Goal: Task Accomplishment & Management: Use online tool/utility

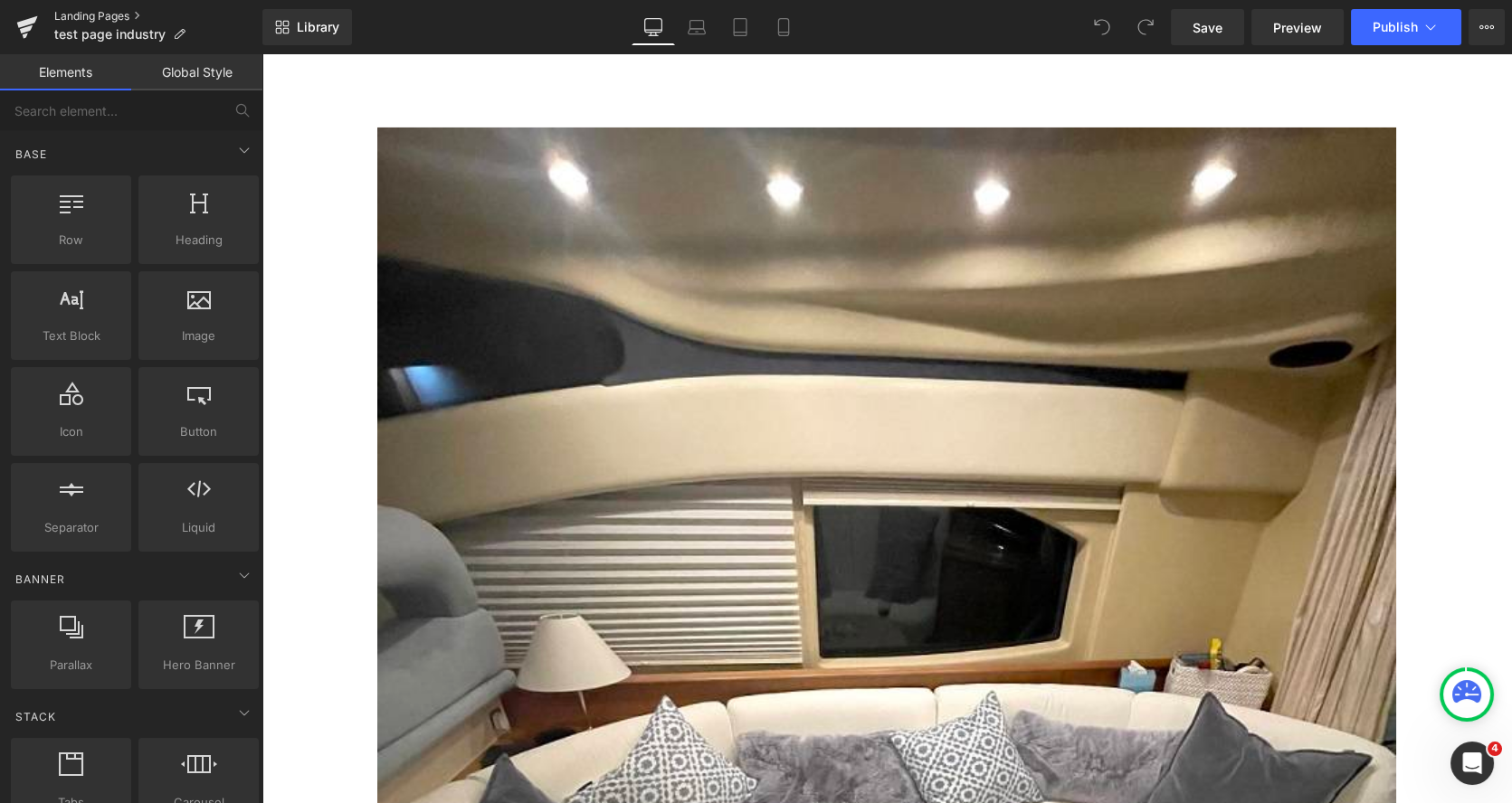
click at [94, 17] on link "Landing Pages" at bounding box center [158, 15] width 208 height 14
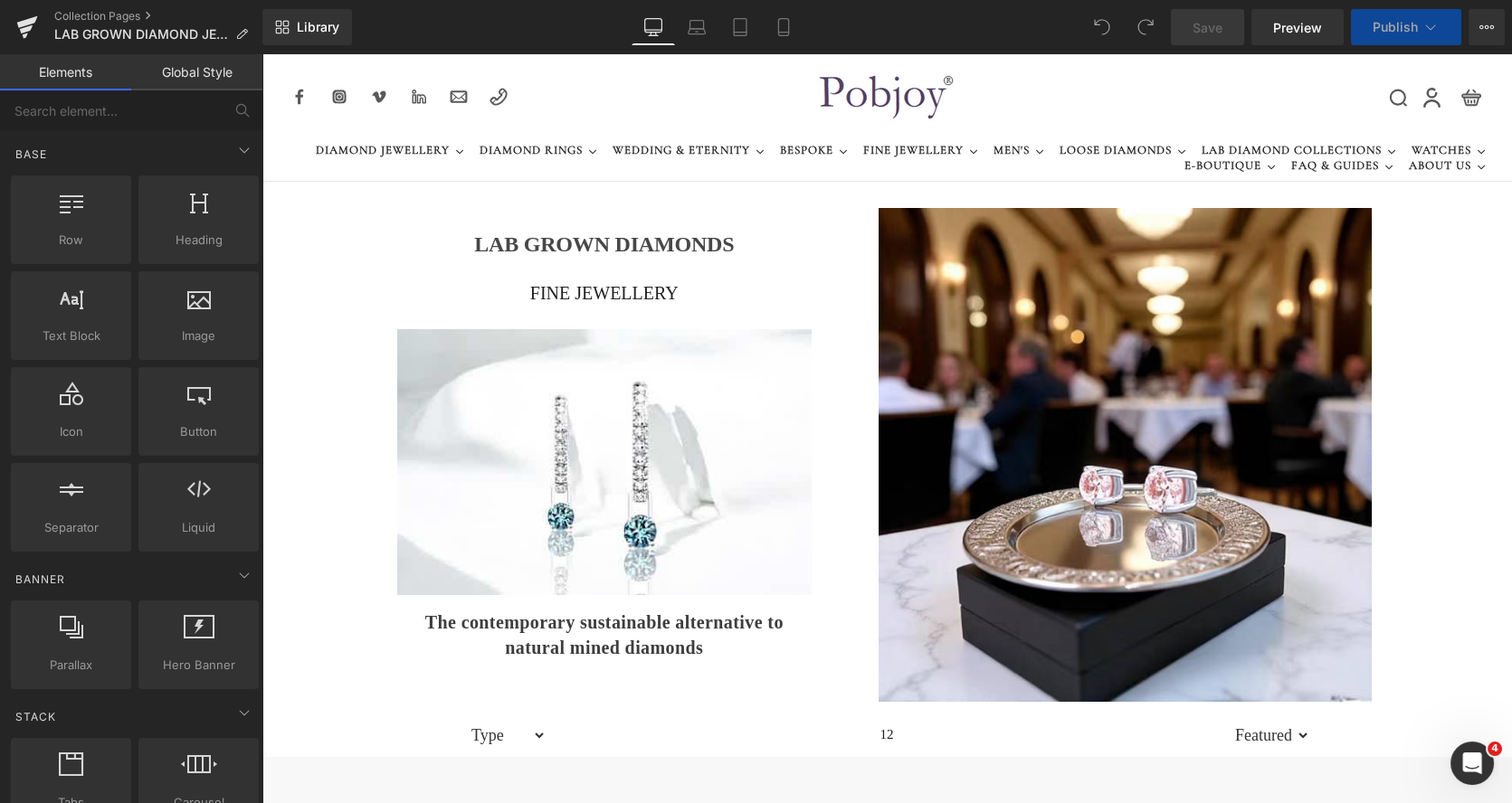
drag, startPoint x: 1498, startPoint y: 95, endPoint x: 1499, endPoint y: 135, distance: 40.0
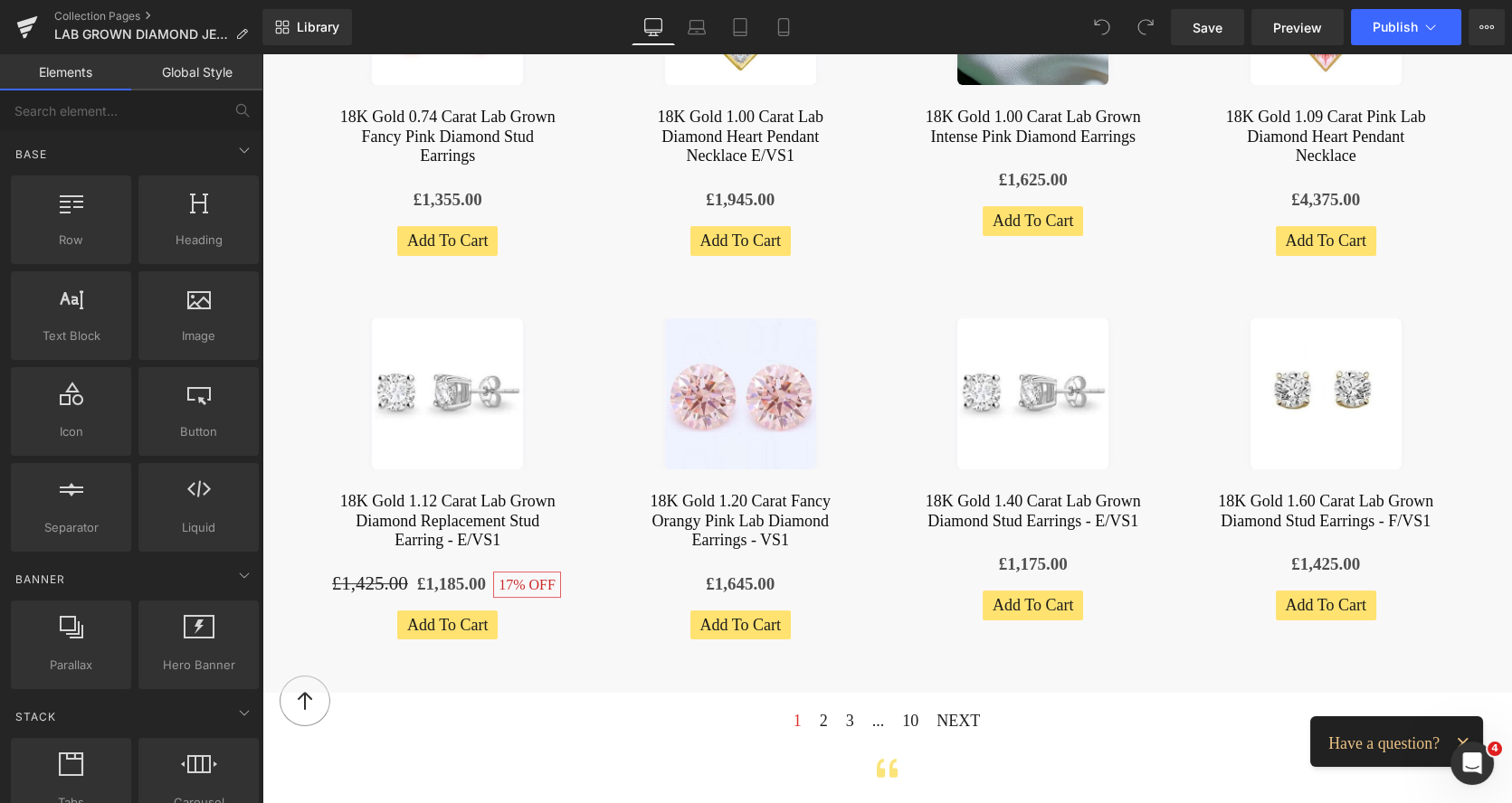
scroll to position [1147, 0]
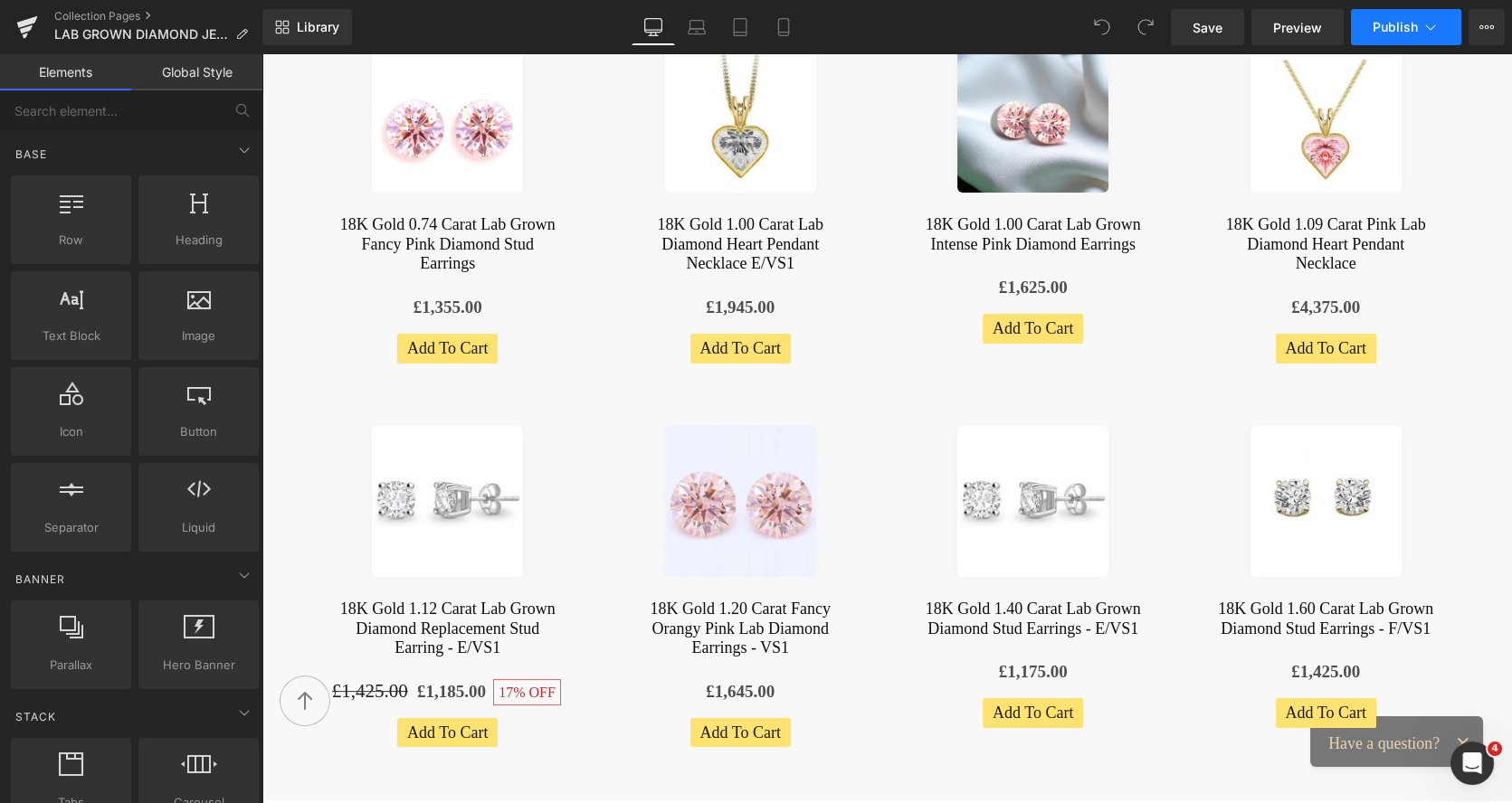
click at [1416, 20] on span "Publish" at bounding box center [1394, 27] width 45 height 14
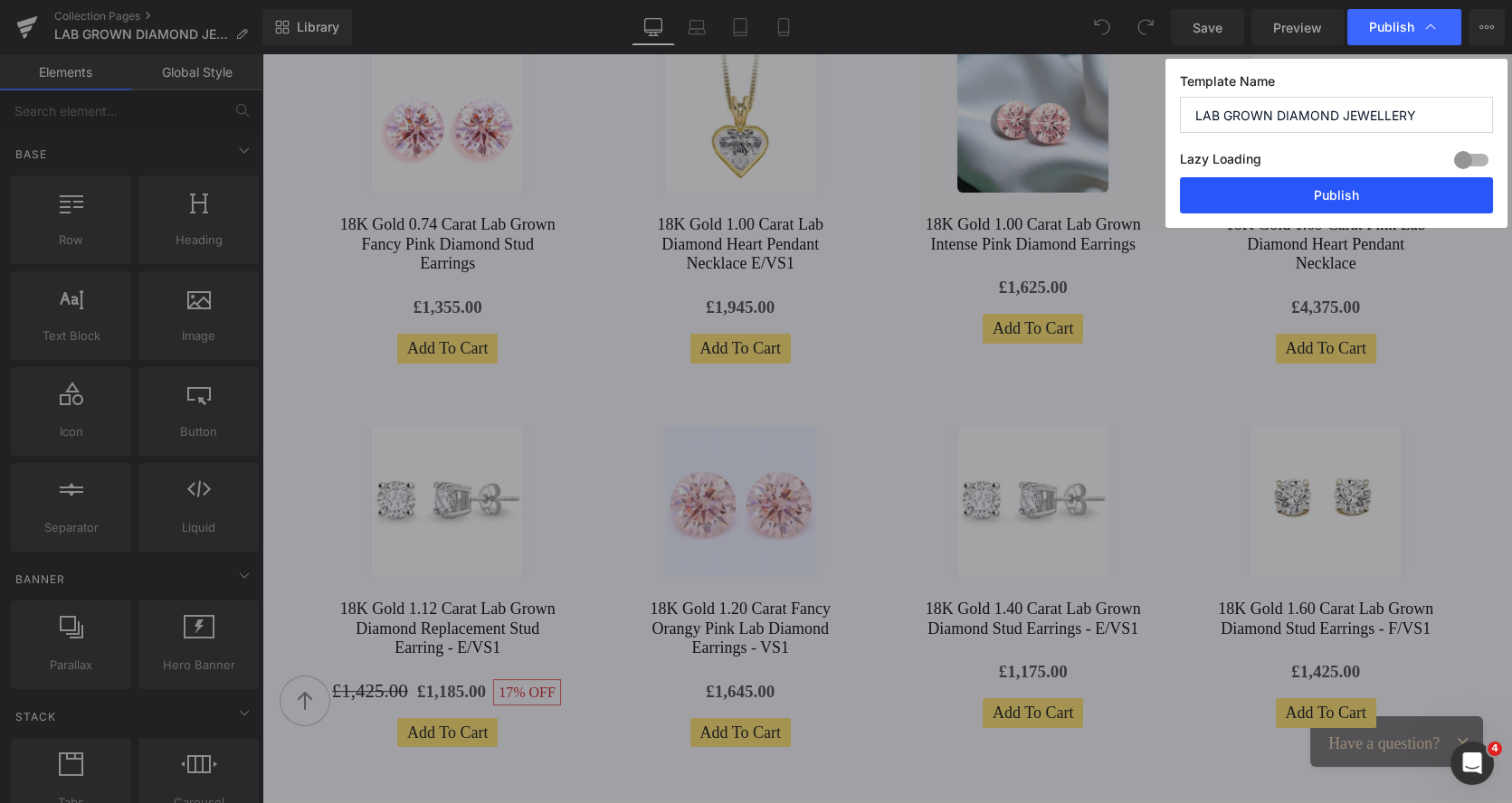
drag, startPoint x: 1324, startPoint y: 197, endPoint x: 1058, endPoint y: 138, distance: 272.5
click at [1324, 197] on button "Publish" at bounding box center [1336, 196] width 313 height 37
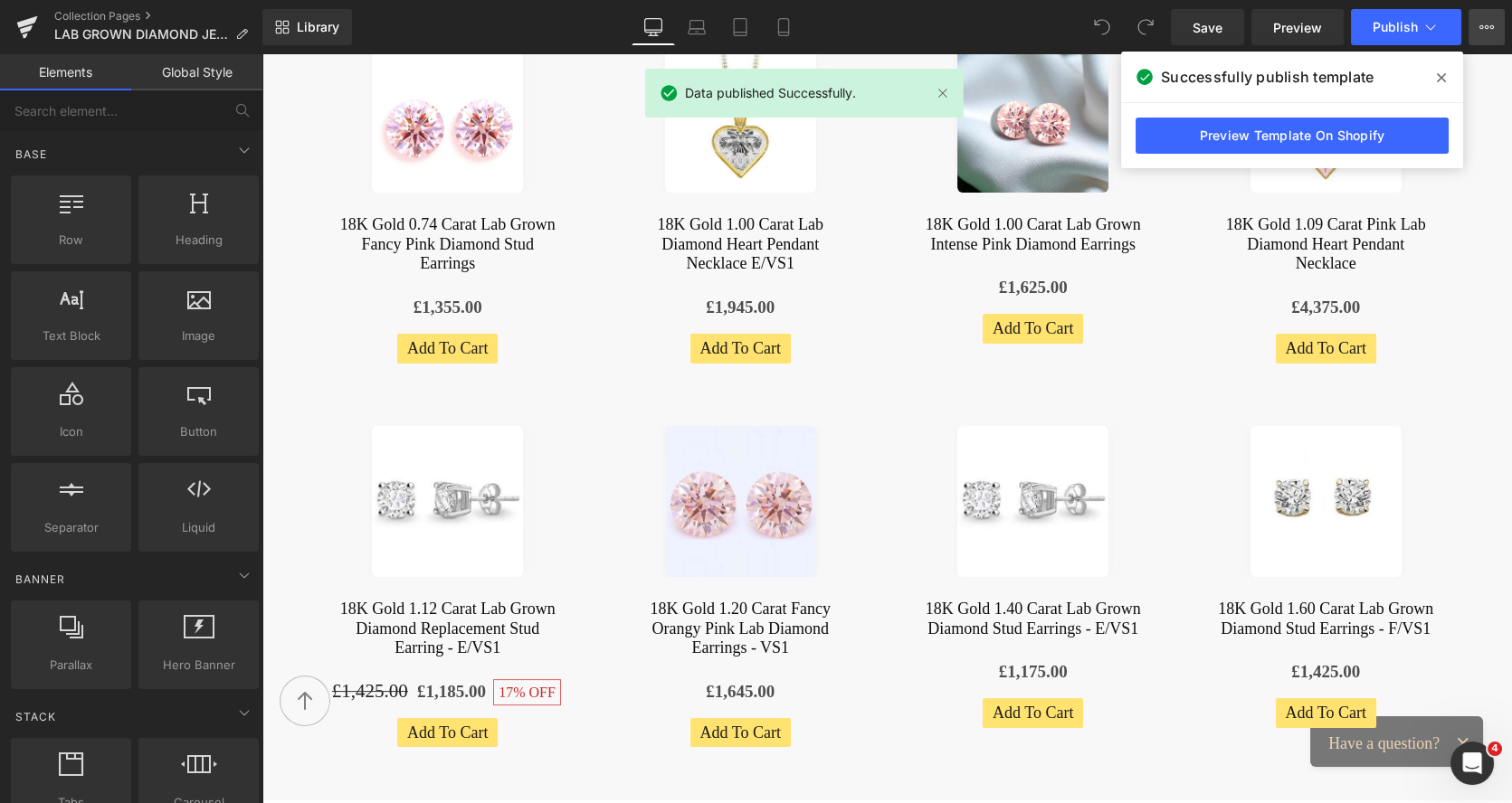
click at [1499, 22] on button "View Live Page View with current Template Save Template to Library Schedule Pub…" at bounding box center [1487, 27] width 37 height 37
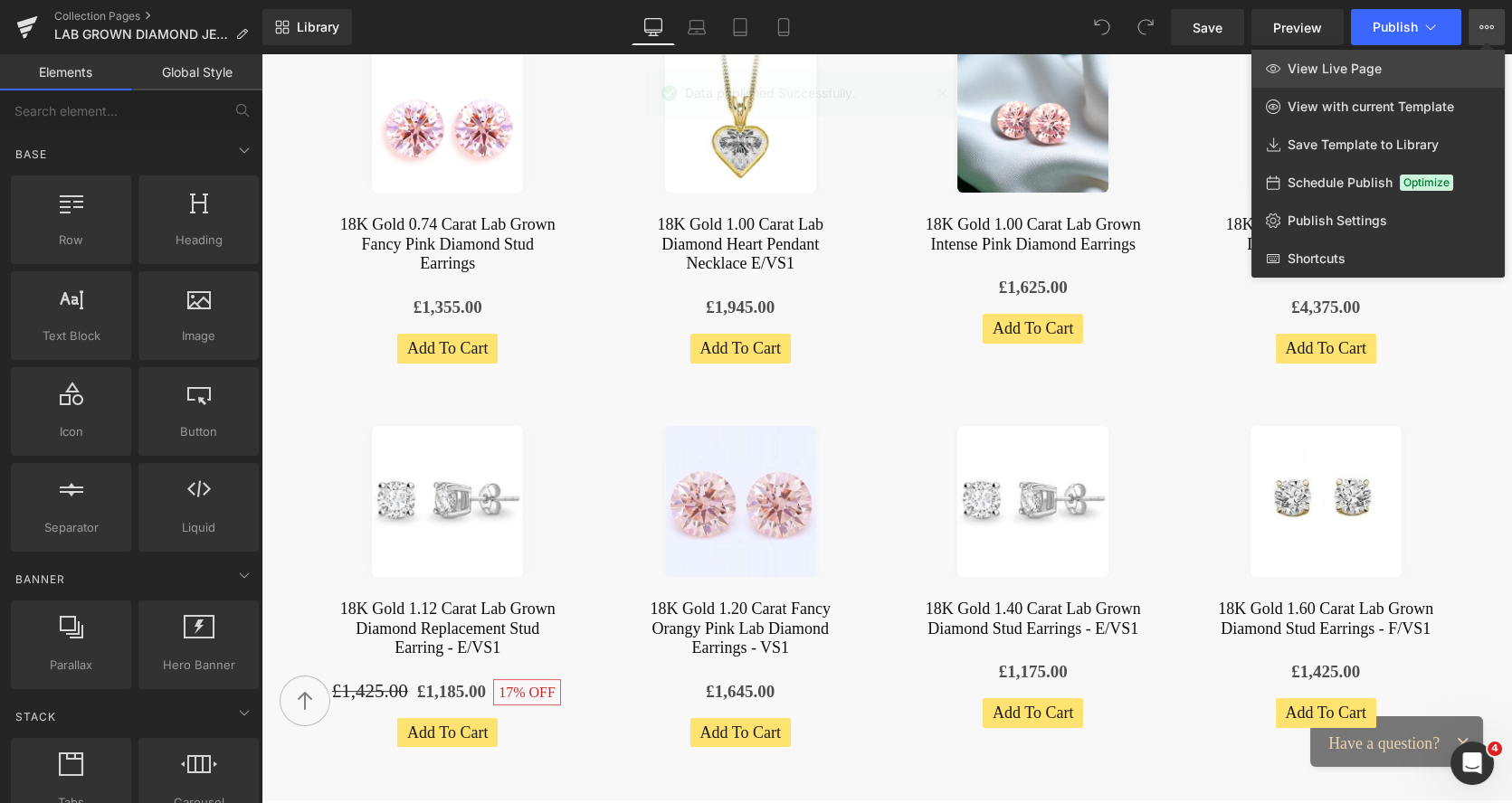
click at [1364, 66] on span "View Live Page" at bounding box center [1335, 68] width 94 height 16
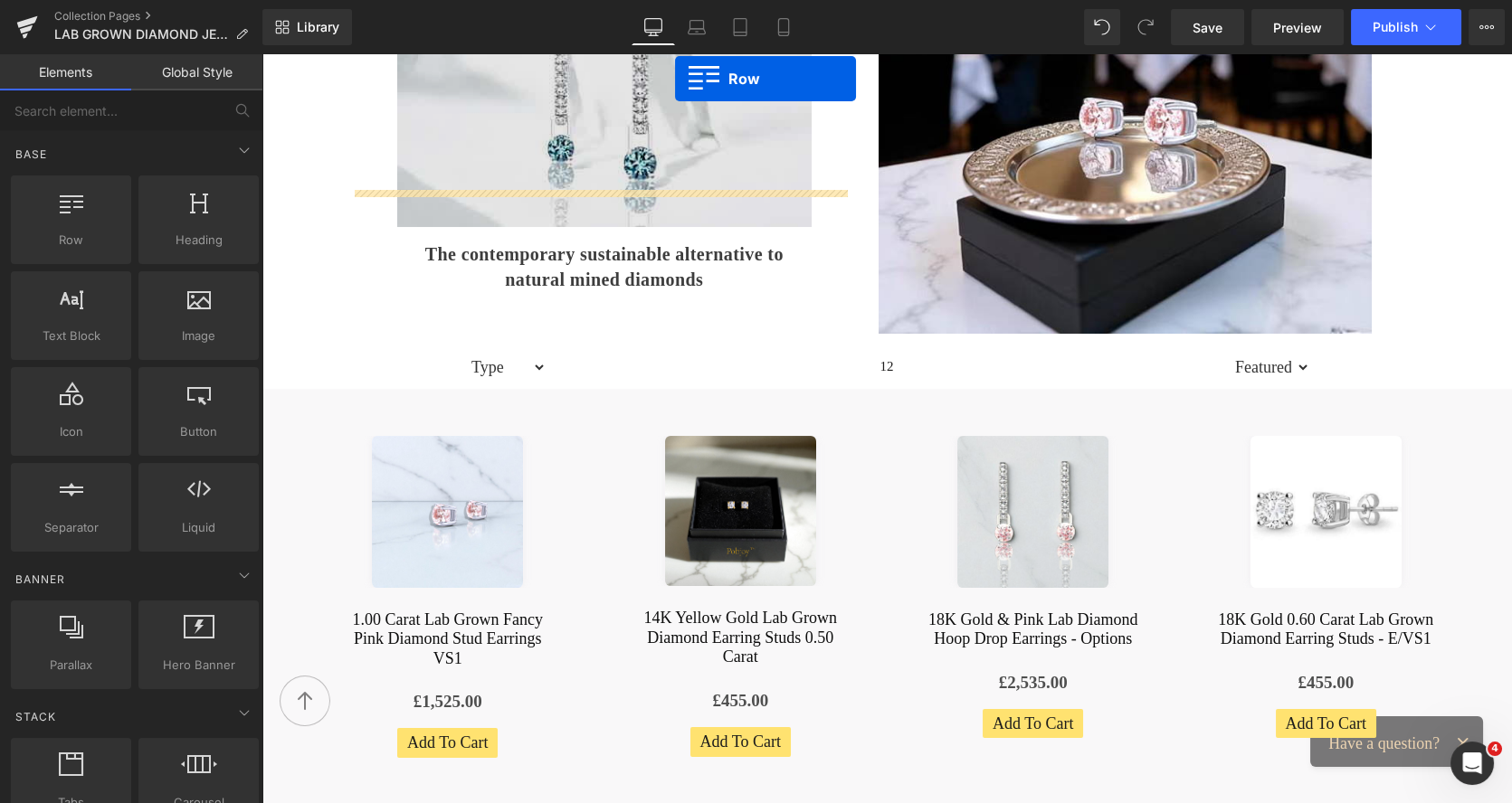
scroll to position [295, 0]
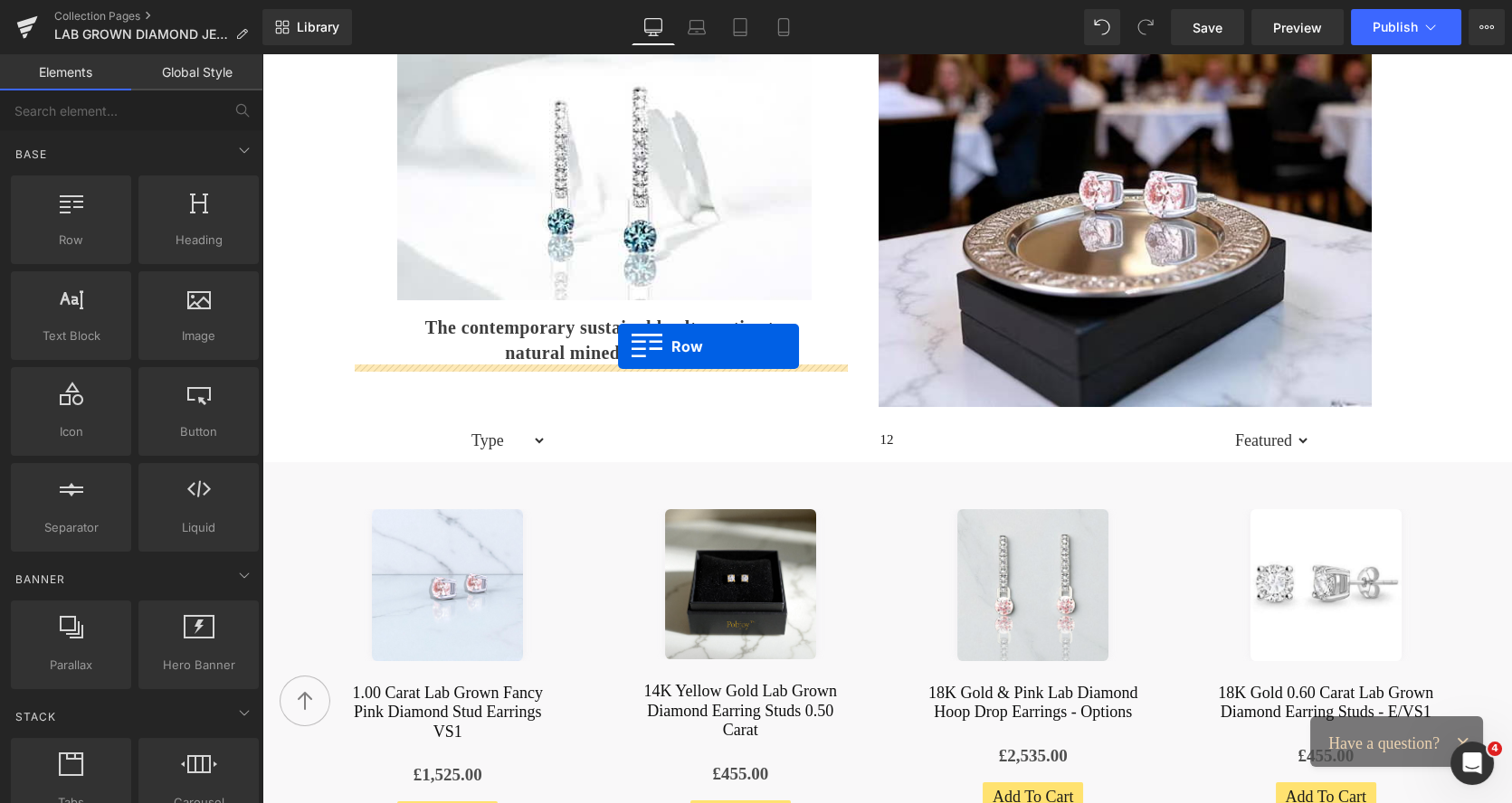
drag, startPoint x: 349, startPoint y: 271, endPoint x: 618, endPoint y: 345, distance: 279.0
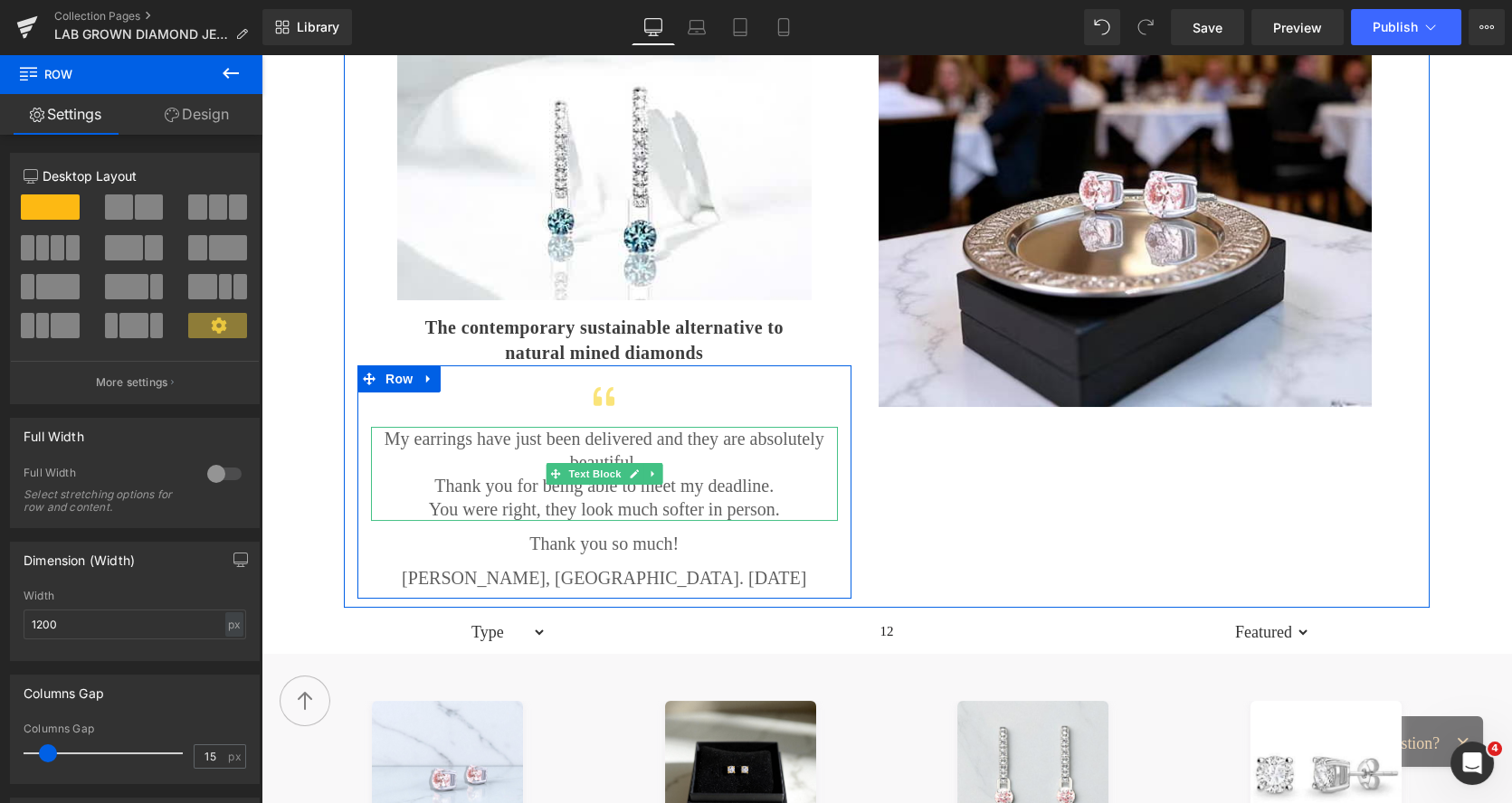
click at [692, 438] on p "My earrings have just been delivered and they are absolutely beautiful." at bounding box center [605, 450] width 467 height 47
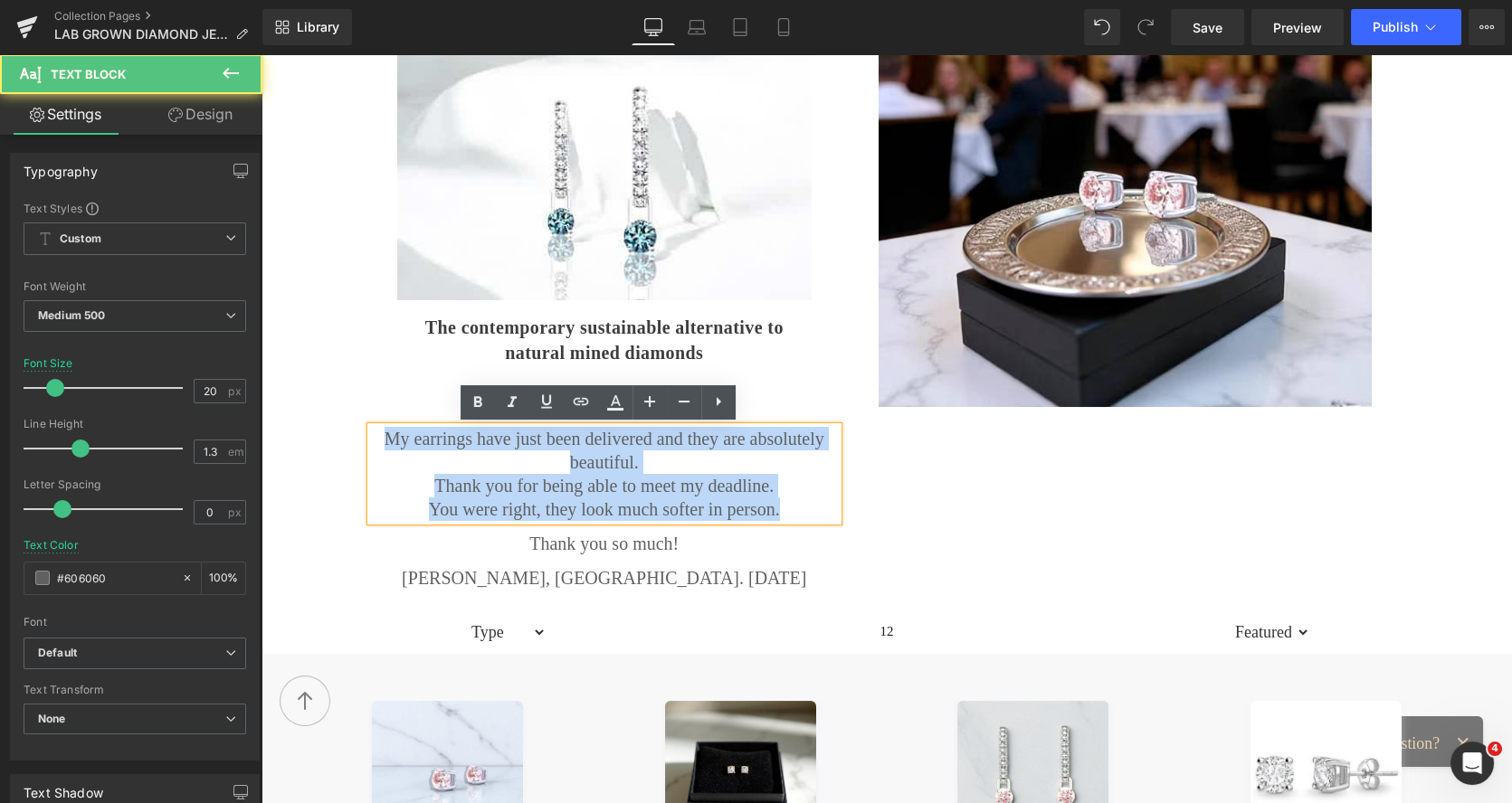
drag, startPoint x: 771, startPoint y: 516, endPoint x: 355, endPoint y: 443, distance: 422.4
click at [358, 443] on div "Icon My earrings have just been delivered and they are absolutely beautiful. Th…" at bounding box center [605, 485] width 494 height 209
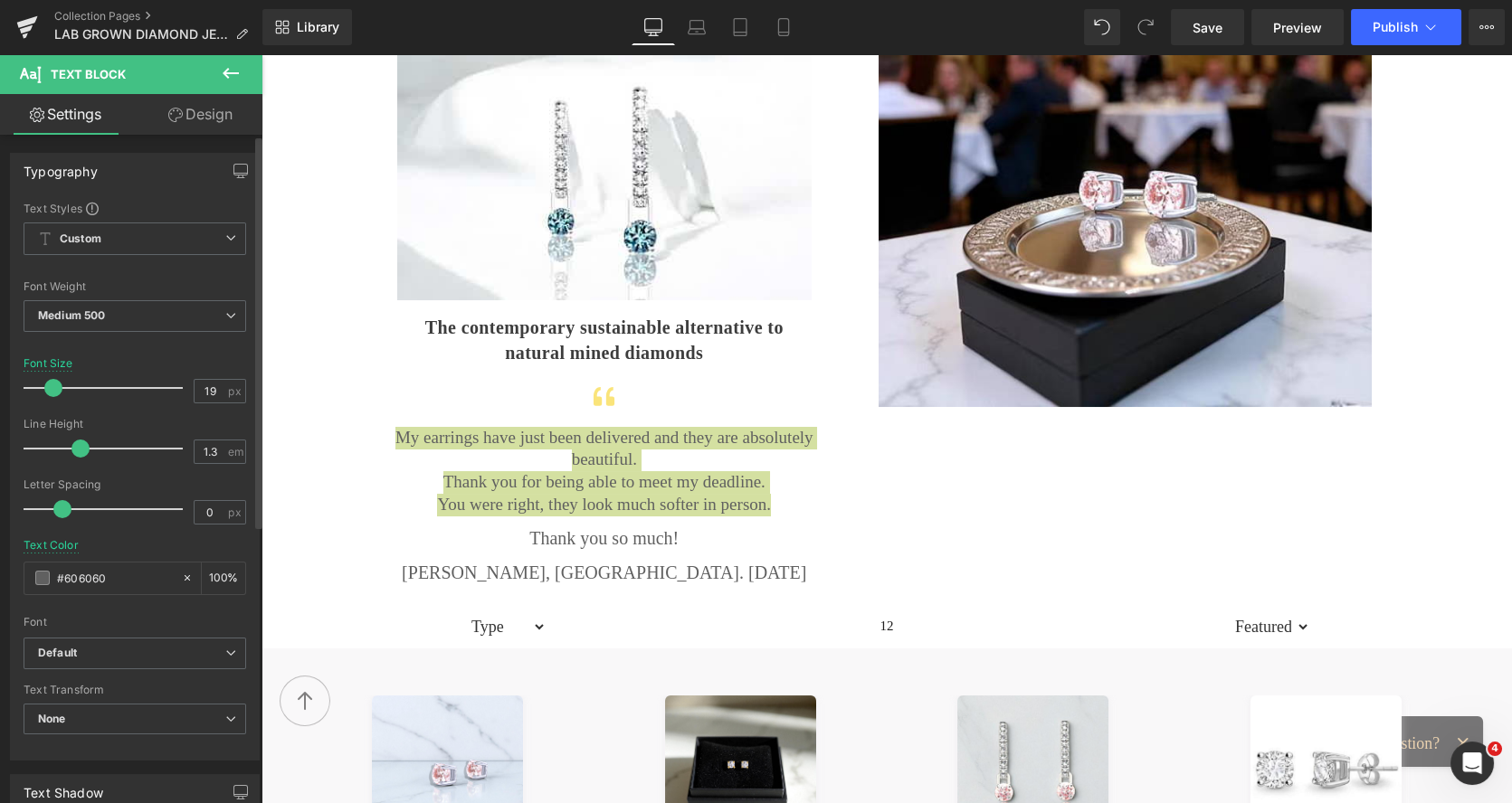
type input "18"
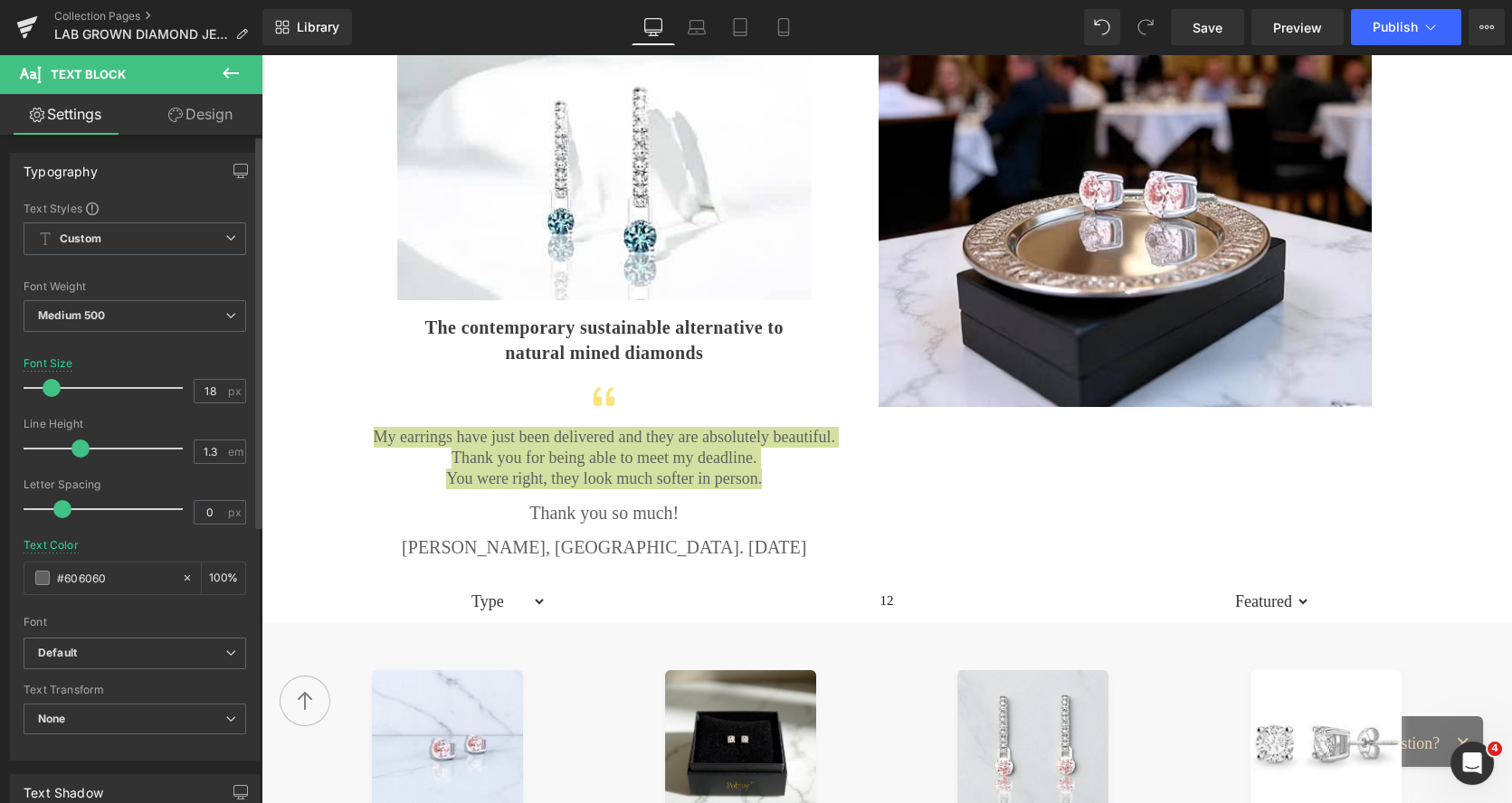
click at [50, 388] on span at bounding box center [51, 388] width 18 height 18
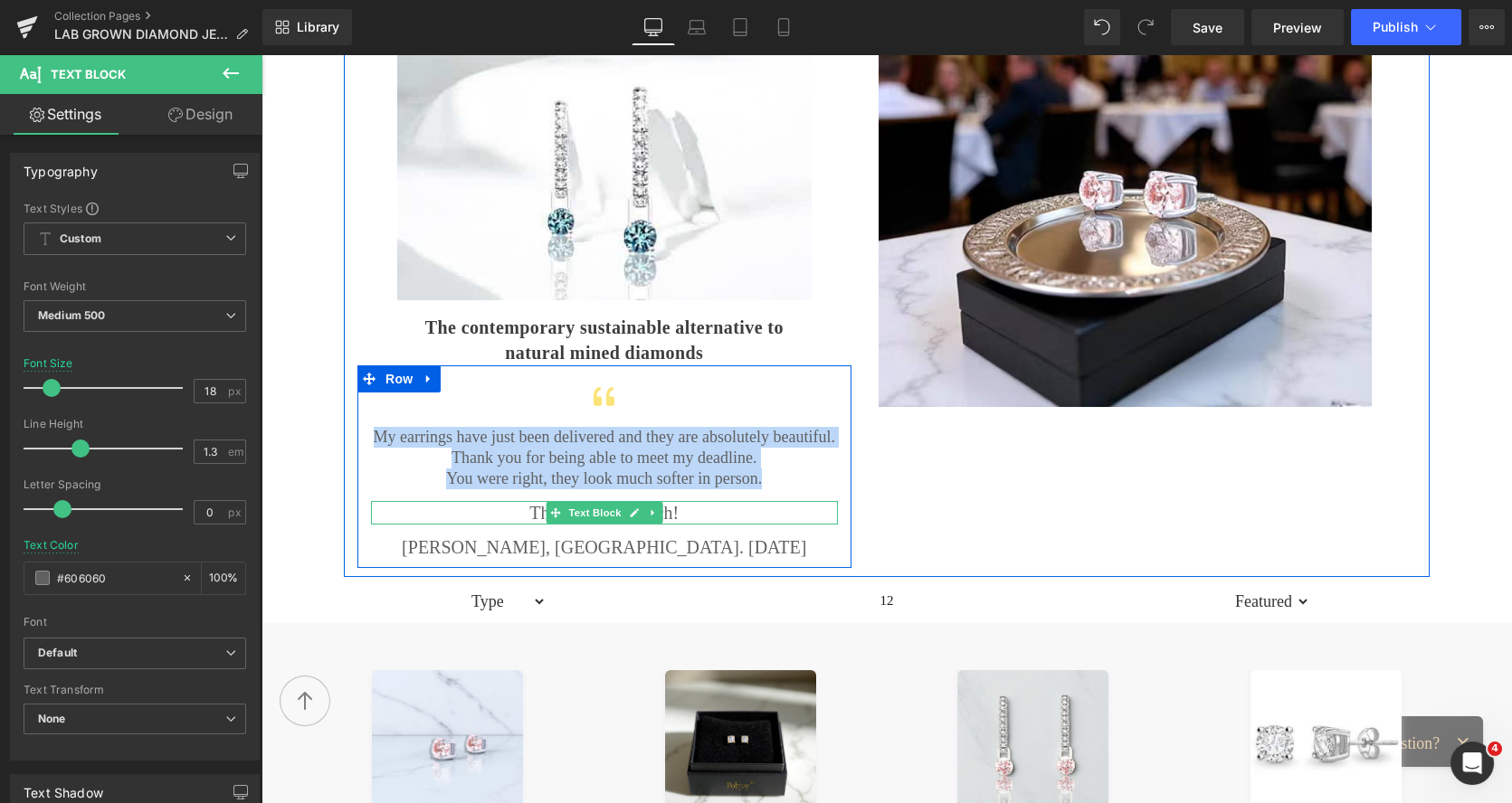
click at [526, 505] on p "Thank you so much!" at bounding box center [605, 513] width 467 height 23
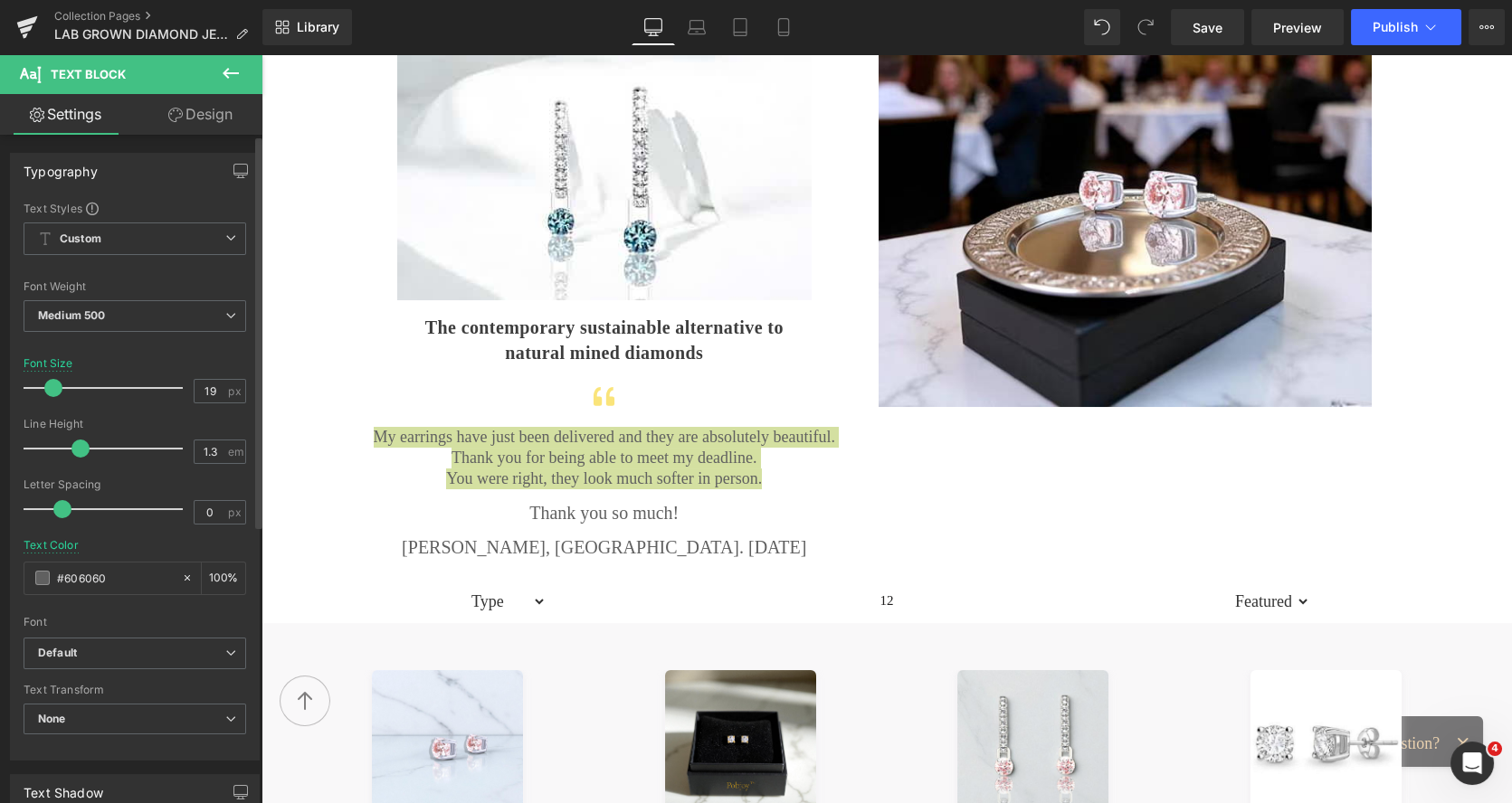
type input "18"
click at [55, 392] on span at bounding box center [51, 388] width 18 height 18
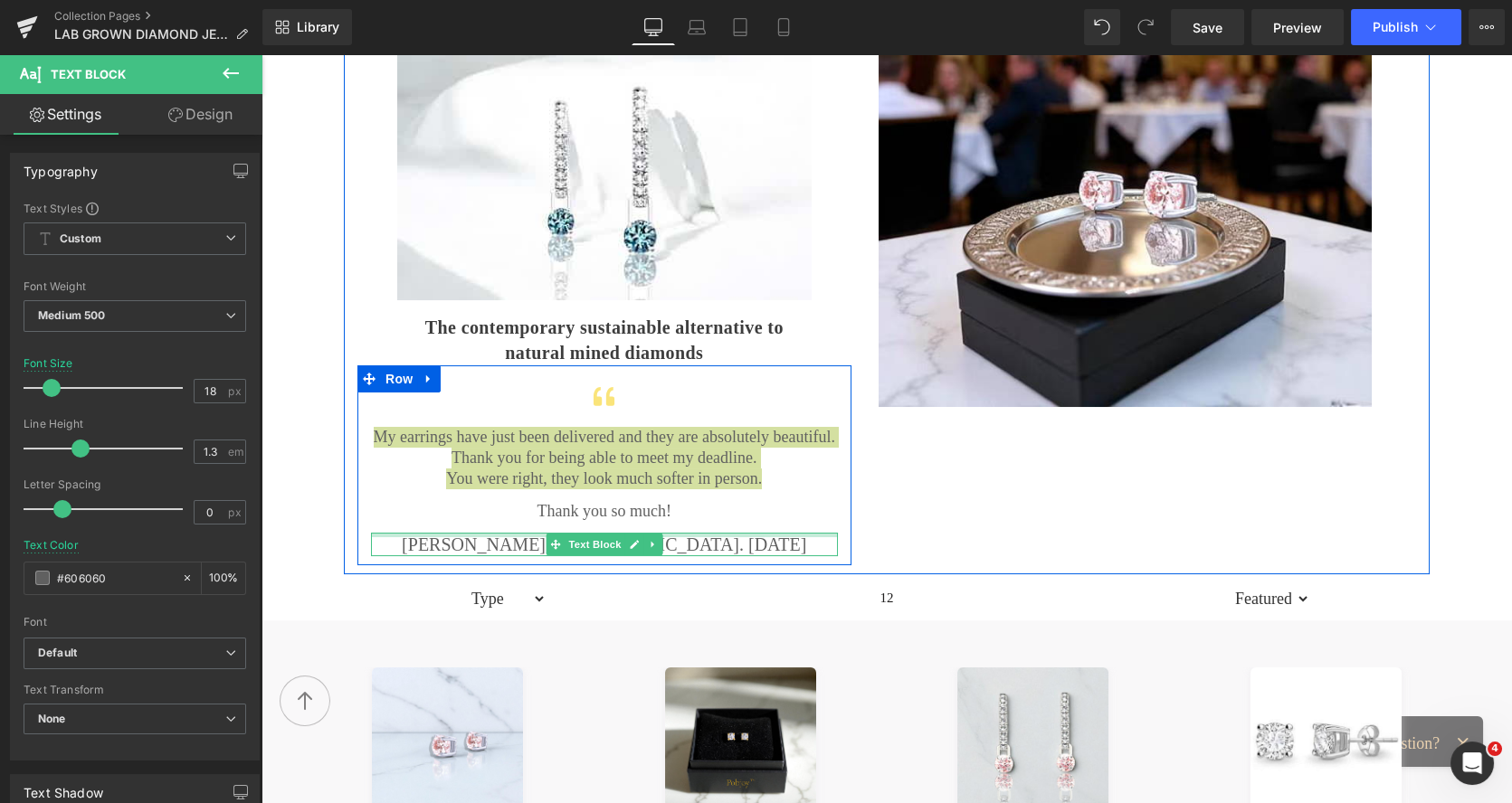
click at [526, 534] on div at bounding box center [605, 535] width 467 height 5
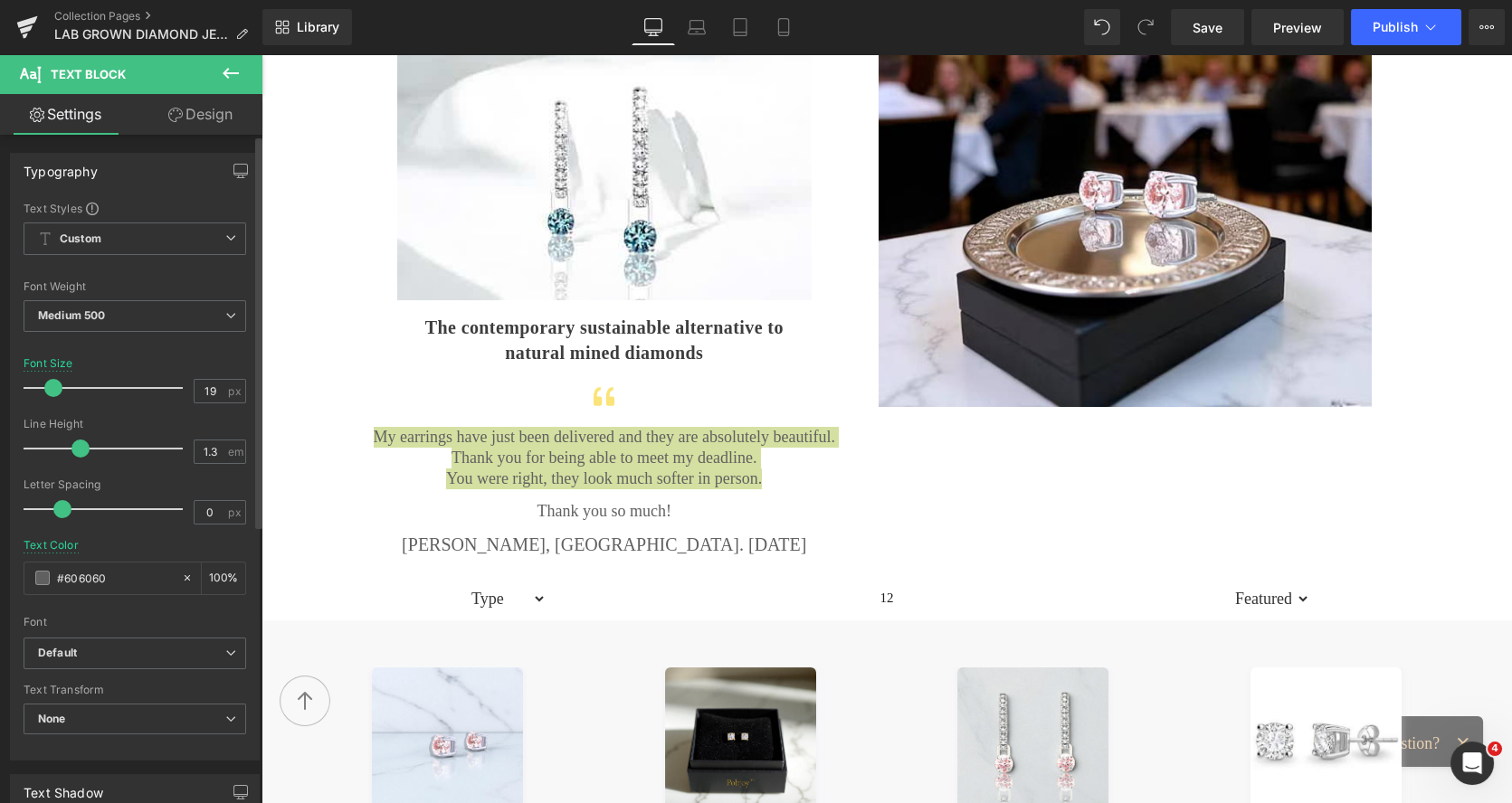
type input "18"
click at [53, 388] on span at bounding box center [51, 388] width 18 height 18
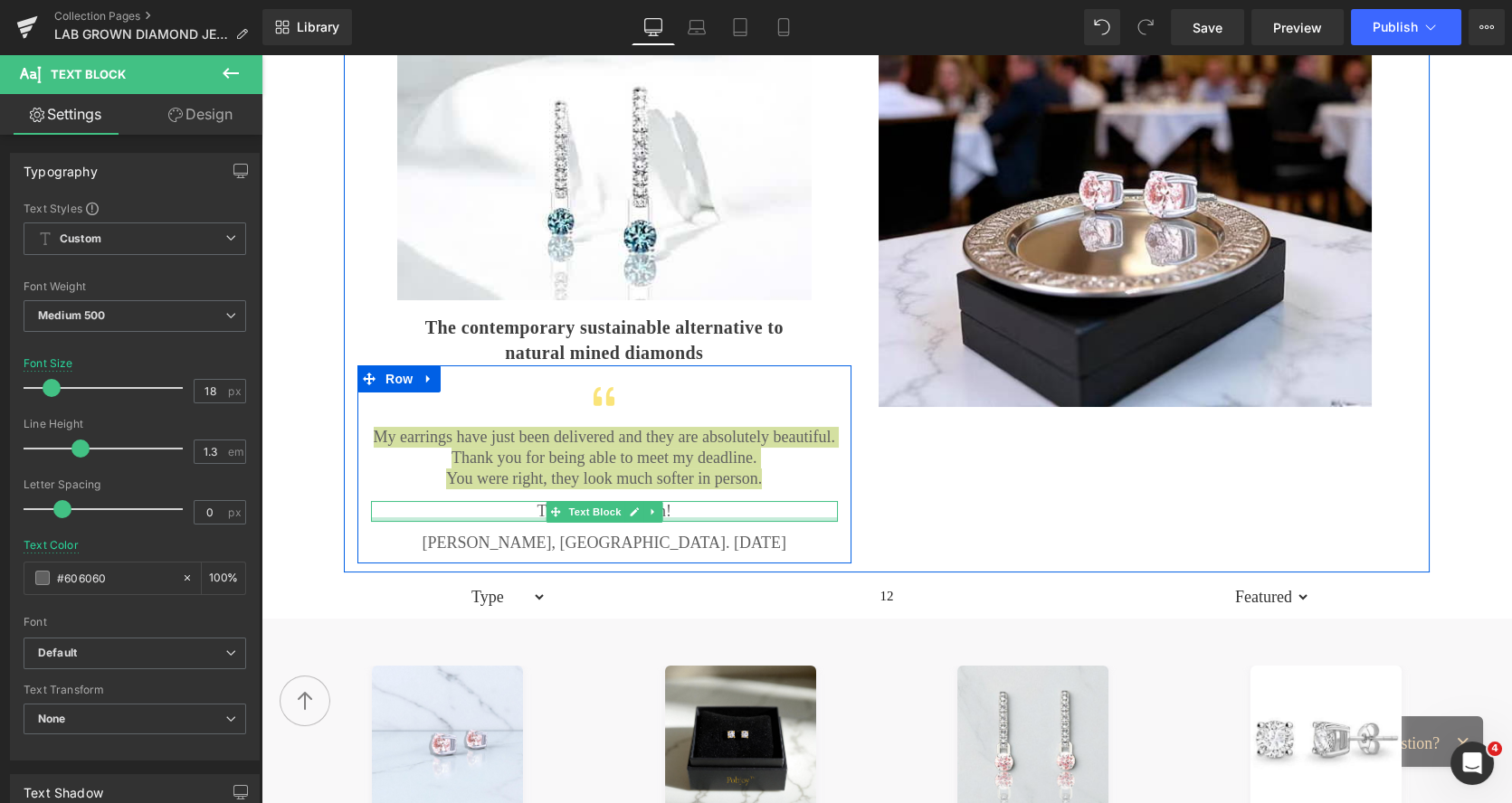
click at [693, 518] on div at bounding box center [605, 520] width 467 height 5
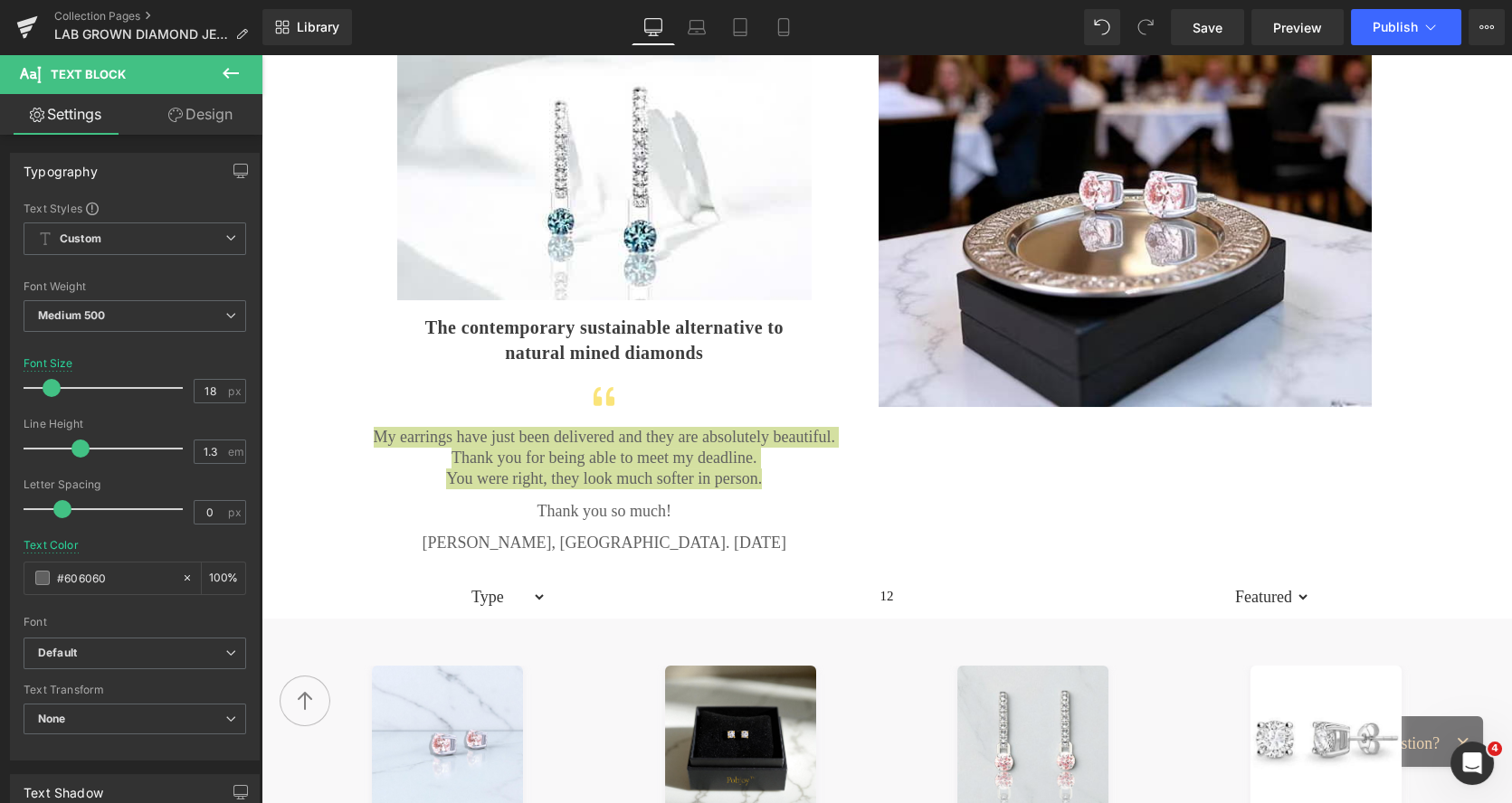
click at [216, 117] on link "Design" at bounding box center [201, 115] width 131 height 40
click at [0, 0] on div "Spacing" at bounding box center [0, 0] width 0 height 0
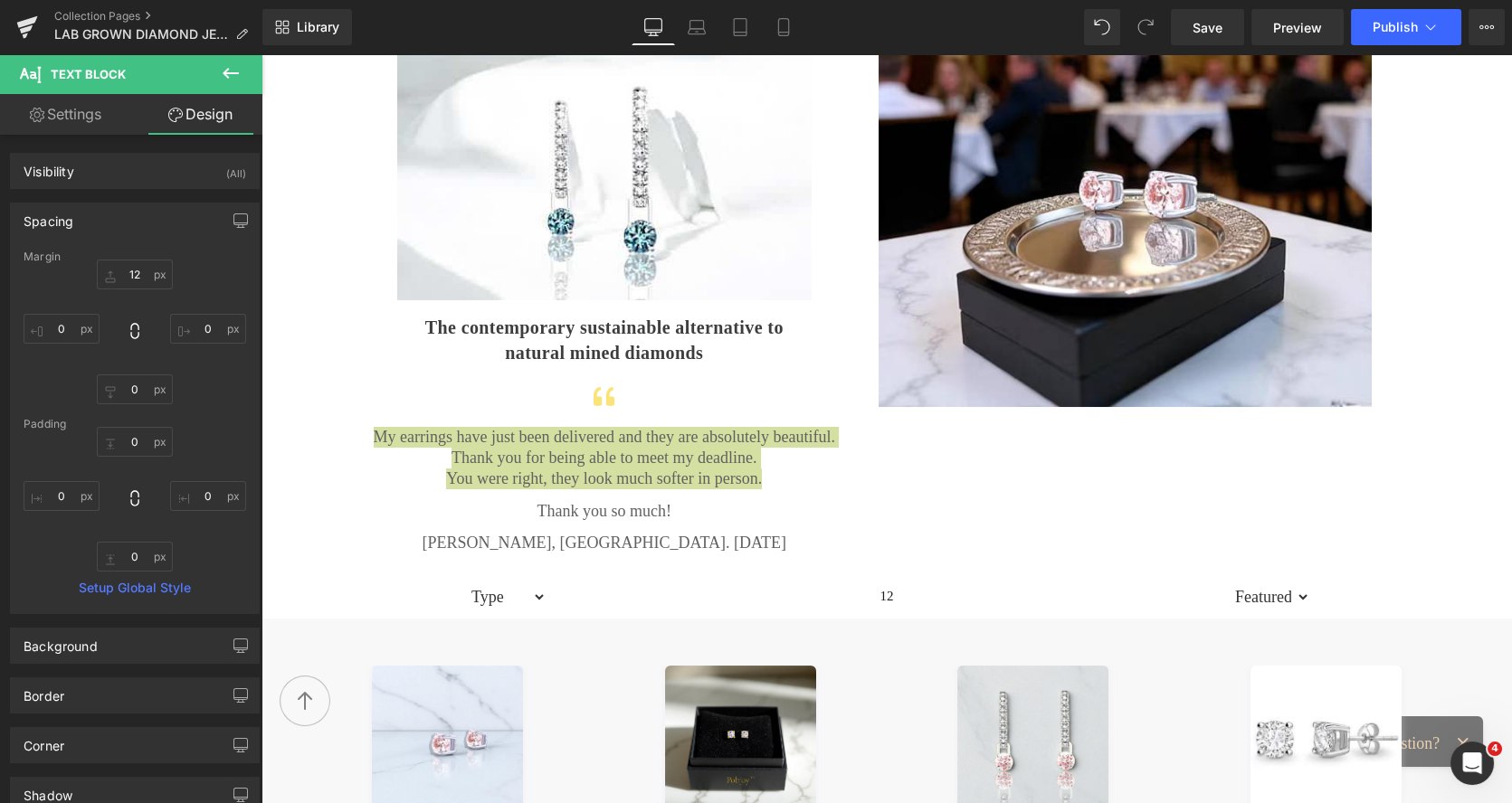
type input "12"
type input "0"
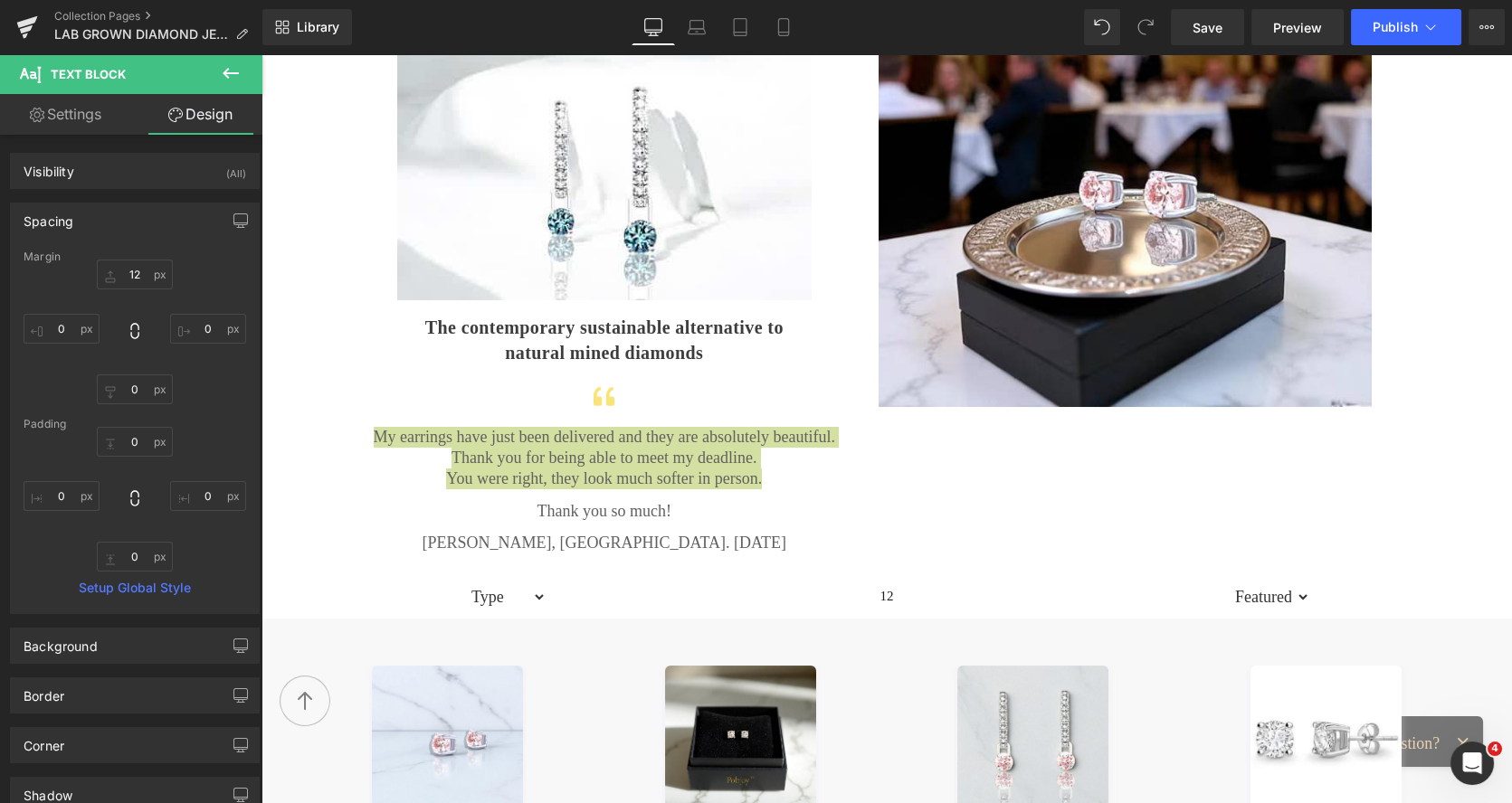
type input "0"
click at [136, 279] on input "12" at bounding box center [134, 274] width 76 height 30
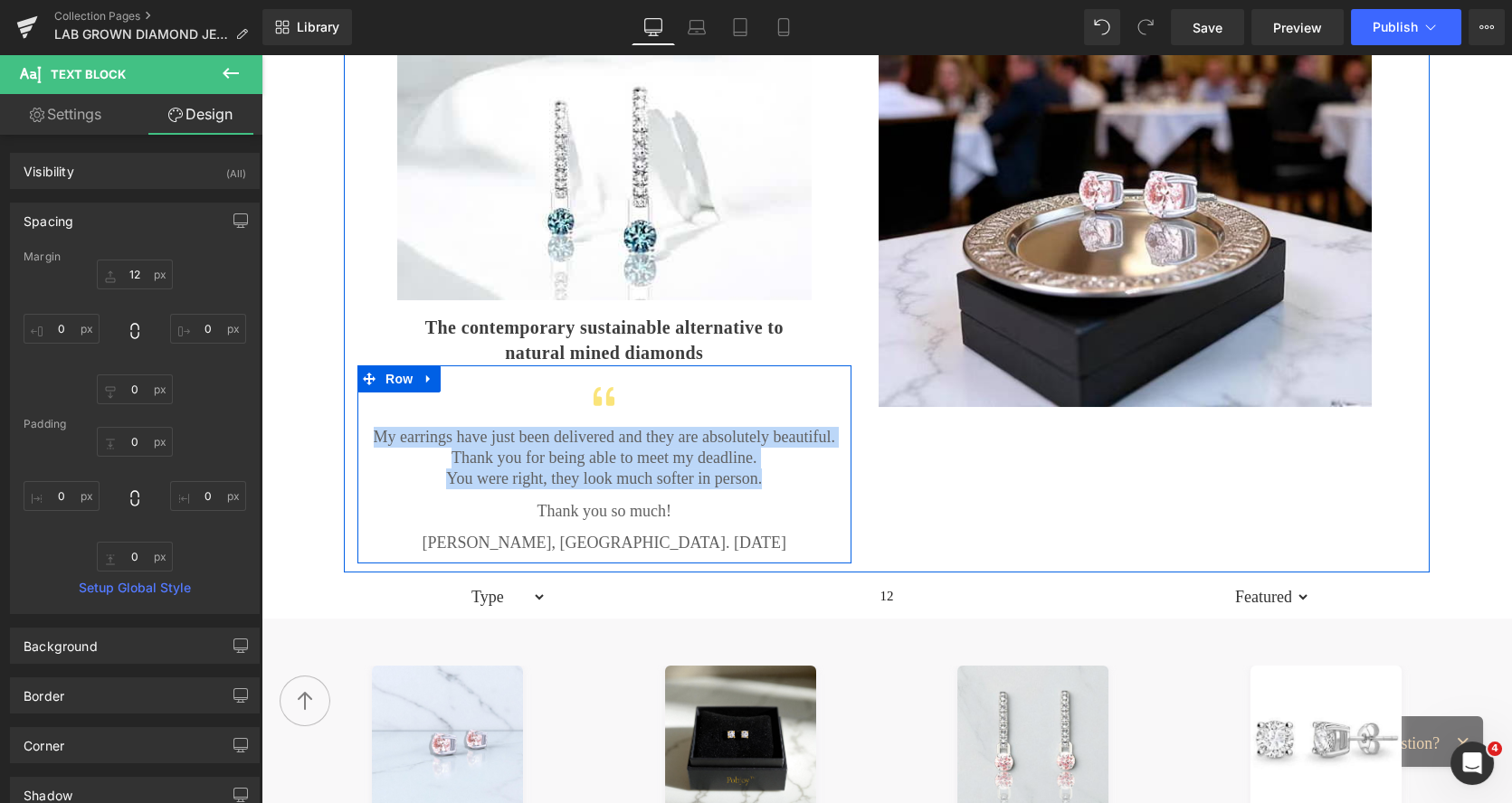
click at [507, 506] on p "Thank you so much!" at bounding box center [605, 512] width 467 height 21
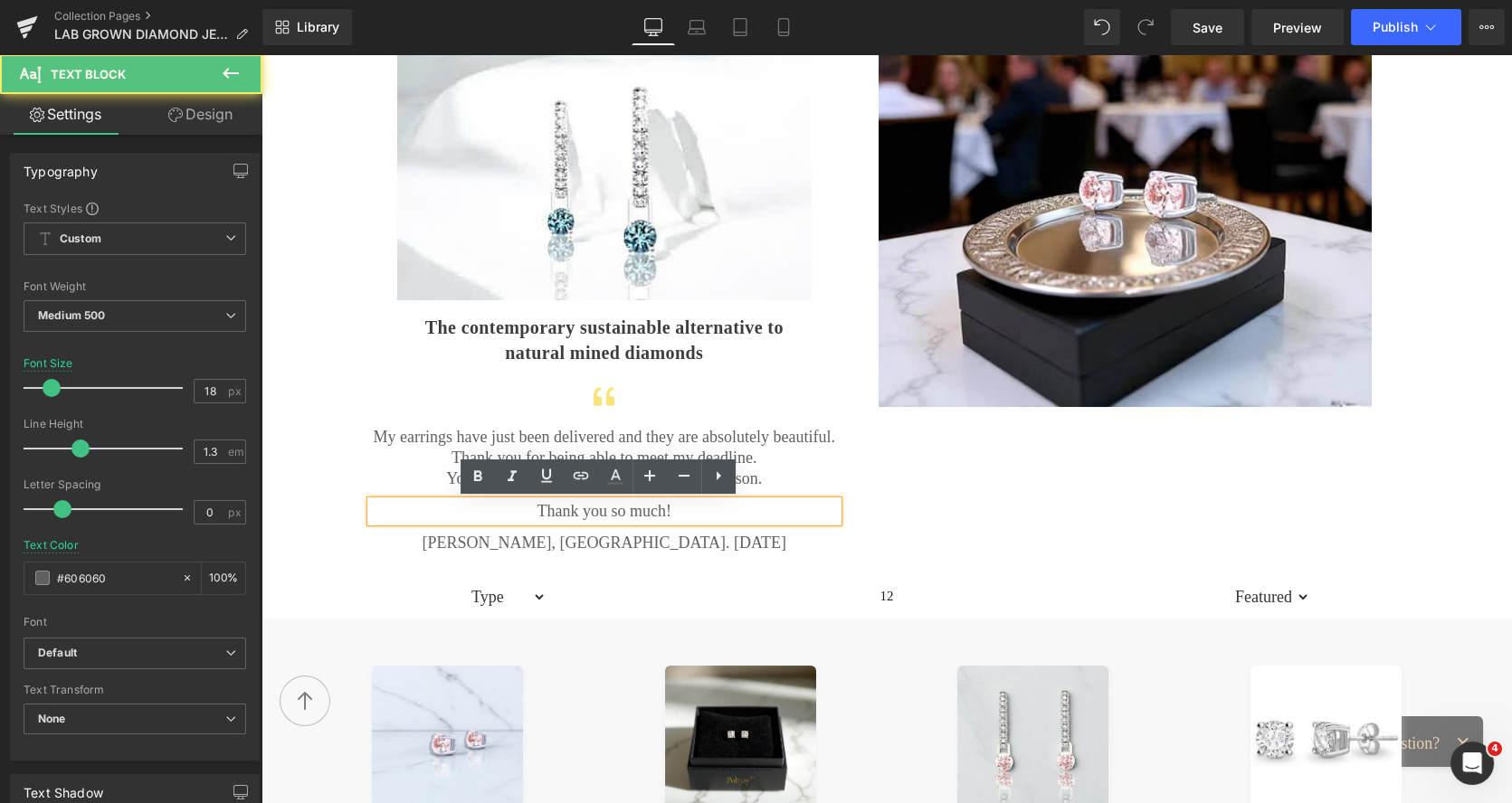
click at [521, 506] on p "Thank you so much!" at bounding box center [605, 512] width 467 height 21
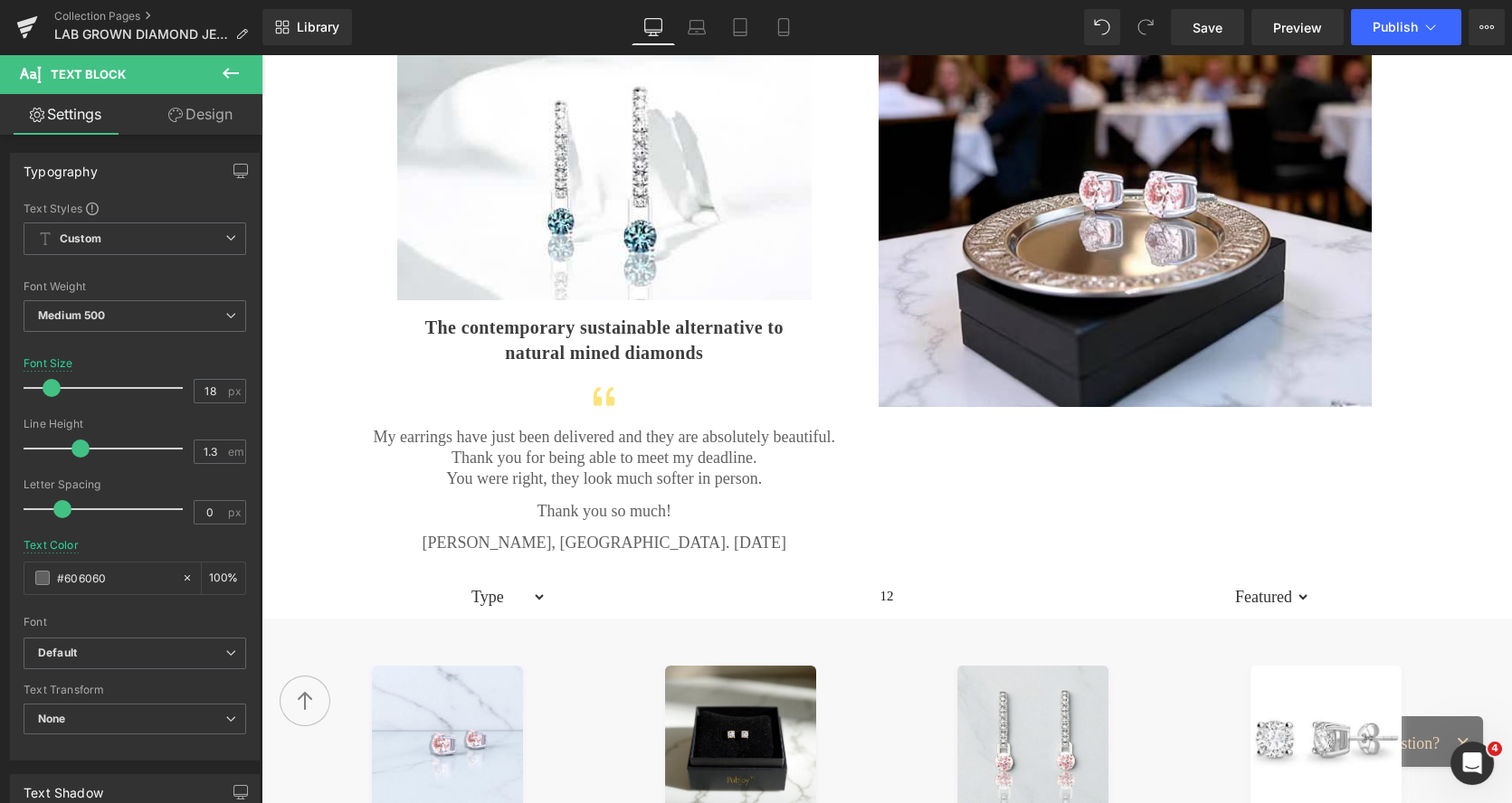
click at [204, 119] on link "Design" at bounding box center [201, 115] width 131 height 40
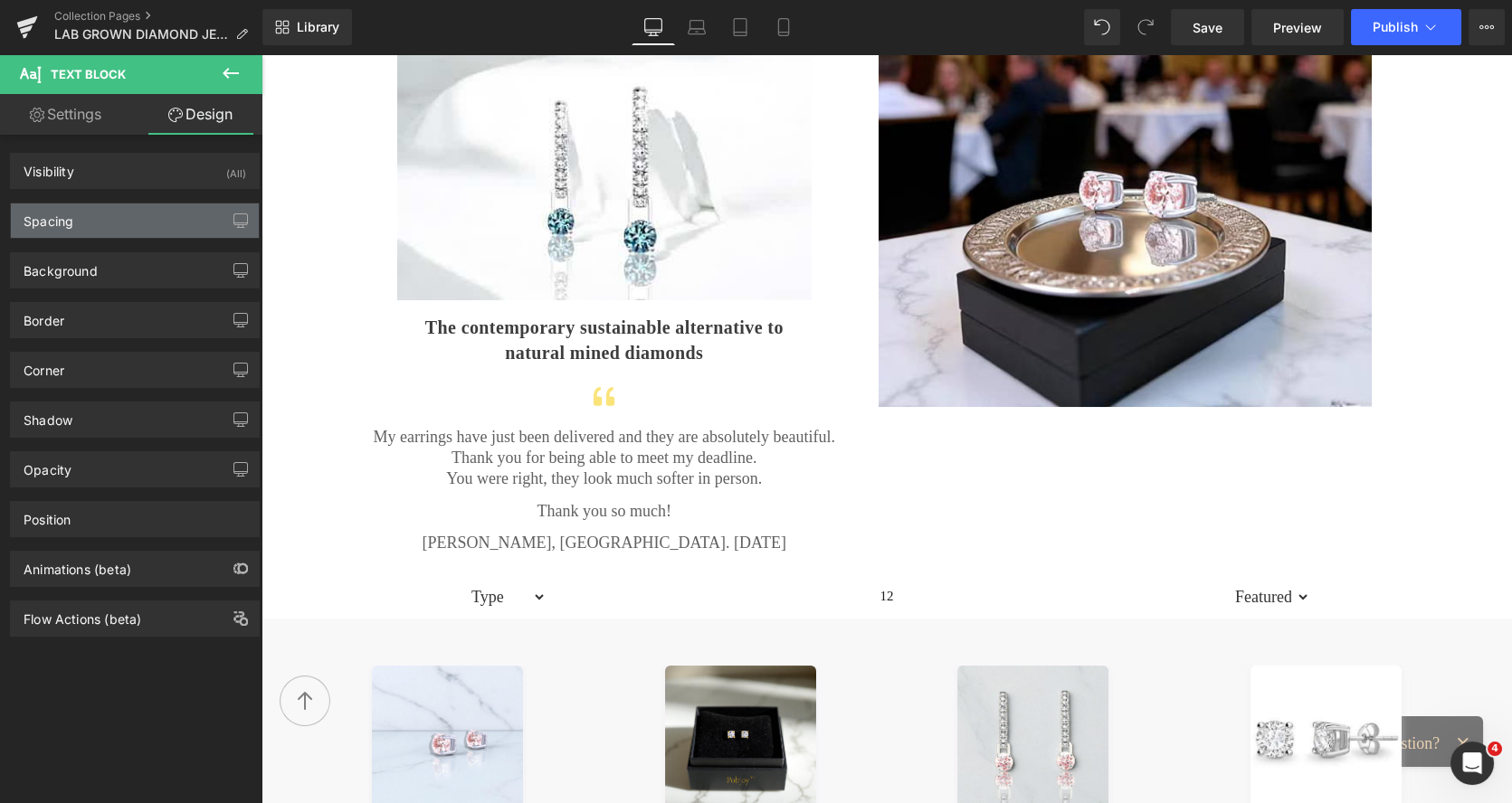
click at [99, 221] on div "Spacing" at bounding box center [134, 221] width 248 height 35
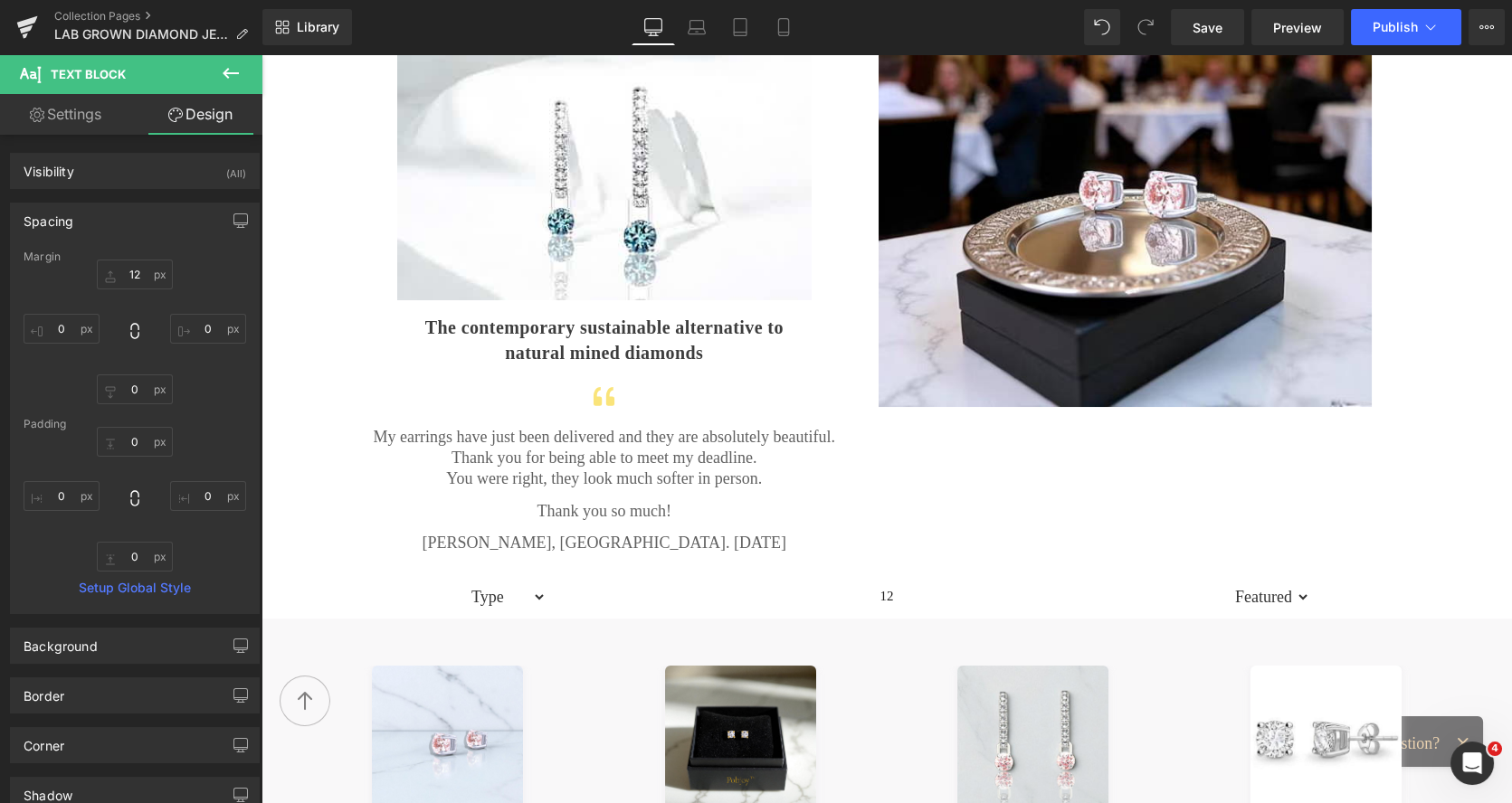
type input "12"
type input "0"
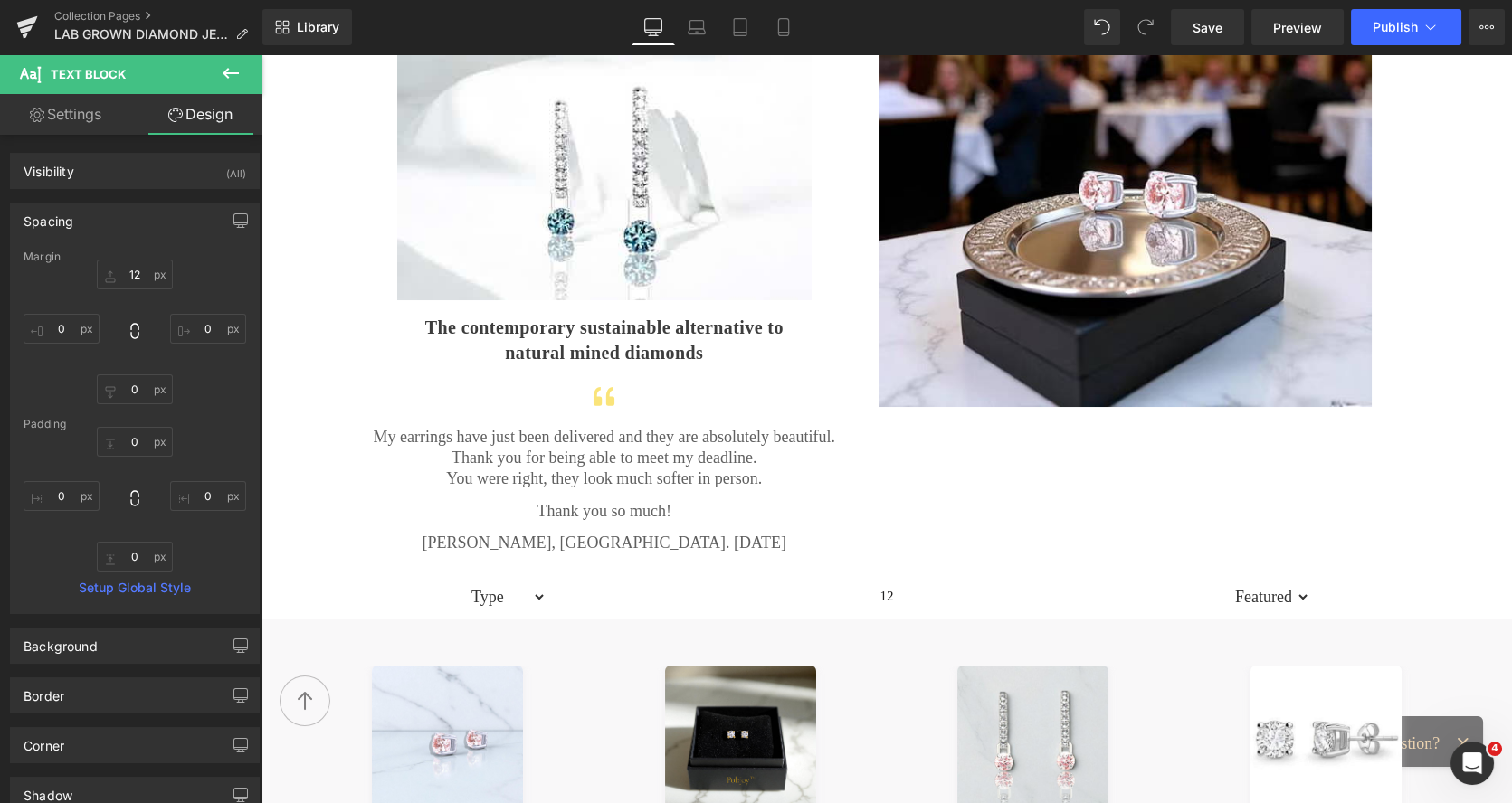
type input "0"
click at [134, 277] on input "12" at bounding box center [134, 274] width 76 height 30
type input "6"
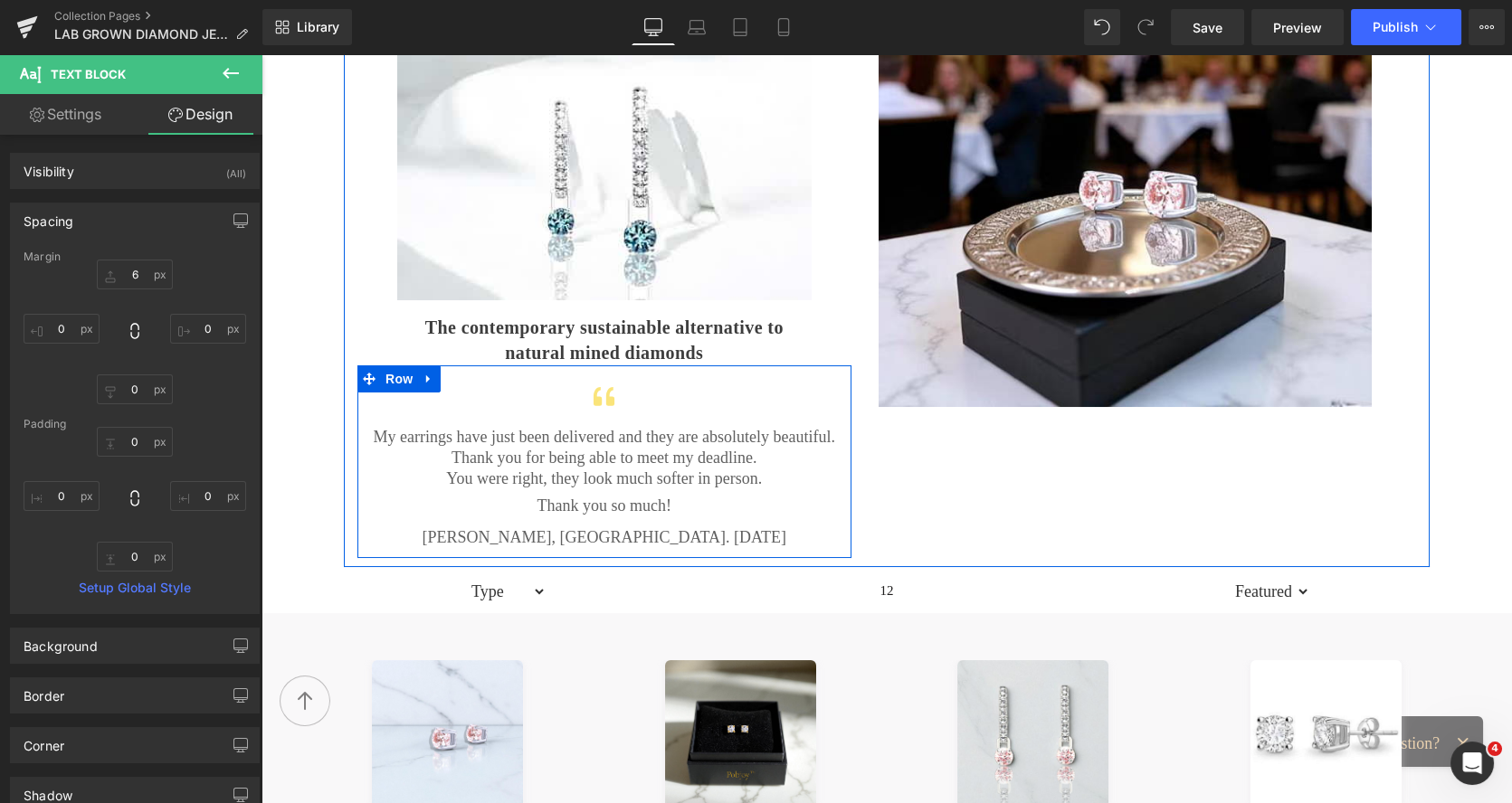
click at [261, 54] on div at bounding box center [261, 54] width 0 height 0
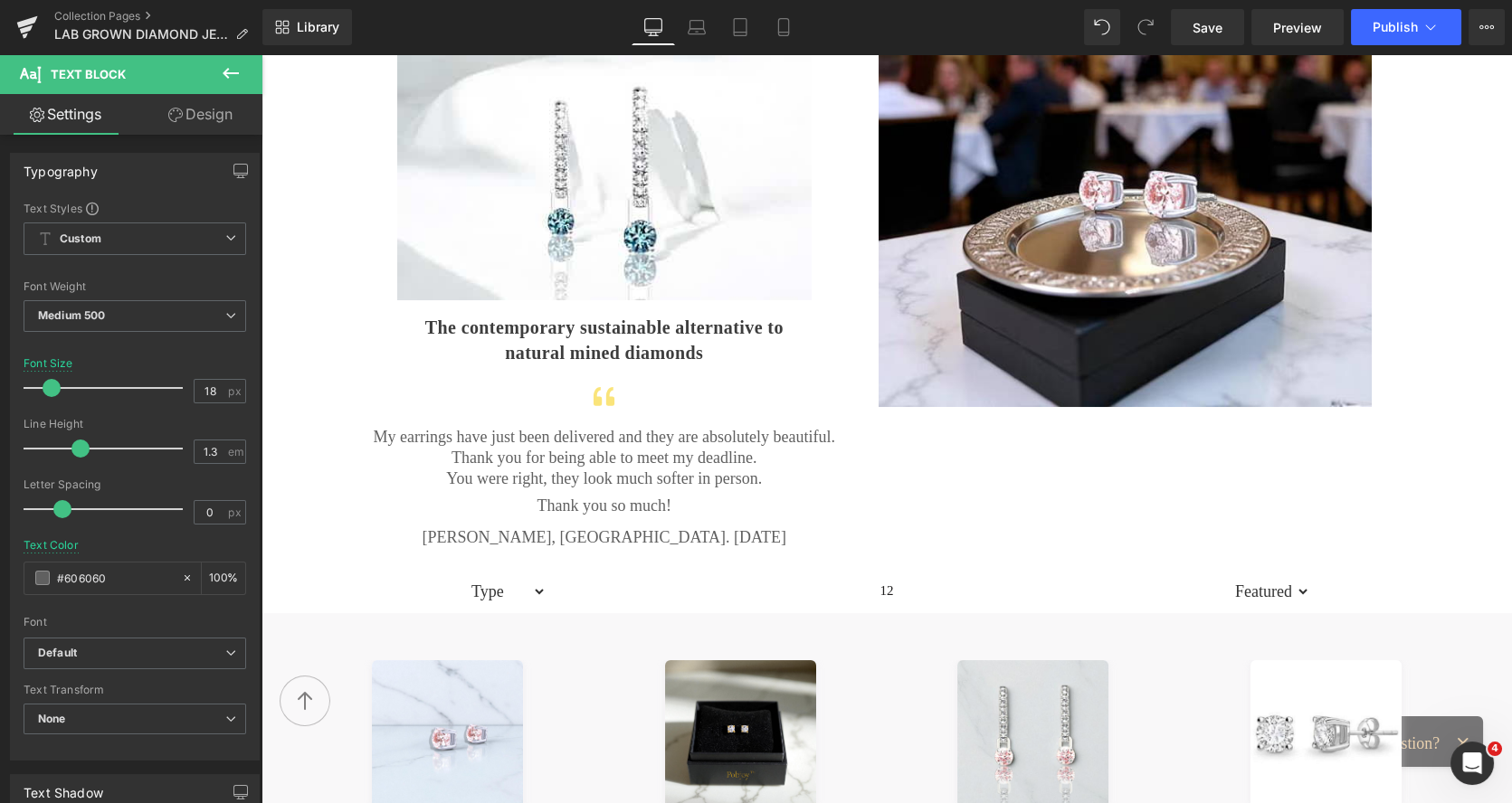
click at [213, 121] on link "Design" at bounding box center [201, 115] width 131 height 40
click at [0, 0] on div "Spacing" at bounding box center [0, 0] width 0 height 0
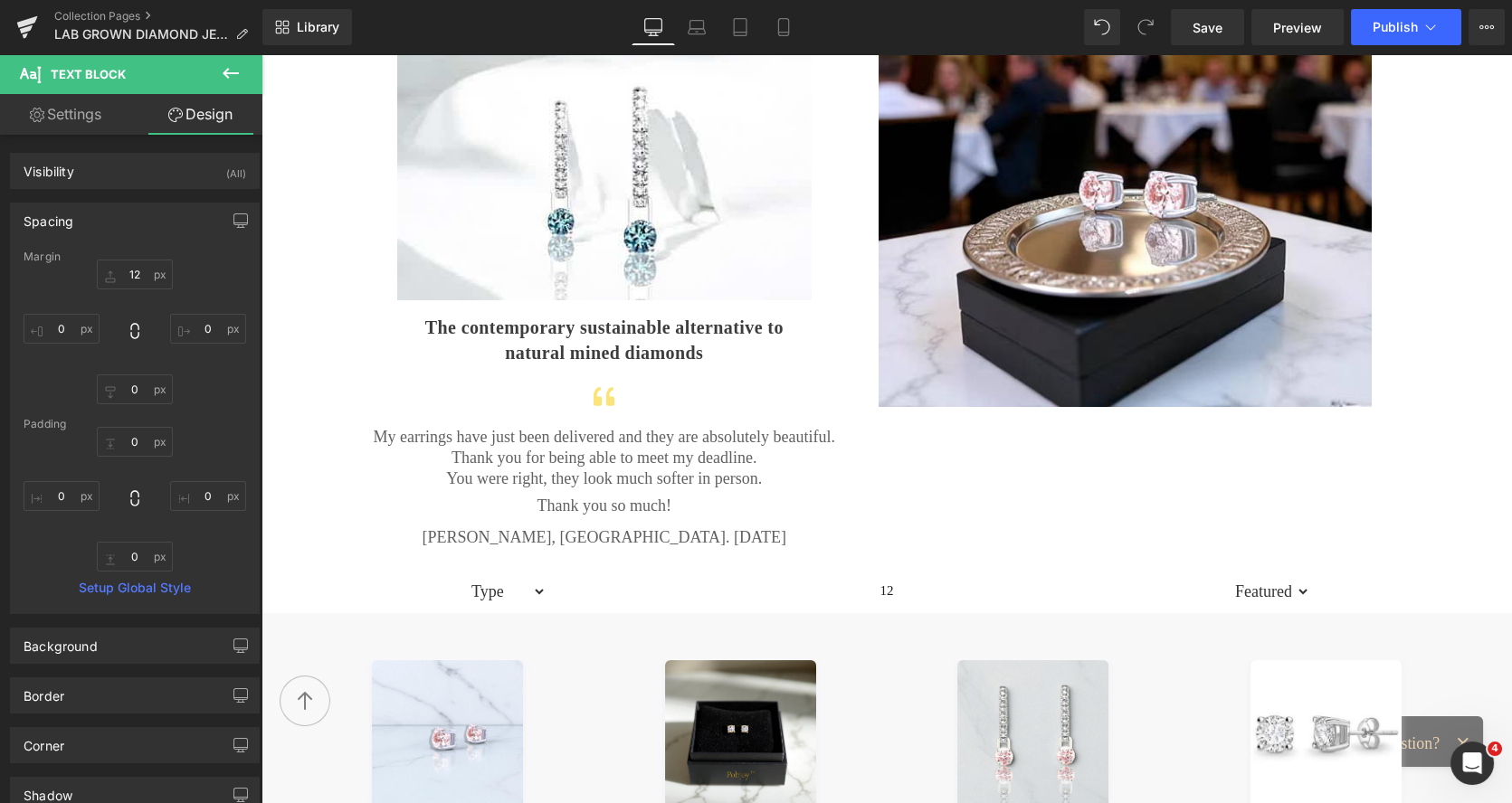
type input "12"
type input "0"
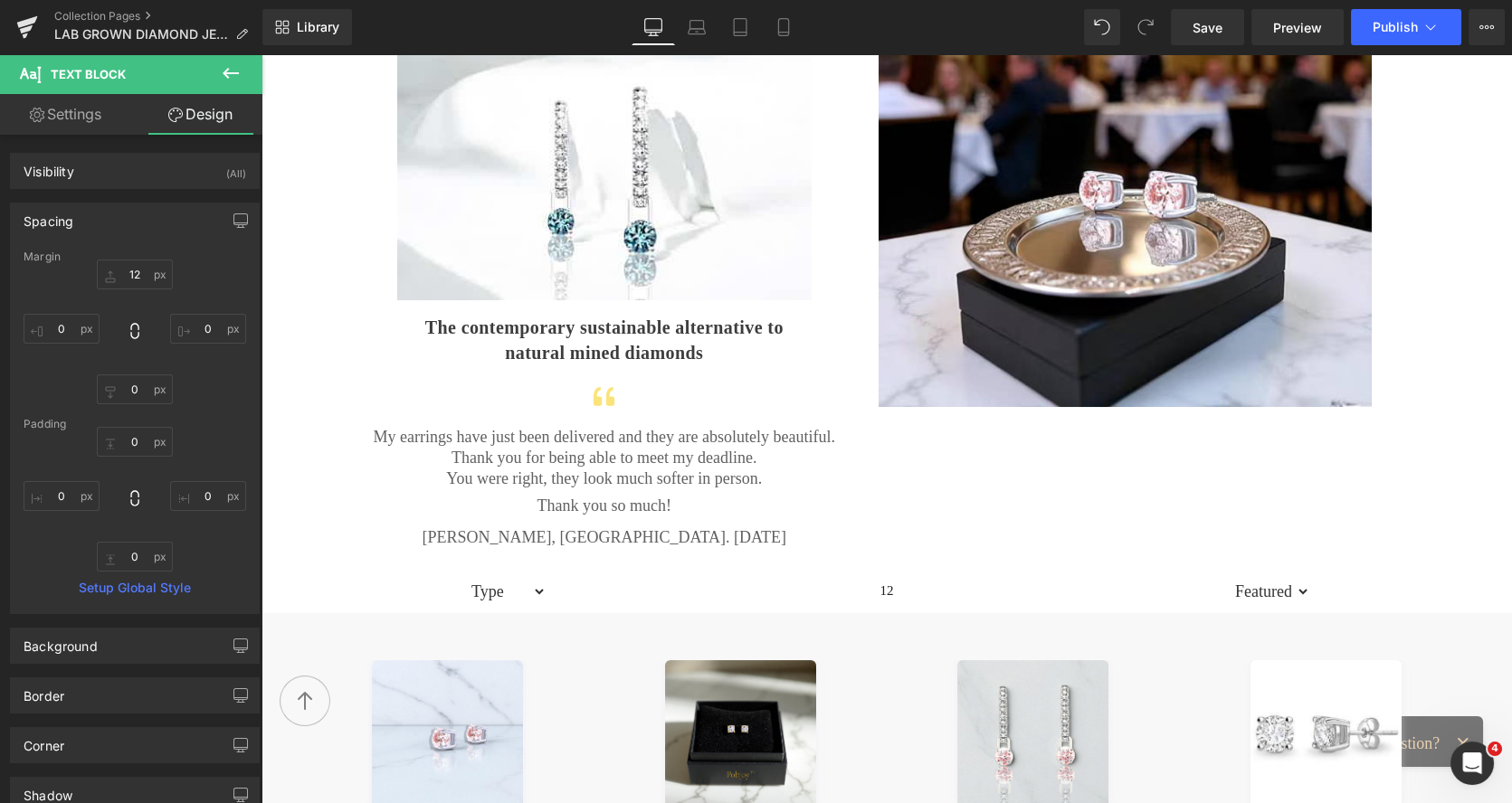
type input "0"
click at [125, 271] on input "12" at bounding box center [134, 274] width 76 height 30
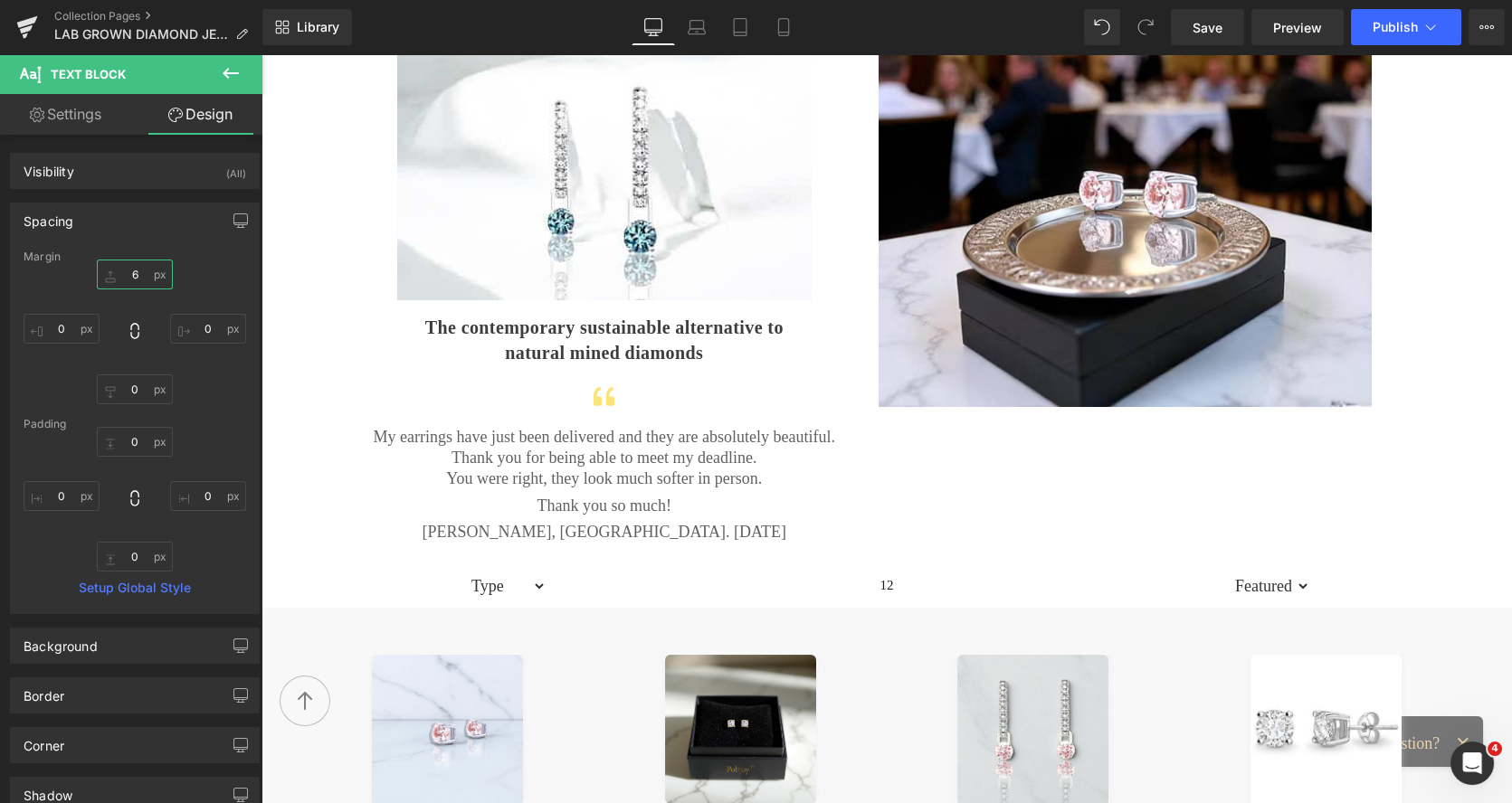
scroll to position [112, 0]
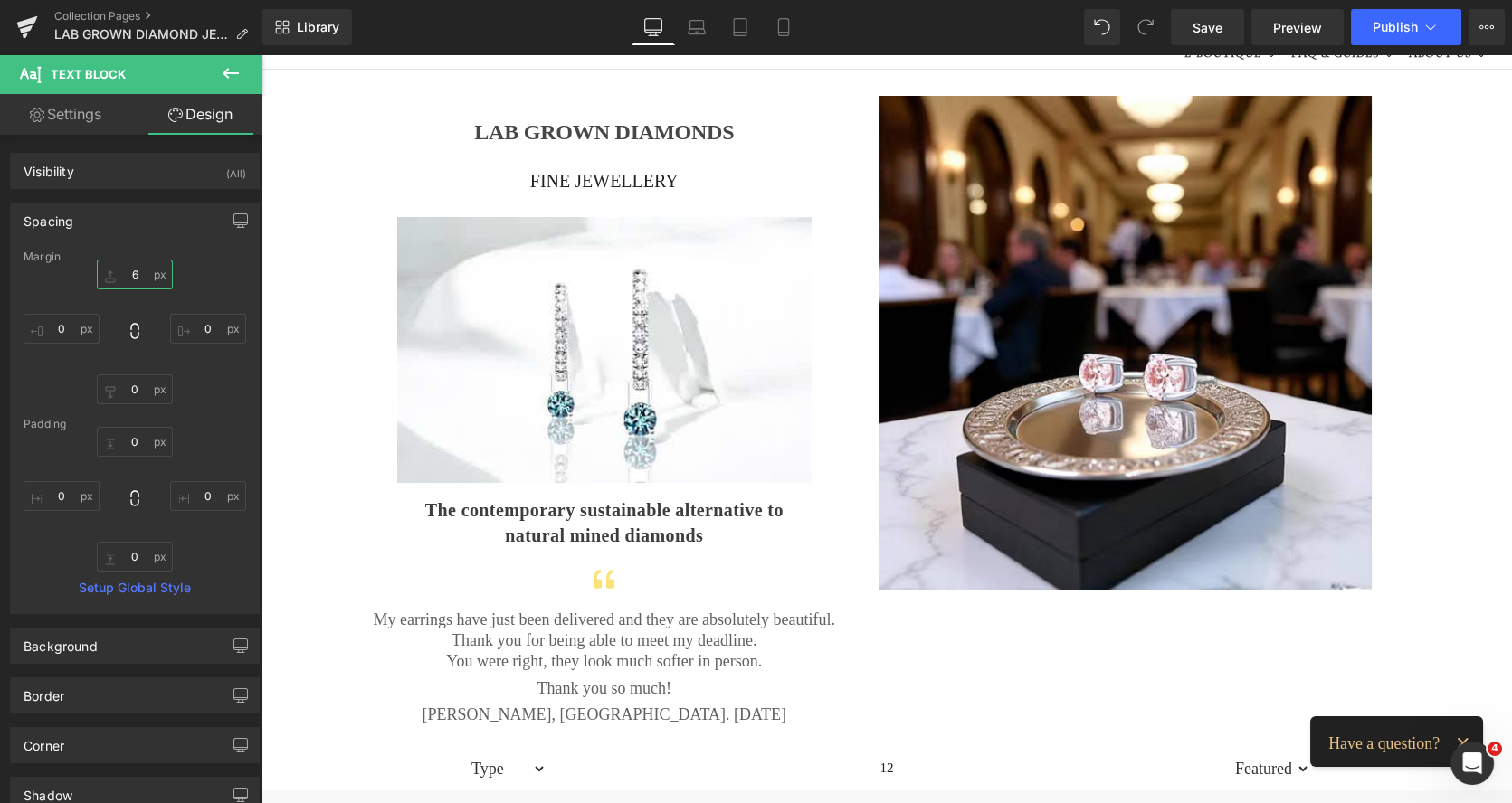
type input "6"
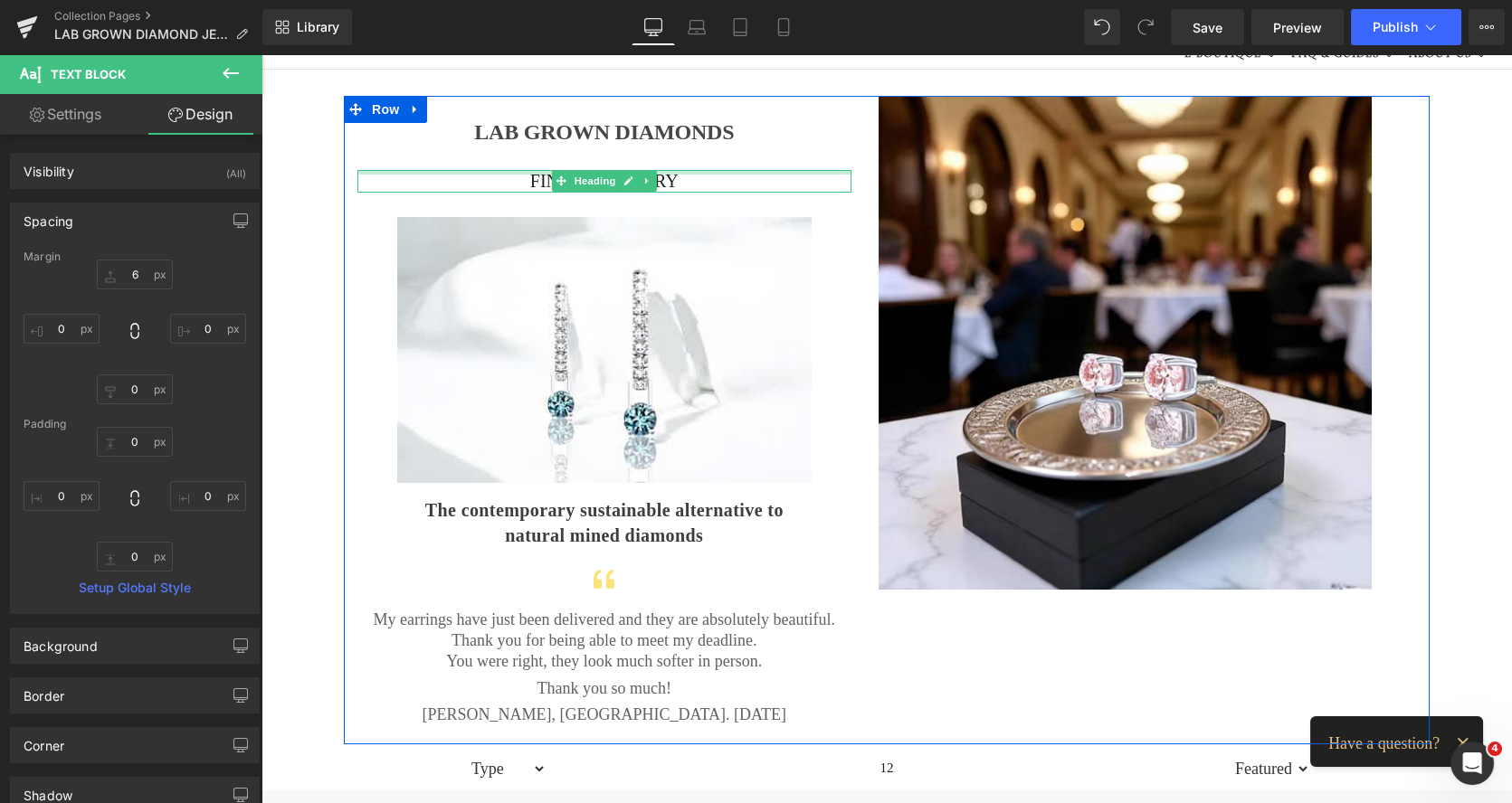
click at [543, 171] on div at bounding box center [605, 172] width 494 height 5
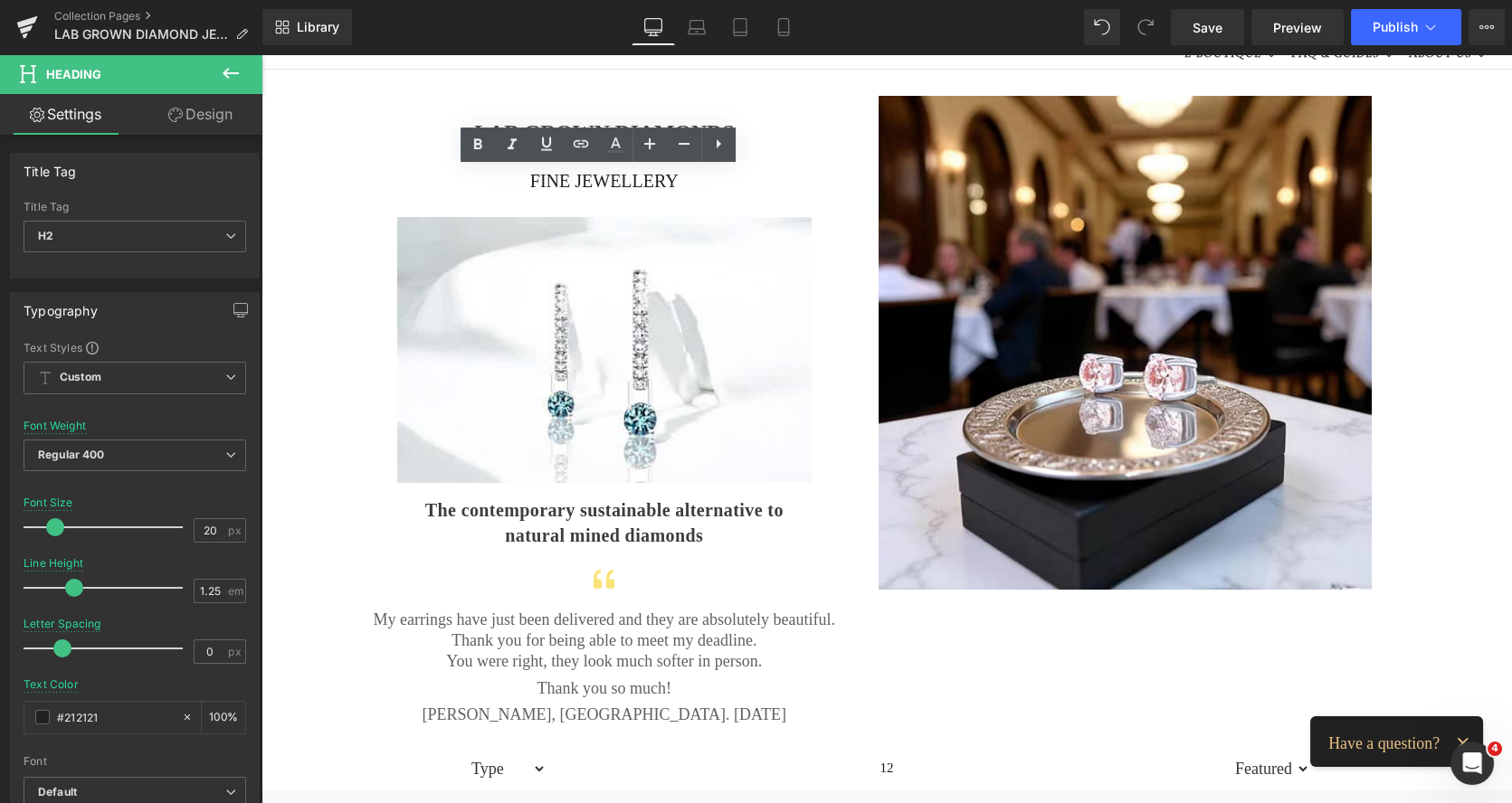
click at [211, 115] on link "Design" at bounding box center [201, 115] width 131 height 40
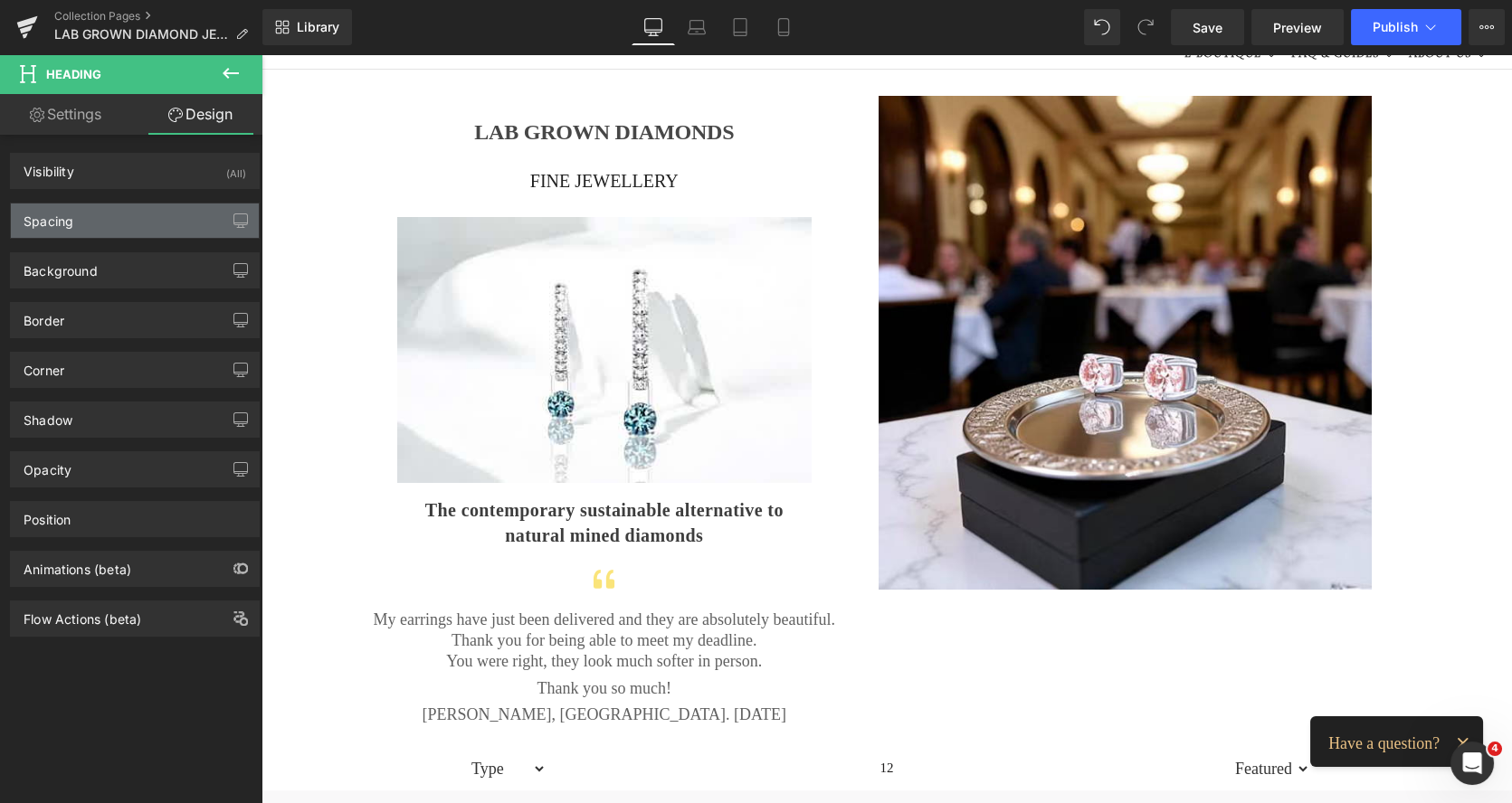
click at [80, 216] on div "Spacing" at bounding box center [134, 221] width 248 height 35
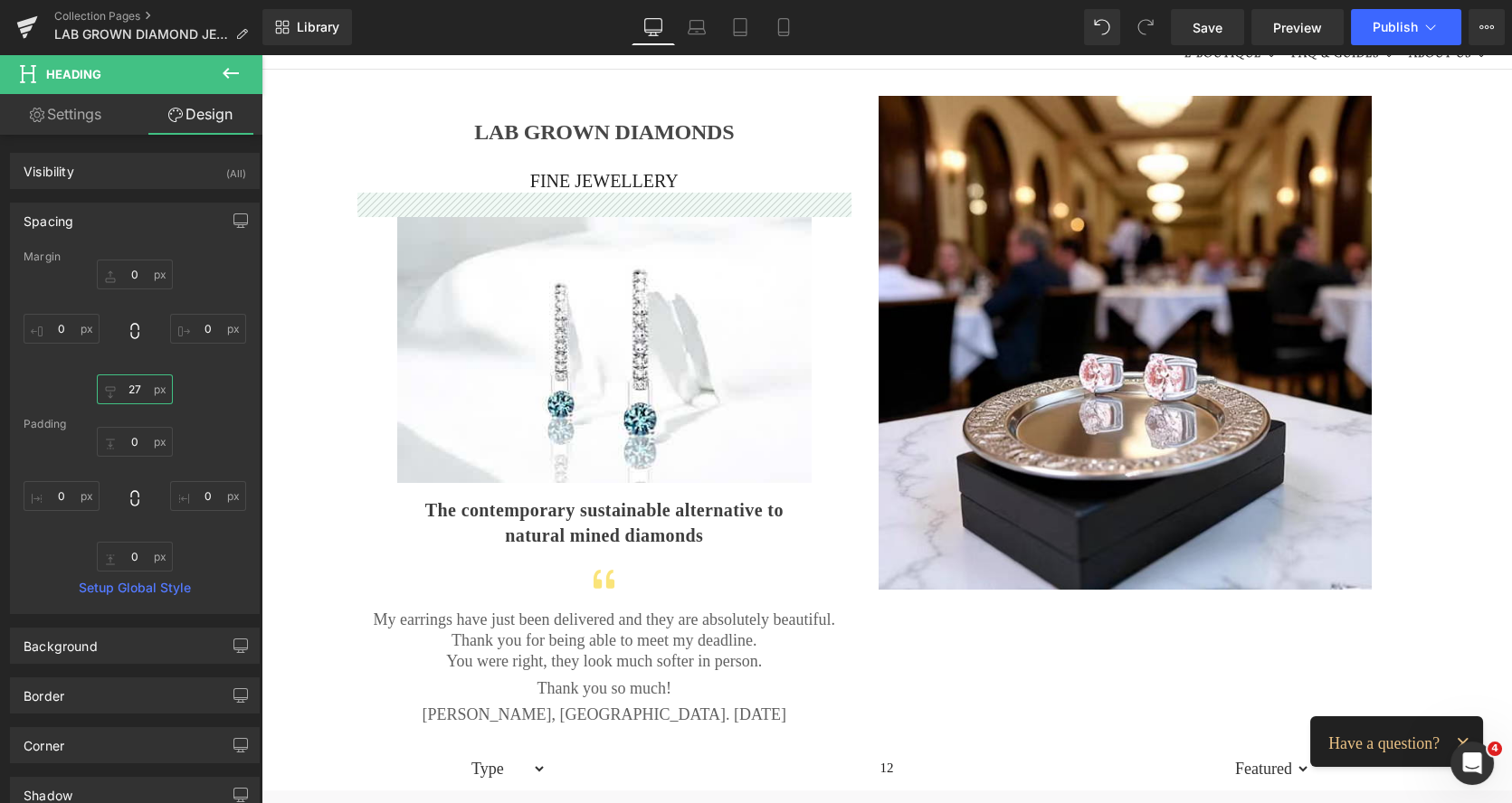
click at [128, 383] on input "27" at bounding box center [134, 388] width 76 height 30
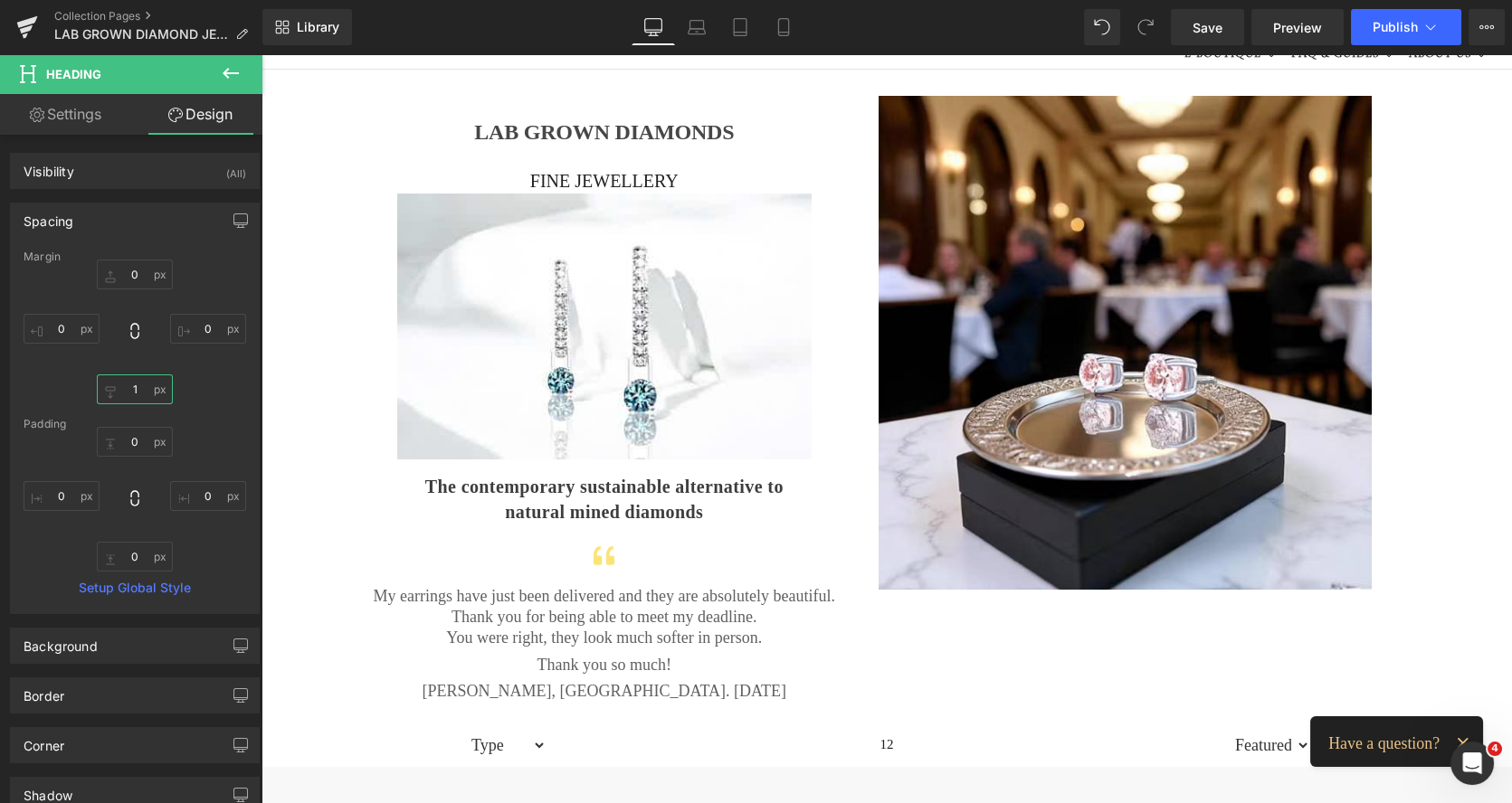
type input "12"
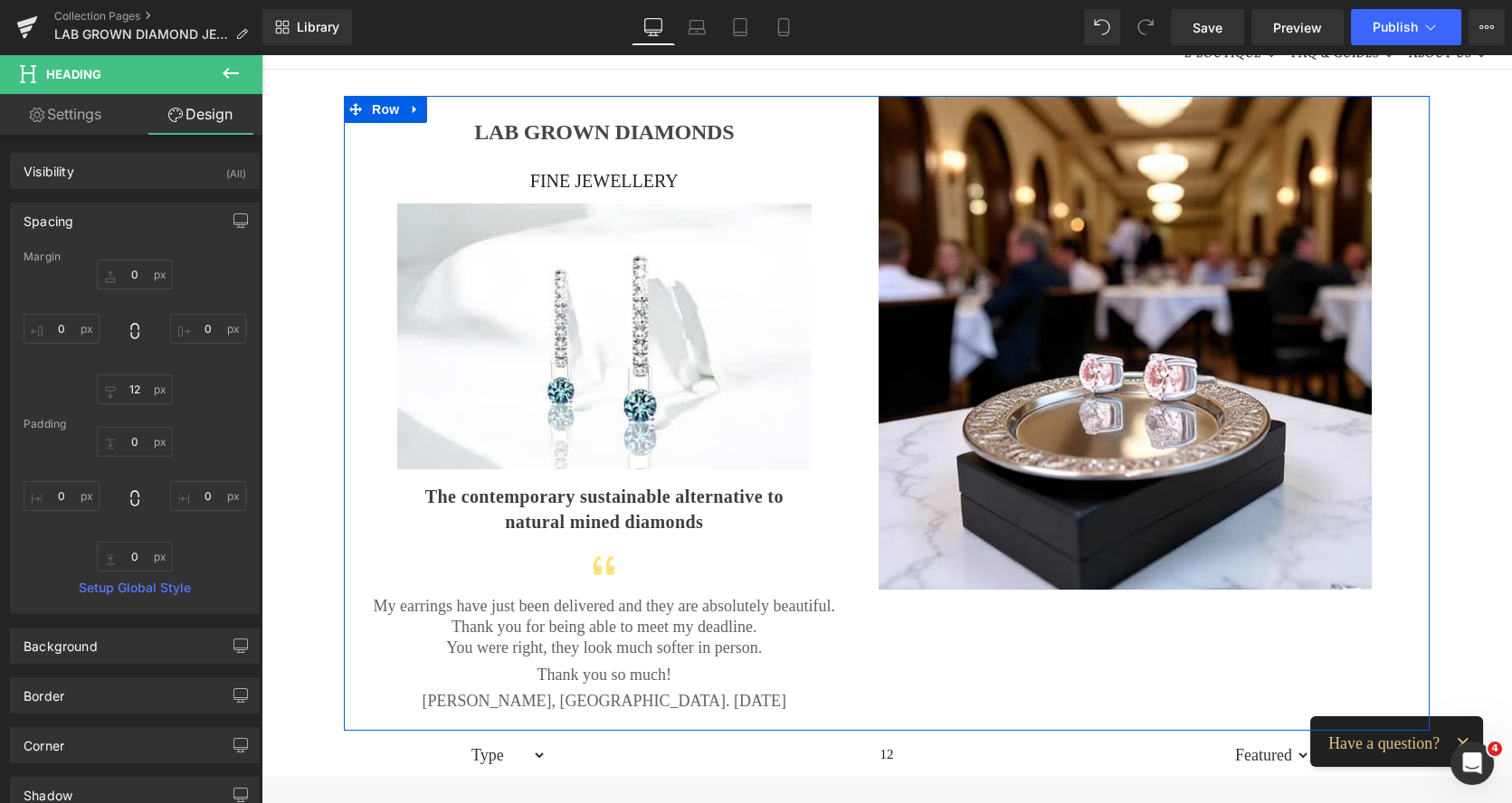
click at [540, 138] on h1 "LAB GROWN DIAMONDS" at bounding box center [605, 133] width 494 height 31
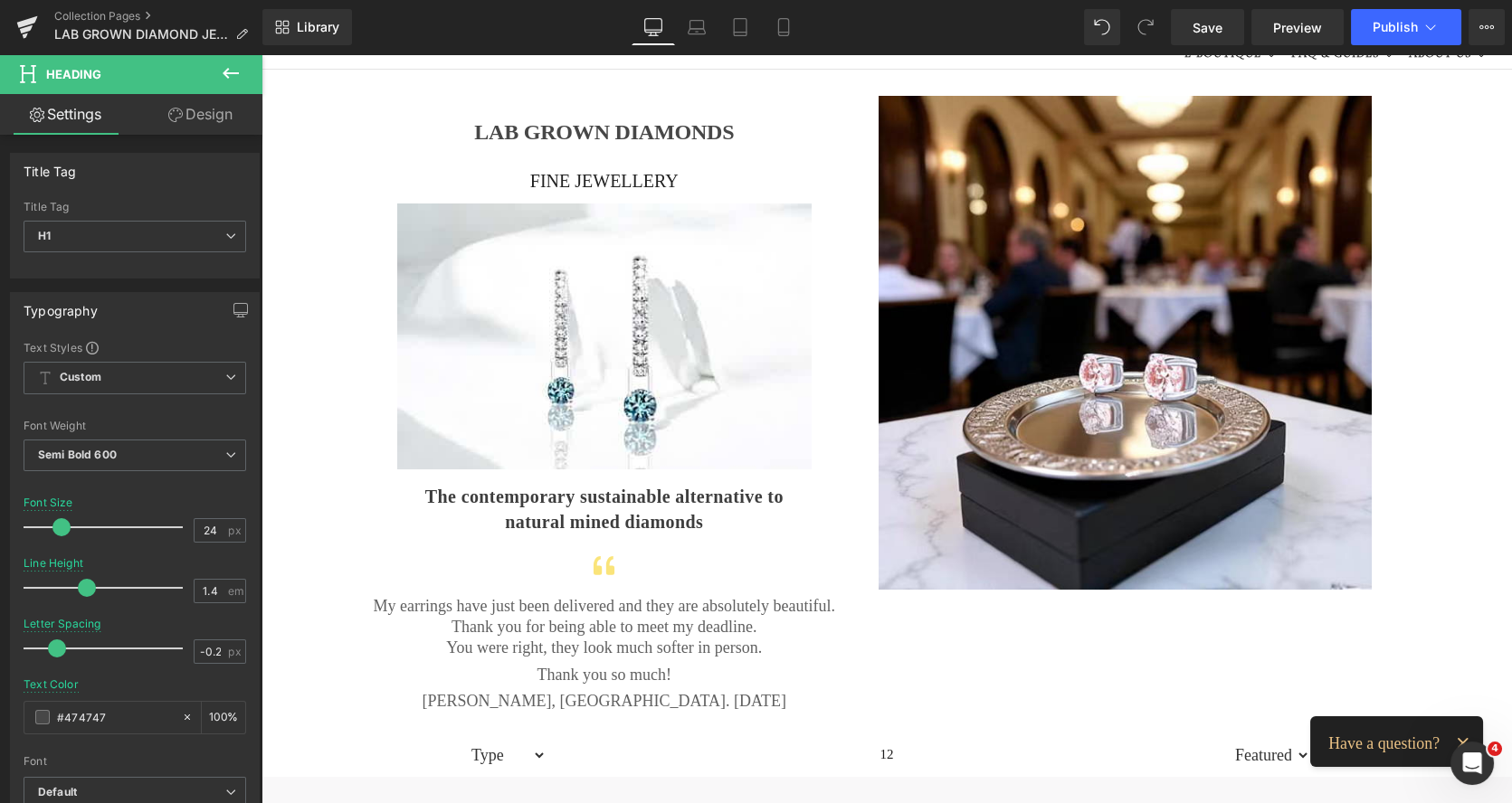
click at [212, 111] on link "Design" at bounding box center [201, 115] width 131 height 40
click at [0, 0] on div "Spacing" at bounding box center [0, 0] width 0 height 0
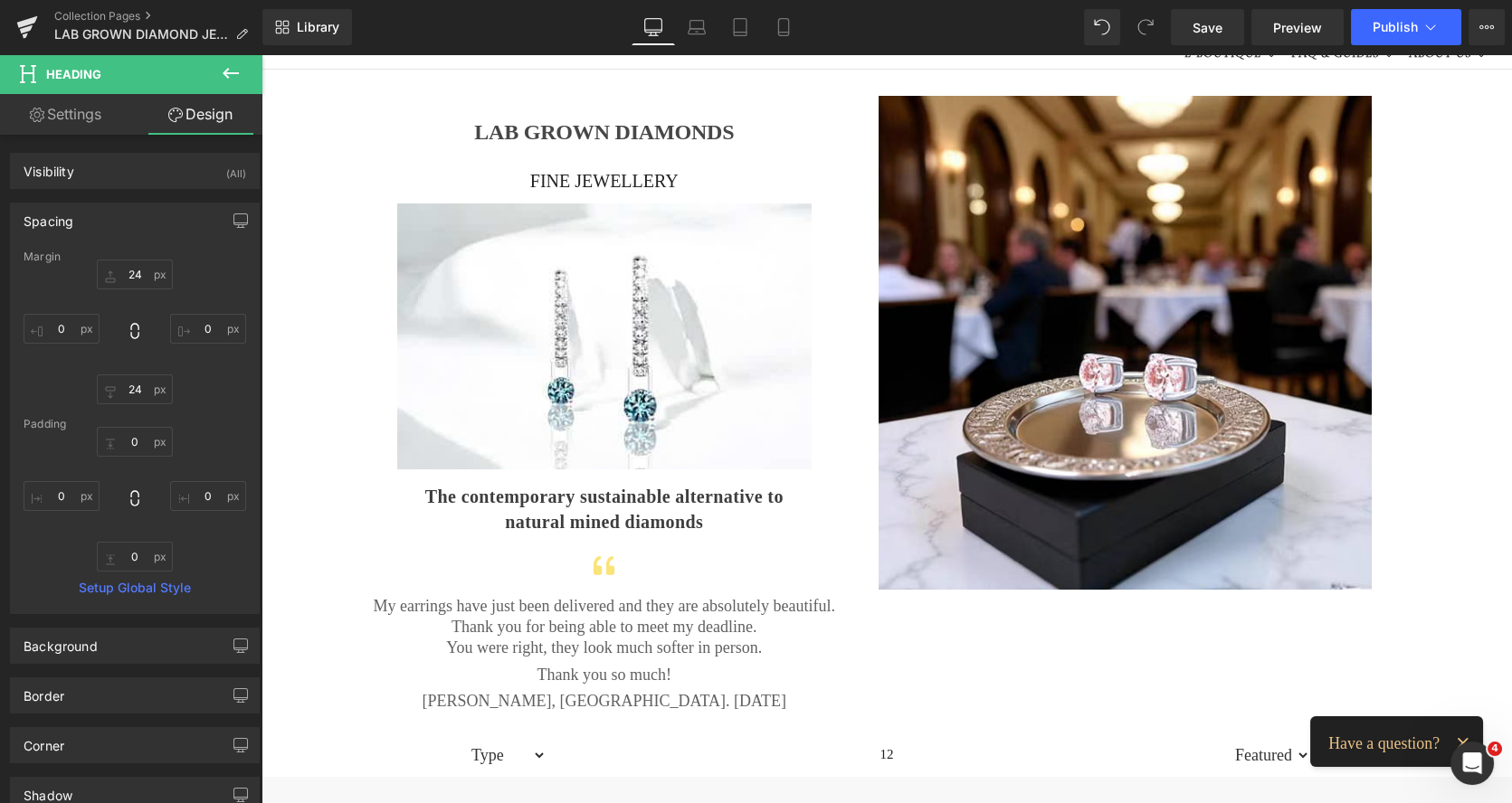
type input "24"
type input "0"
type input "24"
type input "0"
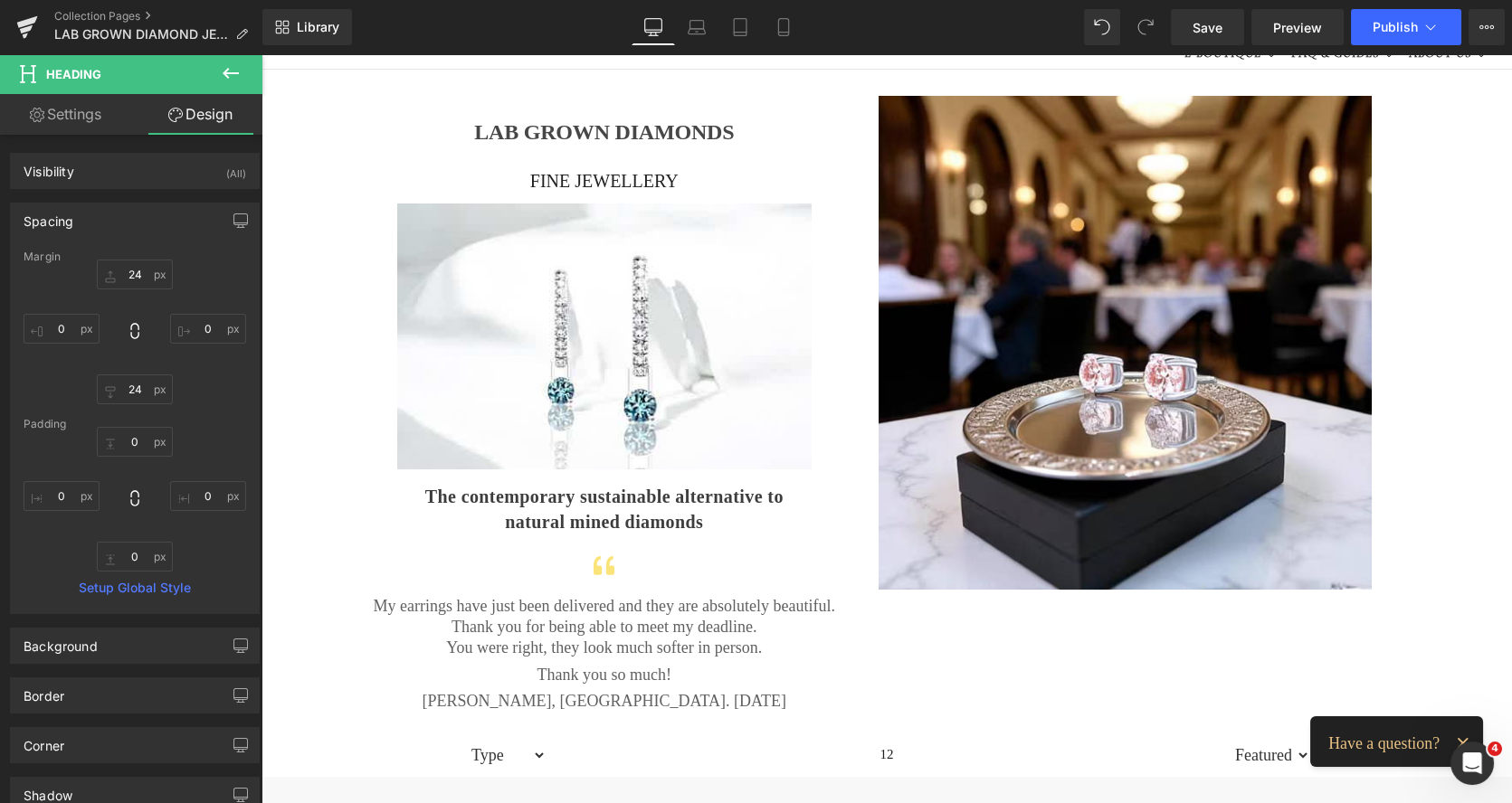
type input "0"
click at [132, 386] on input "24" at bounding box center [134, 388] width 76 height 30
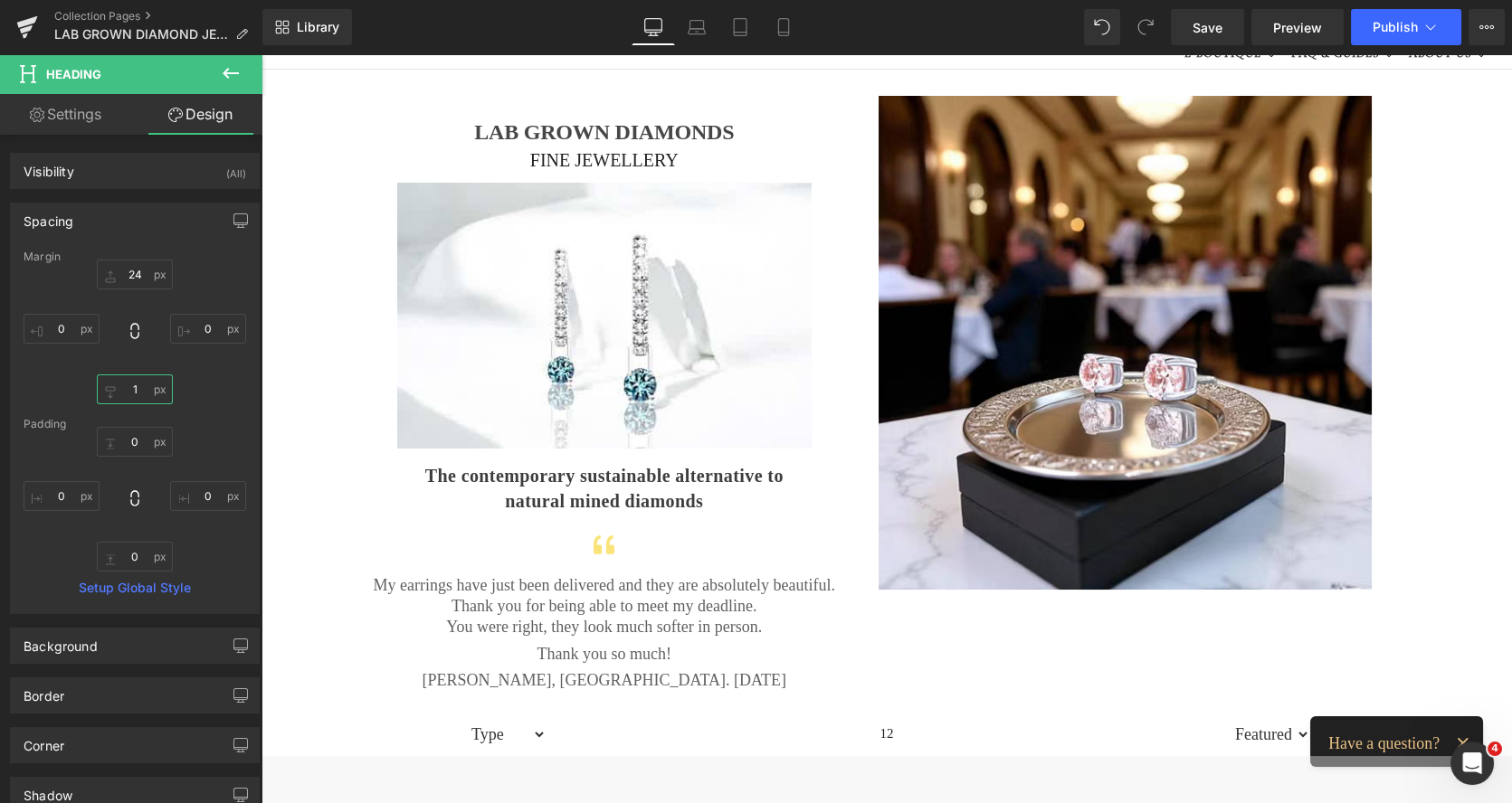
type input "16"
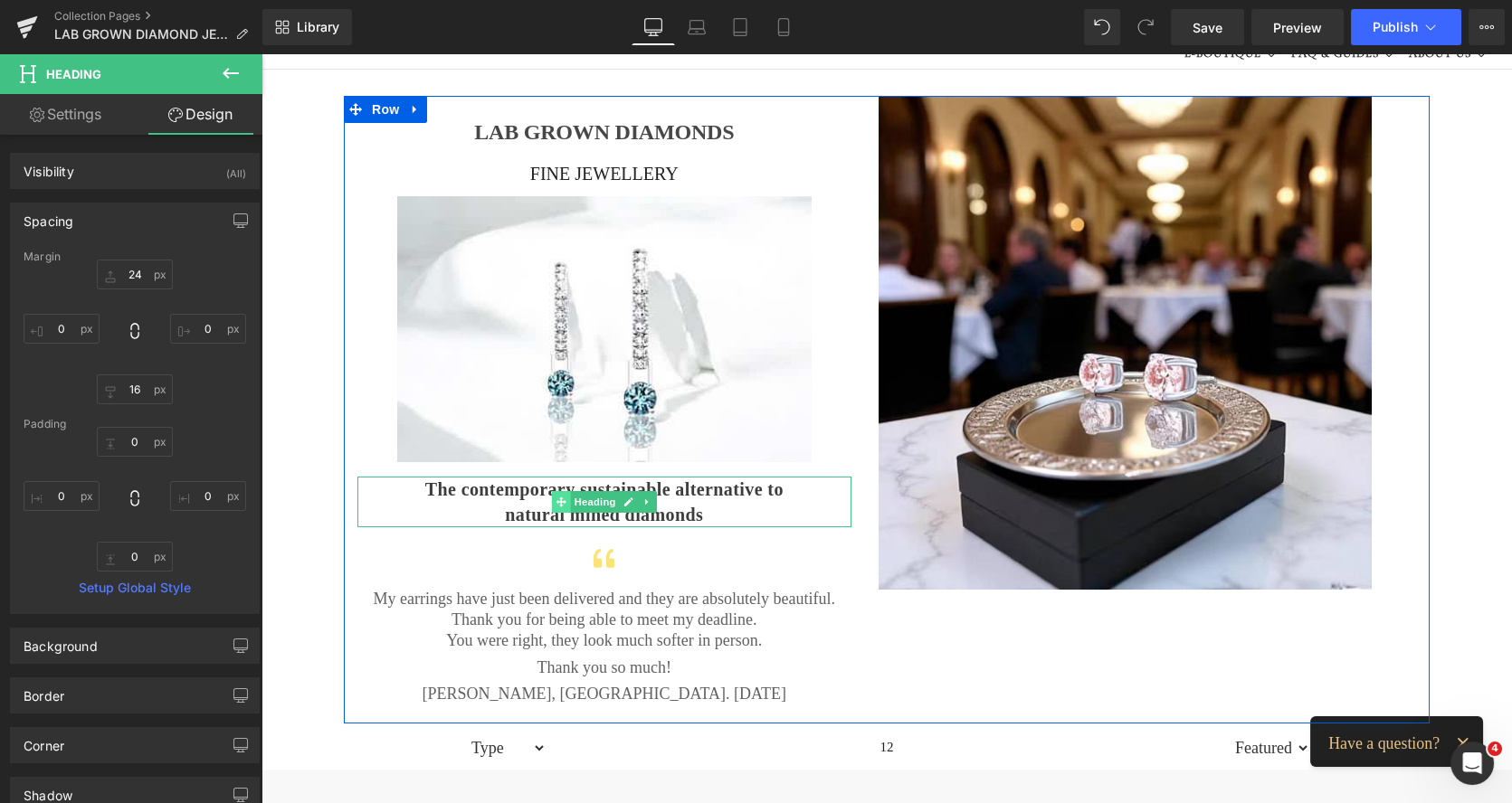
click at [555, 492] on span at bounding box center [561, 501] width 19 height 22
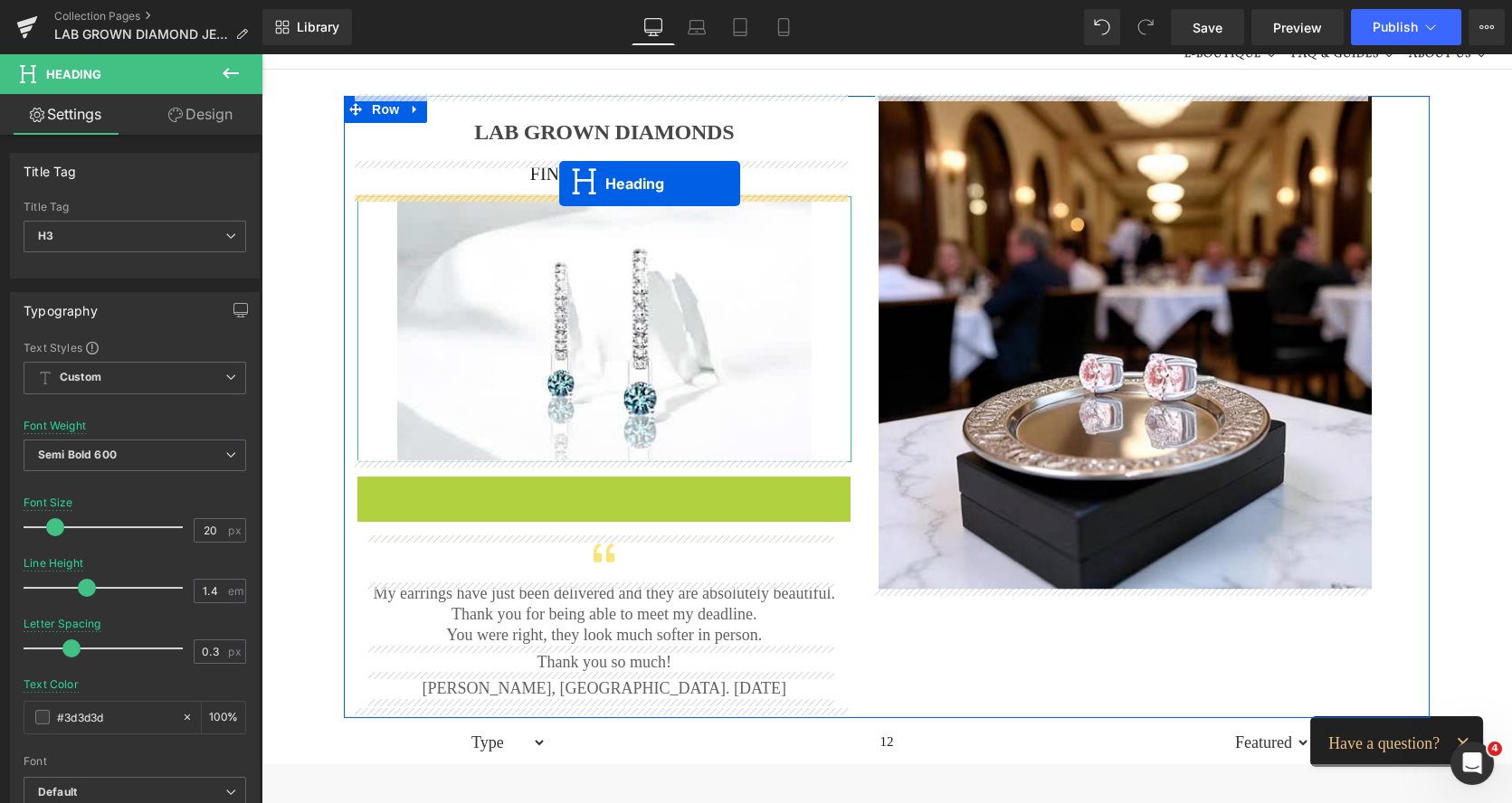
drag, startPoint x: 555, startPoint y: 492, endPoint x: 559, endPoint y: 183, distance: 309.0
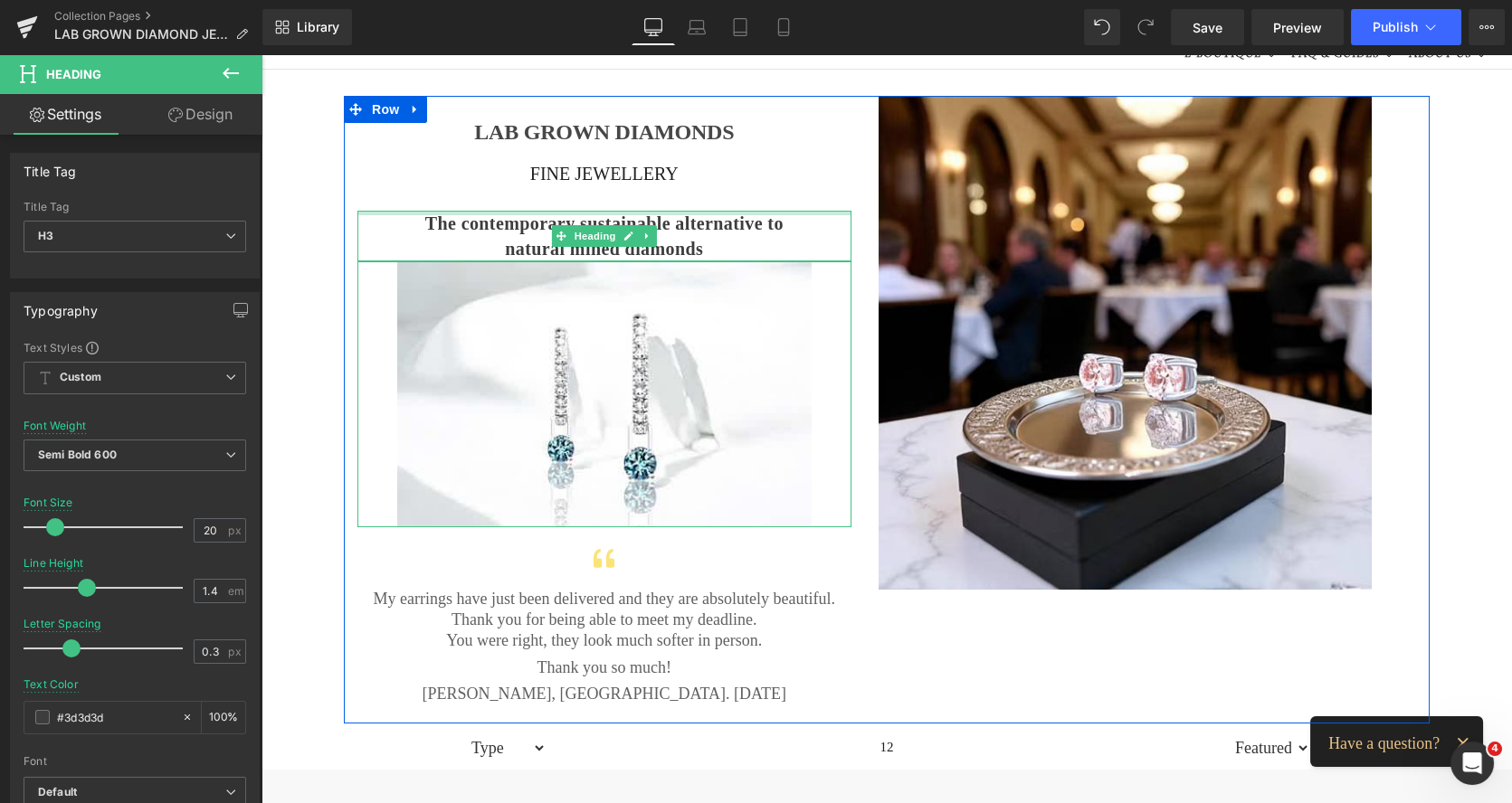
click at [424, 211] on div at bounding box center [605, 213] width 494 height 5
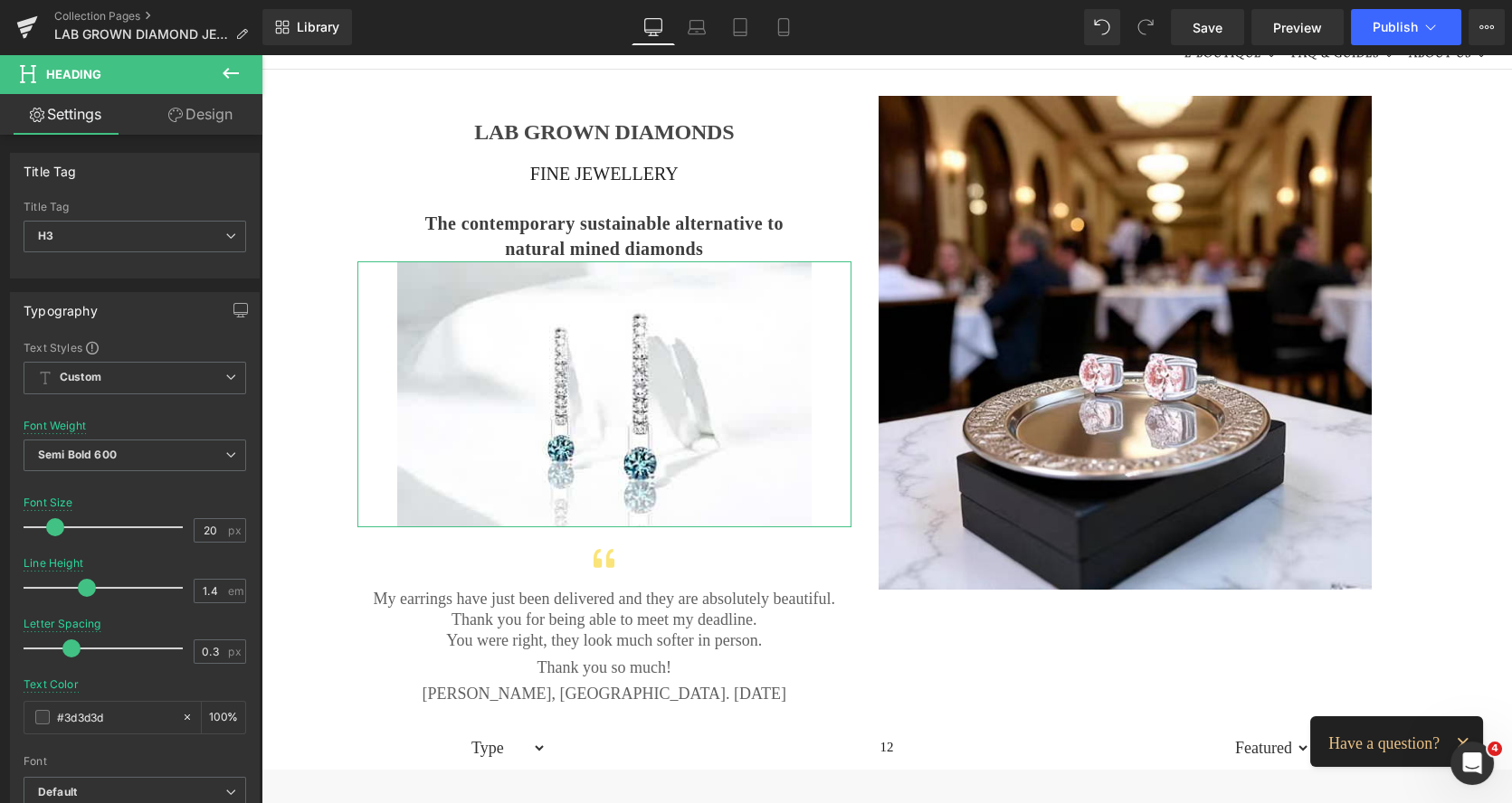
click at [223, 117] on link "Design" at bounding box center [201, 115] width 131 height 40
click at [0, 0] on div "Spacing" at bounding box center [0, 0] width 0 height 0
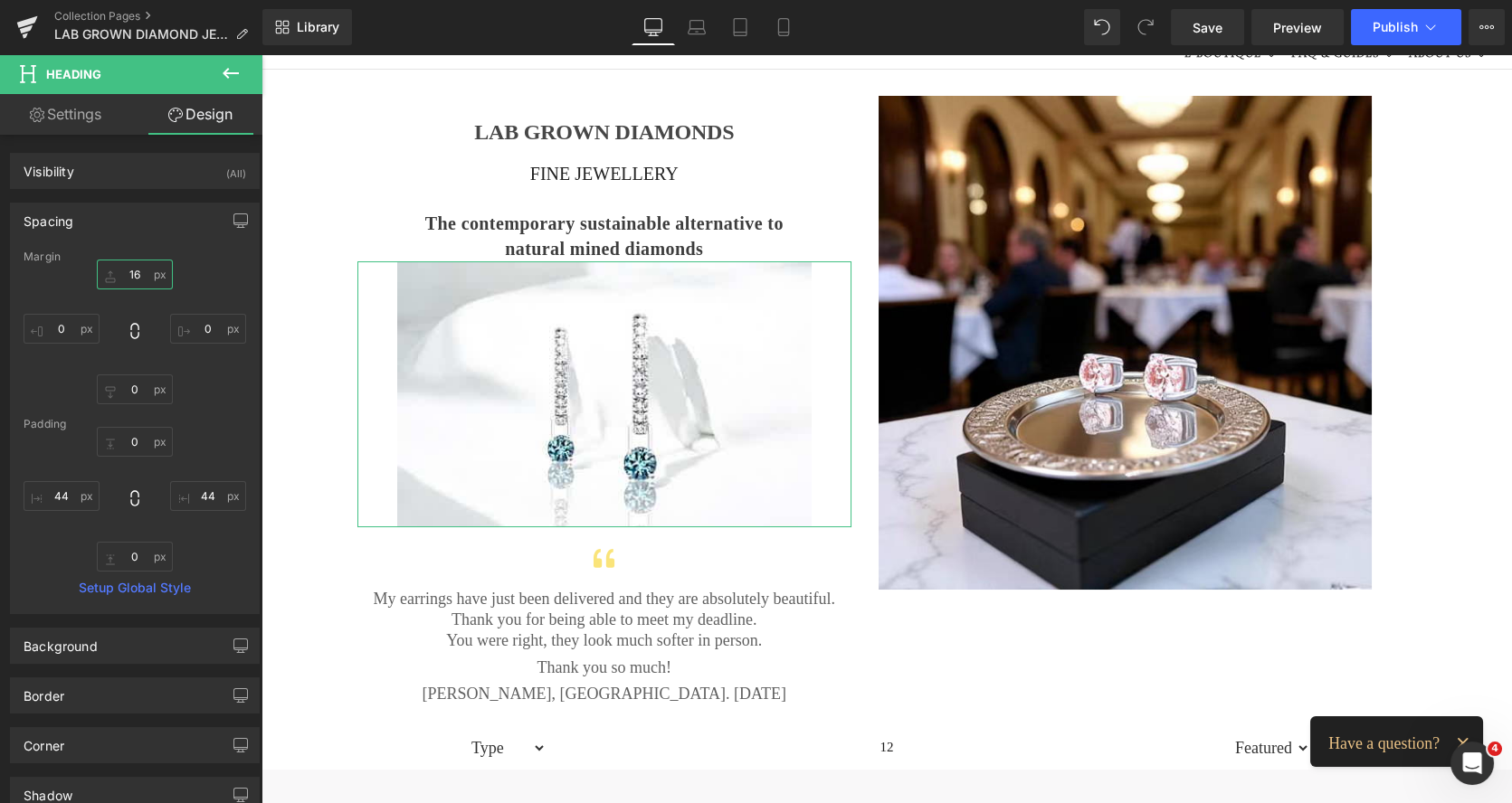
click at [131, 281] on input "16" at bounding box center [134, 274] width 76 height 30
type input "5"
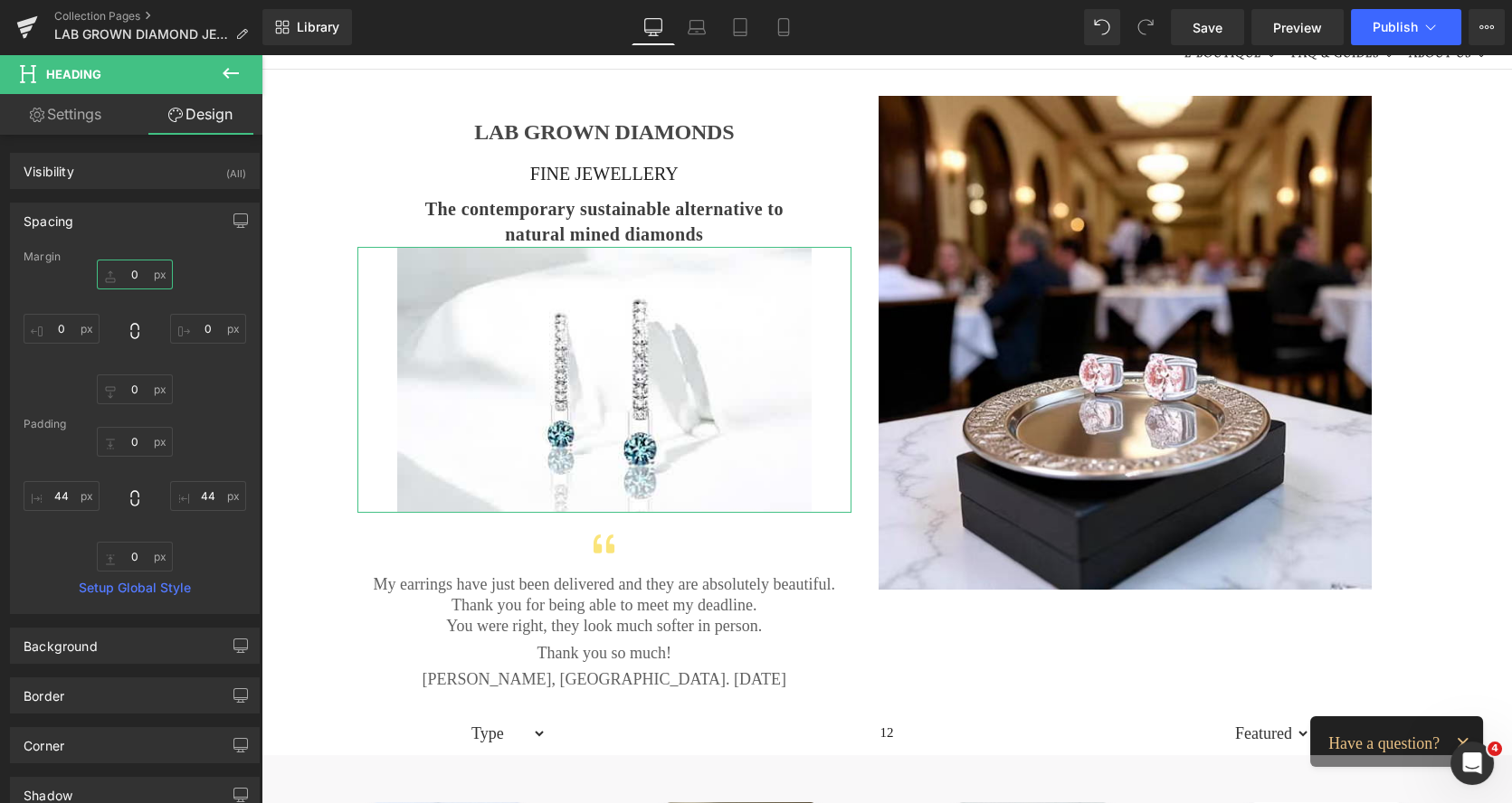
type input "0"
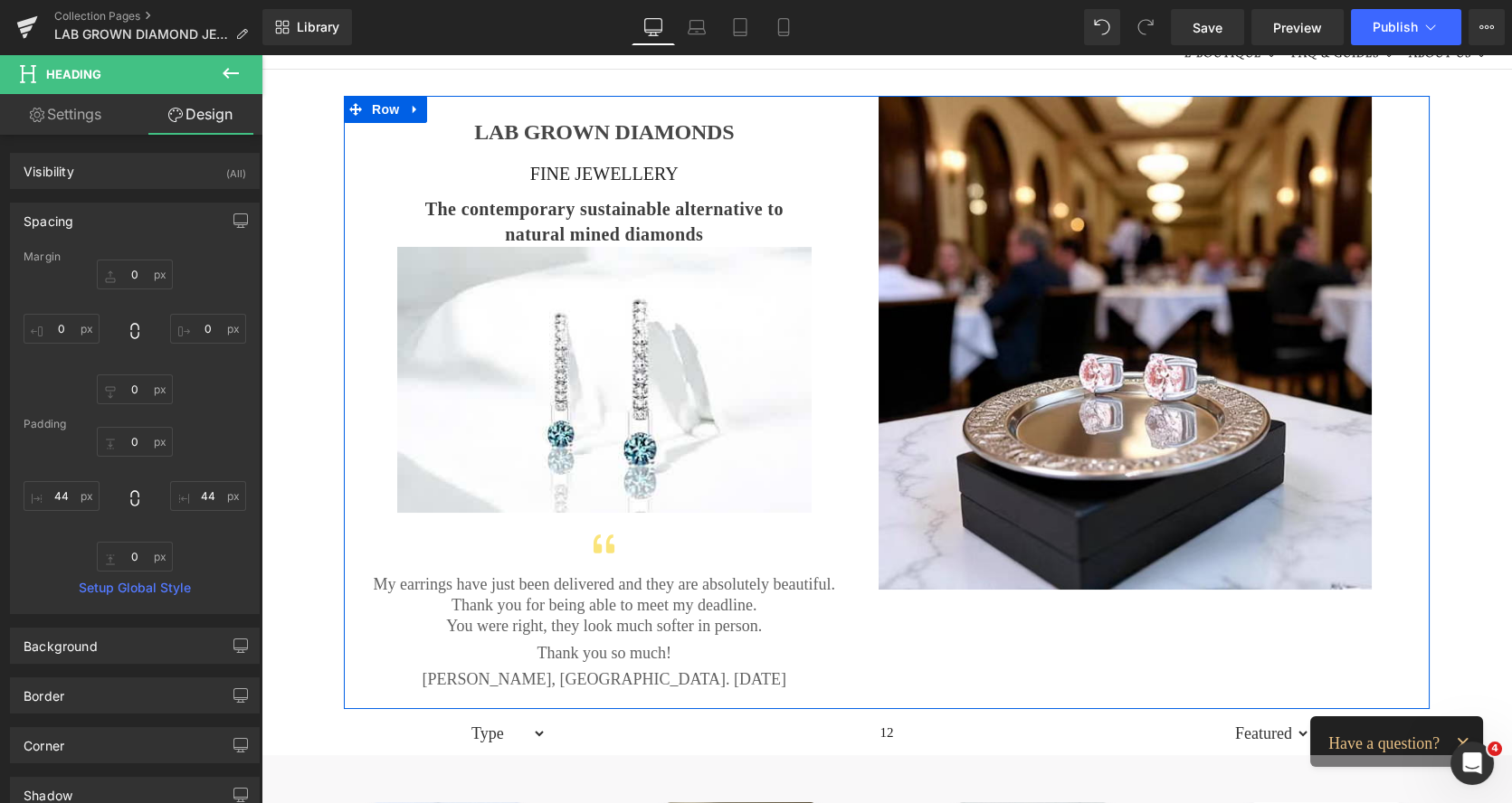
click at [492, 218] on h3 "The contemporary sustainable alternative to natural mined diamonds" at bounding box center [605, 222] width 415 height 51
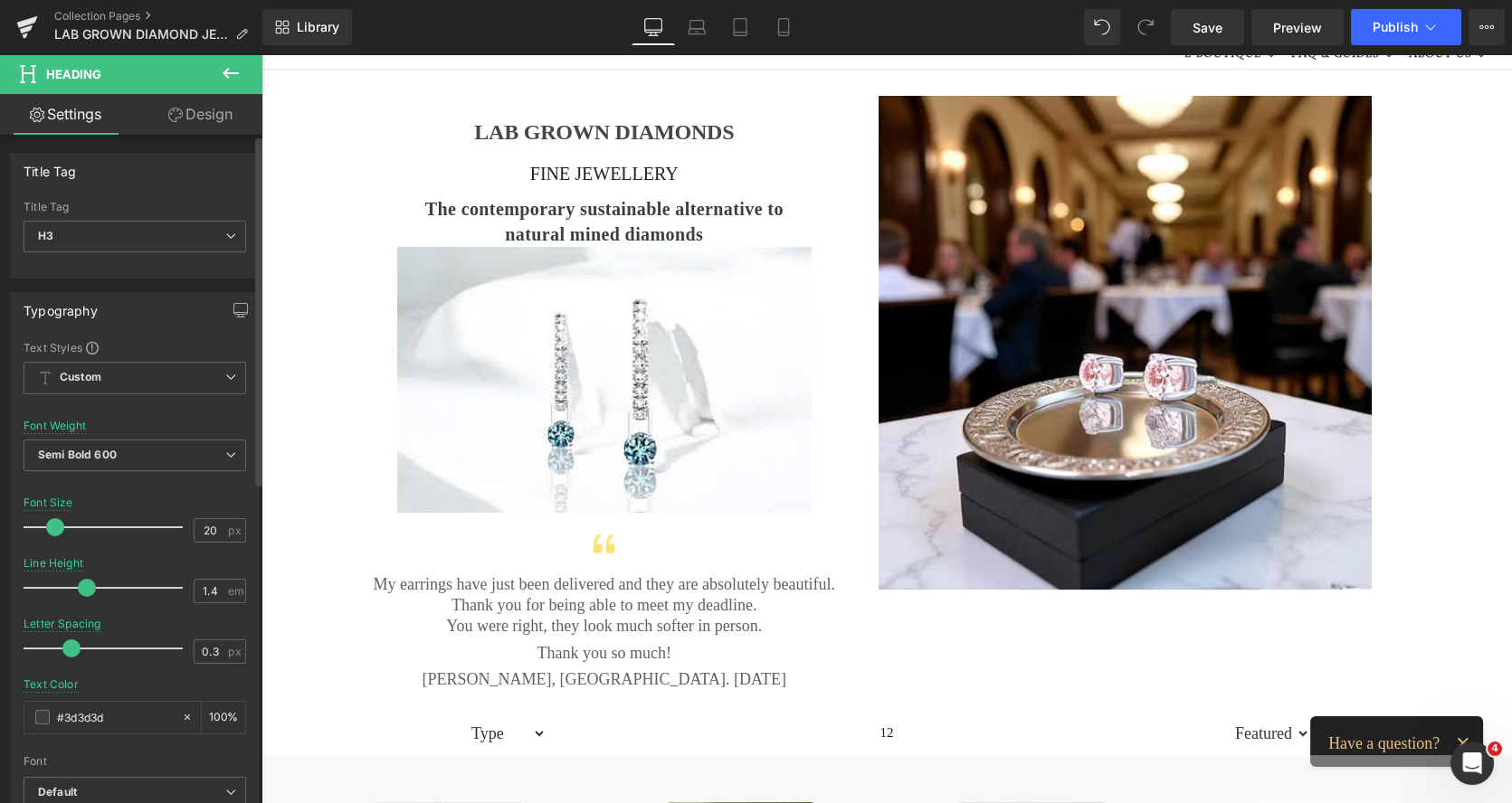
type input "1.3"
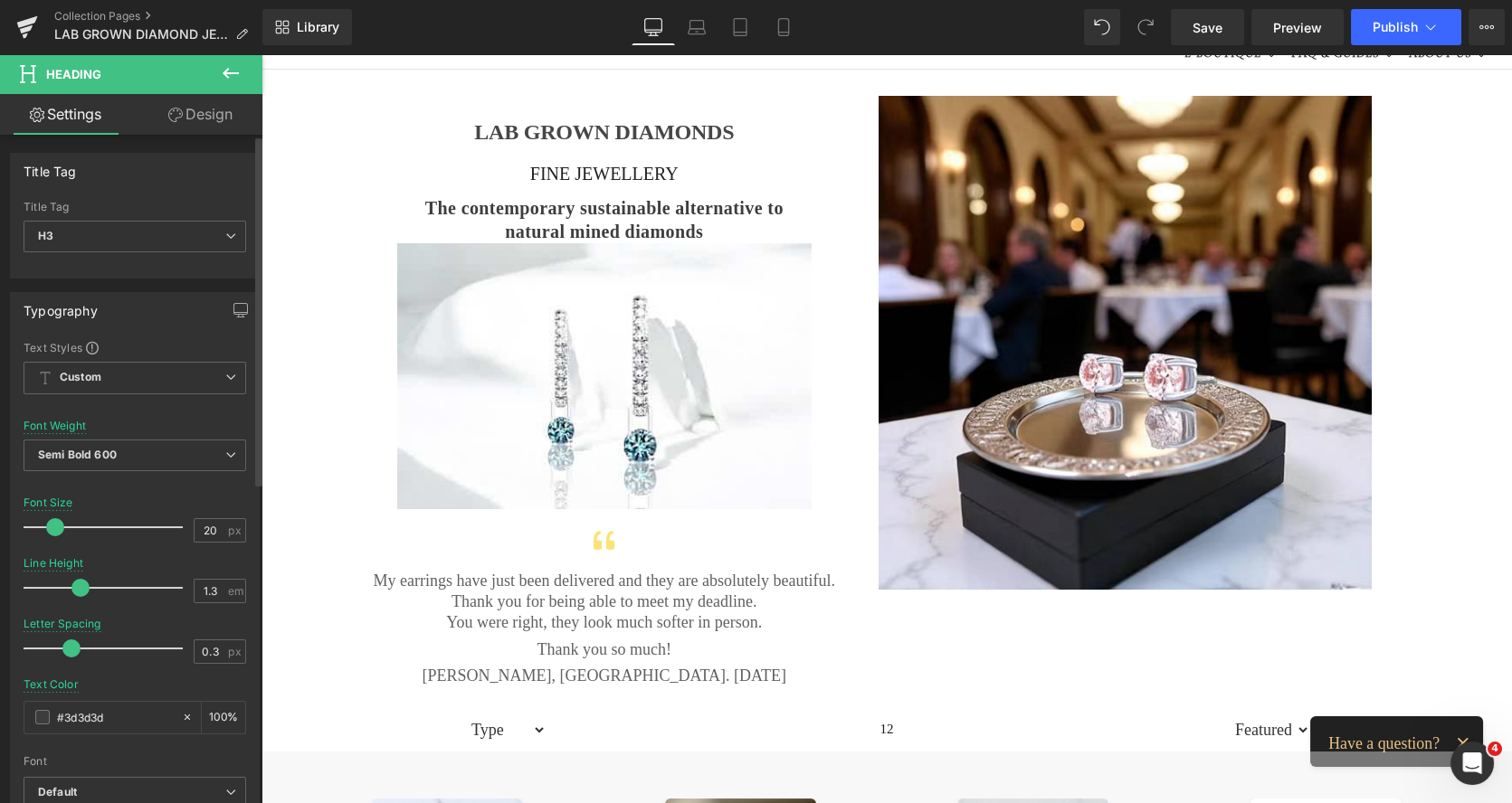
click at [78, 581] on span at bounding box center [80, 587] width 18 height 18
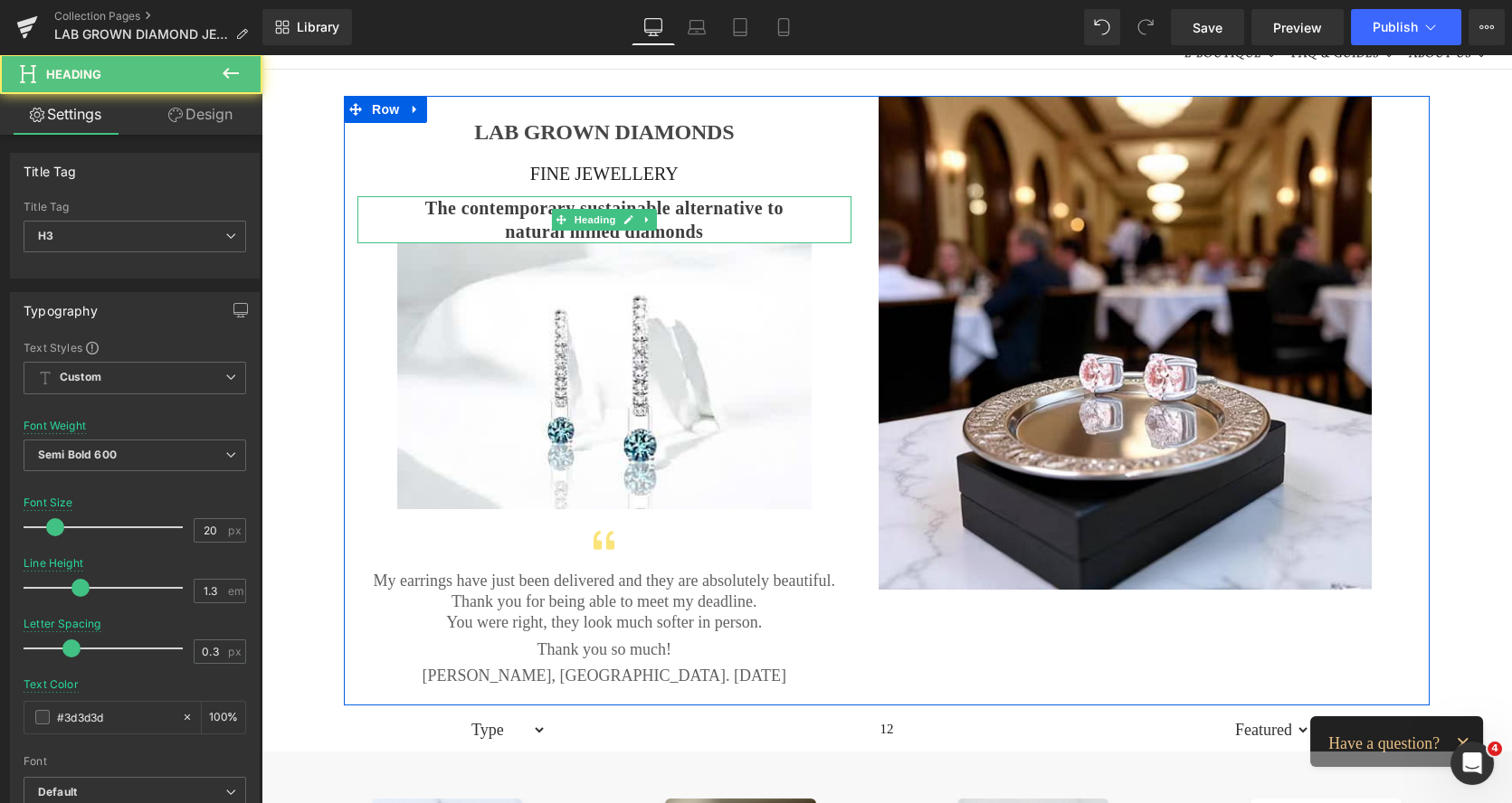
click at [505, 217] on h3 "The contemporary sustainable alternative to natural mined diamonds" at bounding box center [605, 220] width 415 height 47
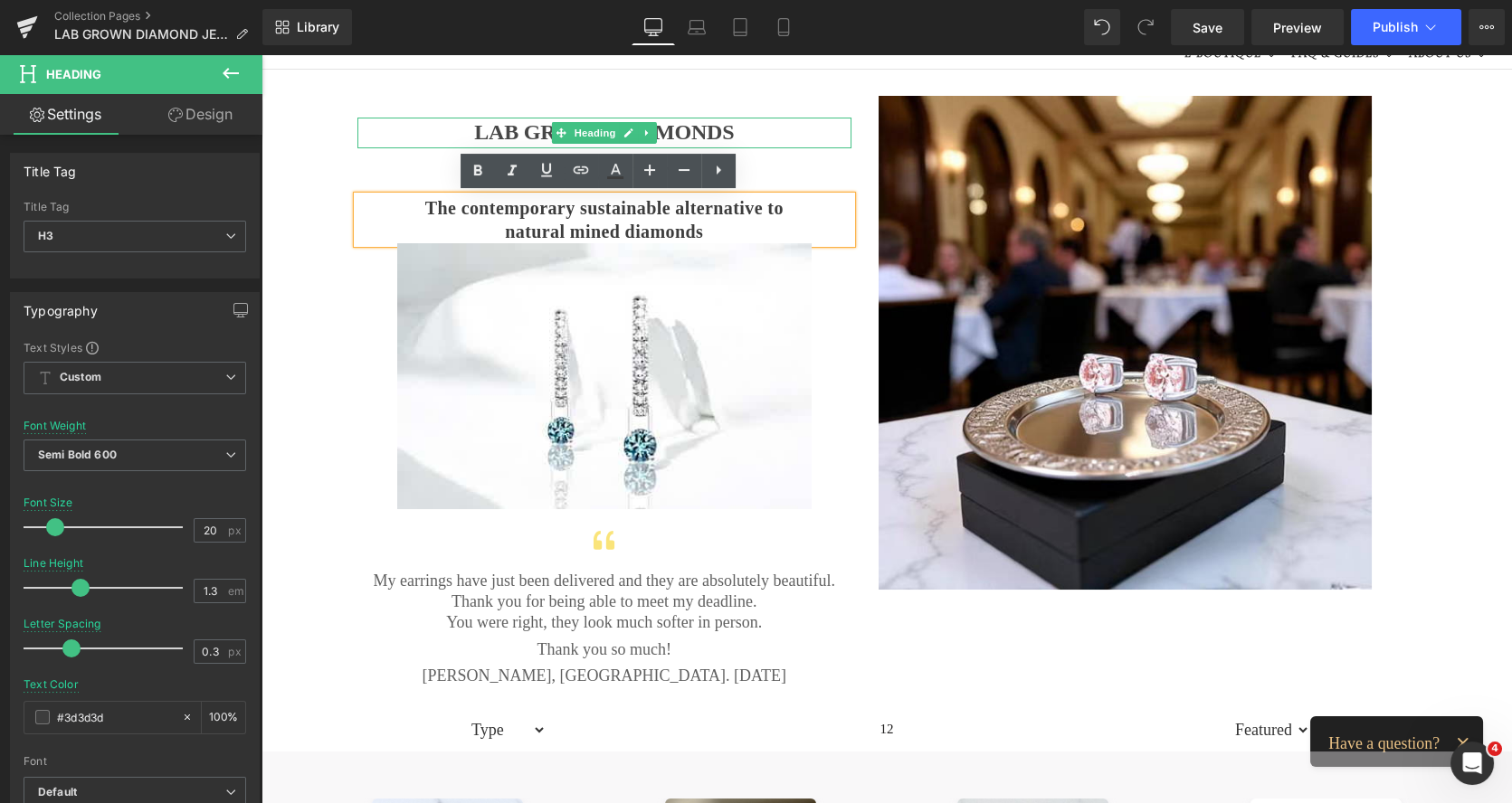
click at [478, 134] on h1 "LAB GROWN DIAMONDS" at bounding box center [605, 133] width 494 height 31
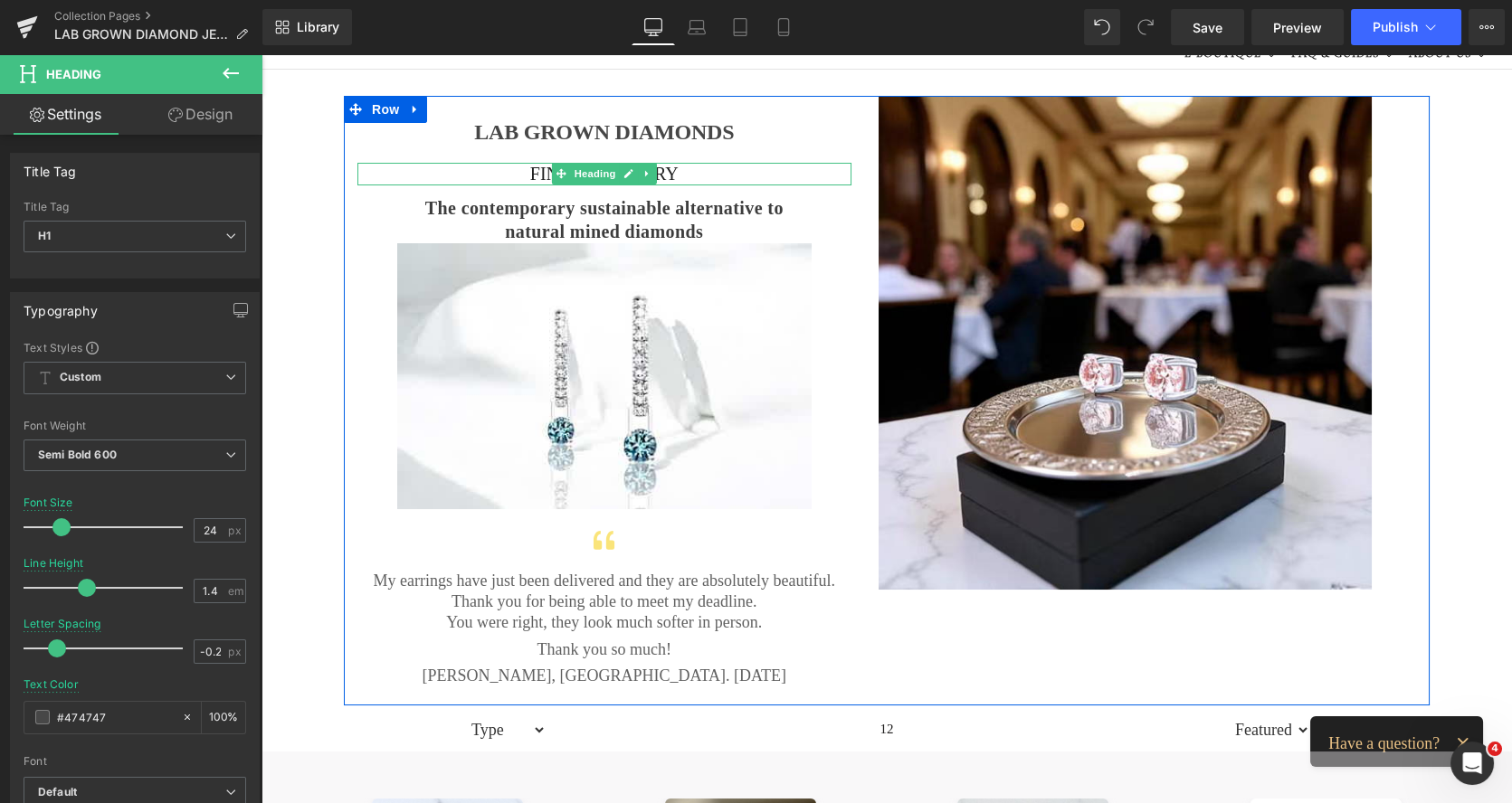
click at [516, 170] on h2 "FINE JEWELLERY" at bounding box center [605, 174] width 494 height 22
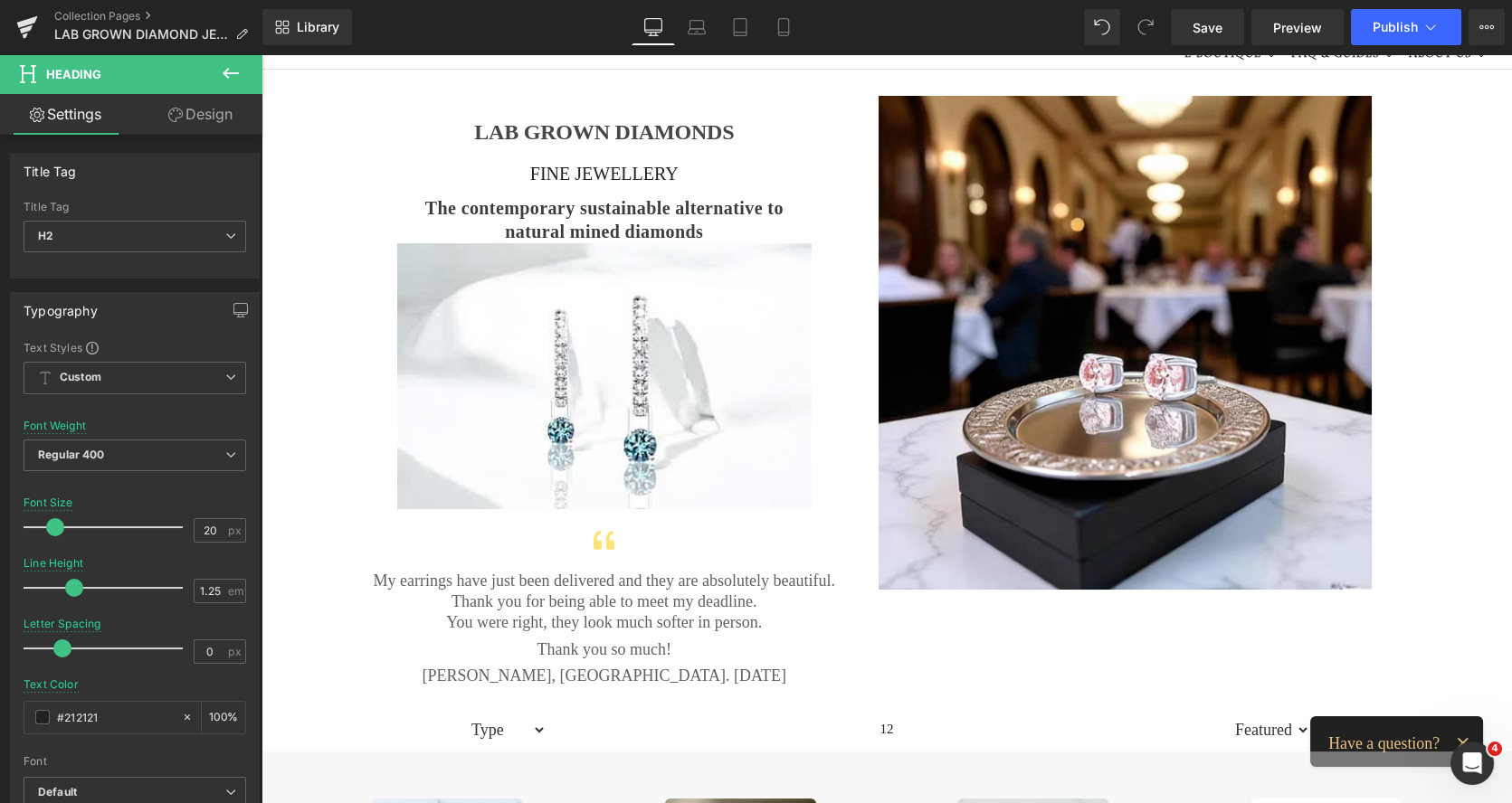
click at [211, 120] on link "Design" at bounding box center [201, 115] width 131 height 40
click at [0, 0] on div "Spacing" at bounding box center [0, 0] width 0 height 0
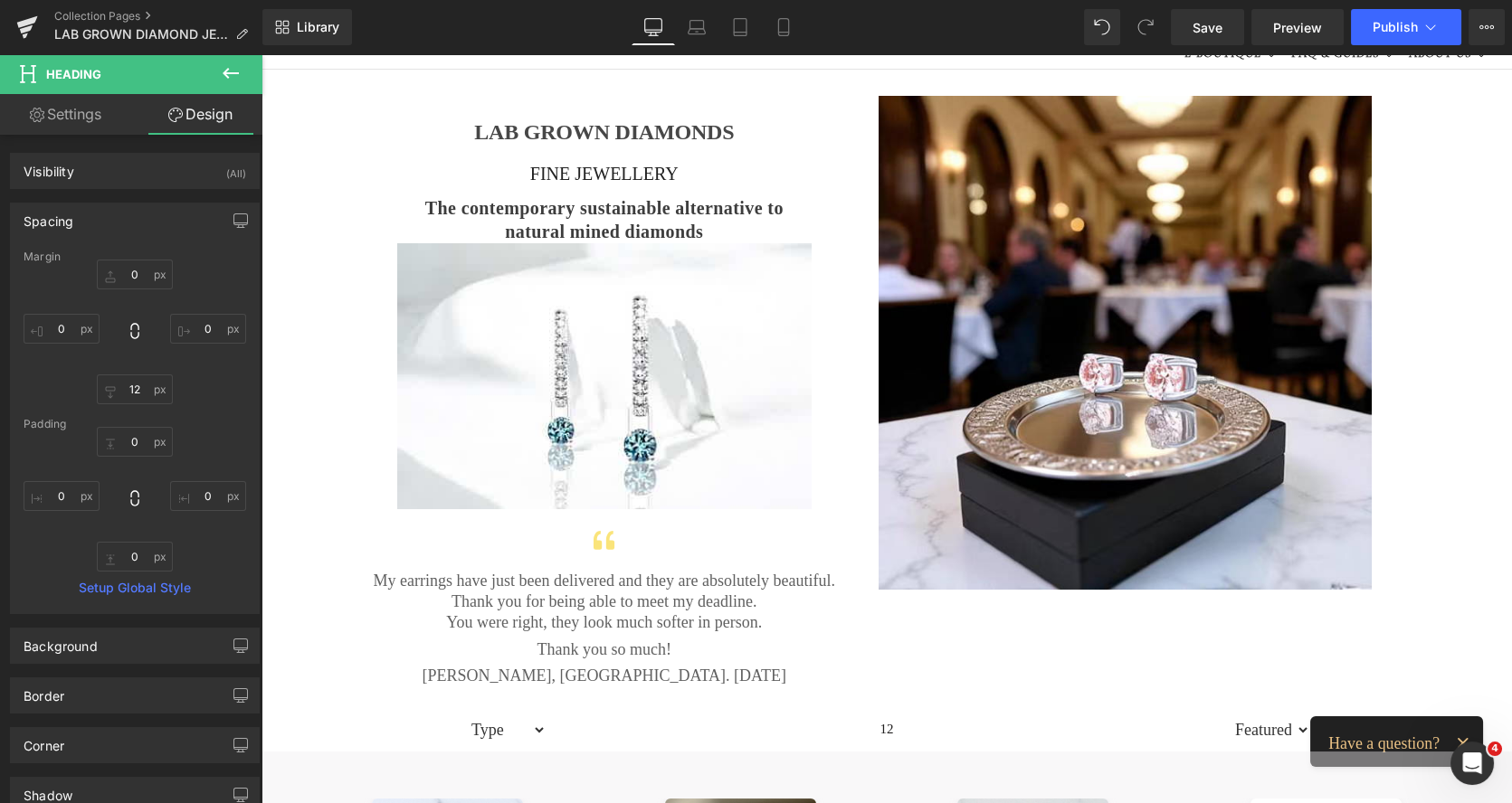
type input "0"
type input "12"
type input "0"
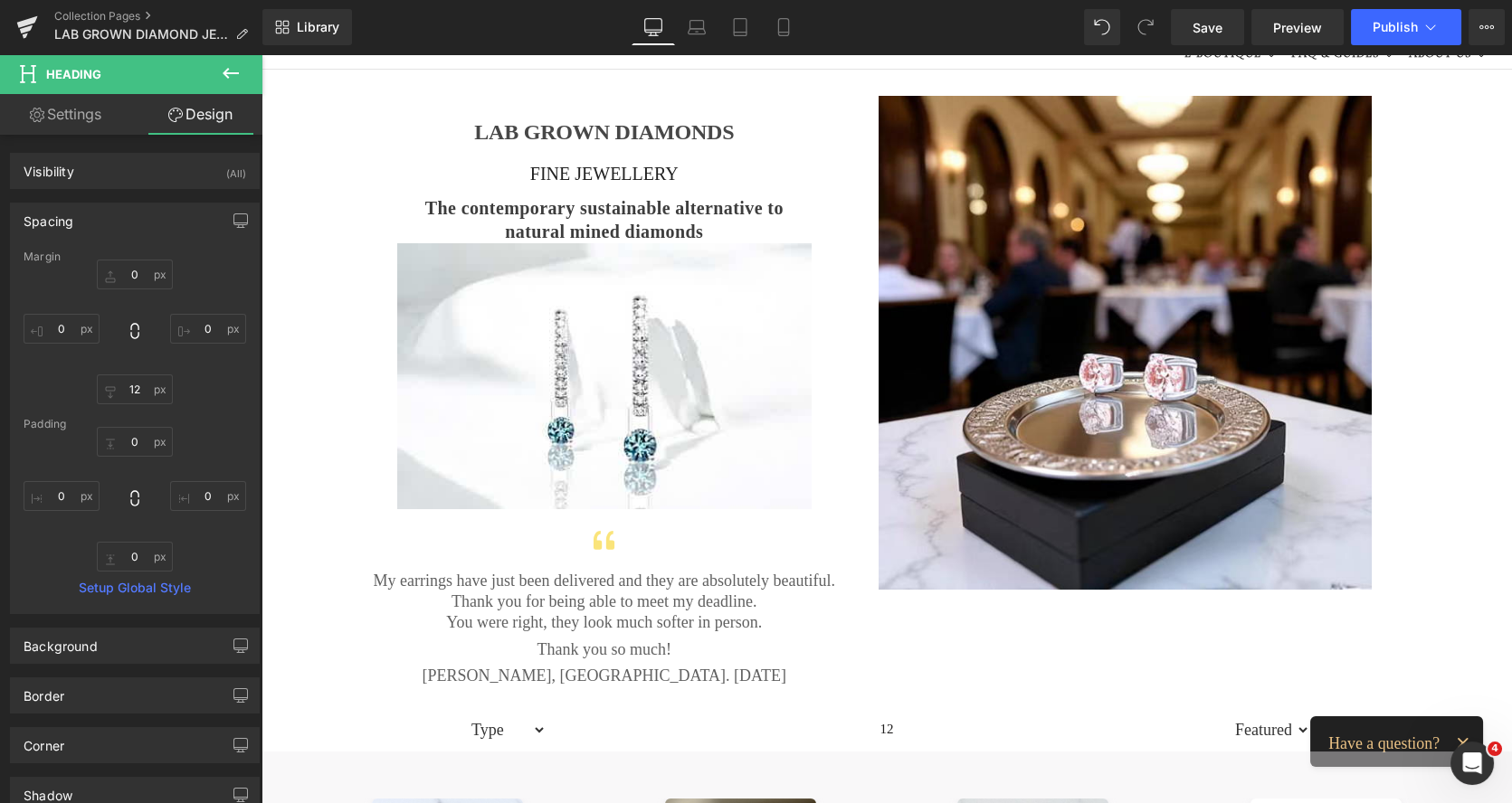
type input "0"
click at [126, 388] on input "12" at bounding box center [134, 388] width 76 height 30
type input "6"
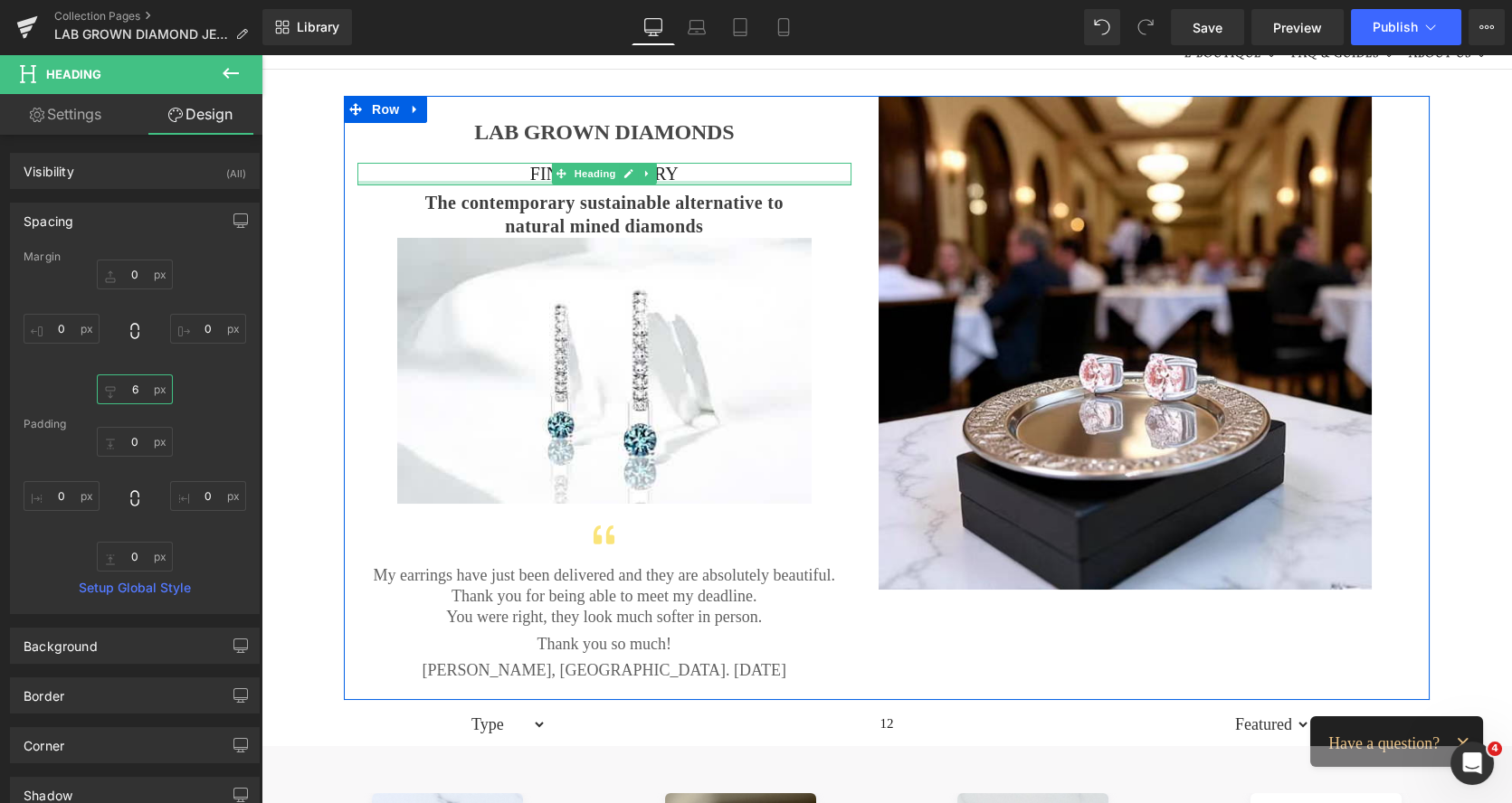
click at [525, 181] on div at bounding box center [605, 183] width 494 height 5
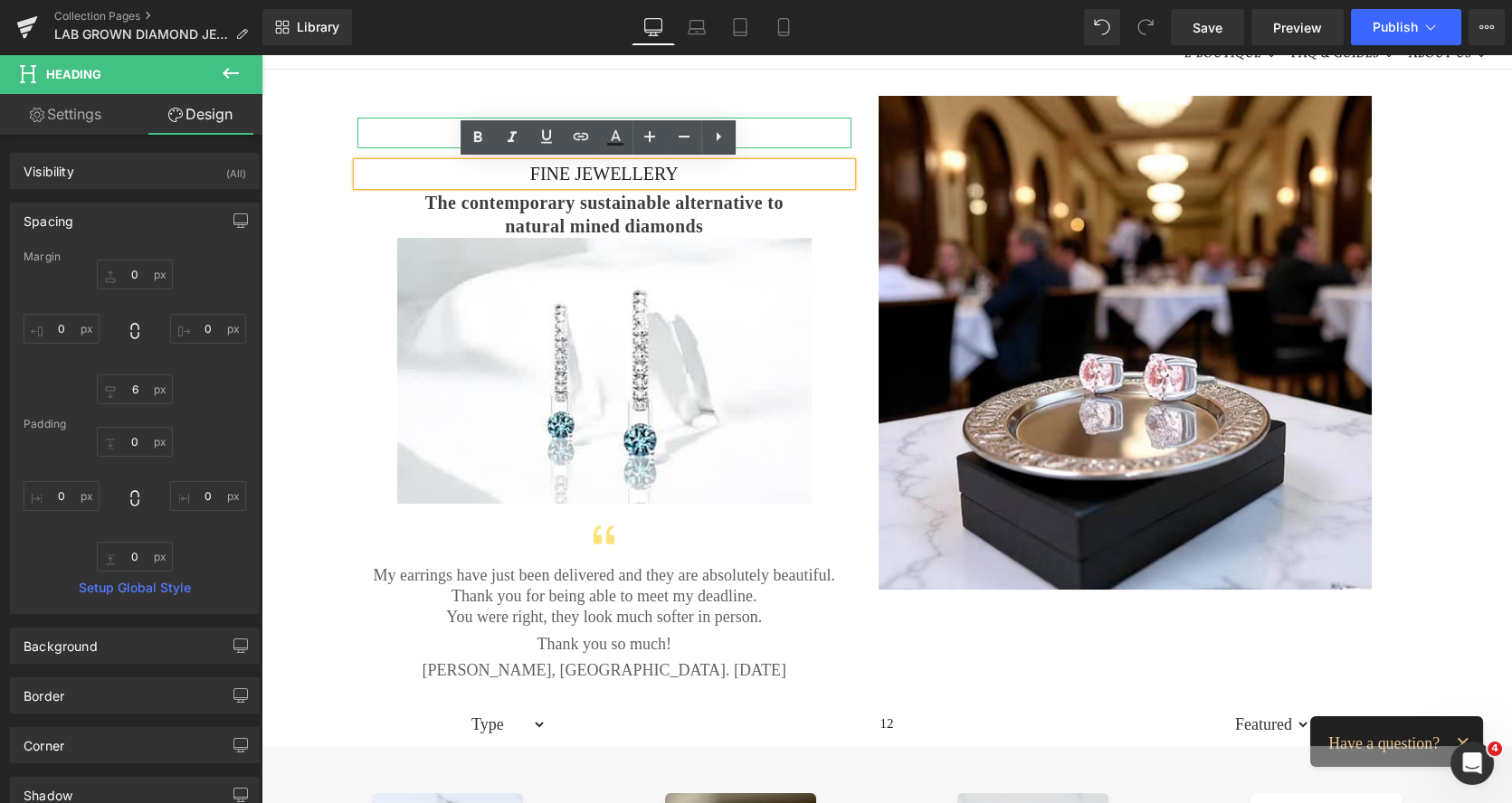
click at [433, 140] on h1 "LAB GROWN DIAMONDS" at bounding box center [605, 133] width 494 height 31
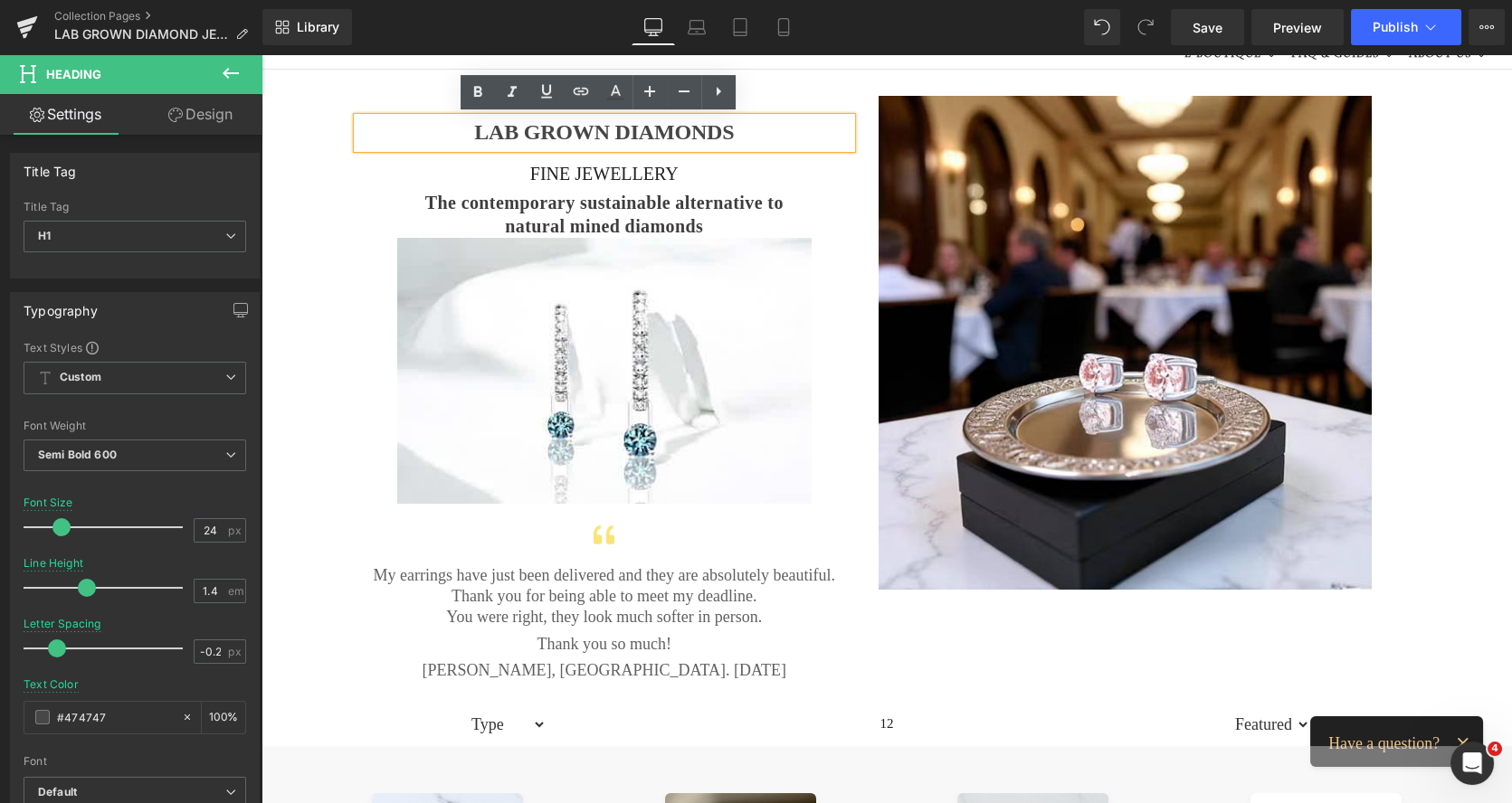
click at [222, 110] on link "Design" at bounding box center [201, 115] width 131 height 40
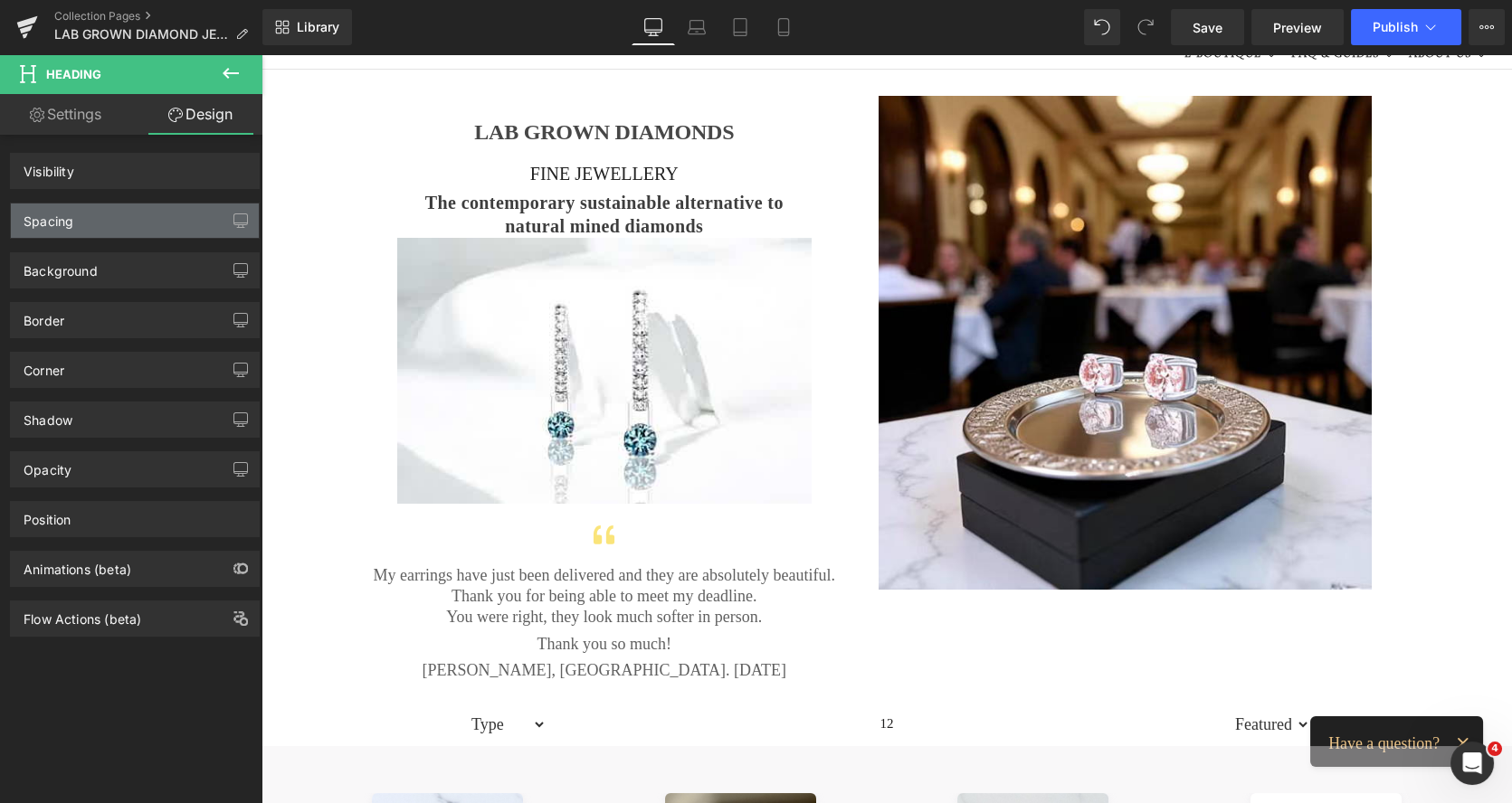
click at [103, 217] on div "Spacing" at bounding box center [134, 221] width 248 height 35
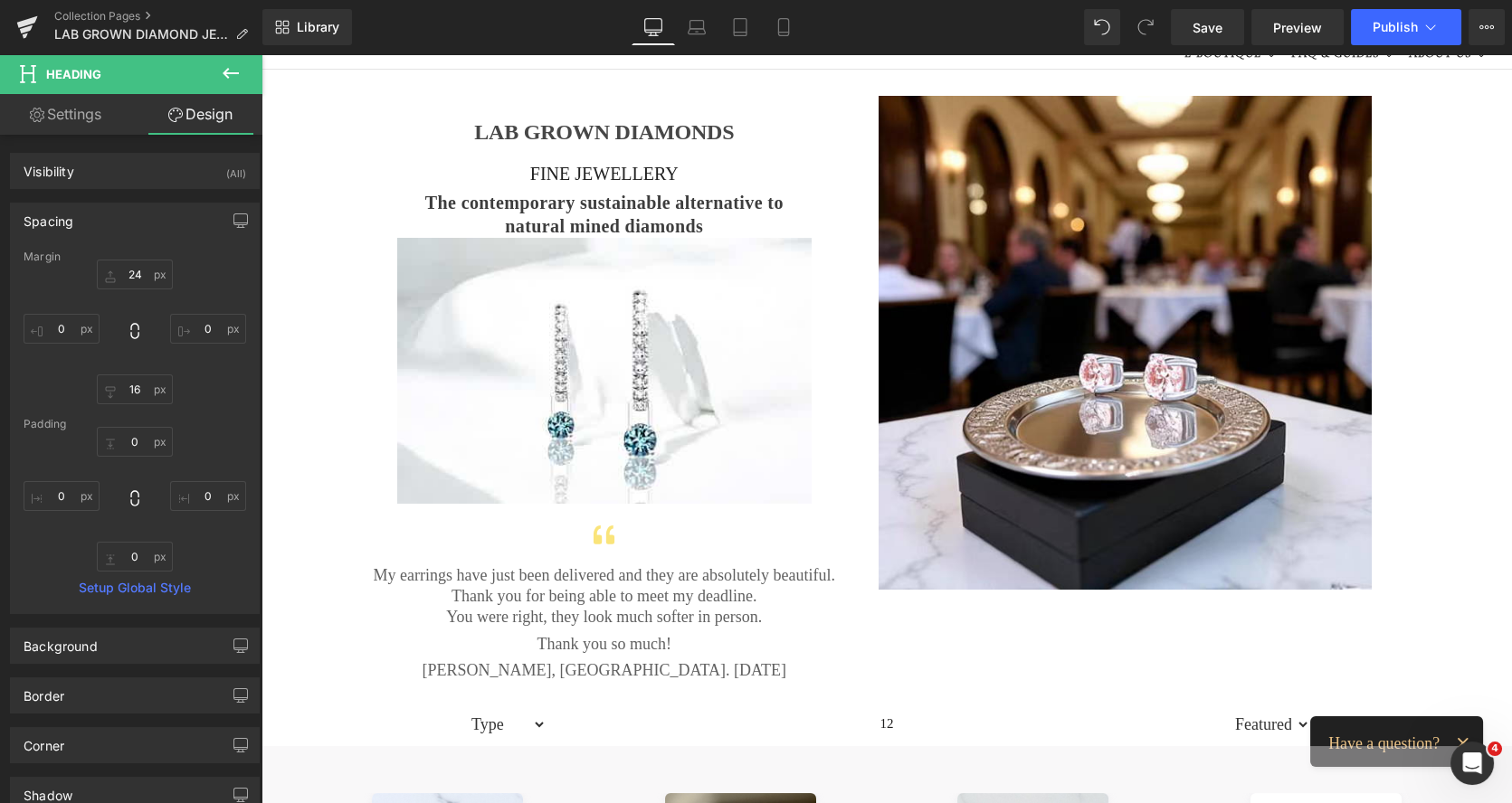
type input "24"
type input "0"
type input "16"
type input "0"
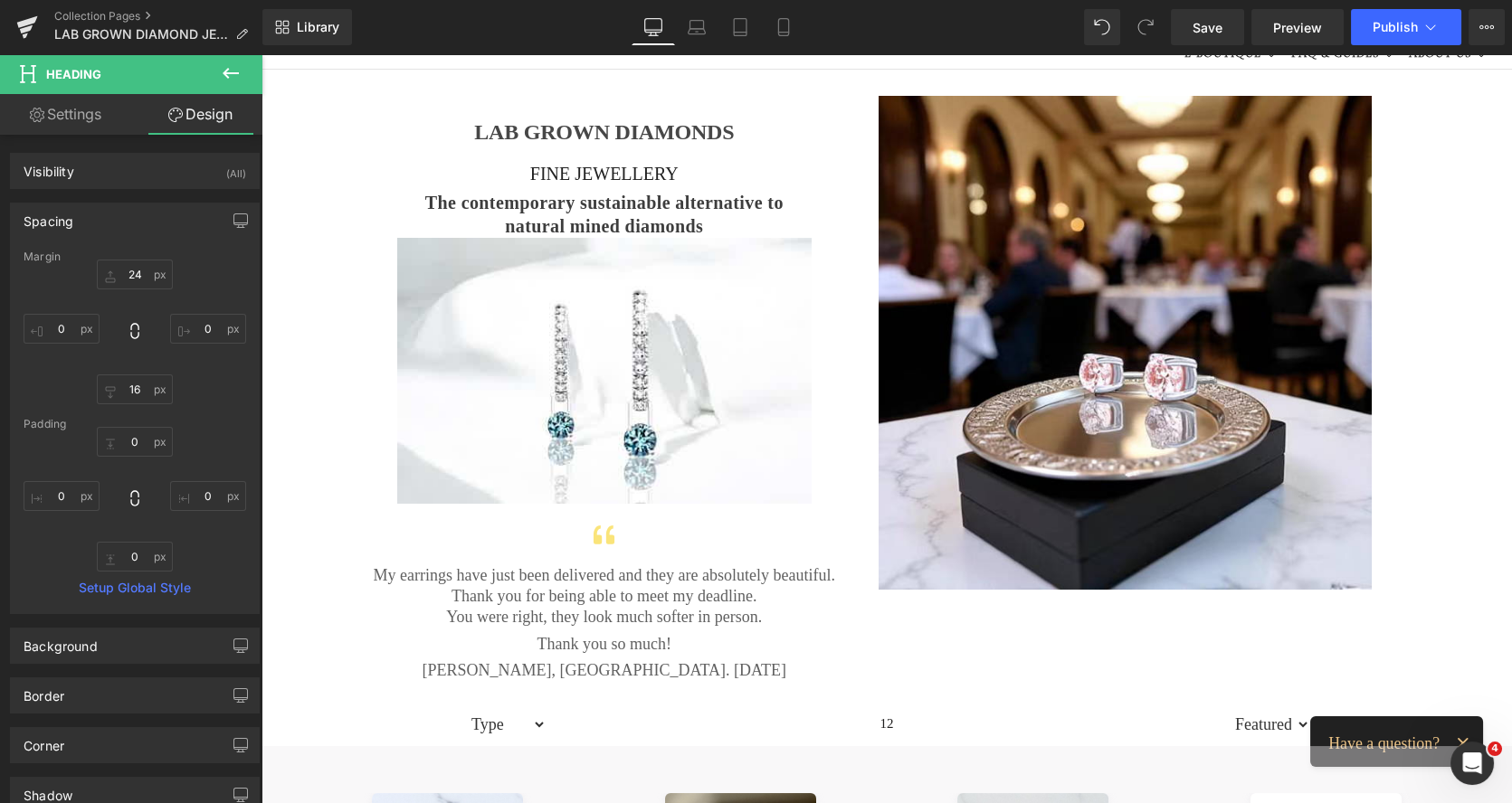
type input "0"
click at [133, 387] on input "16" at bounding box center [134, 388] width 76 height 30
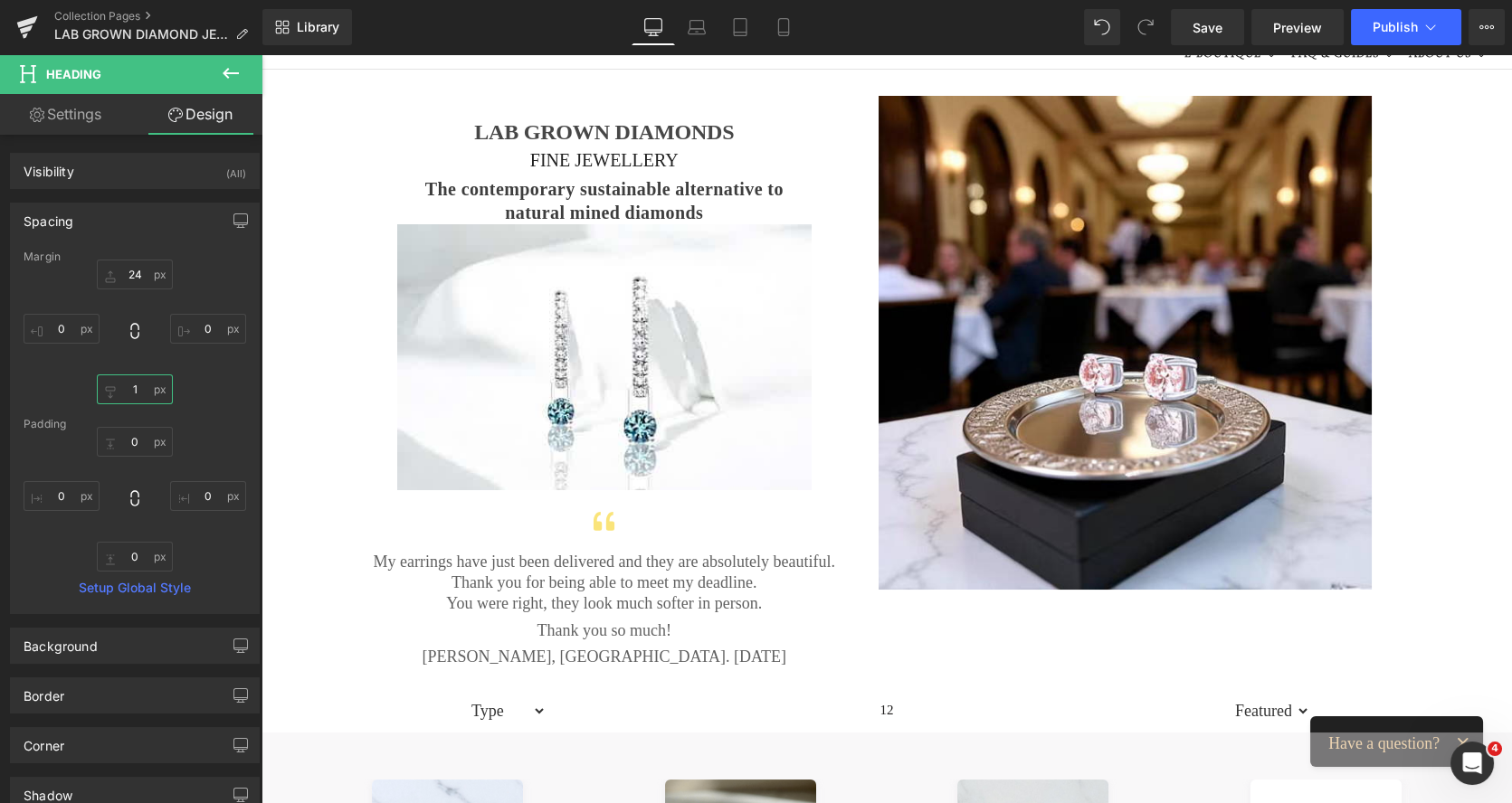
type input "11"
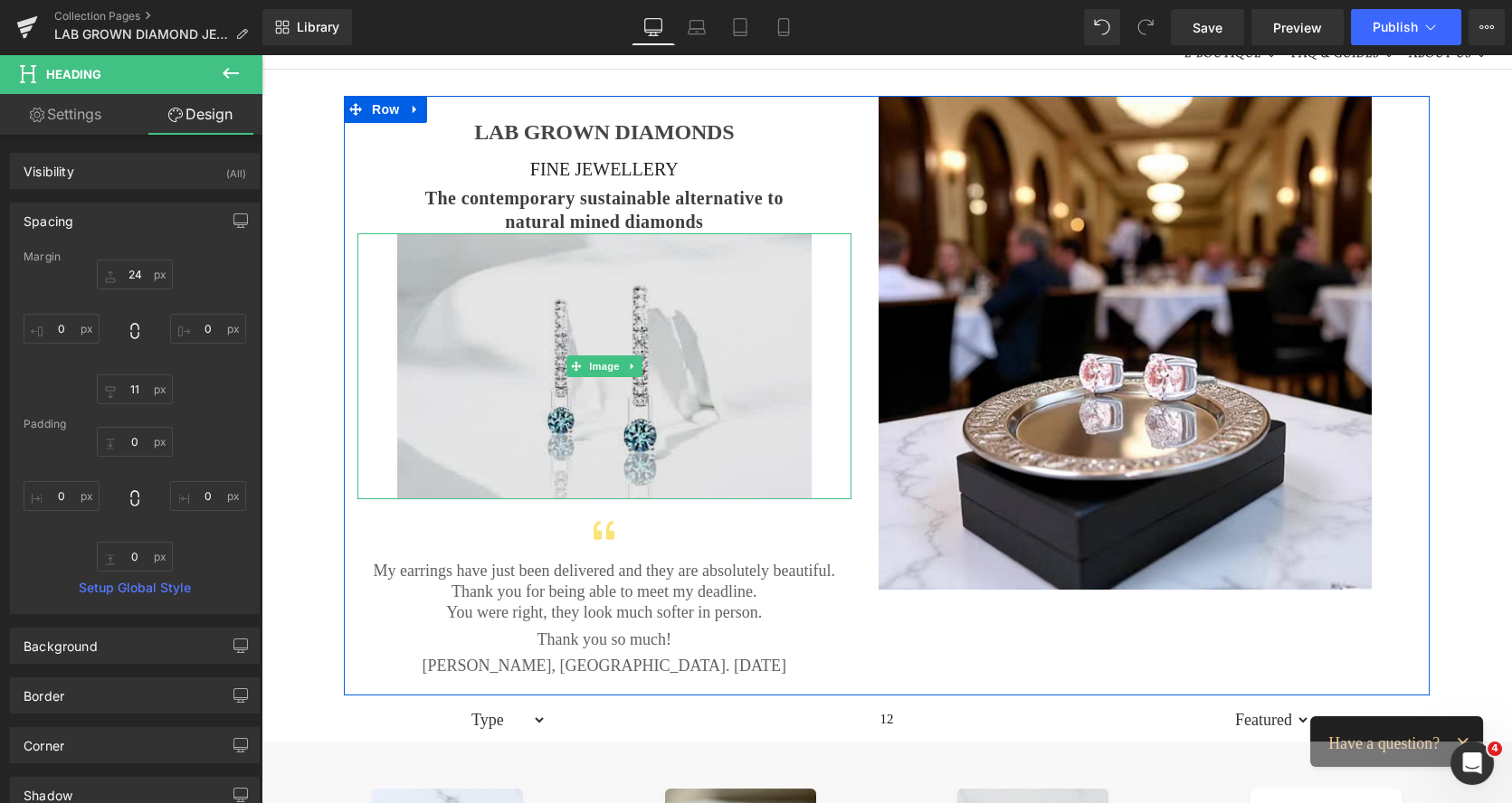
click at [690, 283] on img at bounding box center [605, 366] width 415 height 266
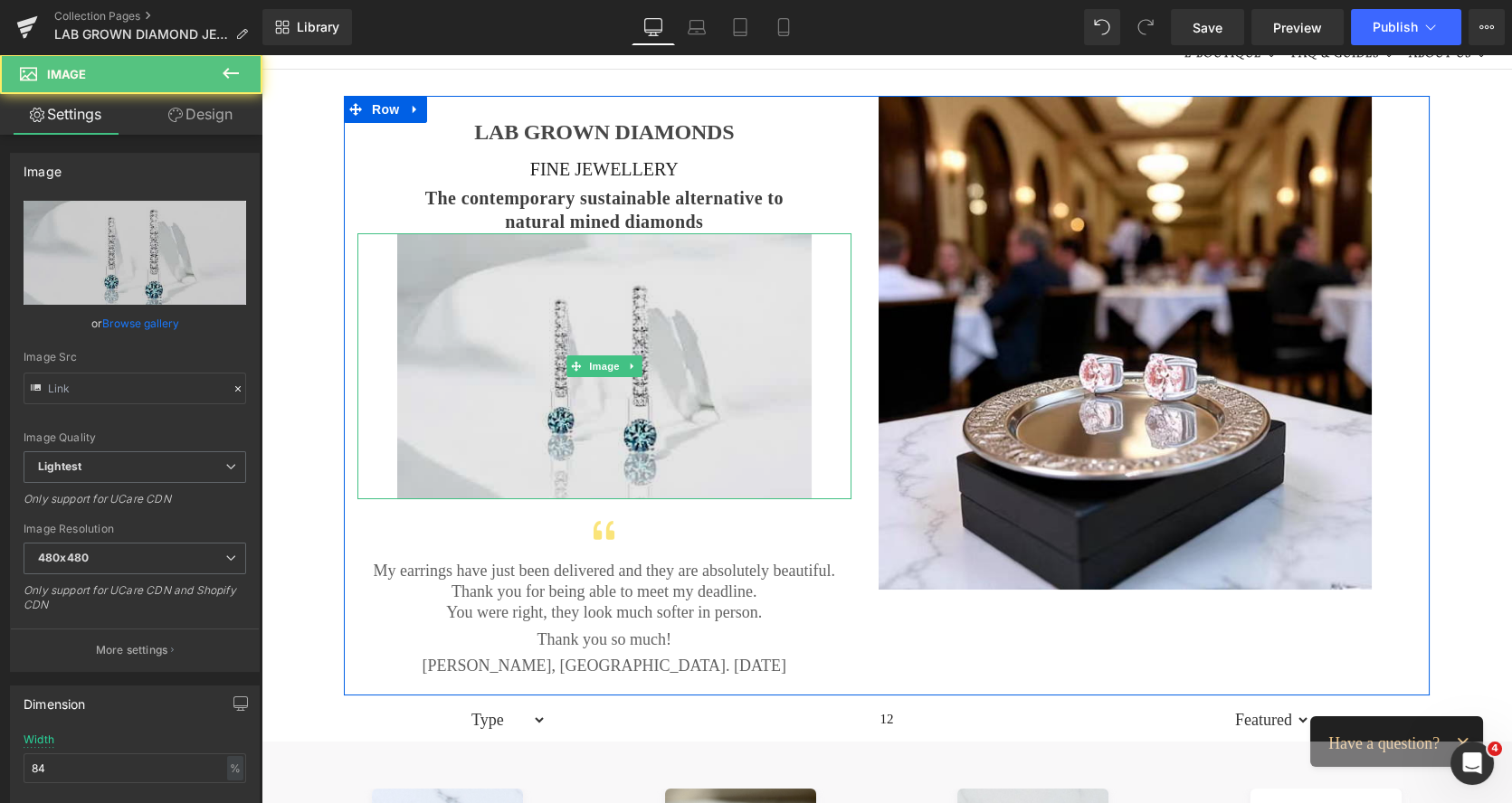
type input "https://ucarecdn.com/438db5df-96a3-437e-af89-34bd891f72bd/-/format/auto/-/previ…"
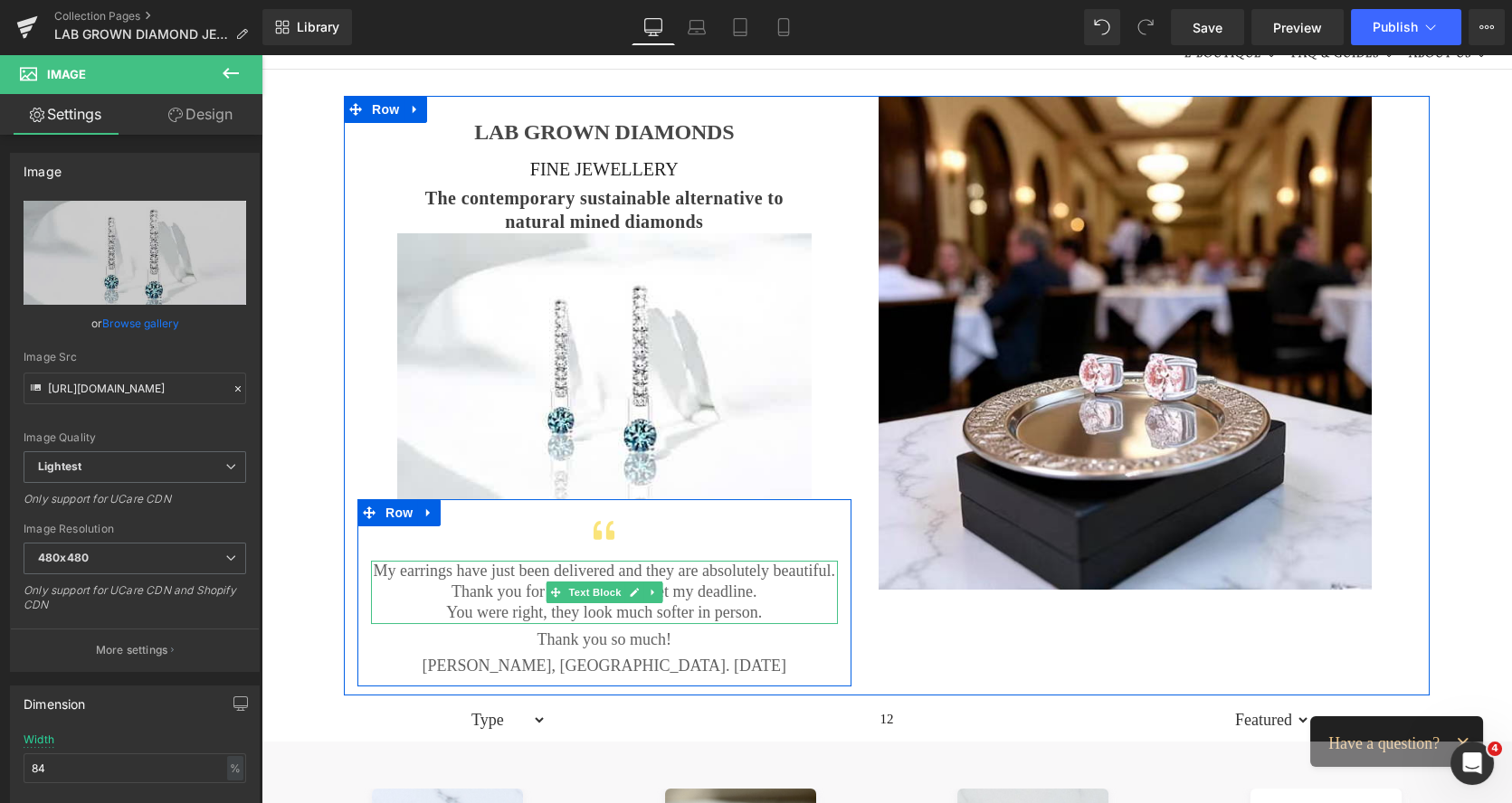
click at [515, 592] on p "Thank you for being able to meet my deadline." at bounding box center [605, 592] width 467 height 21
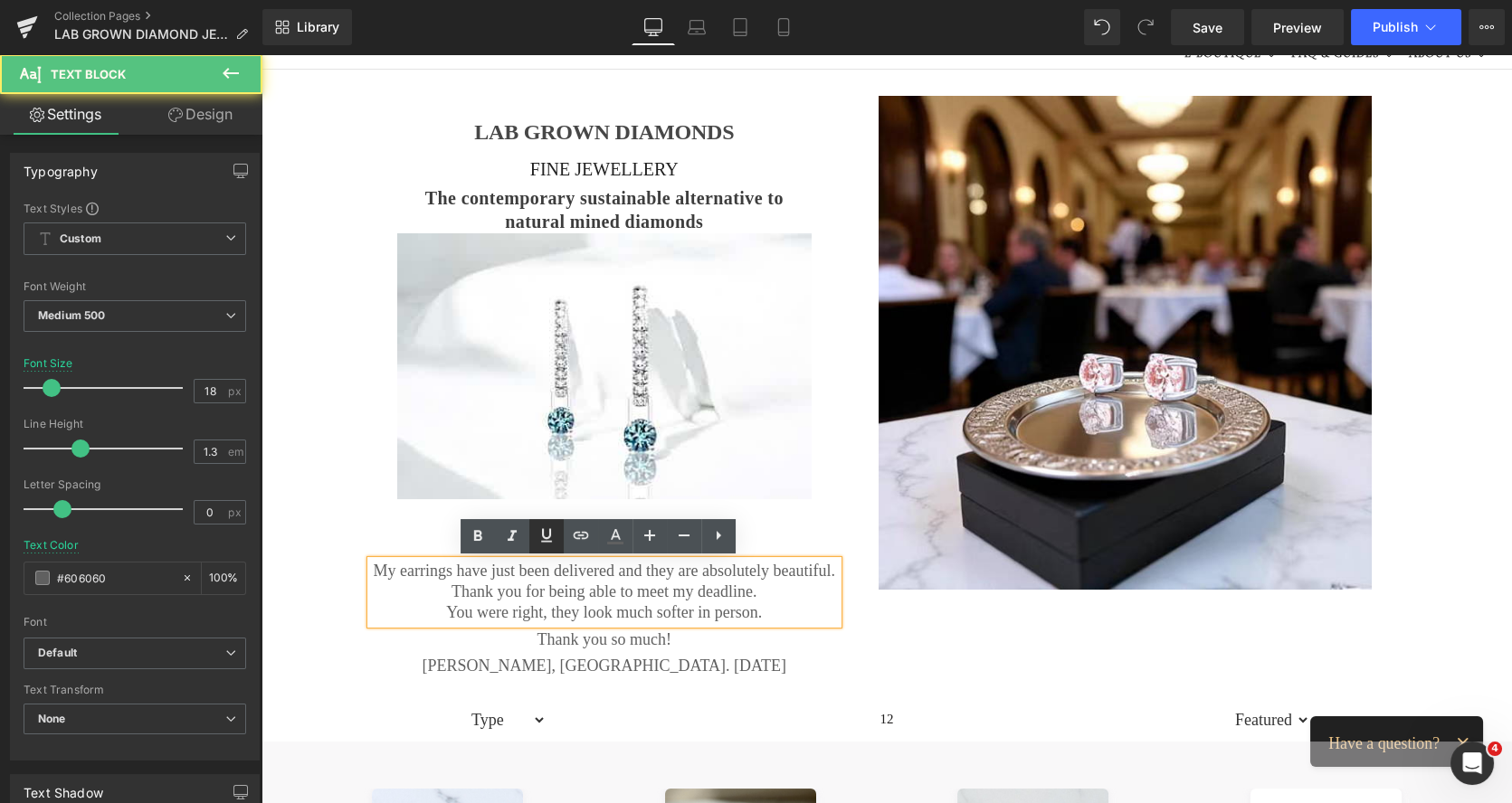
click at [563, 535] on link at bounding box center [580, 537] width 35 height 35
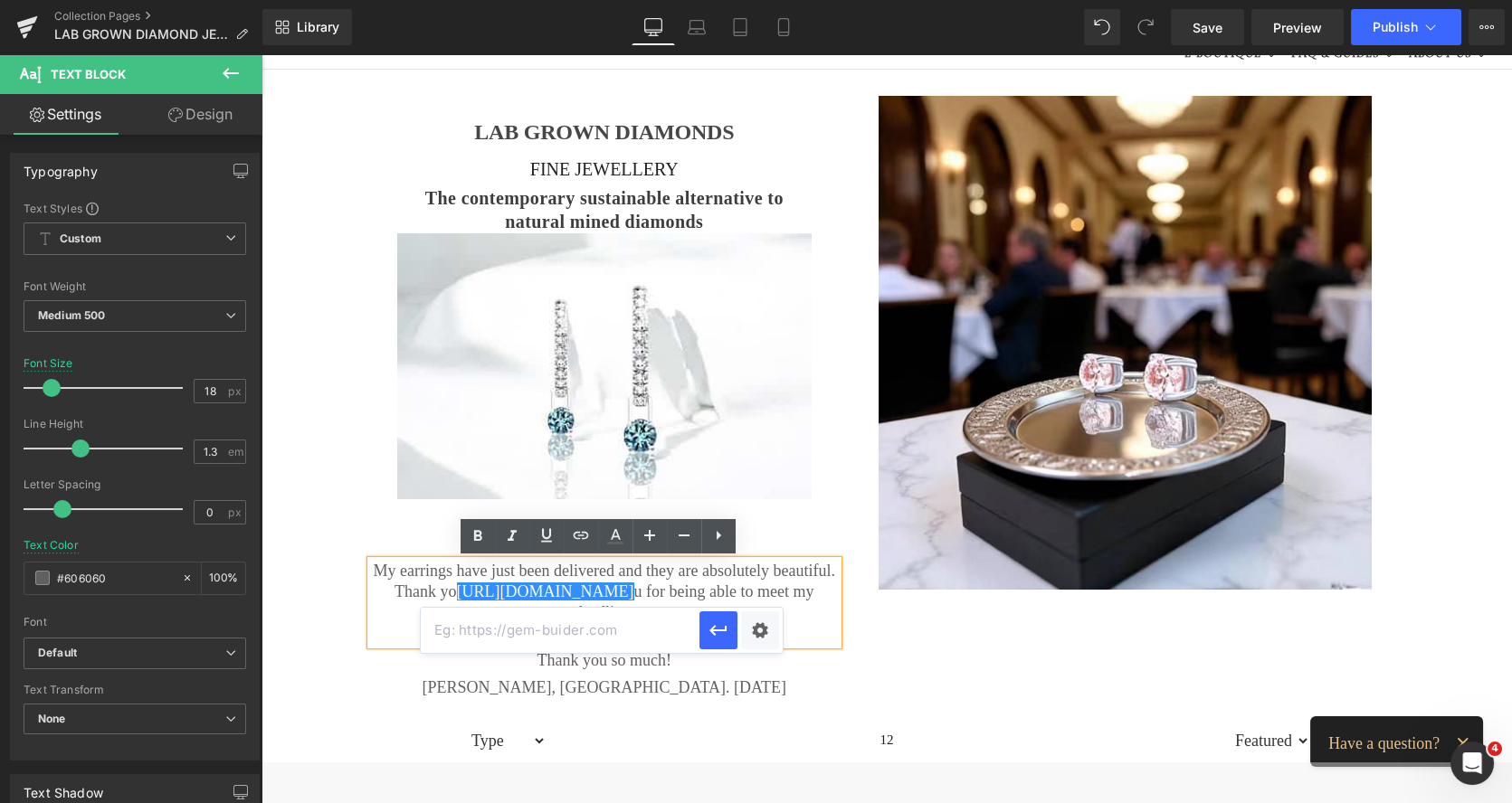
click at [446, 534] on div at bounding box center [605, 538] width 467 height 46
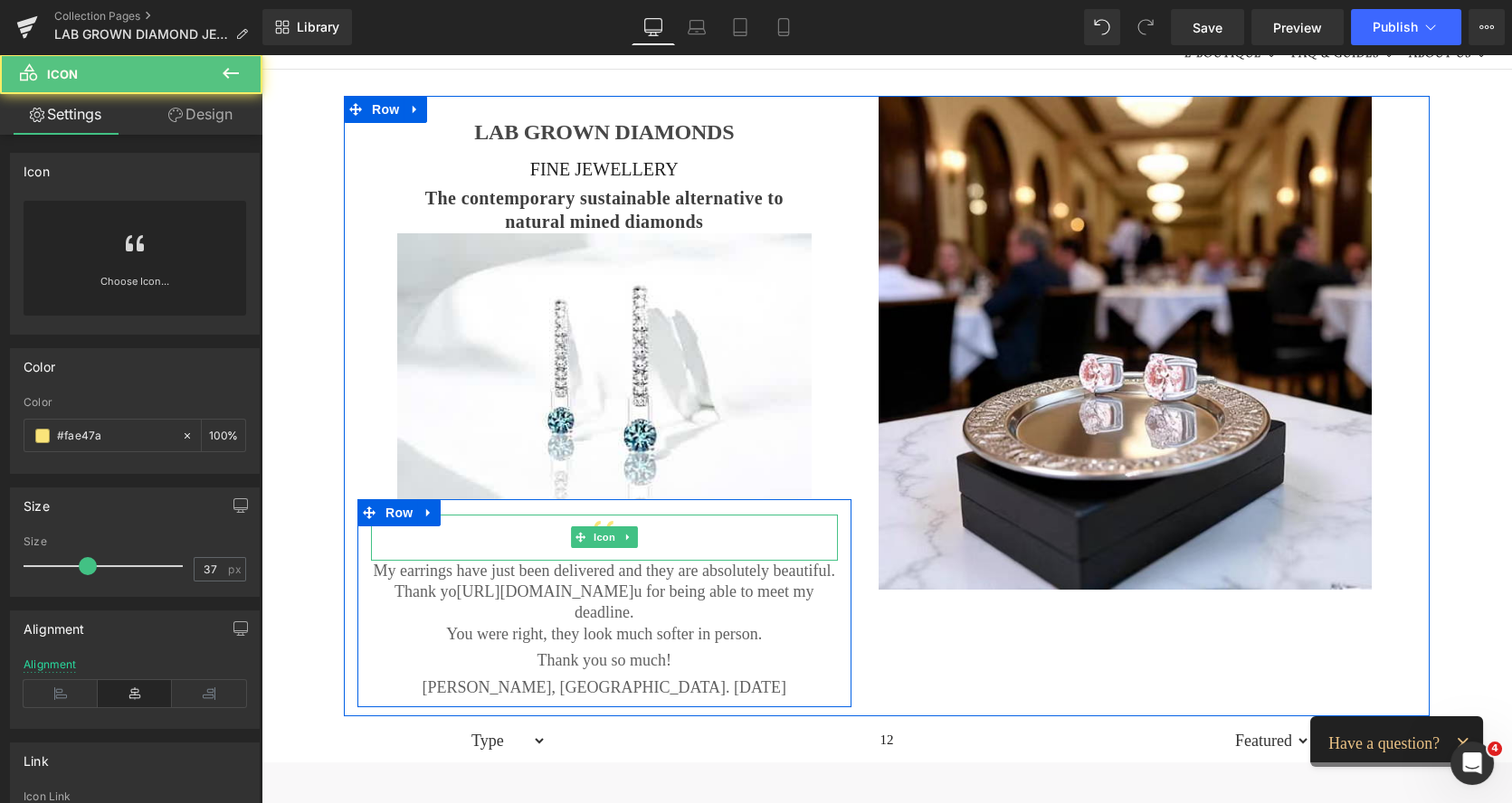
click at [652, 536] on div at bounding box center [605, 538] width 467 height 46
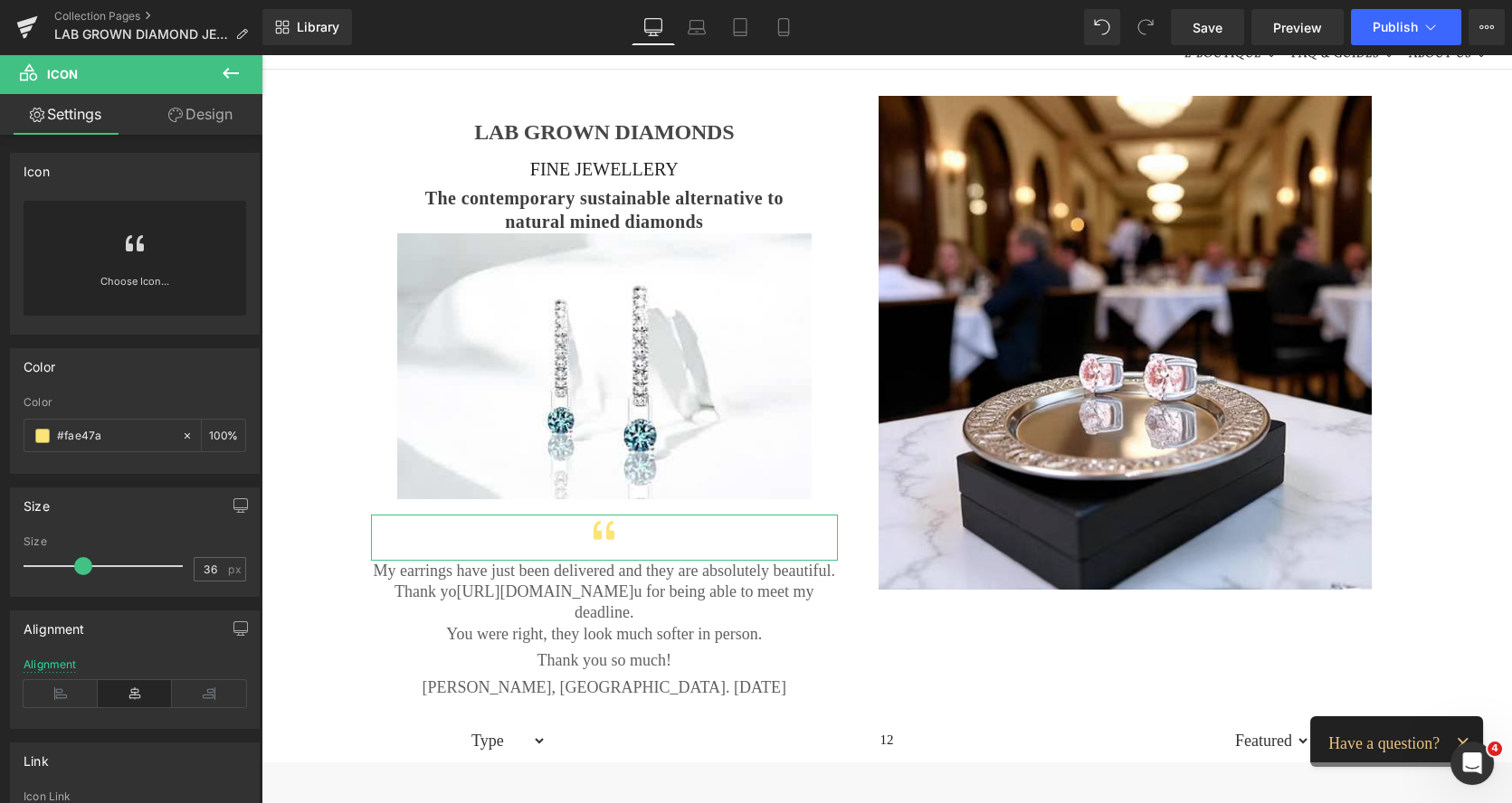
type input "34"
click at [85, 564] on span at bounding box center [83, 566] width 18 height 18
click at [203, 118] on link "Design" at bounding box center [201, 115] width 131 height 40
click at [0, 0] on div "Spacing" at bounding box center [0, 0] width 0 height 0
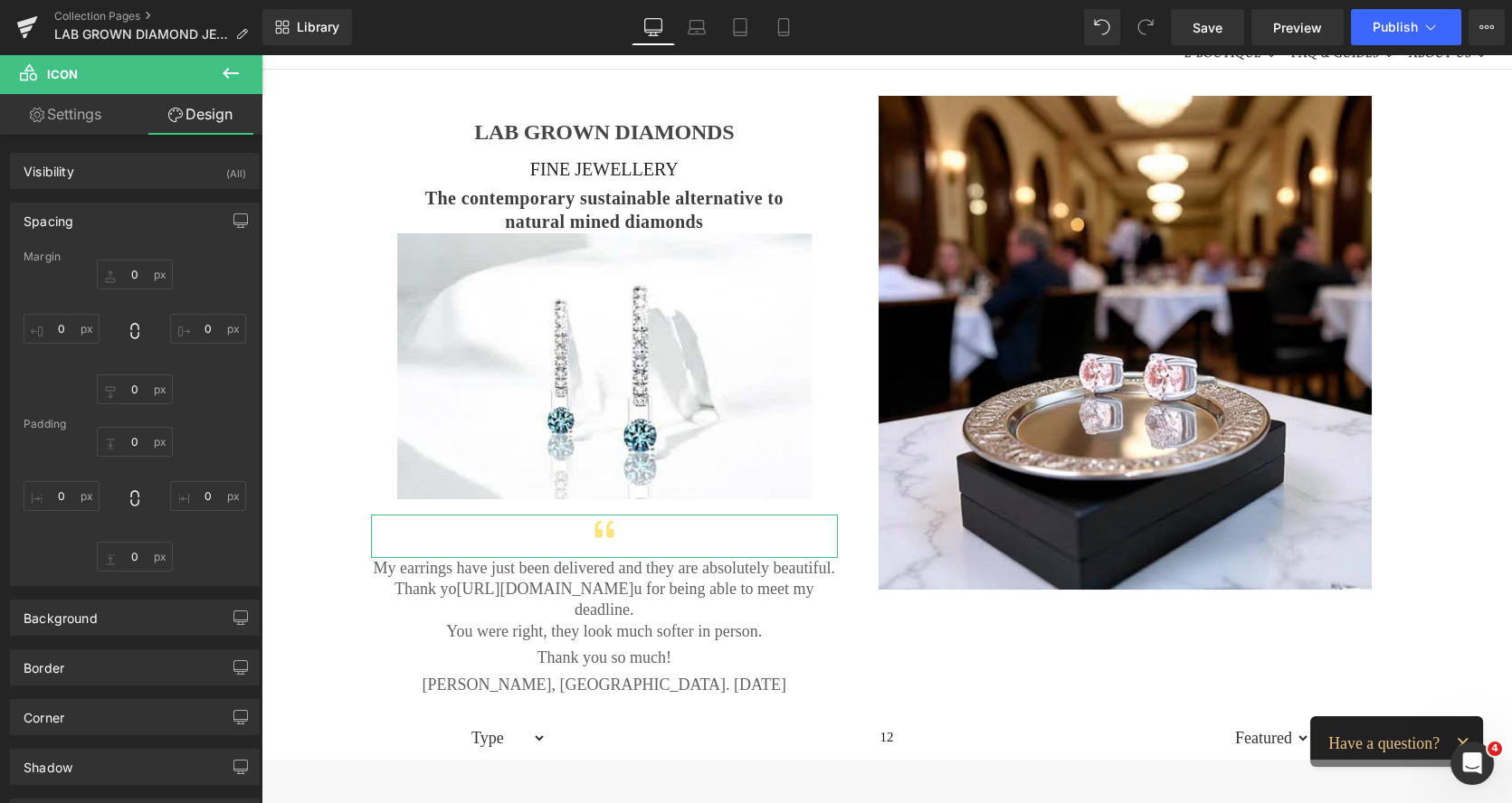
type input "0"
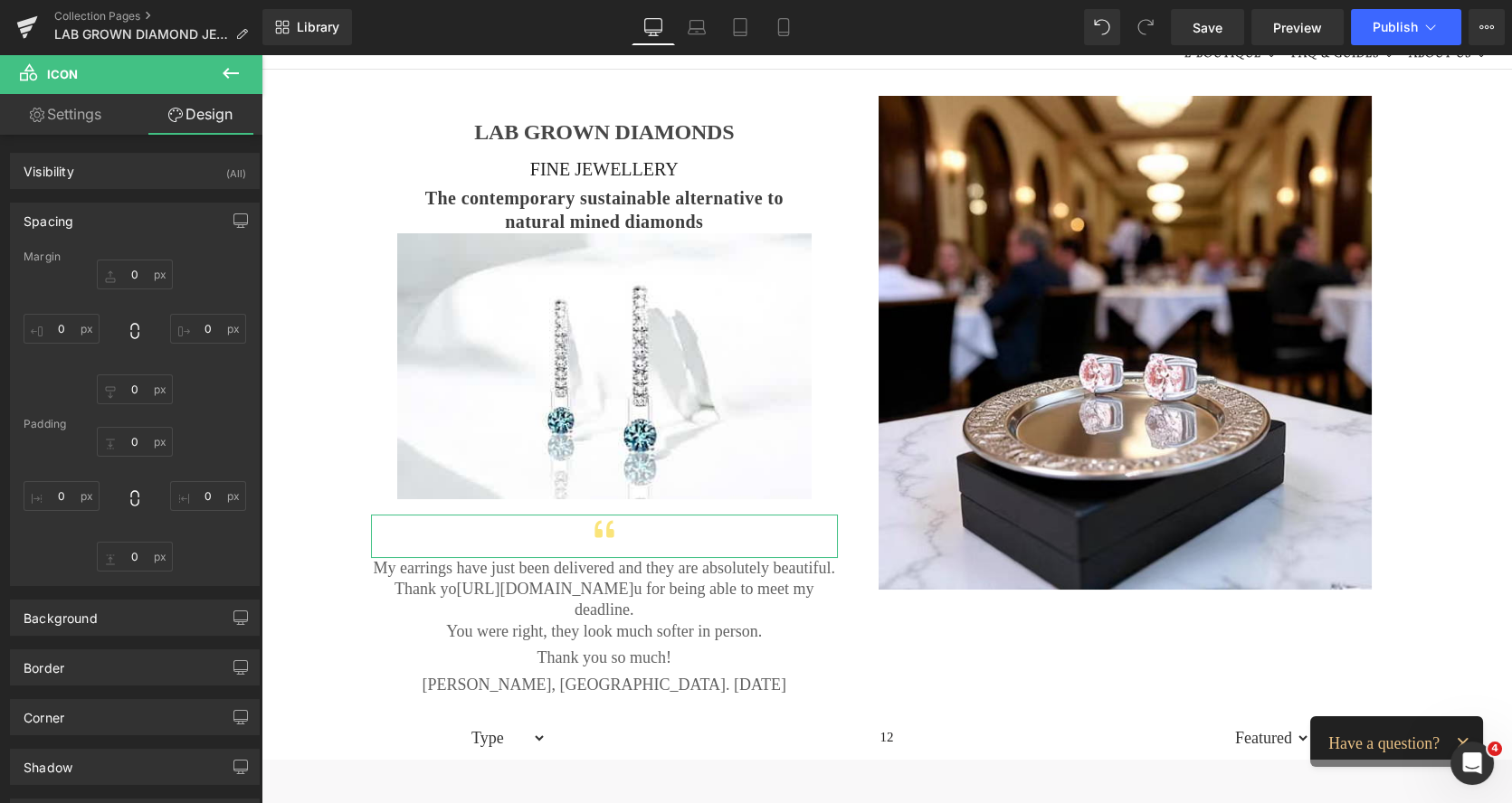
type input "0"
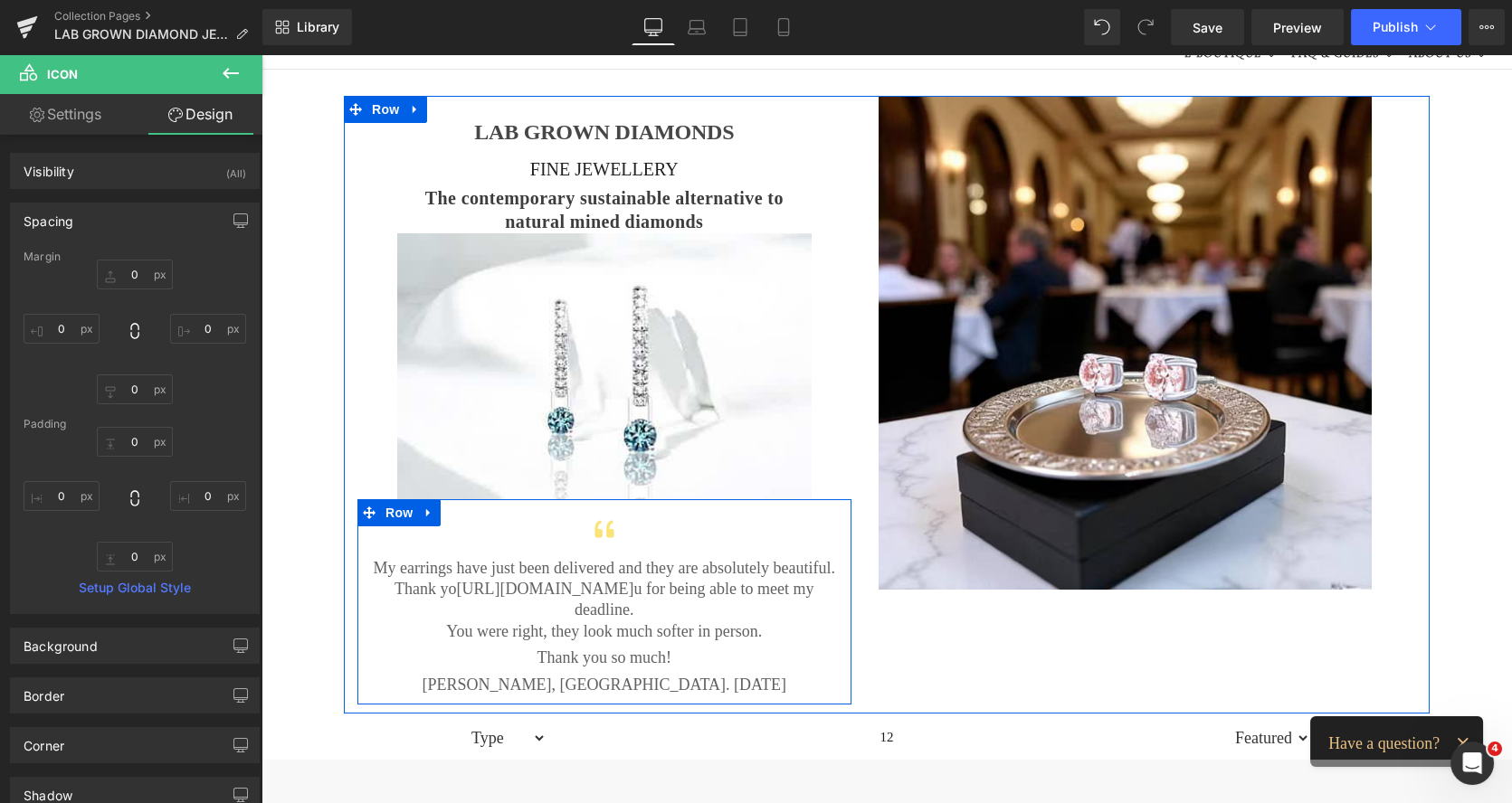
click at [411, 575] on p "My earrings have just been delivered and they are absolutely beautiful." at bounding box center [605, 569] width 467 height 21
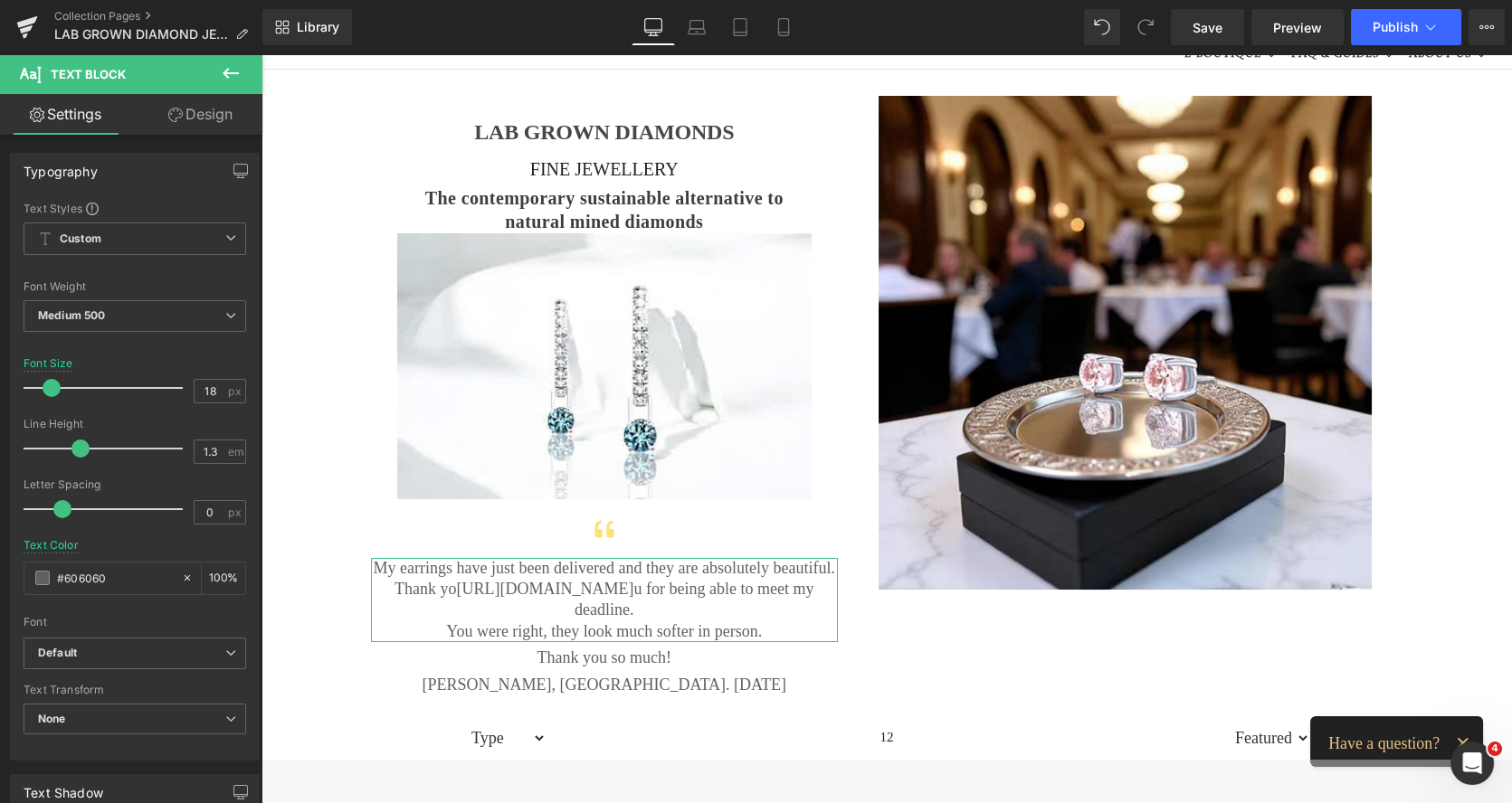
click at [225, 118] on link "Design" at bounding box center [201, 115] width 131 height 40
click at [0, 0] on div "Spacing" at bounding box center [0, 0] width 0 height 0
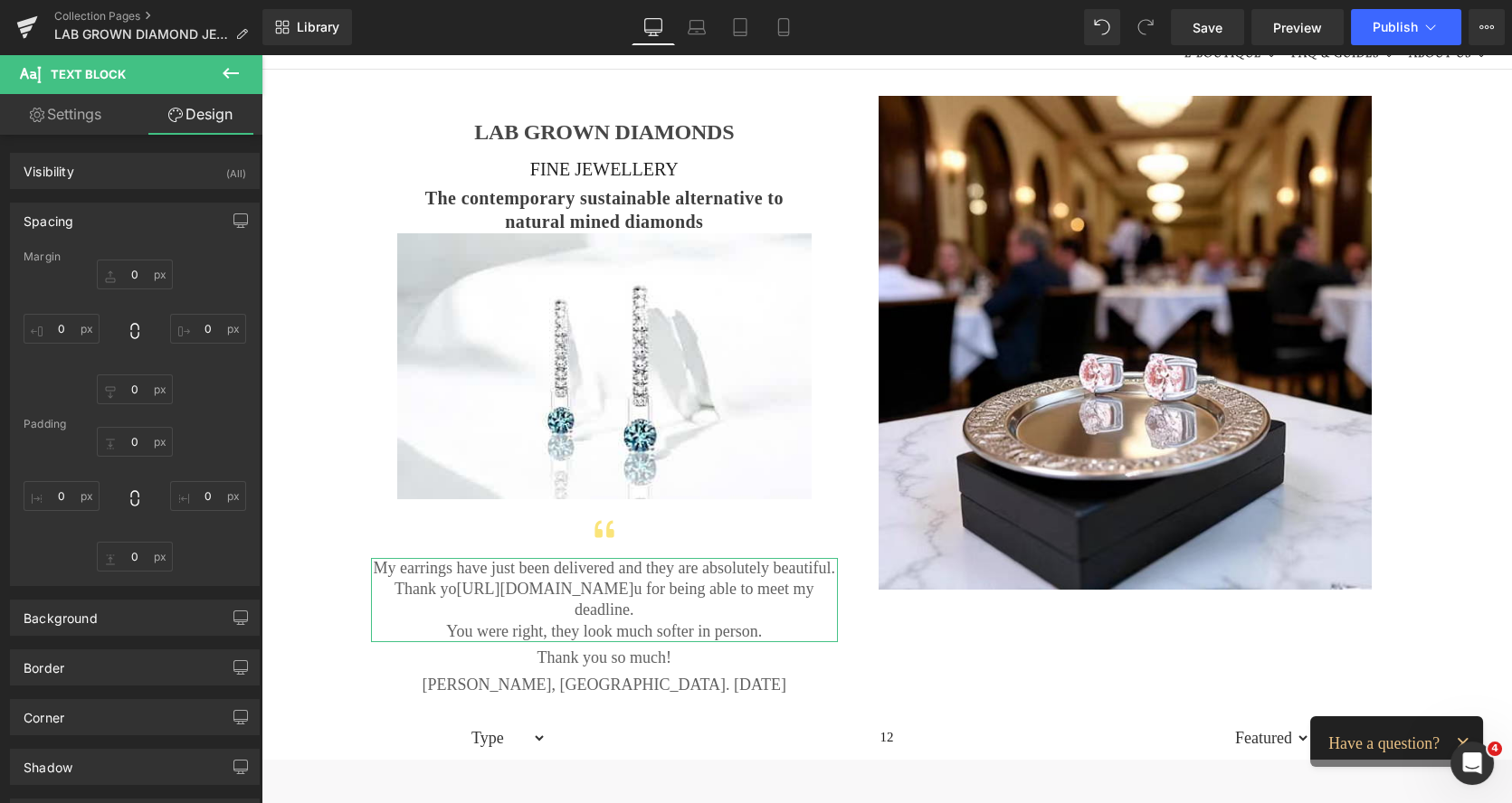
type input "0"
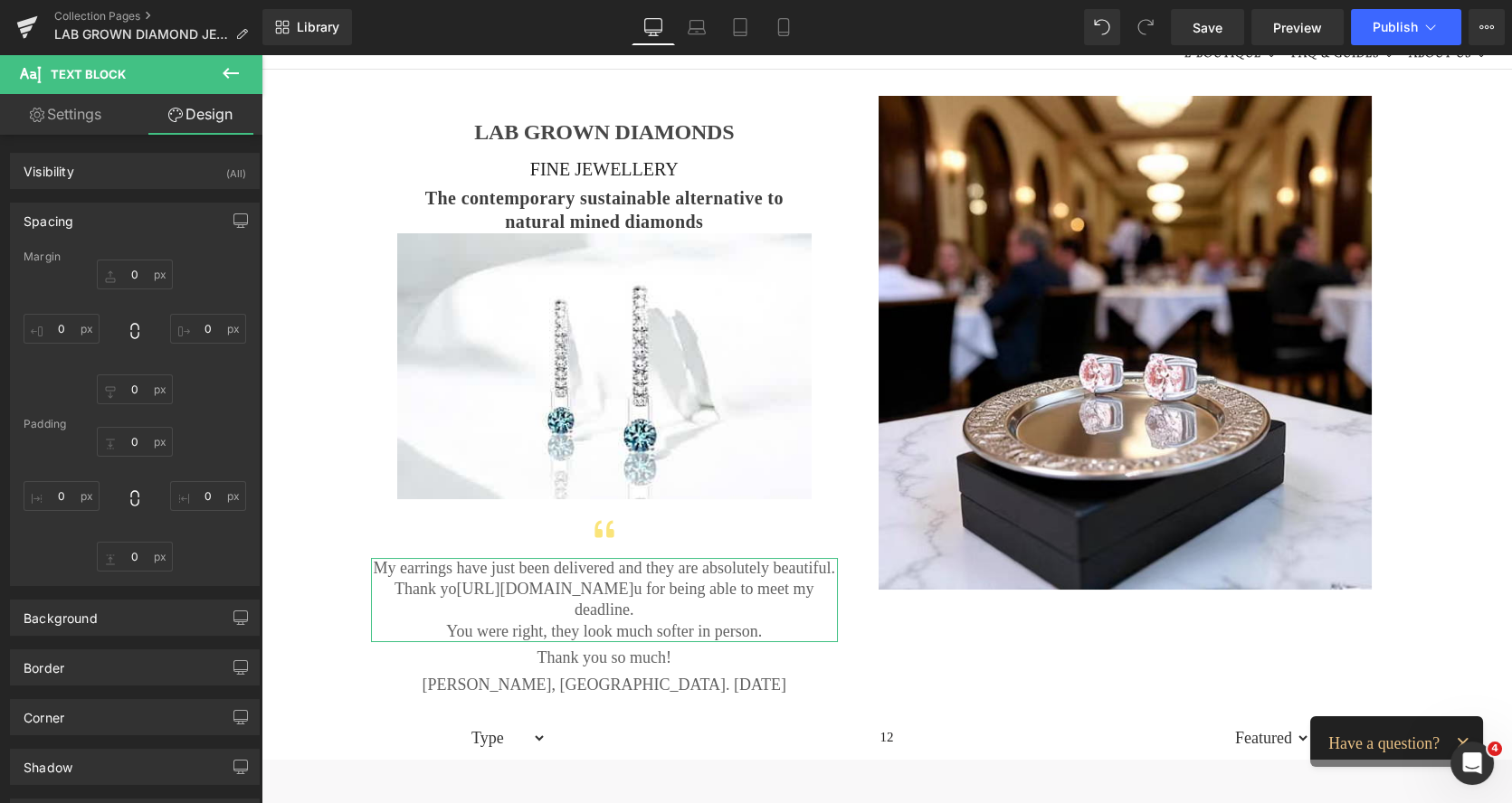
type input "0"
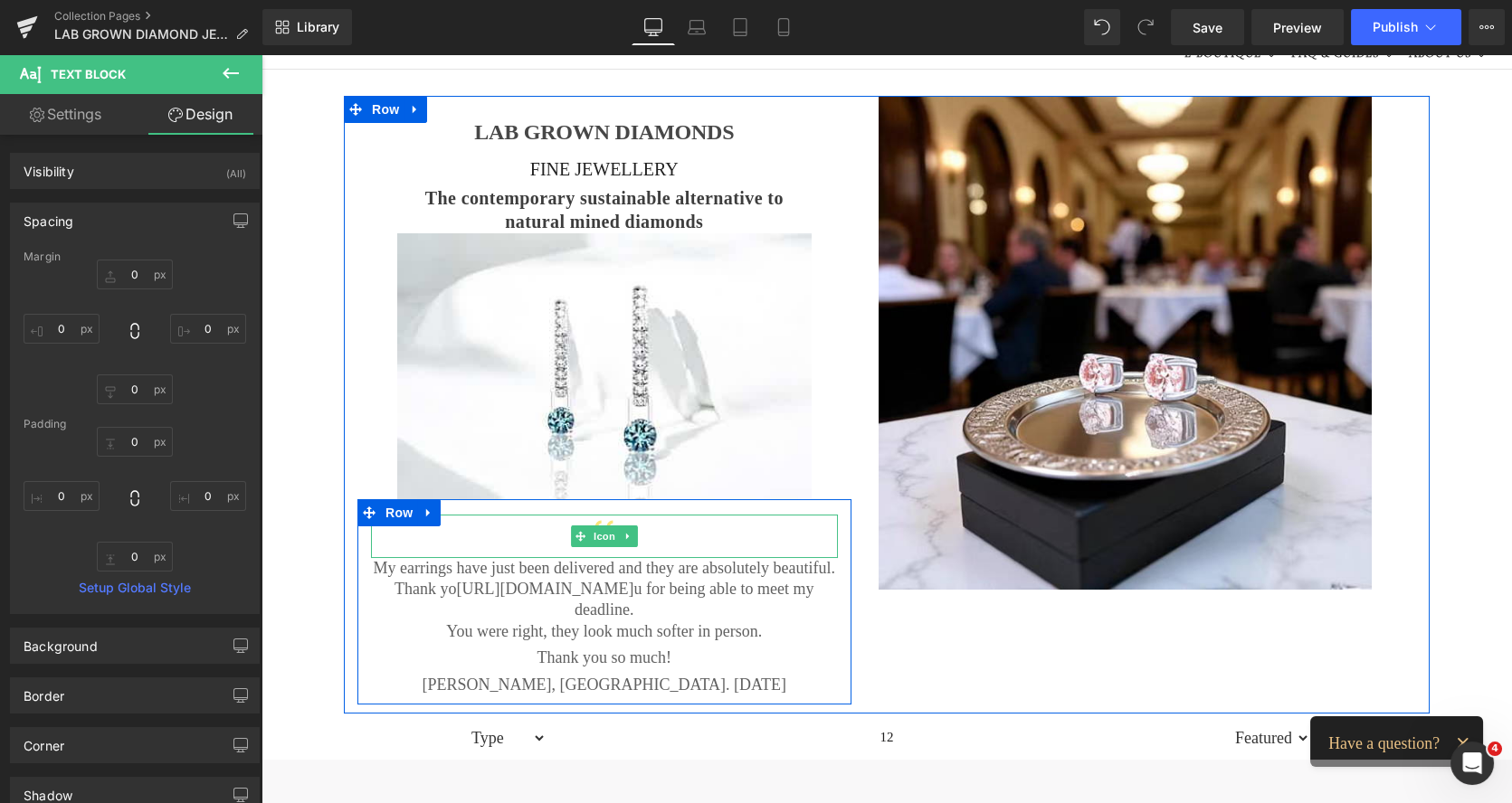
click at [477, 528] on div at bounding box center [605, 536] width 467 height 43
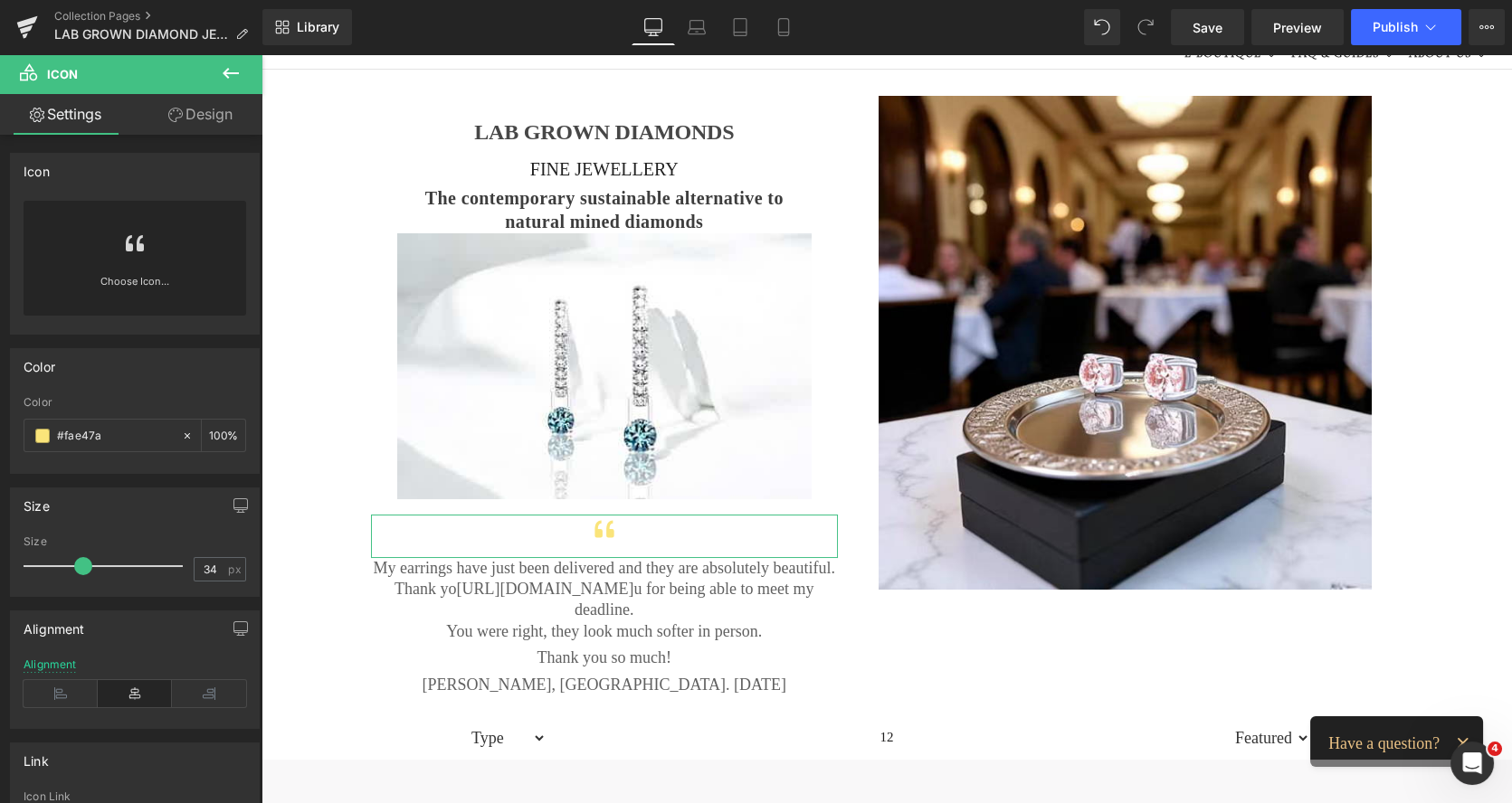
click at [217, 111] on link "Design" at bounding box center [201, 115] width 131 height 40
click at [0, 0] on div "Spacing" at bounding box center [0, 0] width 0 height 0
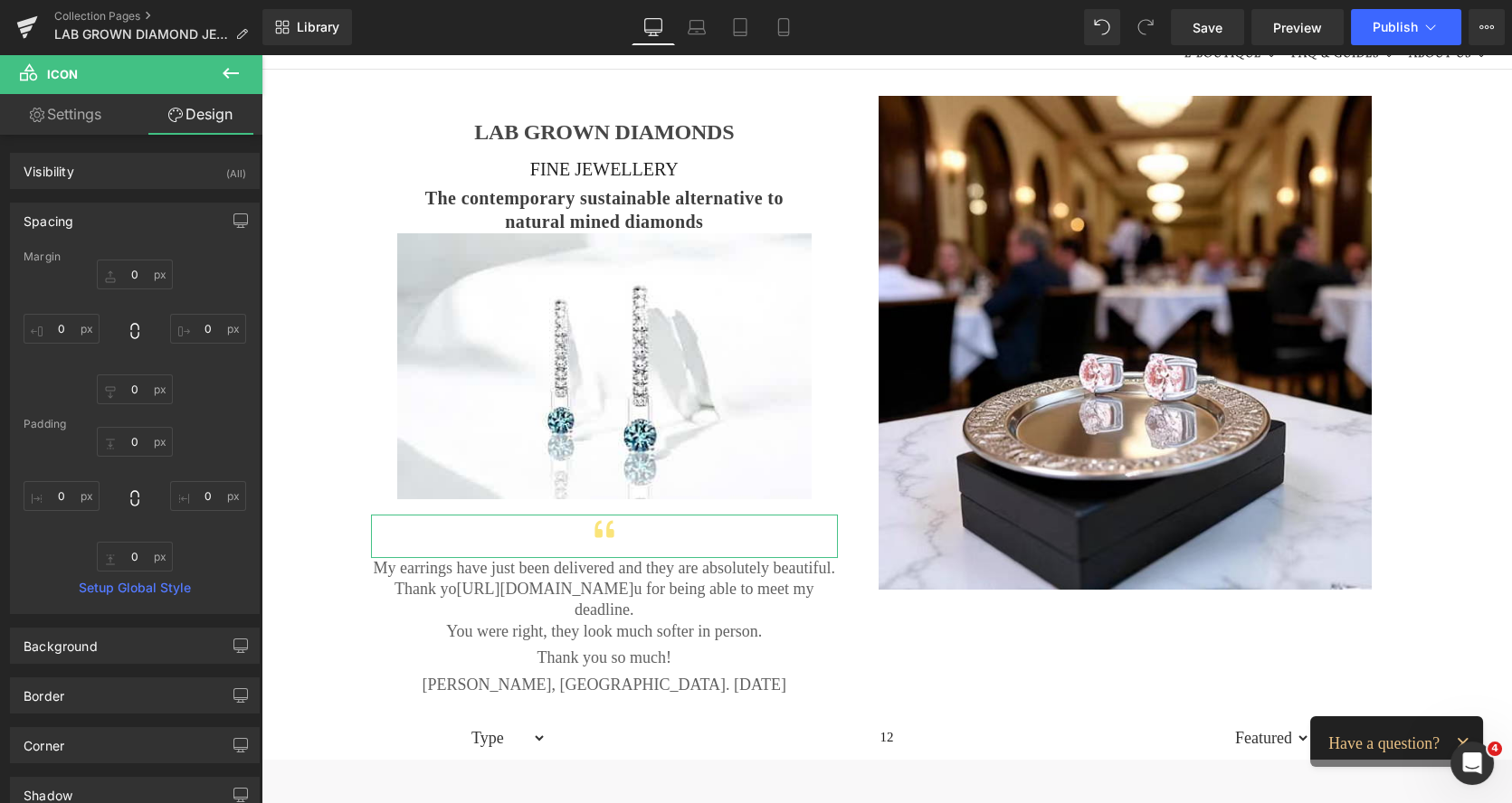
type input "0"
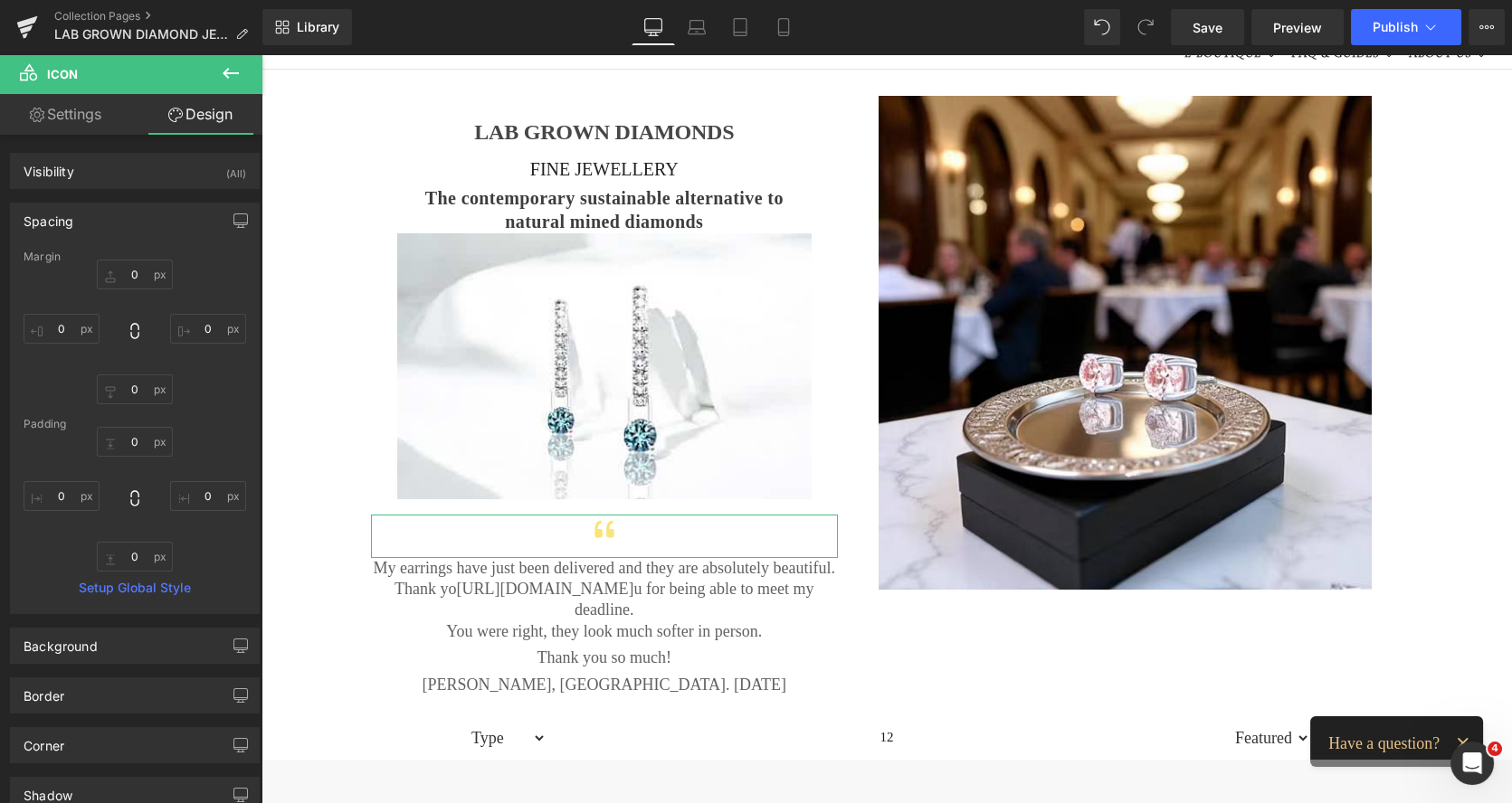
type input "0"
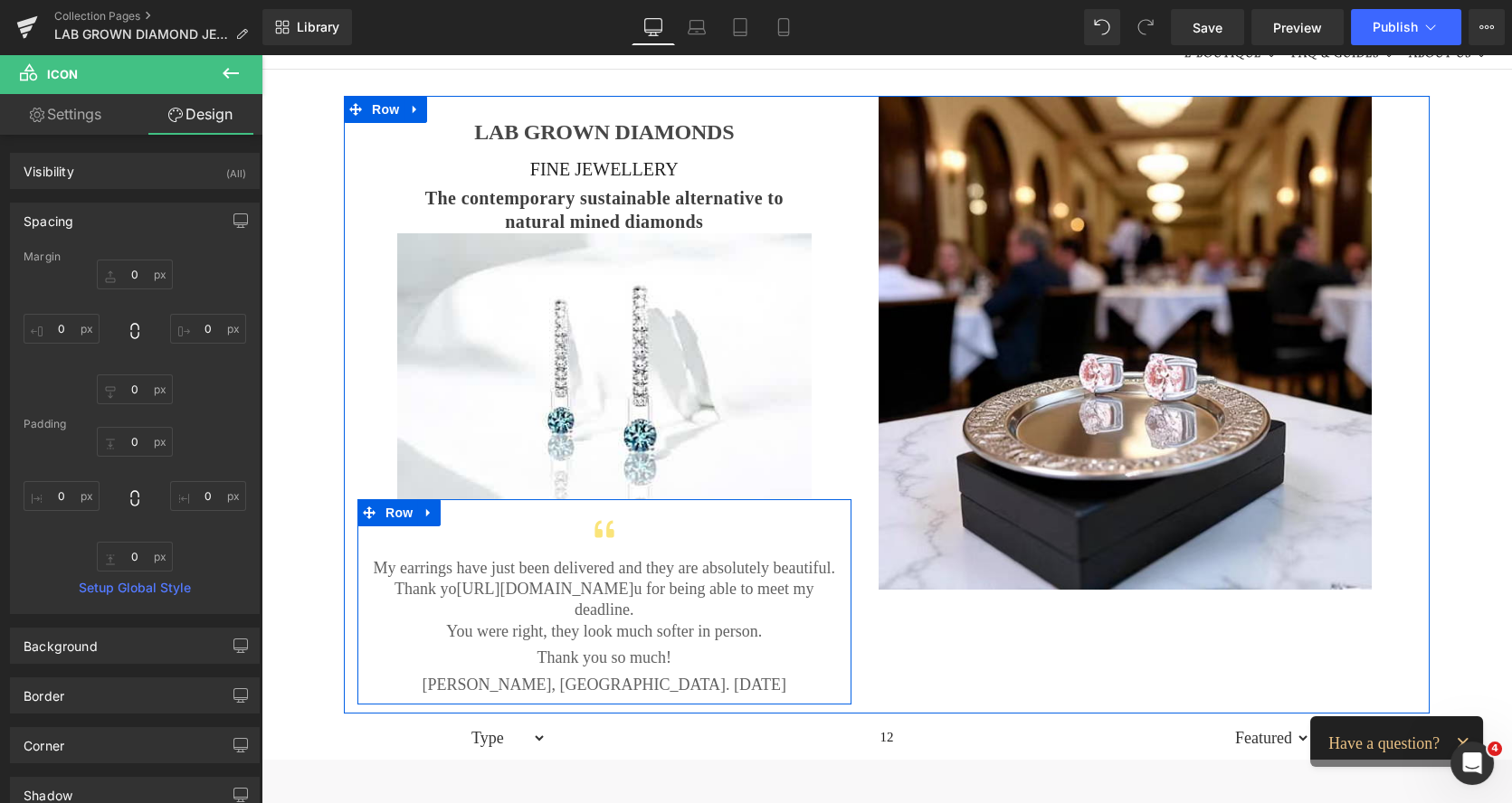
click at [443, 578] on p "Thank yo https://gem-3910432.net u for being able to meet my deadline." at bounding box center [605, 600] width 467 height 42
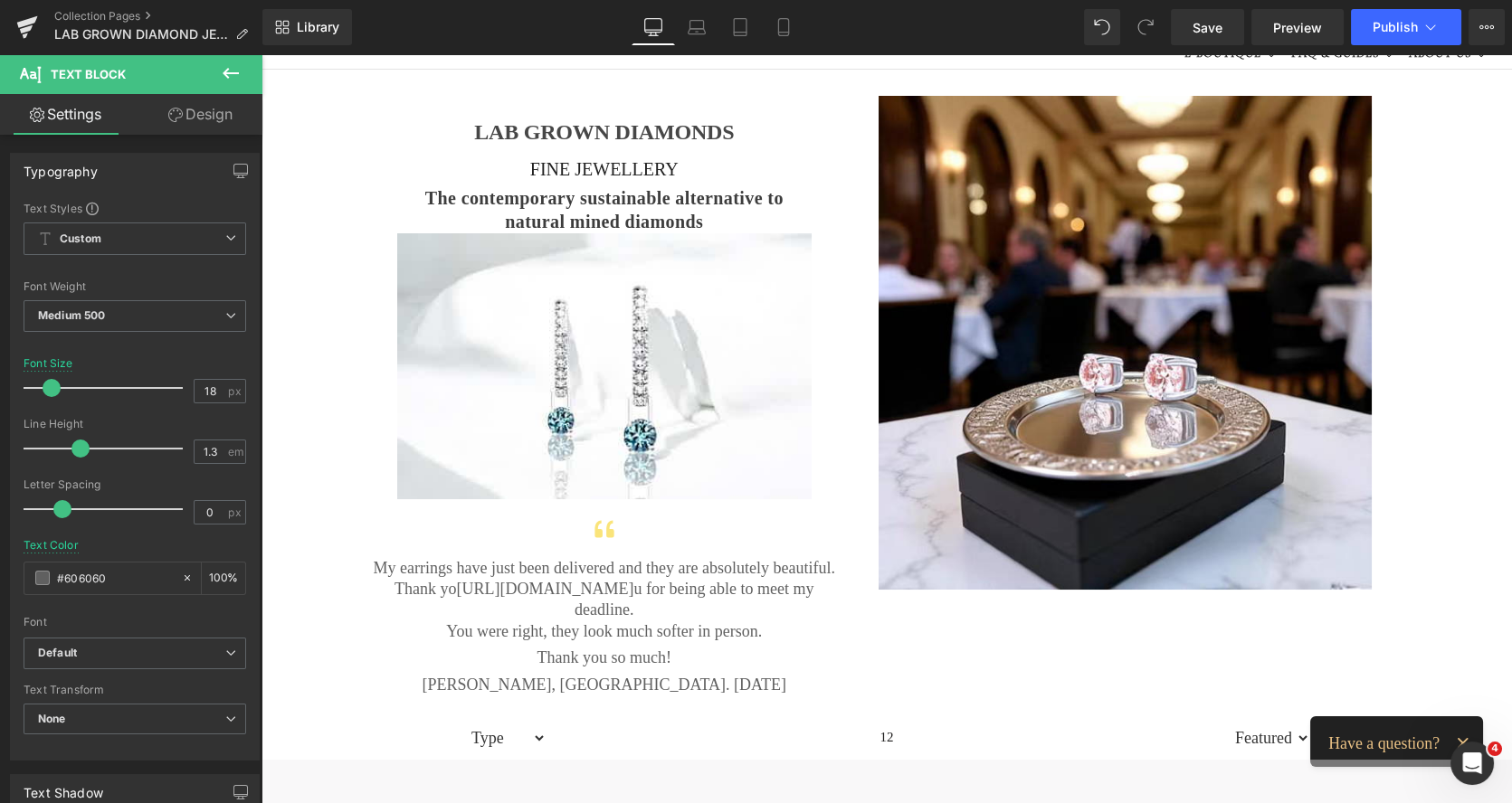
click at [218, 126] on link "Design" at bounding box center [201, 115] width 131 height 40
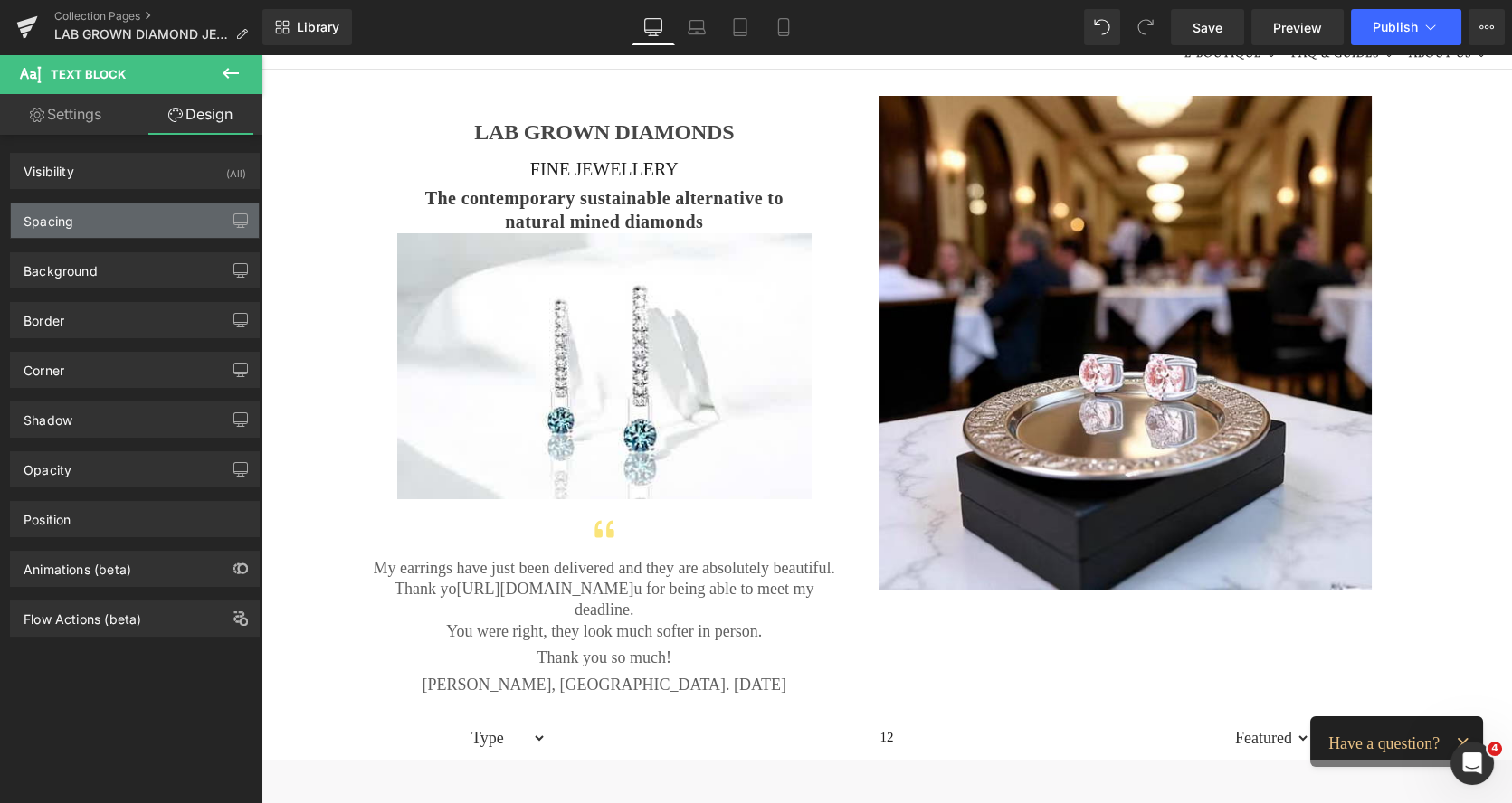
click at [117, 209] on div "Spacing" at bounding box center [134, 221] width 248 height 35
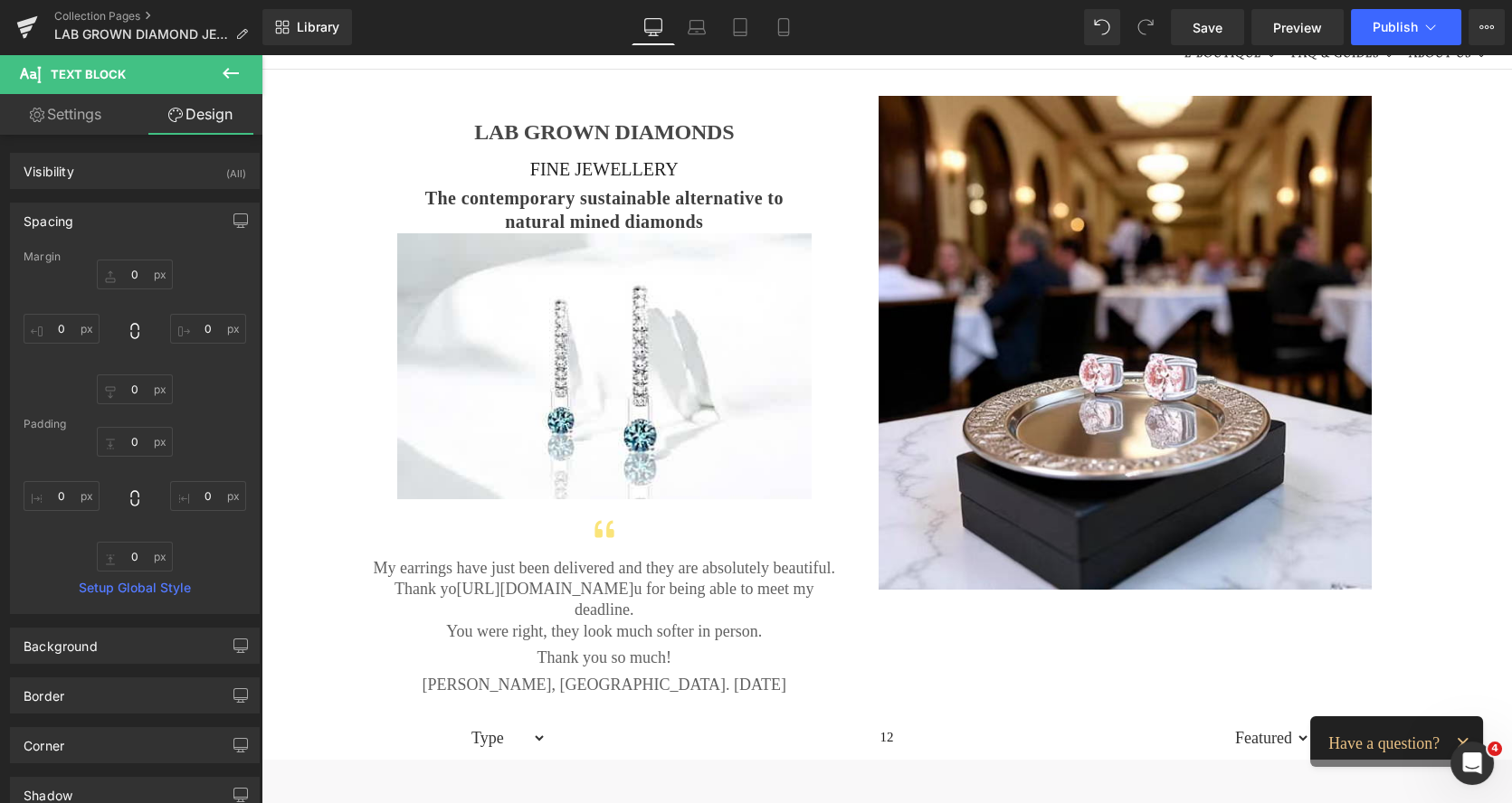
type input "0"
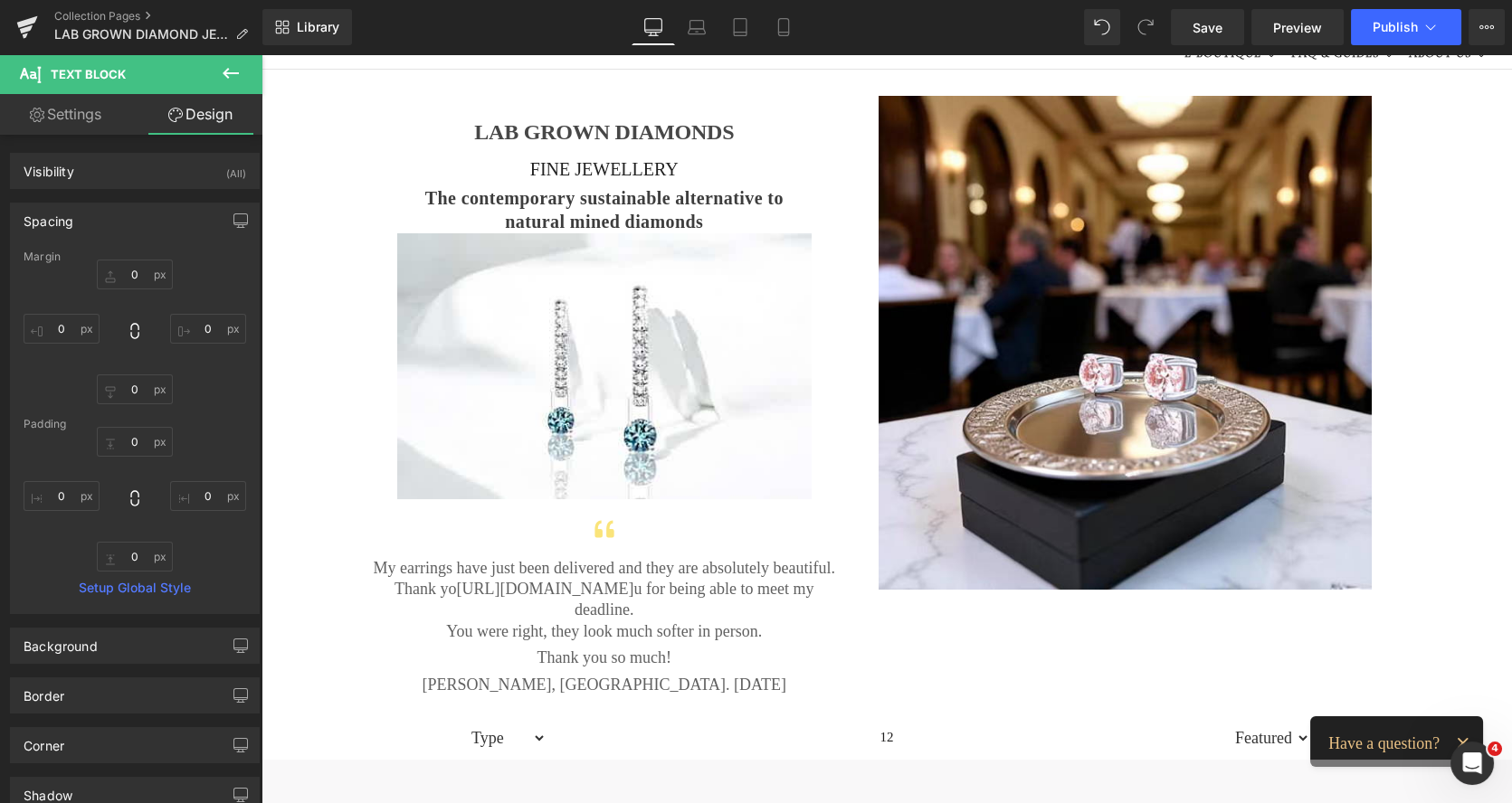
type input "0"
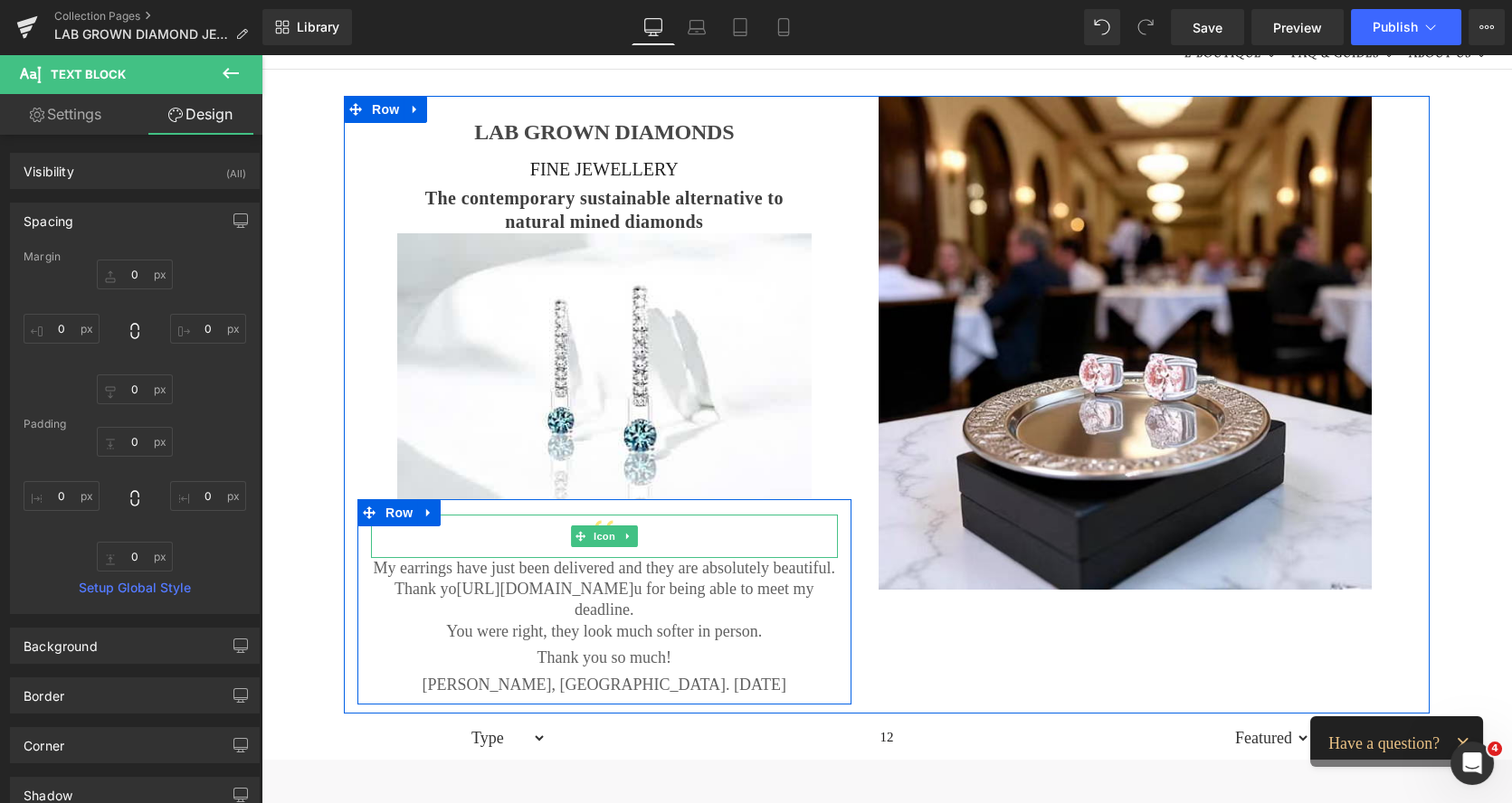
click at [494, 546] on div at bounding box center [605, 536] width 467 height 43
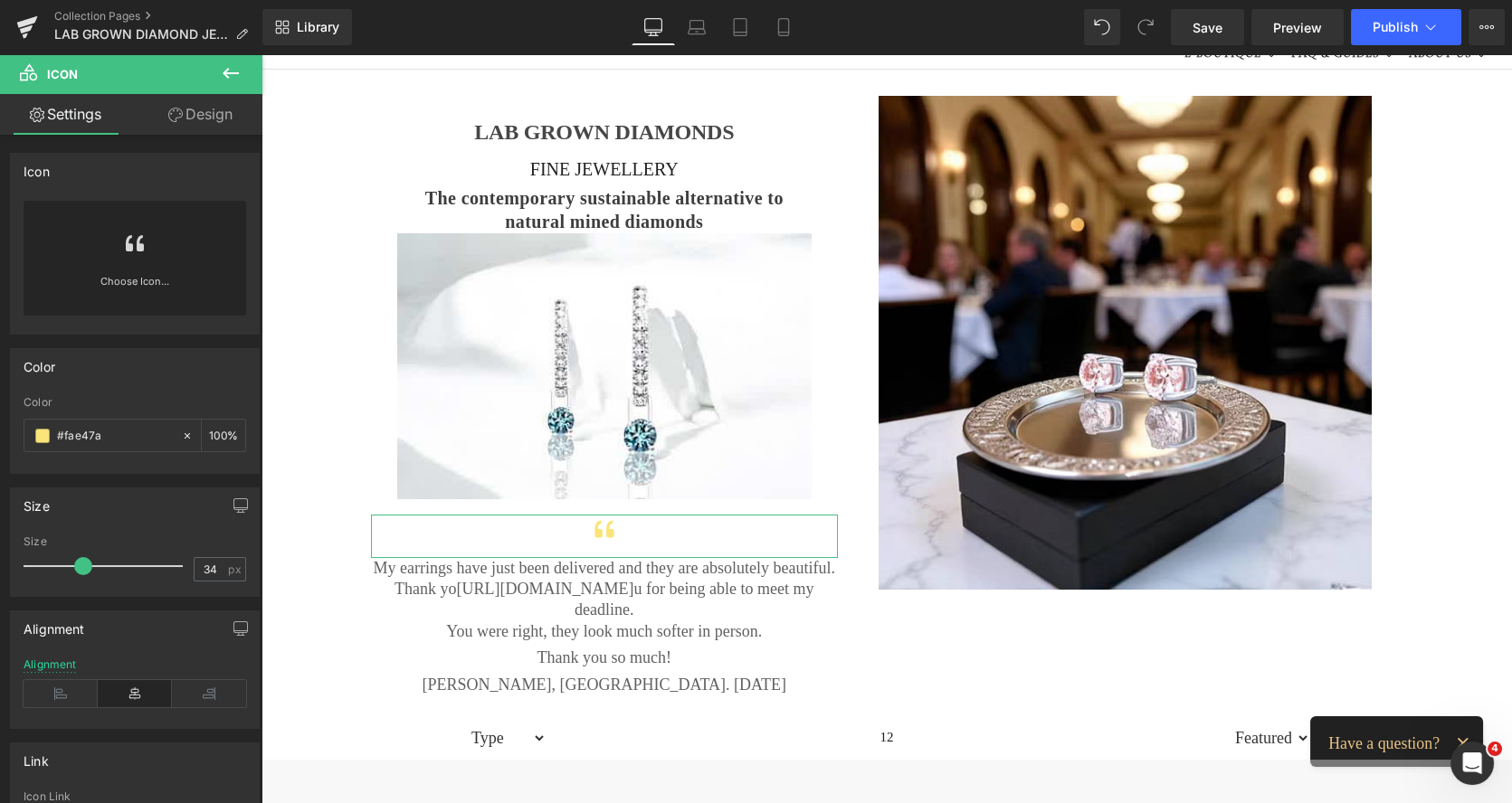
click at [215, 117] on link "Design" at bounding box center [201, 115] width 131 height 40
click at [0, 0] on div "Spacing" at bounding box center [0, 0] width 0 height 0
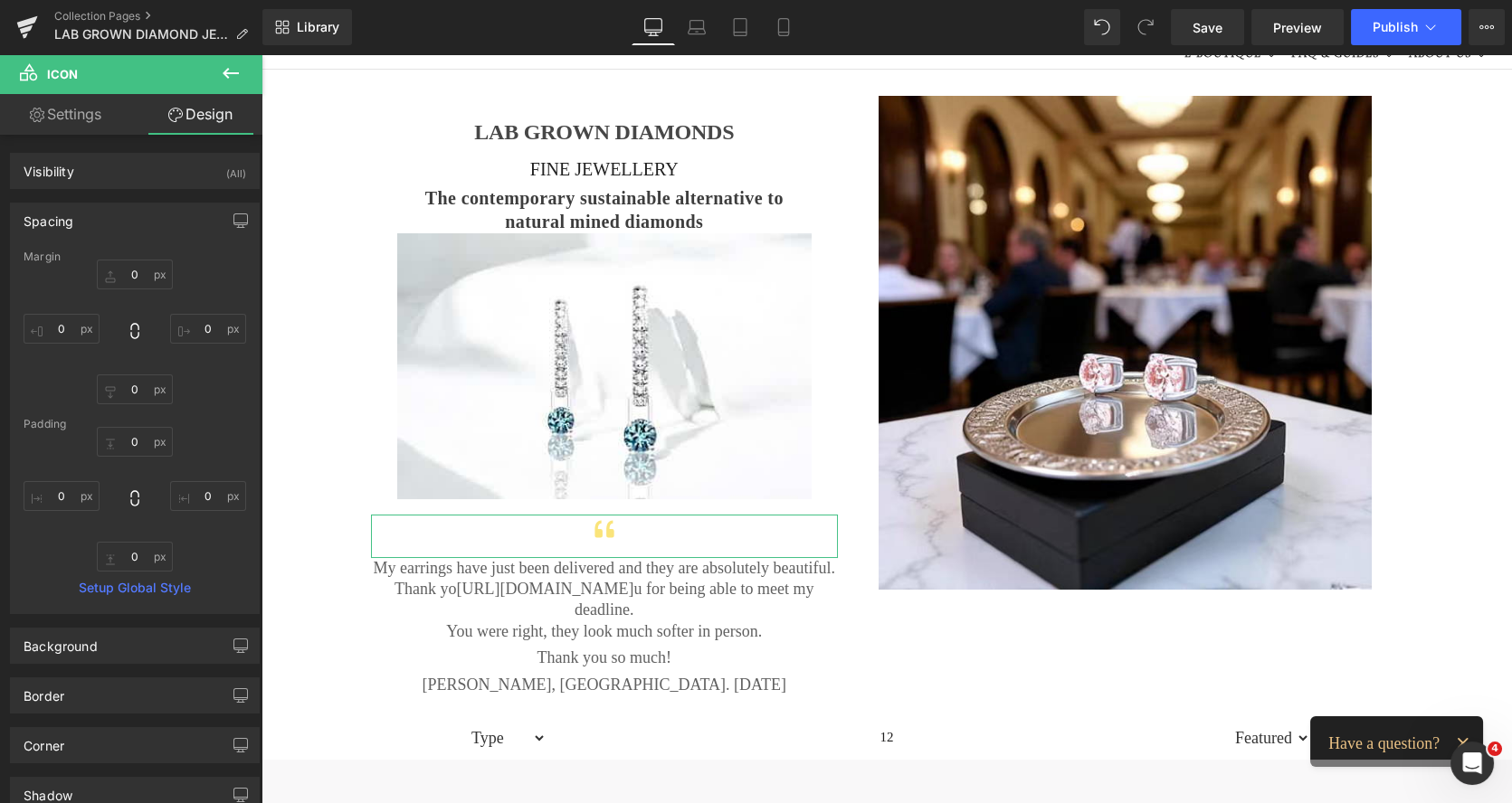
type input "0"
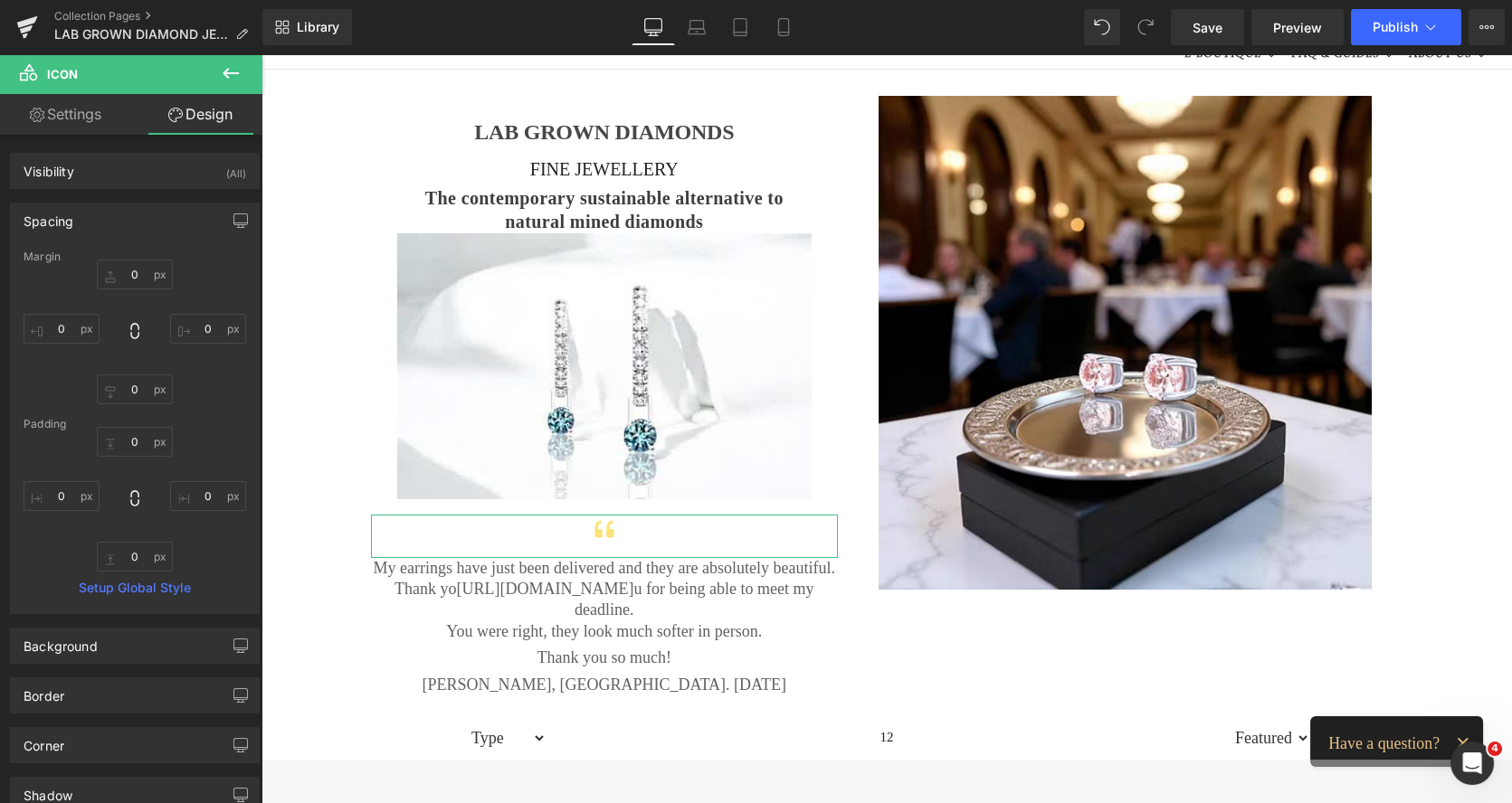
type input "0"
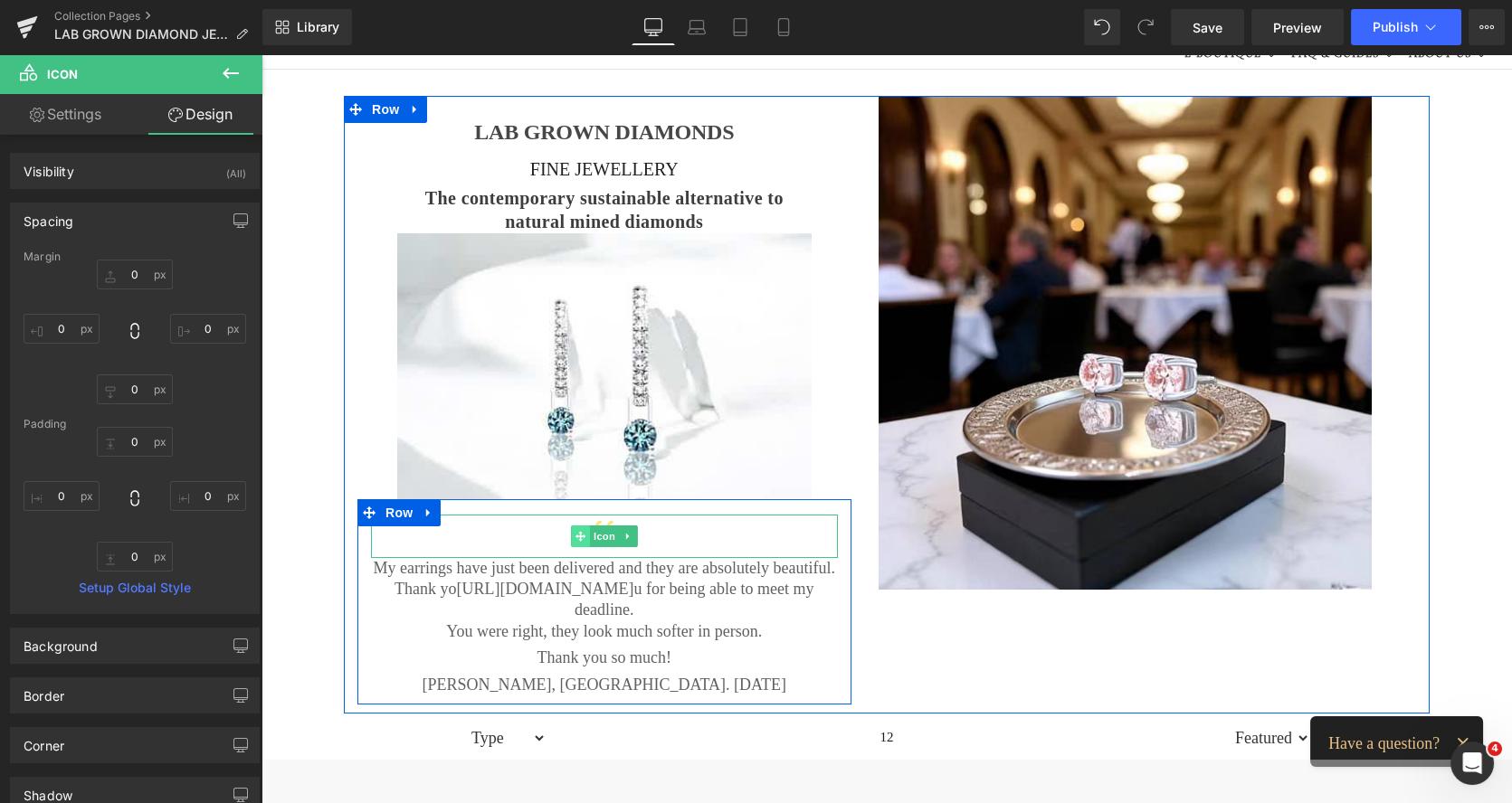
click at [576, 534] on icon at bounding box center [580, 536] width 10 height 10
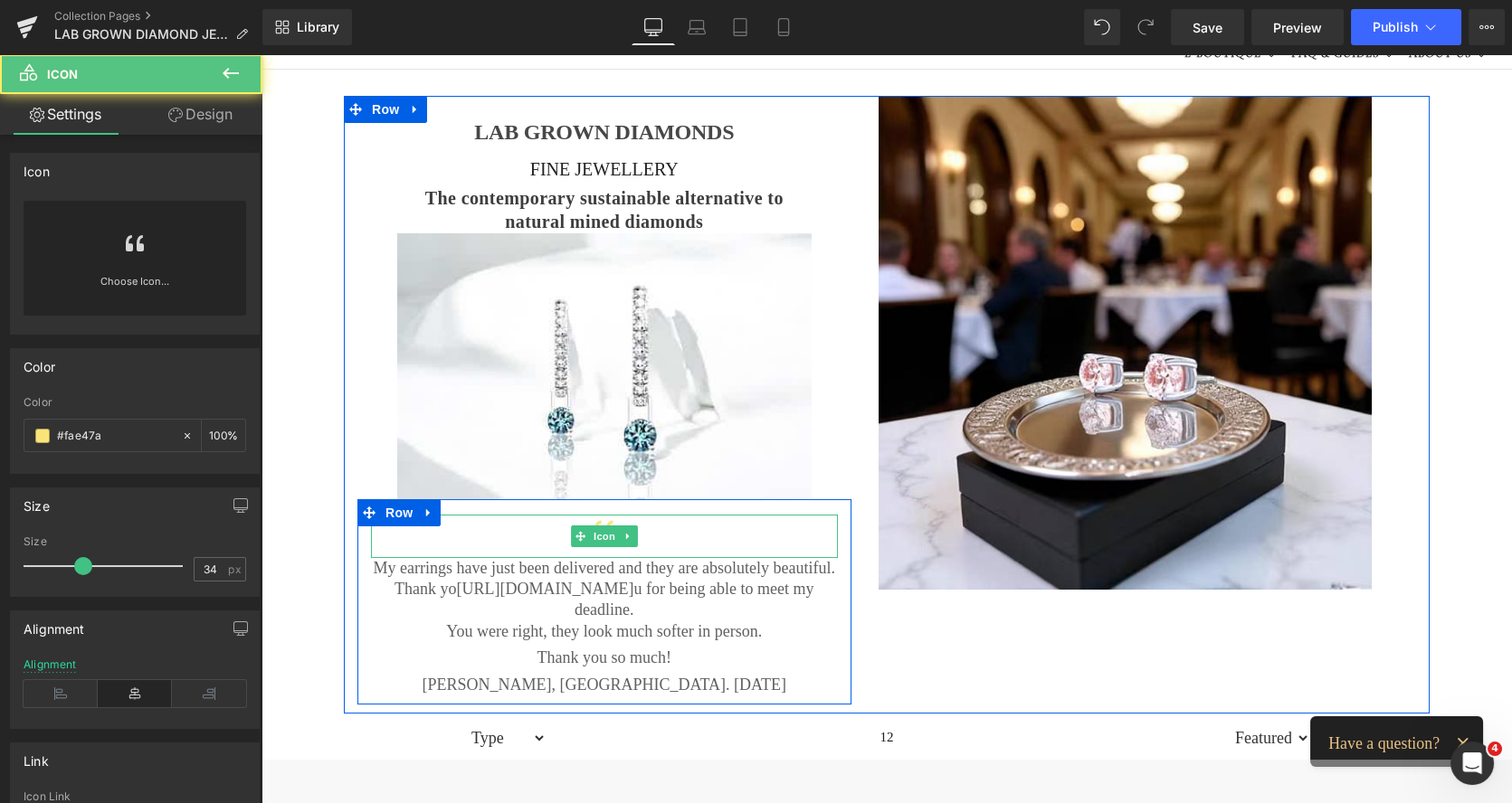
click at [646, 545] on div at bounding box center [605, 536] width 467 height 43
click at [640, 534] on div at bounding box center [605, 536] width 467 height 43
click at [489, 526] on div at bounding box center [605, 536] width 467 height 43
click at [453, 551] on div at bounding box center [605, 536] width 467 height 43
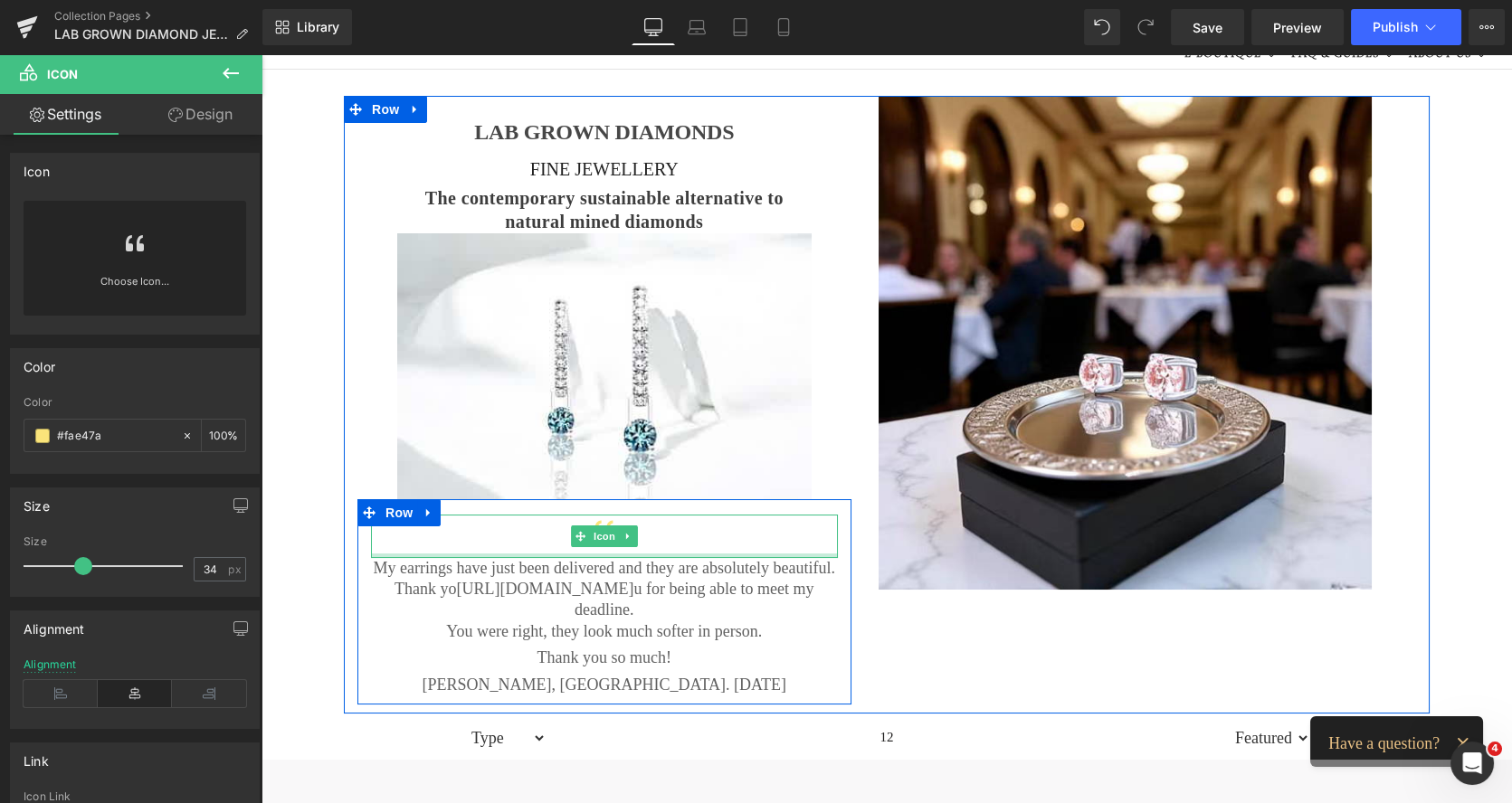
click at [452, 553] on div at bounding box center [605, 555] width 467 height 5
click at [448, 550] on div "Icon" at bounding box center [605, 536] width 467 height 43
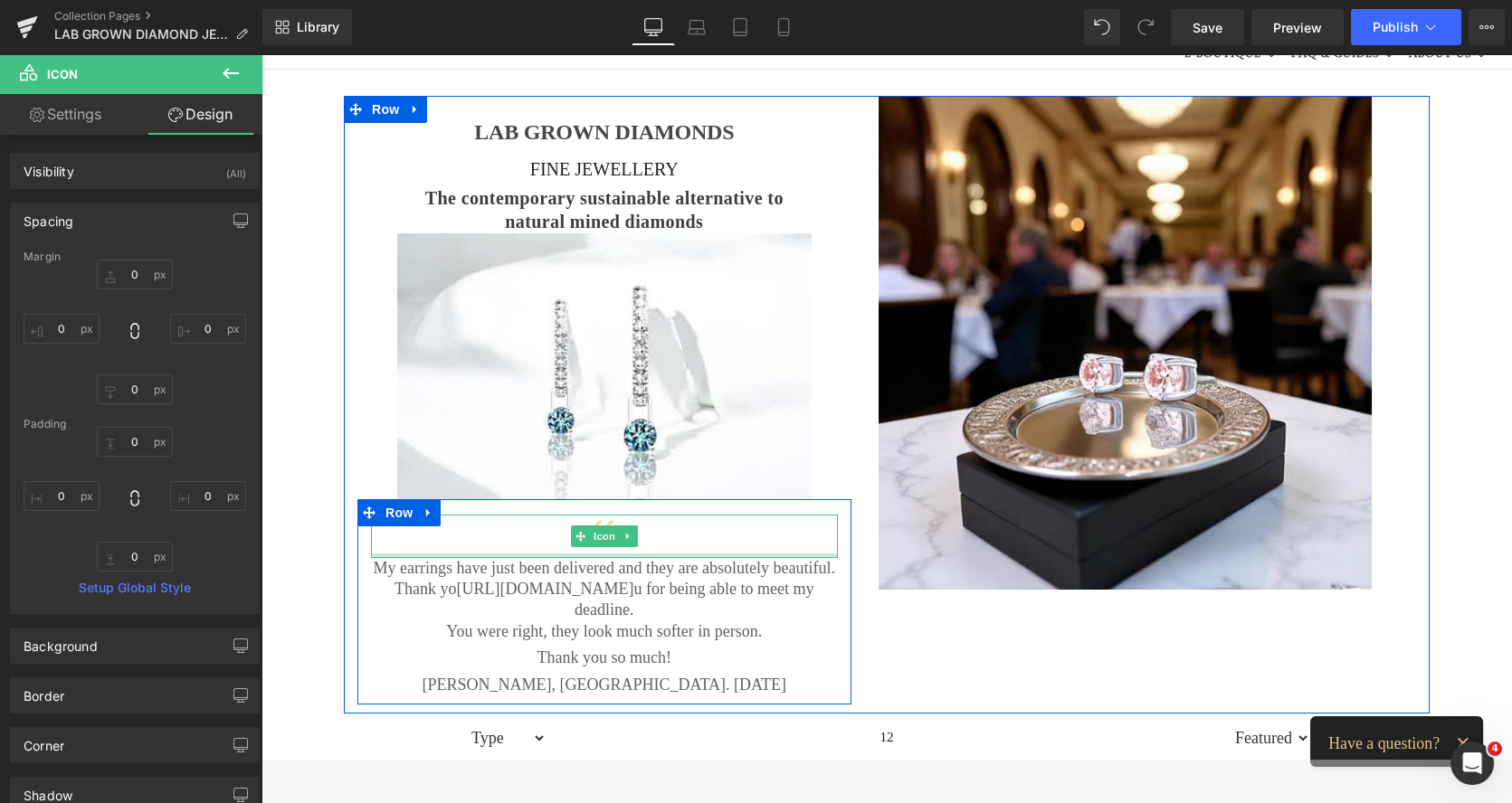
type input "0px"
click at [467, 549] on div "Icon" at bounding box center [605, 536] width 467 height 43
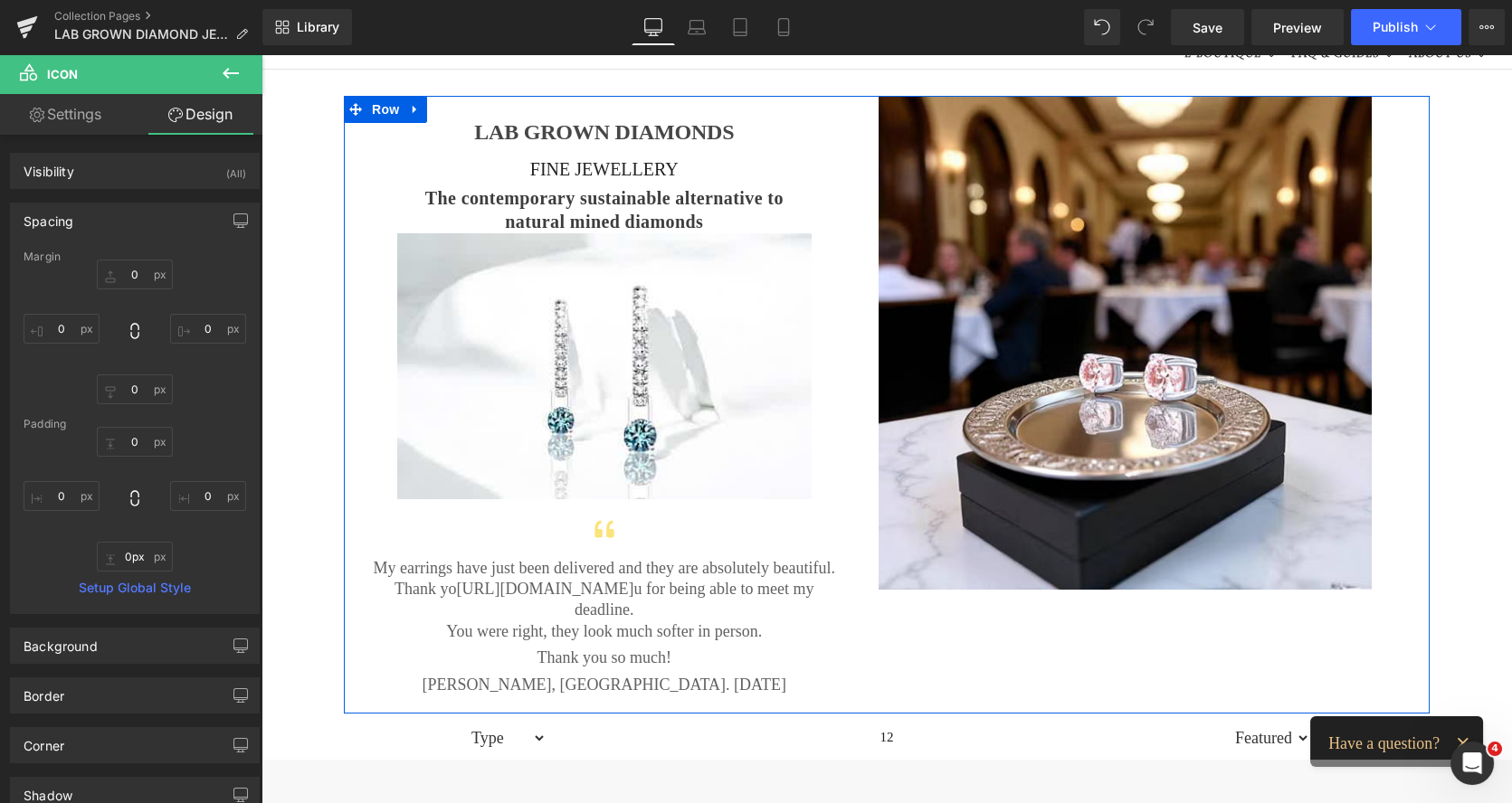
click at [960, 633] on div "LAB GROWN DIAMONDS Heading FINE JEWELLERY Heading The contemporary sustainable …" at bounding box center [886, 404] width 1086 height 618
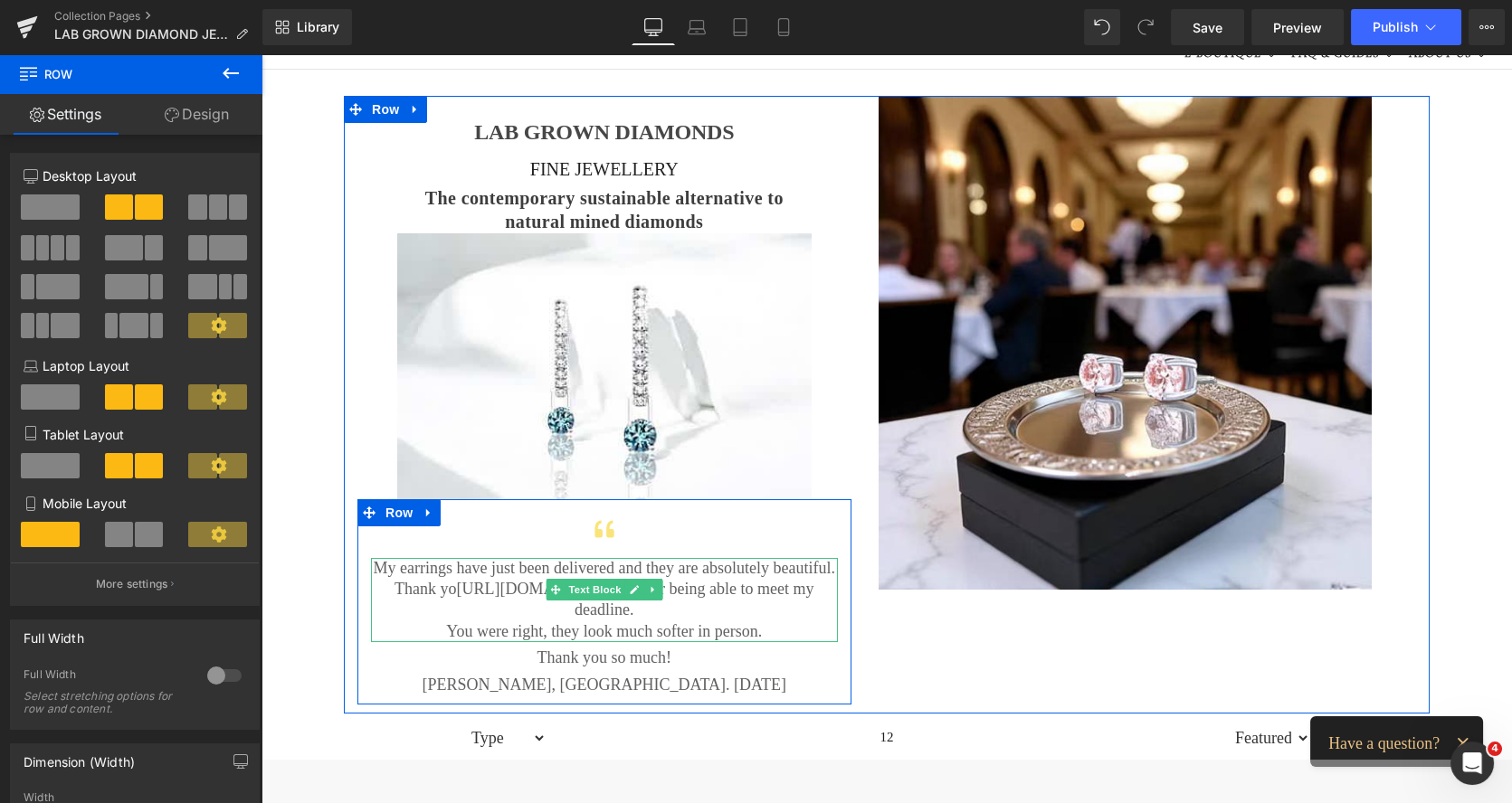
click at [684, 592] on p "Thank yo https://gem-3910432.net u for being able to meet my deadline." at bounding box center [605, 600] width 467 height 42
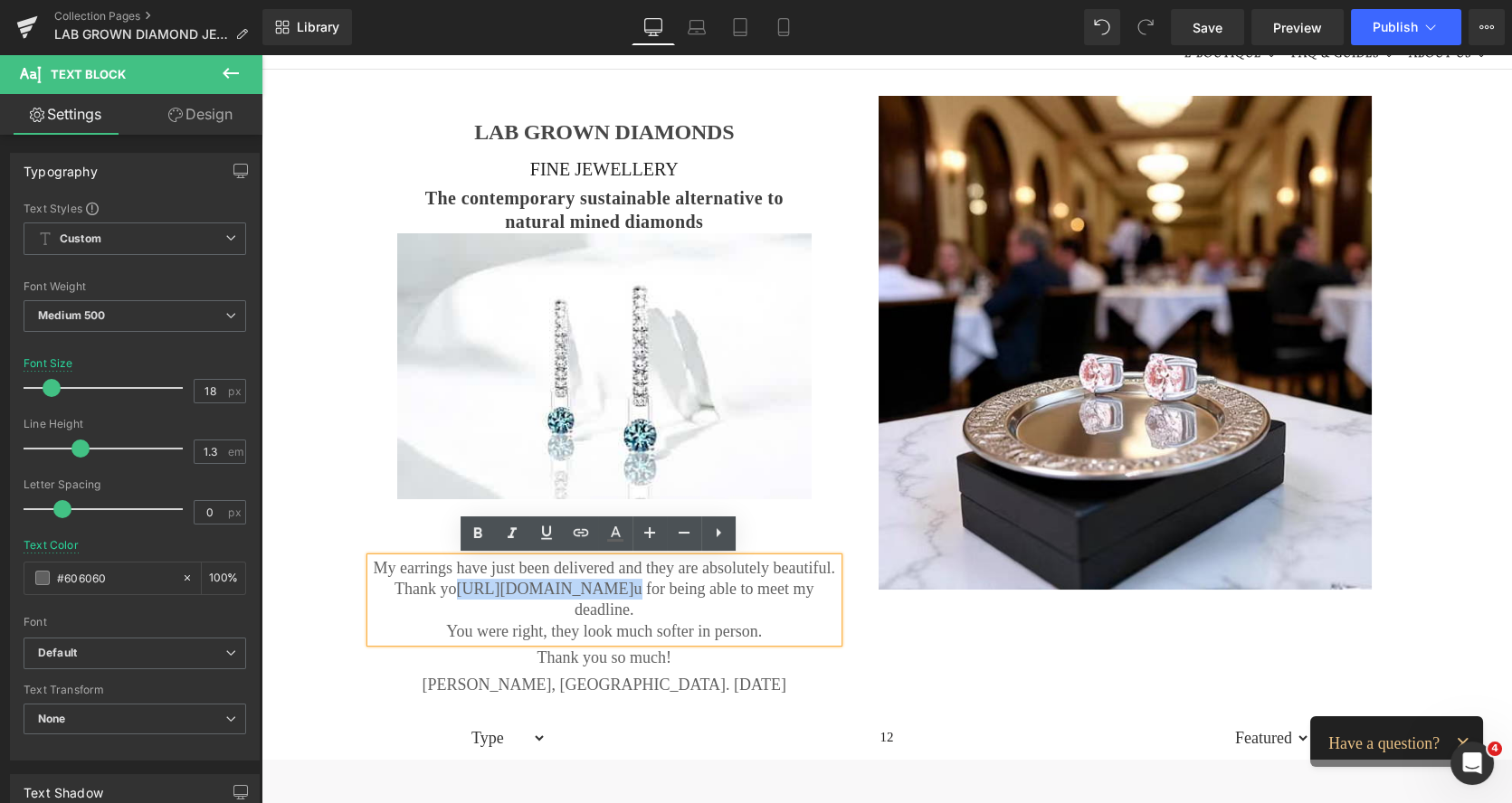
drag, startPoint x: 598, startPoint y: 588, endPoint x: 433, endPoint y: 581, distance: 165.1
click at [433, 581] on p "Thank yo https://gem-3910432.net u for being able to meet my deadline." at bounding box center [605, 600] width 467 height 42
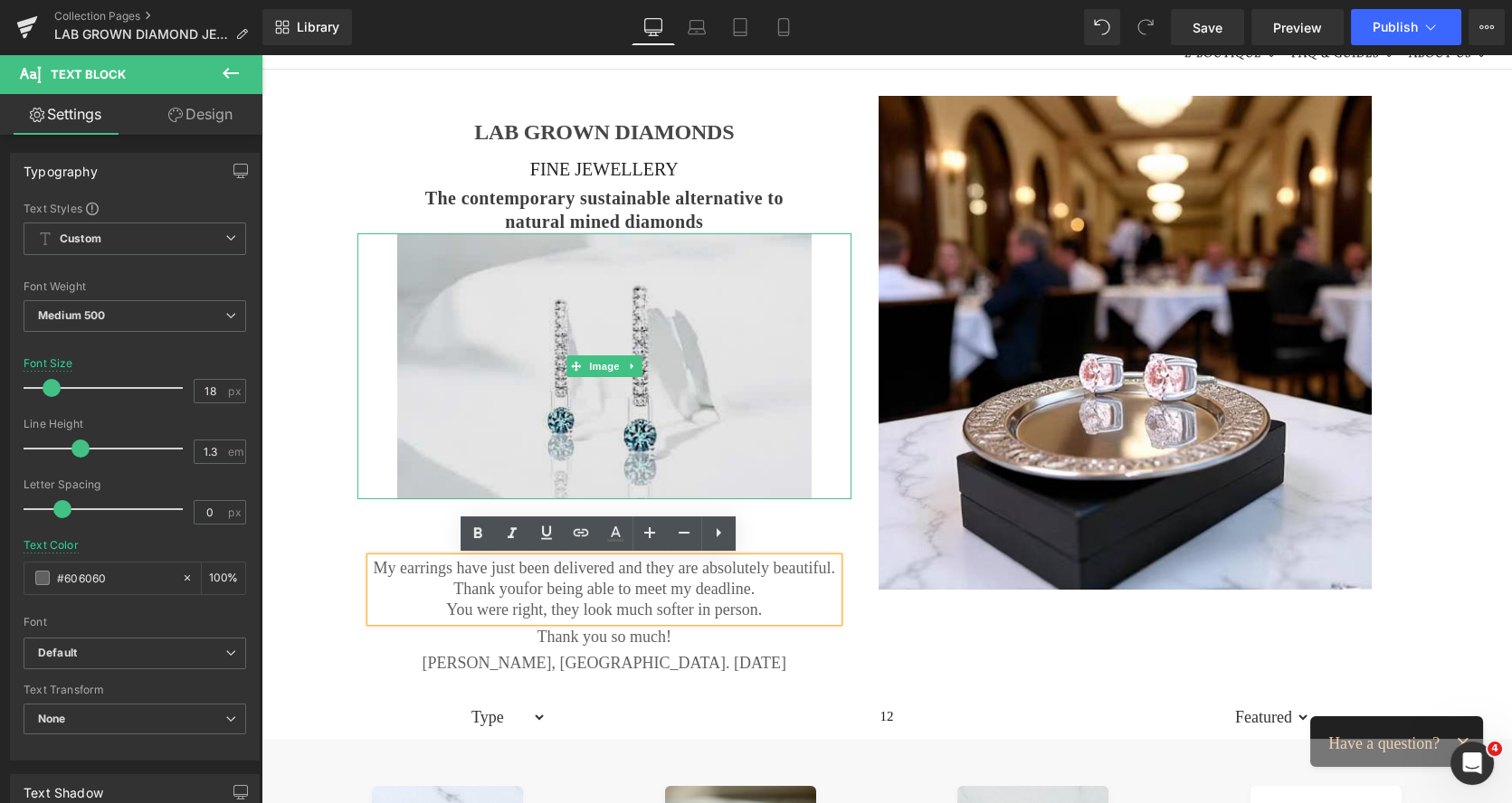
click at [652, 287] on img at bounding box center [605, 366] width 415 height 266
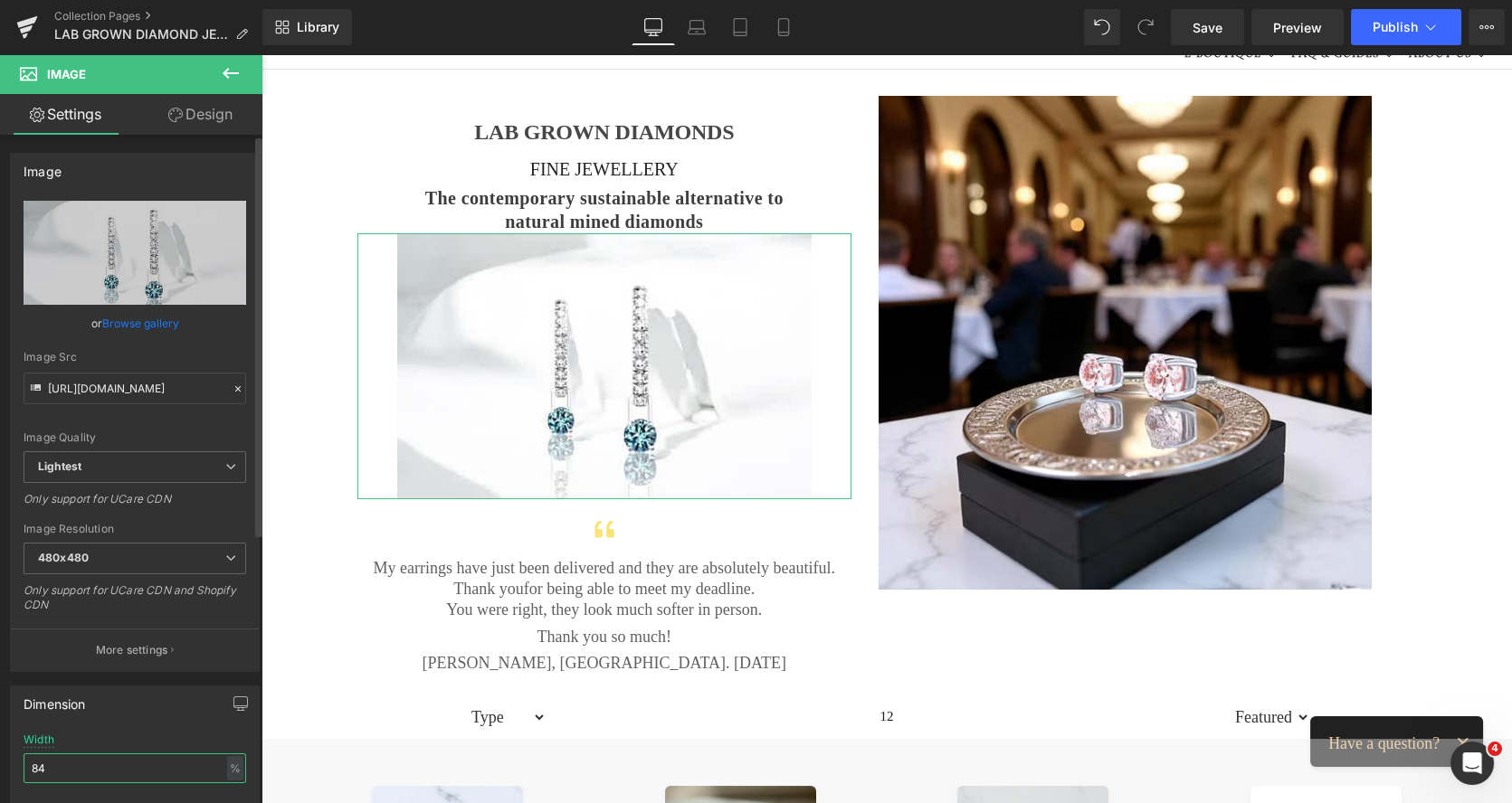
drag, startPoint x: 66, startPoint y: 762, endPoint x: 42, endPoint y: 768, distance: 24.7
click at [42, 768] on input "84" at bounding box center [134, 767] width 223 height 30
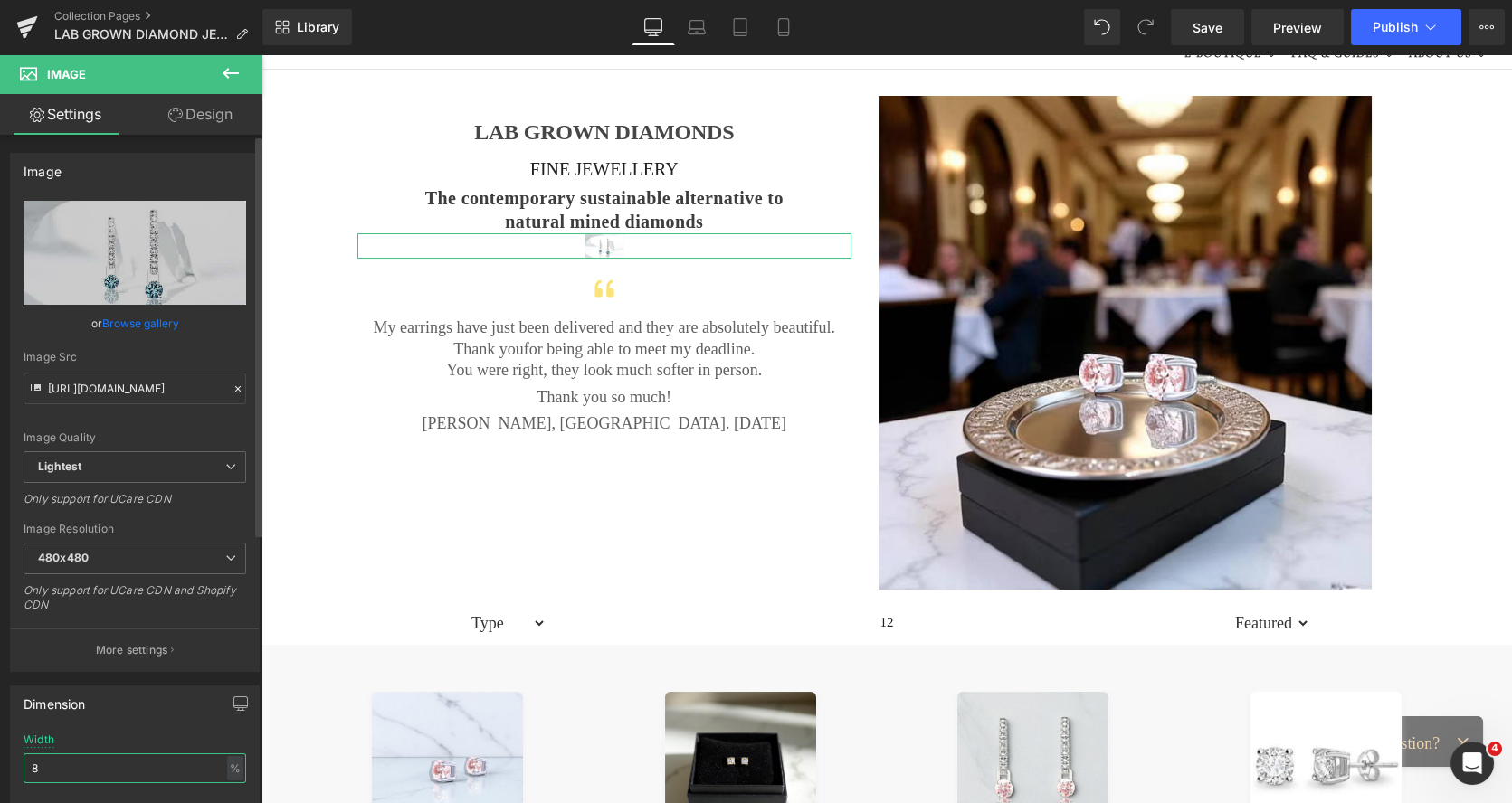
type input "80"
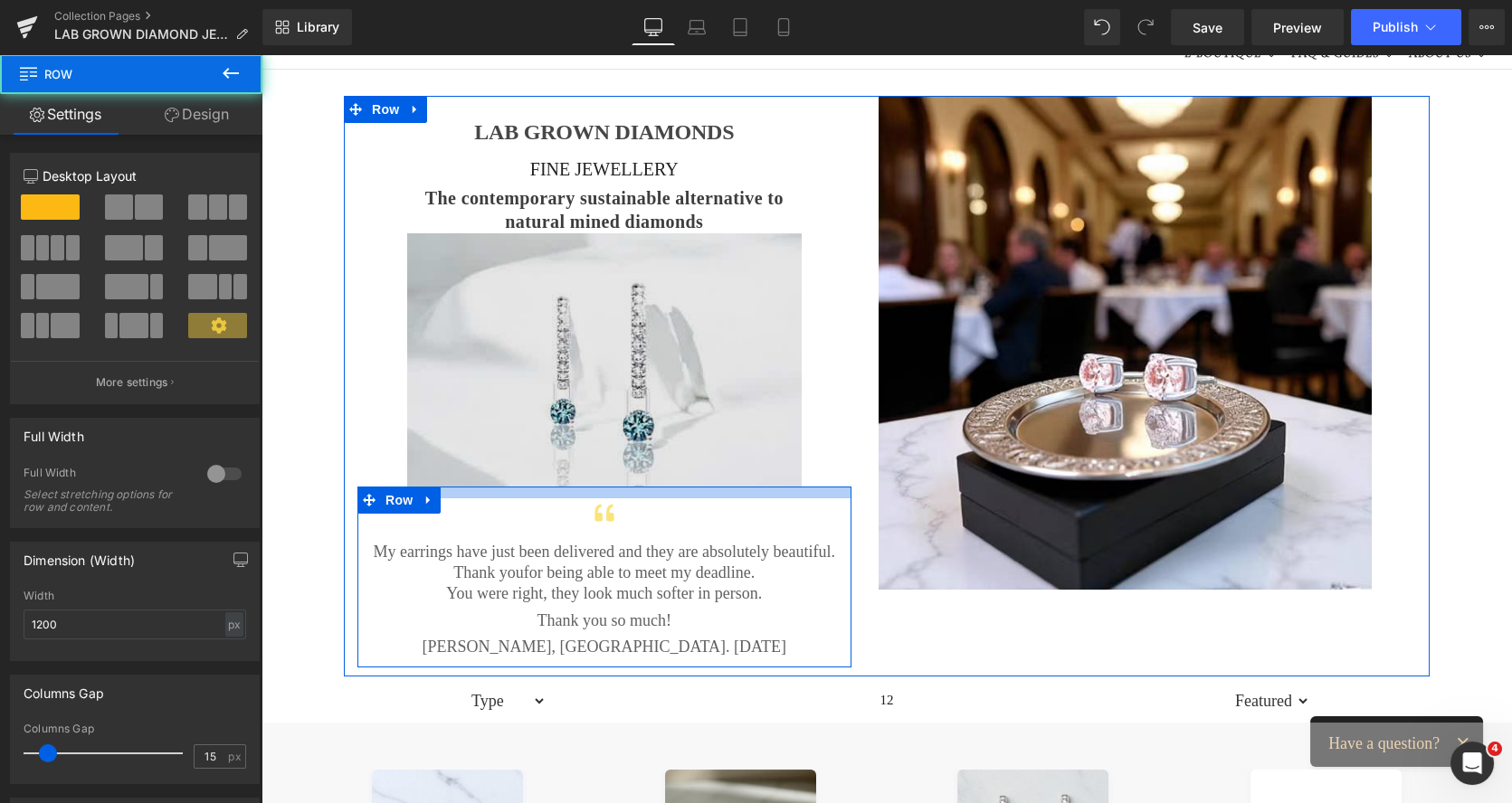
click at [546, 484] on div "LAB GROWN DIAMONDS Heading FINE JEWELLERY Heading The contemporary sustainable …" at bounding box center [604, 381] width 521 height 572
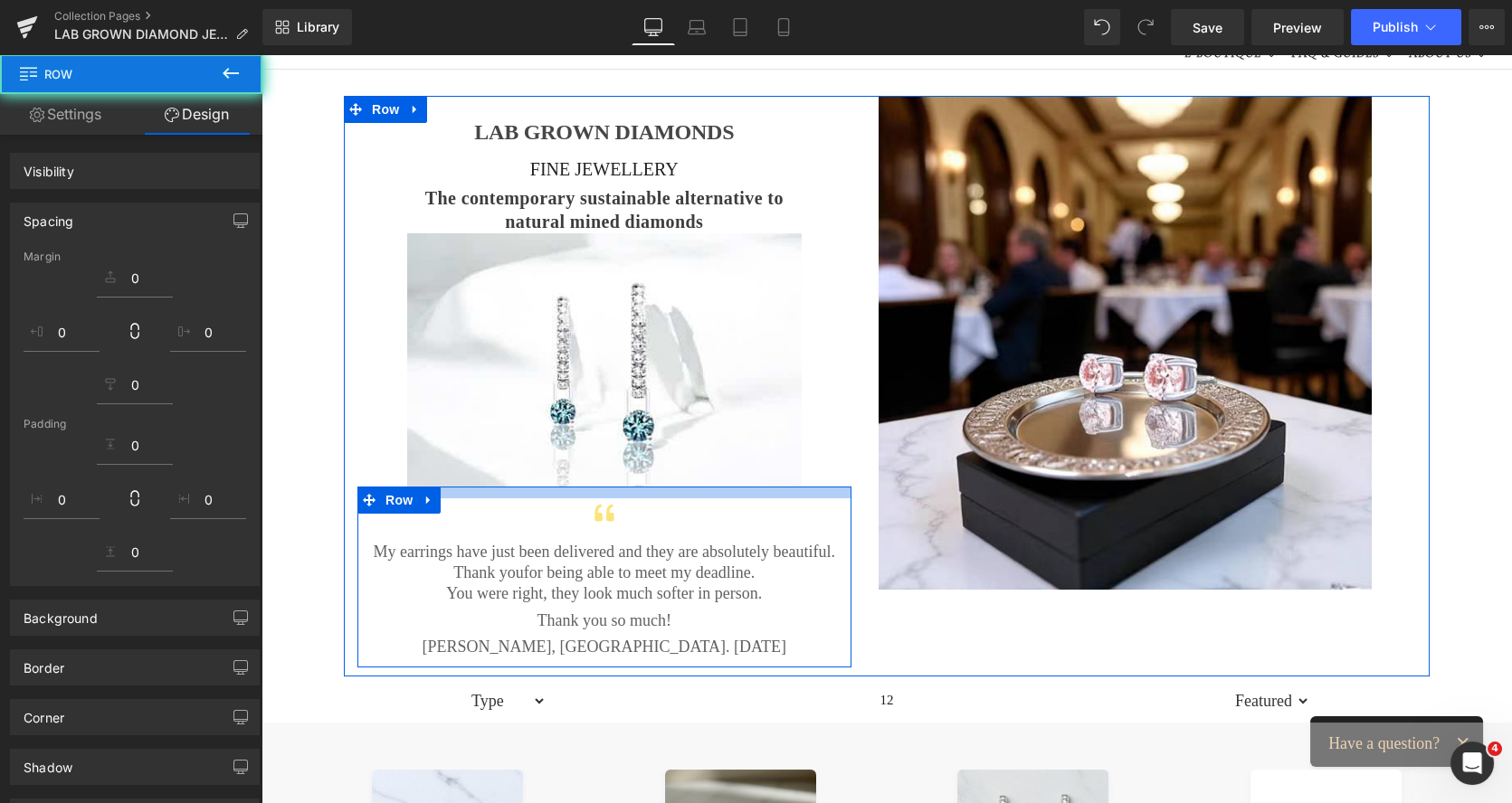
click at [540, 312] on img at bounding box center [604, 360] width 394 height 254
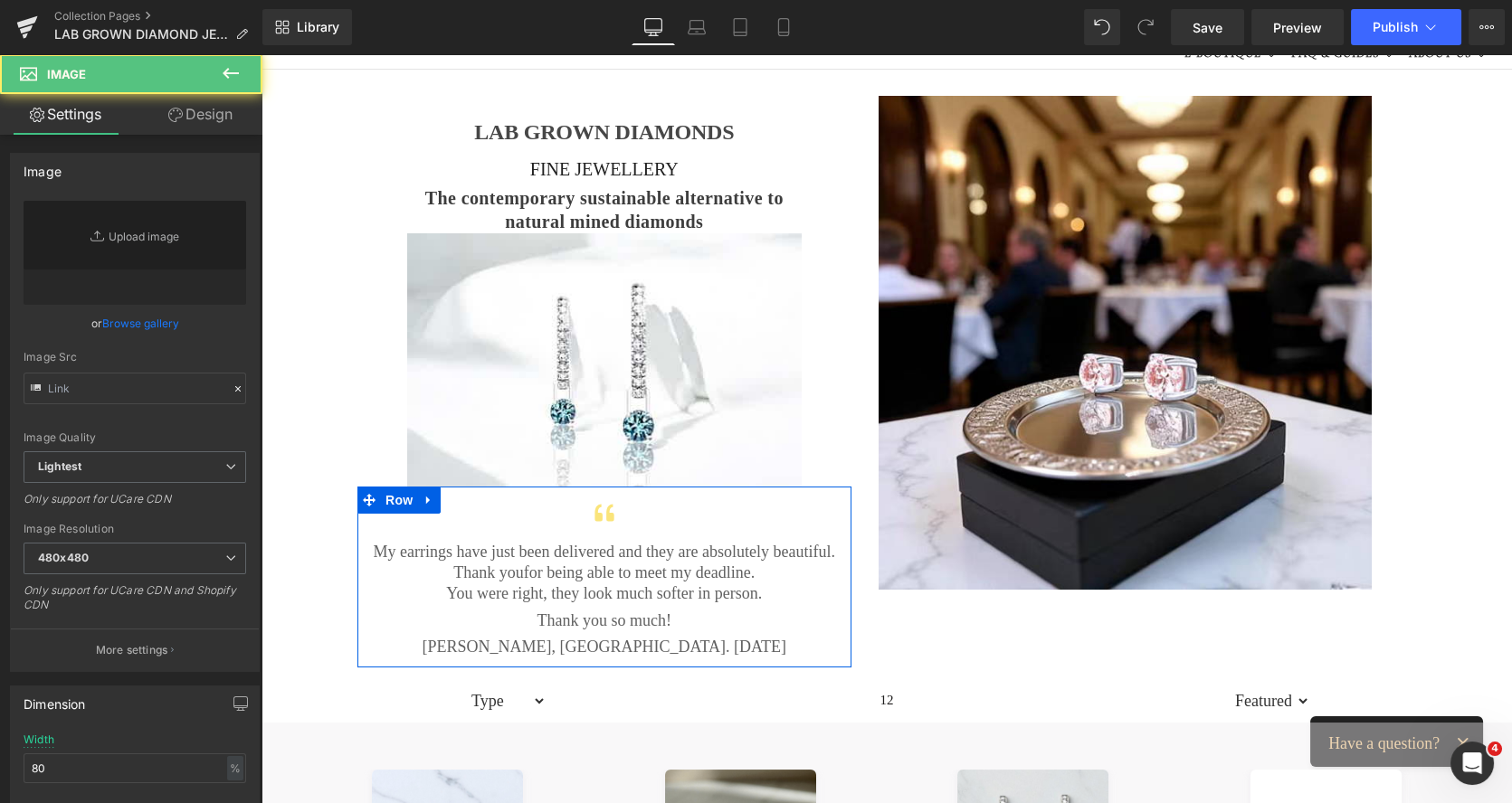
type input "https://ucarecdn.com/438db5df-96a3-437e-af89-34bd891f72bd/-/format/auto/-/previ…"
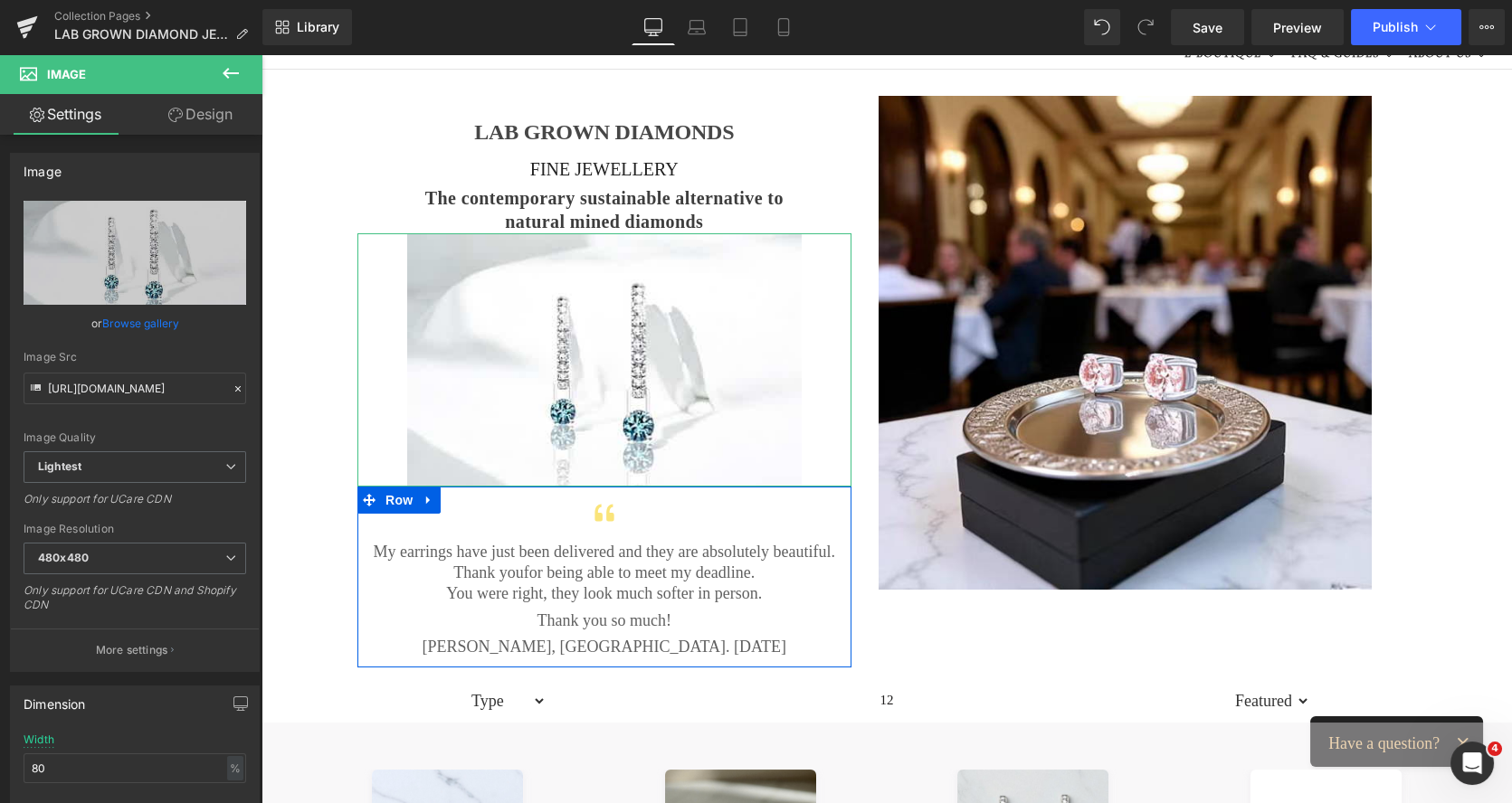
click at [235, 115] on link "Design" at bounding box center [201, 115] width 131 height 40
click at [0, 0] on div "Spacing" at bounding box center [0, 0] width 0 height 0
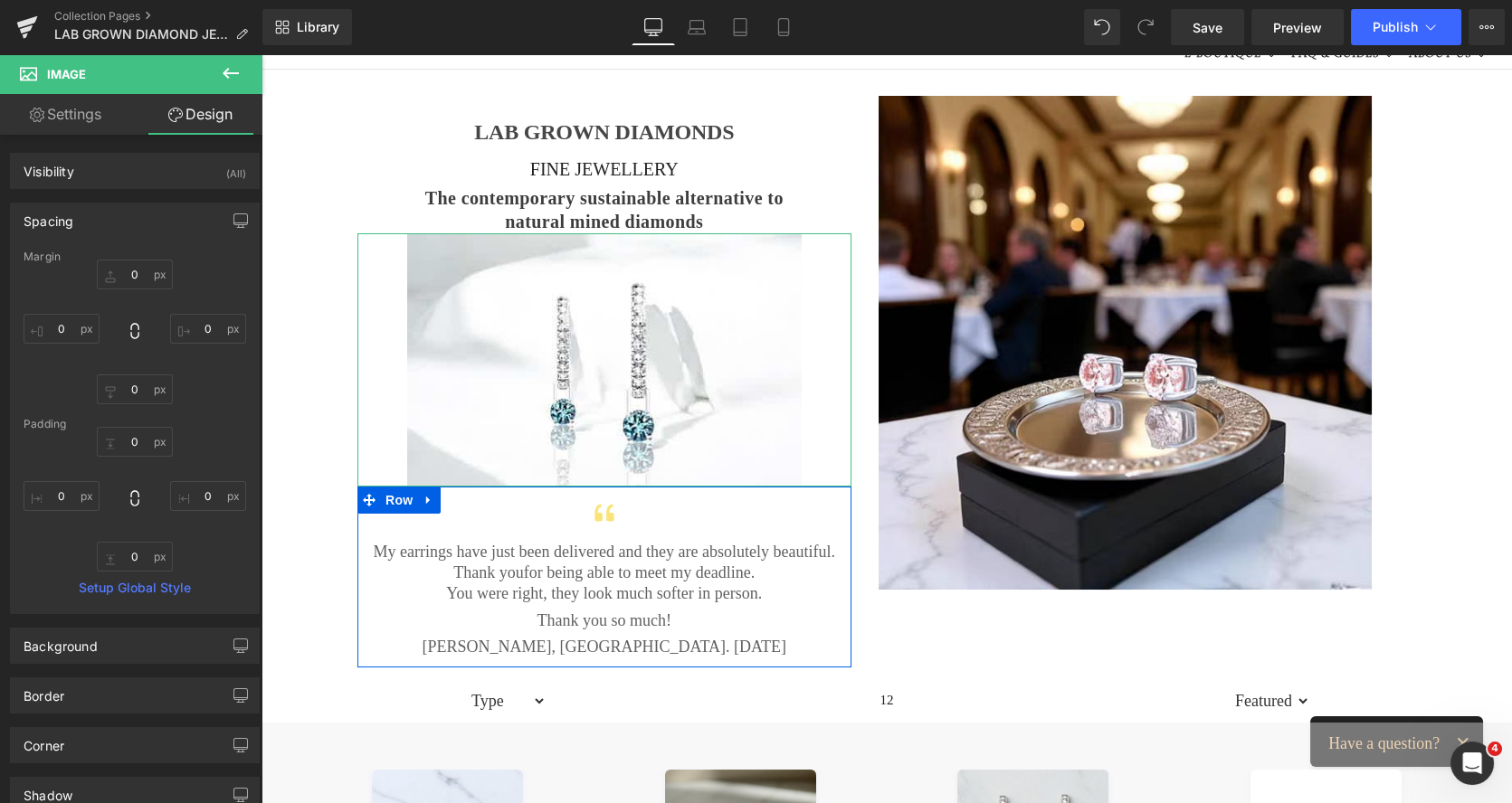
type input "0"
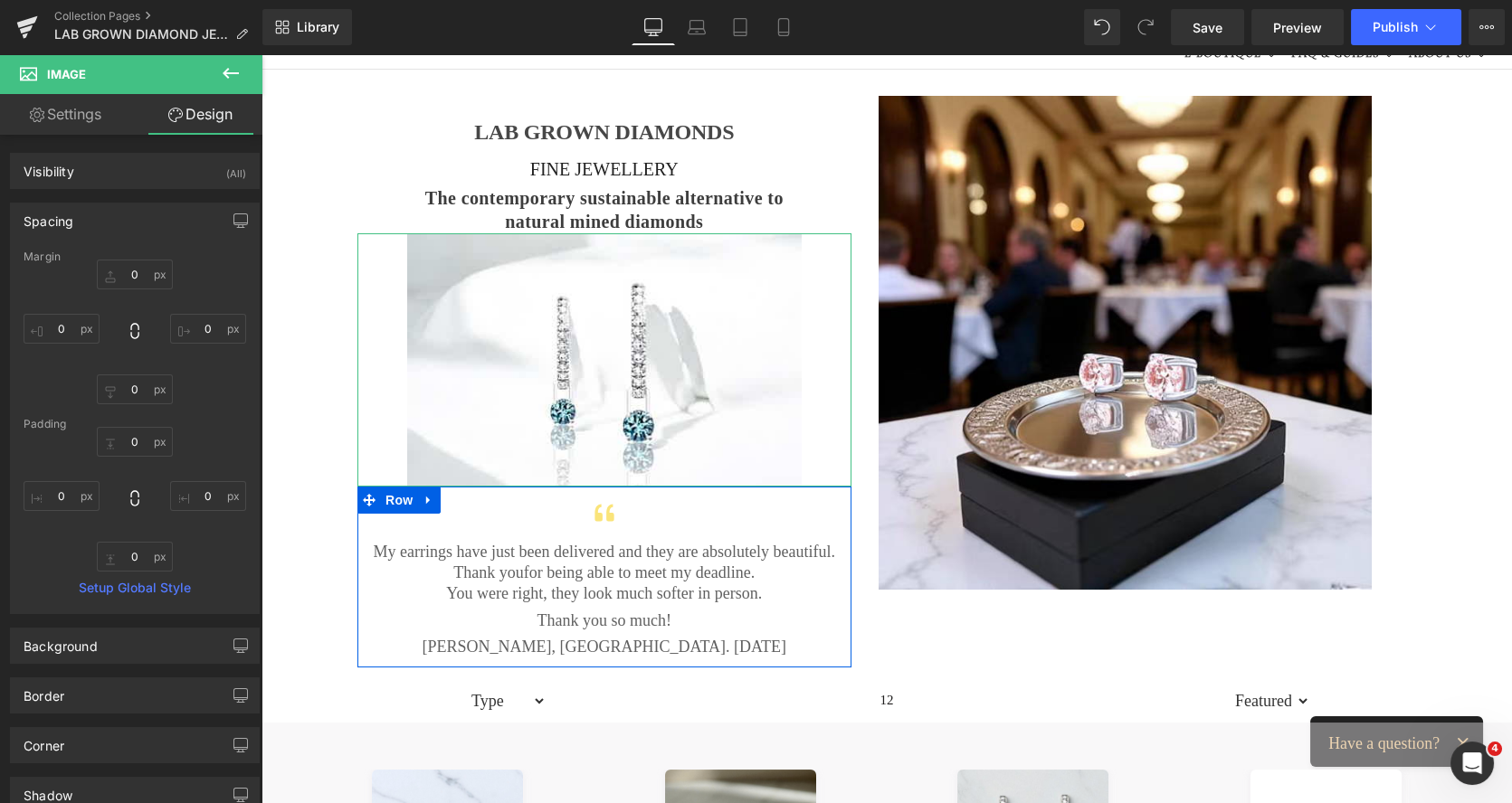
type input "0"
click at [136, 276] on input "0" at bounding box center [134, 274] width 76 height 30
type input "12"
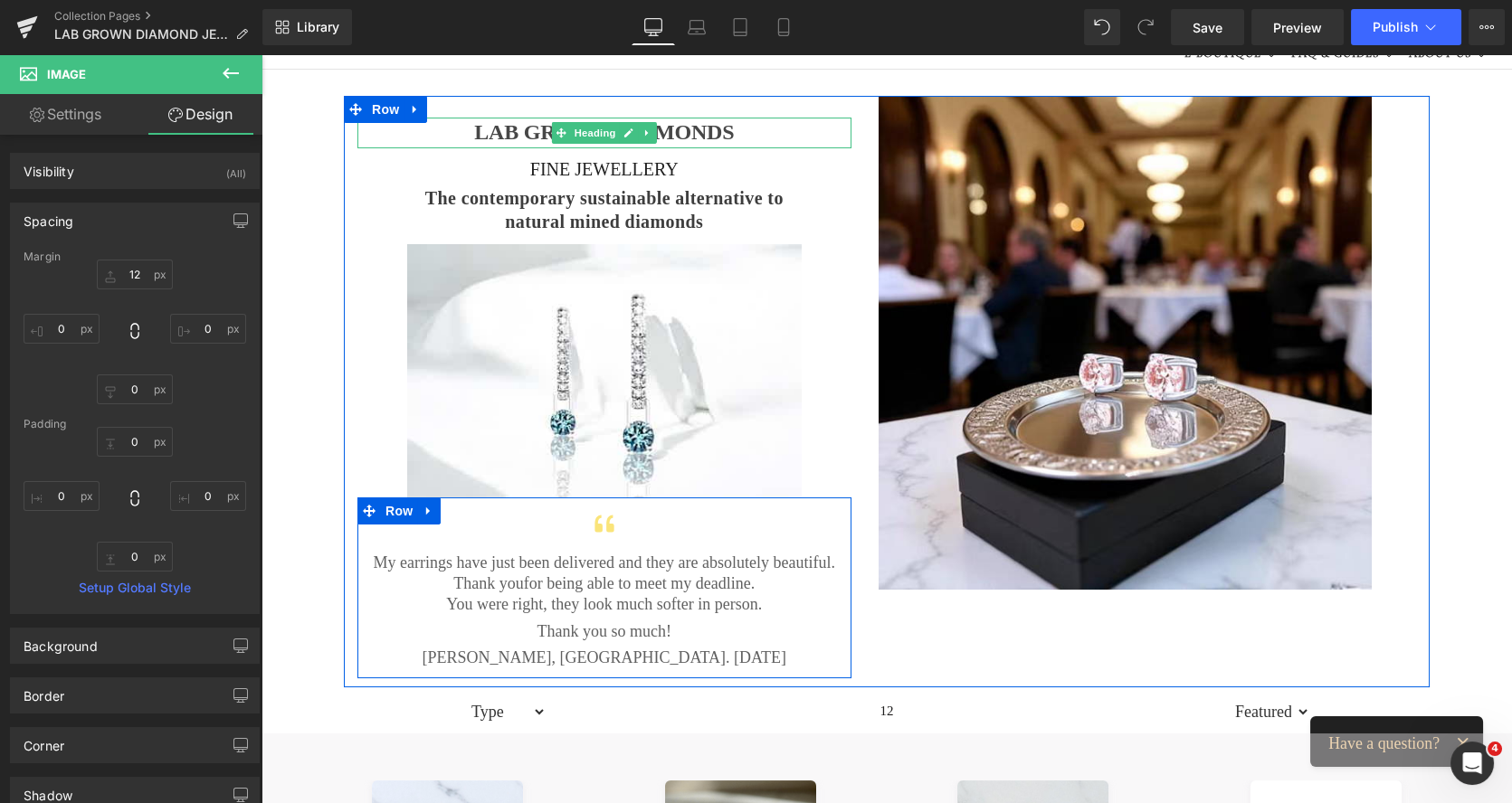
click at [744, 126] on h1 "LAB GROWN DIAMONDS" at bounding box center [605, 133] width 494 height 31
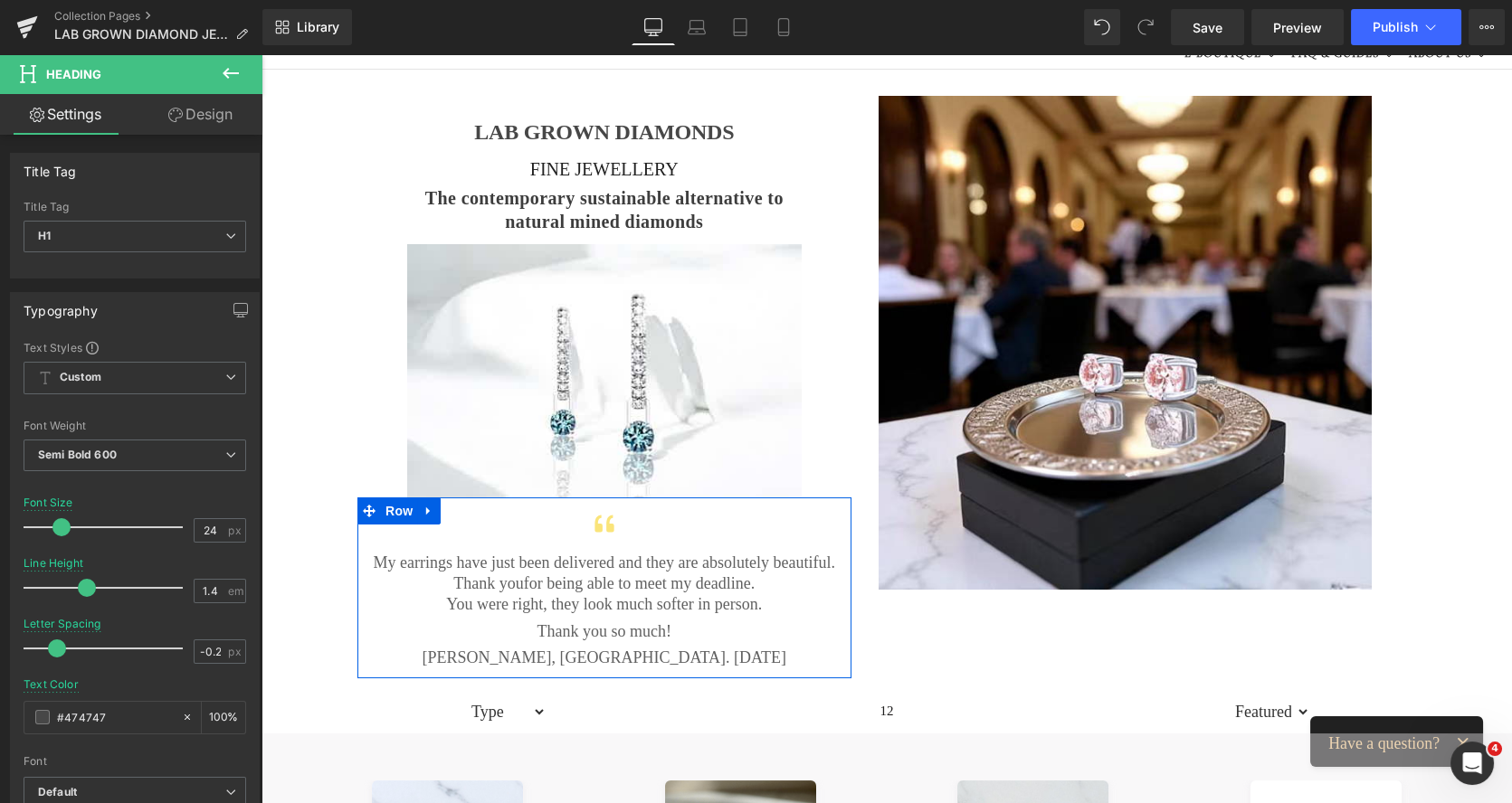
click at [219, 126] on link "Design" at bounding box center [201, 115] width 131 height 40
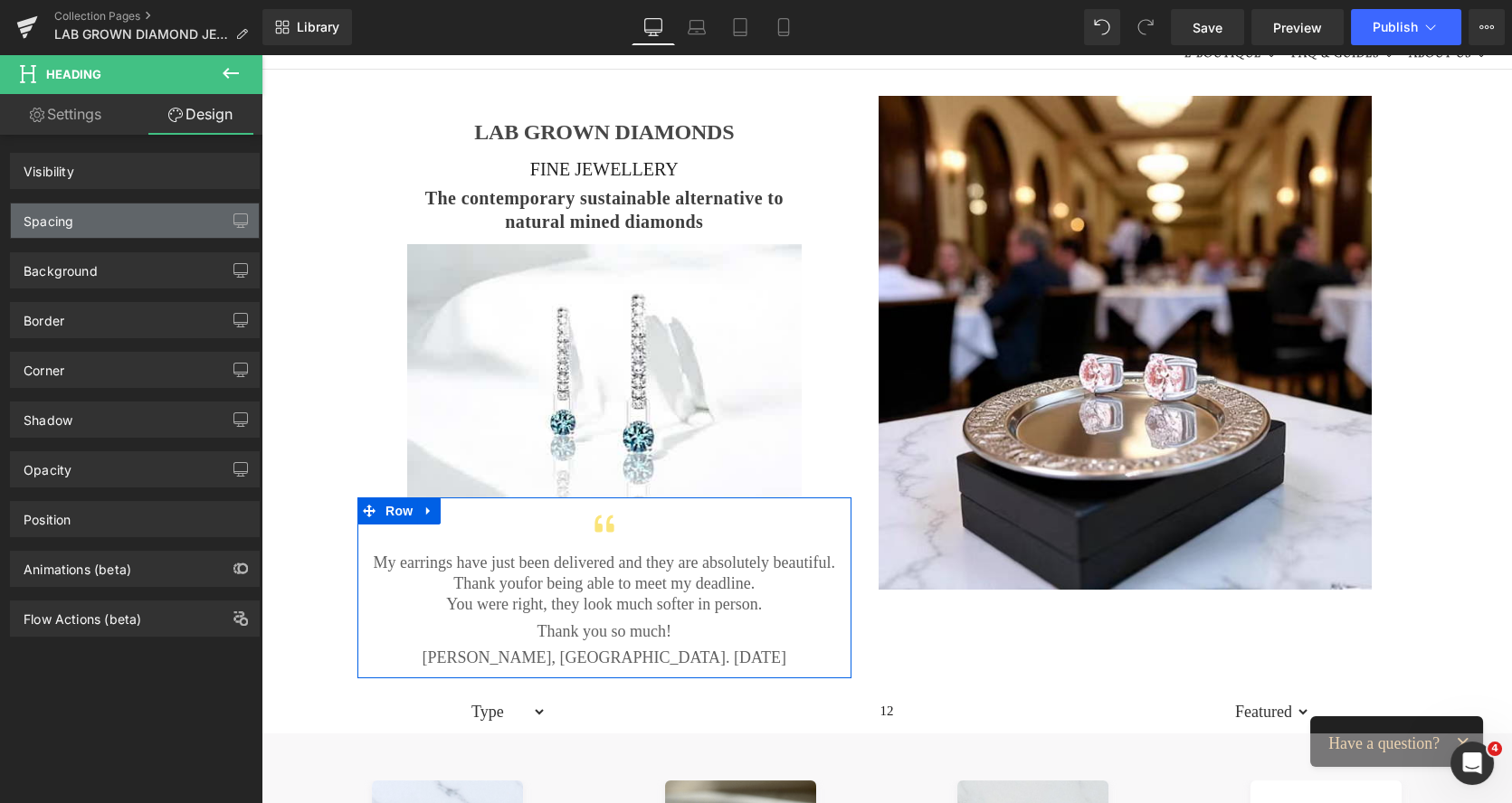
click at [76, 227] on div "Spacing" at bounding box center [134, 221] width 248 height 35
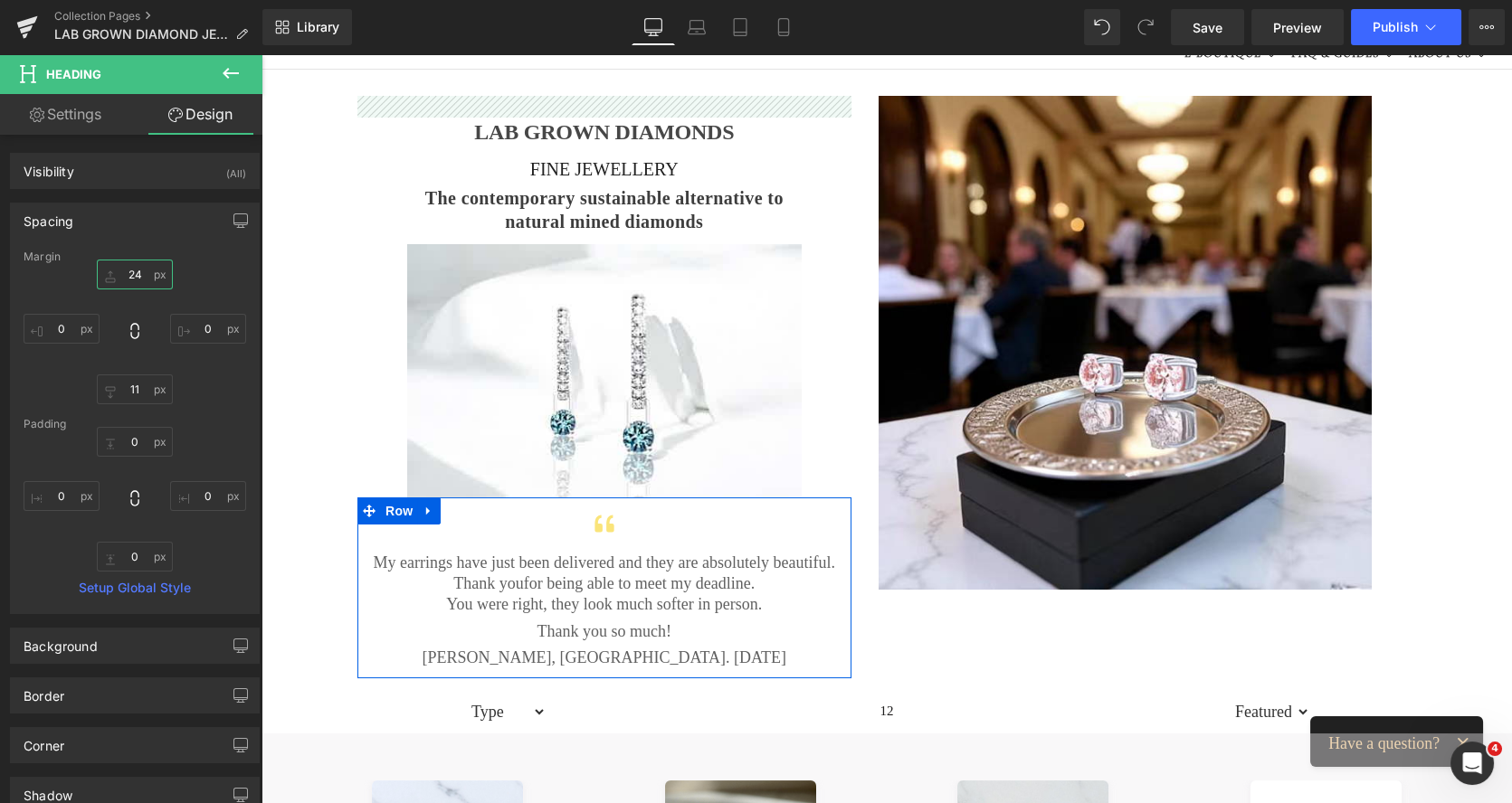
click at [117, 271] on input "24" at bounding box center [134, 274] width 76 height 30
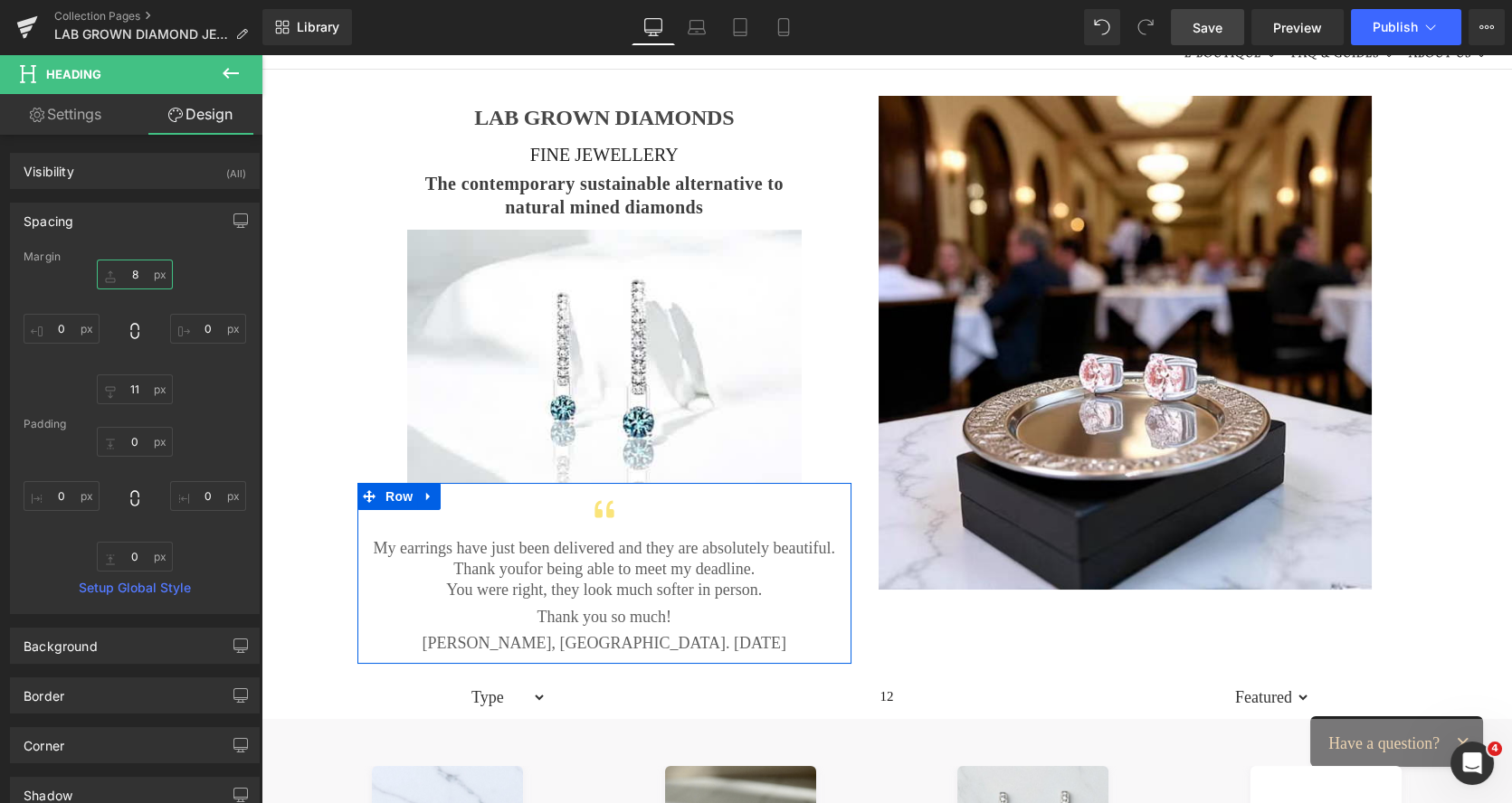
type input "8"
click at [1202, 19] on span "Save" at bounding box center [1206, 28] width 30 height 19
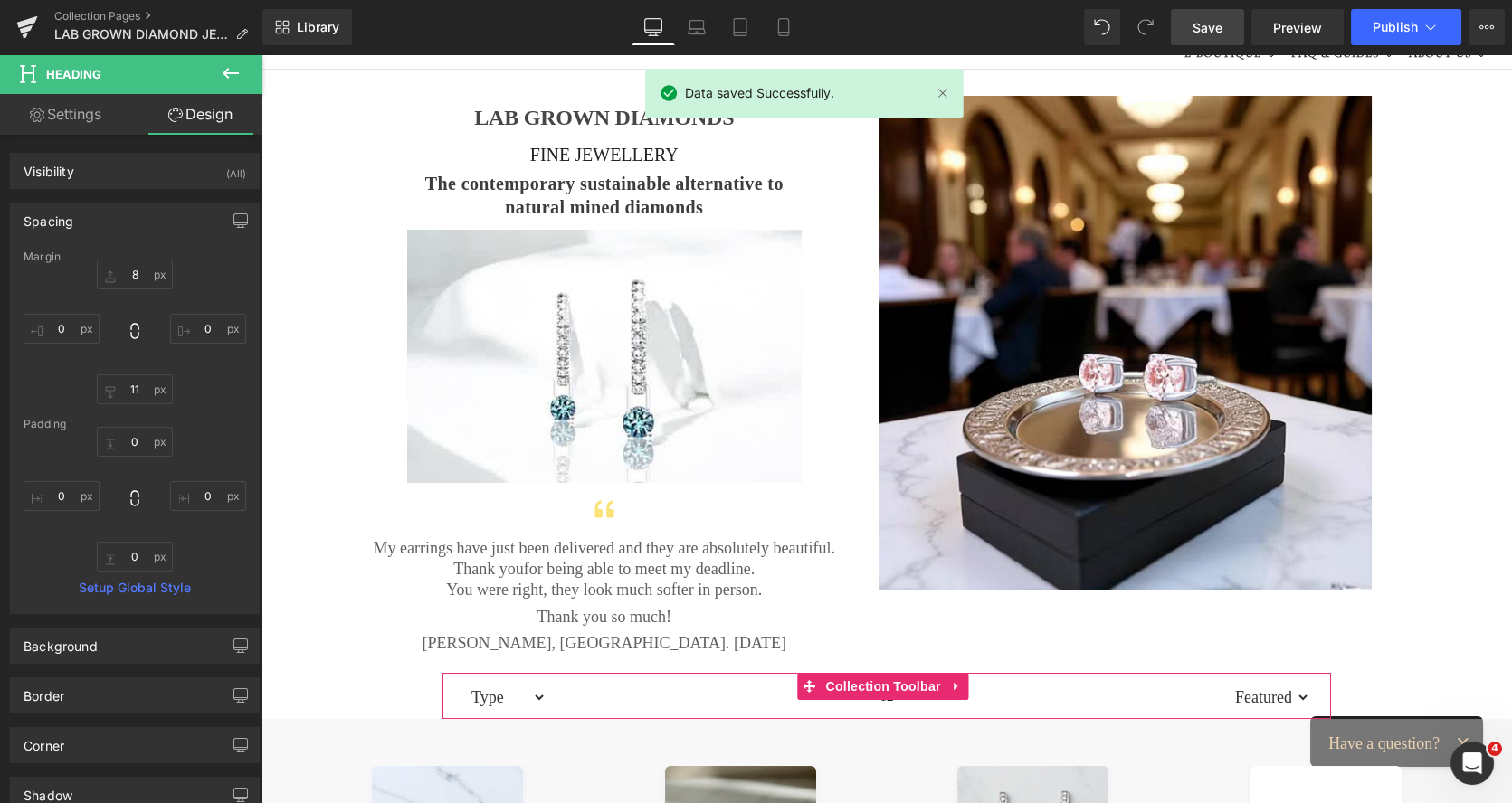
click at [449, 702] on div "Type FANCY COLOUR LAB DIAMOND EARRINGS LABGROWN LABGROWN DIAMOND EARRINGS PINK …" at bounding box center [887, 696] width 883 height 45
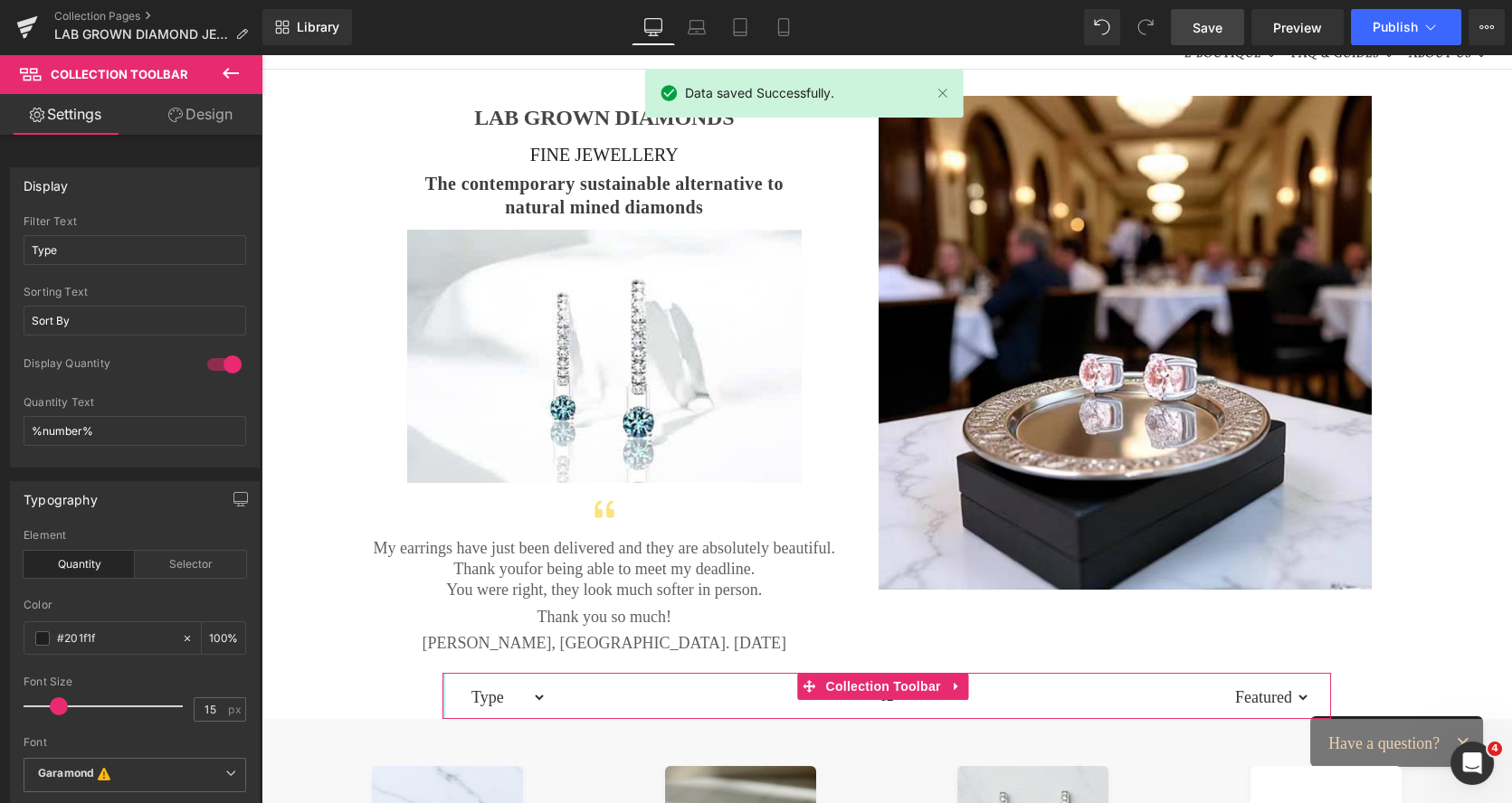
click at [444, 700] on div at bounding box center [444, 696] width 3 height 46
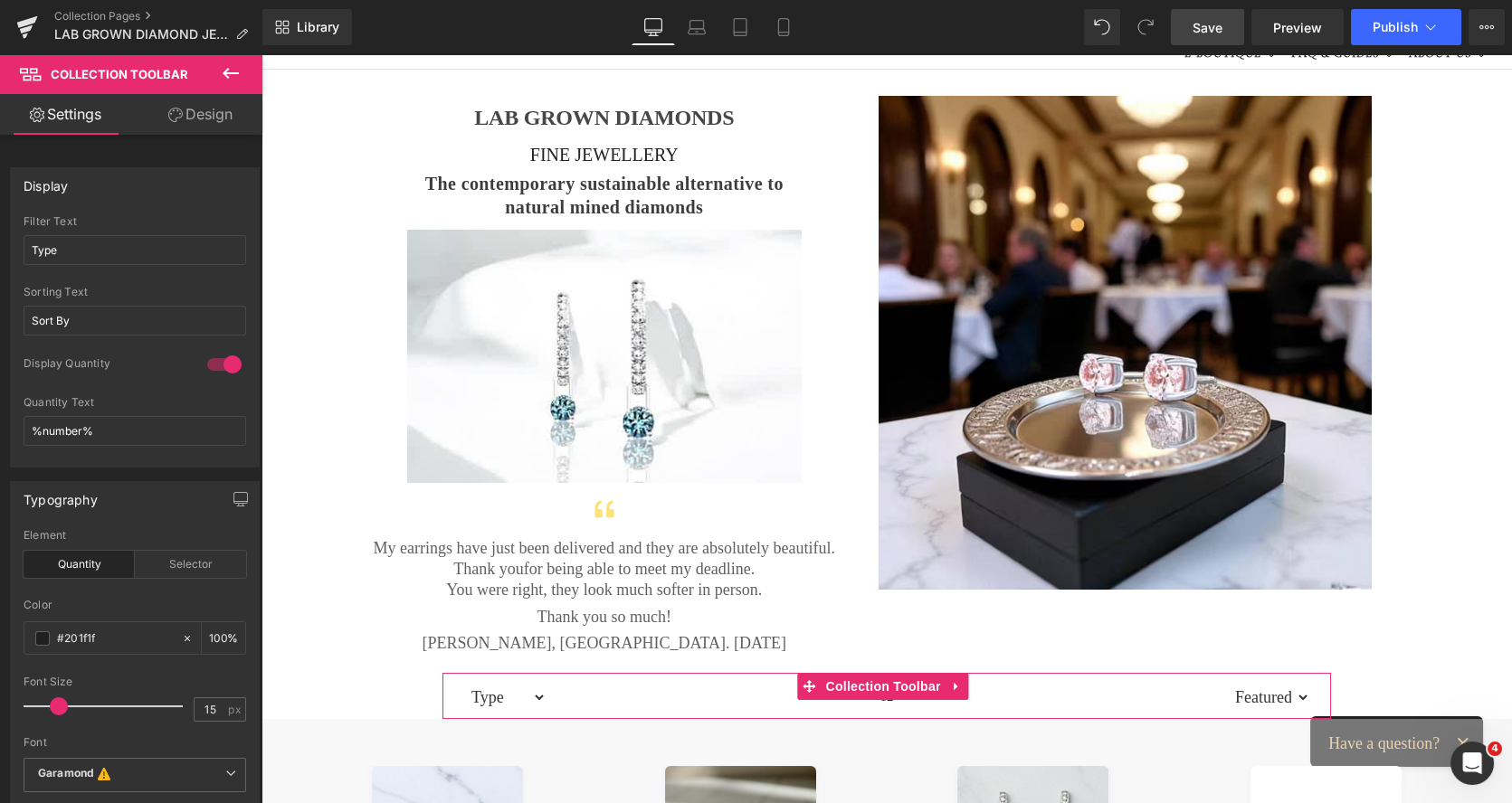
click at [216, 101] on link "Design" at bounding box center [201, 115] width 131 height 40
click at [0, 0] on div "Spacing" at bounding box center [0, 0] width 0 height 0
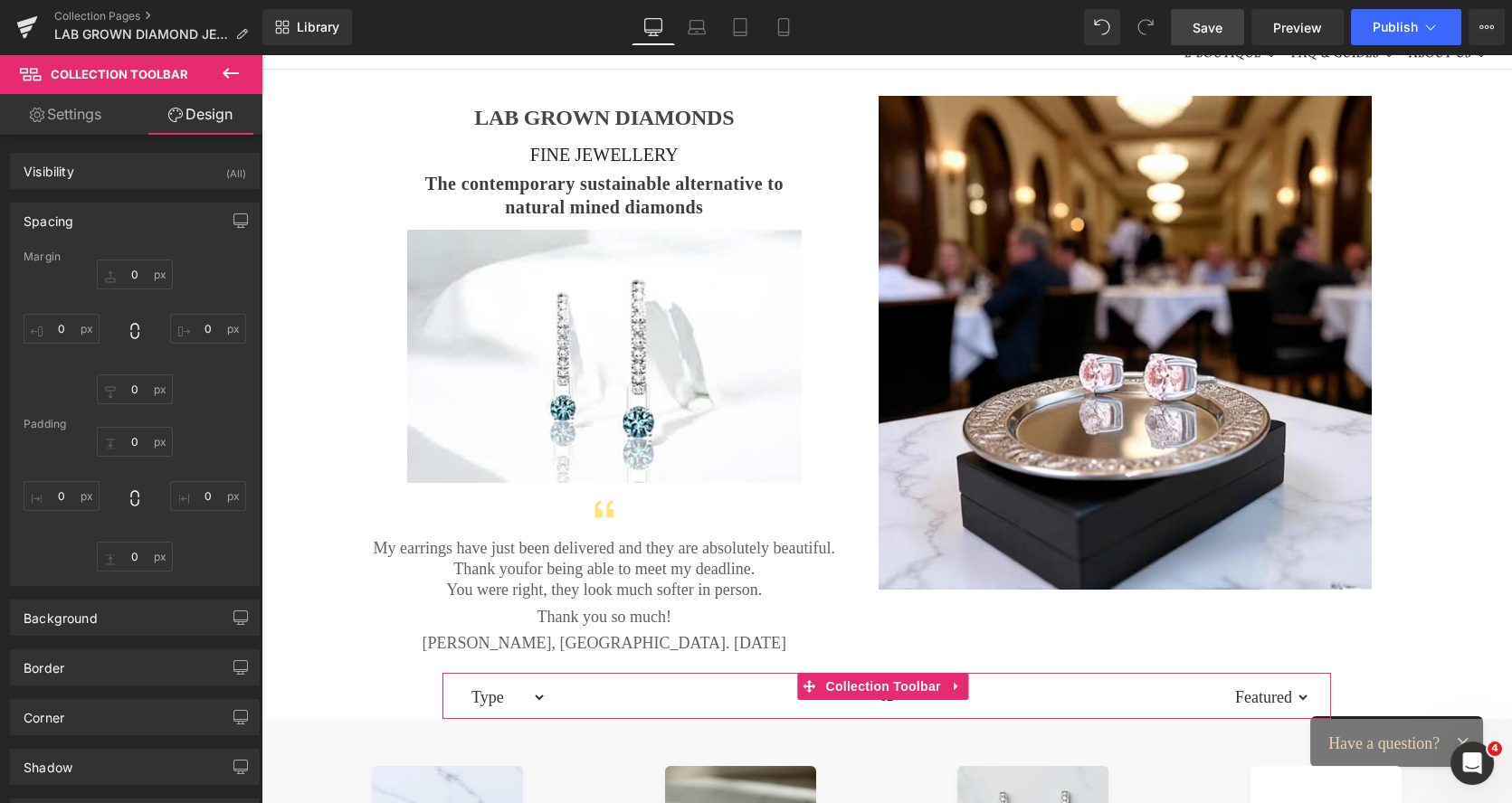
type input "0"
type input "200"
type input "0"
type input "200"
type input "1"
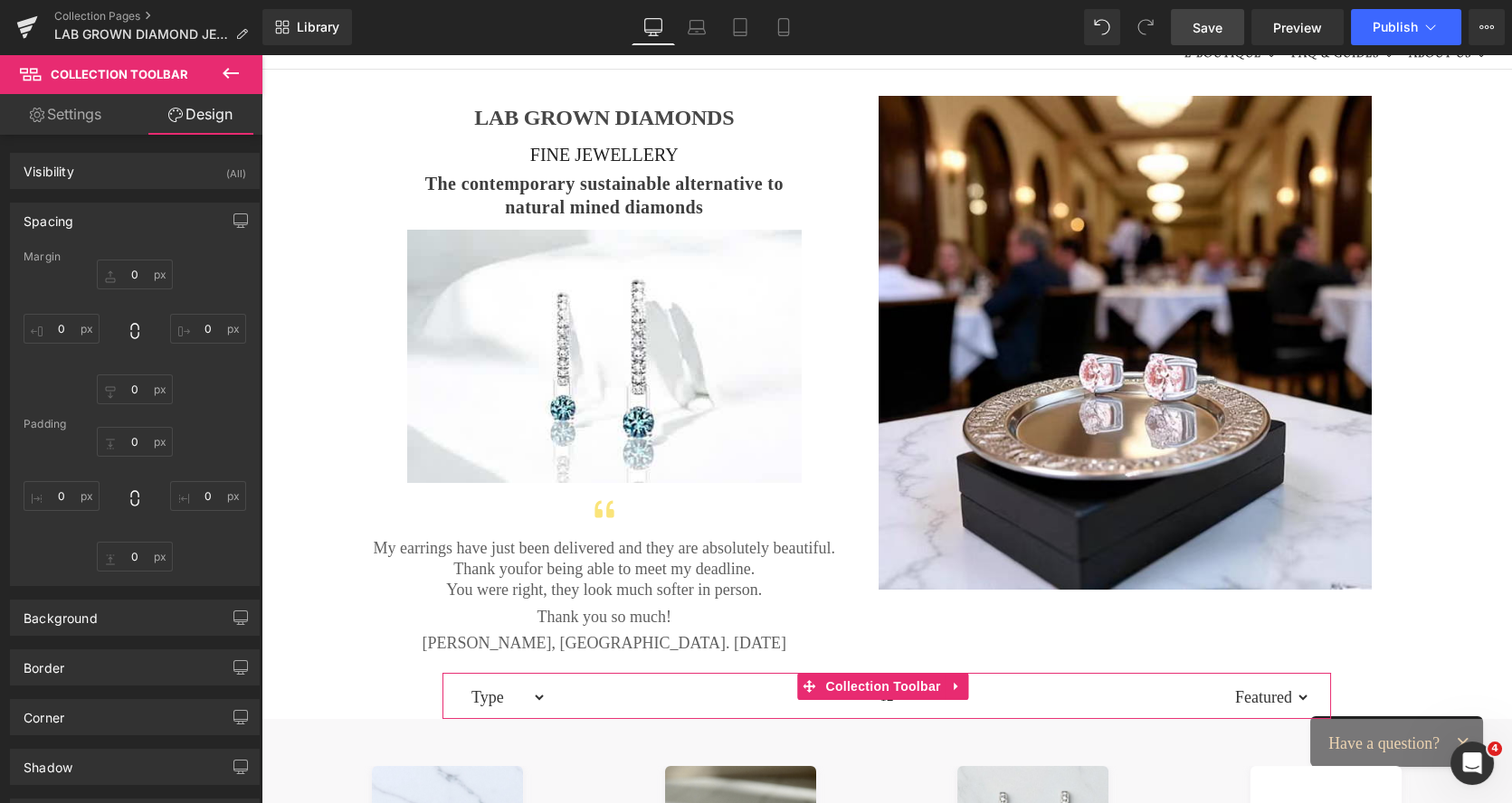
type input "3"
type input "0"
type input "3"
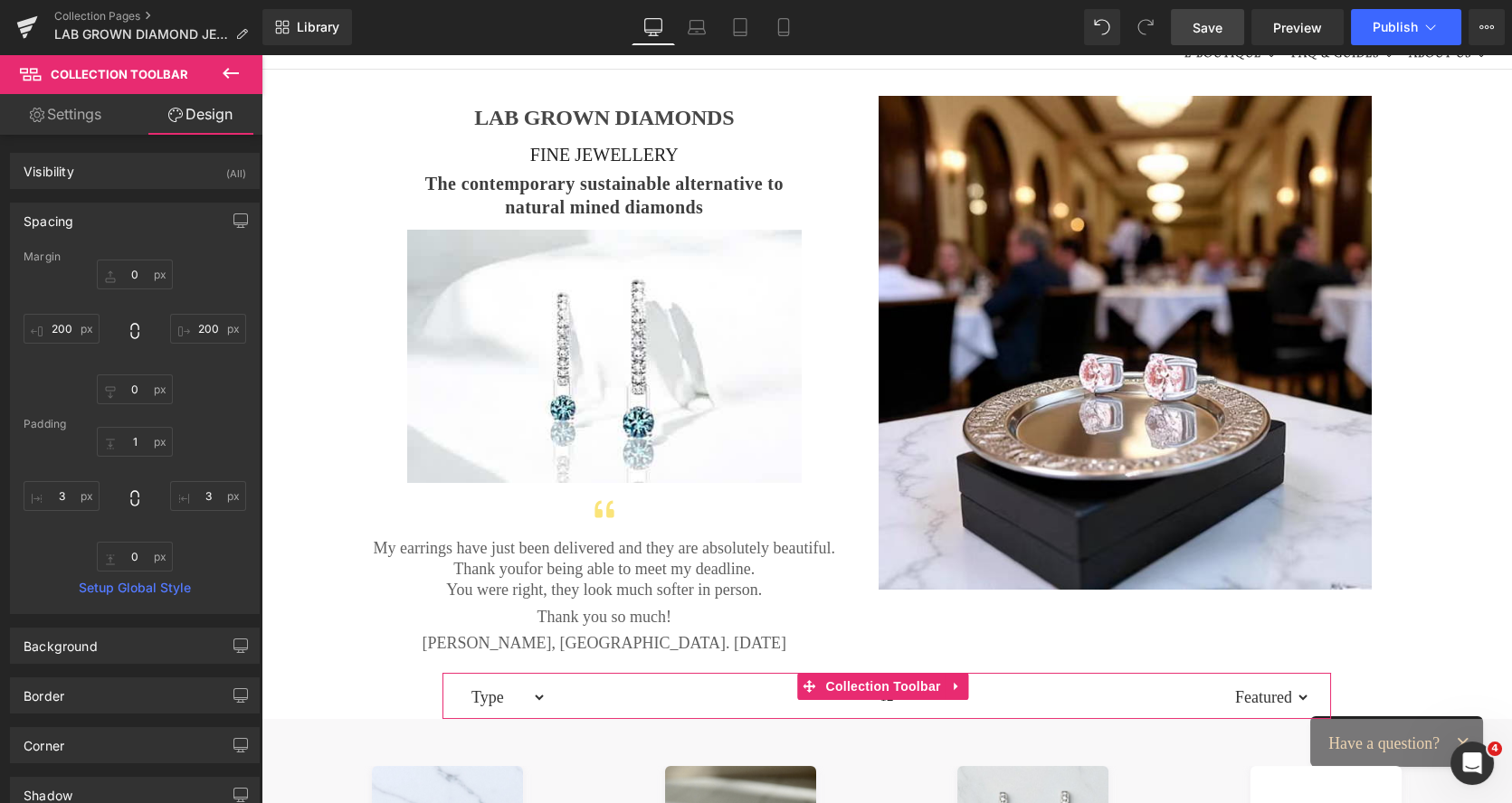
click at [62, 311] on div "0px 0 200px 200 0px 0 200px 200" at bounding box center [134, 332] width 223 height 145
click at [56, 326] on input "200" at bounding box center [61, 329] width 76 height 30
type input "155"
click at [196, 326] on input "200" at bounding box center [207, 329] width 76 height 30
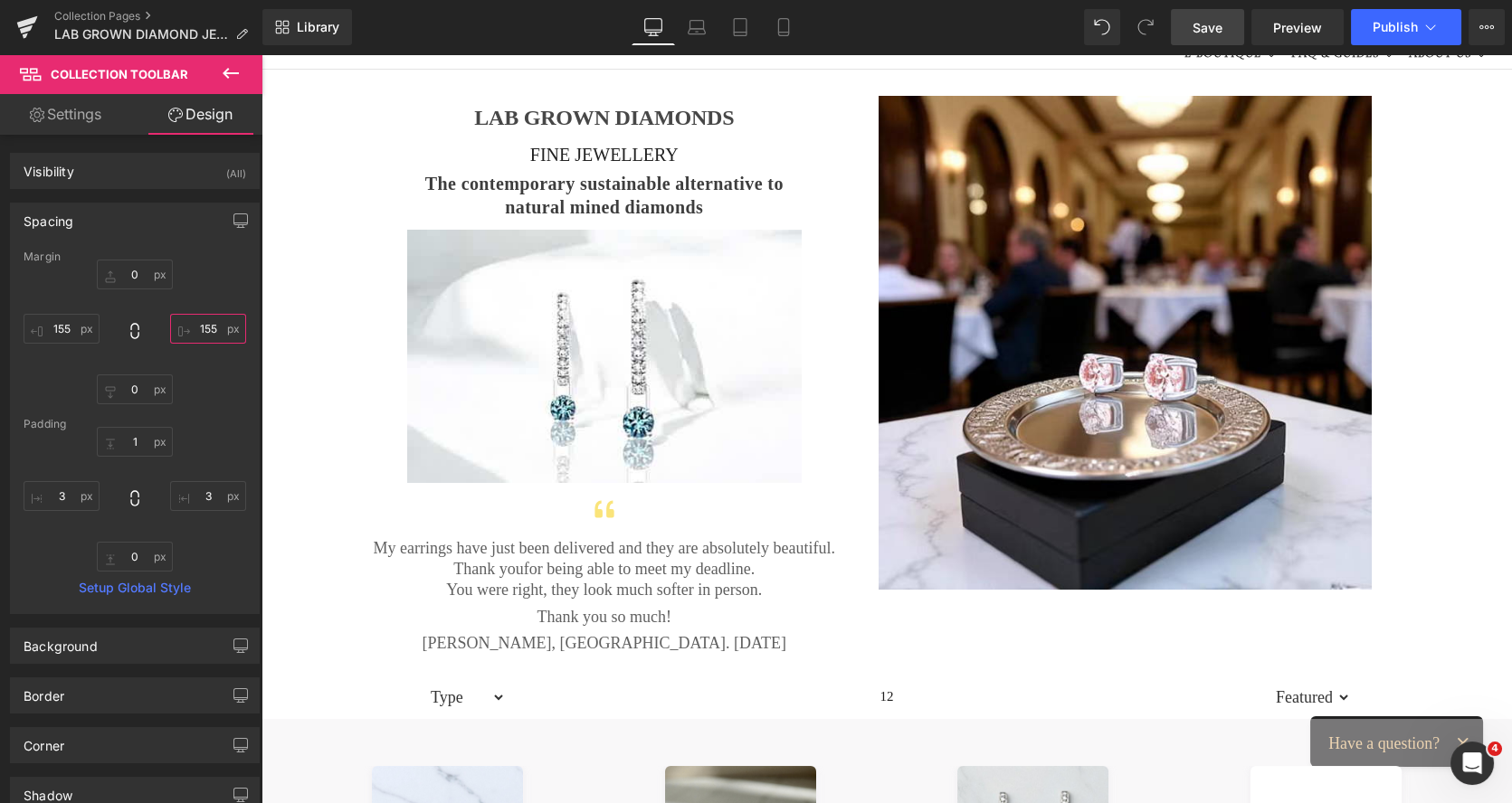
type input "155"
click at [1212, 22] on span "Save" at bounding box center [1206, 28] width 30 height 19
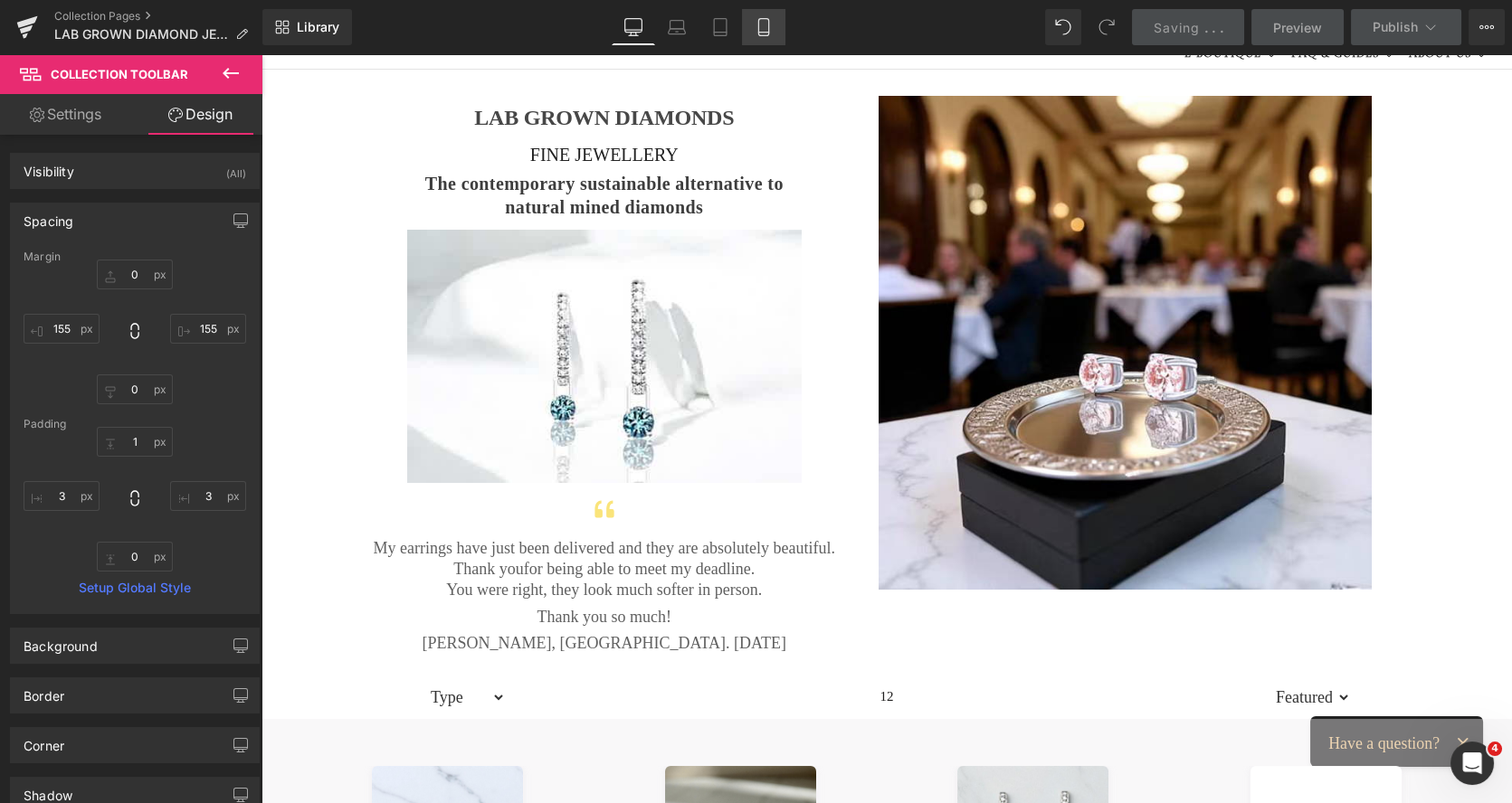
click at [759, 26] on icon at bounding box center [763, 28] width 10 height 17
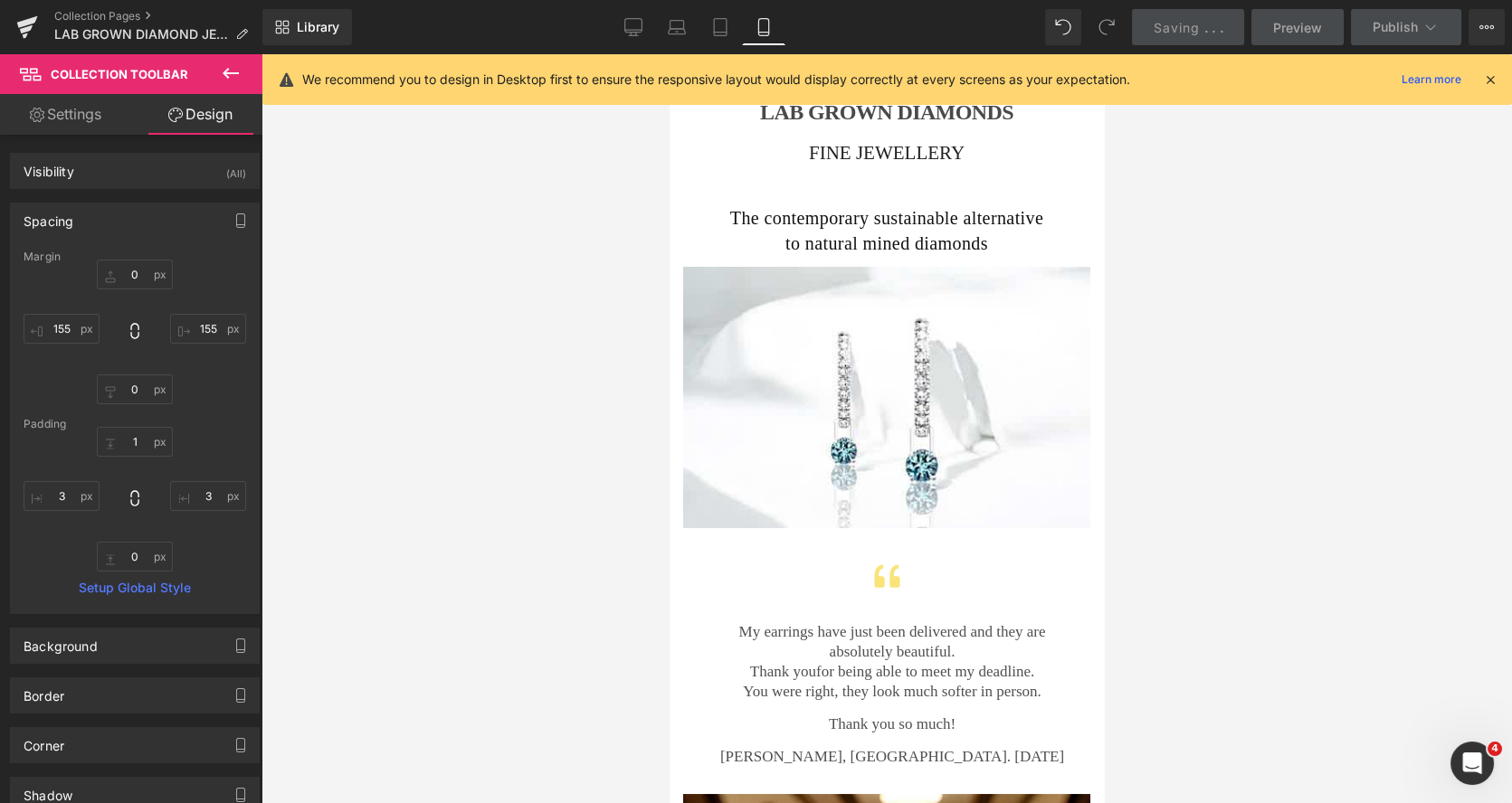
type input "5"
type input "0"
type input "7"
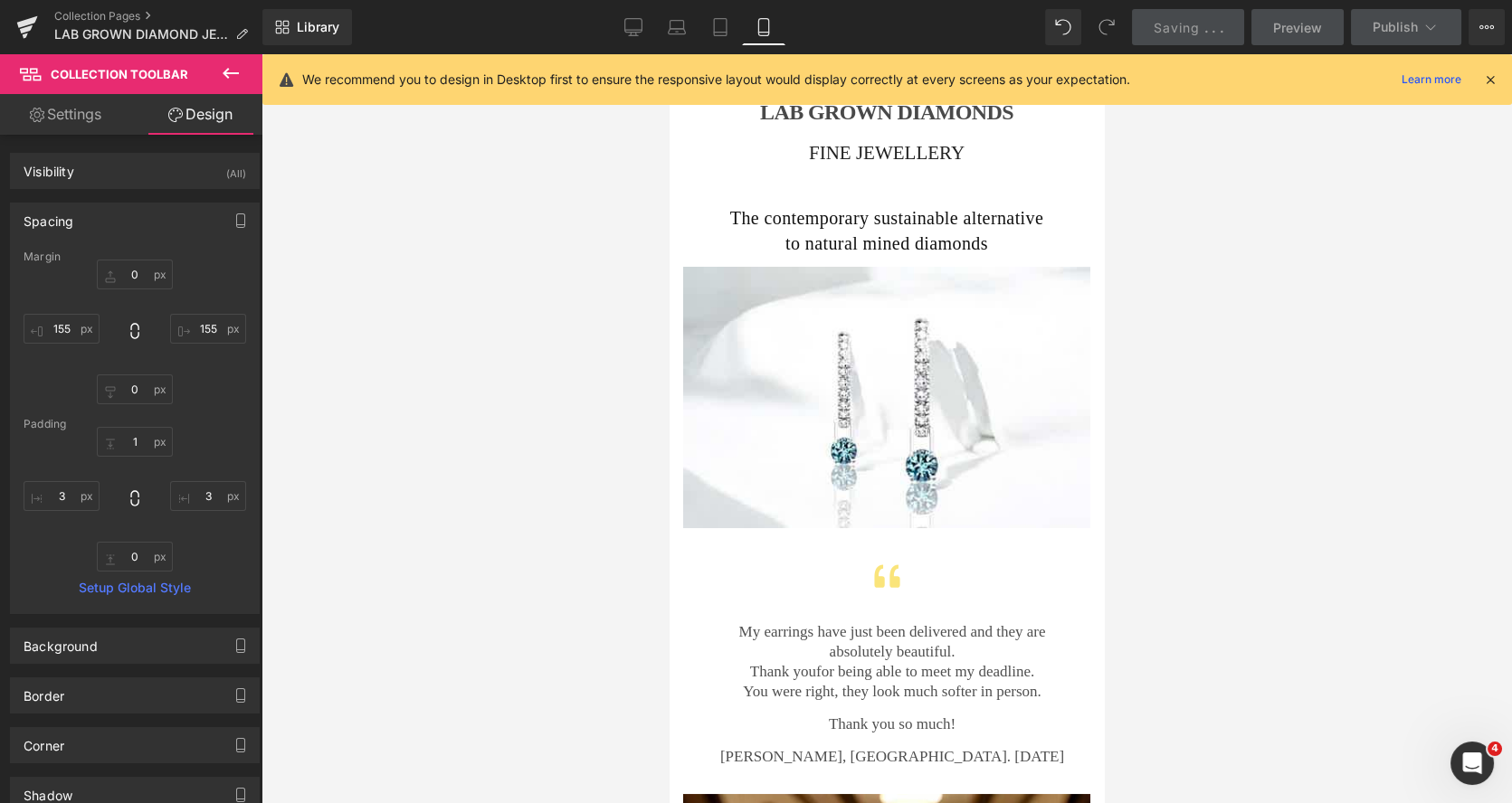
type input "7"
type input "0"
type input "4"
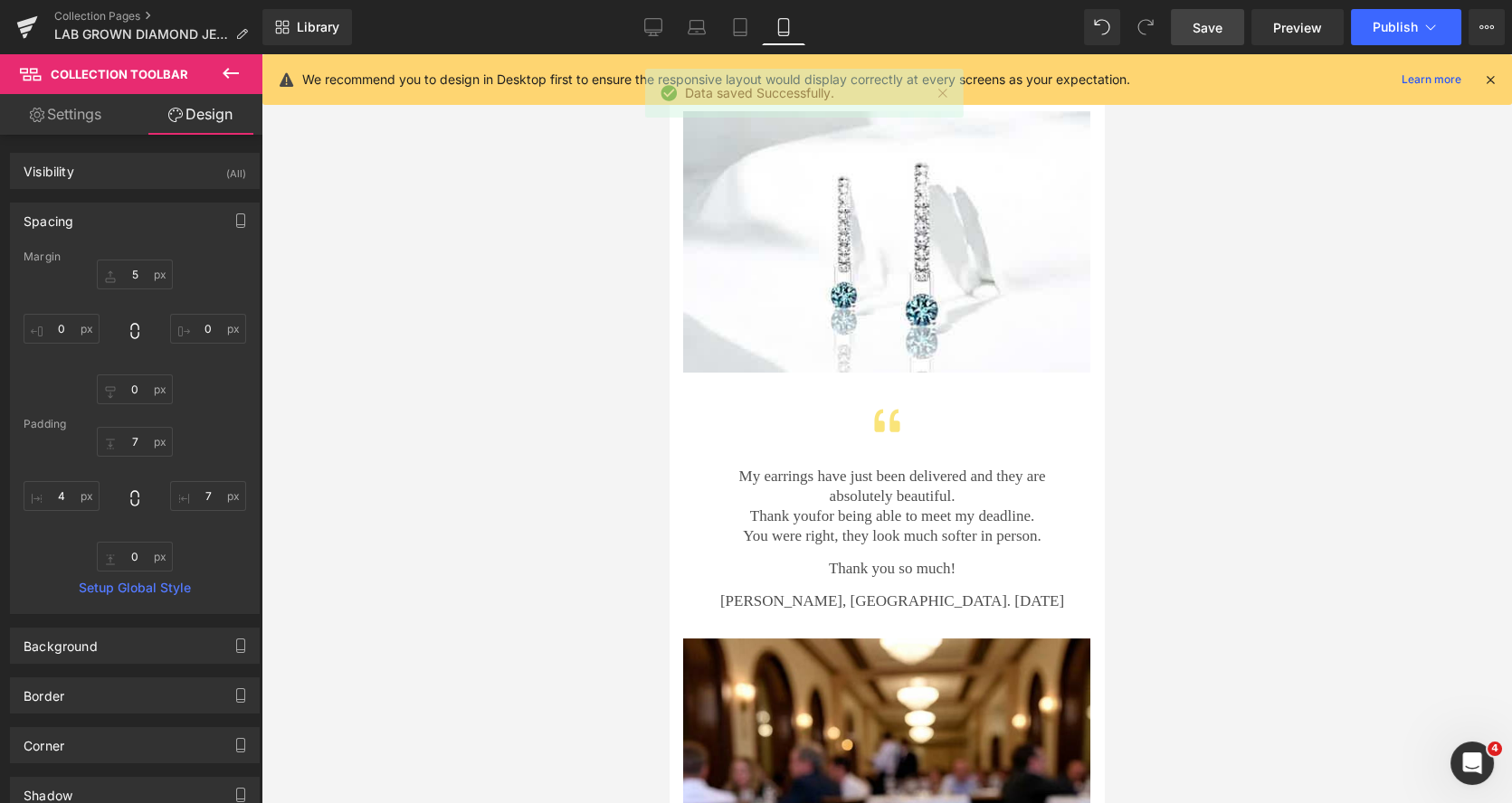
scroll to position [157, 0]
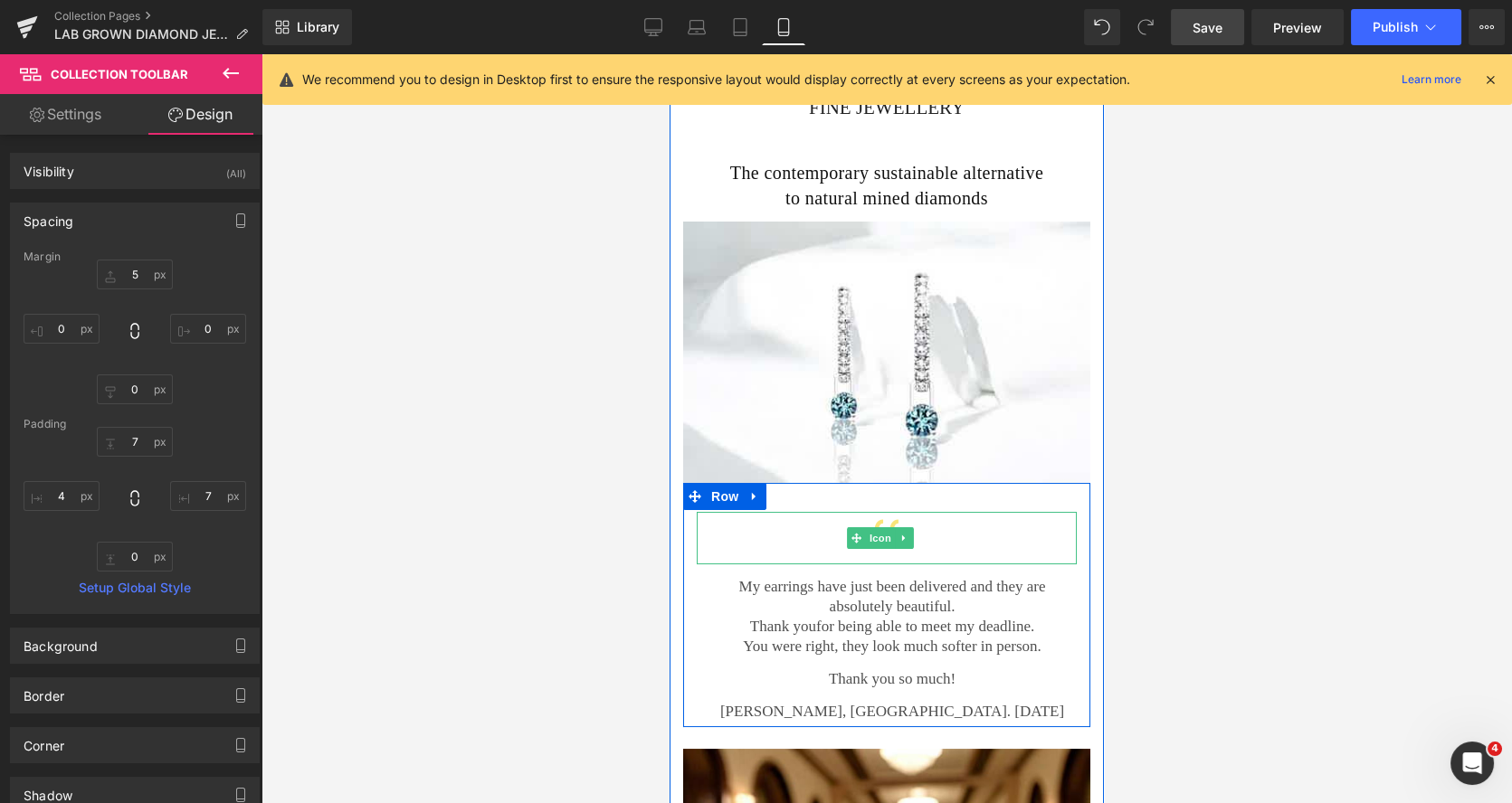
click at [829, 534] on div at bounding box center [886, 538] width 380 height 52
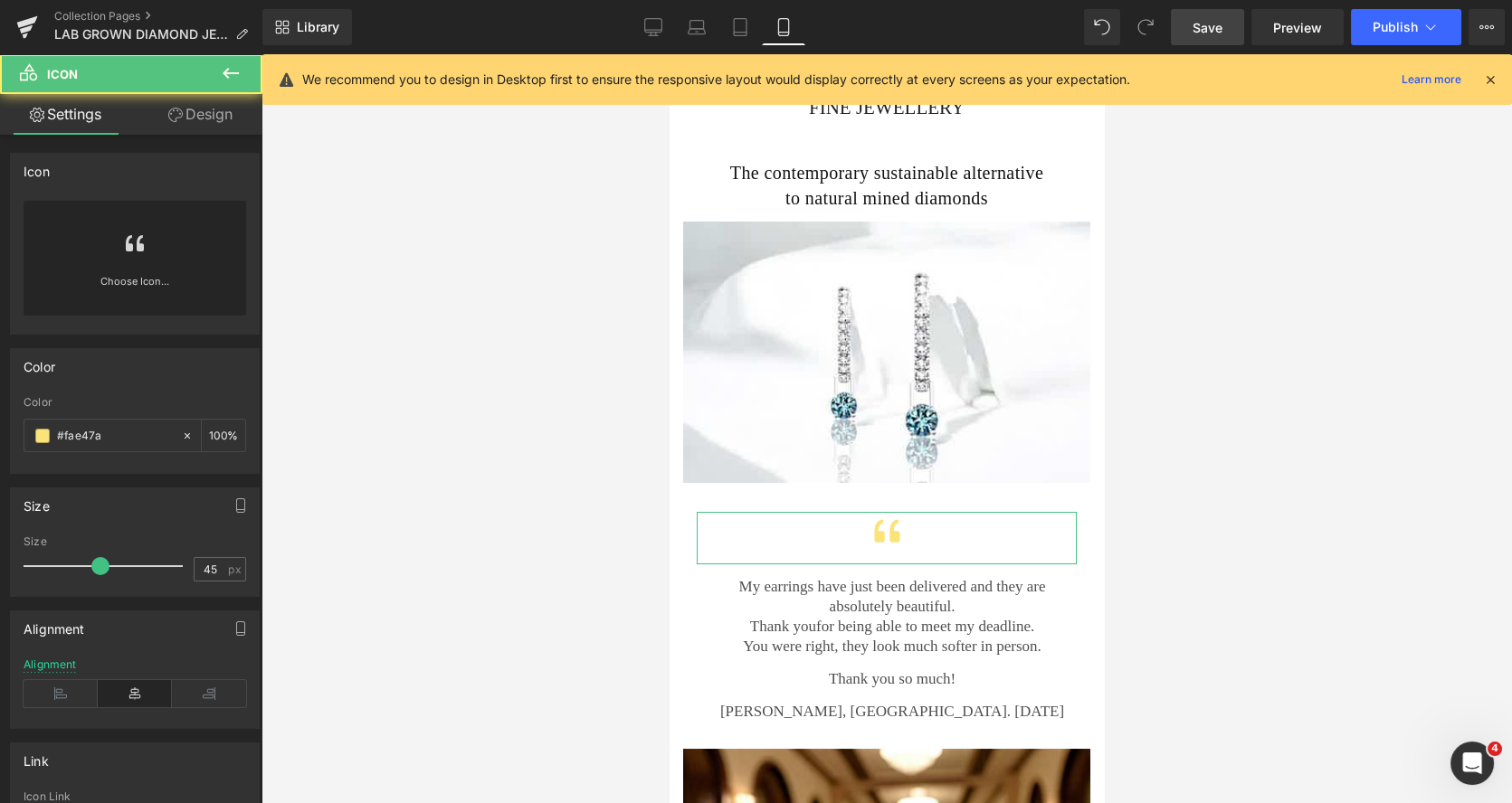
click at [207, 120] on link "Design" at bounding box center [201, 115] width 131 height 40
click at [0, 0] on div "Spacing" at bounding box center [0, 0] width 0 height 0
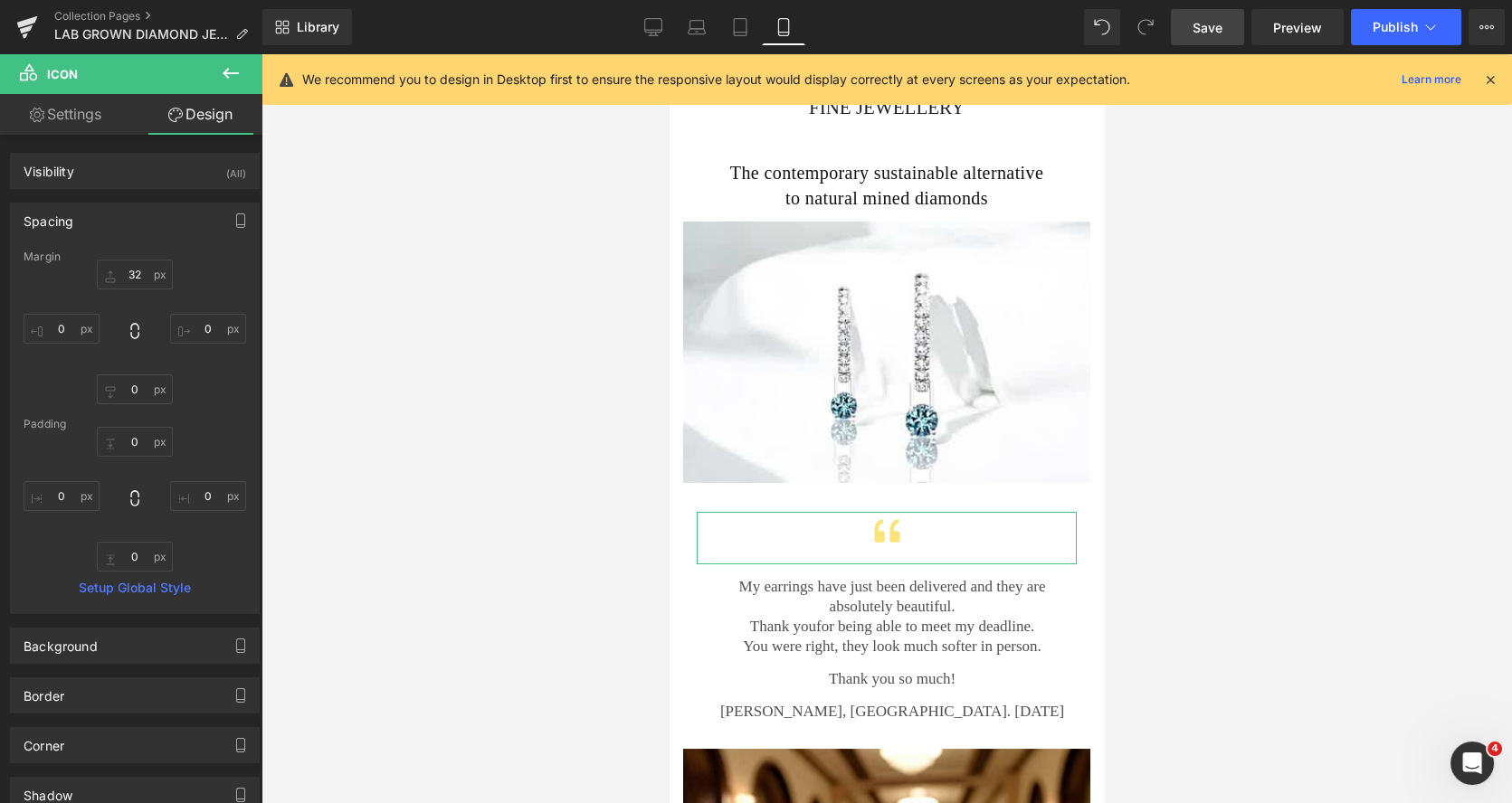
type input "32"
type input "0"
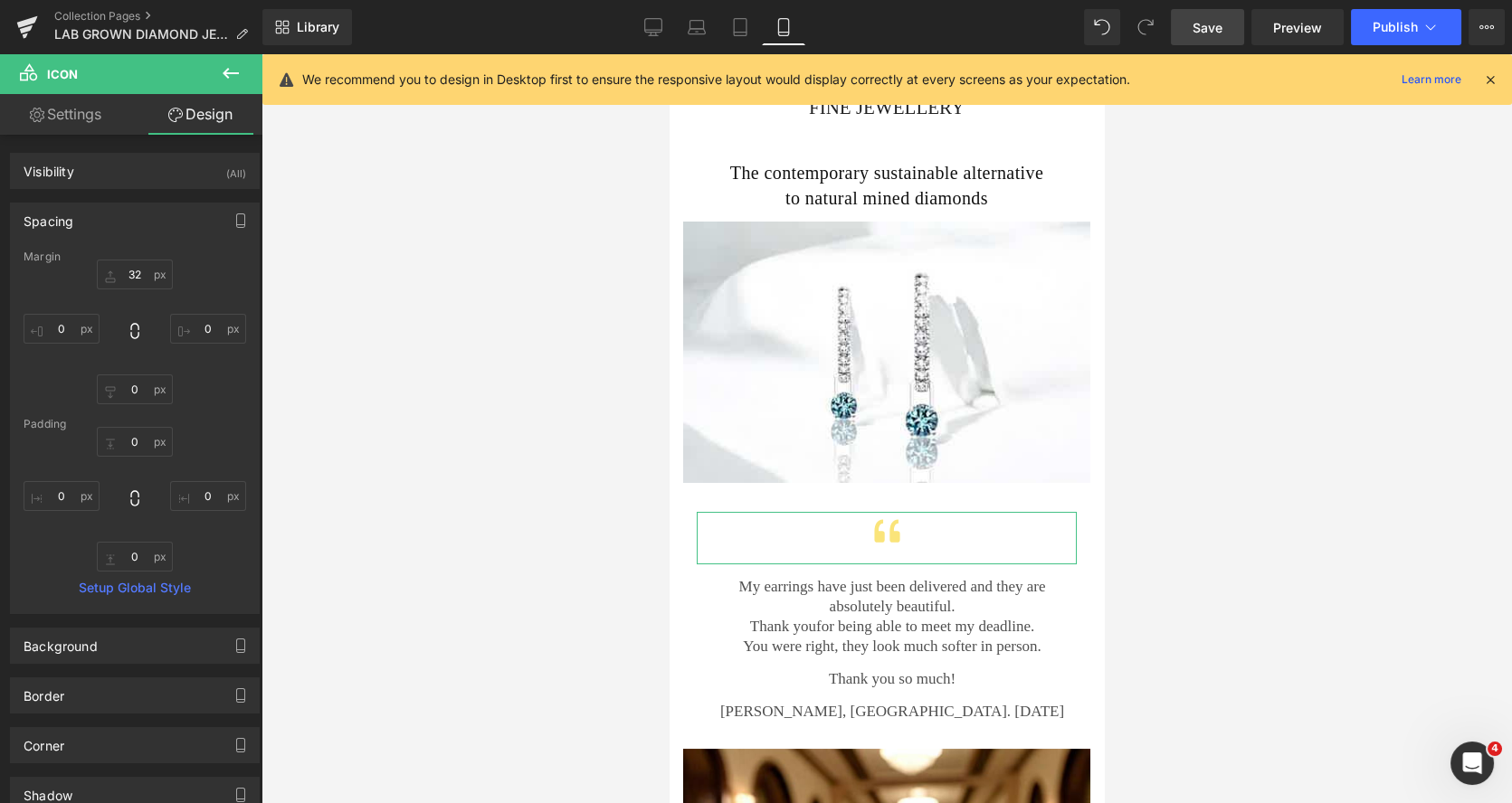
type input "0"
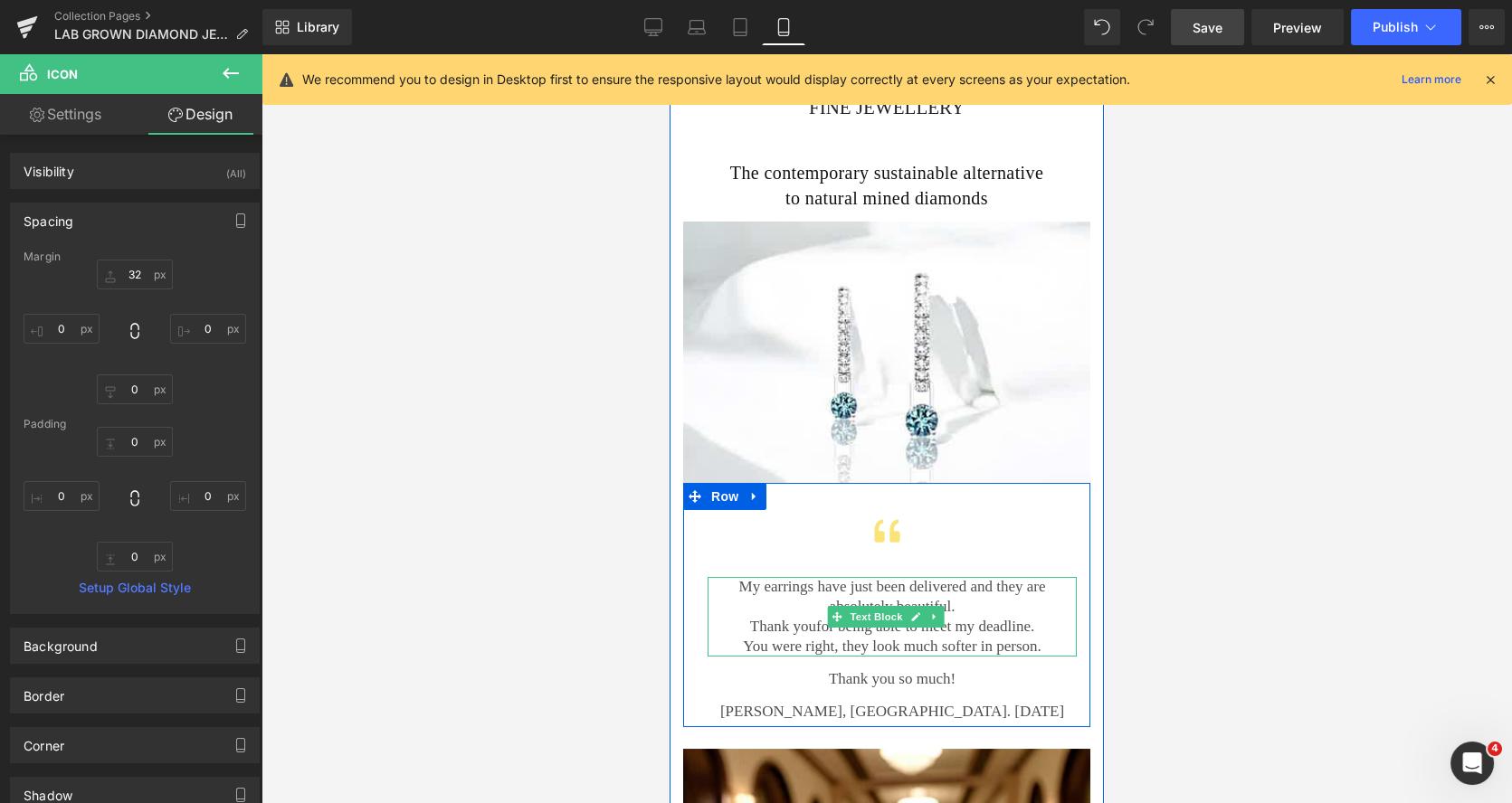
click at [765, 597] on p "My earrings have just been delivered and they are absolutely beautiful." at bounding box center [892, 597] width 369 height 40
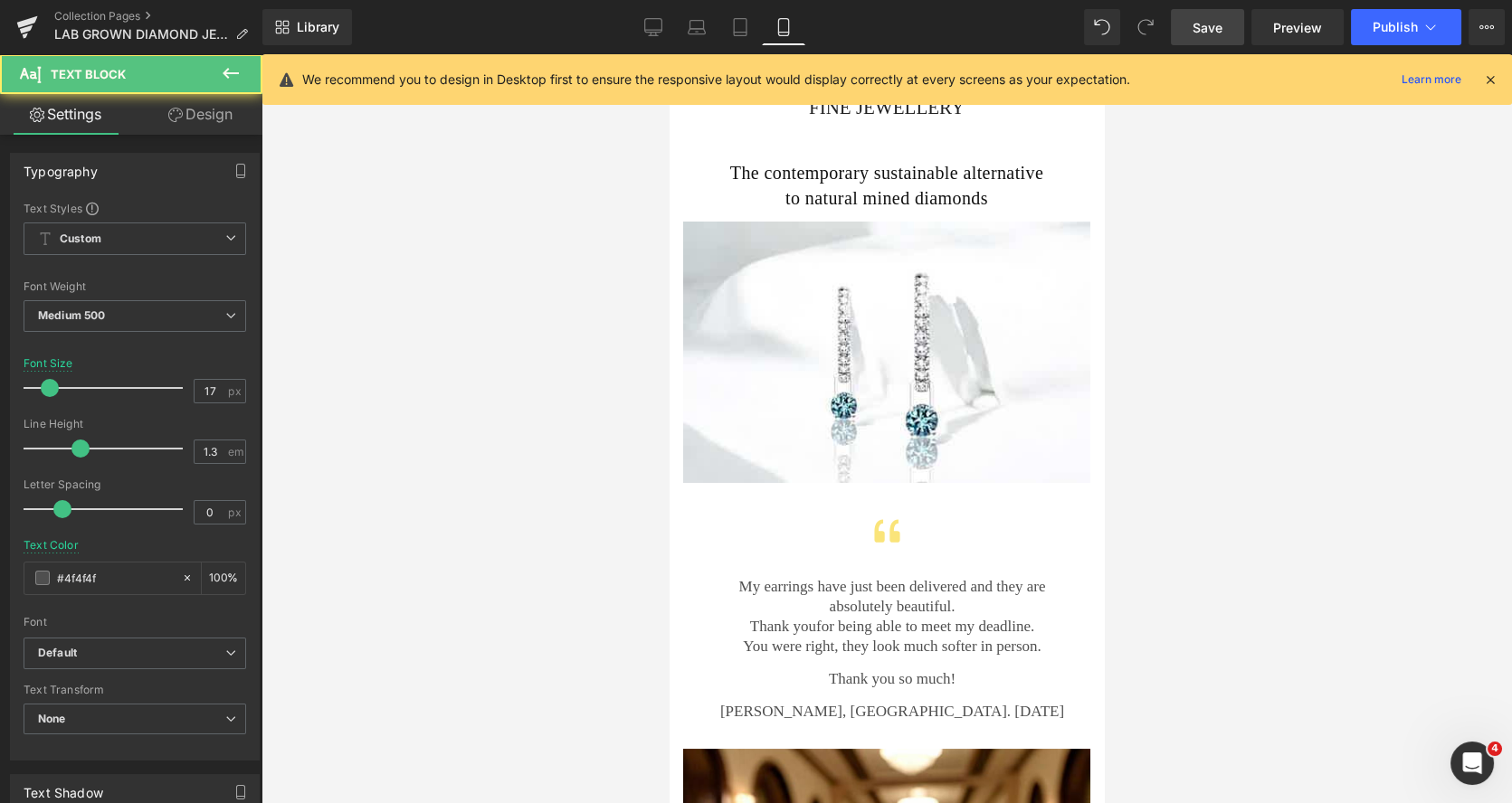
click at [224, 124] on link "Design" at bounding box center [201, 115] width 131 height 40
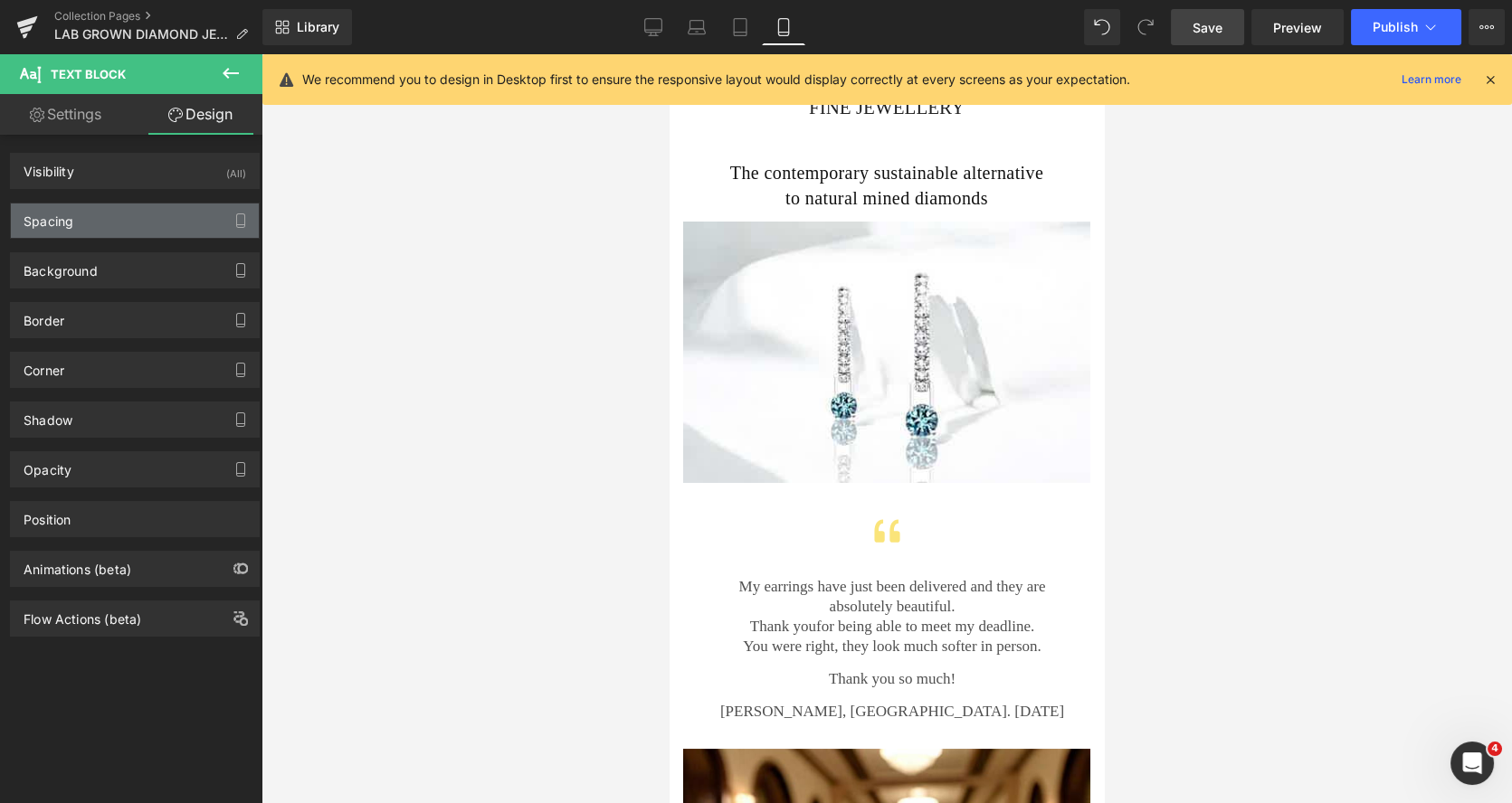
click at [120, 217] on div "Spacing" at bounding box center [134, 221] width 248 height 35
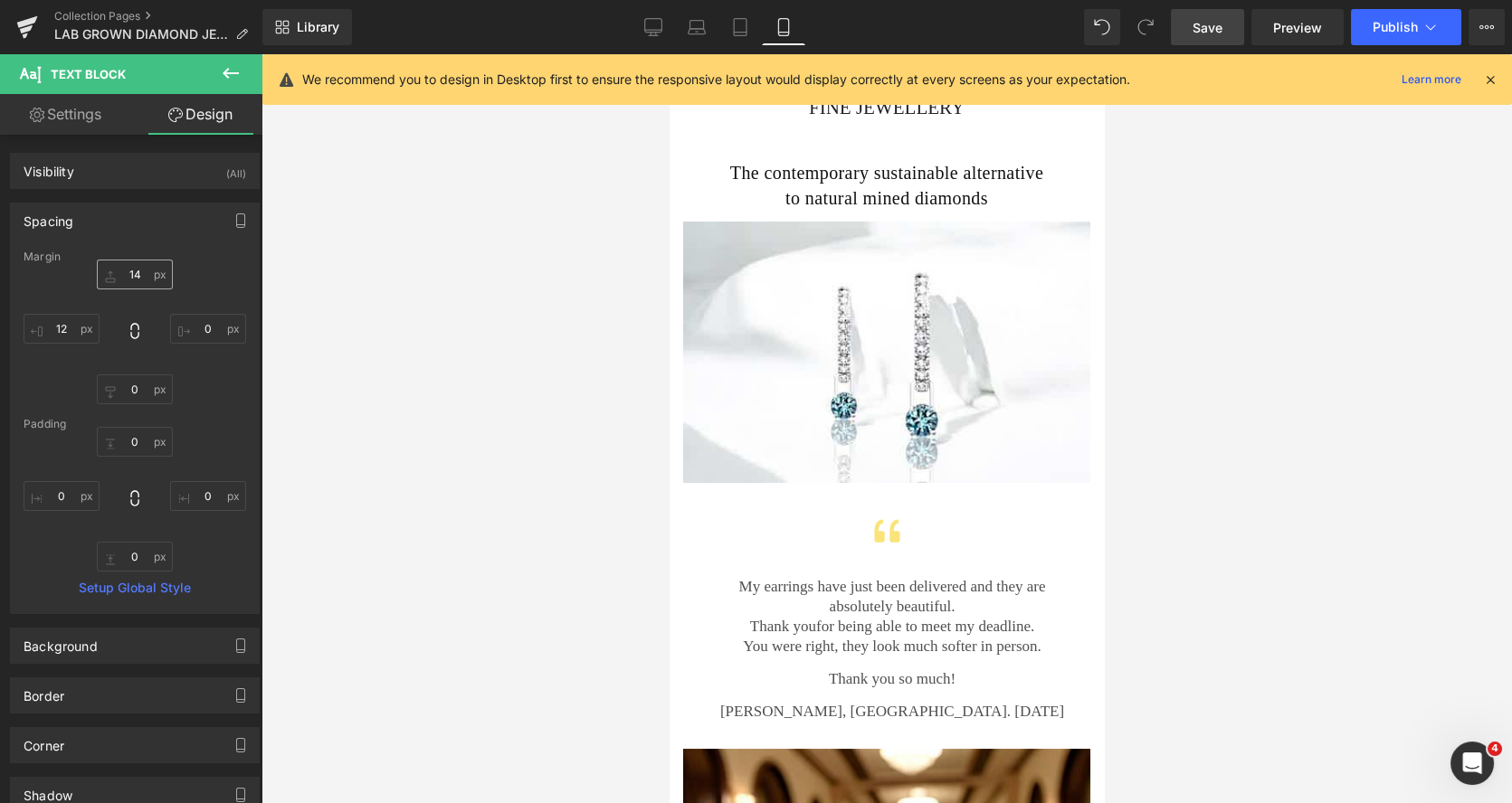
type input "14"
type input "0"
type input "12"
type input "0"
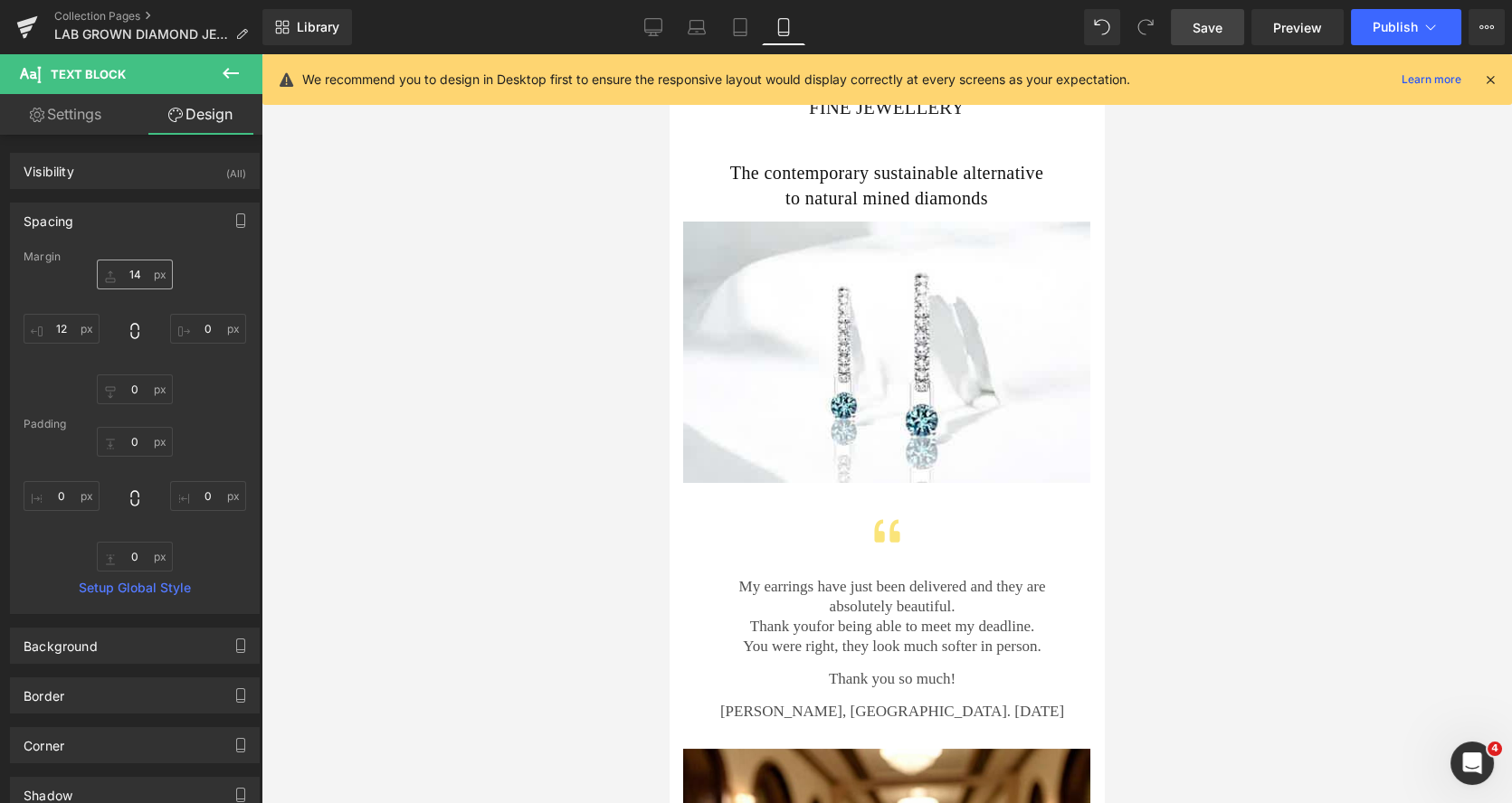
type input "0"
click at [125, 272] on input "14" at bounding box center [134, 274] width 76 height 30
type input "0"
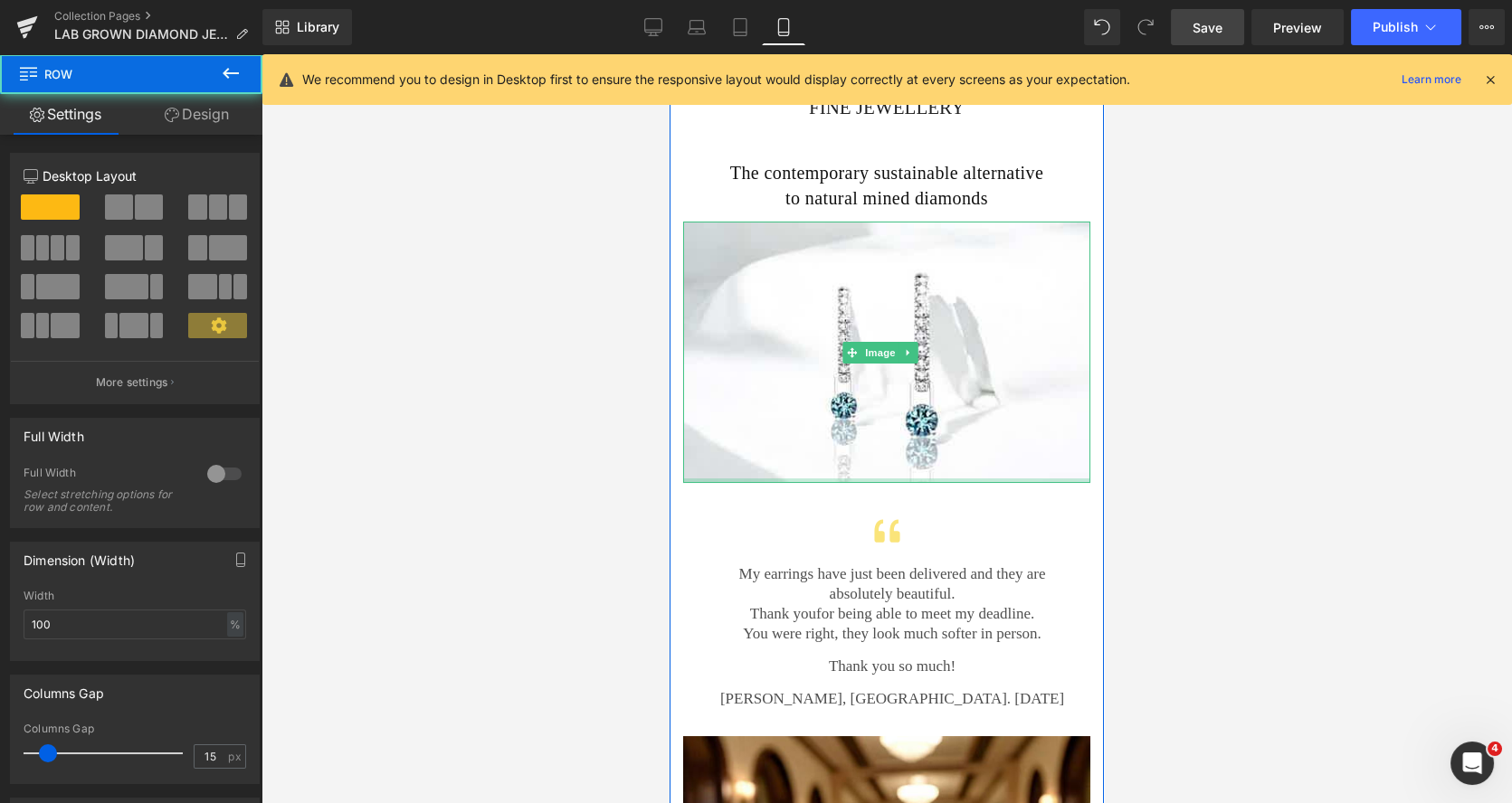
click at [931, 473] on div "LAB GROWN DIAMONDS Heading FINE JEWELLERY Heading The contemporary sustainable …" at bounding box center [886, 383] width 434 height 664
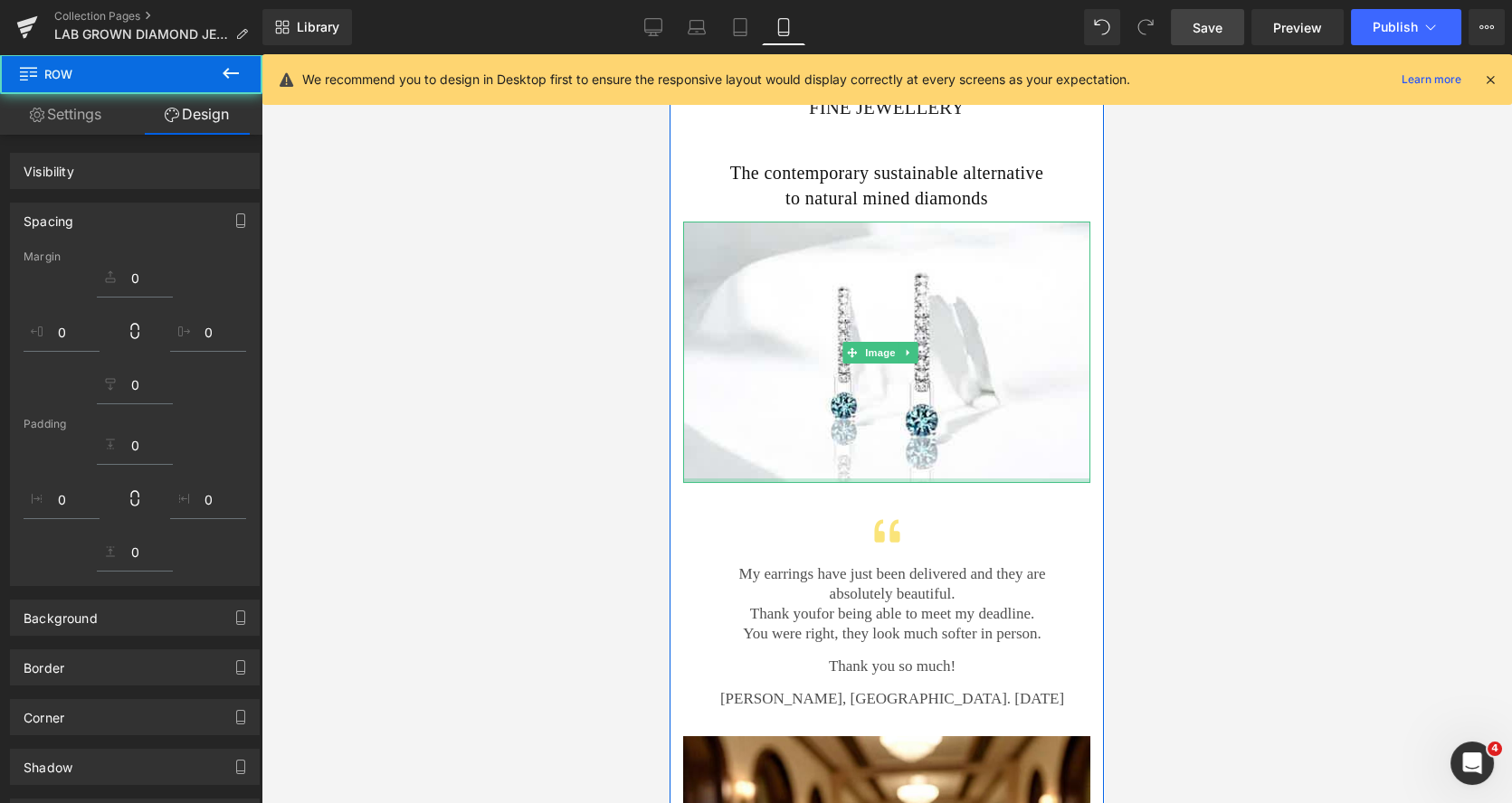
click at [917, 488] on div "Icon My earrings have just been delivered and they are absolutely beautiful. Th…" at bounding box center [886, 596] width 407 height 227
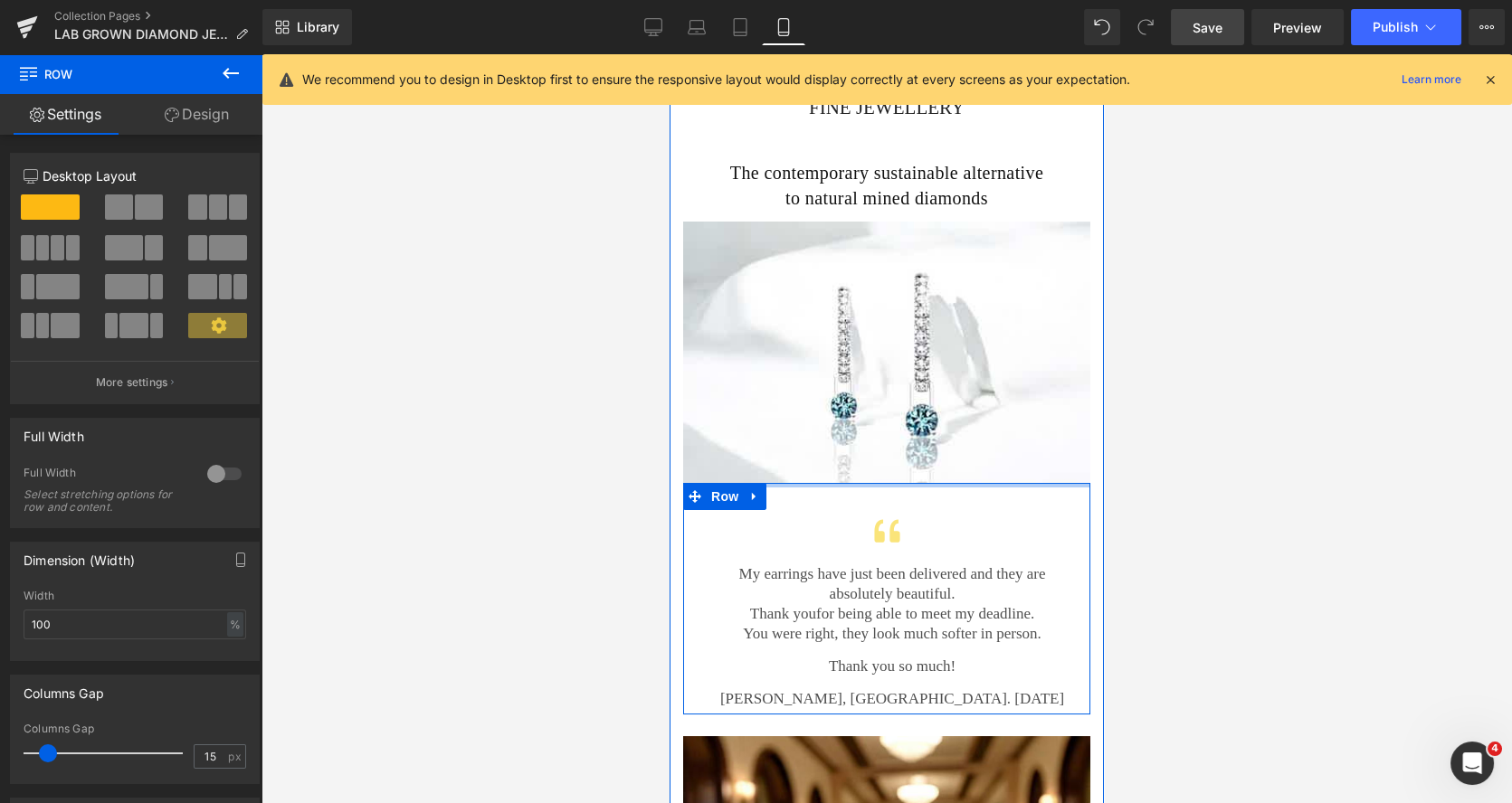
click at [910, 483] on div at bounding box center [886, 485] width 407 height 5
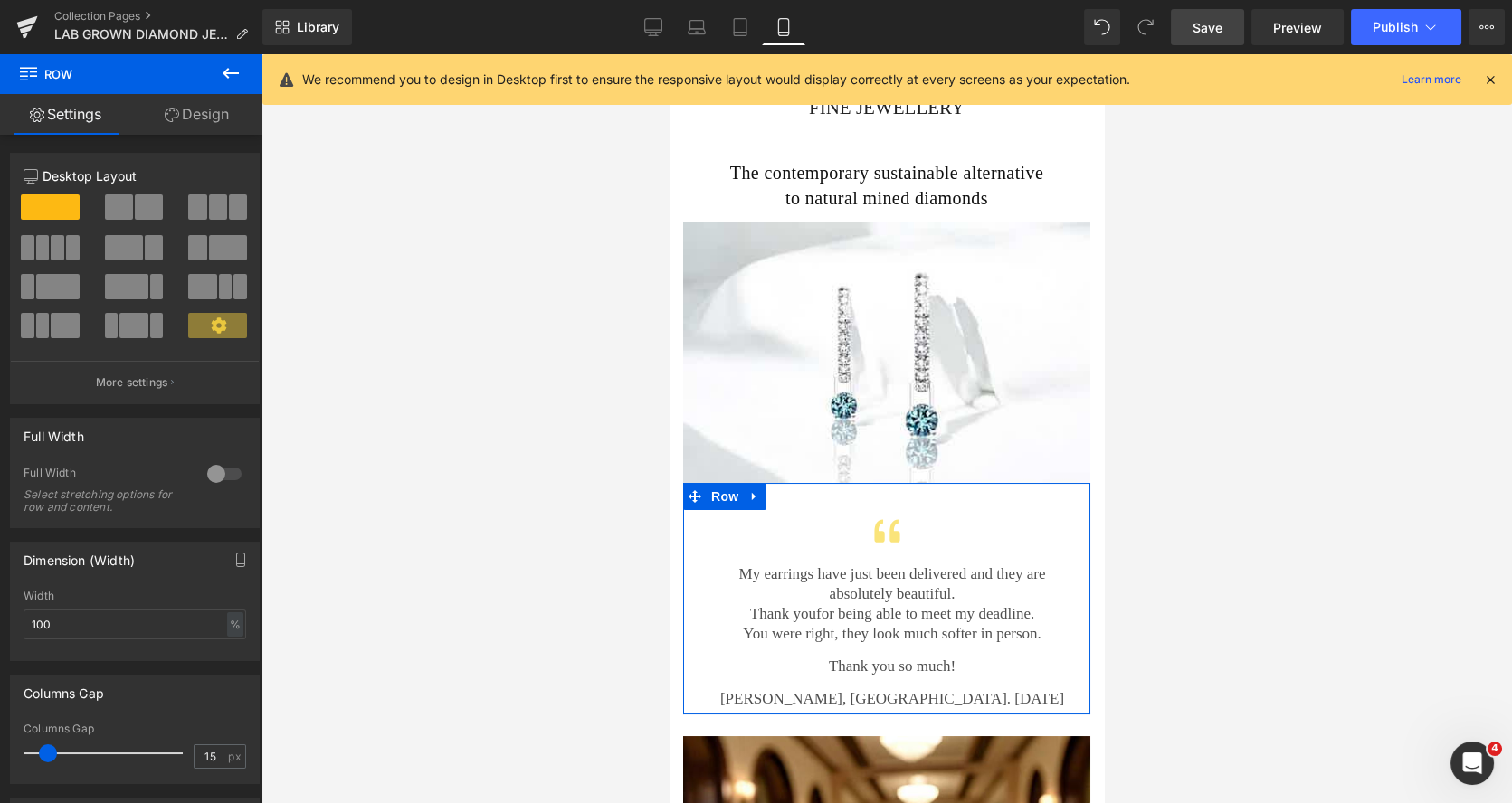
click at [212, 123] on link "Design" at bounding box center [197, 115] width 131 height 40
click at [0, 0] on div "Spacing" at bounding box center [0, 0] width 0 height 0
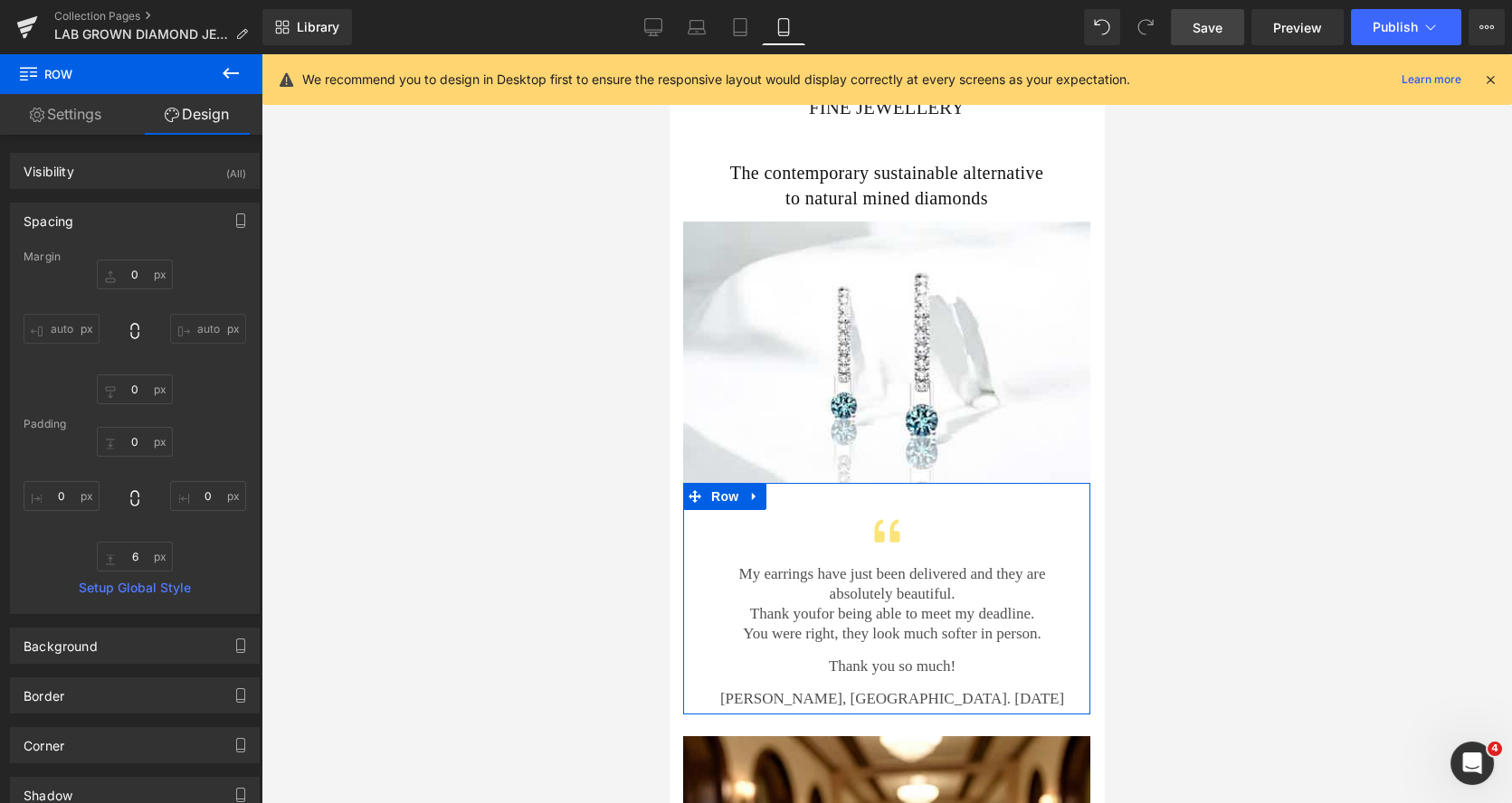
type input "0"
type input "6"
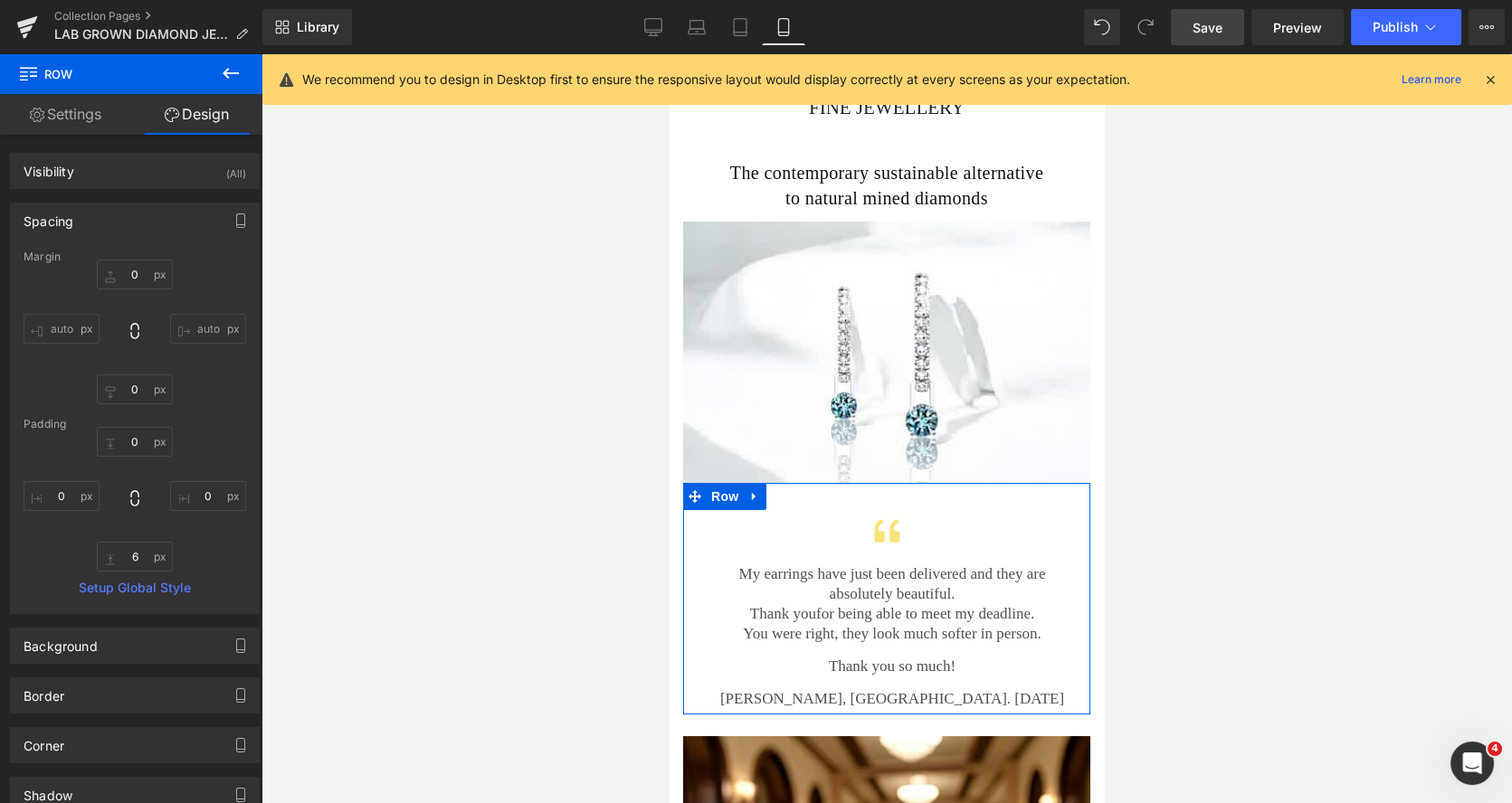
type input "0"
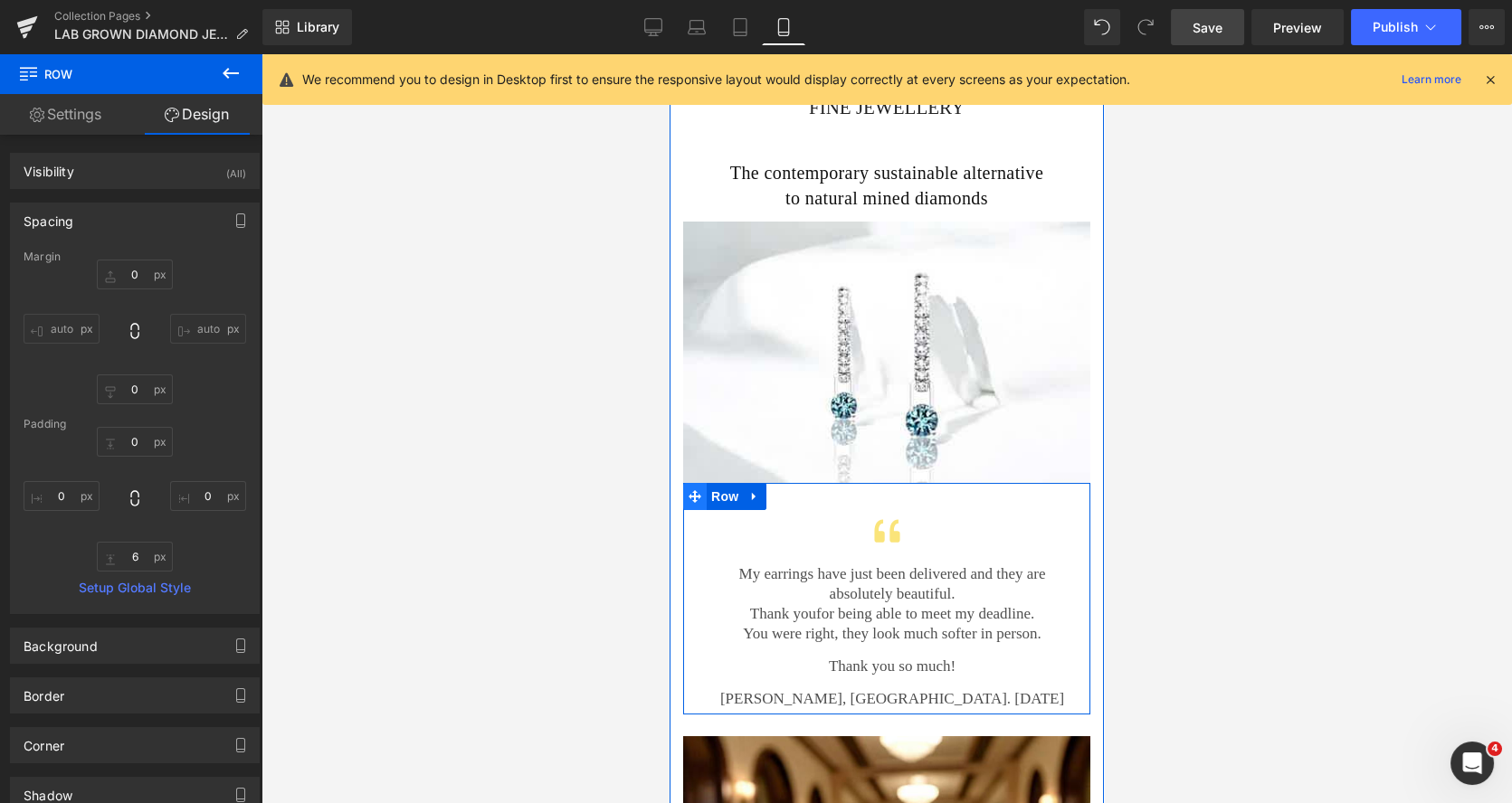
click at [689, 490] on icon at bounding box center [694, 496] width 13 height 13
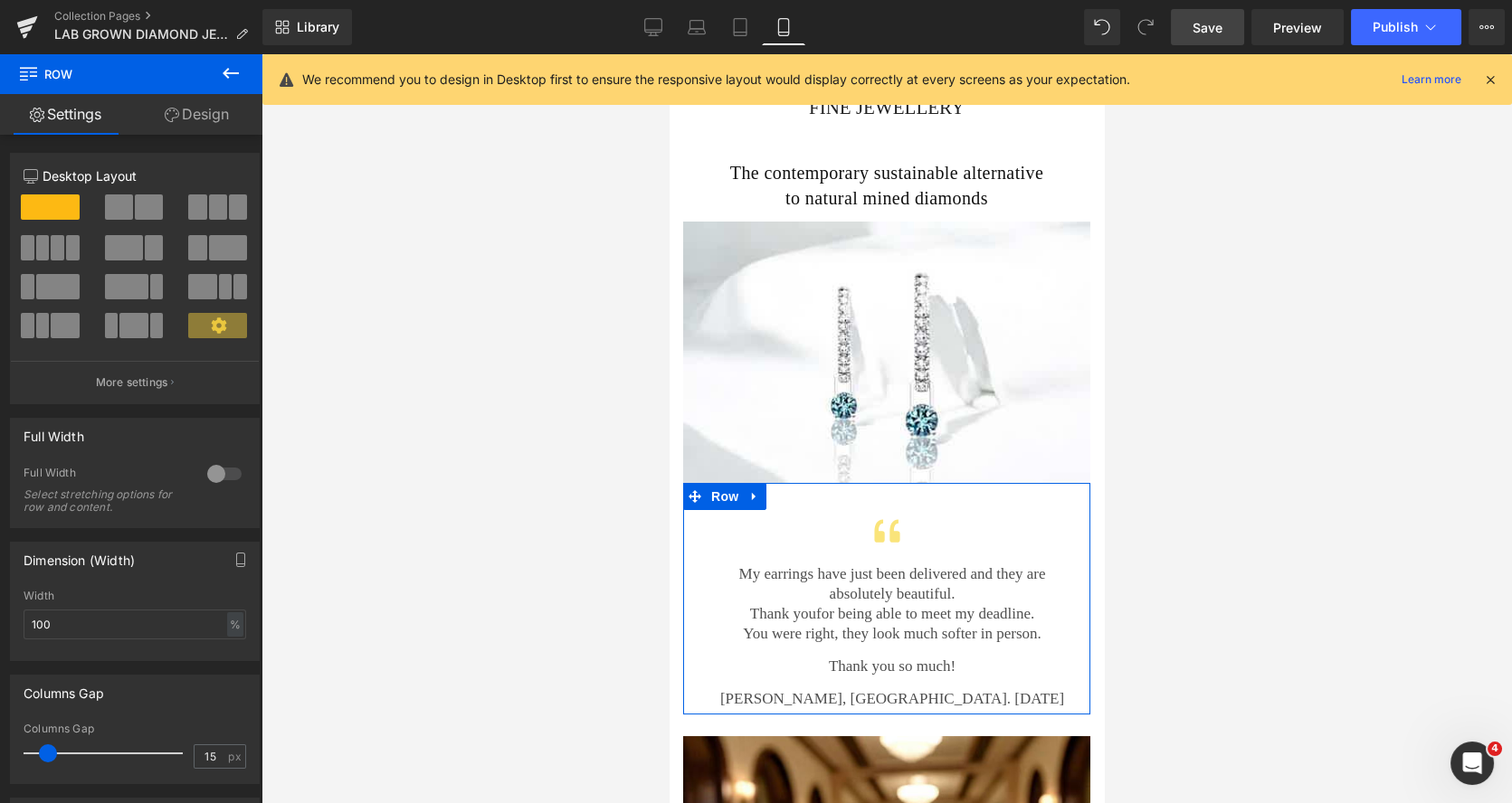
click at [208, 114] on link "Design" at bounding box center [197, 115] width 131 height 40
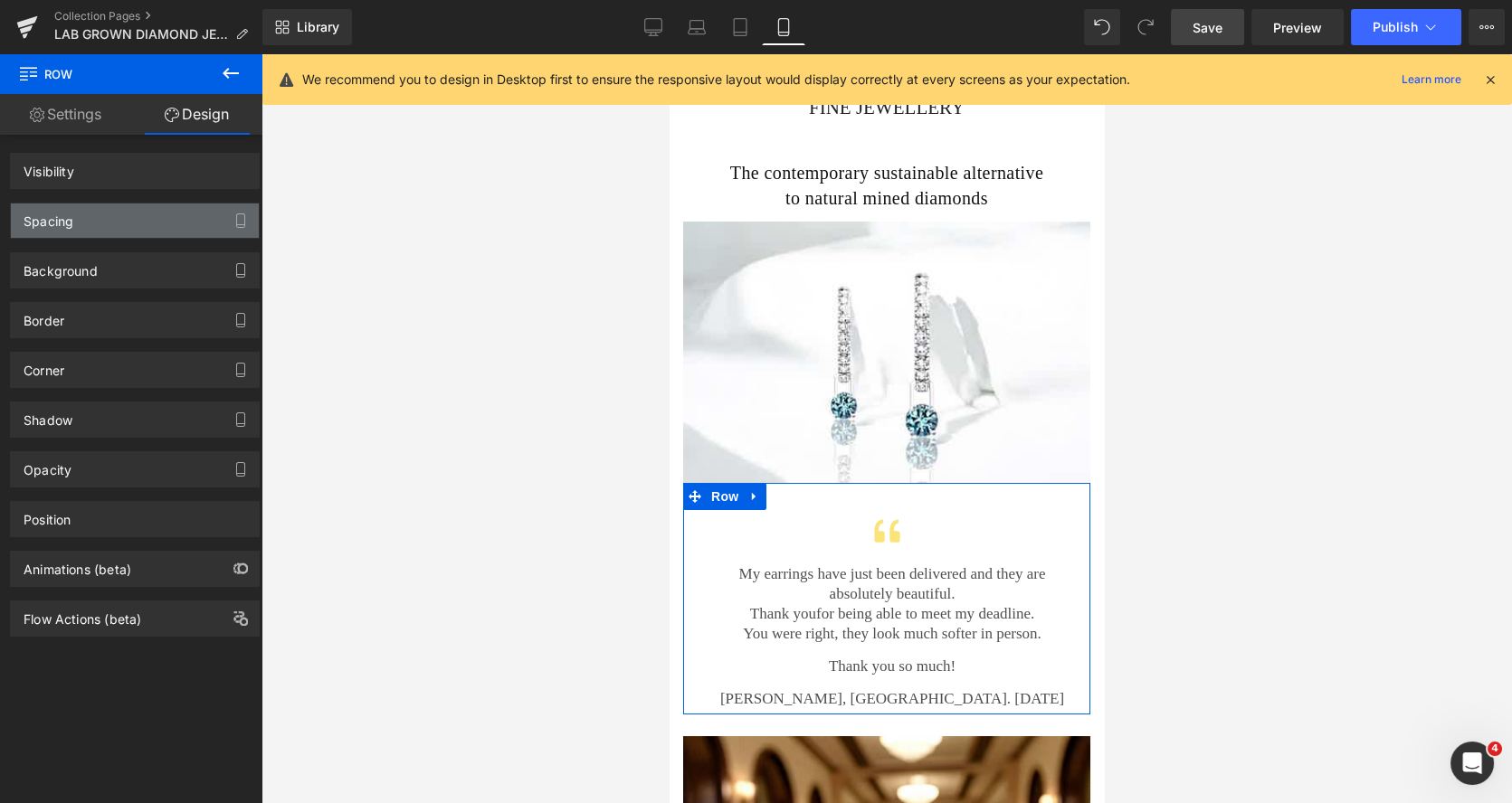
click at [123, 222] on div "Spacing" at bounding box center [134, 221] width 248 height 35
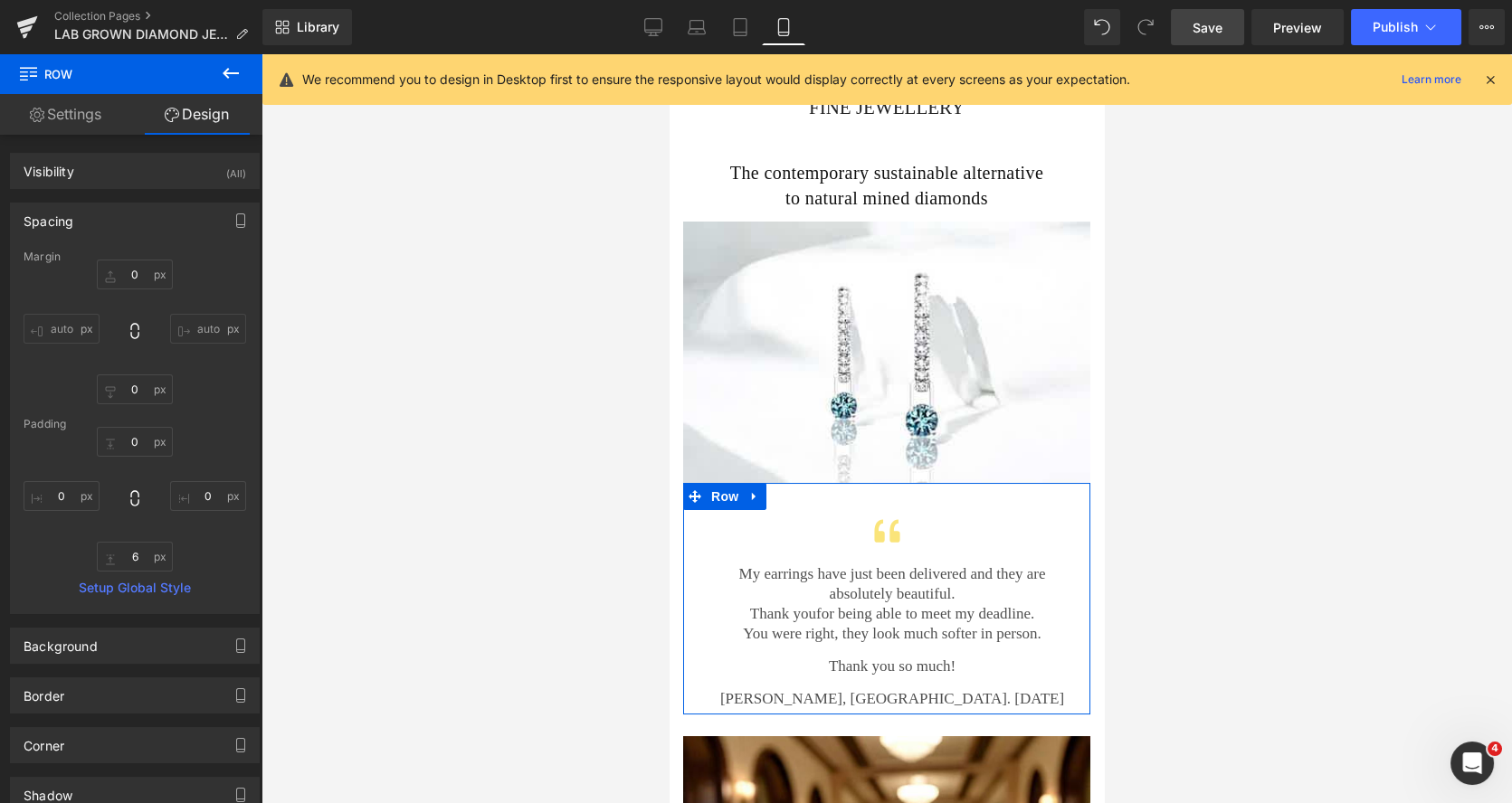
type input "0"
type input "6"
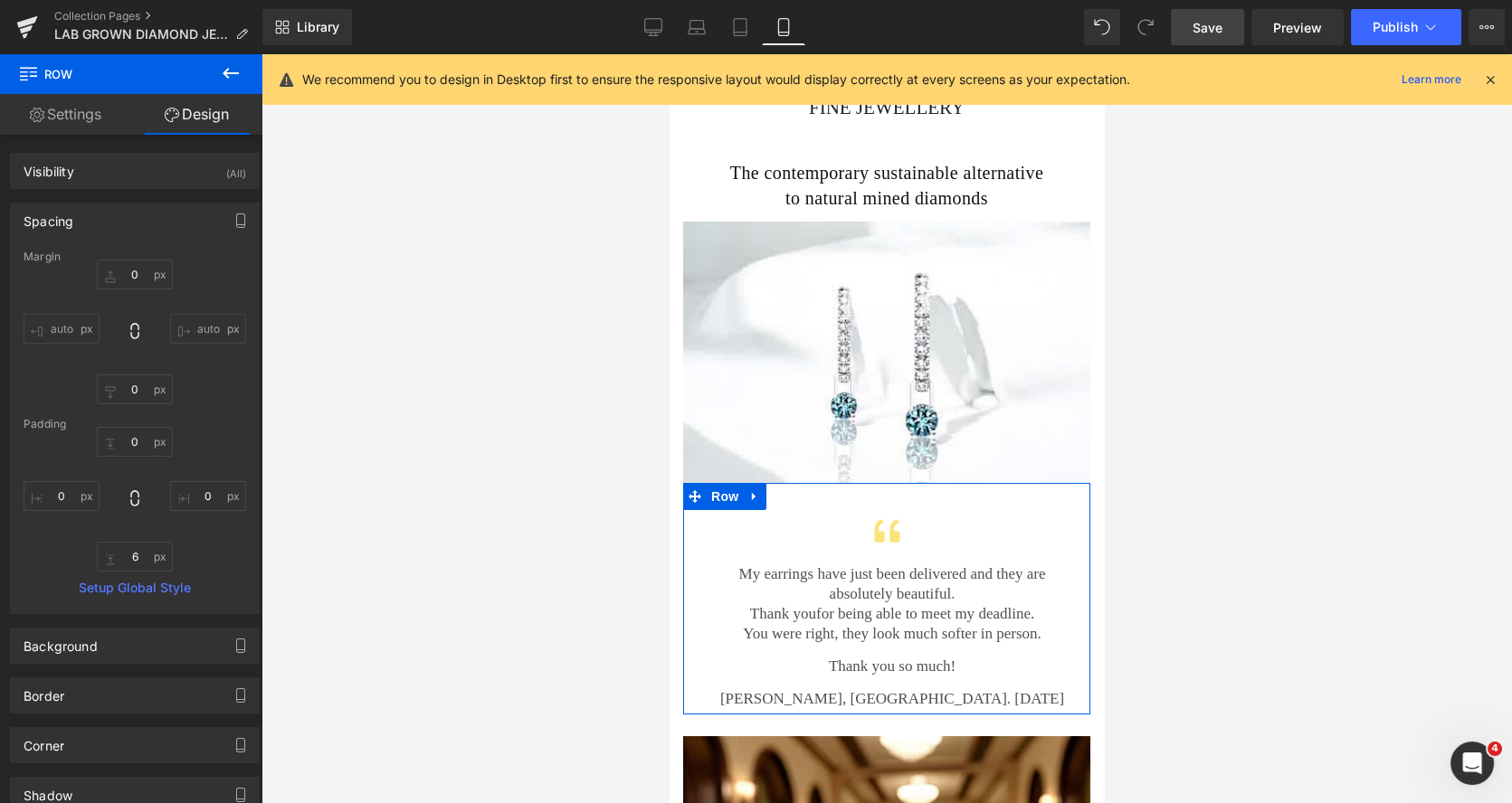
type input "0"
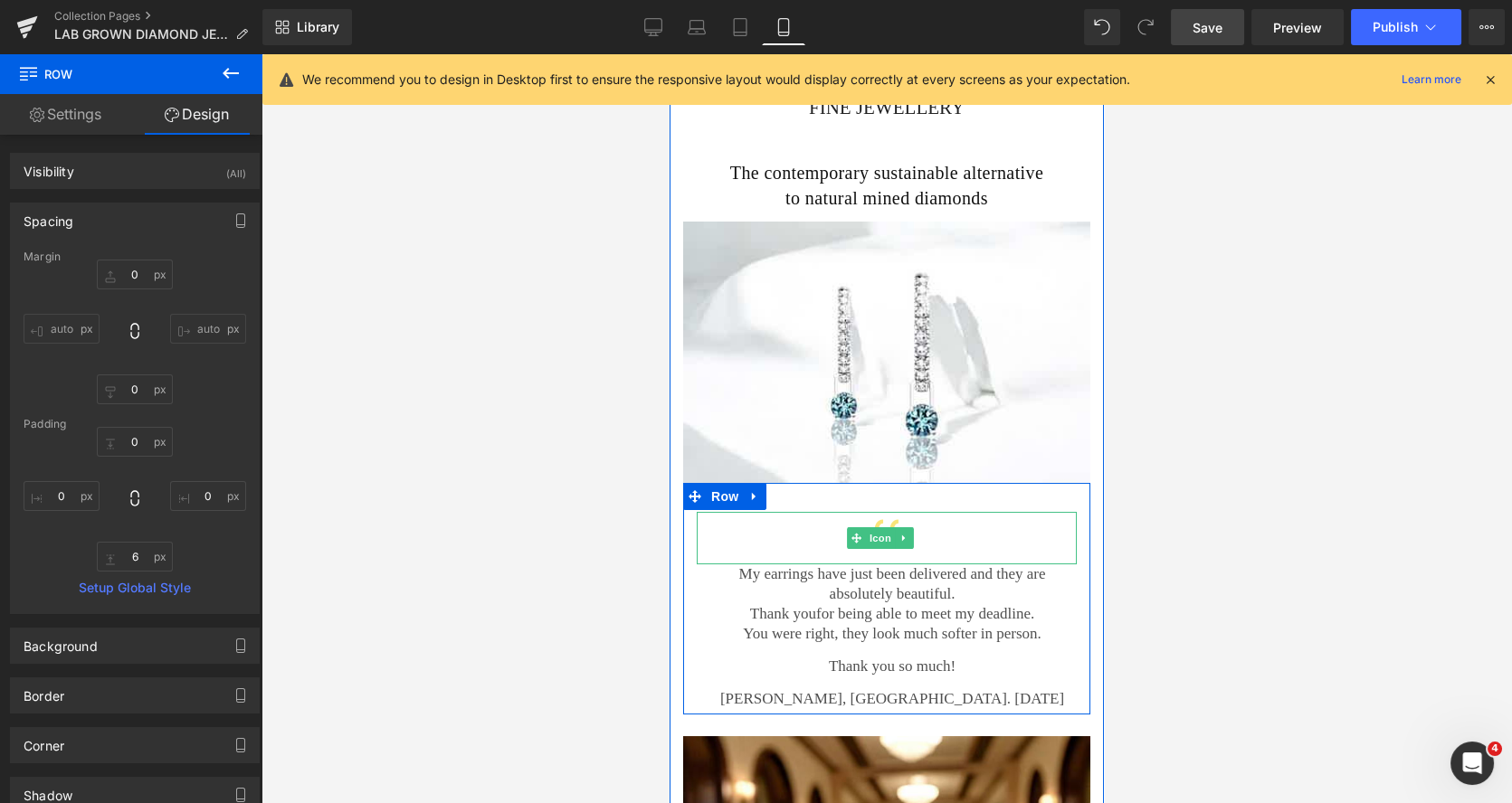
click at [831, 534] on div at bounding box center [886, 538] width 380 height 52
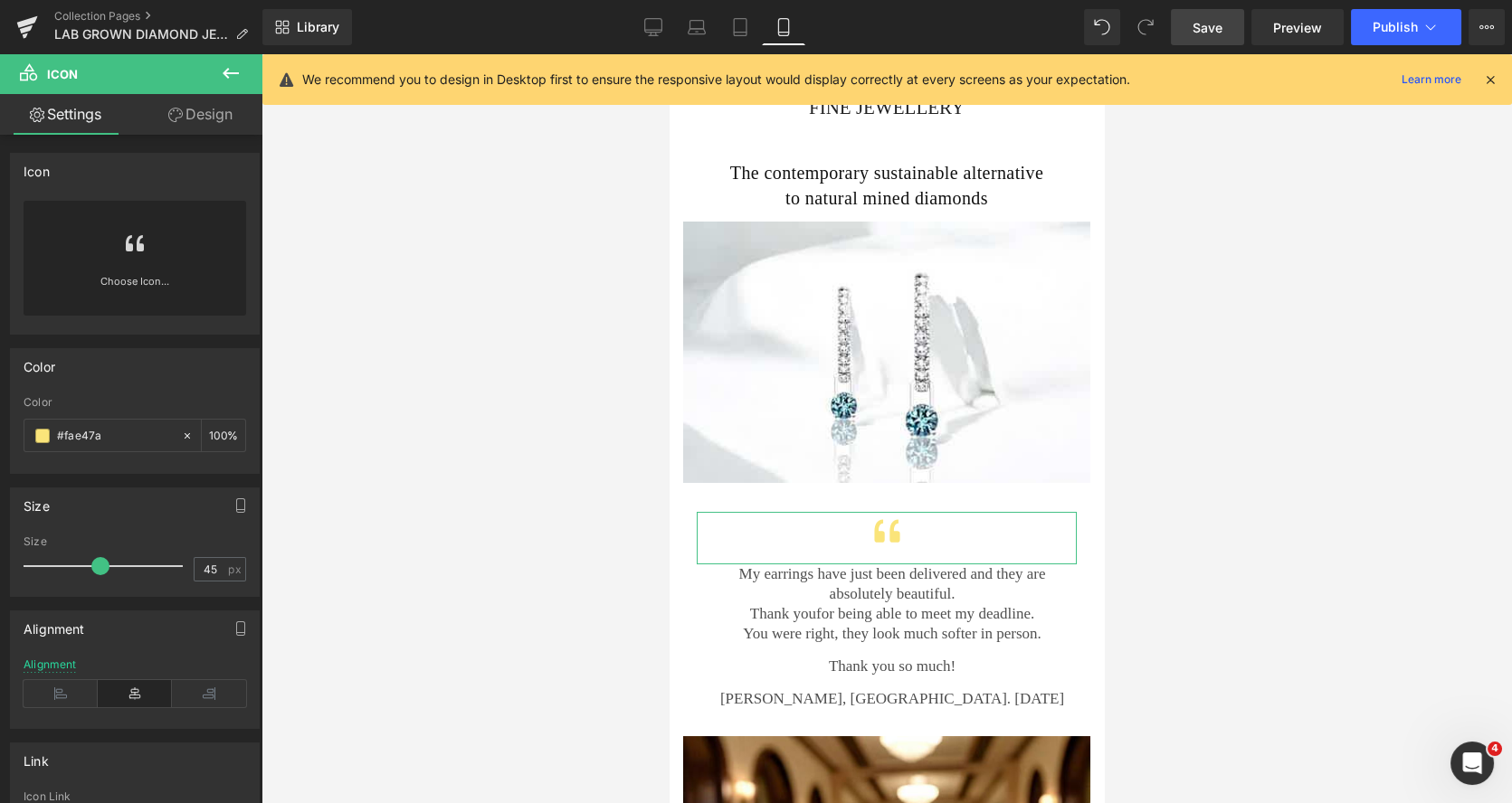
click at [212, 125] on link "Design" at bounding box center [201, 115] width 131 height 40
click at [0, 0] on div "Spacing" at bounding box center [0, 0] width 0 height 0
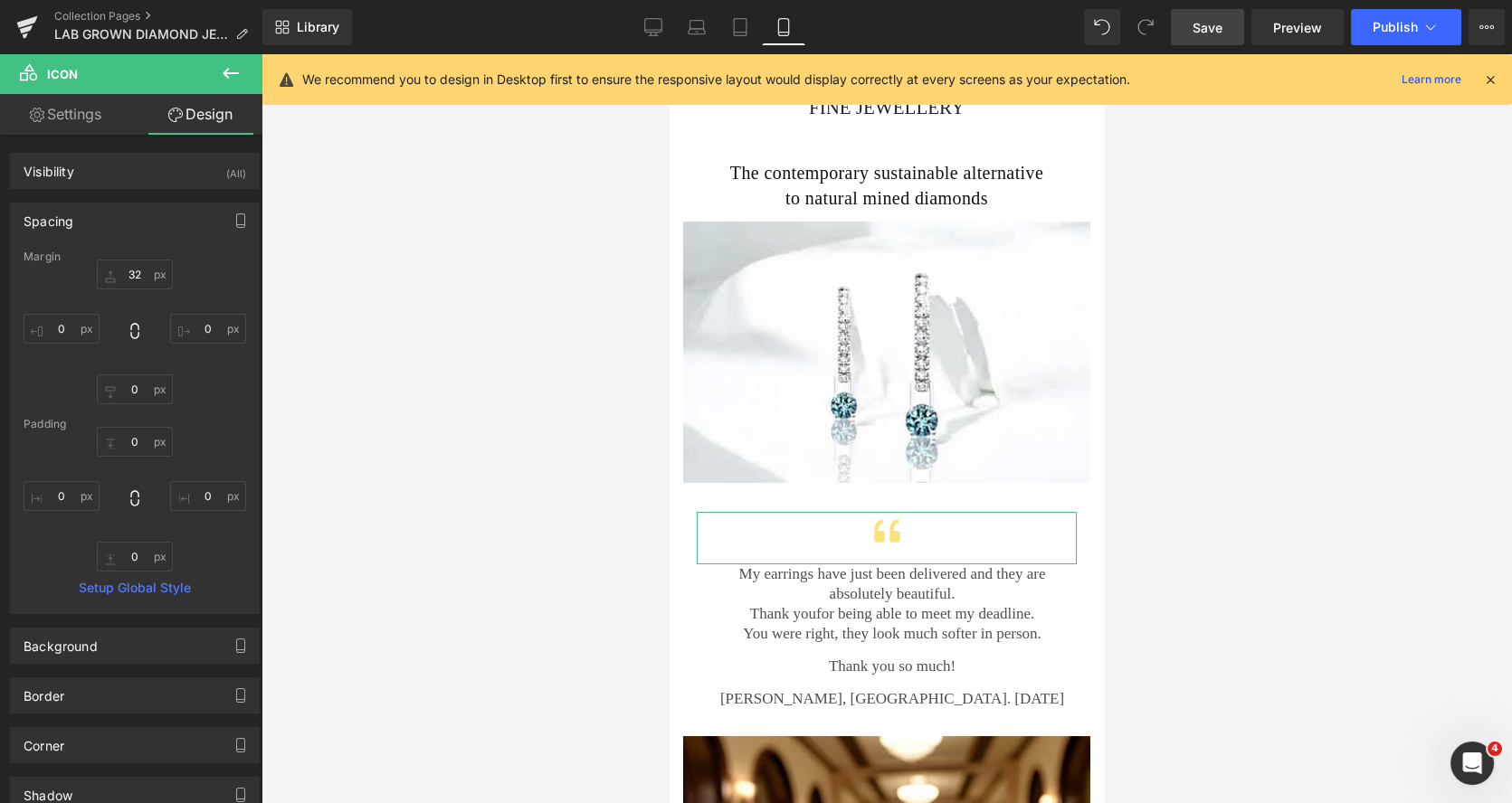
type input "32"
type input "0"
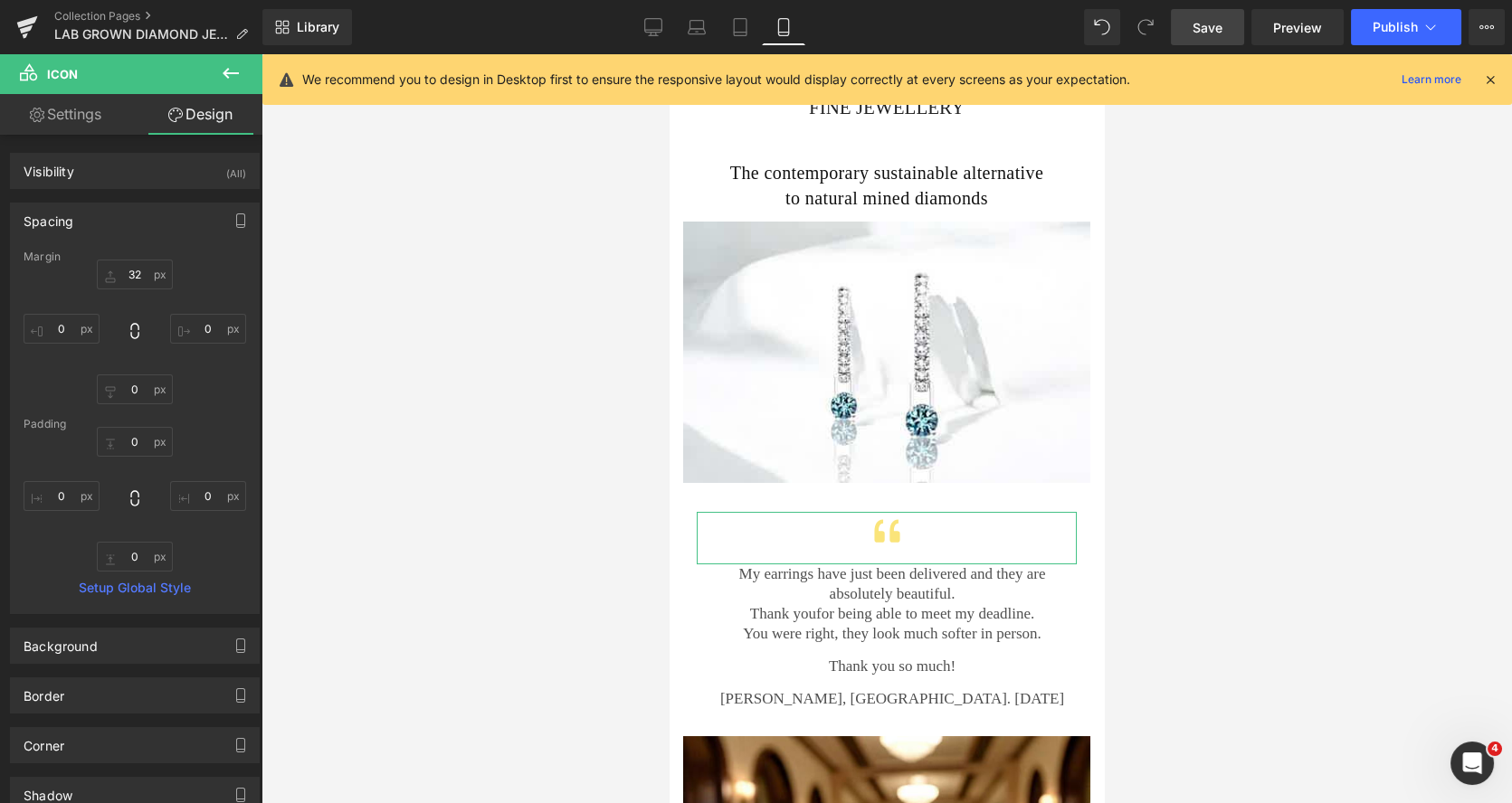
type input "0"
click at [137, 263] on input "32" at bounding box center [134, 274] width 76 height 30
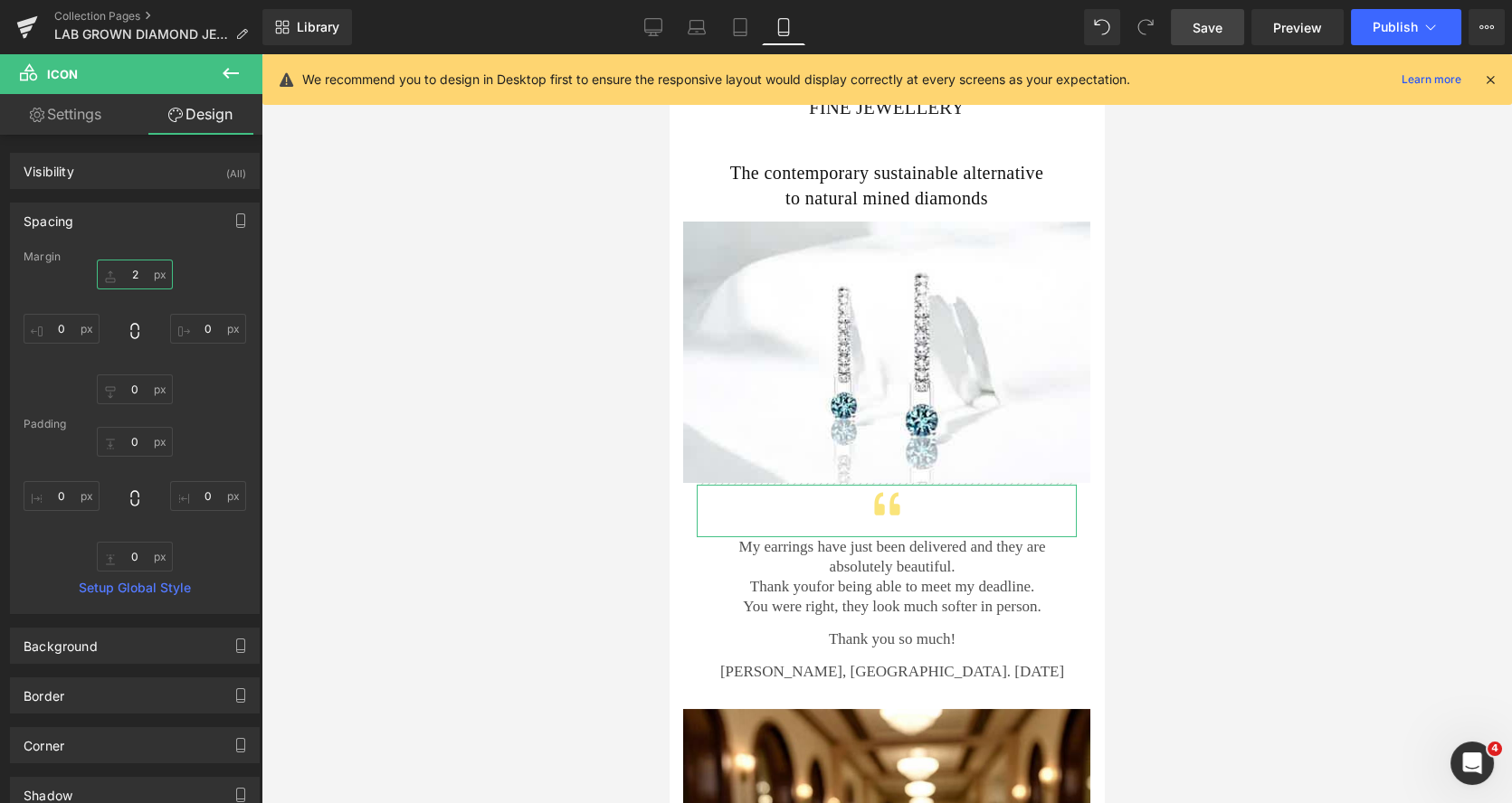
type input "22"
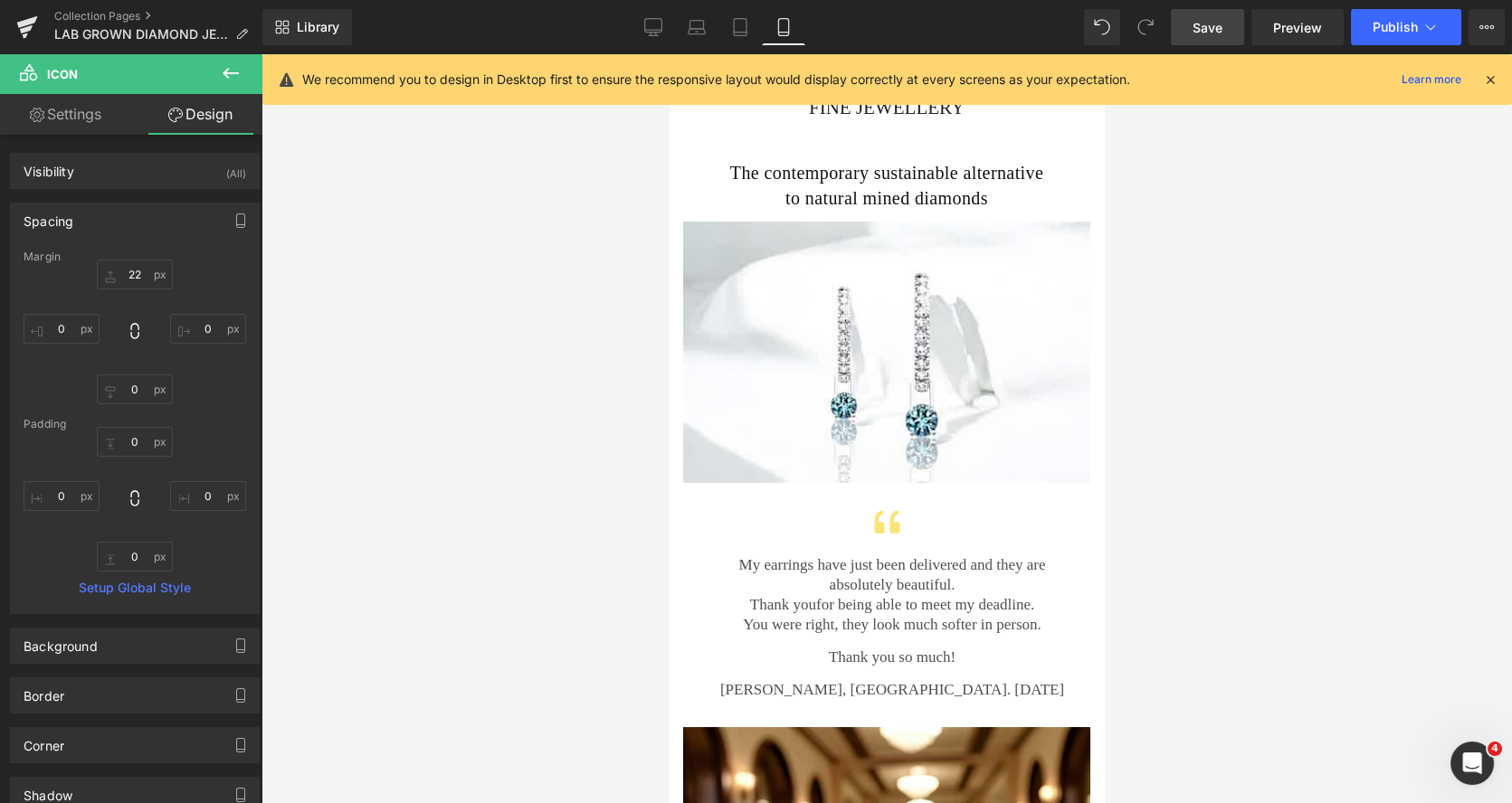
click at [1446, 420] on div at bounding box center [886, 428] width 1251 height 749
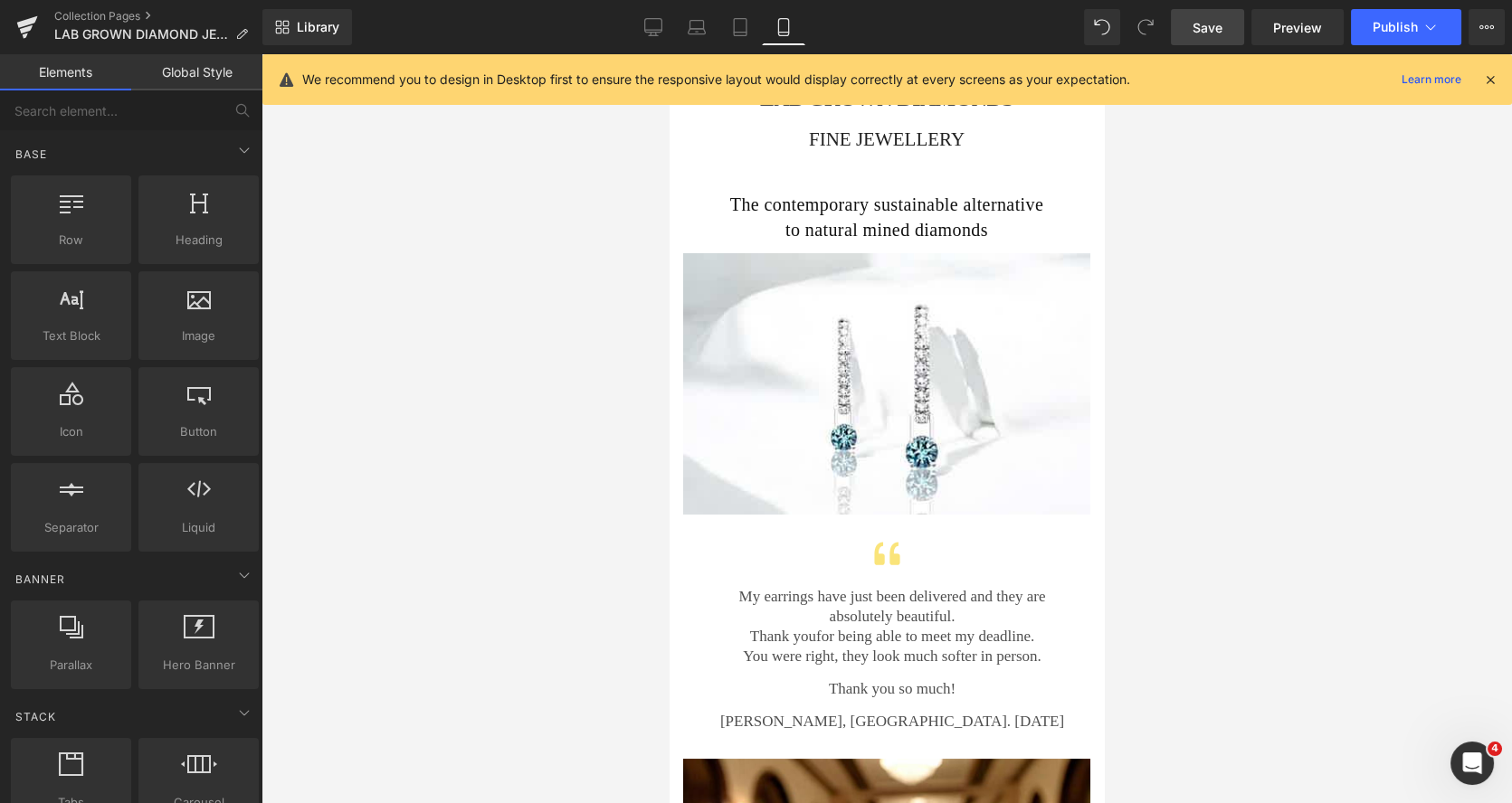
scroll to position [0, 0]
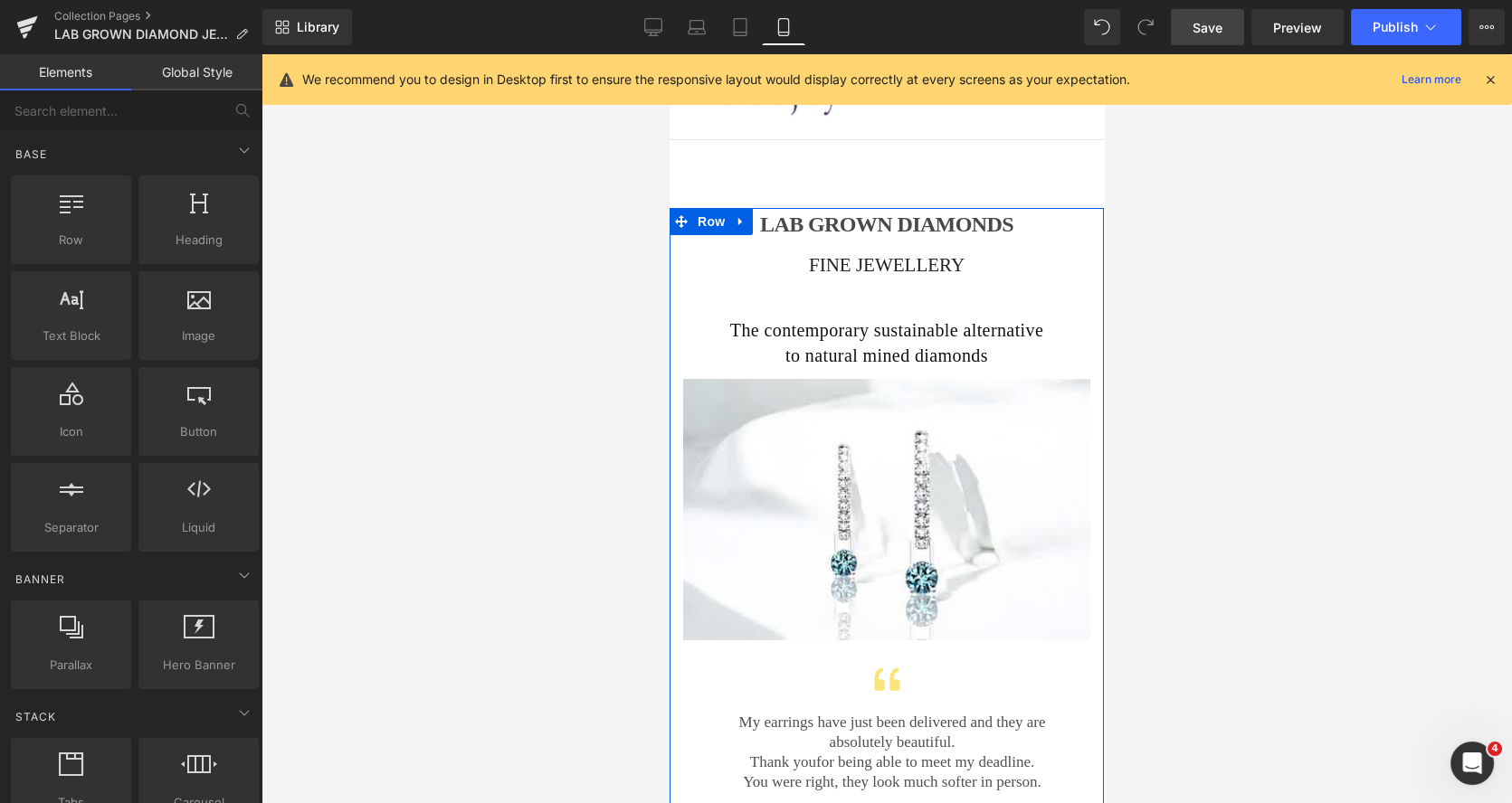
click at [783, 333] on span "The contemporary sustainable alternative to natural mined diamonds" at bounding box center [886, 342] width 313 height 45
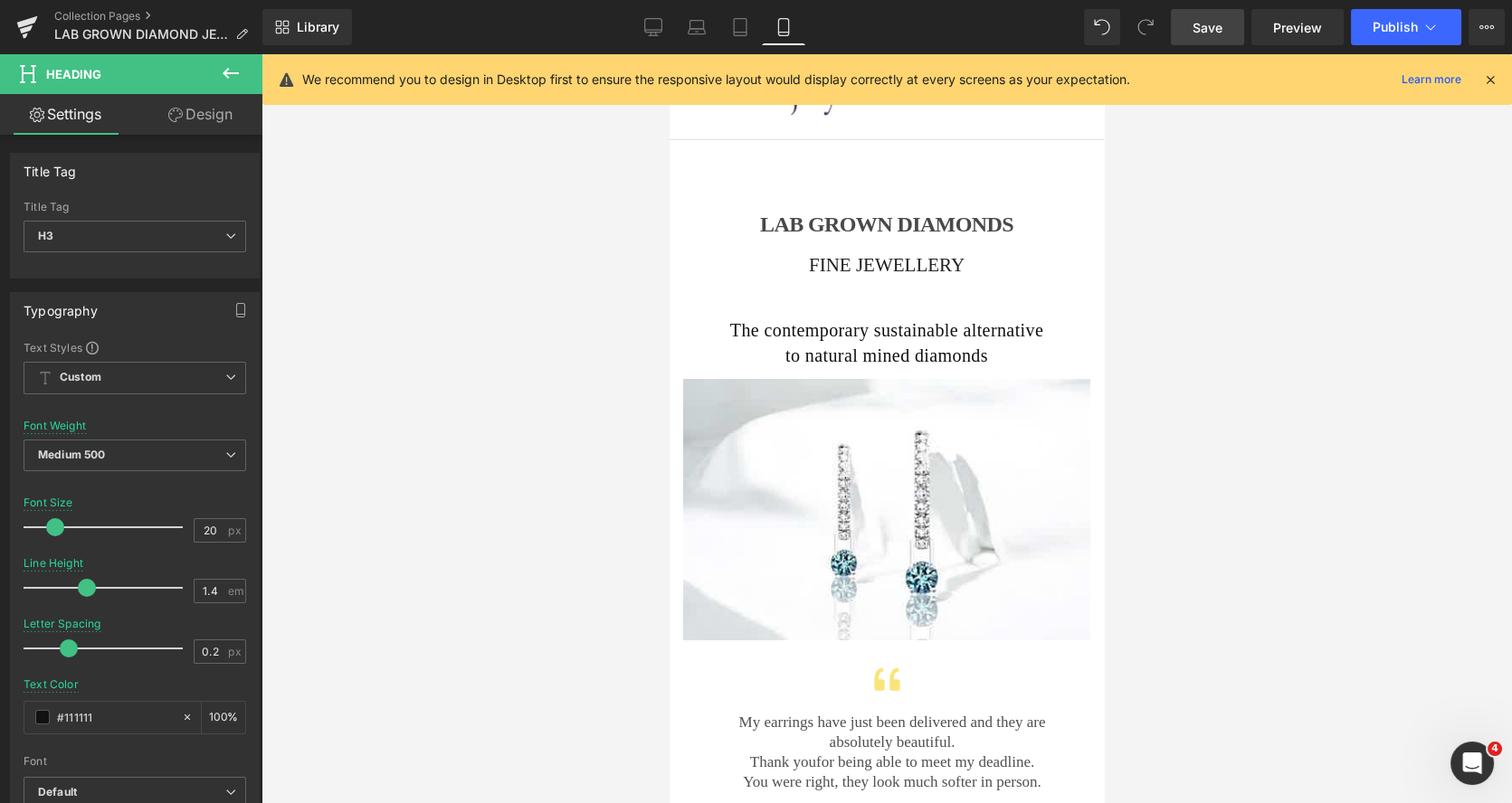
click at [203, 117] on link "Design" at bounding box center [201, 115] width 131 height 40
click at [0, 0] on div "Spacing" at bounding box center [0, 0] width 0 height 0
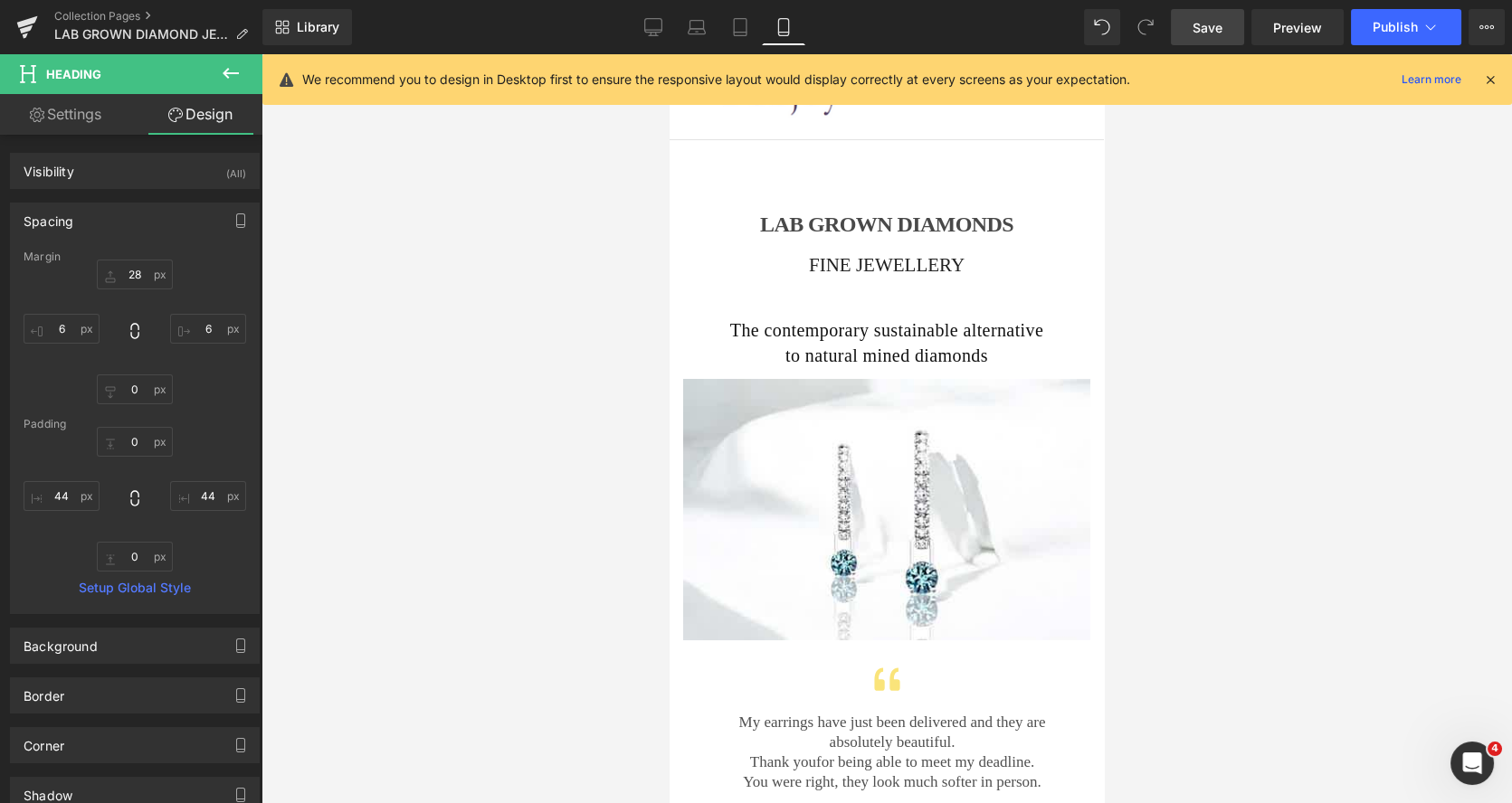
type input "28"
type input "6"
type input "0"
type input "6"
type input "0"
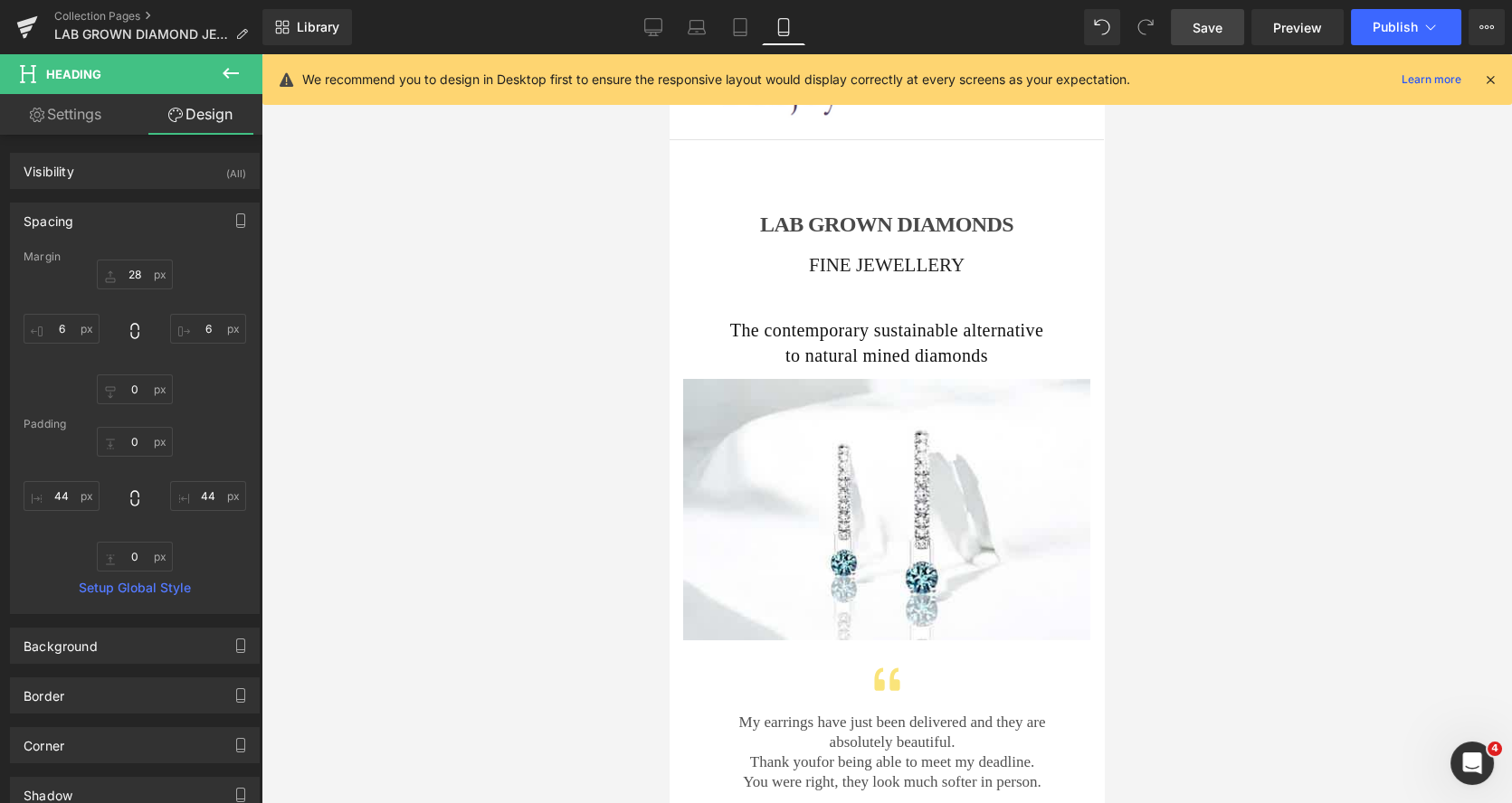
type input "44"
type input "0"
type input "44"
click at [129, 271] on input "28" at bounding box center [134, 274] width 76 height 30
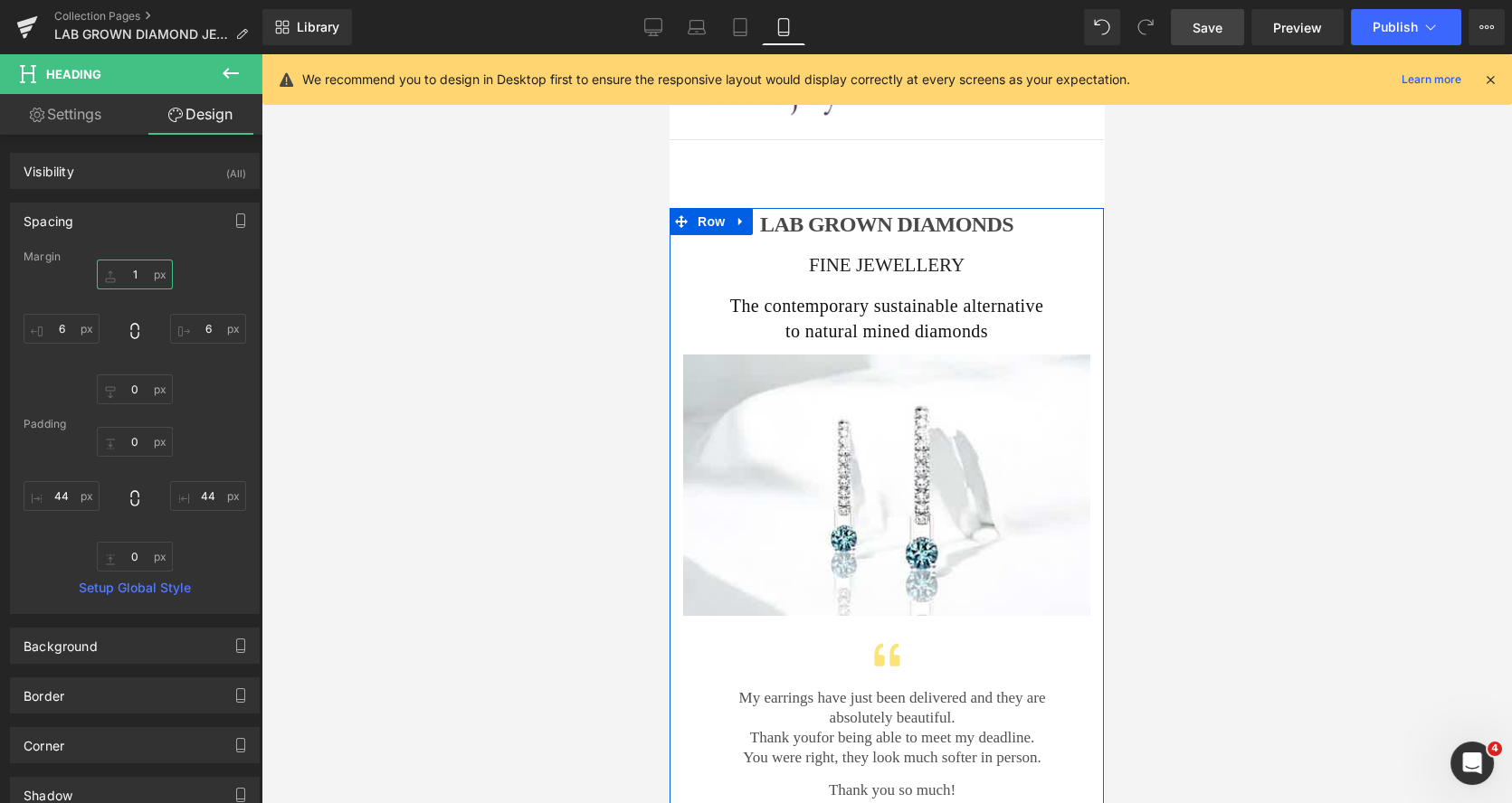
type input "1"
click at [729, 221] on link at bounding box center [741, 222] width 23 height 27
click at [780, 258] on h2 "FINE JEWELLERY" at bounding box center [886, 265] width 407 height 23
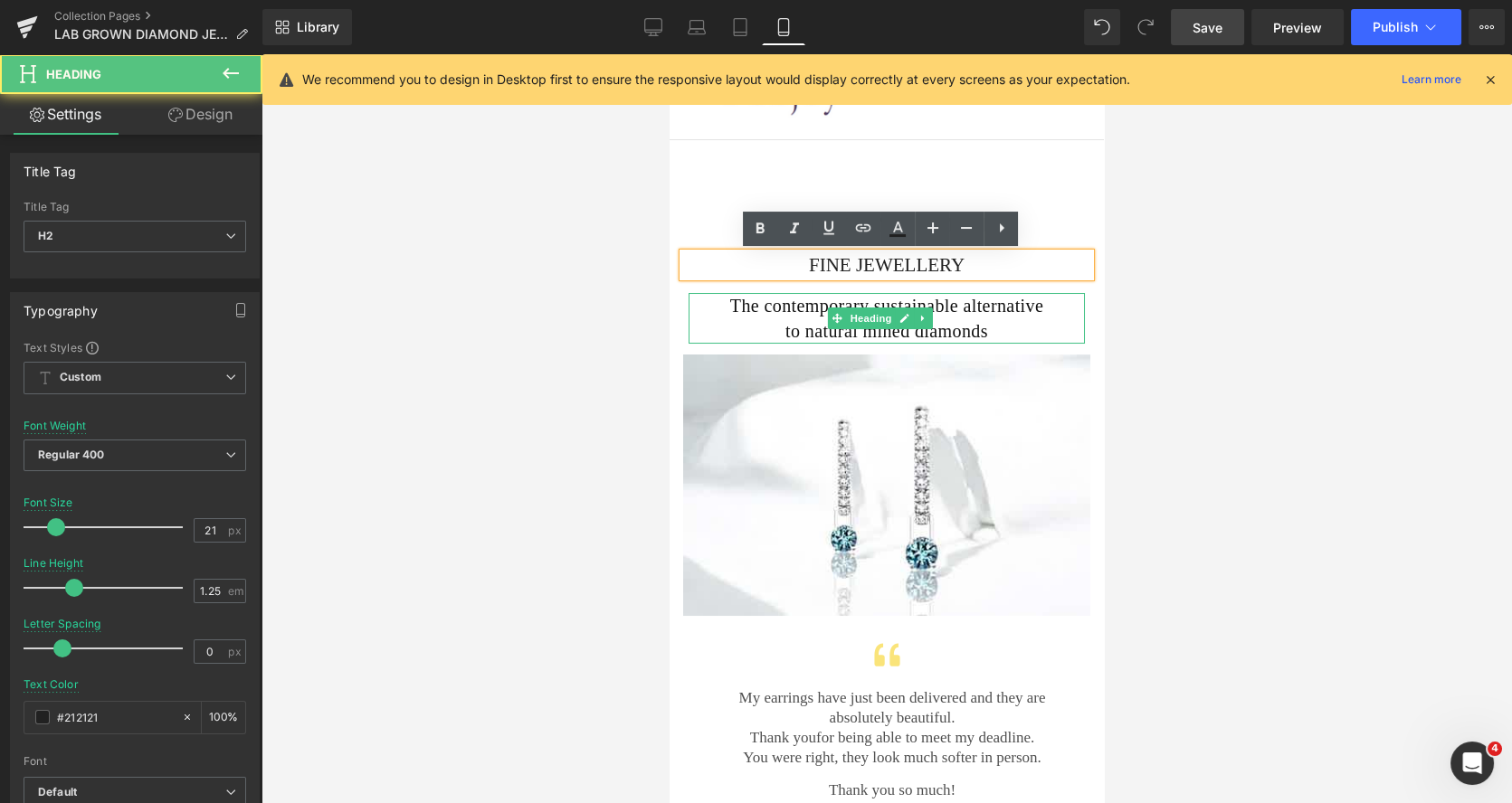
click at [768, 300] on span "The contemporary sustainable alternative to natural mined diamonds" at bounding box center [886, 318] width 313 height 45
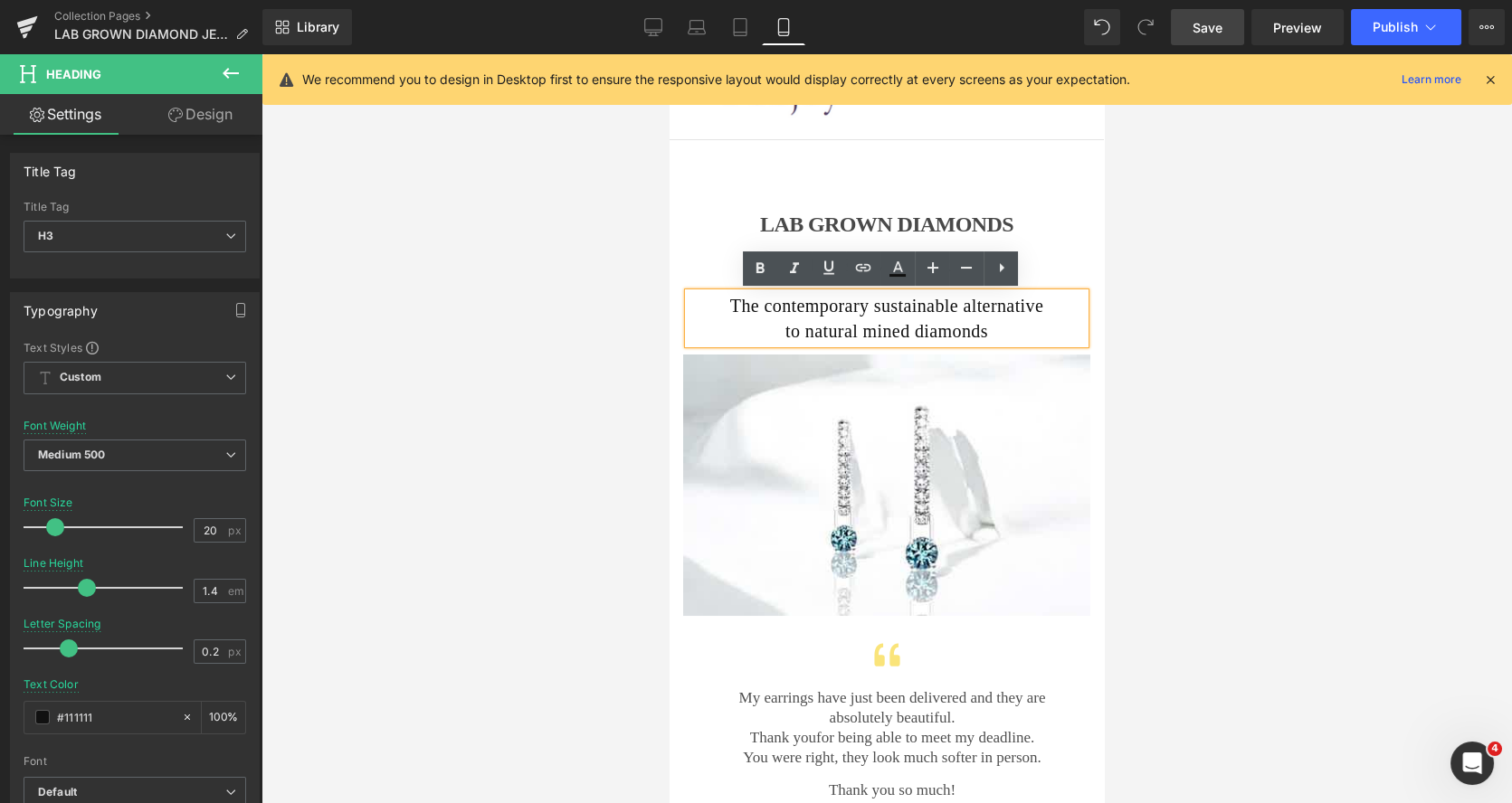
click at [1158, 336] on div at bounding box center [886, 428] width 1251 height 749
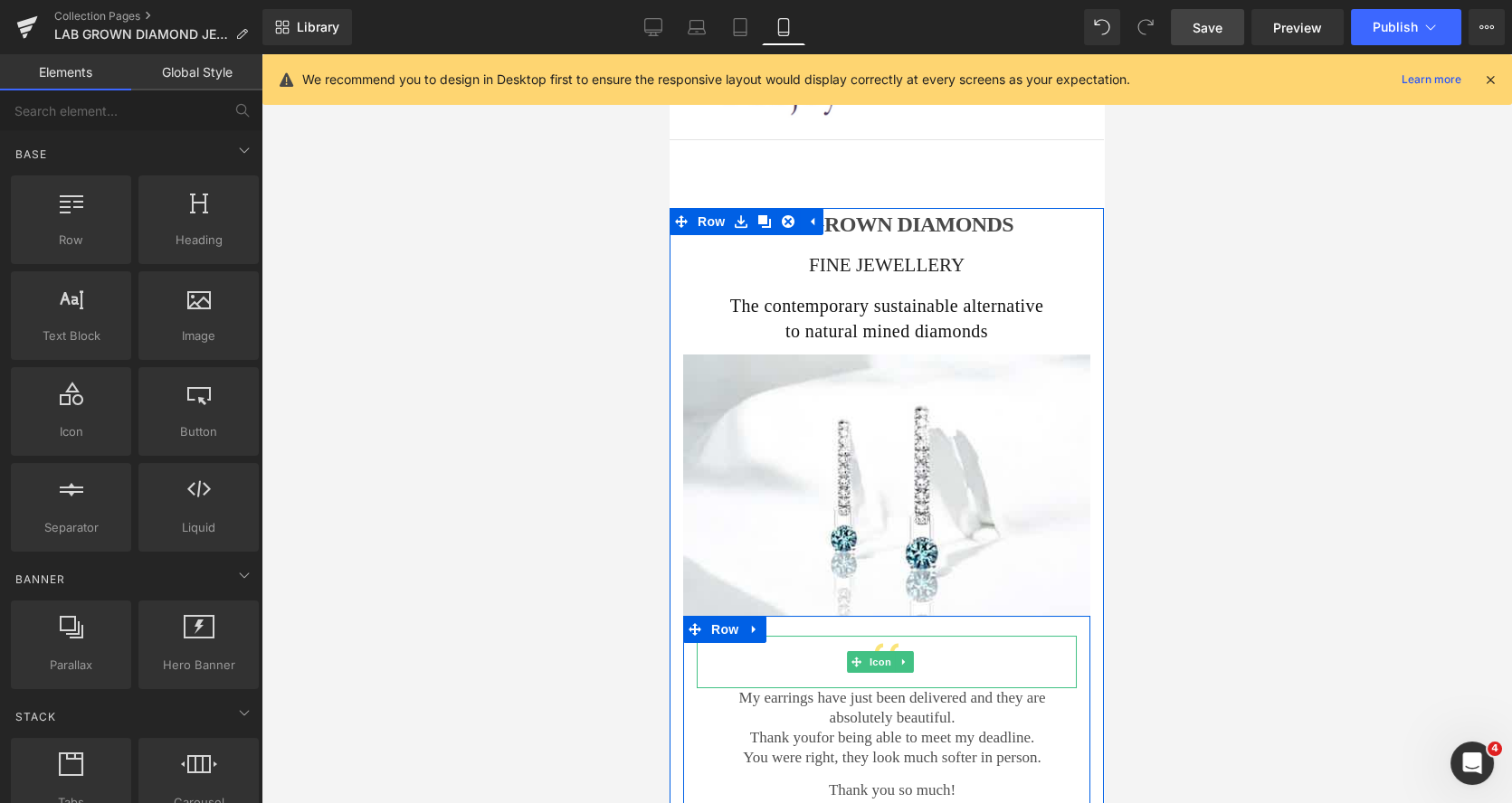
click at [835, 642] on div at bounding box center [886, 662] width 380 height 52
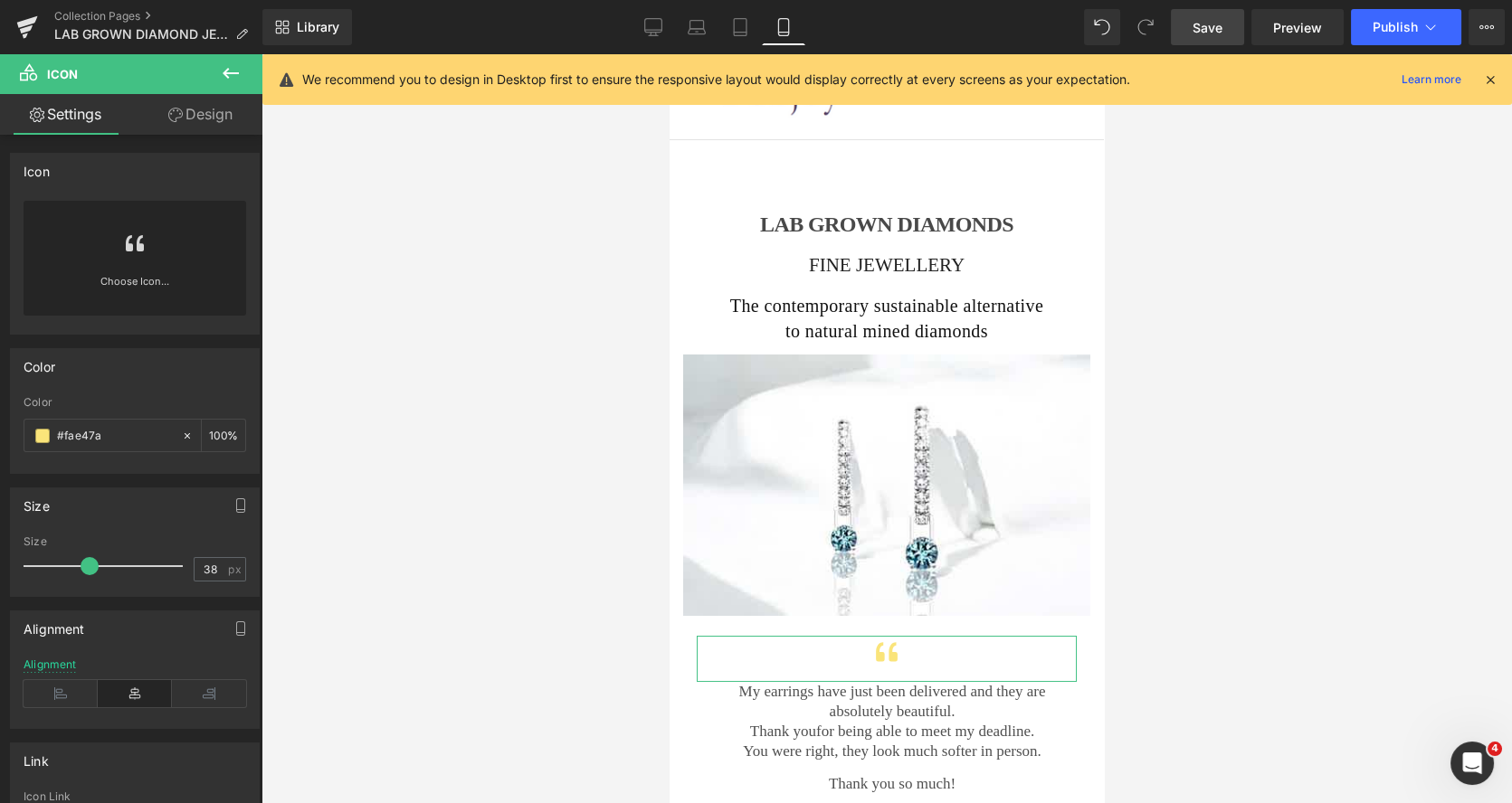
drag, startPoint x: 101, startPoint y: 562, endPoint x: 92, endPoint y: 561, distance: 9.1
click at [92, 561] on span at bounding box center [89, 566] width 18 height 18
click at [256, 359] on div "Color rgba(250, 228, 122, 1) Color #fae47a 100 %" at bounding box center [135, 404] width 271 height 139
click at [92, 121] on link "Settings" at bounding box center [66, 115] width 131 height 40
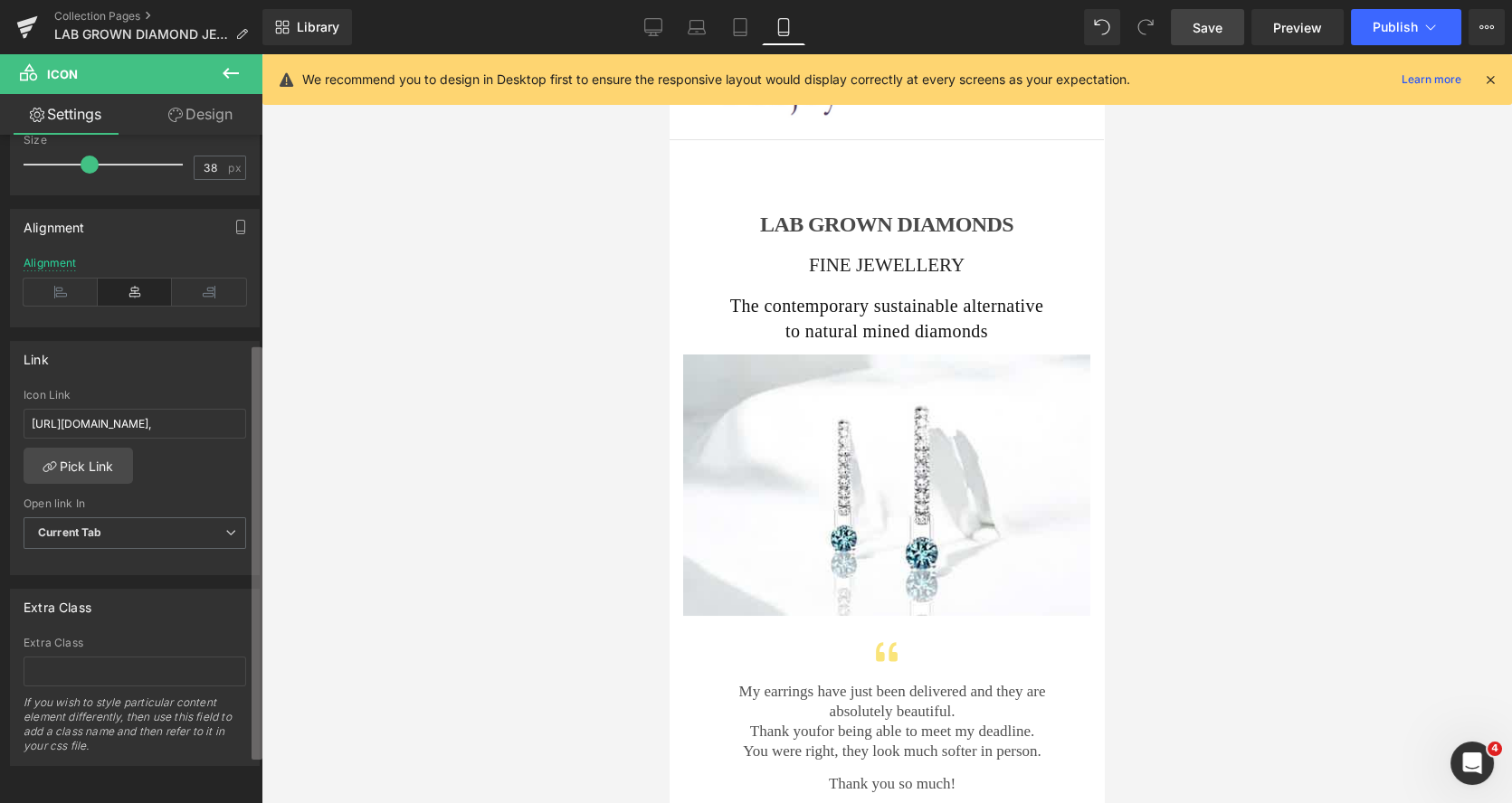
scroll to position [297, 0]
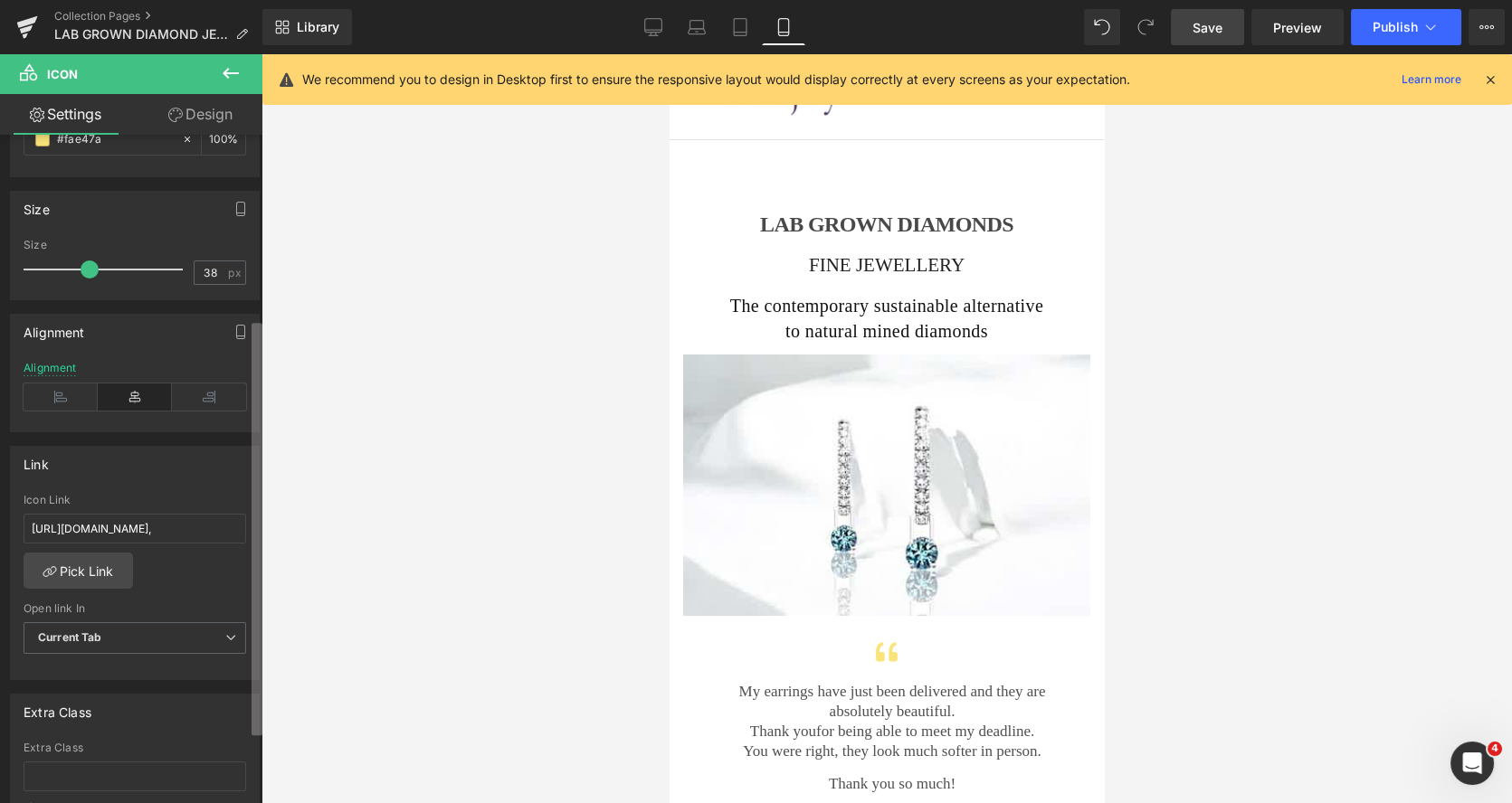
click at [275, 385] on div "Row You are previewing how the will restyle your page. You can not edit Element…" at bounding box center [756, 416] width 1512 height 834
click at [1209, 22] on span "Save" at bounding box center [1206, 28] width 30 height 19
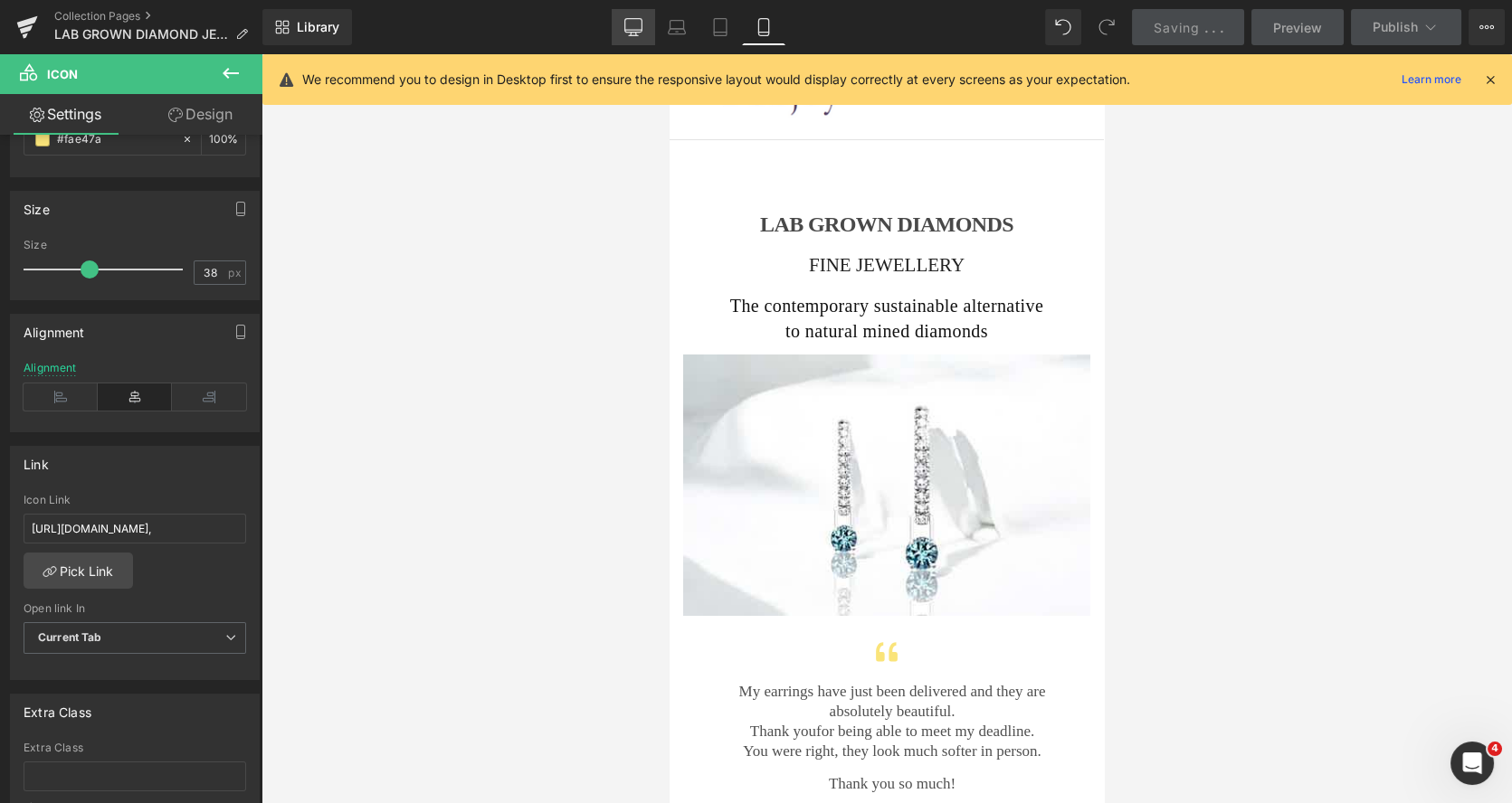
click at [635, 26] on icon at bounding box center [633, 27] width 18 height 18
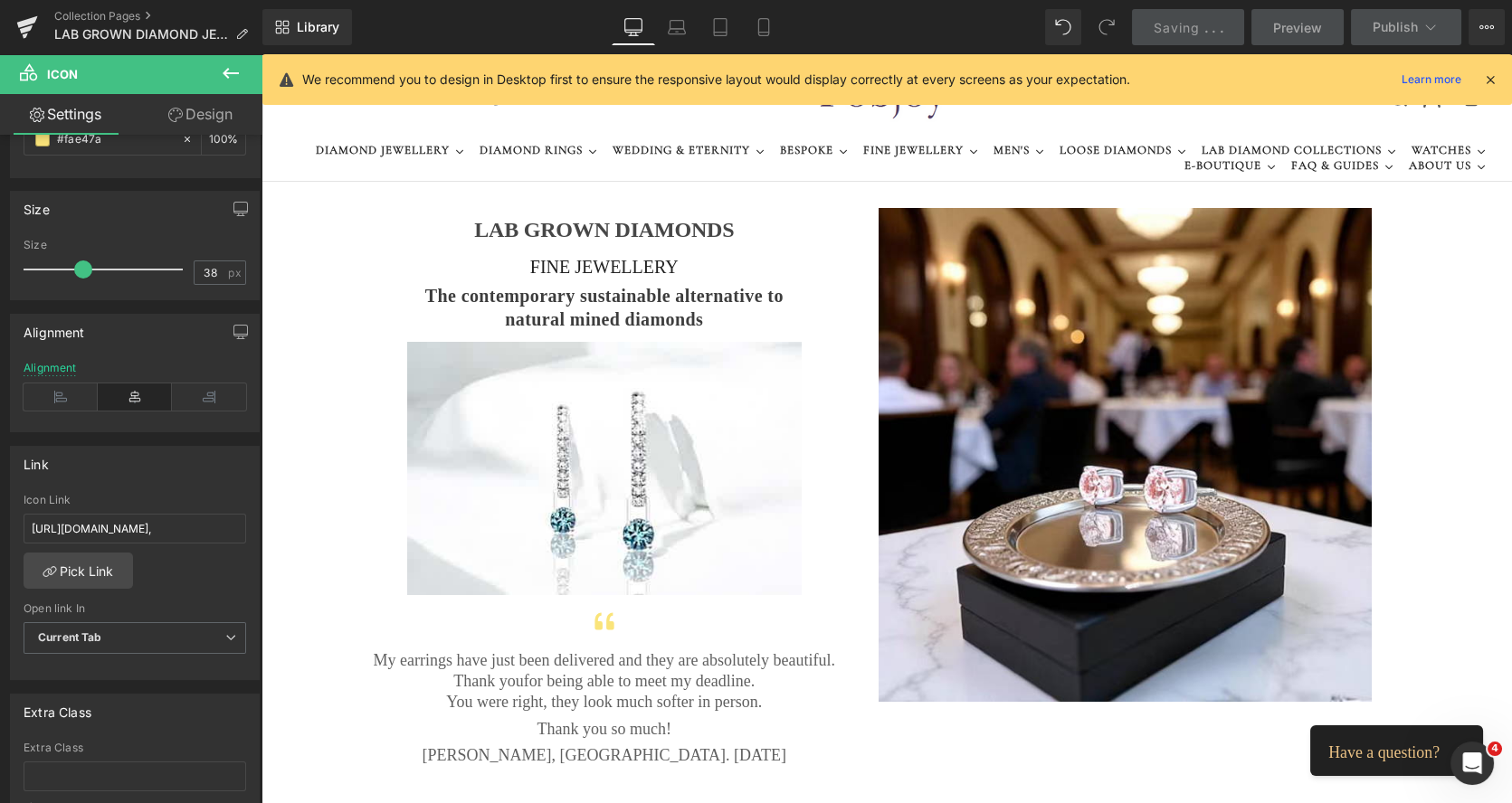
type input "34"
drag, startPoint x: 632, startPoint y: 26, endPoint x: 1027, endPoint y: 75, distance: 398.0
click at [632, 26] on icon at bounding box center [633, 27] width 18 height 18
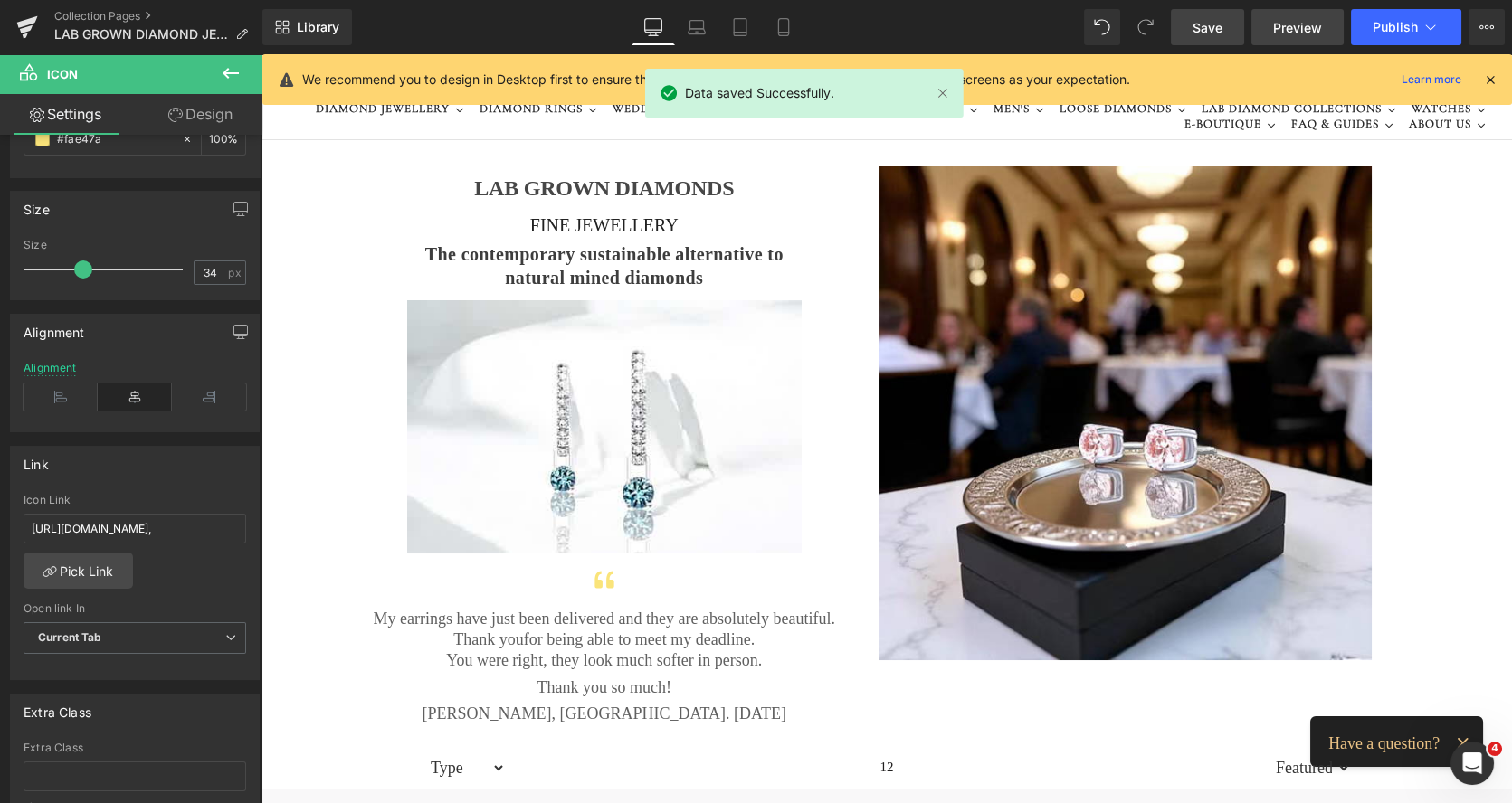
click at [1298, 27] on span "Preview" at bounding box center [1297, 28] width 49 height 19
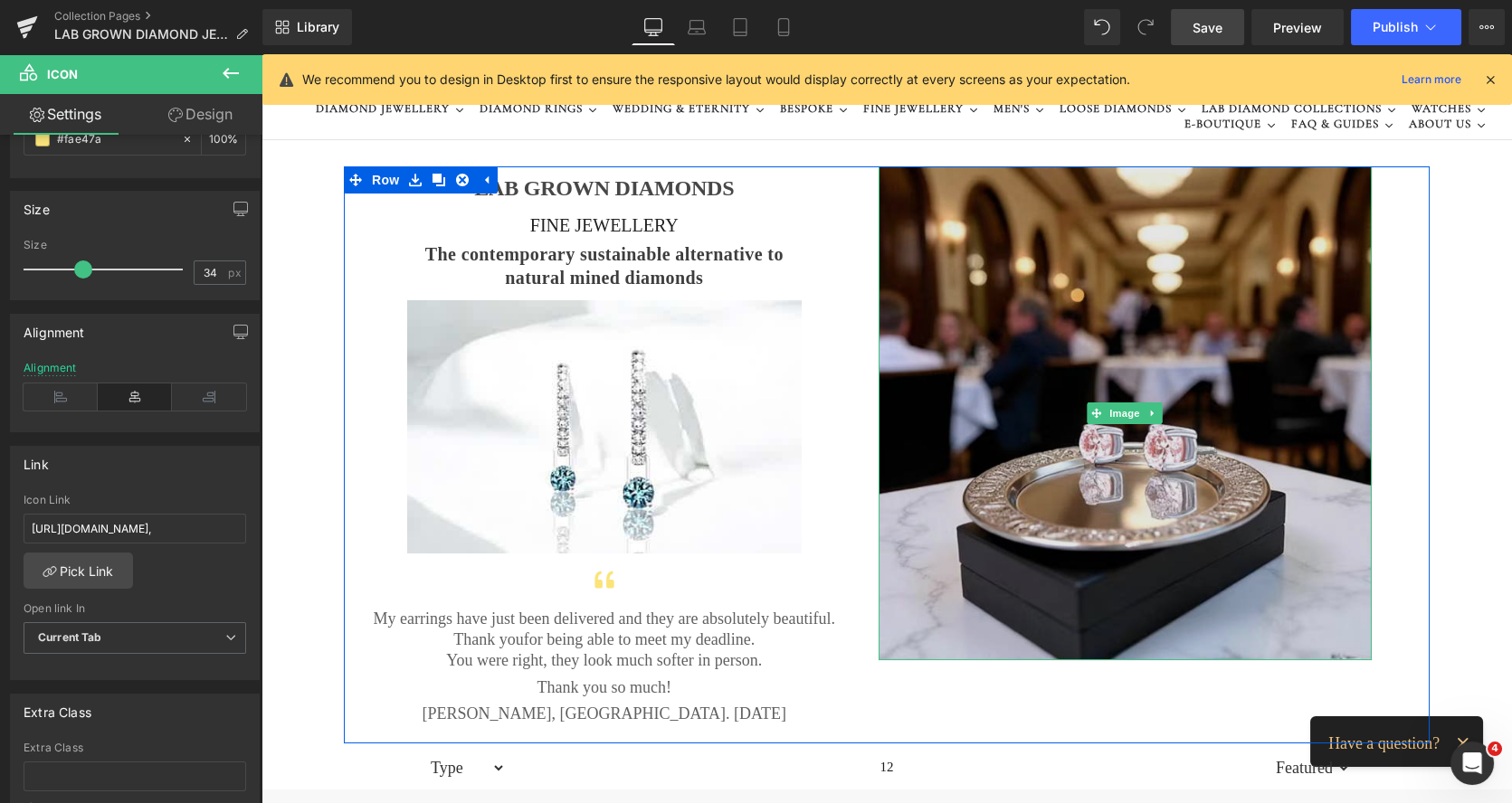
click at [1063, 258] on img at bounding box center [1125, 414] width 494 height 494
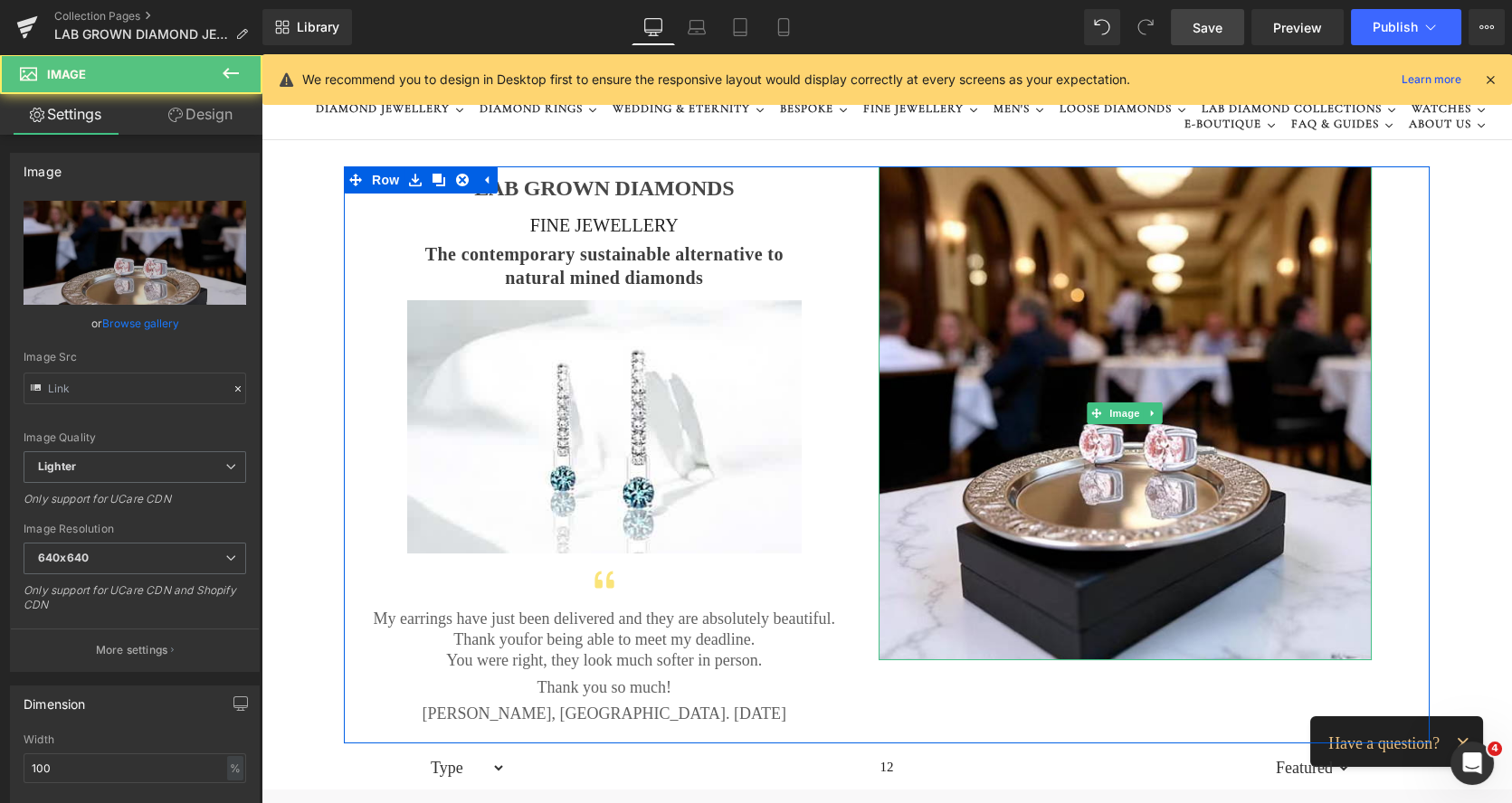
type input "https://ucarecdn.com/a40c8255-2627-4a78-aae3-8eb9c270c114/-/format/auto/-/previ…"
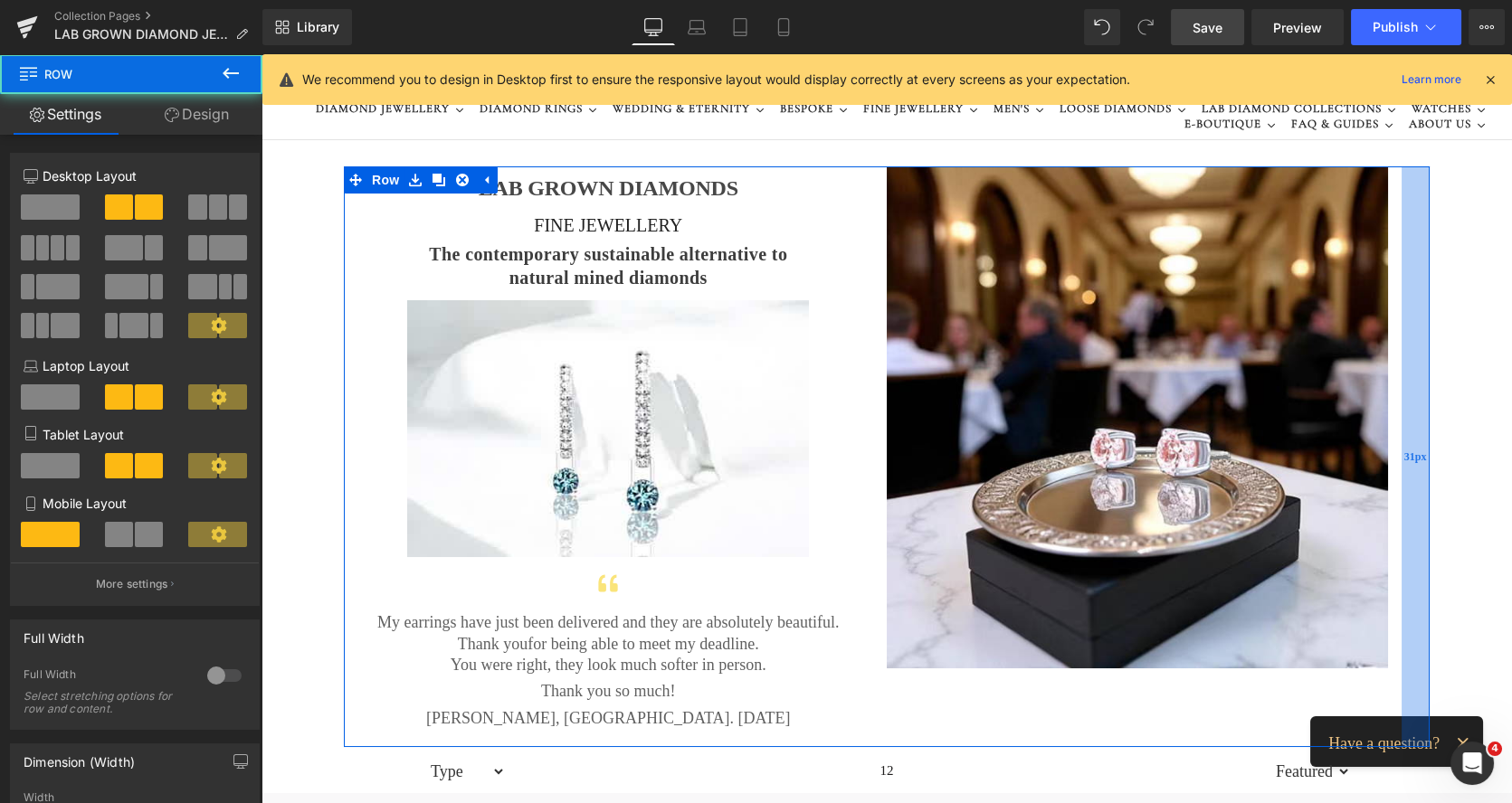
drag, startPoint x: 1391, startPoint y: 238, endPoint x: 1408, endPoint y: 244, distance: 18.0
click at [1408, 244] on div "31px" at bounding box center [1415, 457] width 28 height 580
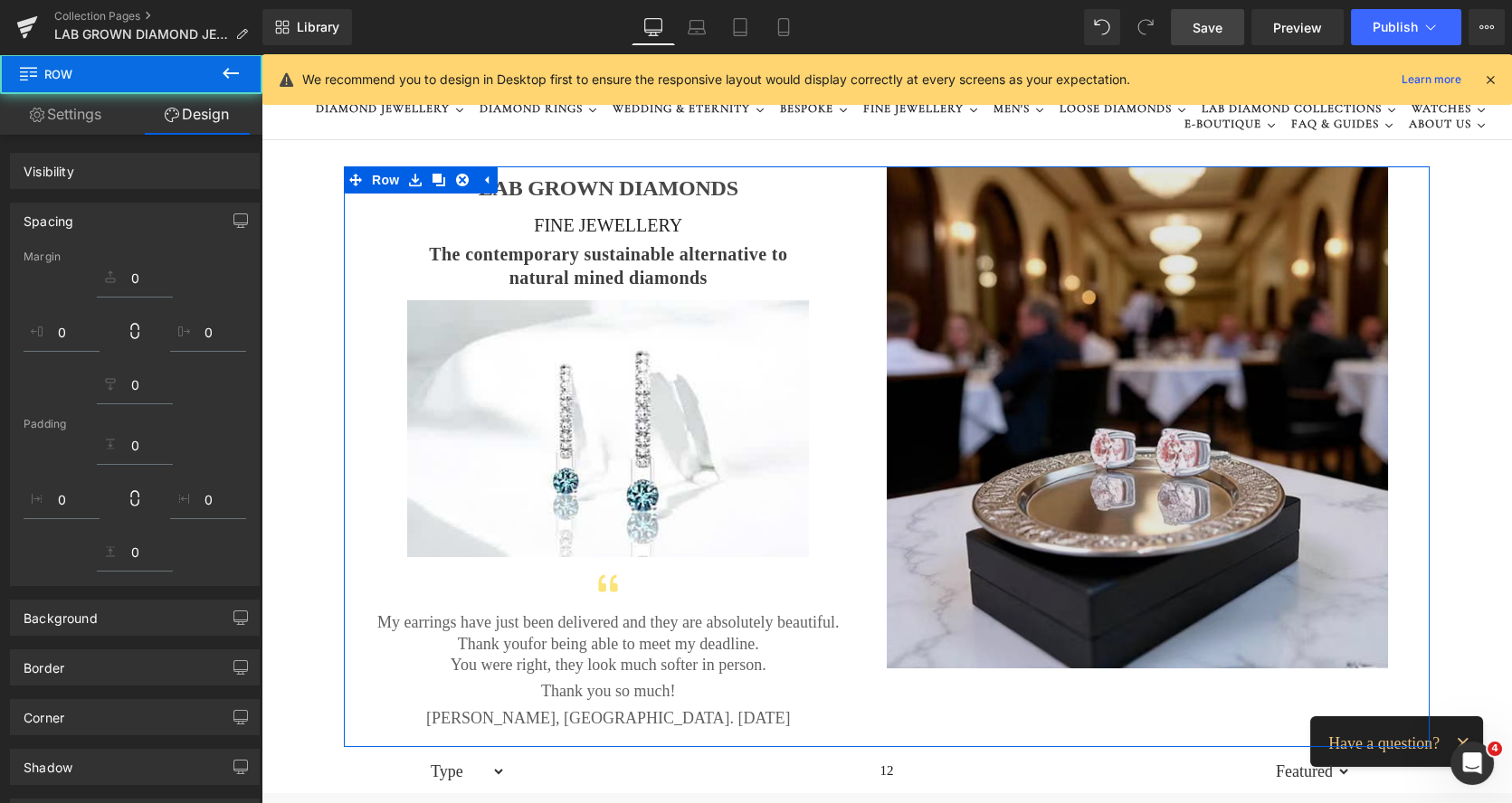
click at [1092, 235] on img at bounding box center [1137, 417] width 502 height 502
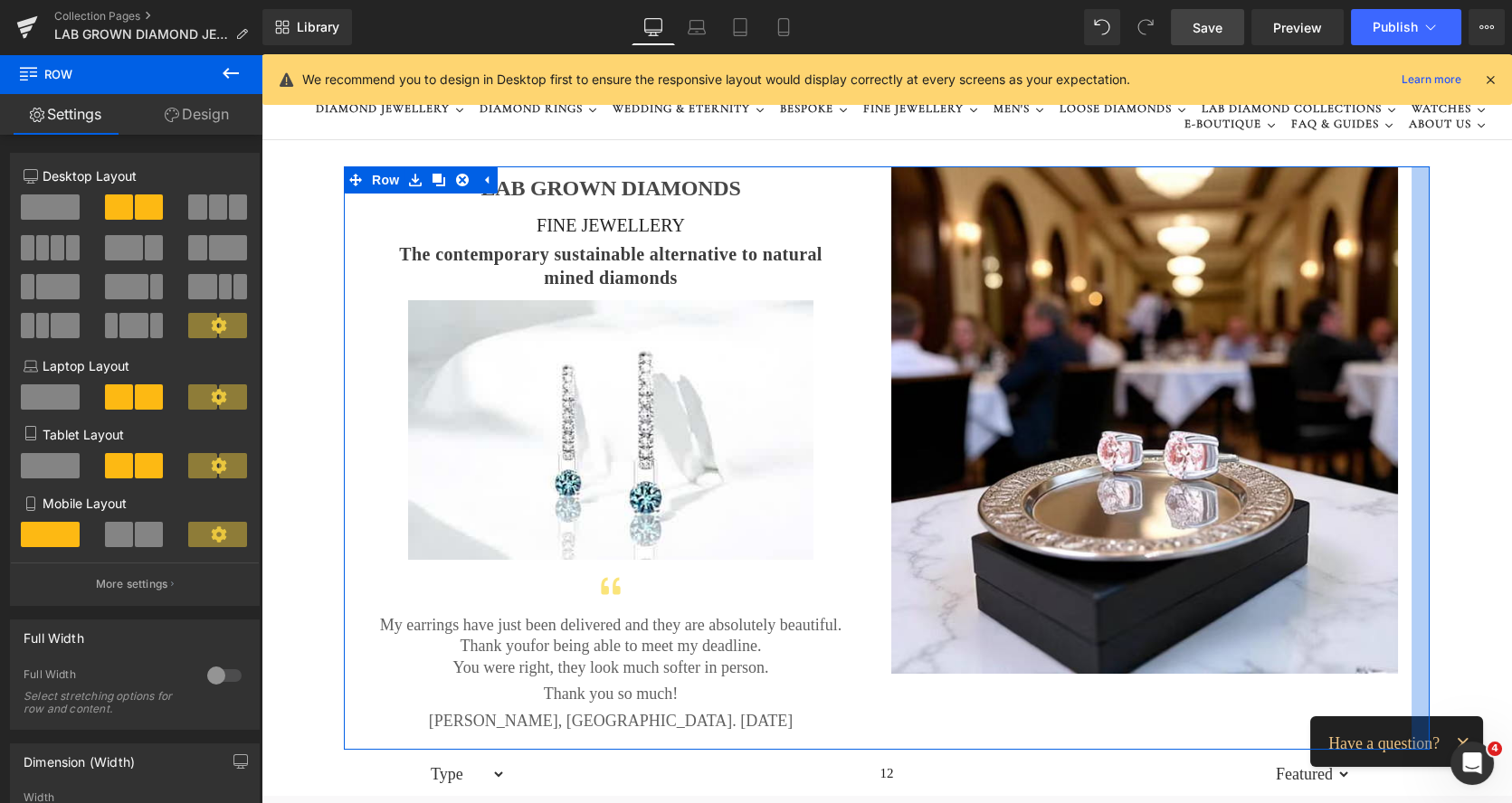
drag, startPoint x: 1402, startPoint y: 317, endPoint x: 1412, endPoint y: 319, distance: 10.2
click at [1412, 319] on div at bounding box center [1420, 458] width 18 height 583
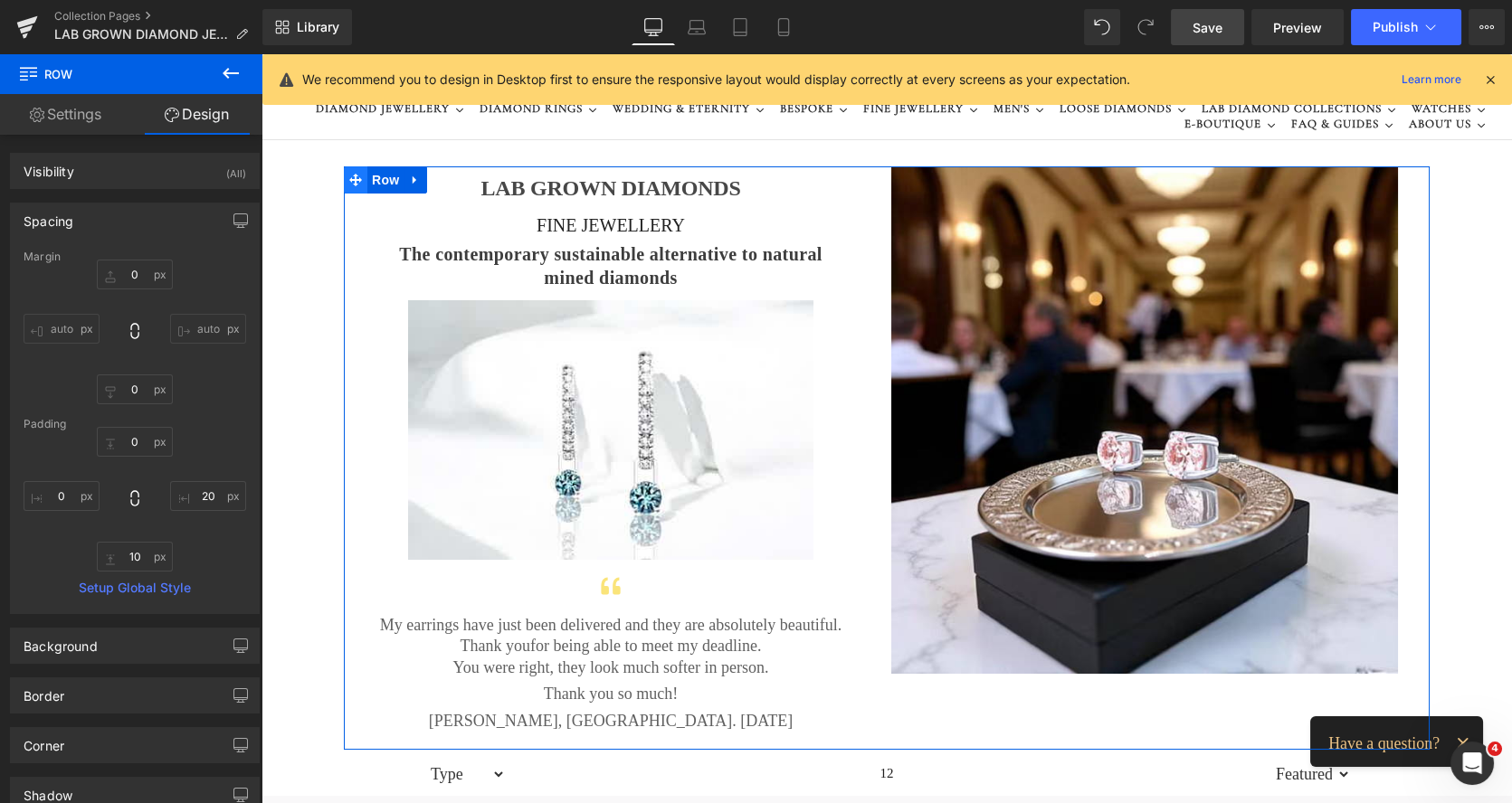
click at [349, 181] on icon at bounding box center [355, 179] width 13 height 13
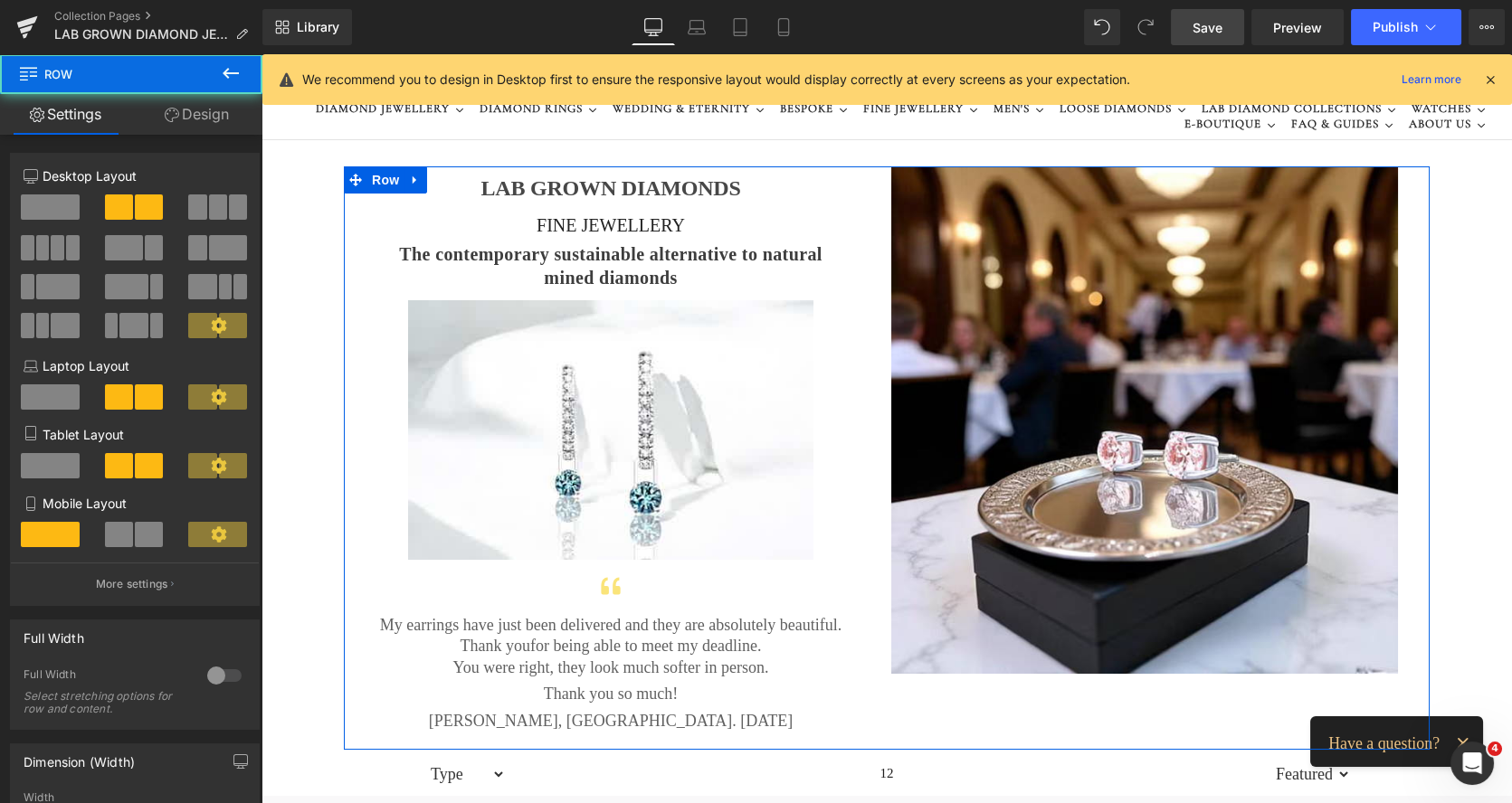
click at [201, 121] on link "Design" at bounding box center [197, 115] width 131 height 40
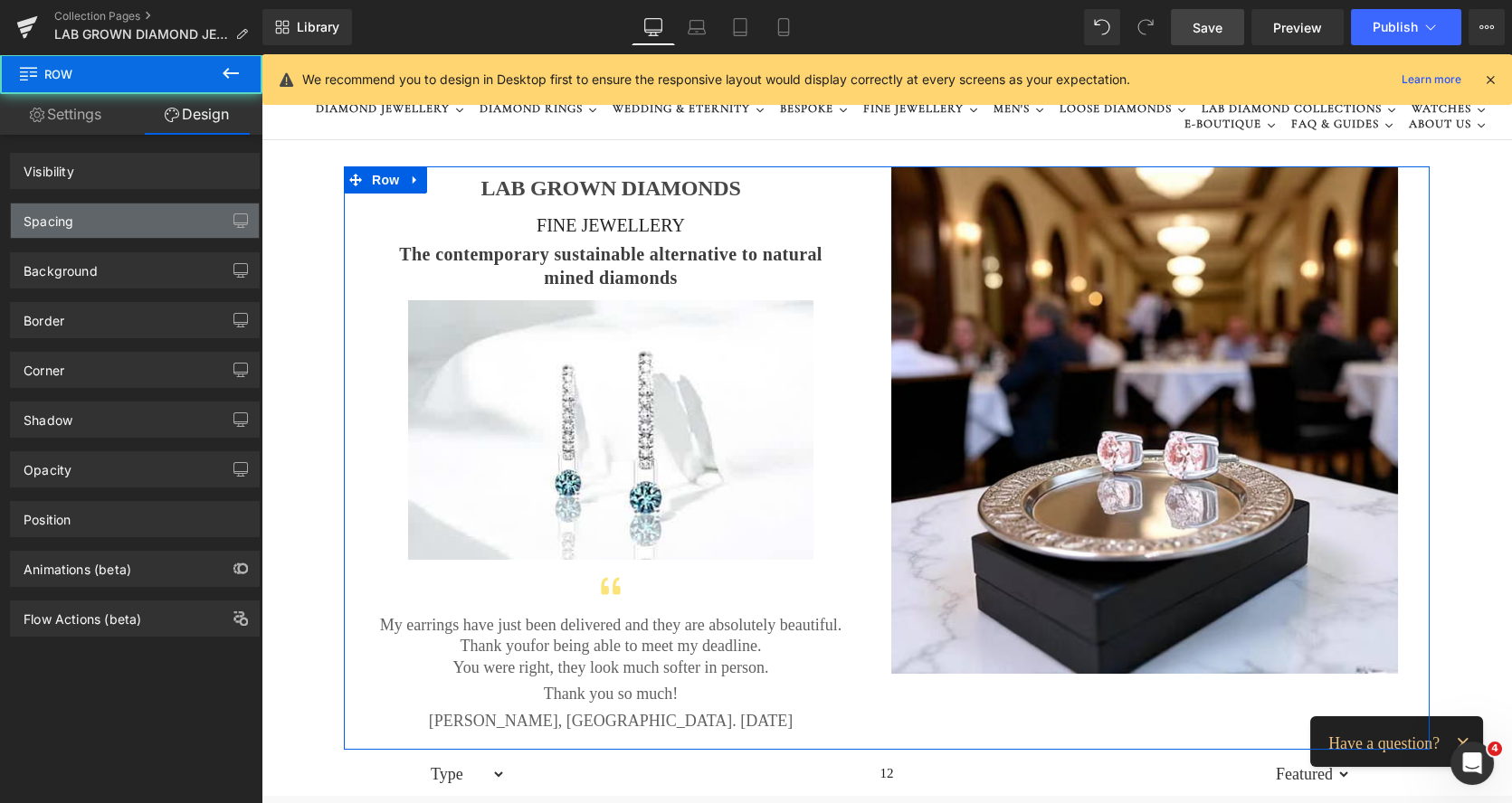
click at [84, 217] on div "Spacing" at bounding box center [134, 221] width 248 height 35
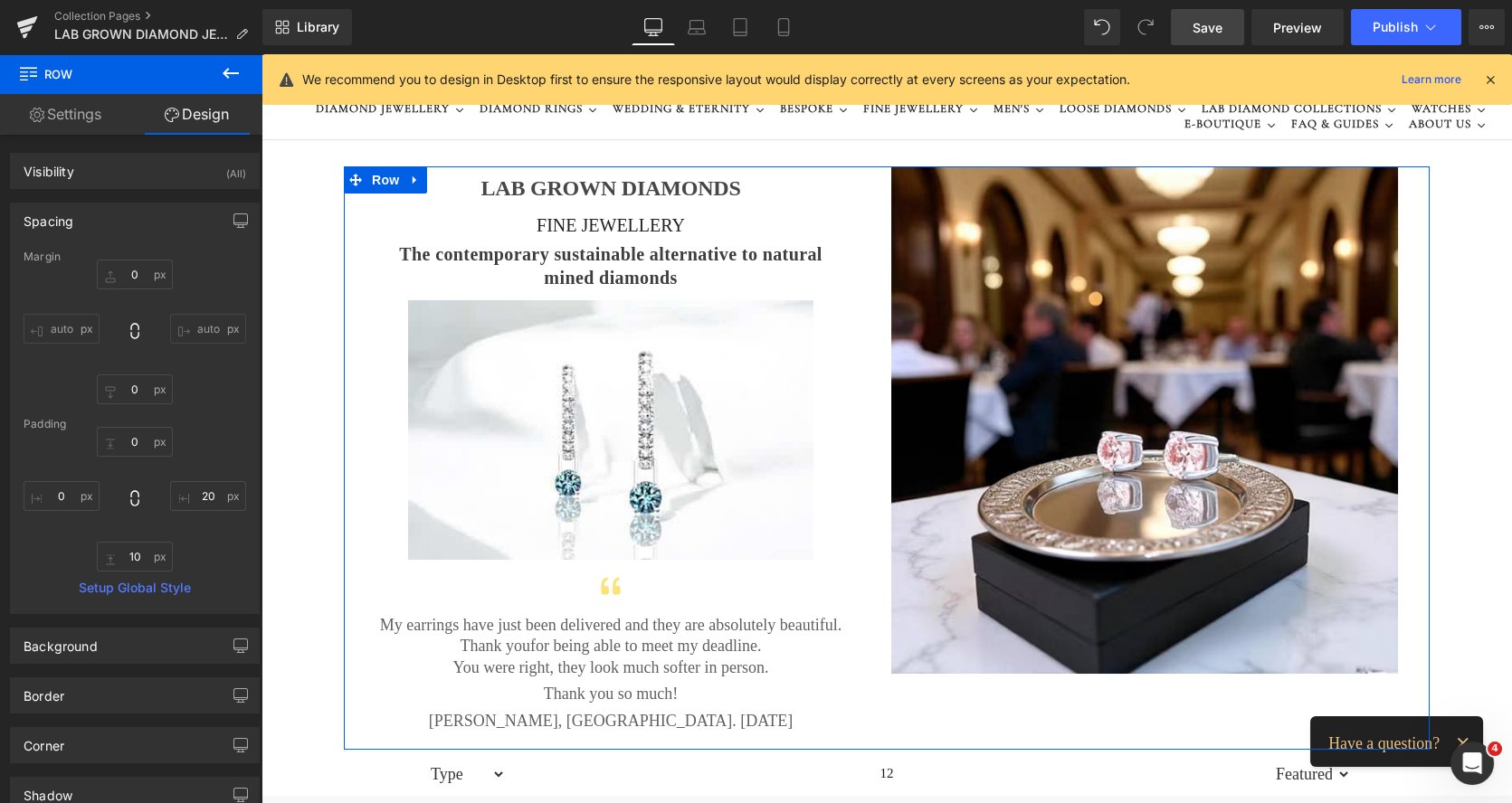
type input "0"
type input "20"
type input "10"
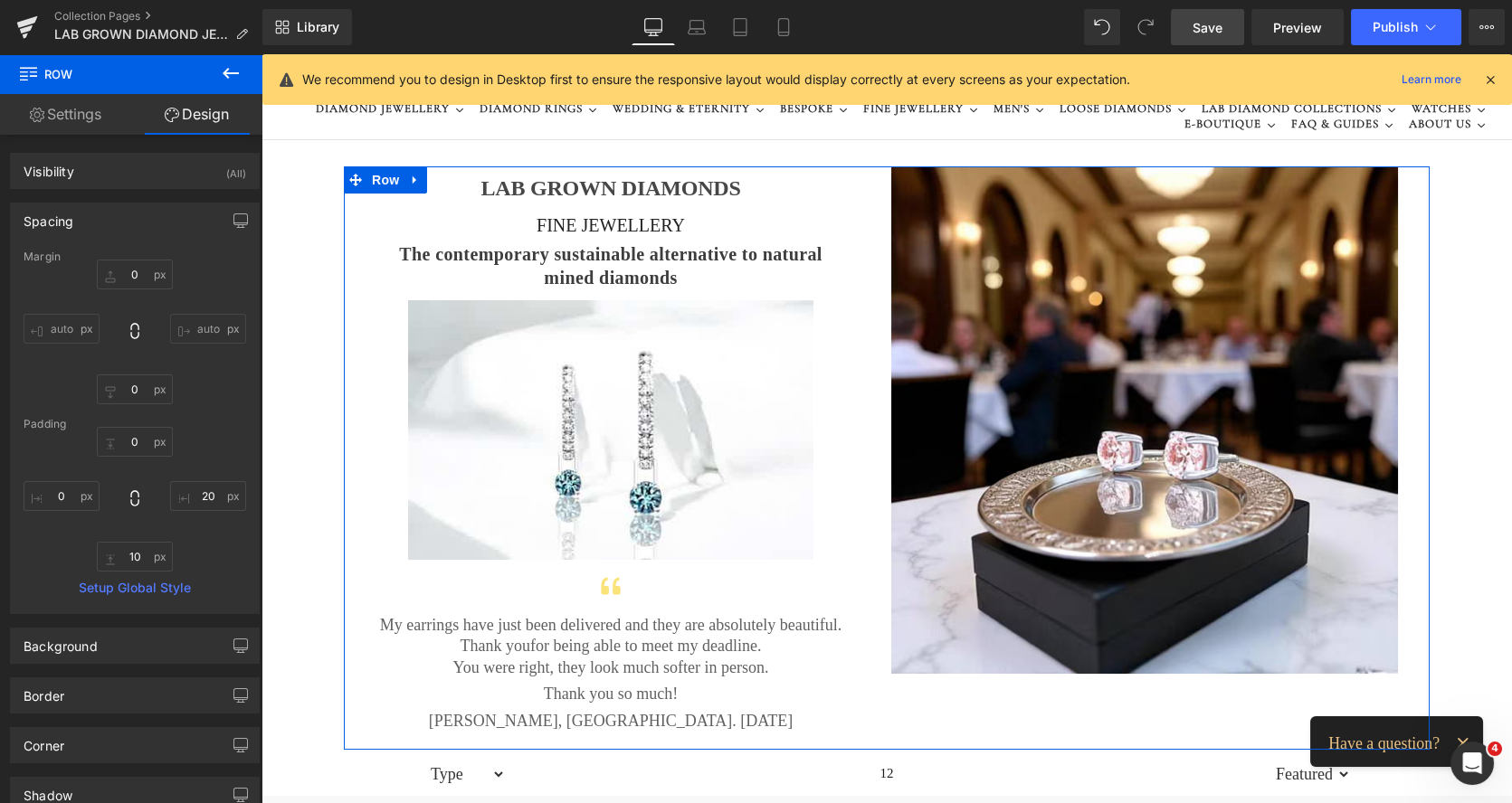
type input "0"
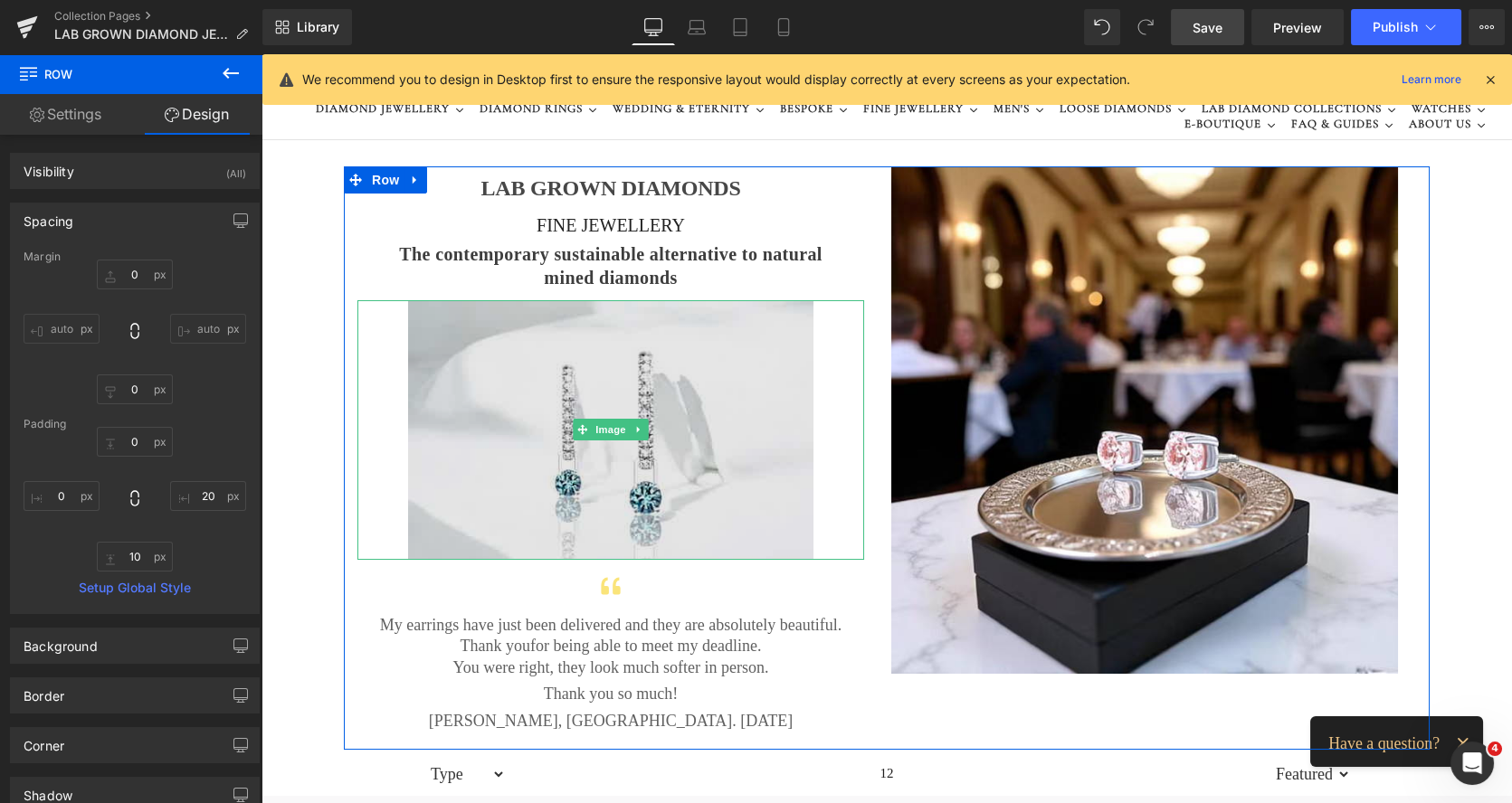
click at [540, 323] on img at bounding box center [610, 429] width 405 height 259
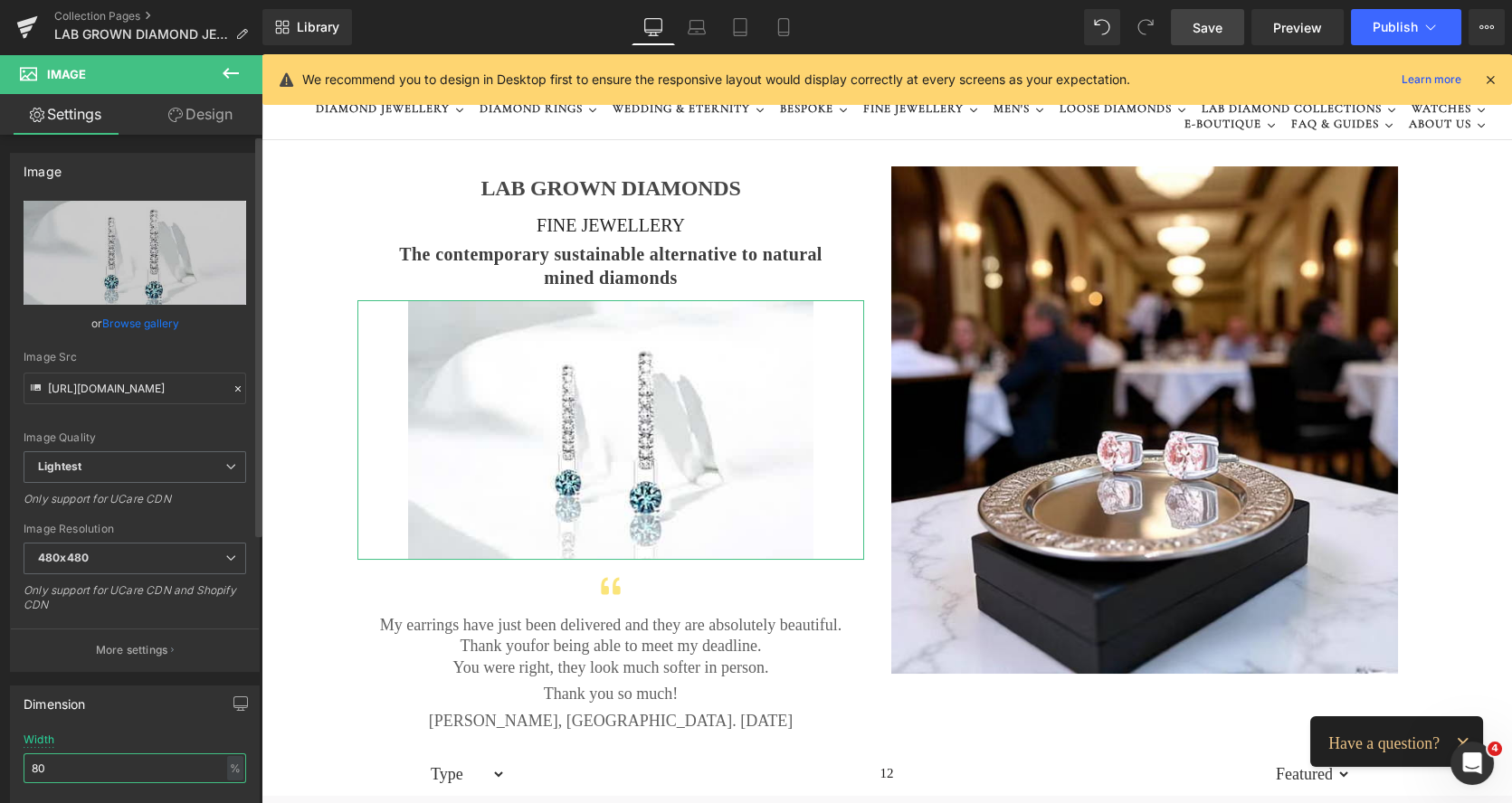
drag, startPoint x: 68, startPoint y: 760, endPoint x: 28, endPoint y: 766, distance: 40.4
click at [28, 766] on input "80" at bounding box center [134, 767] width 223 height 30
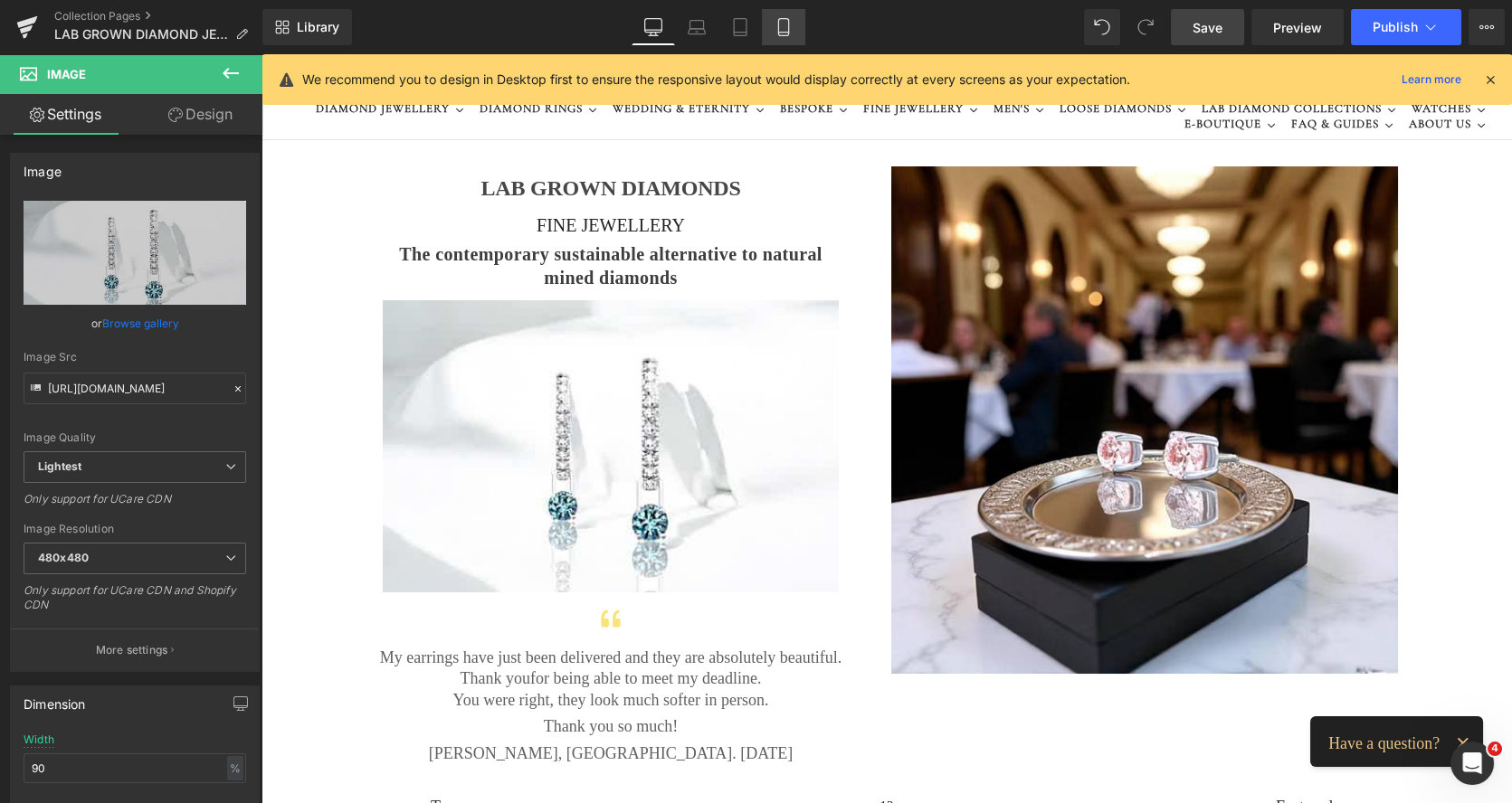
click at [790, 24] on icon at bounding box center [783, 27] width 18 height 18
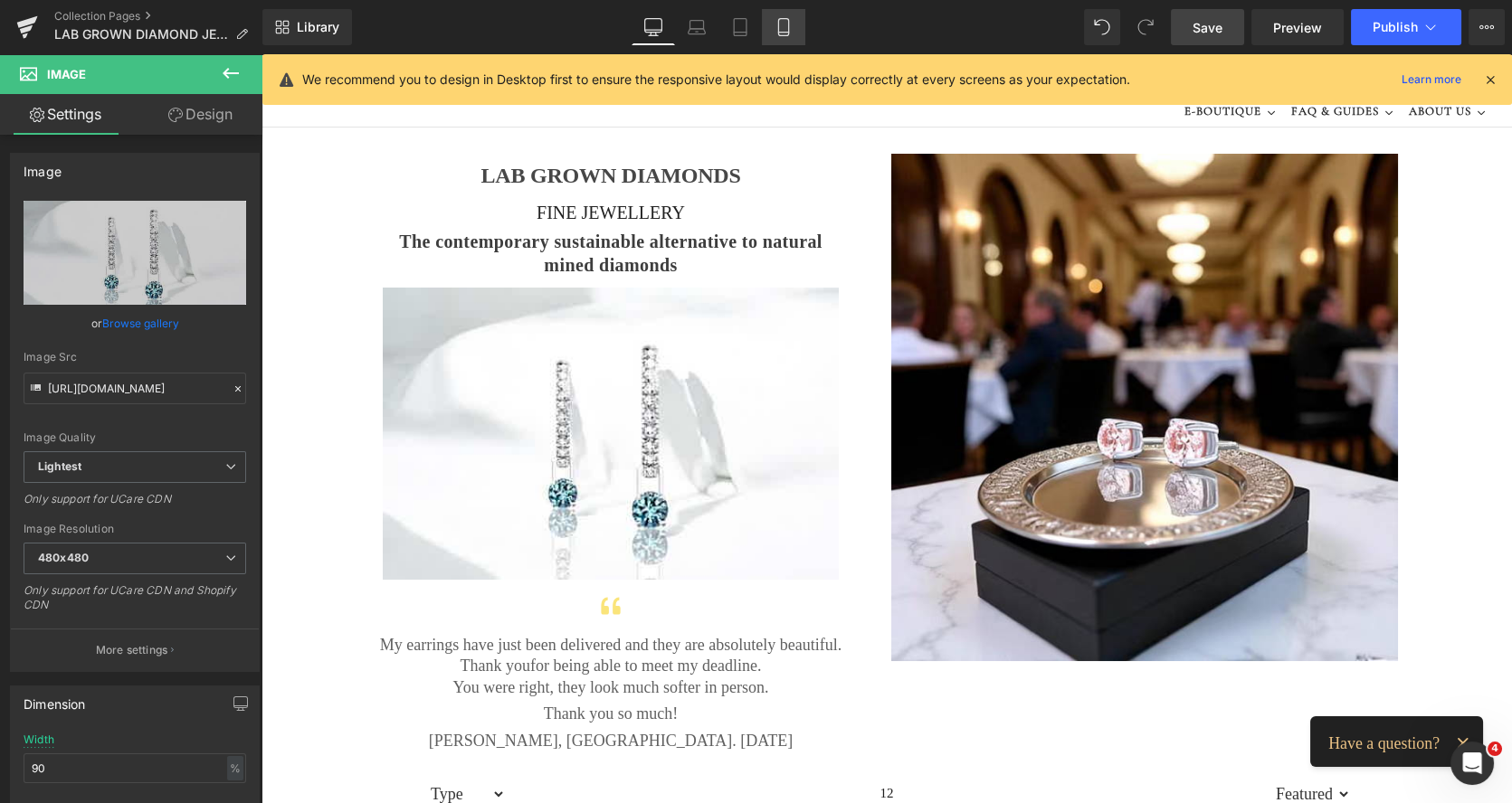
type input "100"
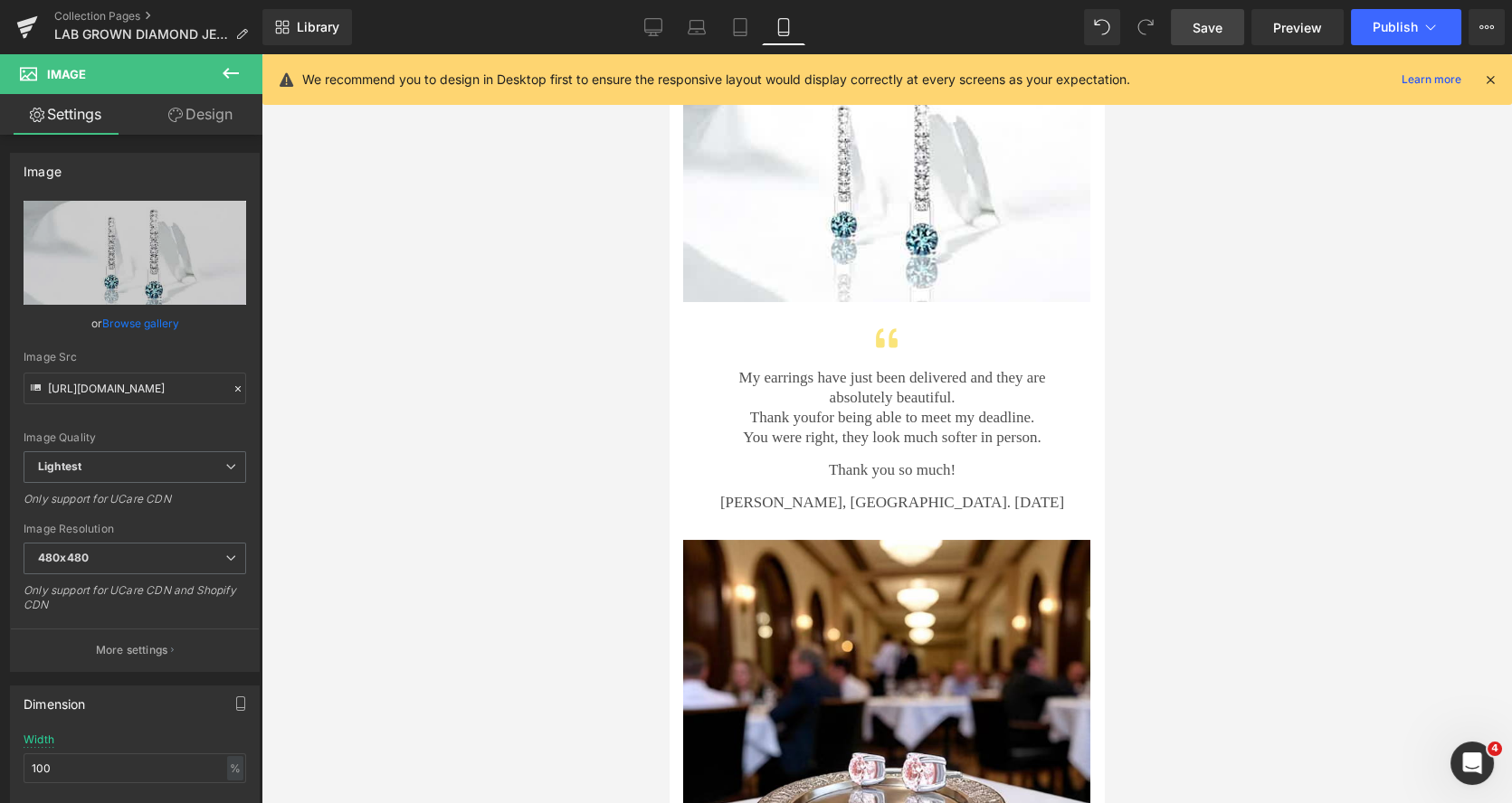
scroll to position [896, 0]
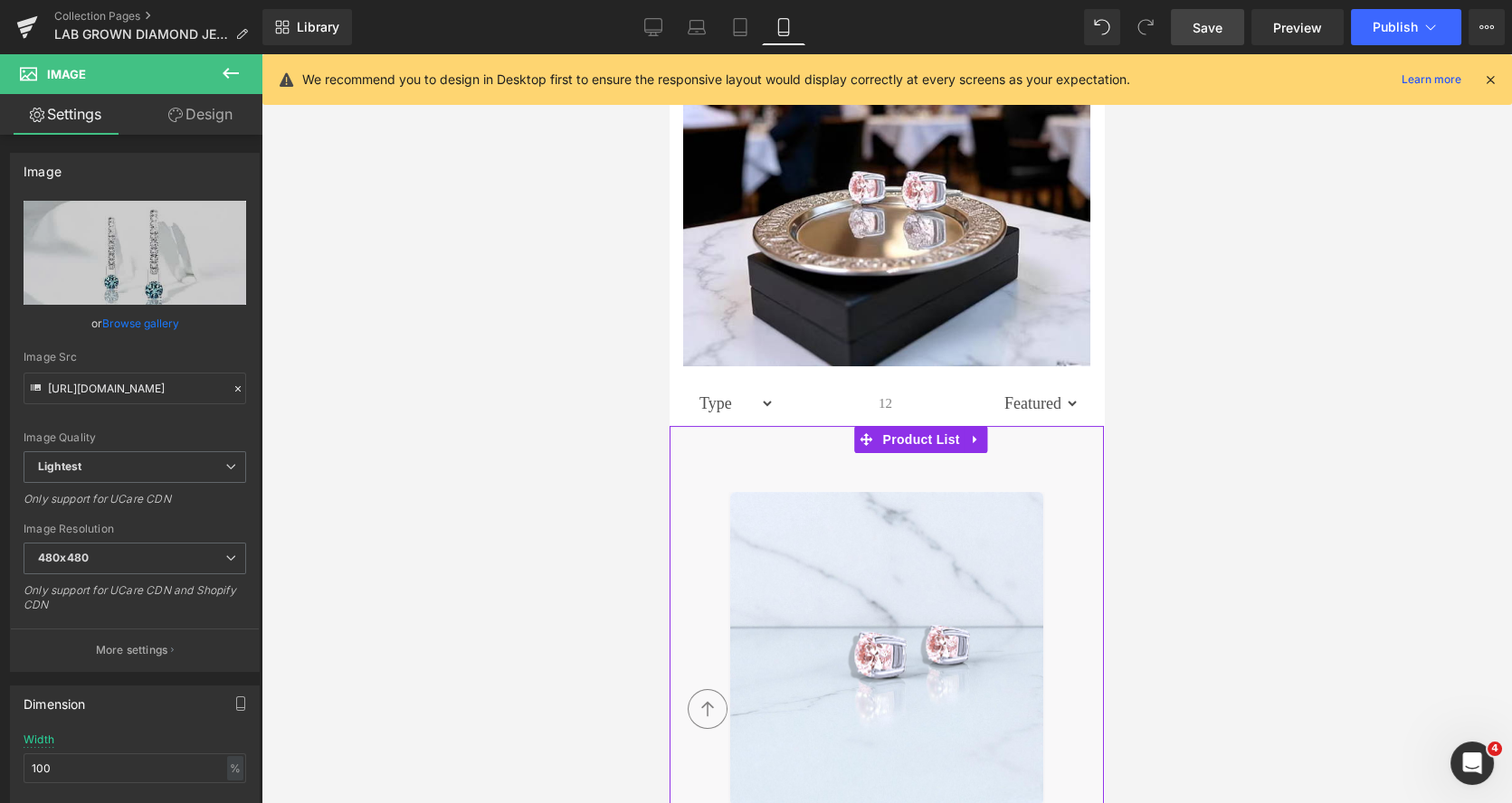
click at [967, 426] on link at bounding box center [976, 440] width 23 height 27
click at [1043, 426] on div at bounding box center [886, 428] width 434 height 5
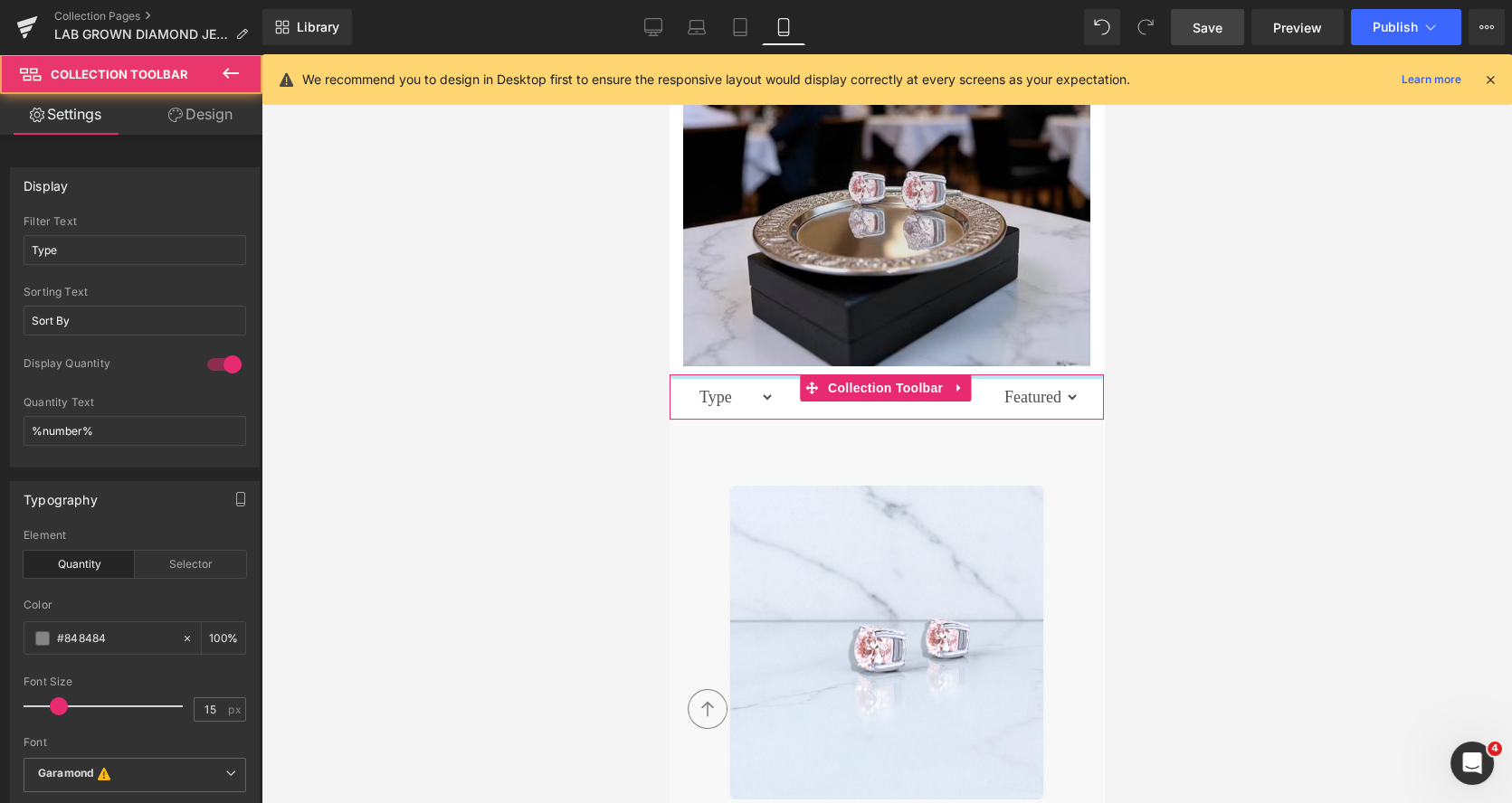
drag, startPoint x: 986, startPoint y: 356, endPoint x: 986, endPoint y: 345, distance: 11.0
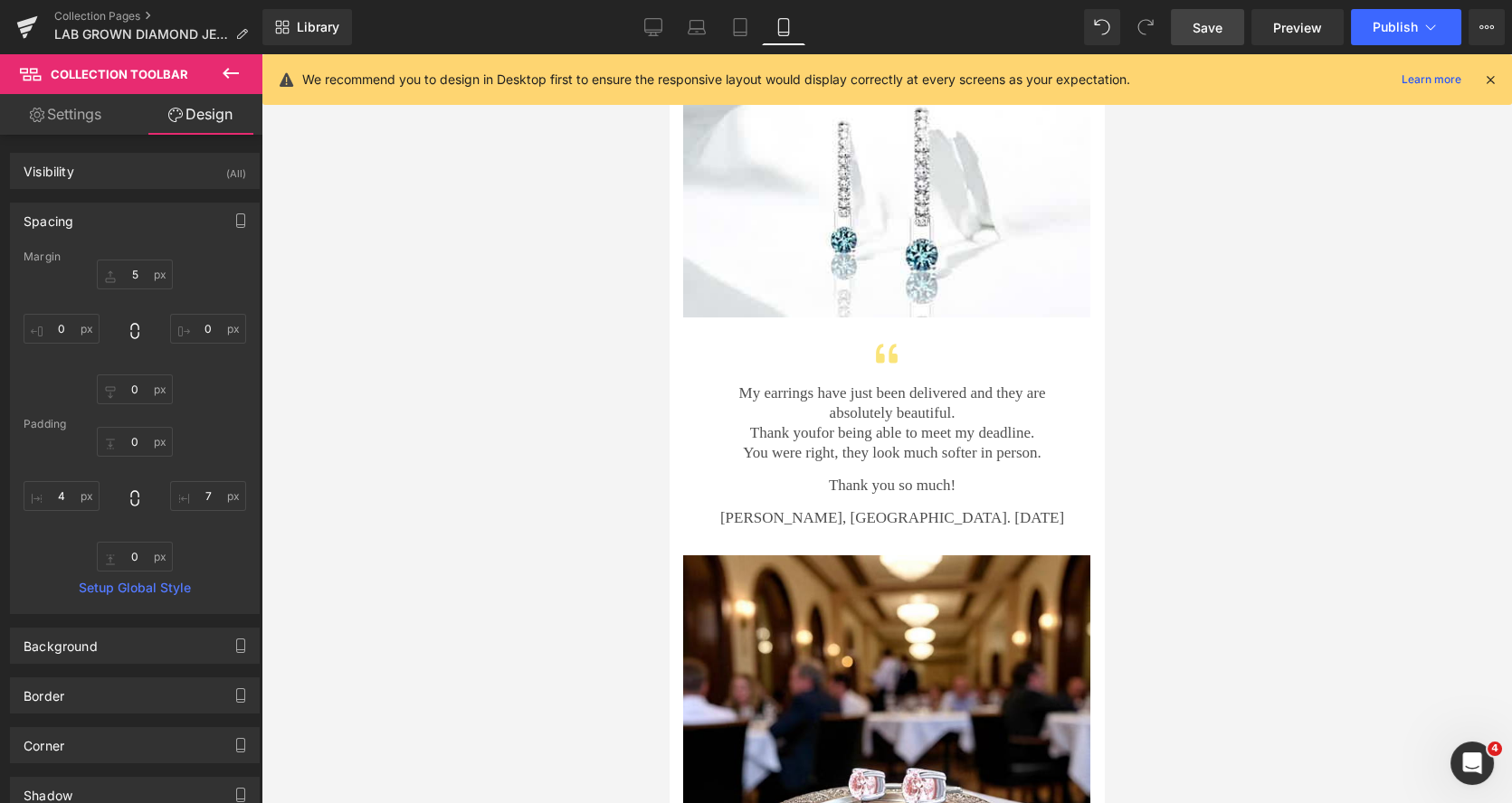
scroll to position [110, 0]
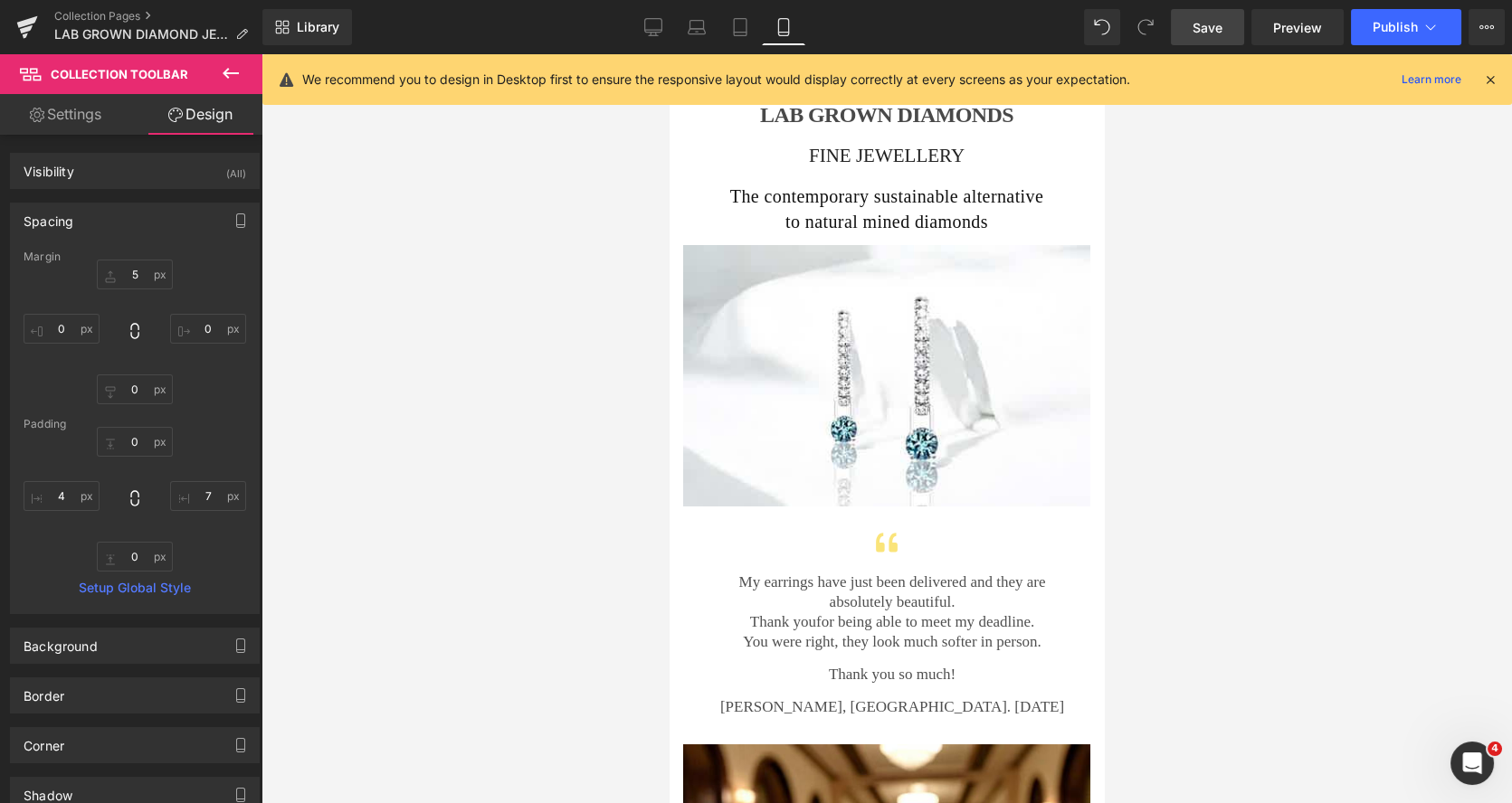
drag, startPoint x: 1094, startPoint y: 119, endPoint x: 1767, endPoint y: 132, distance: 673.1
drag, startPoint x: 652, startPoint y: 18, endPoint x: 570, endPoint y: 66, distance: 95.0
click at [652, 19] on icon at bounding box center [653, 26] width 17 height 13
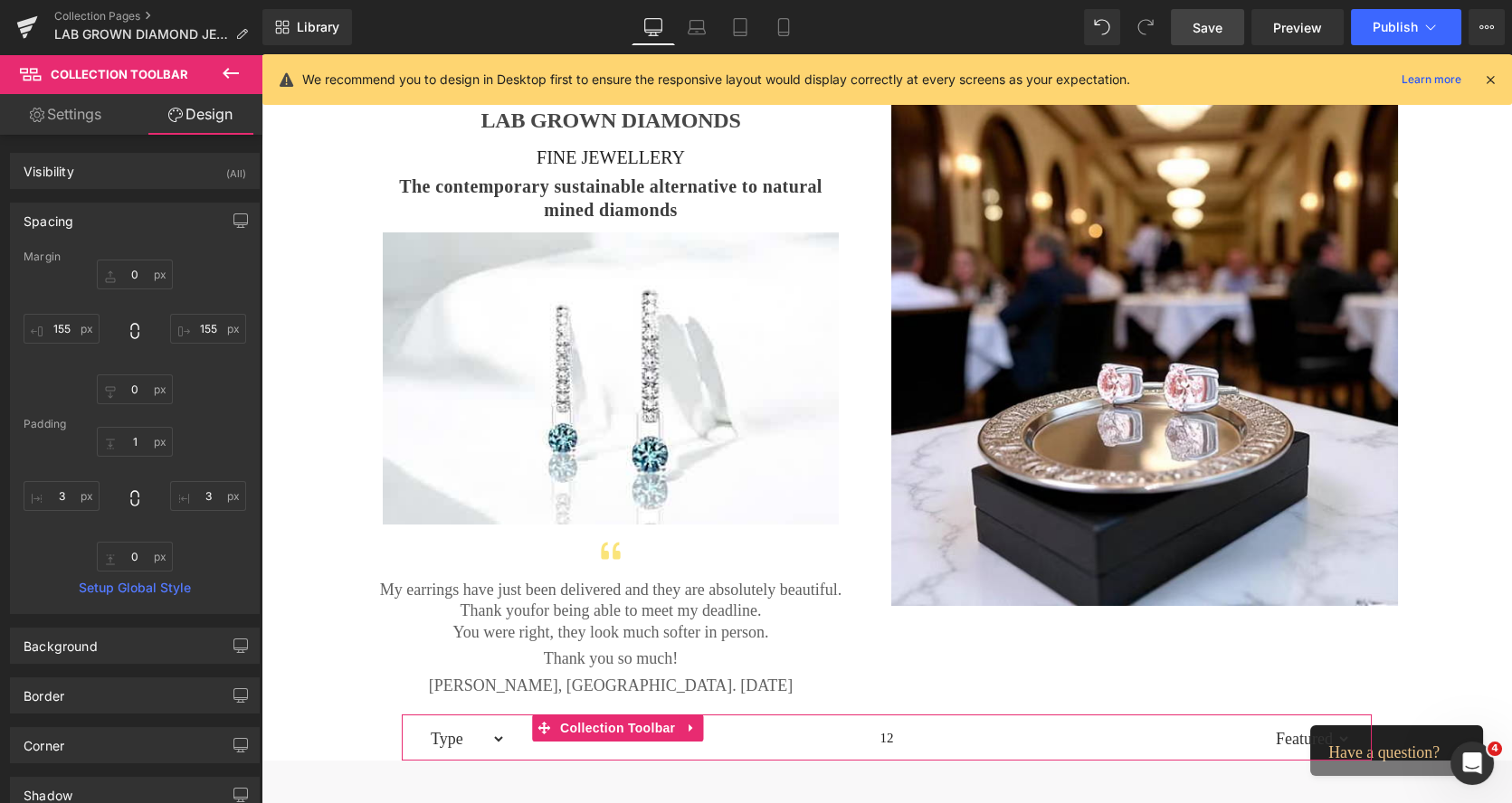
type input "0"
type input "155"
type input "0"
type input "155"
type input "1"
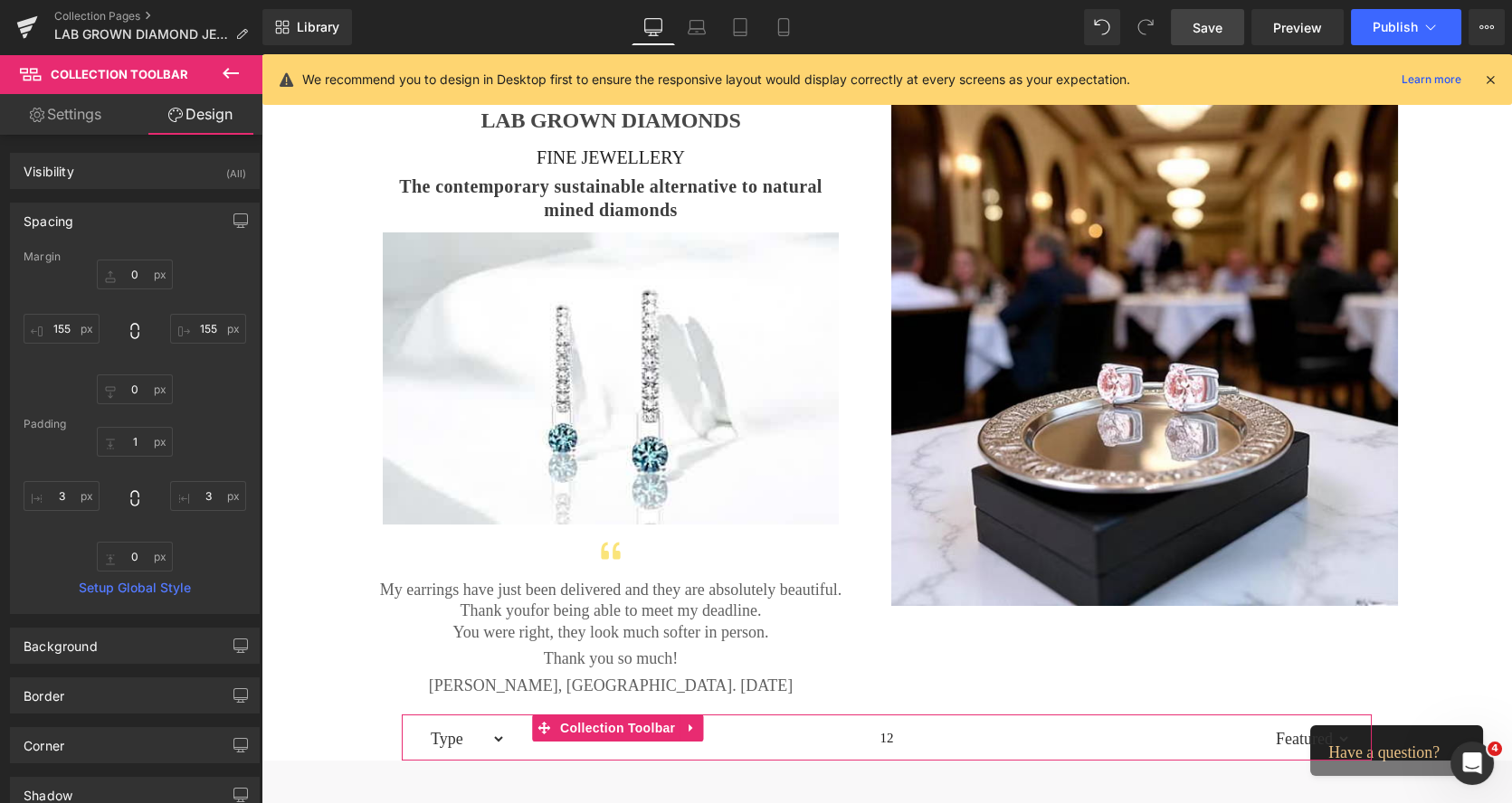
type input "3"
type input "0"
type input "3"
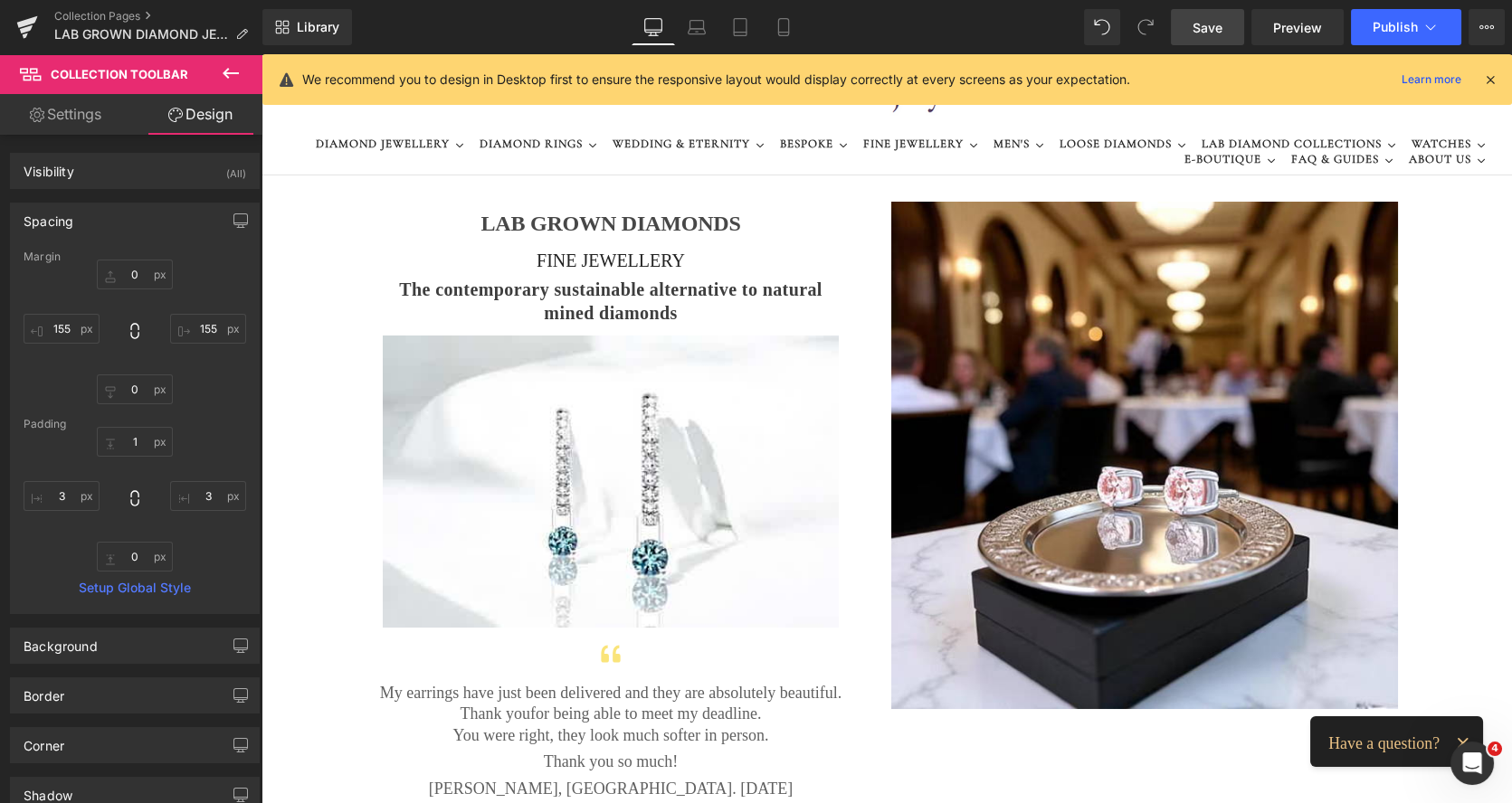
scroll to position [63, 0]
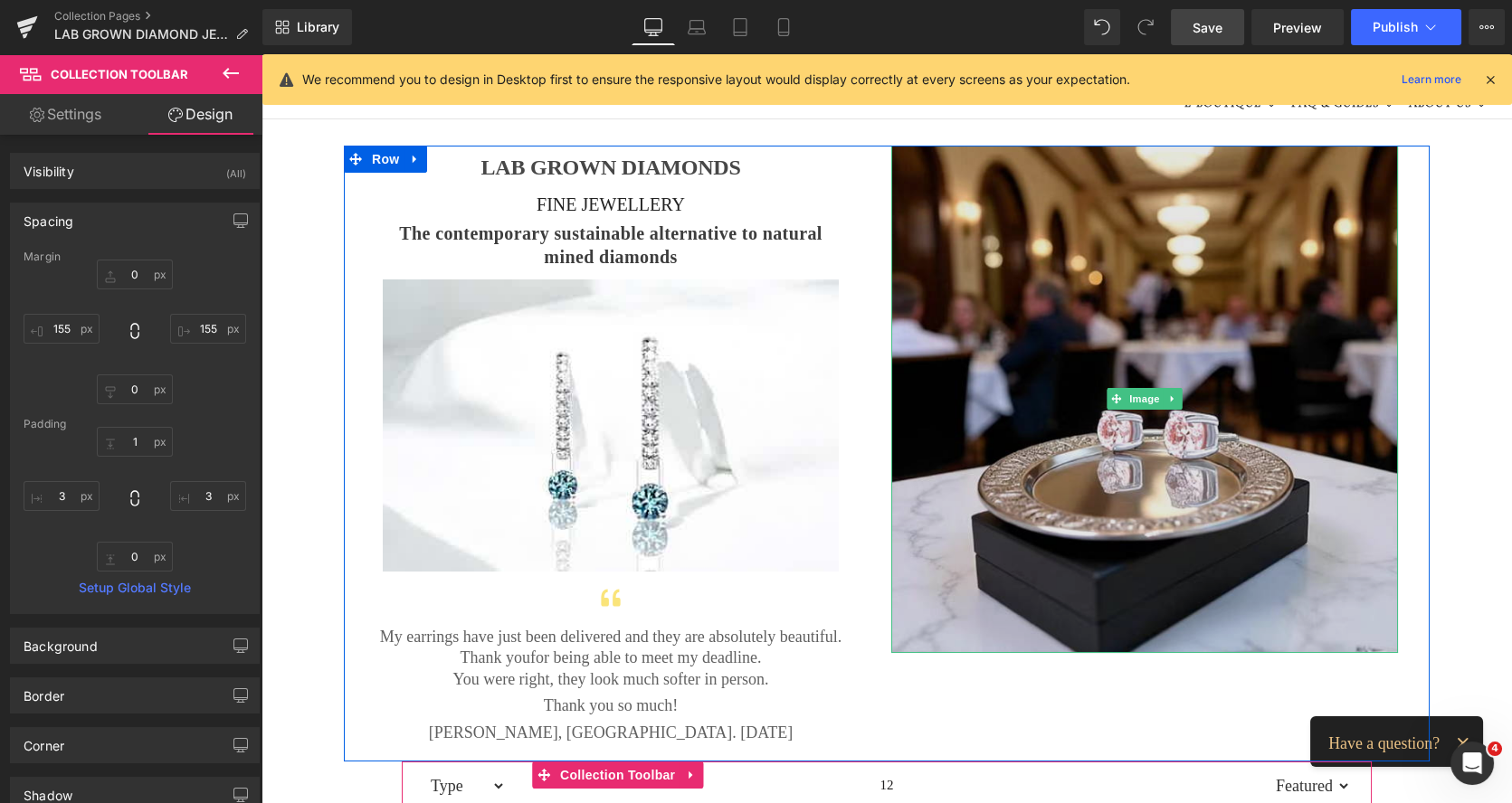
drag, startPoint x: 1082, startPoint y: 215, endPoint x: 1101, endPoint y: 343, distance: 129.4
click at [1081, 215] on img at bounding box center [1144, 399] width 506 height 507
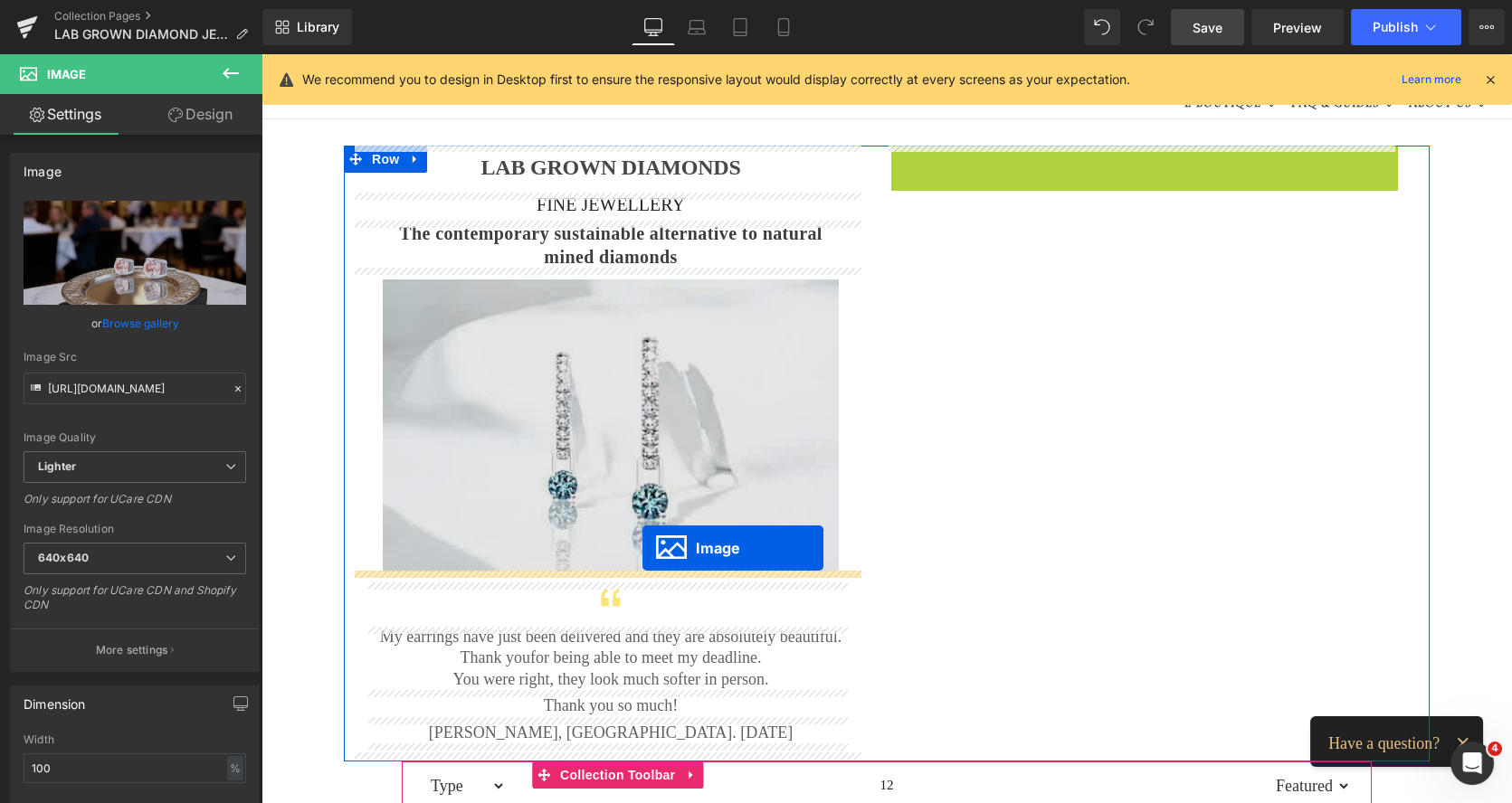
drag, startPoint x: 1110, startPoint y: 398, endPoint x: 642, endPoint y: 549, distance: 491.8
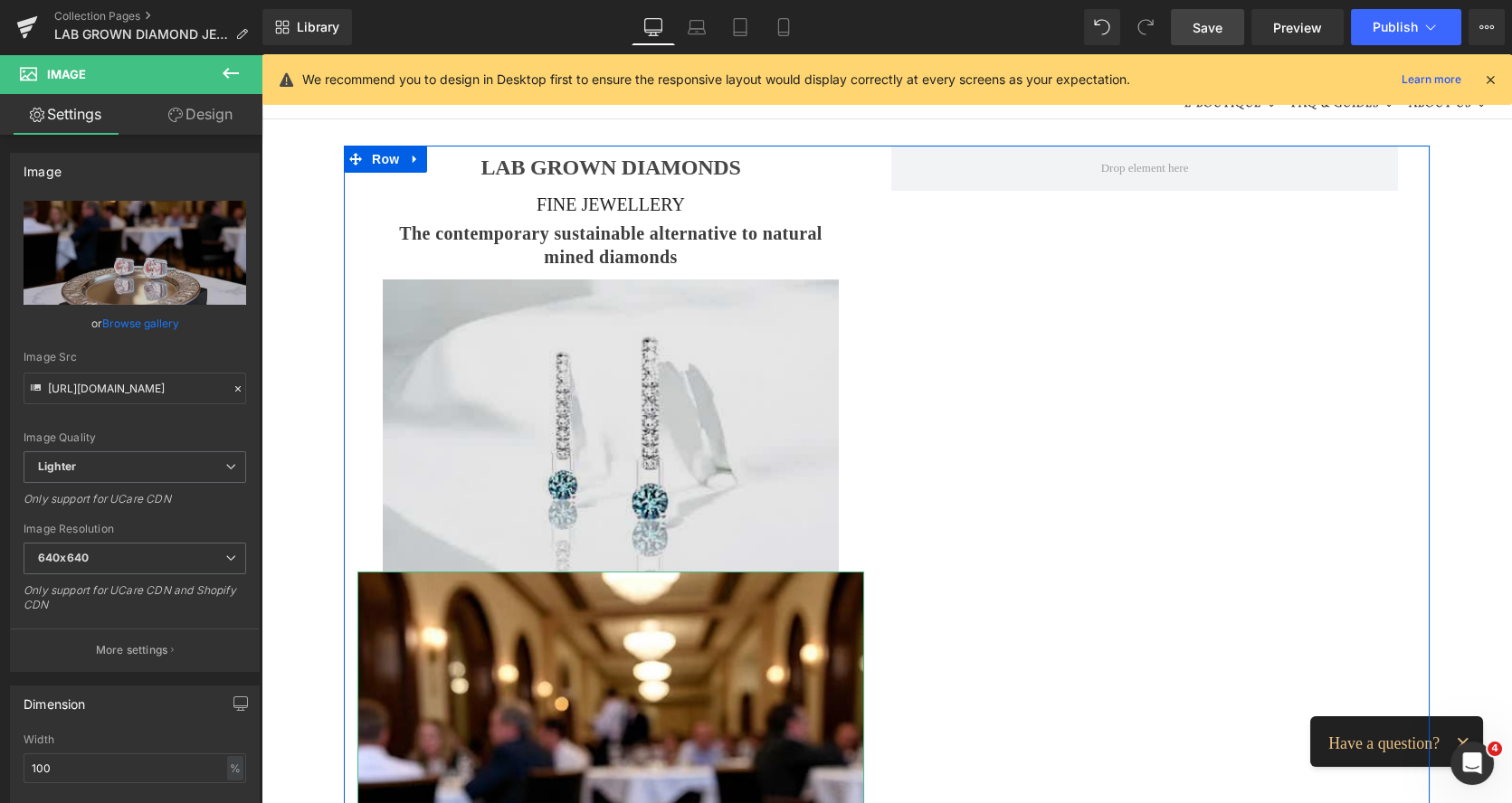
click at [539, 356] on img at bounding box center [610, 425] width 456 height 292
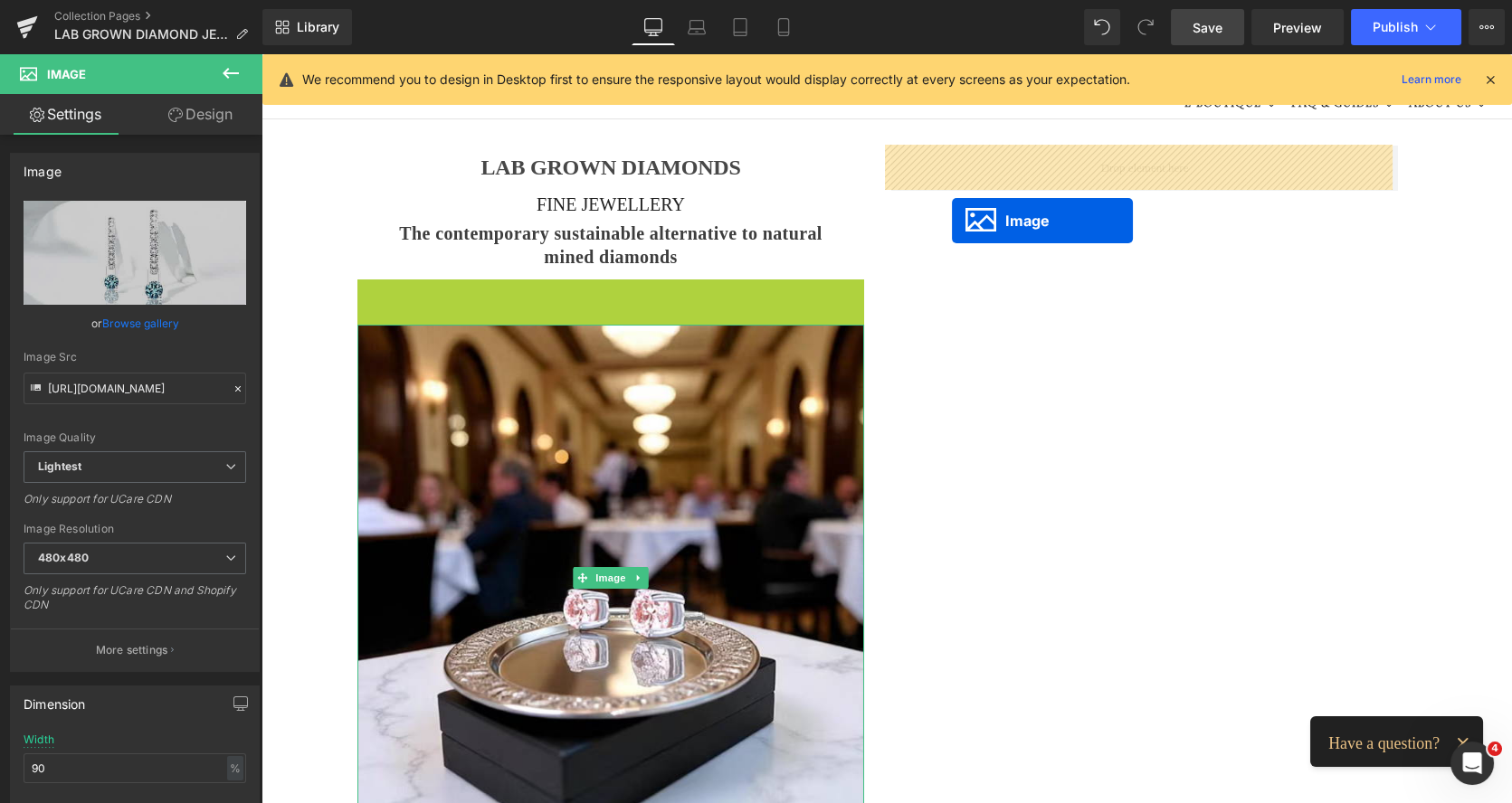
drag, startPoint x: 578, startPoint y: 421, endPoint x: 952, endPoint y: 221, distance: 424.1
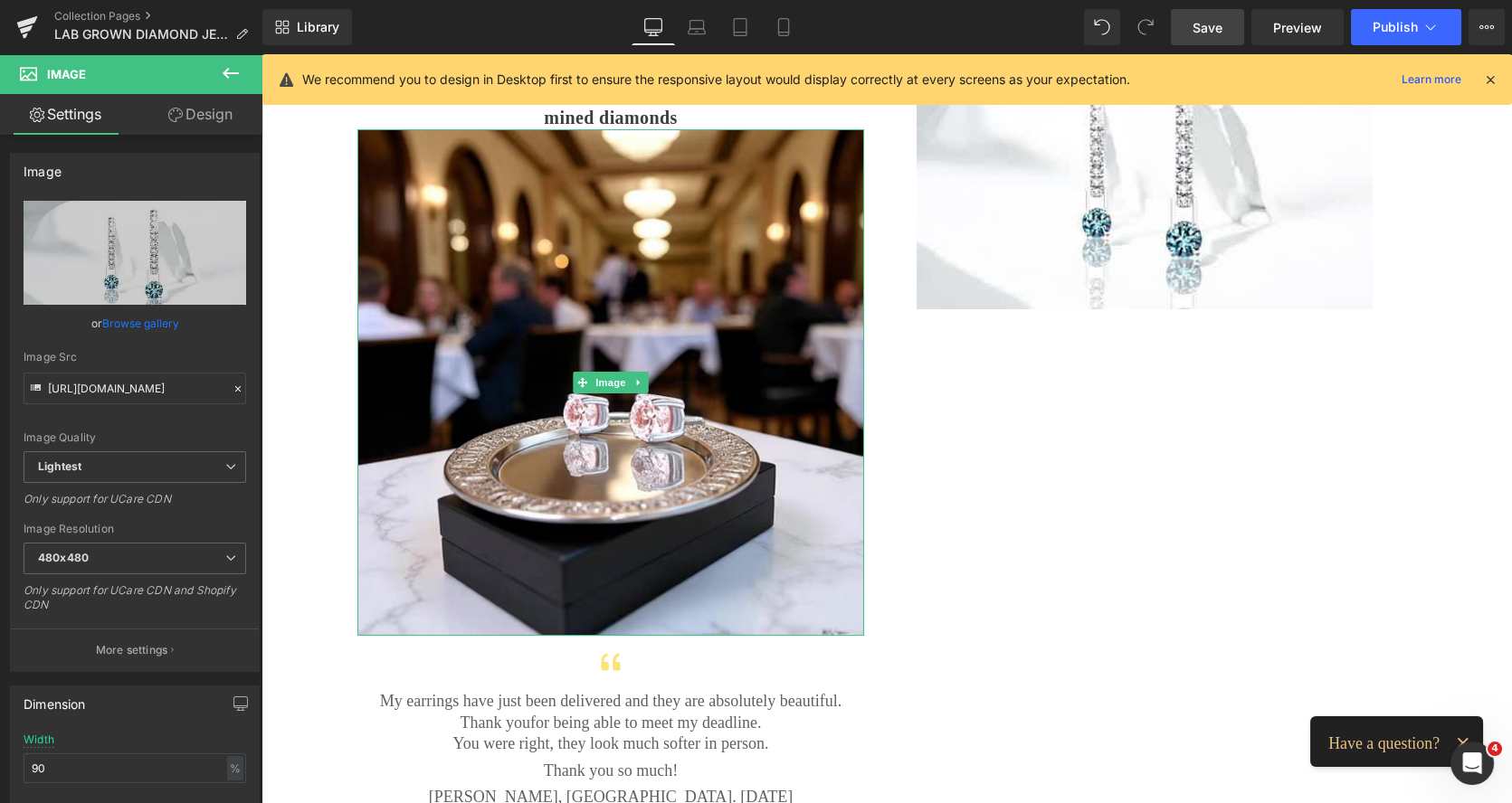
scroll to position [275, 0]
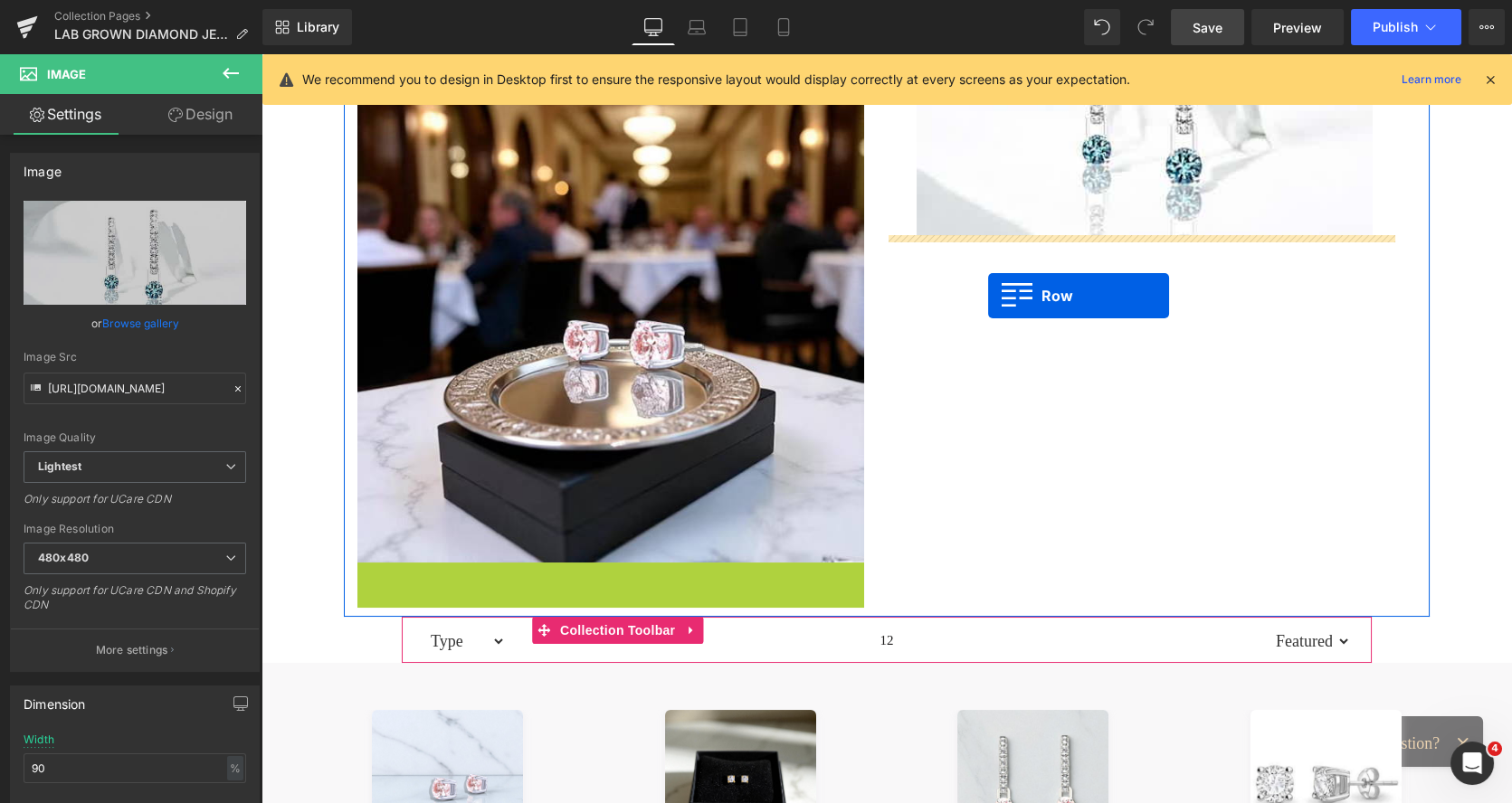
drag, startPoint x: 357, startPoint y: 578, endPoint x: 987, endPoint y: 297, distance: 689.8
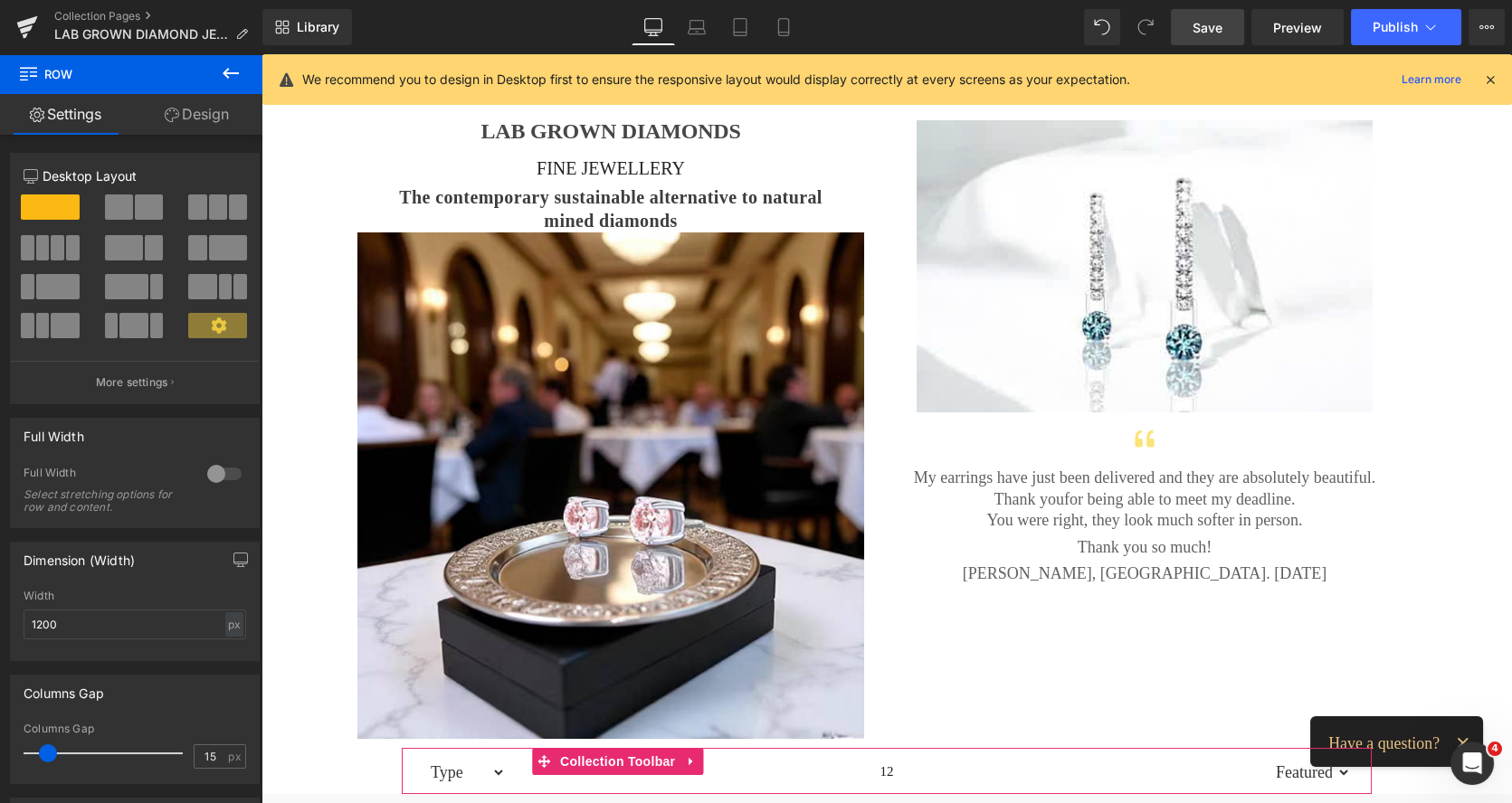
scroll to position [169, 0]
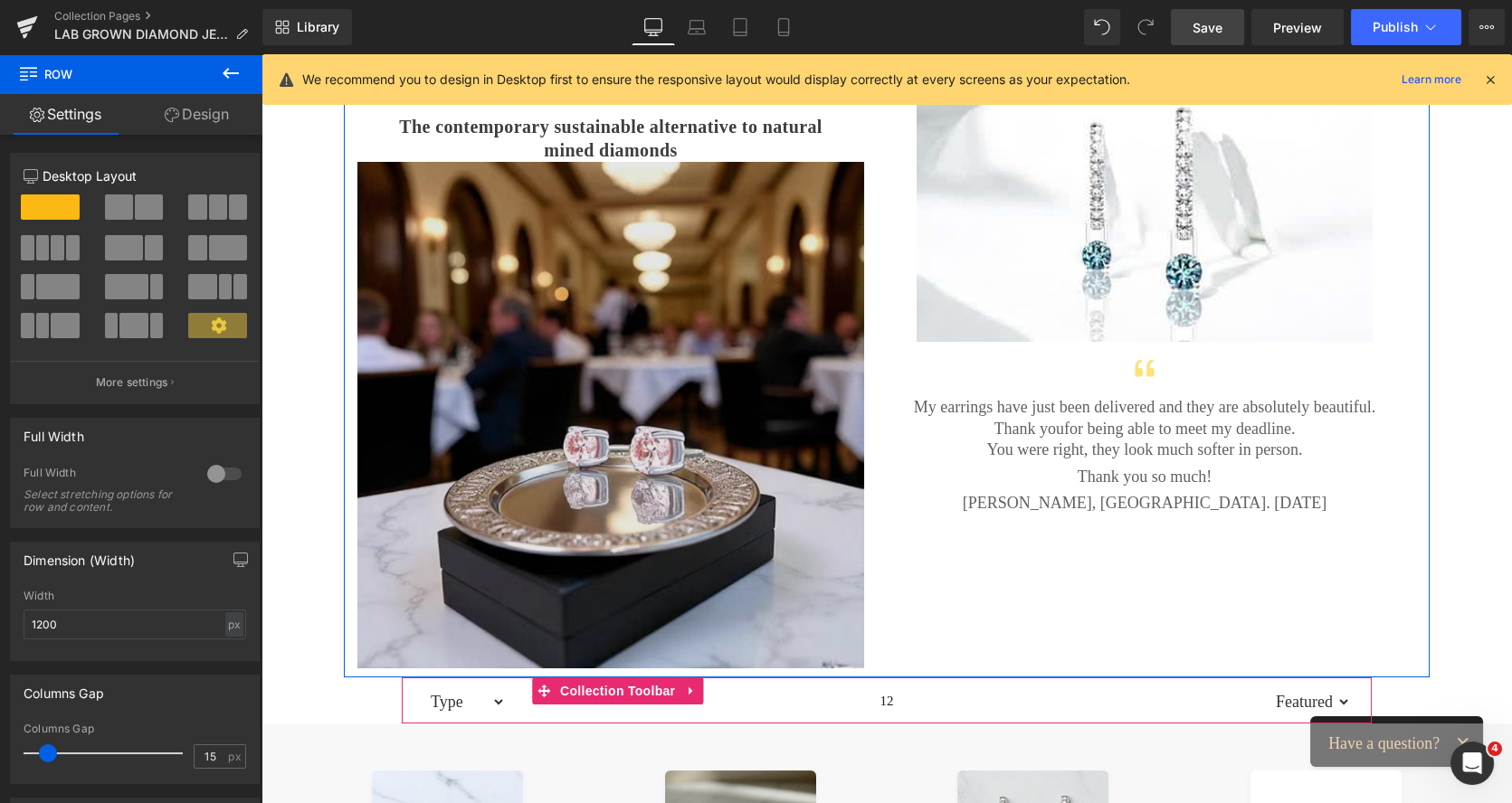
click at [724, 274] on img at bounding box center [610, 415] width 506 height 507
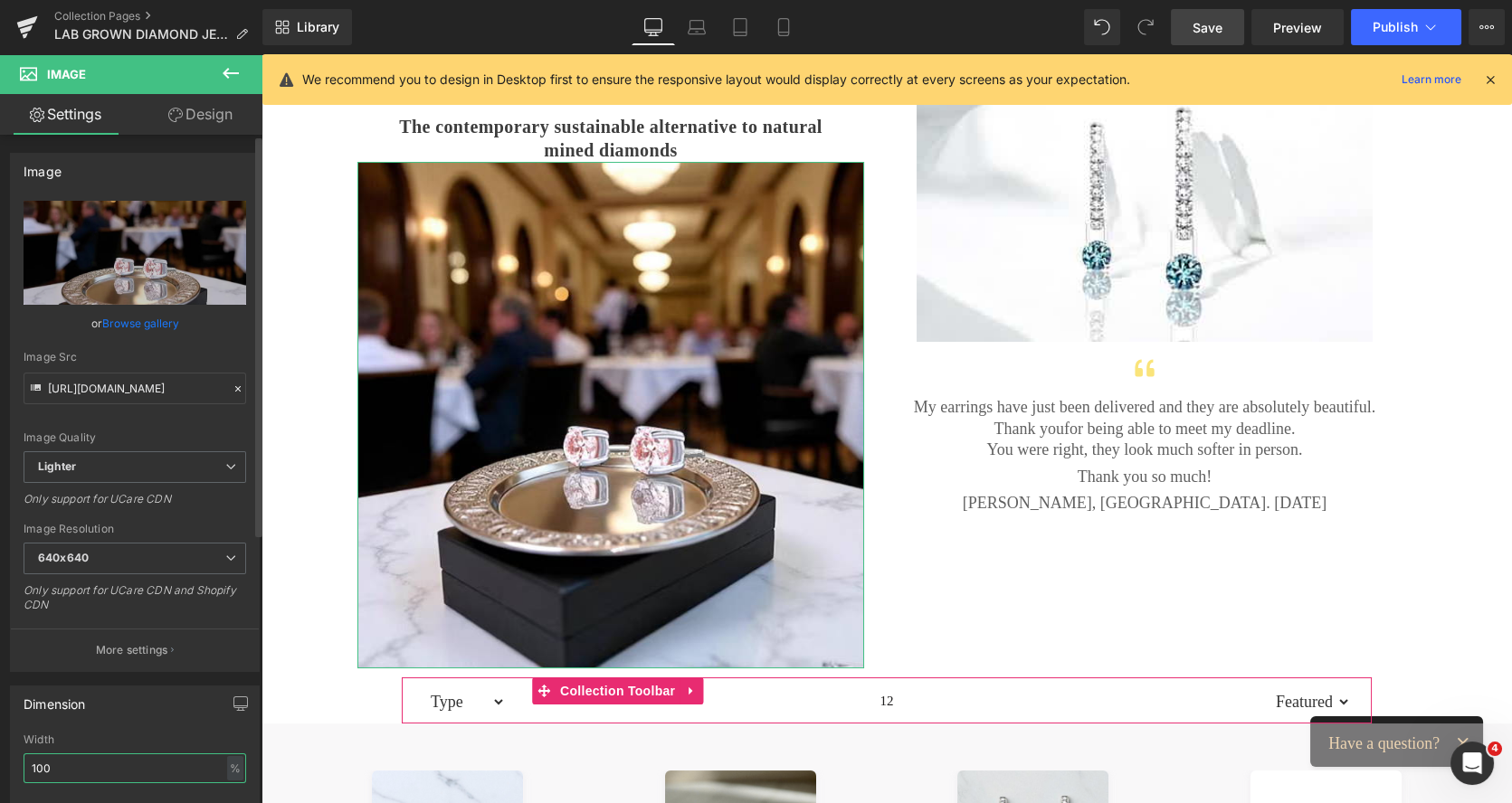
drag, startPoint x: 80, startPoint y: 766, endPoint x: 8, endPoint y: 767, distance: 72.0
click at [8, 767] on div "Dimension 100% Width 100 % % px auto Height auto 0 Circle Image" at bounding box center [135, 793] width 271 height 243
type input "90"
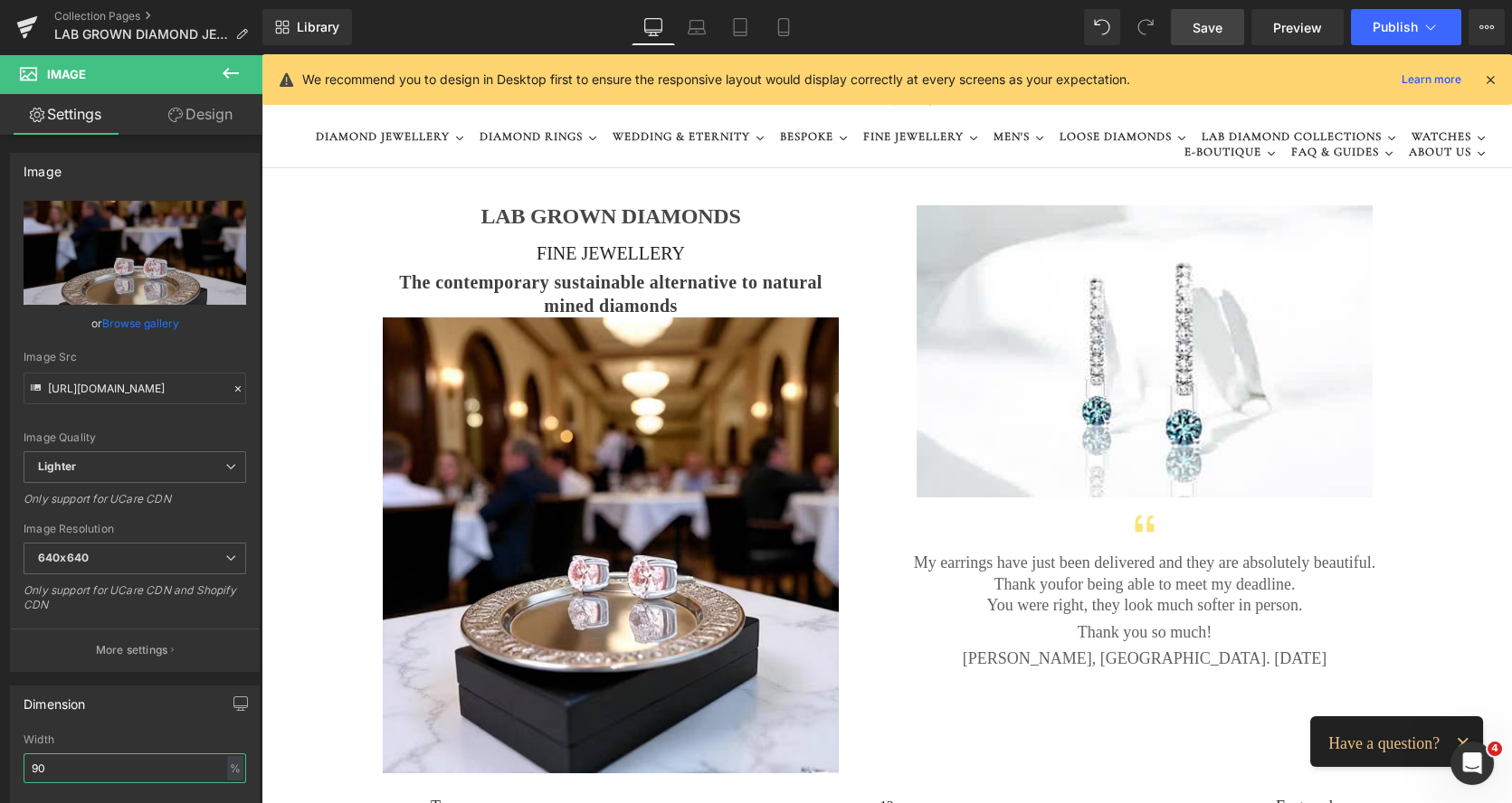
scroll to position [0, 0]
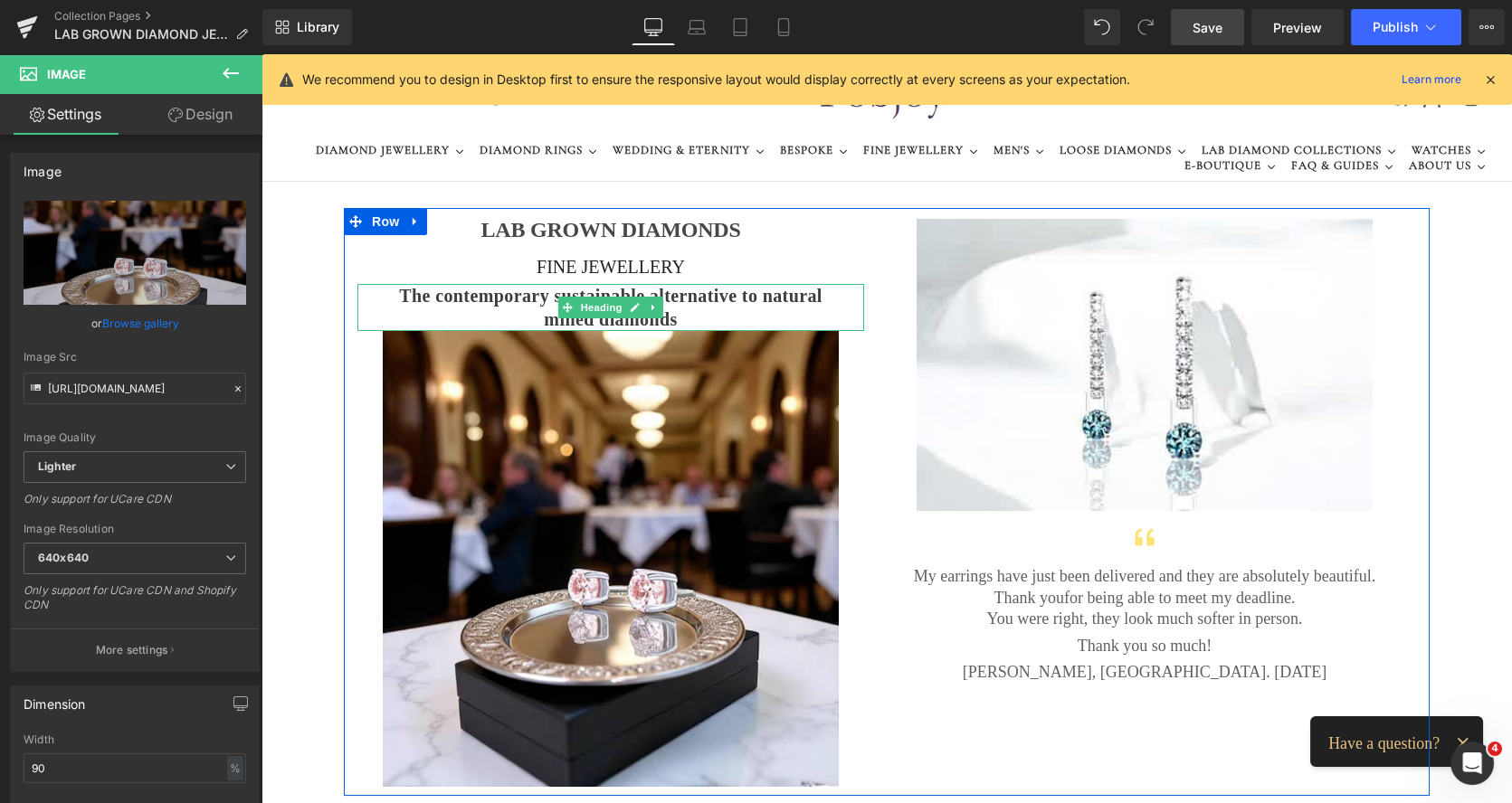
click at [748, 302] on span "The contemporary sustainable alternative to natural mined diamonds" at bounding box center [610, 307] width 423 height 43
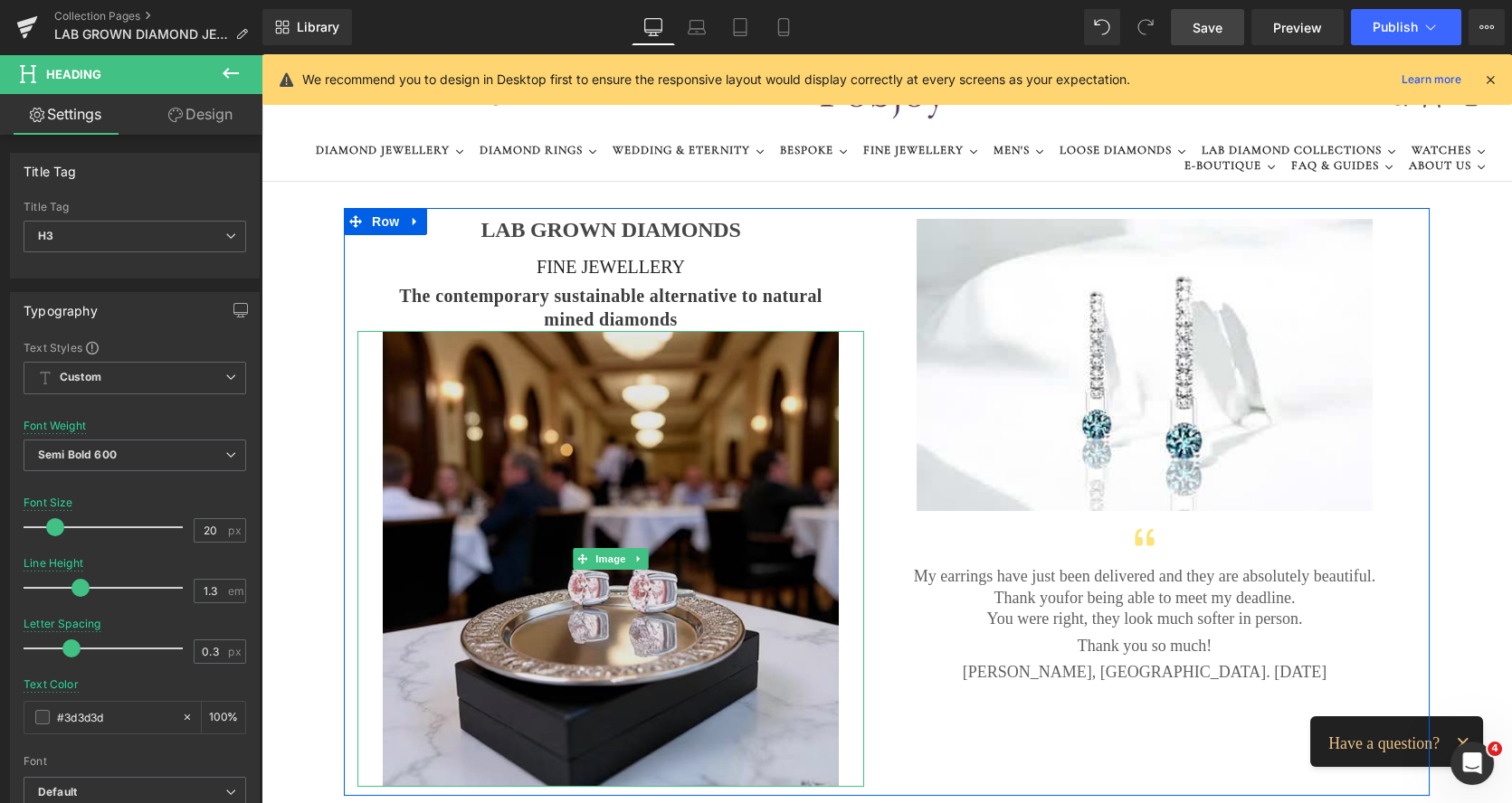
click at [458, 434] on img at bounding box center [610, 559] width 456 height 457
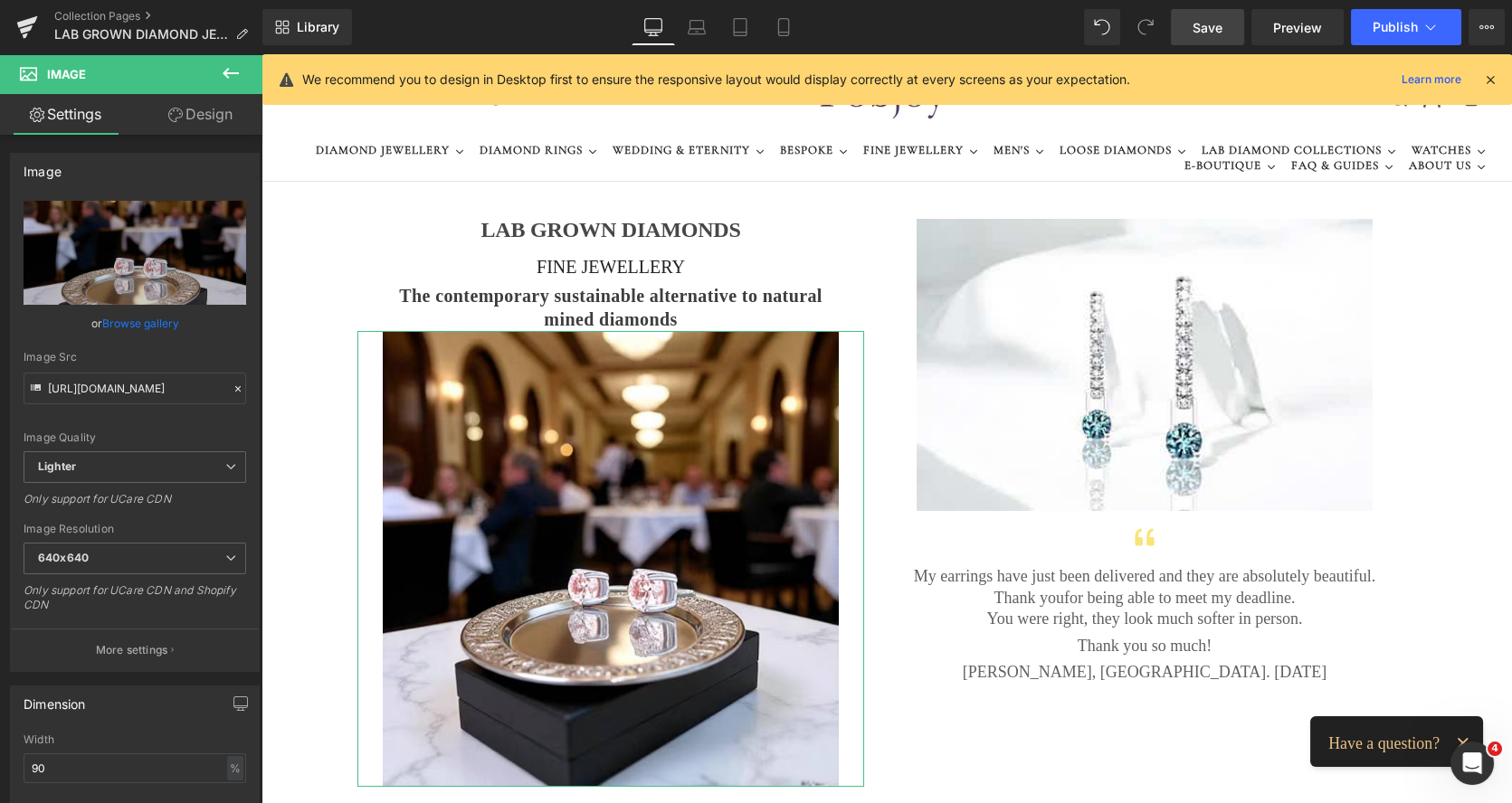
click at [214, 113] on link "Design" at bounding box center [201, 115] width 131 height 40
click at [0, 0] on div "Spacing" at bounding box center [0, 0] width 0 height 0
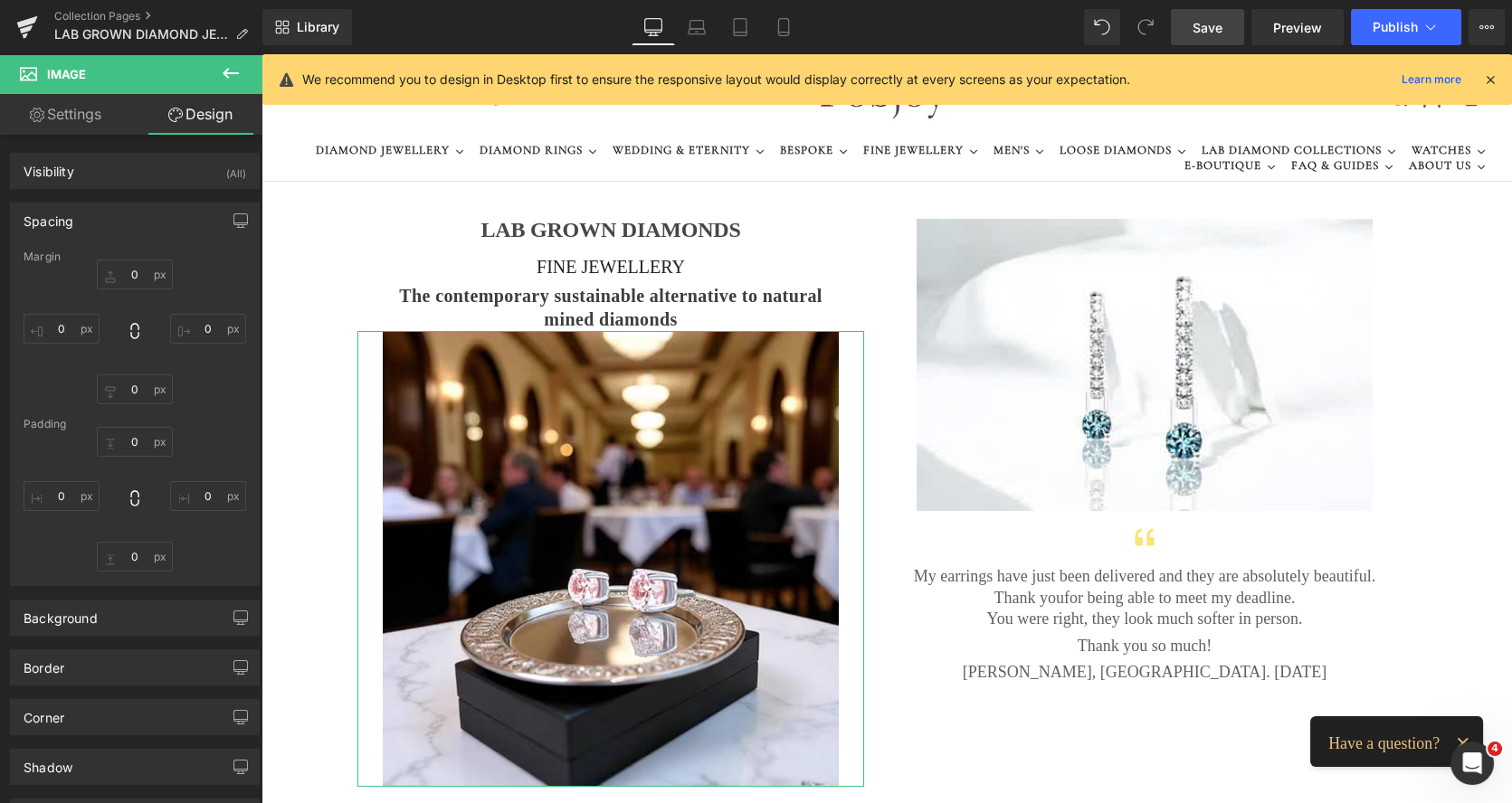
type input "0"
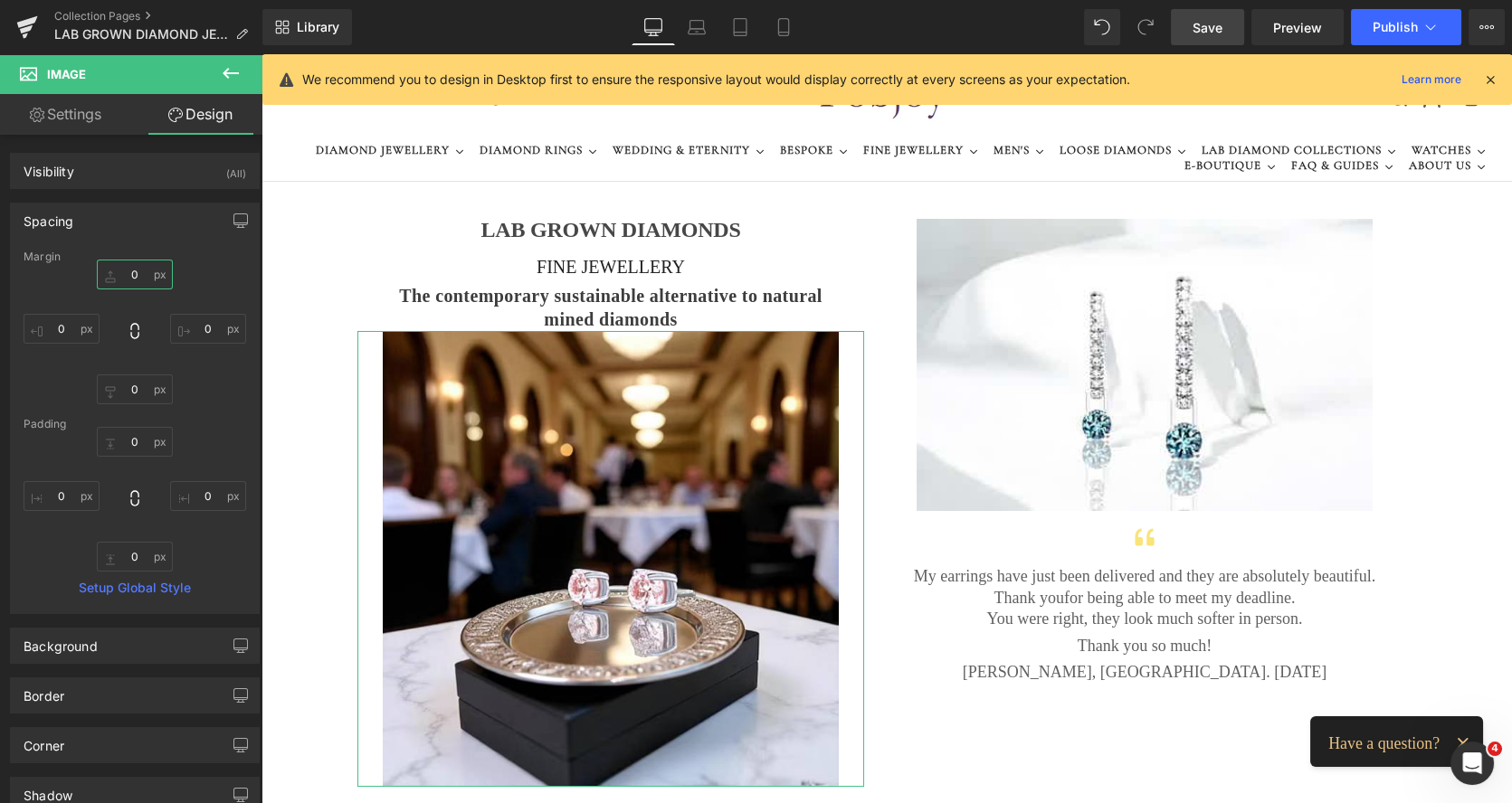
click at [126, 281] on input "0" at bounding box center [134, 274] width 76 height 30
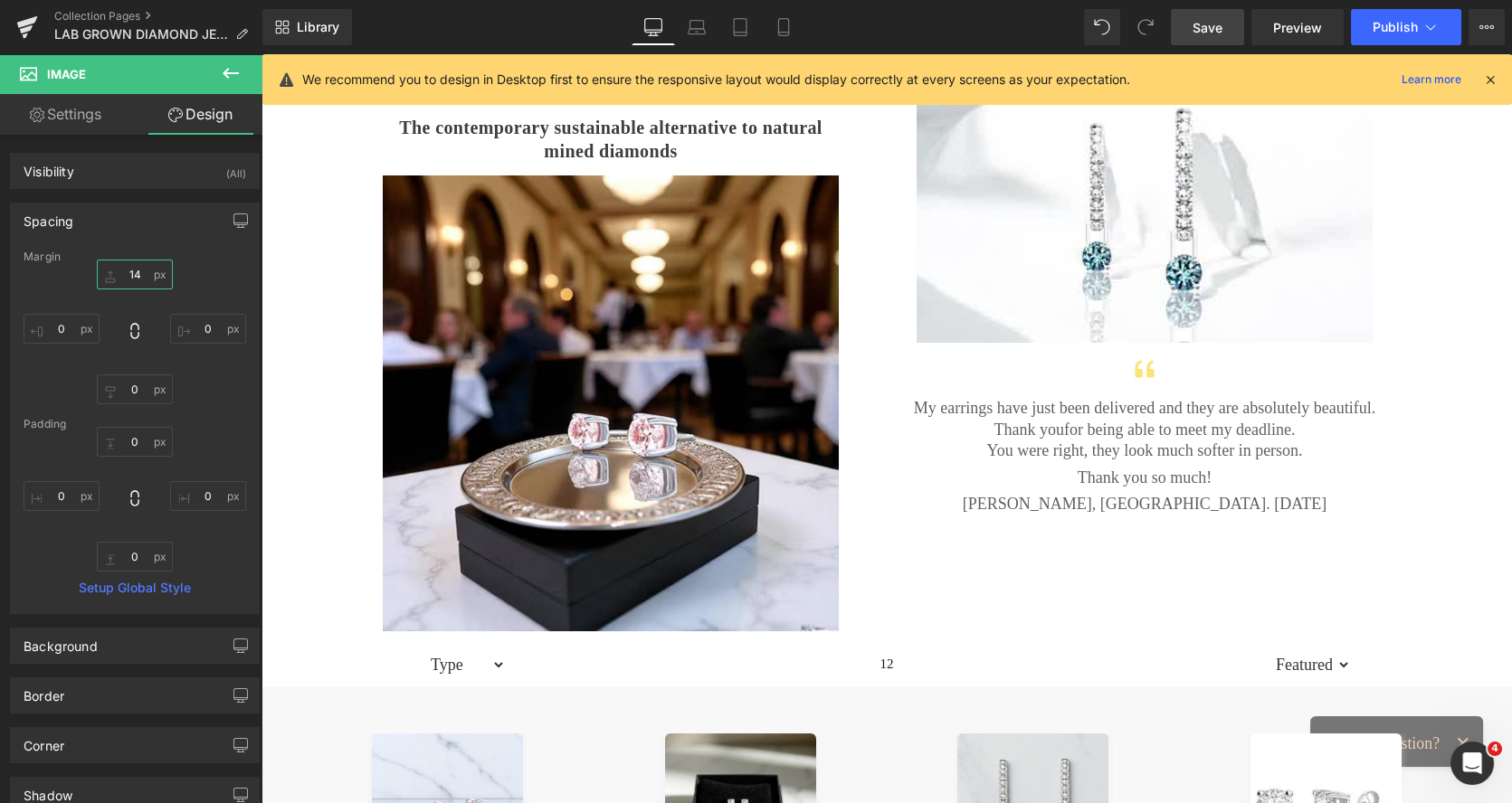
scroll to position [244, 0]
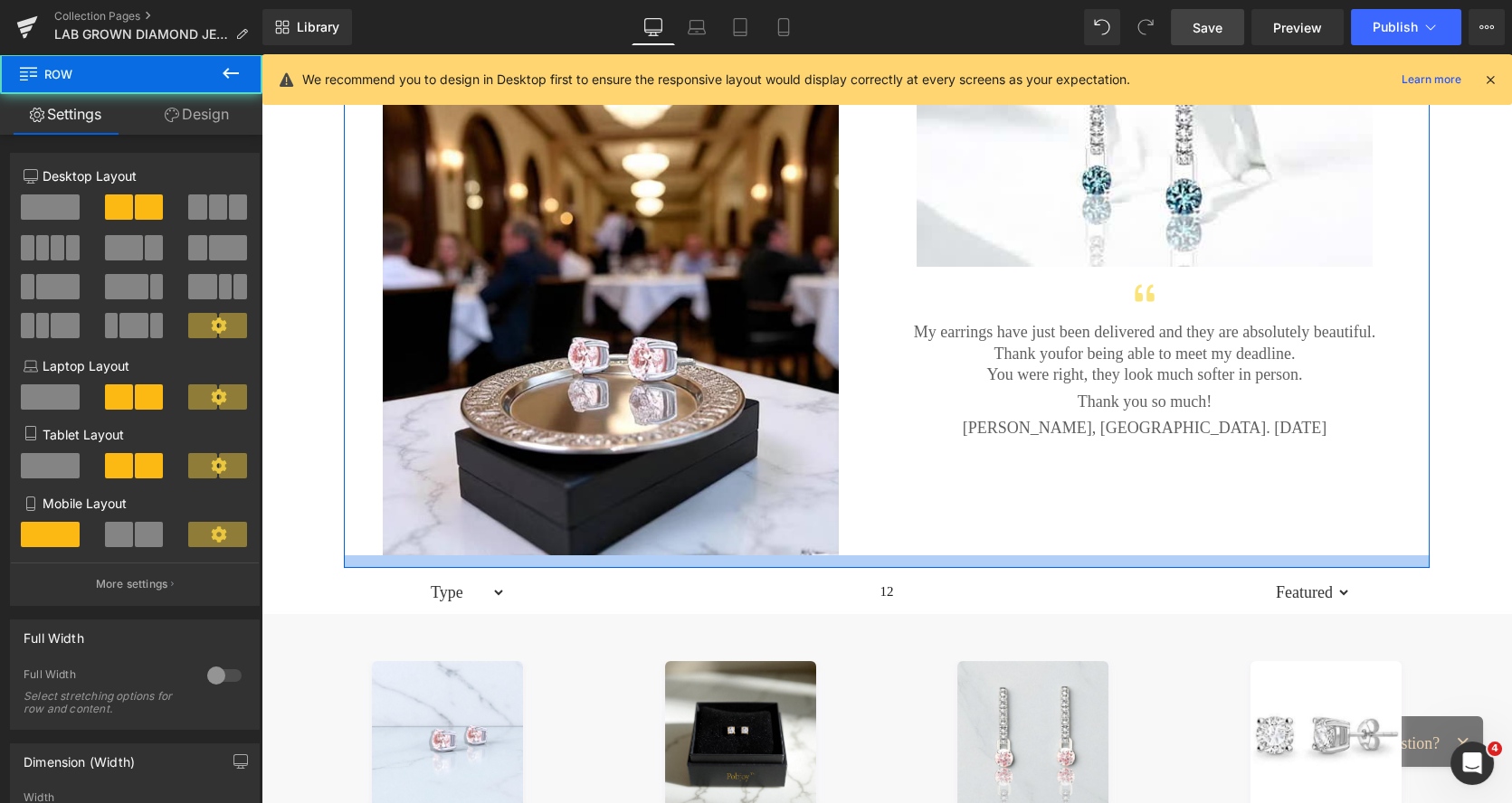
drag, startPoint x: 866, startPoint y: 561, endPoint x: 876, endPoint y: 563, distance: 10.2
click at [876, 563] on div at bounding box center [886, 561] width 1086 height 13
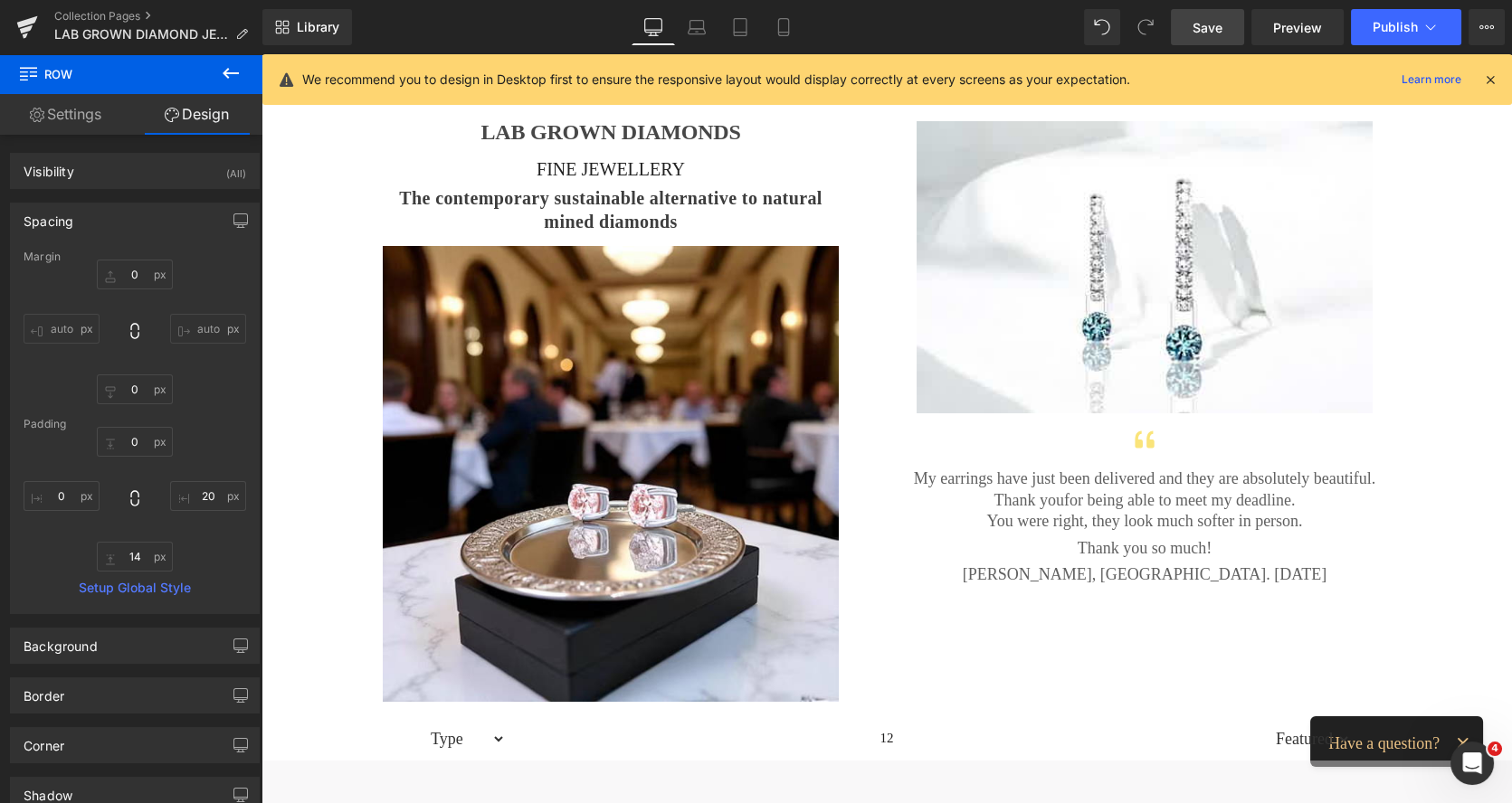
scroll to position [13, 0]
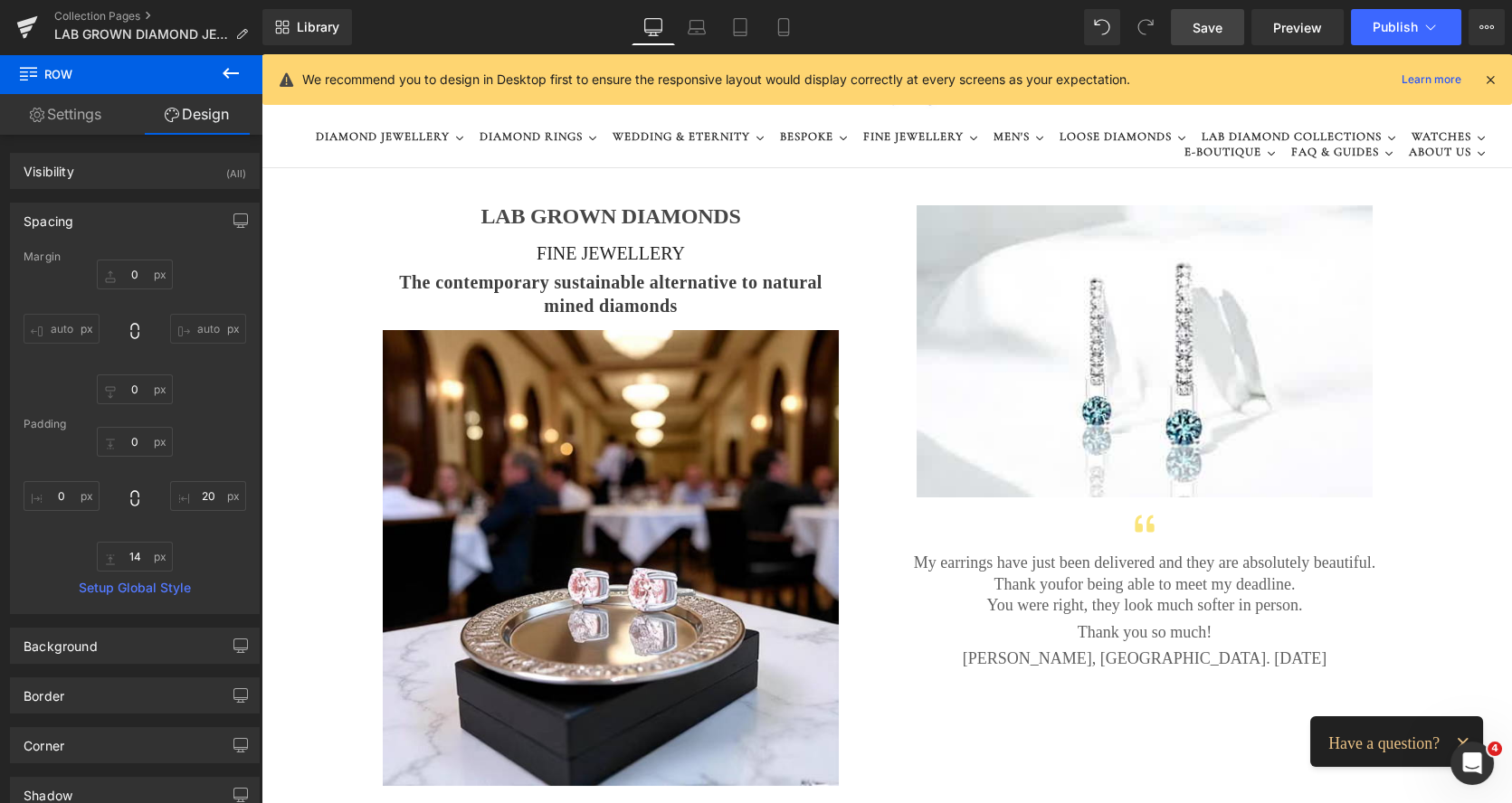
click at [1216, 25] on span "Save" at bounding box center [1206, 28] width 30 height 19
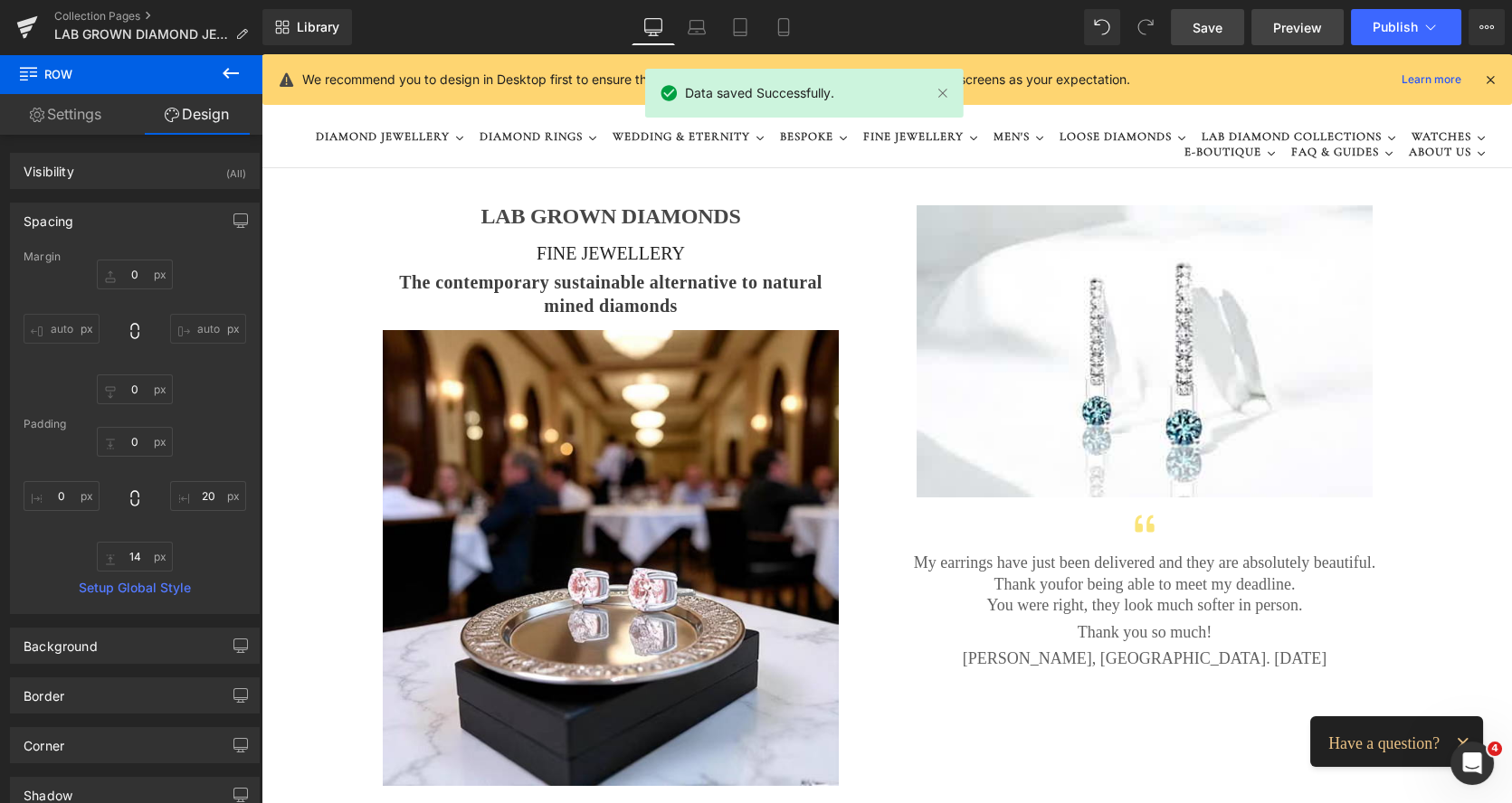
click at [1295, 23] on span "Preview" at bounding box center [1297, 28] width 49 height 19
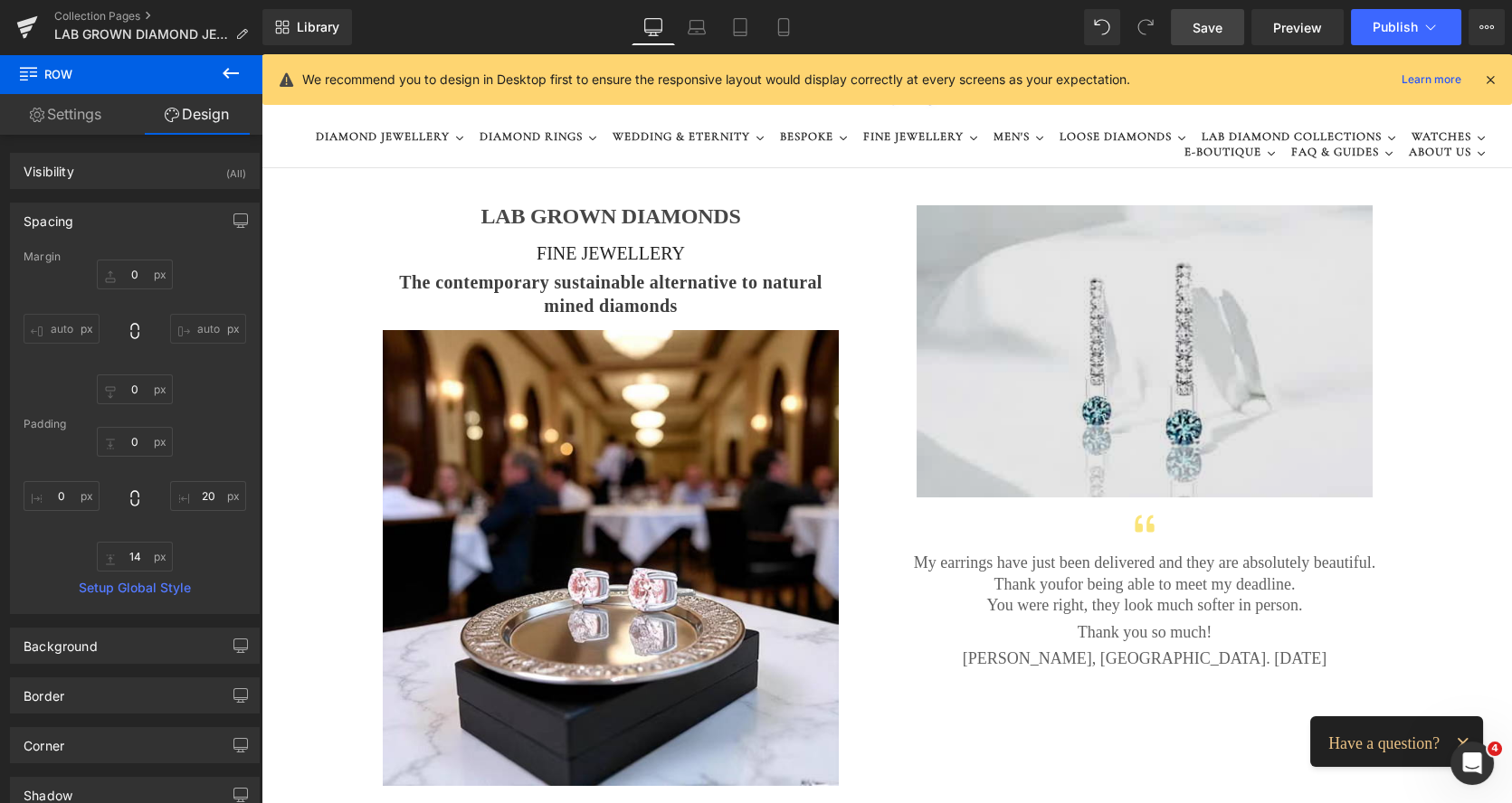
click at [997, 223] on img at bounding box center [1144, 351] width 456 height 292
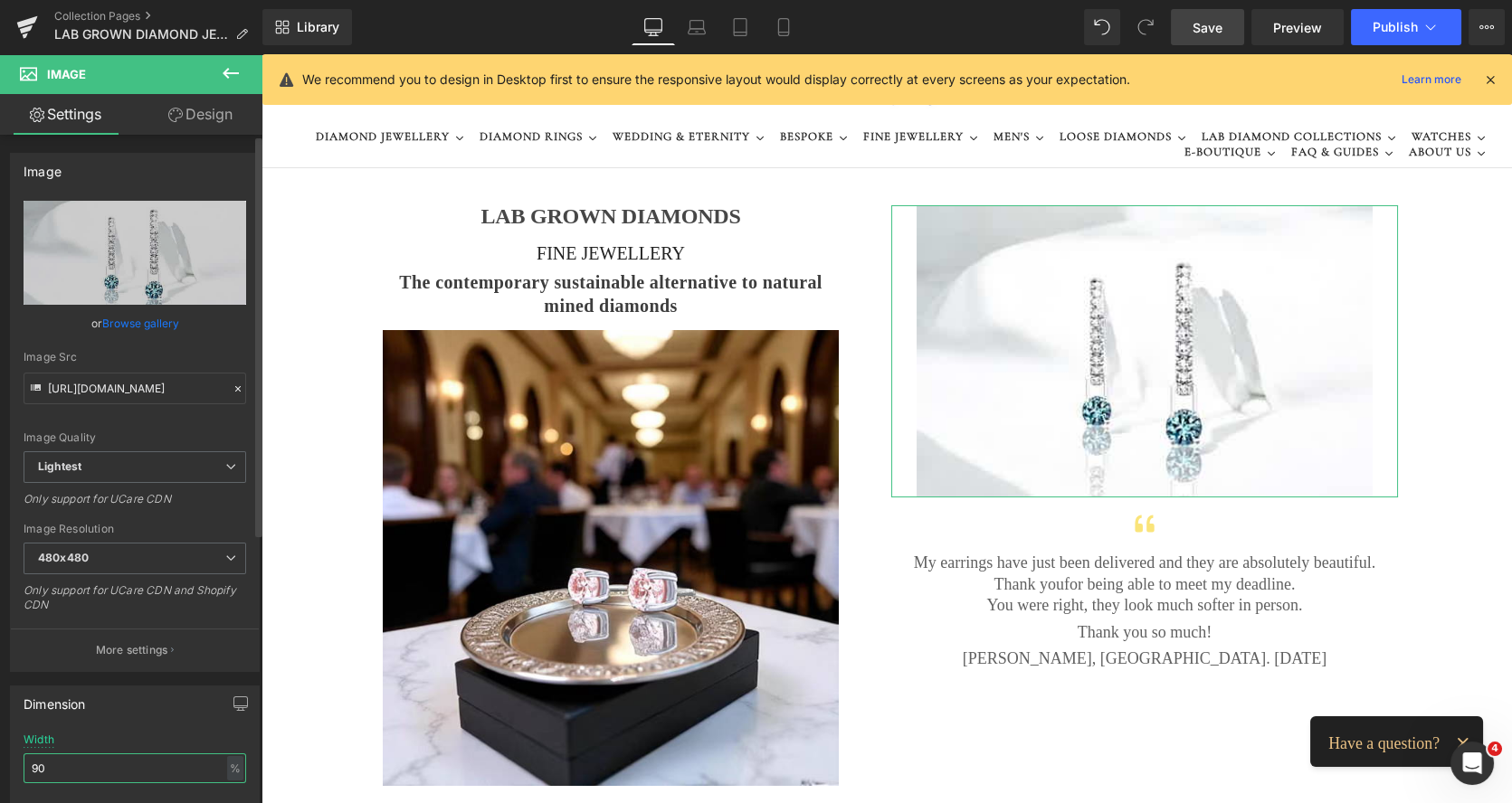
drag, startPoint x: 67, startPoint y: 760, endPoint x: 39, endPoint y: 766, distance: 28.6
click at [39, 766] on input "90" at bounding box center [134, 767] width 223 height 30
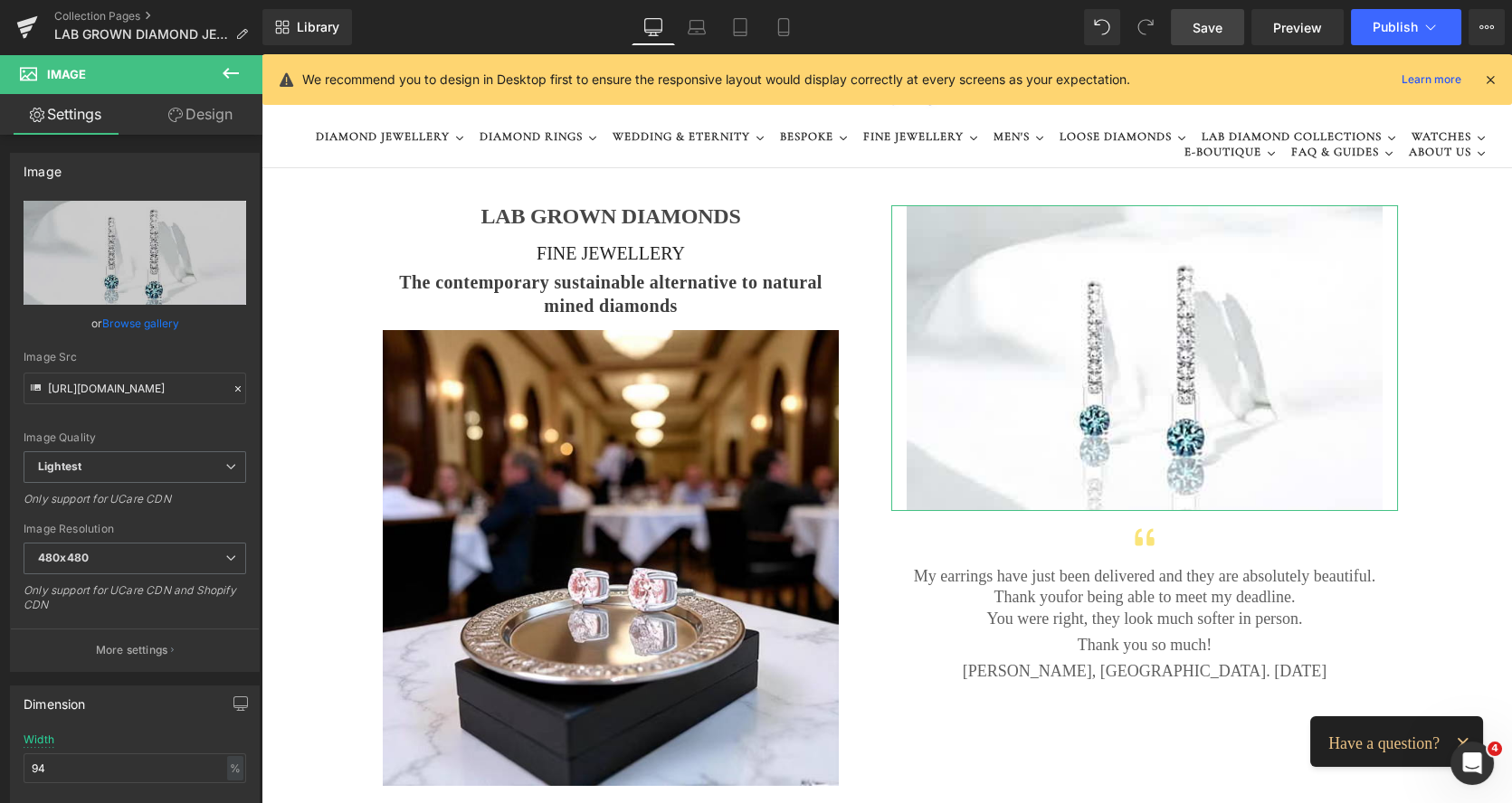
click at [203, 116] on link "Design" at bounding box center [201, 115] width 131 height 40
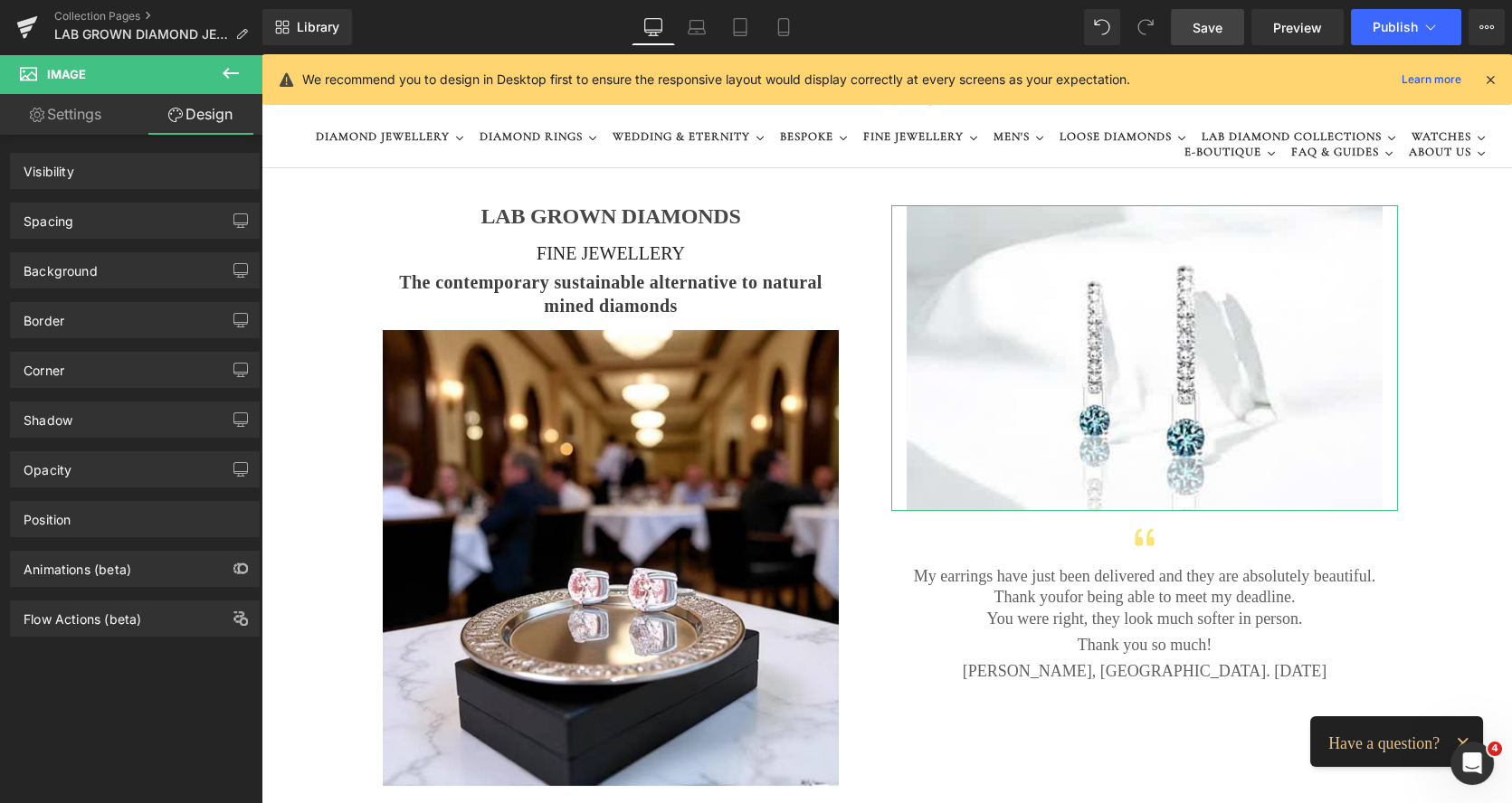
click at [83, 220] on div "Spacing" at bounding box center [134, 221] width 248 height 35
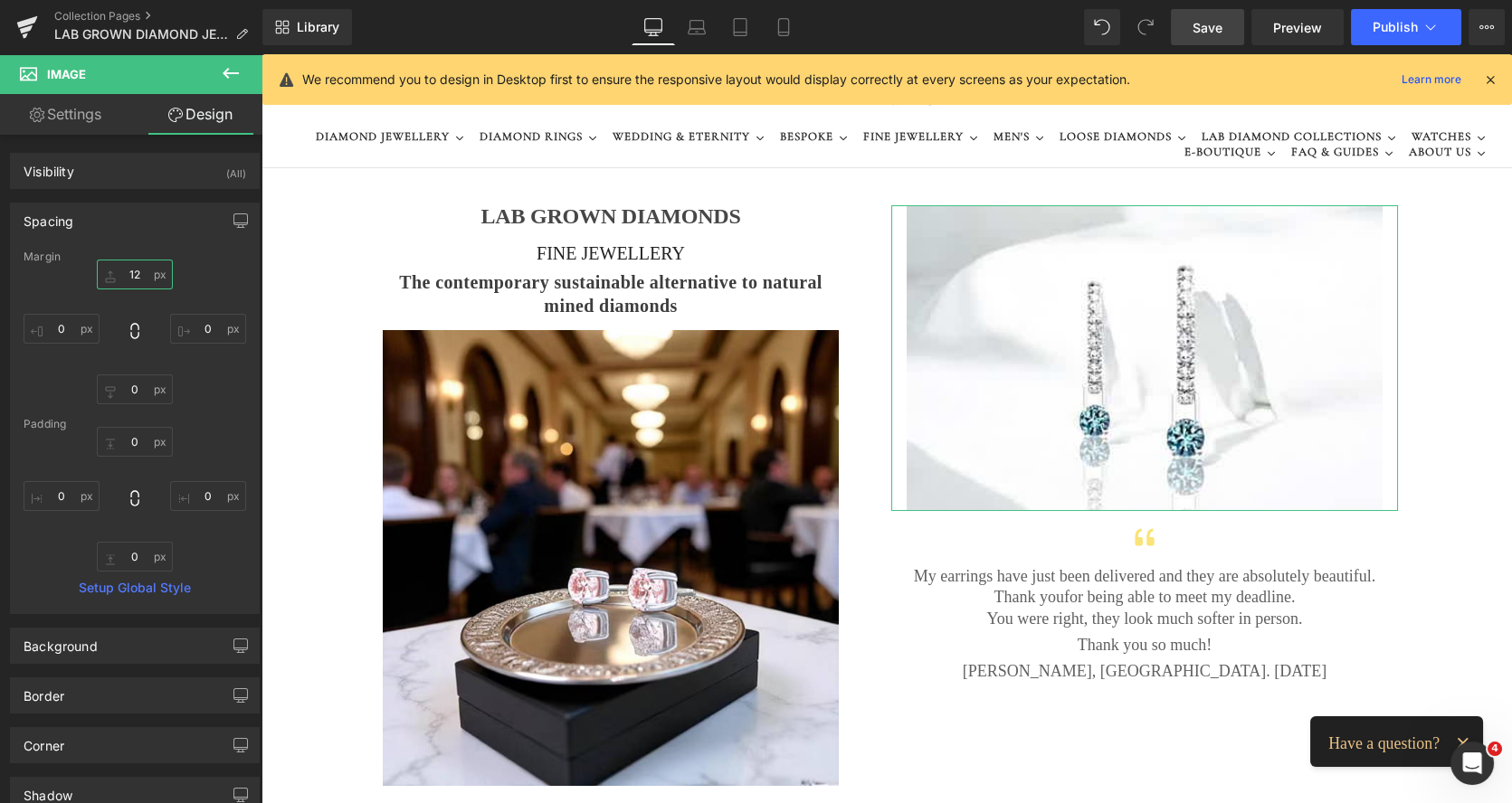
click at [123, 266] on input "12" at bounding box center [134, 274] width 76 height 30
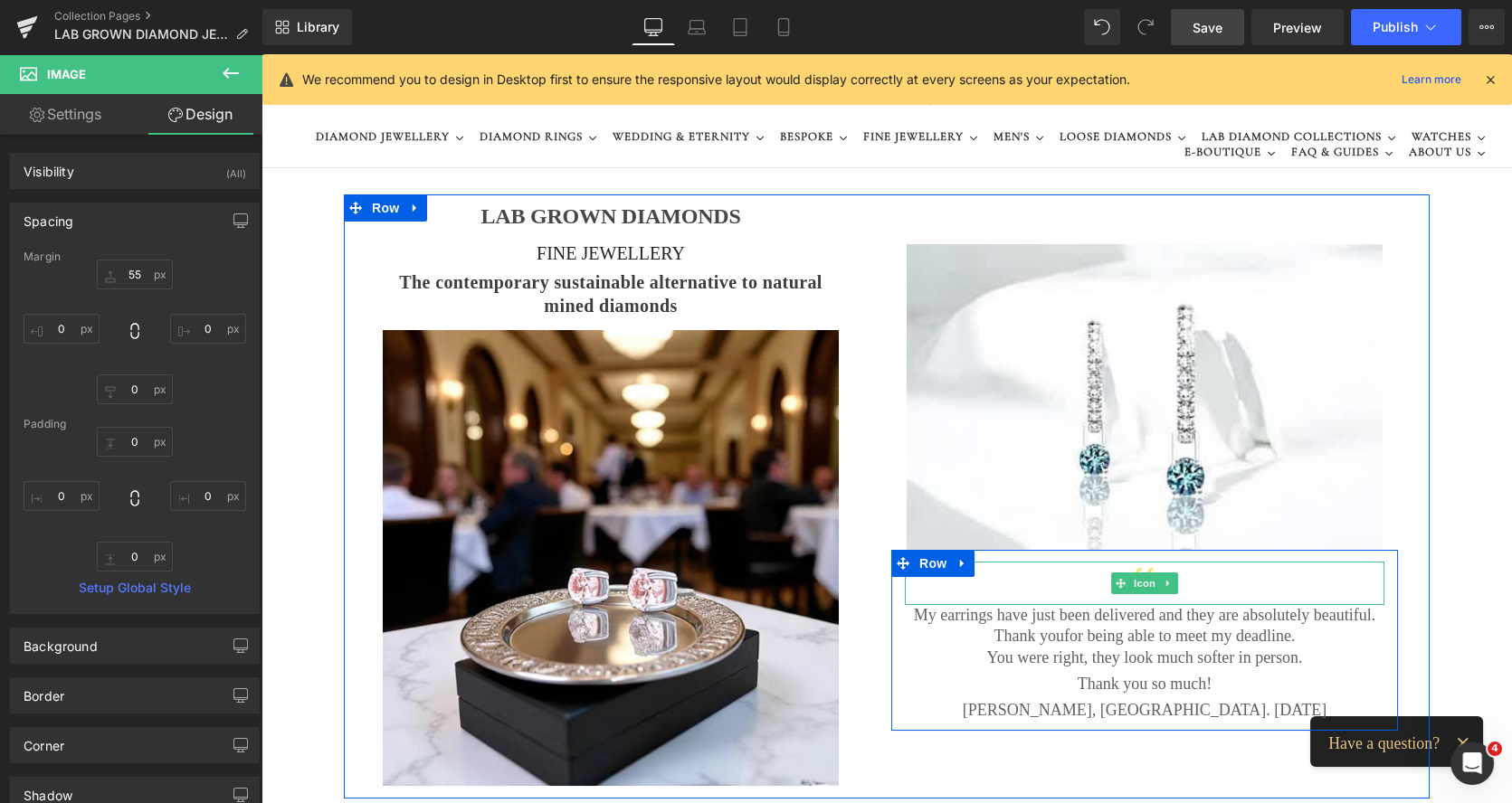
click at [1061, 570] on div at bounding box center [1144, 583] width 479 height 43
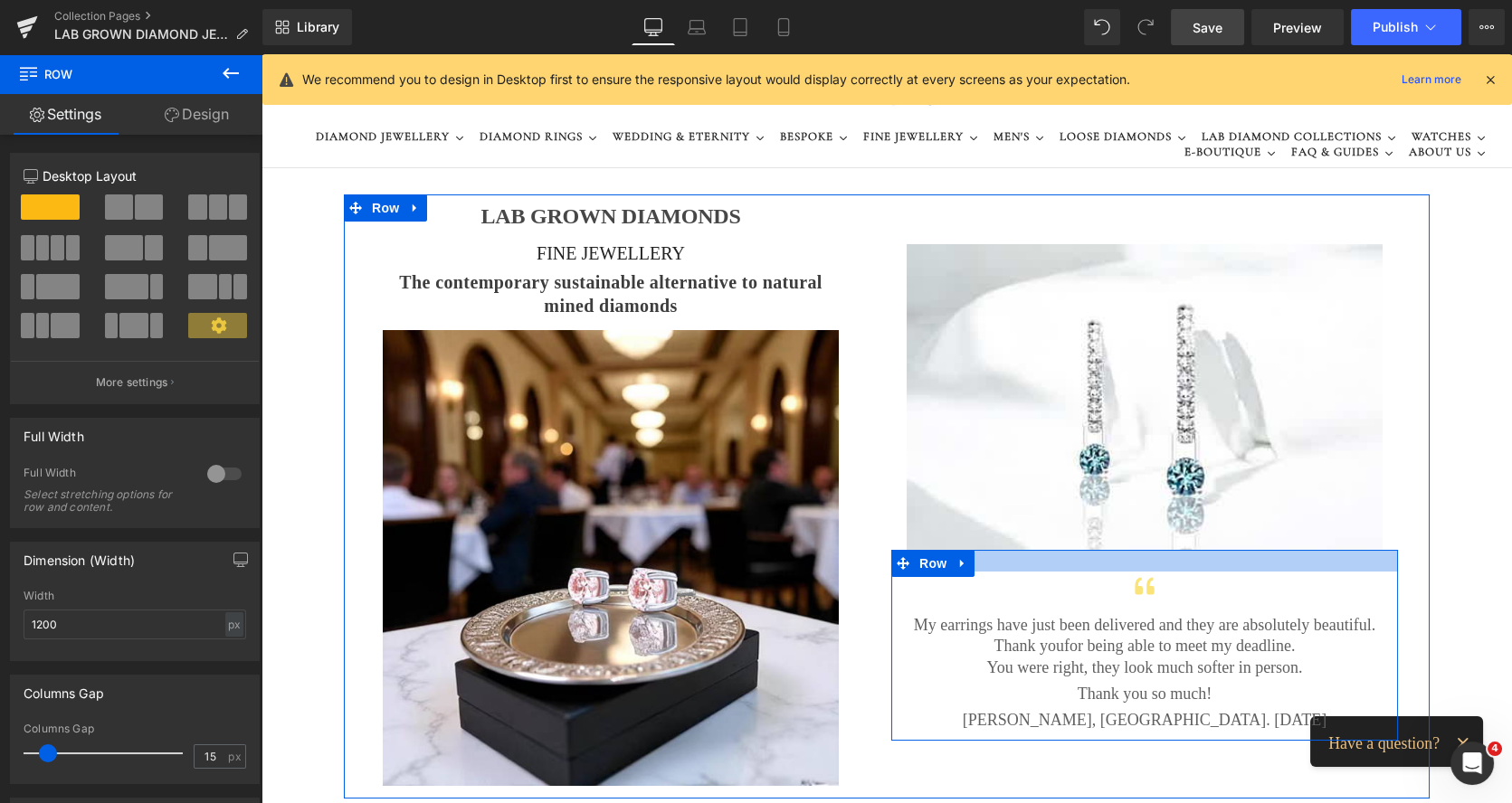
drag, startPoint x: 1036, startPoint y: 559, endPoint x: 1049, endPoint y: 569, distance: 16.4
click at [1049, 569] on div at bounding box center [1144, 560] width 506 height 22
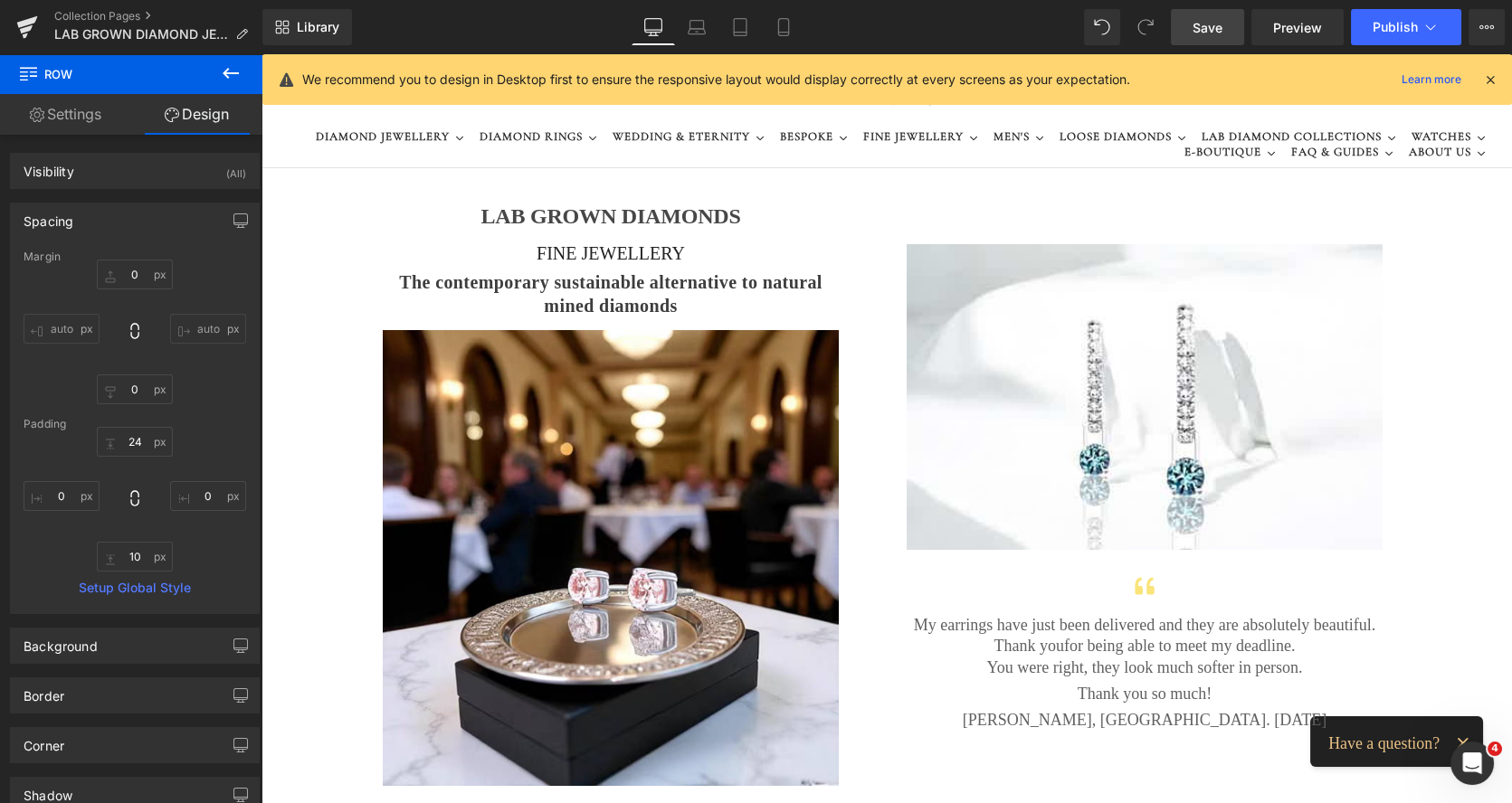
click at [1213, 31] on span "Save" at bounding box center [1206, 28] width 30 height 19
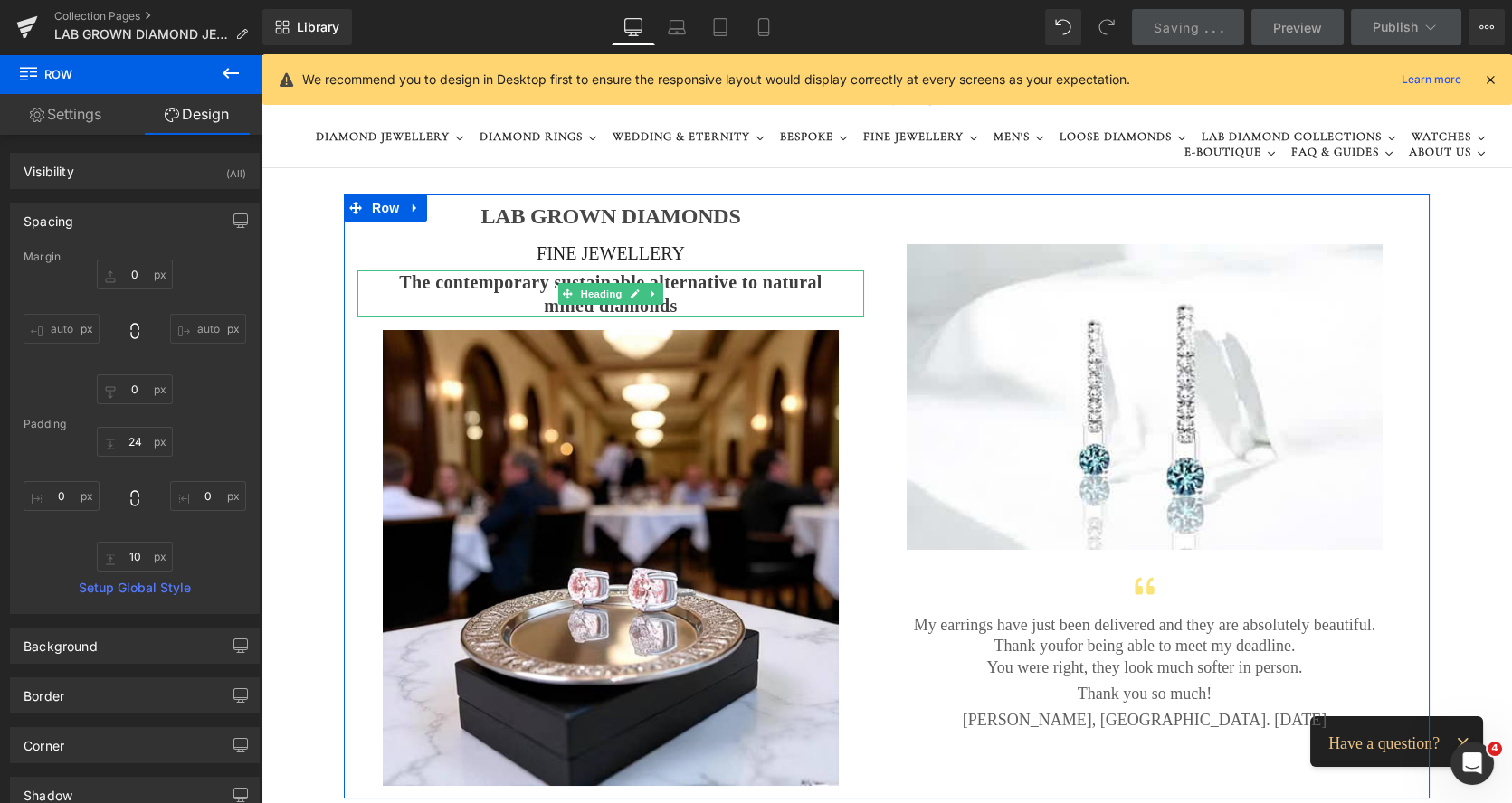
click at [705, 290] on h3 "The contemporary sustainable alternative to natural mined diamonds" at bounding box center [610, 294] width 427 height 47
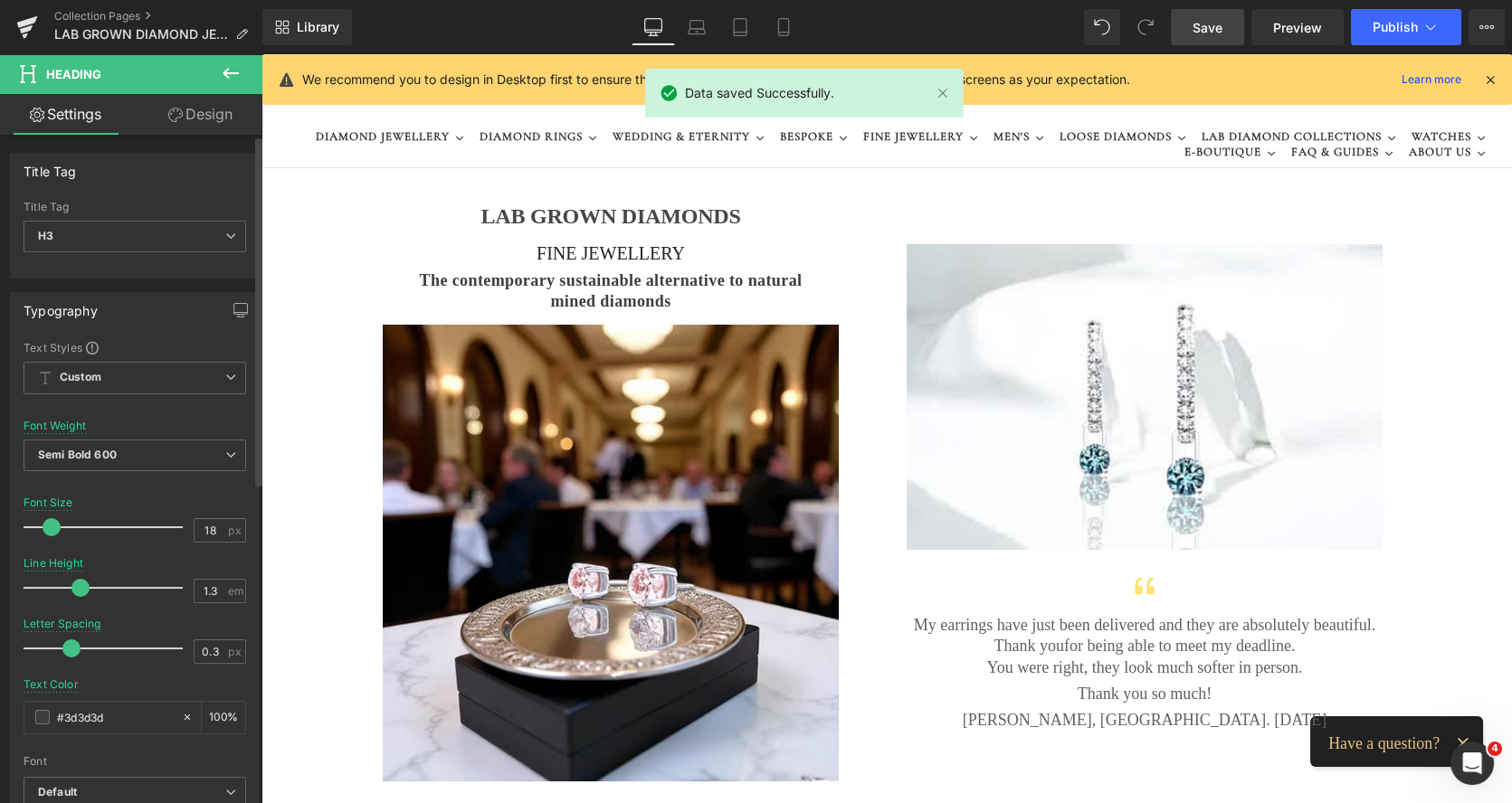
click at [54, 524] on span at bounding box center [51, 527] width 18 height 18
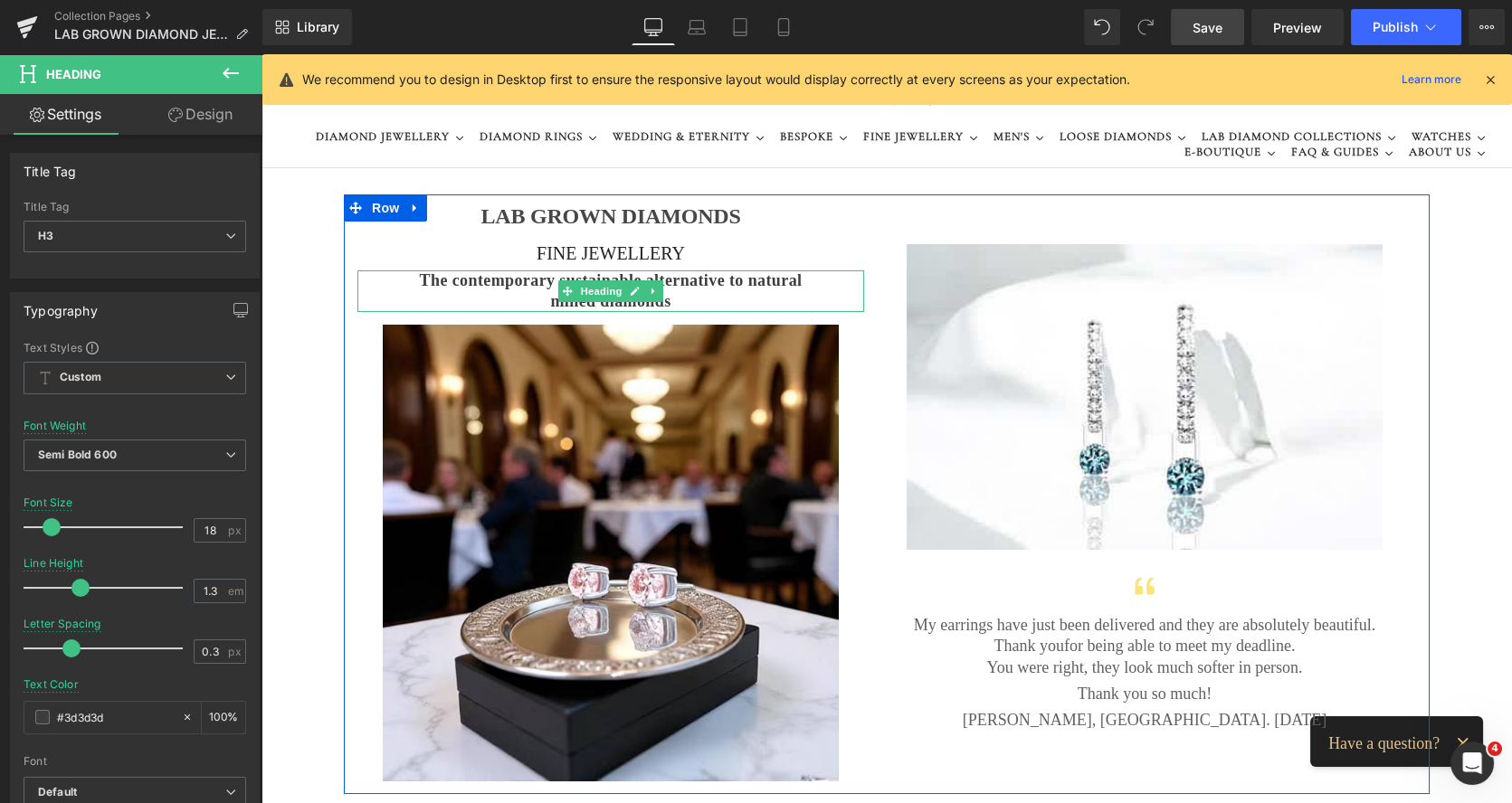
click at [532, 290] on h3 "The contemporary sustainable alternative to natural mined diamonds" at bounding box center [610, 292] width 427 height 42
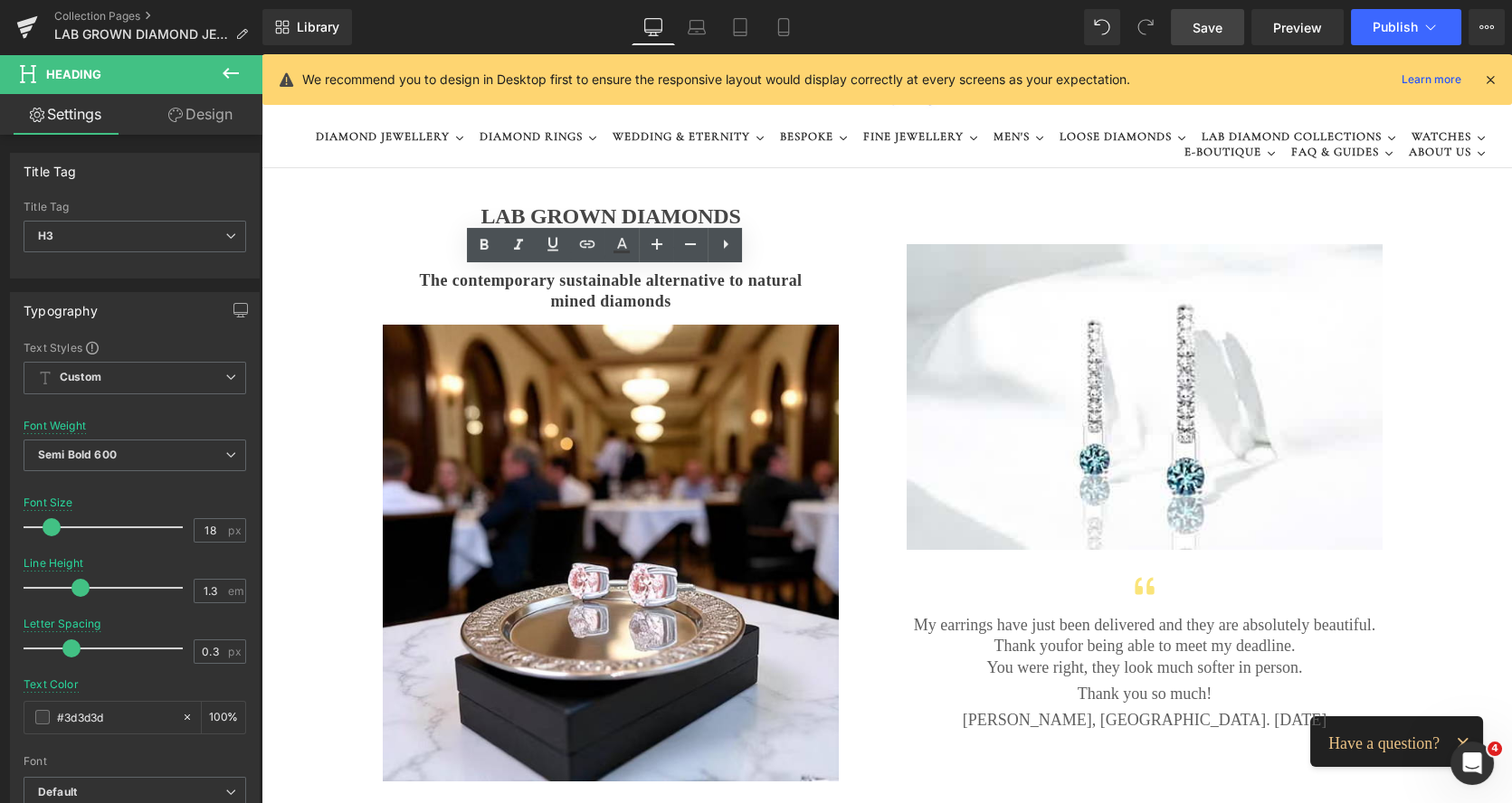
click at [1205, 23] on span "Save" at bounding box center [1206, 28] width 30 height 19
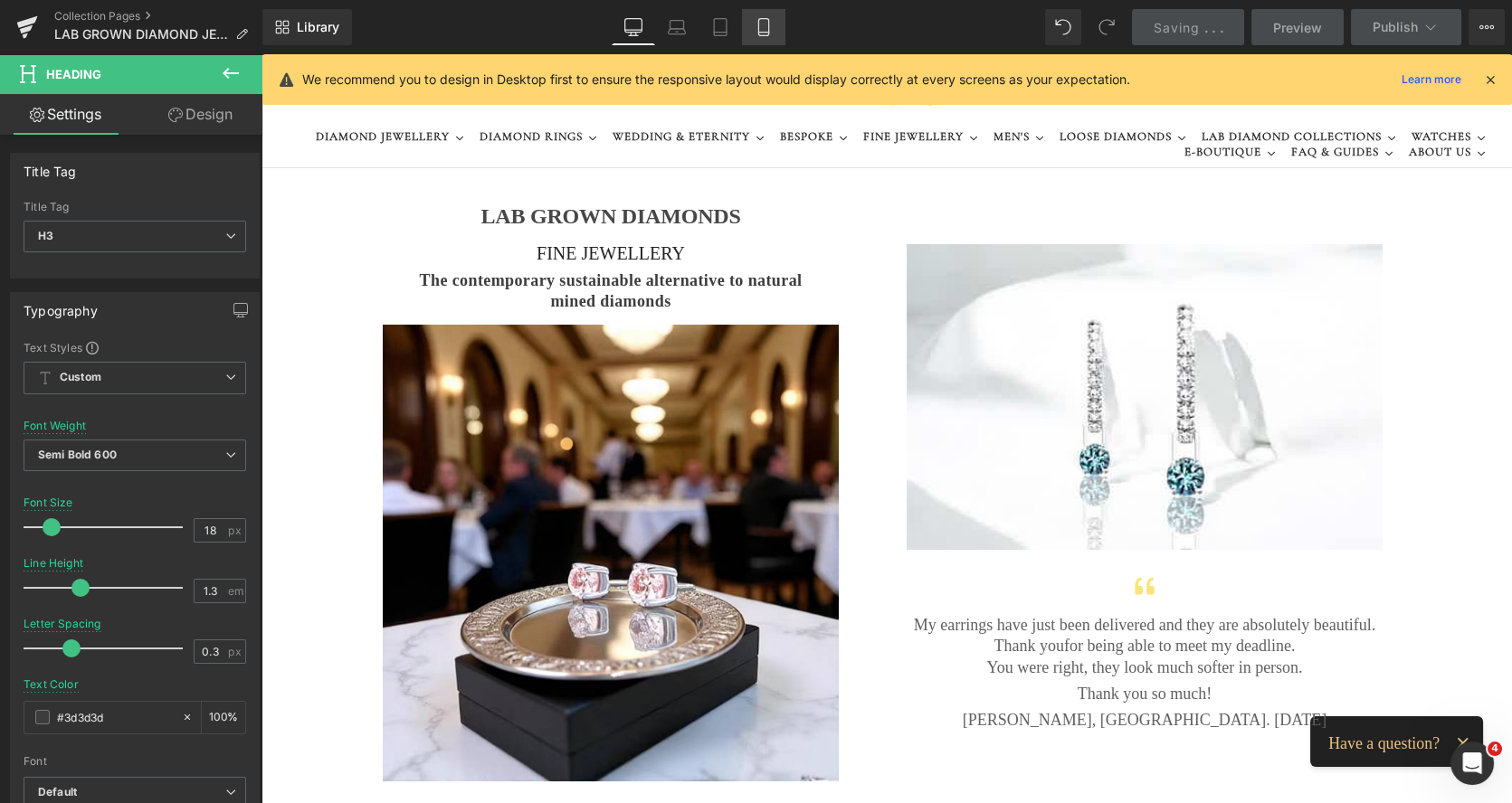
drag, startPoint x: 762, startPoint y: 22, endPoint x: 198, endPoint y: 191, distance: 588.8
click at [762, 22] on icon at bounding box center [763, 27] width 18 height 18
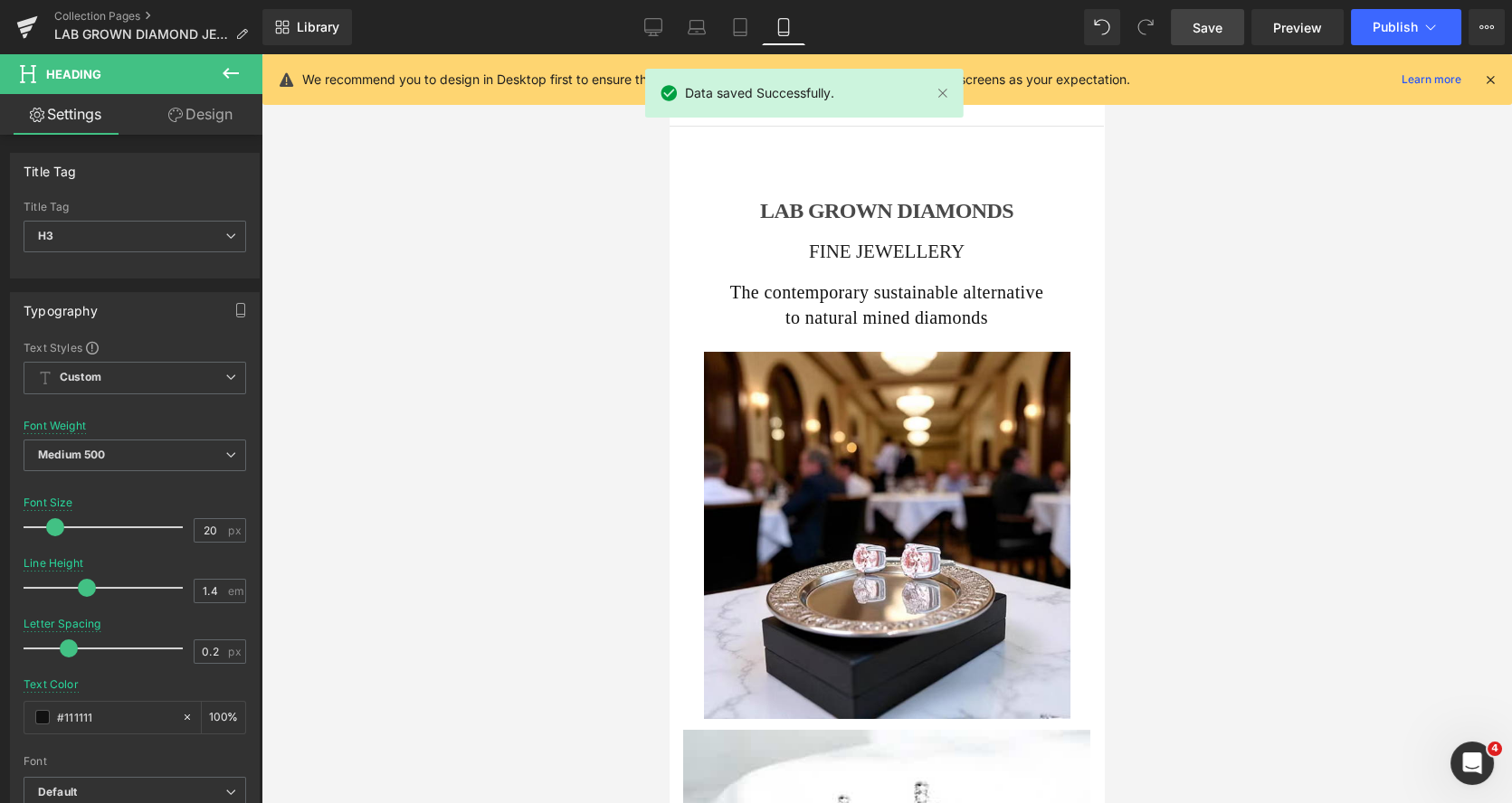
scroll to position [22, 0]
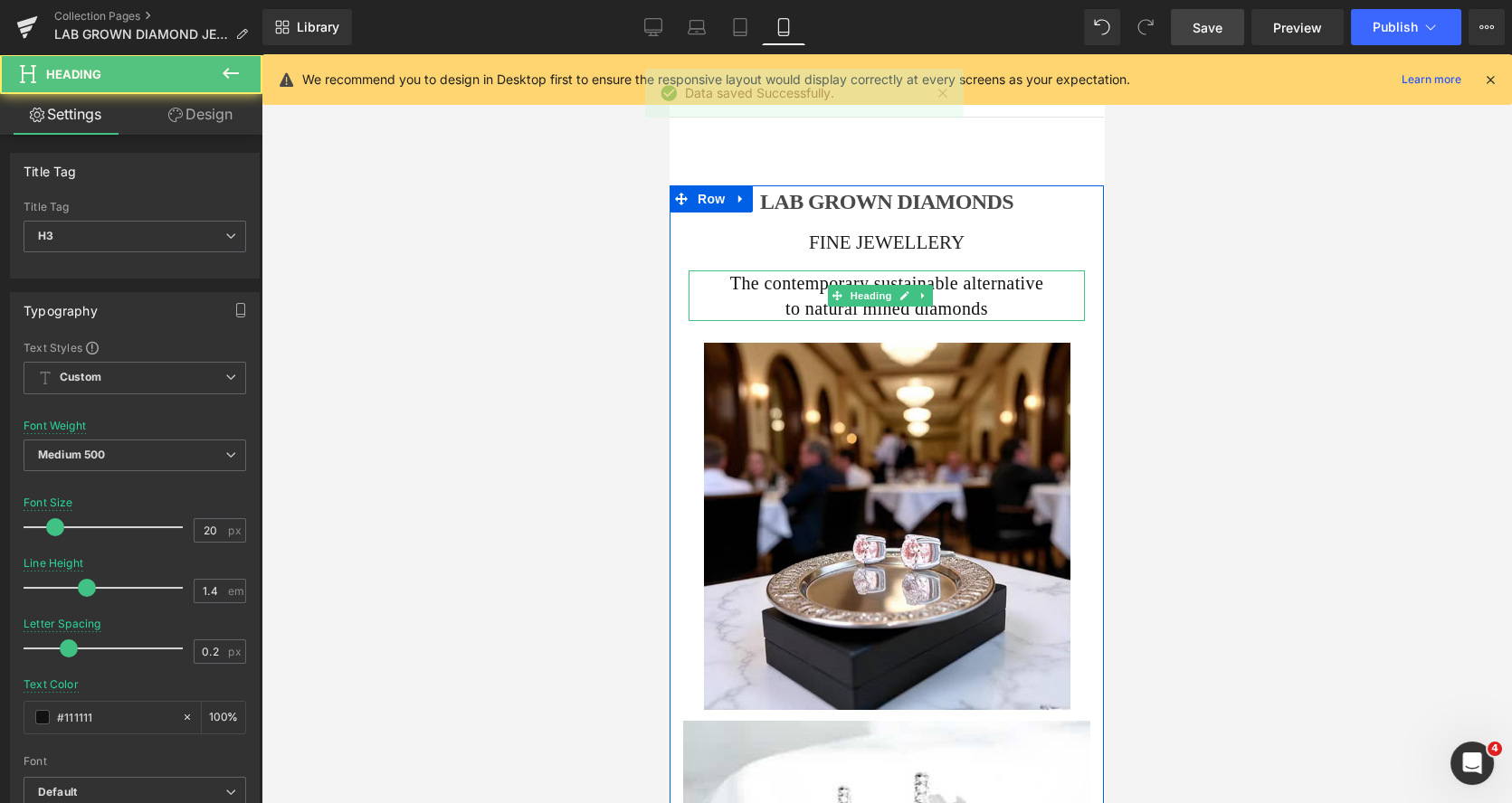
click at [1011, 289] on span "The contemporary sustainable alternative to natural mined diamonds" at bounding box center [886, 295] width 313 height 45
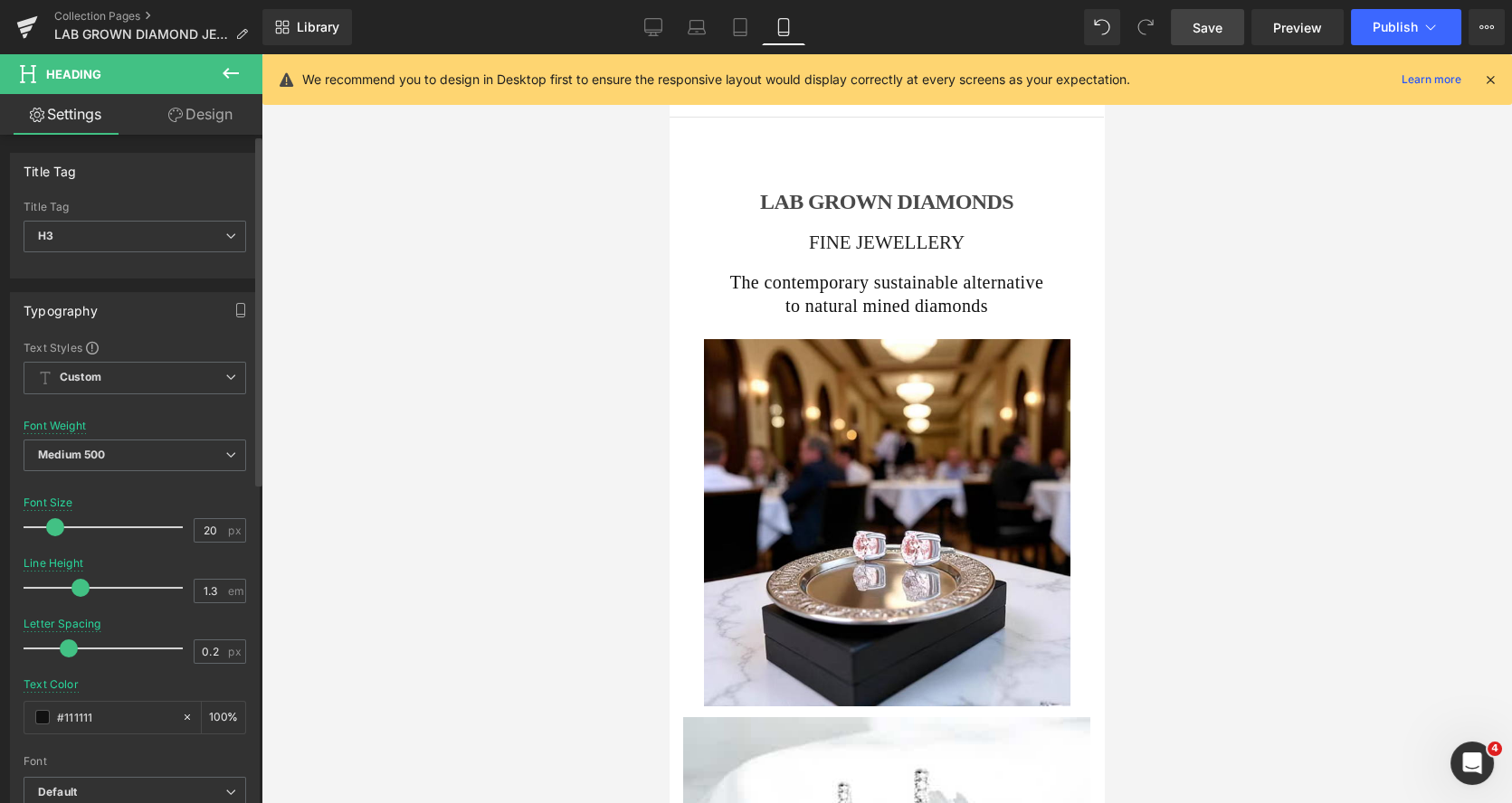
drag, startPoint x: 81, startPoint y: 586, endPoint x: 342, endPoint y: 295, distance: 390.9
click at [73, 583] on span at bounding box center [80, 587] width 18 height 18
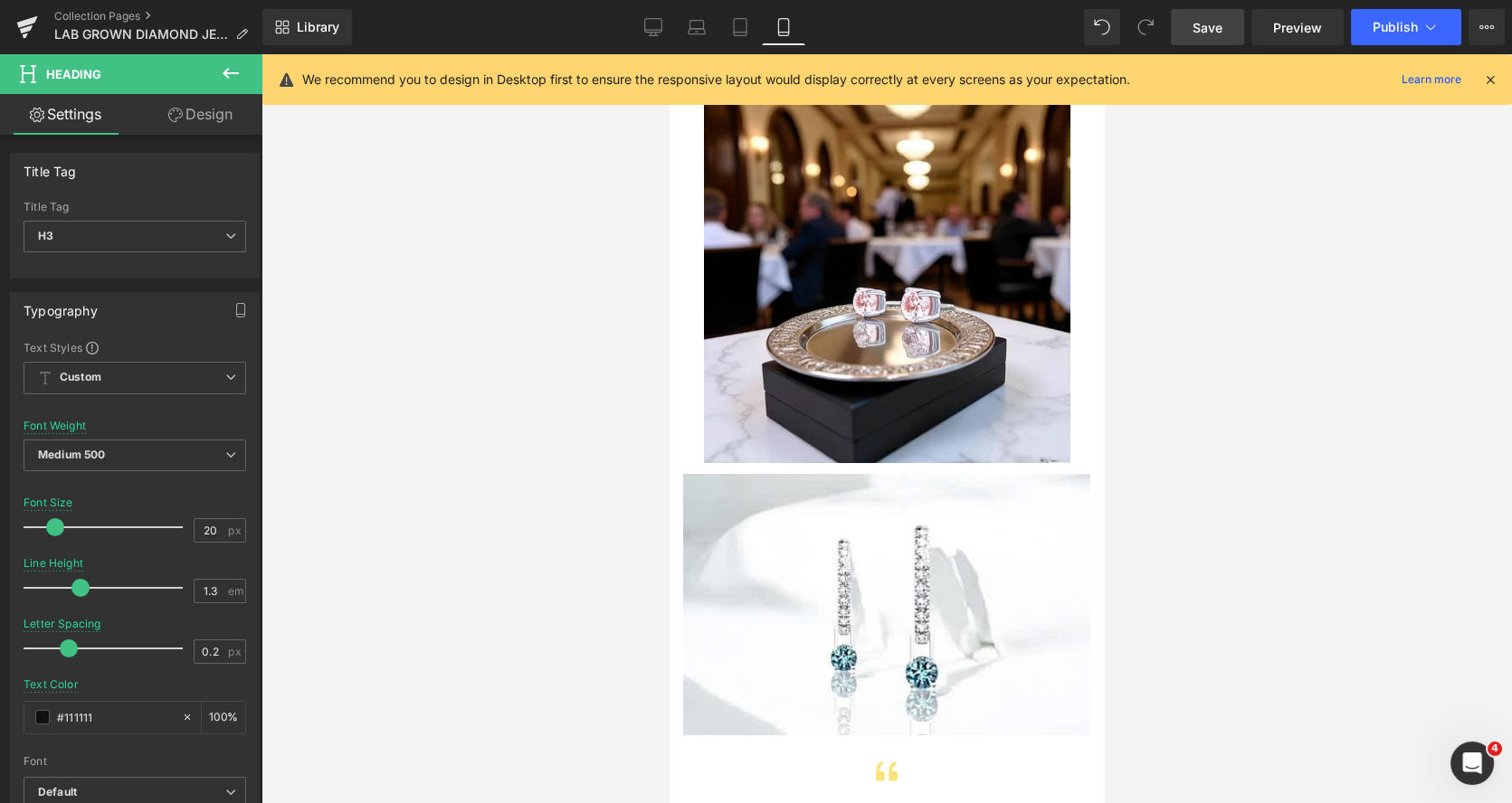
scroll to position [109, 0]
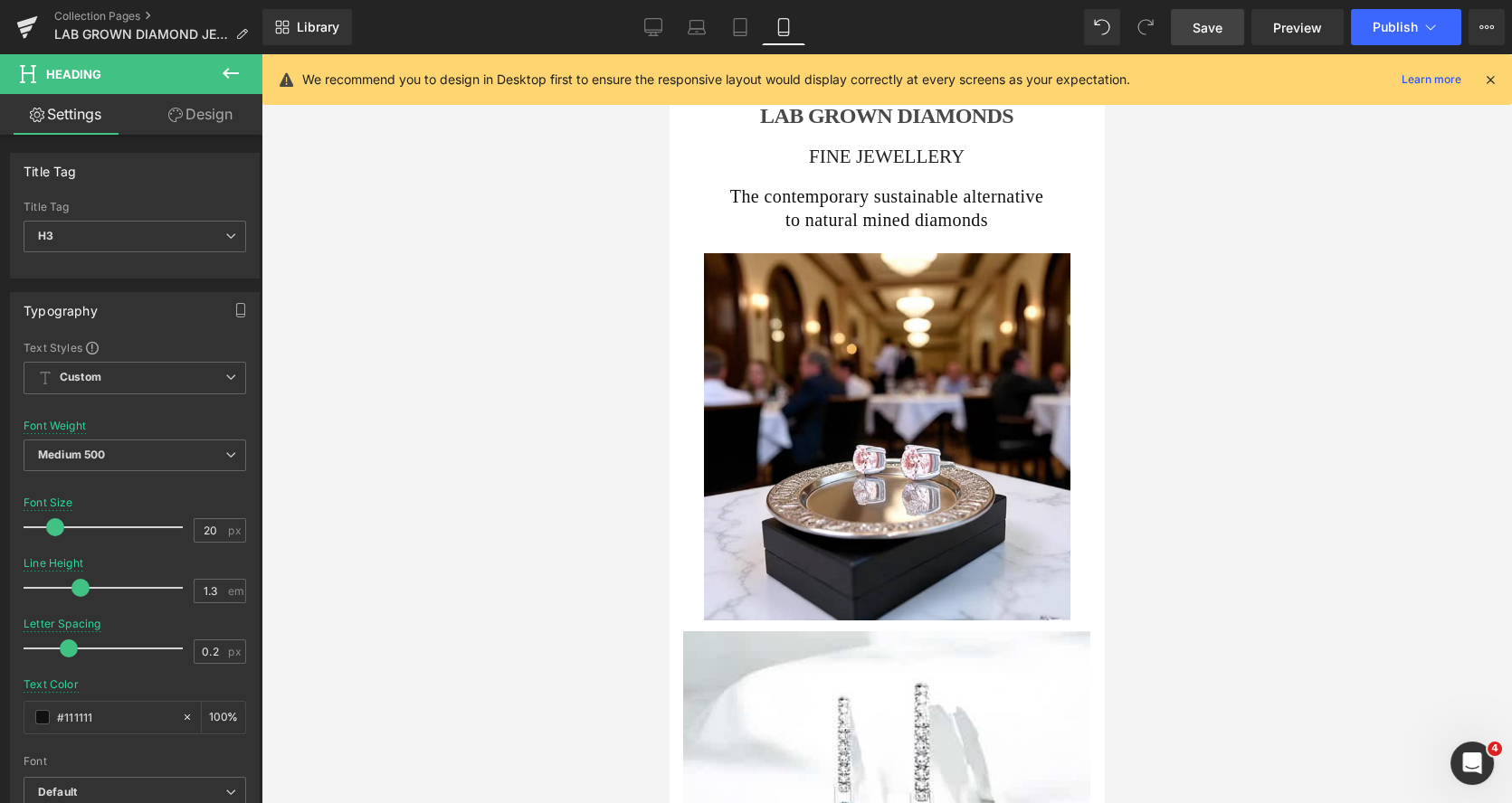
drag, startPoint x: 1094, startPoint y: 207, endPoint x: 1746, endPoint y: 145, distance: 654.9
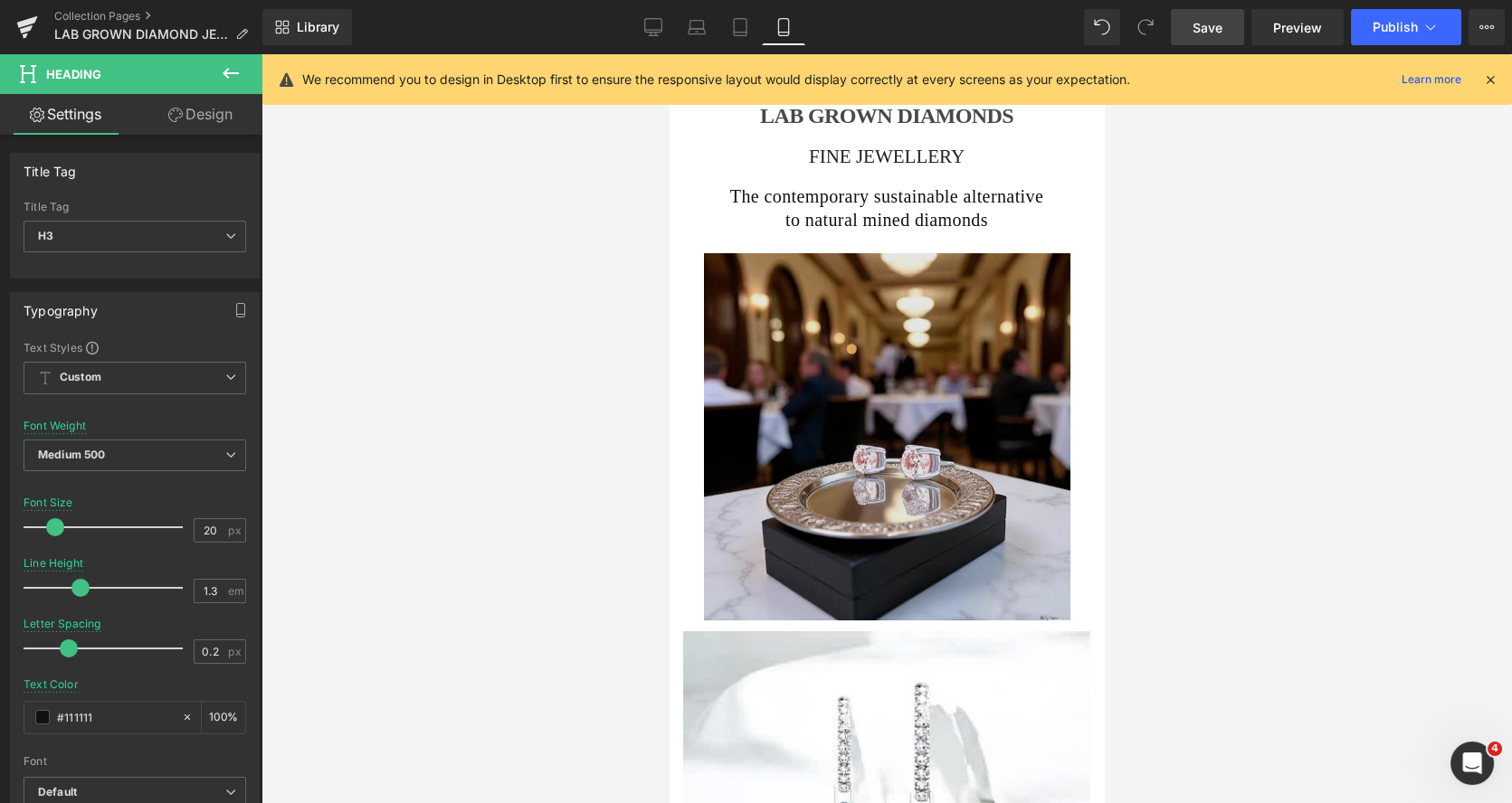
click at [669, 54] on div at bounding box center [669, 54] width 0 height 0
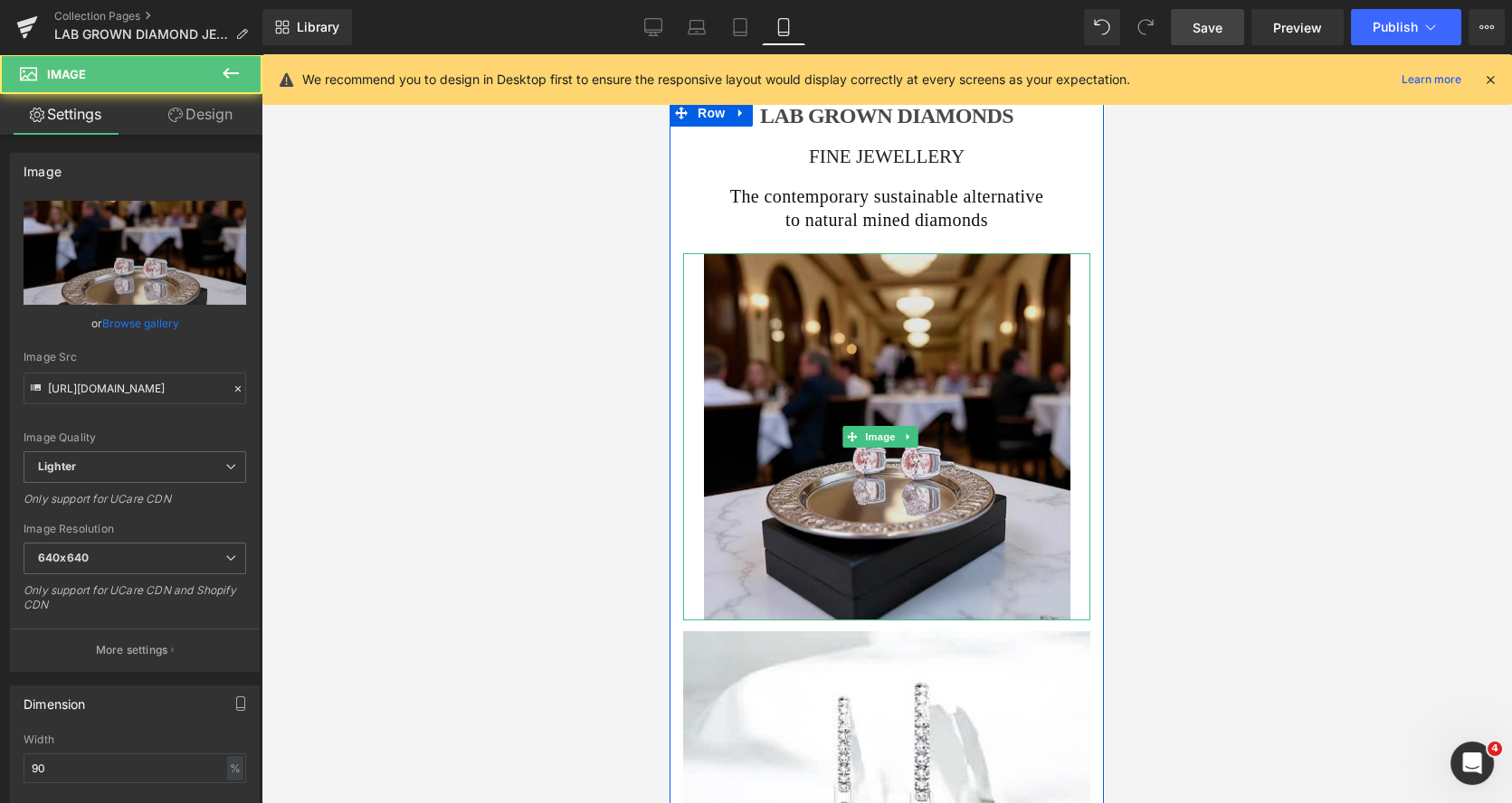
click at [842, 280] on img at bounding box center [887, 437] width 366 height 367
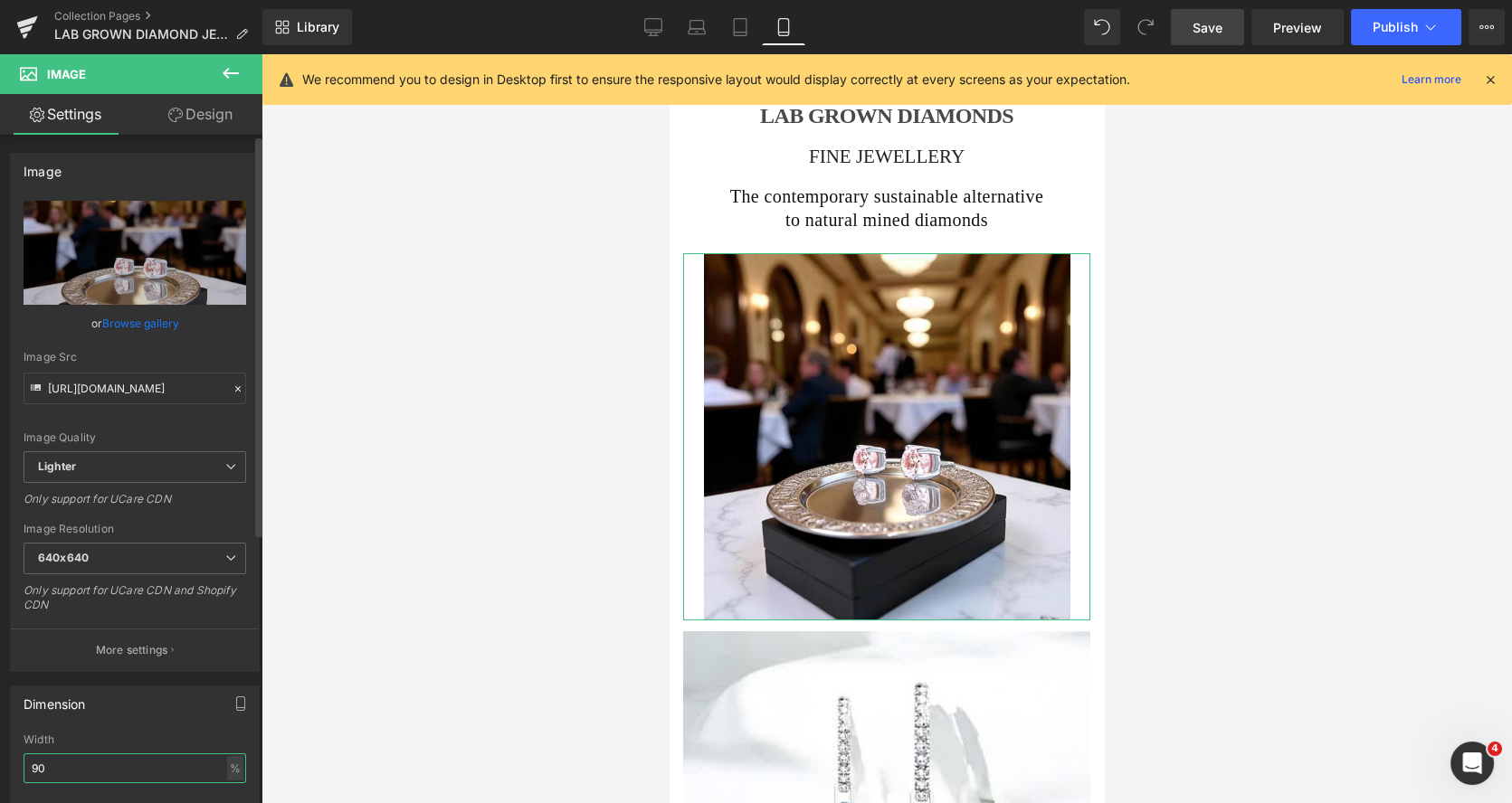
drag, startPoint x: 58, startPoint y: 759, endPoint x: 15, endPoint y: 760, distance: 43.0
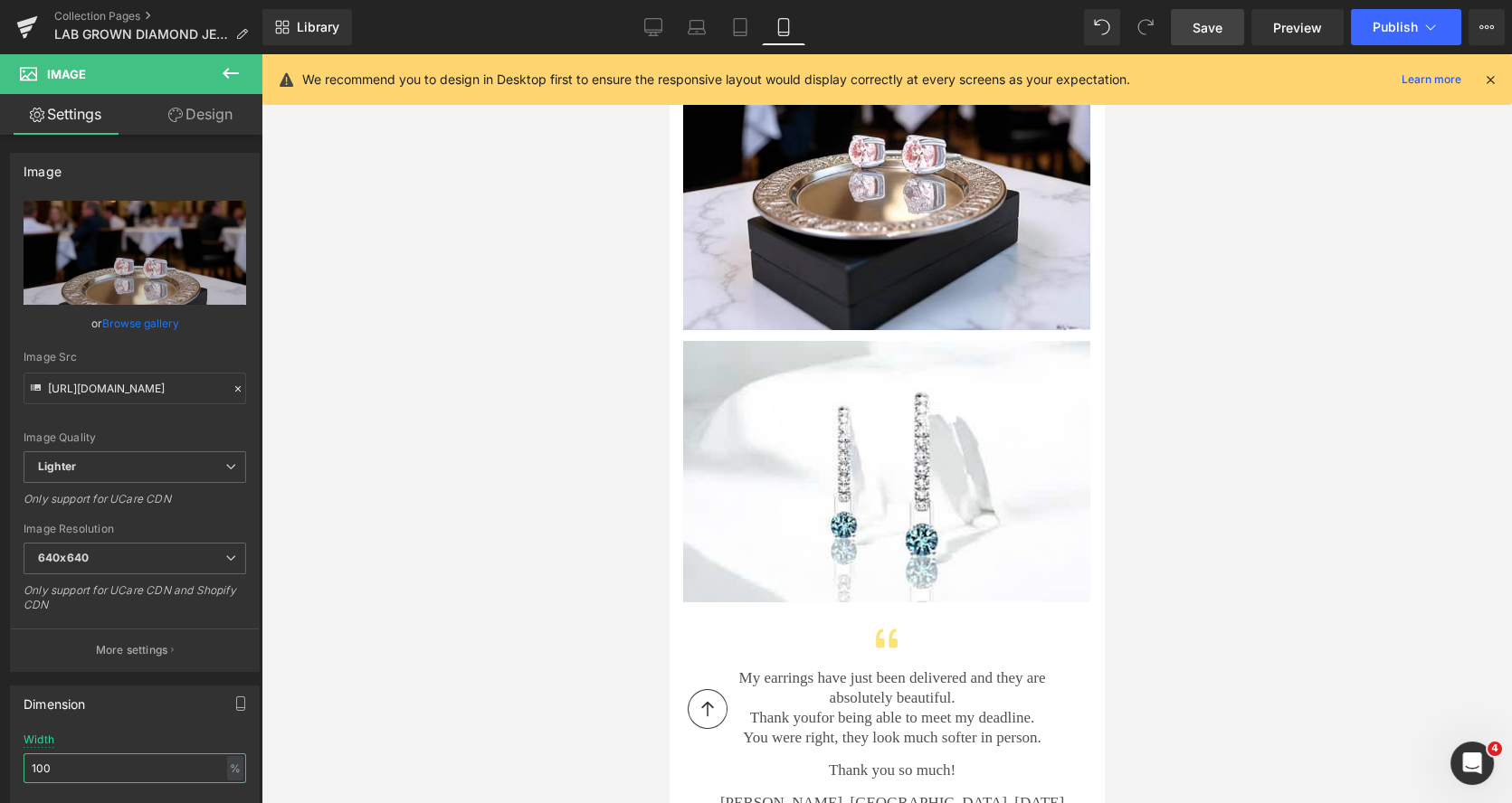
scroll to position [722, 0]
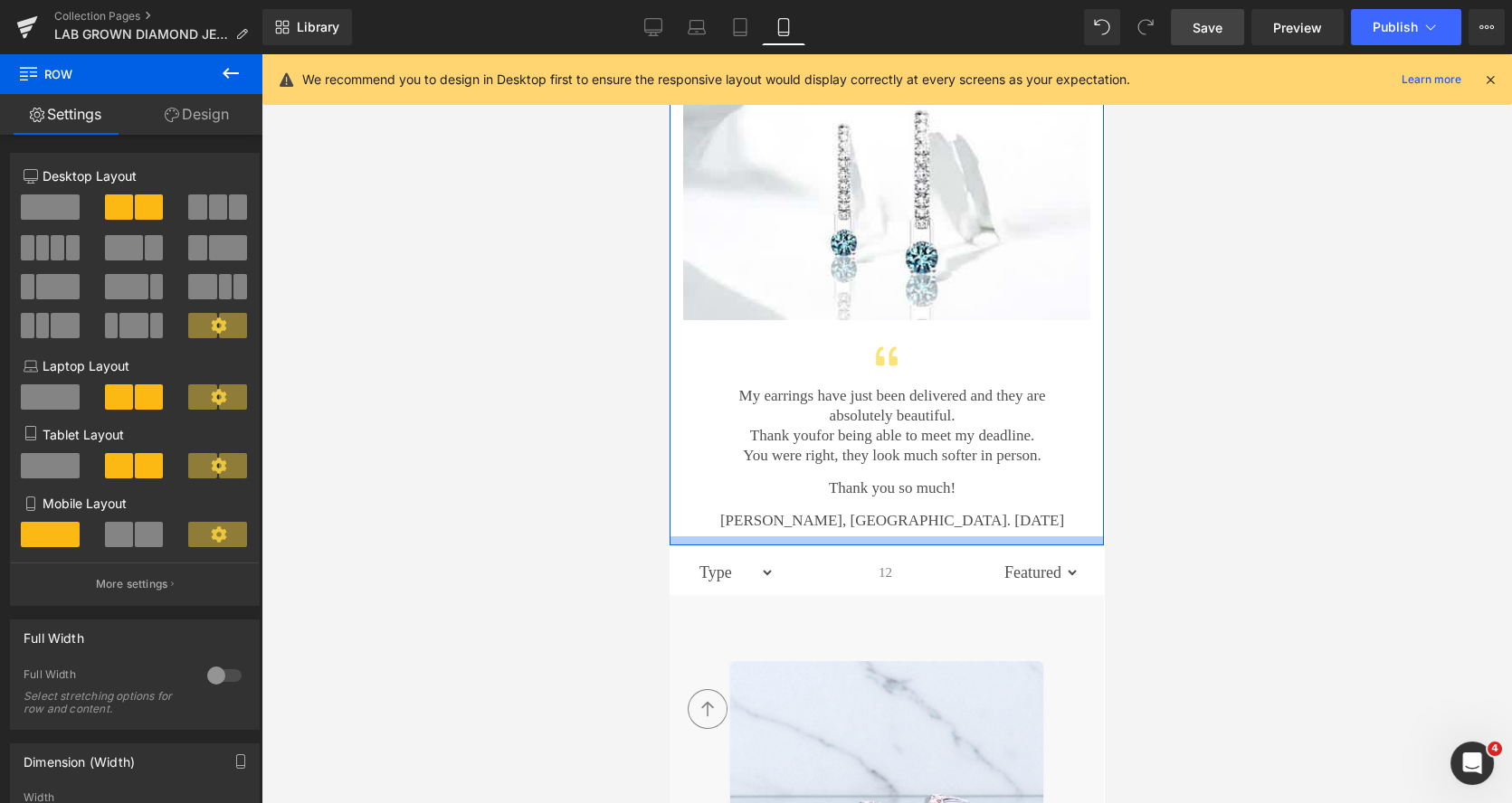
click at [925, 536] on div at bounding box center [886, 540] width 434 height 9
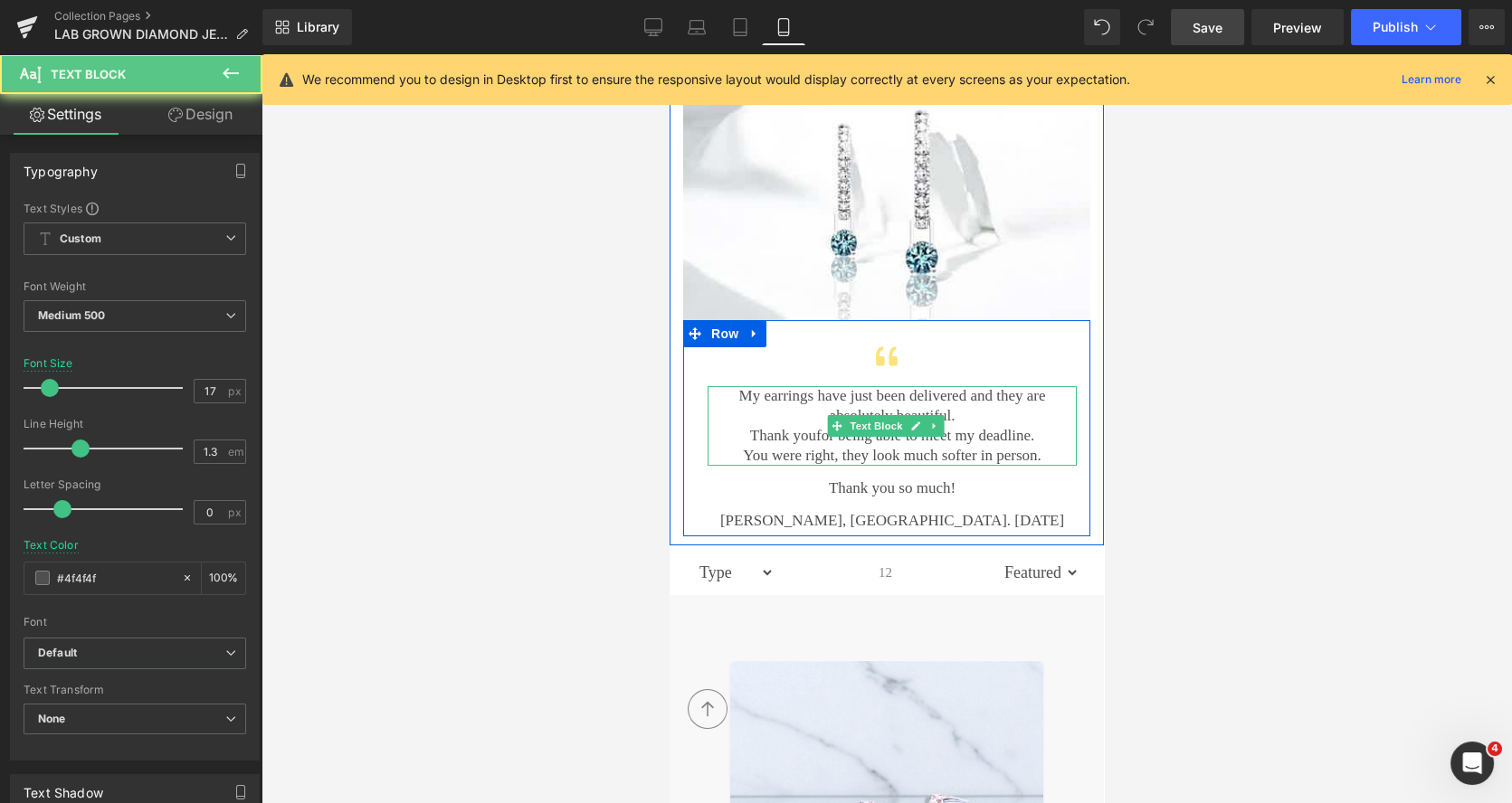
click at [929, 392] on p "My earrings have just been delivered and they are absolutely beautiful." at bounding box center [892, 406] width 369 height 40
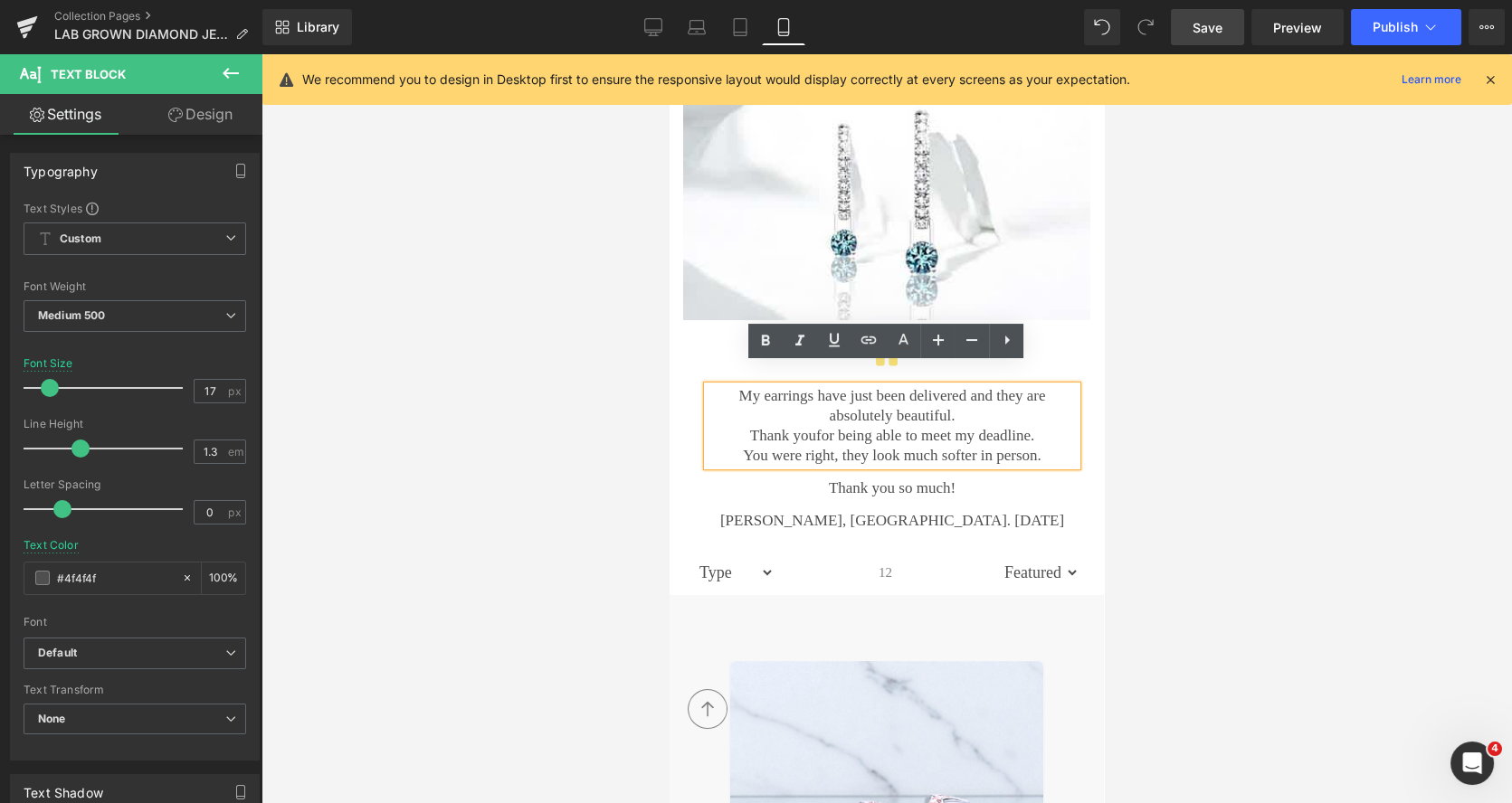
click at [669, 54] on div at bounding box center [669, 54] width 0 height 0
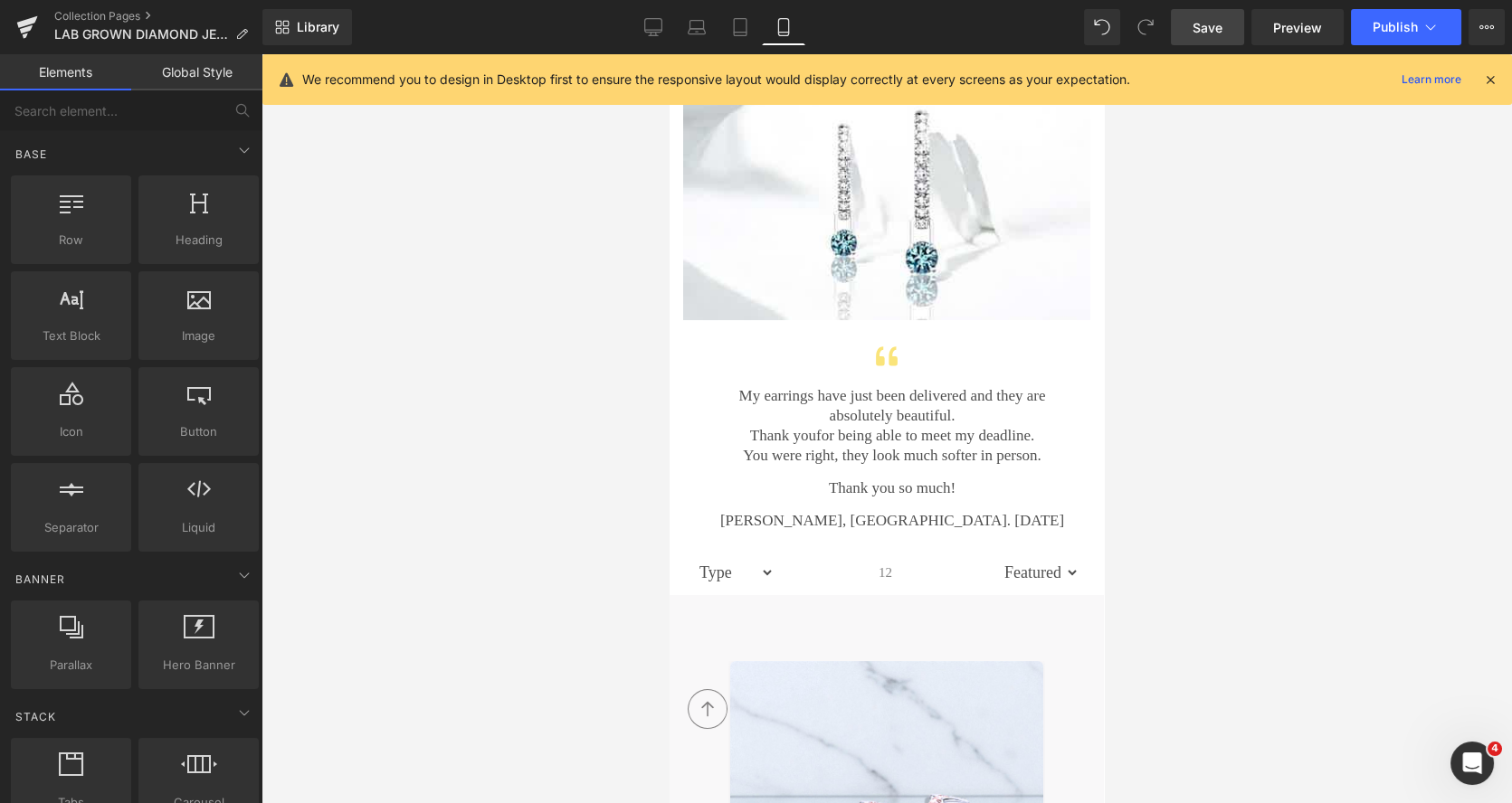
click at [1168, 332] on div at bounding box center [886, 428] width 1251 height 749
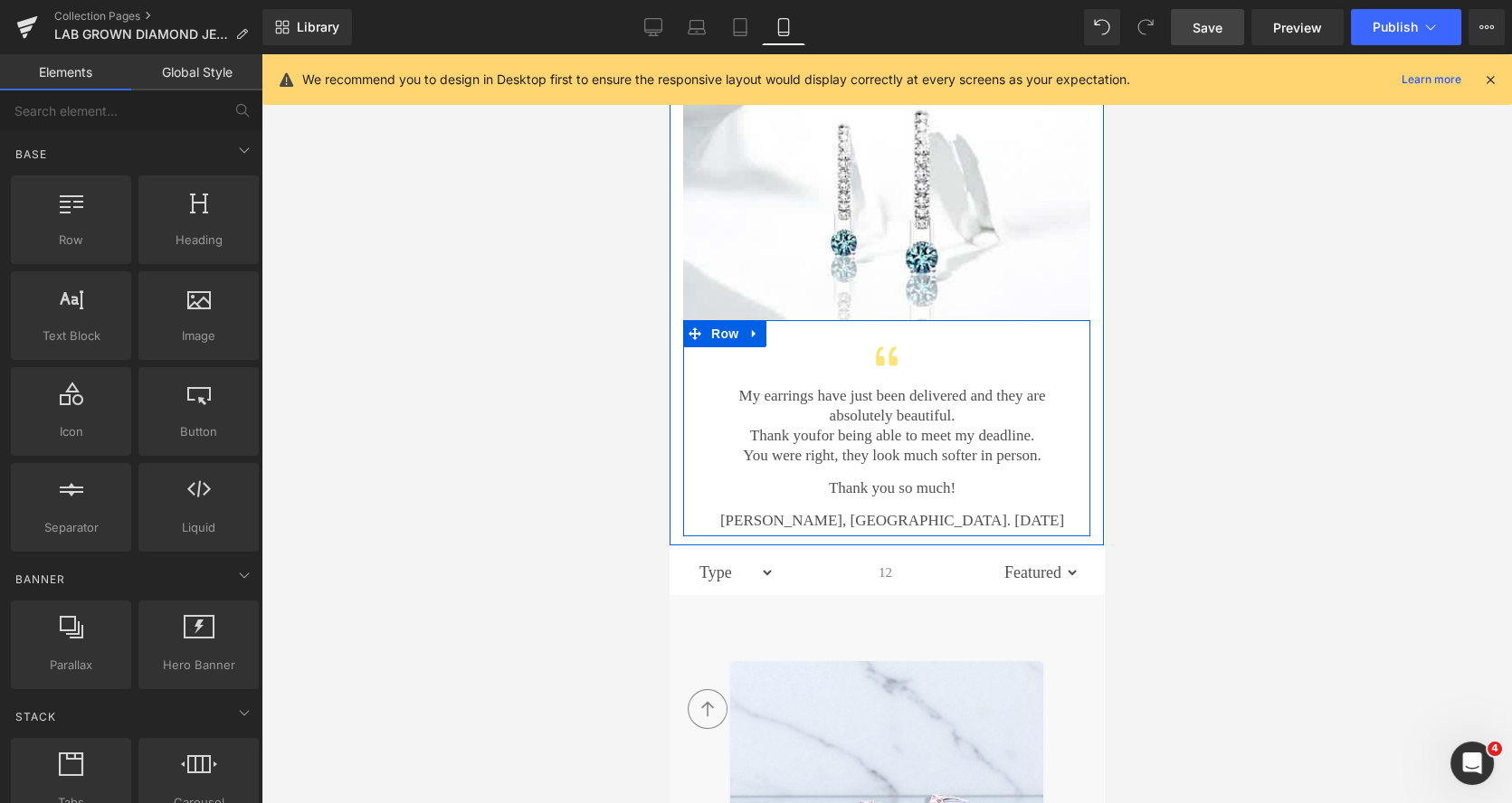
click at [975, 320] on div "Icon My earrings have just been delivered and they are absolutely beautiful. Th…" at bounding box center [886, 425] width 407 height 211
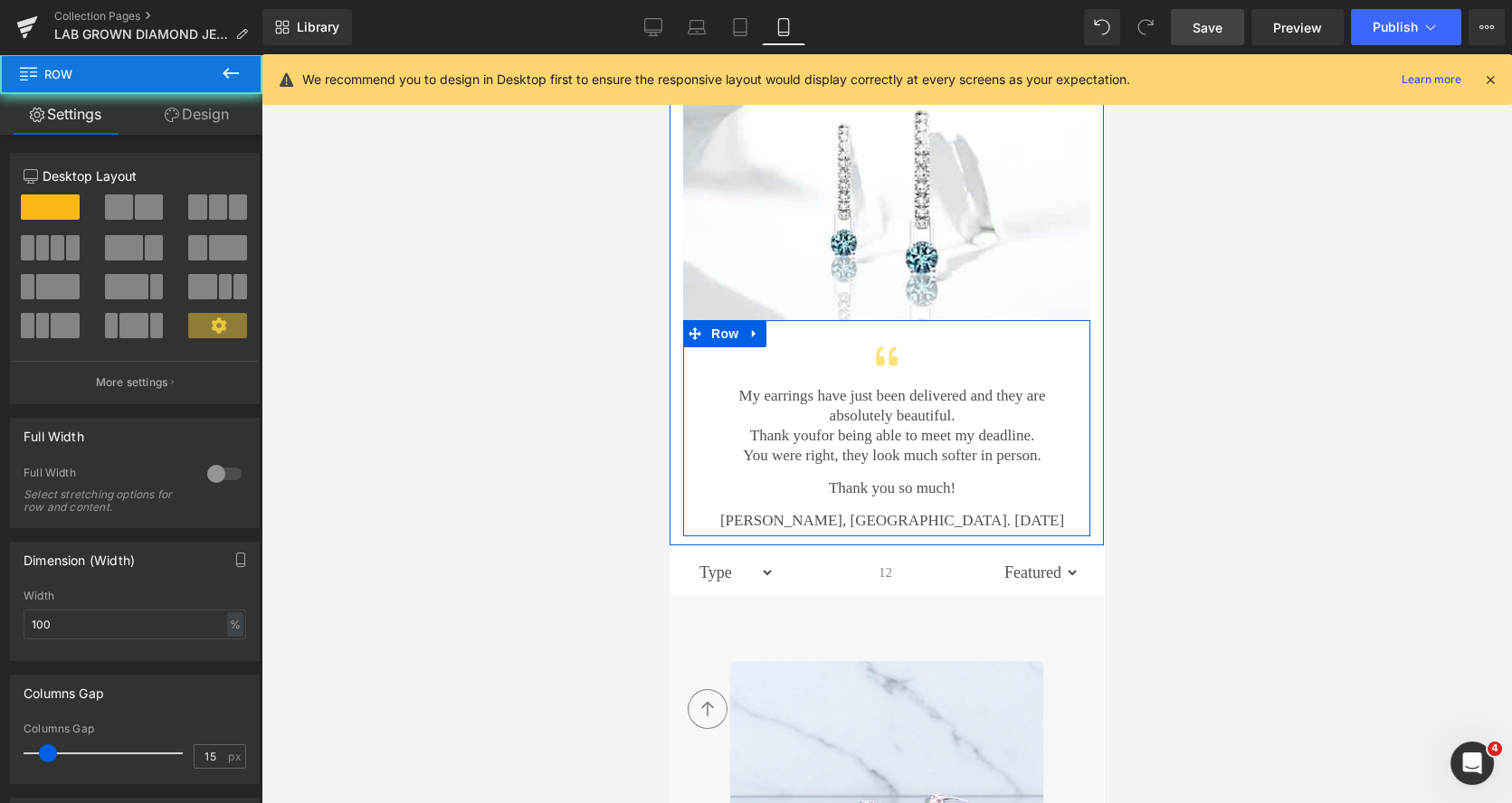
click at [975, 320] on div "Icon My earrings have just been delivered and they are absolutely beautiful. Th…" at bounding box center [886, 425] width 407 height 211
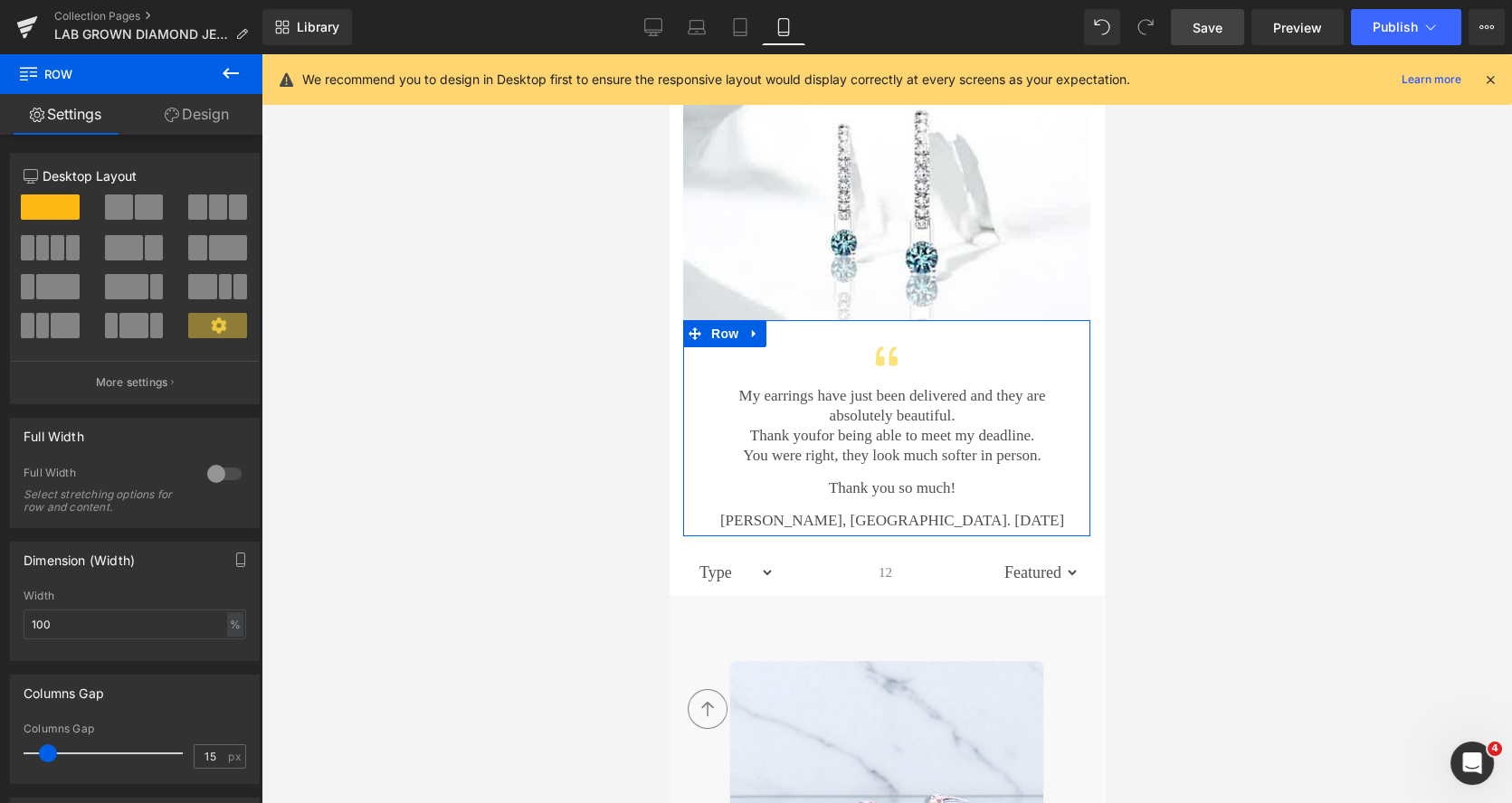
click at [208, 118] on link "Design" at bounding box center [197, 115] width 131 height 40
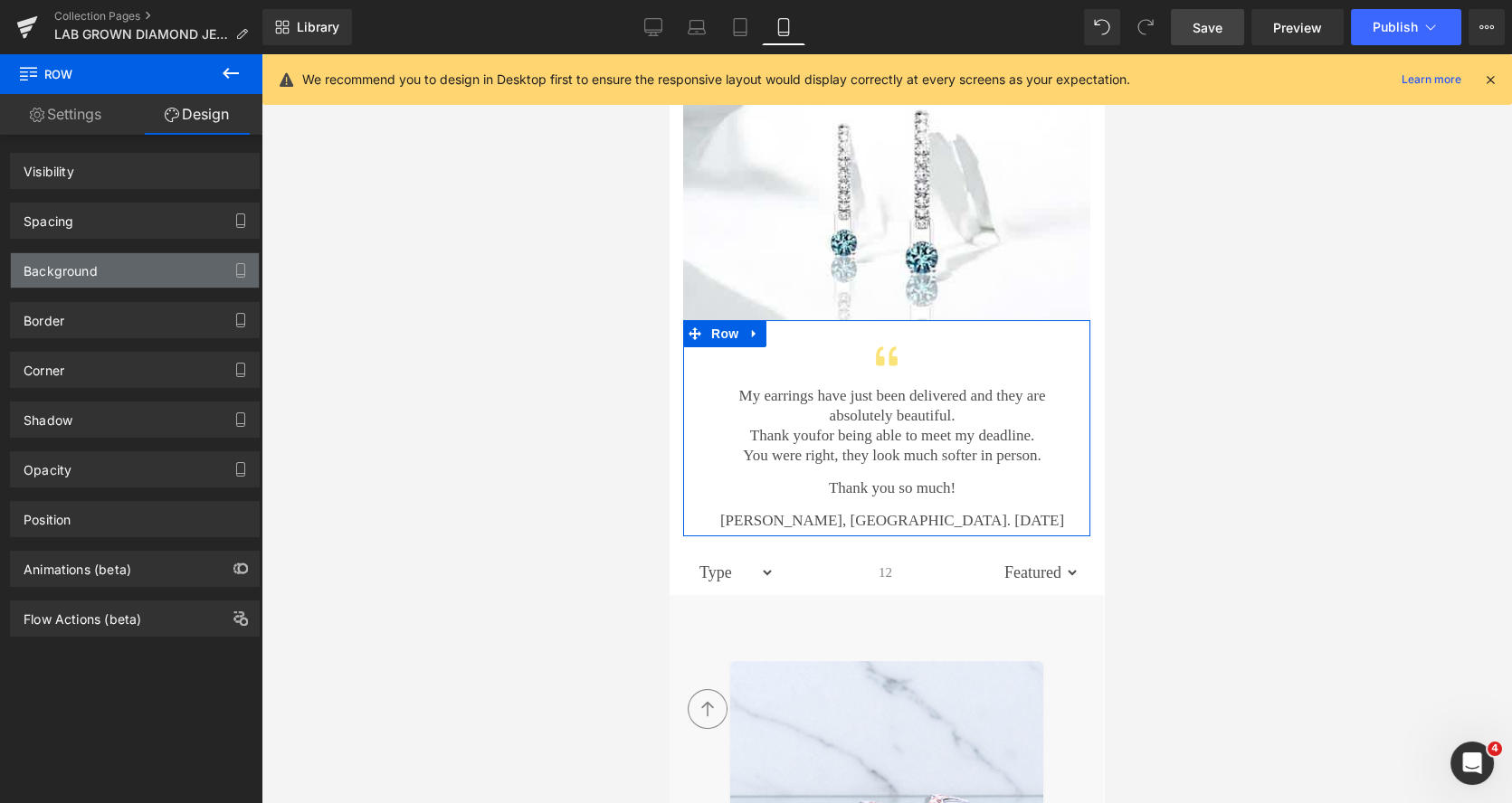
click at [91, 270] on div "Background" at bounding box center [60, 266] width 74 height 25
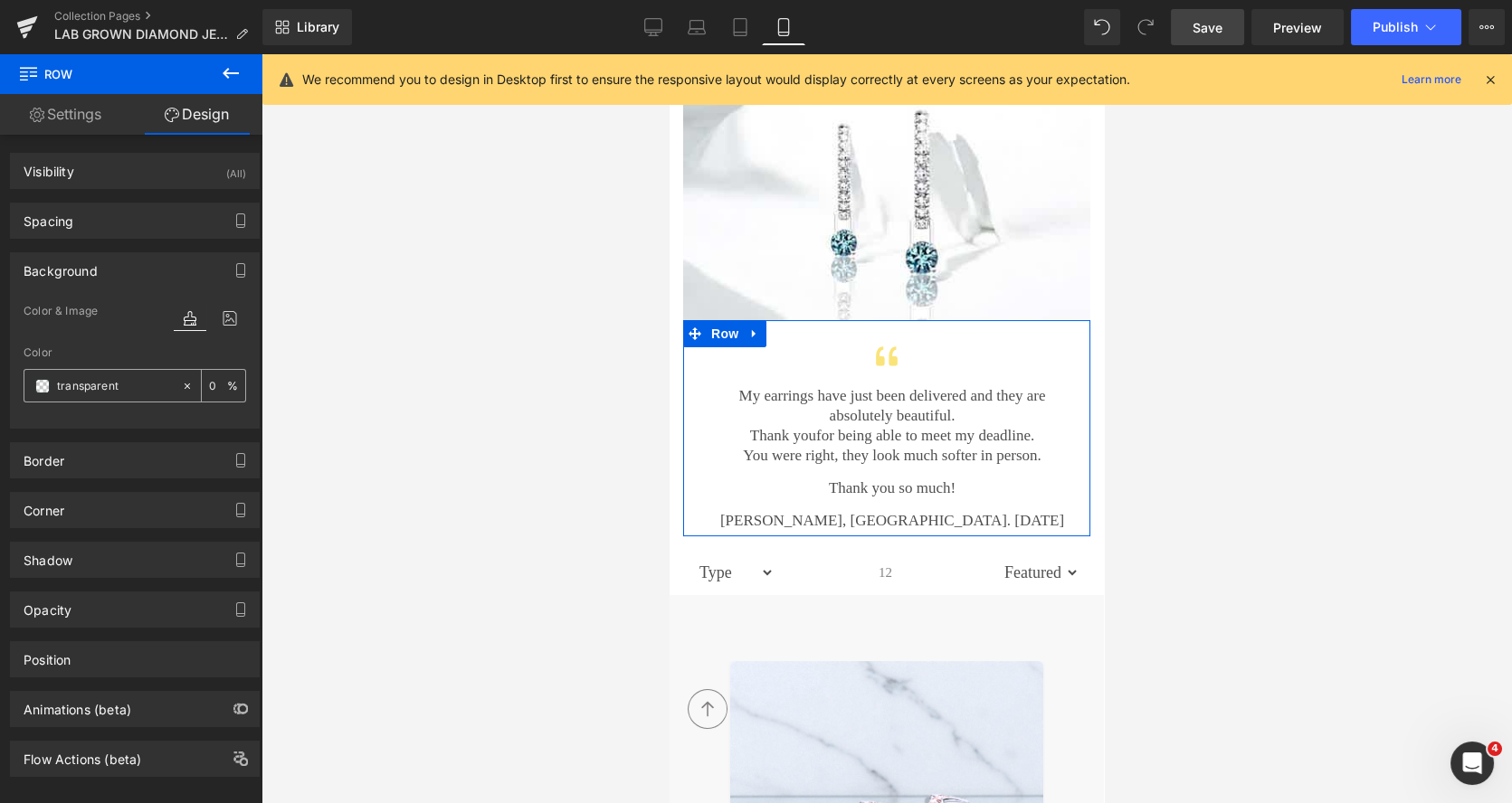
click at [46, 386] on span at bounding box center [42, 386] width 14 height 14
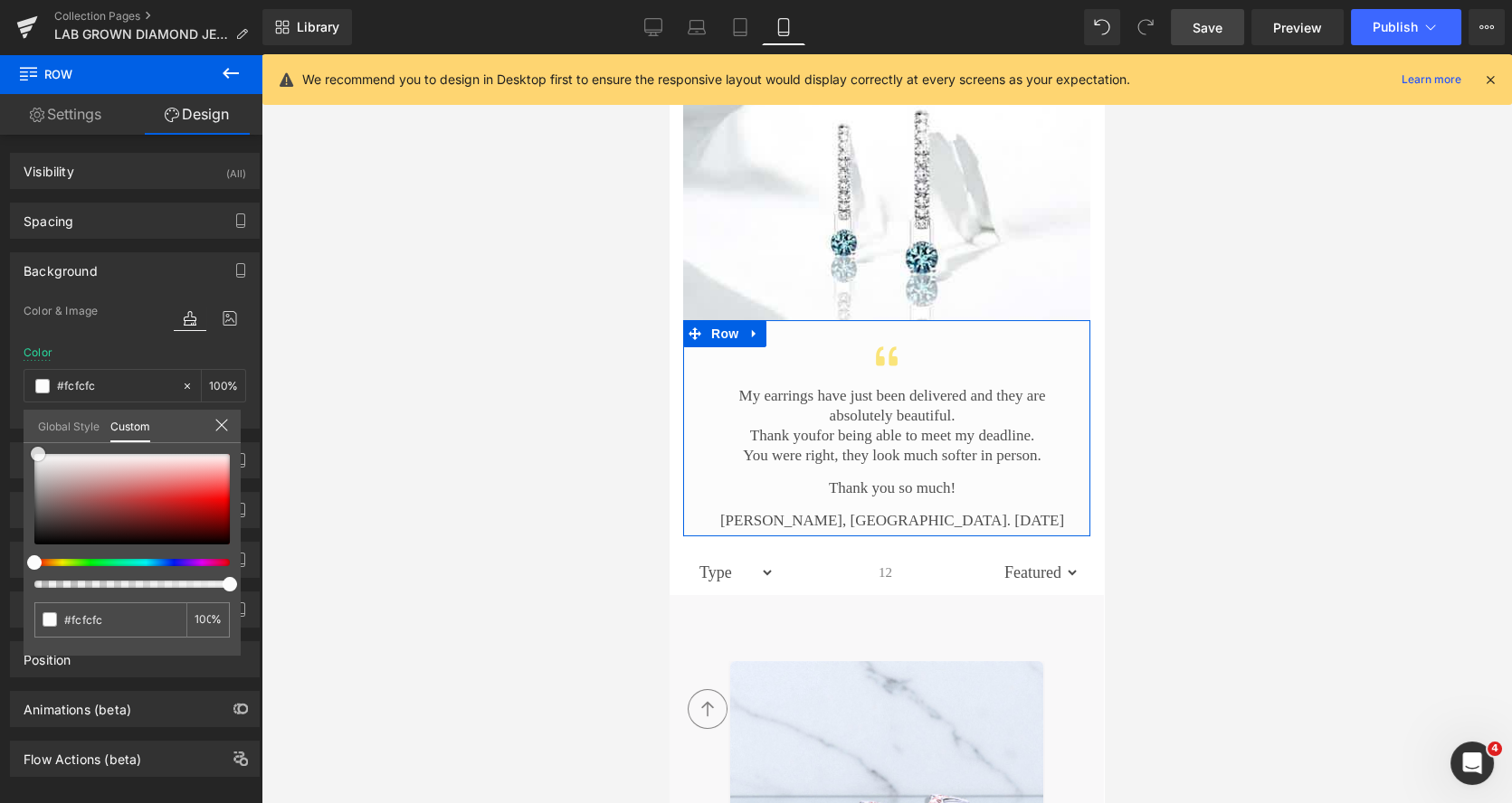
drag, startPoint x: 45, startPoint y: 461, endPoint x: 38, endPoint y: 454, distance: 9.9
click at [38, 454] on div at bounding box center [132, 499] width 196 height 91
click at [35, 457] on span at bounding box center [34, 456] width 14 height 14
drag, startPoint x: 1238, startPoint y: 340, endPoint x: 1213, endPoint y: 273, distance: 71.5
click at [1239, 340] on div at bounding box center [886, 428] width 1251 height 749
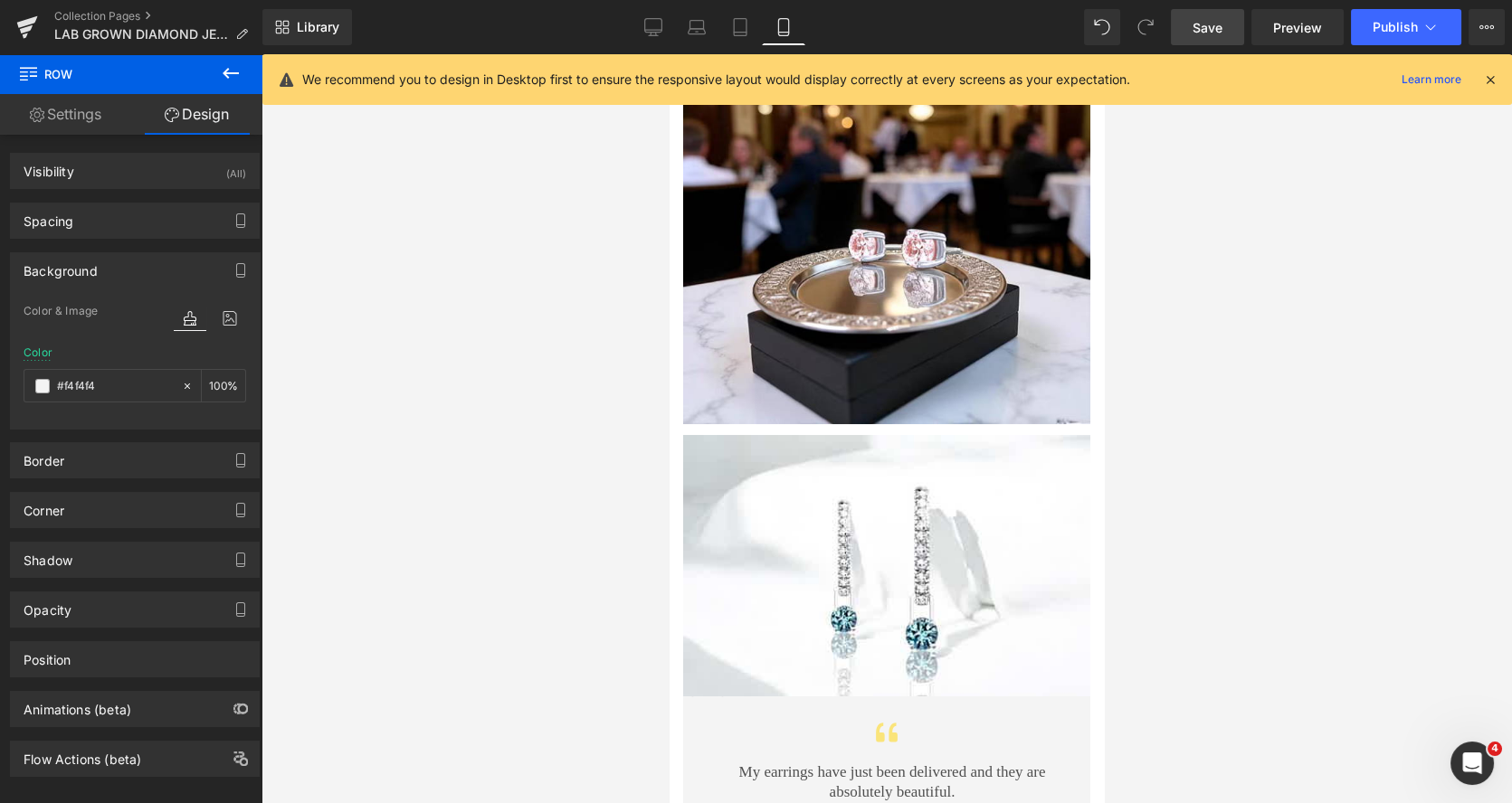
scroll to position [847, 0]
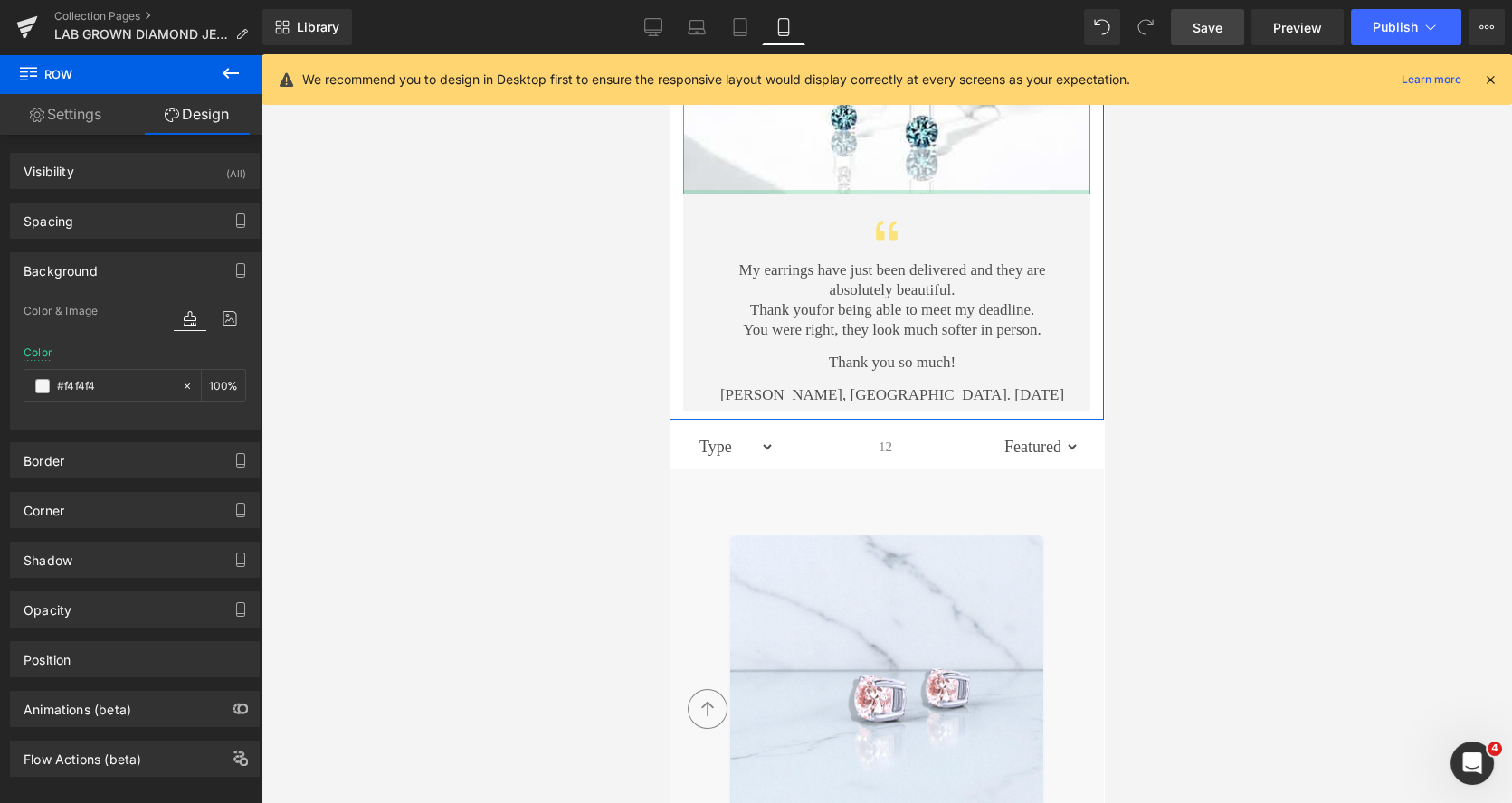
click at [958, 172] on div "Image Icon My earrings have just been delivered and they are absolutely beautif…" at bounding box center [886, 166] width 434 height 489
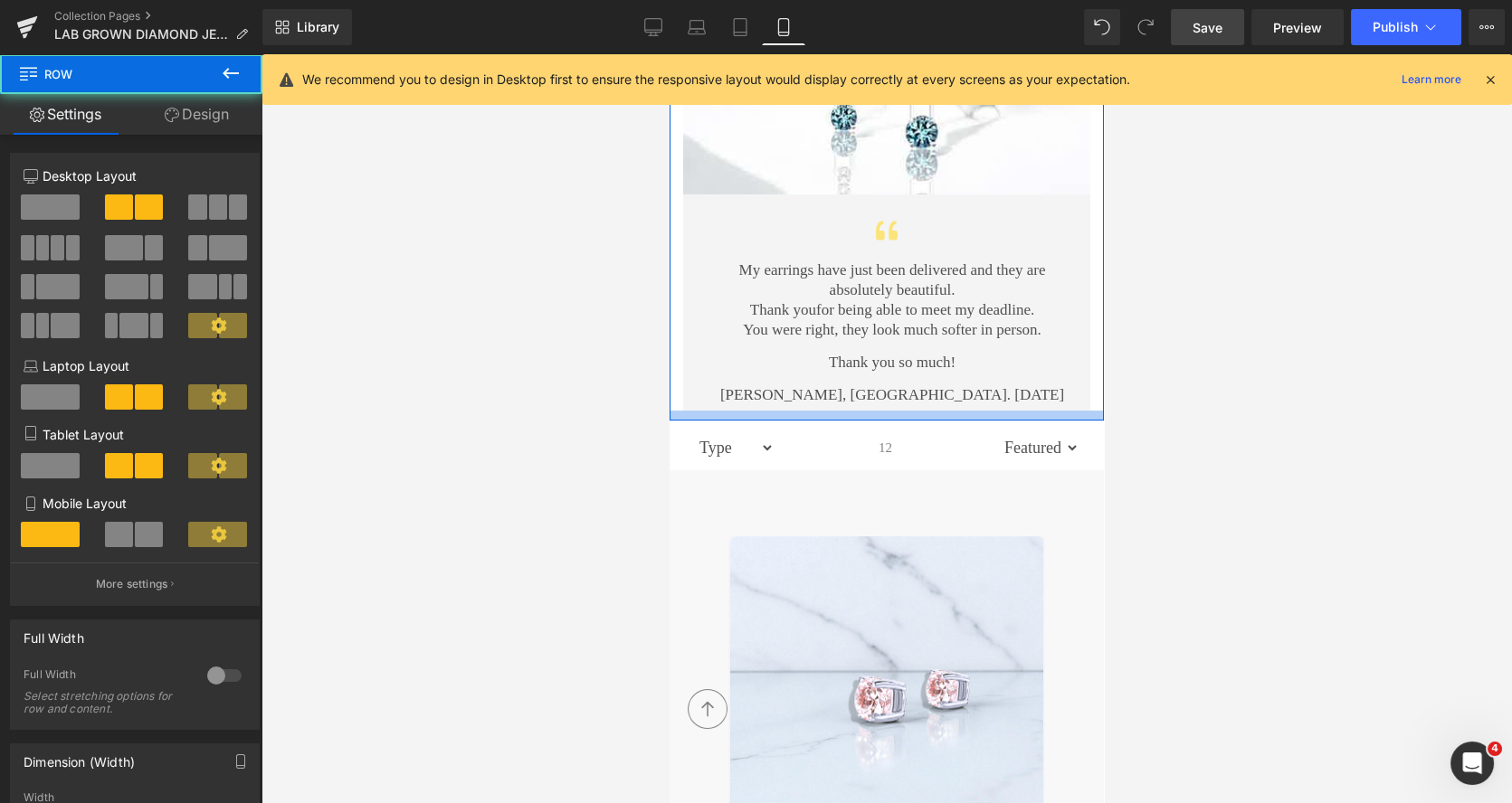
click at [932, 411] on div at bounding box center [886, 415] width 434 height 10
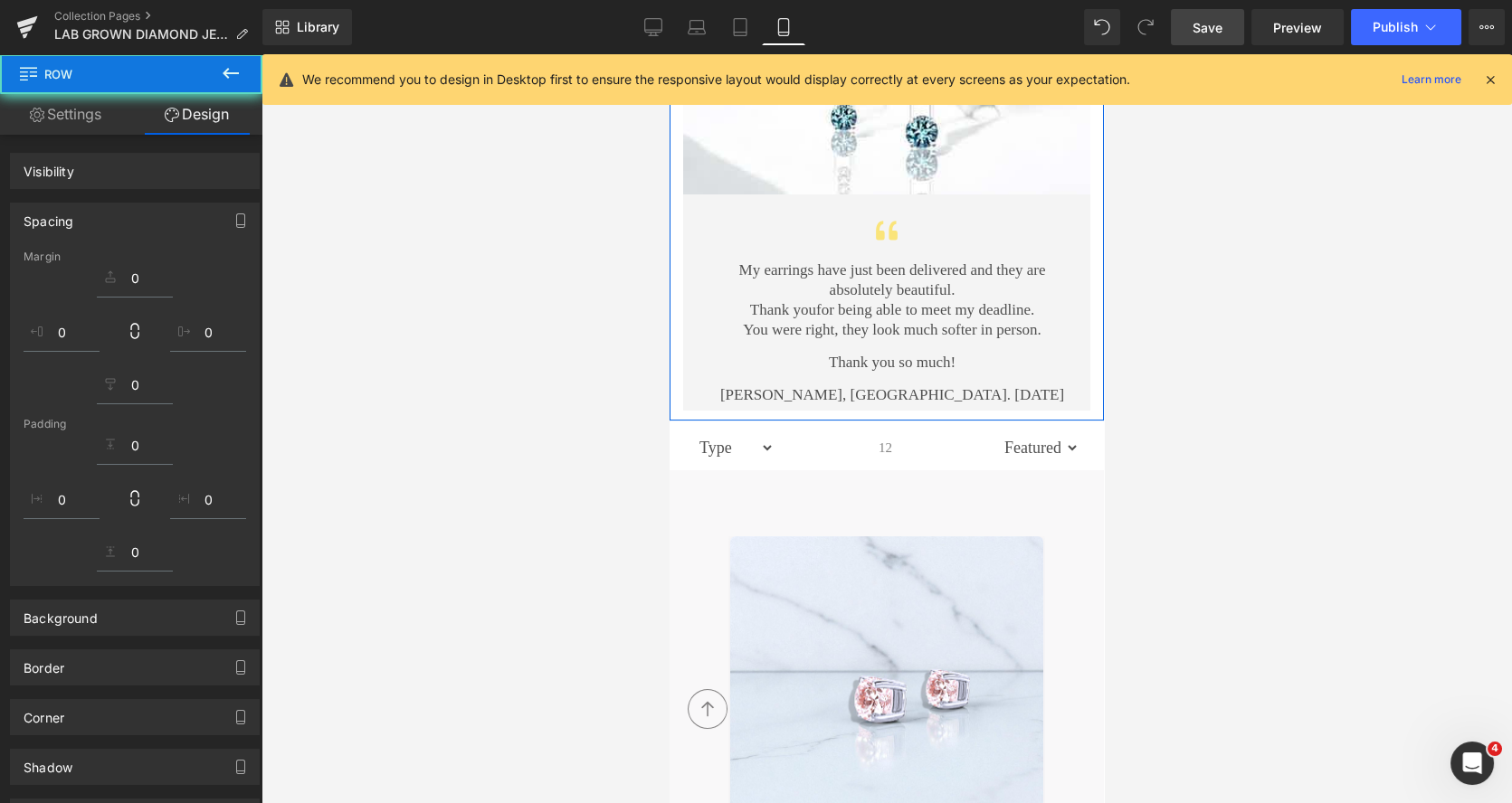
click at [996, 385] on div "Icon My earrings have just been delivered and they are absolutely beautiful. Th…" at bounding box center [886, 303] width 407 height 216
click at [669, 54] on div at bounding box center [669, 54] width 0 height 0
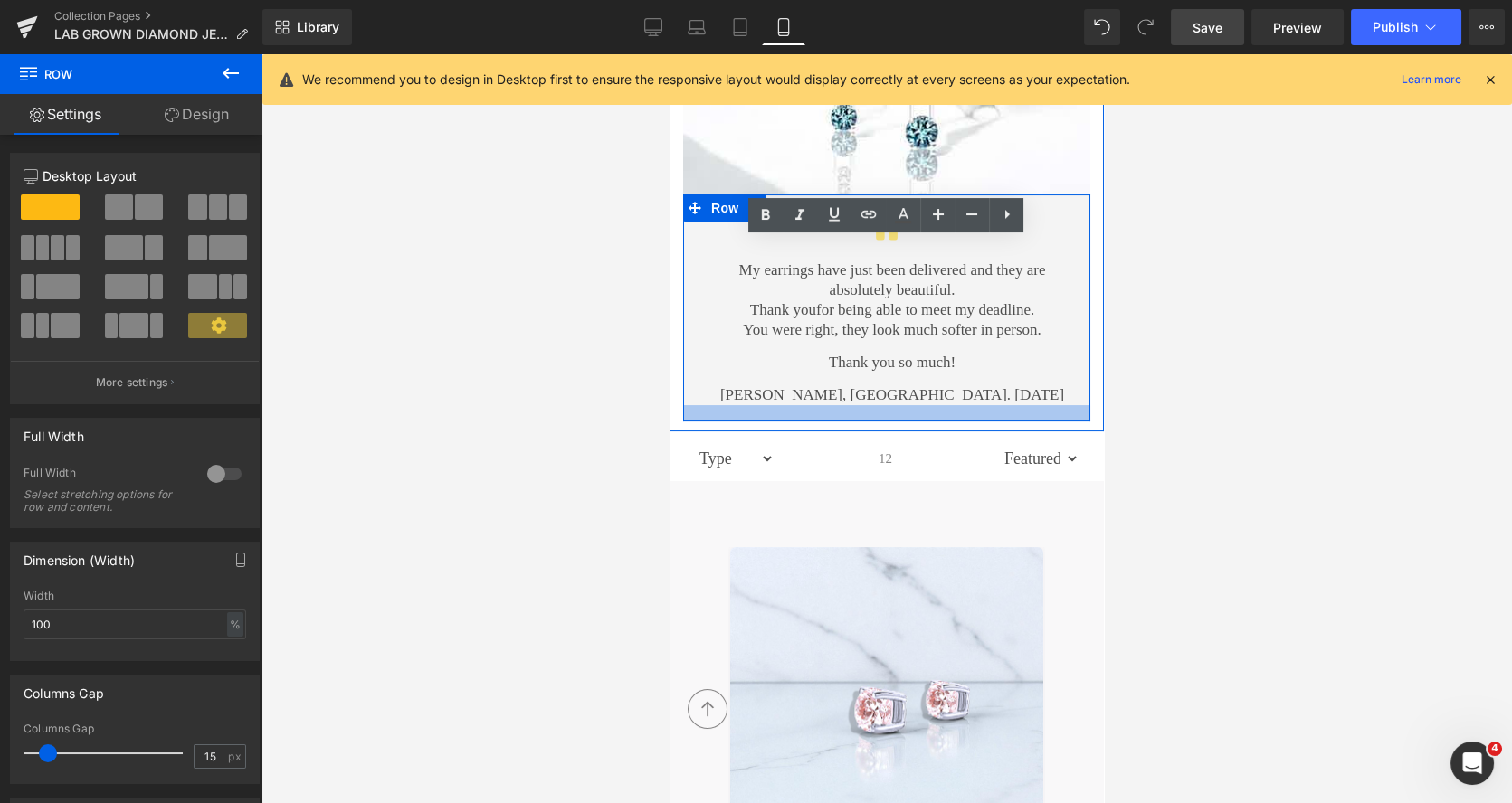
drag, startPoint x: 997, startPoint y: 387, endPoint x: 1007, endPoint y: 397, distance: 14.1
click at [1007, 405] on div at bounding box center [886, 413] width 407 height 16
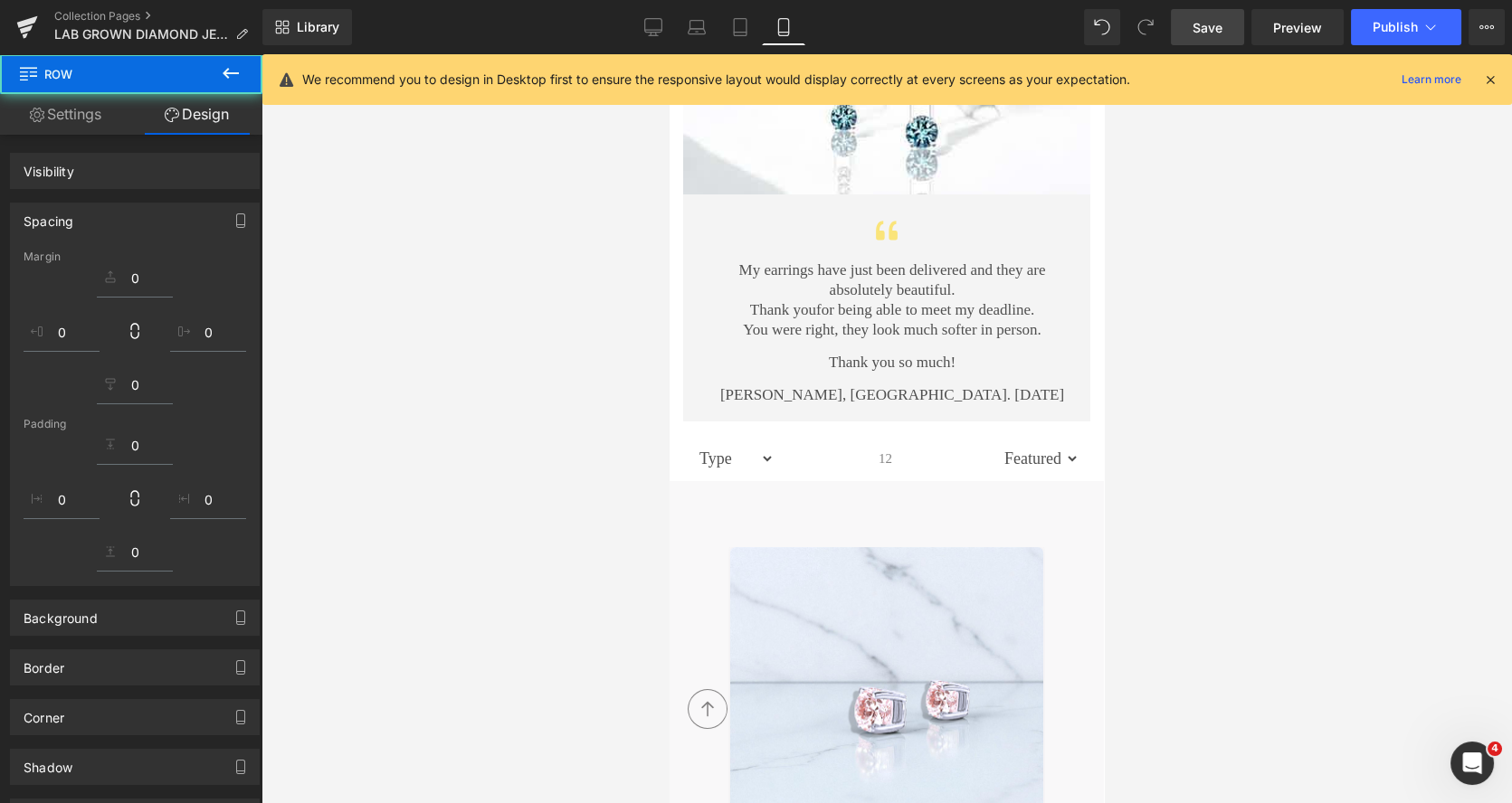
click at [1224, 328] on div at bounding box center [886, 428] width 1251 height 749
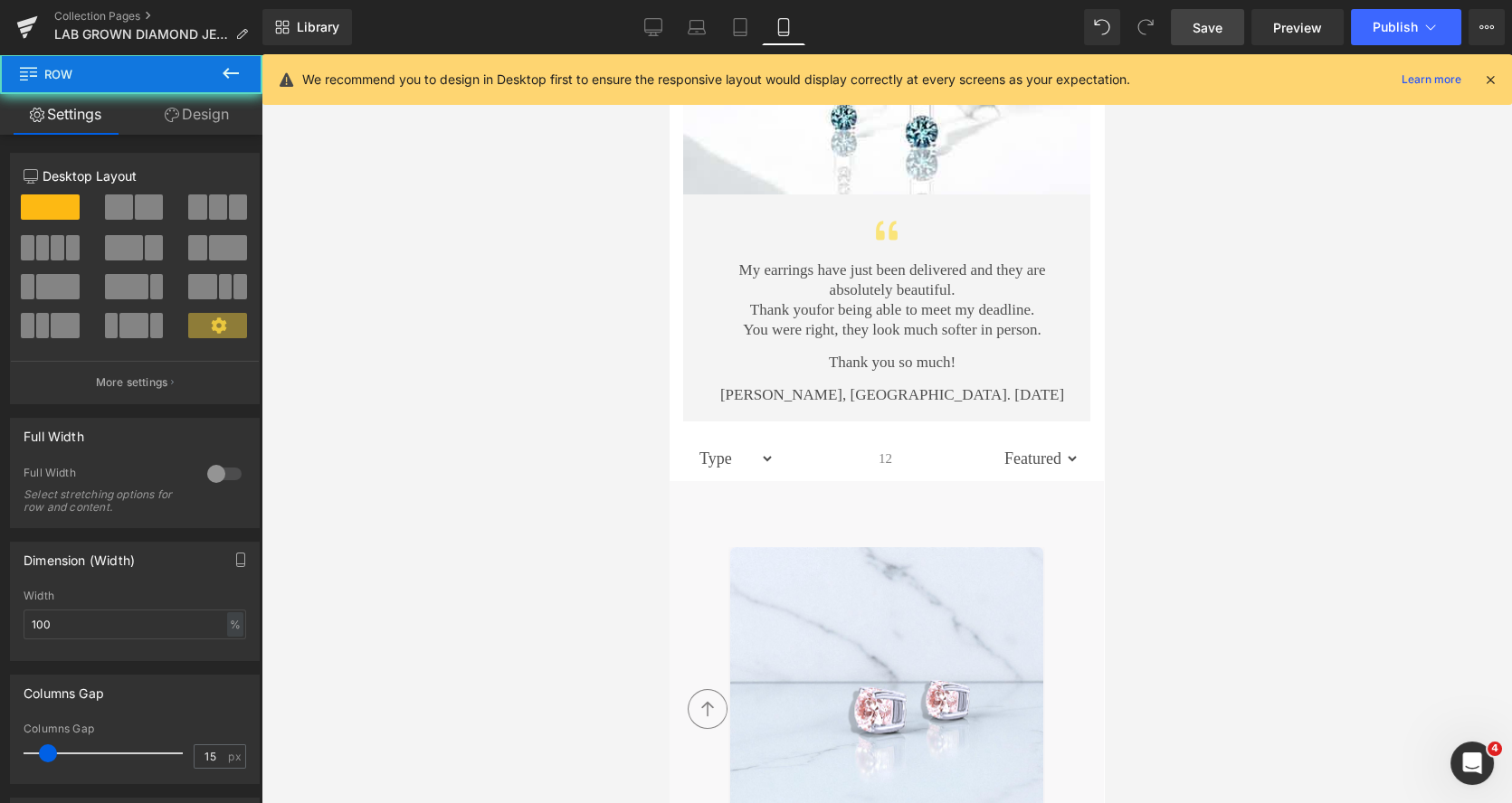
click at [1000, 391] on div "Icon My earrings have just been delivered and they are absolutely beautiful. Th…" at bounding box center [886, 308] width 407 height 227
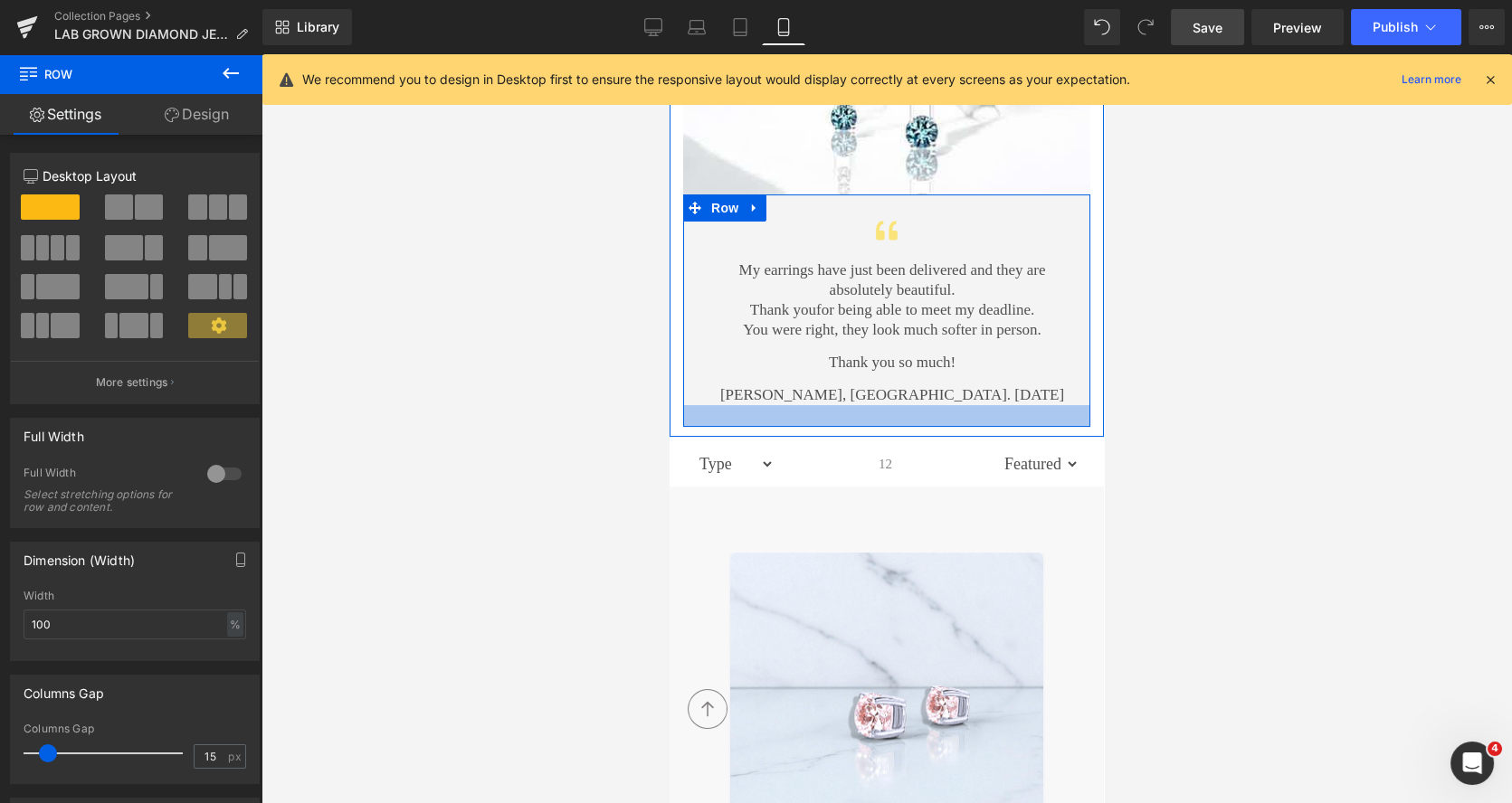
click at [1002, 405] on div at bounding box center [886, 415] width 407 height 22
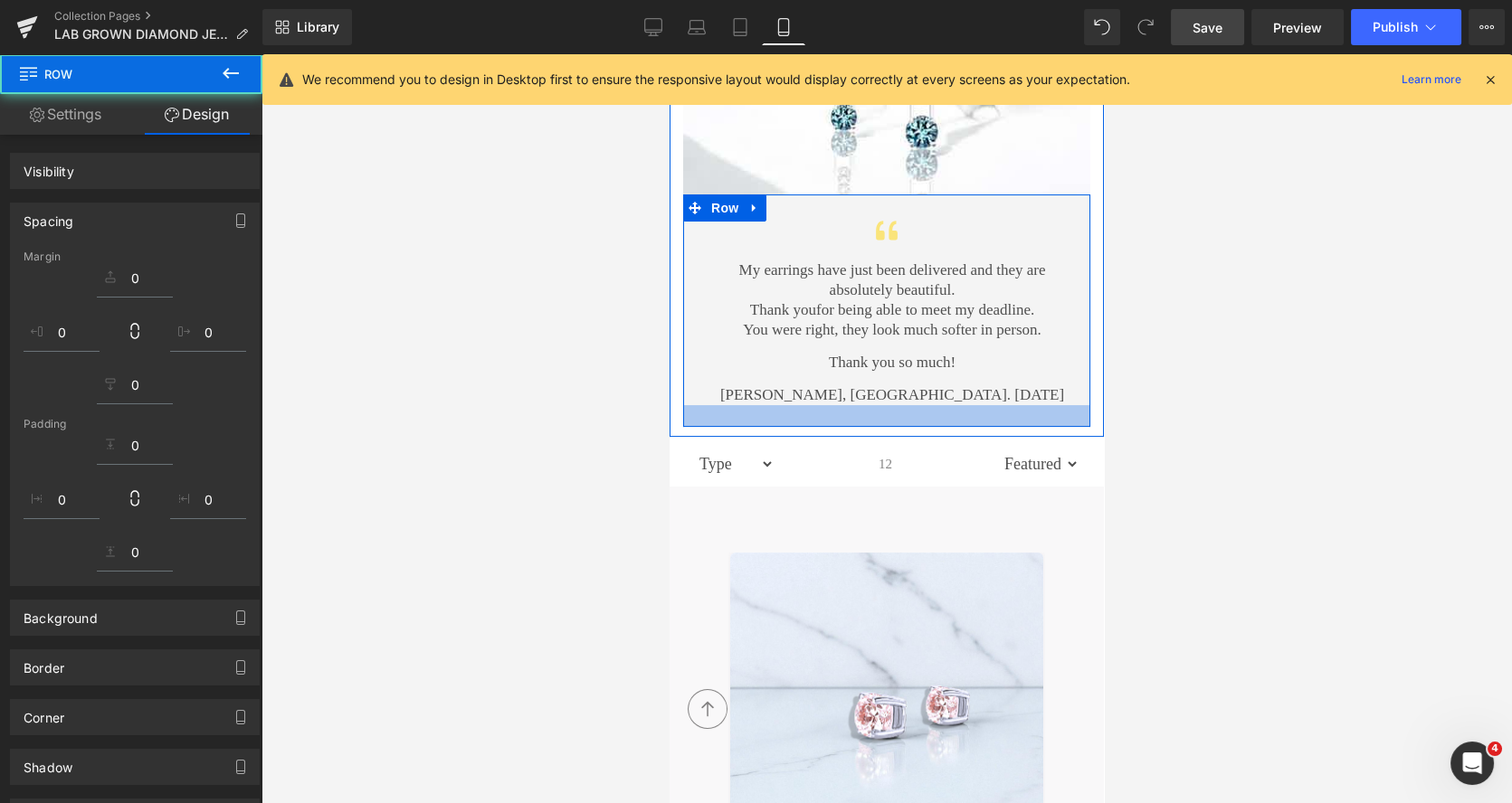
click at [1282, 329] on div at bounding box center [886, 428] width 1251 height 749
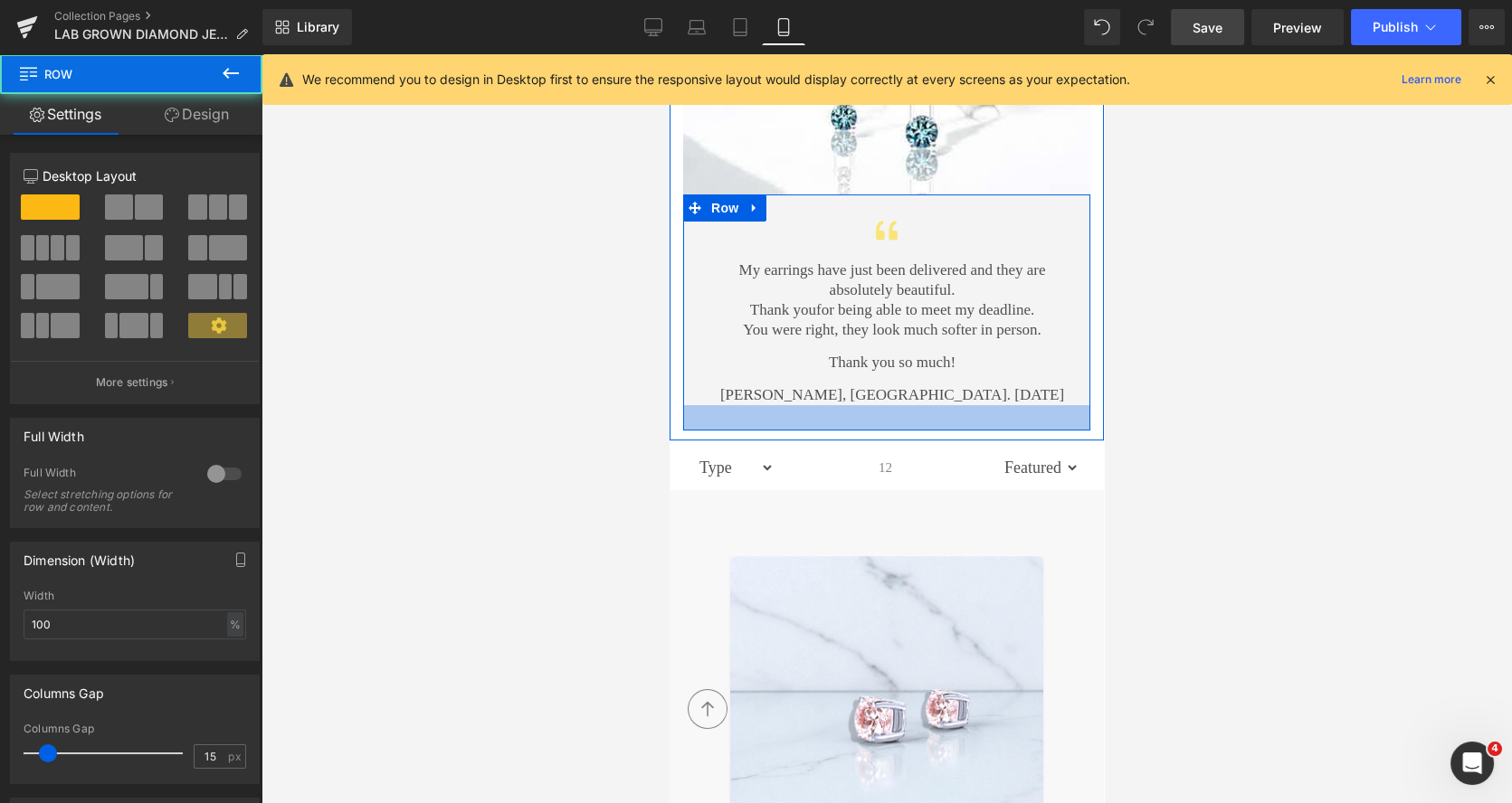
drag, startPoint x: 955, startPoint y: 388, endPoint x: 1802, endPoint y: 311, distance: 850.5
click at [959, 405] on div at bounding box center [886, 417] width 407 height 25
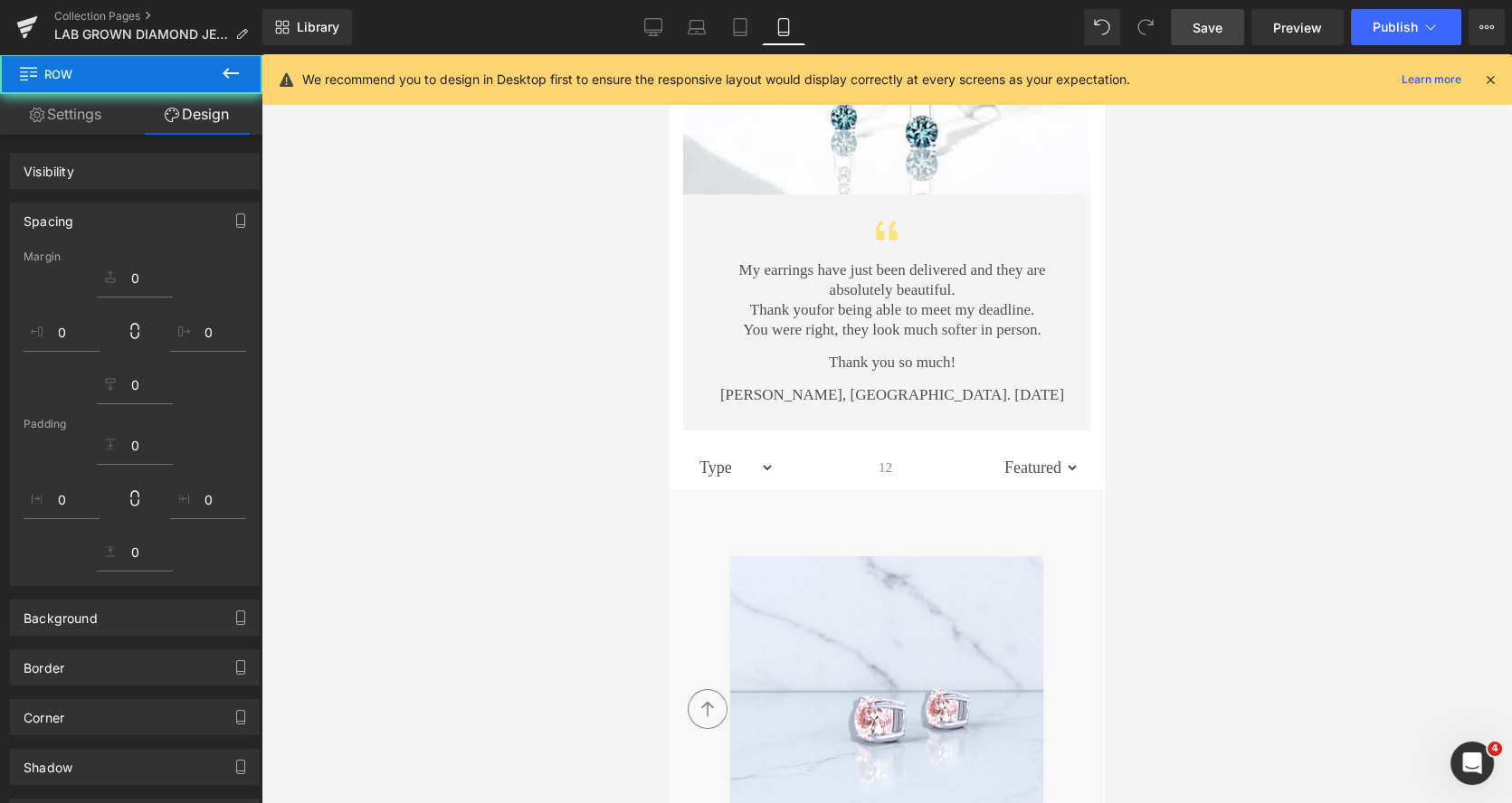
click at [1185, 184] on div at bounding box center [886, 428] width 1251 height 749
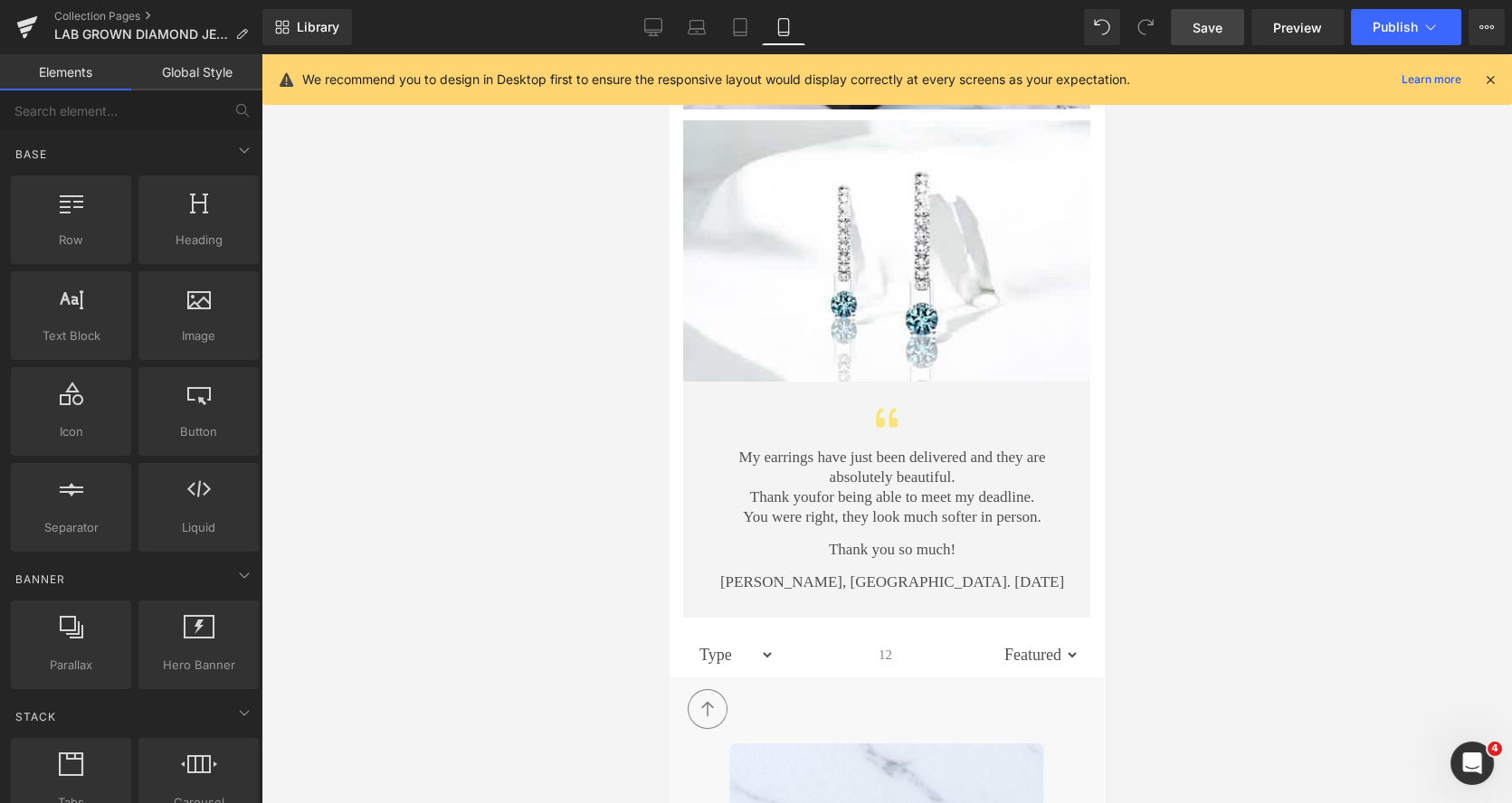
scroll to position [849, 0]
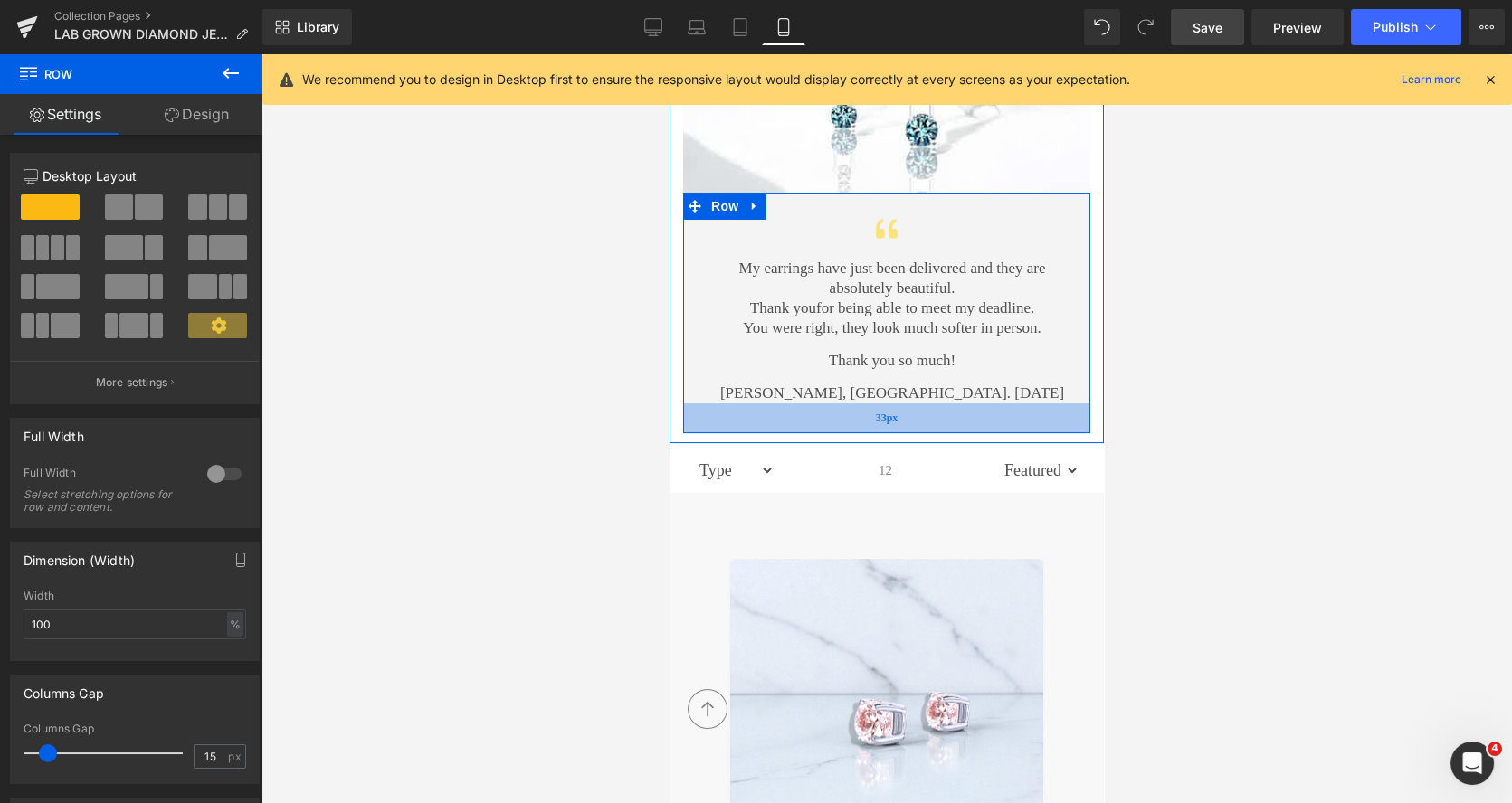
click at [935, 403] on div "33px" at bounding box center [886, 417] width 407 height 30
click at [821, 565] on img at bounding box center [887, 716] width 314 height 314
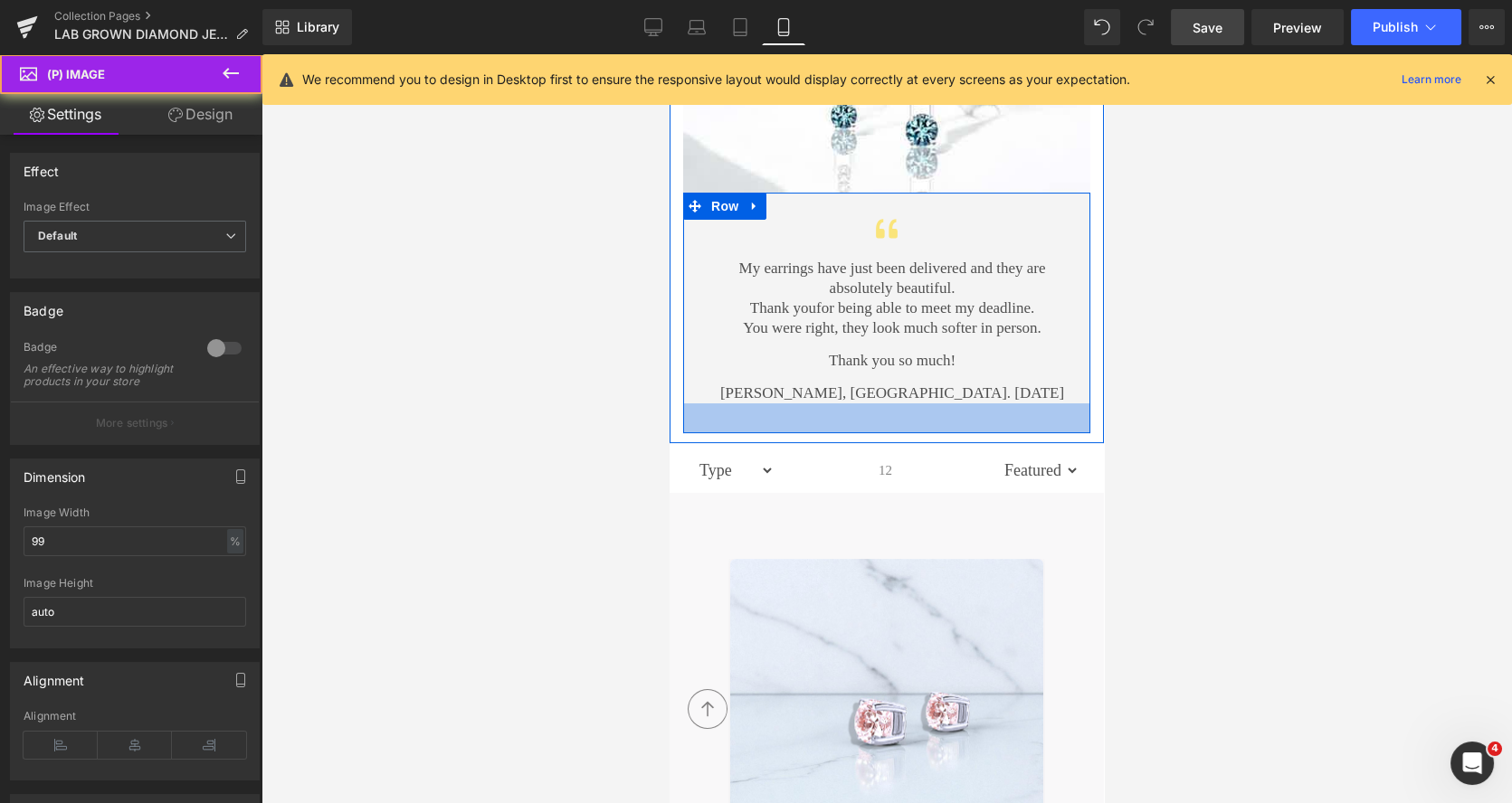
click at [811, 559] on img at bounding box center [887, 716] width 314 height 314
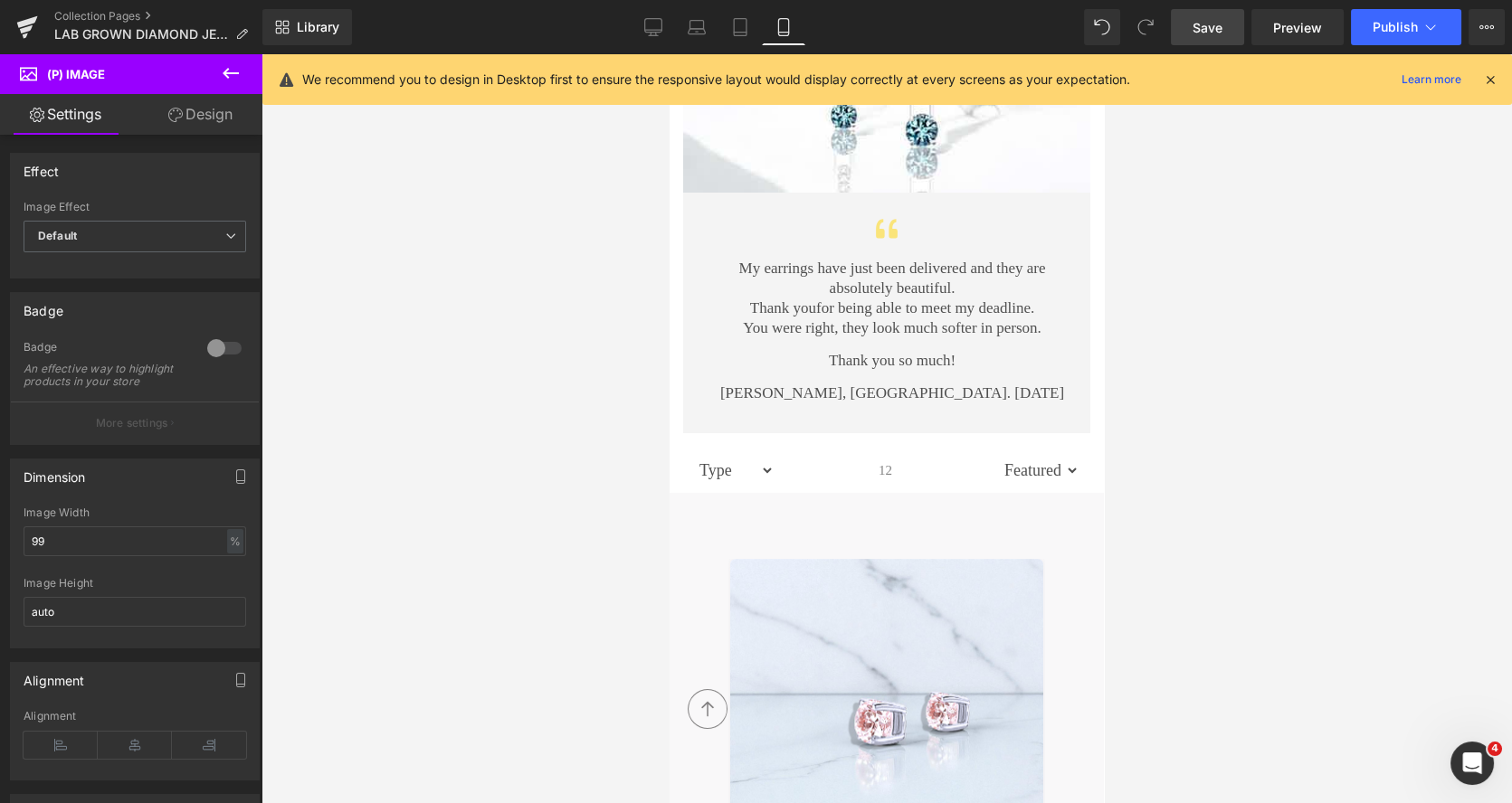
click at [204, 111] on link "Design" at bounding box center [201, 115] width 131 height 40
click at [0, 0] on div "Spacing" at bounding box center [0, 0] width 0 height 0
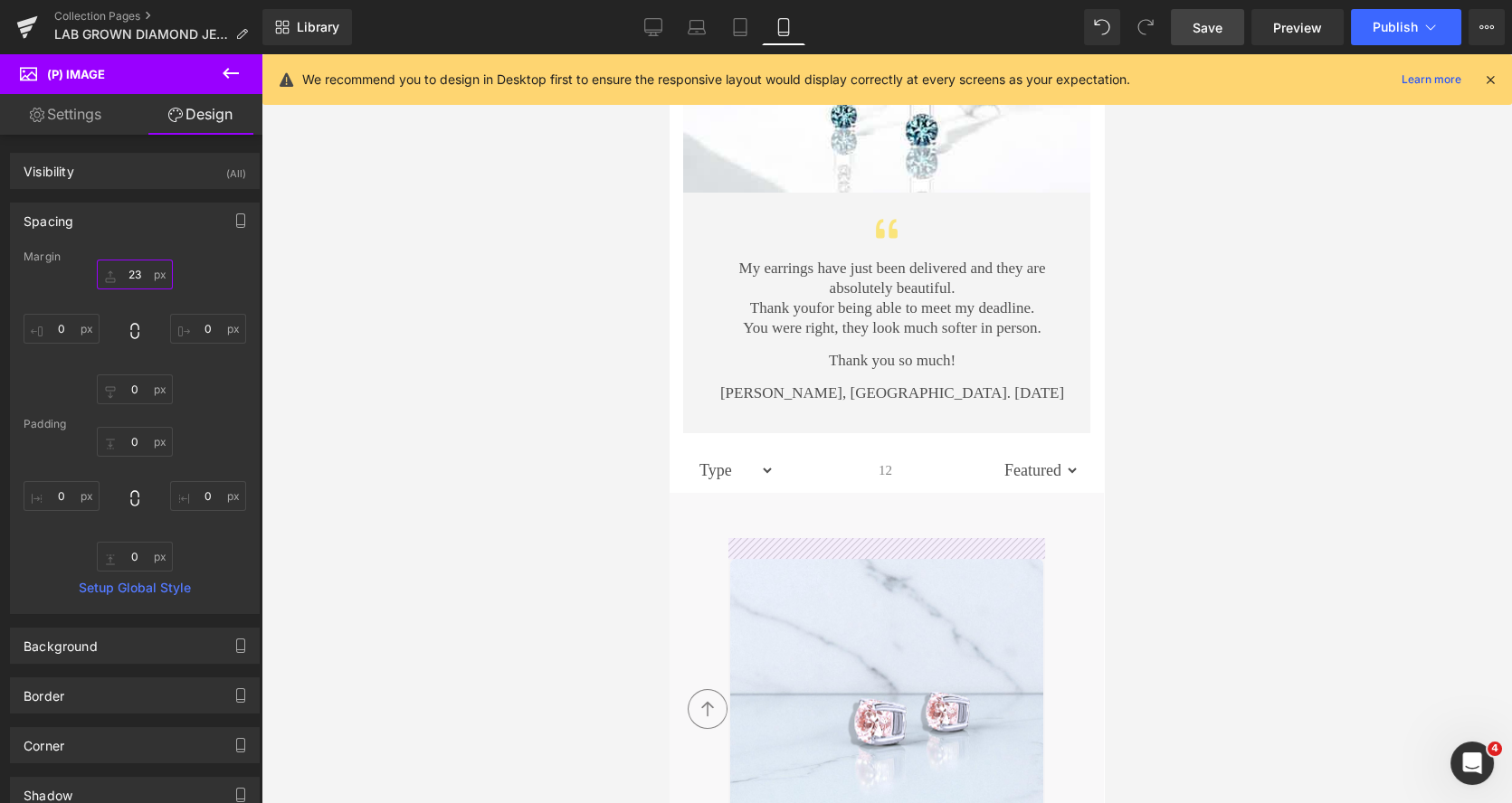
click at [132, 279] on input "23" at bounding box center [134, 274] width 76 height 30
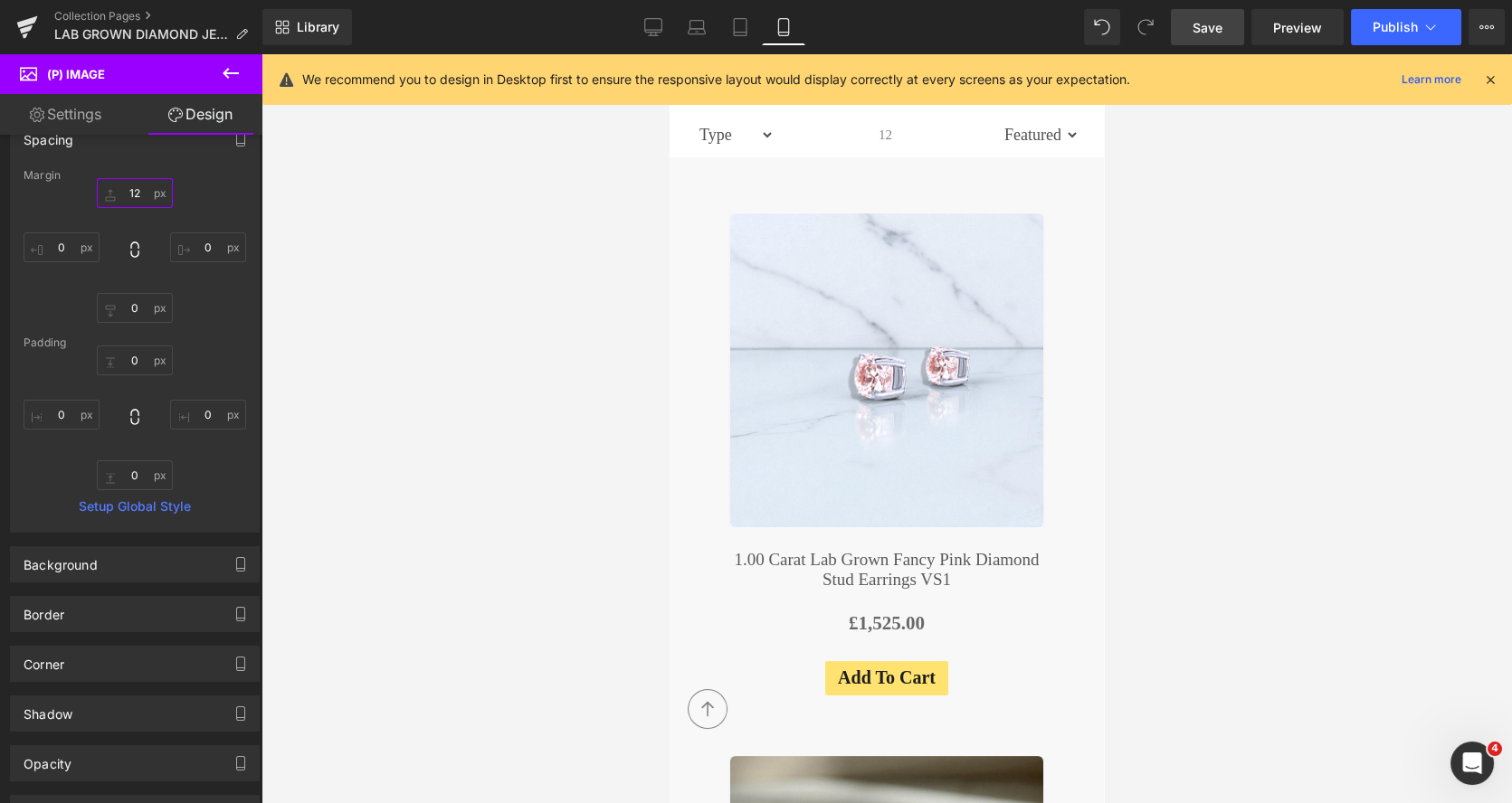
scroll to position [935, 0]
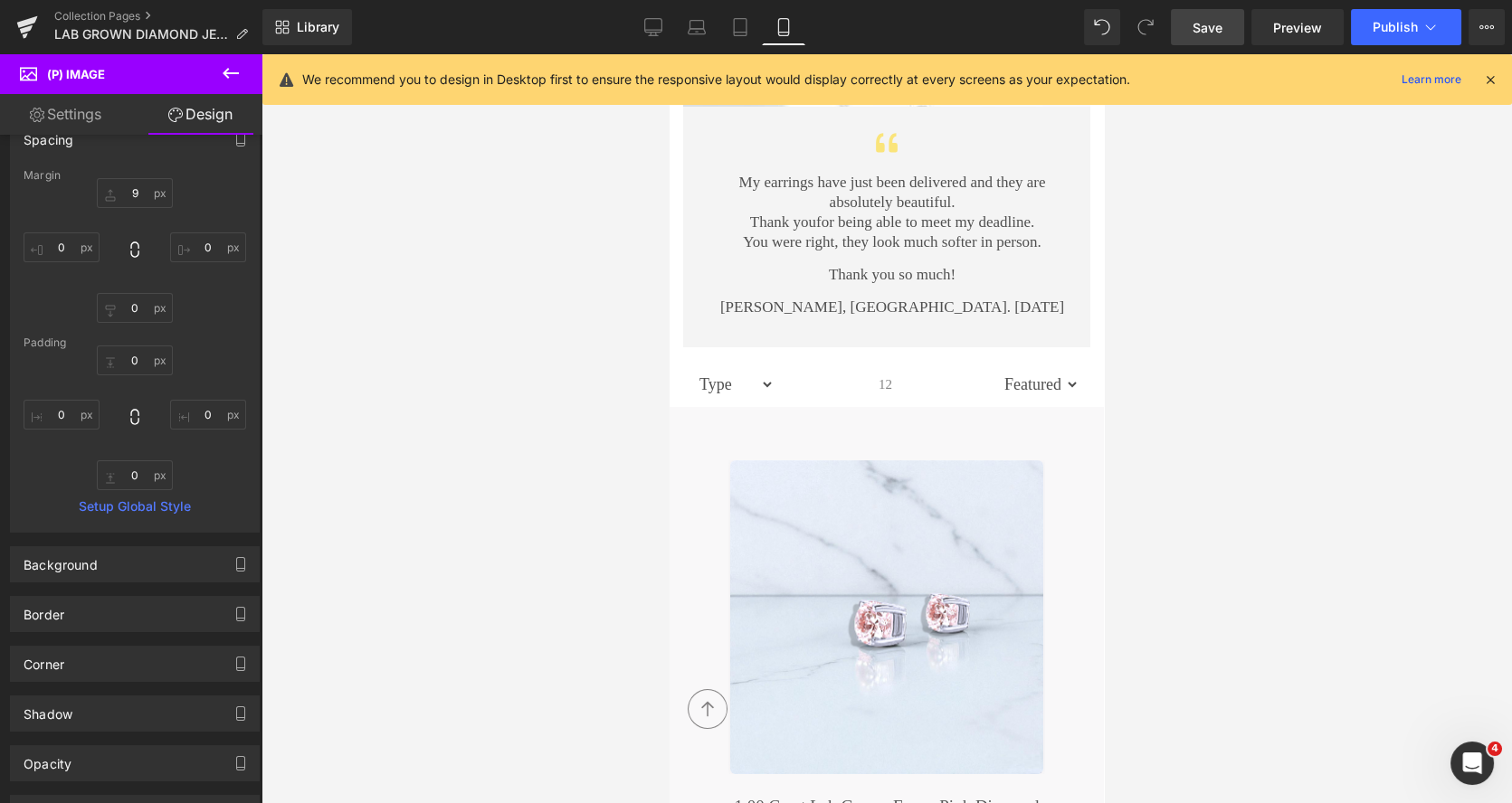
drag, startPoint x: 1213, startPoint y: 30, endPoint x: 425, endPoint y: 94, distance: 790.6
click at [1213, 30] on span "Save" at bounding box center [1206, 28] width 30 height 19
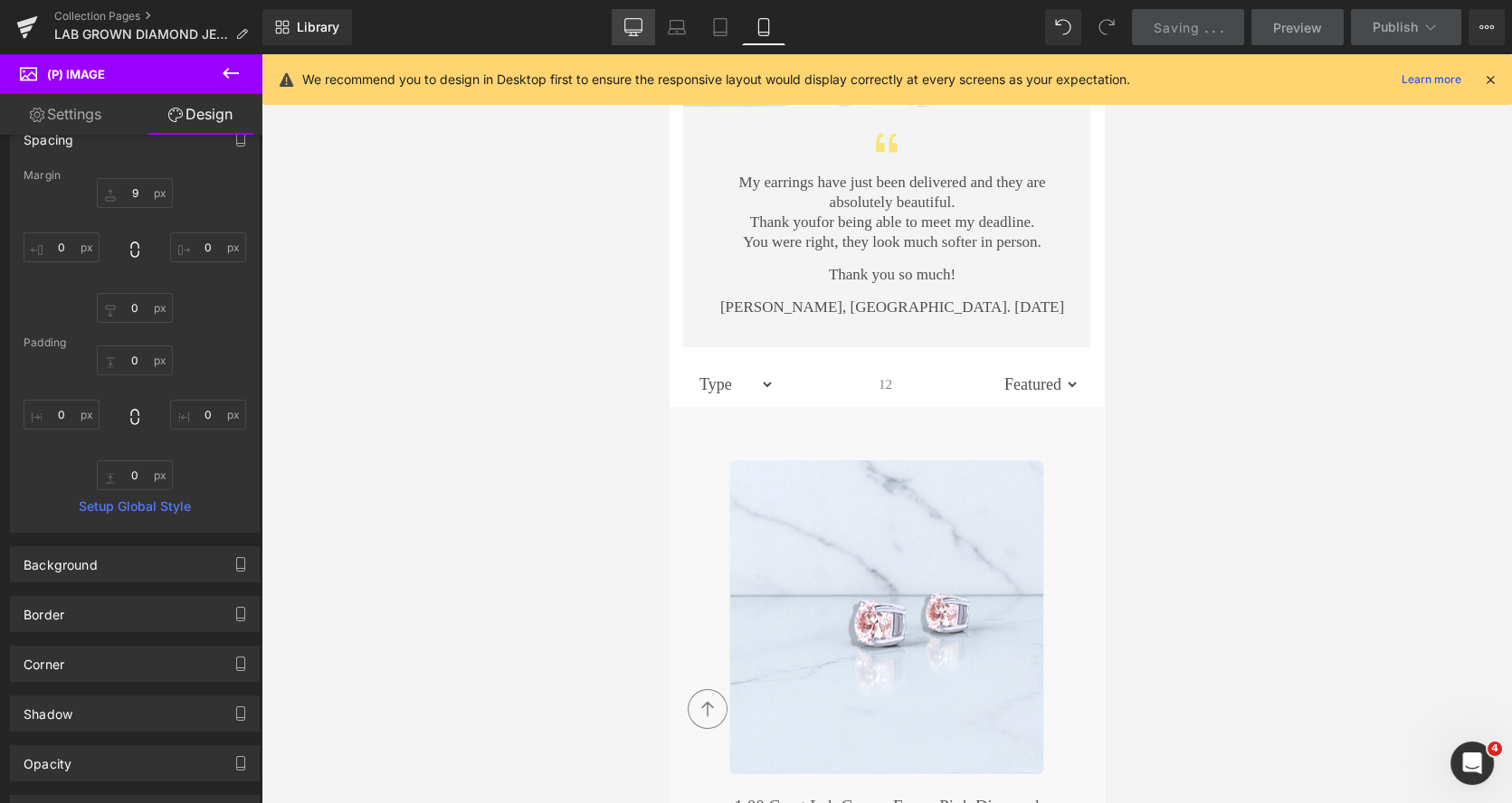
scroll to position [434, 0]
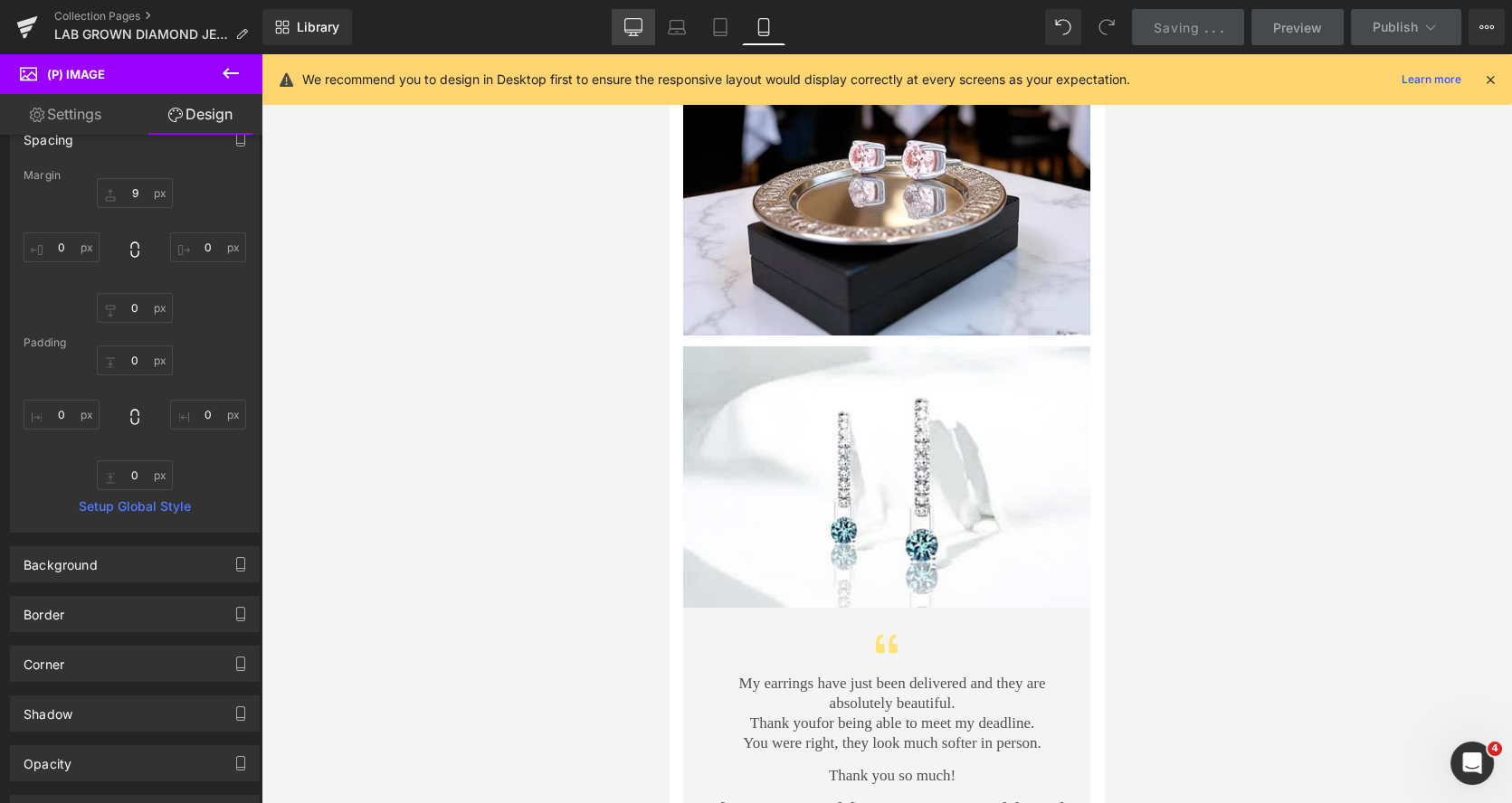
click at [650, 30] on link "Desktop" at bounding box center [633, 27] width 43 height 37
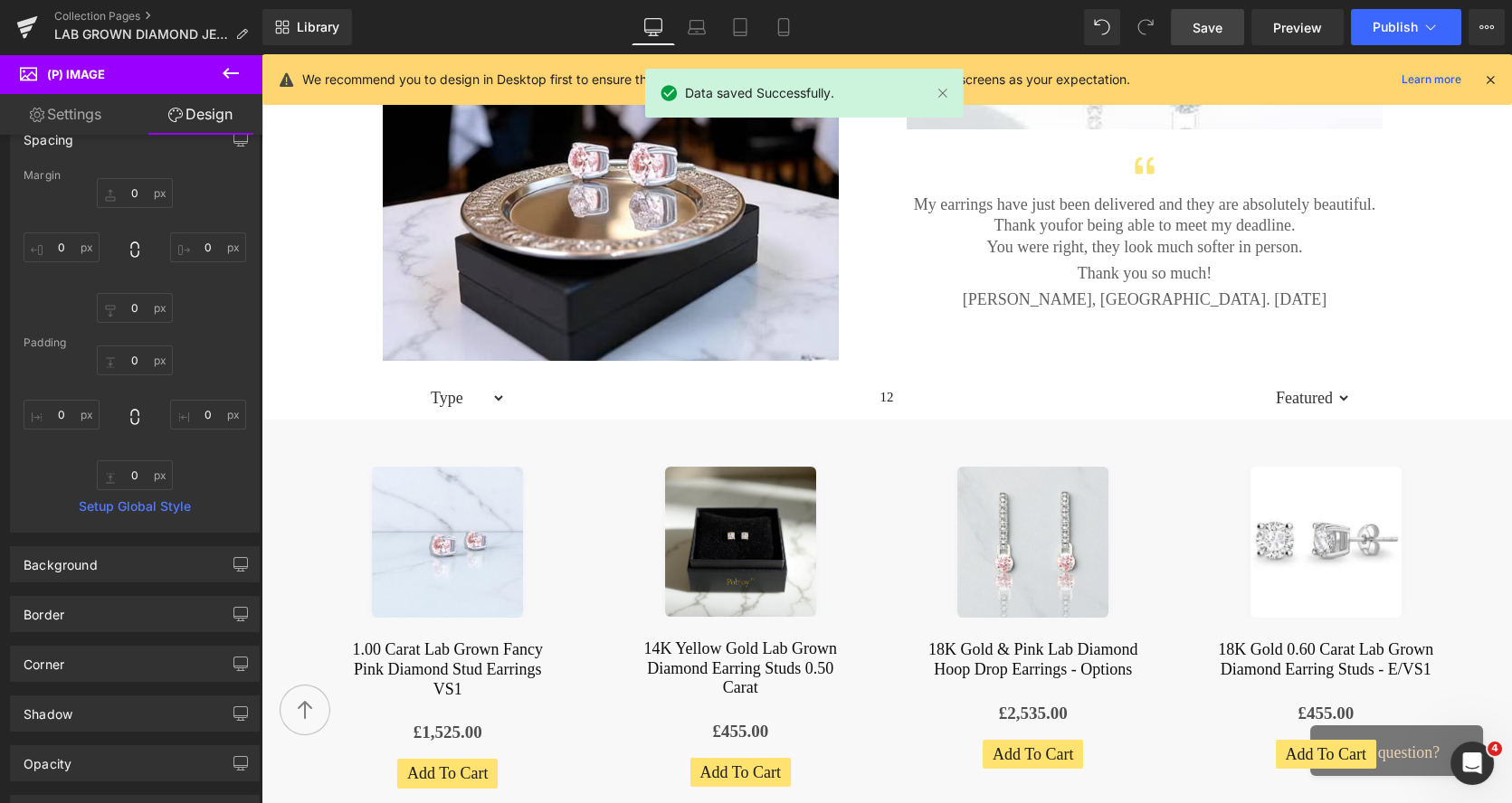
click at [674, 27] on link "Desktop" at bounding box center [653, 27] width 43 height 37
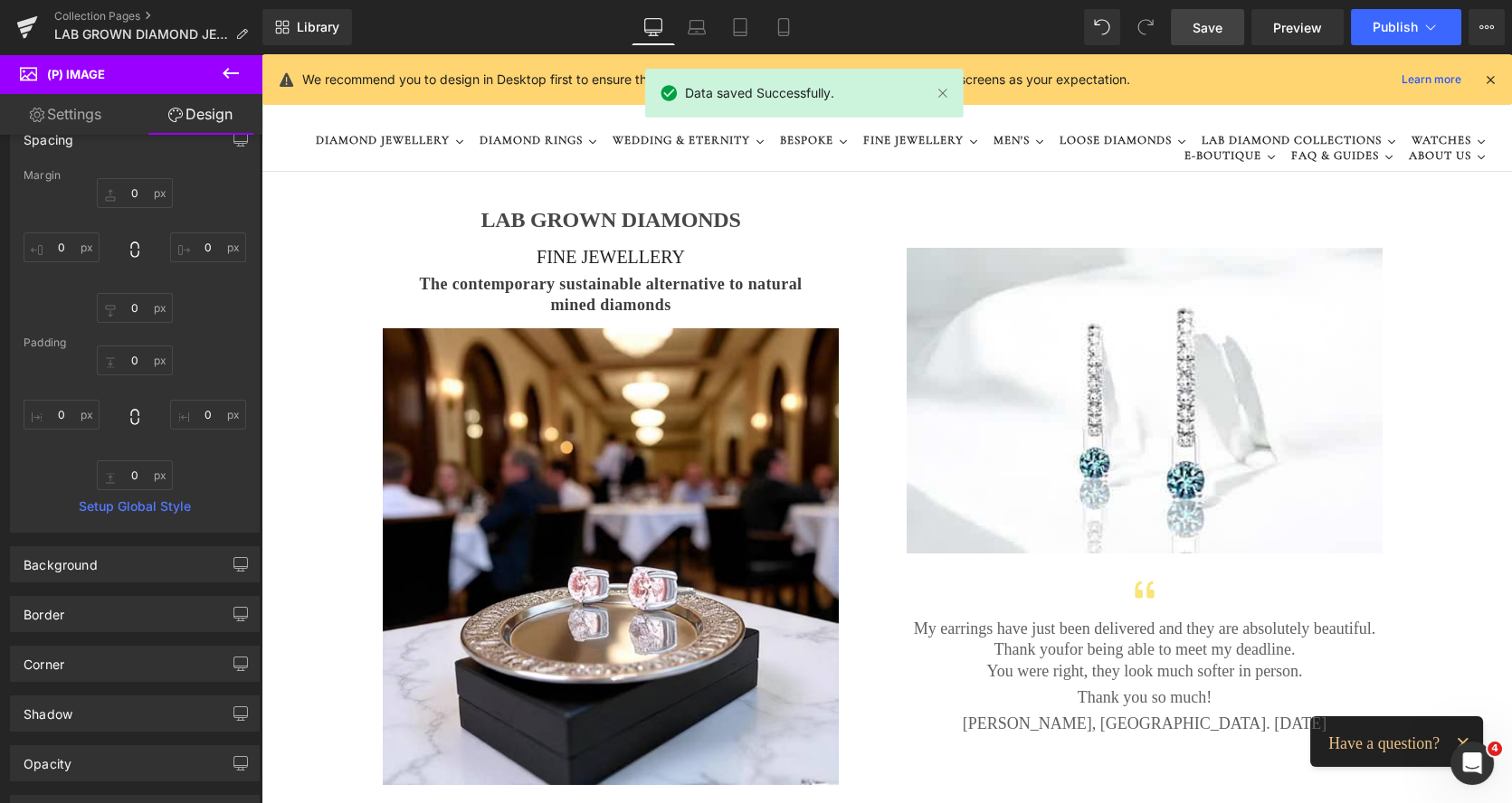
click at [663, 26] on link "Desktop" at bounding box center [653, 27] width 43 height 37
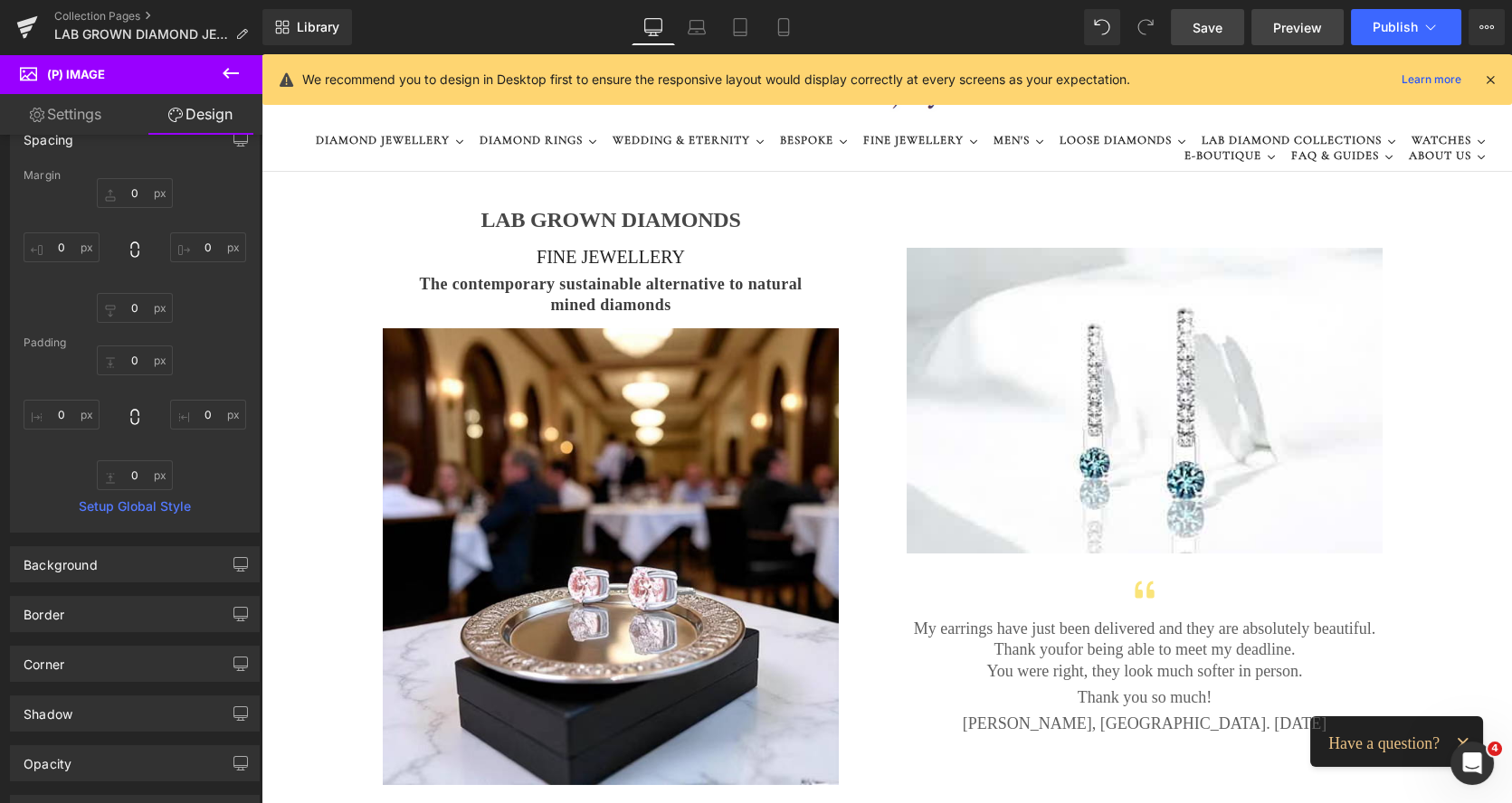
click at [1308, 35] on span "Preview" at bounding box center [1297, 28] width 49 height 19
click at [1292, 22] on span "Preview" at bounding box center [1297, 28] width 49 height 19
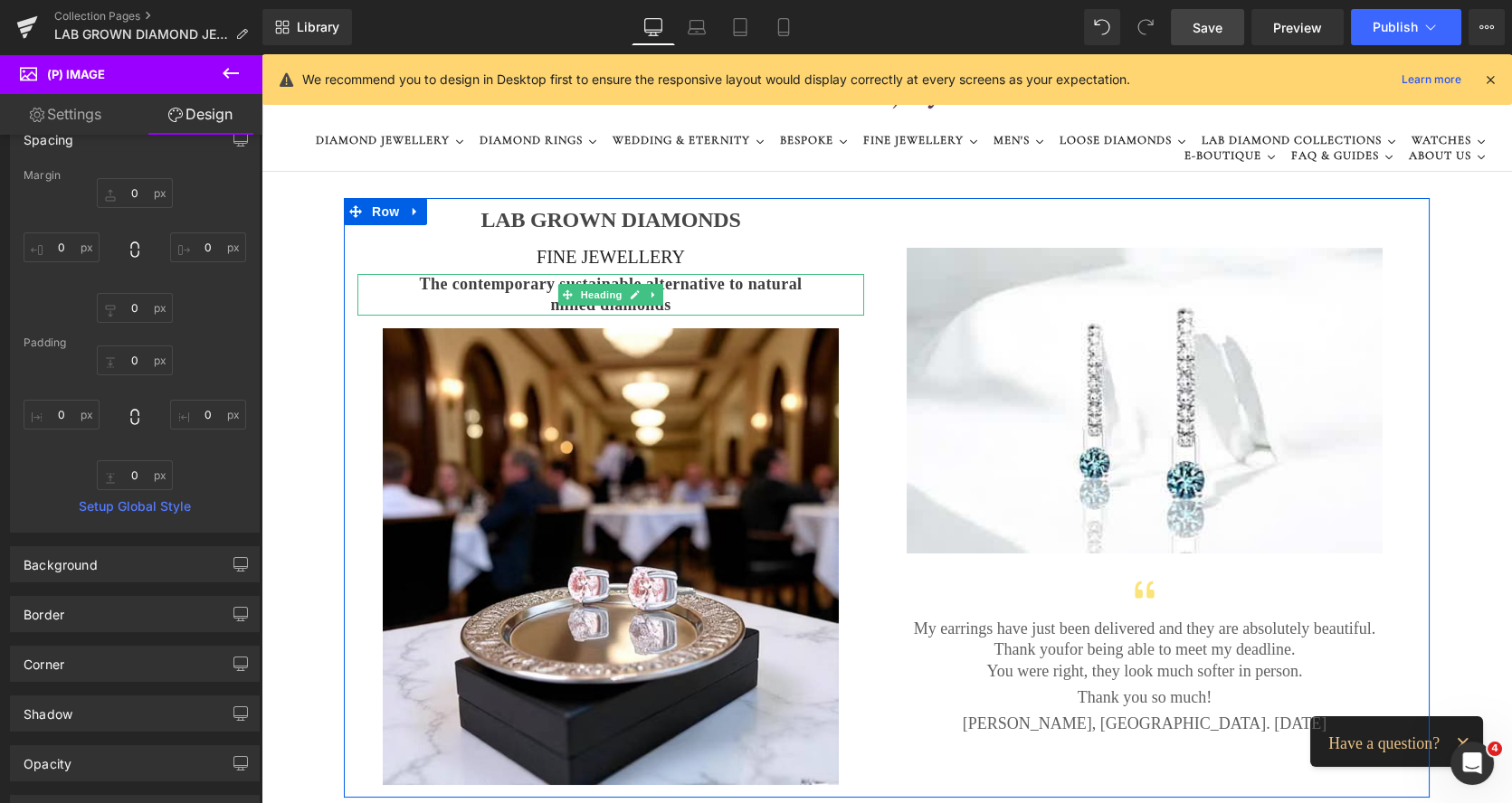
click at [452, 285] on span "The contemporary sustainable alternative to natural mined diamonds" at bounding box center [610, 294] width 383 height 39
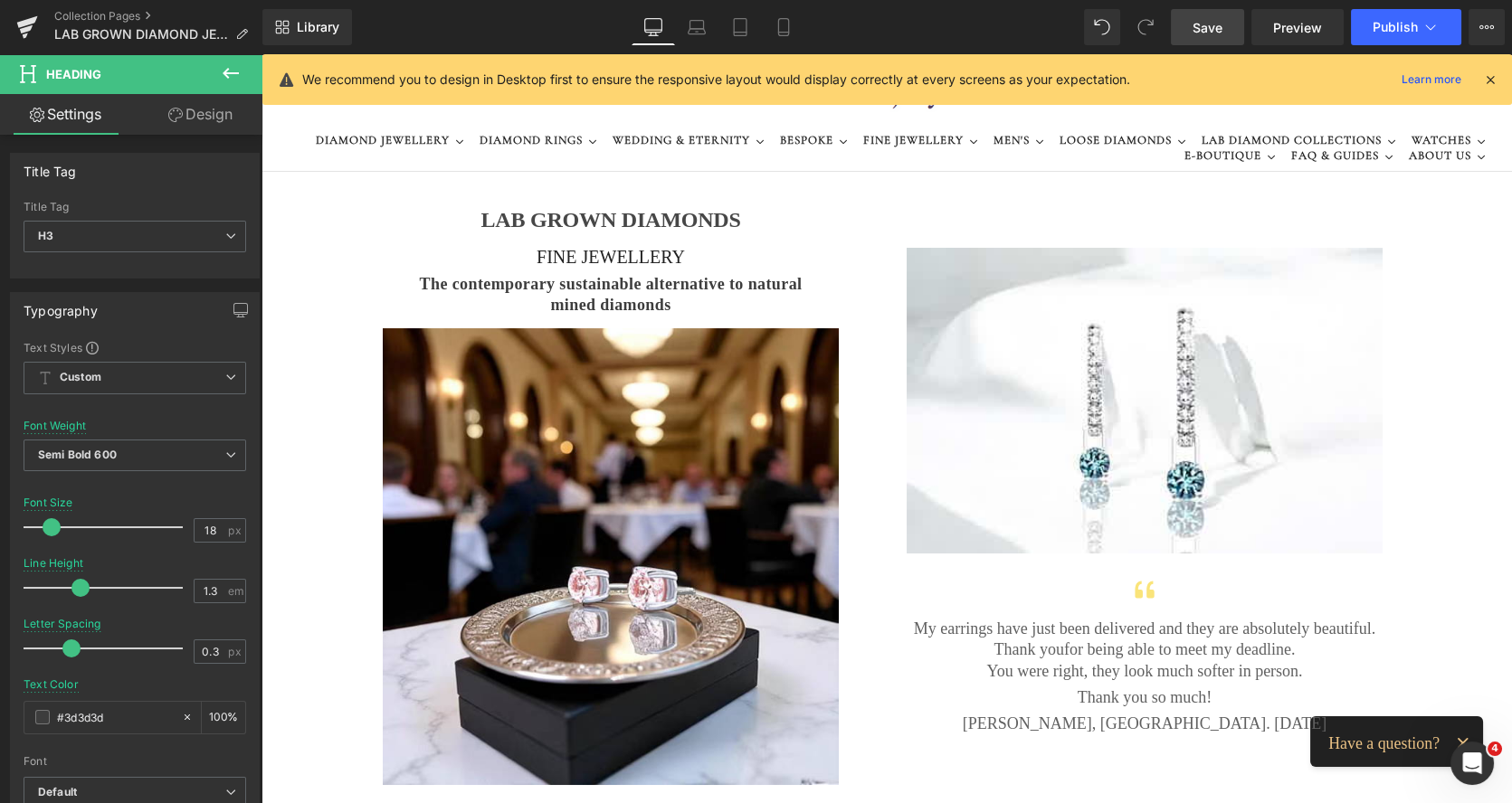
click at [221, 122] on link "Design" at bounding box center [201, 115] width 131 height 40
click at [0, 0] on div "Spacing" at bounding box center [0, 0] width 0 height 0
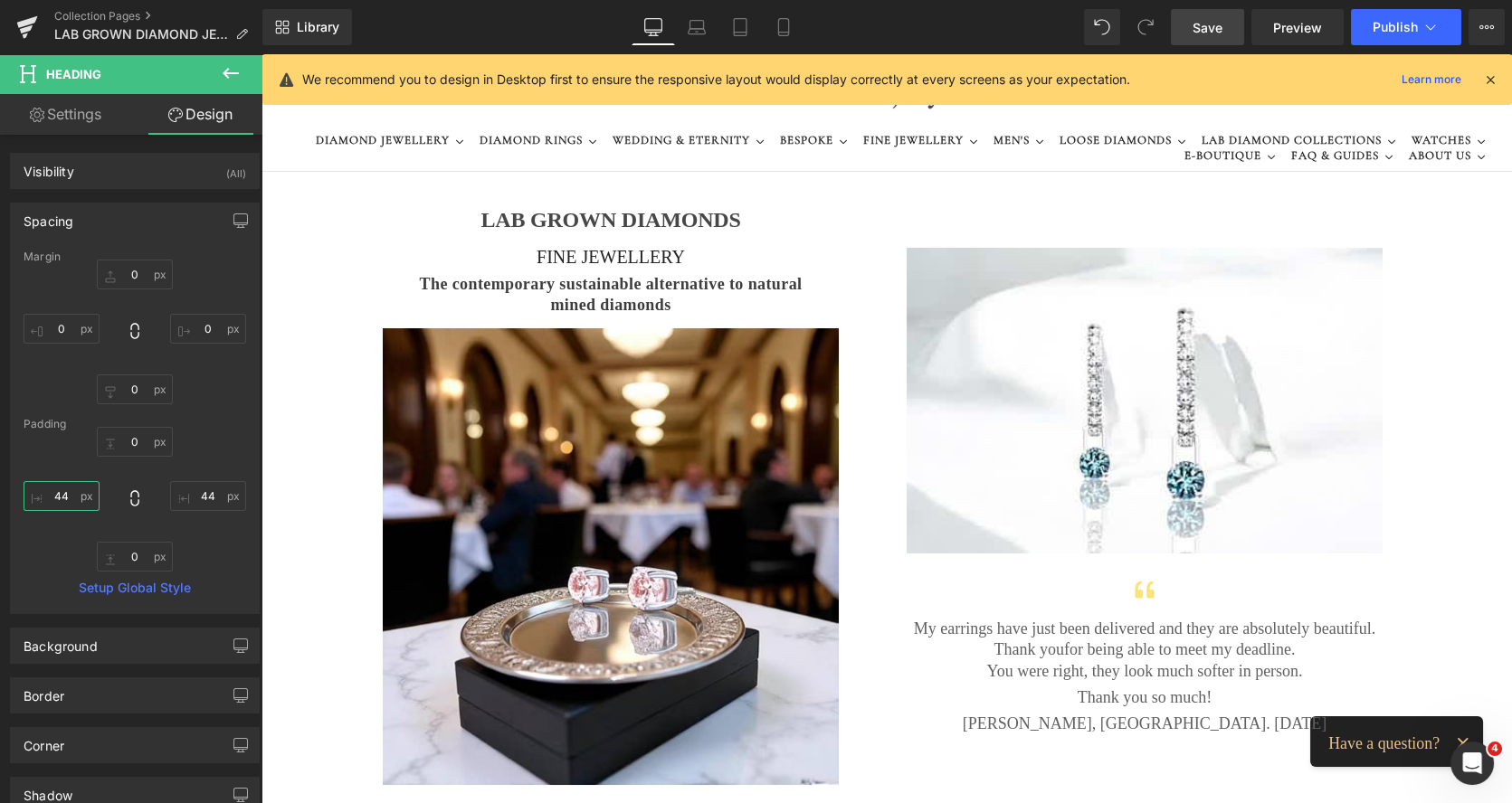
click at [57, 496] on input "44" at bounding box center [61, 495] width 76 height 30
click at [192, 501] on input "44" at bounding box center [207, 495] width 76 height 30
click at [651, 286] on link at bounding box center [654, 295] width 19 height 22
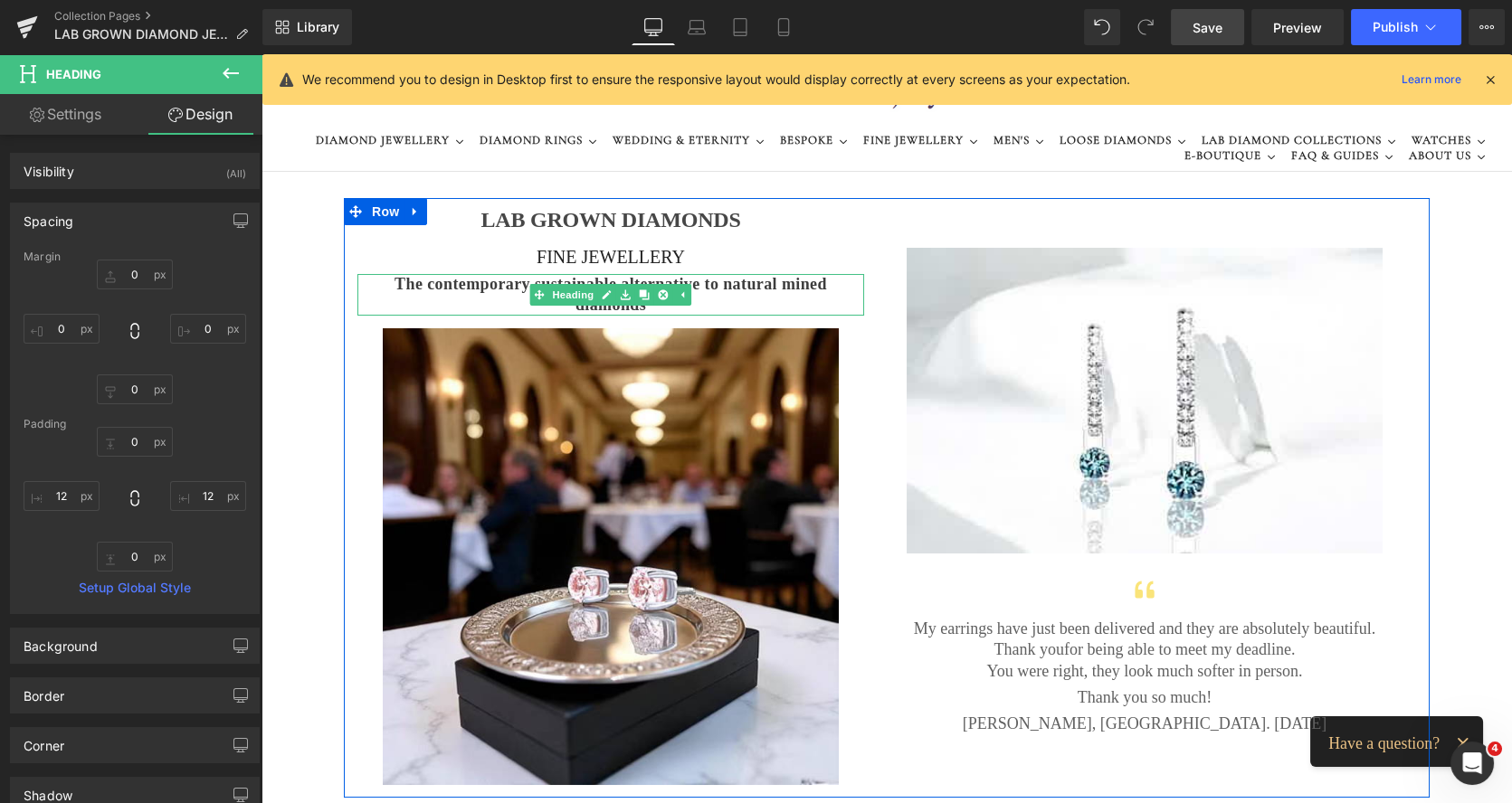
click at [461, 303] on h3 "The contemporary sustainable alternative to natural mined diamonds" at bounding box center [610, 295] width 485 height 42
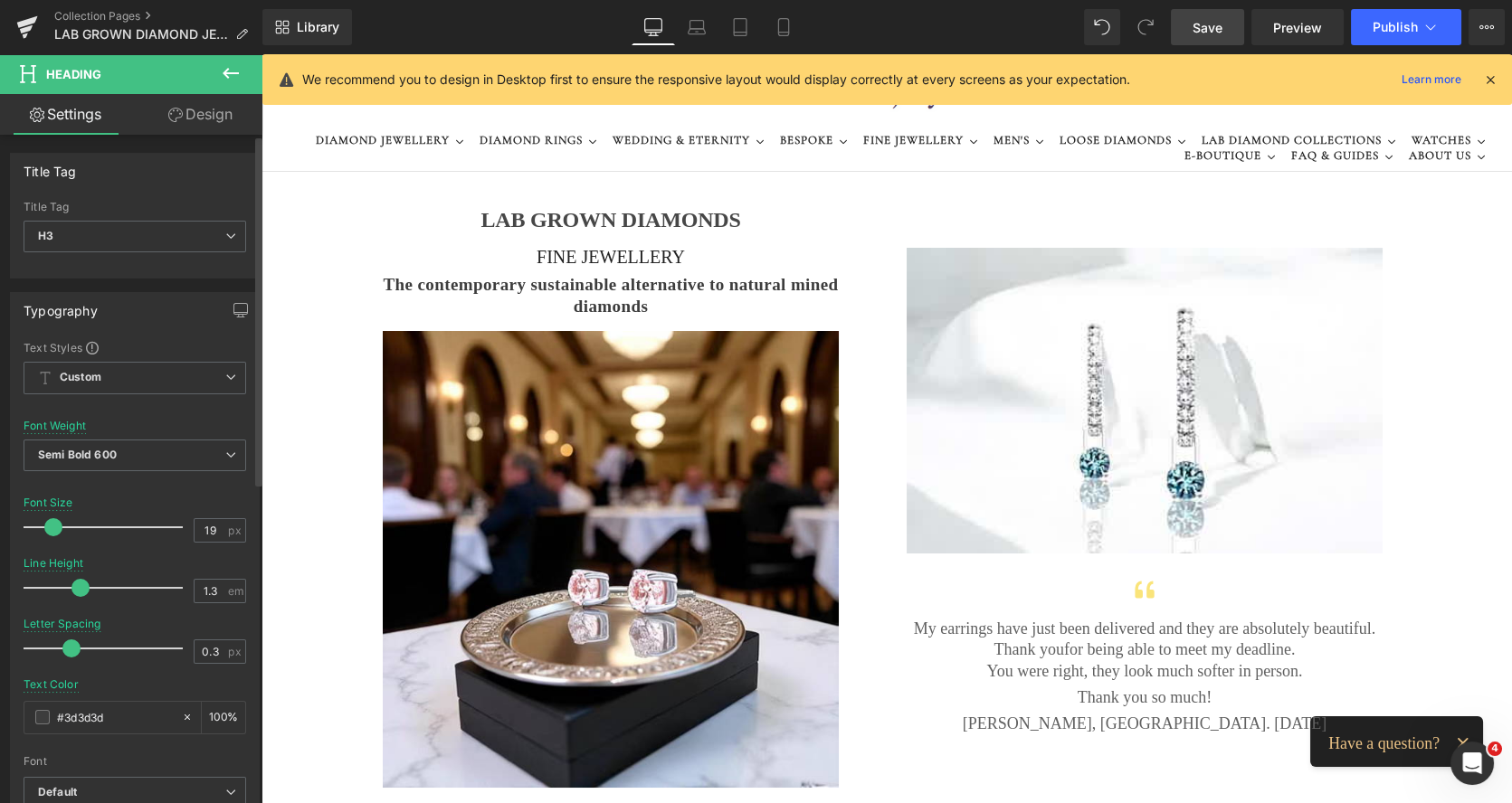
click at [54, 528] on span at bounding box center [53, 527] width 18 height 18
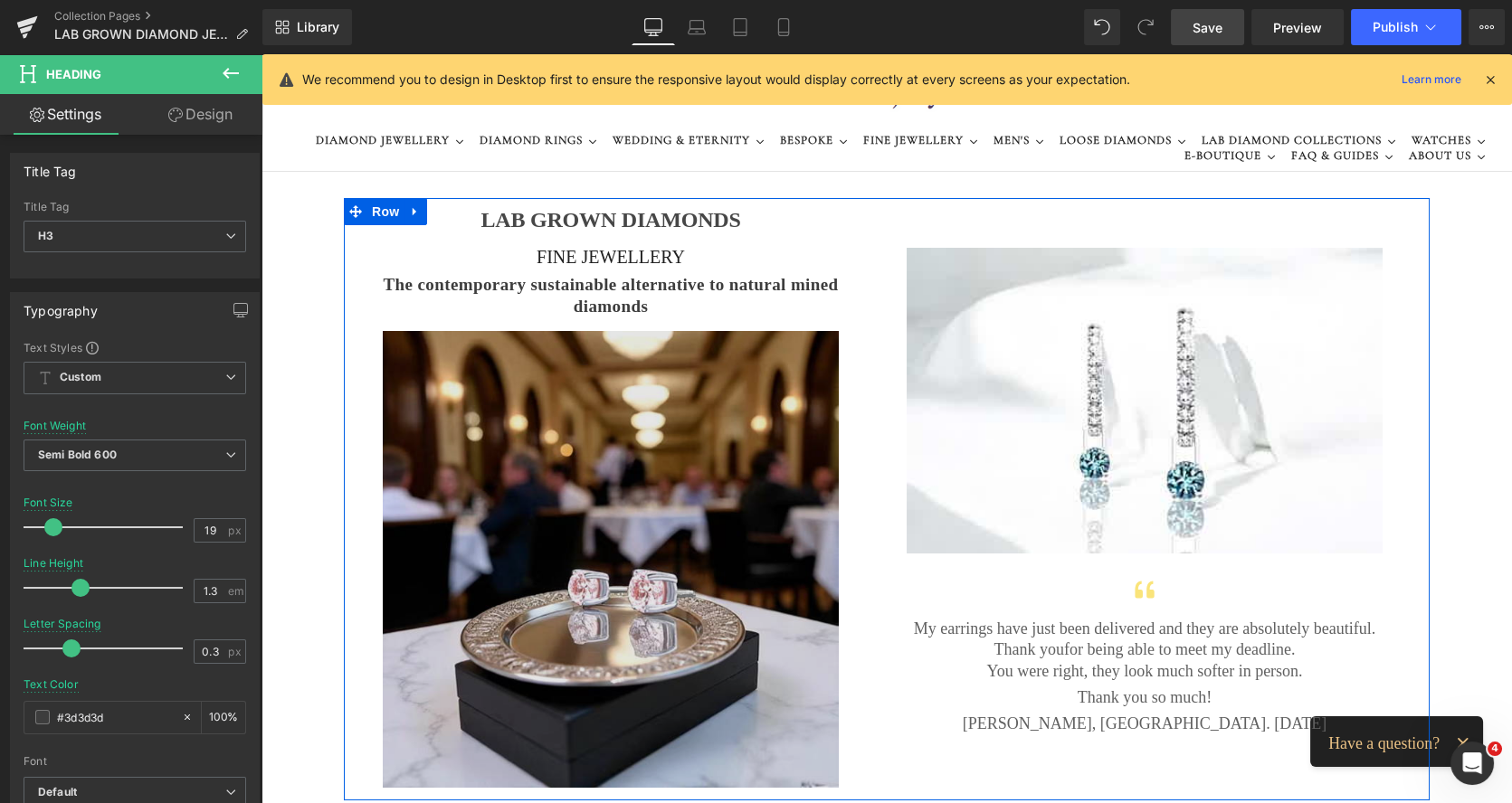
click at [986, 632] on p "My earrings have just been delivered and they are absolutely beautiful." at bounding box center [1144, 629] width 479 height 21
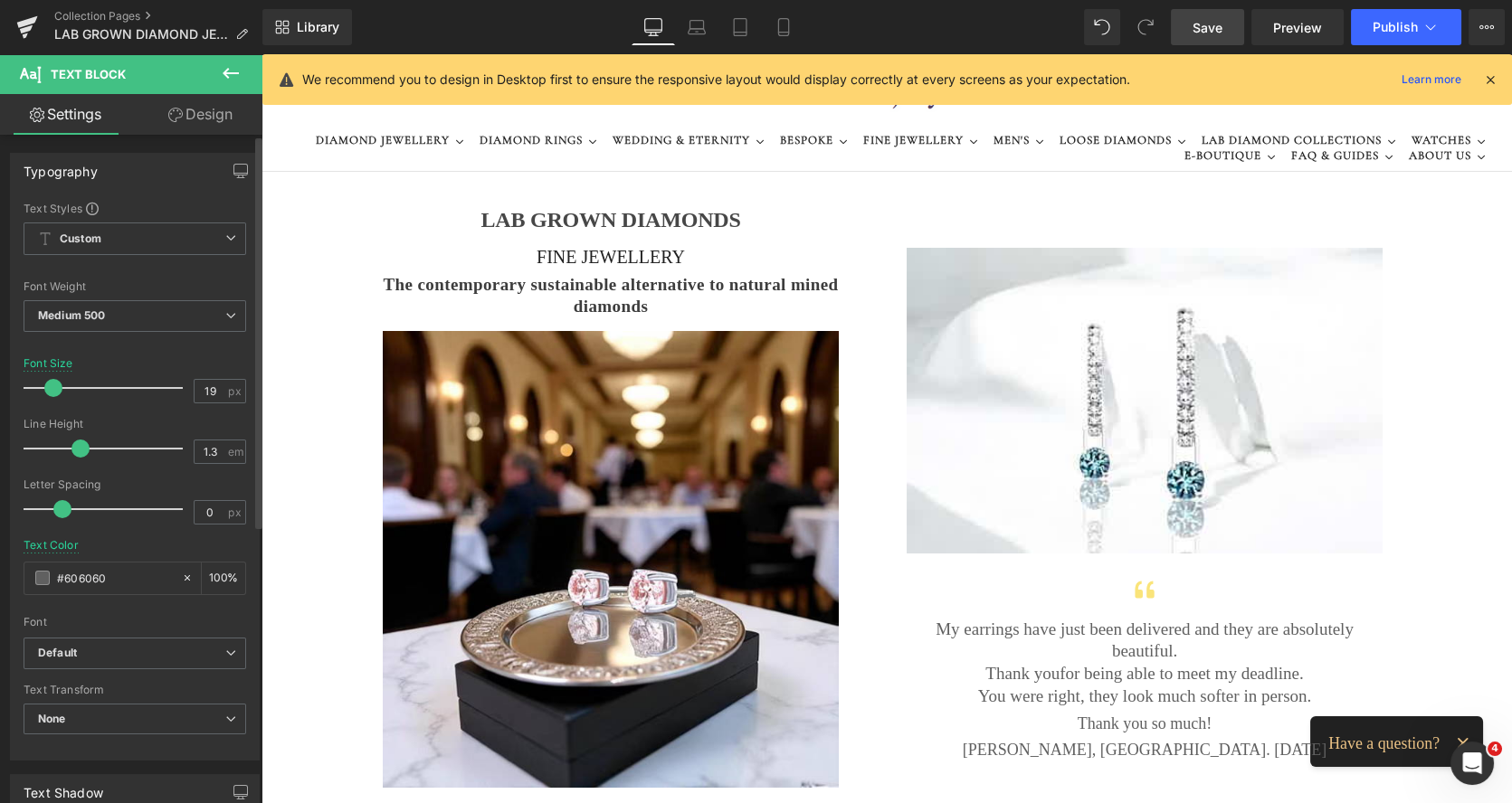
click at [57, 387] on span at bounding box center [53, 388] width 18 height 18
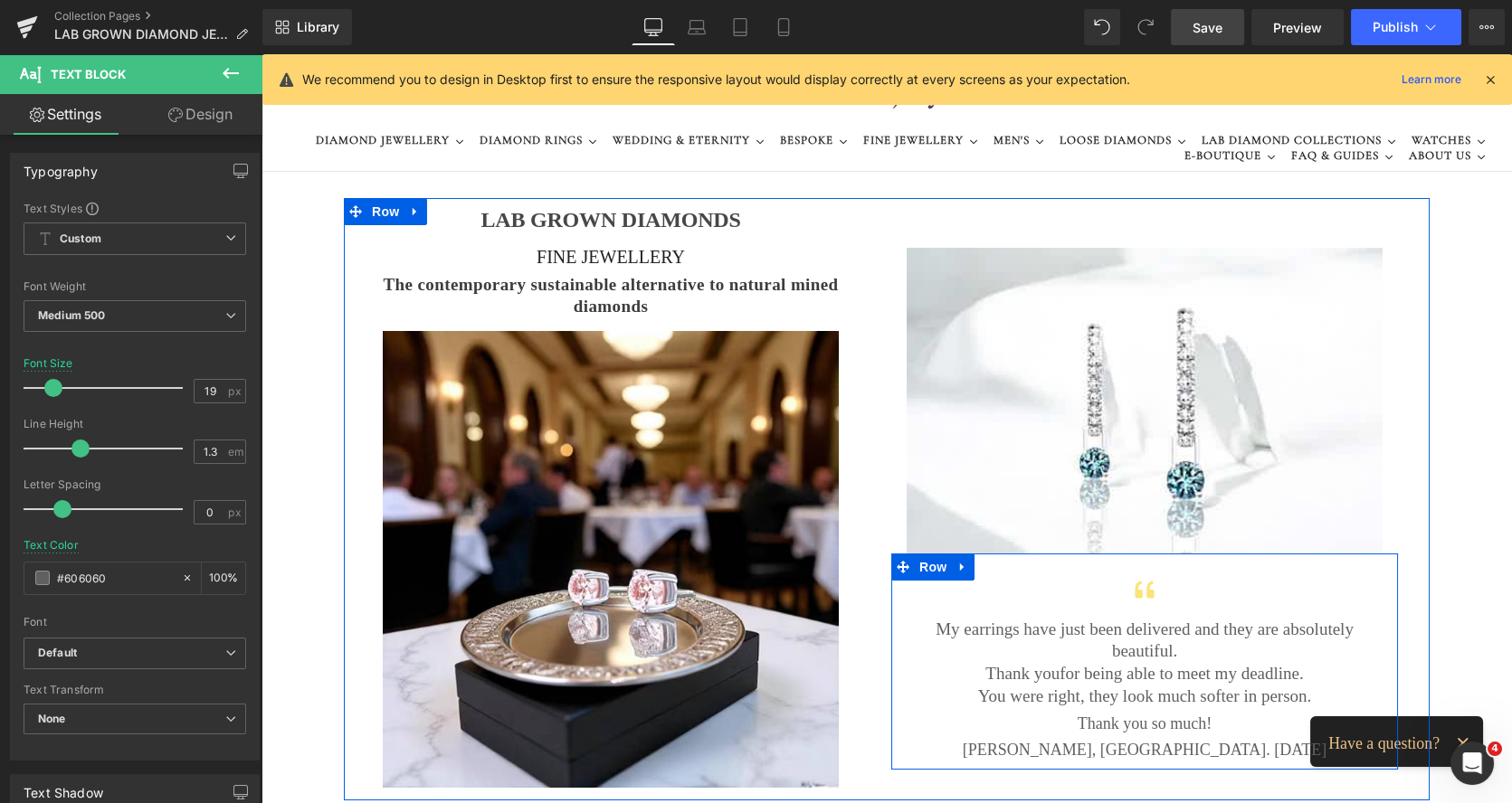
click at [261, 54] on div at bounding box center [261, 54] width 0 height 0
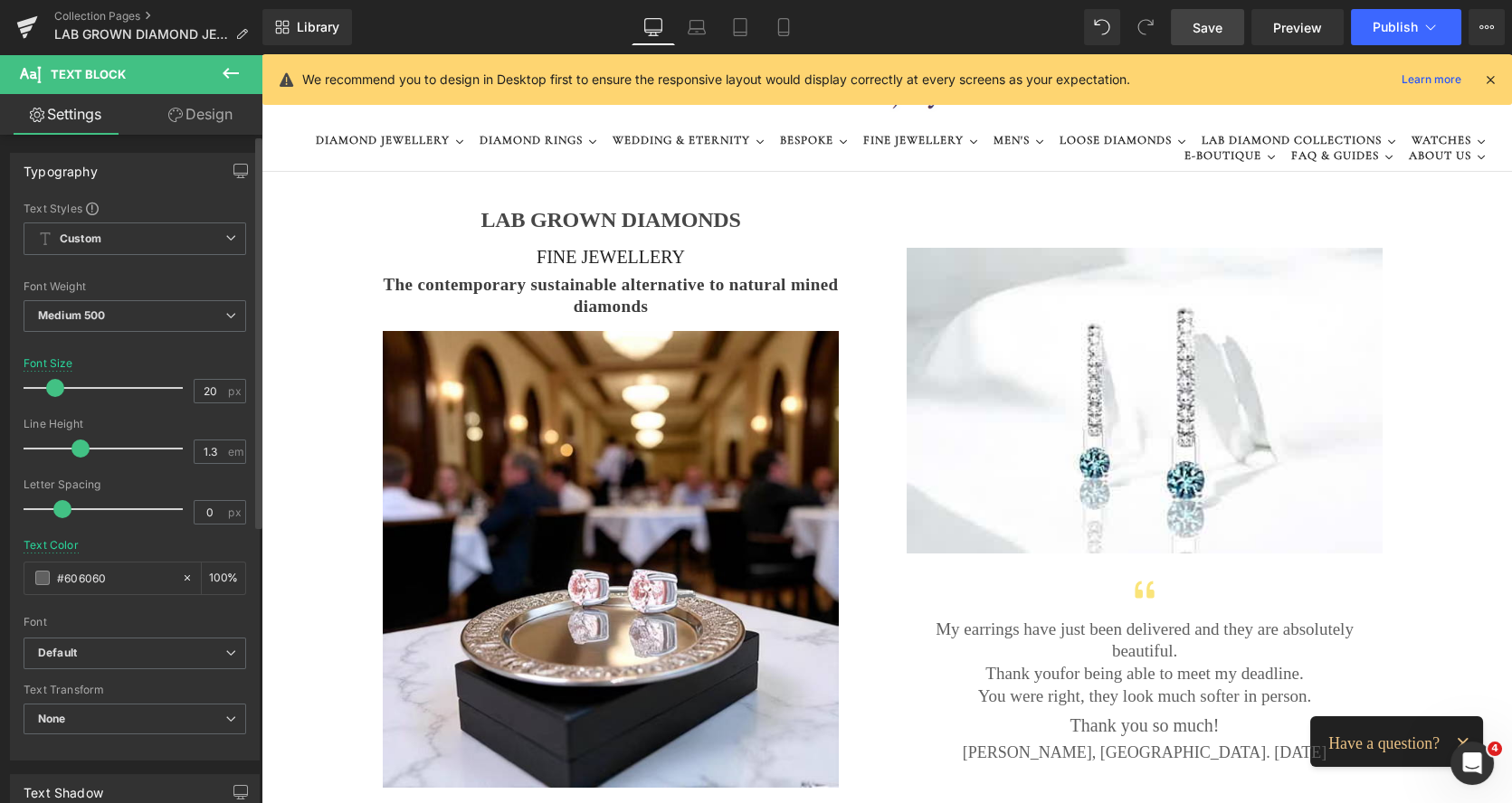
click at [49, 388] on span at bounding box center [55, 388] width 18 height 18
click at [48, 388] on span at bounding box center [53, 388] width 18 height 18
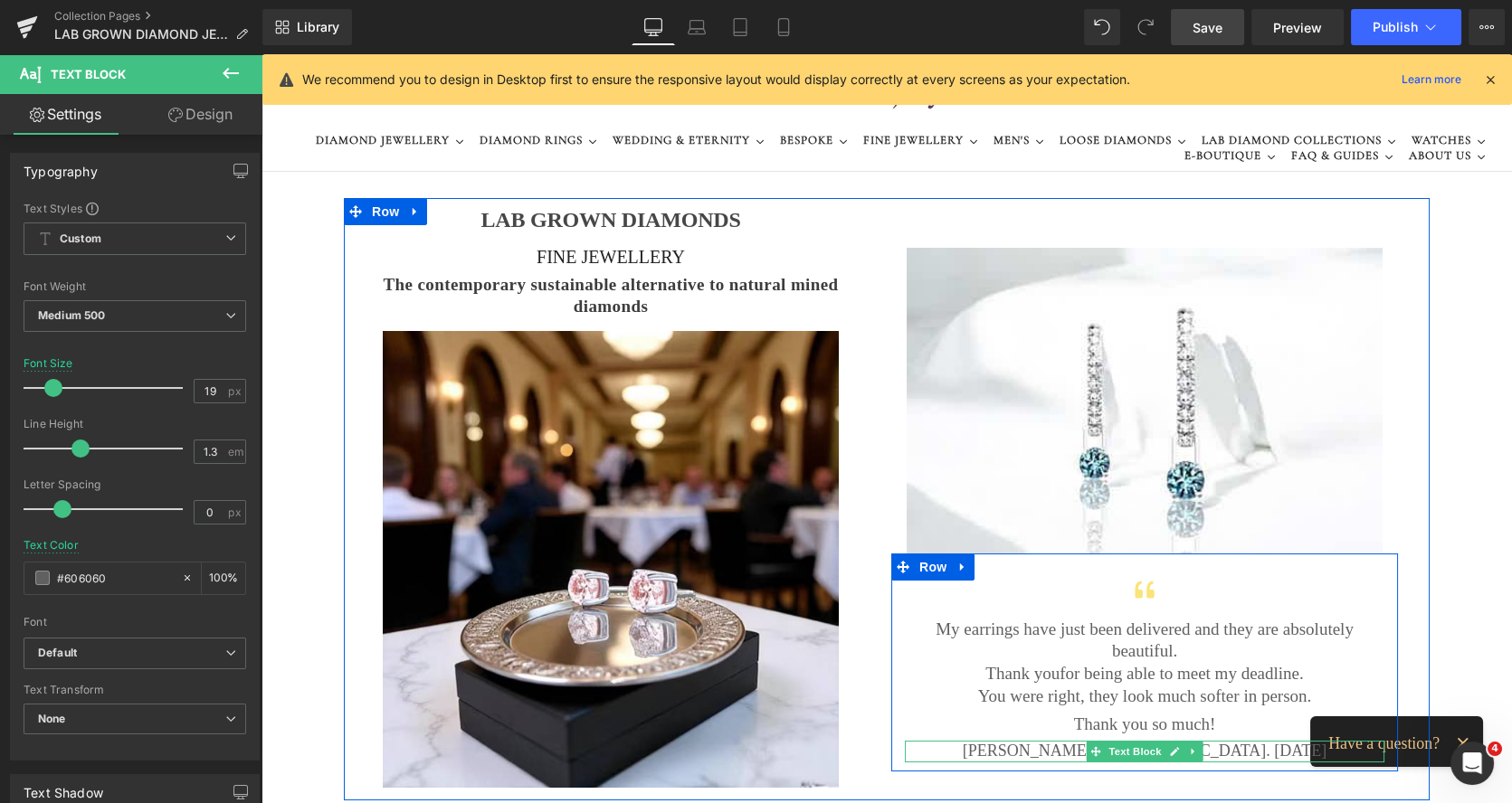
click at [1064, 740] on p "Rachel C, London. August 2025" at bounding box center [1144, 751] width 479 height 21
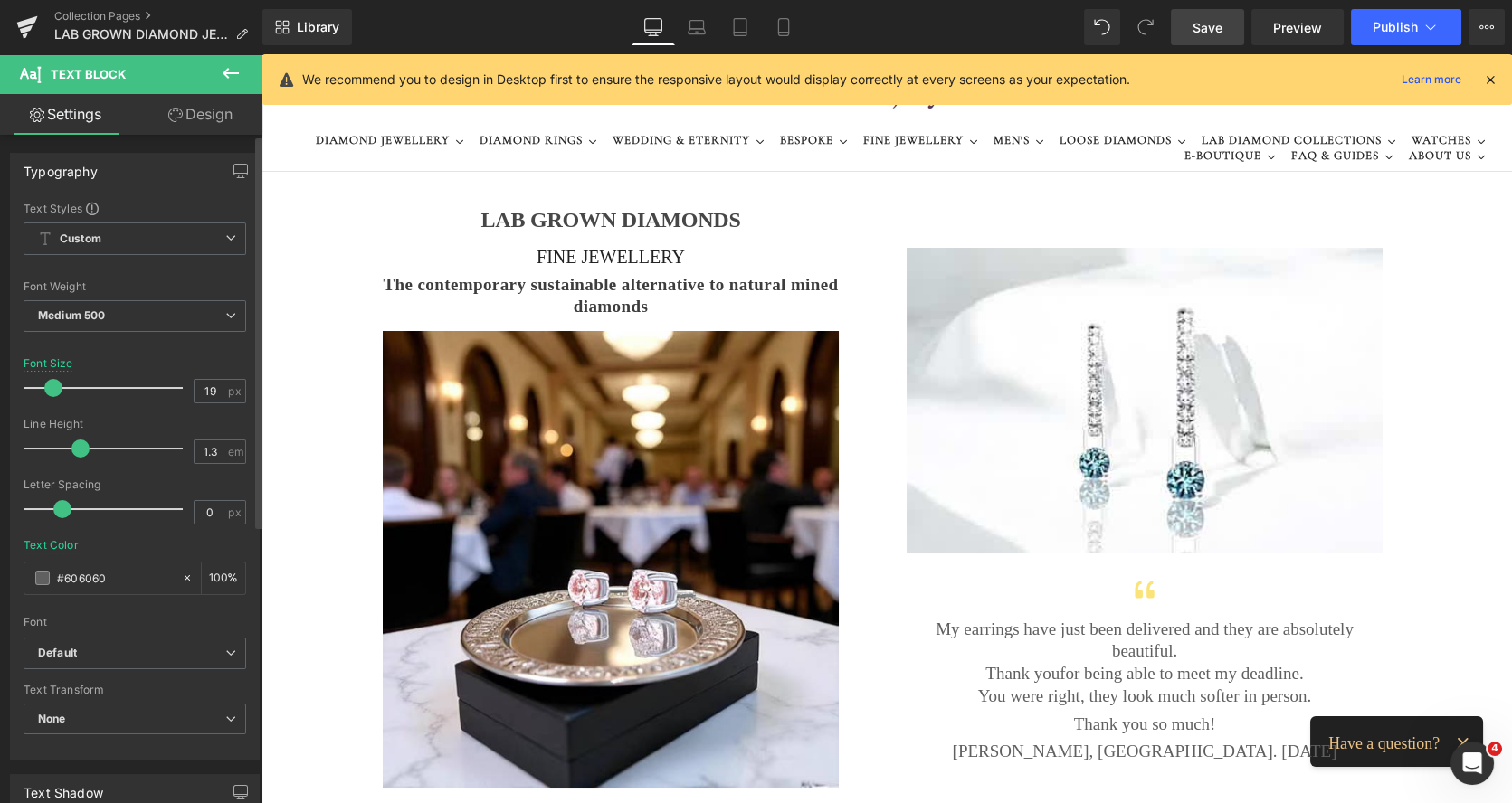
click at [55, 388] on span at bounding box center [53, 388] width 18 height 18
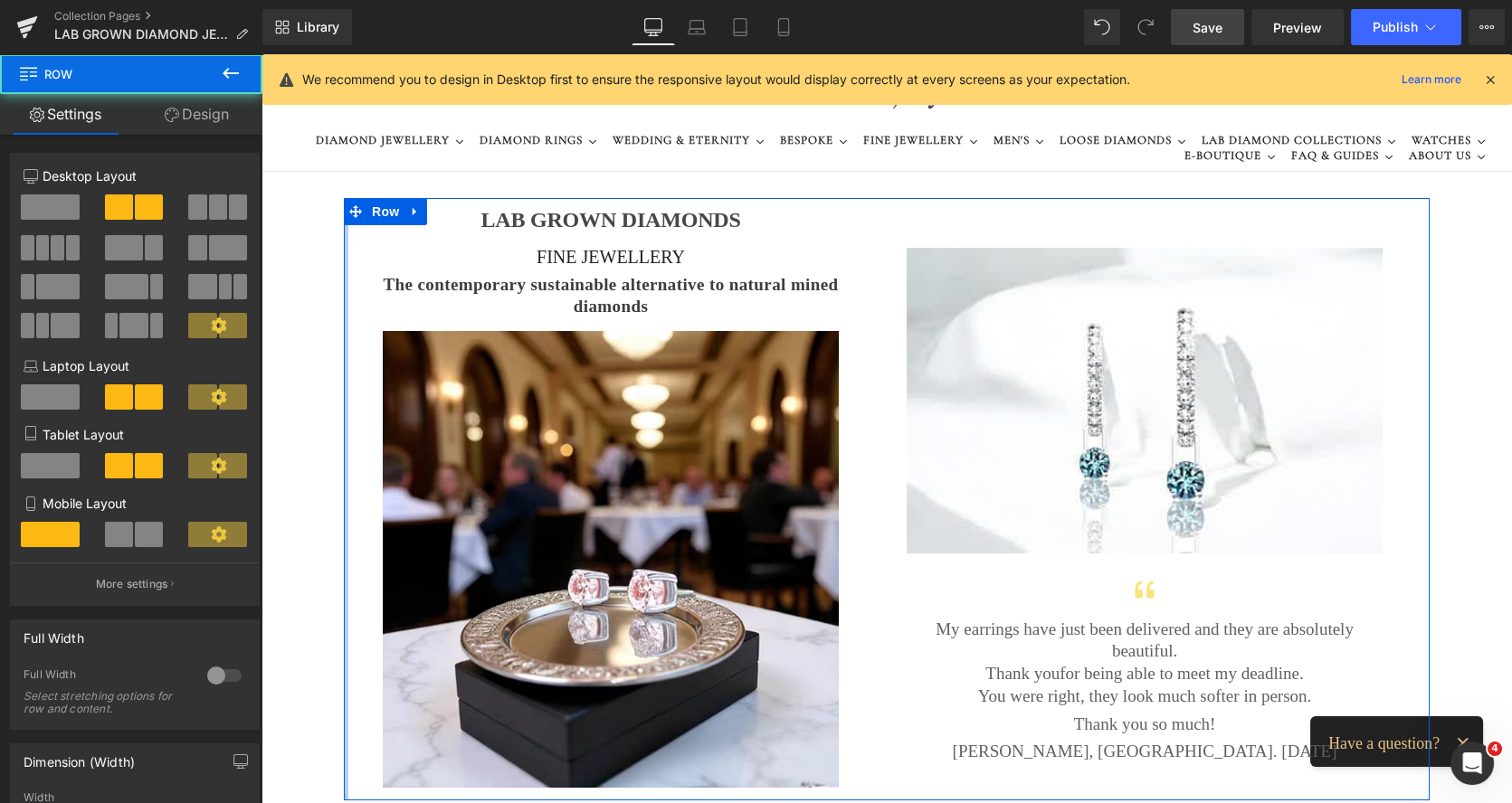
click at [343, 370] on div at bounding box center [345, 498] width 5 height 602
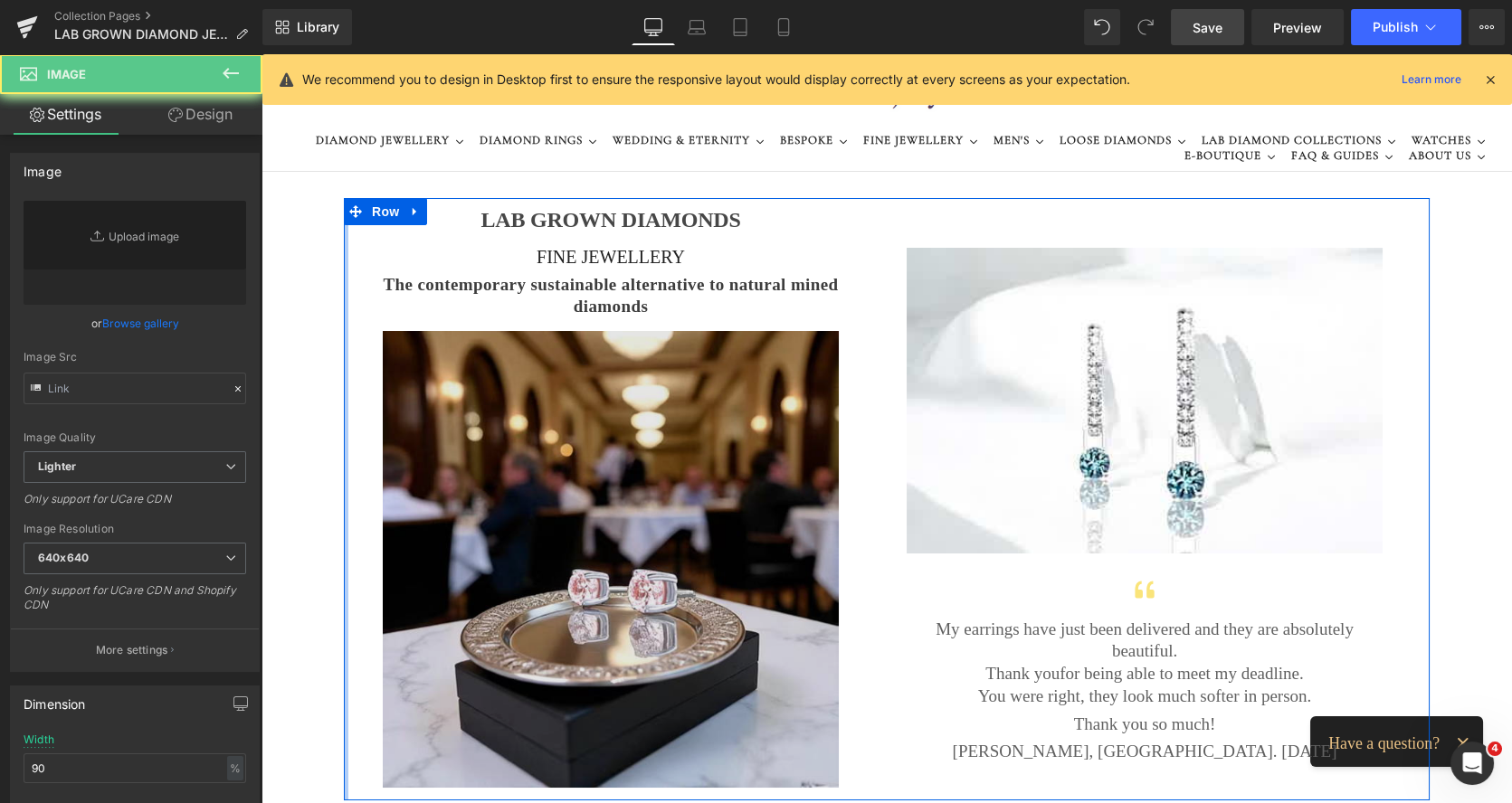
click at [463, 369] on img at bounding box center [610, 559] width 456 height 457
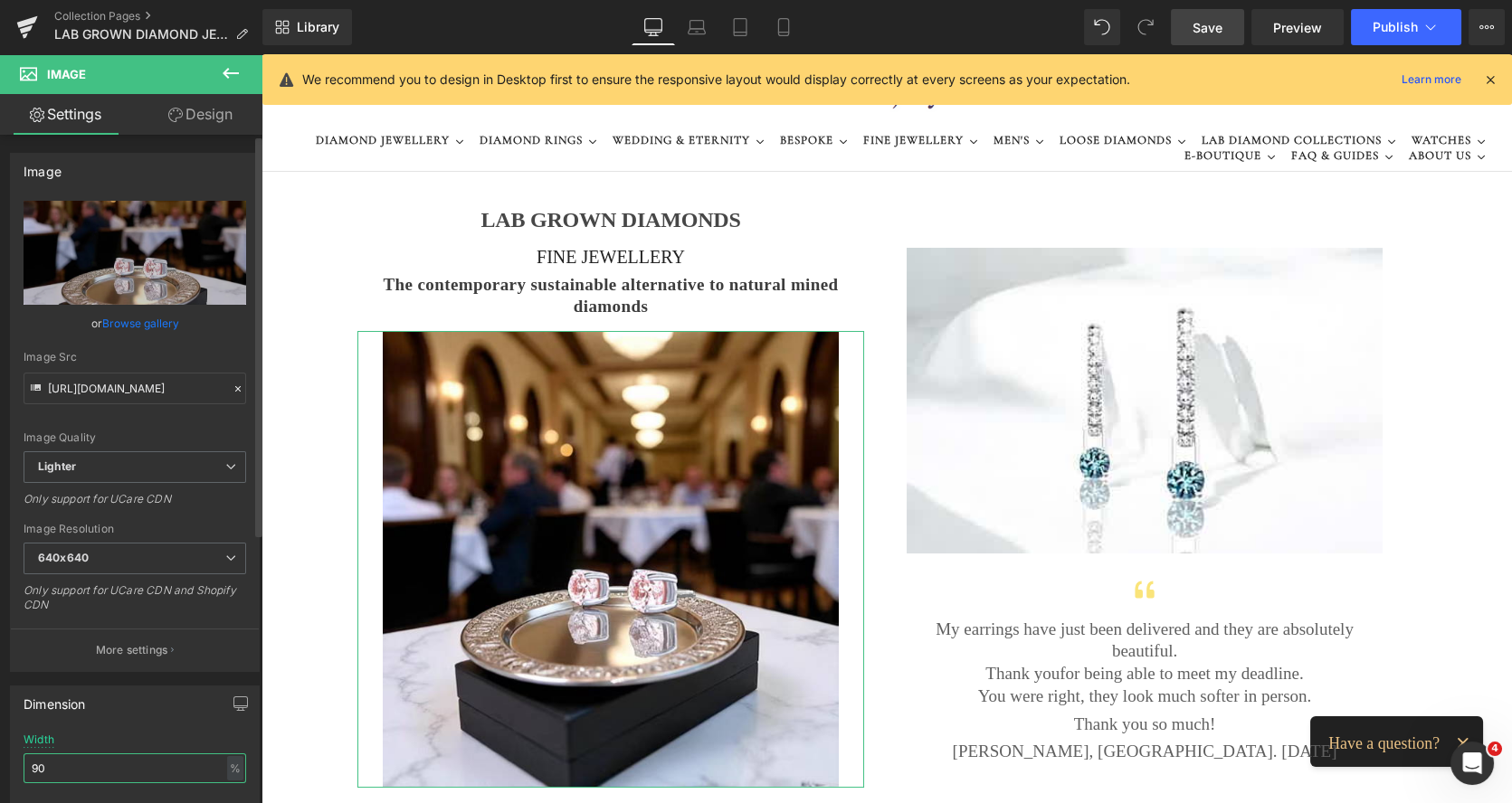
drag, startPoint x: 58, startPoint y: 761, endPoint x: 28, endPoint y: 760, distance: 30.0
click at [28, 760] on input "90" at bounding box center [134, 767] width 223 height 30
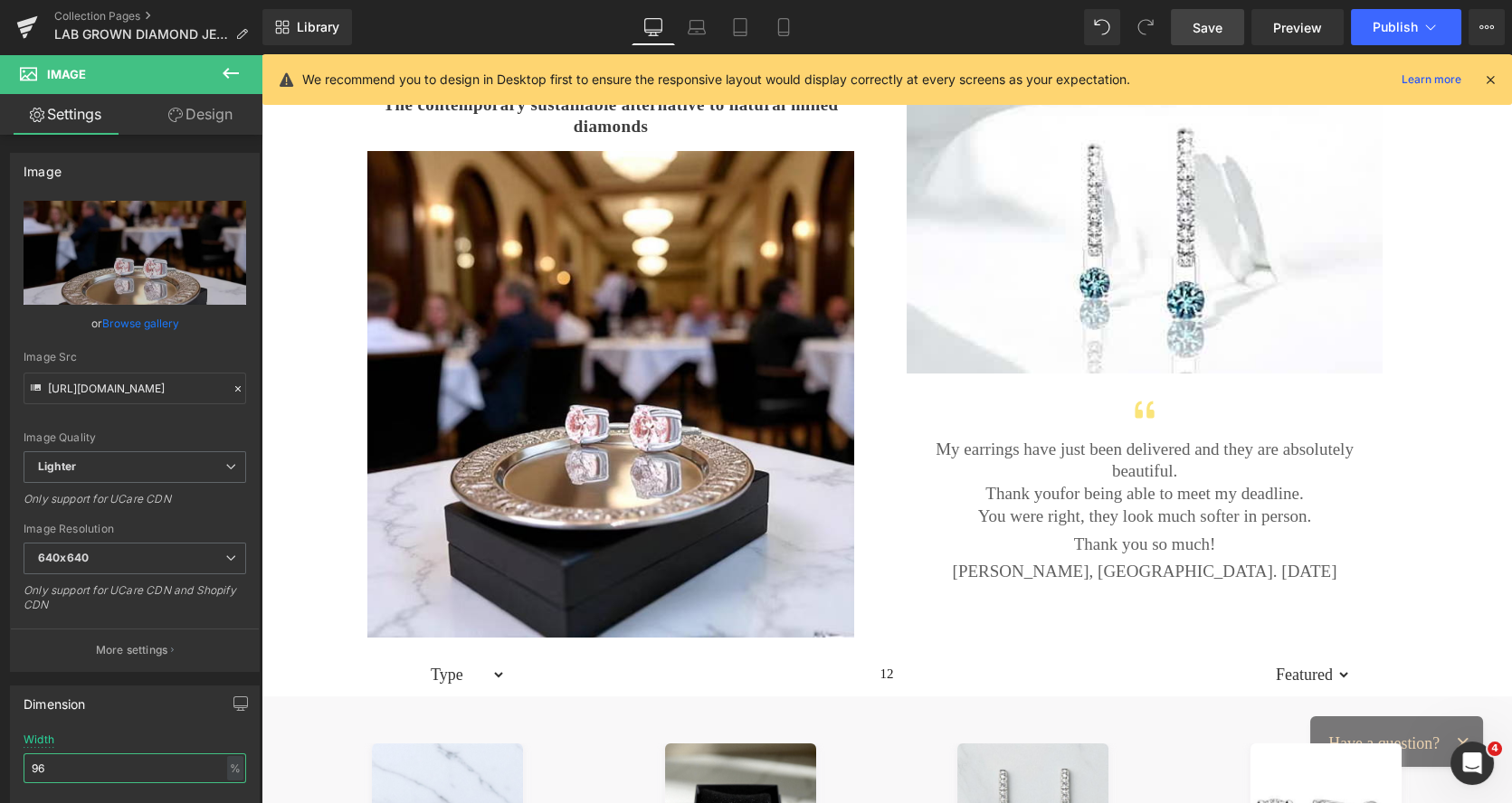
scroll to position [246, 0]
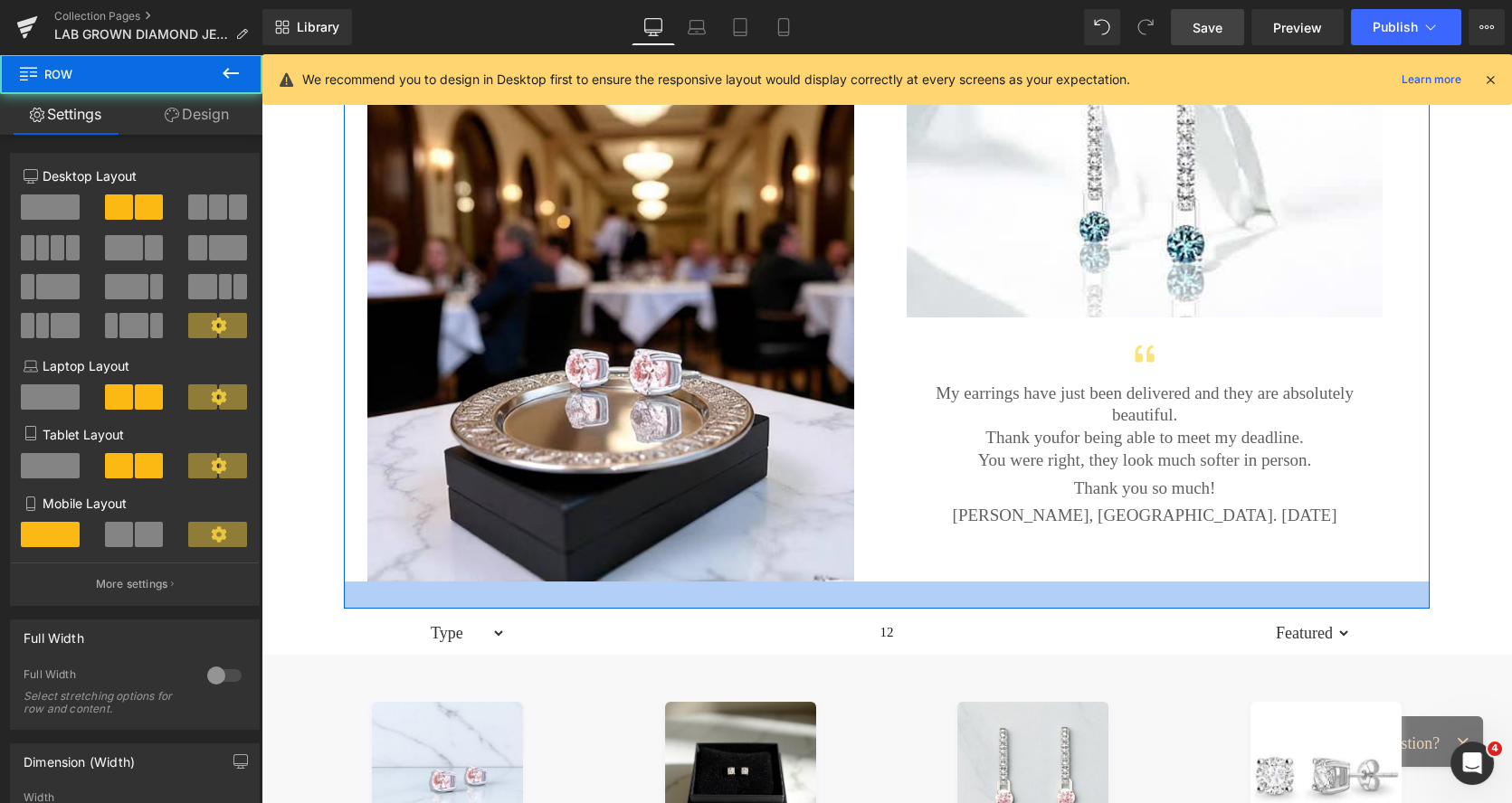
drag, startPoint x: 778, startPoint y: 586, endPoint x: 789, endPoint y: 600, distance: 17.8
click at [789, 600] on div at bounding box center [886, 595] width 1086 height 27
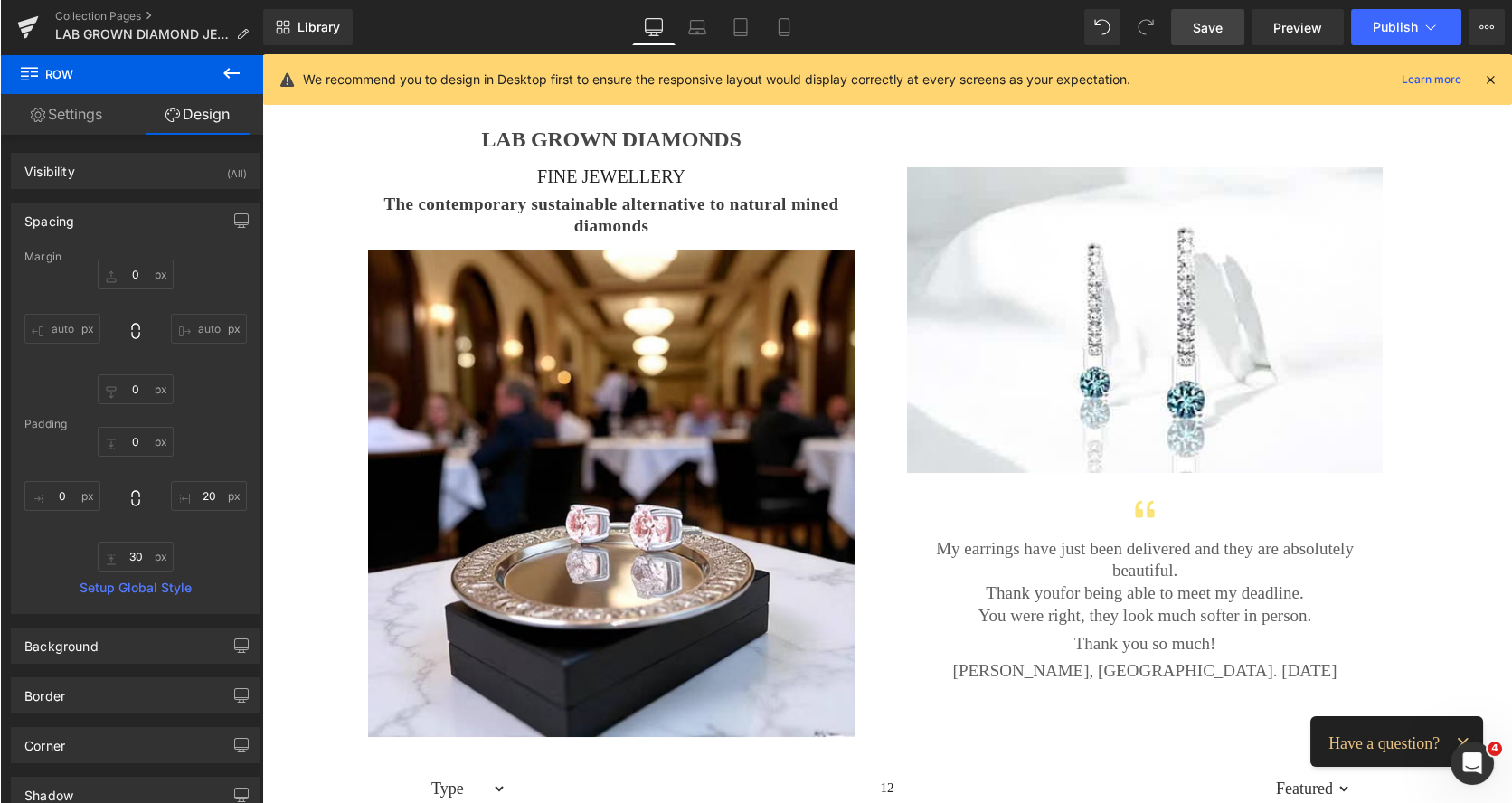
scroll to position [64, 0]
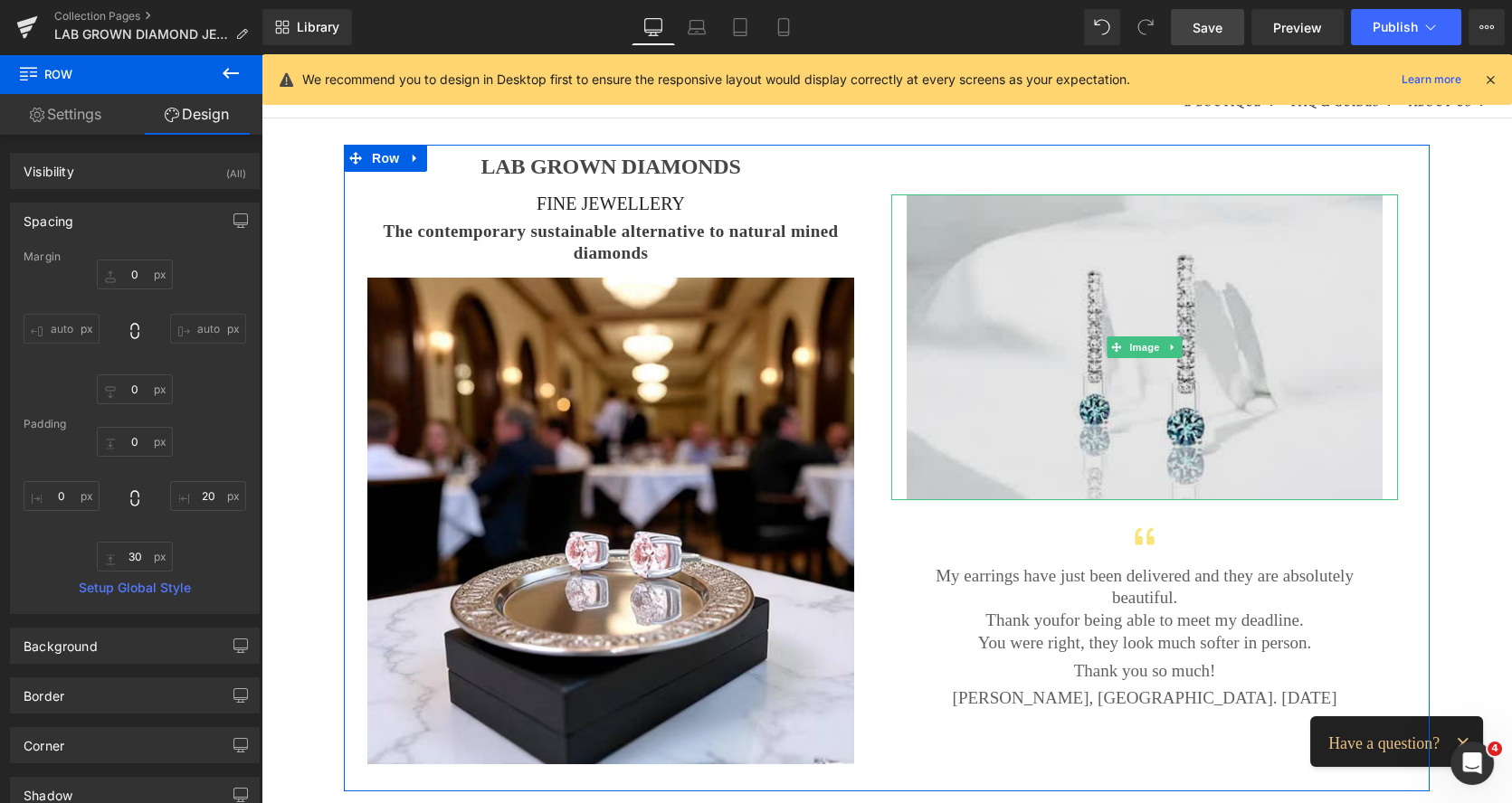
click at [1012, 204] on img at bounding box center [1144, 347] width 475 height 306
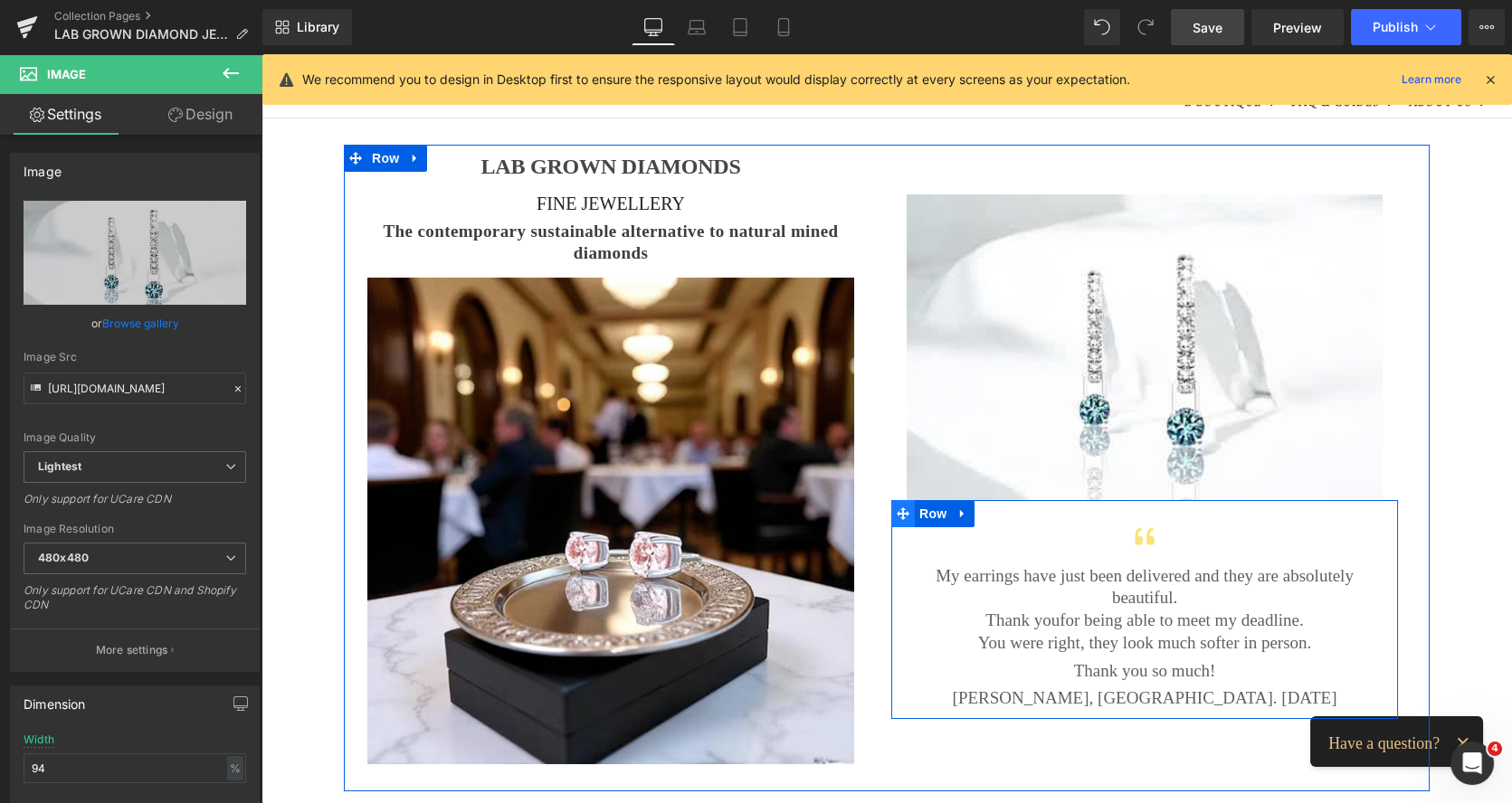
click at [899, 515] on icon at bounding box center [903, 513] width 13 height 13
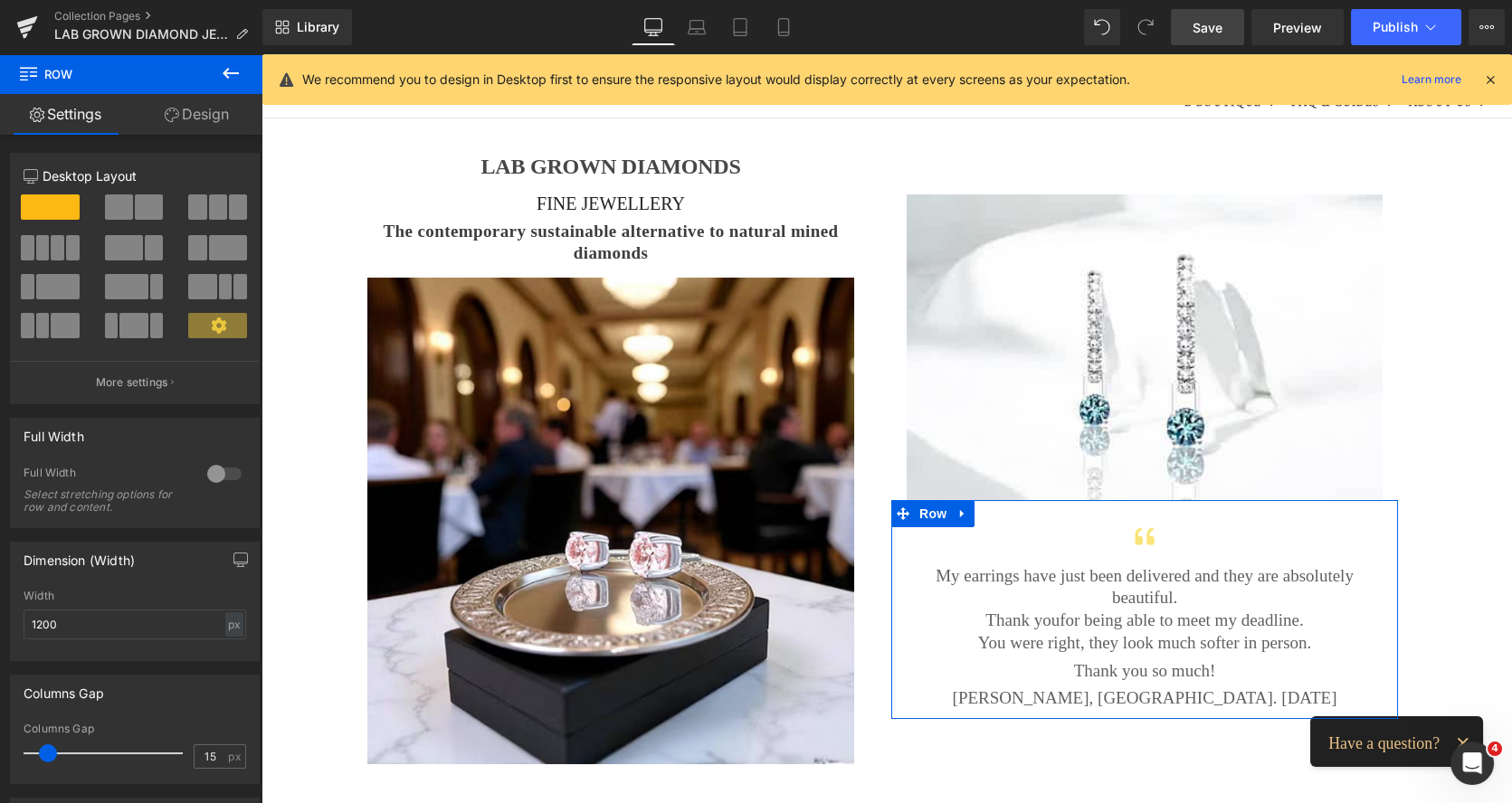
click at [202, 116] on link "Design" at bounding box center [197, 115] width 131 height 40
click at [0, 0] on div "Background" at bounding box center [0, 0] width 0 height 0
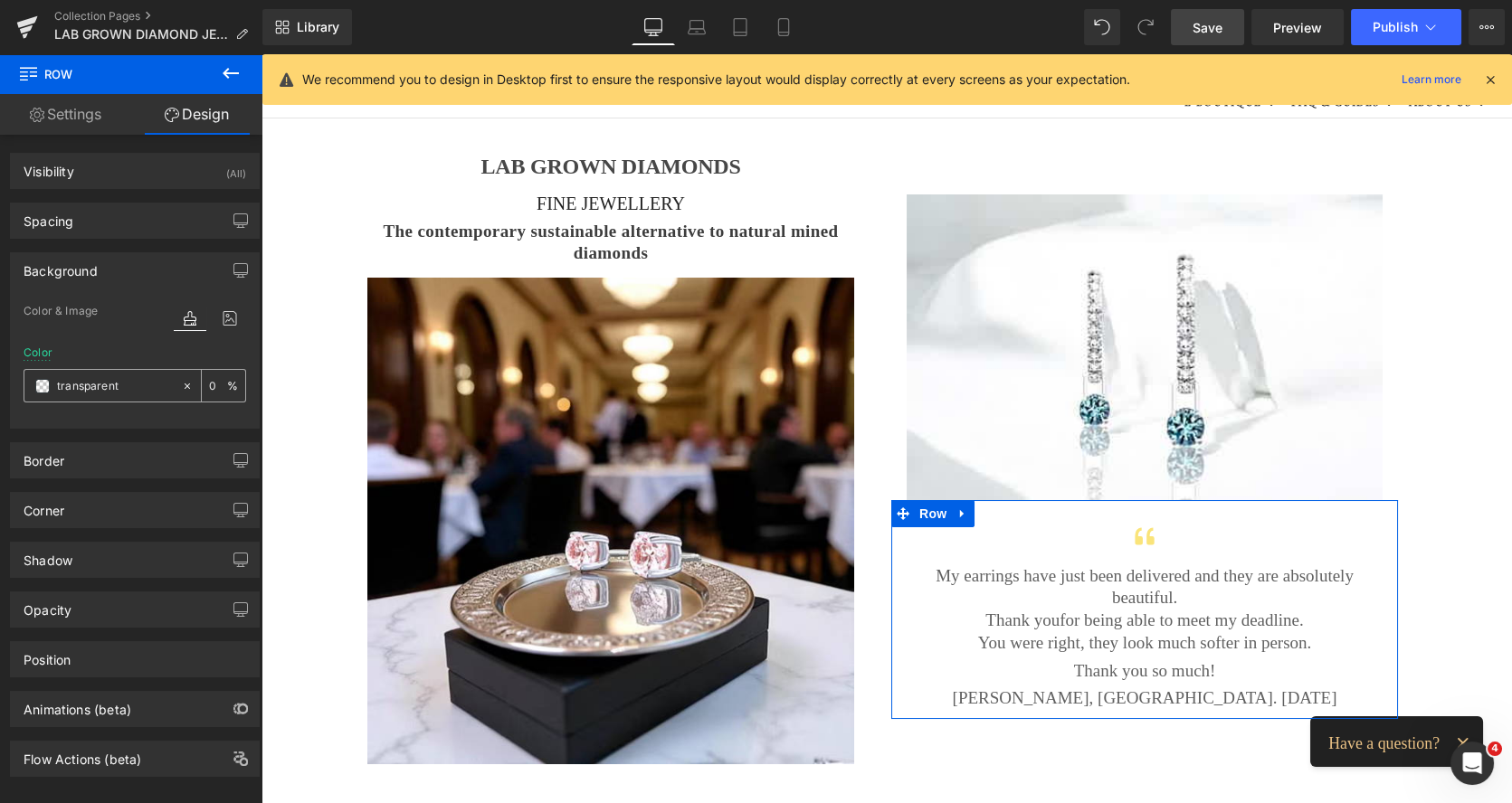
click at [40, 382] on span at bounding box center [42, 386] width 14 height 14
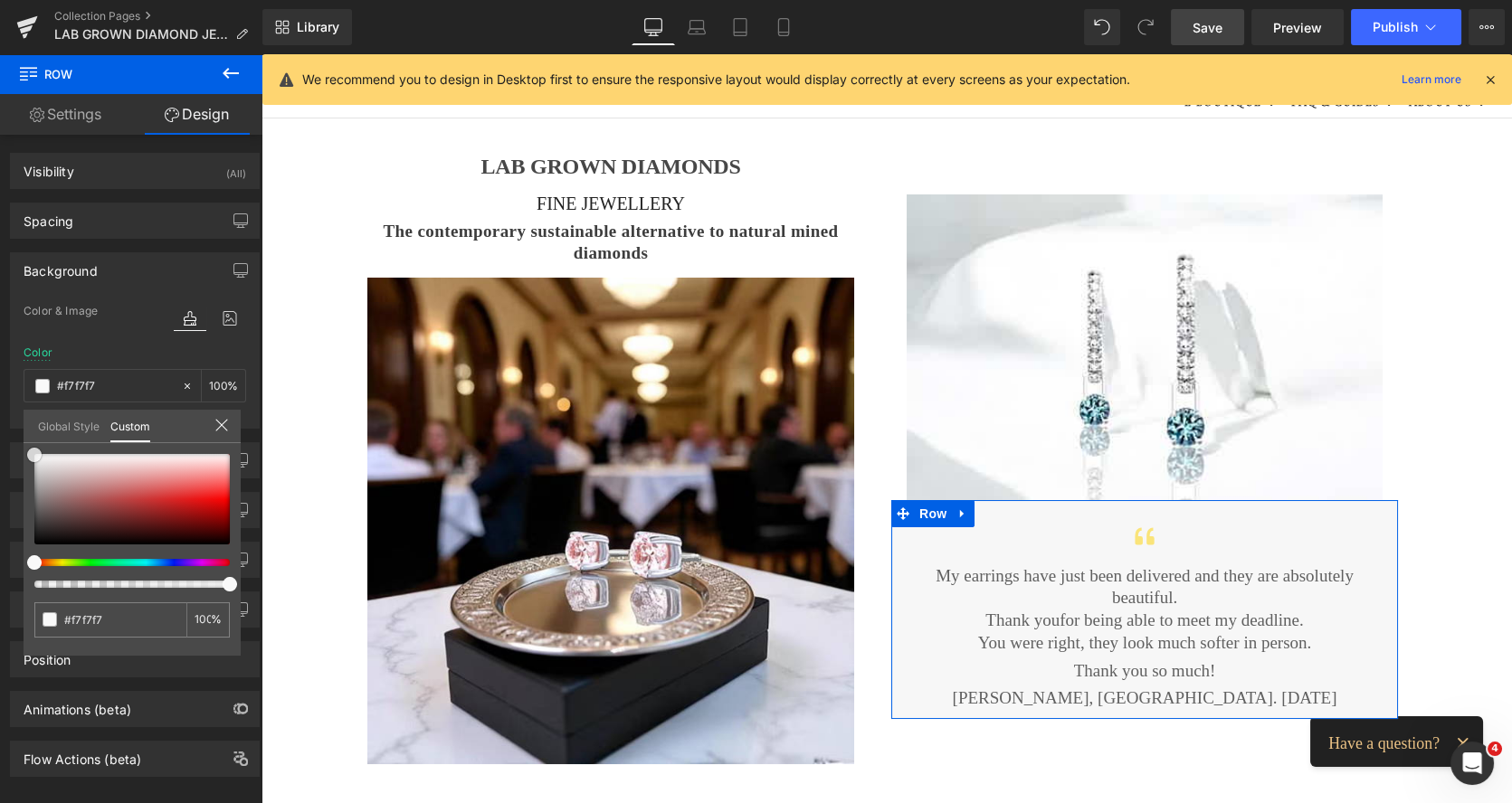
drag, startPoint x: 40, startPoint y: 461, endPoint x: 29, endPoint y: 455, distance: 12.5
click at [35, 455] on div at bounding box center [132, 499] width 196 height 91
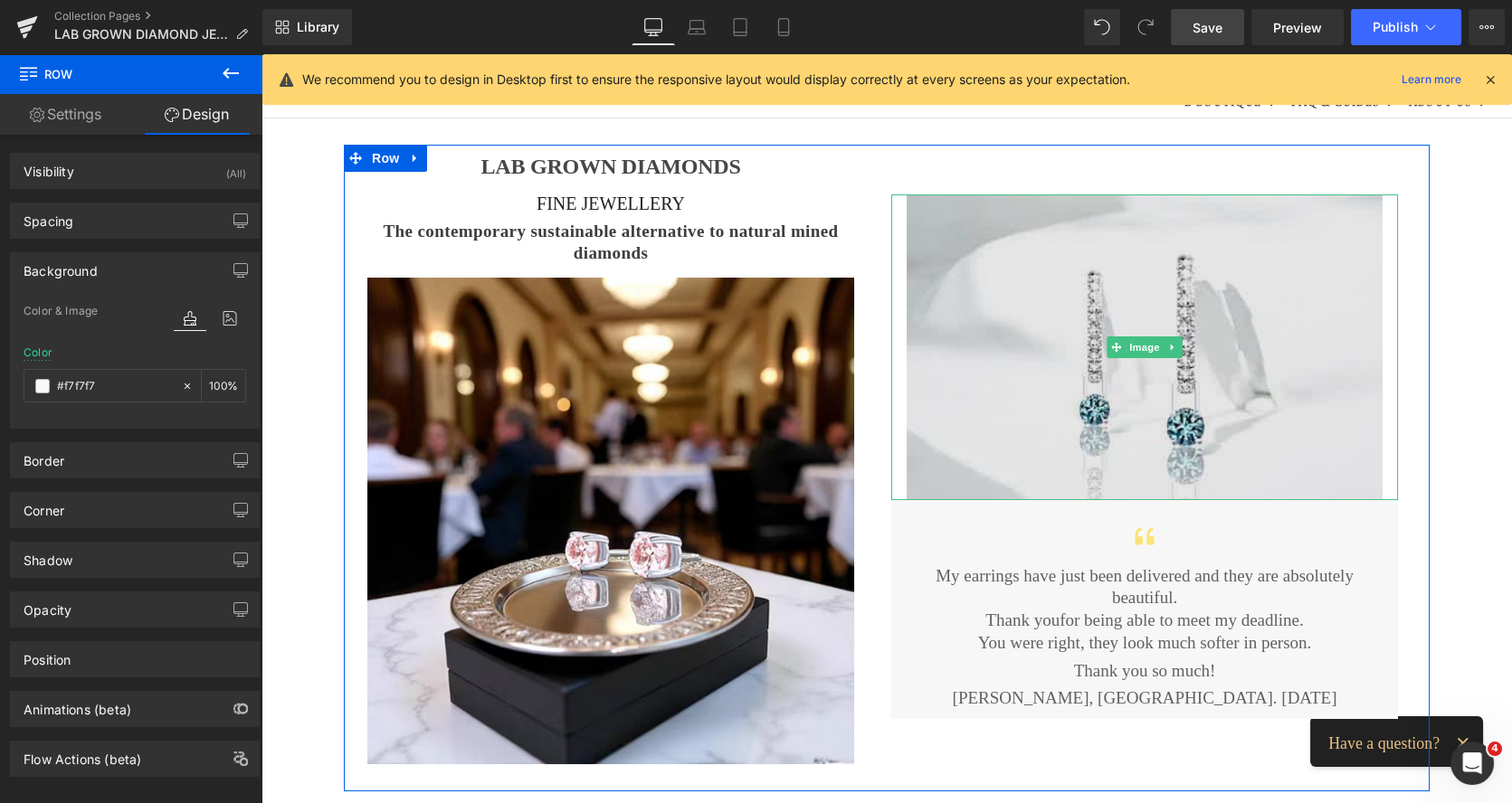
click at [1365, 457] on img at bounding box center [1144, 347] width 475 height 306
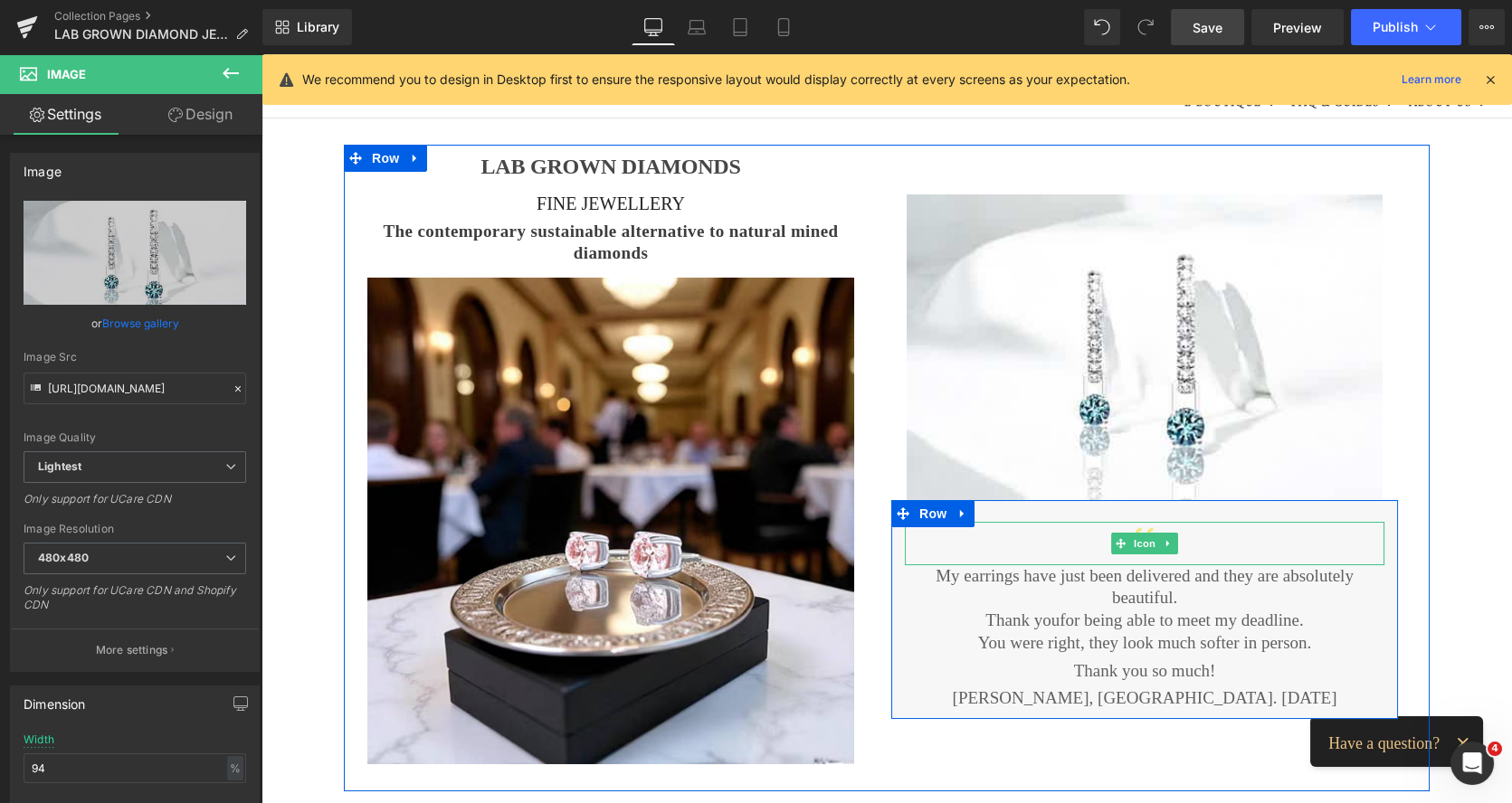
click at [1347, 542] on div at bounding box center [1144, 543] width 479 height 43
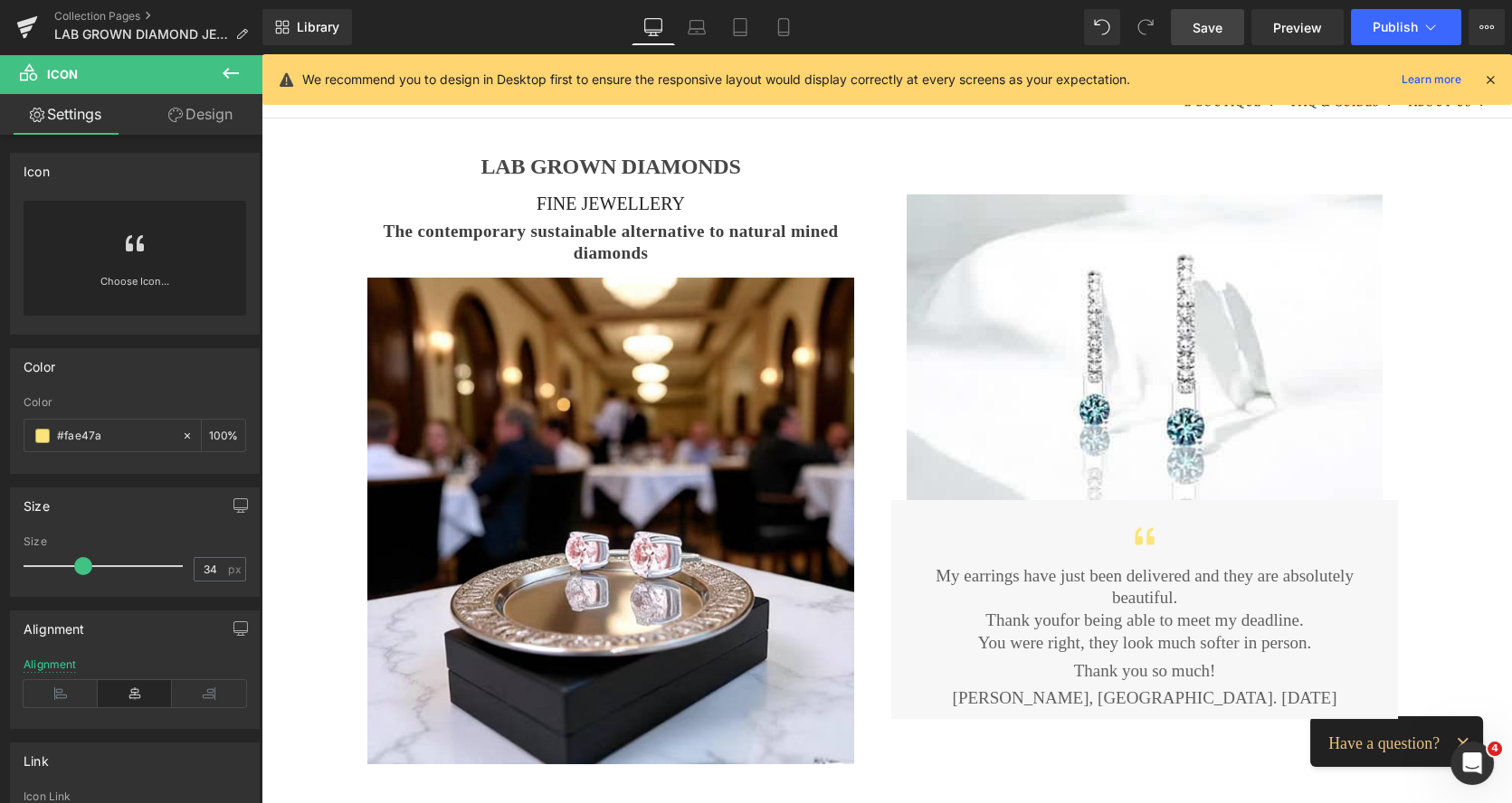
click at [1217, 26] on span "Save" at bounding box center [1206, 28] width 30 height 19
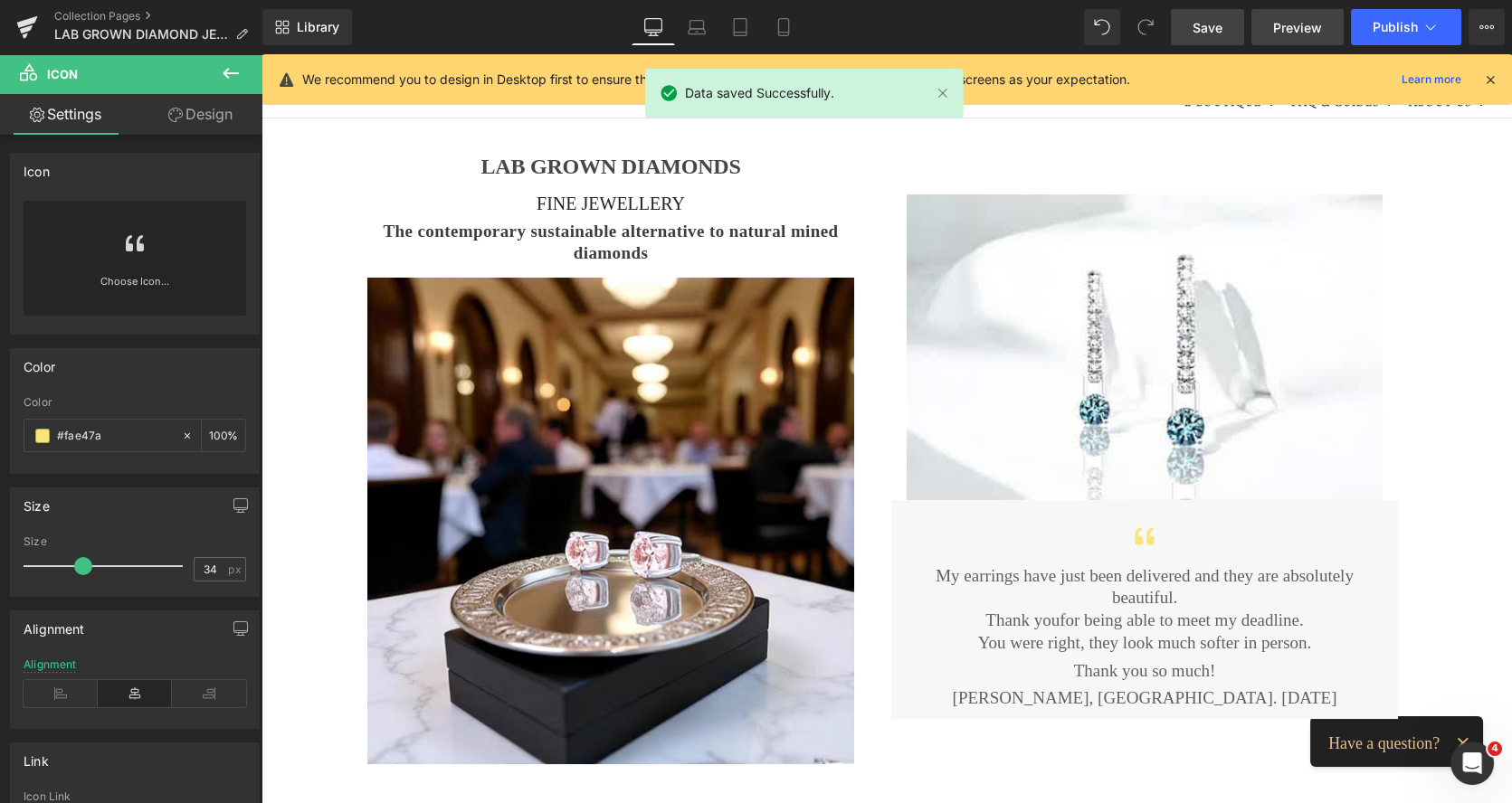
click at [1290, 29] on span "Preview" at bounding box center [1297, 28] width 49 height 19
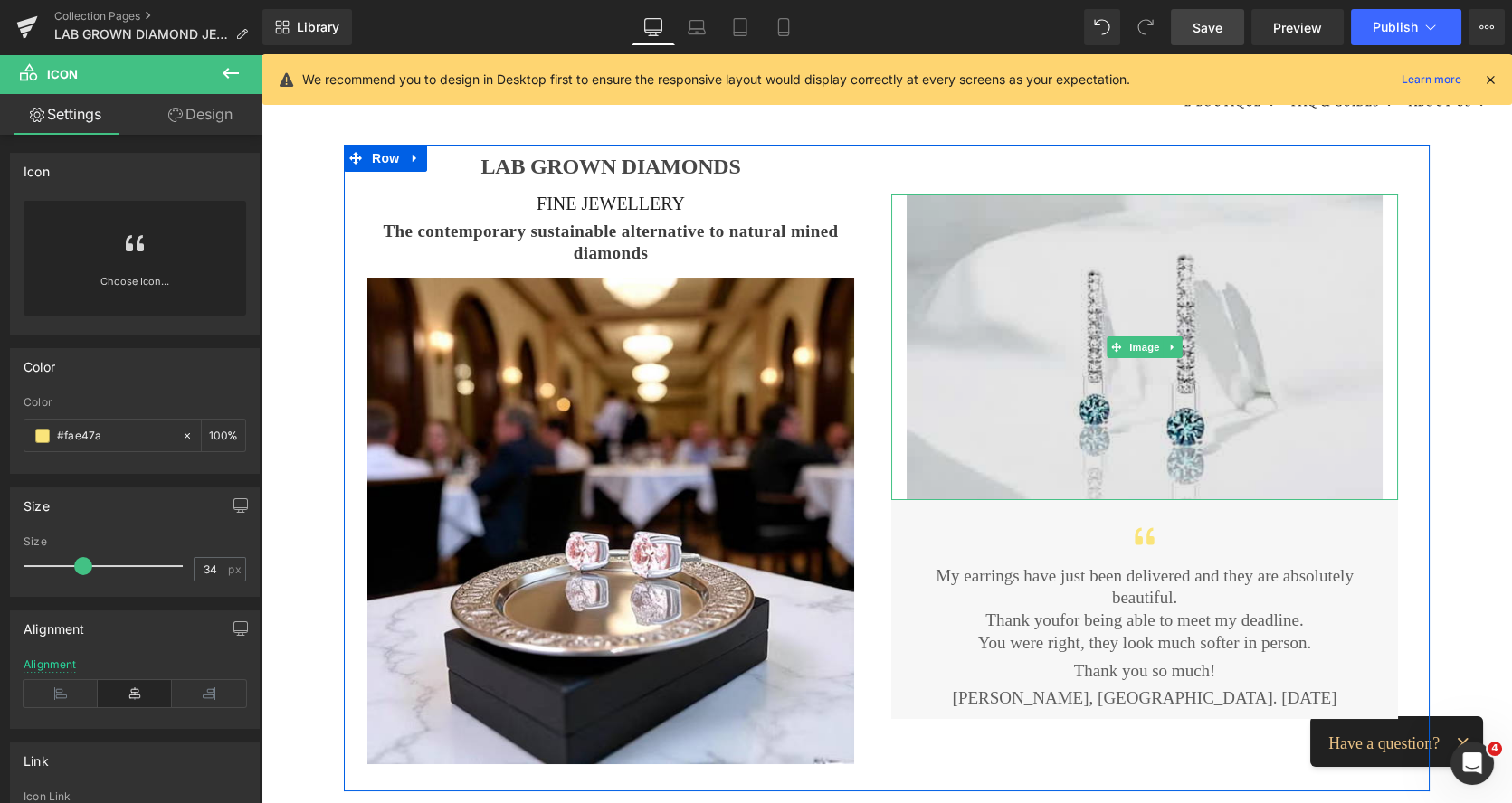
click at [991, 420] on img at bounding box center [1144, 347] width 475 height 306
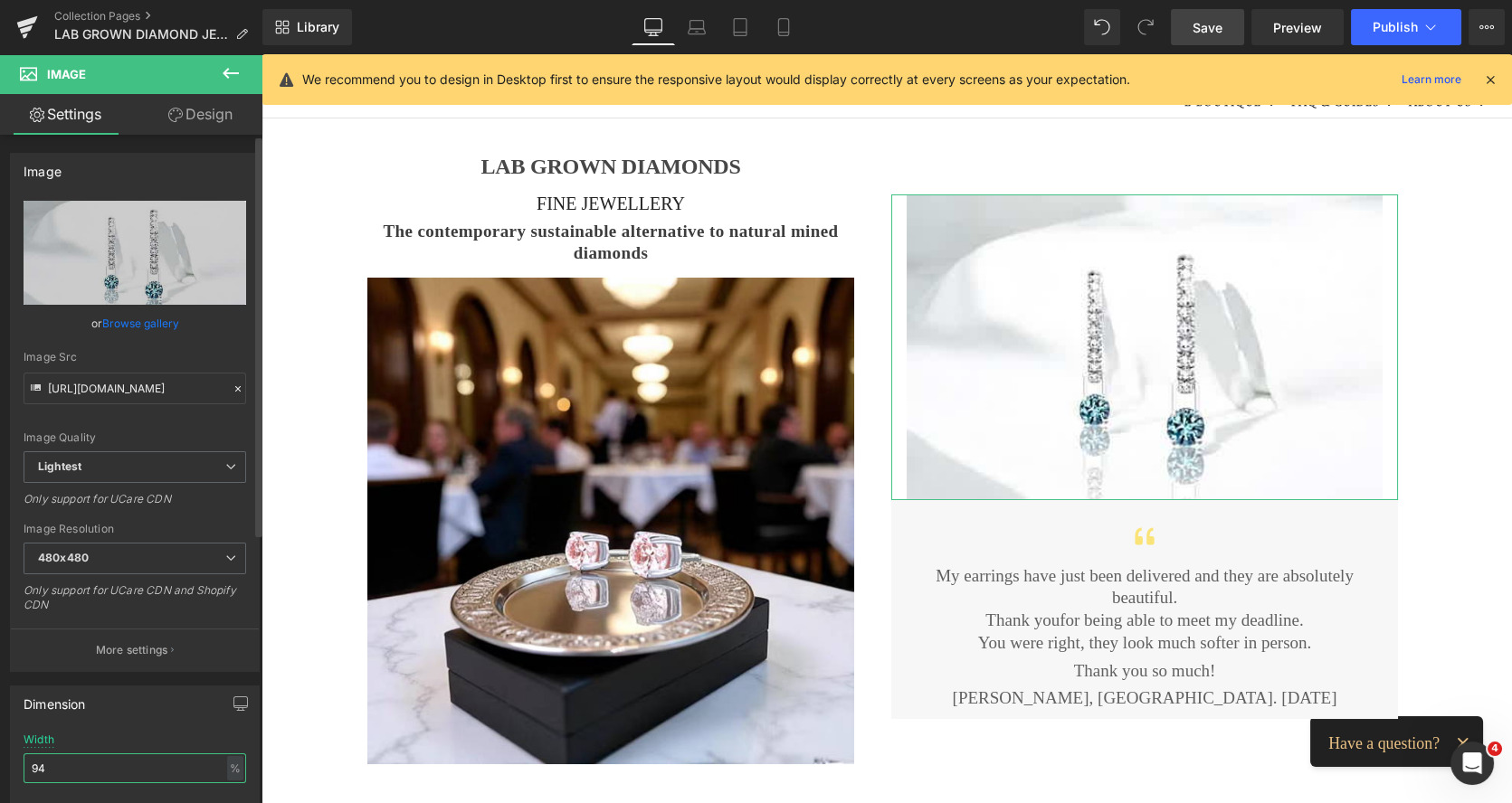
drag, startPoint x: 52, startPoint y: 763, endPoint x: 8, endPoint y: 767, distance: 44.2
click at [8, 767] on div "Dimension 94% Width 94 % % px auto Height auto 0 Circle Image" at bounding box center [135, 793] width 271 height 243
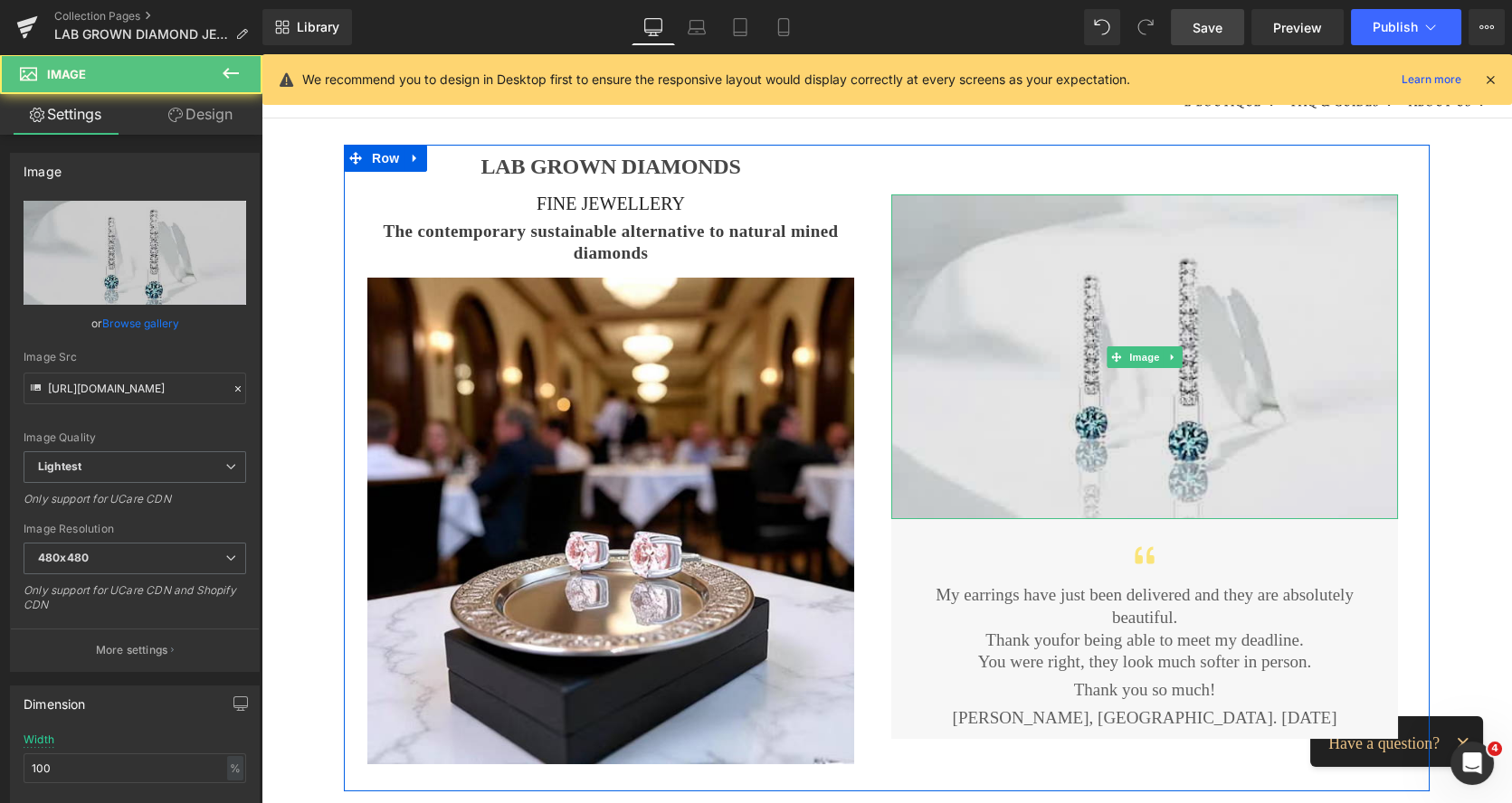
click at [973, 208] on img at bounding box center [1144, 357] width 506 height 325
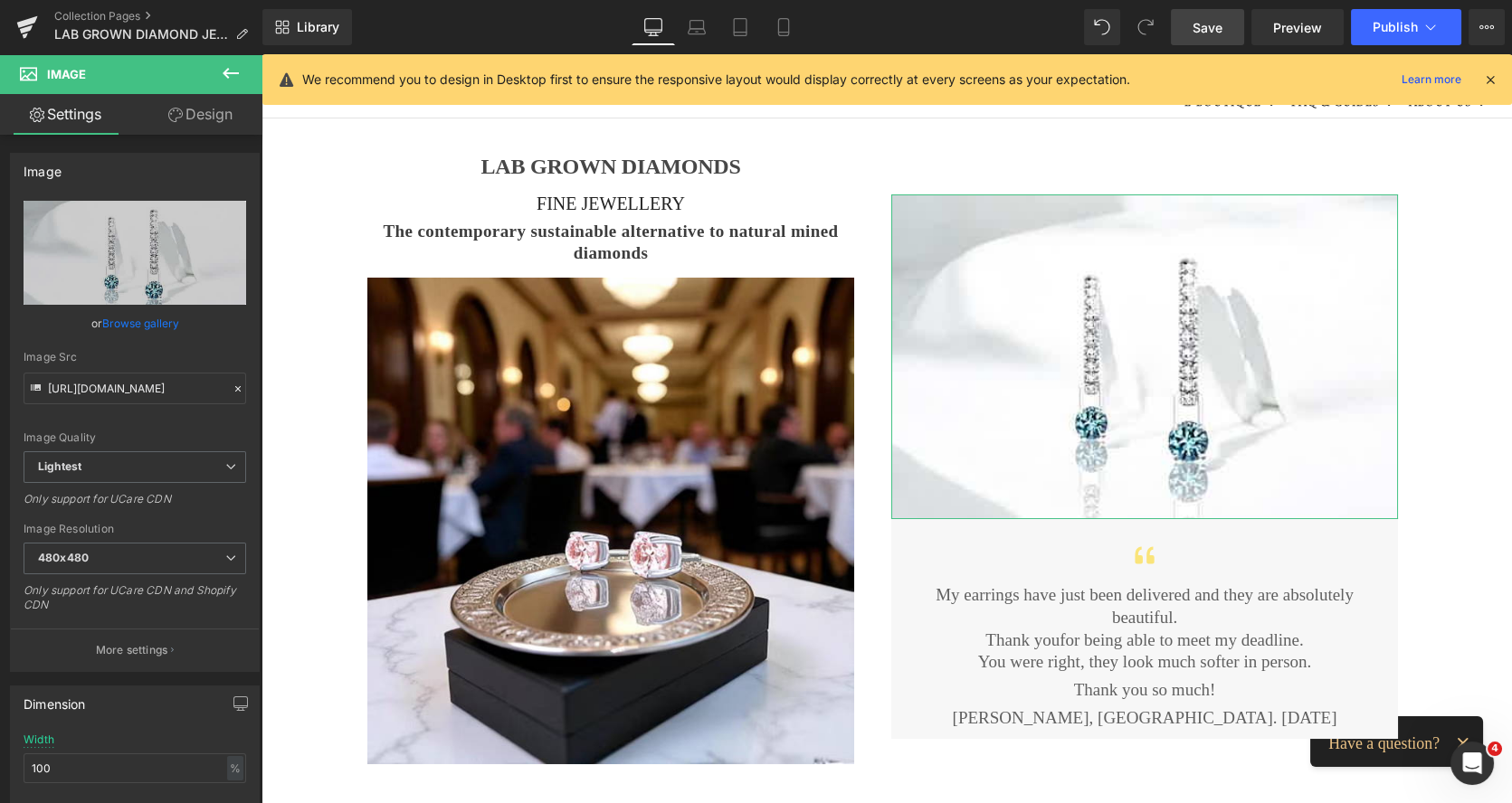
click at [231, 124] on link "Design" at bounding box center [201, 115] width 131 height 40
click at [0, 0] on div "Spacing" at bounding box center [0, 0] width 0 height 0
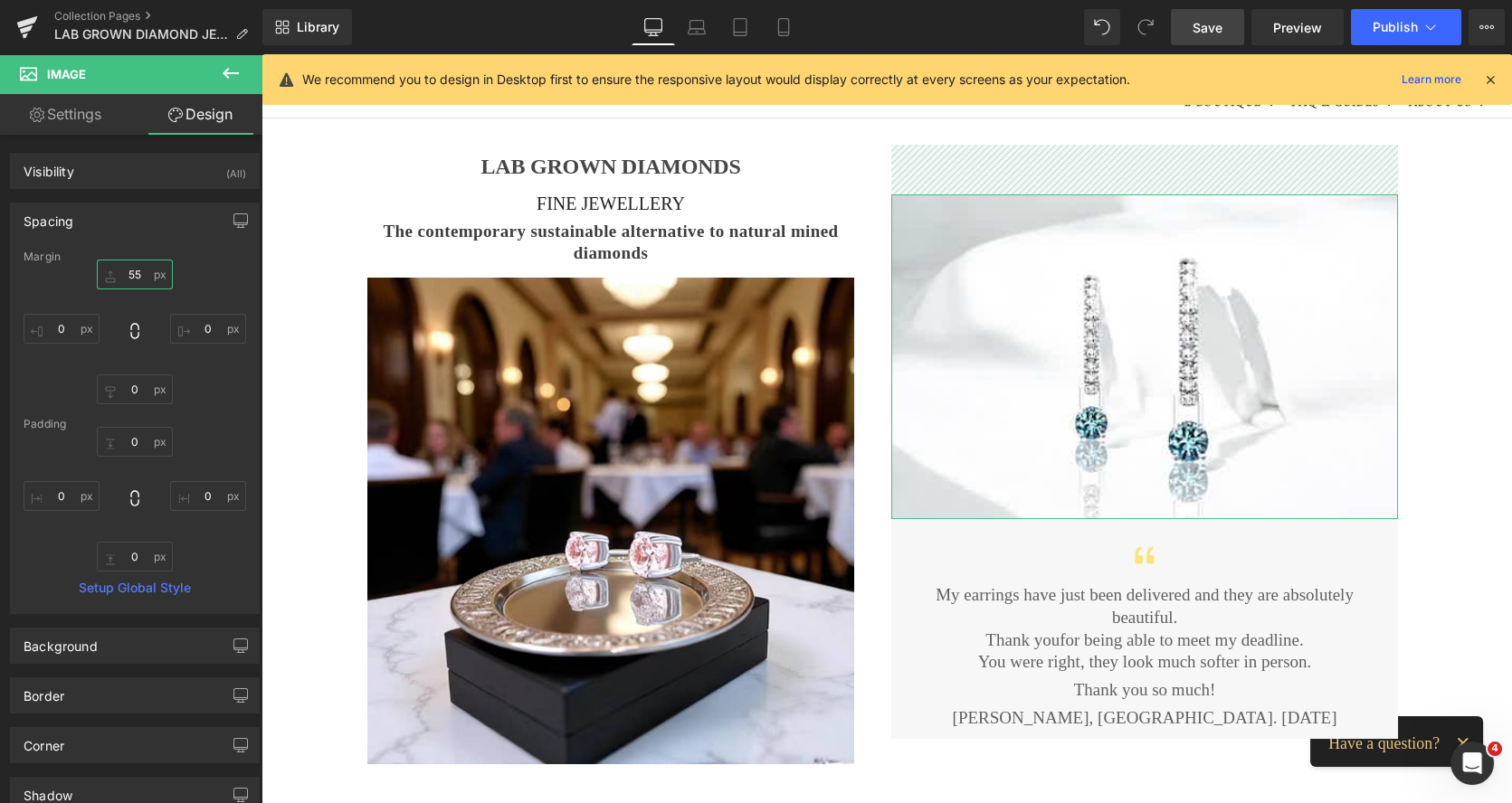
click at [135, 279] on input "55" at bounding box center [134, 274] width 76 height 30
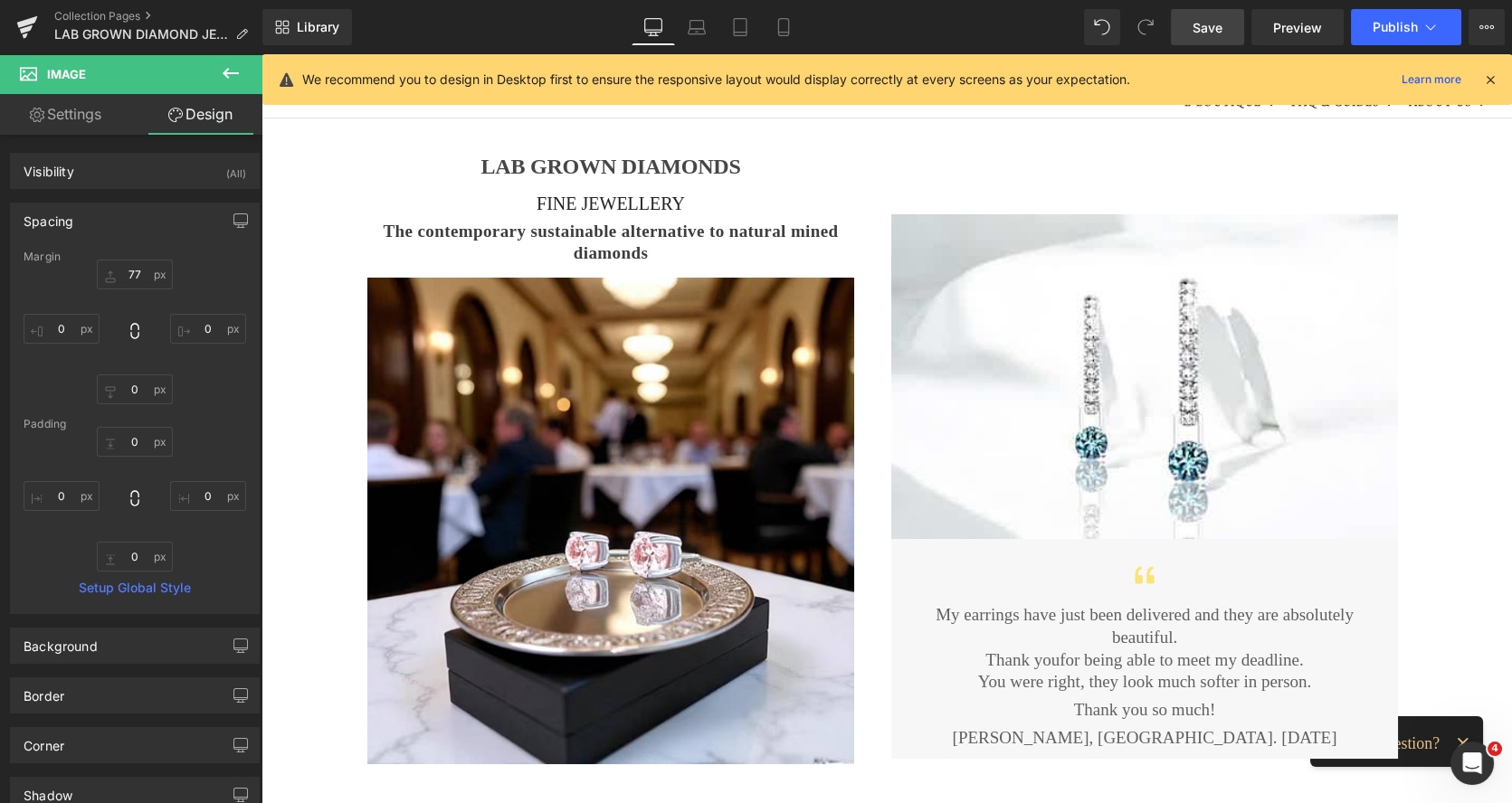
click at [1219, 25] on span "Save" at bounding box center [1206, 28] width 30 height 19
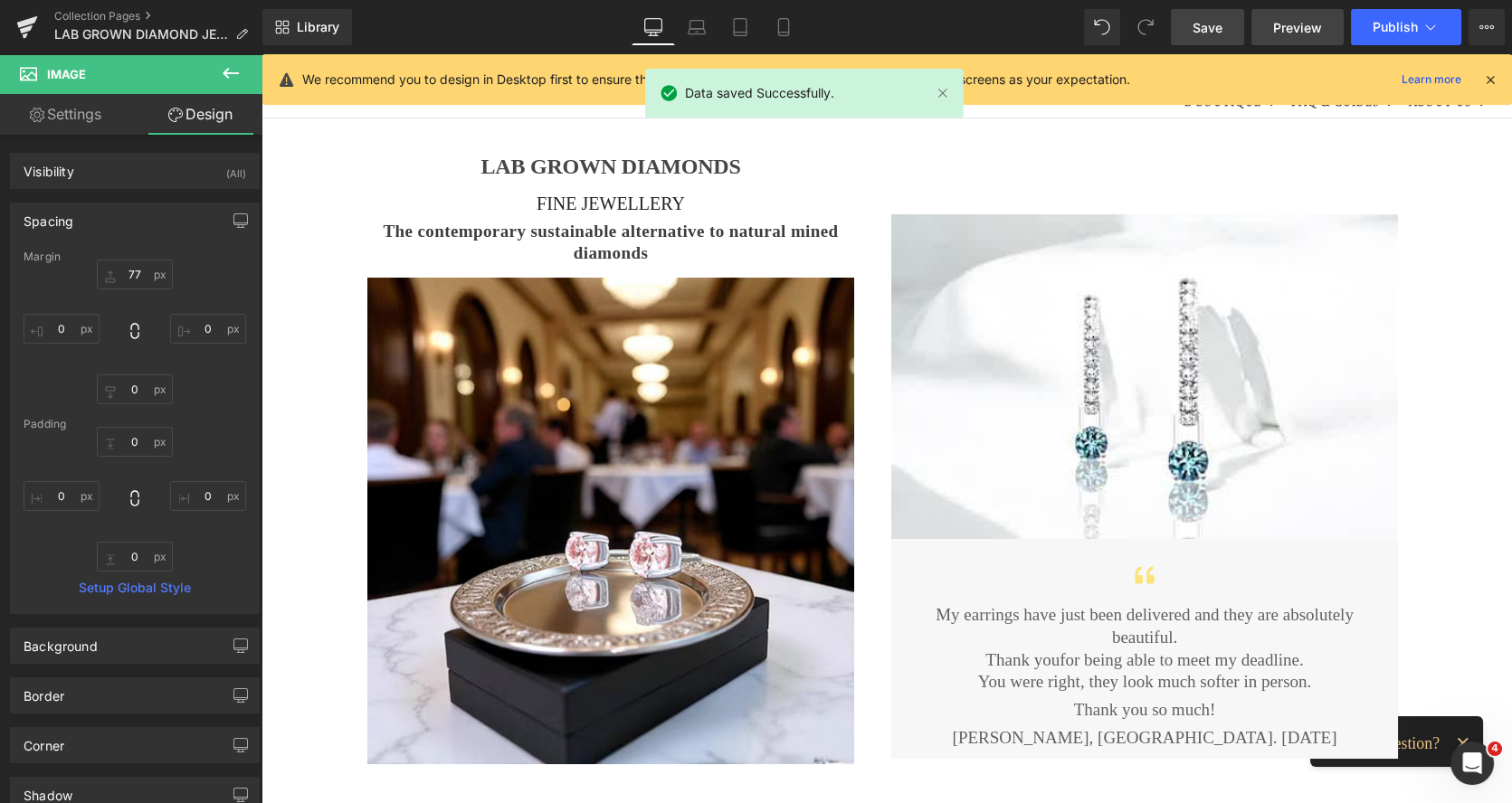
click at [1295, 26] on span "Preview" at bounding box center [1297, 28] width 49 height 19
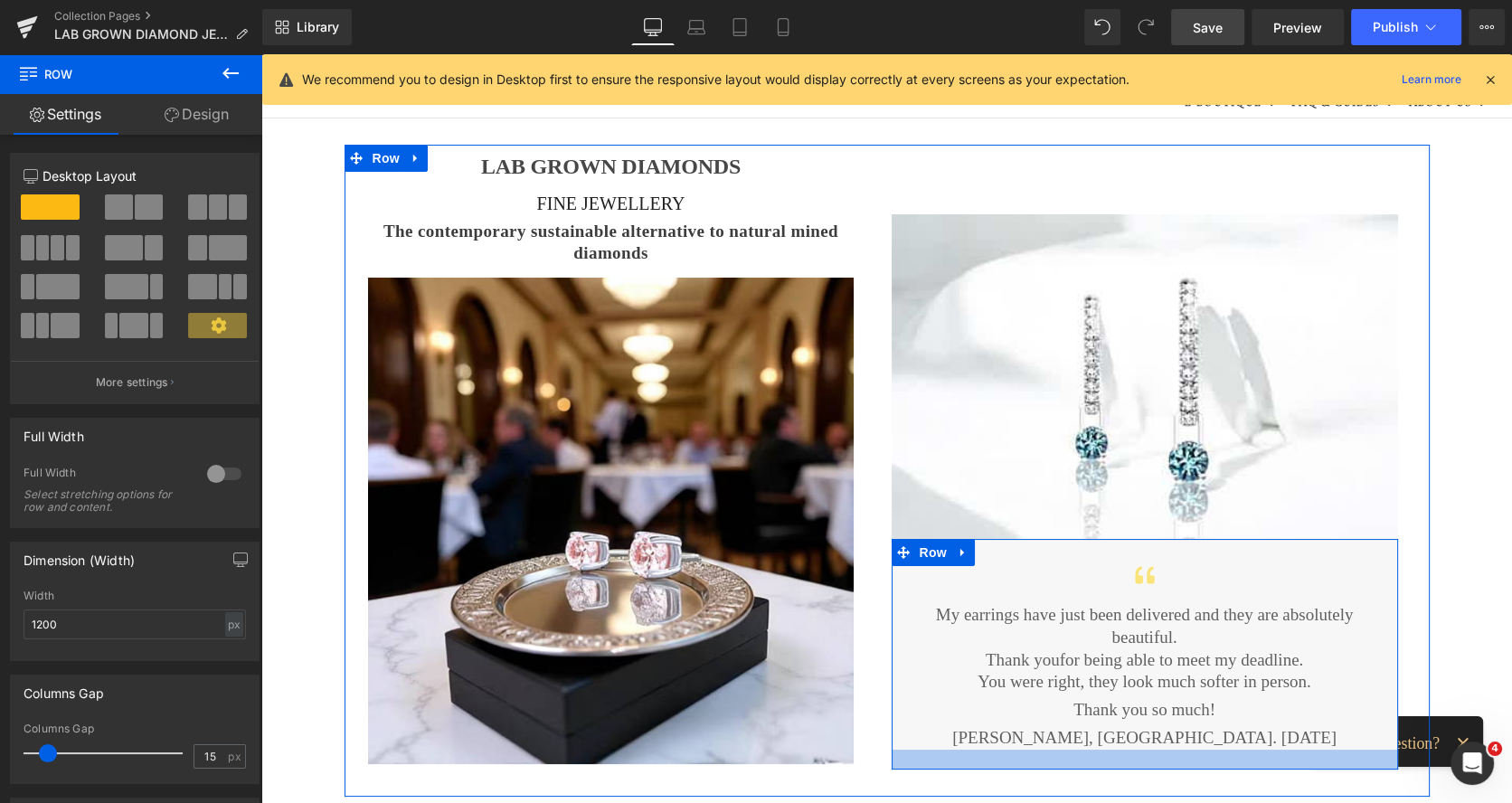
drag, startPoint x: 1074, startPoint y: 729, endPoint x: 1177, endPoint y: 624, distance: 147.1
click at [1085, 750] on div at bounding box center [1144, 760] width 506 height 20
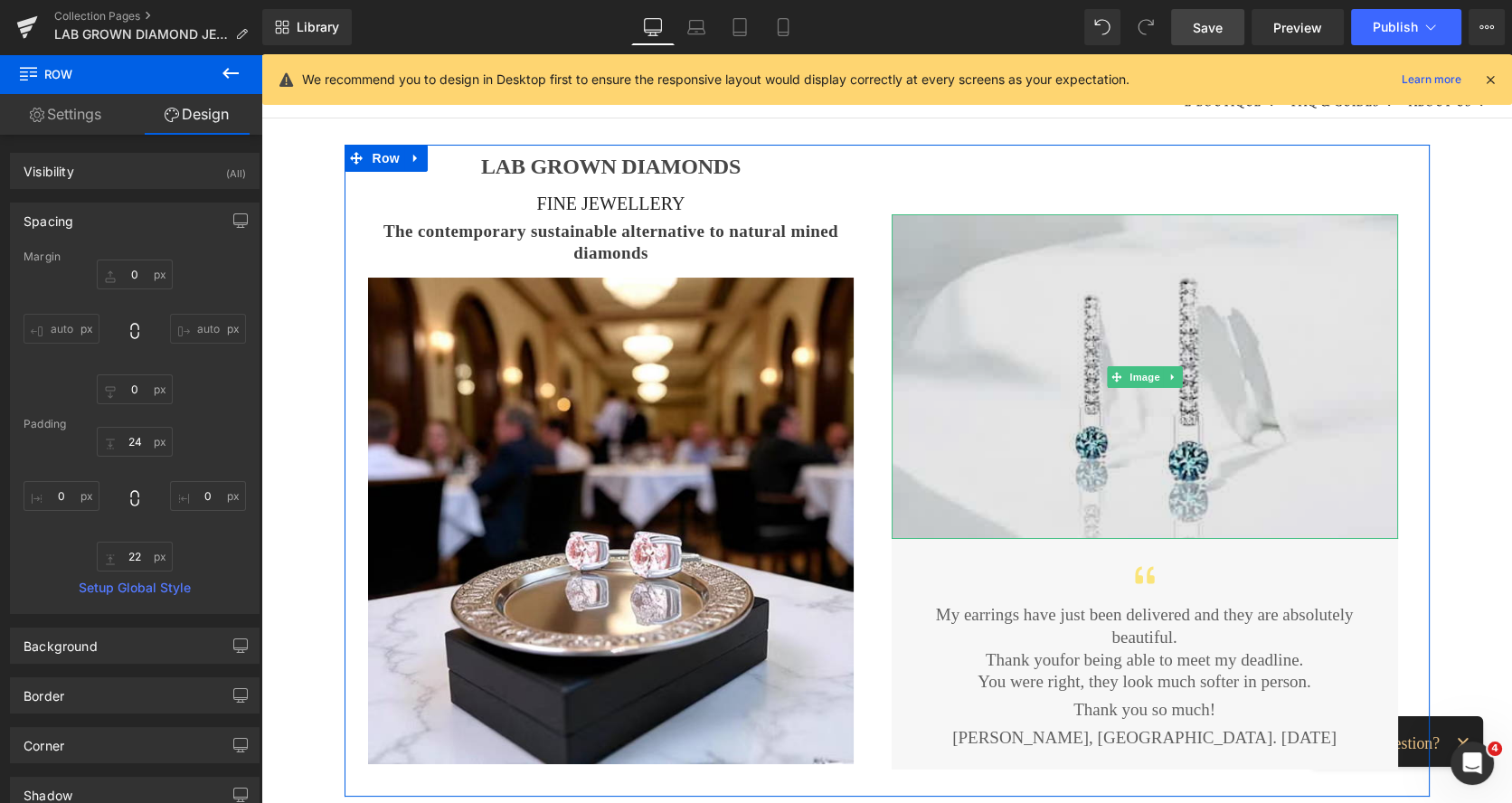
click at [961, 235] on img at bounding box center [1144, 376] width 506 height 325
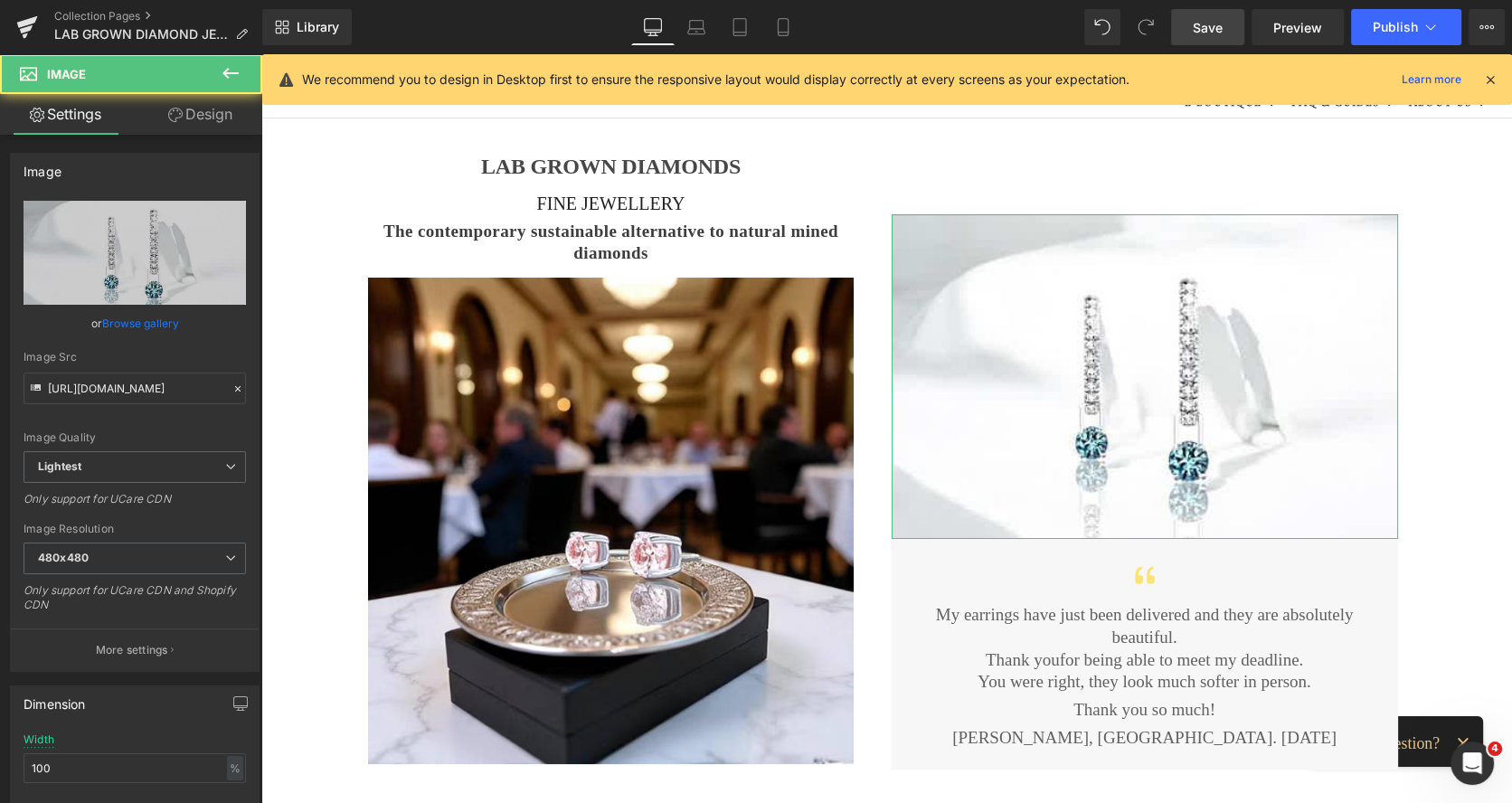
click at [203, 124] on link "Design" at bounding box center [200, 115] width 131 height 40
click at [0, 0] on div "Spacing" at bounding box center [0, 0] width 0 height 0
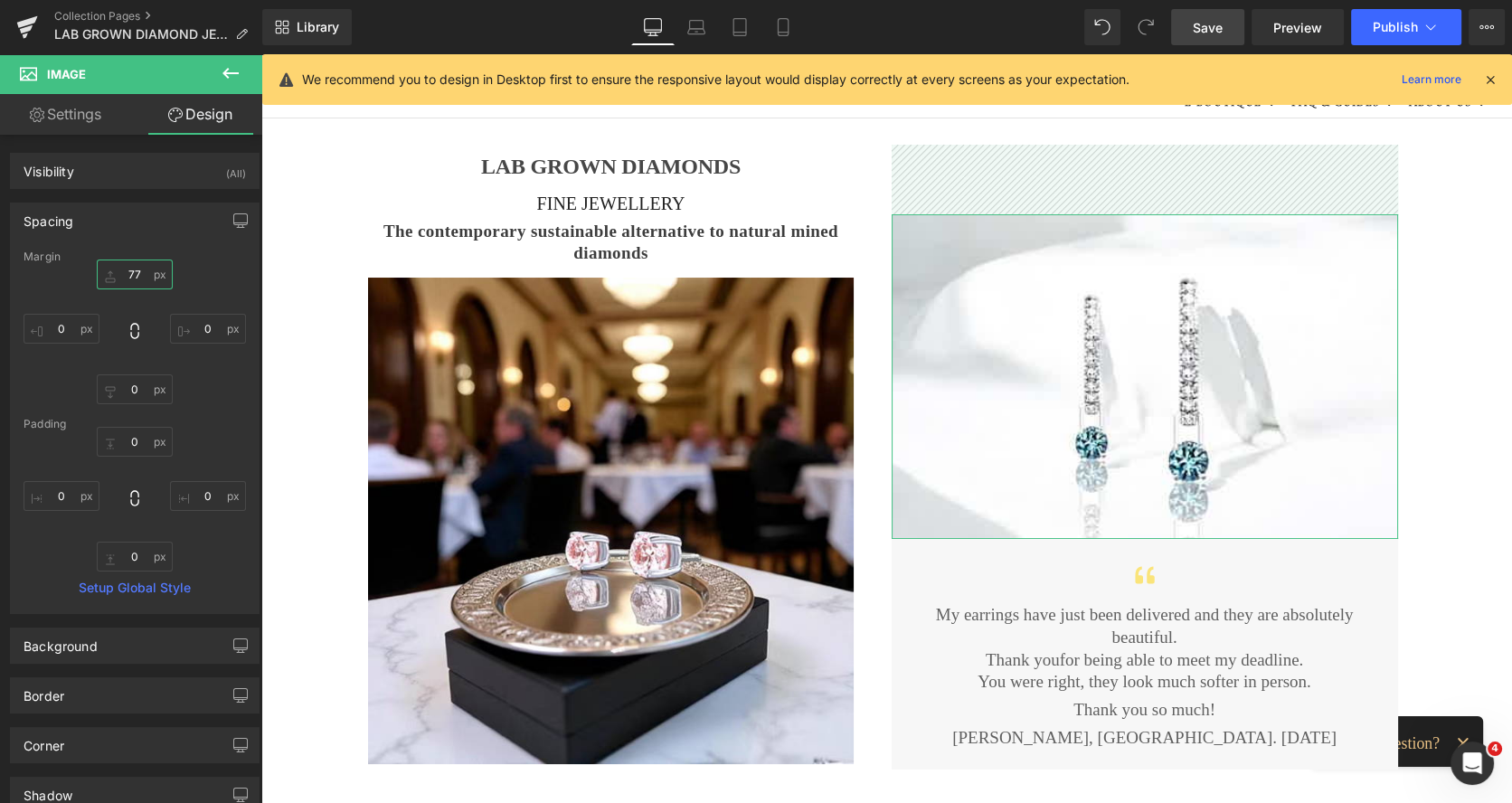
click at [134, 278] on input "77" at bounding box center [134, 274] width 76 height 30
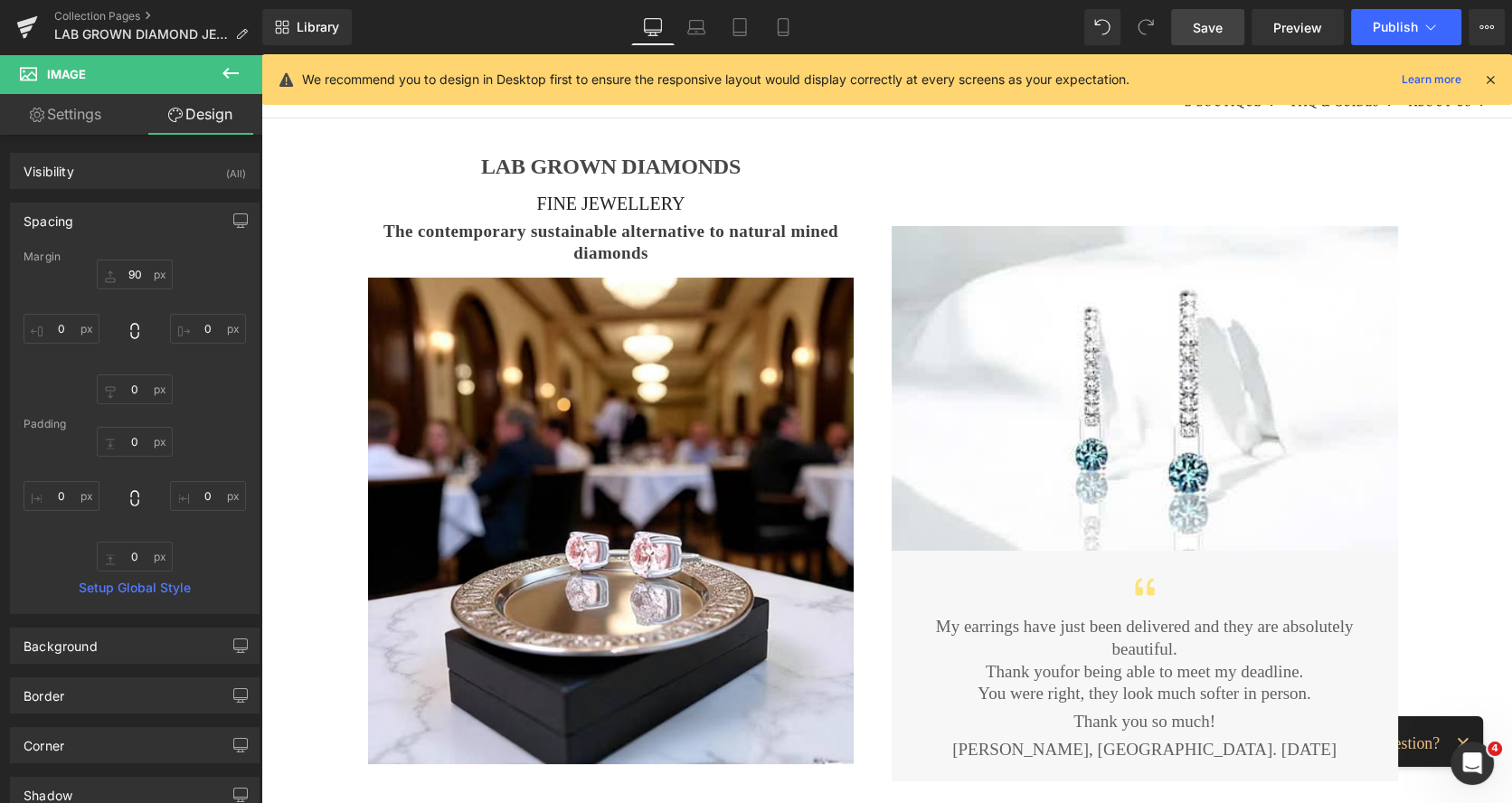
click at [1209, 18] on span "Save" at bounding box center [1207, 28] width 30 height 19
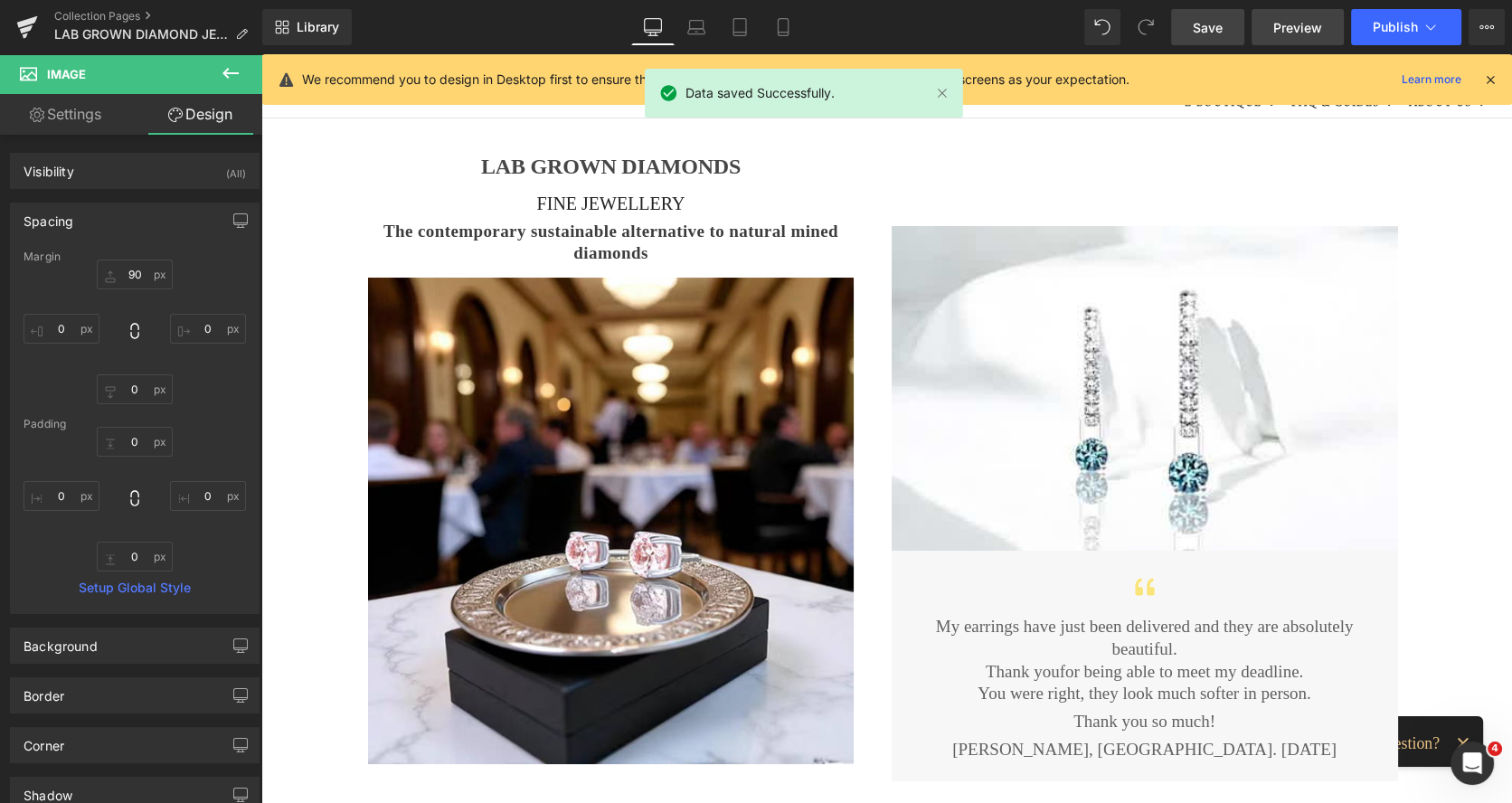
click at [1270, 25] on link "Preview" at bounding box center [1297, 27] width 93 height 37
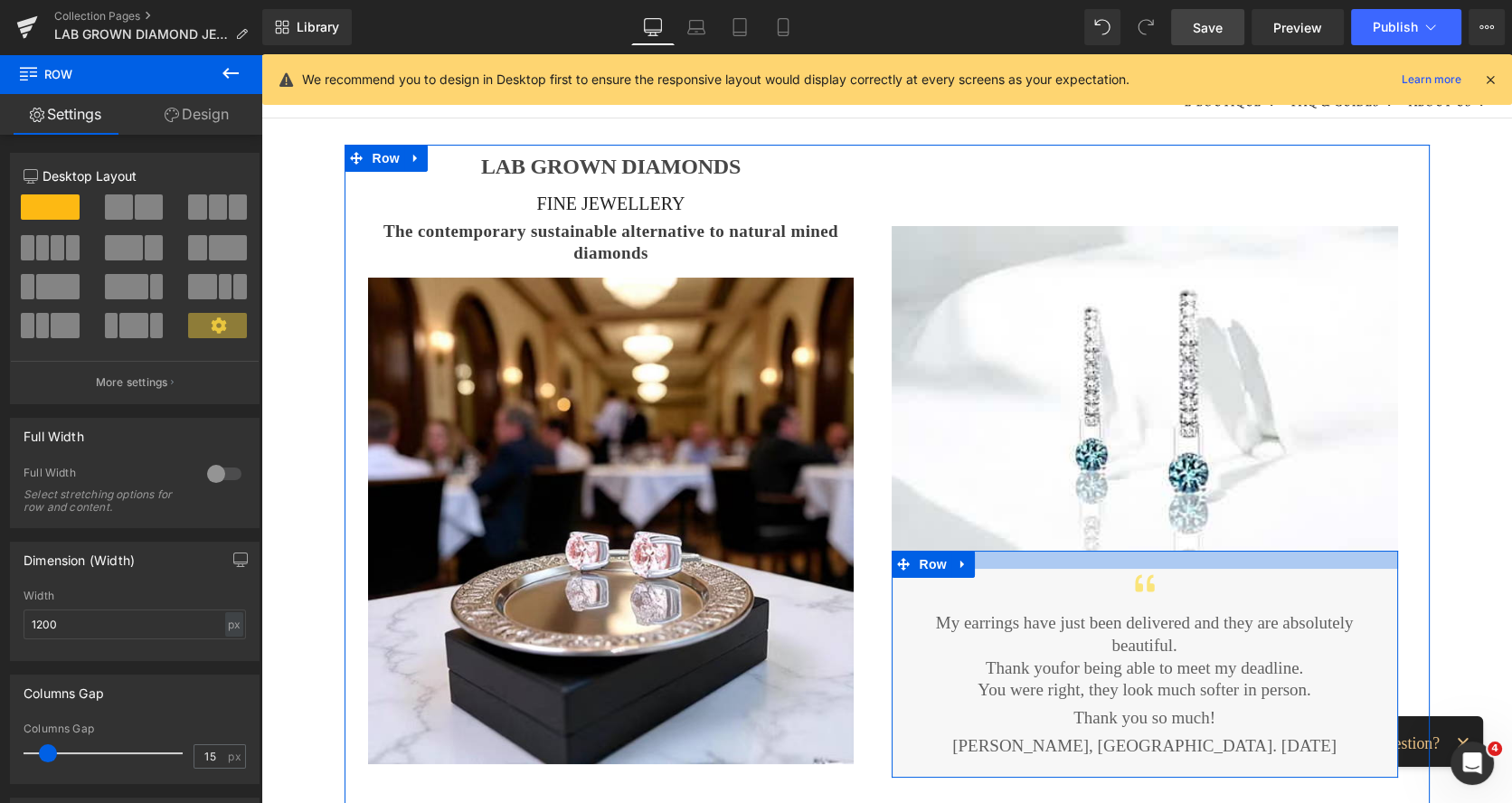
click at [1101, 557] on div at bounding box center [1144, 559] width 506 height 18
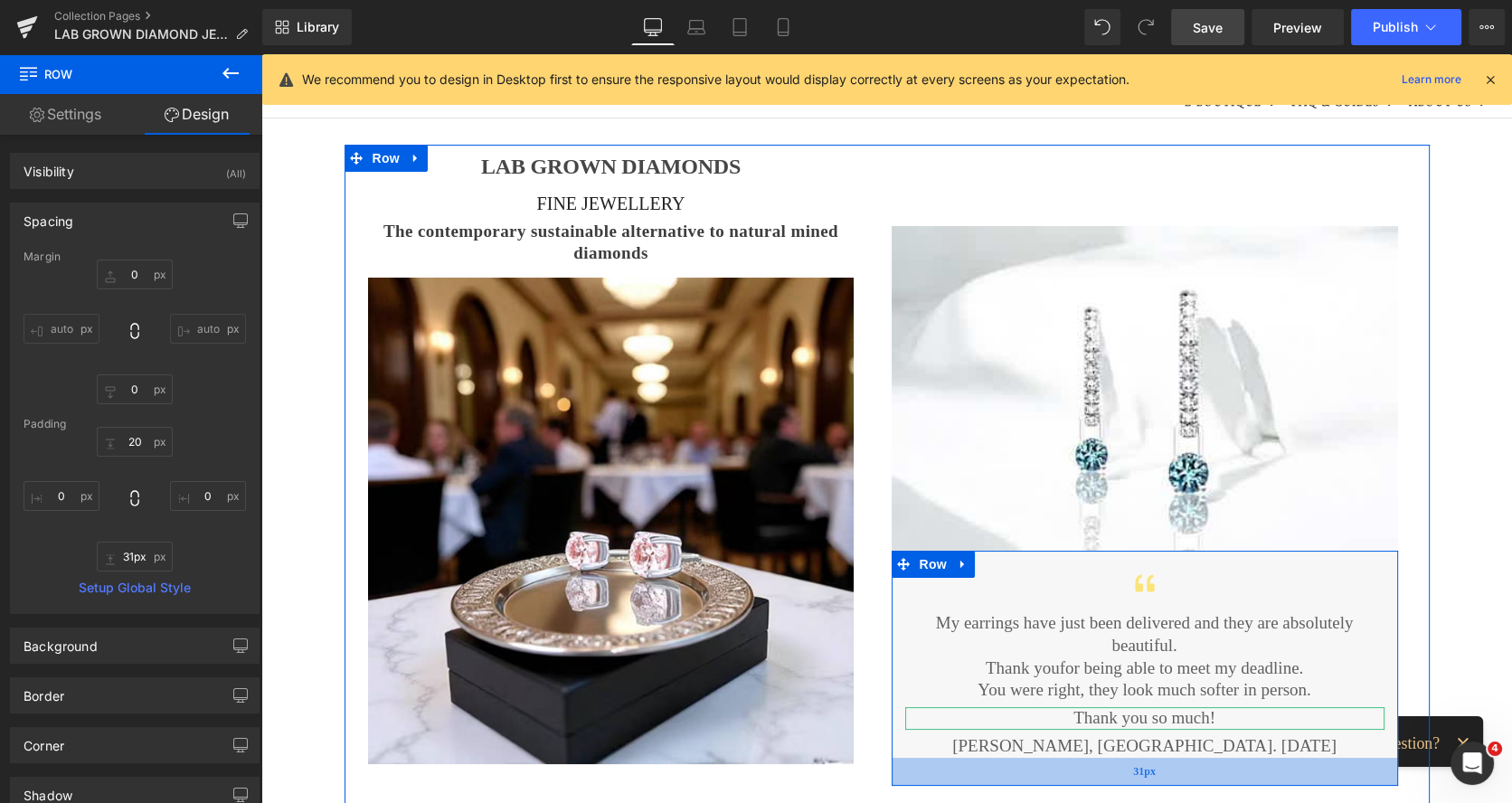
drag, startPoint x: 1081, startPoint y: 748, endPoint x: 1093, endPoint y: 756, distance: 14.4
click at [1093, 758] on div "31px" at bounding box center [1144, 771] width 506 height 28
click at [1016, 758] on div "32px" at bounding box center [1144, 772] width 506 height 29
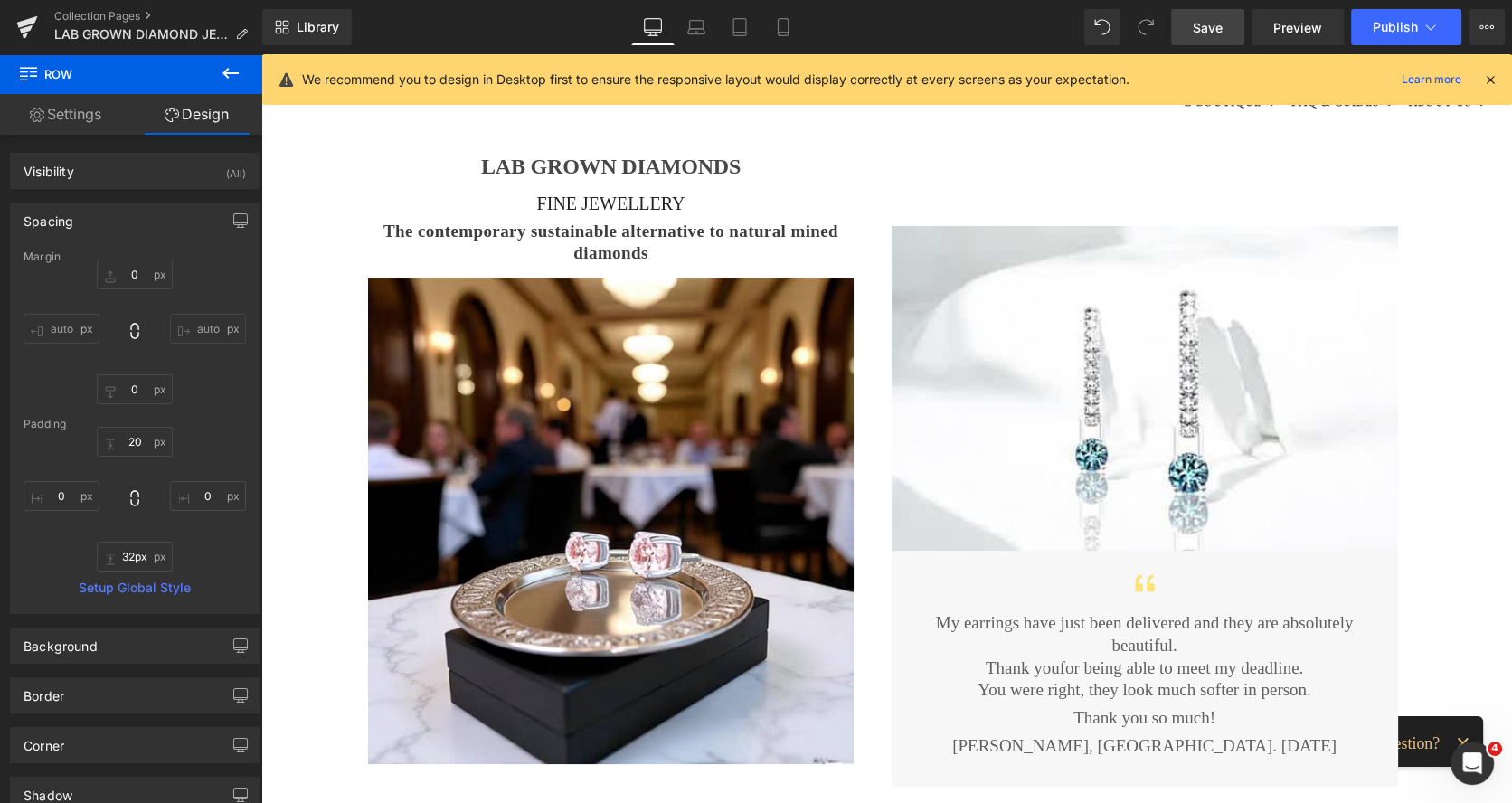
click at [1209, 28] on span "Save" at bounding box center [1207, 28] width 30 height 19
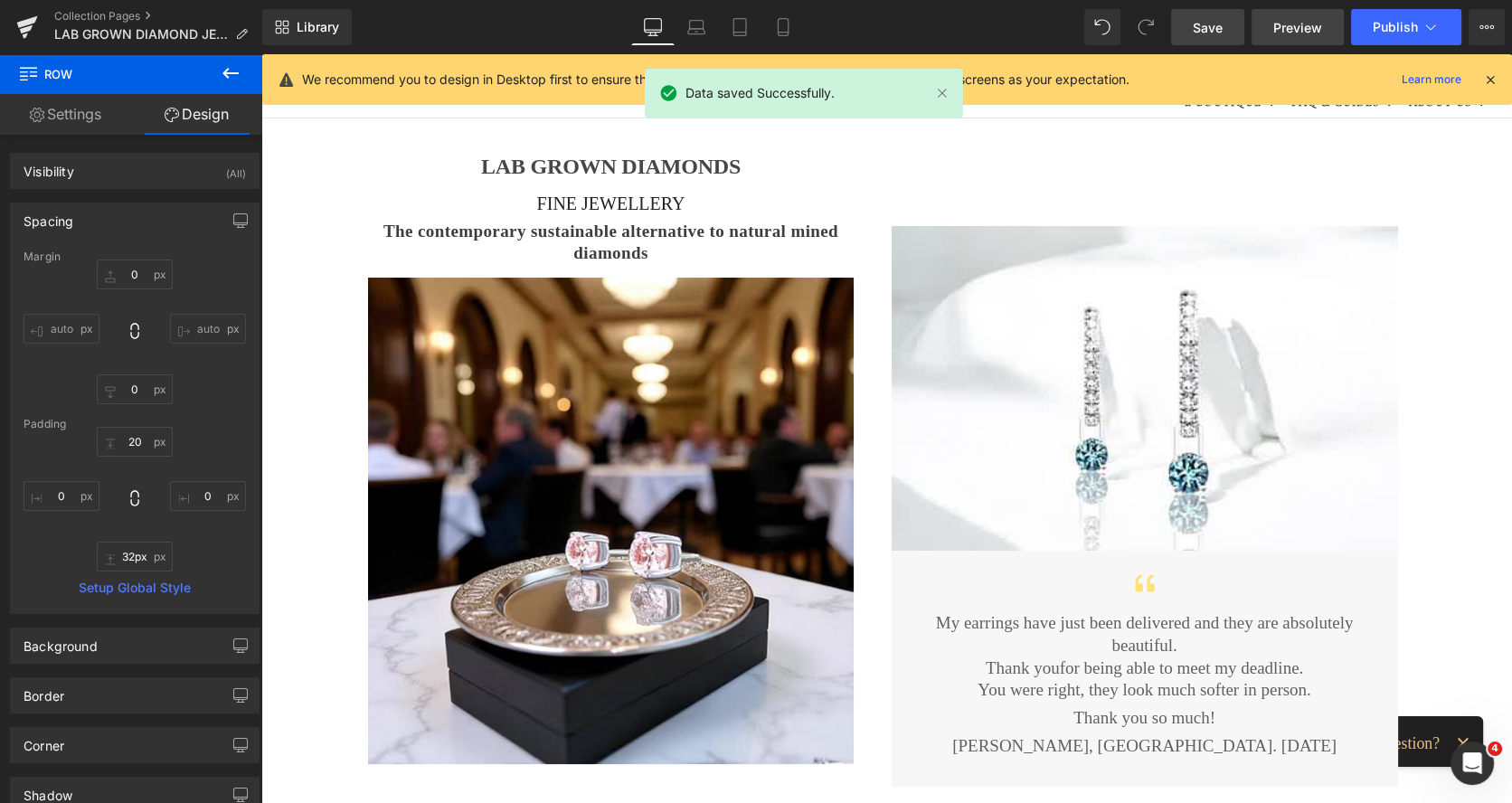
click at [1293, 30] on span "Preview" at bounding box center [1297, 28] width 49 height 19
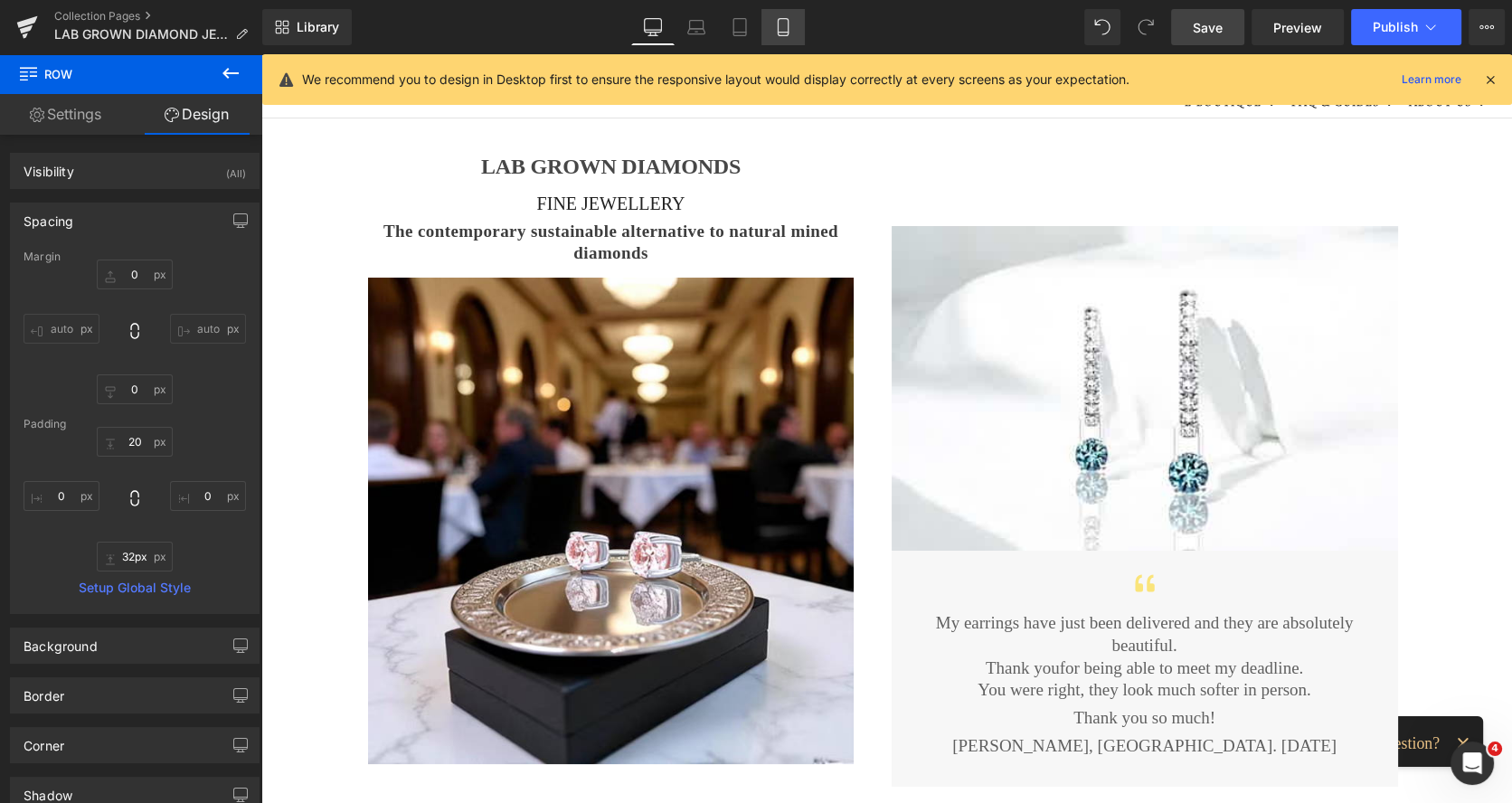
click at [781, 36] on icon at bounding box center [783, 28] width 10 height 17
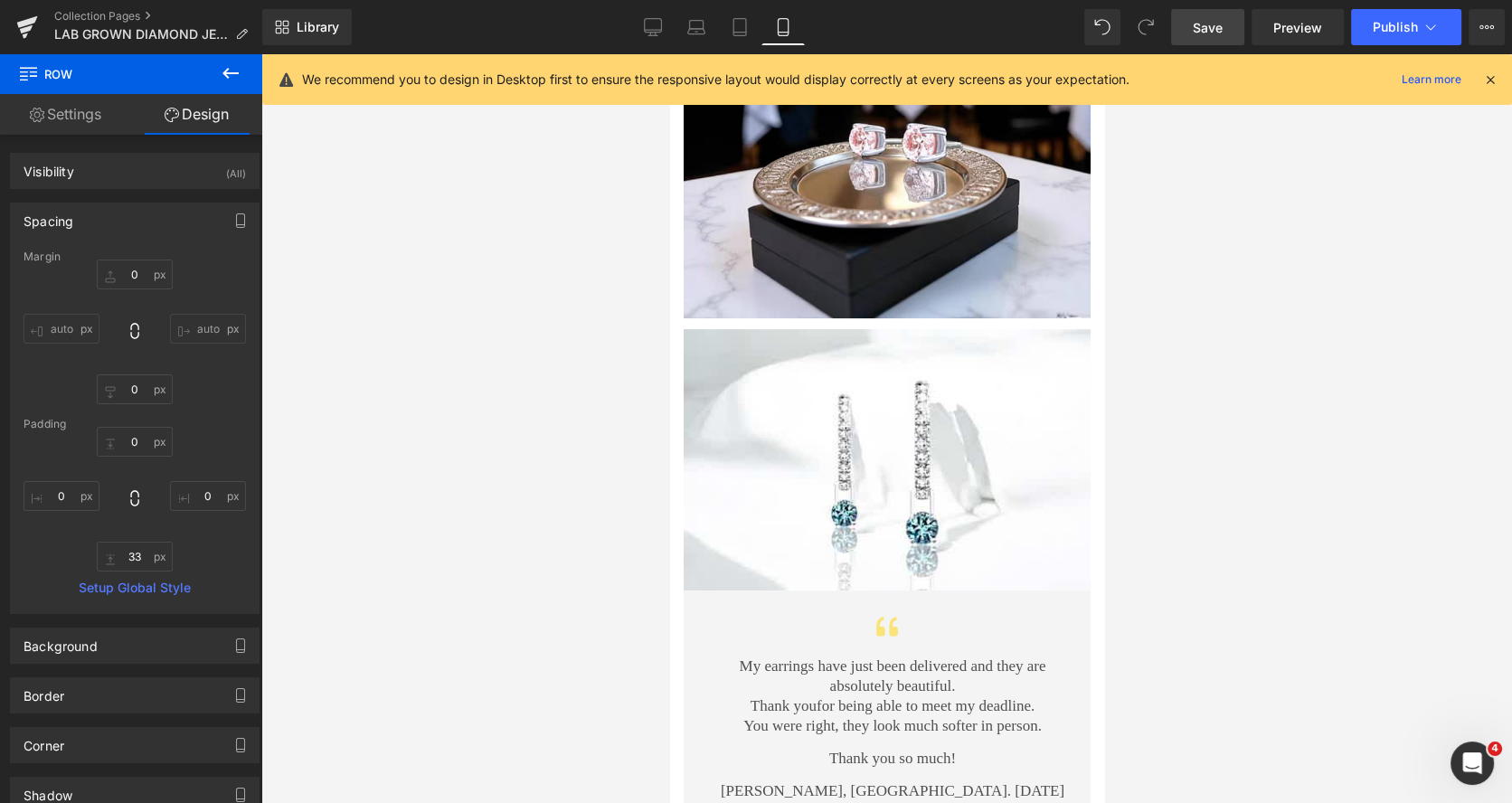
scroll to position [606, 0]
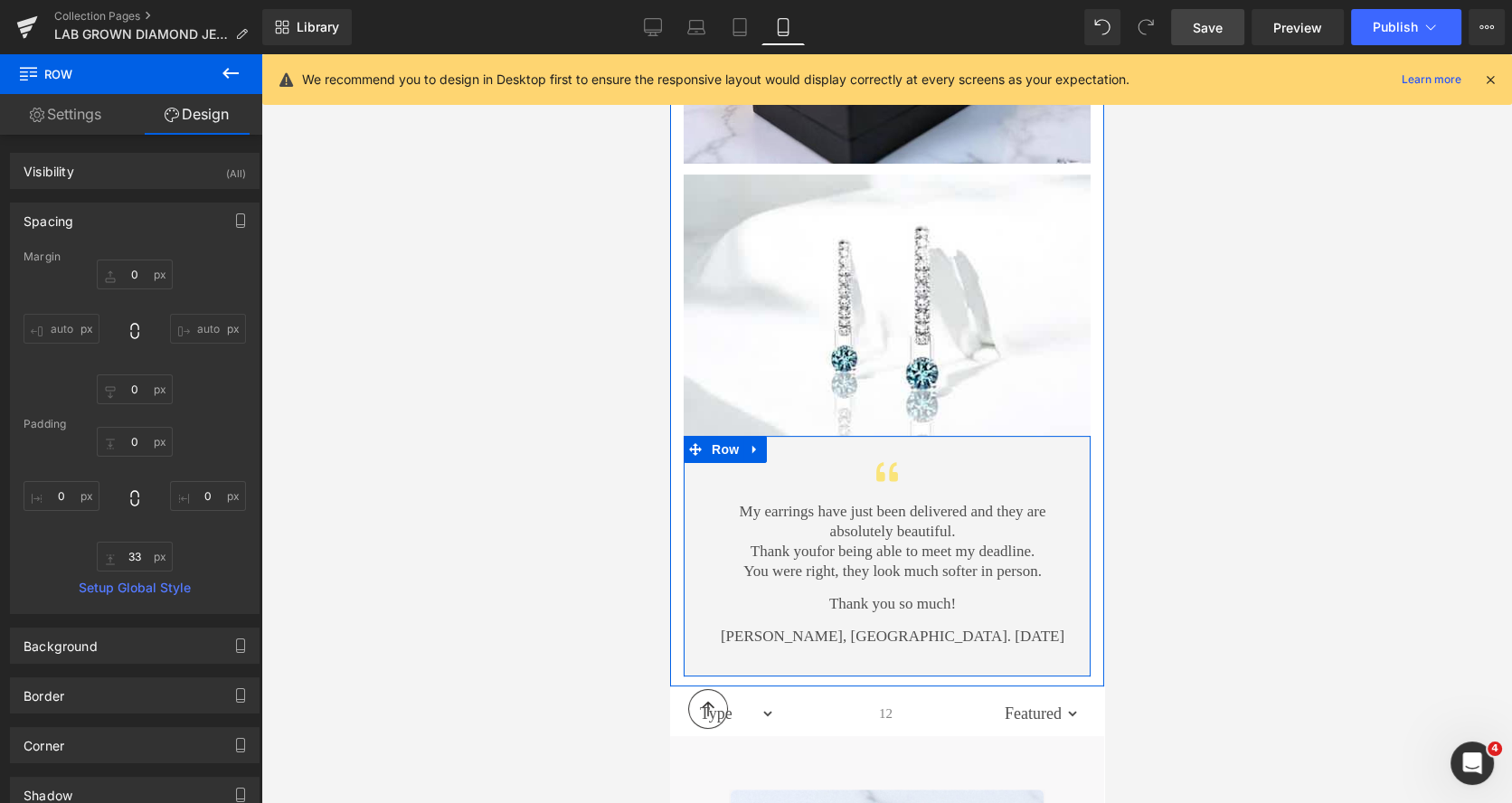
click at [963, 436] on div "Icon My earrings have just been delivered and they are absolutely beautiful. Th…" at bounding box center [886, 541] width 407 height 211
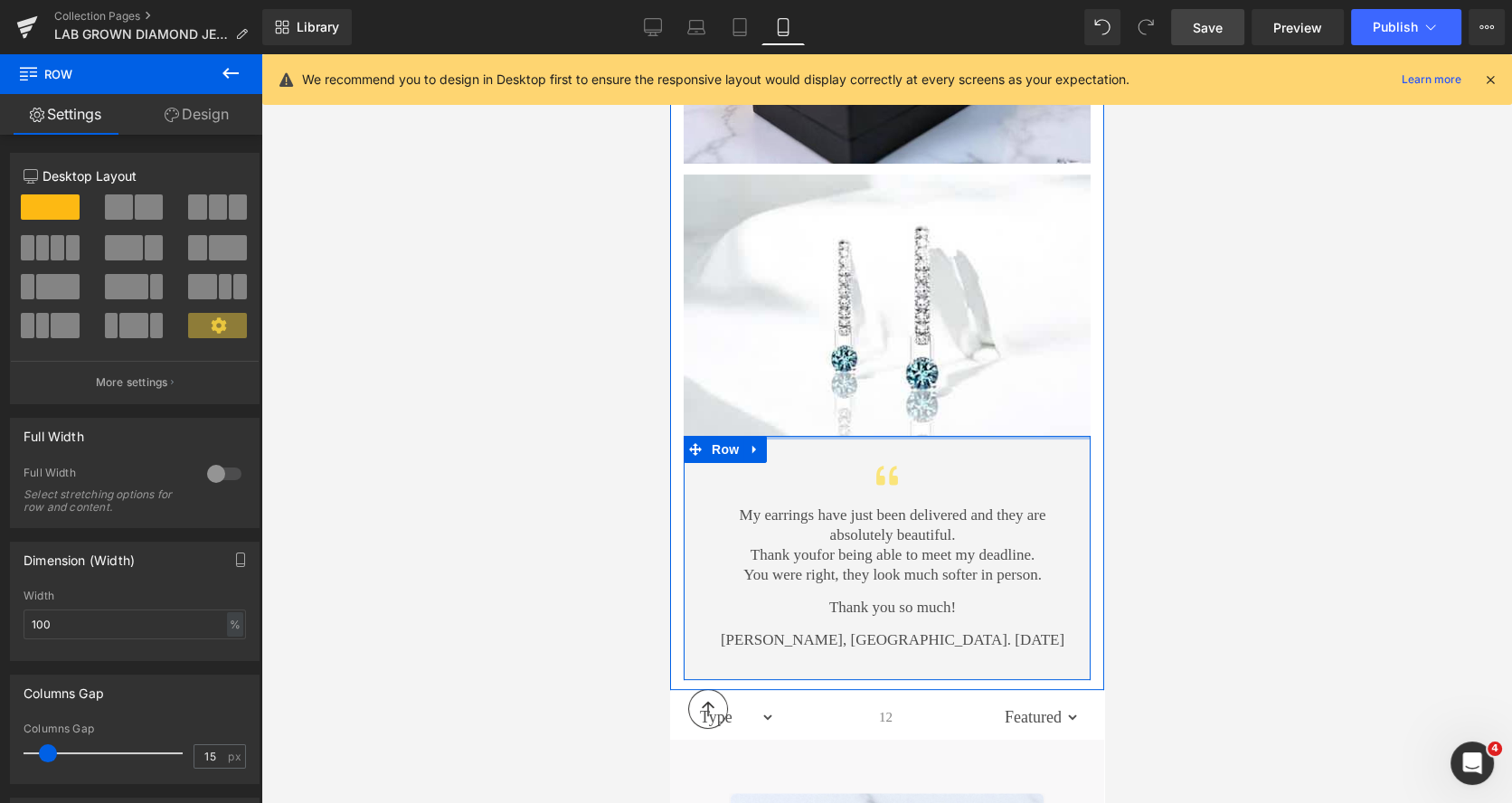
drag, startPoint x: 956, startPoint y: 417, endPoint x: 966, endPoint y: 421, distance: 10.8
click at [966, 436] on div "Icon My earrings have just been delivered and they are absolutely beautiful. Th…" at bounding box center [886, 557] width 407 height 244
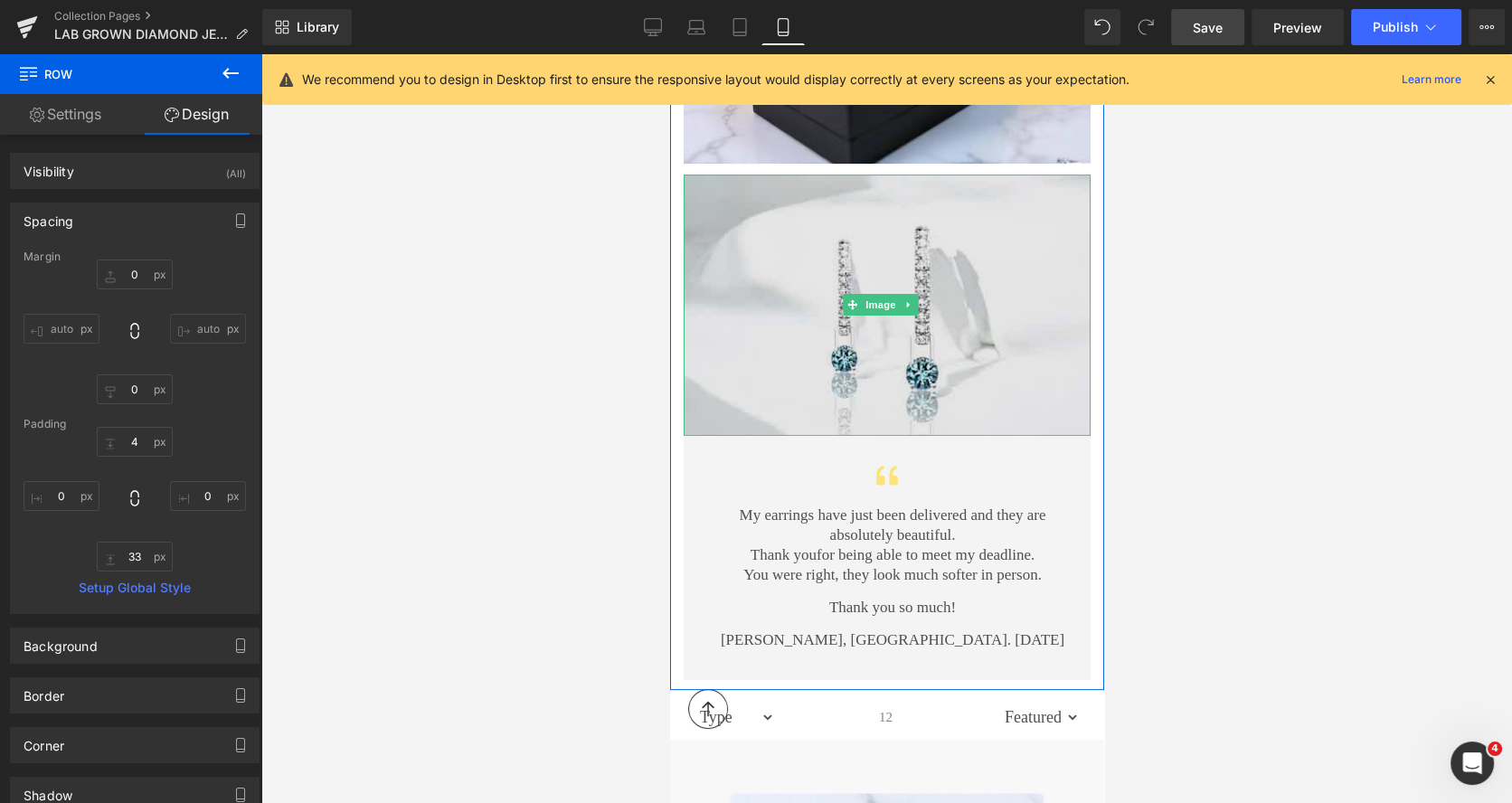
click at [998, 195] on img at bounding box center [886, 305] width 407 height 261
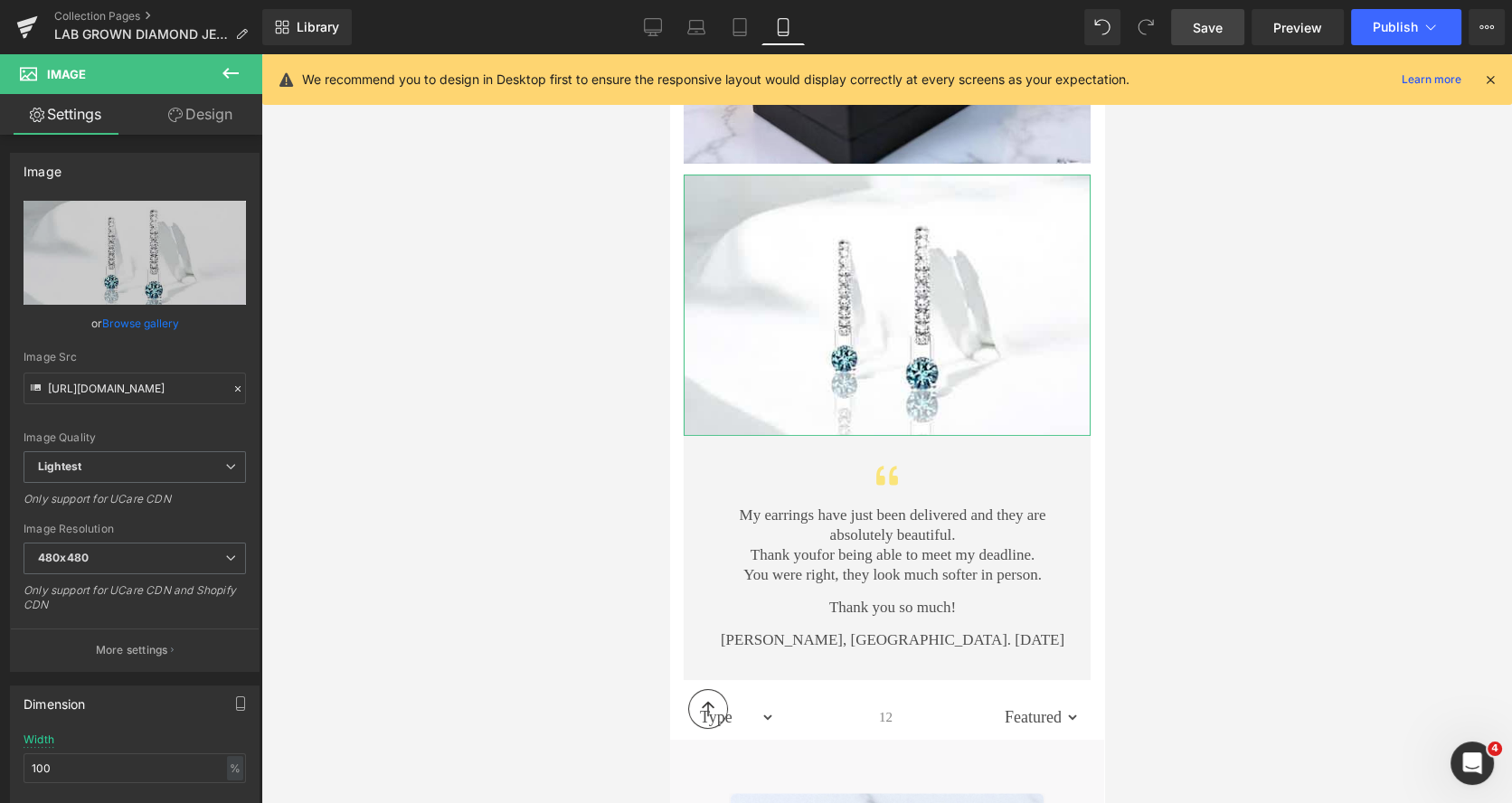
click at [226, 123] on link "Design" at bounding box center [200, 115] width 131 height 40
click at [0, 0] on div "Spacing" at bounding box center [0, 0] width 0 height 0
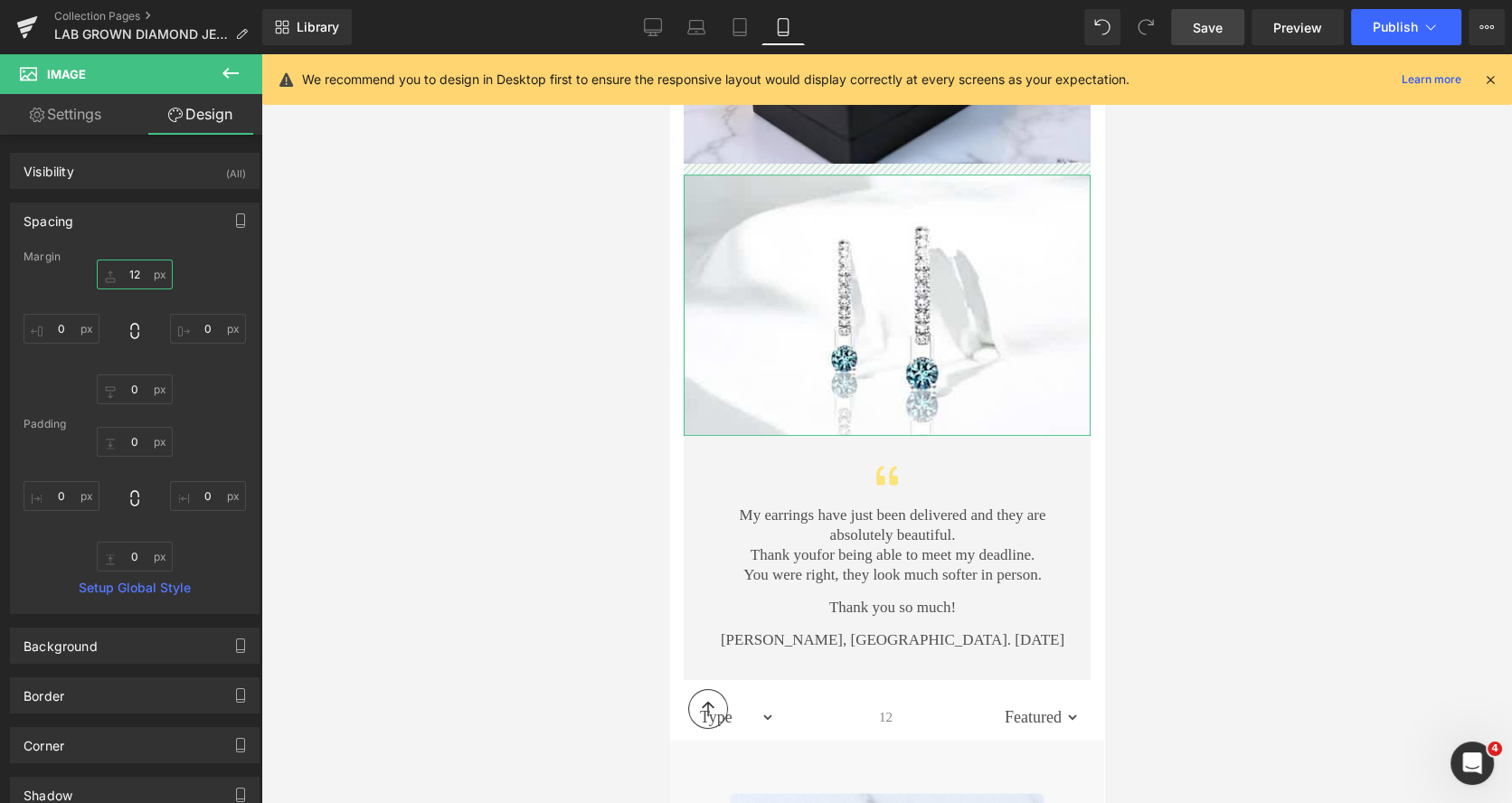
click at [123, 271] on input "12" at bounding box center [134, 274] width 76 height 30
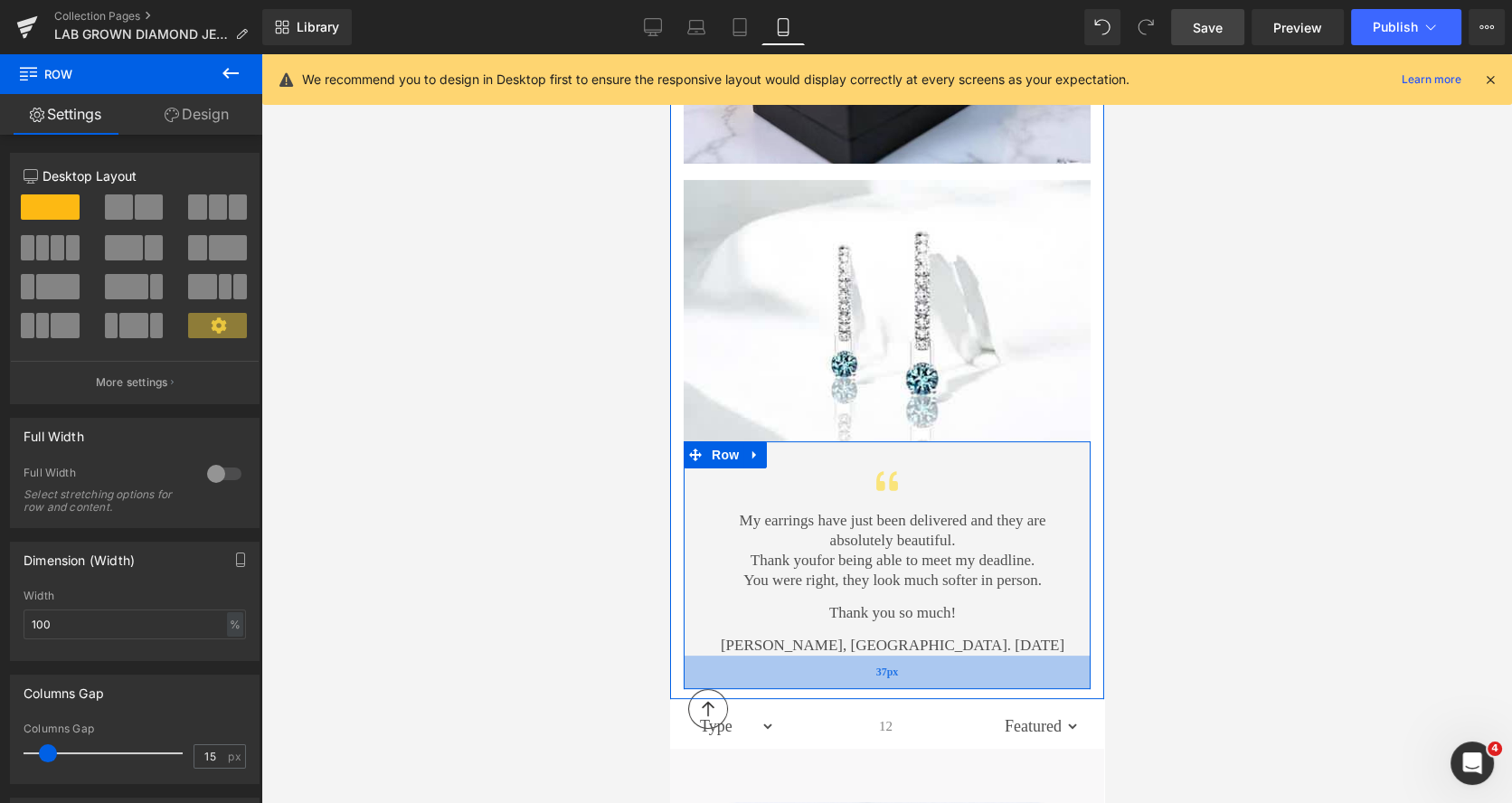
click at [876, 665] on span "37px" at bounding box center [886, 673] width 22 height 15
click at [1220, 25] on span "Save" at bounding box center [1207, 28] width 30 height 19
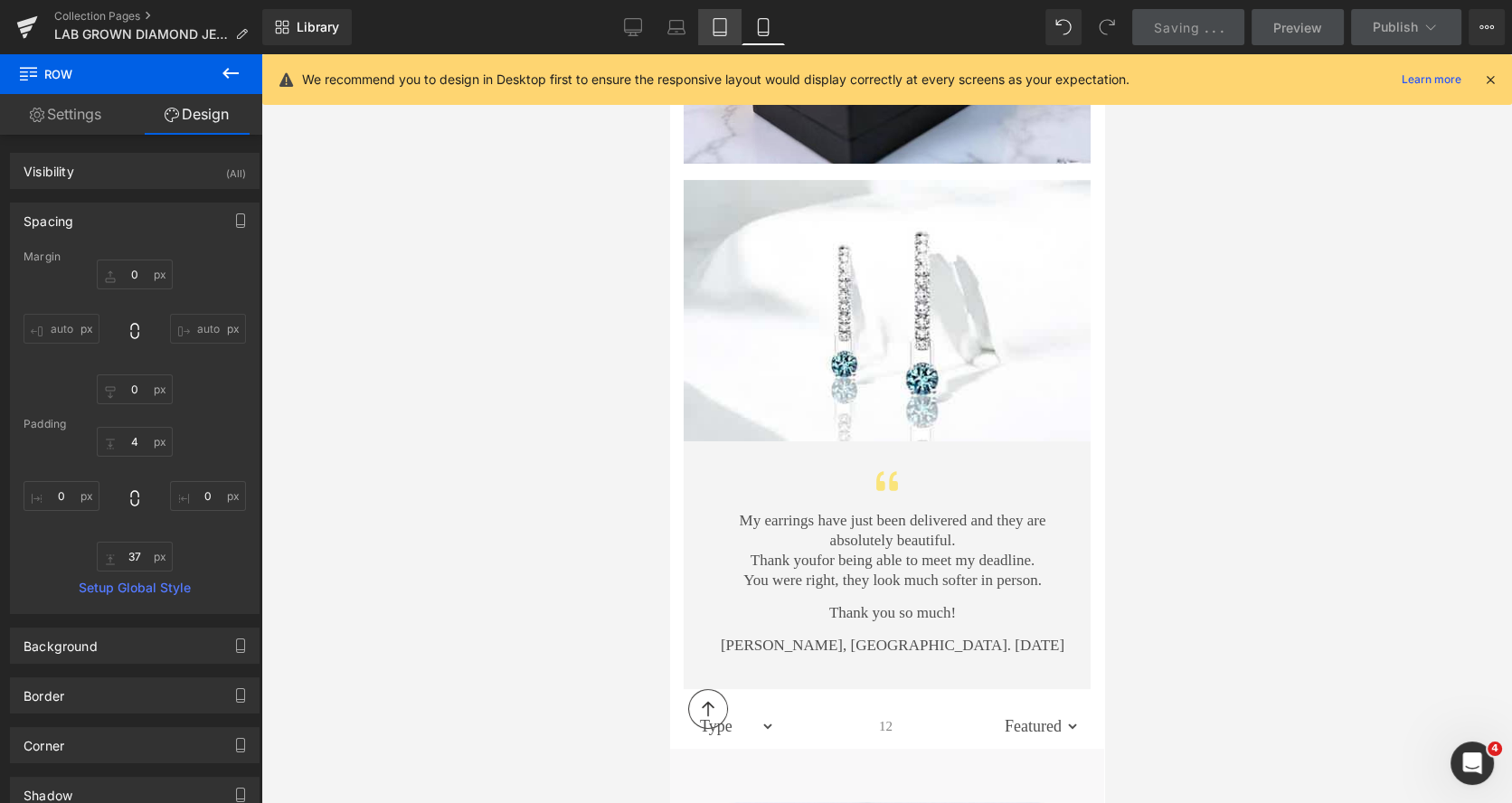
click at [715, 22] on icon at bounding box center [719, 28] width 13 height 17
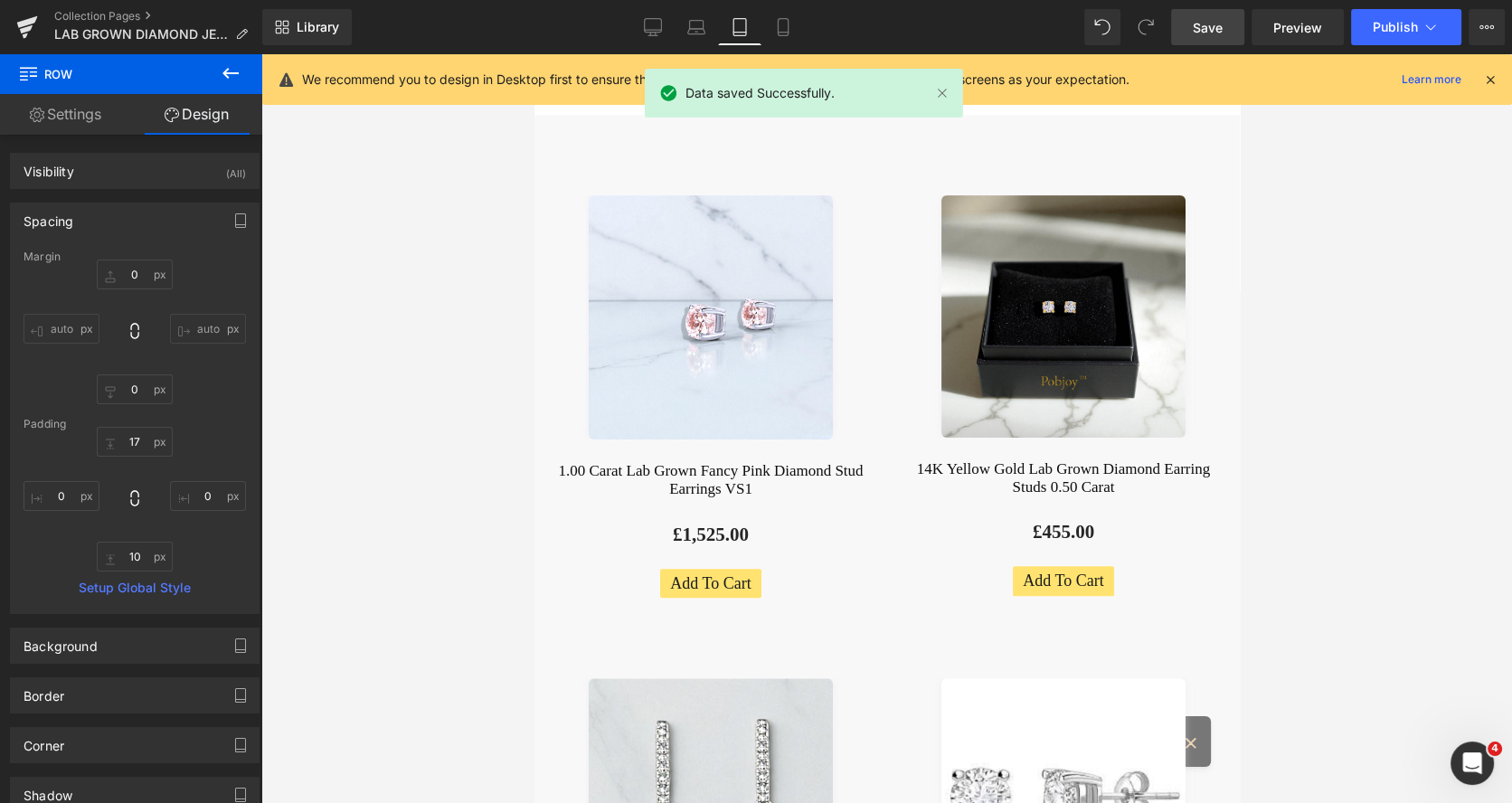
scroll to position [1, 0]
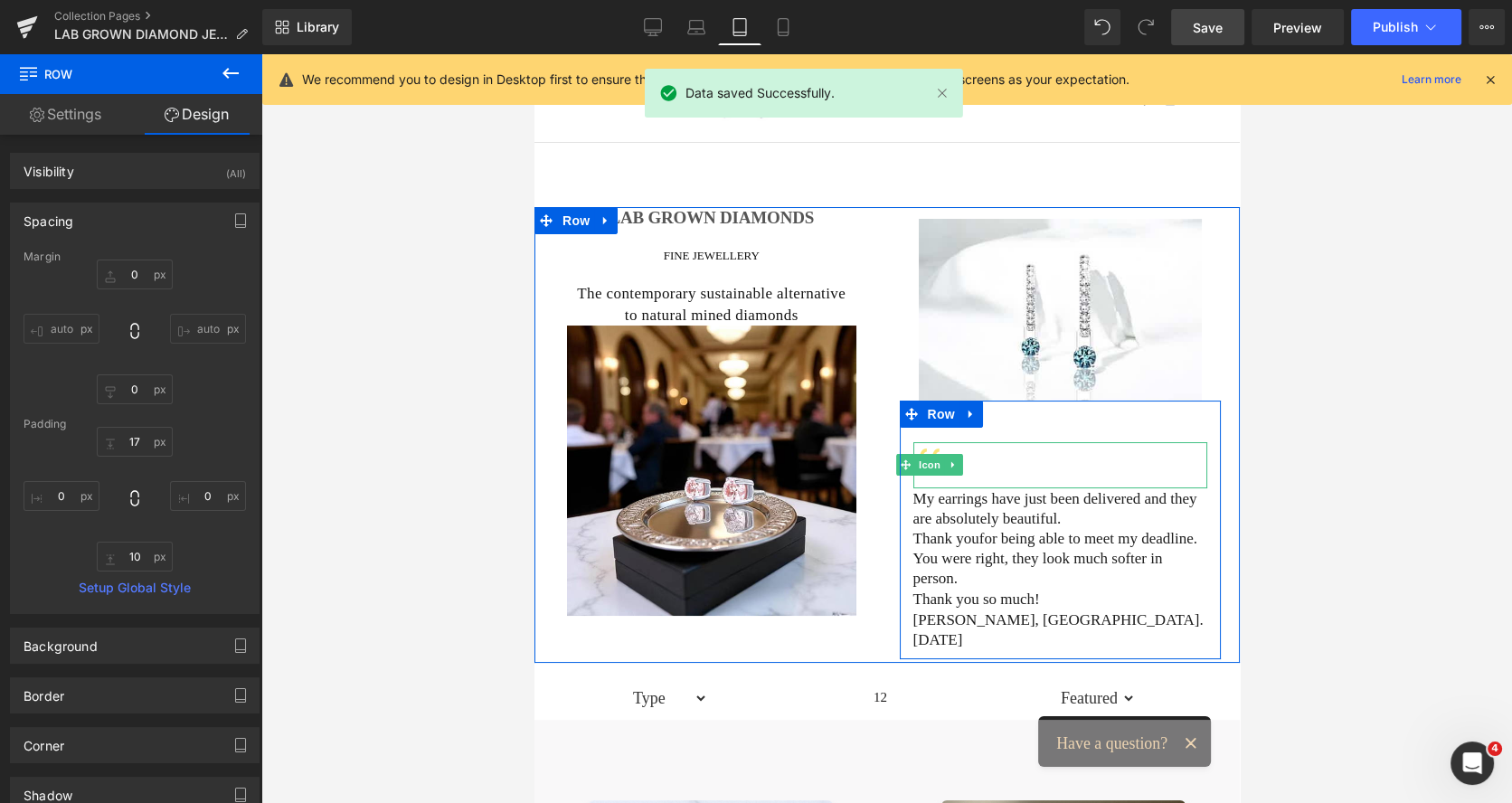
click at [976, 462] on div at bounding box center [1060, 466] width 295 height 46
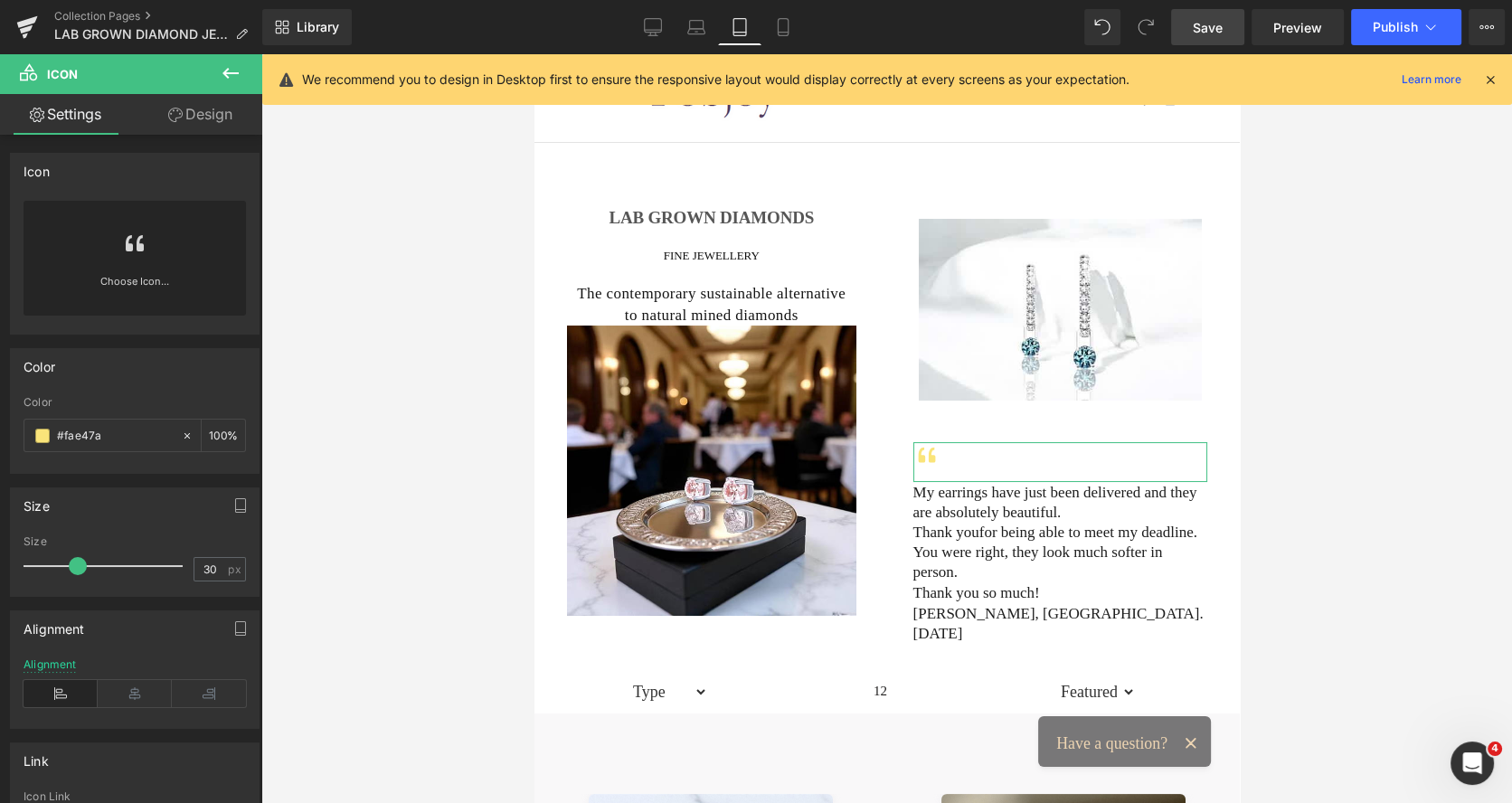
drag, startPoint x: 90, startPoint y: 563, endPoint x: 80, endPoint y: 558, distance: 11.2
click at [80, 558] on span at bounding box center [77, 566] width 18 height 18
click at [124, 691] on icon at bounding box center [134, 693] width 74 height 27
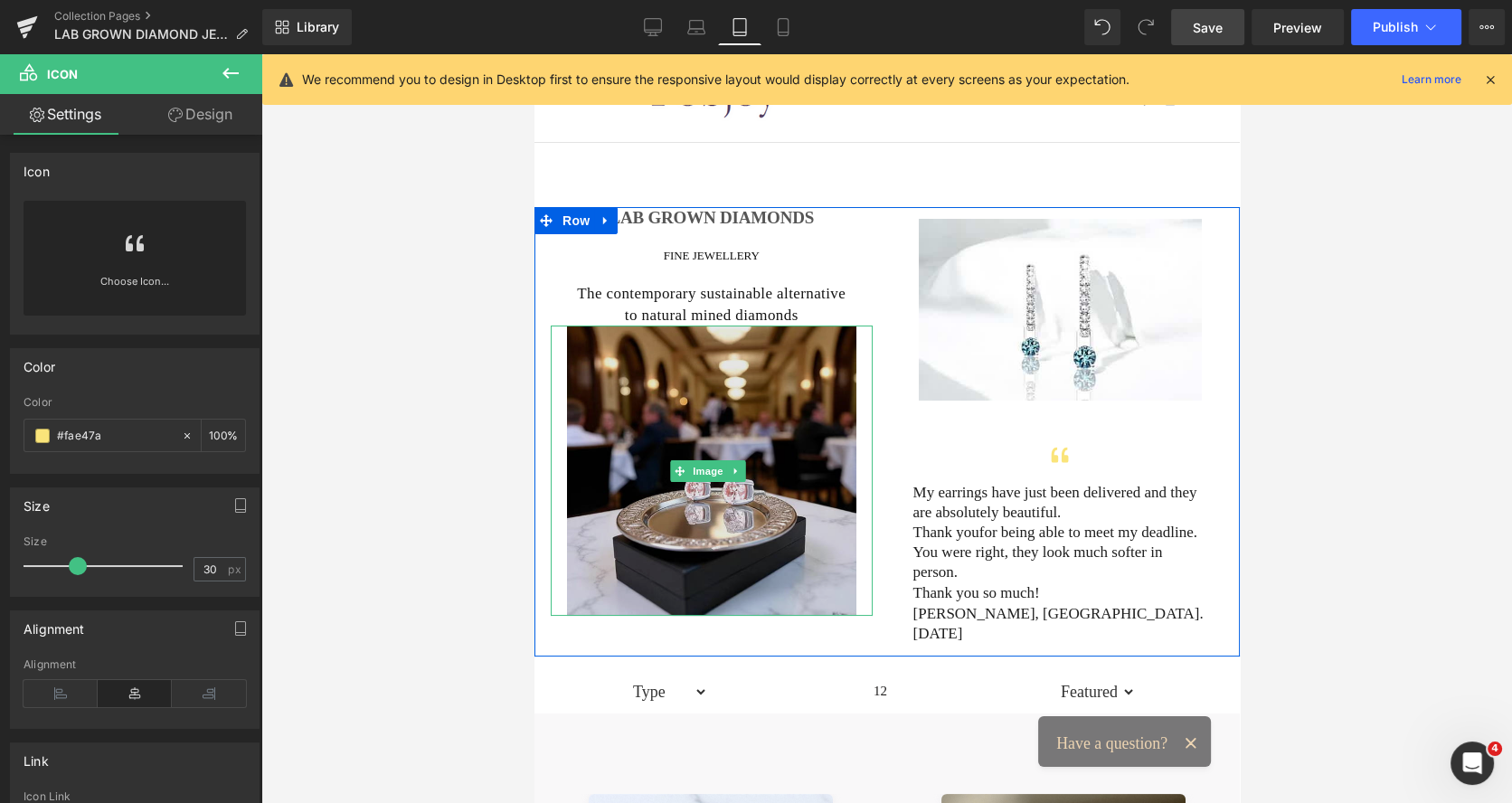
click at [790, 343] on img at bounding box center [710, 470] width 289 height 289
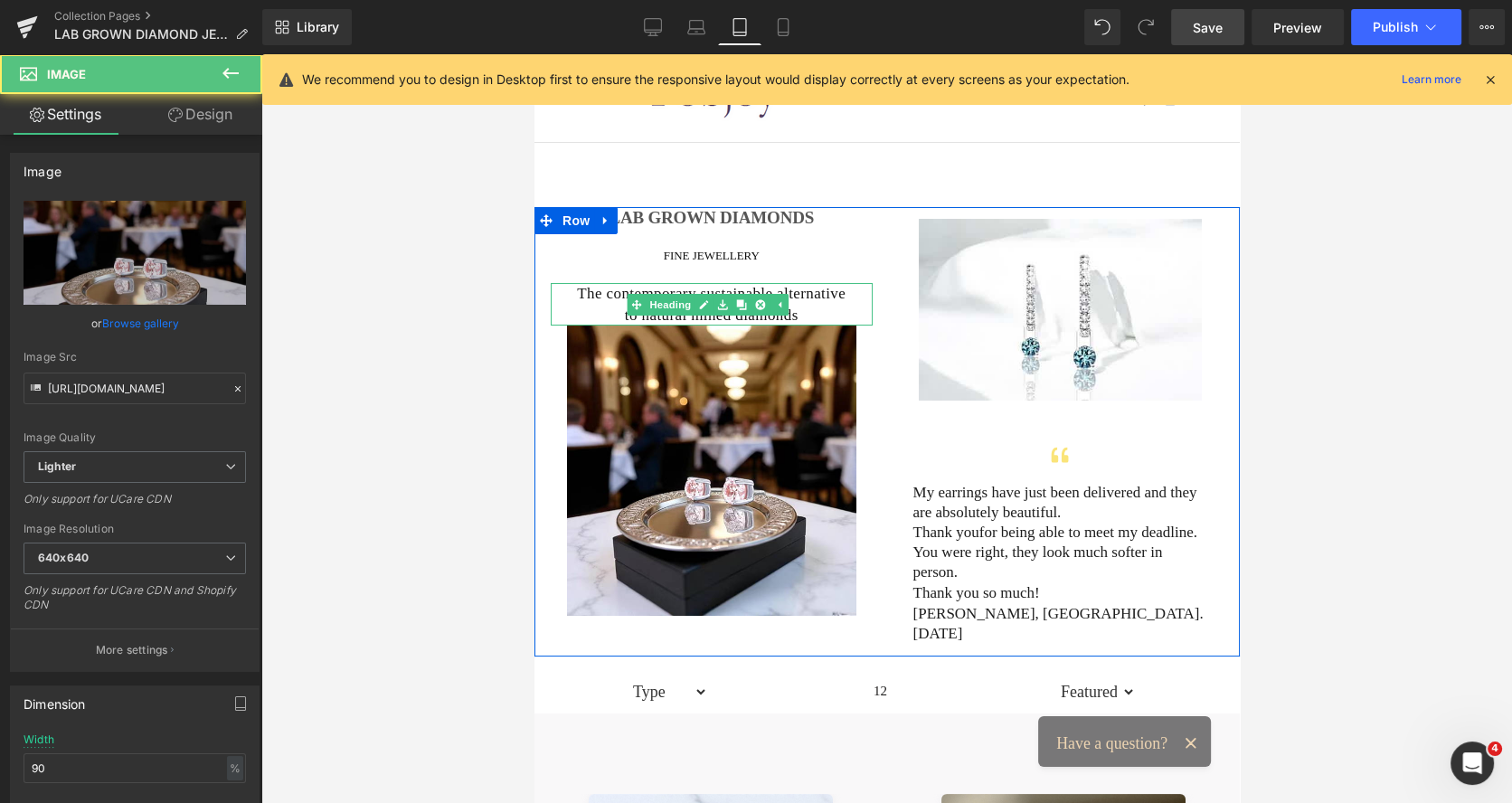
drag, startPoint x: 738, startPoint y: 298, endPoint x: 880, endPoint y: 286, distance: 142.5
click at [738, 300] on icon at bounding box center [741, 305] width 10 height 11
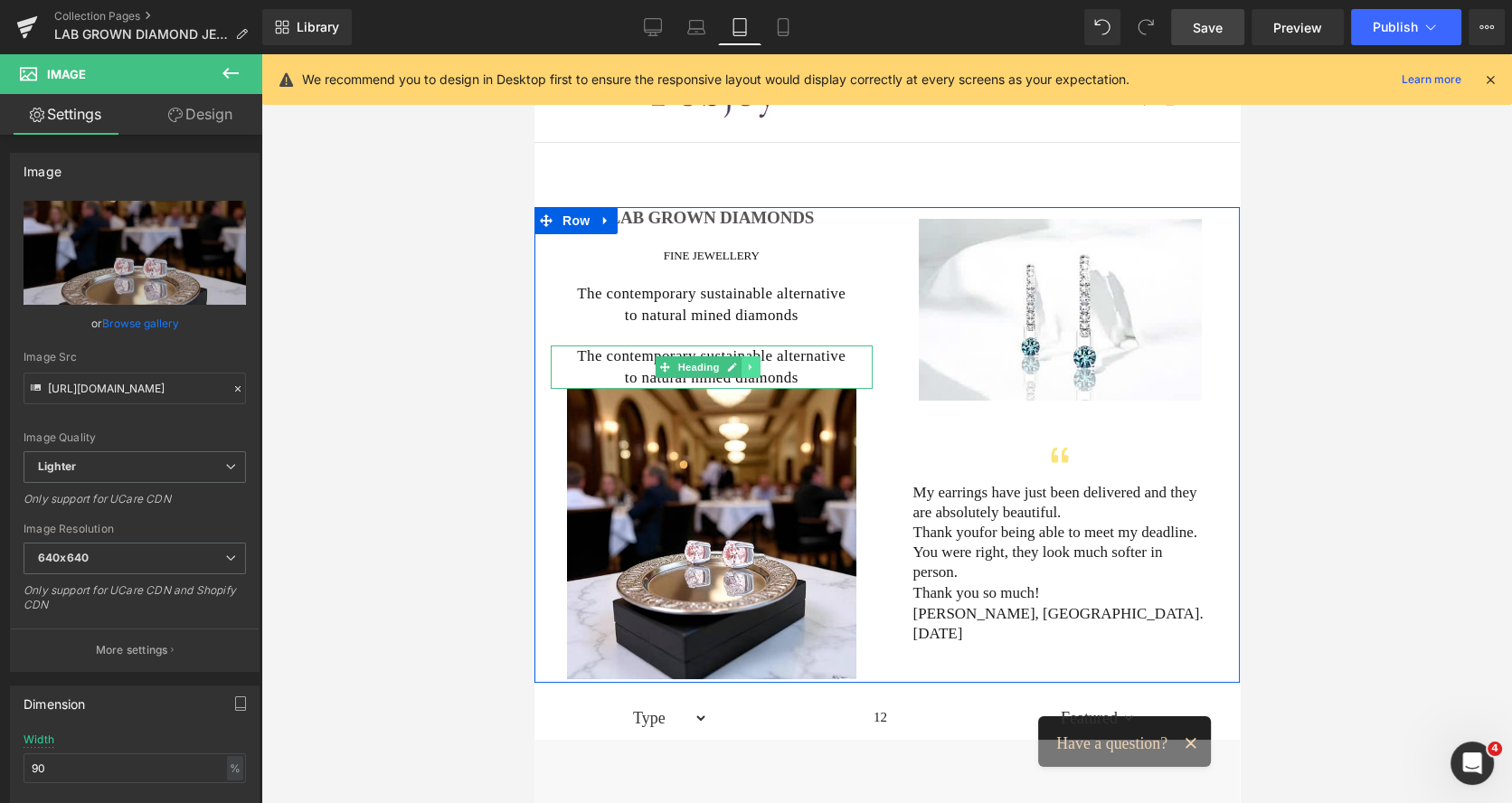
click at [754, 363] on icon at bounding box center [750, 366] width 10 height 11
click at [761, 368] on icon at bounding box center [759, 366] width 10 height 11
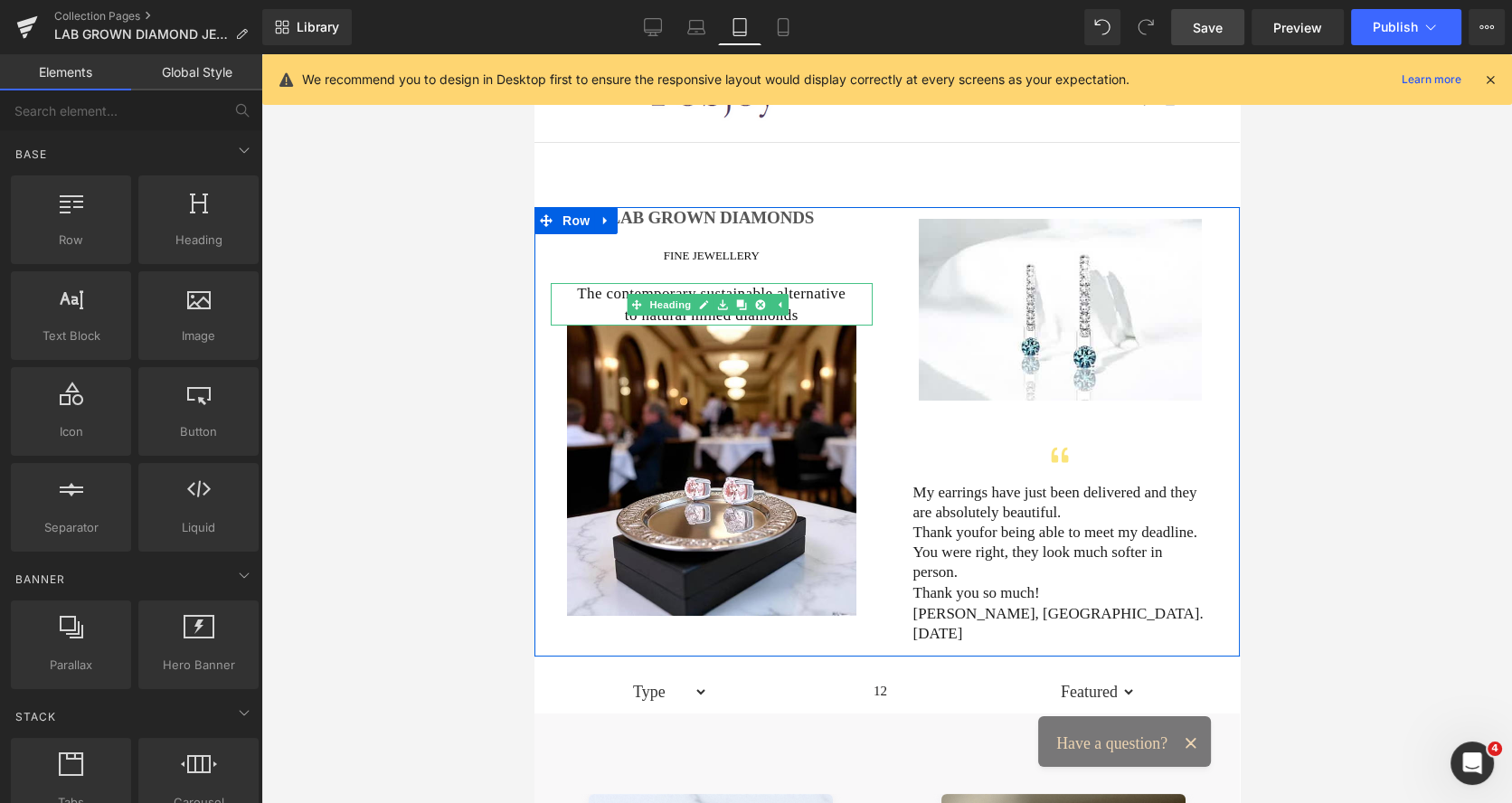
click at [614, 295] on span "The contemporary sustainable alternative to natural mined diamonds" at bounding box center [710, 305] width 269 height 39
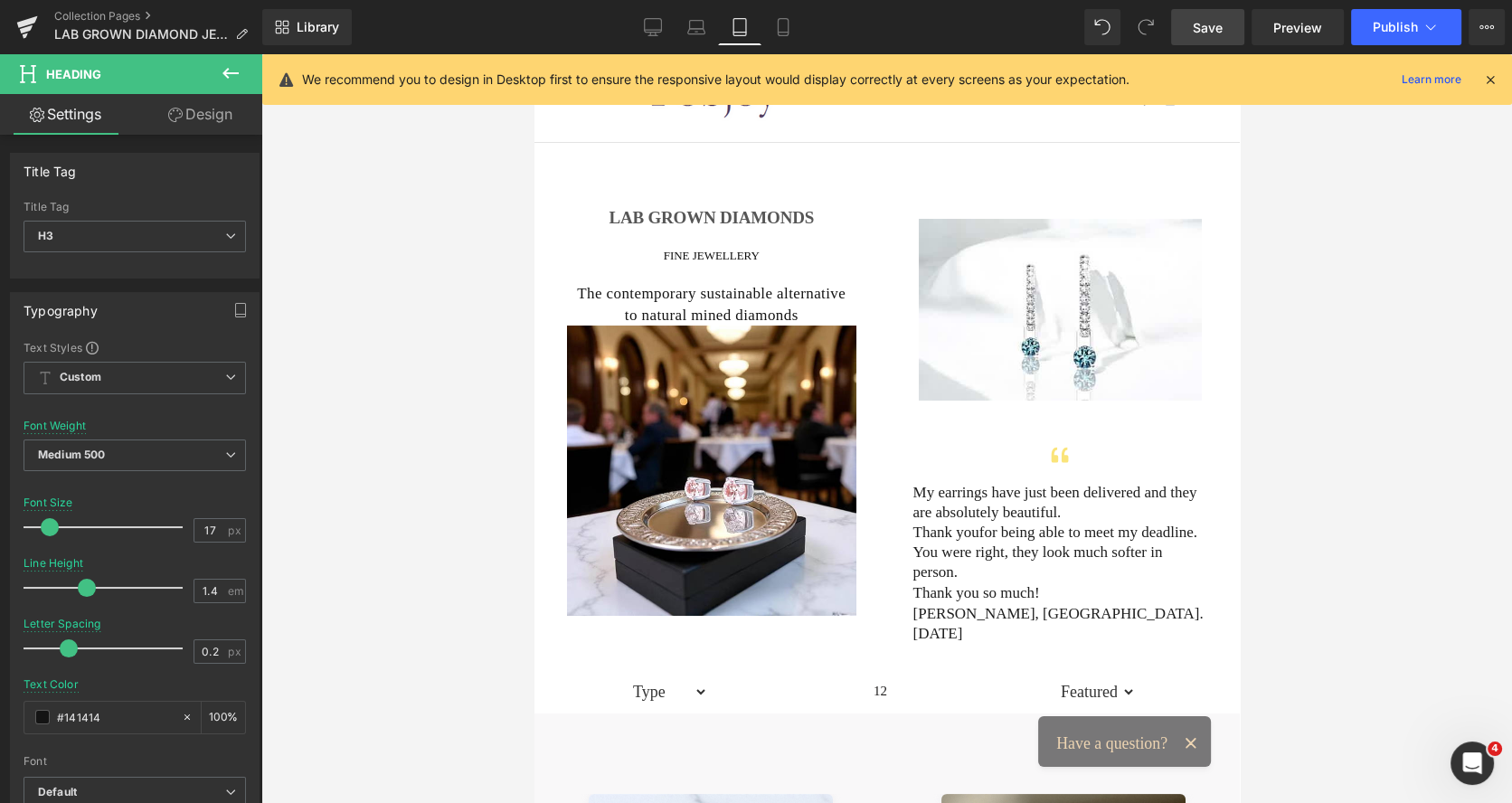
click at [203, 117] on link "Design" at bounding box center [200, 115] width 131 height 40
click at [0, 0] on div "Spacing" at bounding box center [0, 0] width 0 height 0
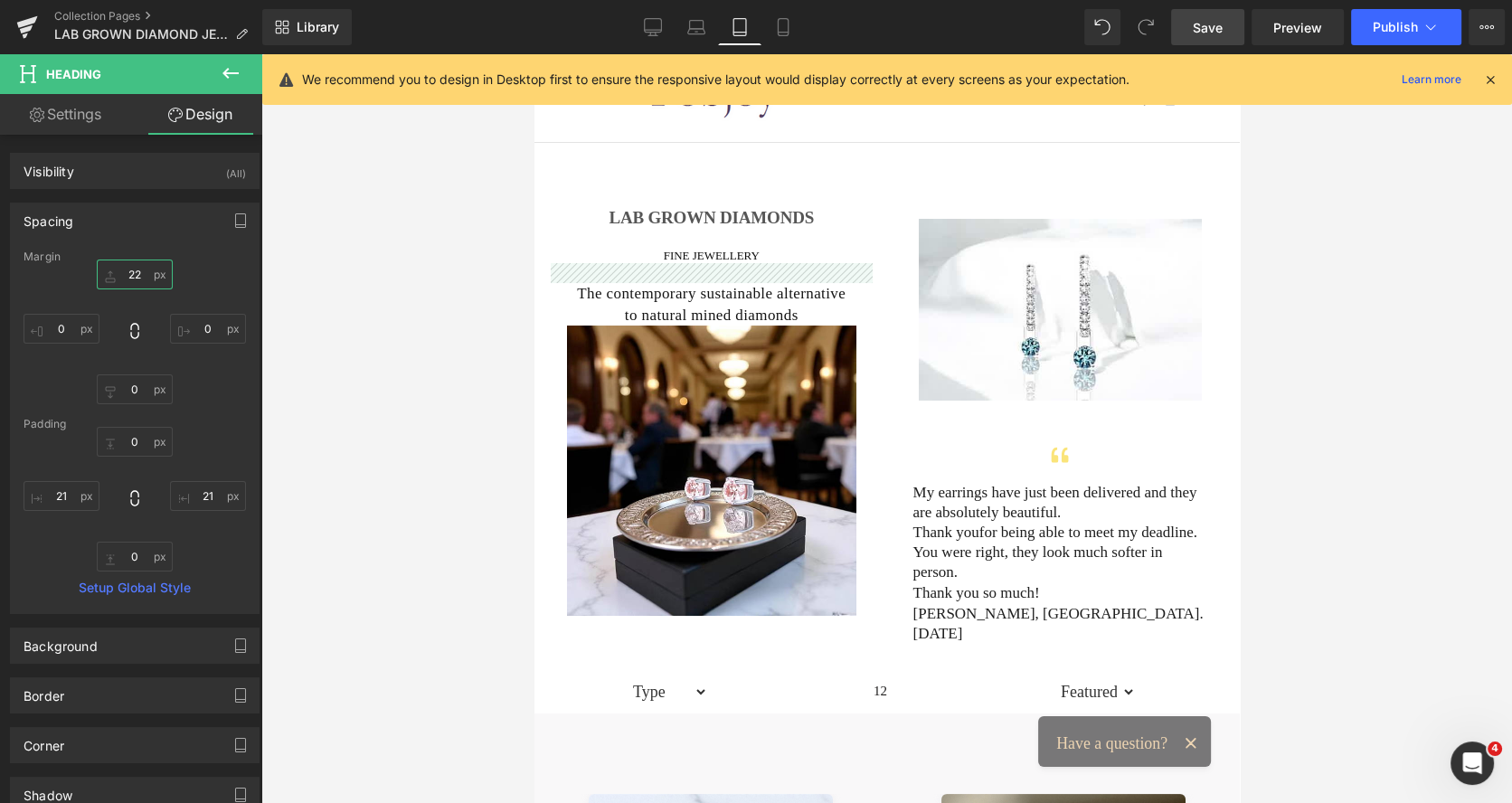
click at [126, 278] on input "22" at bounding box center [134, 274] width 76 height 30
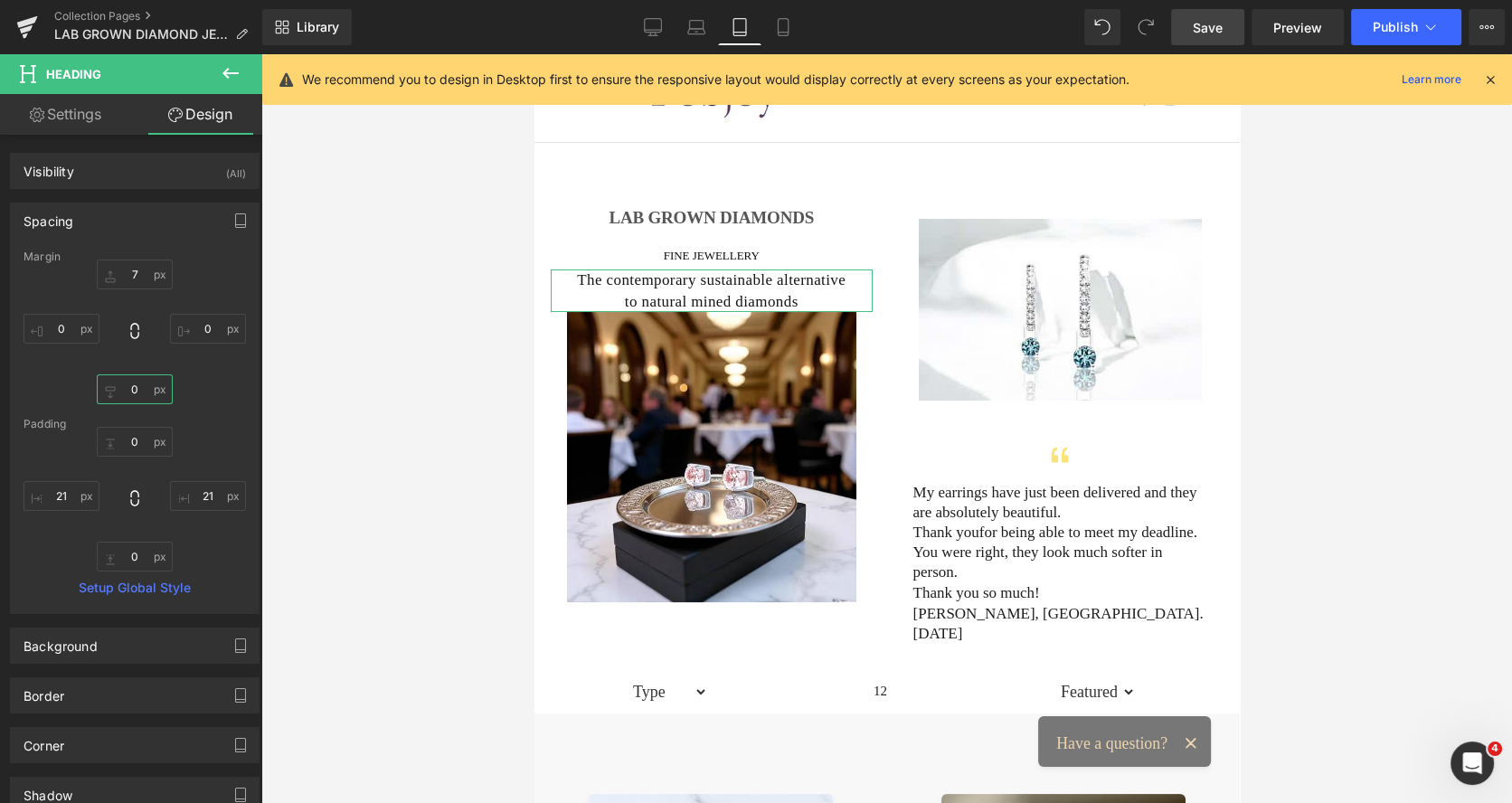
click at [134, 390] on input "0" at bounding box center [134, 388] width 76 height 30
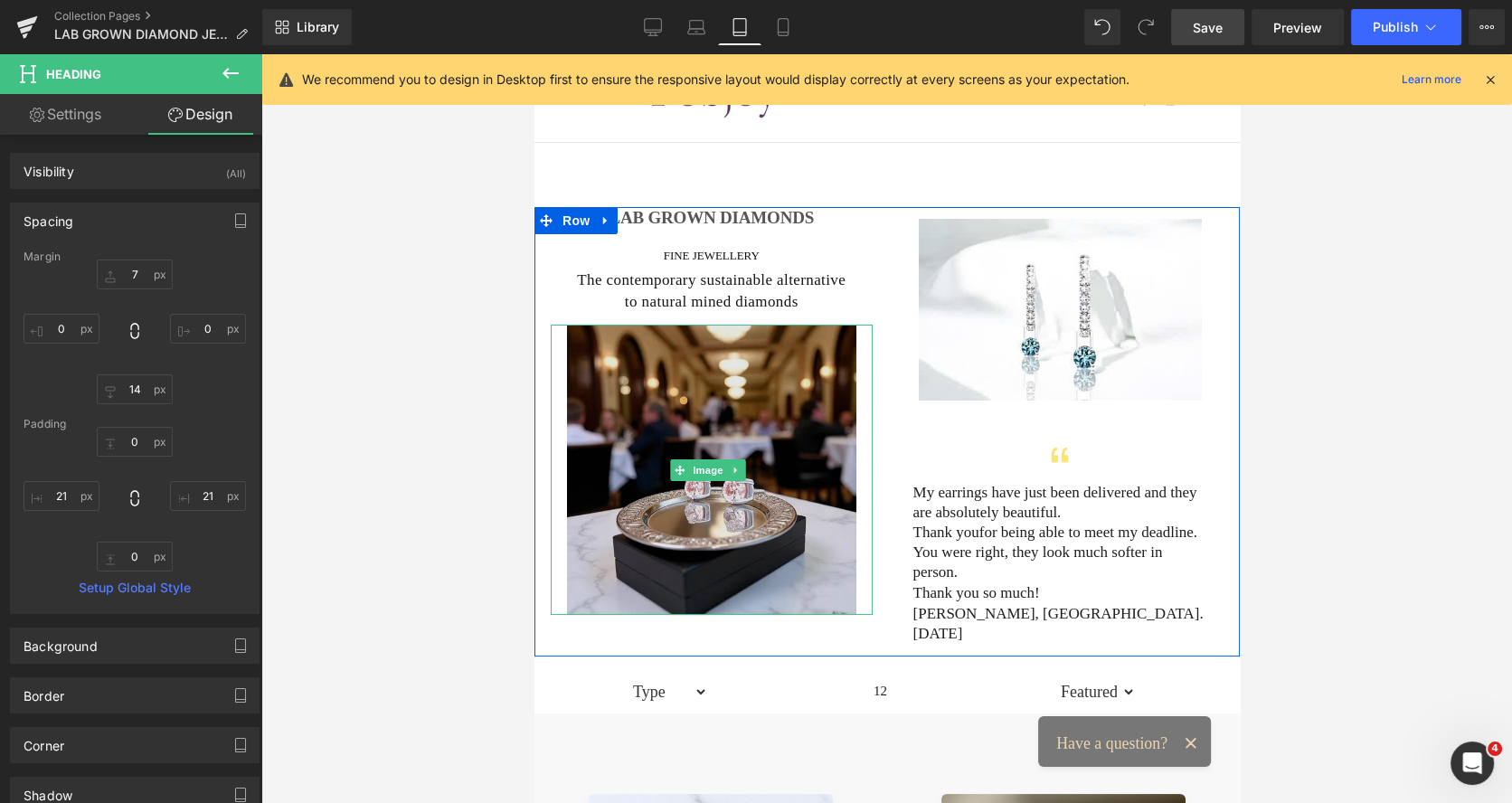
click at [649, 364] on img at bounding box center [710, 469] width 289 height 289
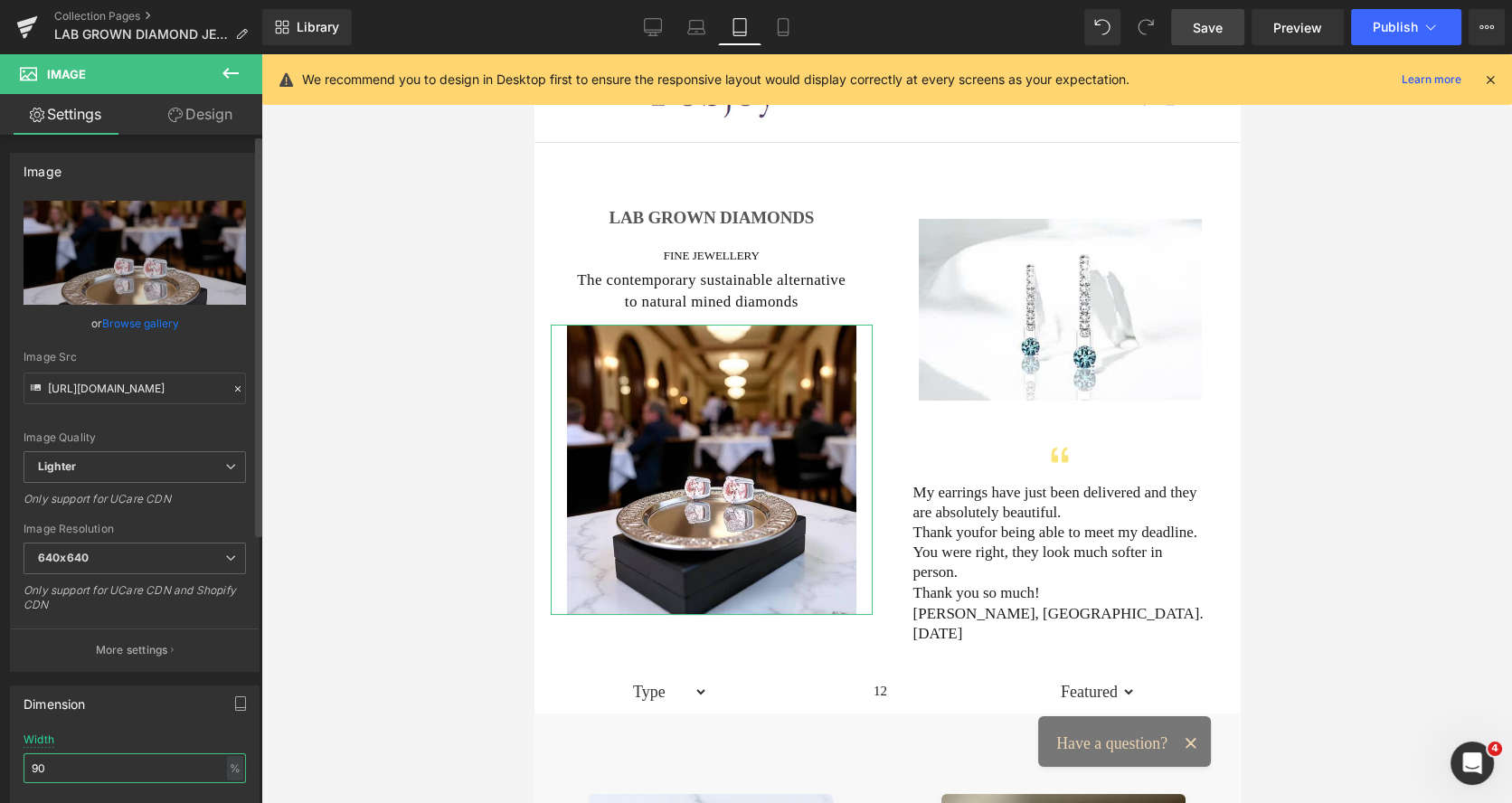
drag, startPoint x: 64, startPoint y: 763, endPoint x: 0, endPoint y: 762, distance: 64.0
click at [0, 762] on div "Dimension 90% Width 90 % % px auto Height auto 0 Circle Image" at bounding box center [135, 793] width 271 height 243
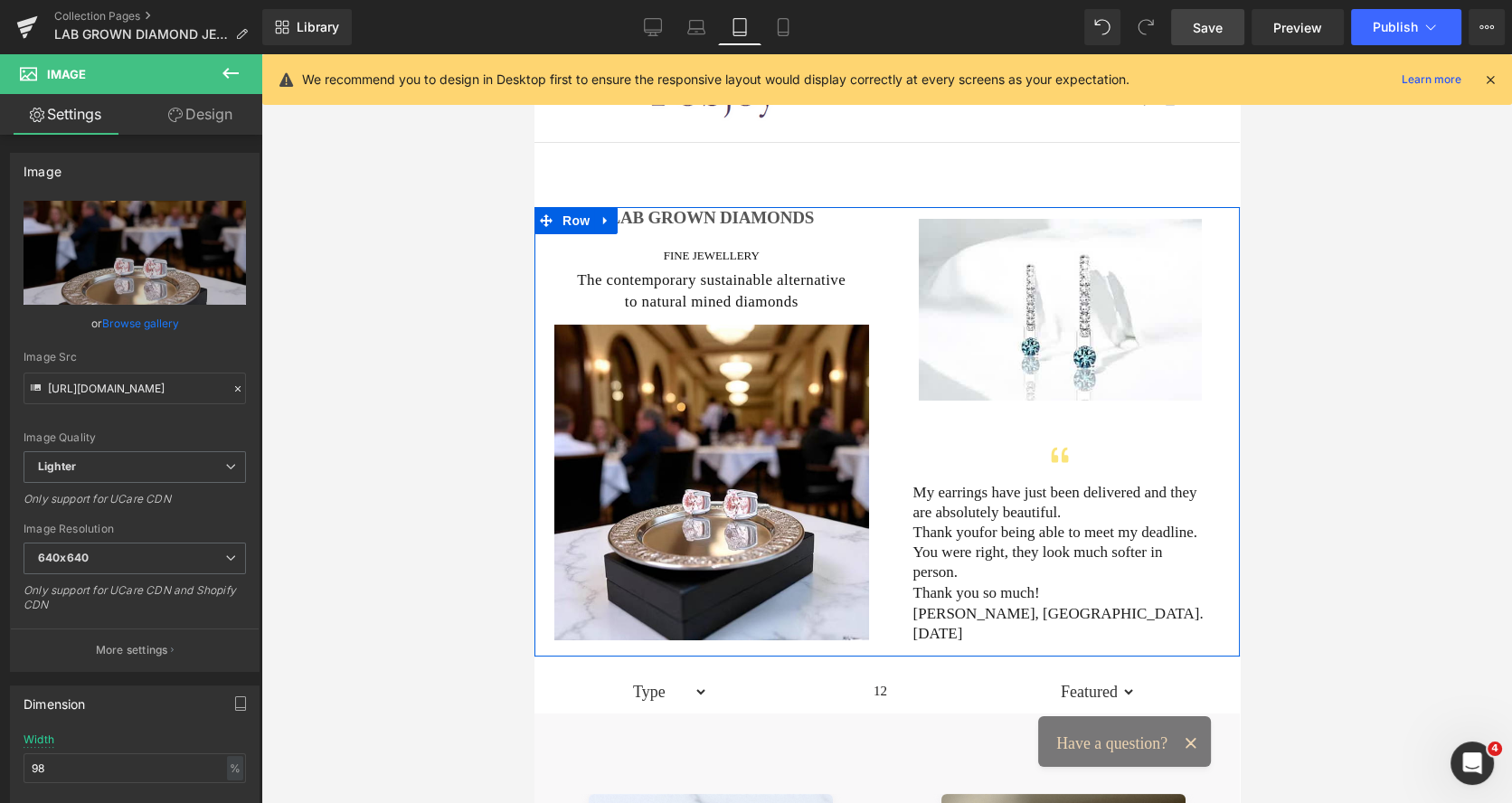
click at [534, 54] on div at bounding box center [534, 54] width 0 height 0
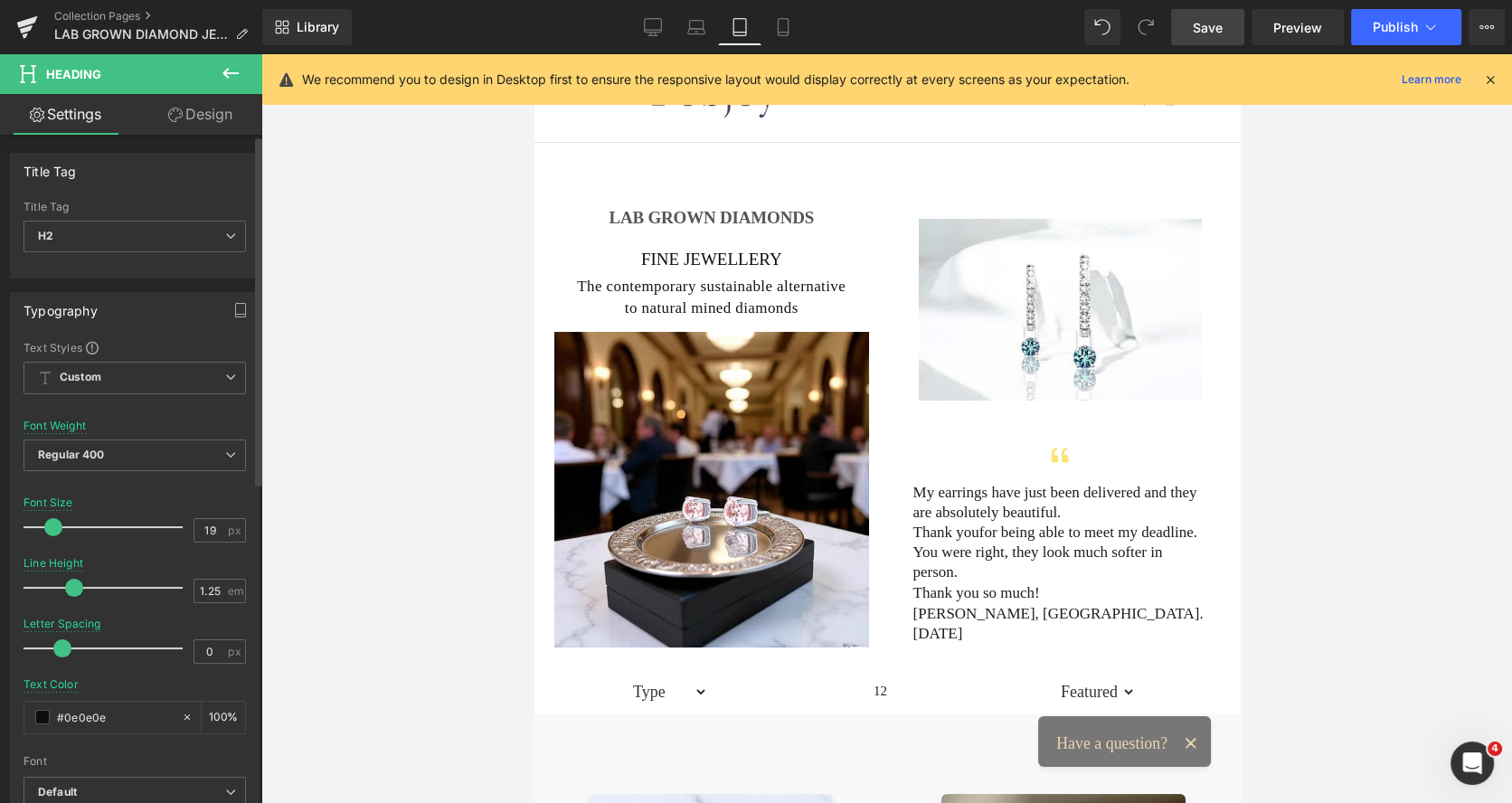
drag, startPoint x: 45, startPoint y: 524, endPoint x: 54, endPoint y: 529, distance: 10.3
click at [54, 529] on span at bounding box center [53, 527] width 18 height 18
click at [207, 118] on link "Design" at bounding box center [200, 115] width 131 height 40
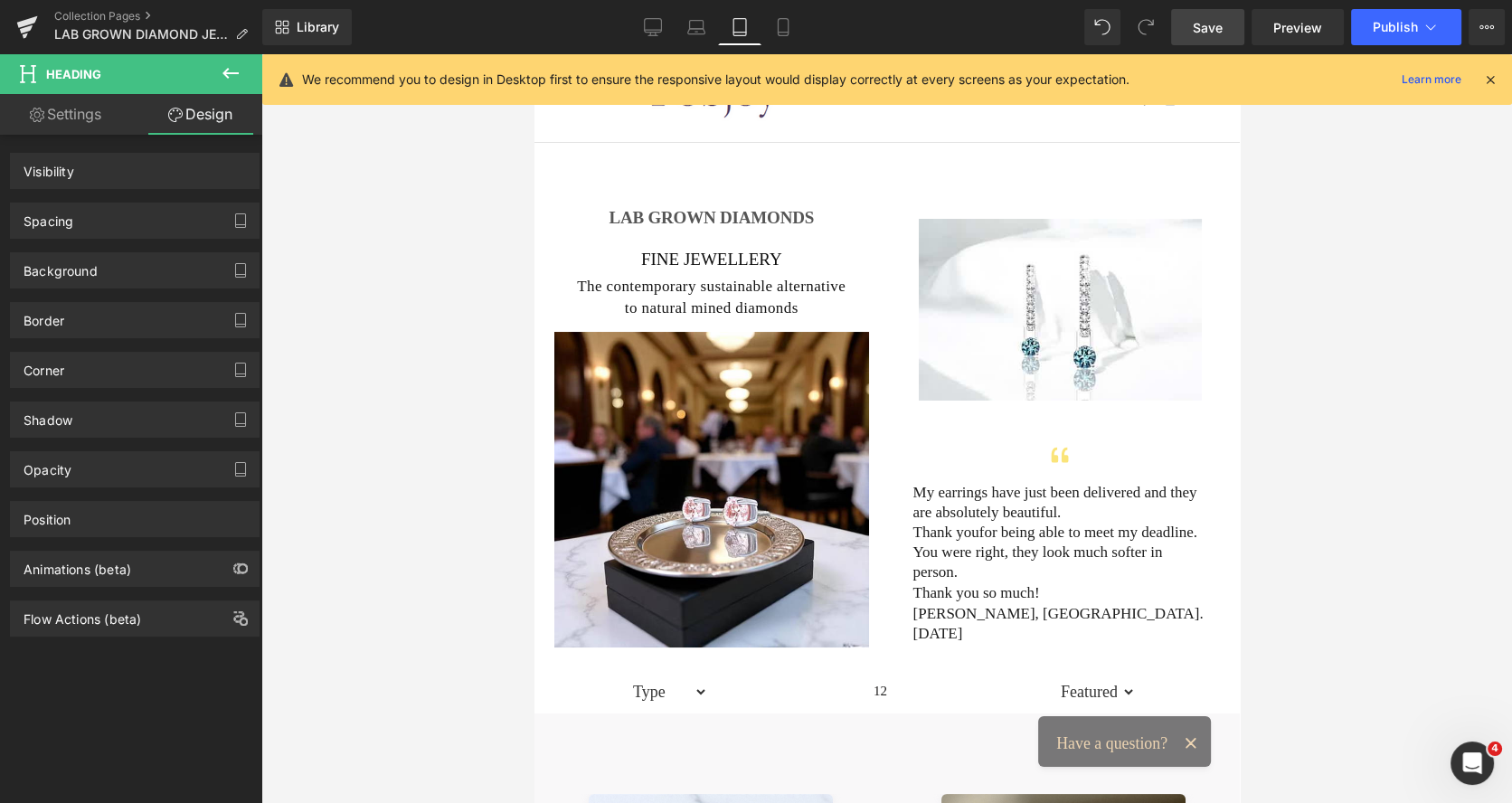
click at [110, 213] on div "Spacing" at bounding box center [134, 221] width 248 height 35
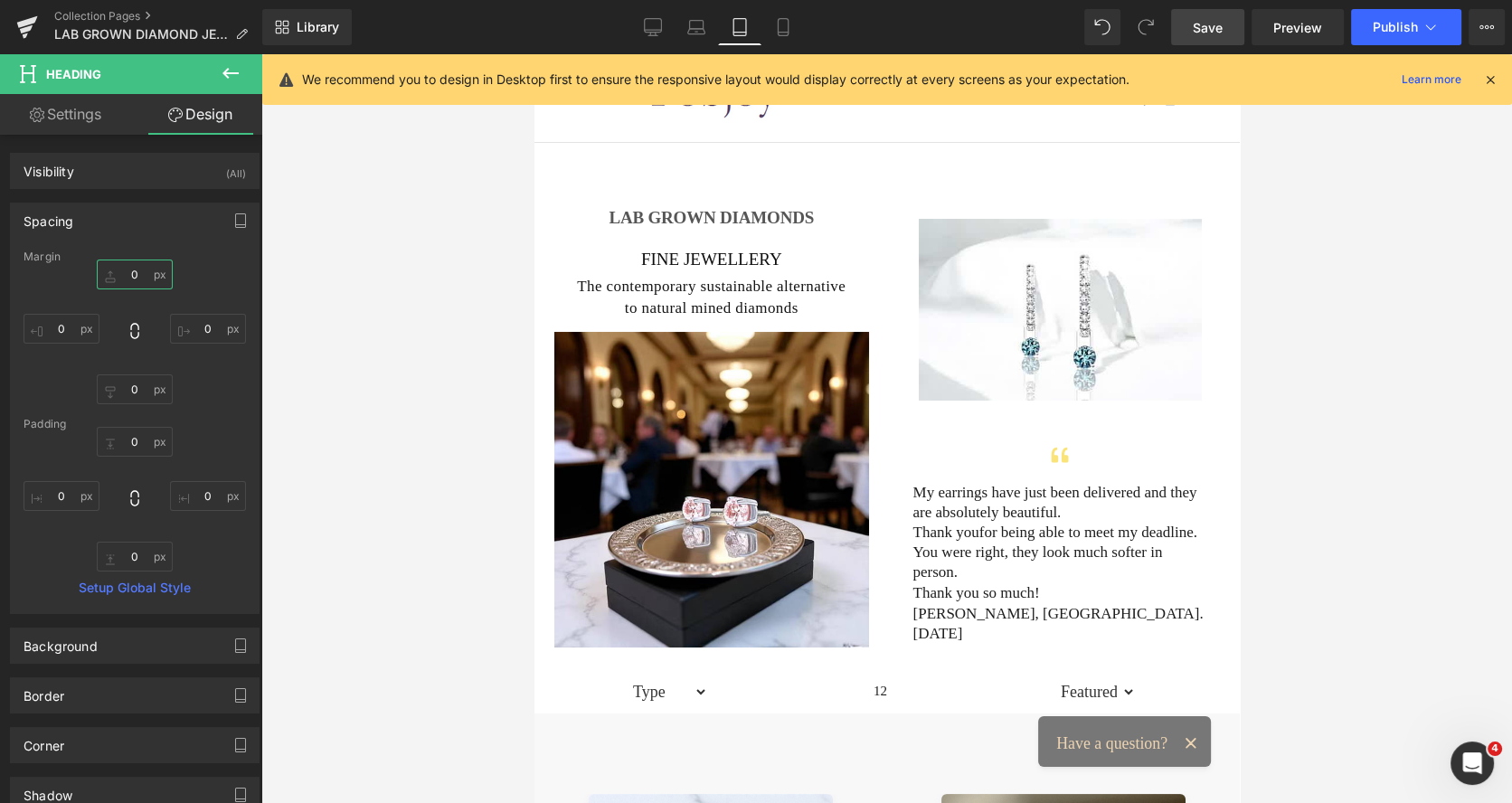
click at [119, 275] on input "0" at bounding box center [134, 274] width 76 height 30
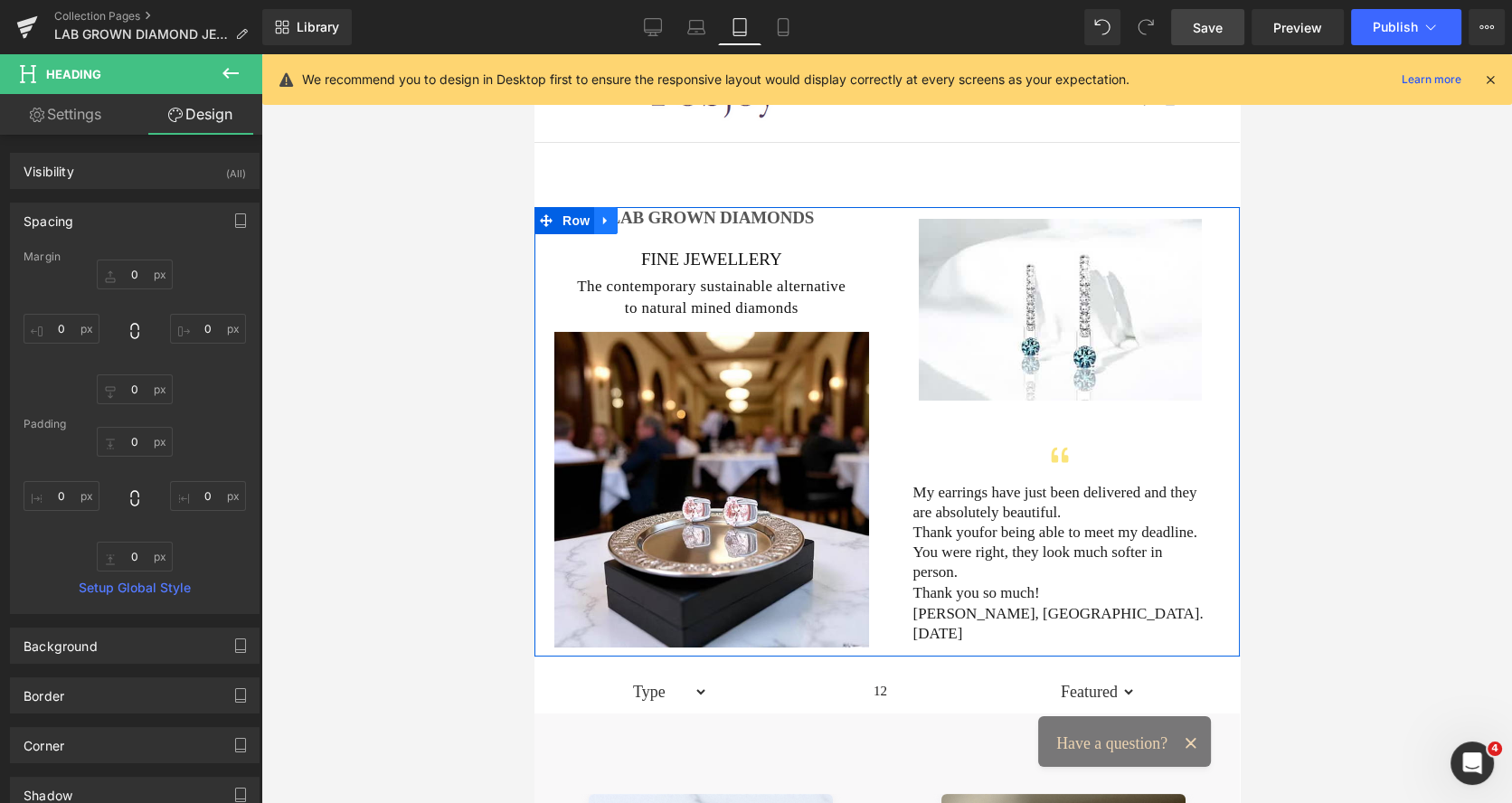
click at [599, 220] on icon at bounding box center [604, 221] width 13 height 13
click at [719, 216] on span "Heading" at bounding box center [698, 219] width 49 height 22
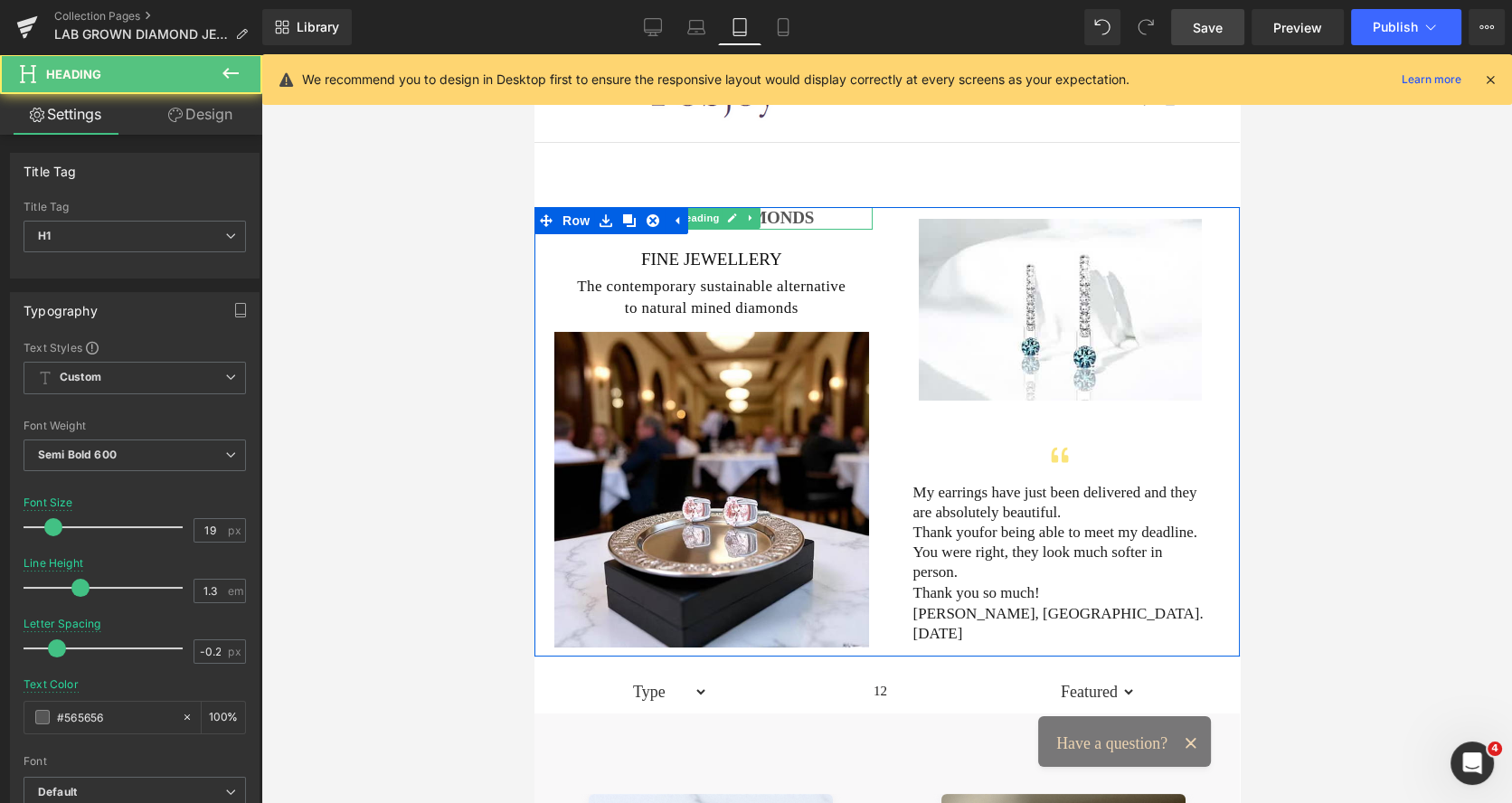
click at [778, 215] on h1 "LAB GROWN DIAMONDS" at bounding box center [710, 218] width 322 height 22
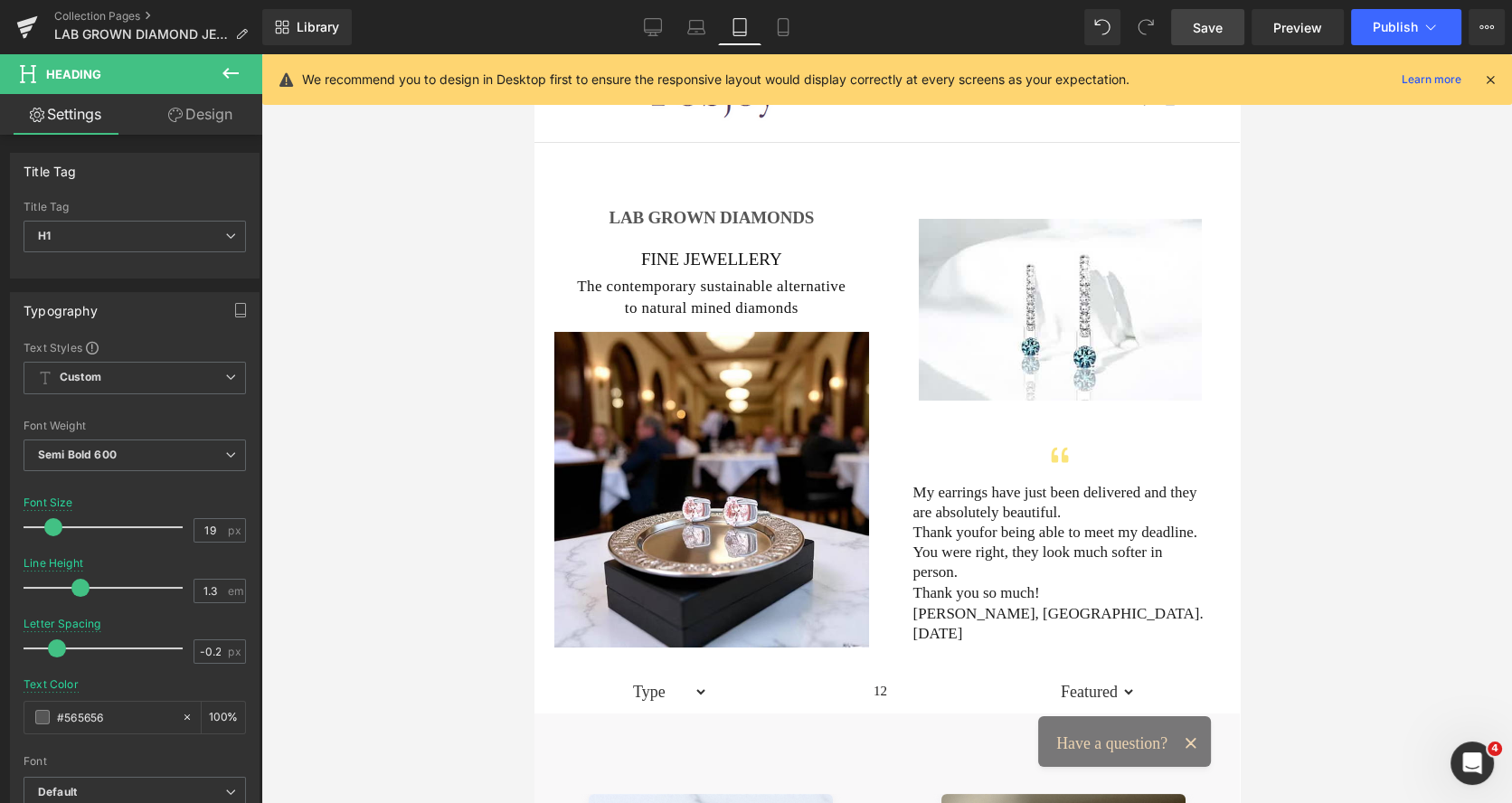
click at [190, 117] on link "Design" at bounding box center [200, 115] width 131 height 40
click at [0, 0] on div "Spacing" at bounding box center [0, 0] width 0 height 0
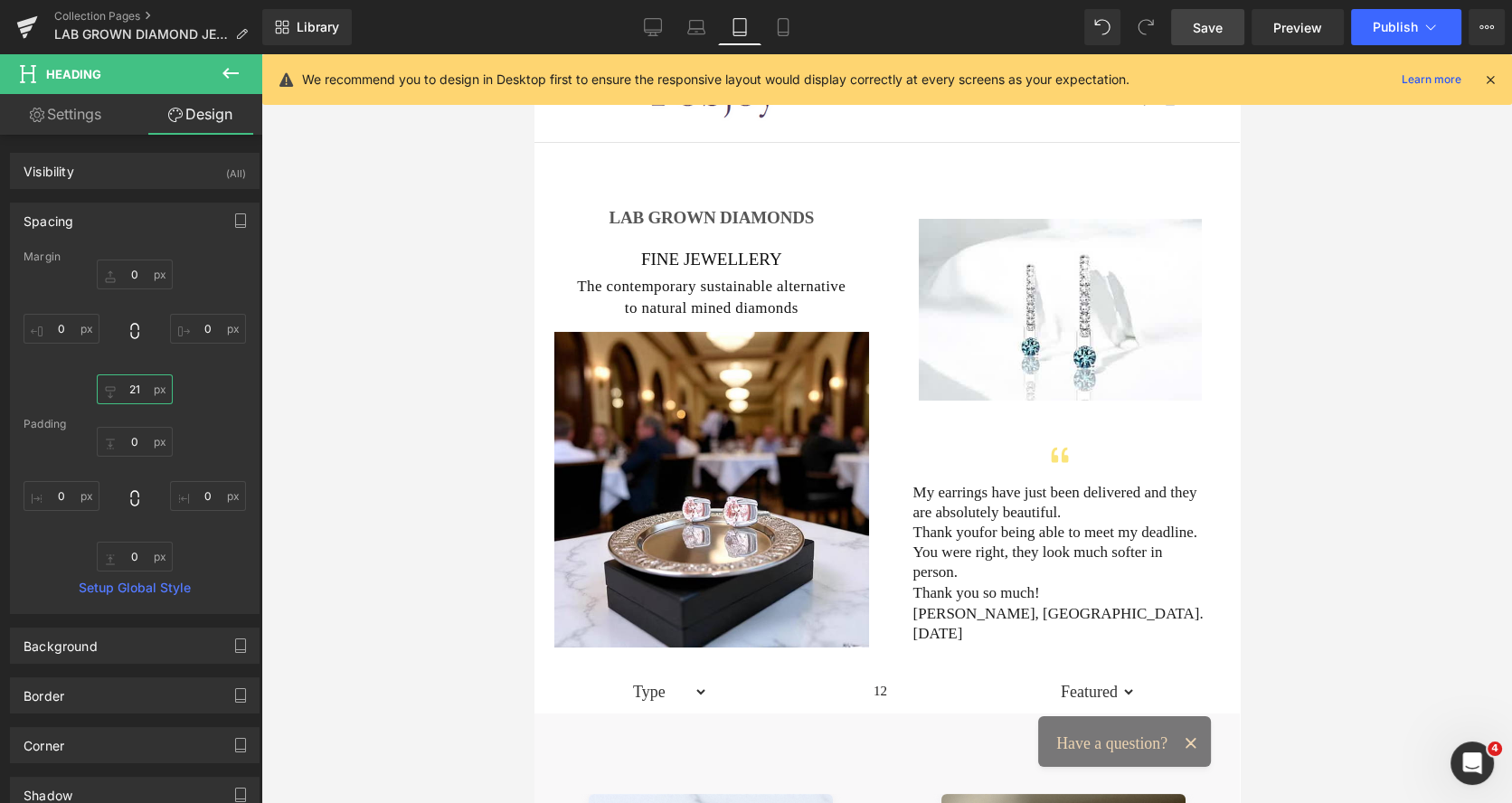
click at [127, 384] on input "21" at bounding box center [134, 388] width 76 height 30
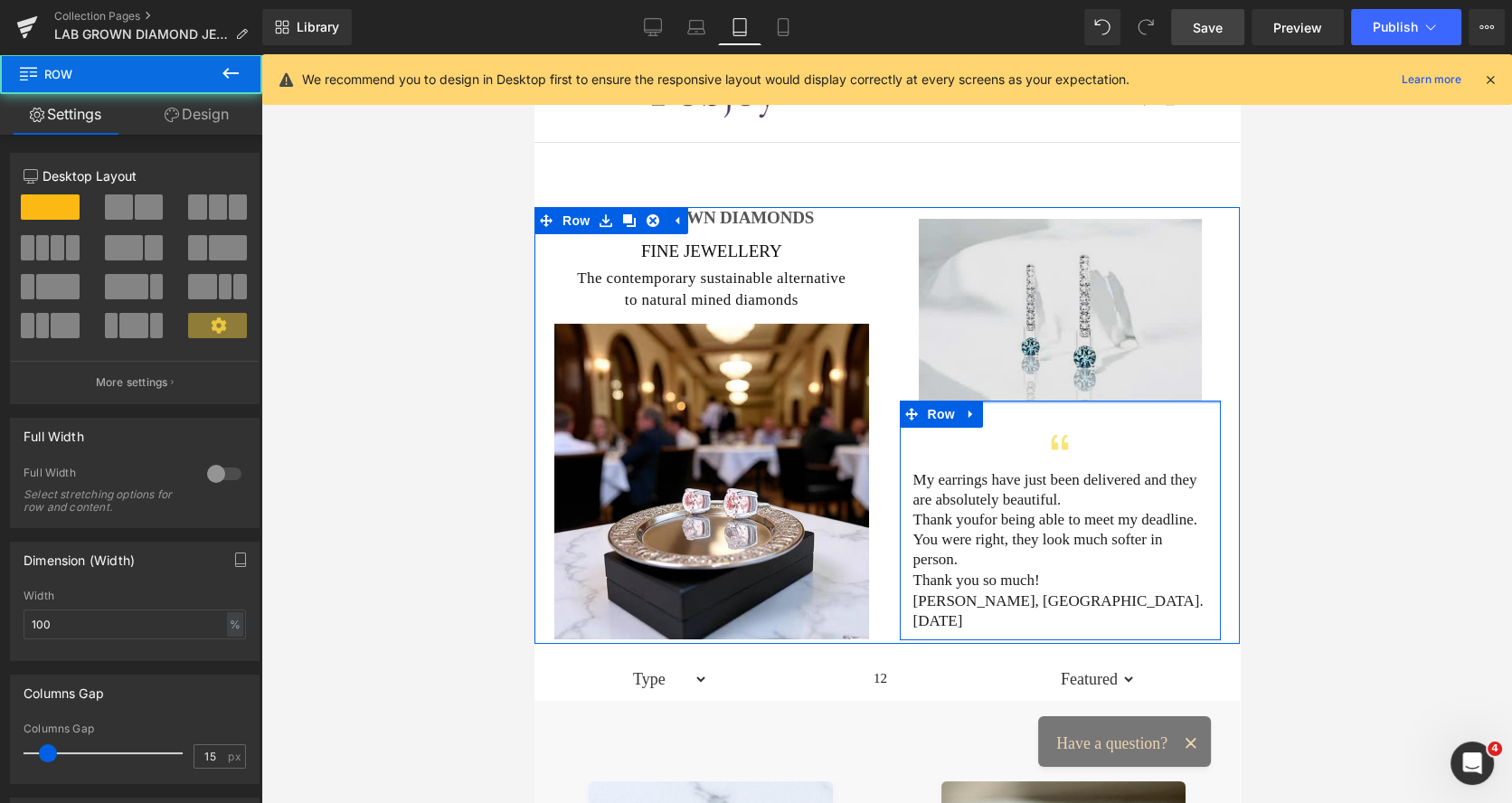
drag, startPoint x: 1010, startPoint y: 404, endPoint x: 1008, endPoint y: 391, distance: 13.2
click at [1008, 391] on div "Image Icon My earrings have just been delivered and they are absolutely beautif…" at bounding box center [1059, 423] width 349 height 433
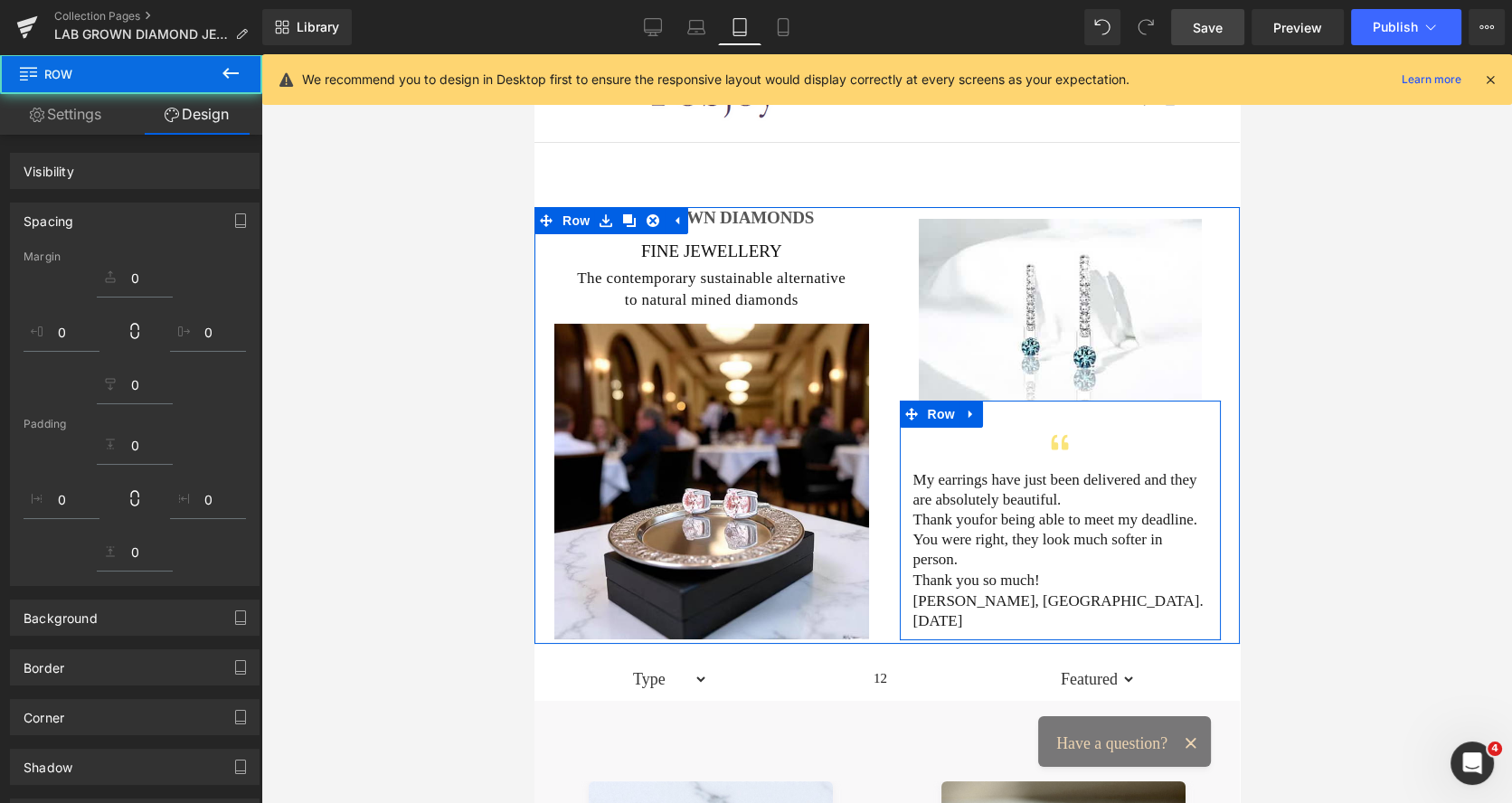
click at [1000, 438] on div at bounding box center [1060, 449] width 295 height 40
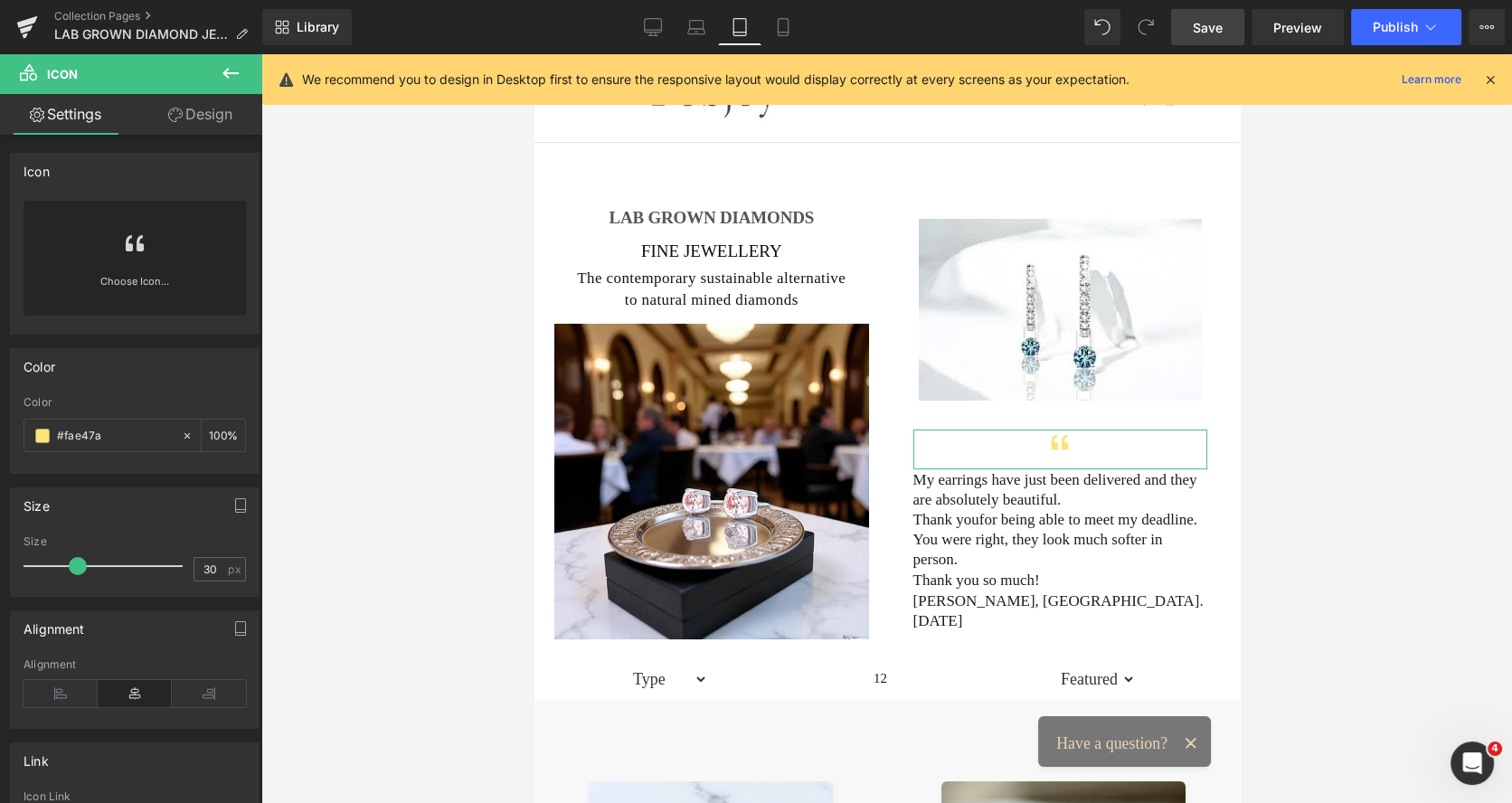
click at [234, 121] on link "Design" at bounding box center [200, 115] width 131 height 40
click at [0, 0] on div "Spacing" at bounding box center [0, 0] width 0 height 0
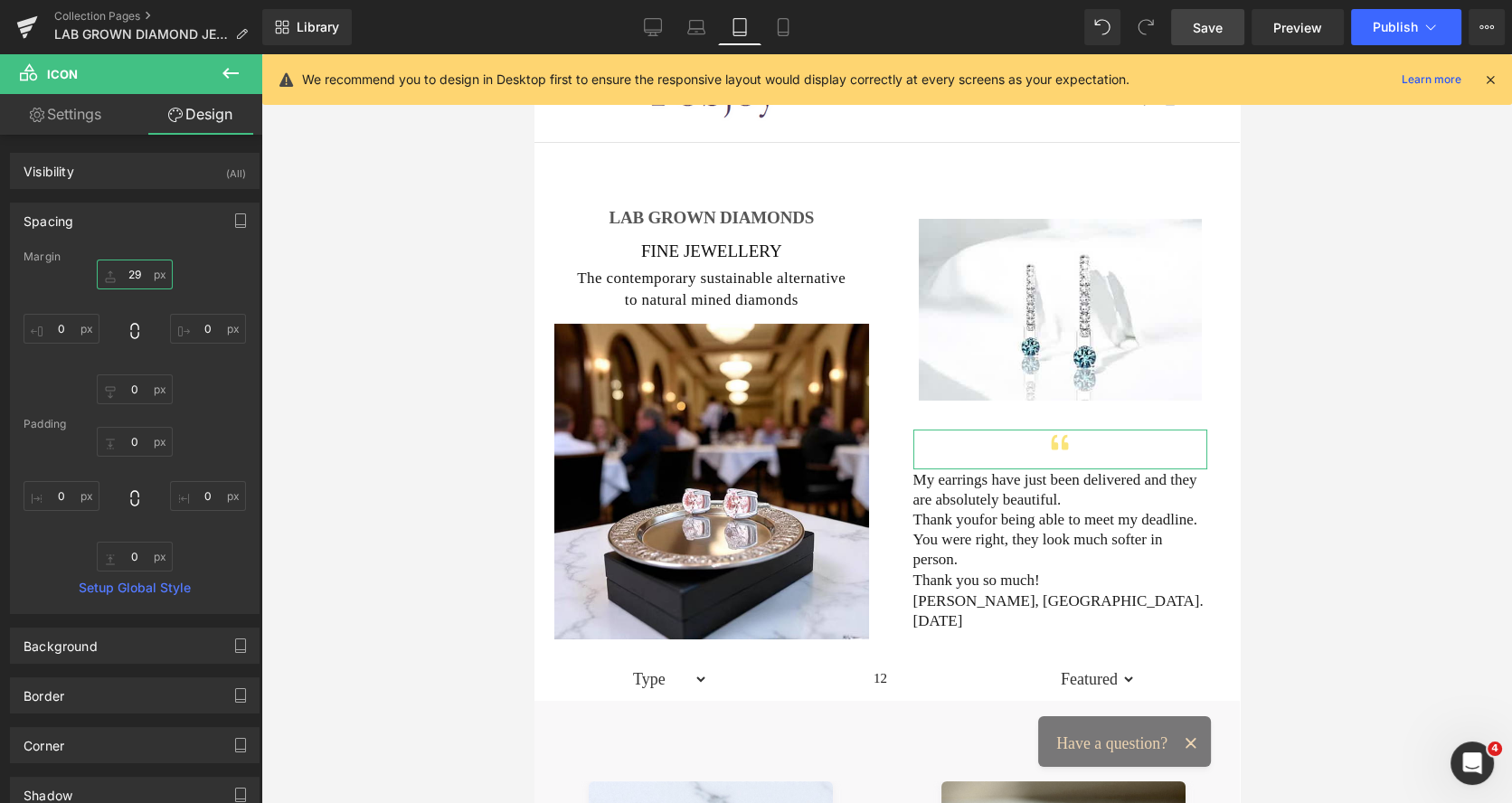
click at [136, 281] on input "29" at bounding box center [134, 274] width 76 height 30
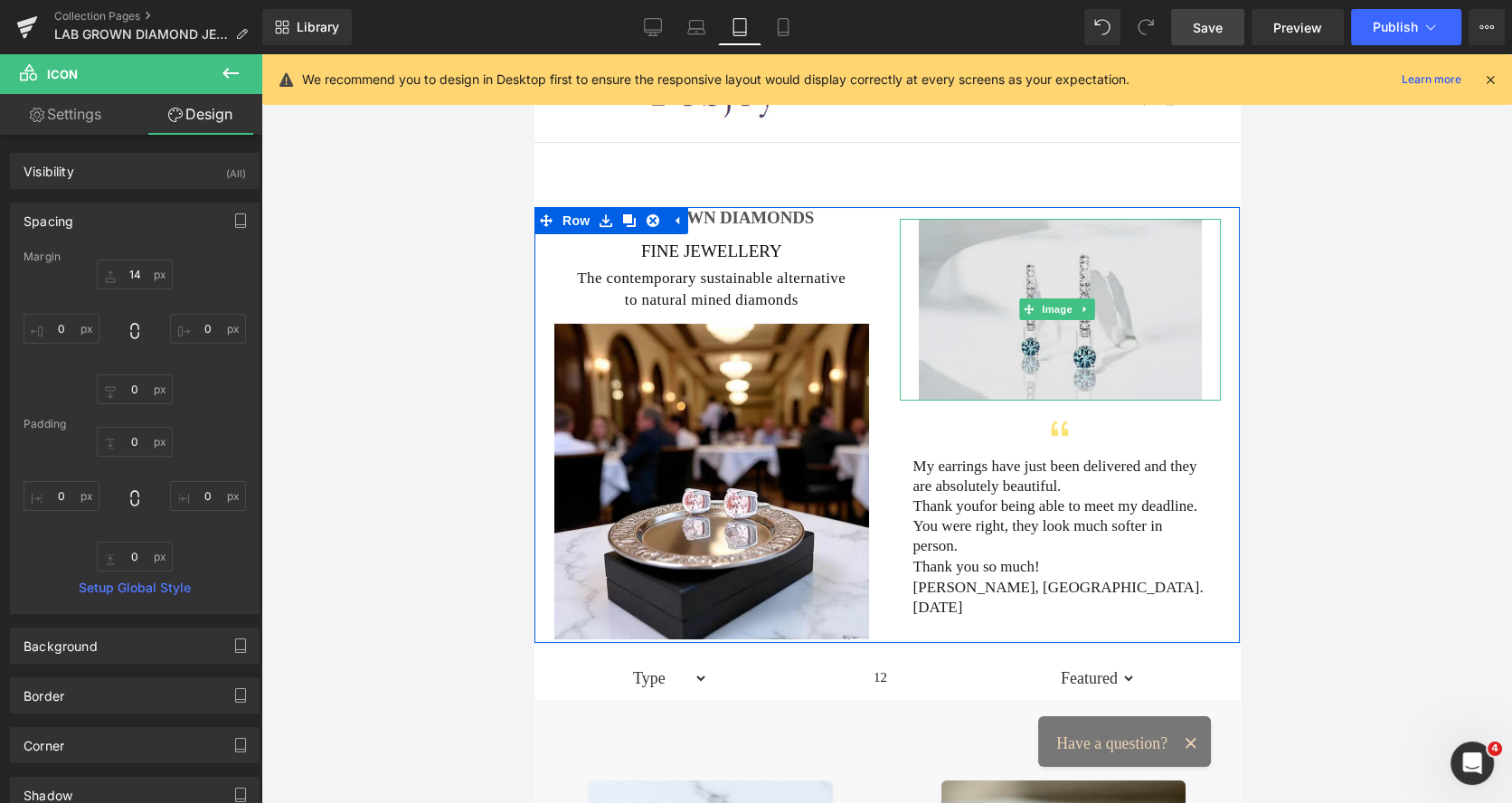
click at [990, 261] on img at bounding box center [1059, 309] width 283 height 182
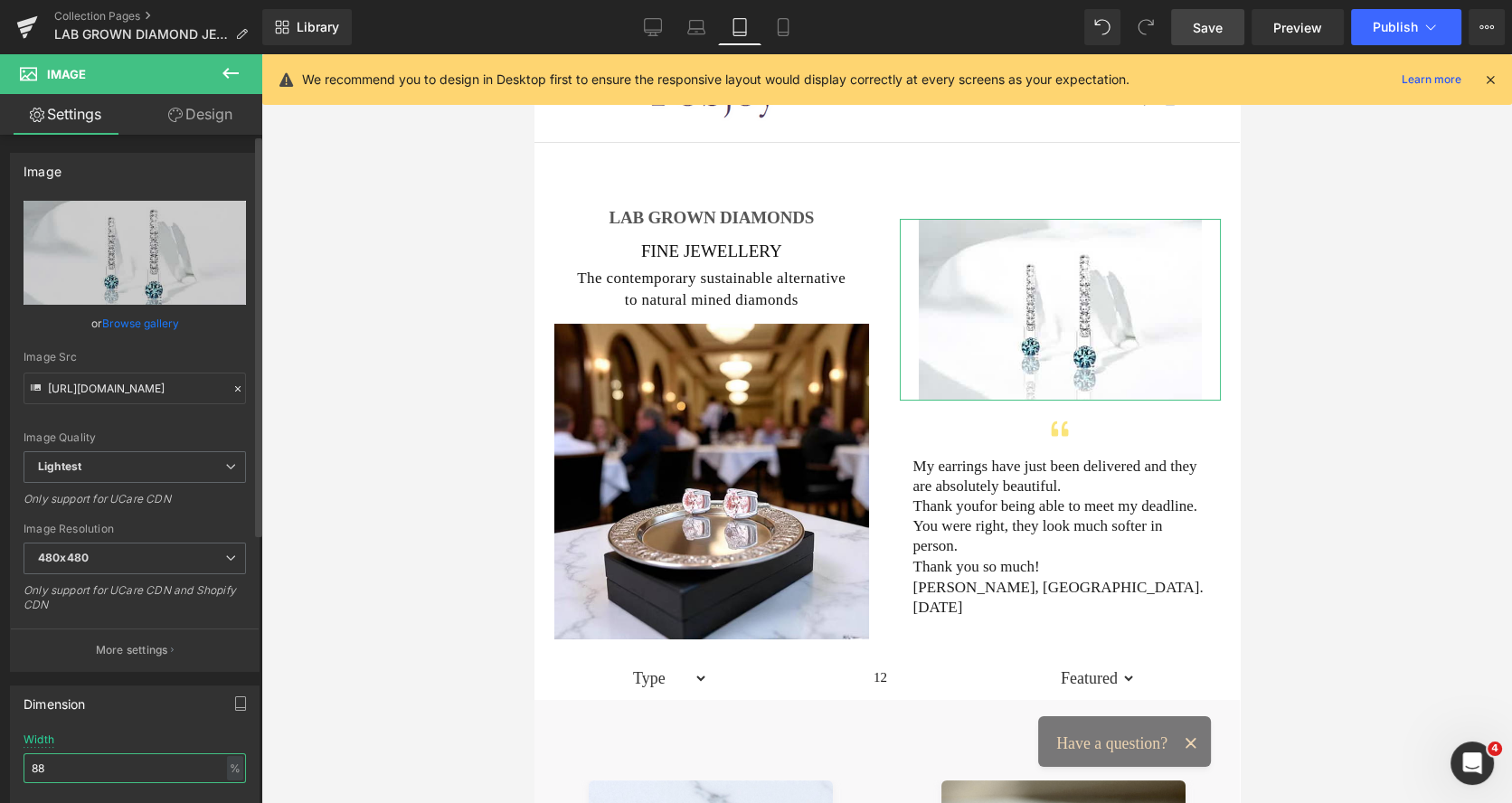
drag, startPoint x: 70, startPoint y: 763, endPoint x: 8, endPoint y: 763, distance: 62.0
click at [8, 763] on div "Dimension 88% Width 88 % % px auto Height auto 0 Circle Image" at bounding box center [135, 793] width 271 height 243
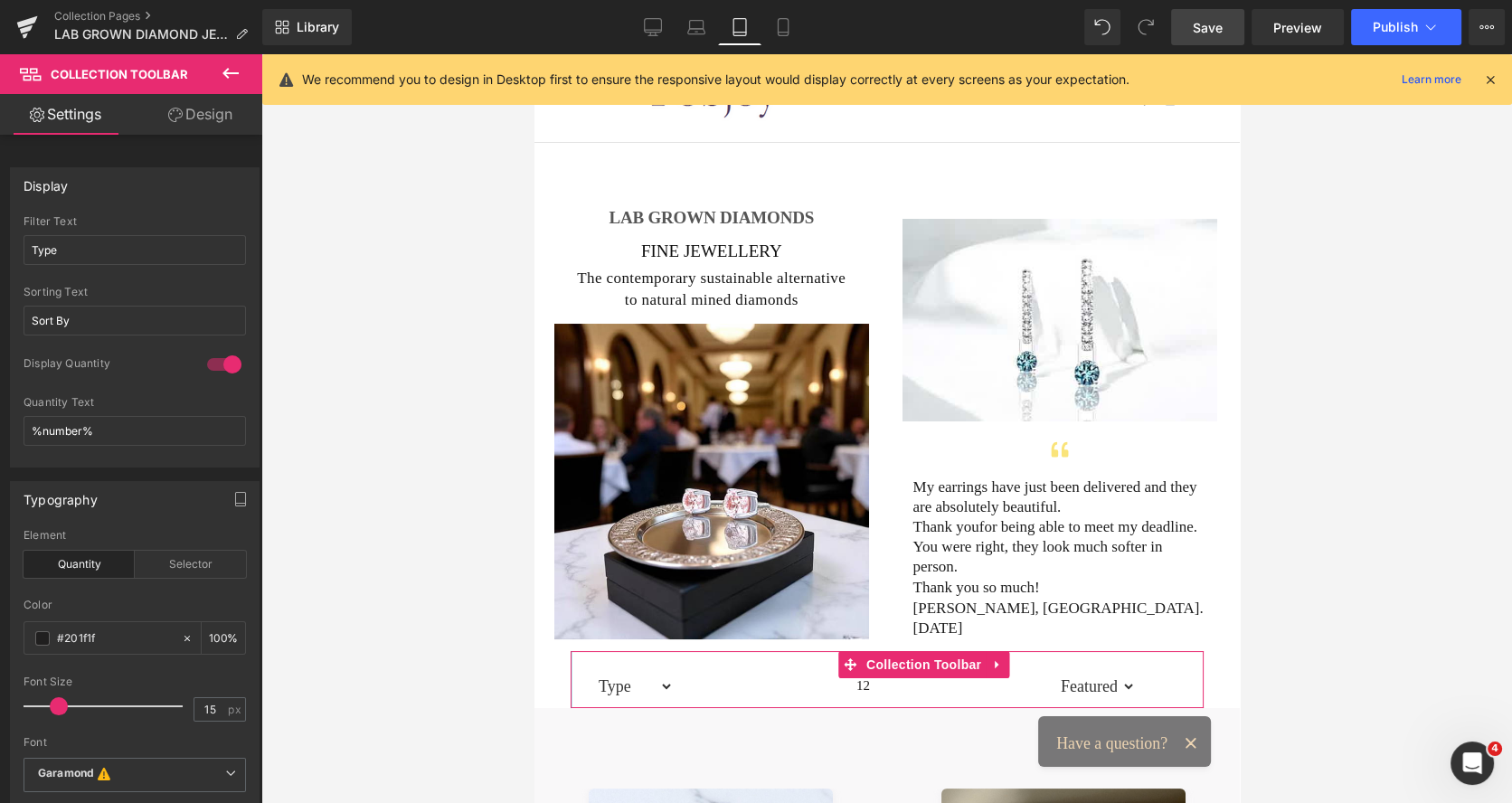
drag, startPoint x: 601, startPoint y: 667, endPoint x: 840, endPoint y: 601, distance: 247.9
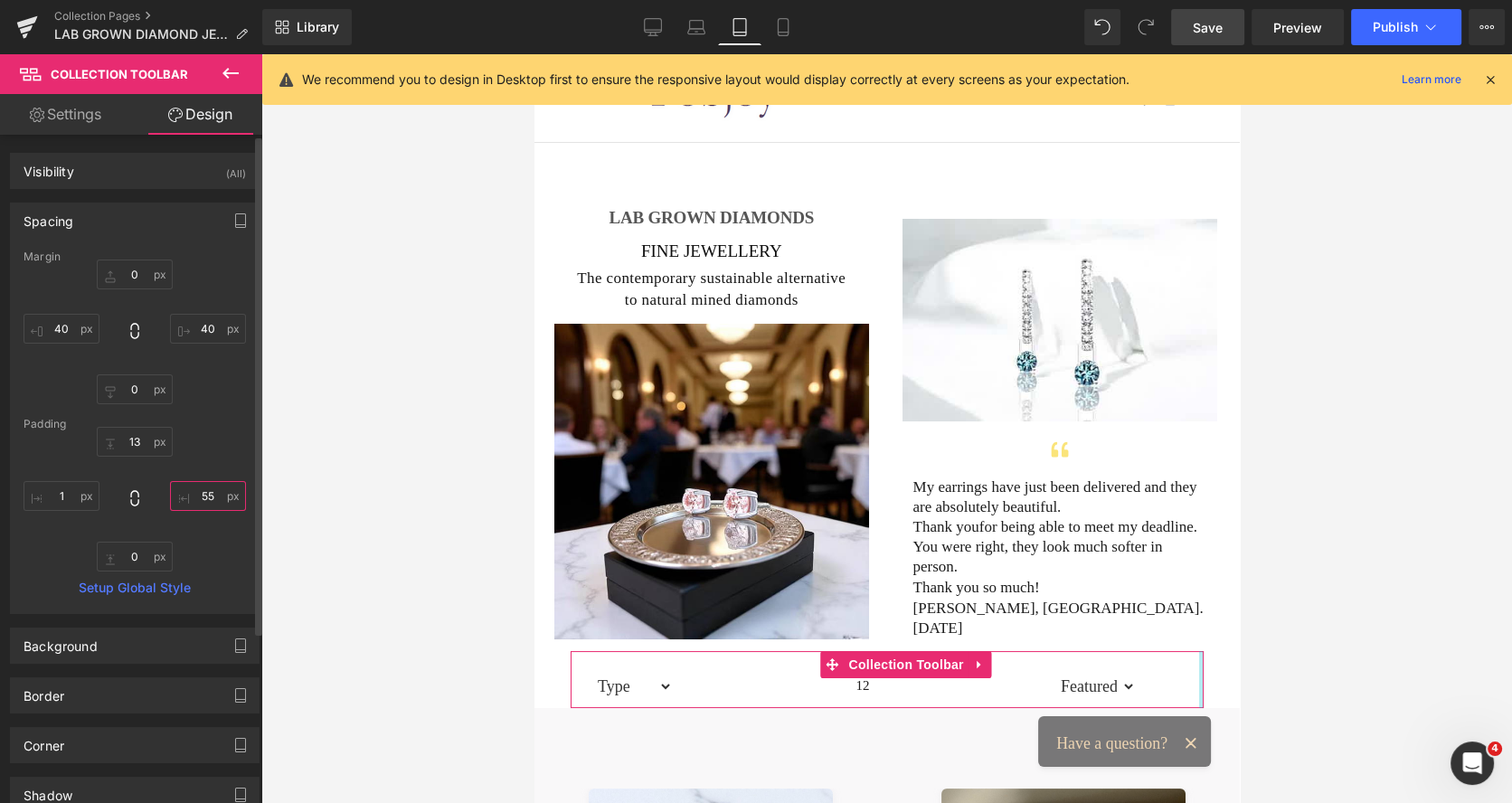
click at [207, 497] on input "55" at bounding box center [207, 495] width 76 height 30
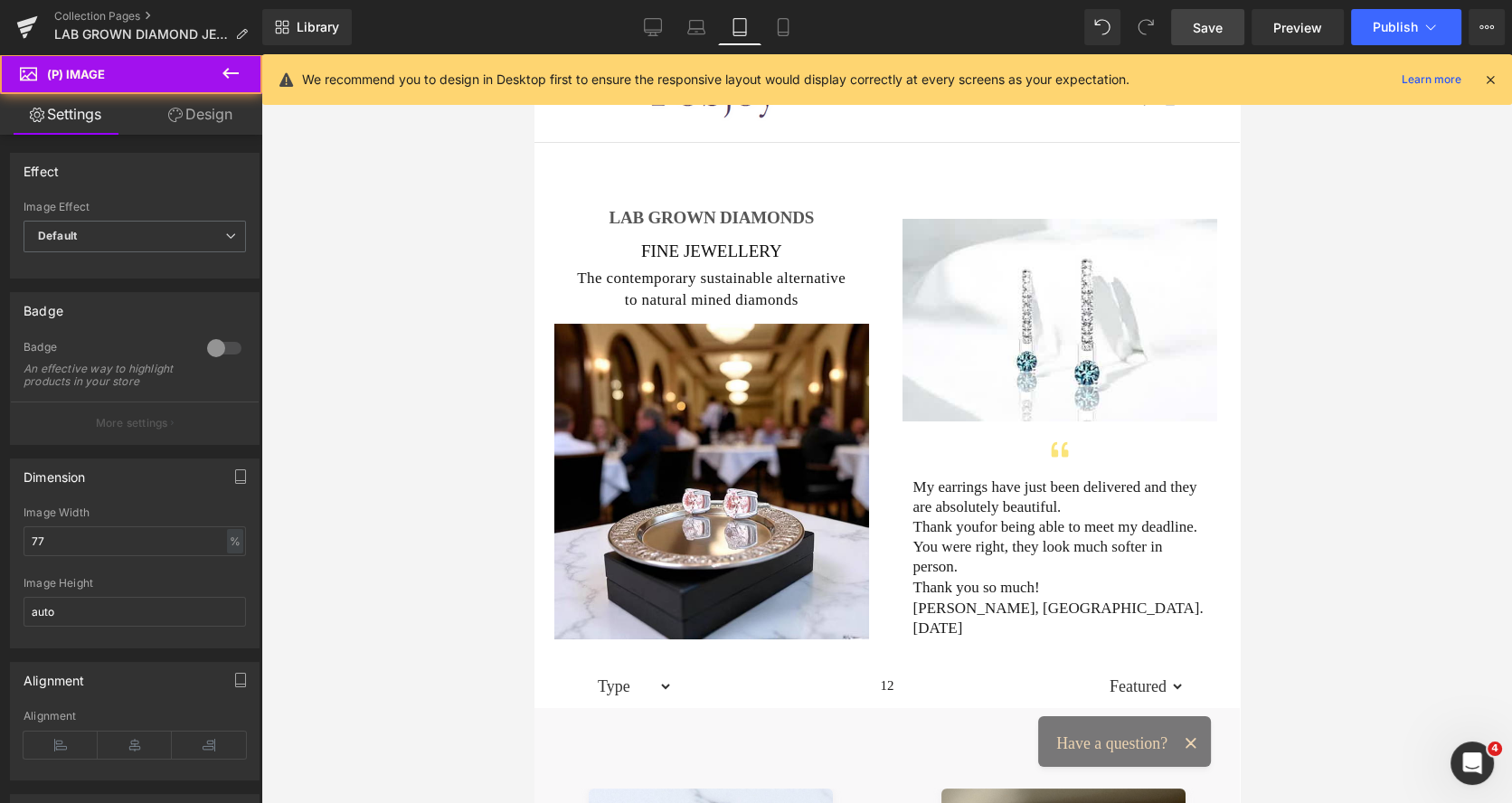
click at [207, 122] on link "Design" at bounding box center [200, 115] width 131 height 40
click at [0, 0] on div "Spacing" at bounding box center [0, 0] width 0 height 0
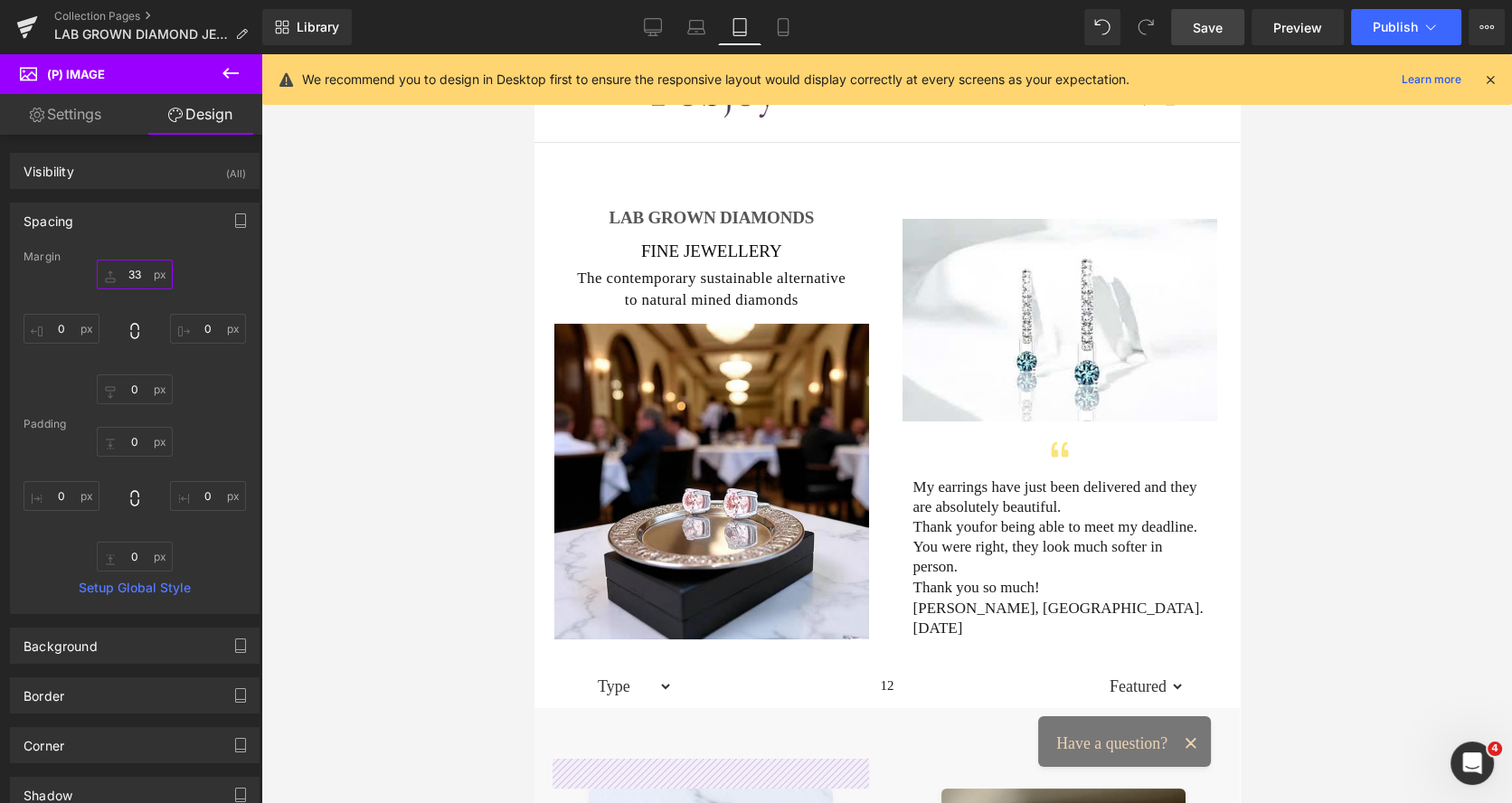
click at [132, 276] on input "33" at bounding box center [134, 274] width 76 height 30
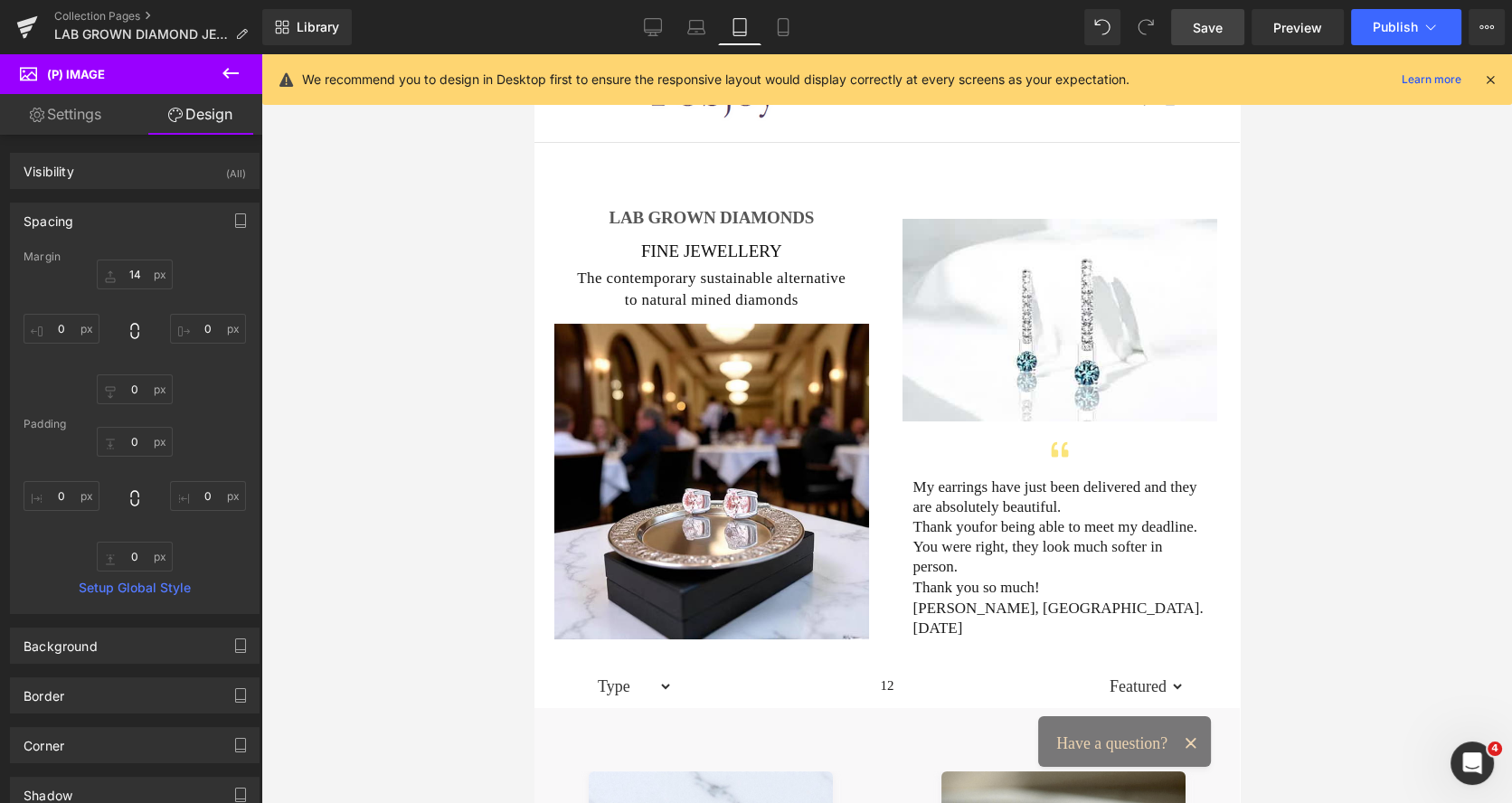
click at [1209, 24] on span "Save" at bounding box center [1207, 28] width 30 height 19
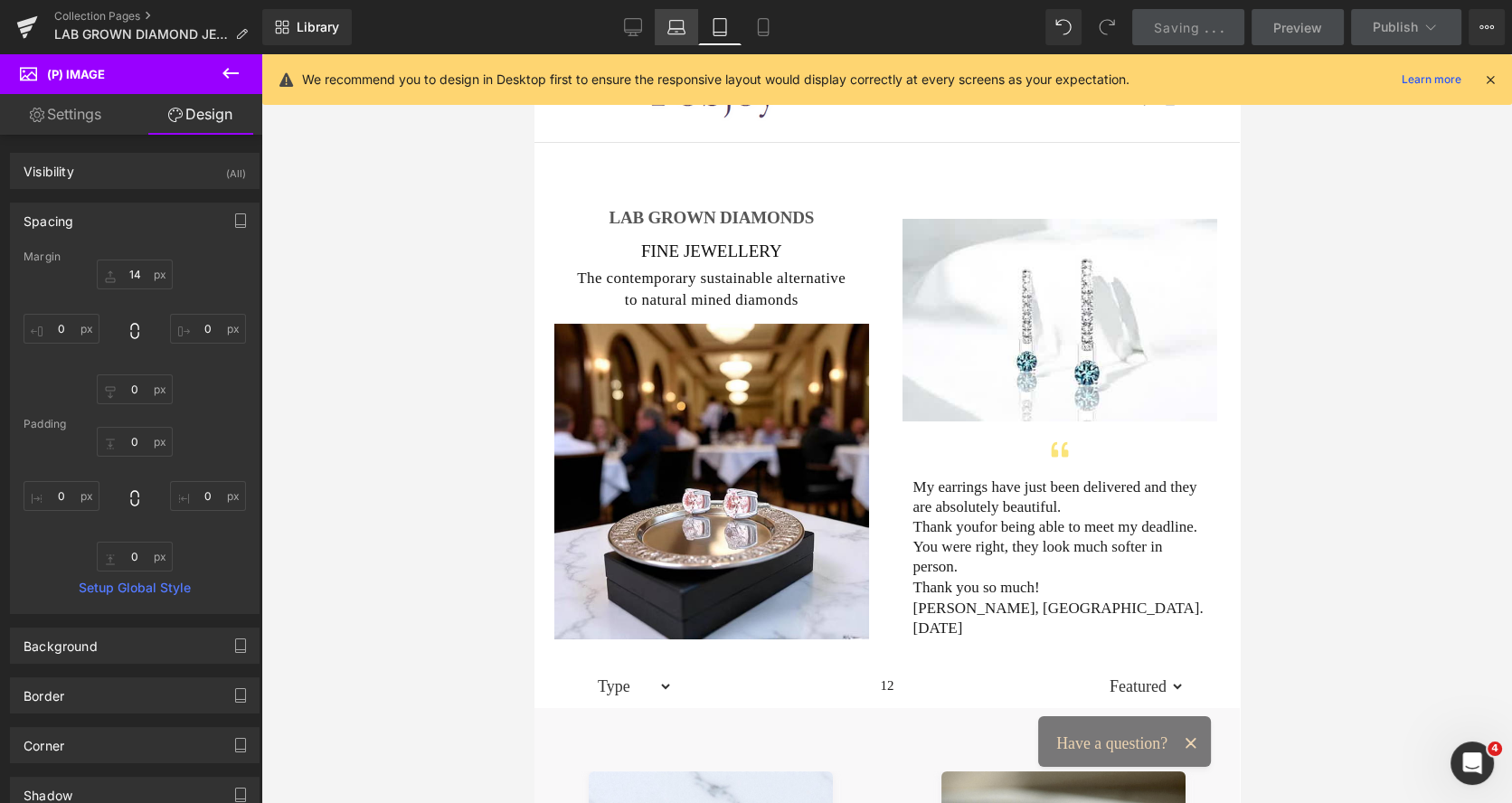
click at [672, 27] on icon at bounding box center [676, 27] width 18 height 18
click at [675, 21] on icon at bounding box center [676, 25] width 13 height 8
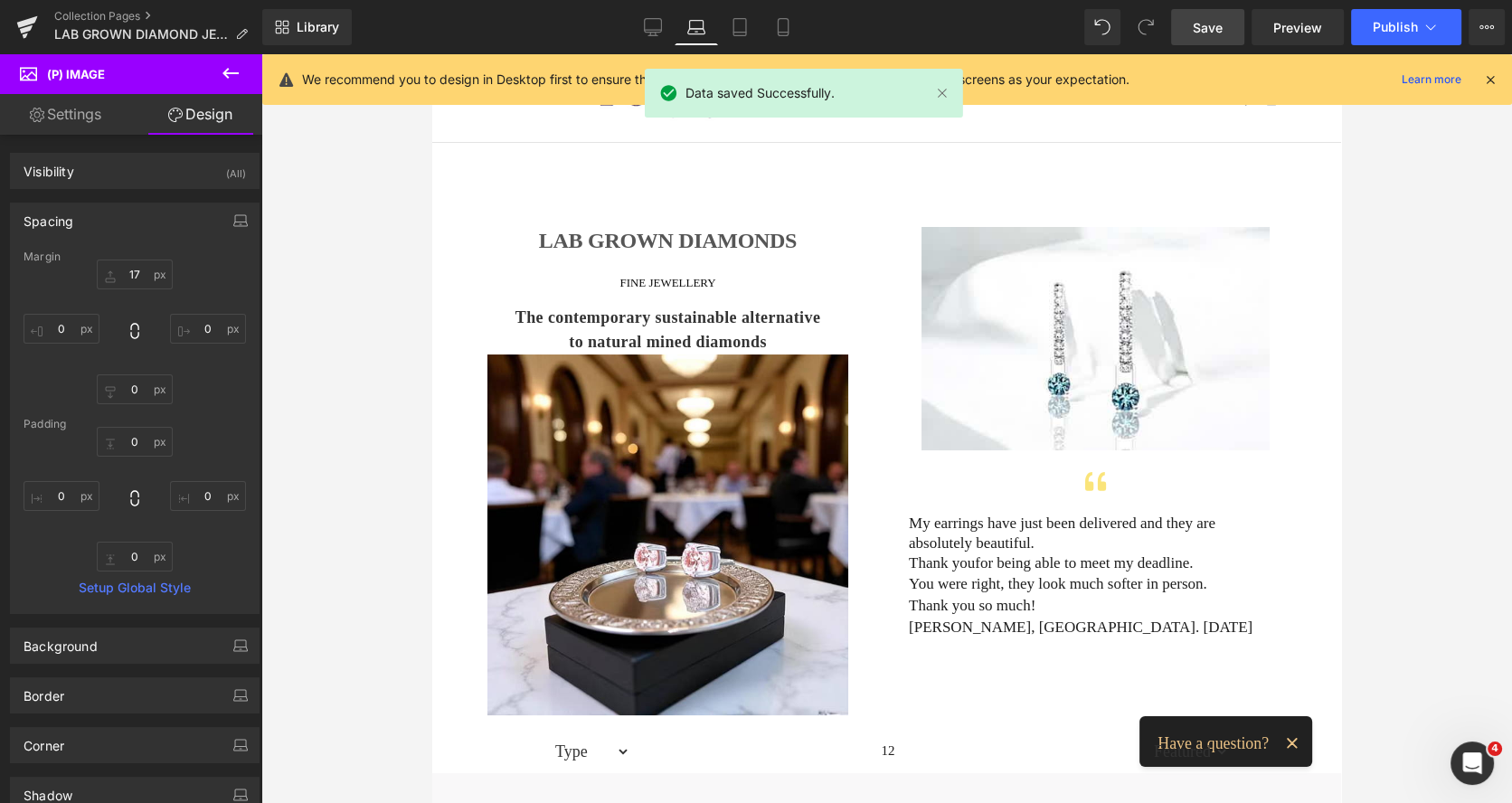
scroll to position [104, 0]
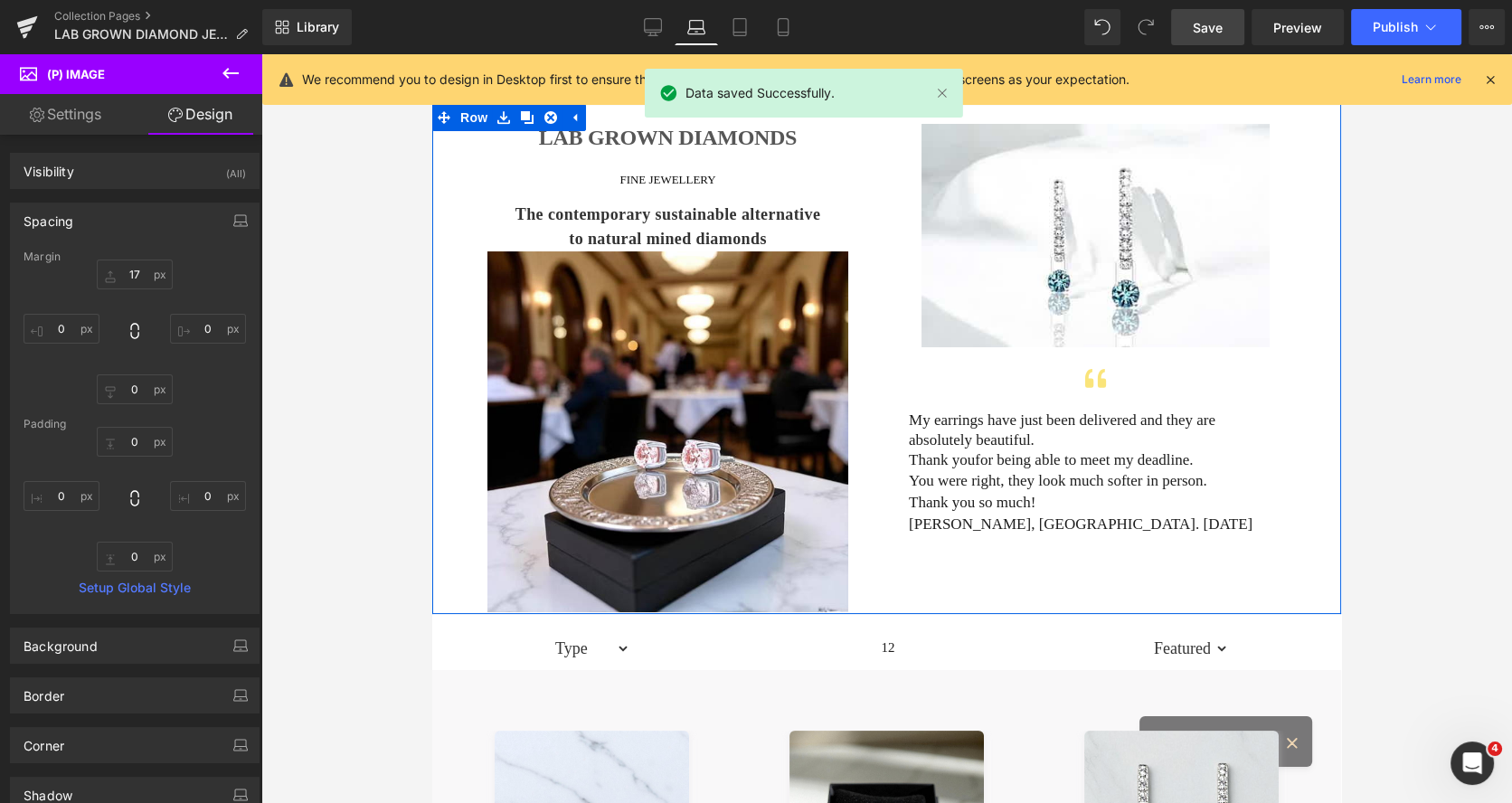
click at [432, 54] on div at bounding box center [432, 54] width 0 height 0
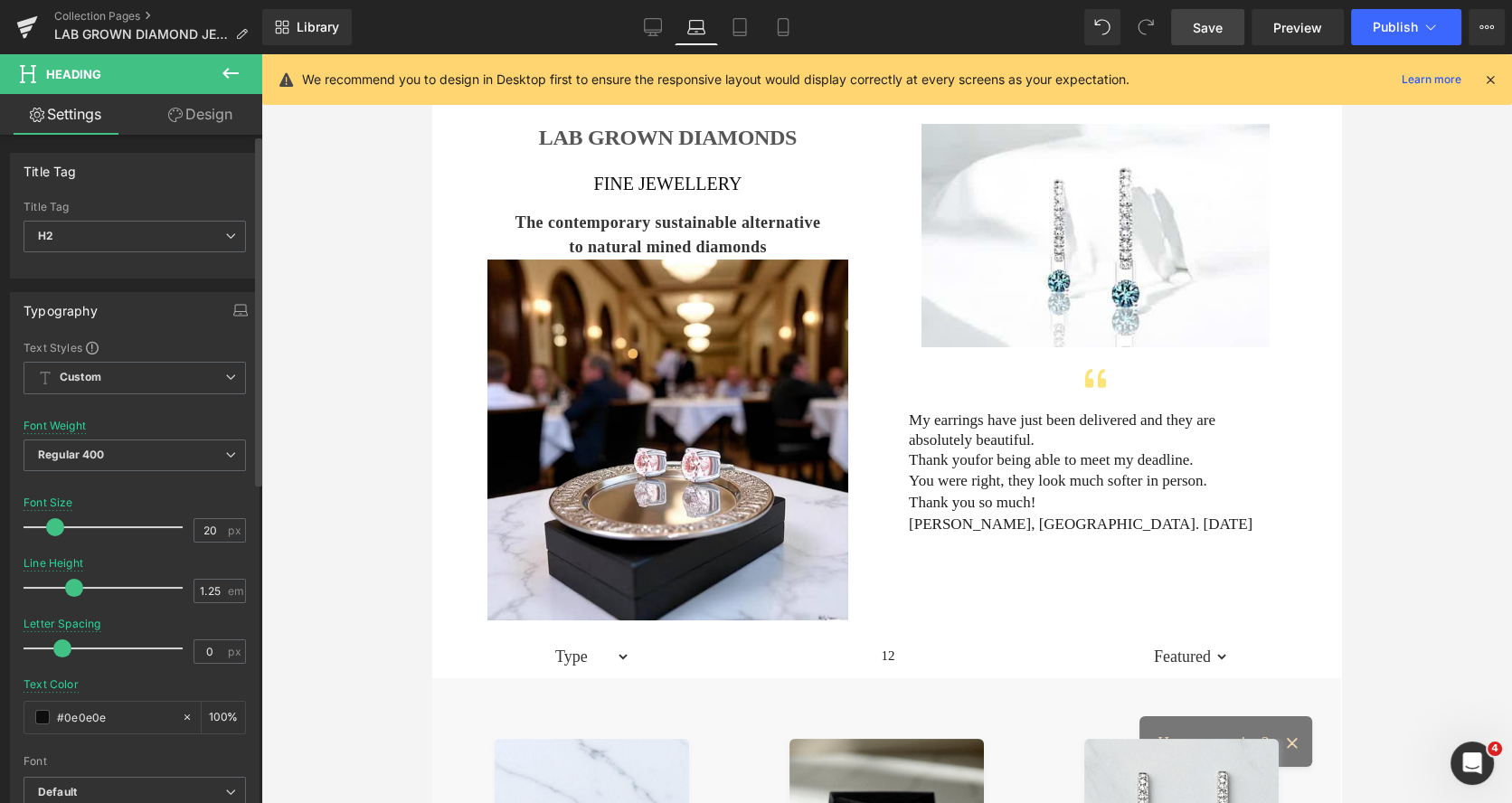
drag, startPoint x: 44, startPoint y: 521, endPoint x: 54, endPoint y: 524, distance: 10.4
click at [54, 524] on span at bounding box center [55, 527] width 18 height 18
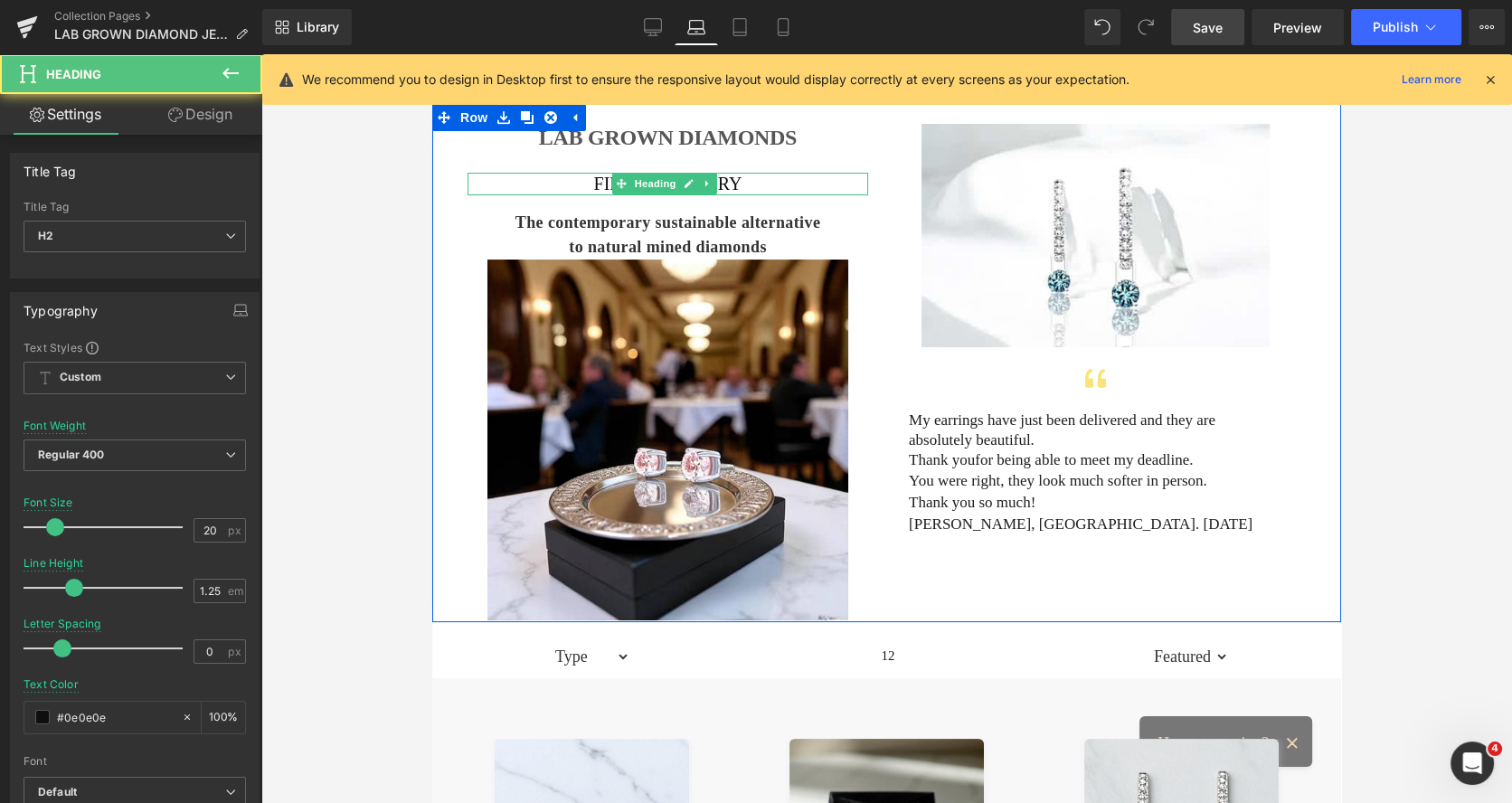
click at [568, 187] on h2 "FINE JEWELLERY" at bounding box center [668, 183] width 401 height 22
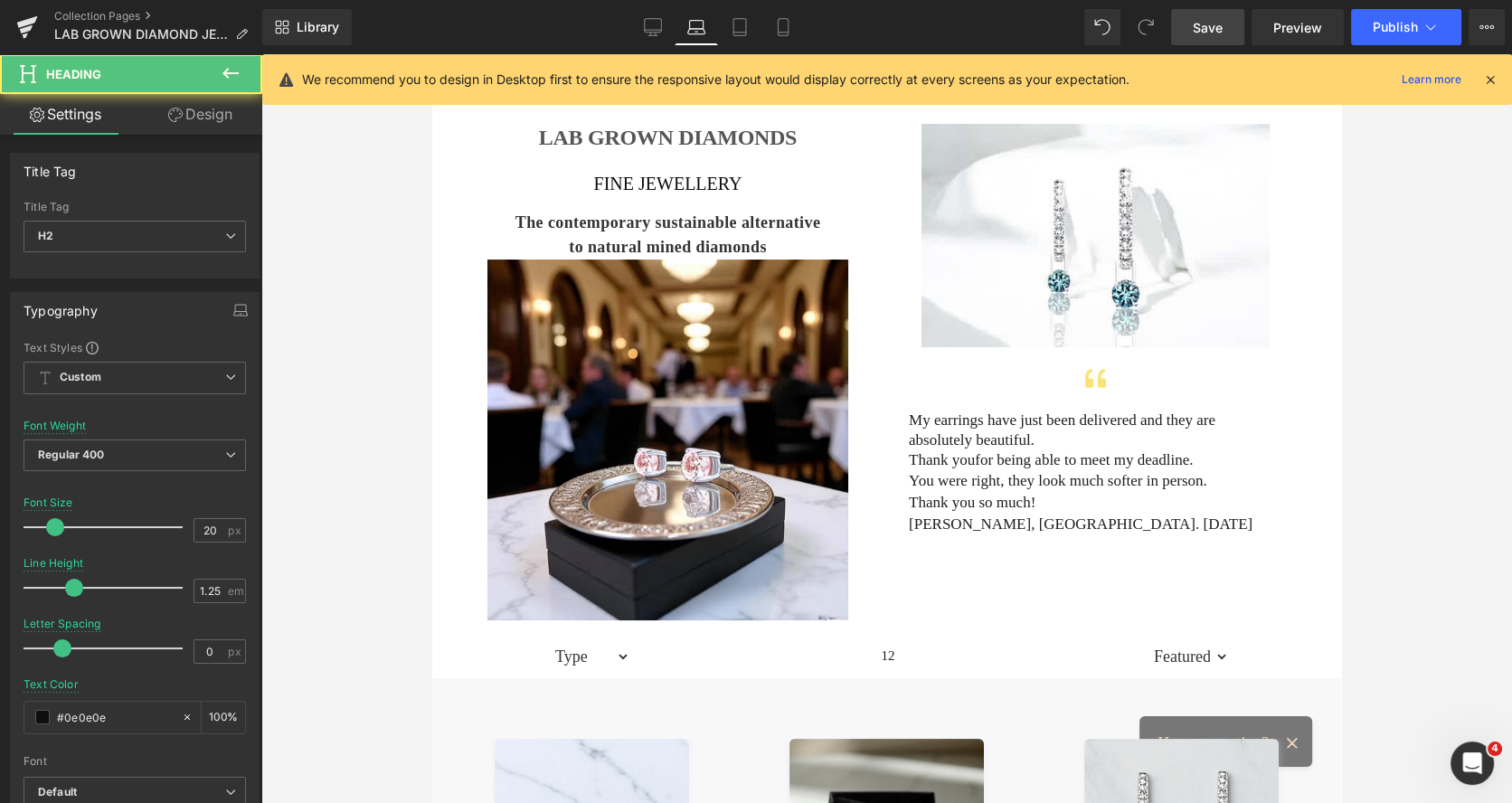
click at [191, 118] on link "Design" at bounding box center [200, 115] width 131 height 40
click at [0, 0] on div "Spacing" at bounding box center [0, 0] width 0 height 0
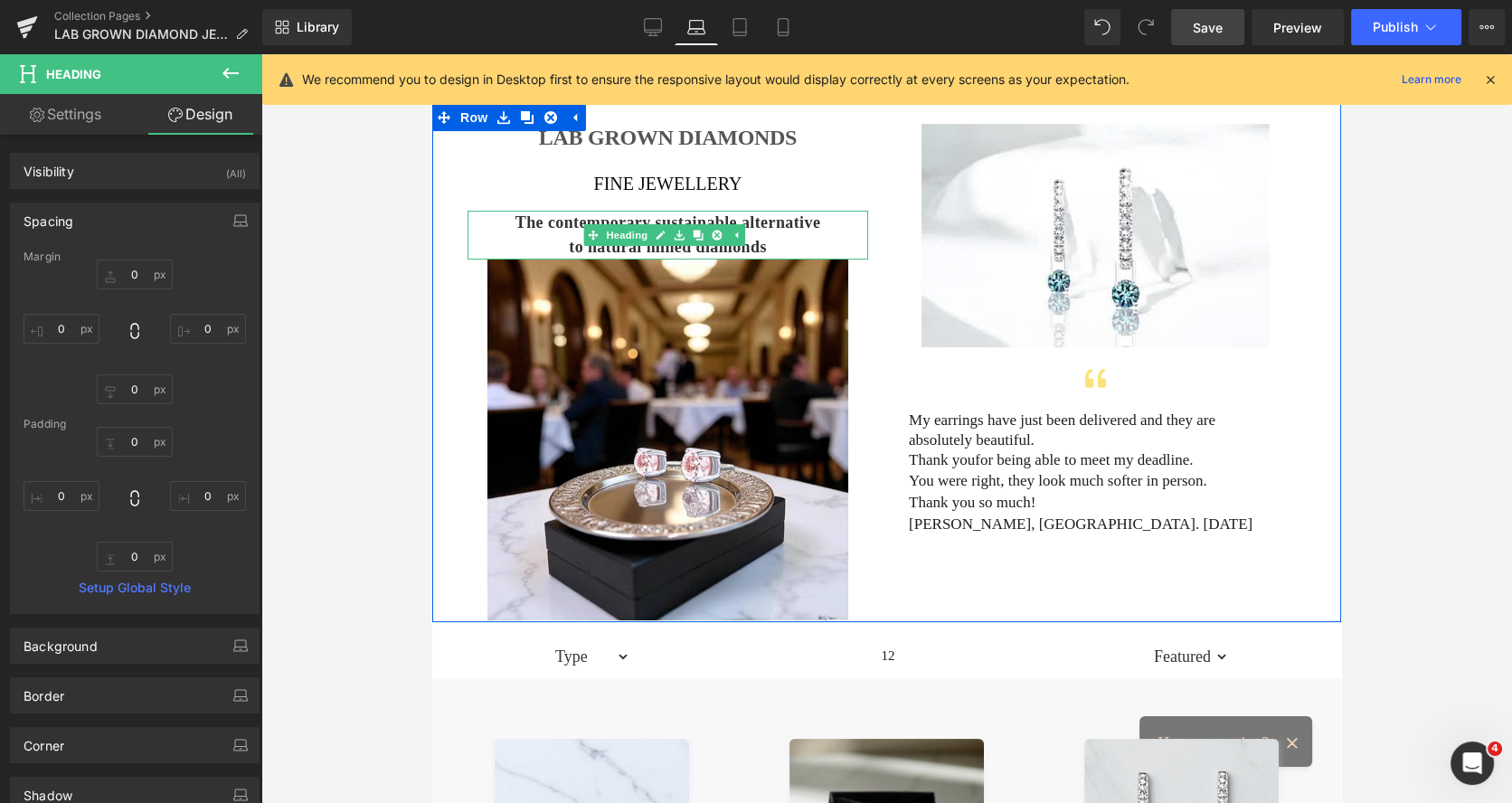
click at [546, 235] on h3 "The contemporary sustainable alternative to natural mined diamonds" at bounding box center [667, 235] width 321 height 49
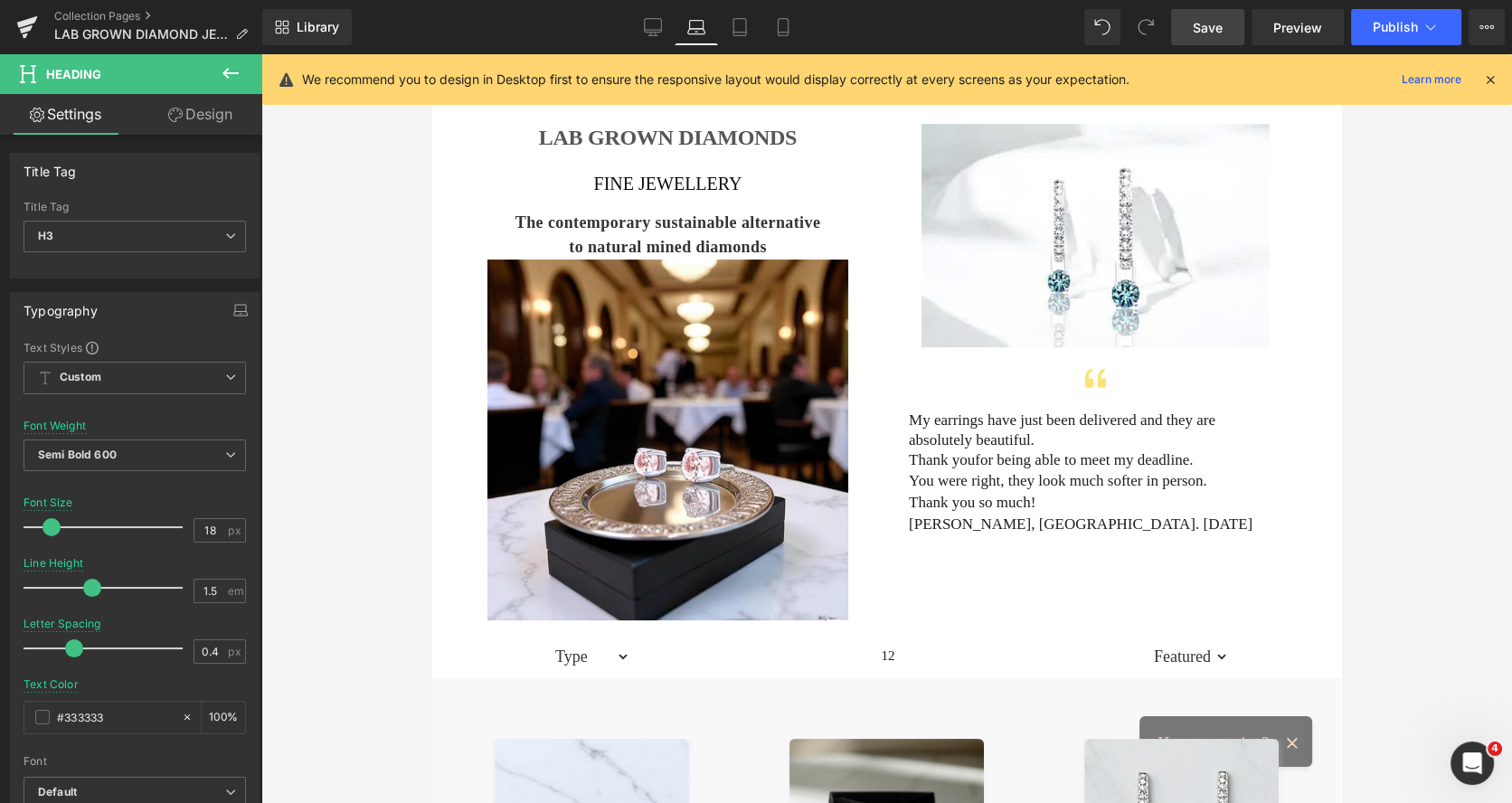
click at [204, 120] on link "Design" at bounding box center [200, 115] width 131 height 40
click at [0, 0] on div "Spacing" at bounding box center [0, 0] width 0 height 0
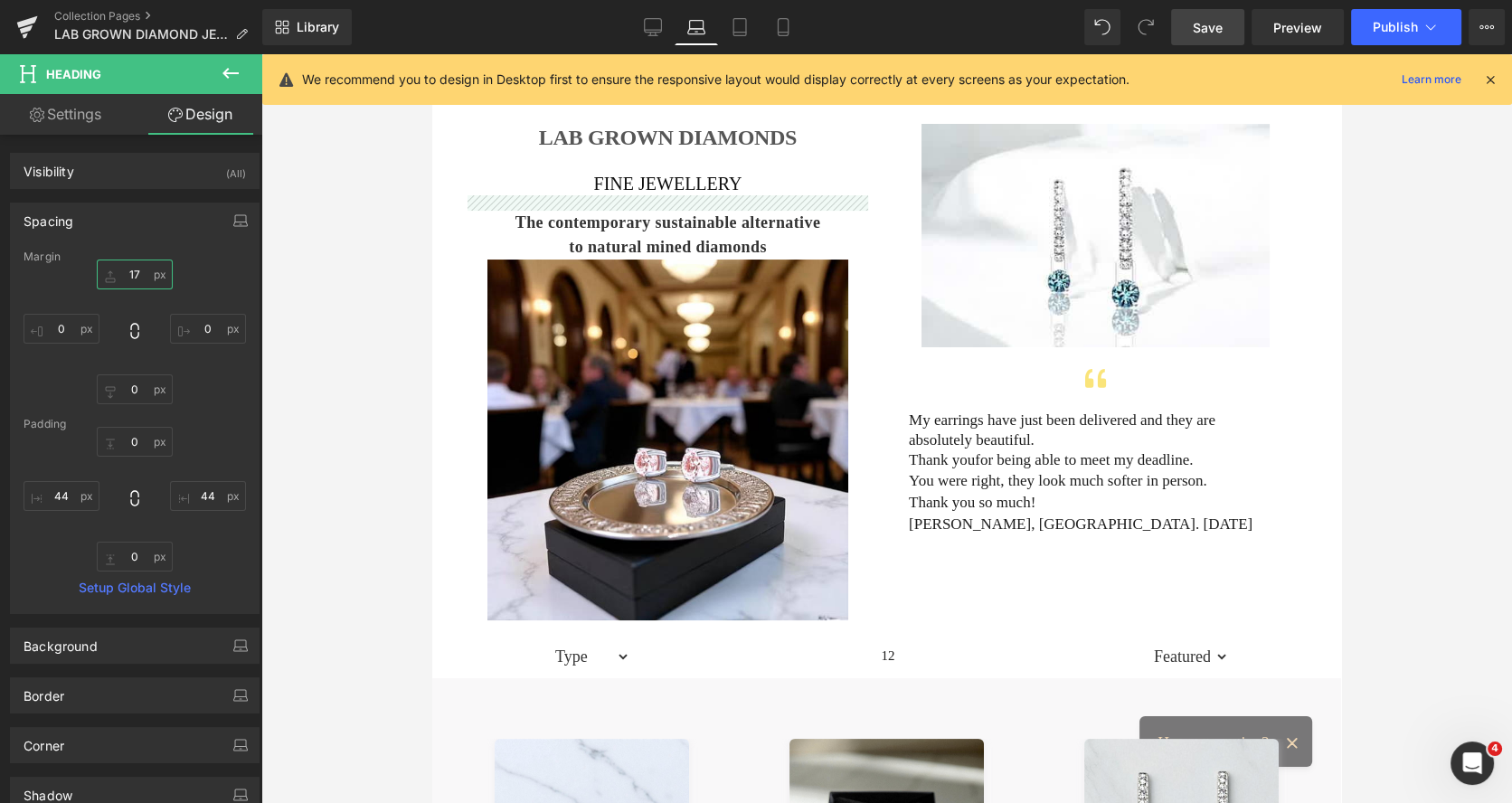
click at [126, 283] on input "17" at bounding box center [134, 274] width 76 height 30
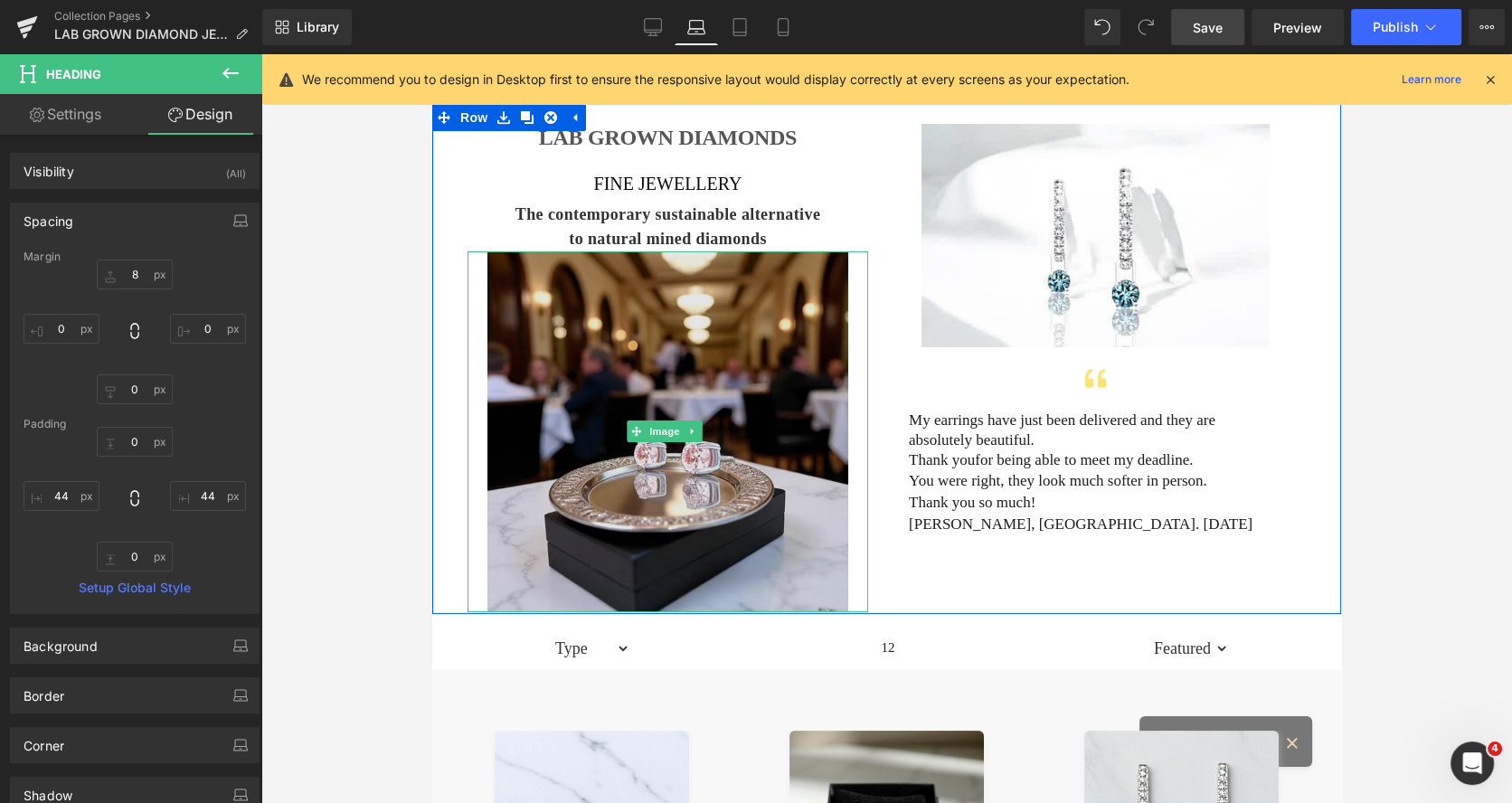
click at [624, 308] on img at bounding box center [668, 432] width 360 height 361
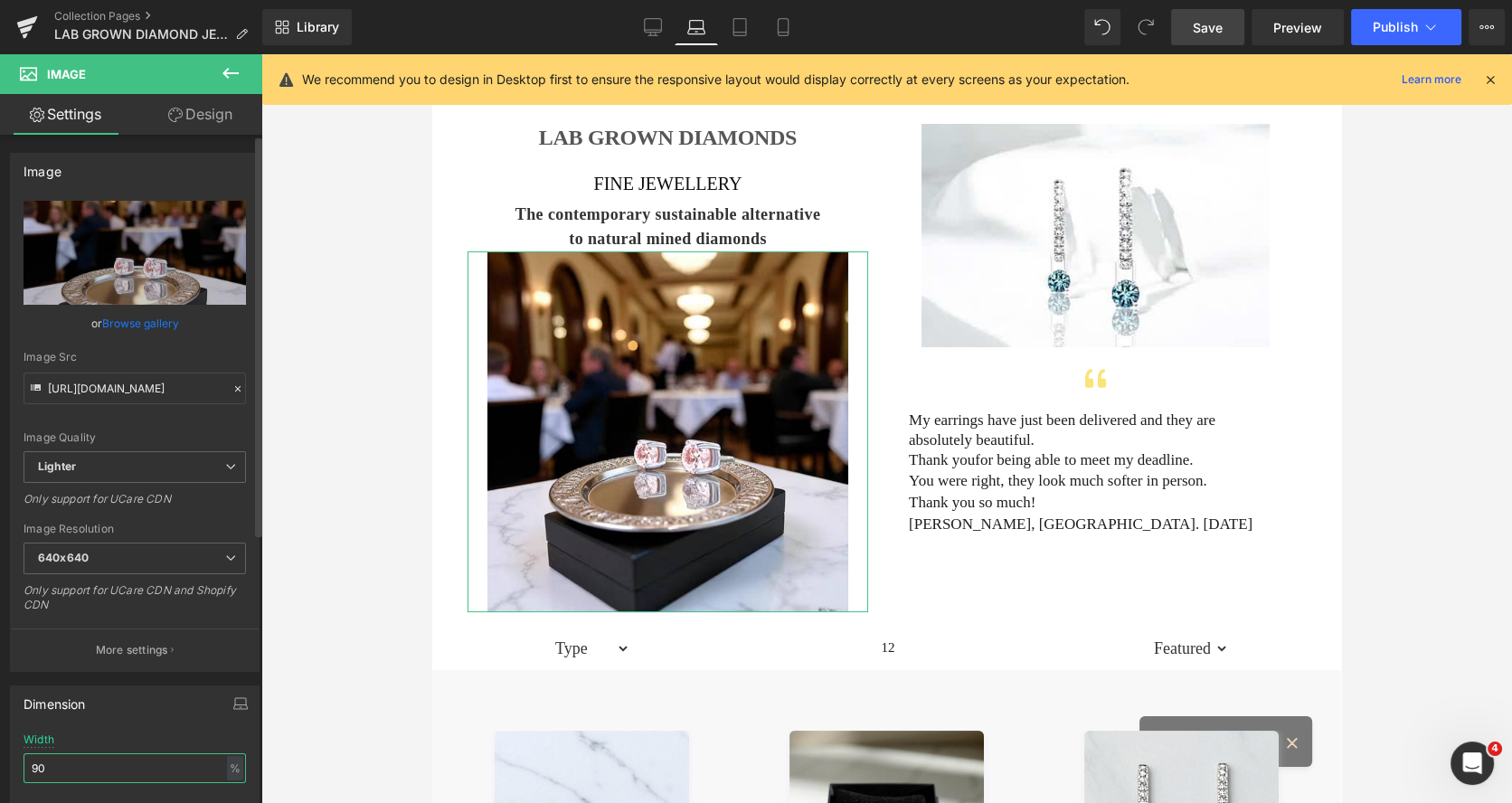
drag, startPoint x: 69, startPoint y: 765, endPoint x: 1, endPoint y: 769, distance: 68.1
click at [1, 769] on div "Dimension 90% Width 90 % % px auto Height auto 0 Circle Image" at bounding box center [135, 793] width 271 height 243
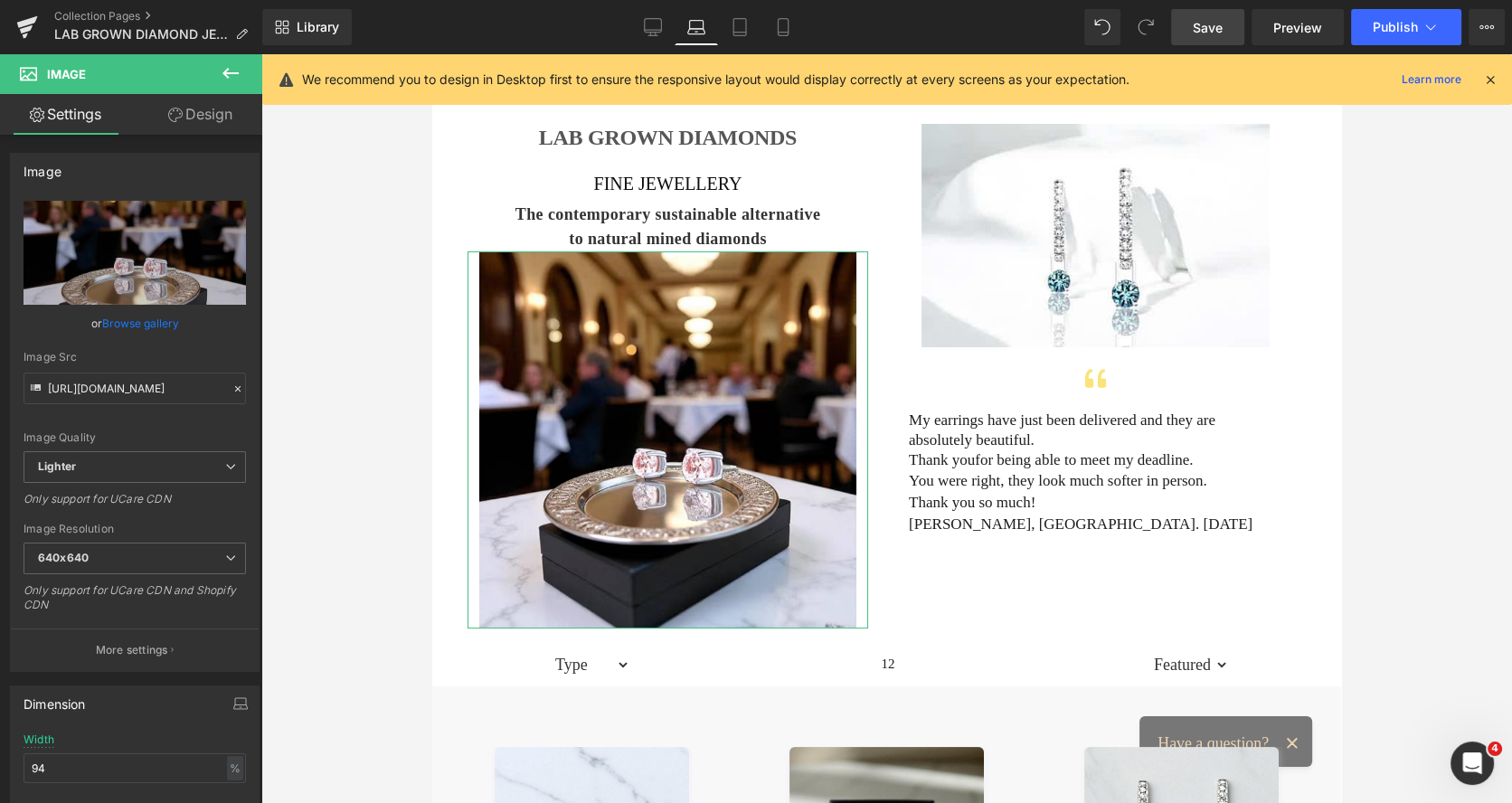
click at [235, 124] on link "Design" at bounding box center [200, 115] width 131 height 40
click at [0, 0] on div "Spacing" at bounding box center [0, 0] width 0 height 0
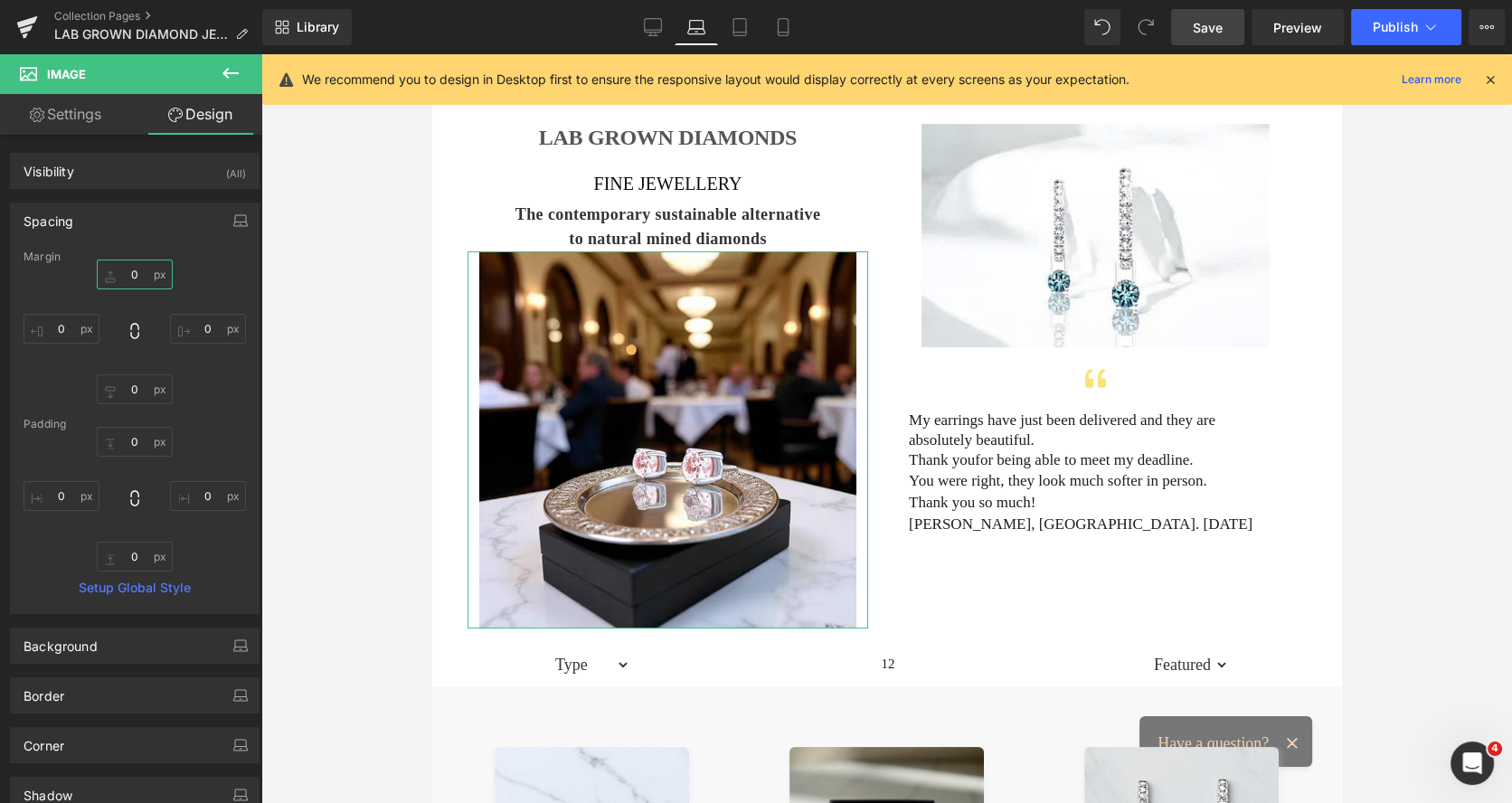
click at [132, 265] on input "0" at bounding box center [134, 274] width 76 height 30
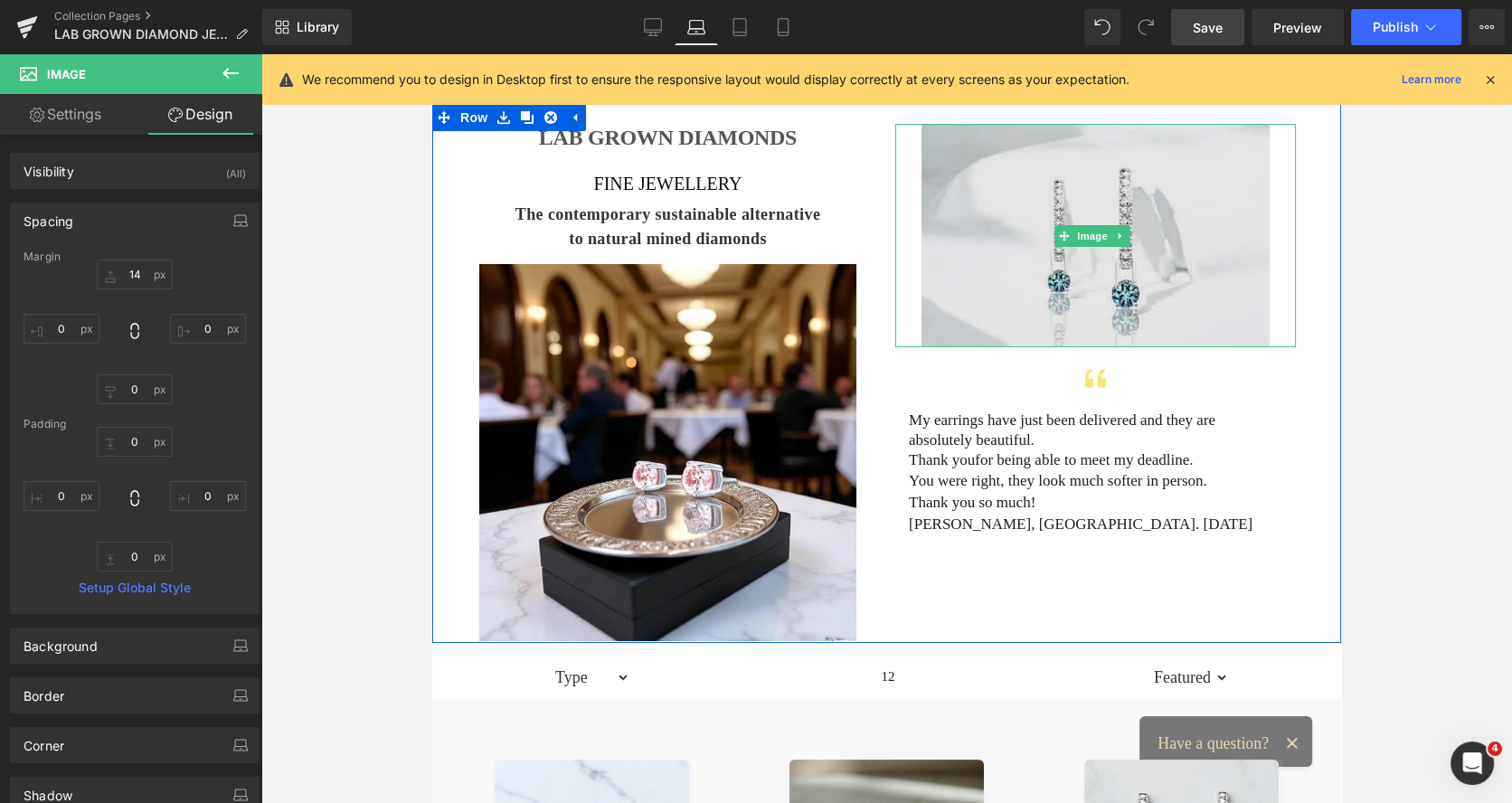
click at [972, 188] on img at bounding box center [1095, 236] width 348 height 224
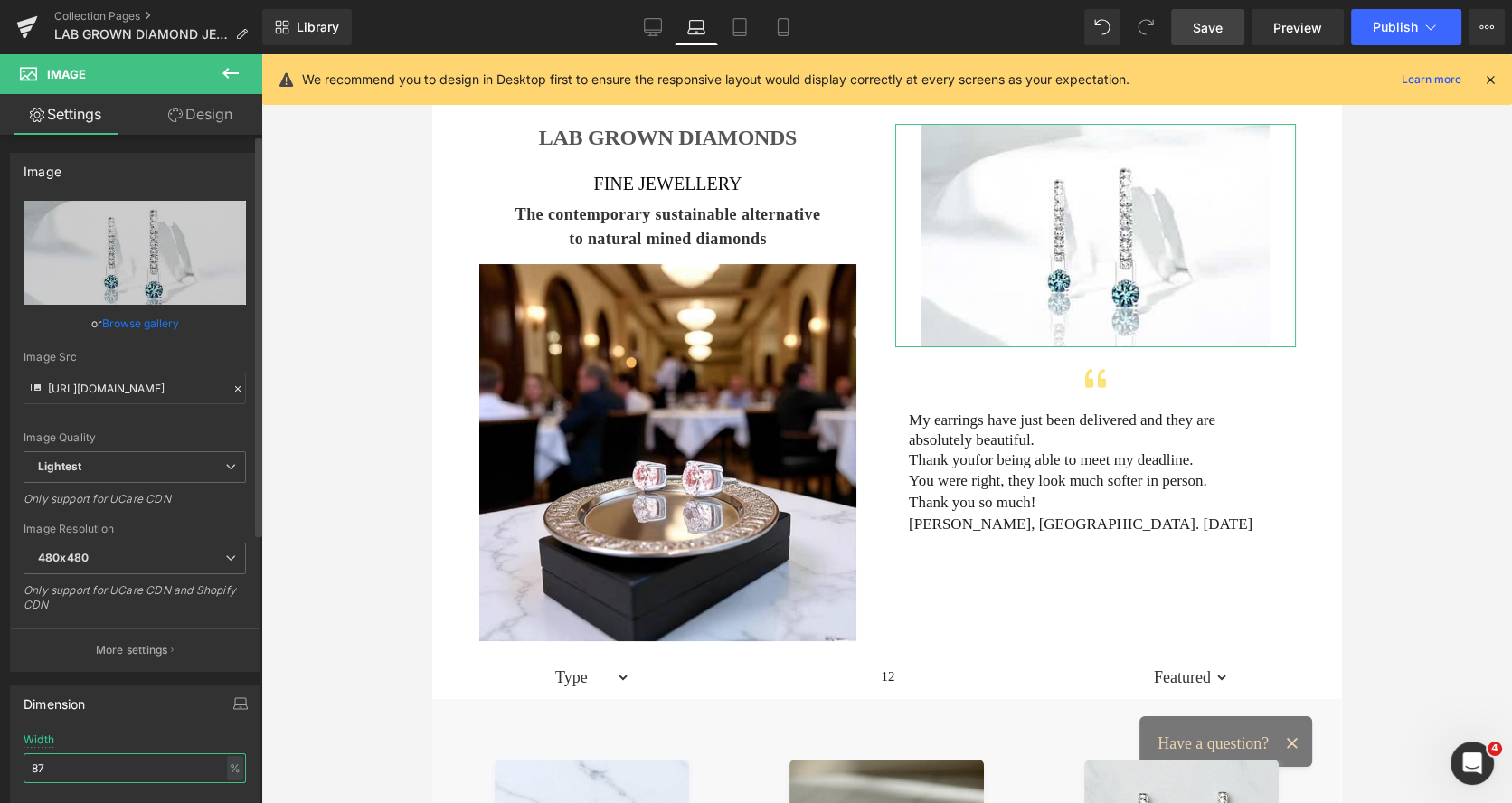
drag, startPoint x: 61, startPoint y: 759, endPoint x: 22, endPoint y: 762, distance: 39.1
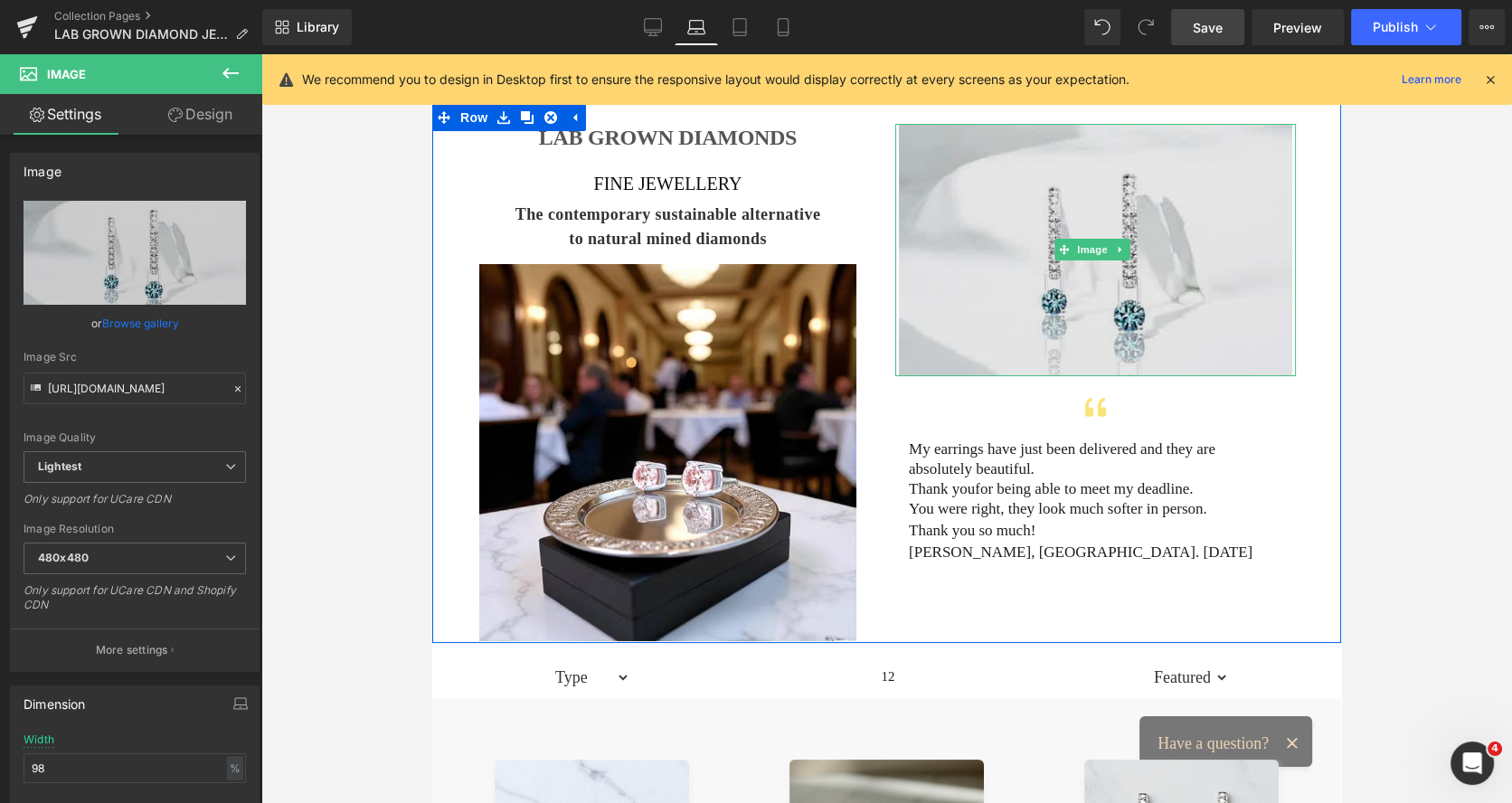
click at [929, 143] on img at bounding box center [1095, 251] width 392 height 253
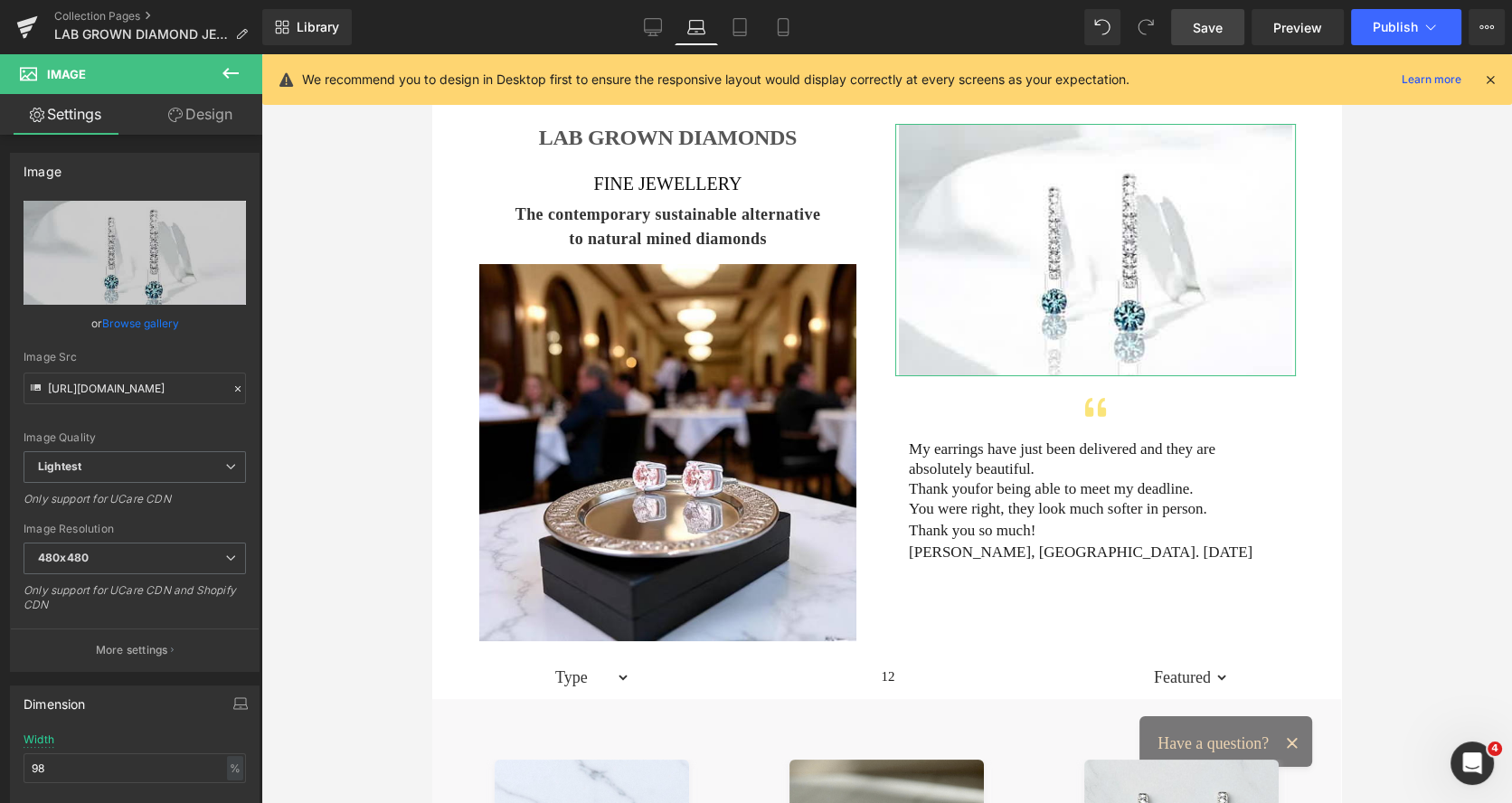
click at [221, 120] on link "Design" at bounding box center [200, 115] width 131 height 40
click at [0, 0] on div "Spacing" at bounding box center [0, 0] width 0 height 0
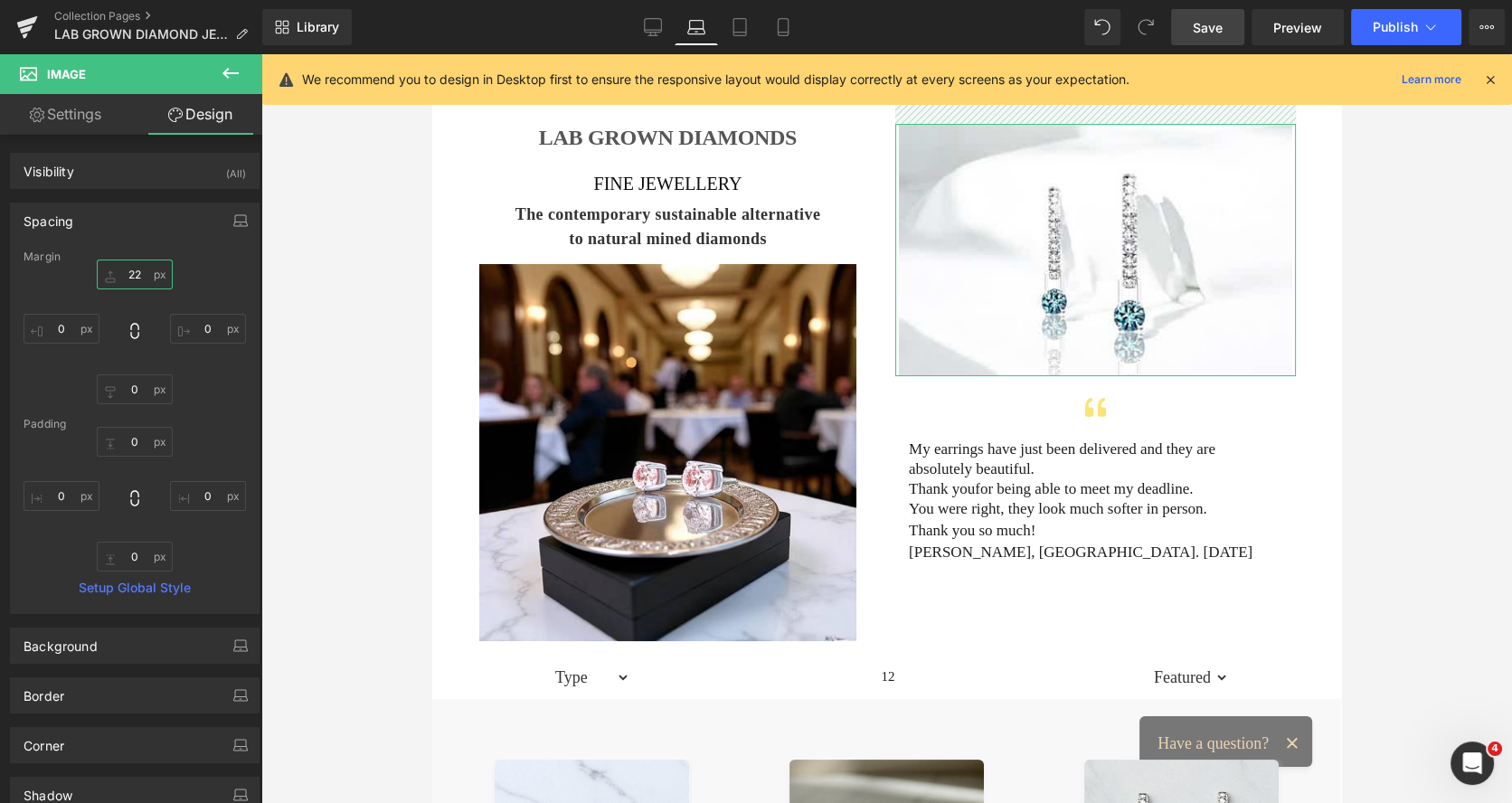
click at [139, 275] on input "22" at bounding box center [134, 274] width 76 height 30
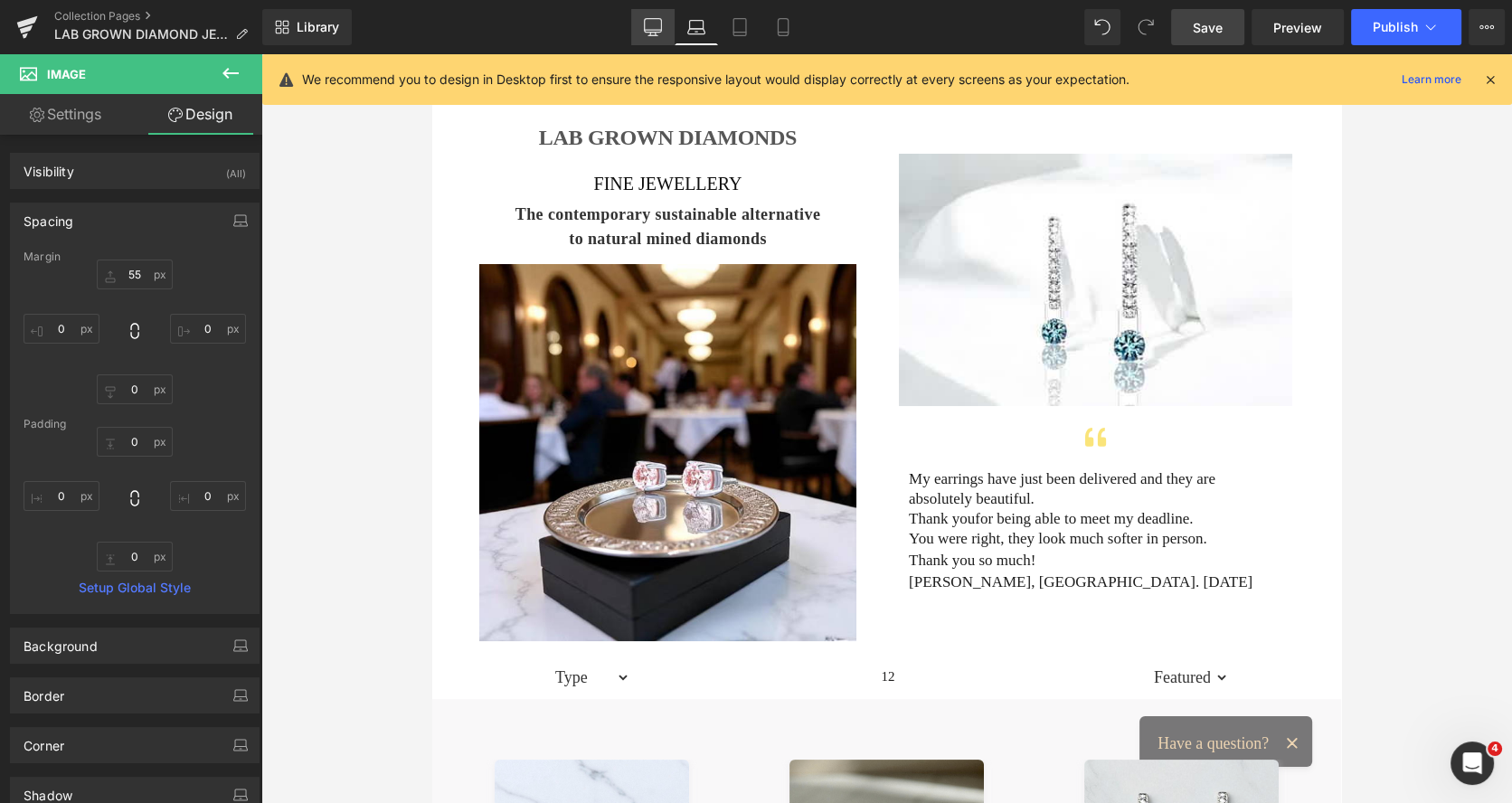
click at [658, 21] on icon at bounding box center [652, 27] width 18 height 18
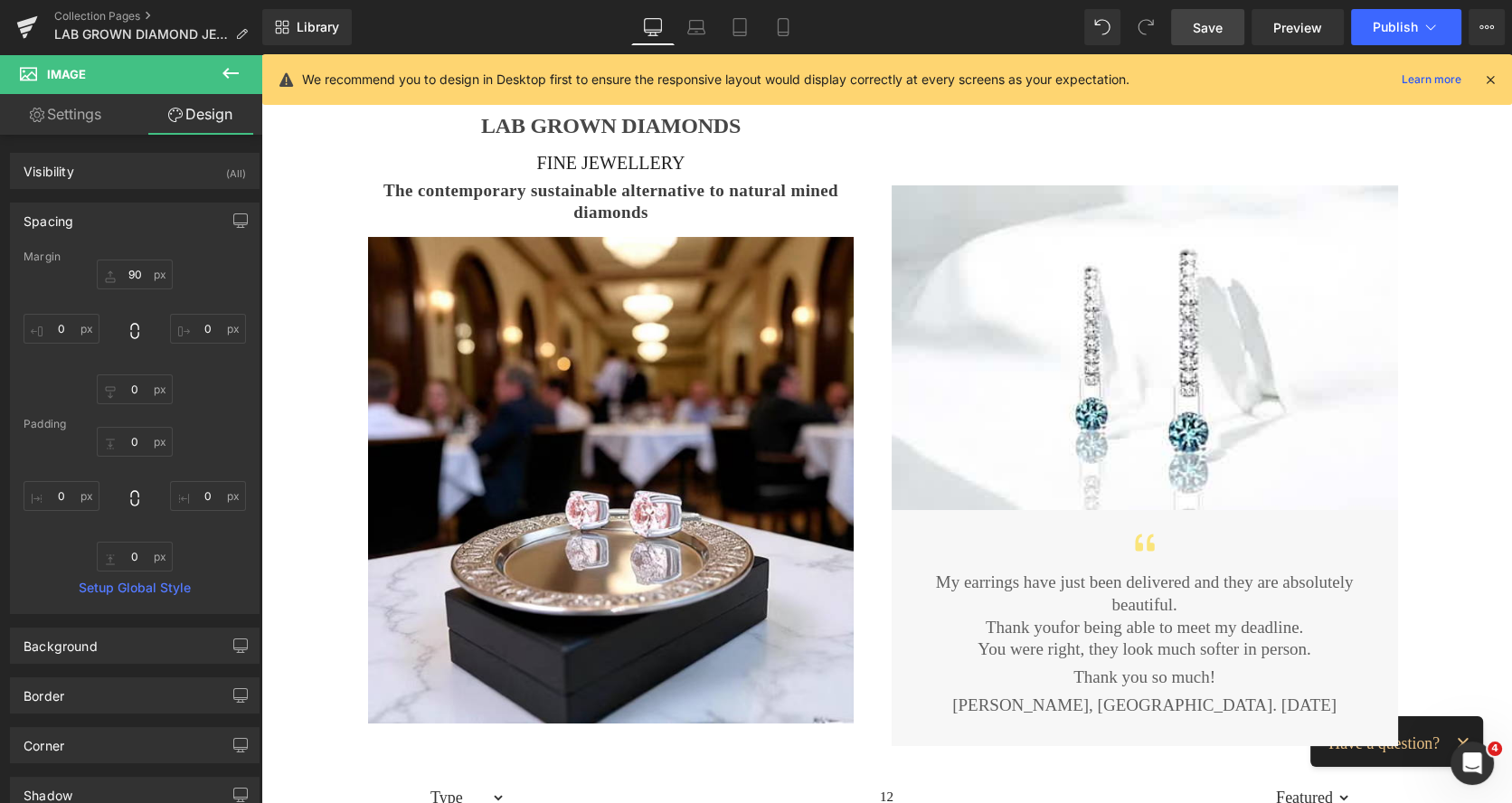
scroll to position [136, 0]
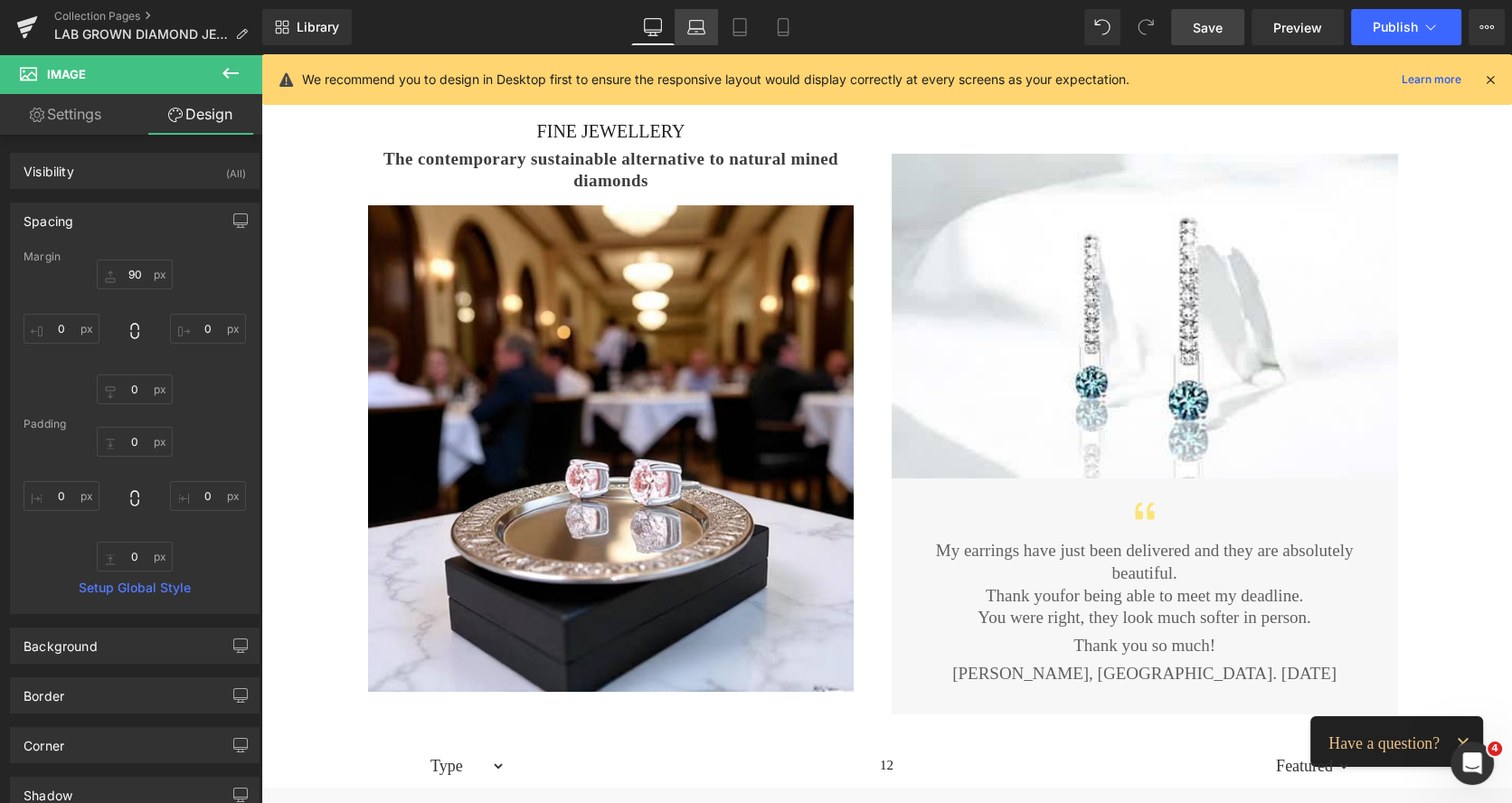
click at [697, 24] on icon at bounding box center [696, 27] width 18 height 18
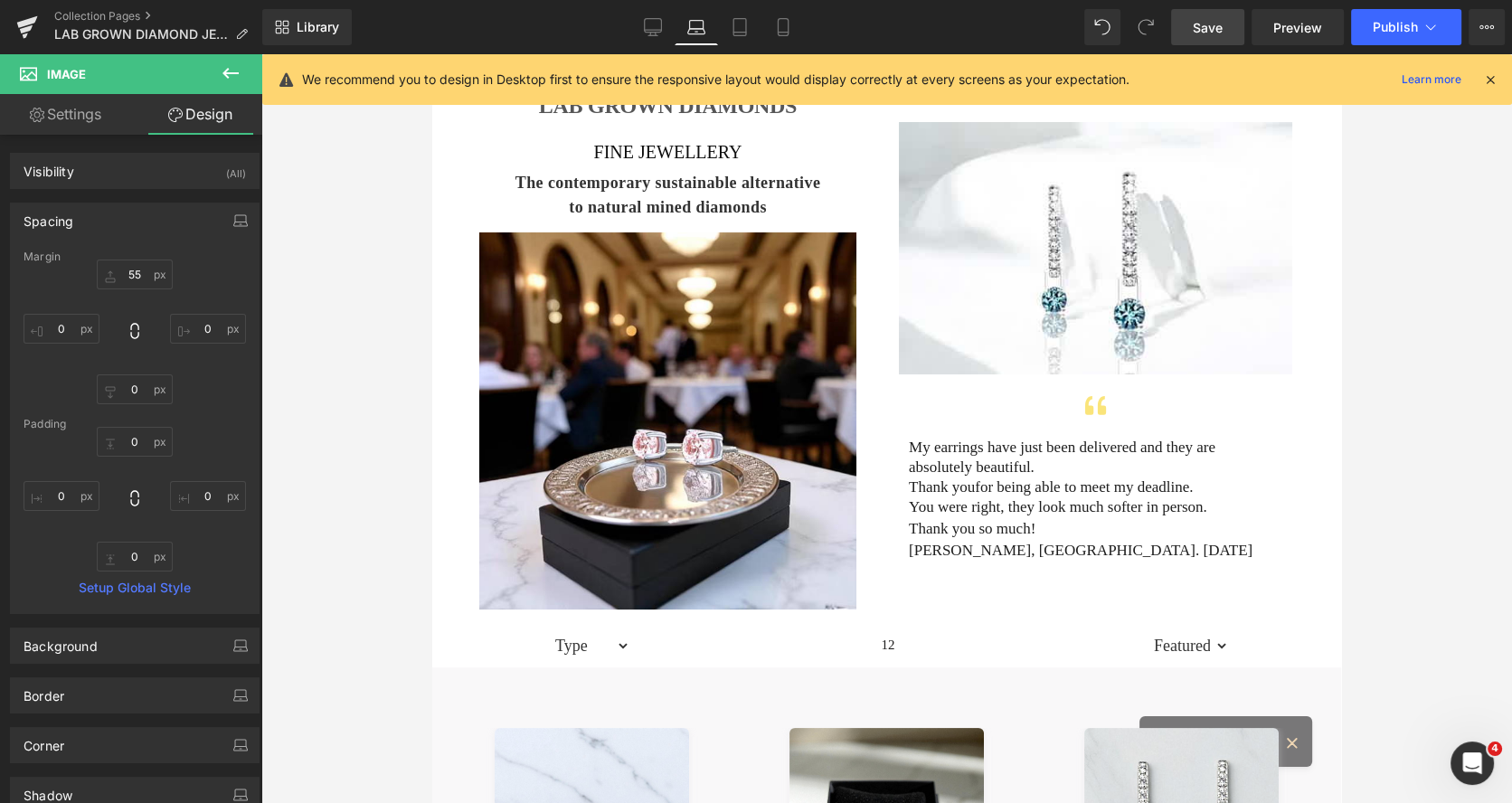
scroll to position [103, 0]
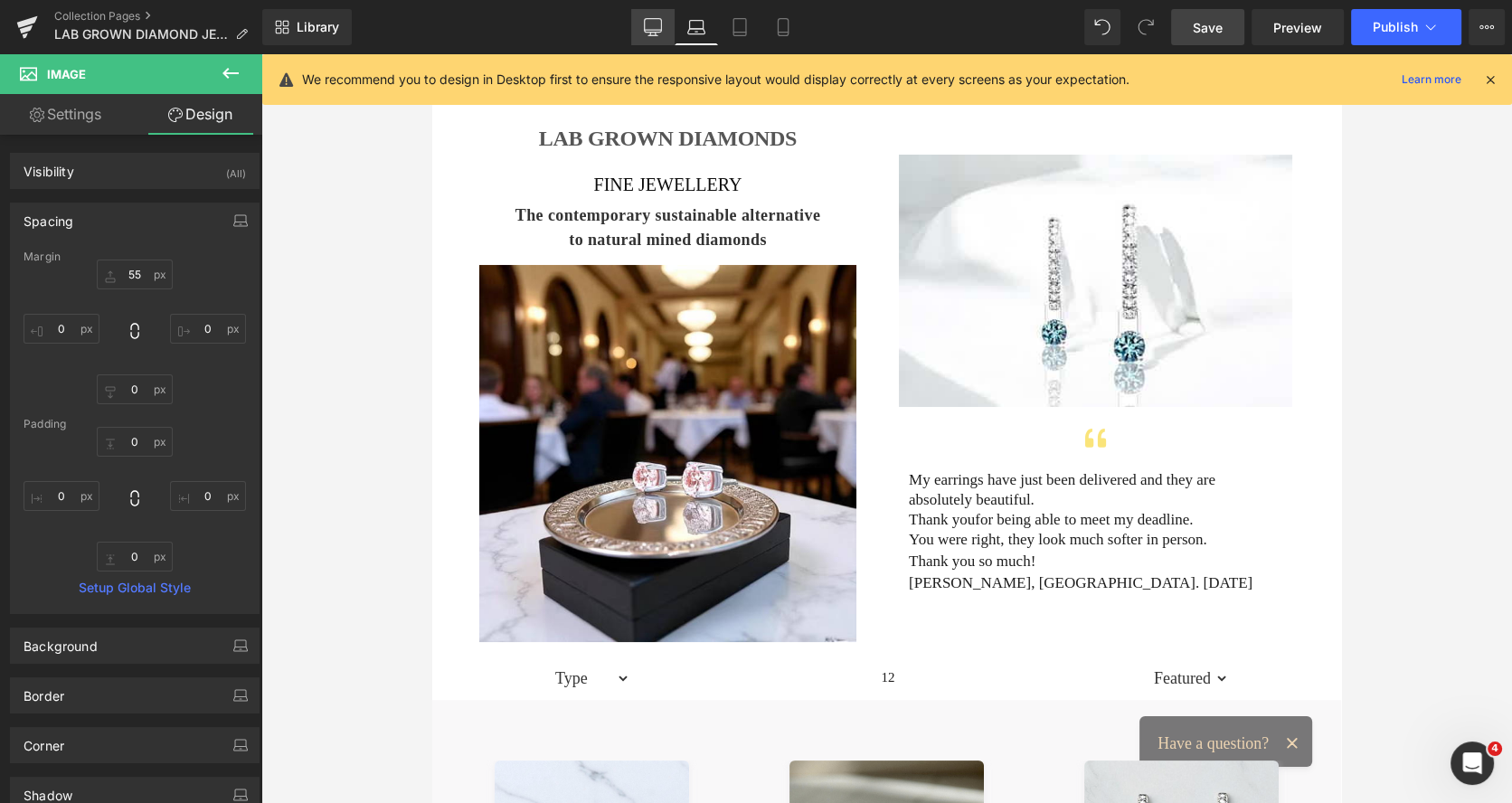
click at [661, 32] on icon at bounding box center [653, 26] width 17 height 13
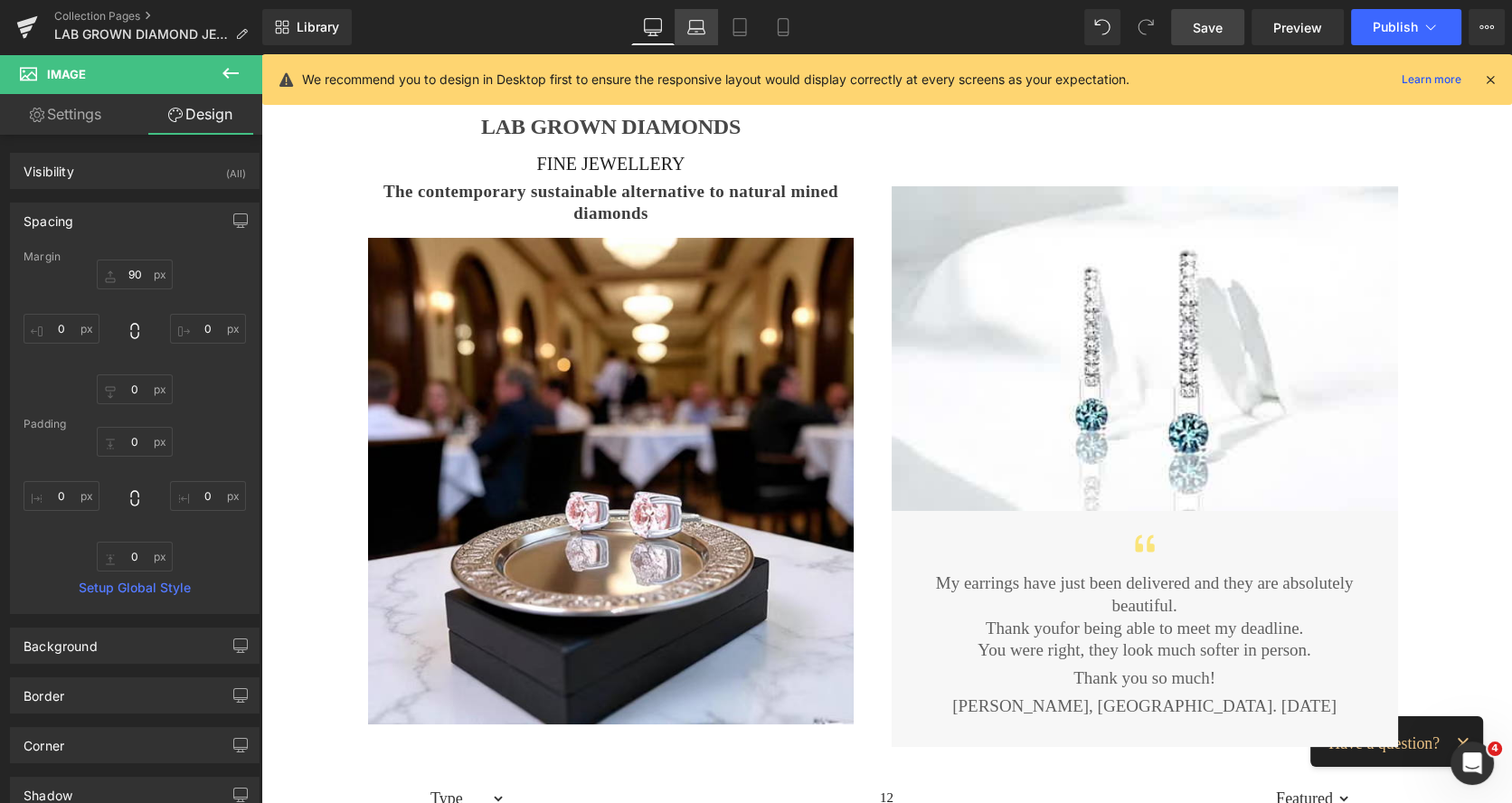
scroll to position [135, 0]
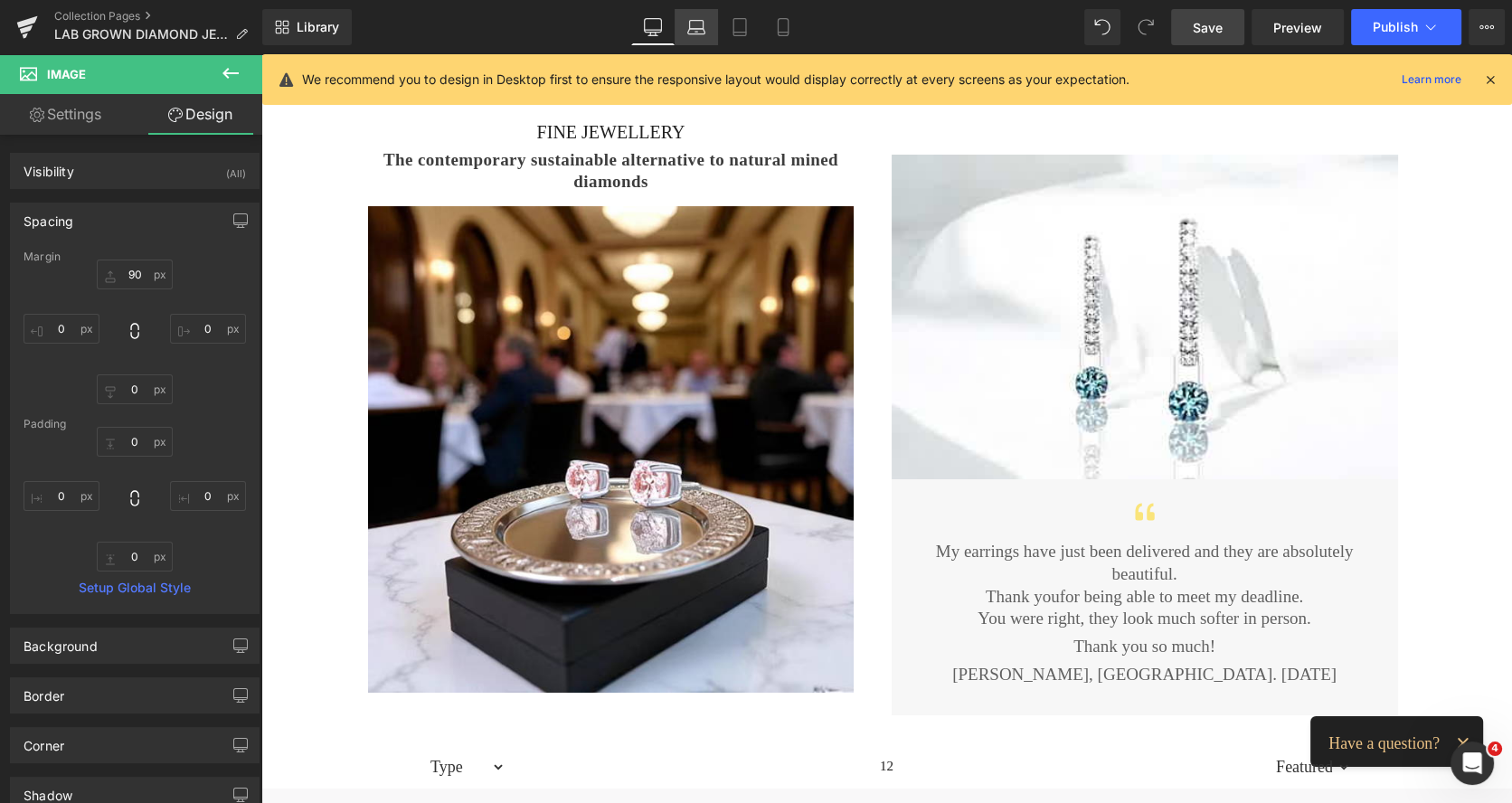
click at [706, 34] on link "Laptop" at bounding box center [696, 27] width 43 height 37
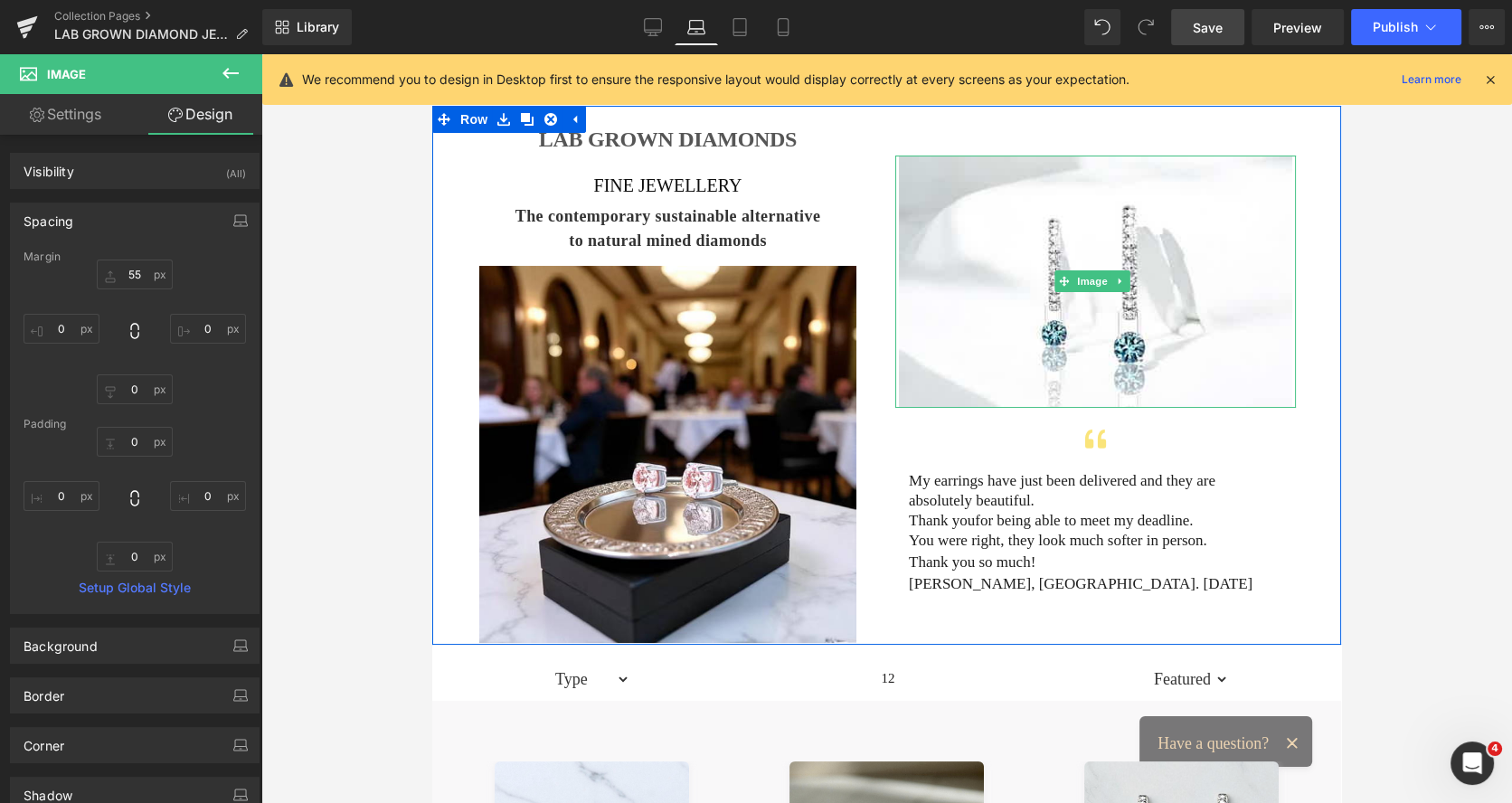
drag, startPoint x: 917, startPoint y: 198, endPoint x: 488, endPoint y: 173, distance: 429.7
click at [917, 198] on img at bounding box center [1095, 281] width 392 height 253
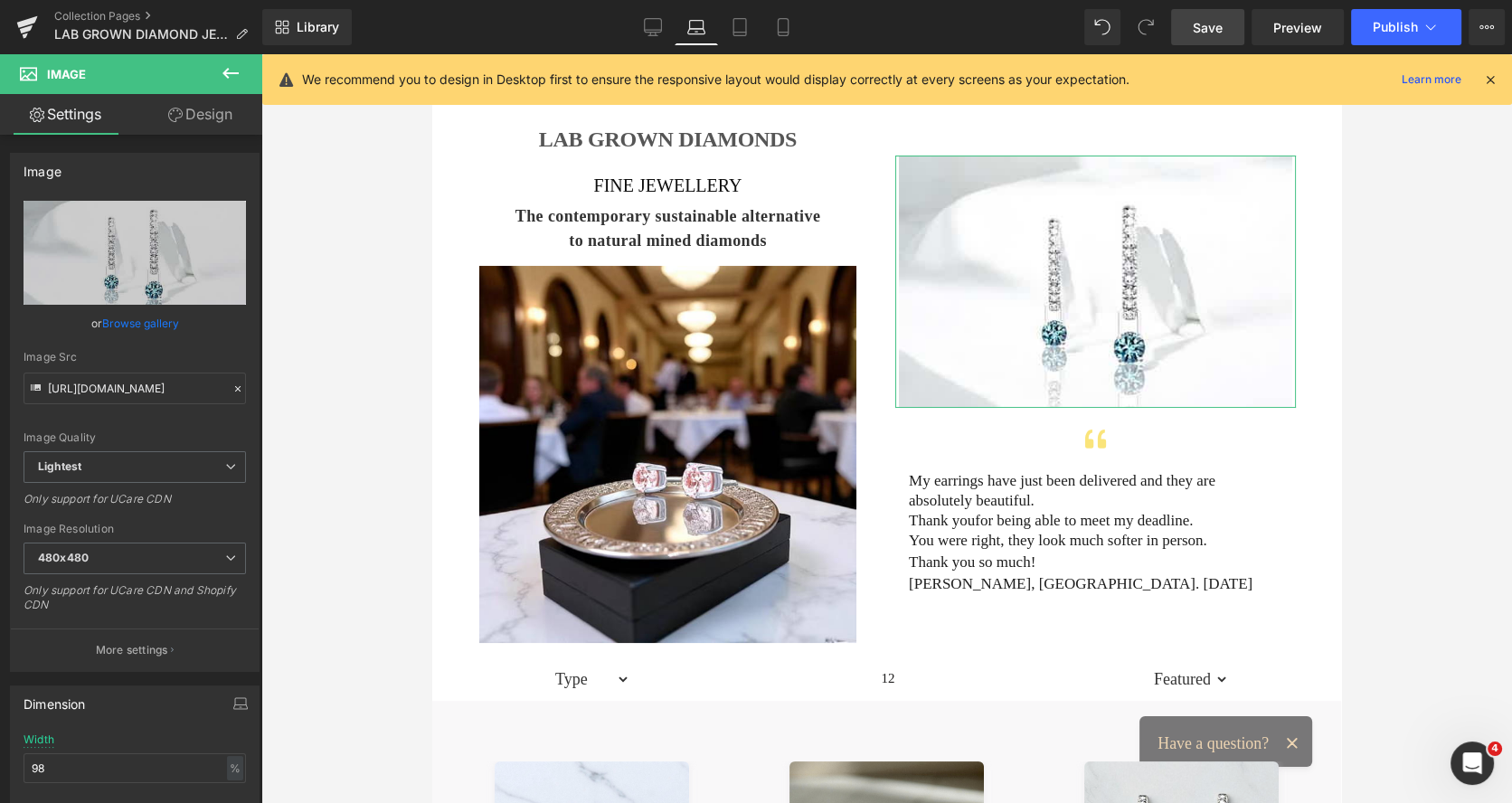
click at [222, 119] on link "Design" at bounding box center [200, 115] width 131 height 40
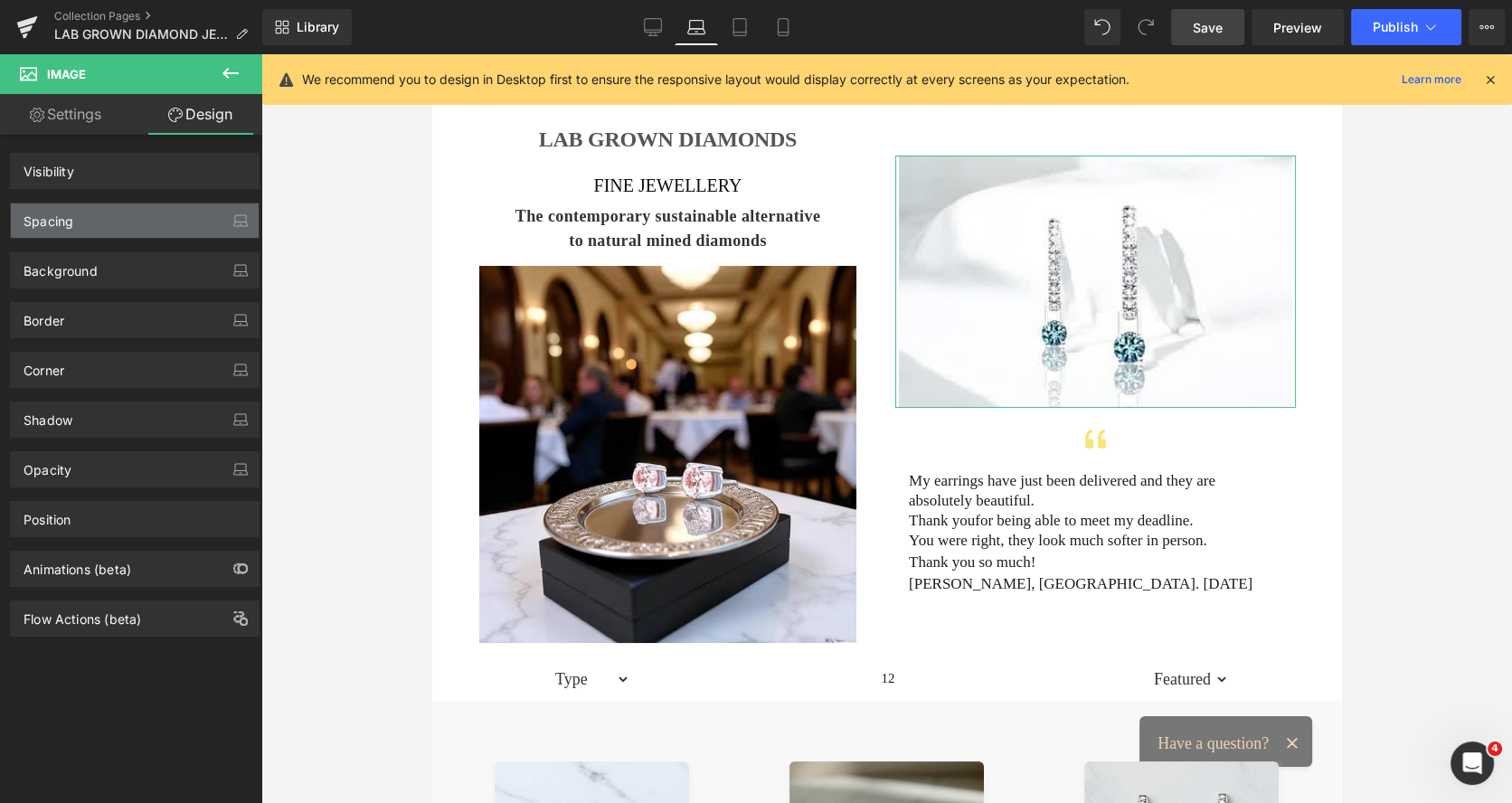
click at [148, 221] on div "Spacing" at bounding box center [134, 221] width 248 height 35
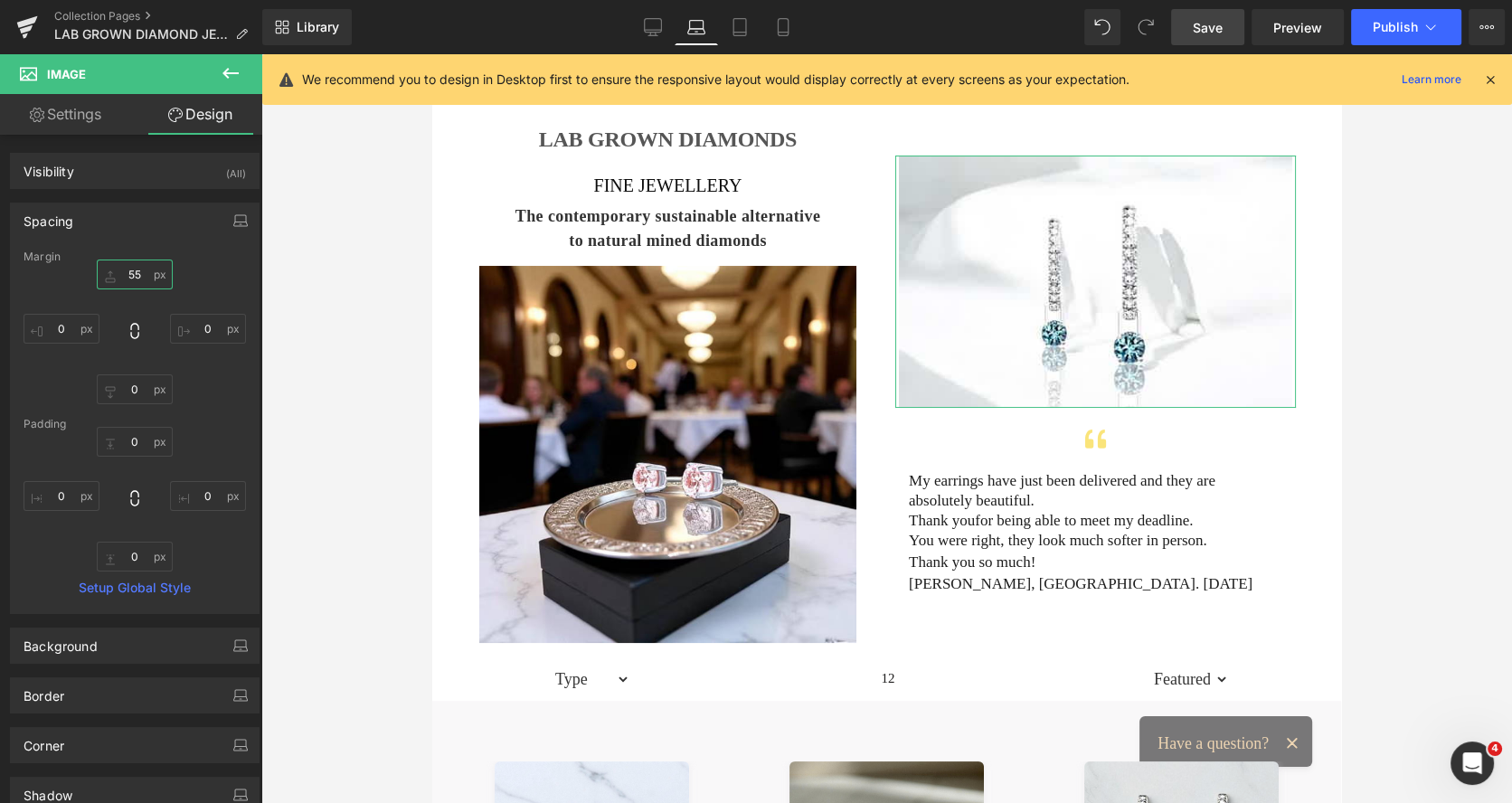
click at [136, 271] on input "55" at bounding box center [134, 274] width 76 height 30
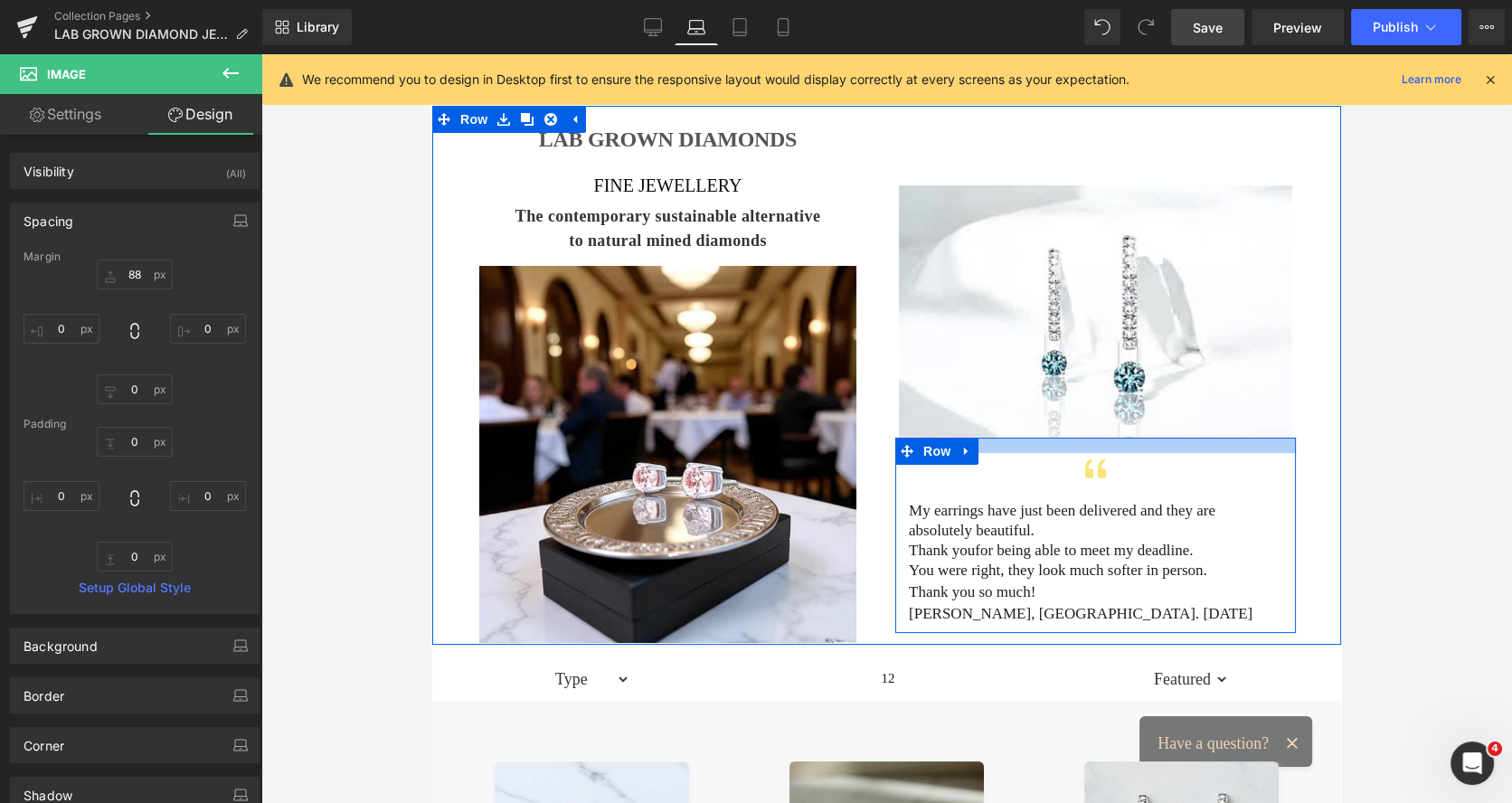
click at [1141, 446] on div at bounding box center [1096, 445] width 401 height 15
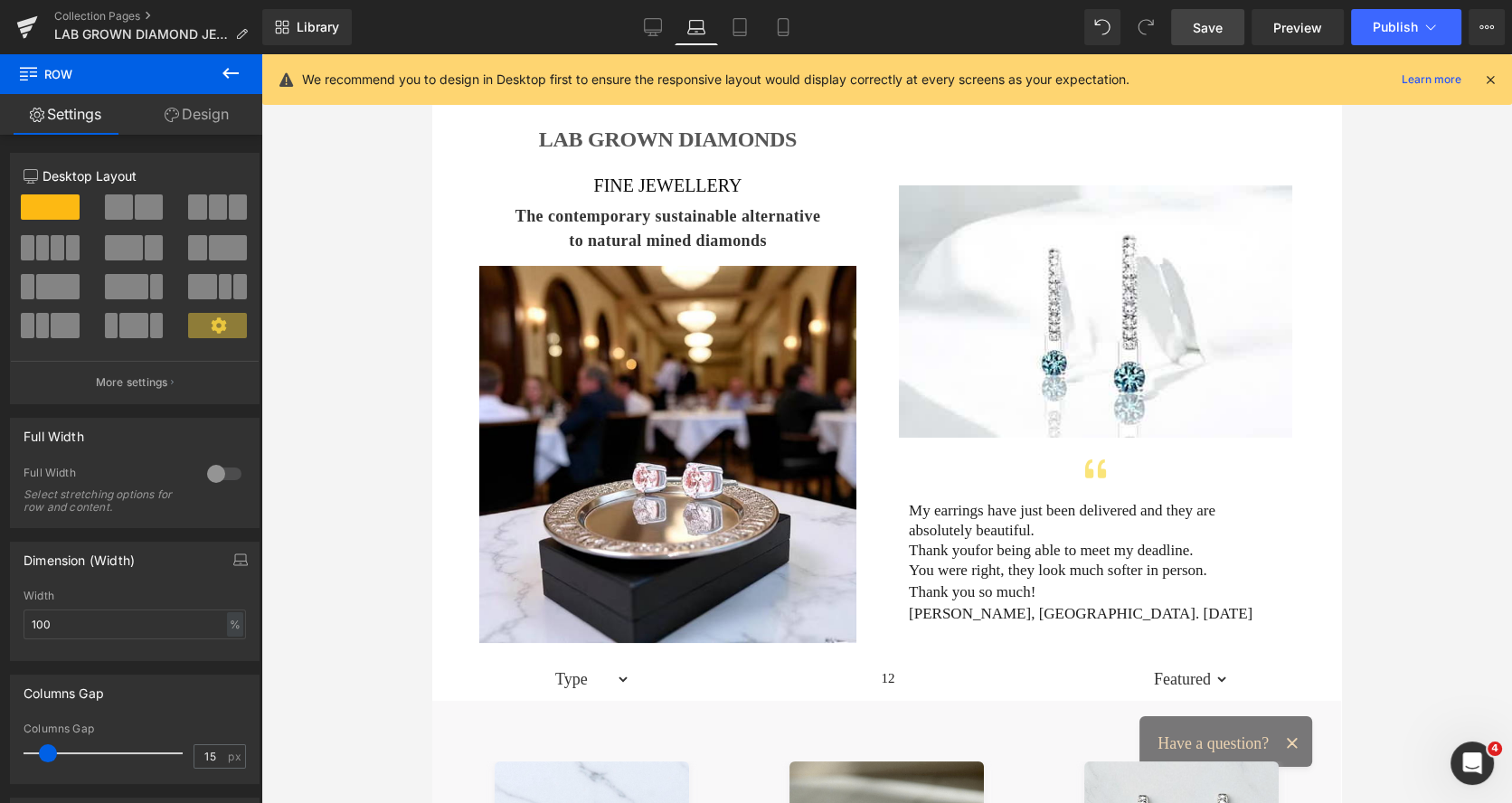
click at [529, 677] on div "Type FANCY COLOUR LAB DIAMOND EARRINGS LABGROWN LABGROWN DIAMOND EARRINGS PINK …" at bounding box center [888, 678] width 718 height 45
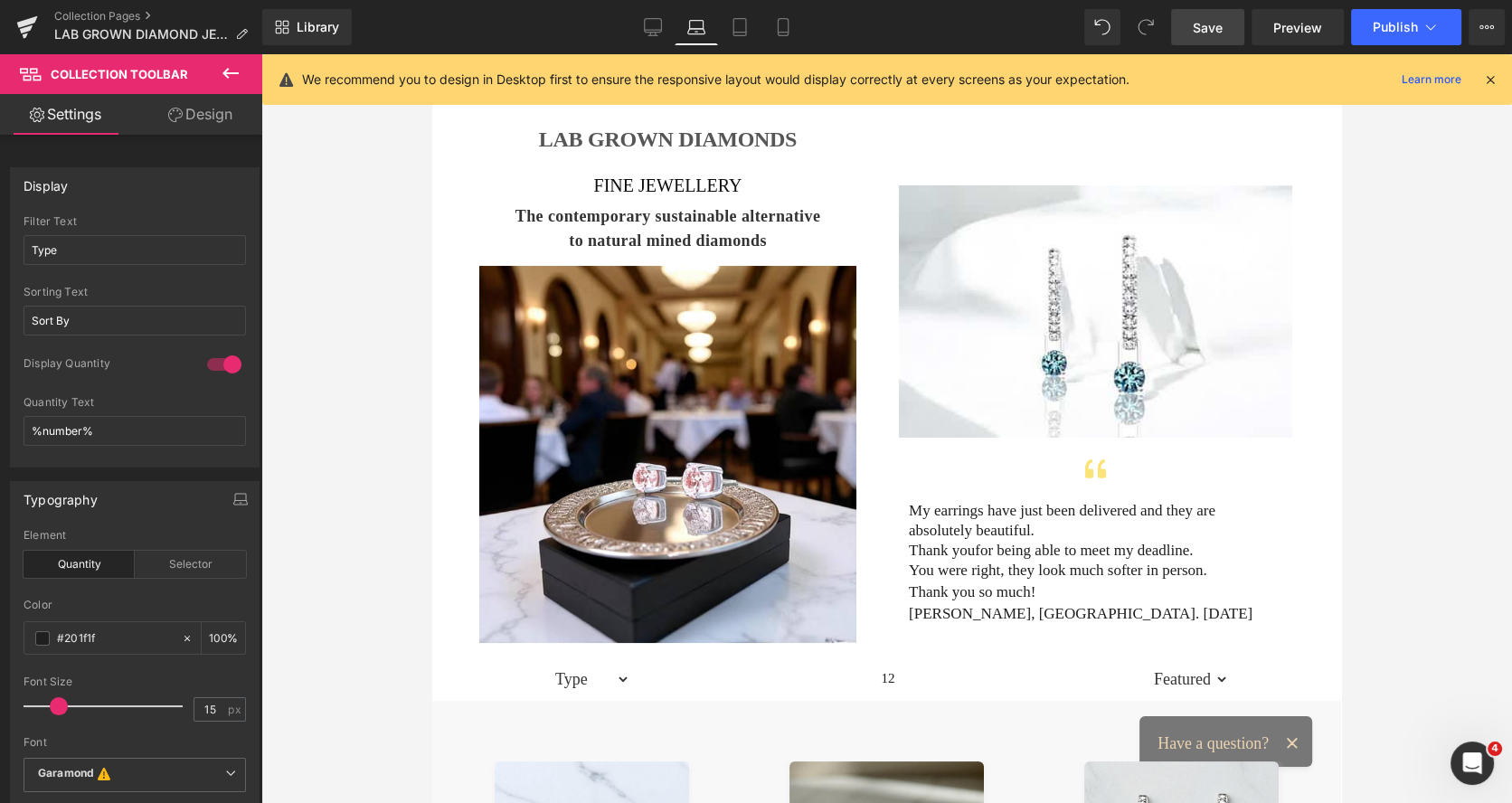
click at [1212, 26] on span "Save" at bounding box center [1207, 28] width 30 height 19
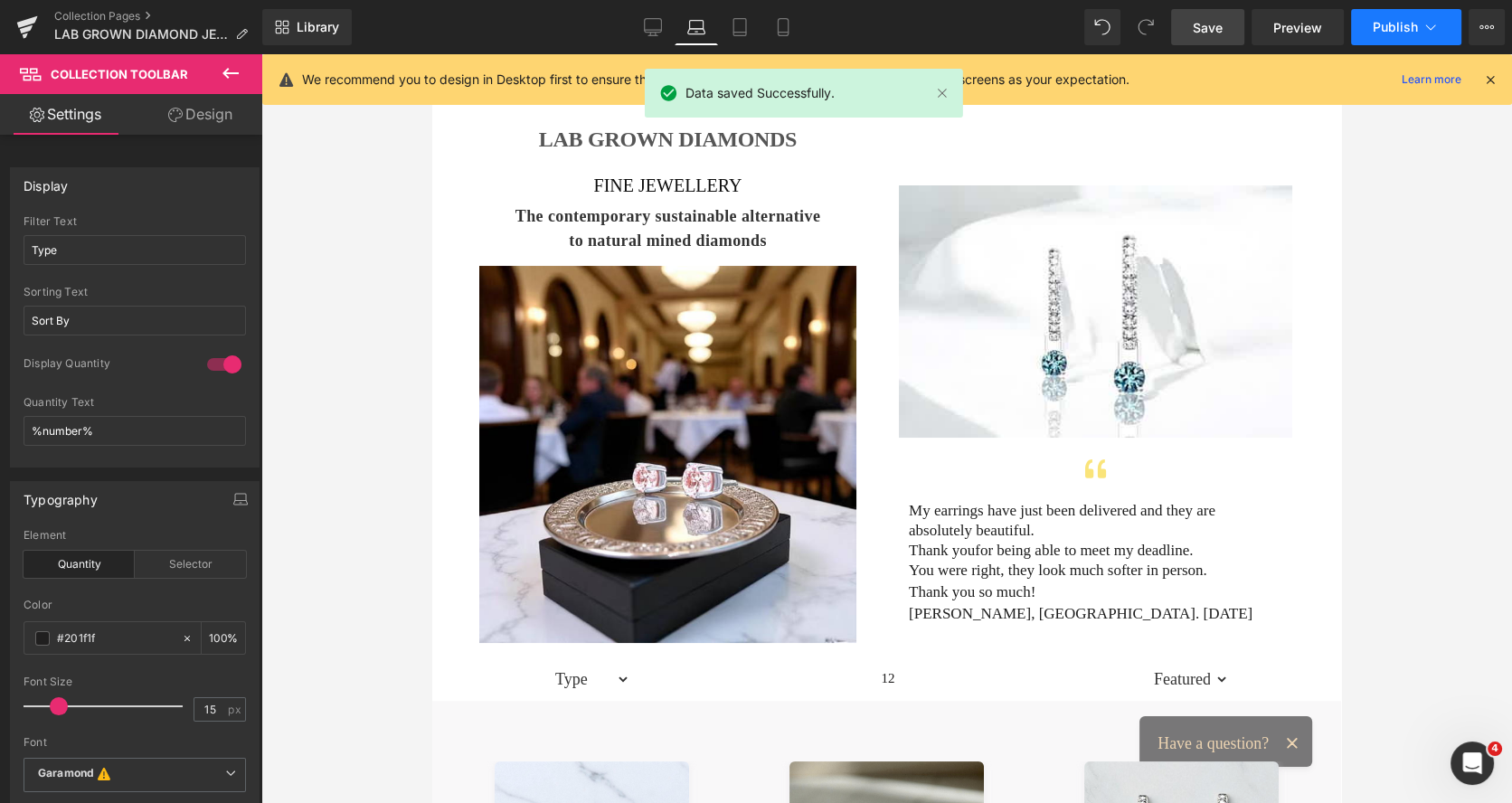
click at [1390, 21] on span "Publish" at bounding box center [1394, 27] width 45 height 14
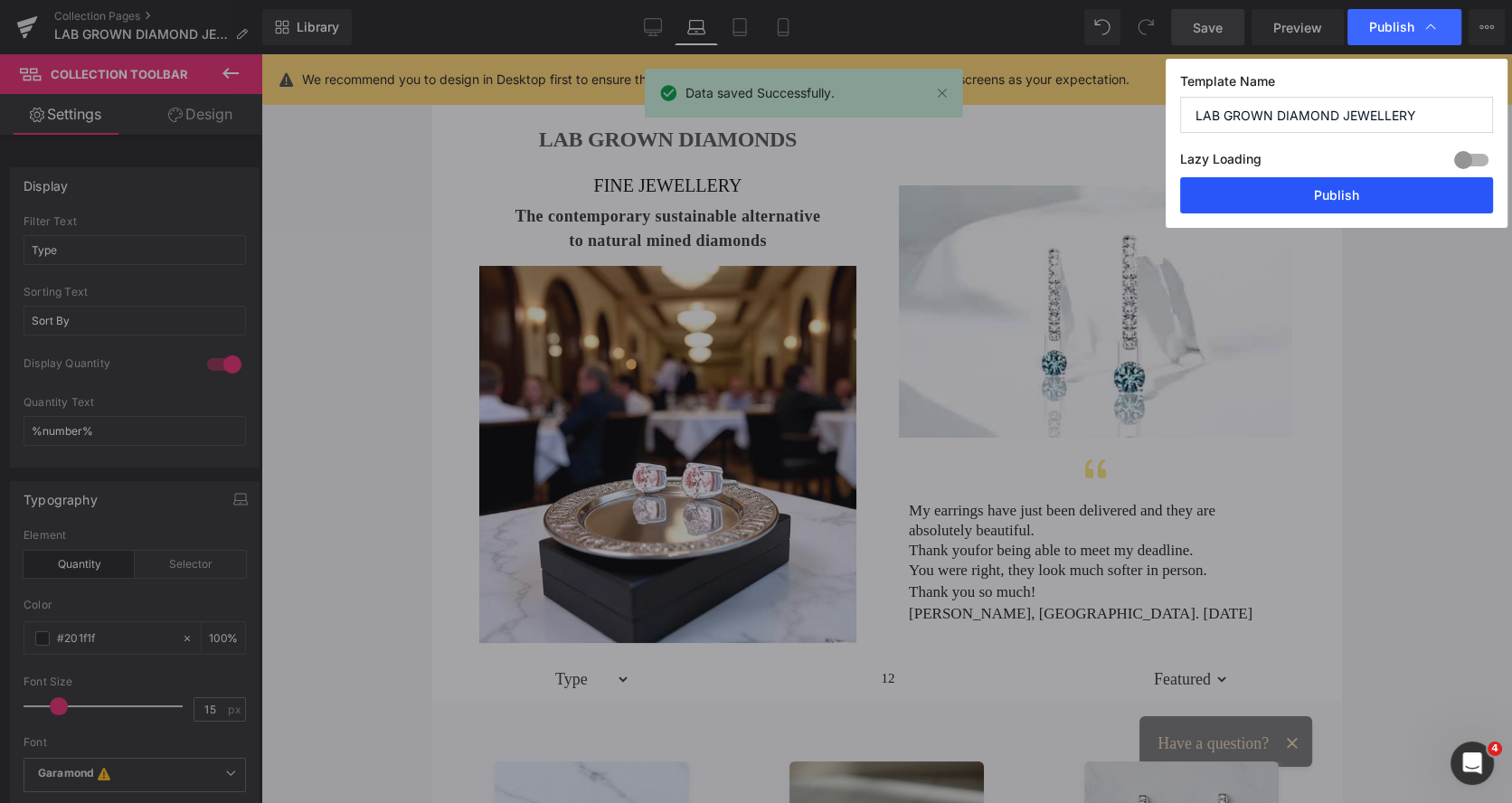
click at [1337, 186] on button "Publish" at bounding box center [1336, 196] width 313 height 37
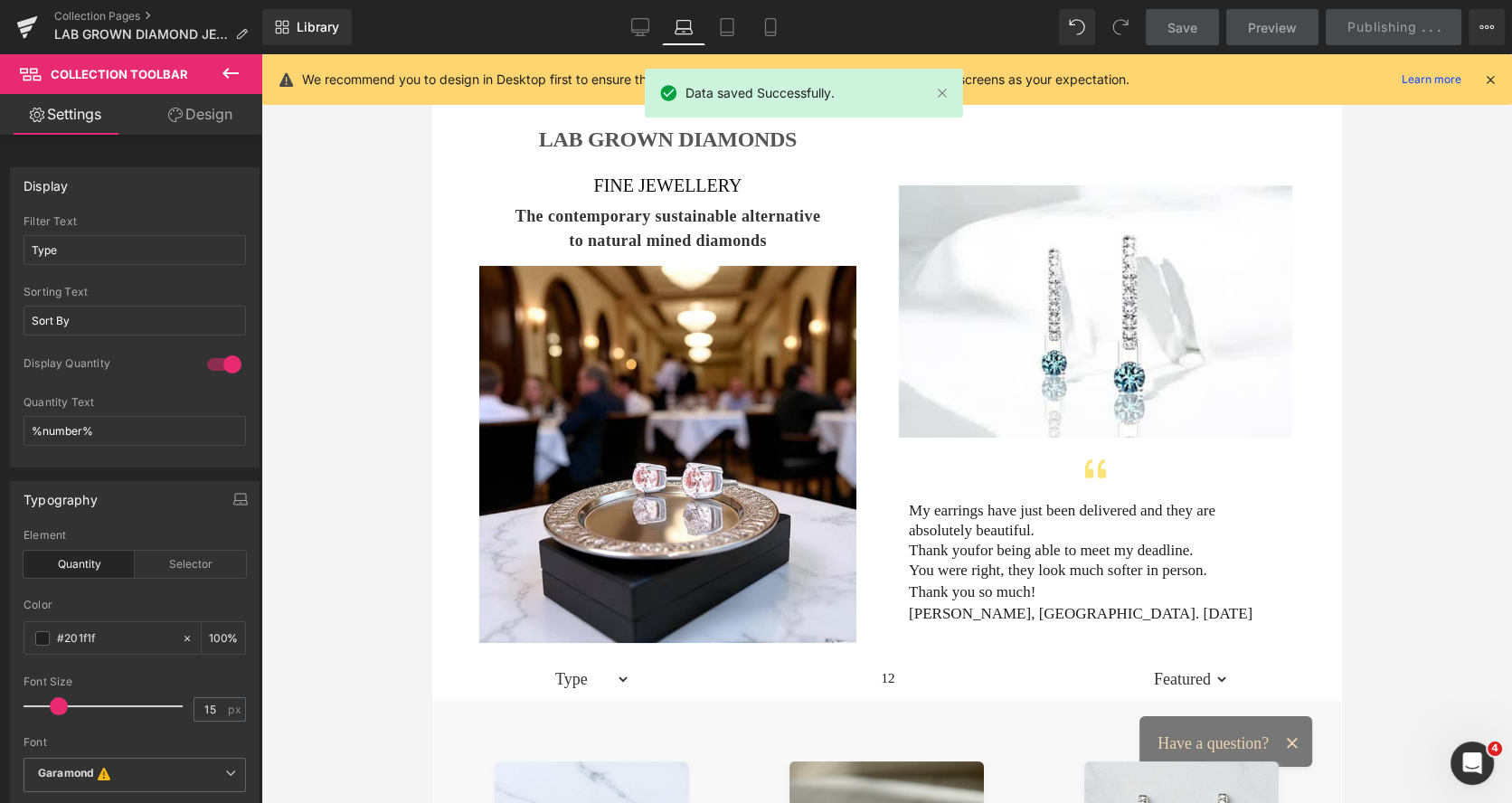
click at [627, 23] on link "Desktop" at bounding box center [640, 27] width 43 height 37
click at [636, 25] on icon at bounding box center [640, 27] width 18 height 18
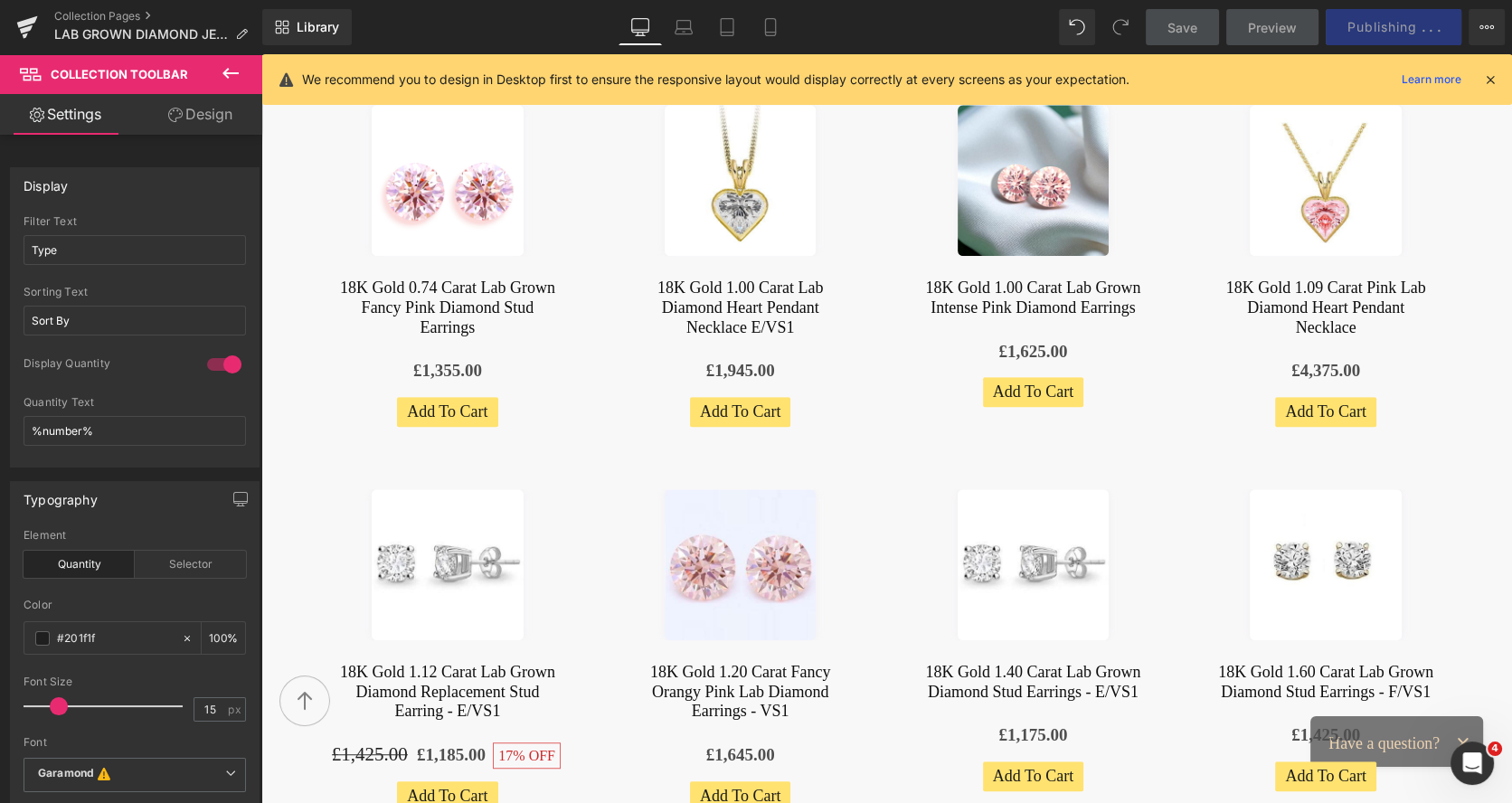
scroll to position [1869, 0]
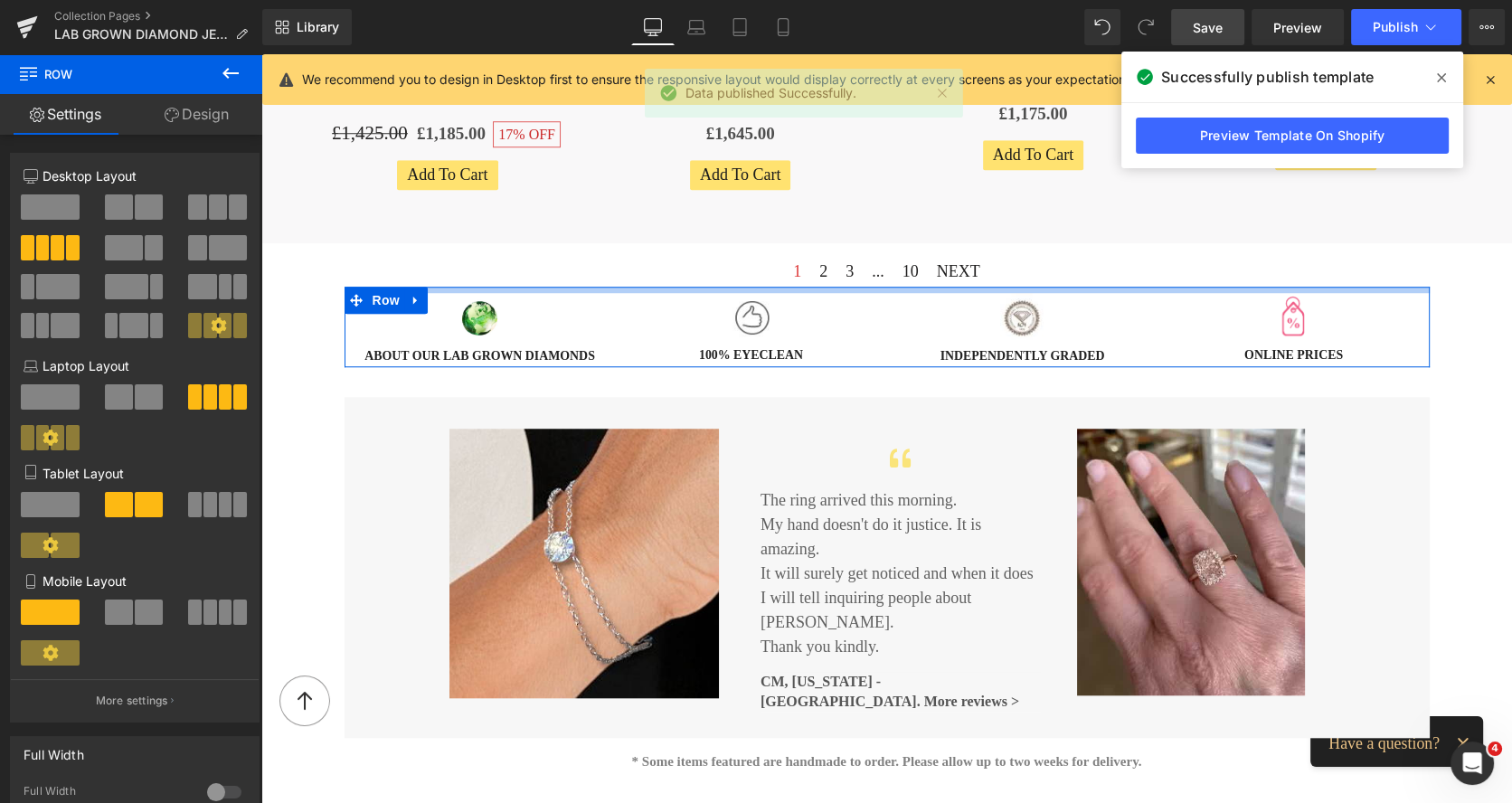
drag, startPoint x: 924, startPoint y: 273, endPoint x: 914, endPoint y: 252, distance: 23.3
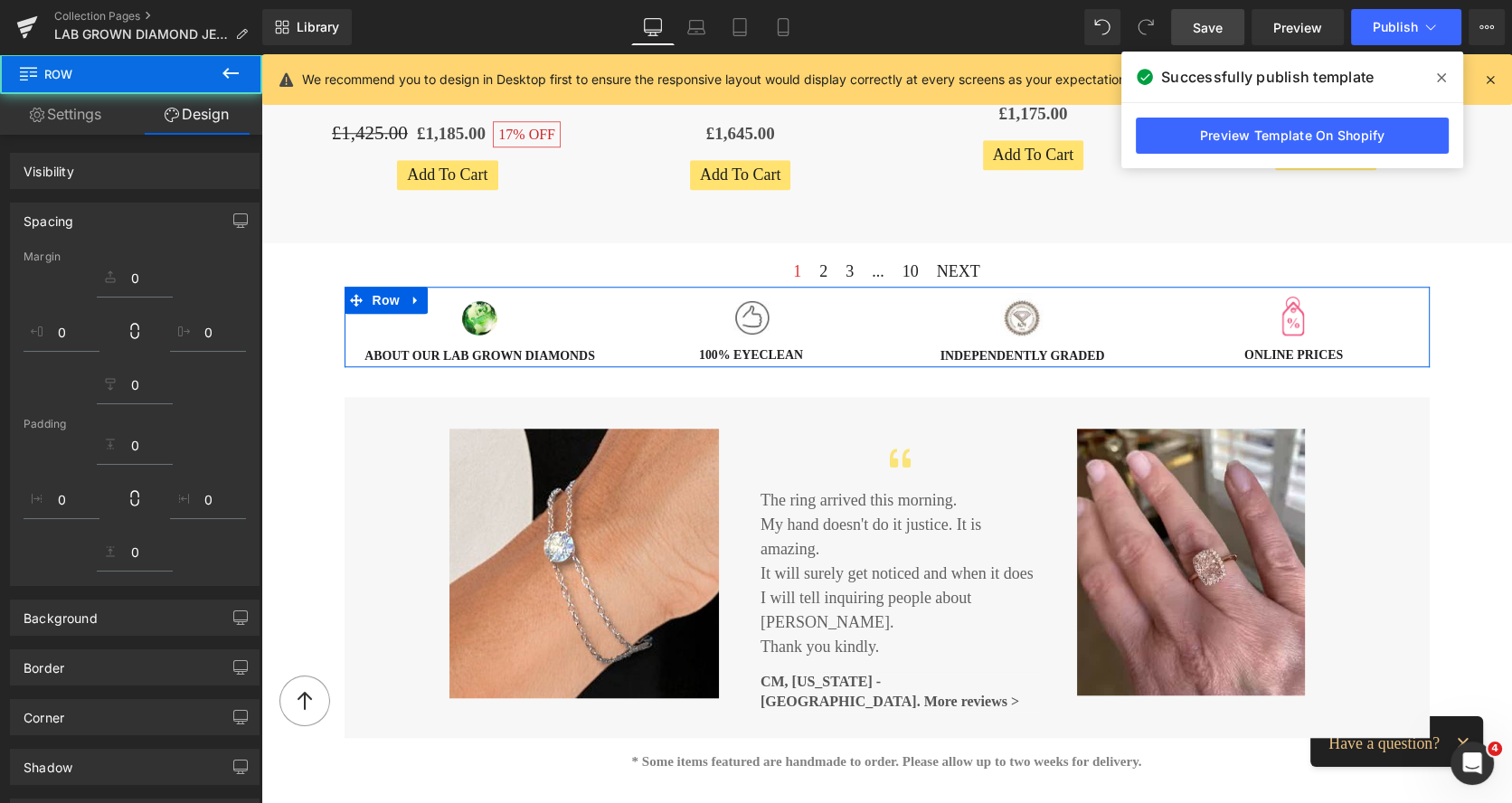
click at [1208, 22] on span "Save" at bounding box center [1207, 28] width 30 height 19
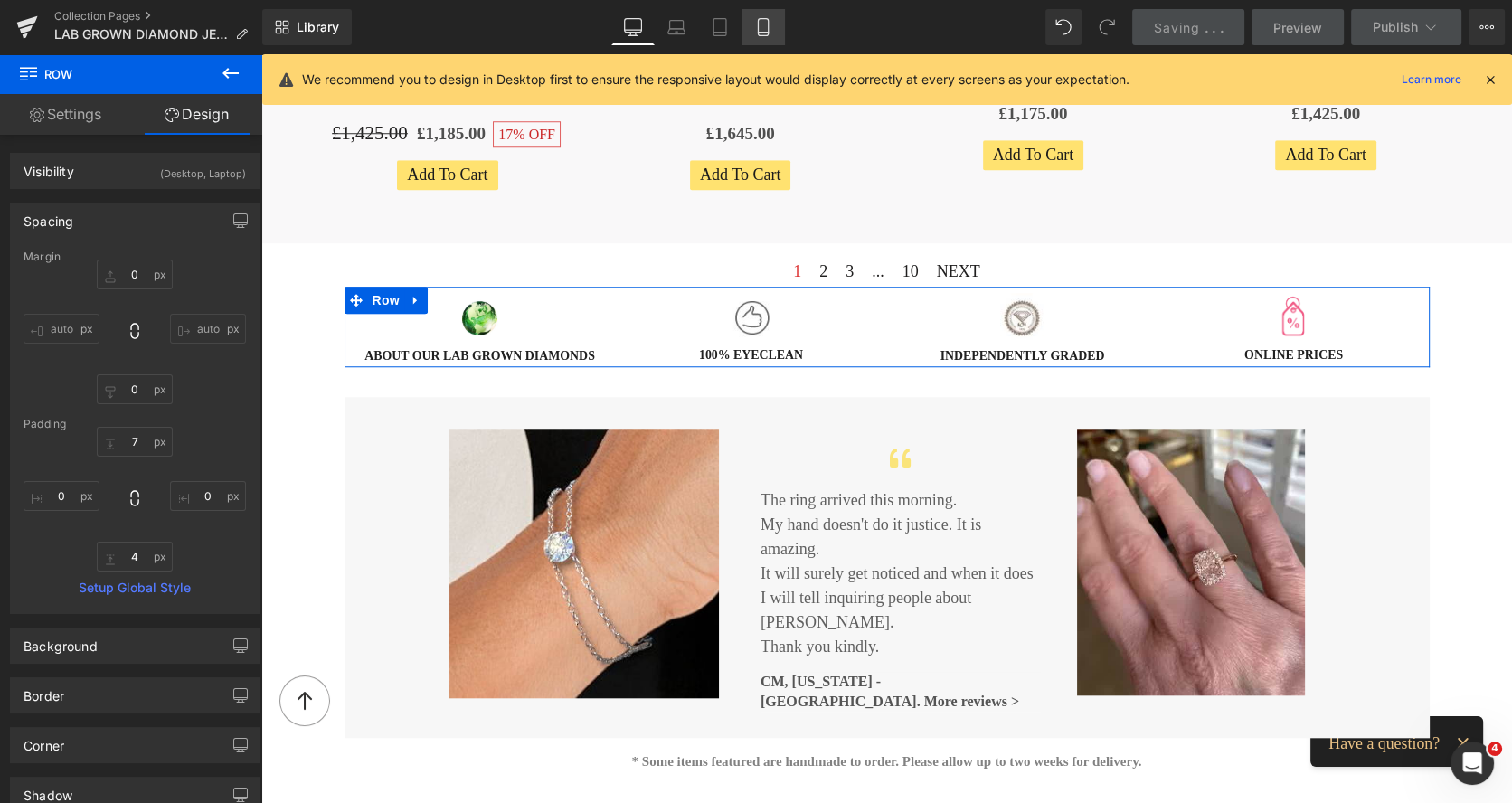
click at [762, 21] on icon at bounding box center [762, 27] width 18 height 18
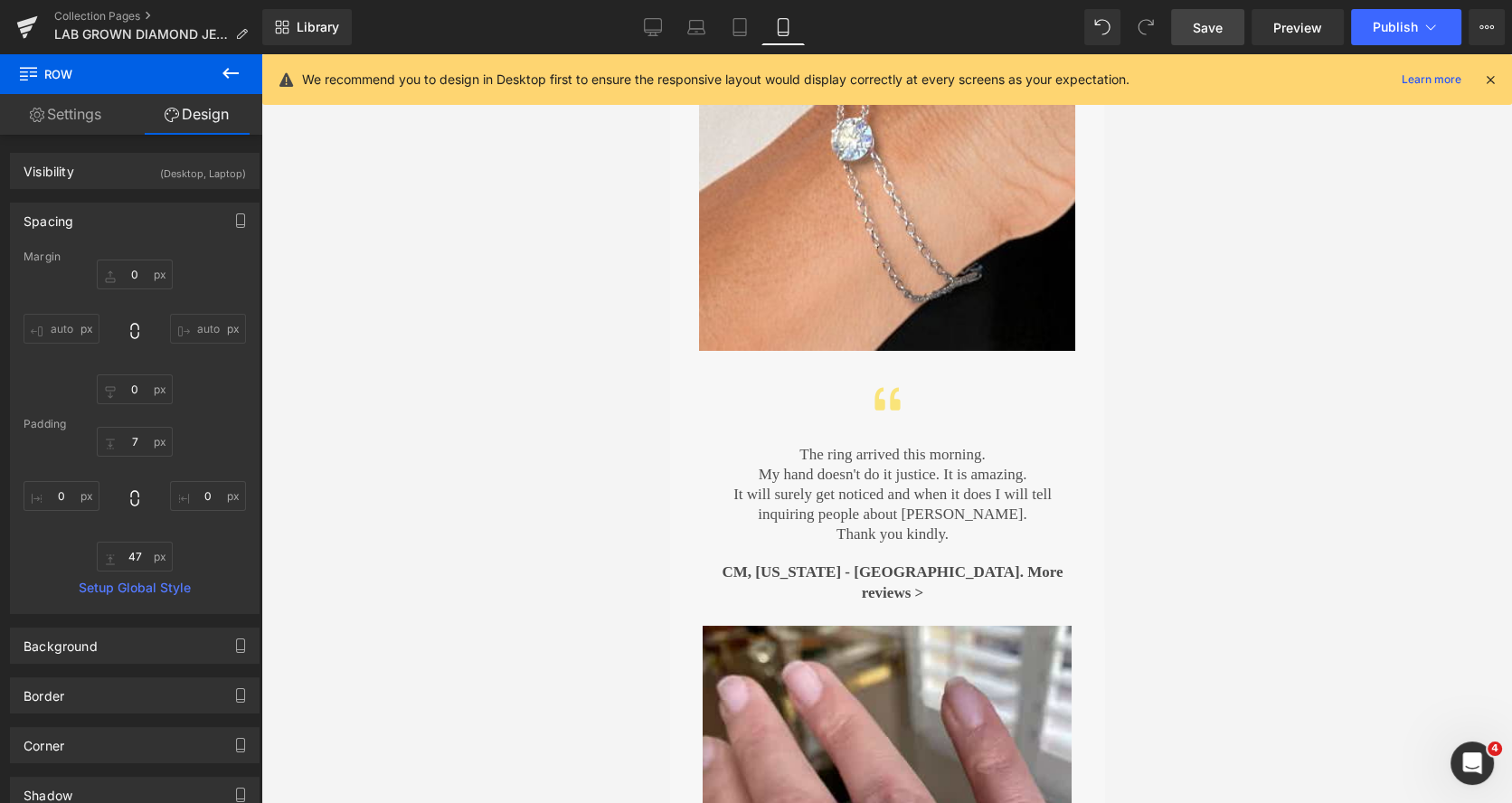
scroll to position [7986, 0]
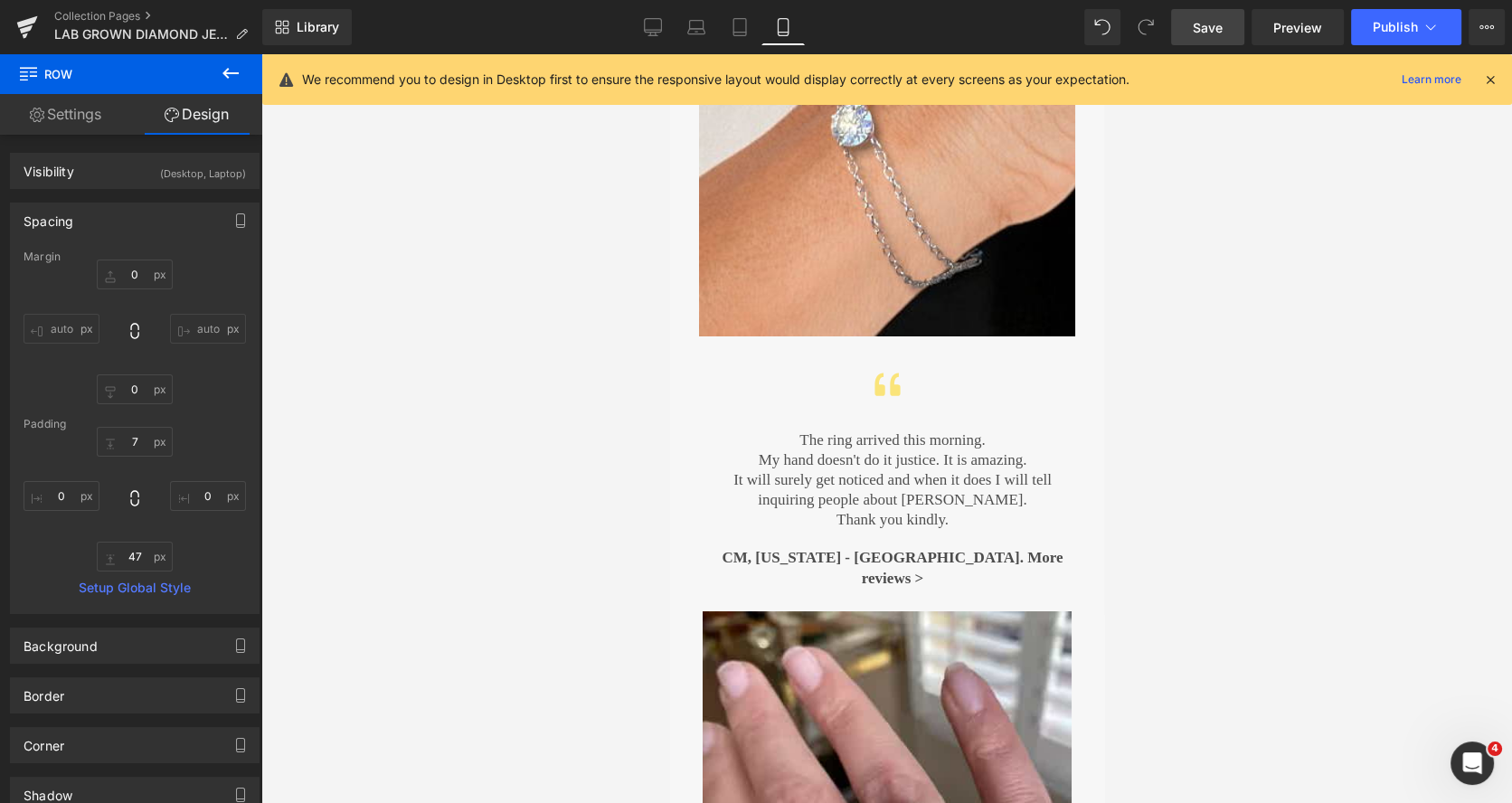
click at [1214, 31] on span "Save" at bounding box center [1207, 28] width 30 height 19
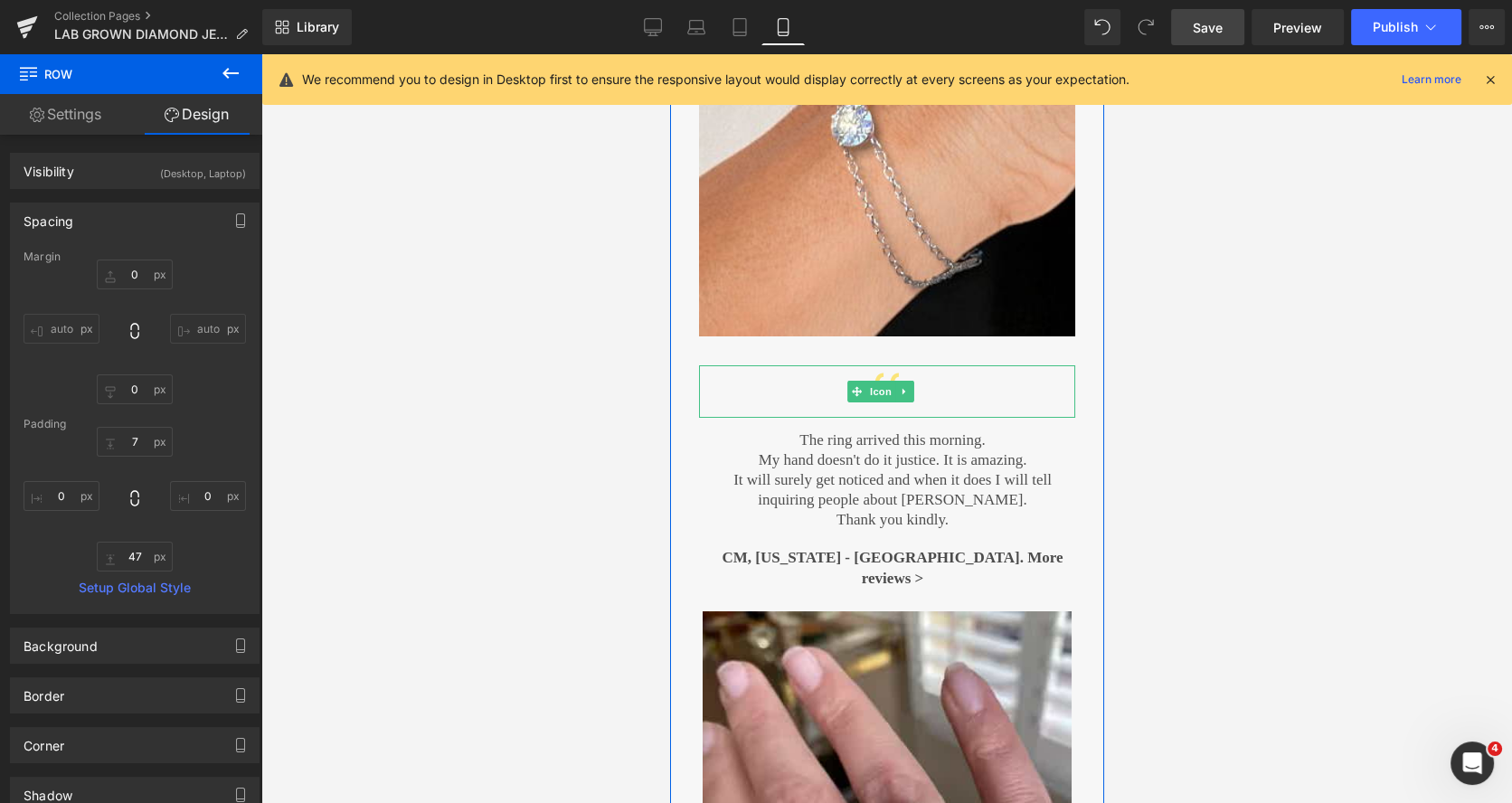
click at [944, 365] on div at bounding box center [886, 391] width 376 height 52
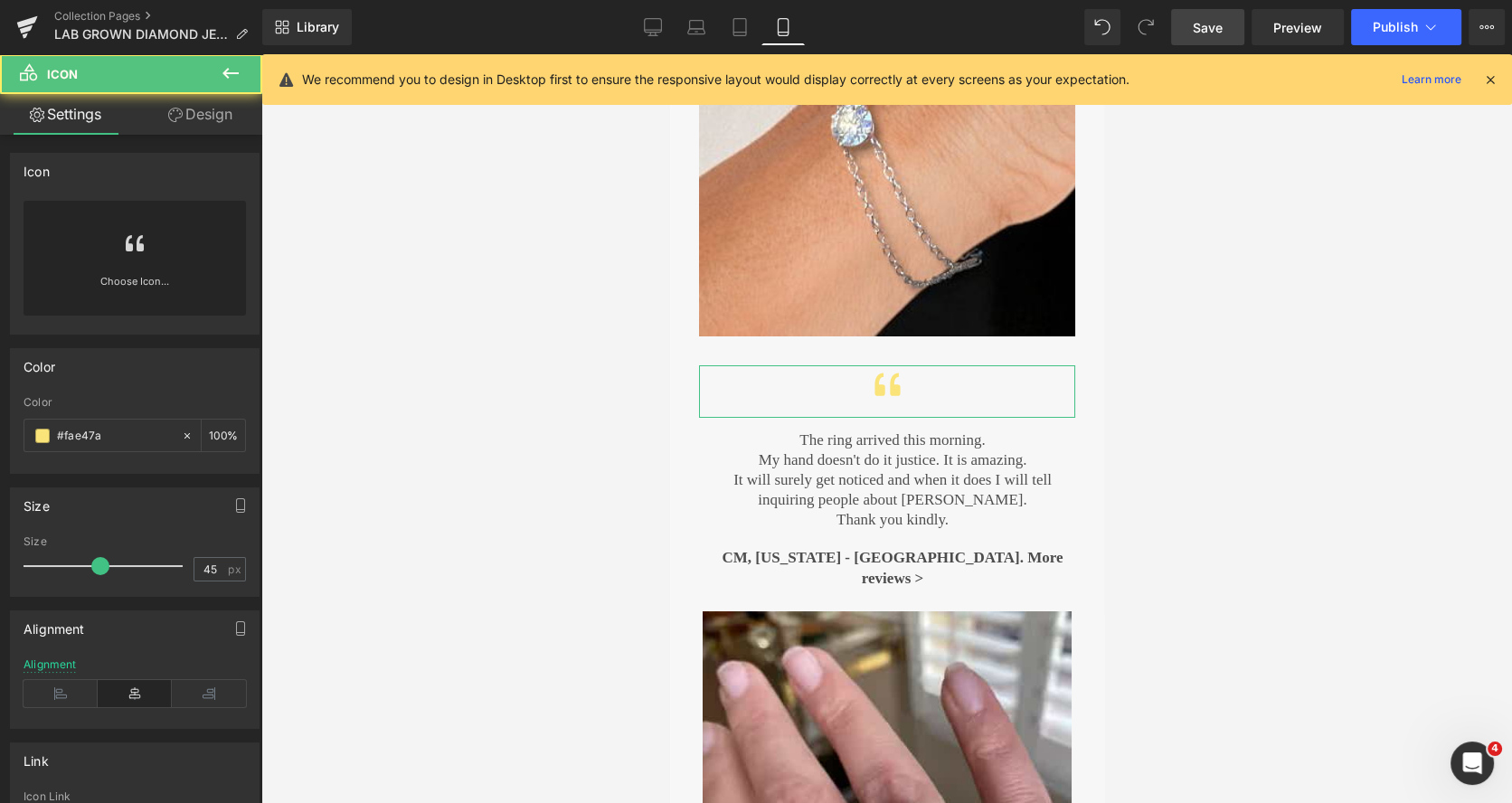
click at [216, 118] on link "Design" at bounding box center [200, 115] width 131 height 40
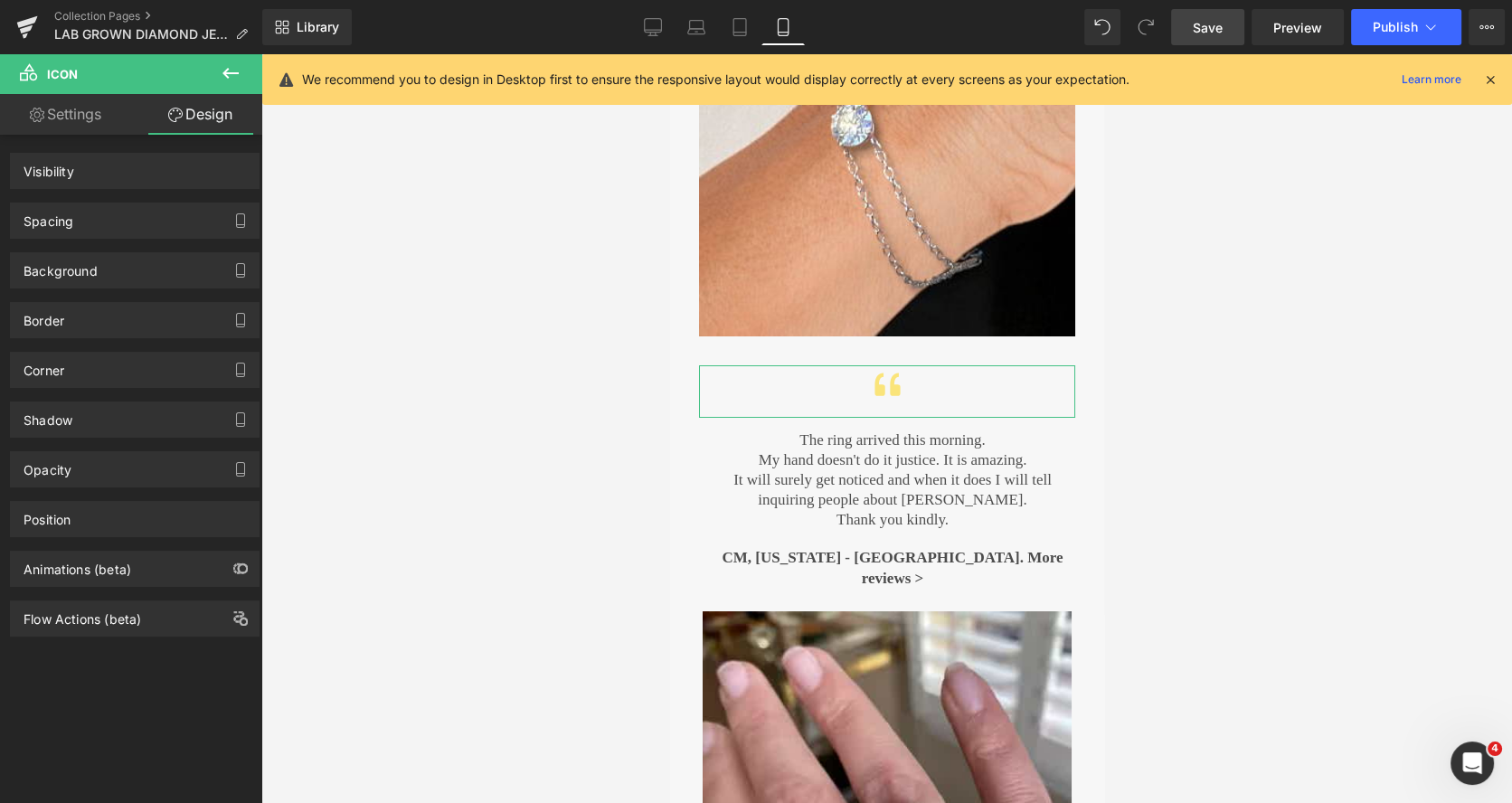
click at [116, 213] on div "Spacing" at bounding box center [134, 221] width 248 height 35
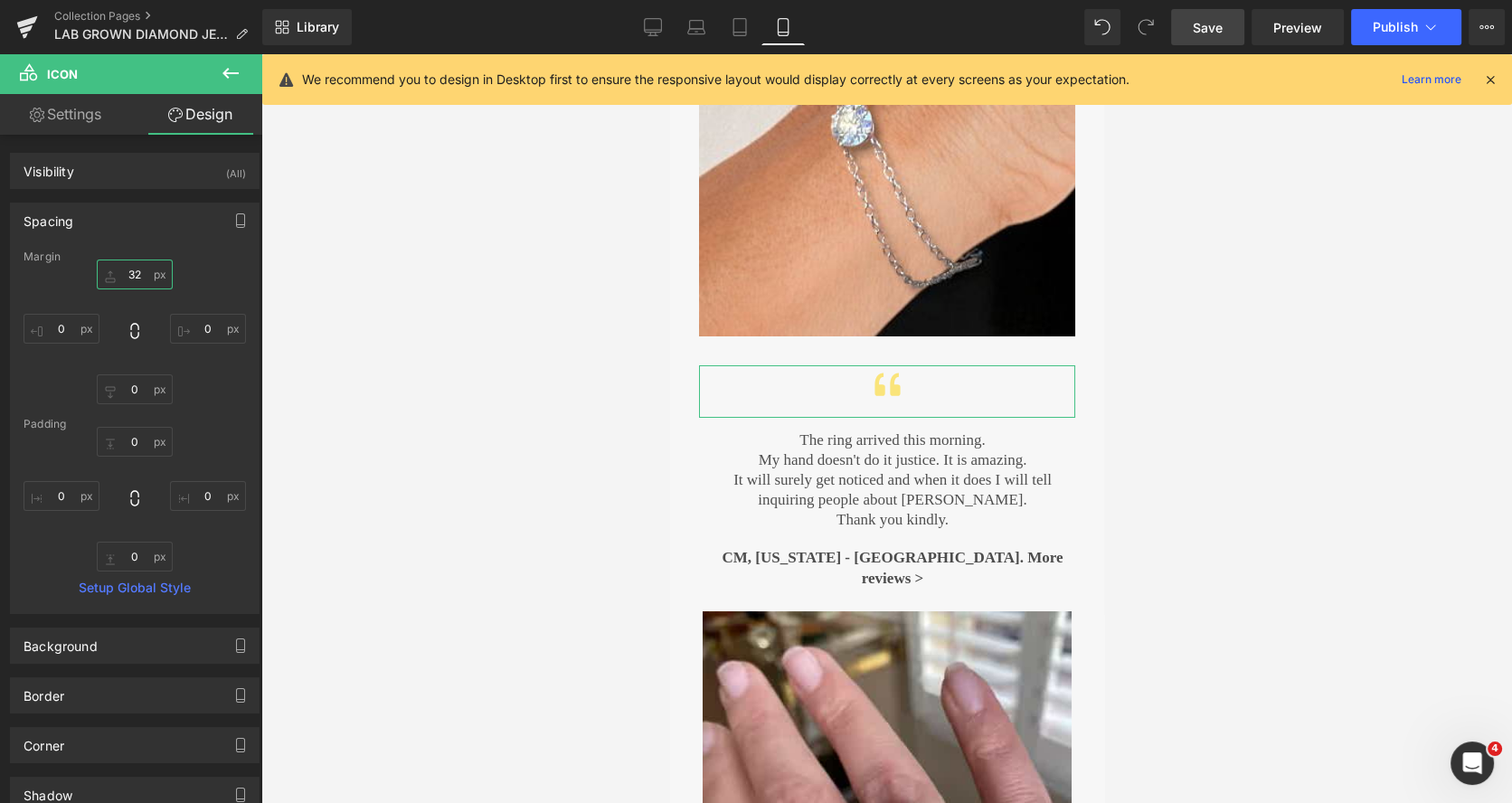
click at [121, 273] on input "32" at bounding box center [134, 274] width 76 height 30
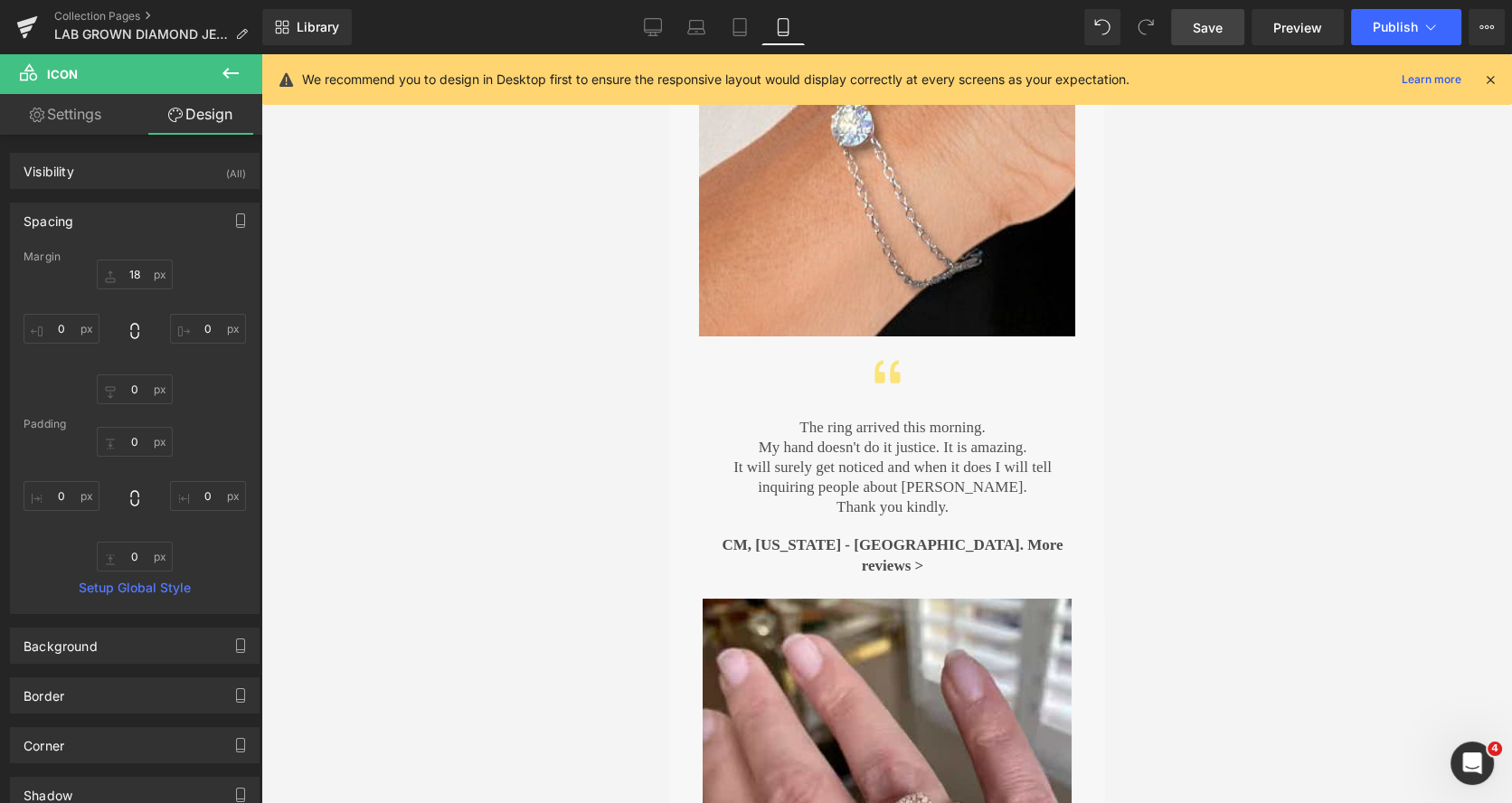
click at [810, 438] on p "My hand doesn't do it justice. I t is amazing." at bounding box center [891, 447] width 365 height 20
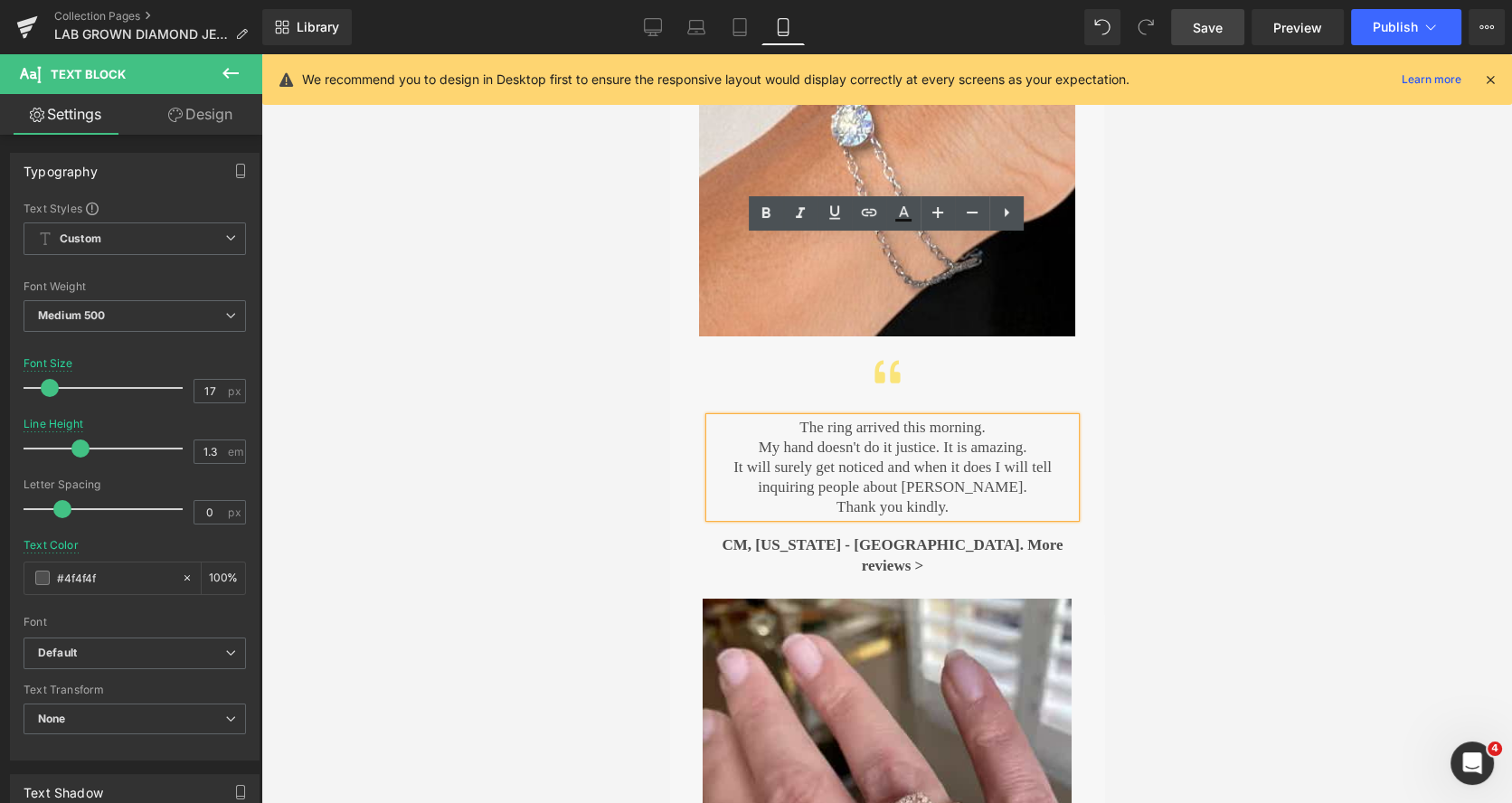
click at [216, 119] on link "Design" at bounding box center [200, 115] width 131 height 40
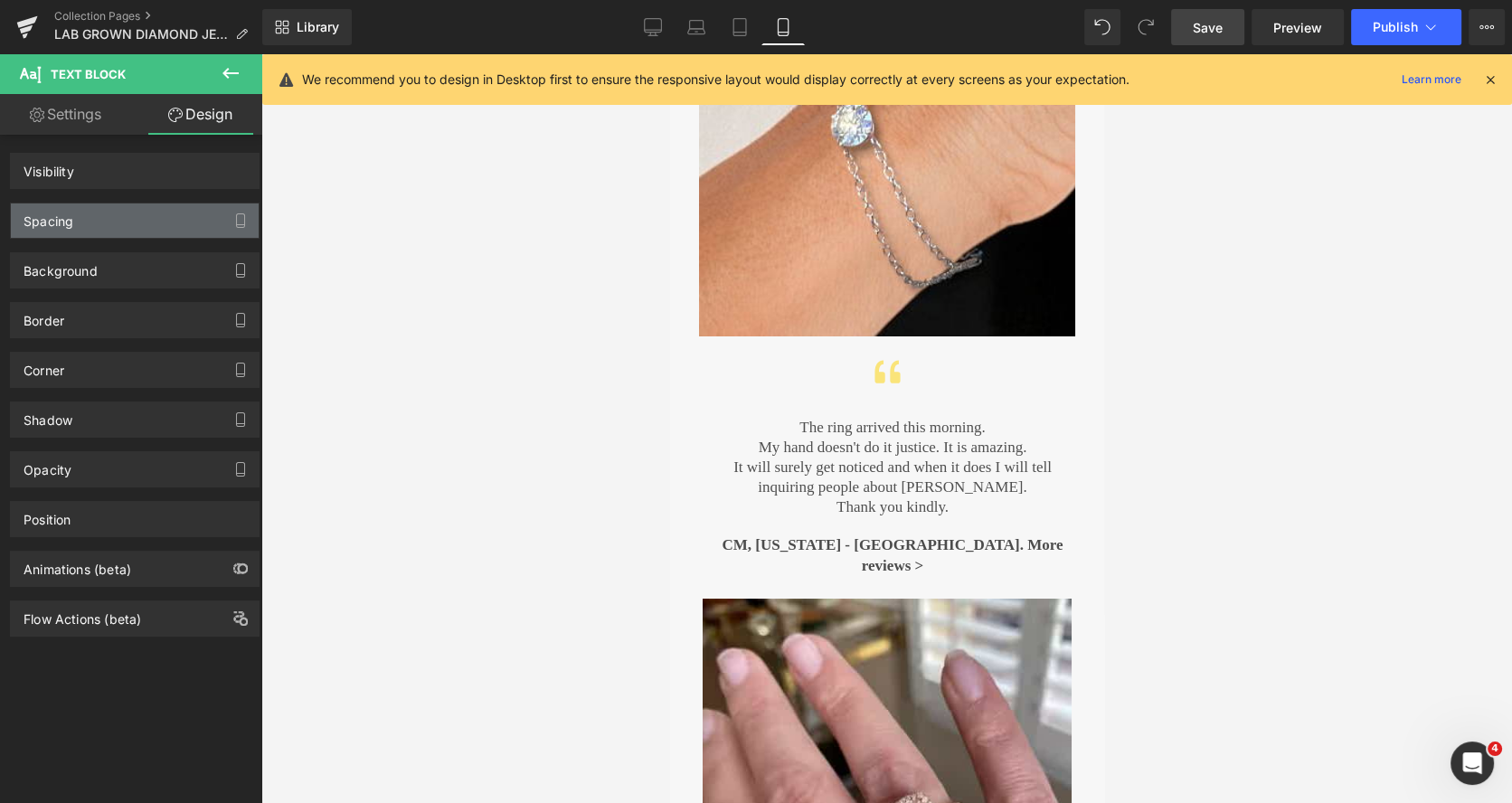
click at [77, 221] on div "Spacing" at bounding box center [134, 221] width 248 height 35
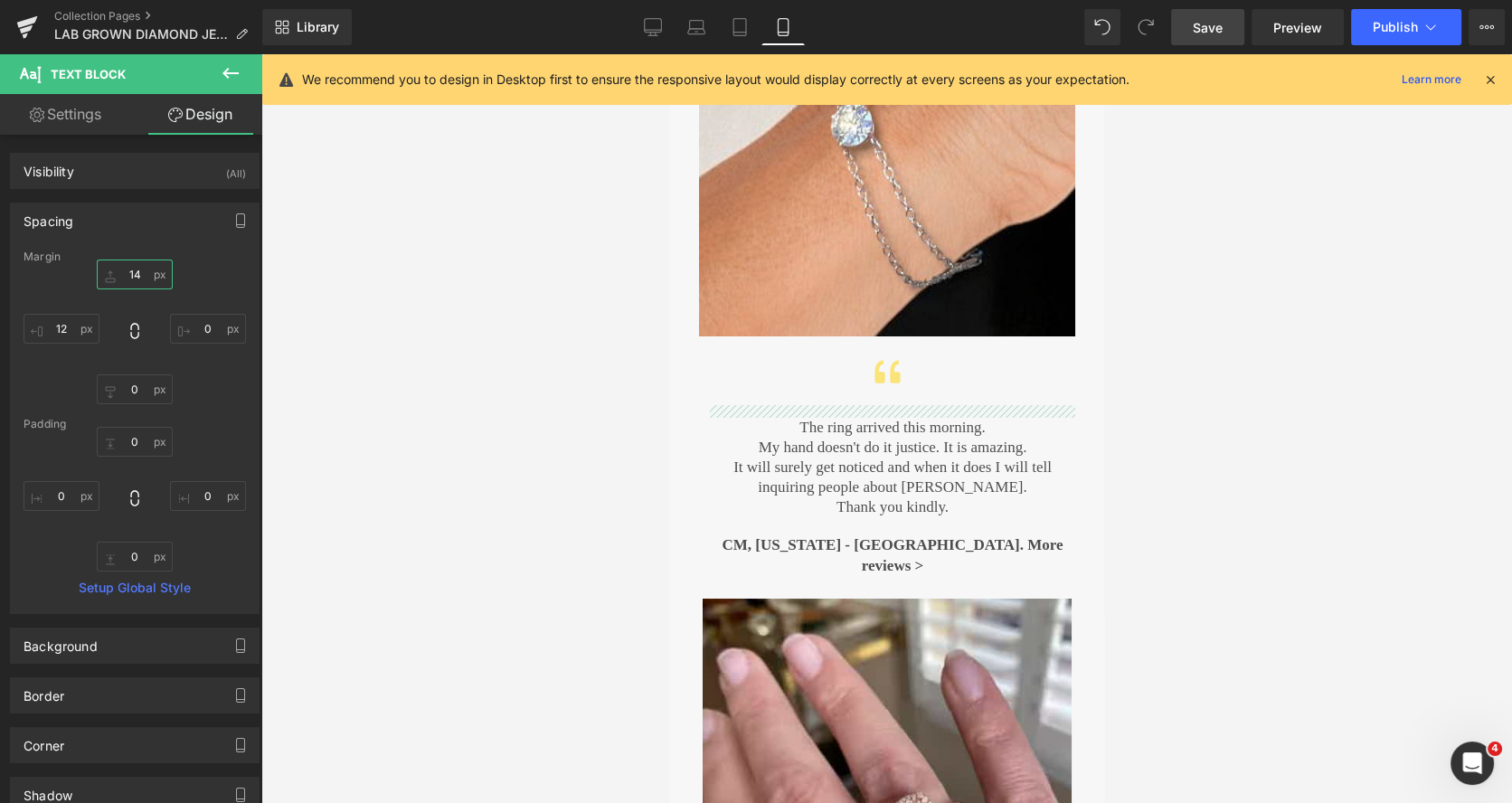
click at [124, 268] on input "14" at bounding box center [134, 274] width 76 height 30
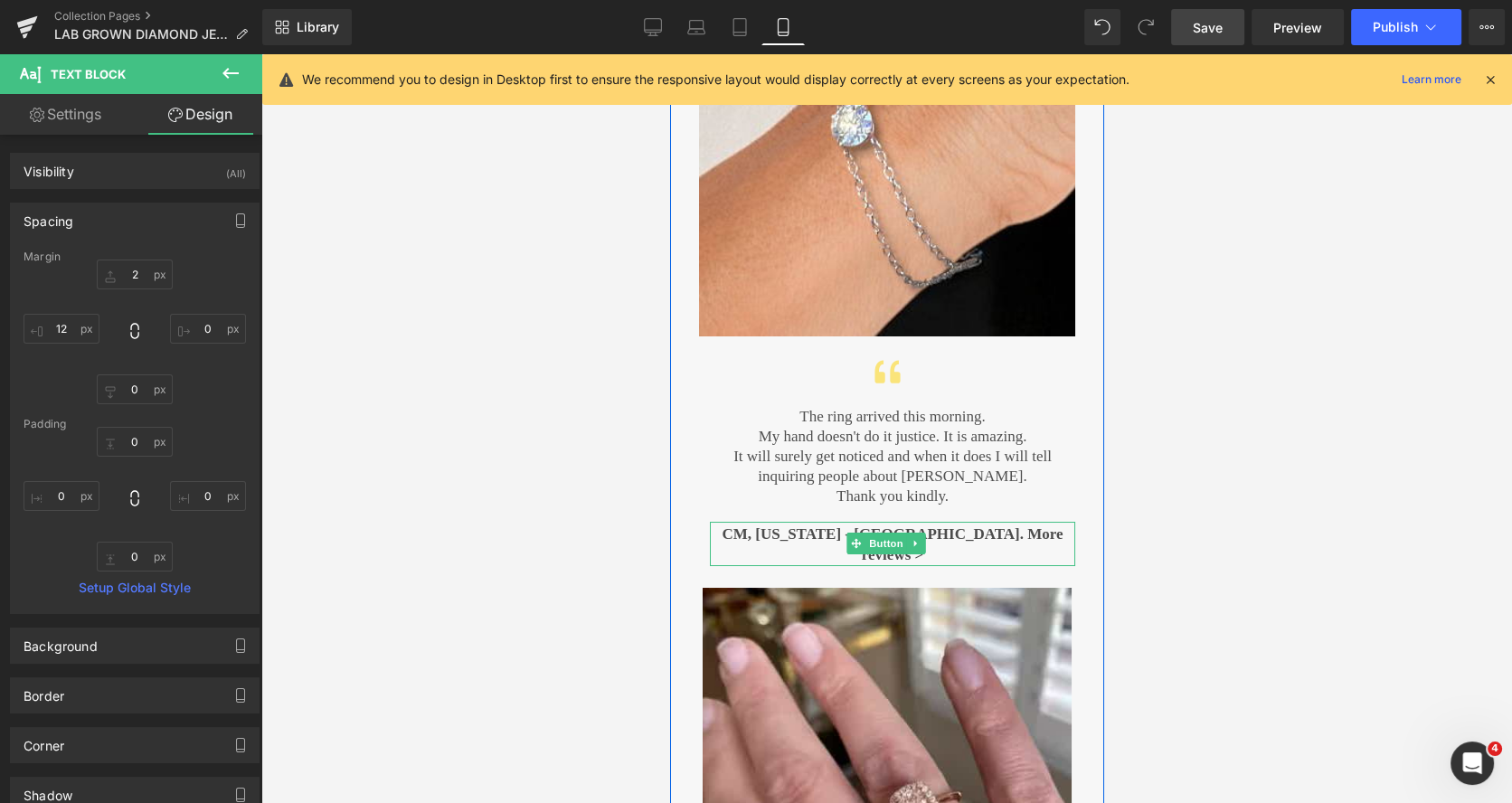
click at [816, 523] on span "CM, Texas - USA. More reviews >" at bounding box center [891, 545] width 365 height 42
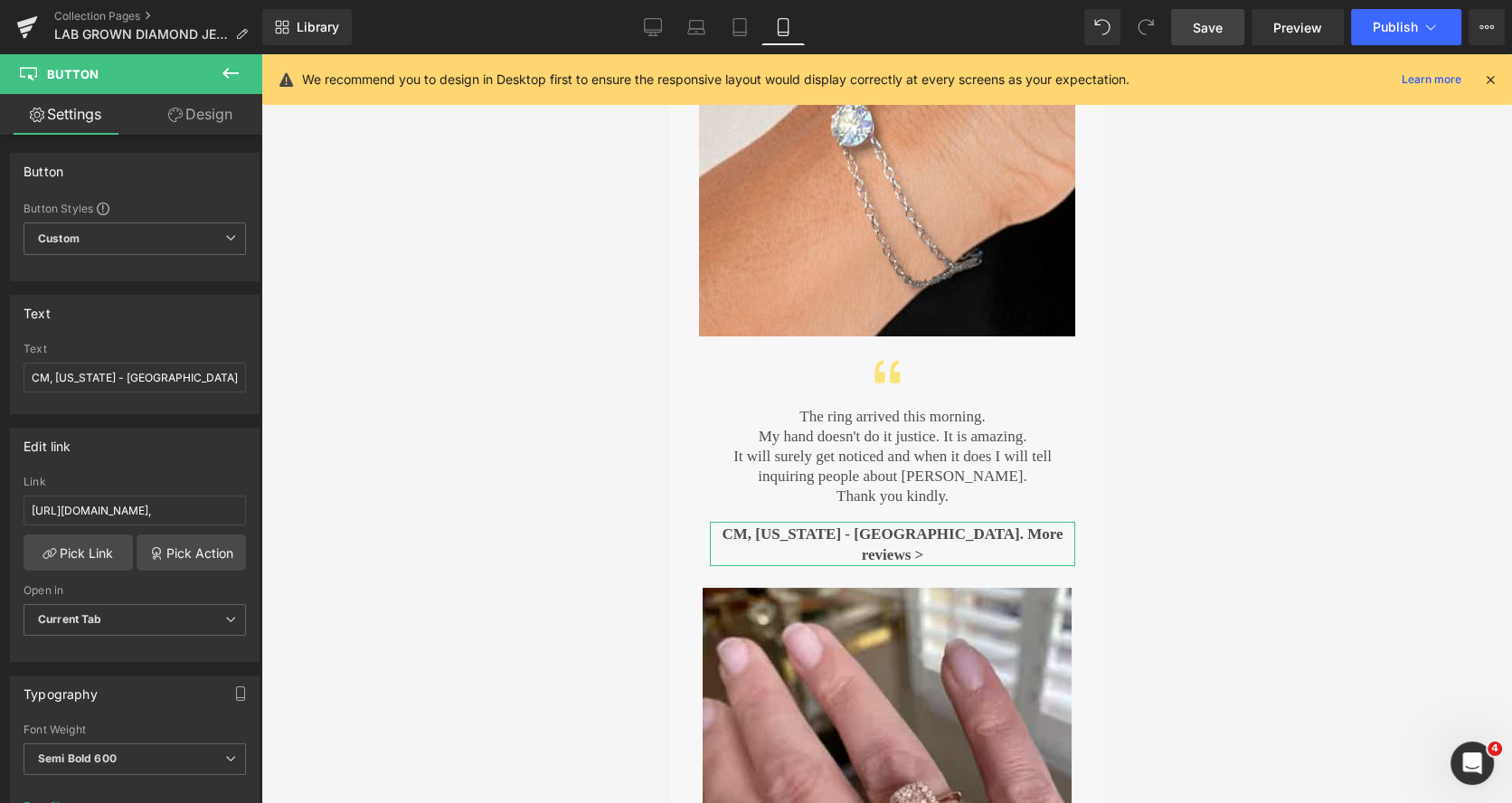
click at [216, 119] on link "Design" at bounding box center [200, 115] width 131 height 40
click at [0, 0] on div "Spacing" at bounding box center [0, 0] width 0 height 0
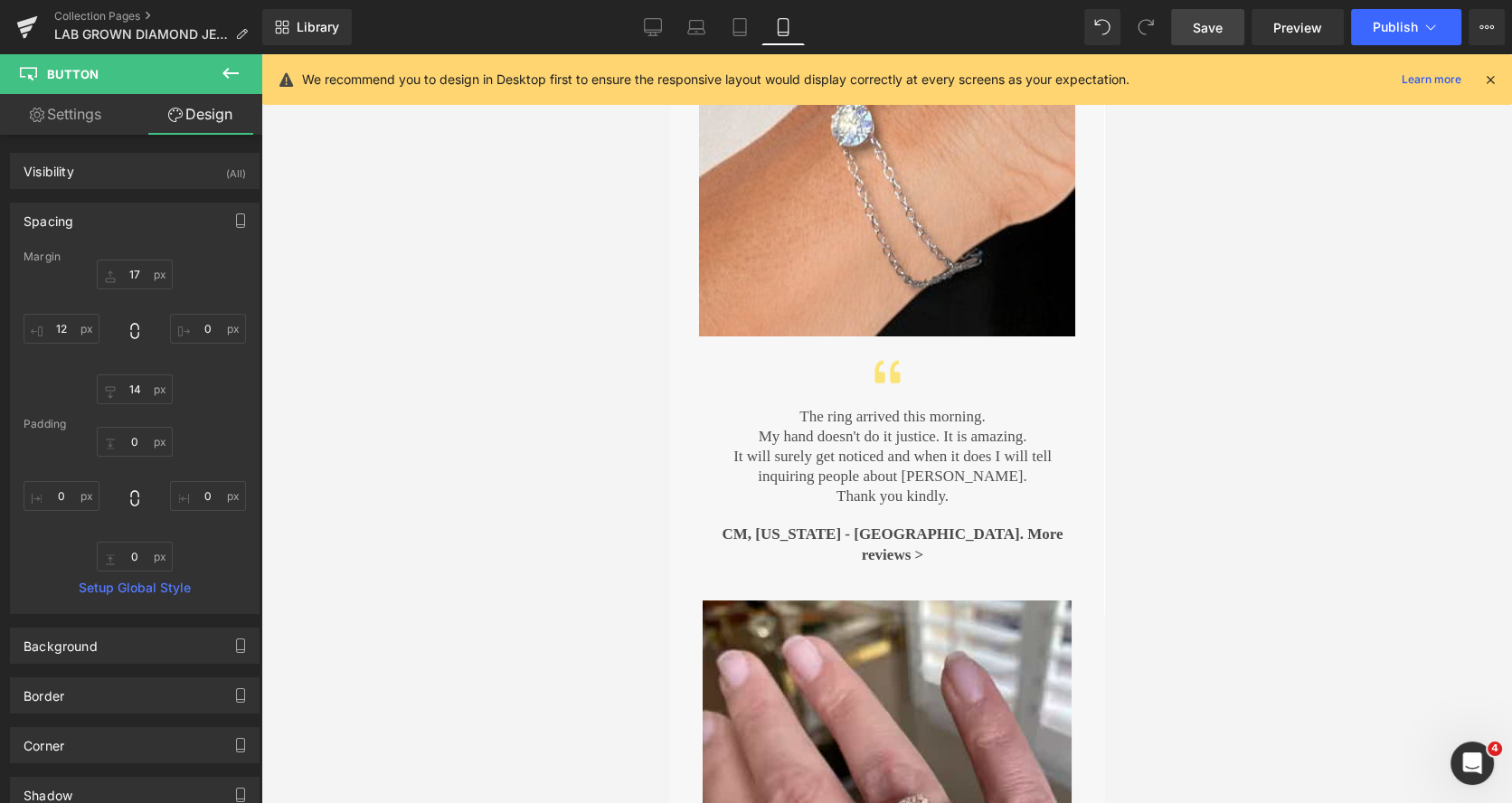
type input "14"
click at [1215, 25] on span "Save" at bounding box center [1207, 28] width 30 height 19
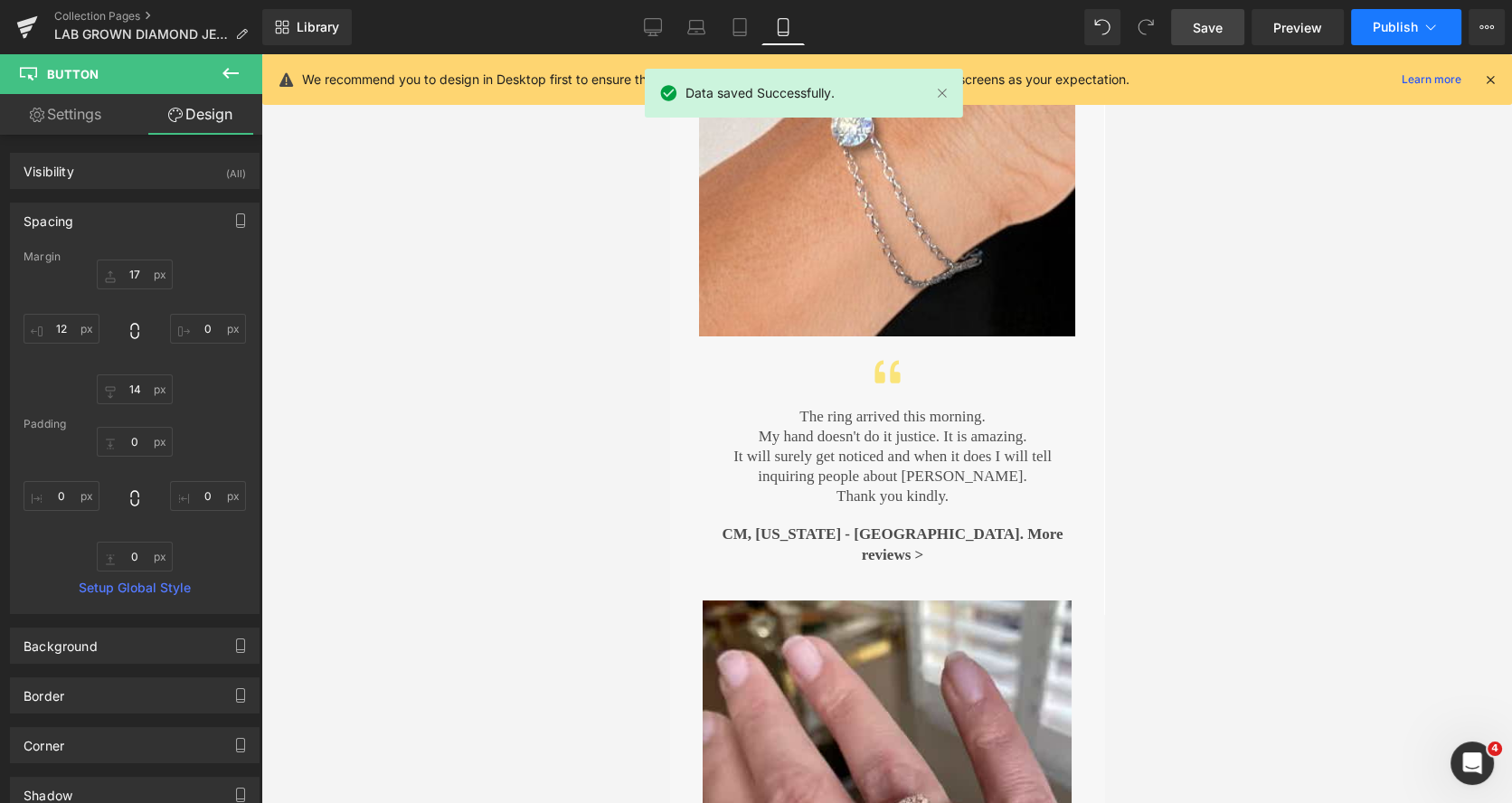
click at [1383, 22] on span "Publish" at bounding box center [1394, 27] width 45 height 14
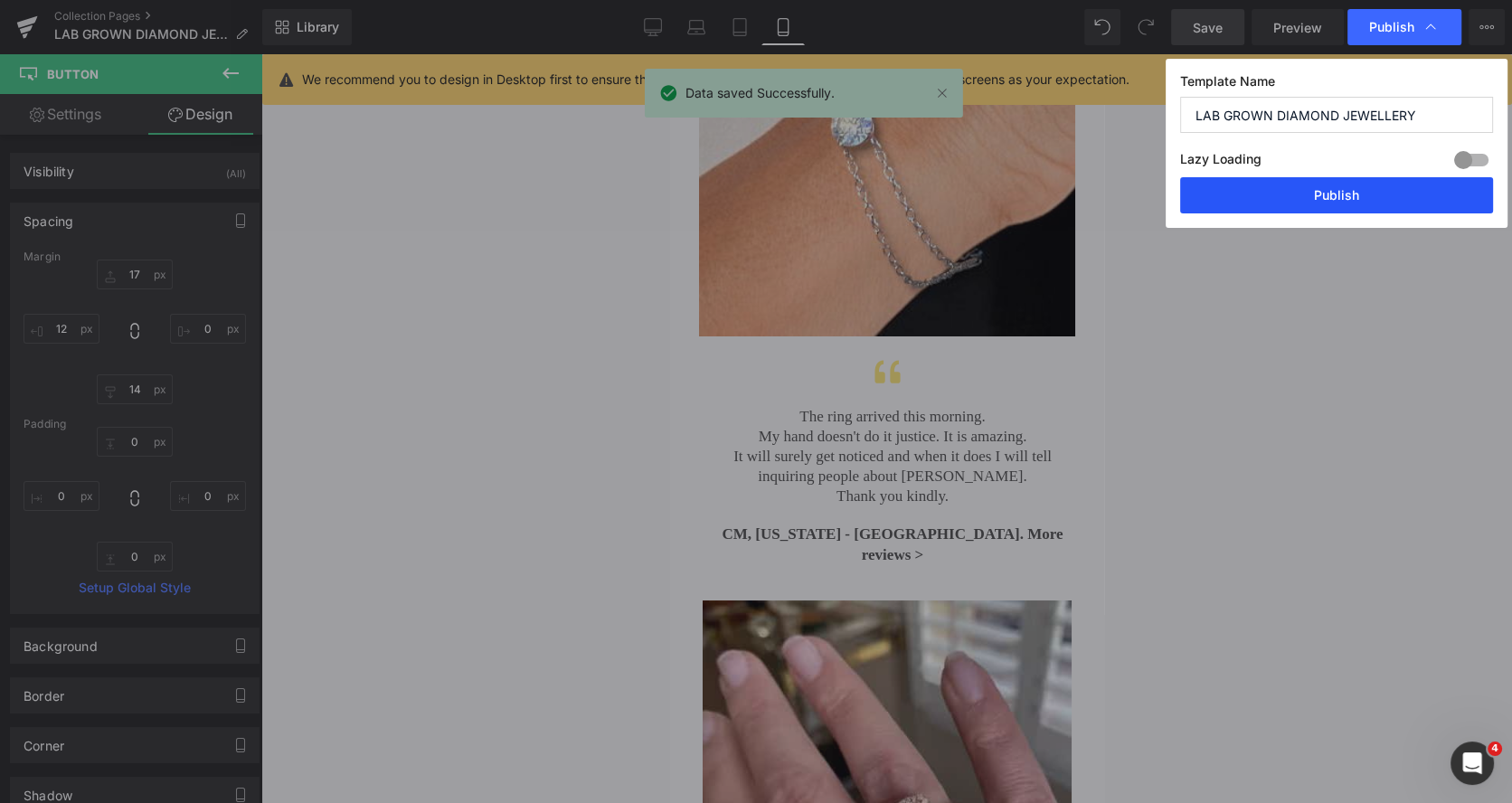
click at [1343, 196] on button "Publish" at bounding box center [1336, 196] width 313 height 37
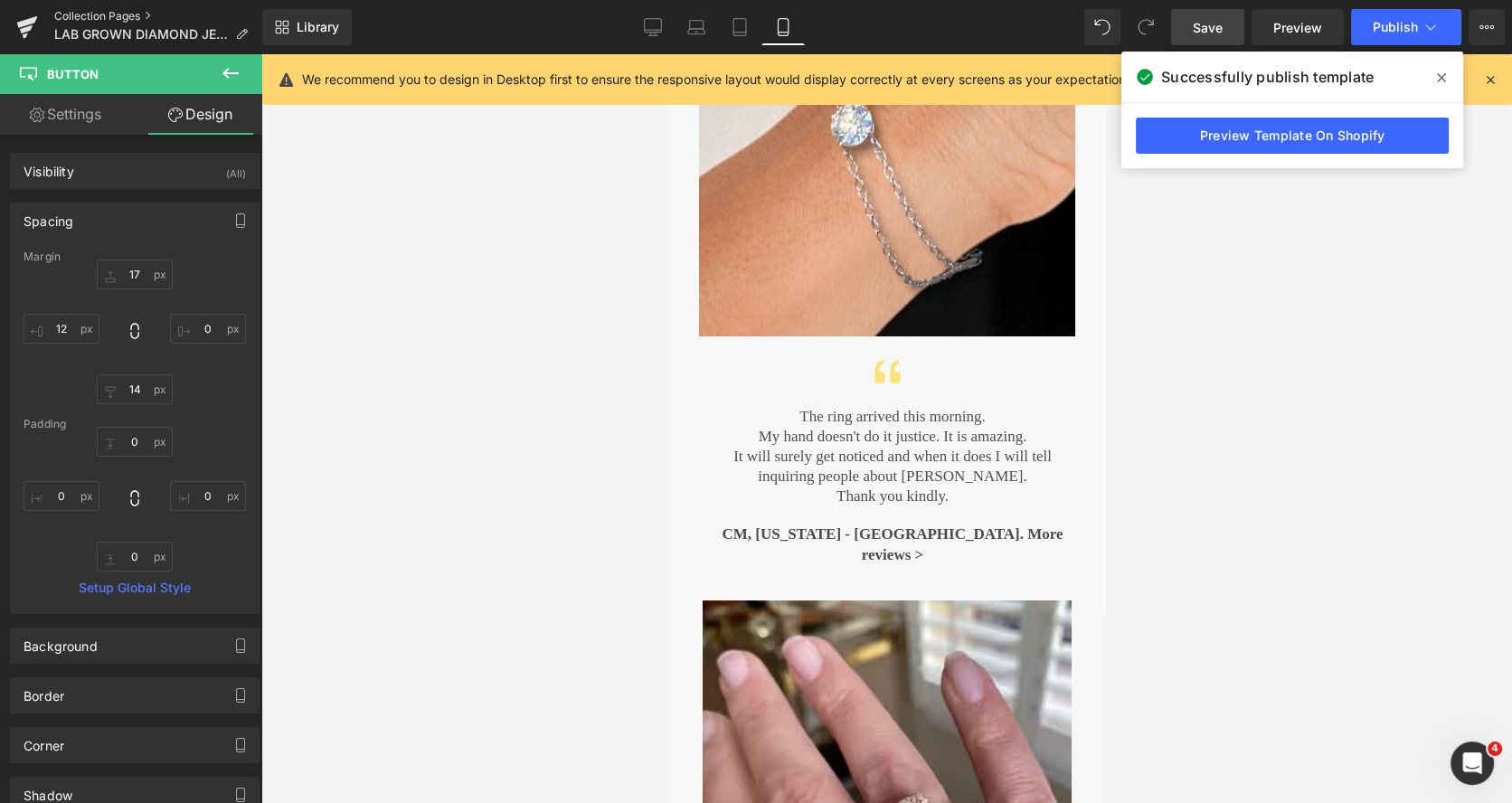
click at [128, 11] on link "Collection Pages" at bounding box center [158, 15] width 208 height 14
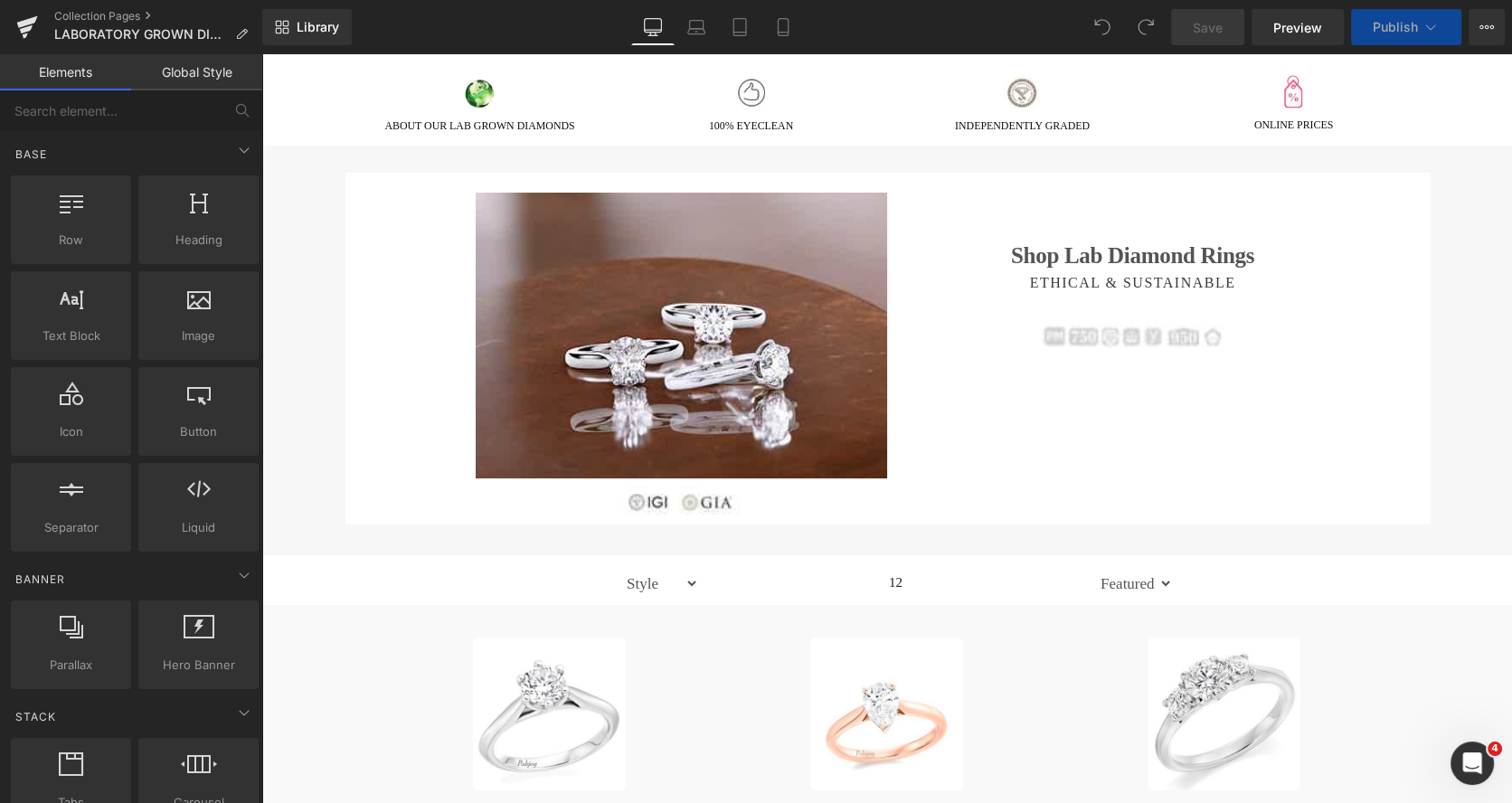
scroll to position [230, 0]
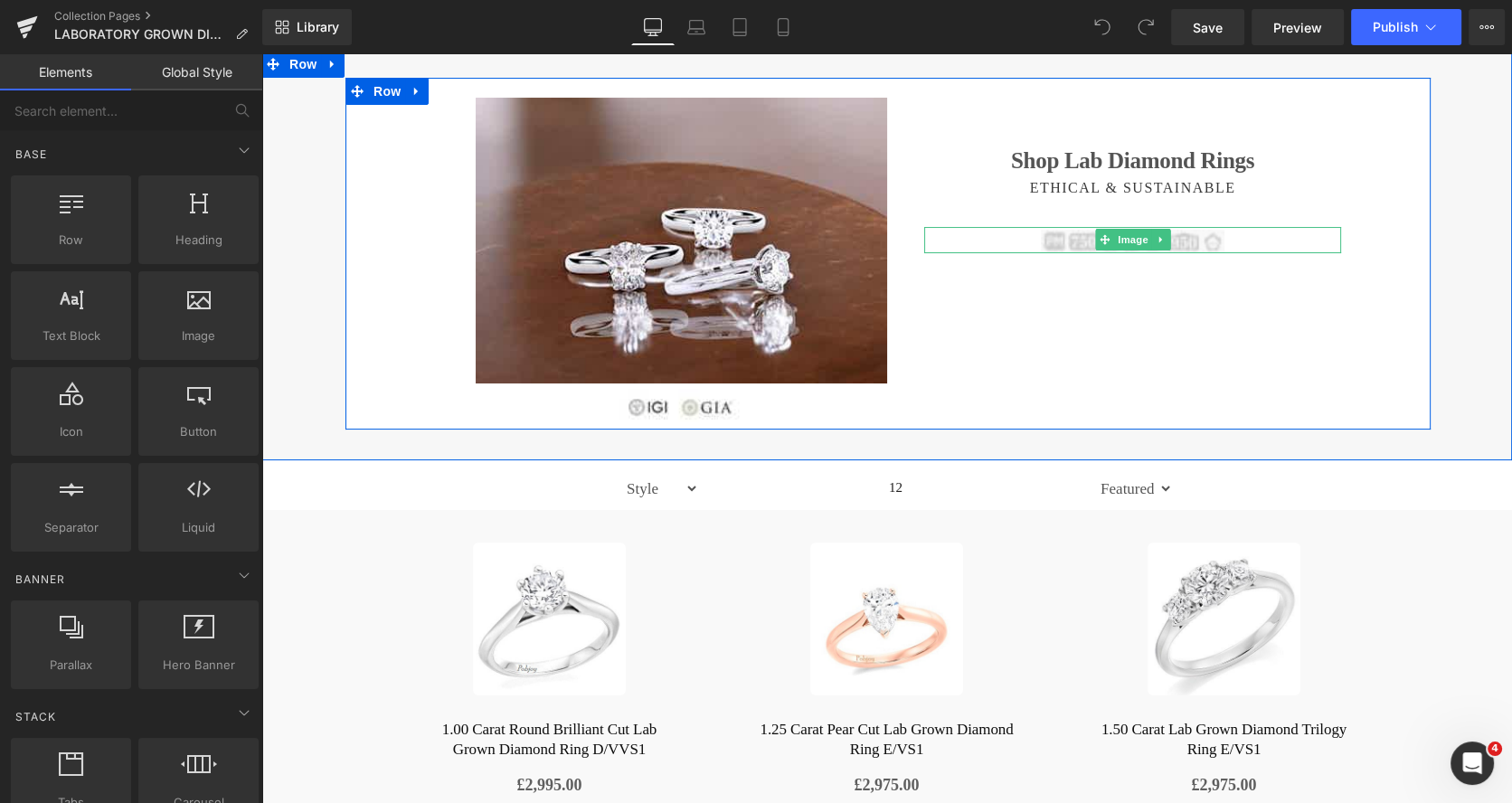
click at [1071, 243] on img at bounding box center [1132, 241] width 183 height 23
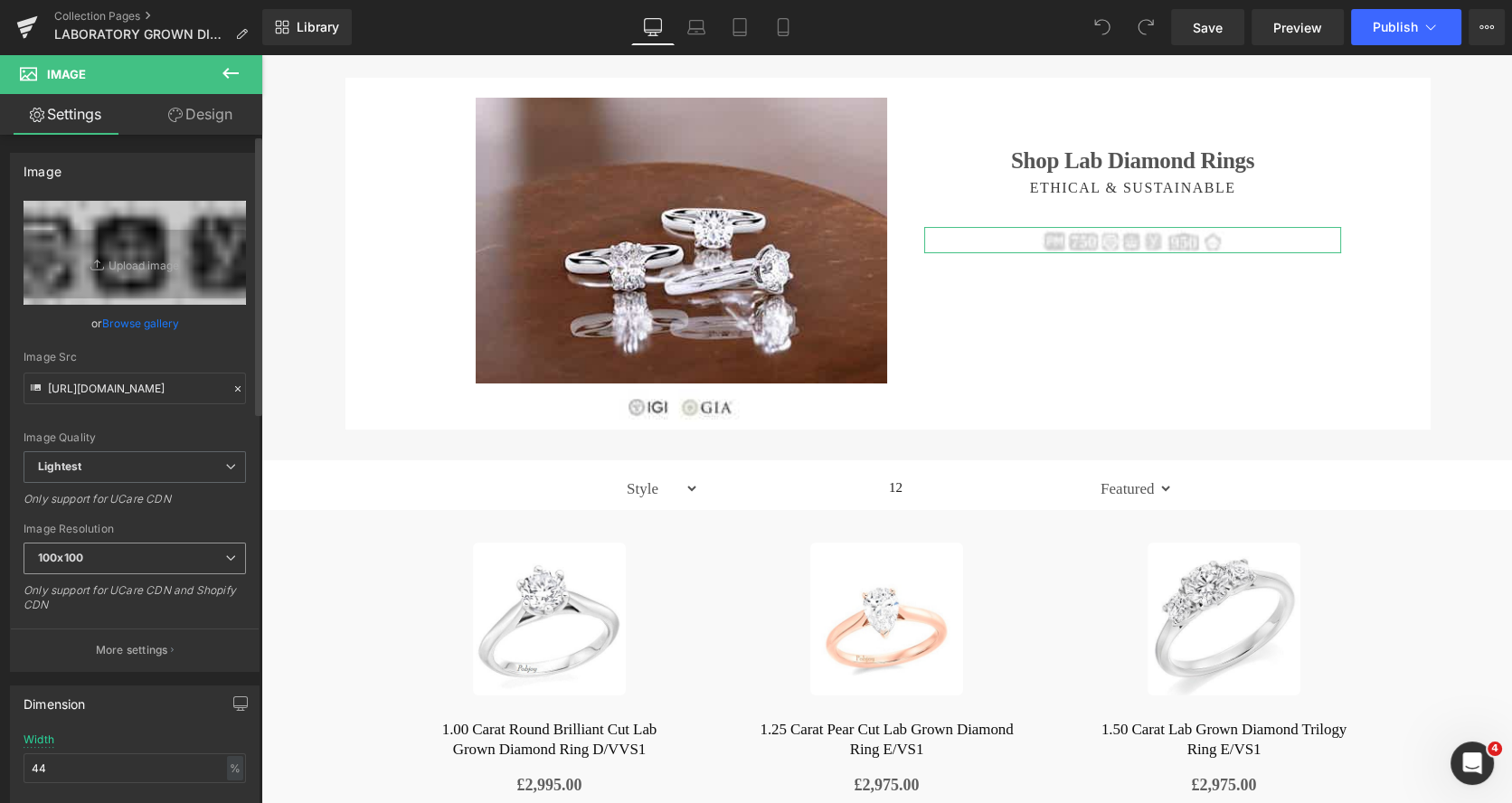
click at [86, 563] on span "100x100" at bounding box center [134, 558] width 223 height 32
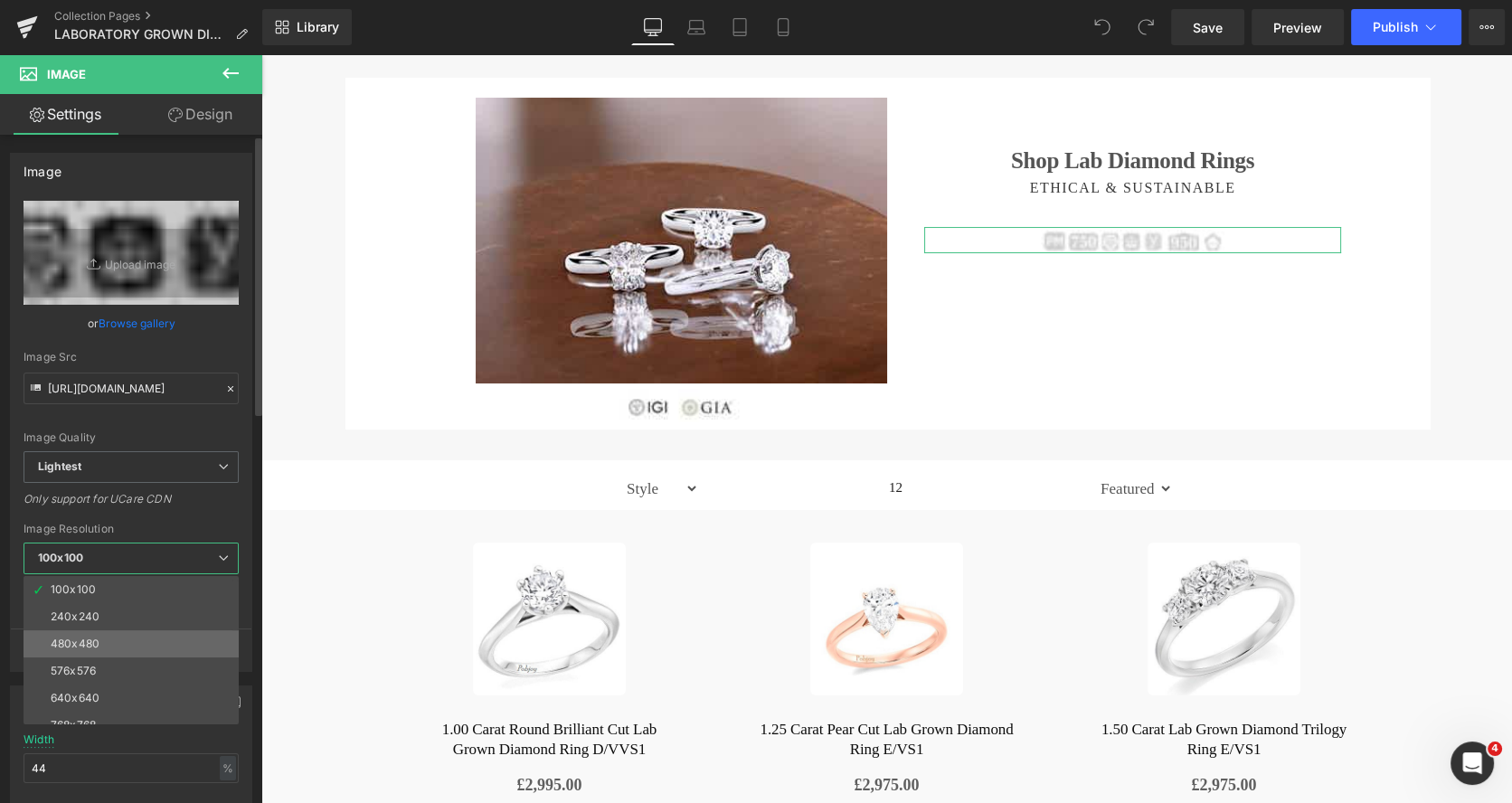
click at [91, 630] on li "480x480" at bounding box center [135, 644] width 224 height 27
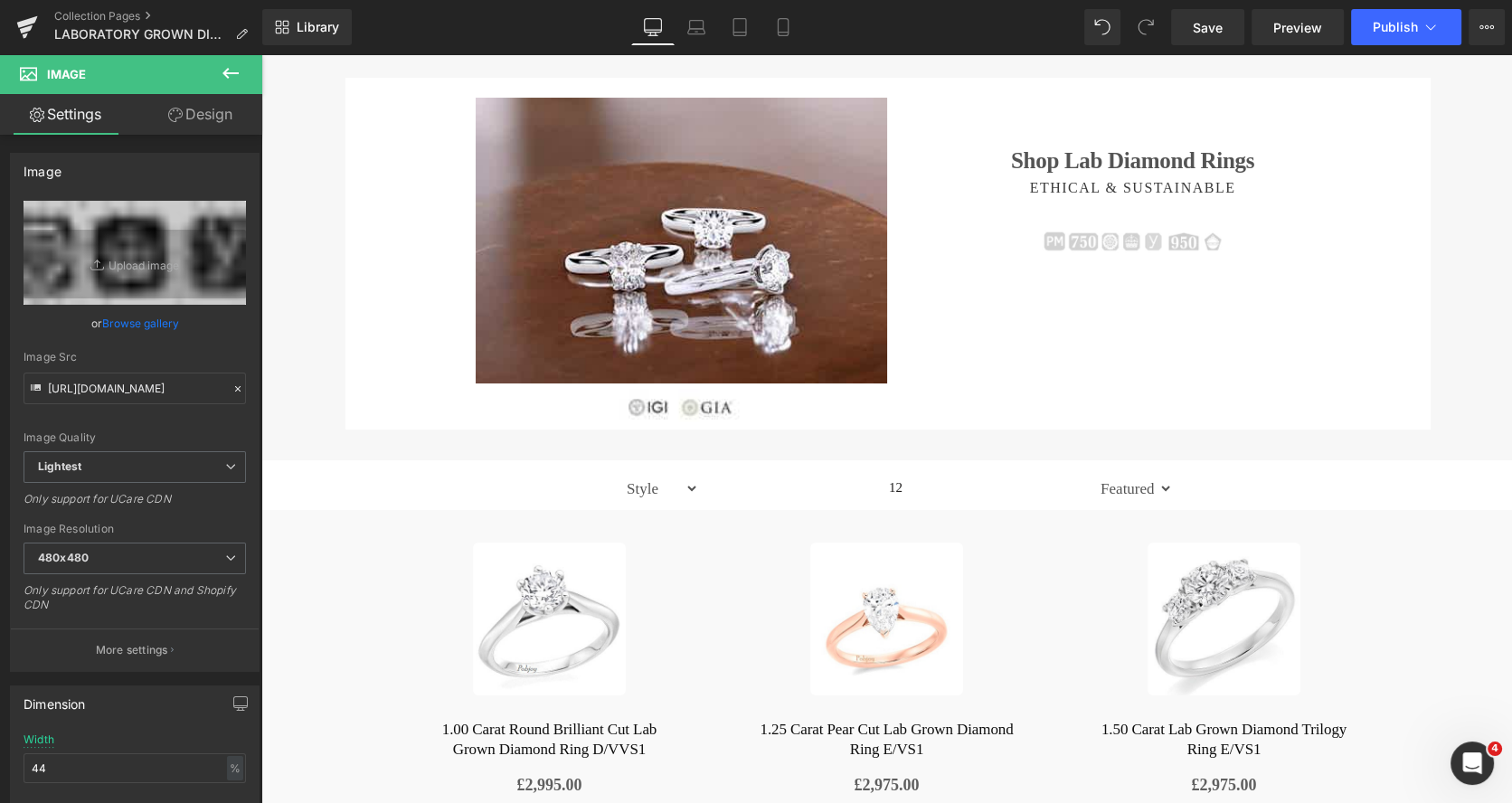
type input "https://ucarecdn.com/daef49dc-d8b3-4e28-a0c1-90a37f916338/-/format/auto/-/previ…"
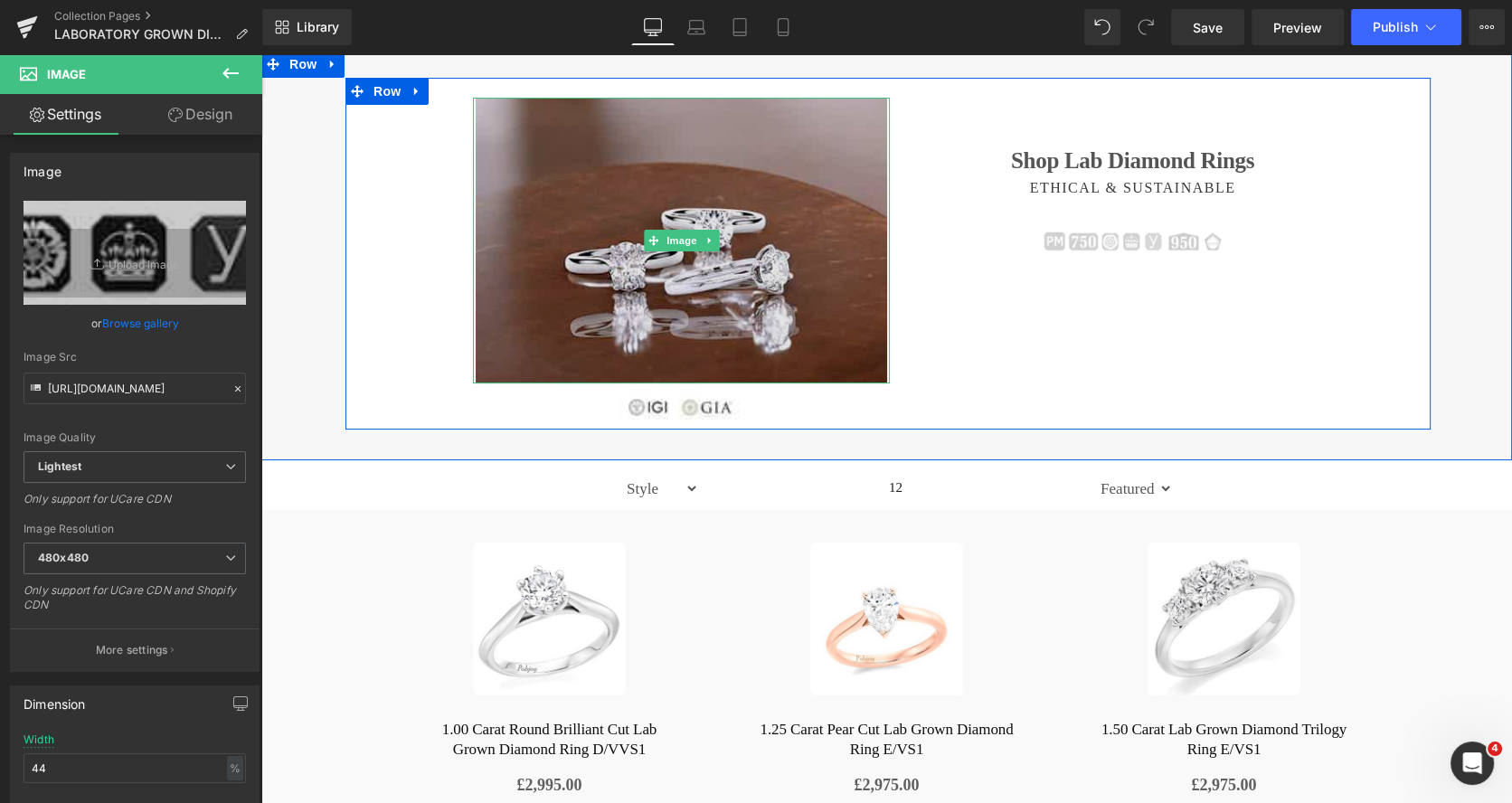
click at [716, 179] on img at bounding box center [680, 240] width 411 height 286
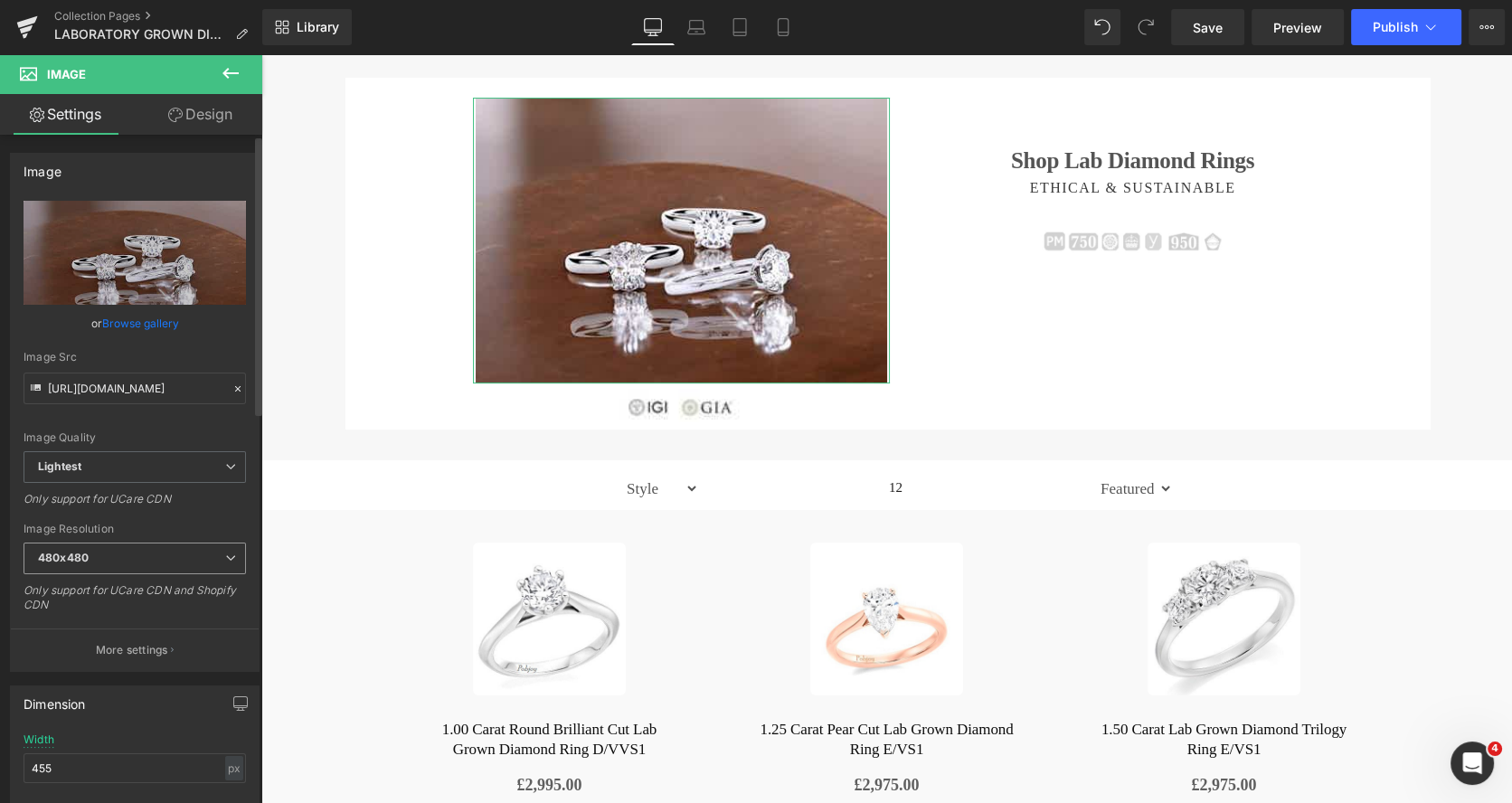
click at [100, 559] on span "480x480" at bounding box center [134, 558] width 223 height 32
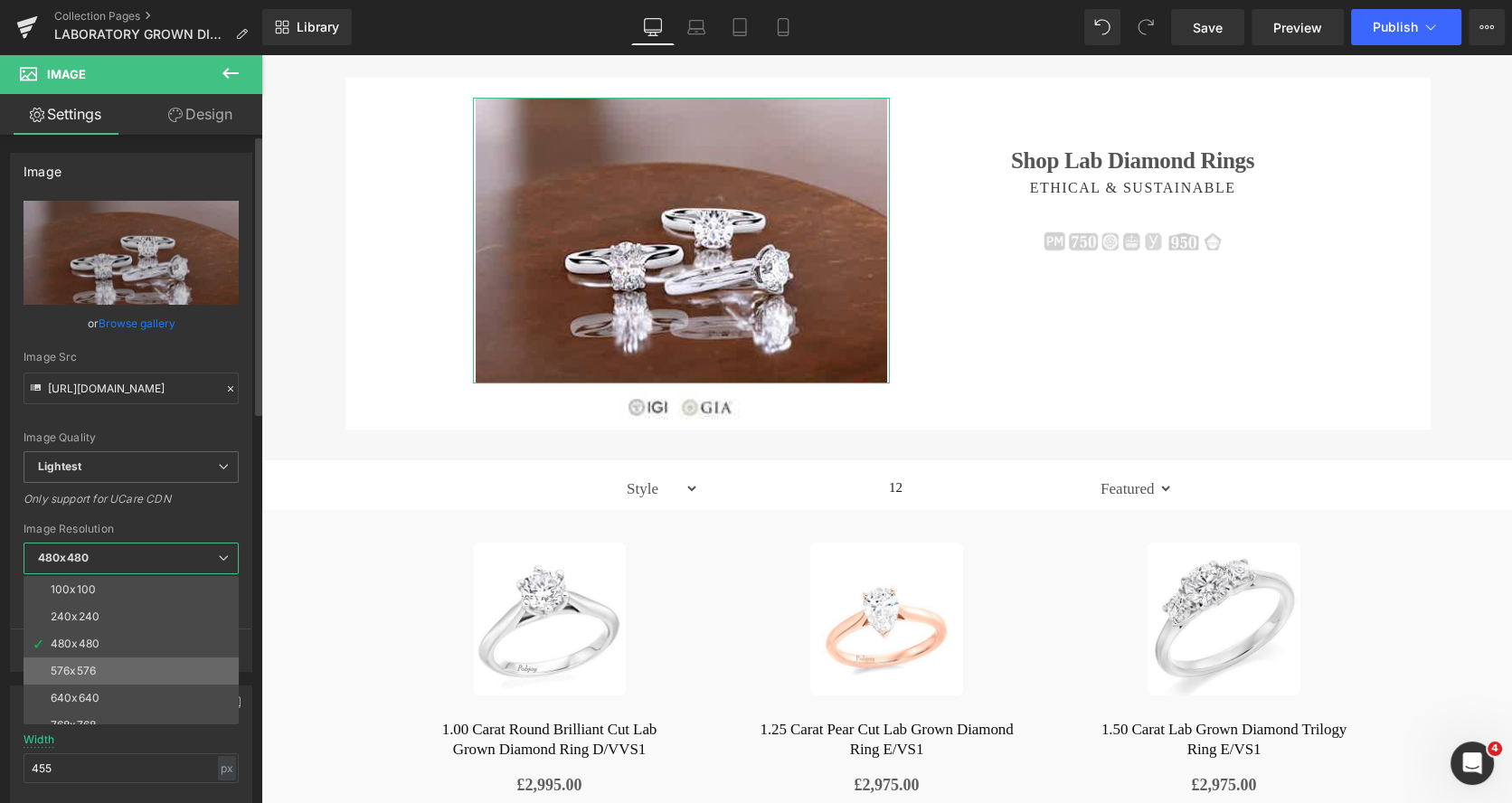
click at [80, 661] on li "576x576" at bounding box center [135, 671] width 224 height 27
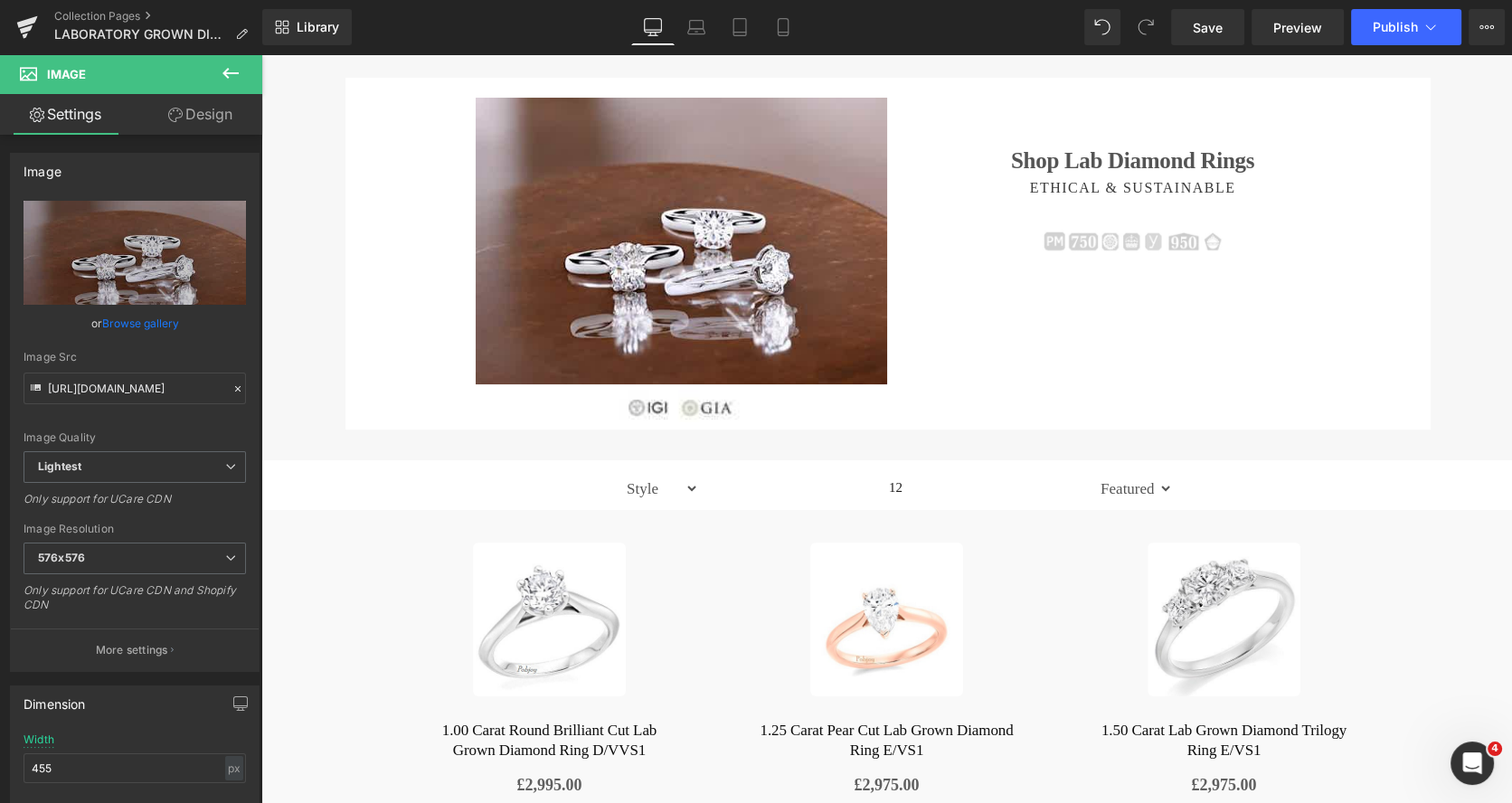
type input "https://ucarecdn.com/d9403bc8-c816-40c4-a0f1-09e52ebfa0ea/-/format/auto/-/previ…"
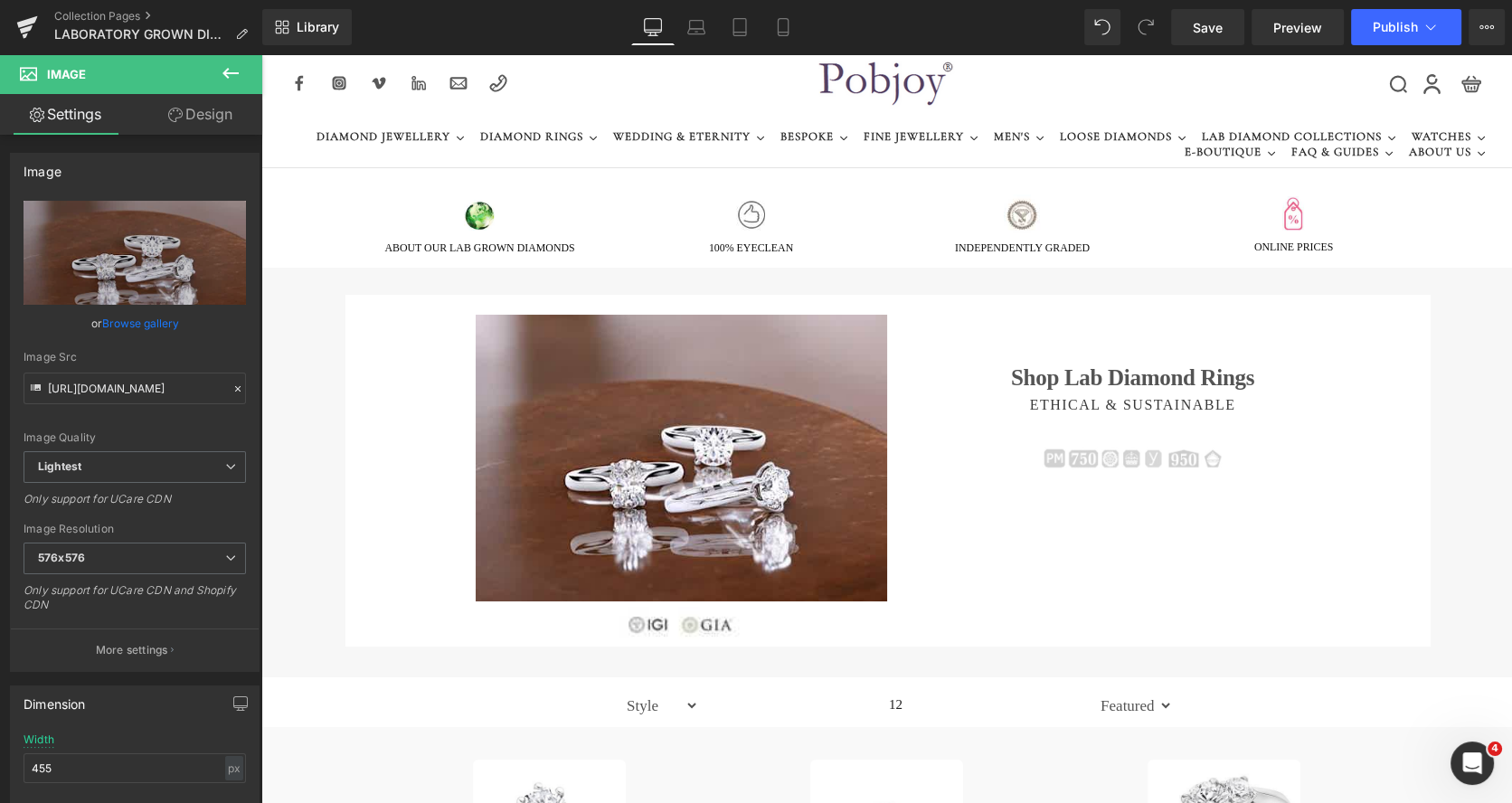
scroll to position [0, 0]
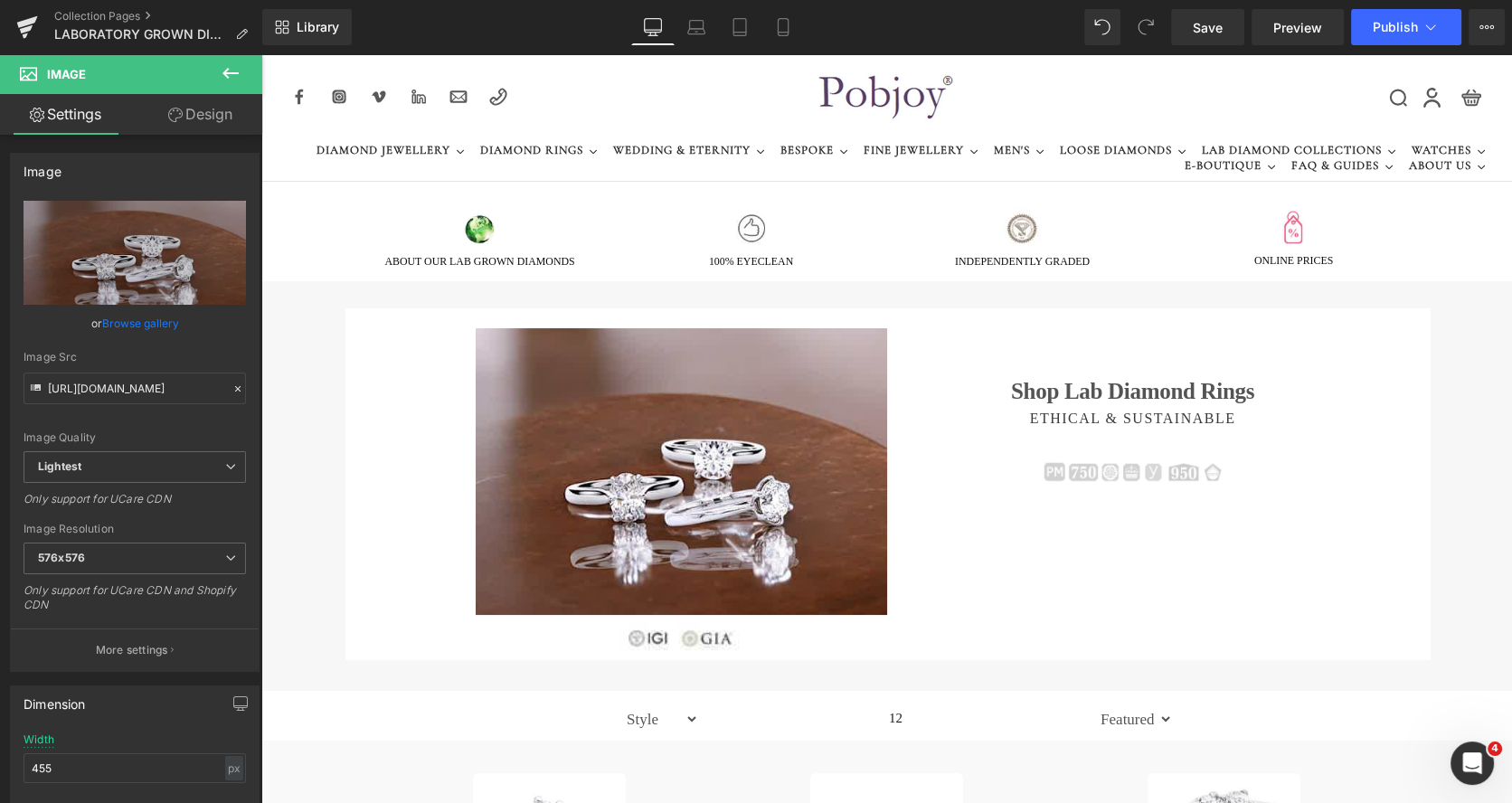
click at [932, 204] on div "0" at bounding box center [886, 130] width 1250 height 153
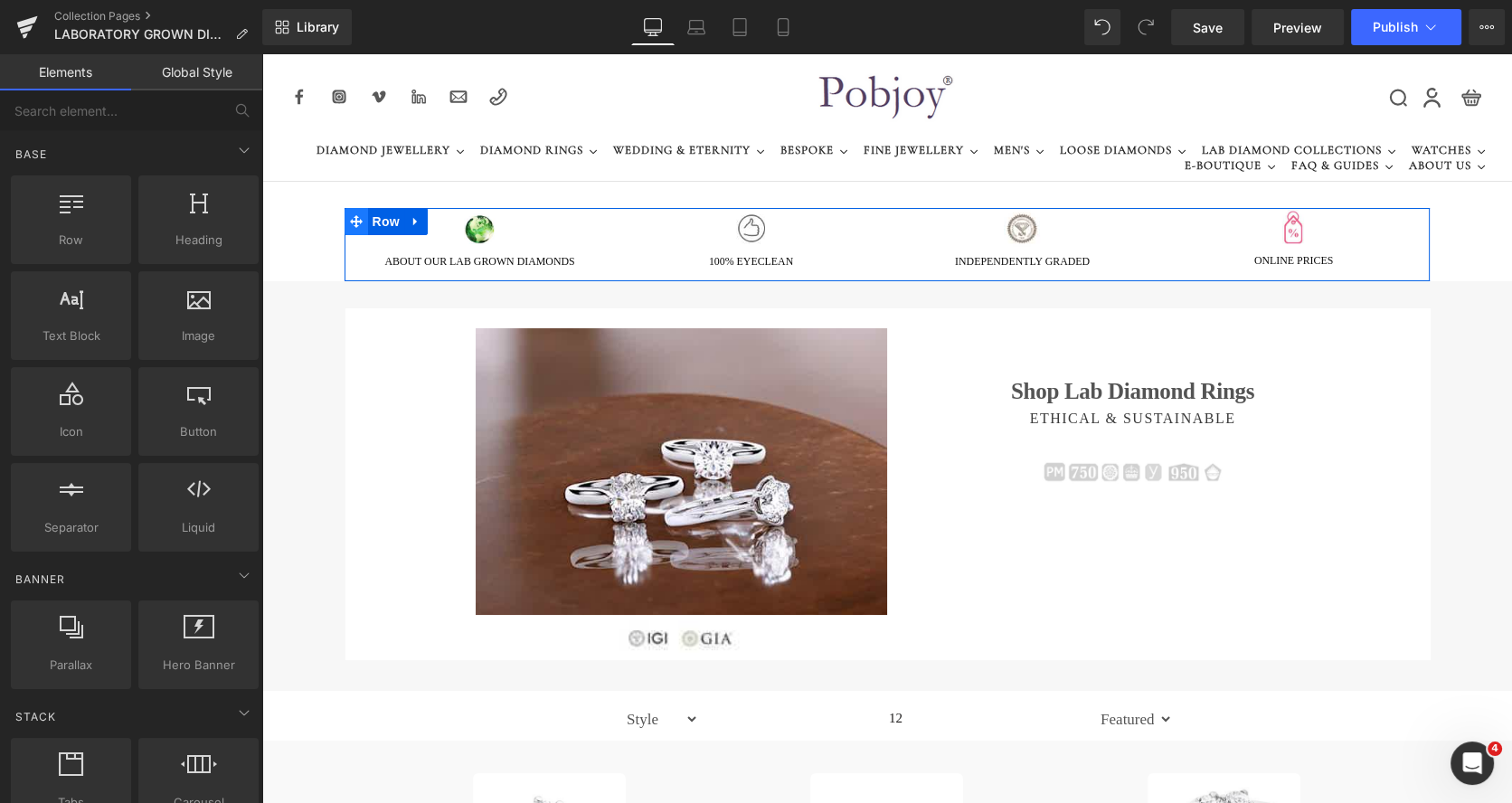
click at [350, 229] on span at bounding box center [356, 222] width 23 height 27
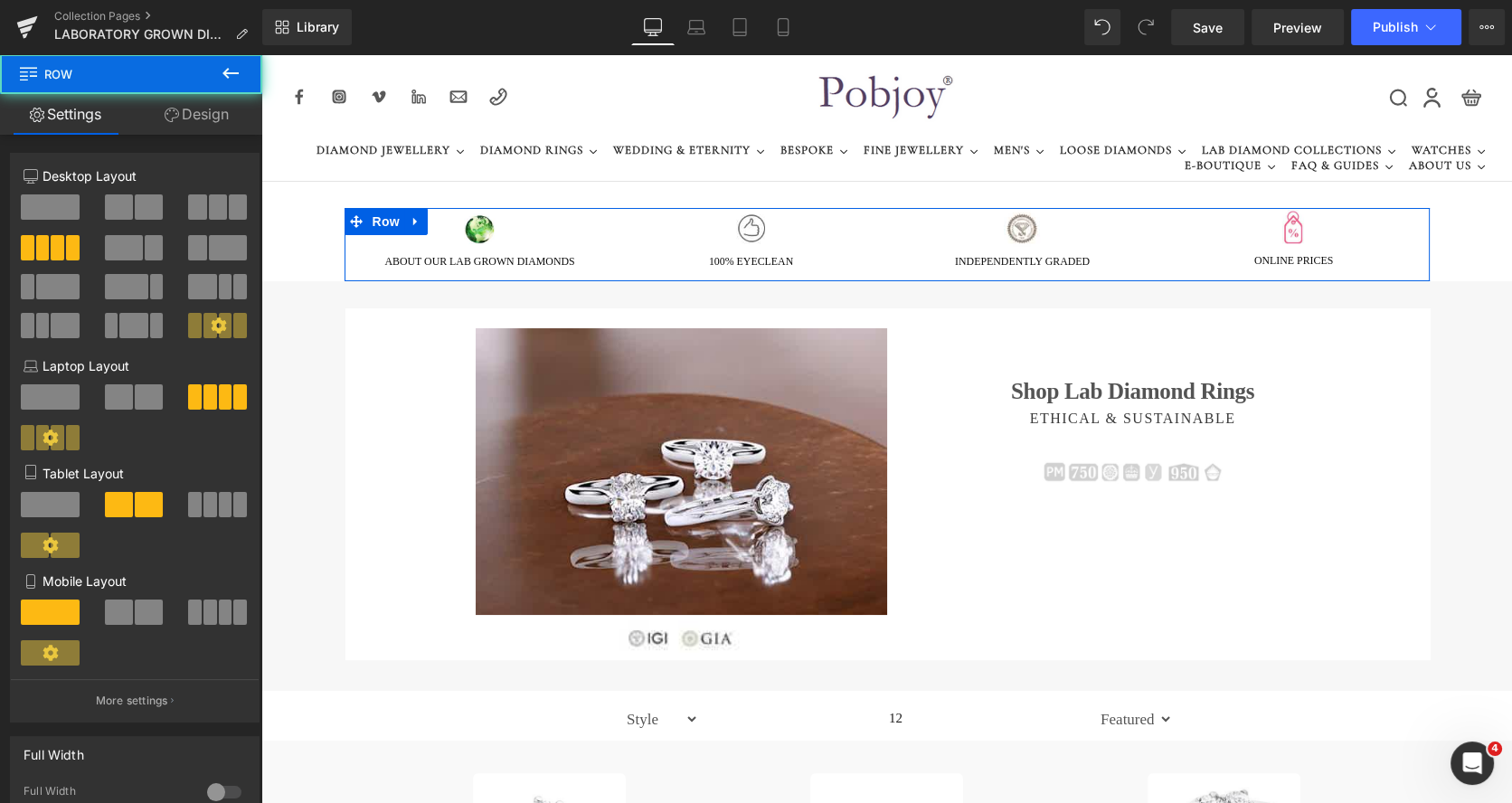
click at [200, 120] on link "Design" at bounding box center [197, 115] width 131 height 40
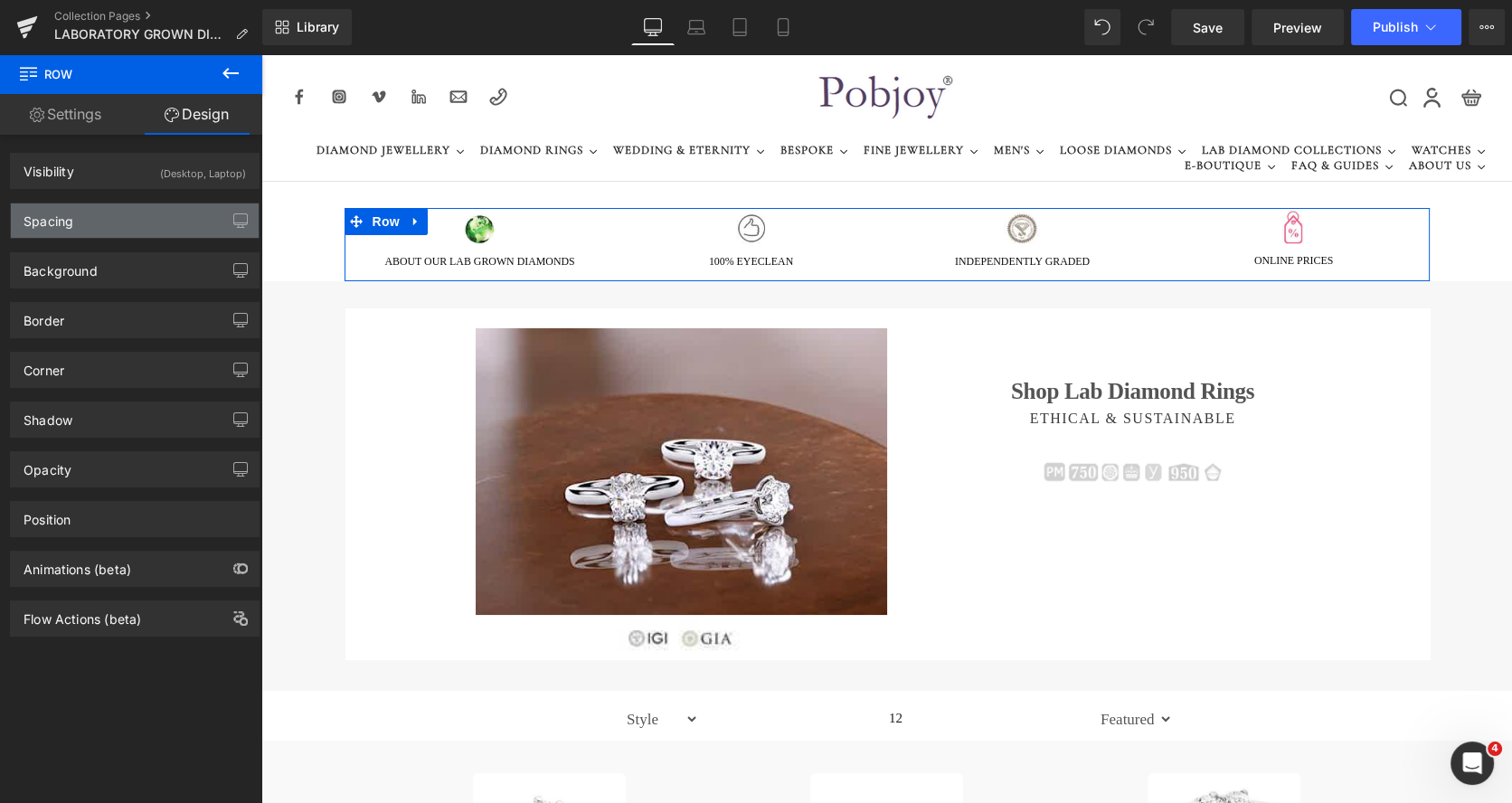
click at [101, 212] on div "Spacing" at bounding box center [134, 221] width 248 height 35
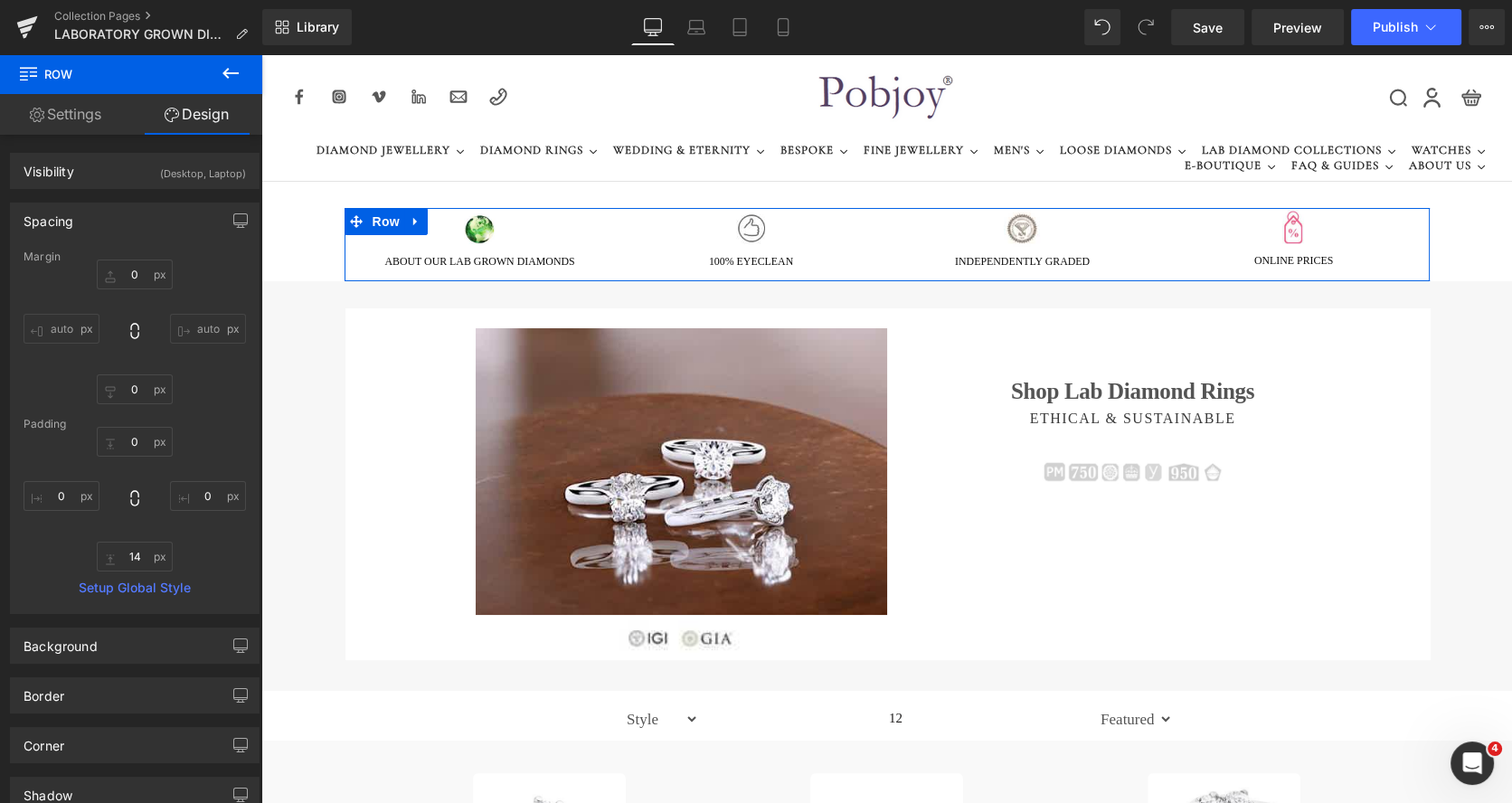
type input "0"
type input "14"
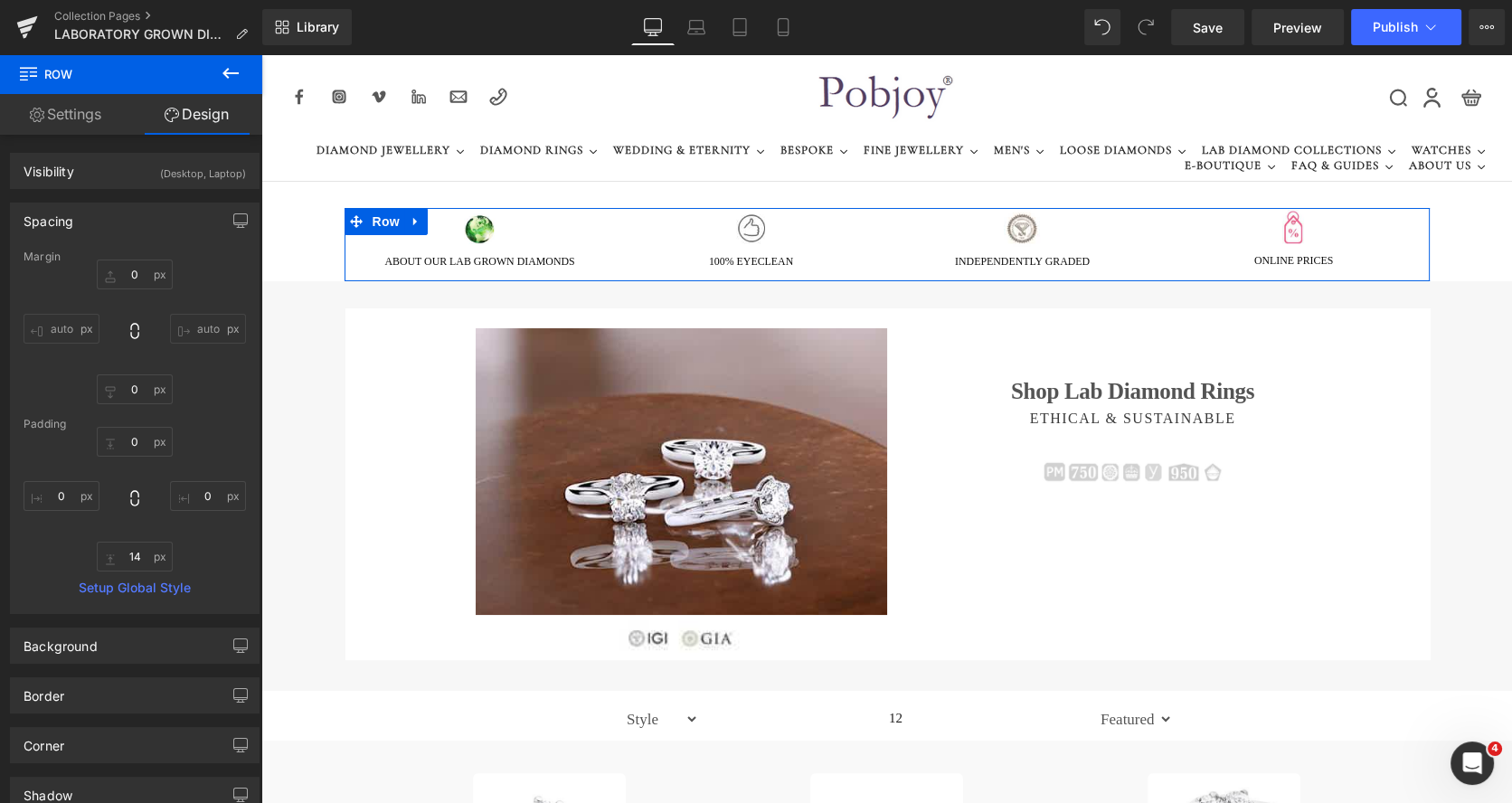
type input "0"
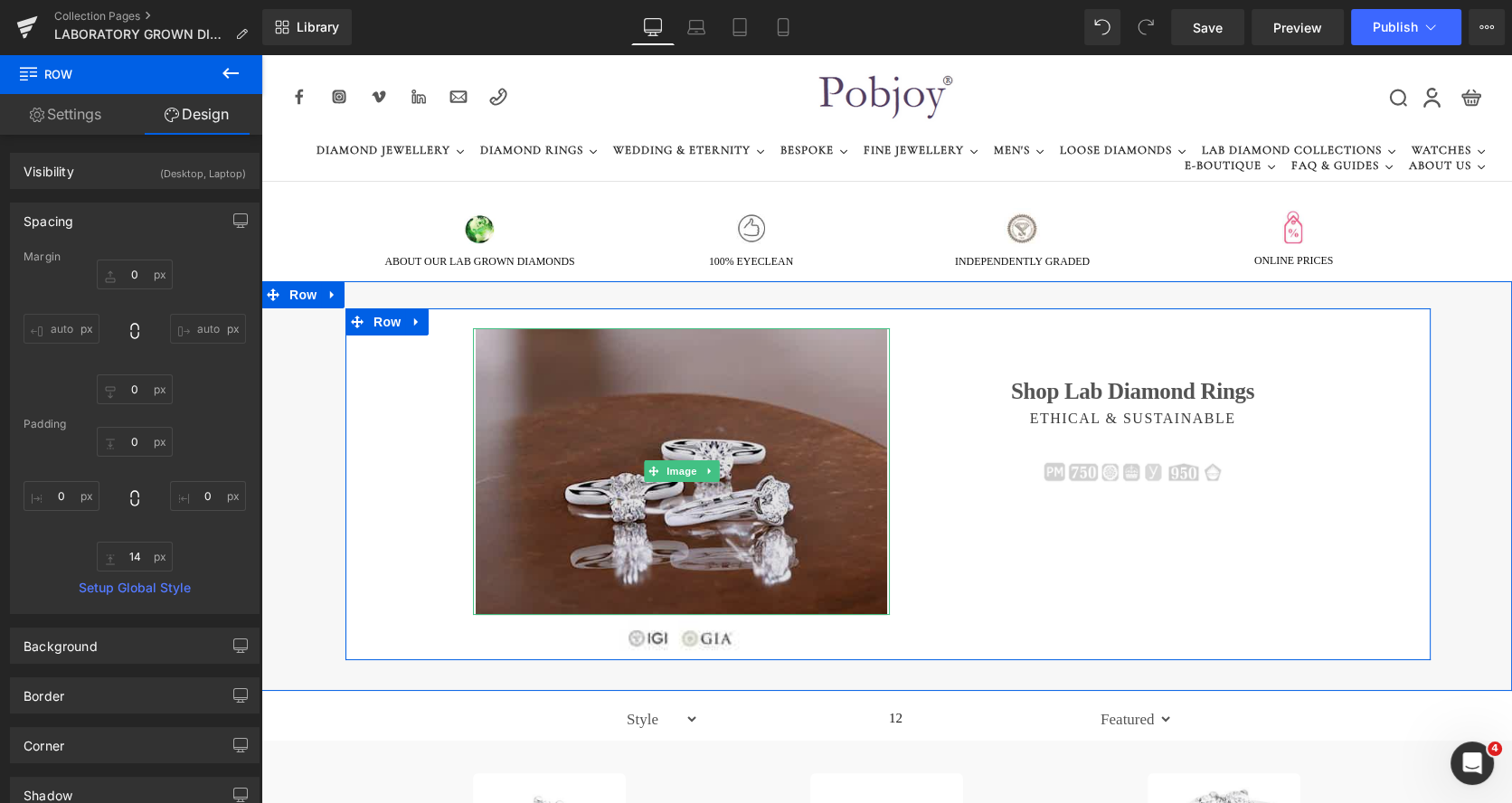
click at [629, 409] on img at bounding box center [680, 471] width 411 height 286
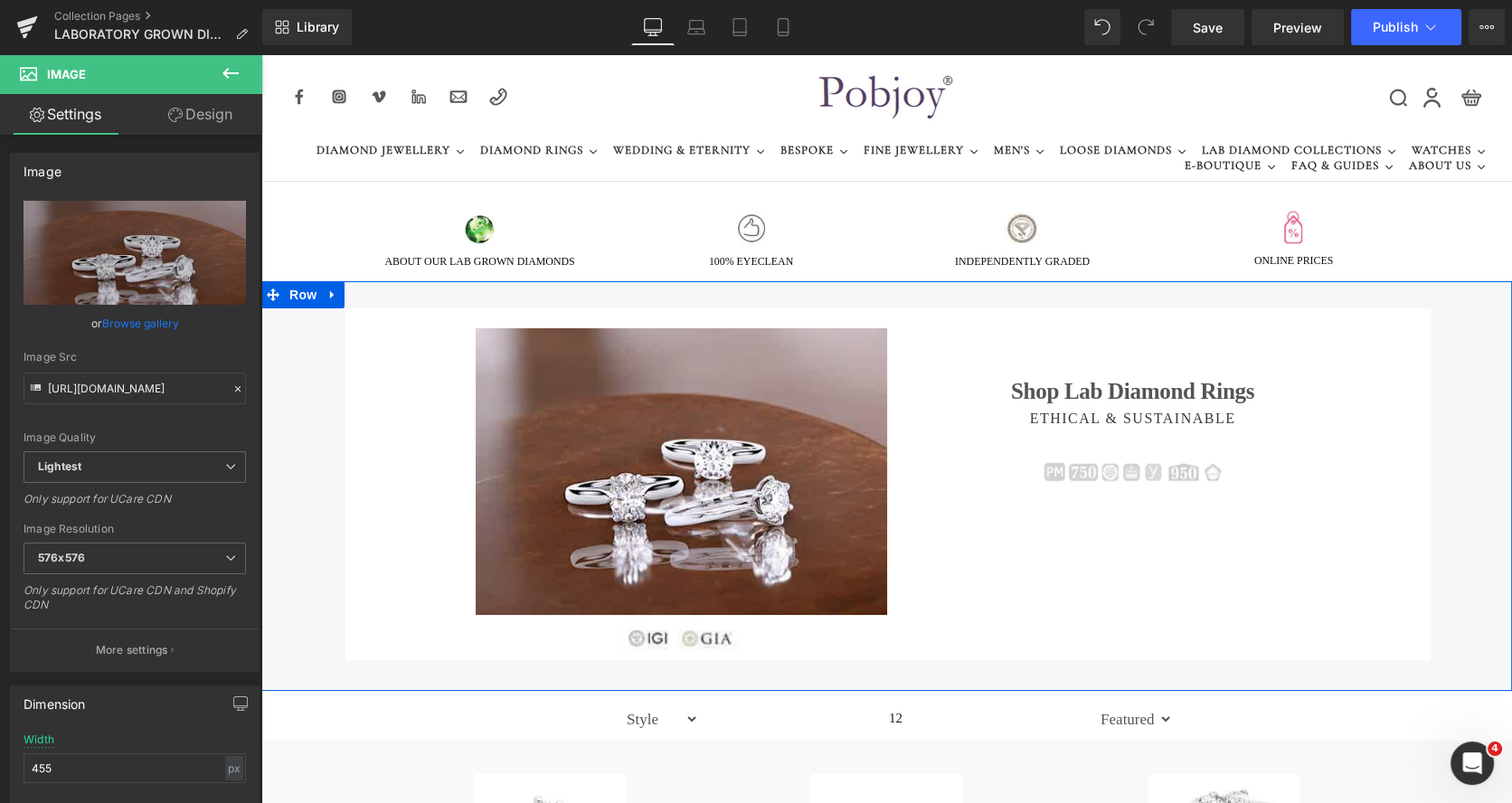
click at [334, 461] on div "Image Image Shop Lab Diamond Rings Heading ETHICAL & SUSTAINABLE Heading Image …" at bounding box center [888, 484] width 1130 height 352
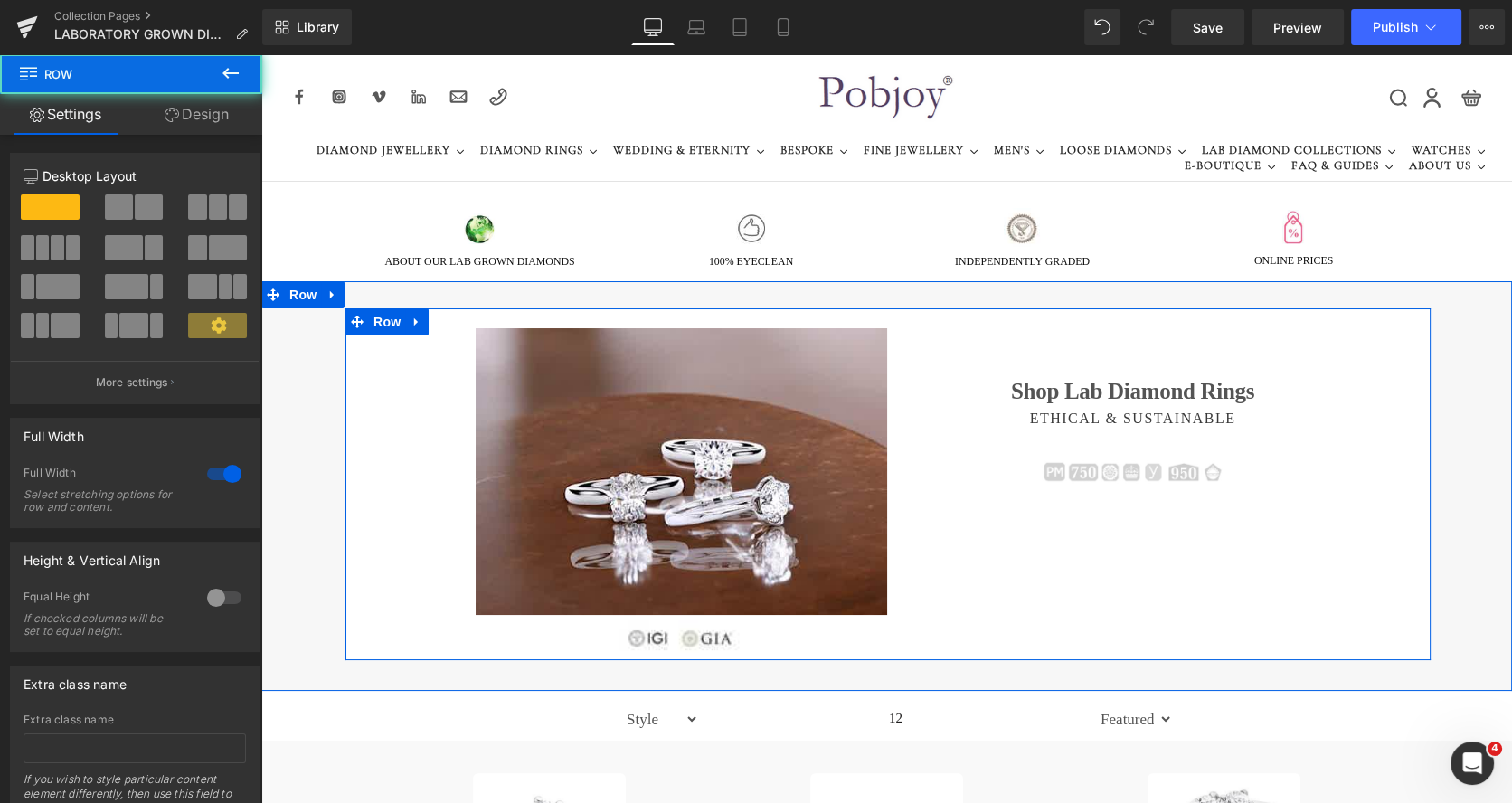
click at [346, 451] on div "Image Image Shop Lab Diamond Rings Heading ETHICAL & SUSTAINABLE Heading Image …" at bounding box center [888, 484] width 1085 height 352
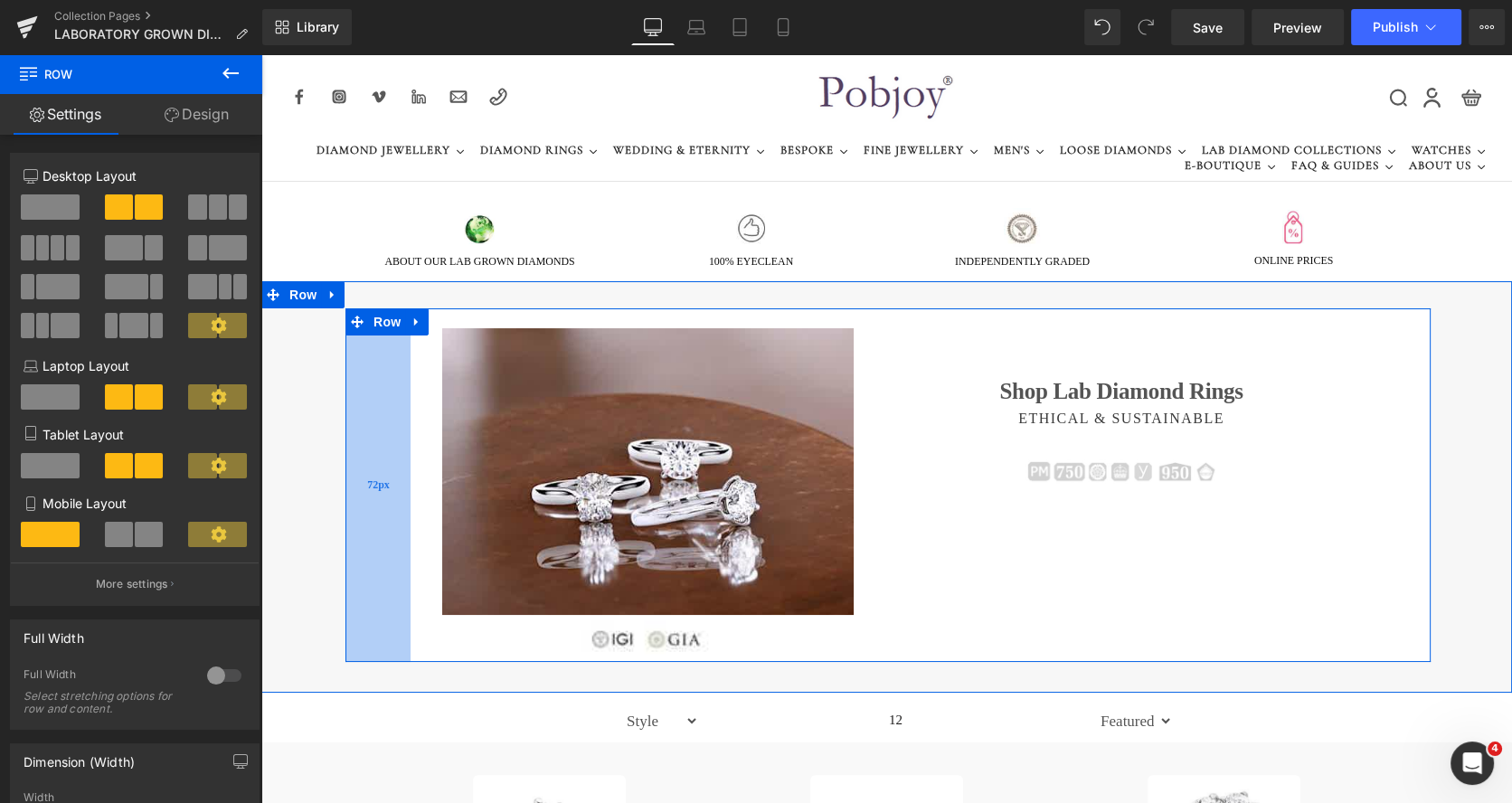
drag, startPoint x: 433, startPoint y: 436, endPoint x: 387, endPoint y: 430, distance: 46.4
click at [387, 430] on div "72px" at bounding box center [378, 485] width 66 height 354
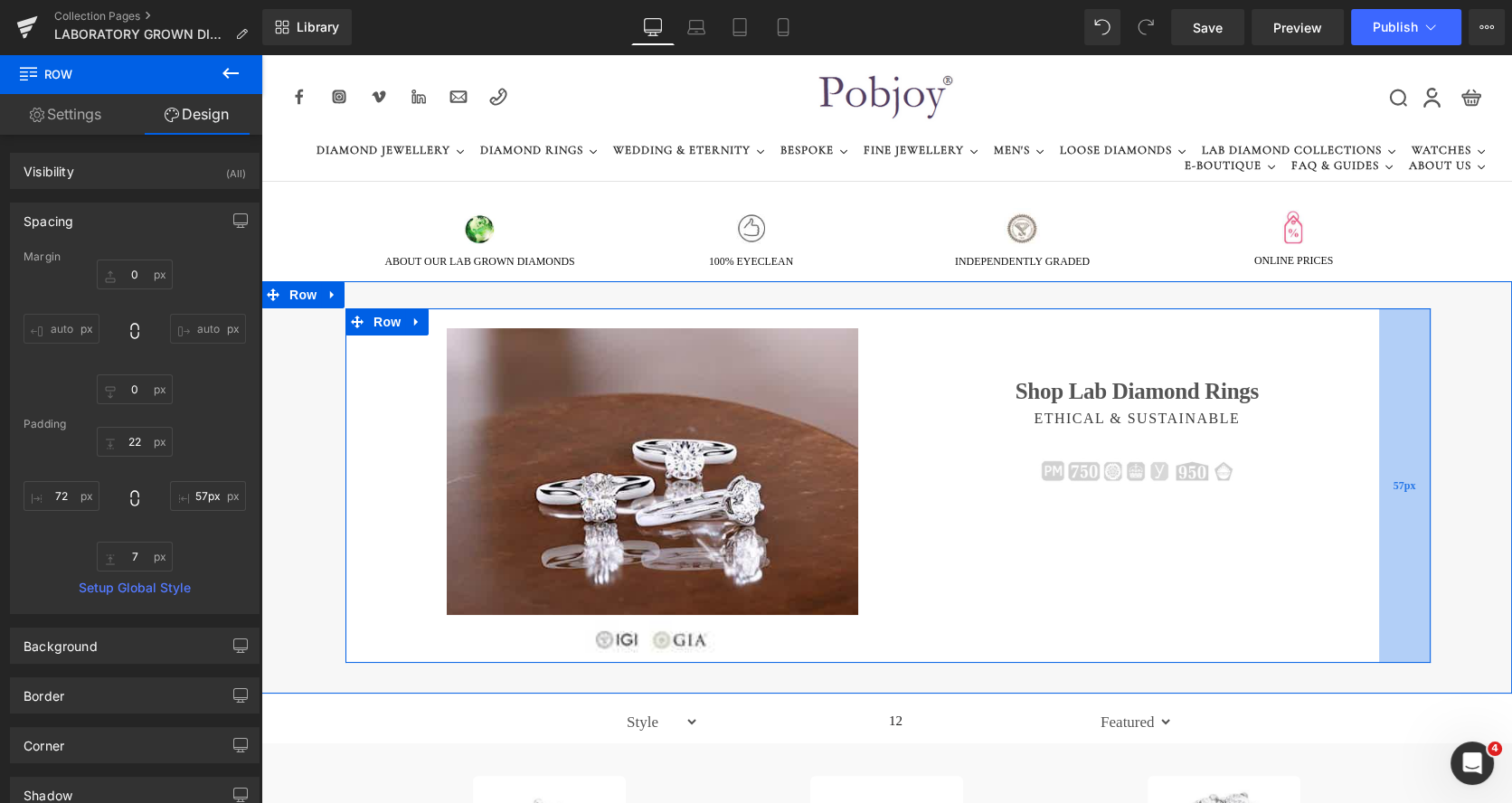
drag, startPoint x: 1366, startPoint y: 377, endPoint x: 1386, endPoint y: 378, distance: 20.0
click at [1386, 378] on div "57px" at bounding box center [1404, 486] width 51 height 355
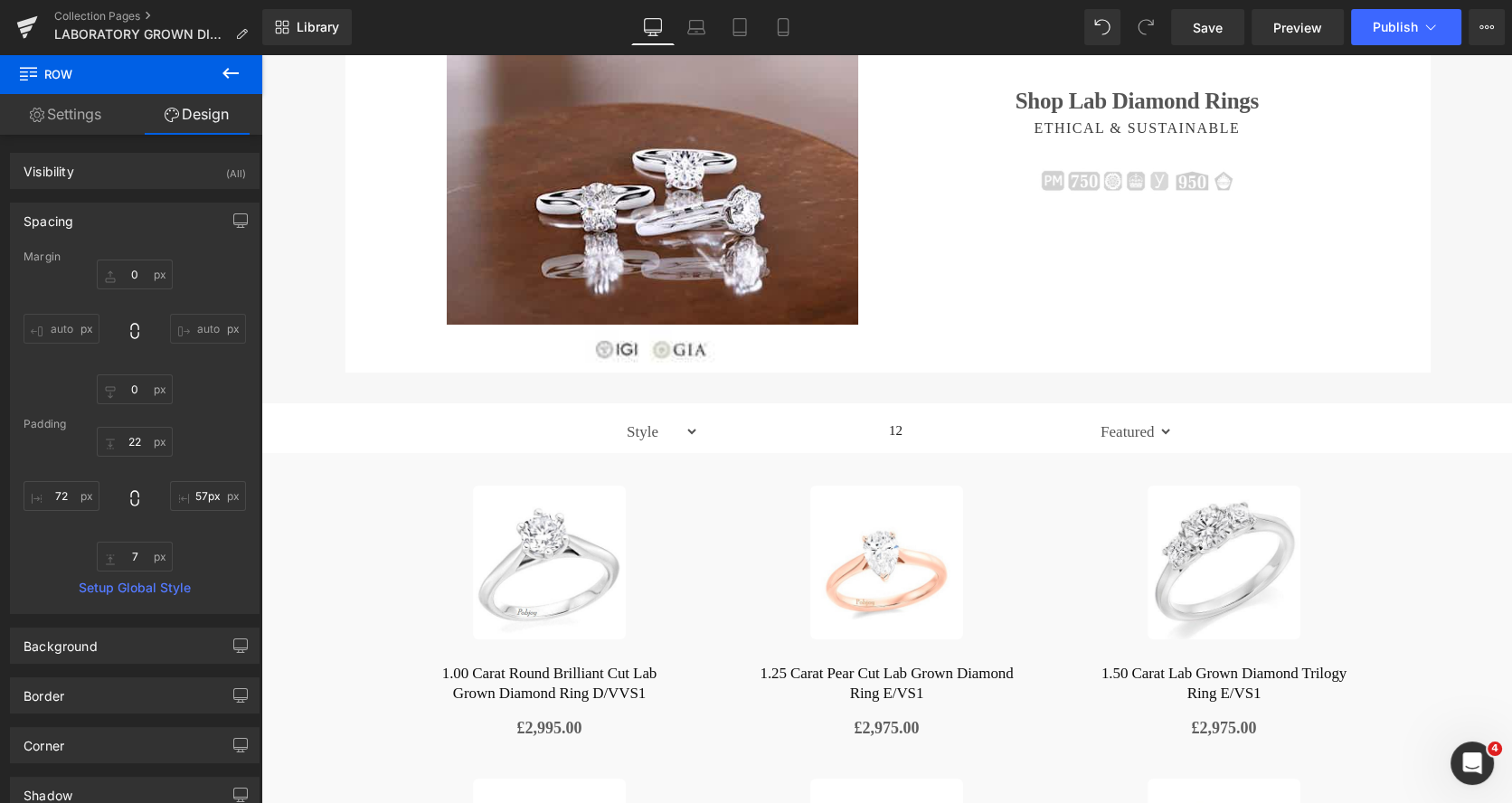
scroll to position [214, 0]
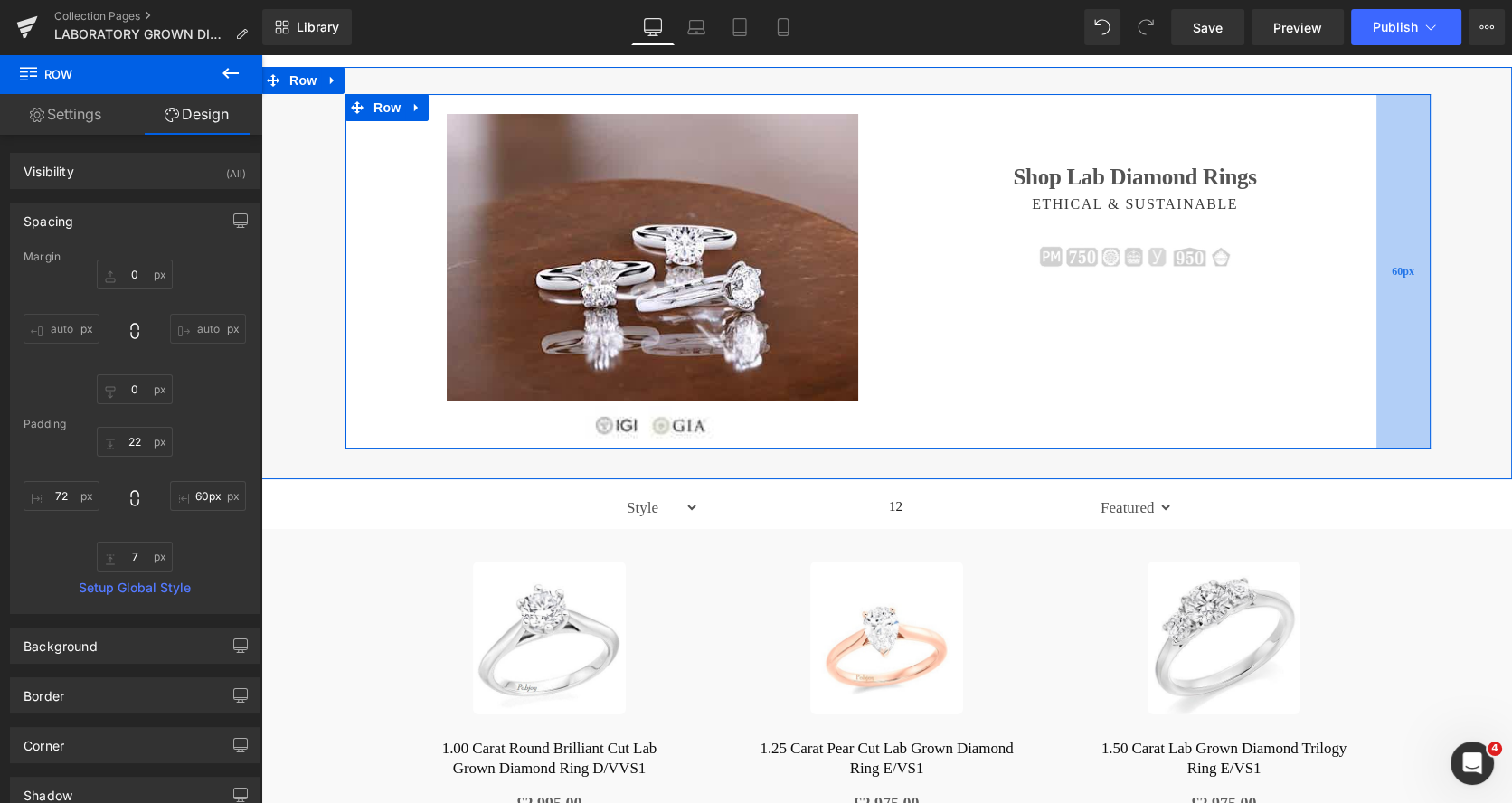
type input "58px"
click at [1418, 181] on div "58px" at bounding box center [1404, 272] width 52 height 355
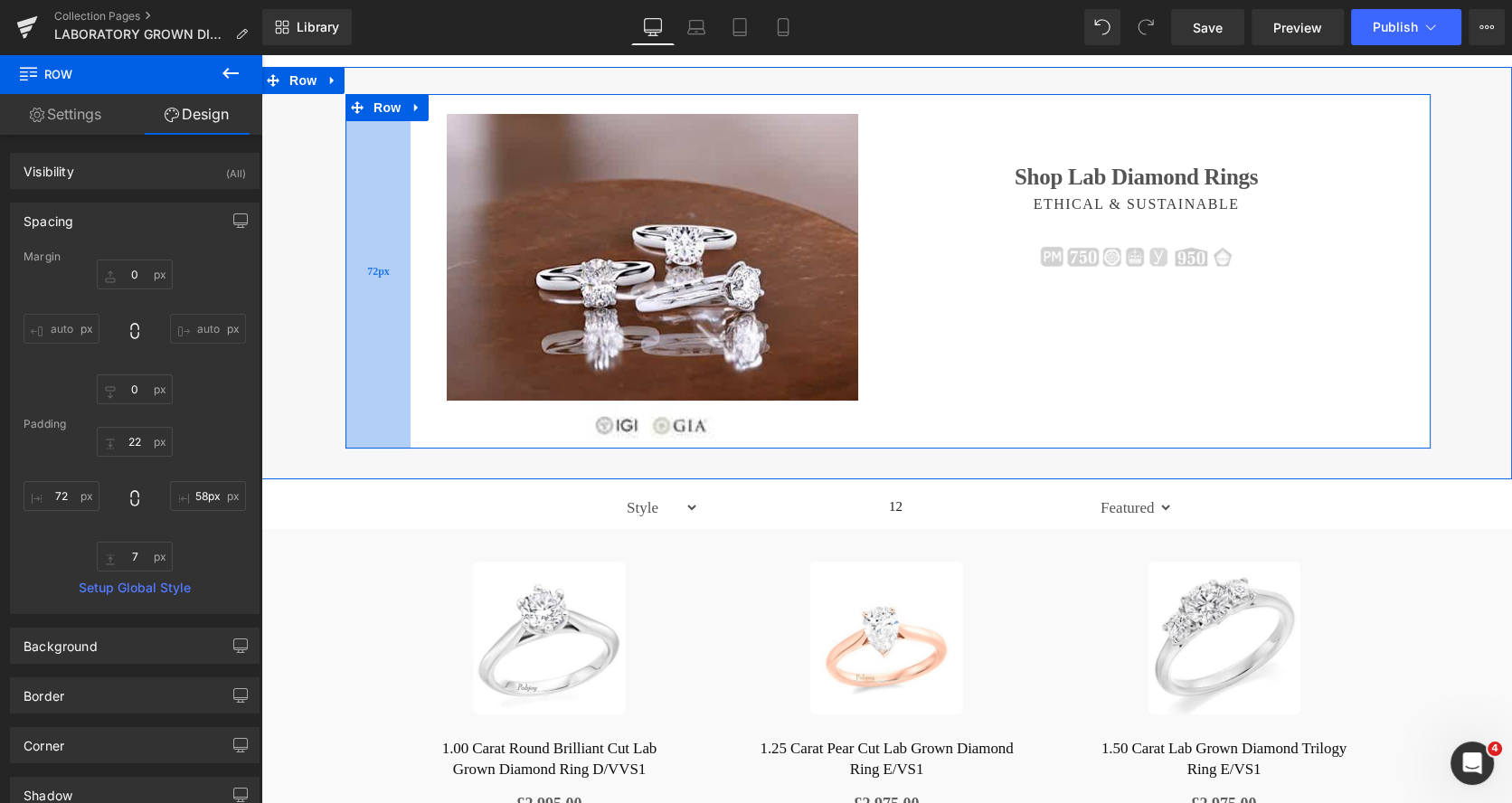
click at [363, 252] on div "72px" at bounding box center [378, 272] width 66 height 355
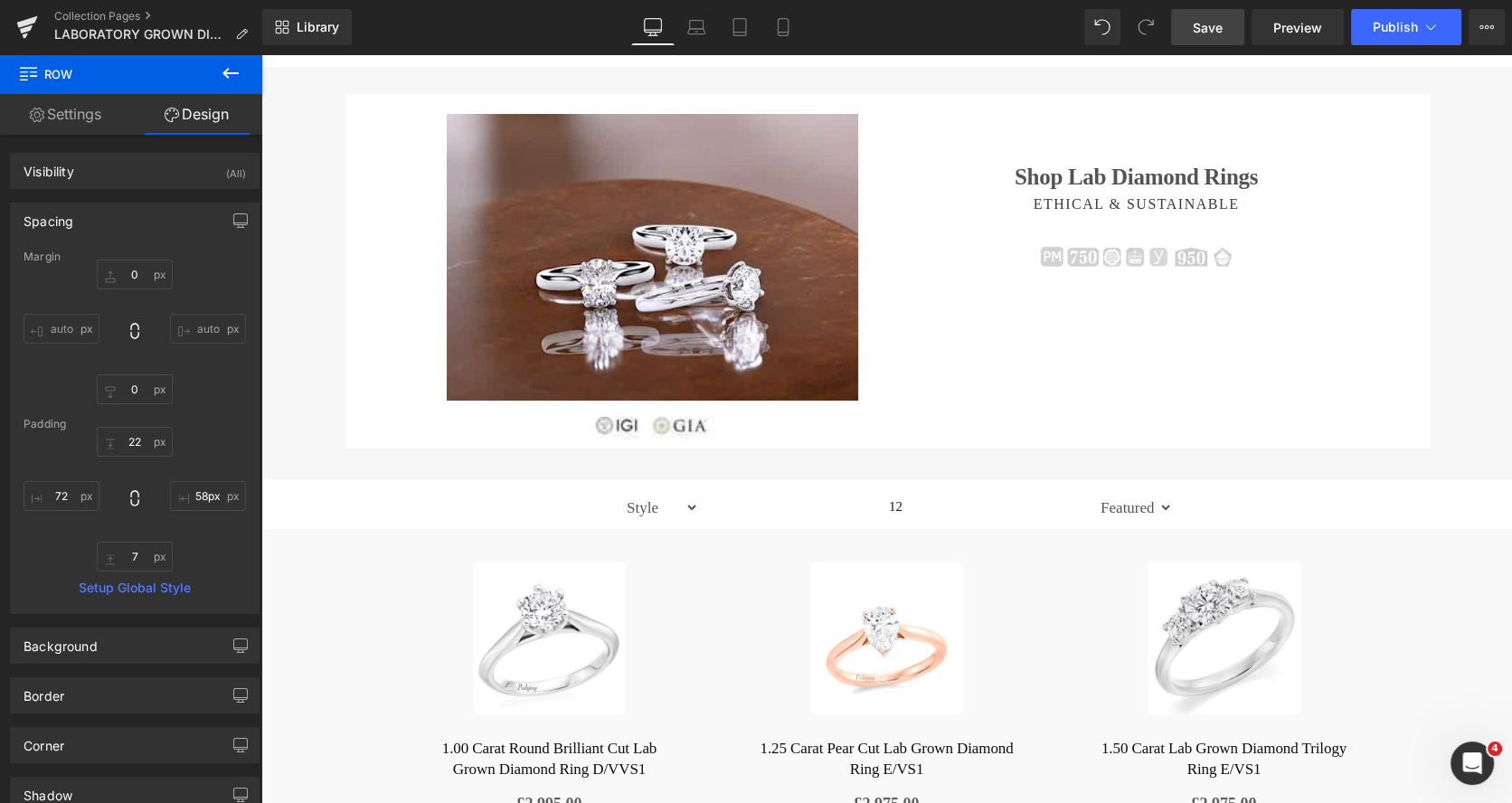
drag, startPoint x: 1212, startPoint y: 23, endPoint x: 1242, endPoint y: 77, distance: 61.8
click at [1212, 23] on span "Save" at bounding box center [1207, 28] width 30 height 19
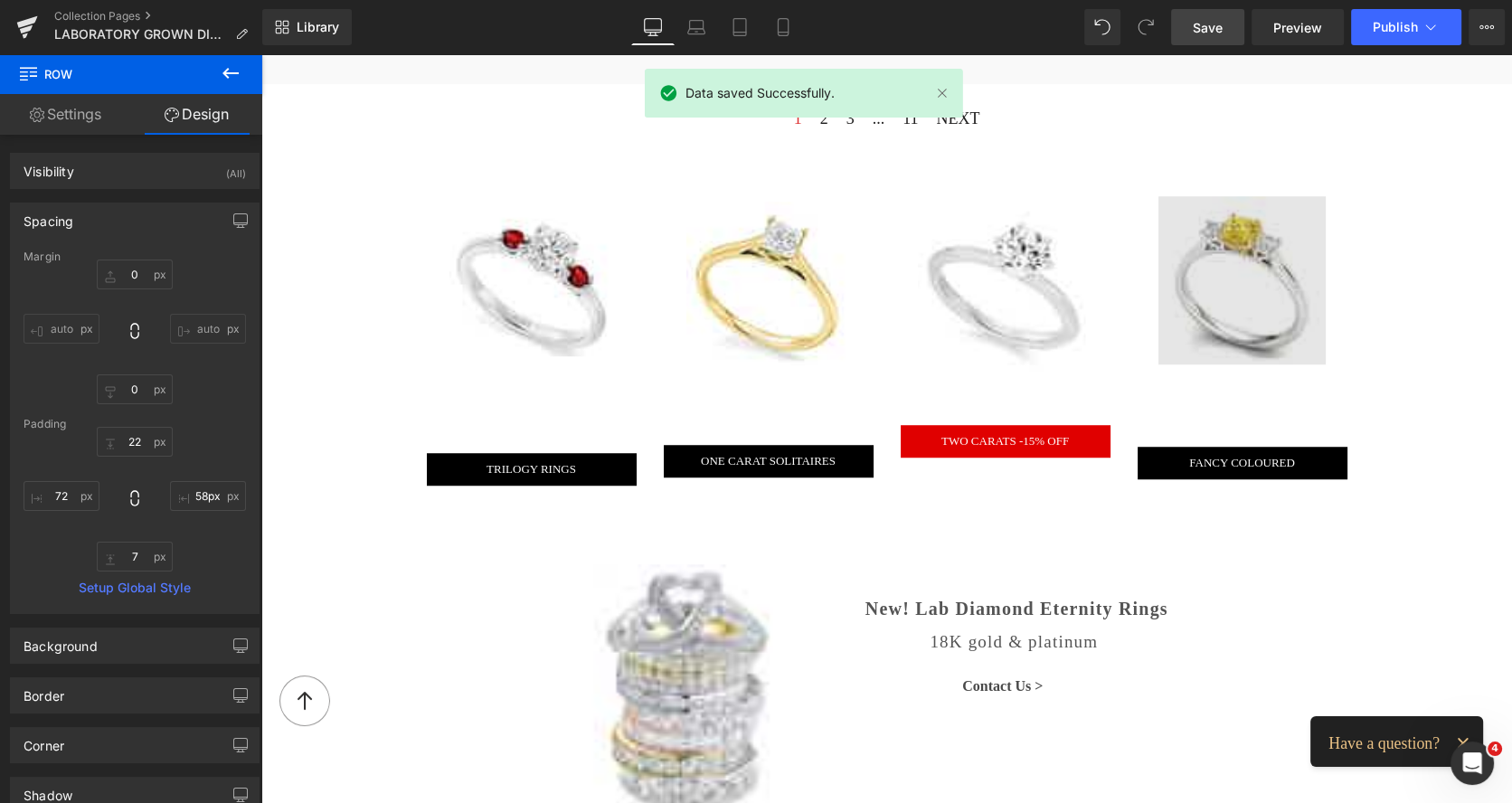
scroll to position [1601, 0]
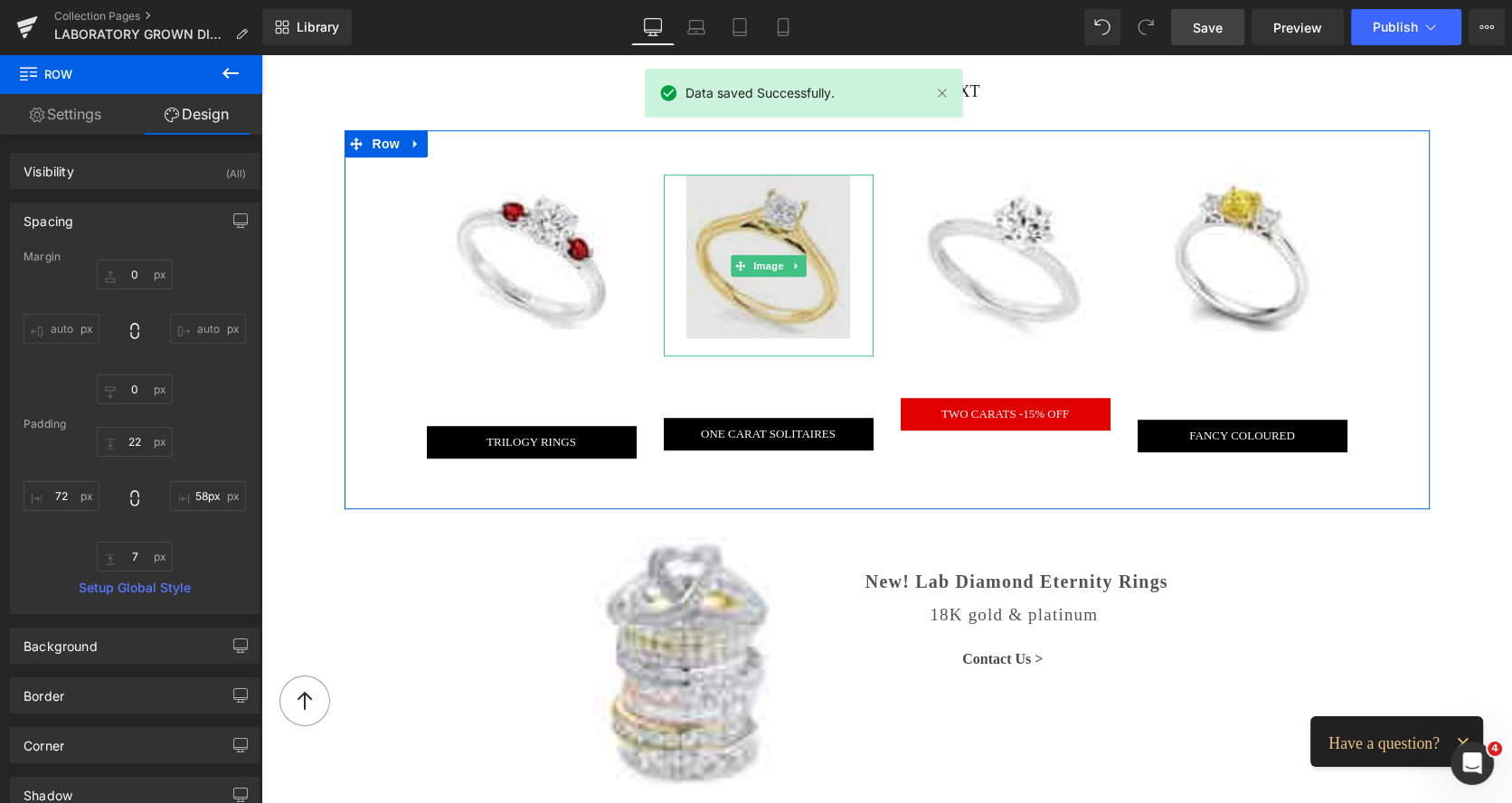
click at [779, 237] on img at bounding box center [768, 265] width 164 height 182
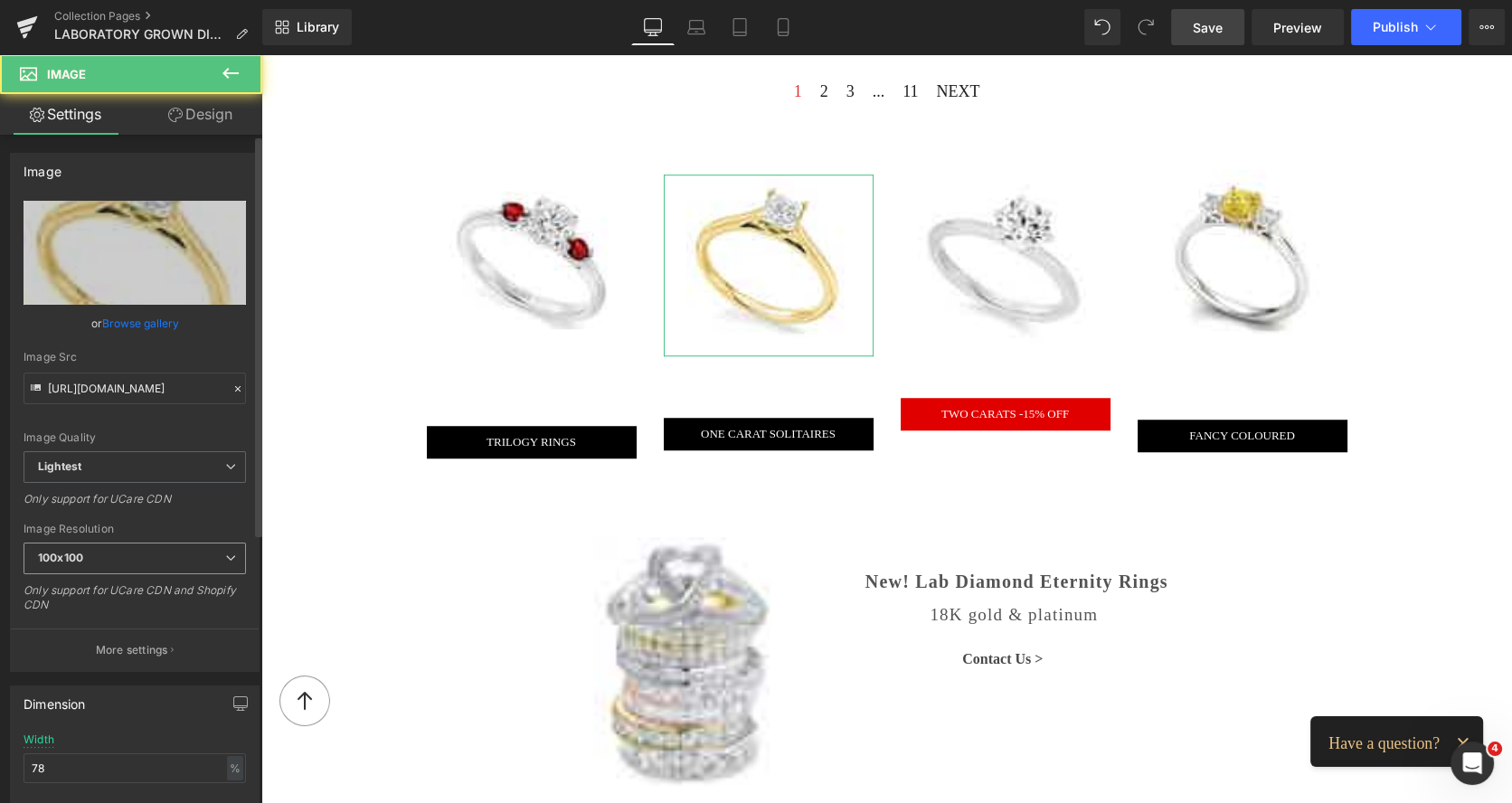
click at [129, 551] on span "100x100" at bounding box center [134, 558] width 223 height 32
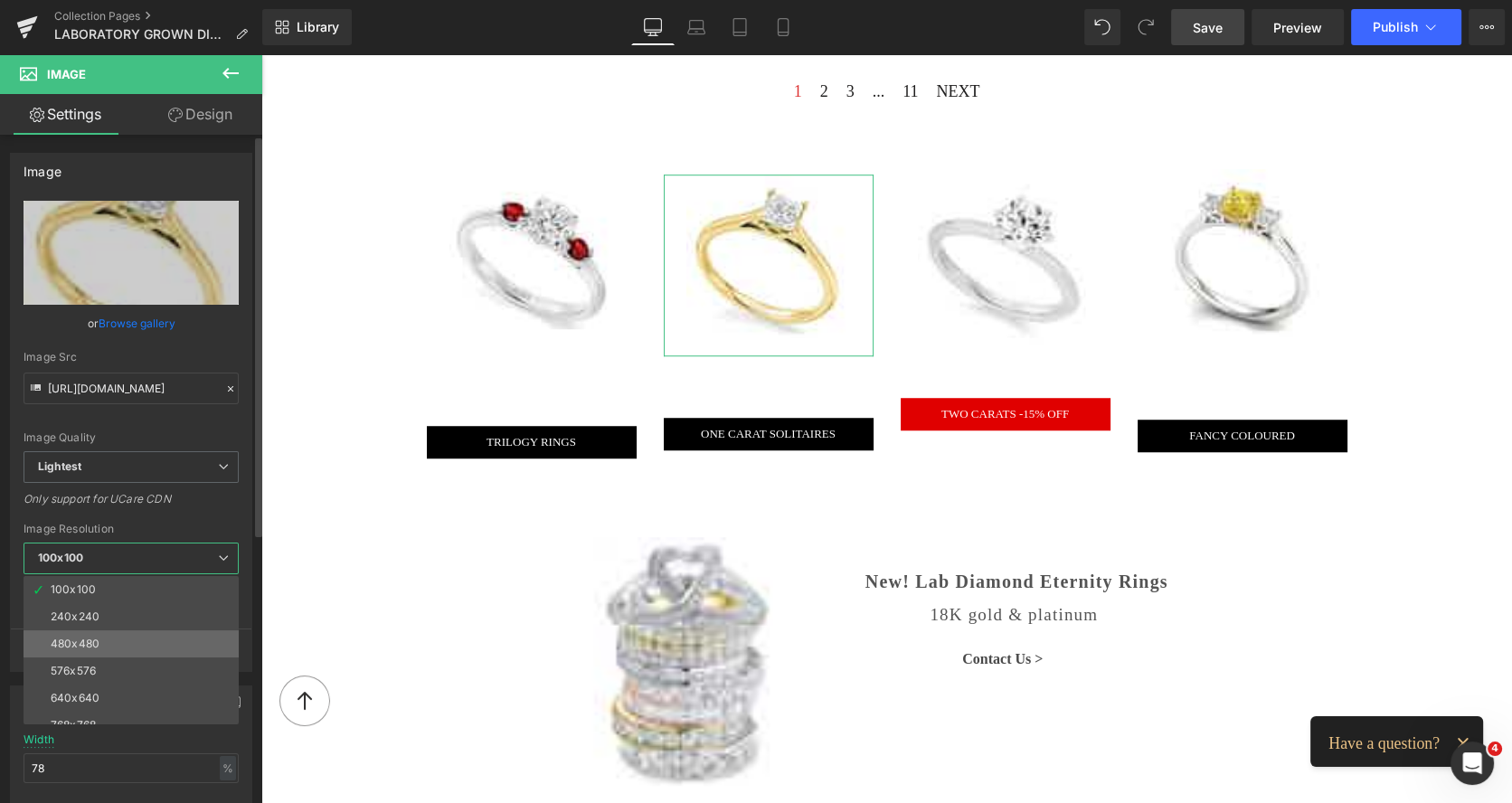
click at [99, 632] on li "480x480" at bounding box center [135, 644] width 224 height 27
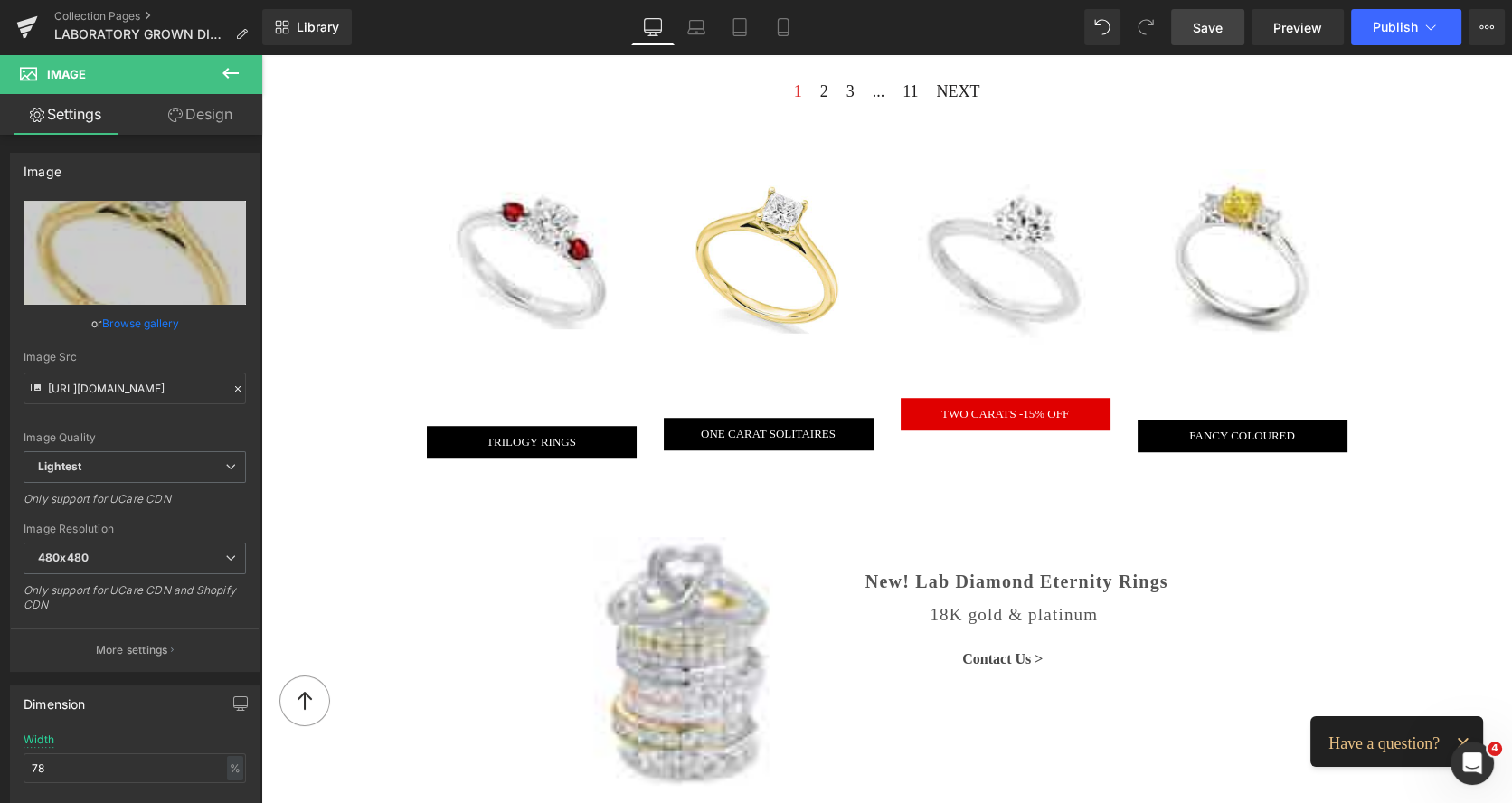
type input "https://ucarecdn.com/a5b173e7-93aa-4b8d-b4a6-0276c2022876/-/format/auto/-/previ…"
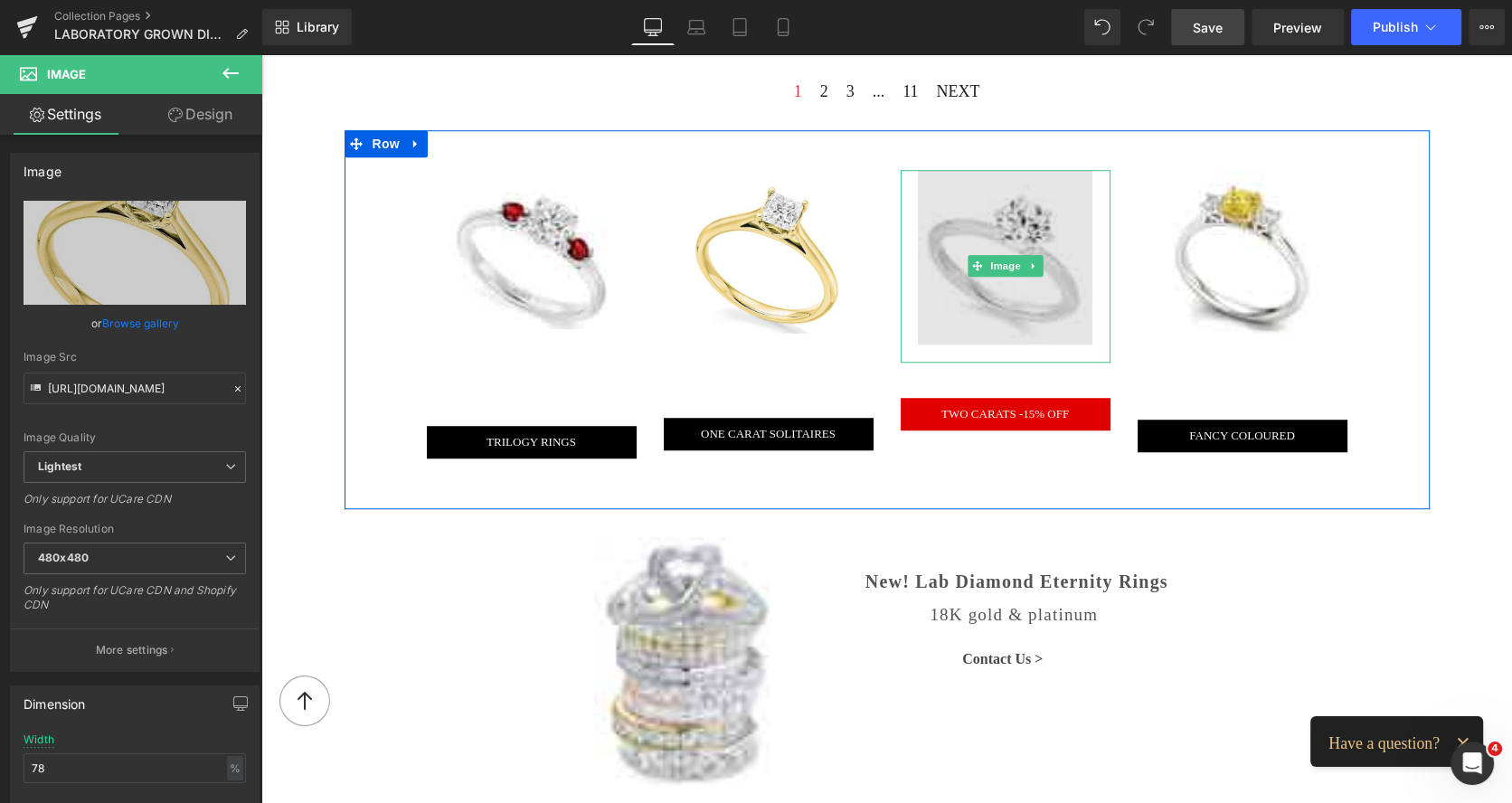
click at [958, 217] on img at bounding box center [1004, 266] width 174 height 193
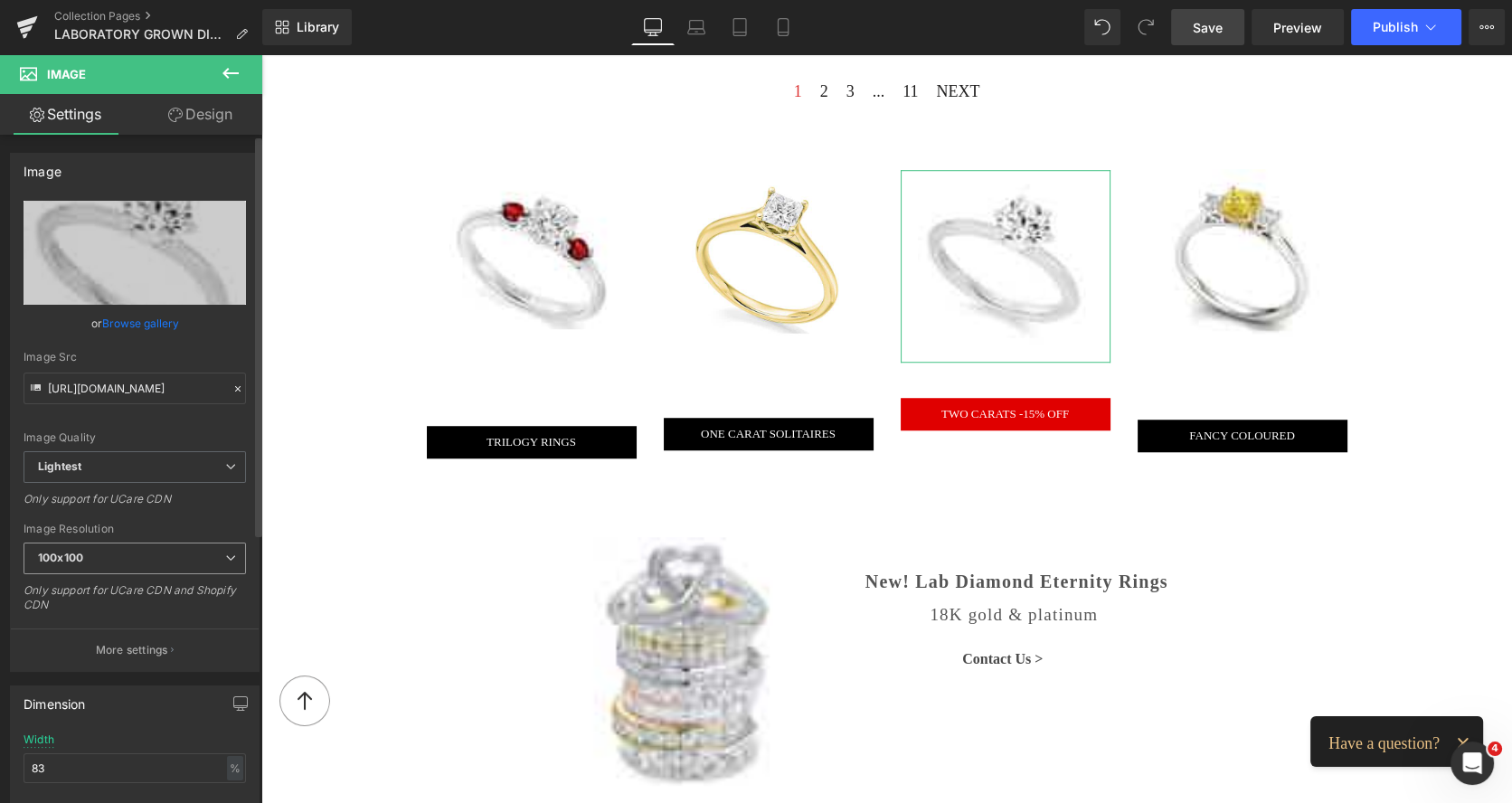
click at [189, 549] on span "100x100" at bounding box center [134, 558] width 223 height 32
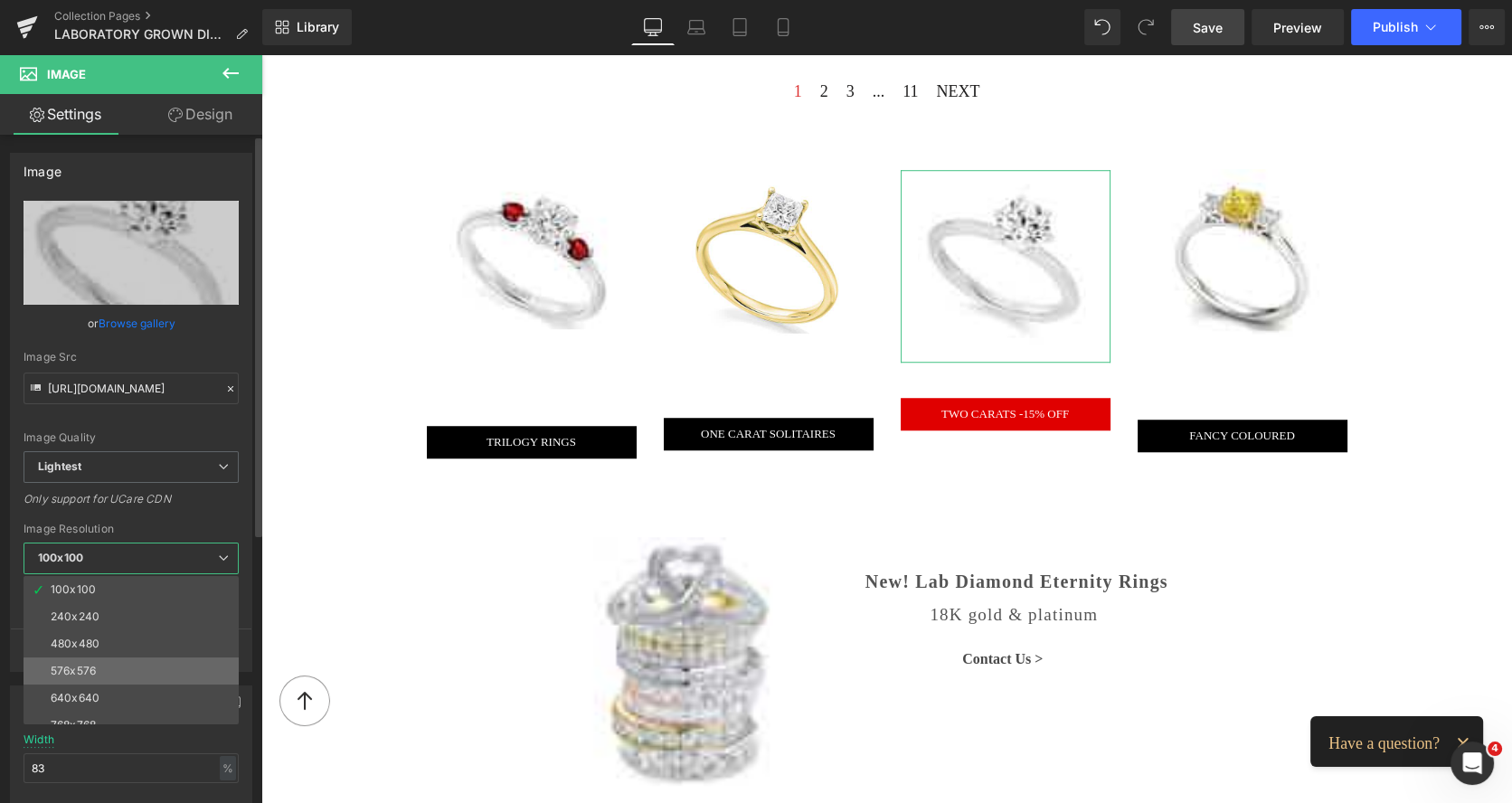
click at [124, 657] on li "576x576" at bounding box center [135, 671] width 224 height 27
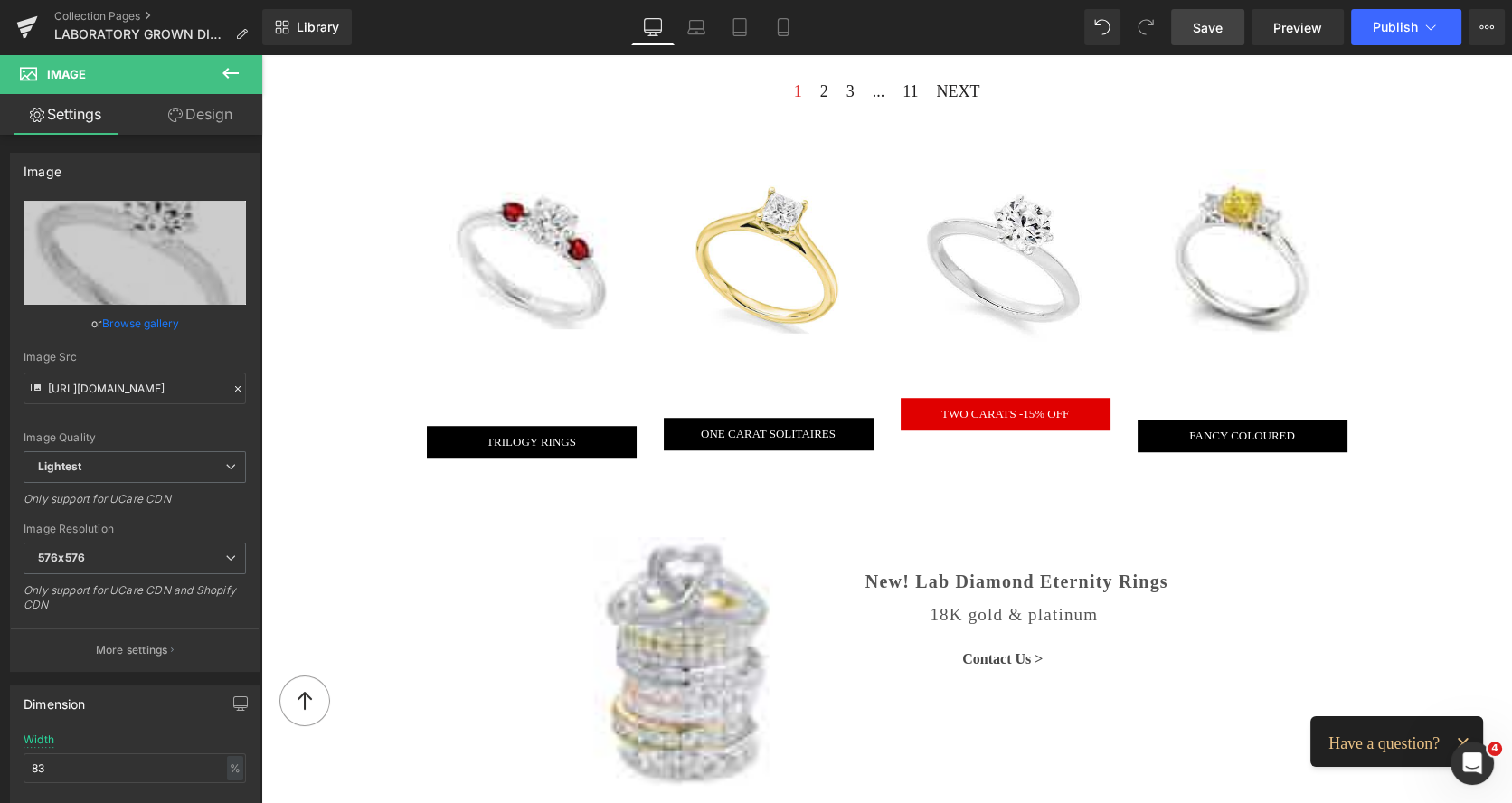
type input "https://ucarecdn.com/d7d15657-d0c3-4f83-a45a-43269f717a4d/-/format/auto/-/previ…"
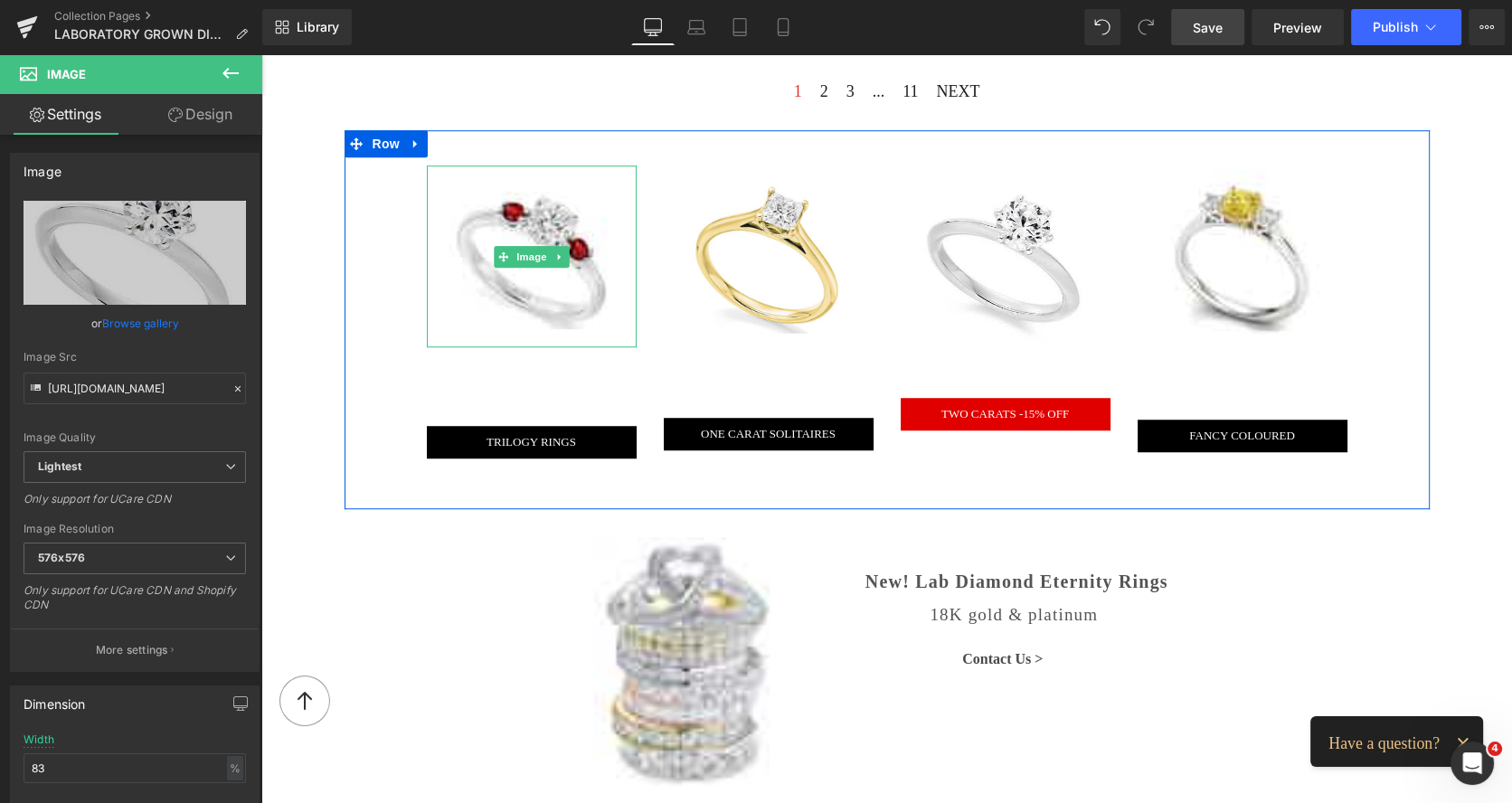
drag, startPoint x: 472, startPoint y: 254, endPoint x: 281, endPoint y: 463, distance: 283.1
click at [472, 253] on img at bounding box center [531, 256] width 164 height 182
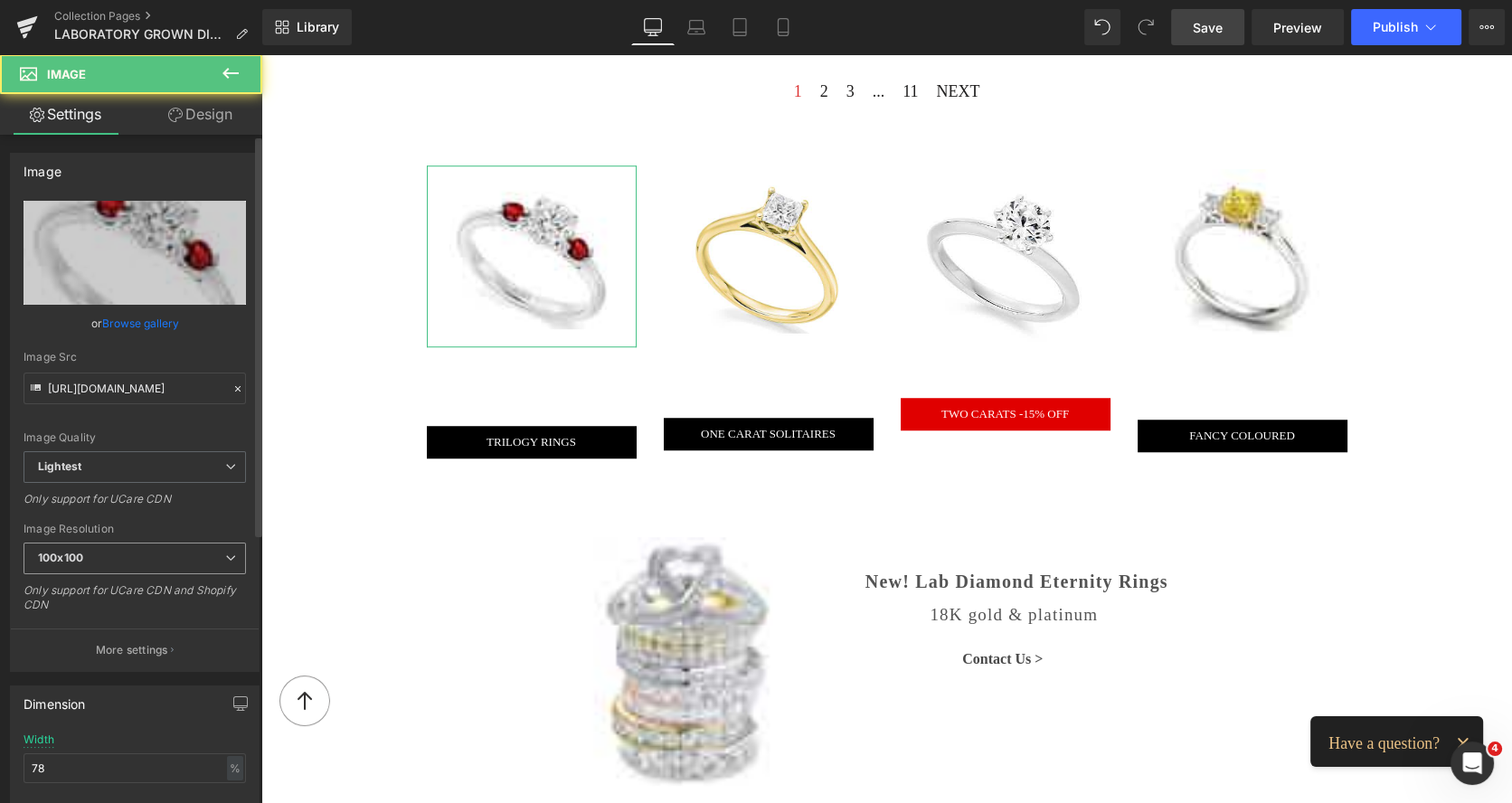
click at [168, 563] on span "100x100" at bounding box center [134, 558] width 223 height 32
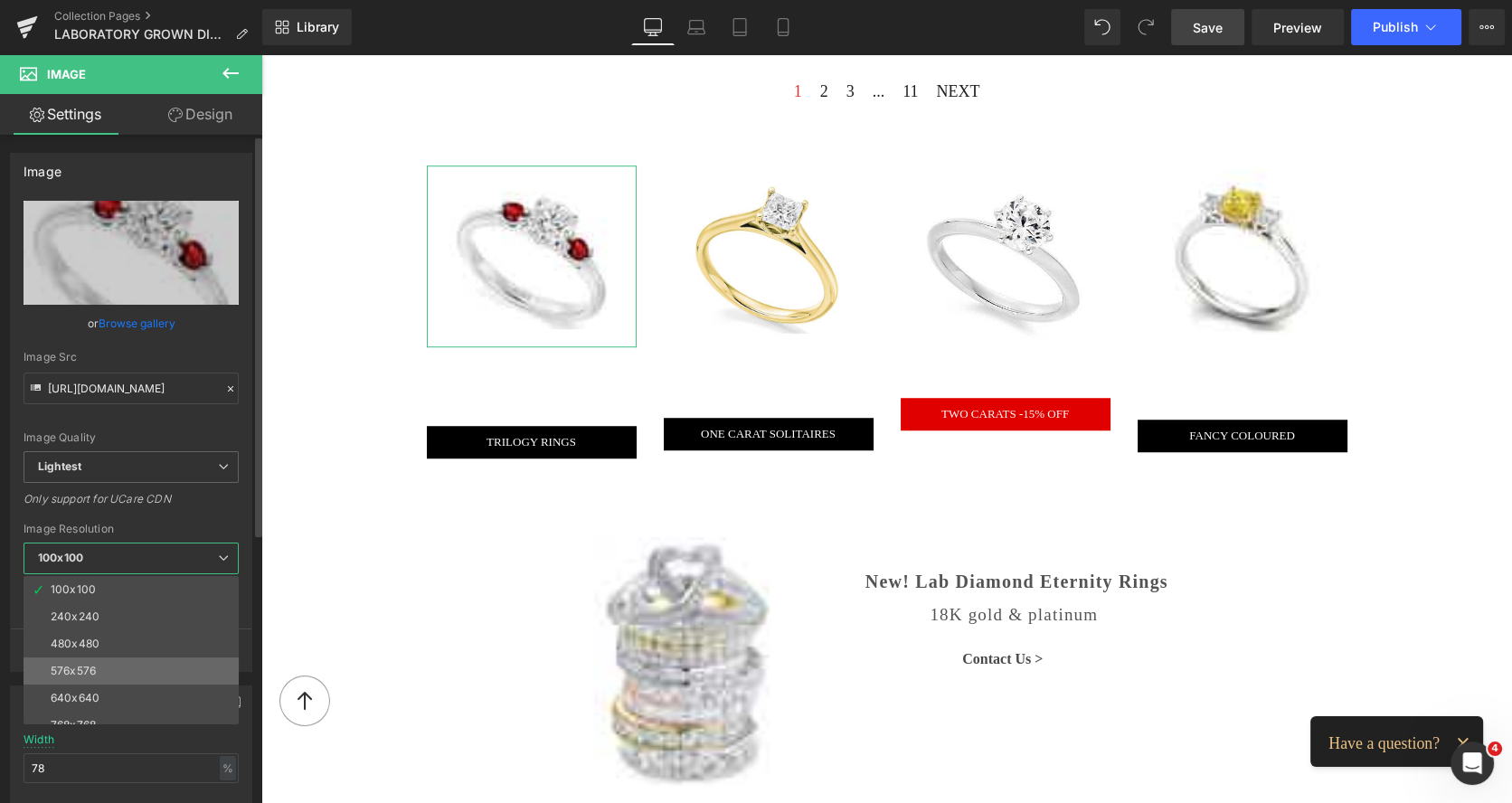
click at [118, 663] on li "576x576" at bounding box center [135, 671] width 224 height 27
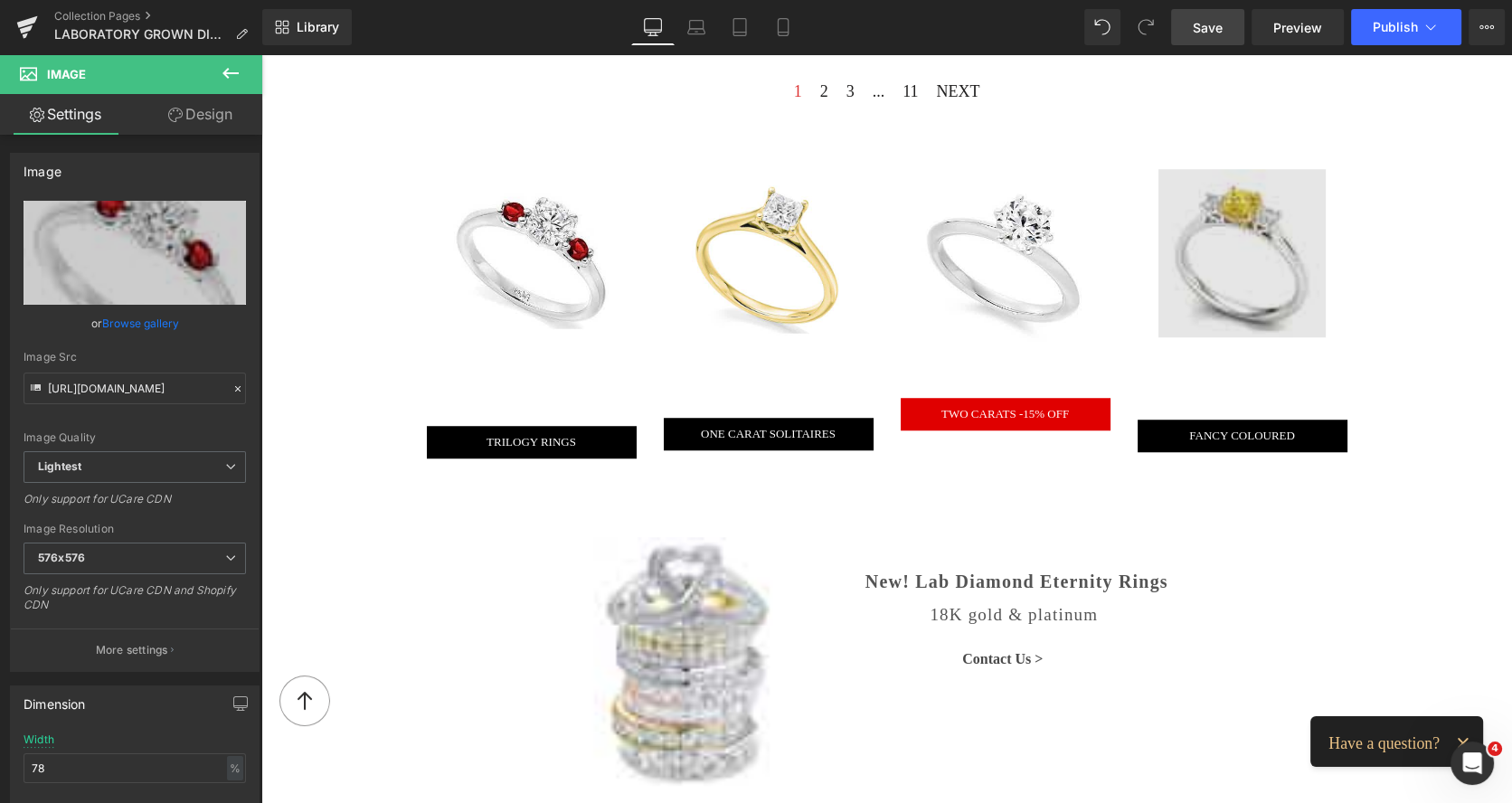
type input "https://ucarecdn.com/43ef5d53-2cbc-4772-93ef-95c66ec1b3d0/-/format/auto/-/previ…"
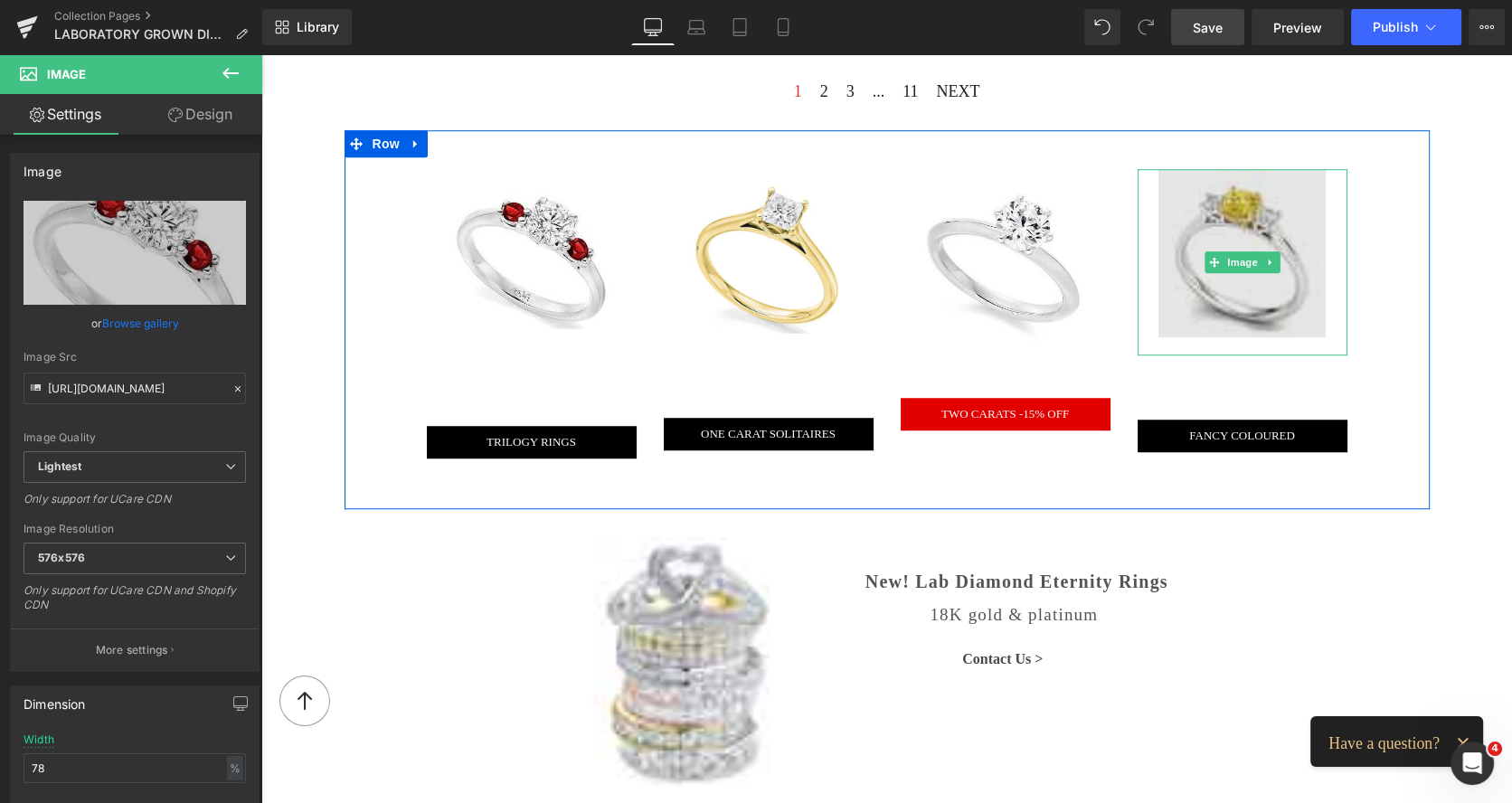
click at [1200, 217] on img at bounding box center [1242, 261] width 168 height 186
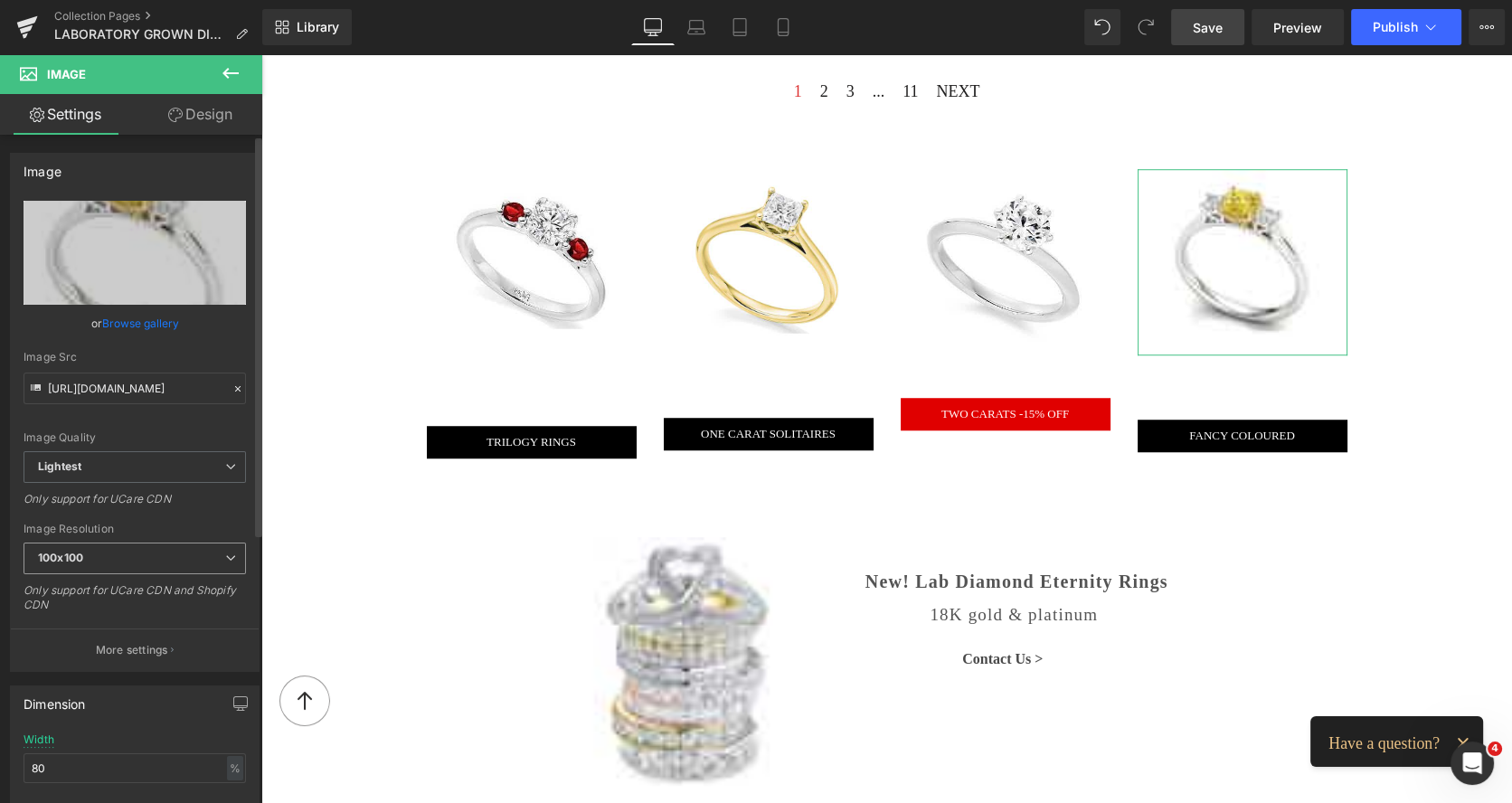
click at [204, 570] on span "100x100" at bounding box center [134, 558] width 223 height 32
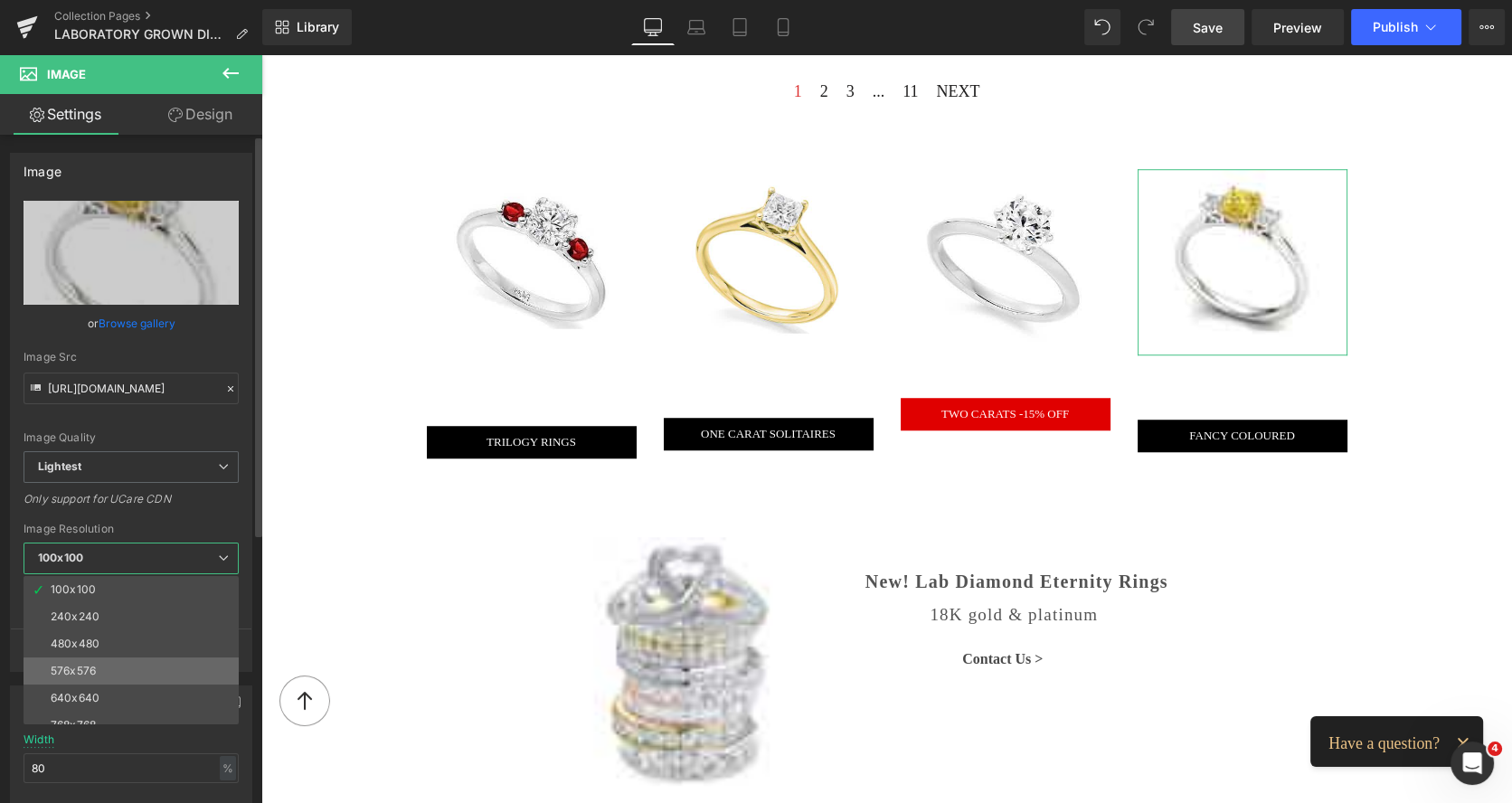
click at [129, 658] on li "576x576" at bounding box center [135, 671] width 224 height 27
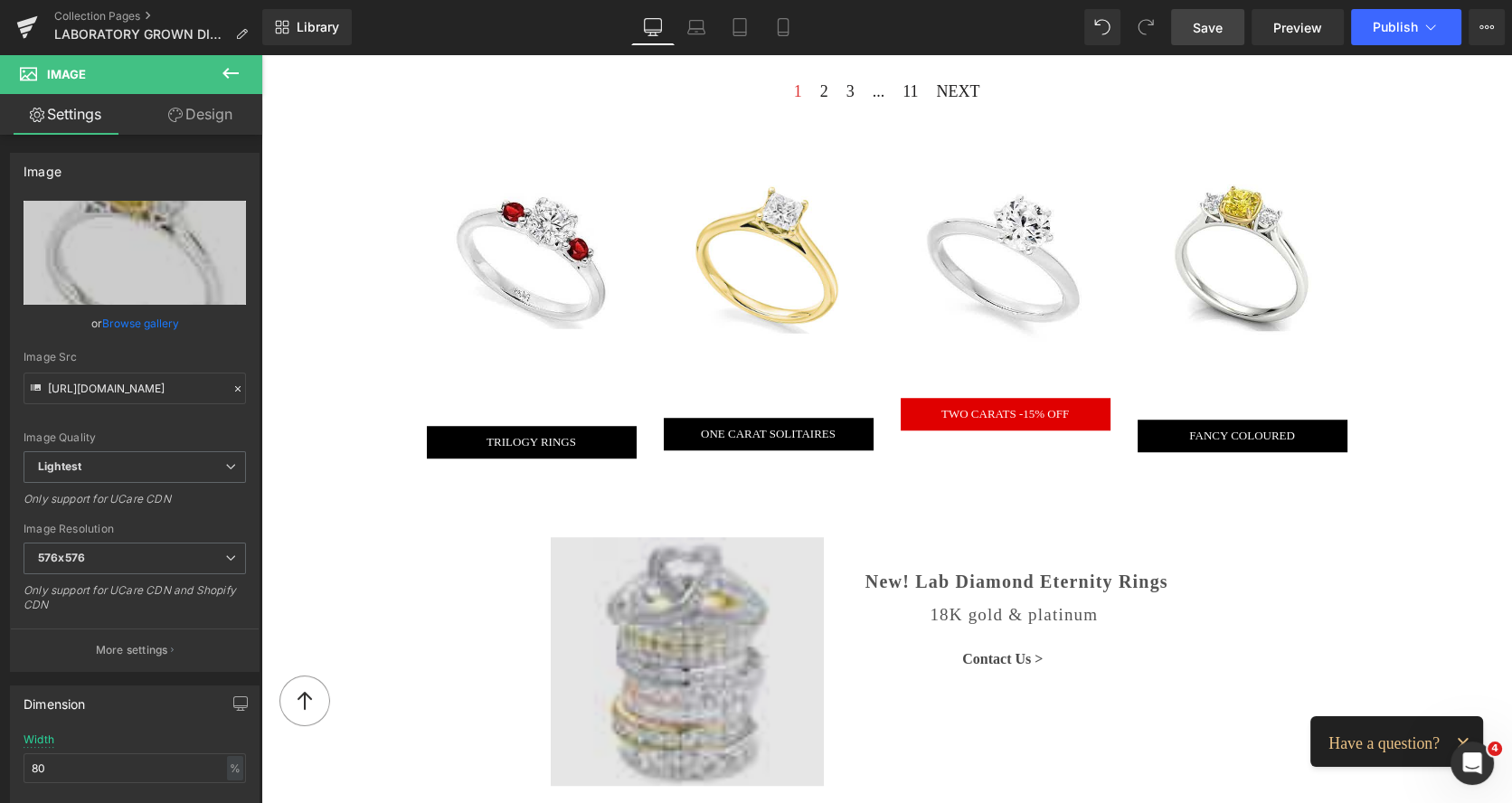
type input "https://ucarecdn.com/c46fab23-06c3-4b86-89f8-2d7ad8c2c1ca/-/format/auto/-/previ…"
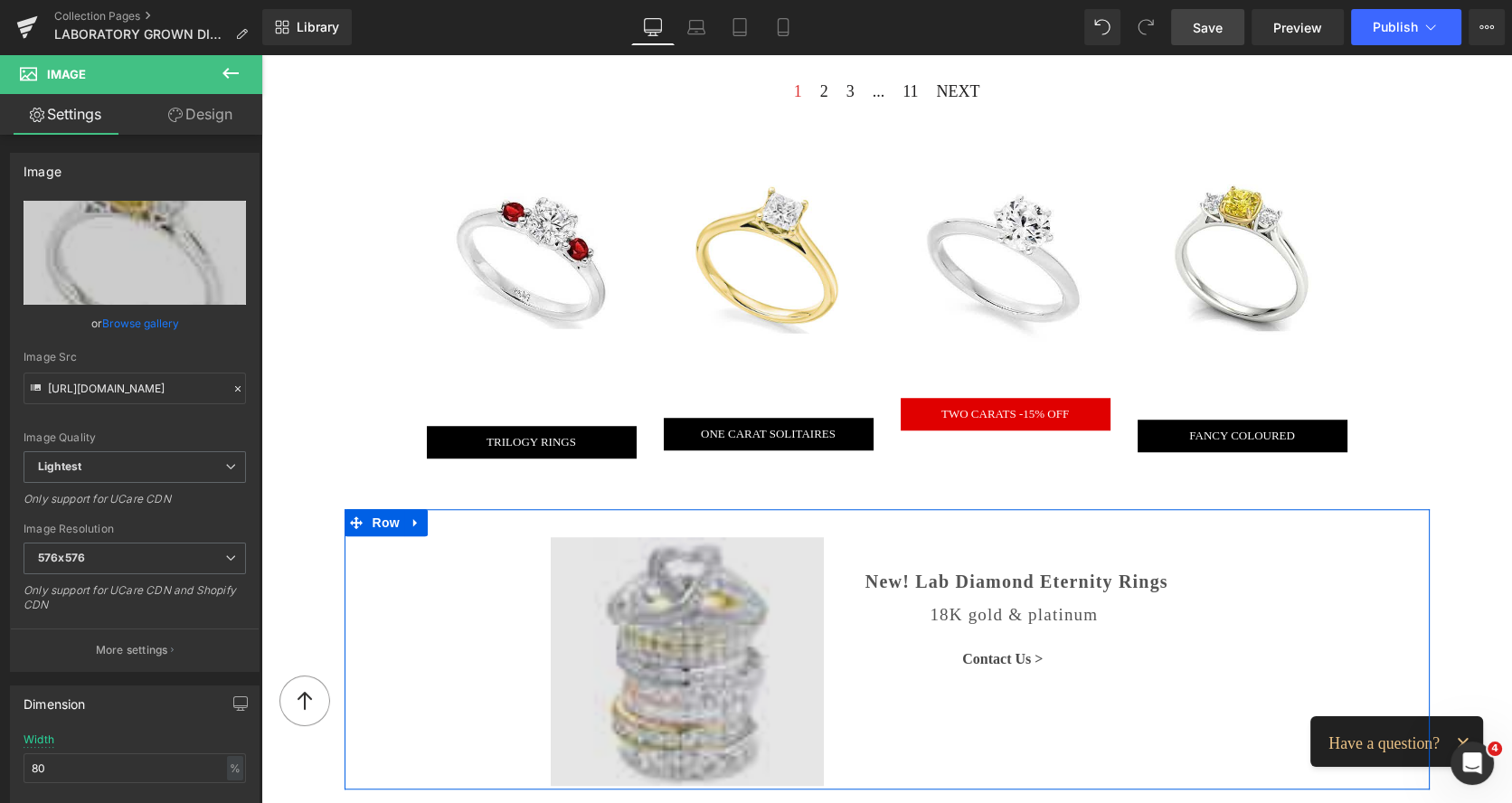
click at [640, 597] on img at bounding box center [686, 661] width 273 height 249
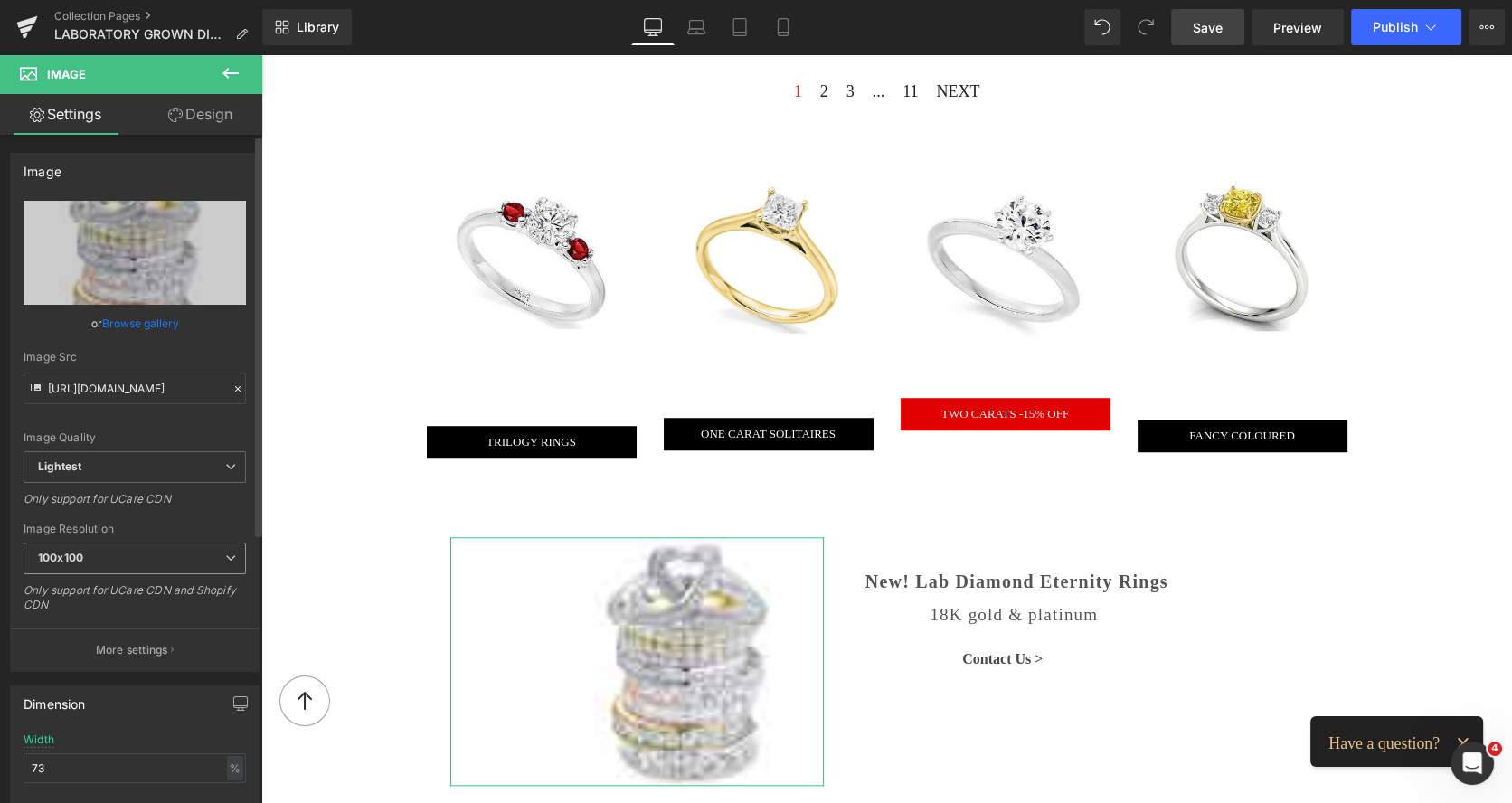
click at [110, 564] on span "100x100" at bounding box center [134, 558] width 223 height 32
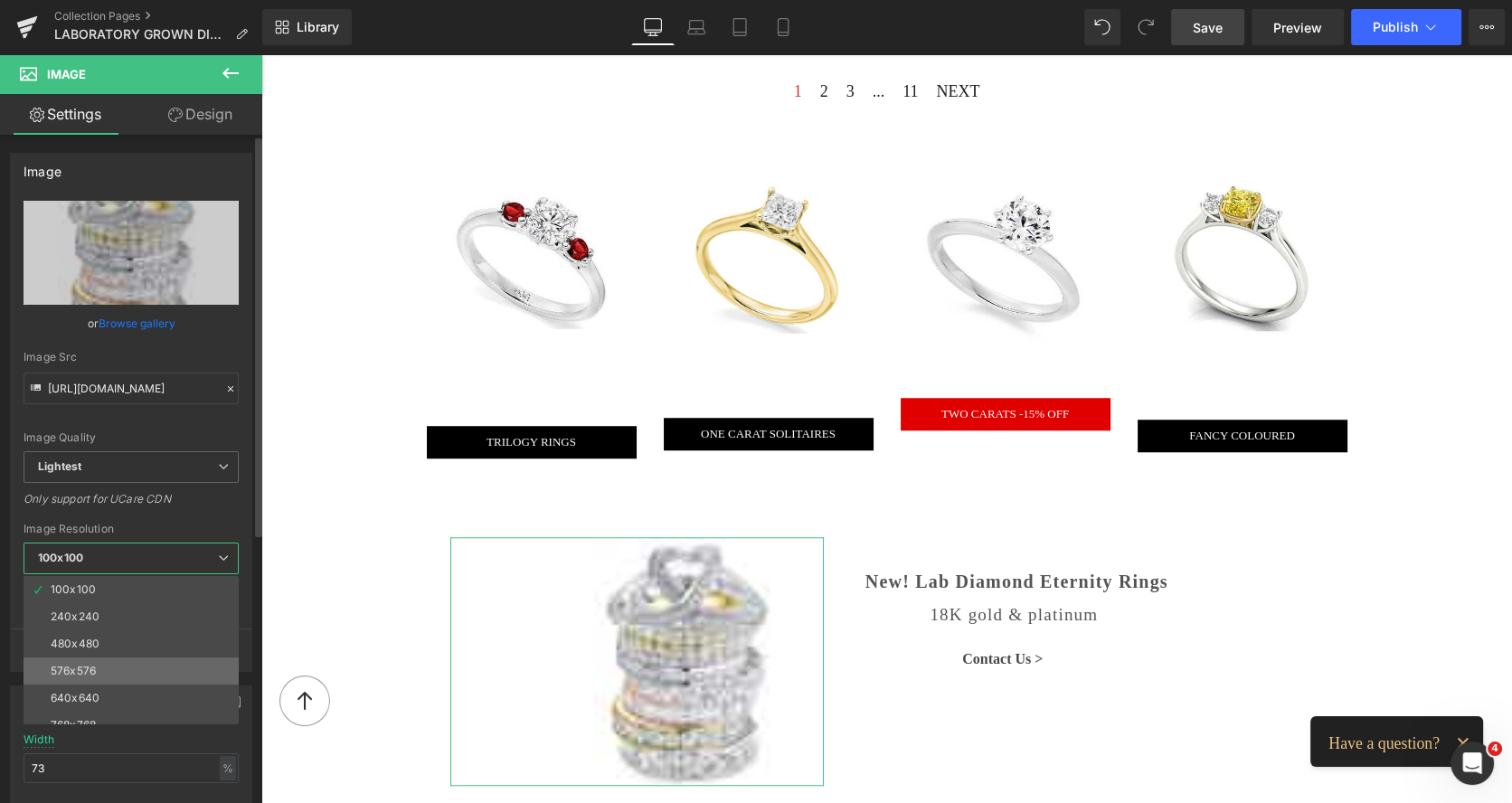
click at [90, 657] on li "576x576" at bounding box center [135, 671] width 224 height 27
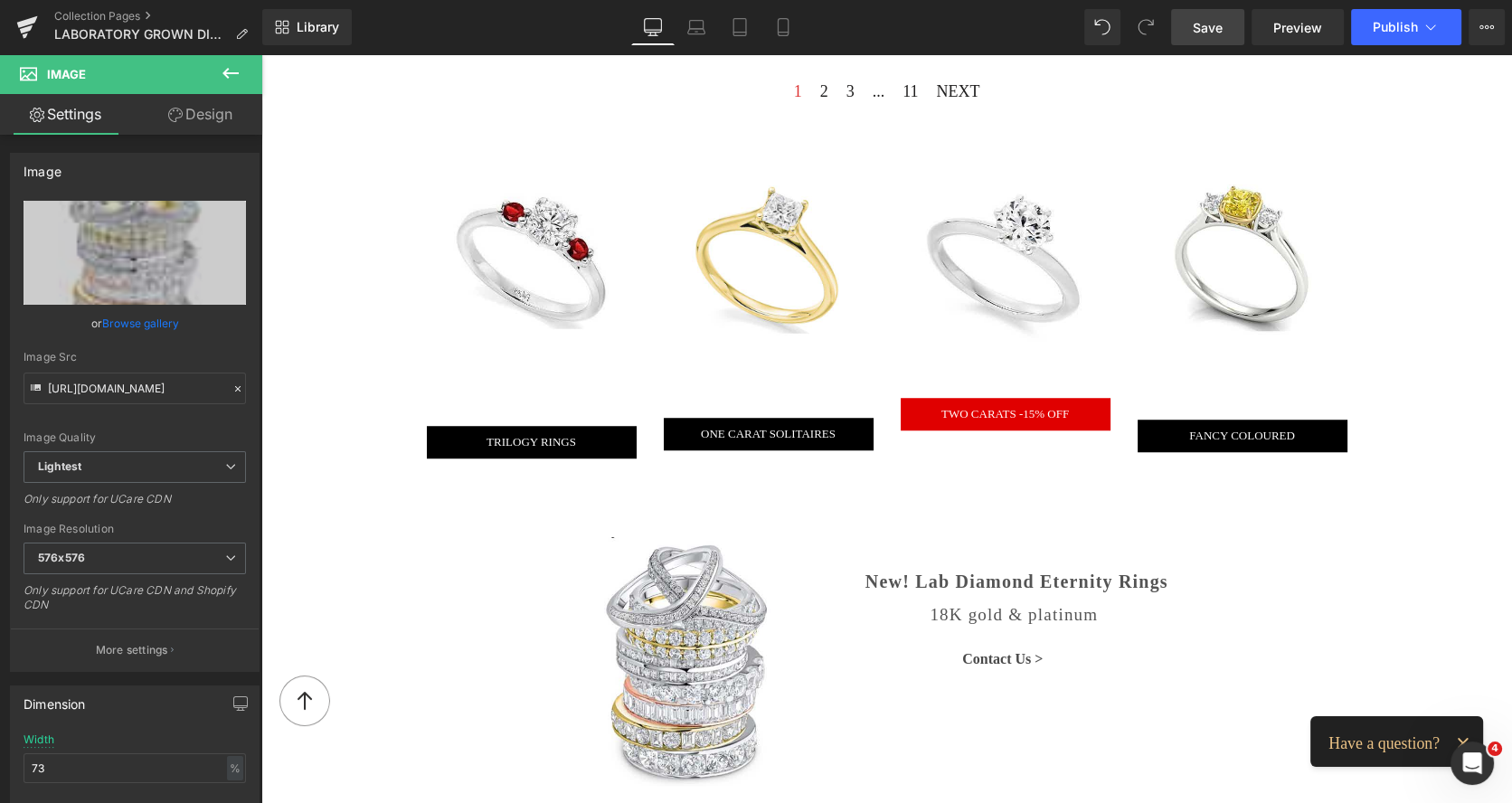
type input "https://ucarecdn.com/1c006bed-c8e0-4e86-8e4a-9e95c57bcd0f/-/format/auto/-/previ…"
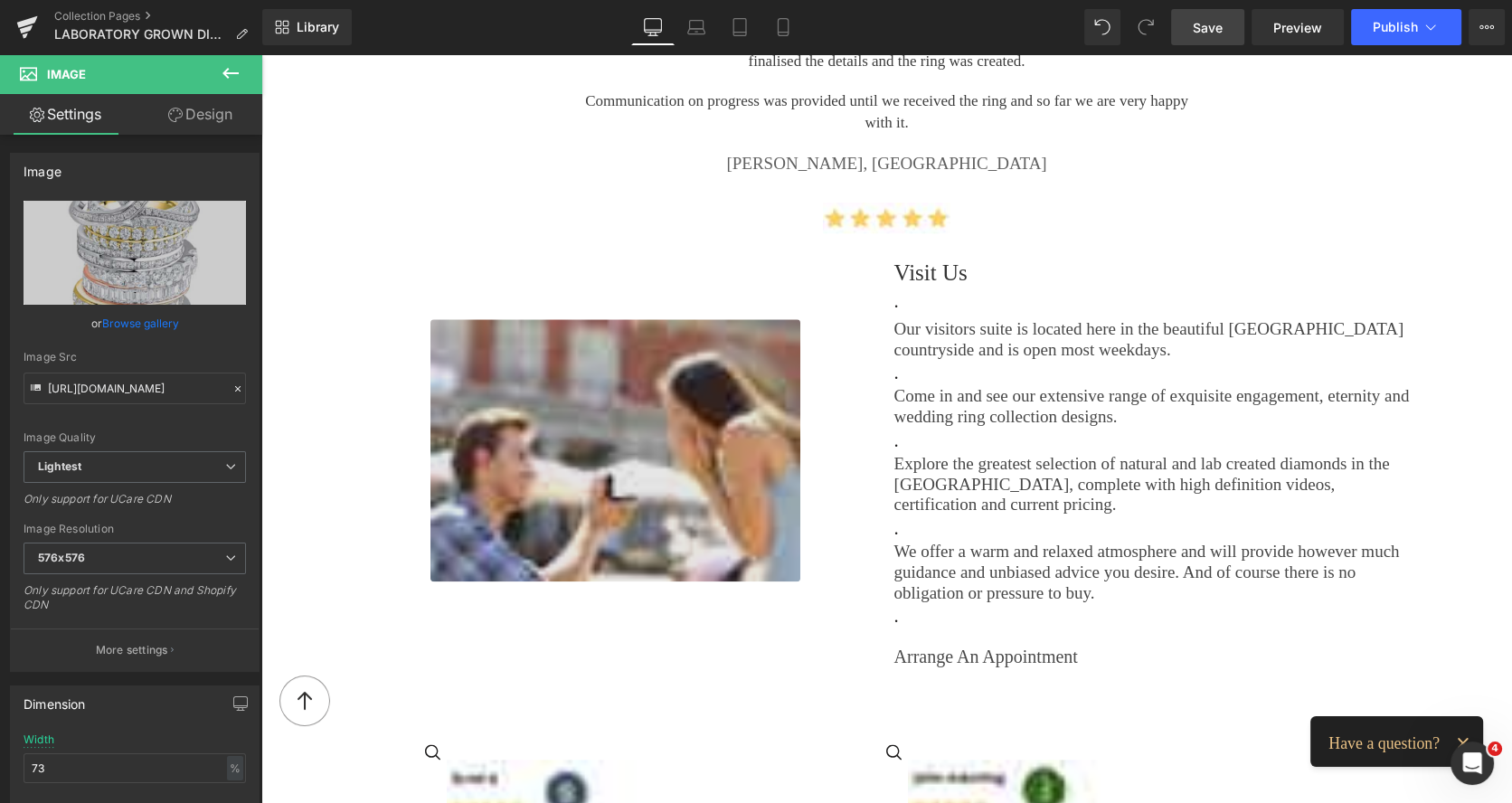
scroll to position [2545, 0]
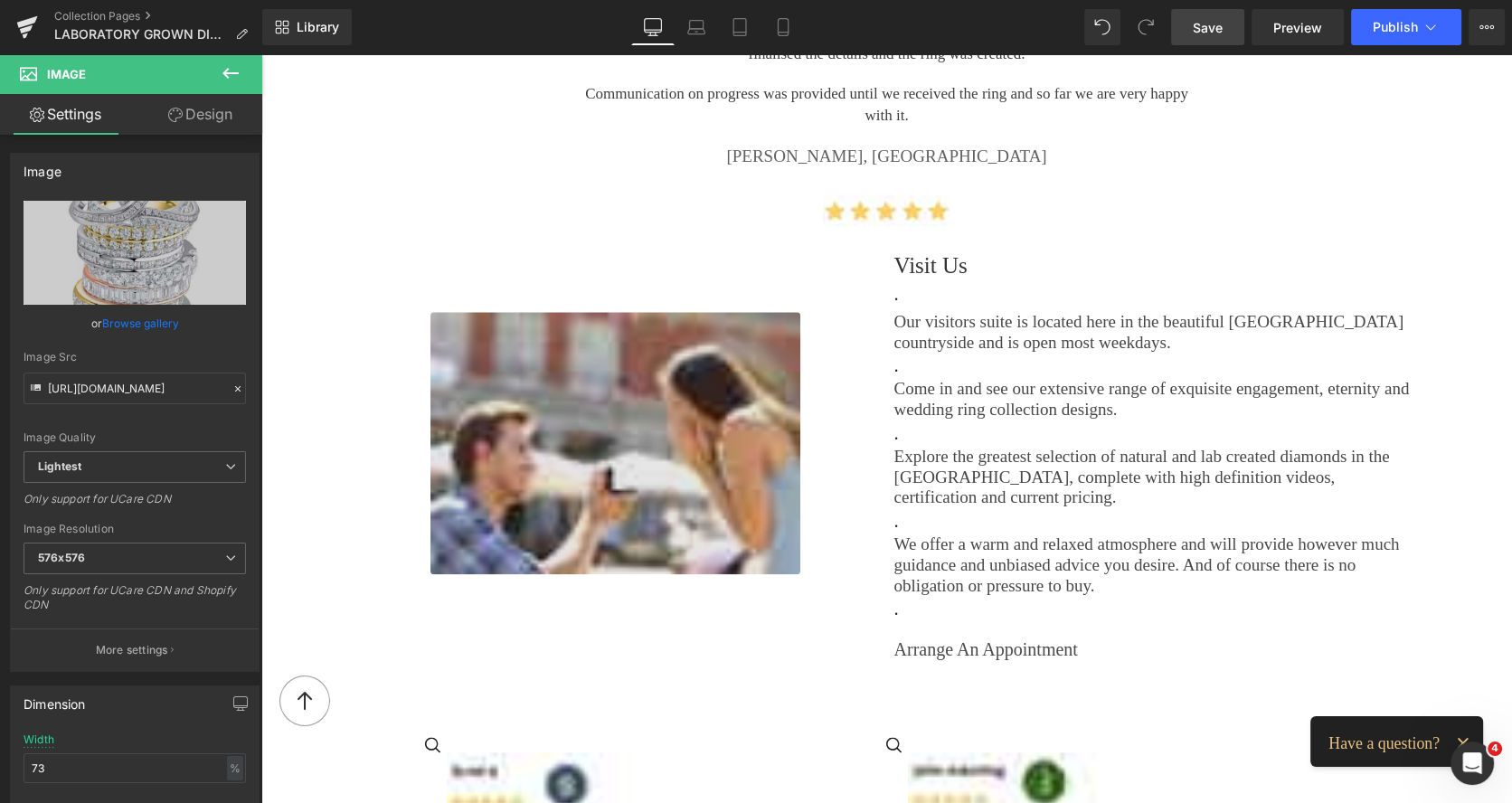
click at [567, 373] on img at bounding box center [616, 443] width 370 height 262
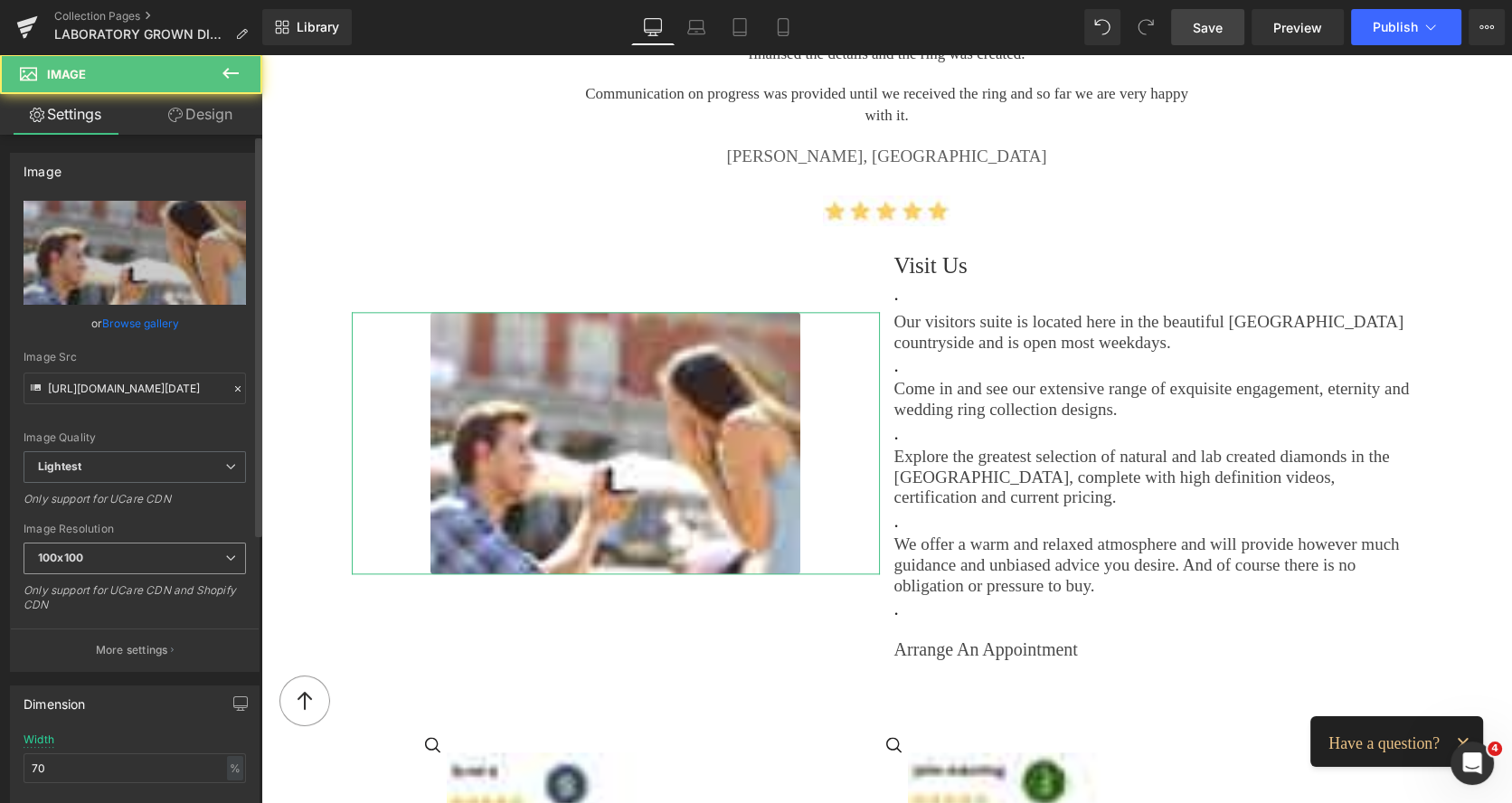
click at [116, 550] on span "100x100" at bounding box center [134, 558] width 223 height 32
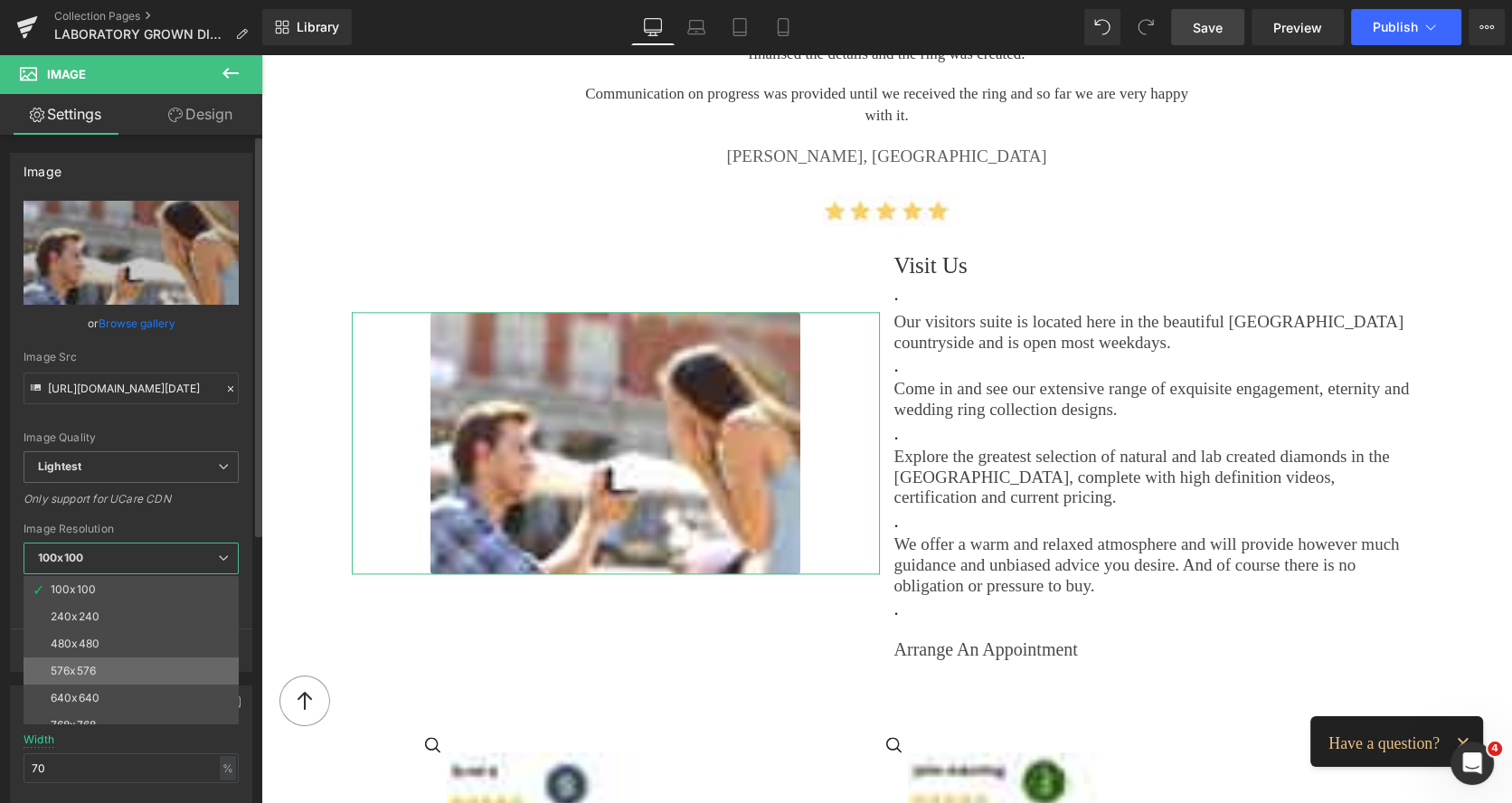
click at [91, 665] on div "576x576" at bounding box center [73, 671] width 45 height 13
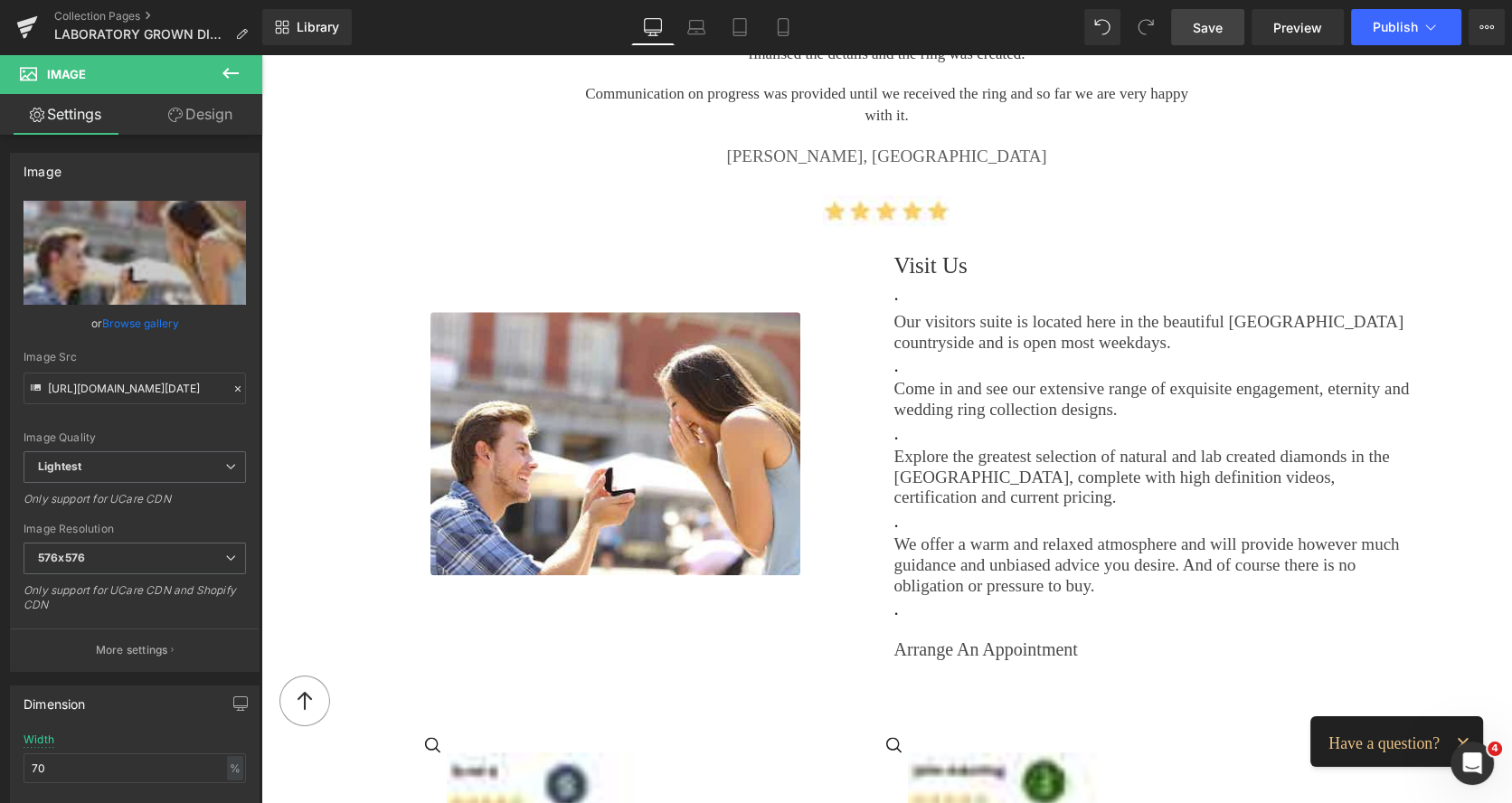
type input "https://ucarecdn.com/1878feb1-e1bd-41ee-a793-598fb3bf45bb/-/format/auto/-/previ…"
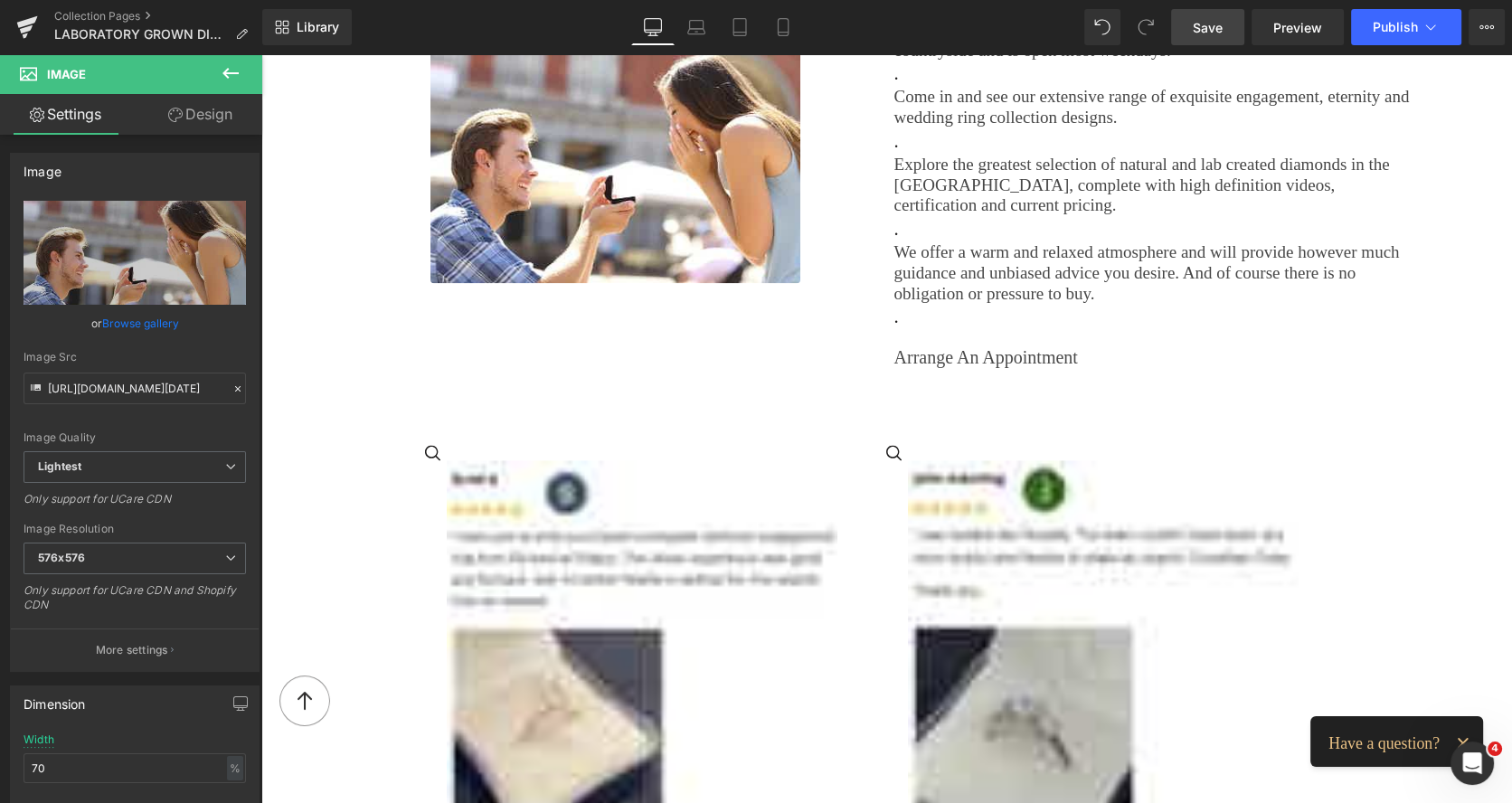
scroll to position [3176, 0]
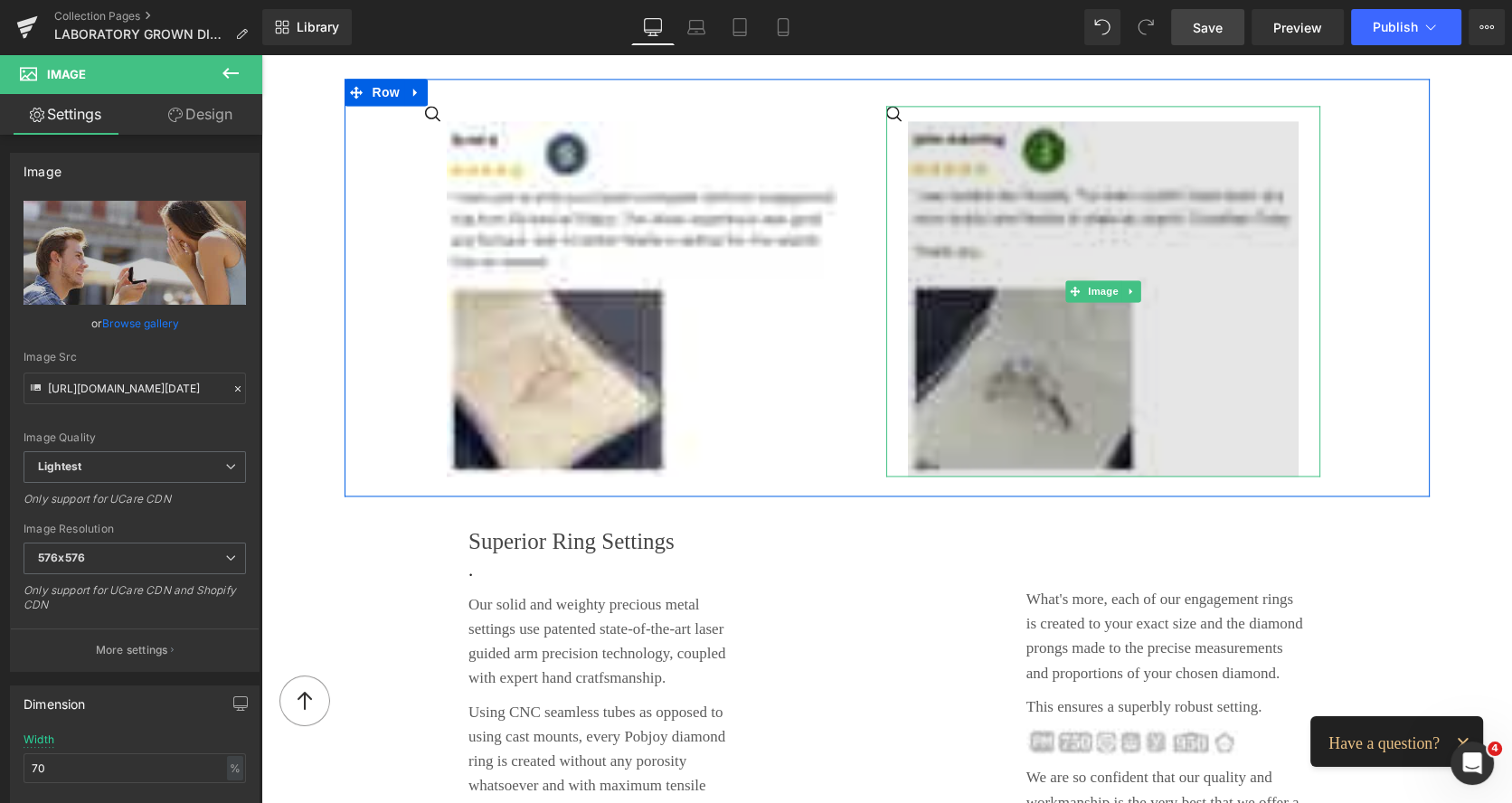
click at [1021, 321] on img at bounding box center [1102, 299] width 390 height 356
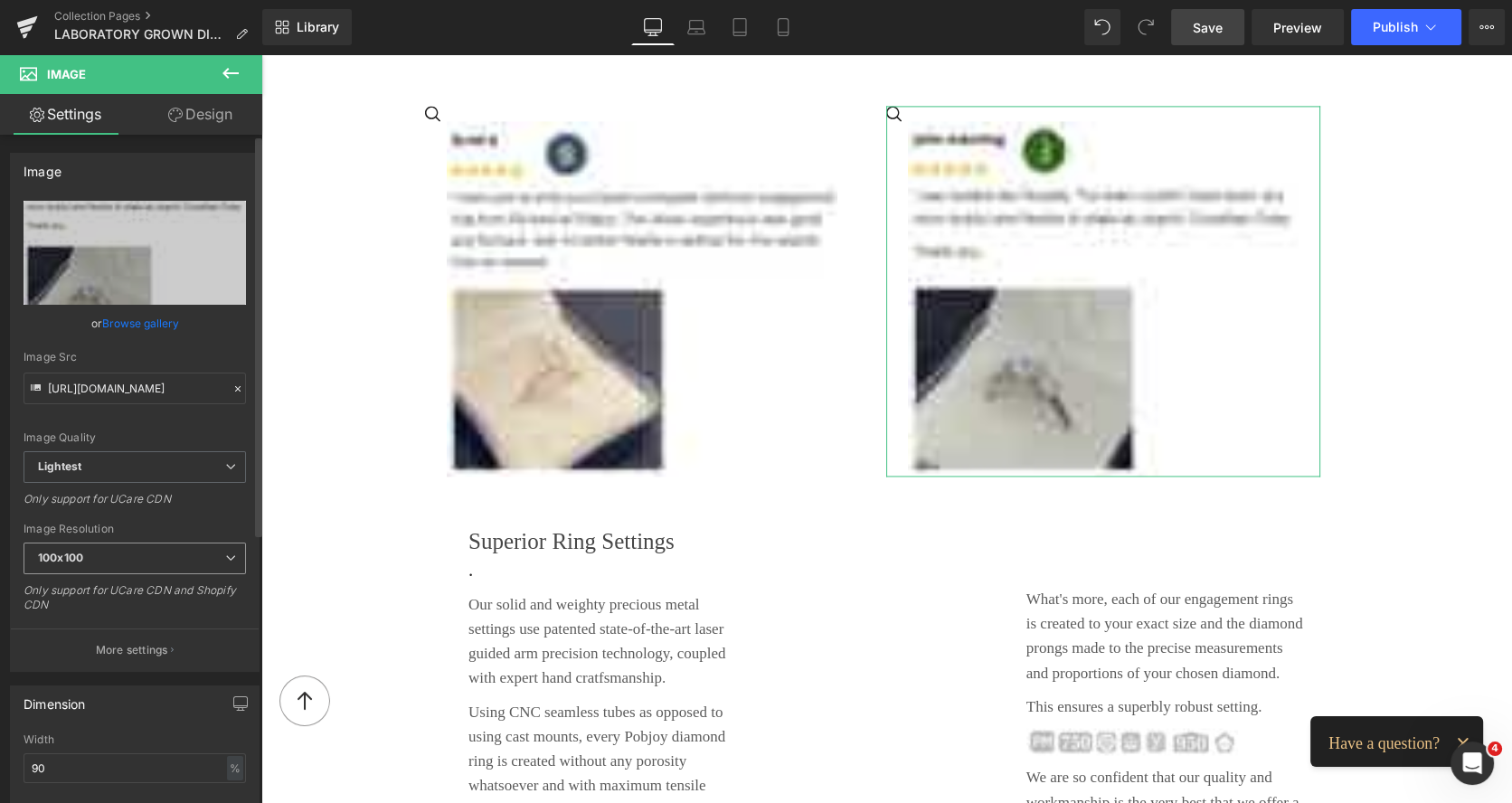
click at [118, 561] on span "100x100" at bounding box center [134, 558] width 223 height 32
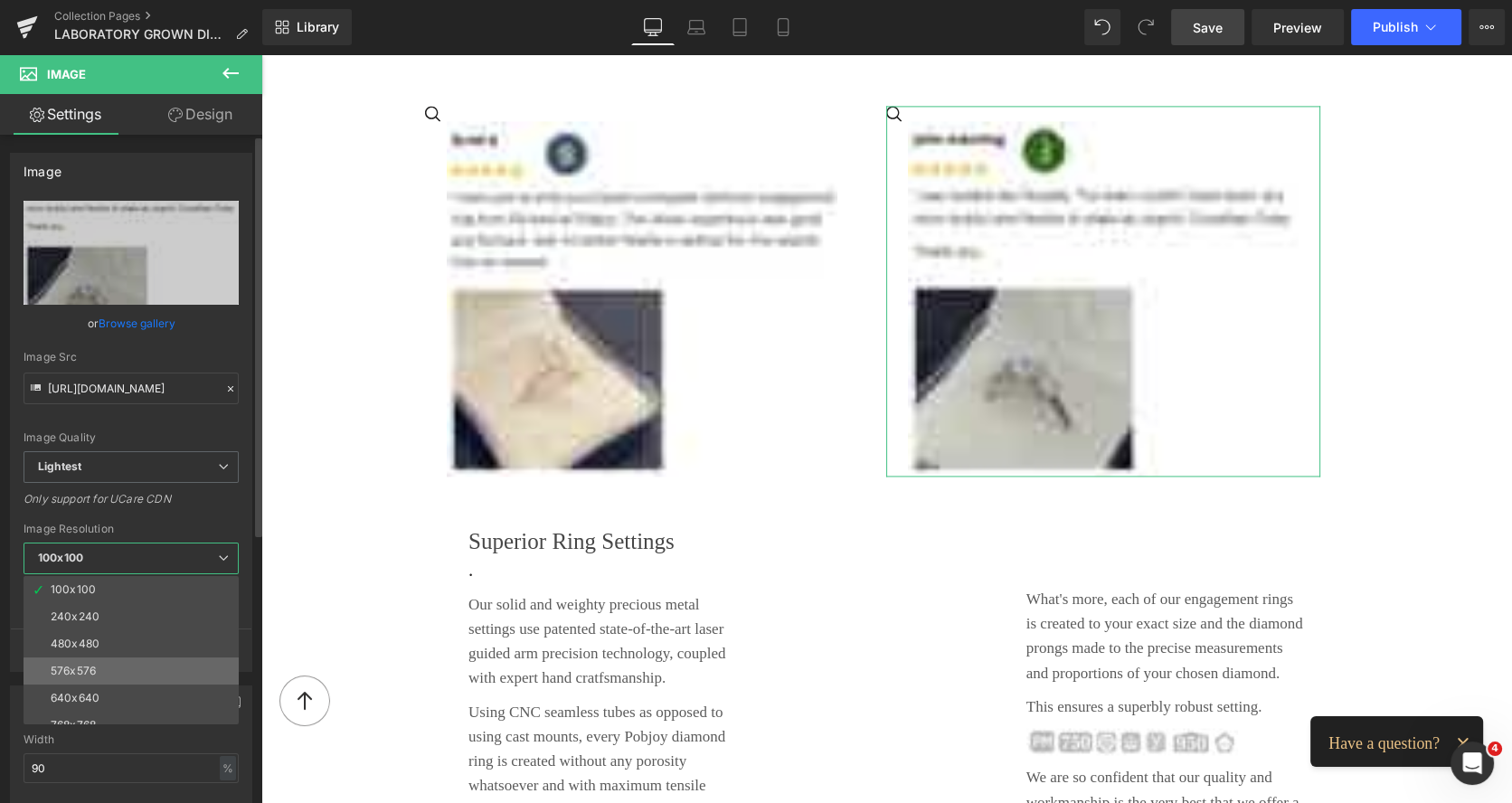
click at [84, 659] on li "576x576" at bounding box center [135, 671] width 224 height 27
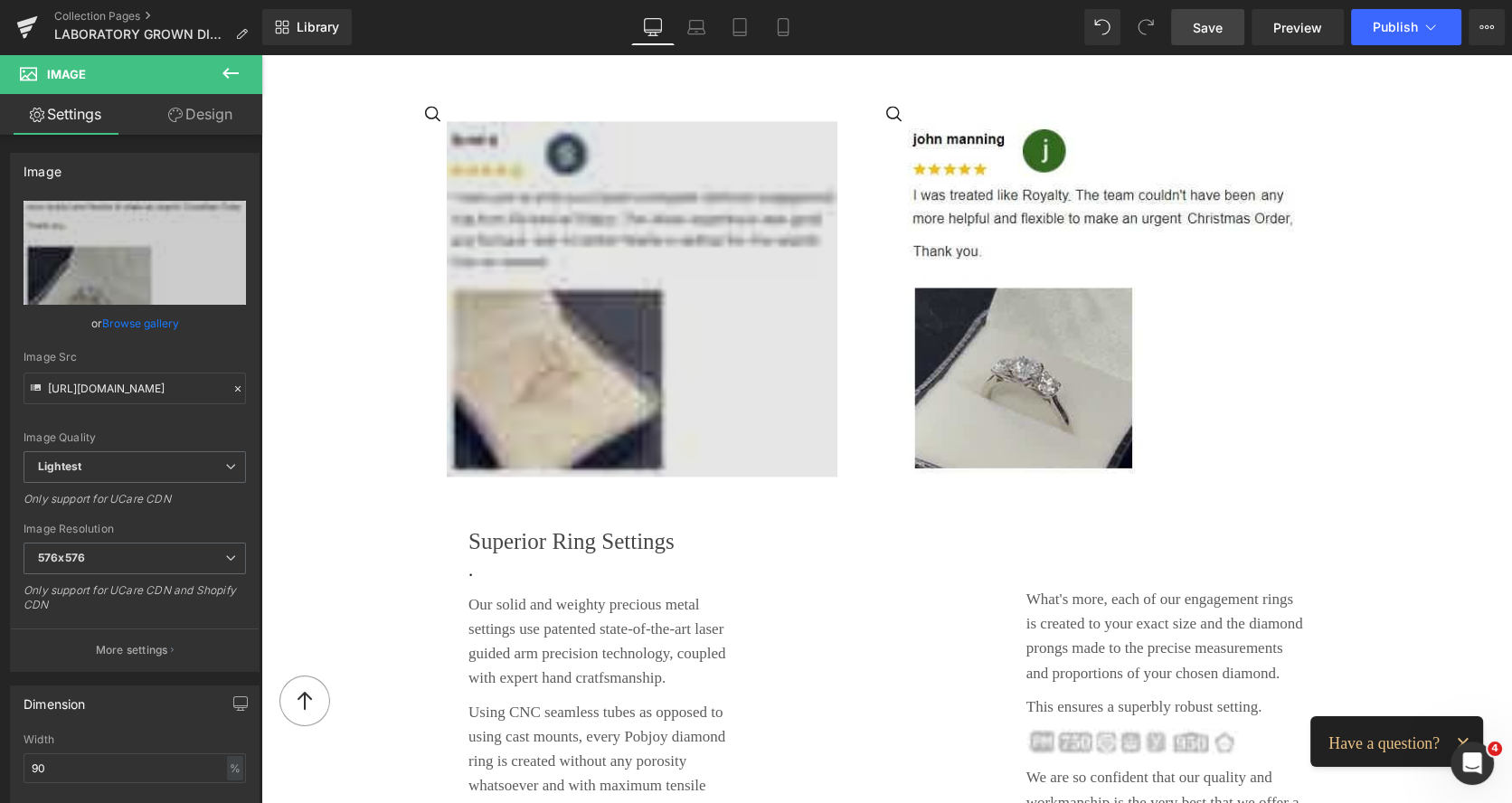
type input "https://ucarecdn.com/63291fc4-c632-44df-82d5-6894c5697bbb/-/format/auto/-/previ…"
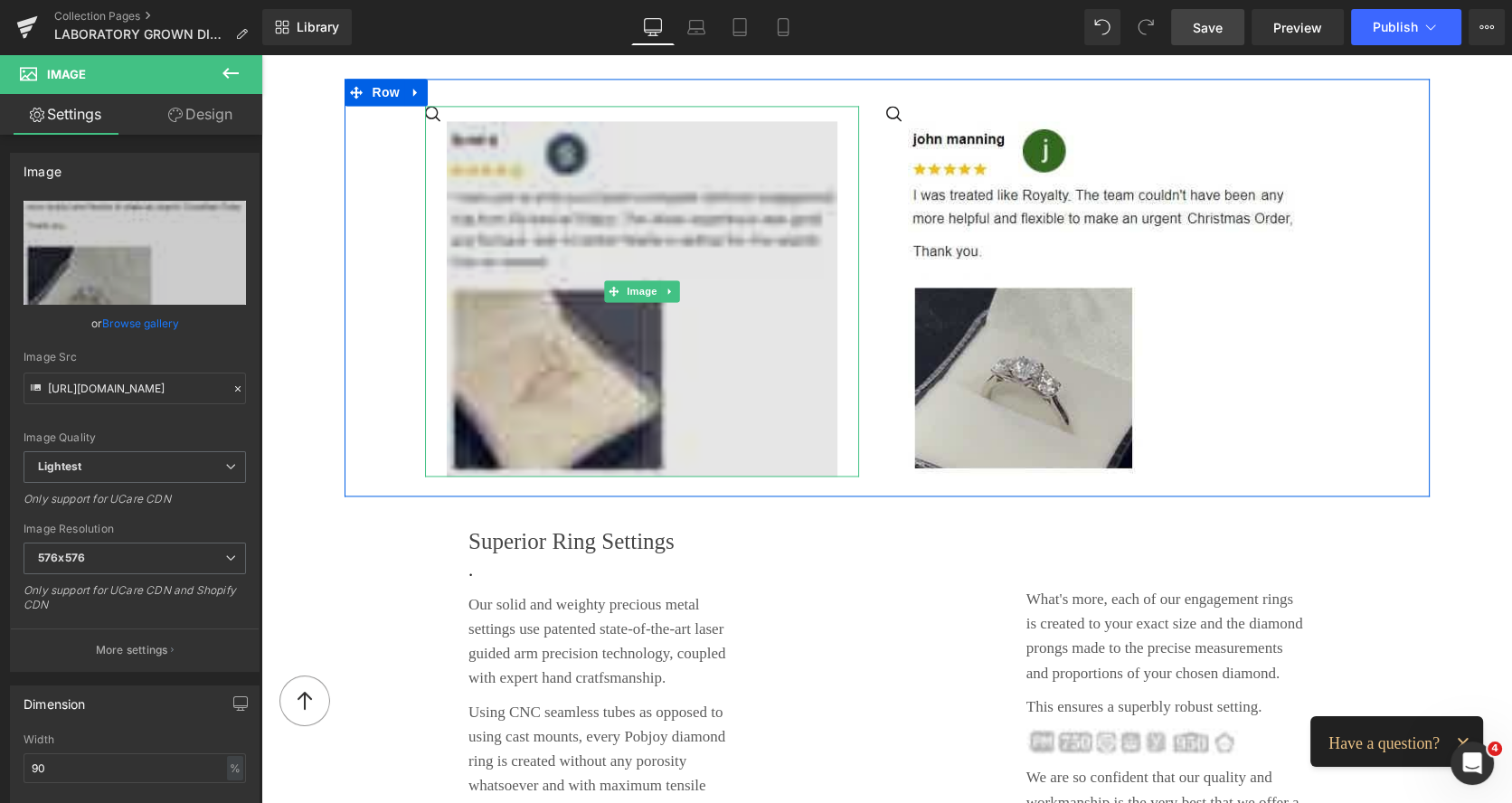
click at [473, 366] on img at bounding box center [641, 299] width 390 height 356
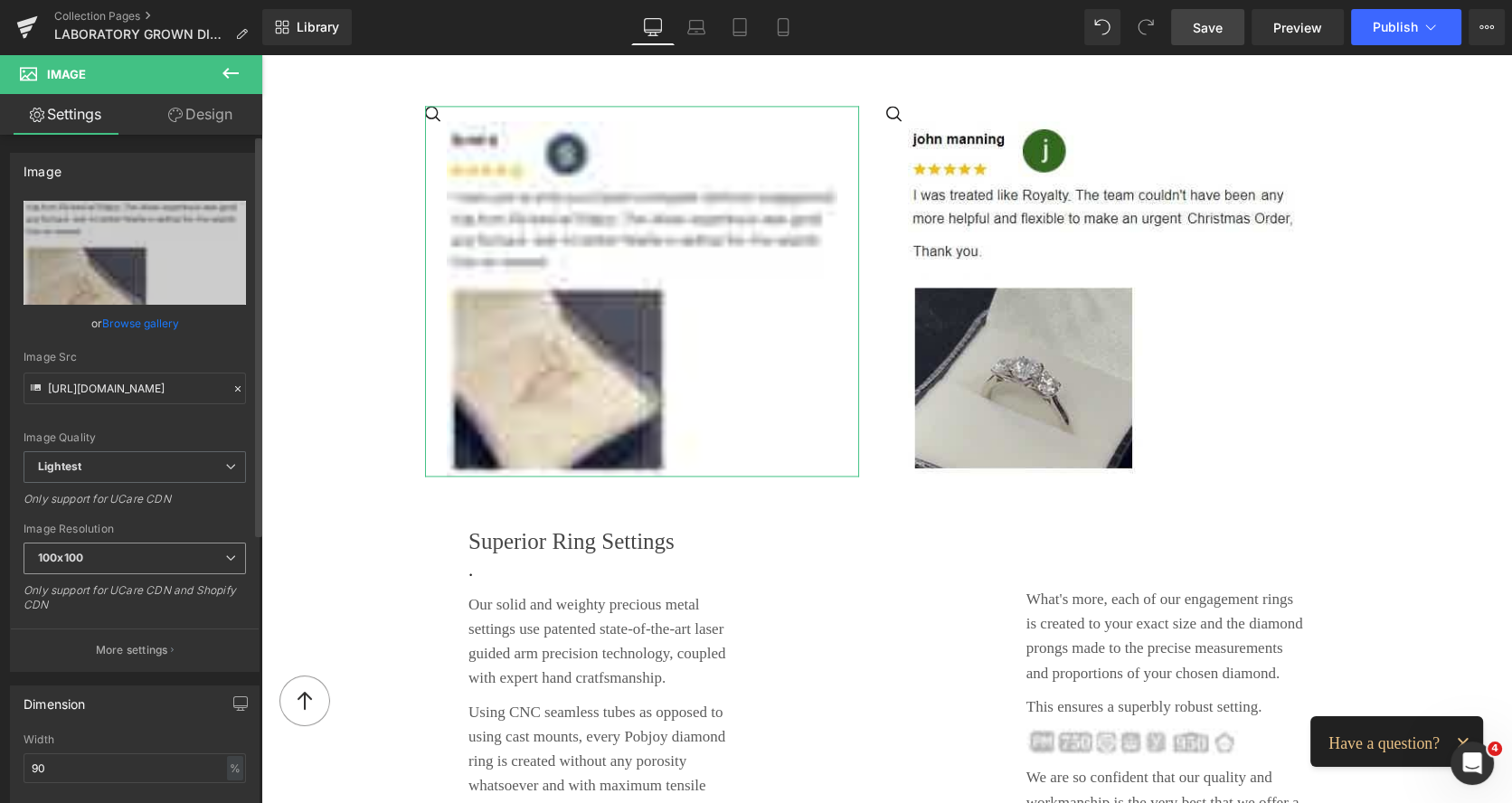
click at [125, 553] on span "100x100" at bounding box center [134, 558] width 223 height 32
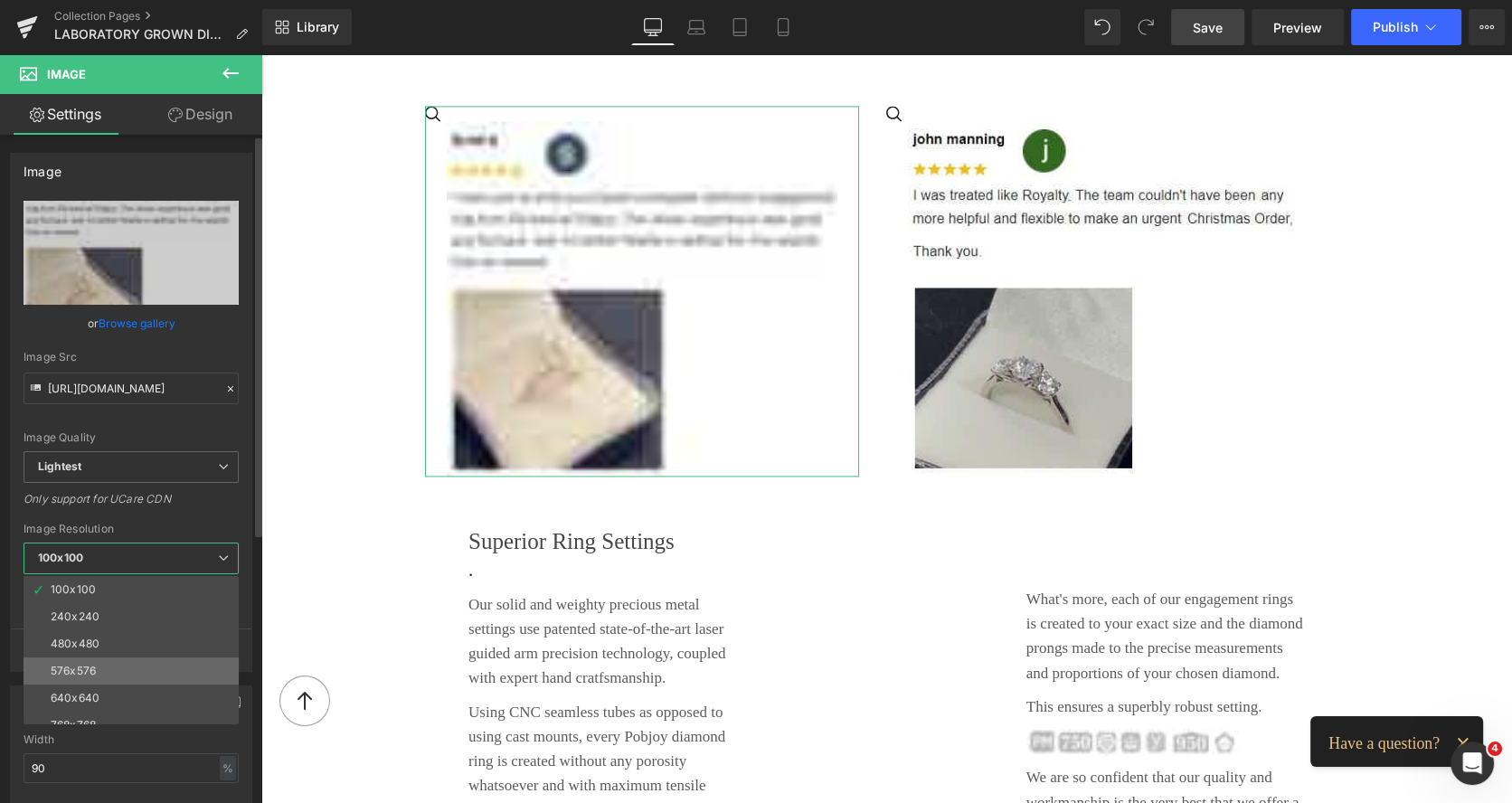
click at [73, 661] on li "576x576" at bounding box center [135, 671] width 224 height 27
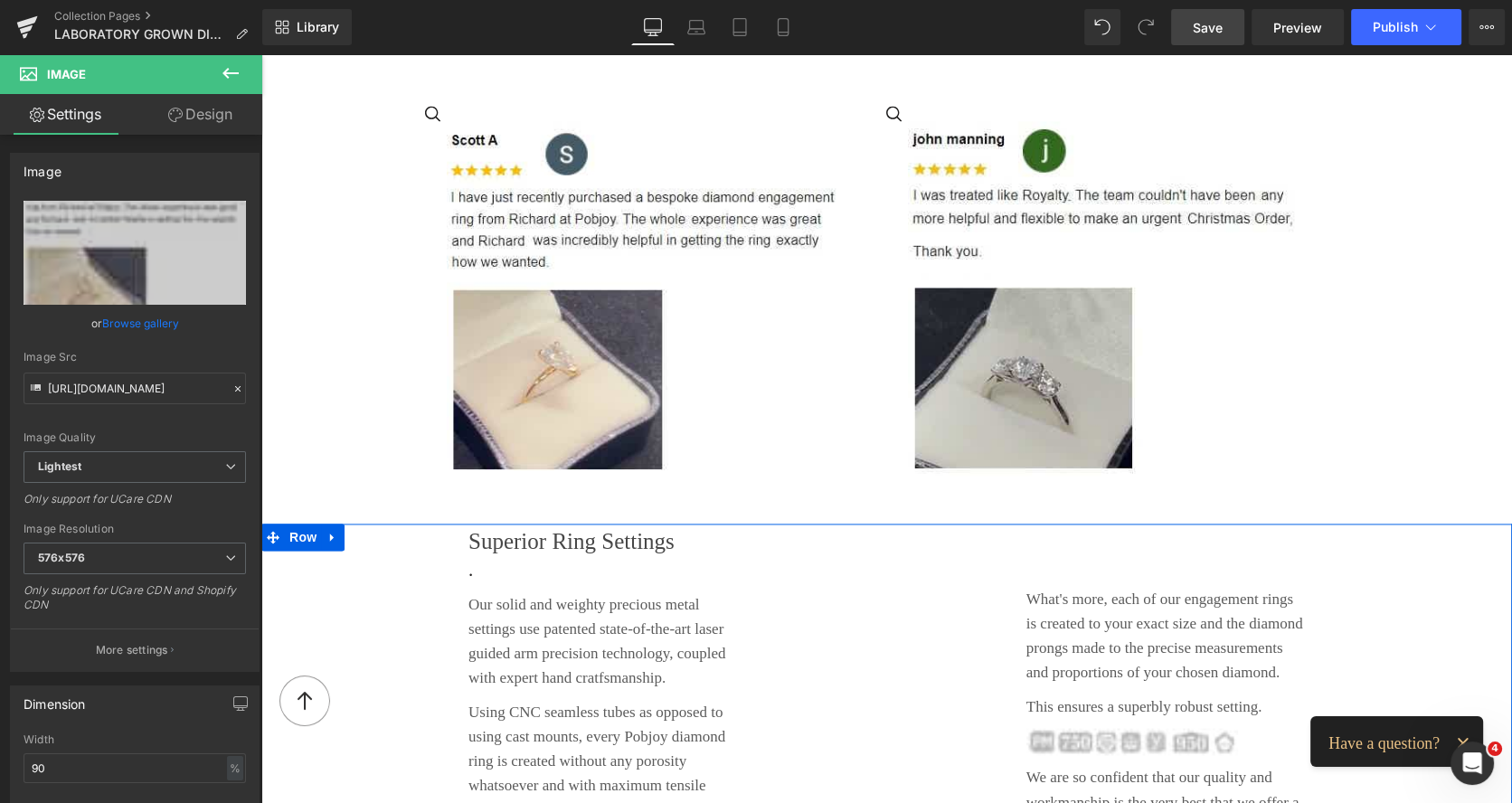
type input "https://ucarecdn.com/aa0379c9-4889-4fca-bc74-f31e720ca740/-/format/auto/-/previ…"
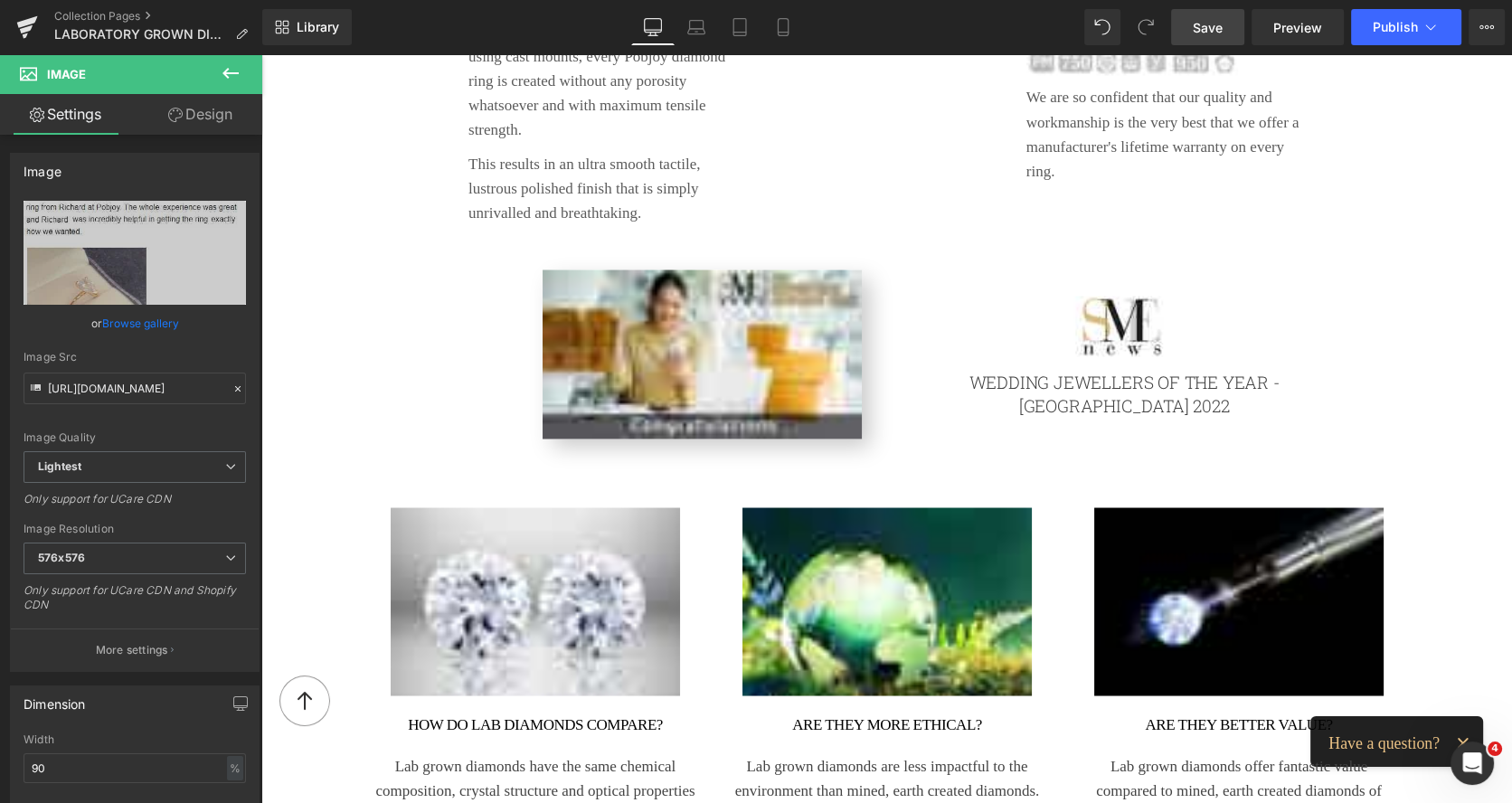
scroll to position [3877, 0]
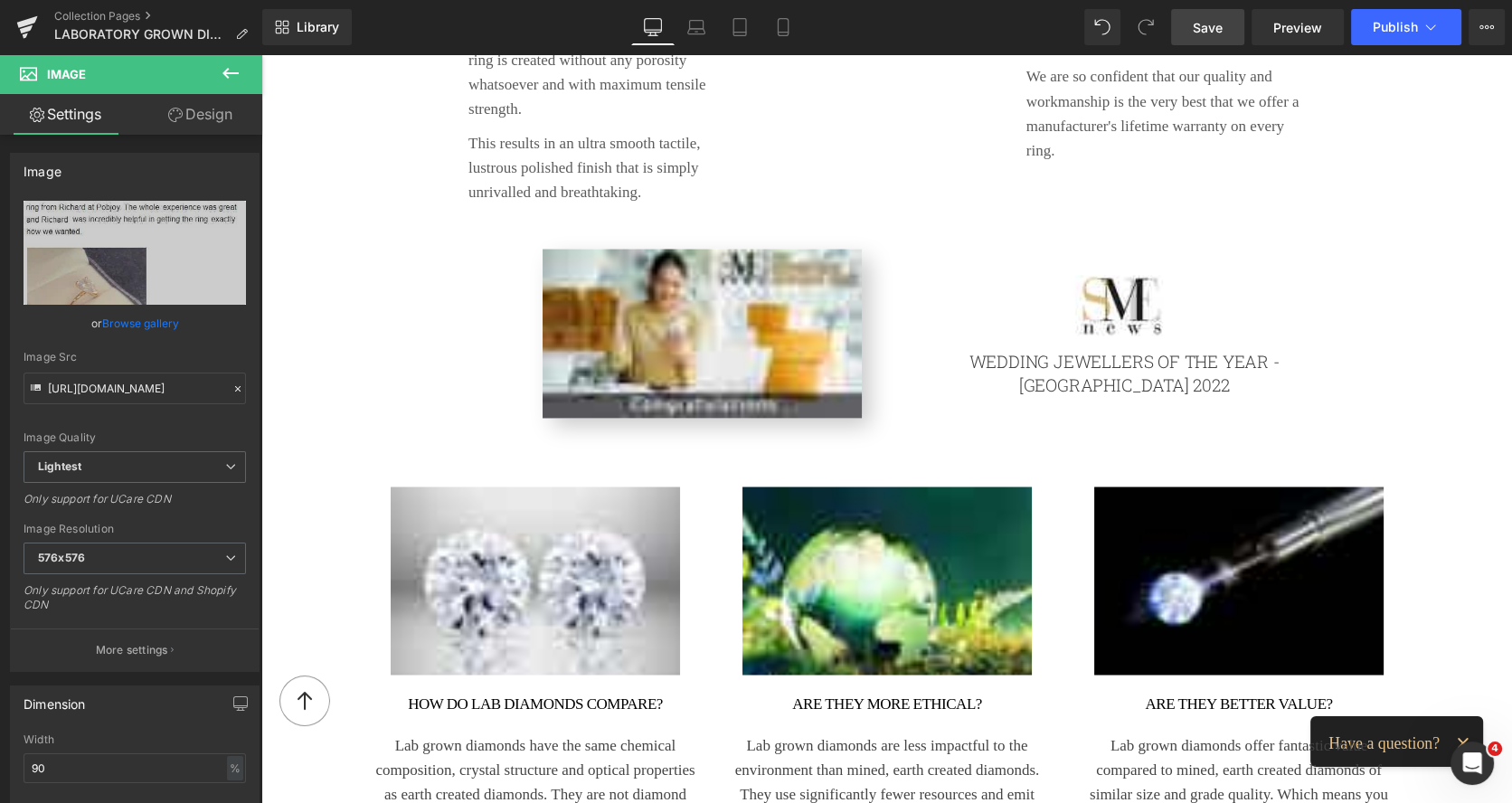
drag, startPoint x: 825, startPoint y: 326, endPoint x: 598, endPoint y: 381, distance: 233.6
click at [825, 326] on img at bounding box center [702, 333] width 319 height 169
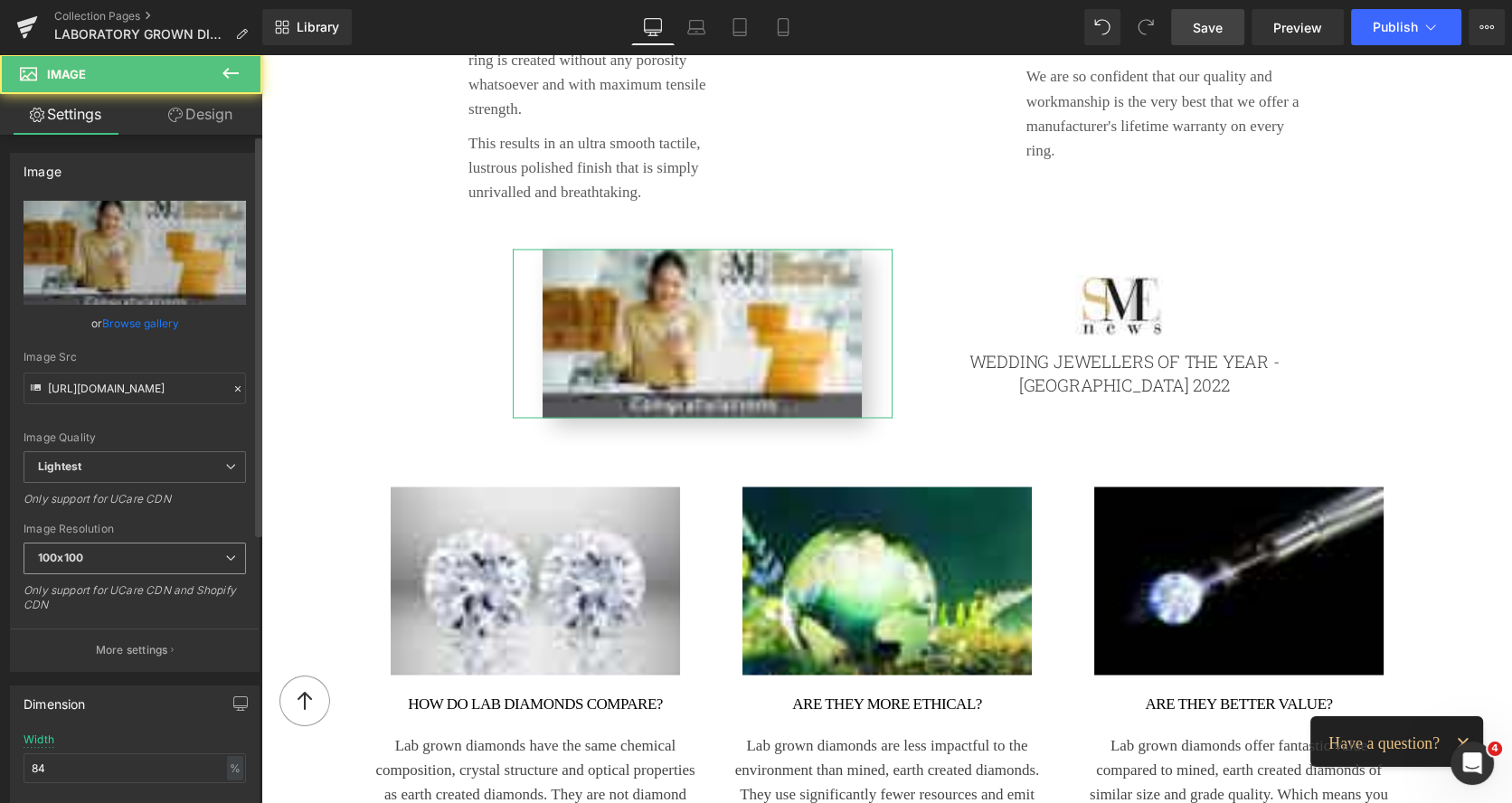
click at [177, 544] on span "100x100" at bounding box center [134, 558] width 223 height 32
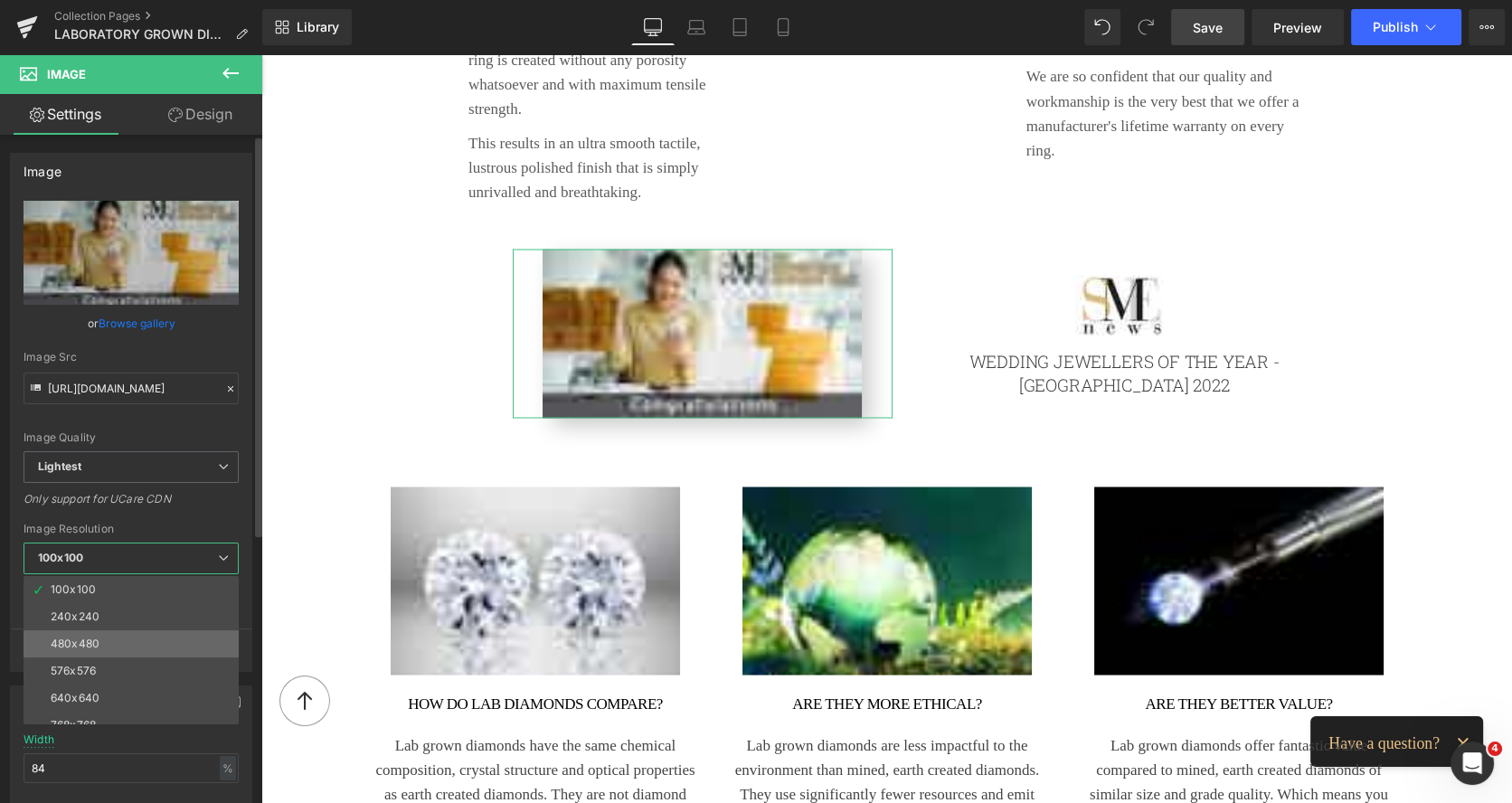
click at [108, 642] on li "480x480" at bounding box center [135, 644] width 224 height 27
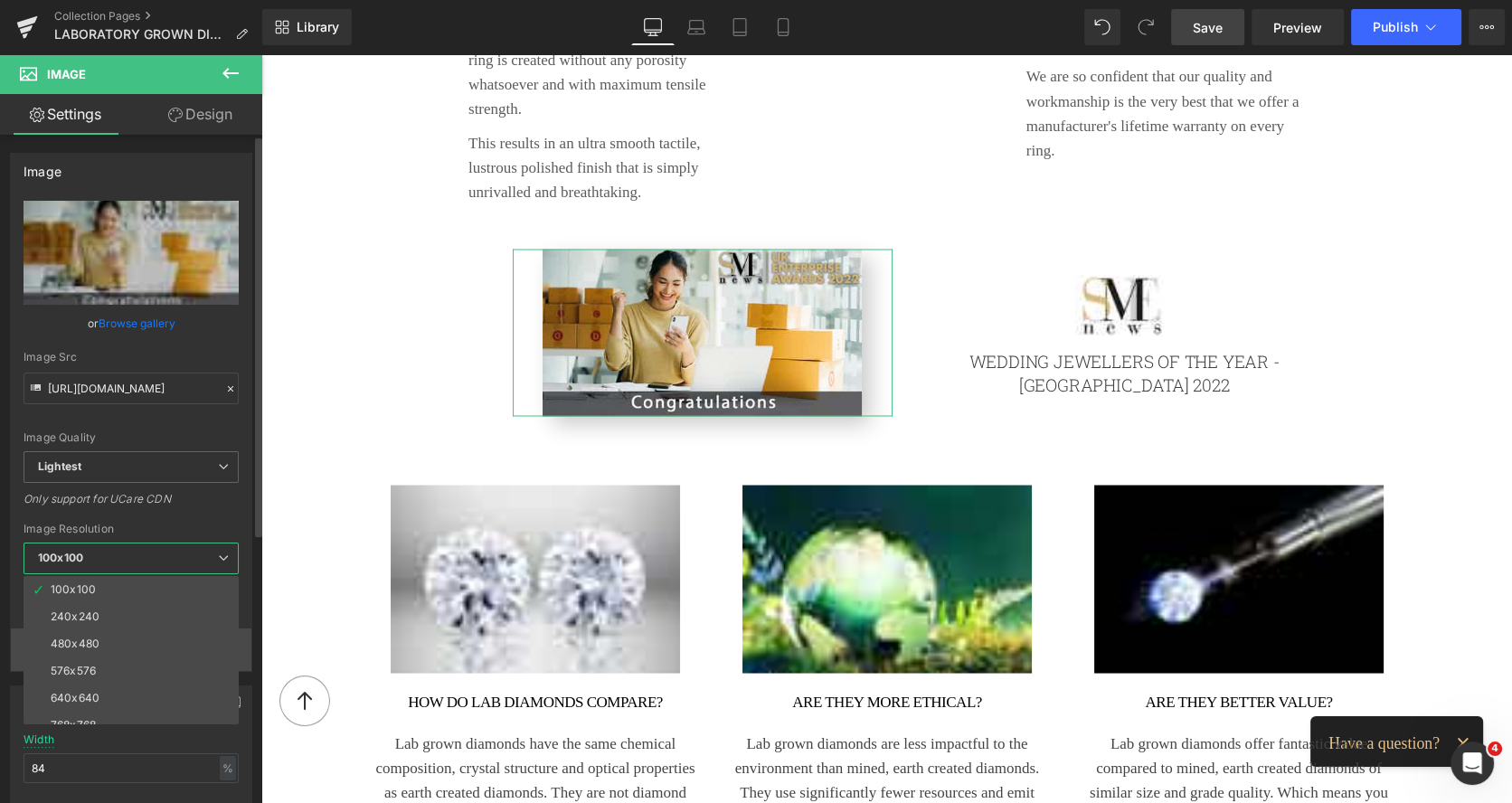
type input "https://ucarecdn.com/afdfcfeb-5178-4c86-a036-657f304d7db8/-/format/auto/-/previ…"
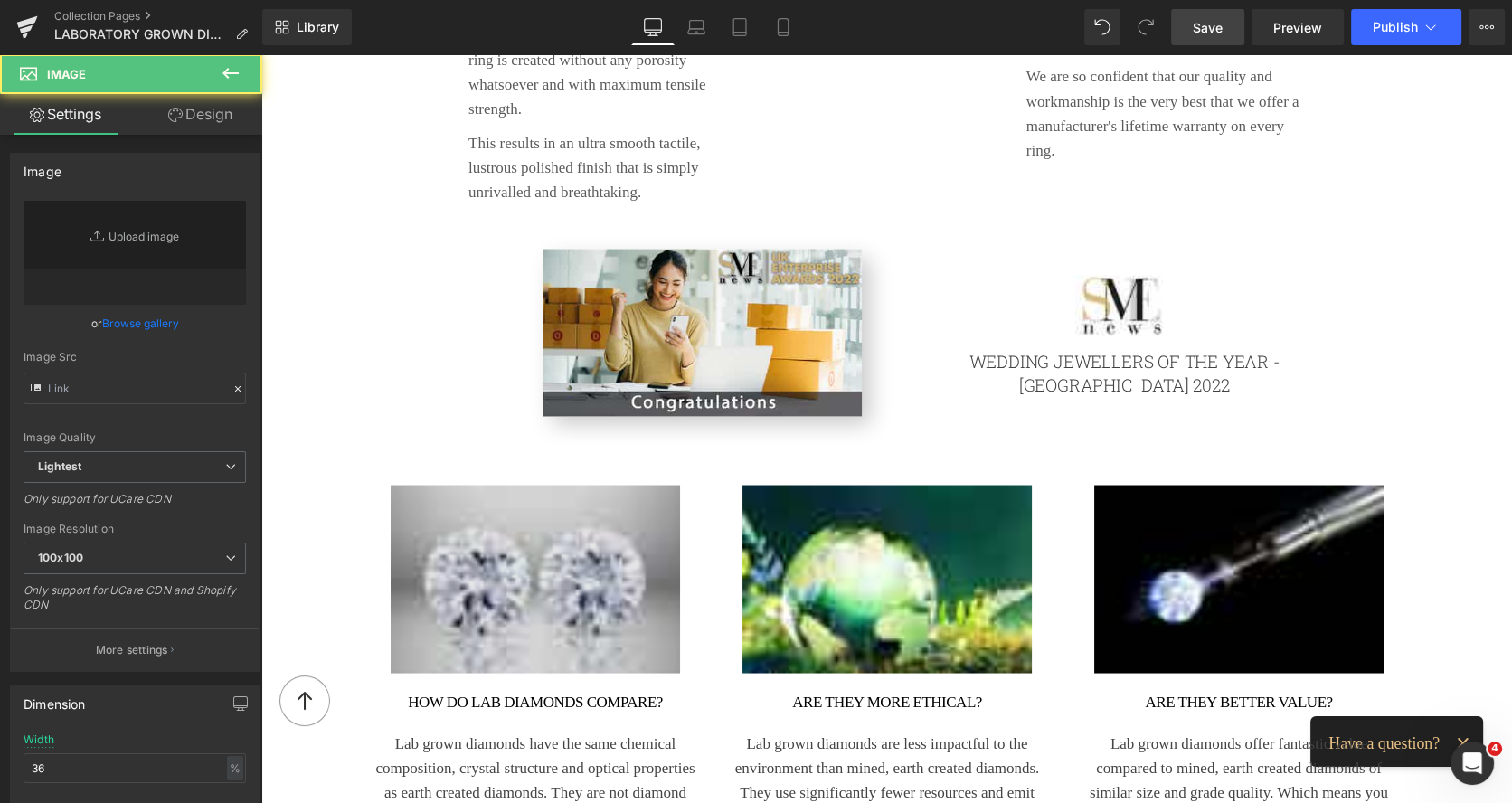
click at [1098, 275] on img at bounding box center [1122, 305] width 137 height 61
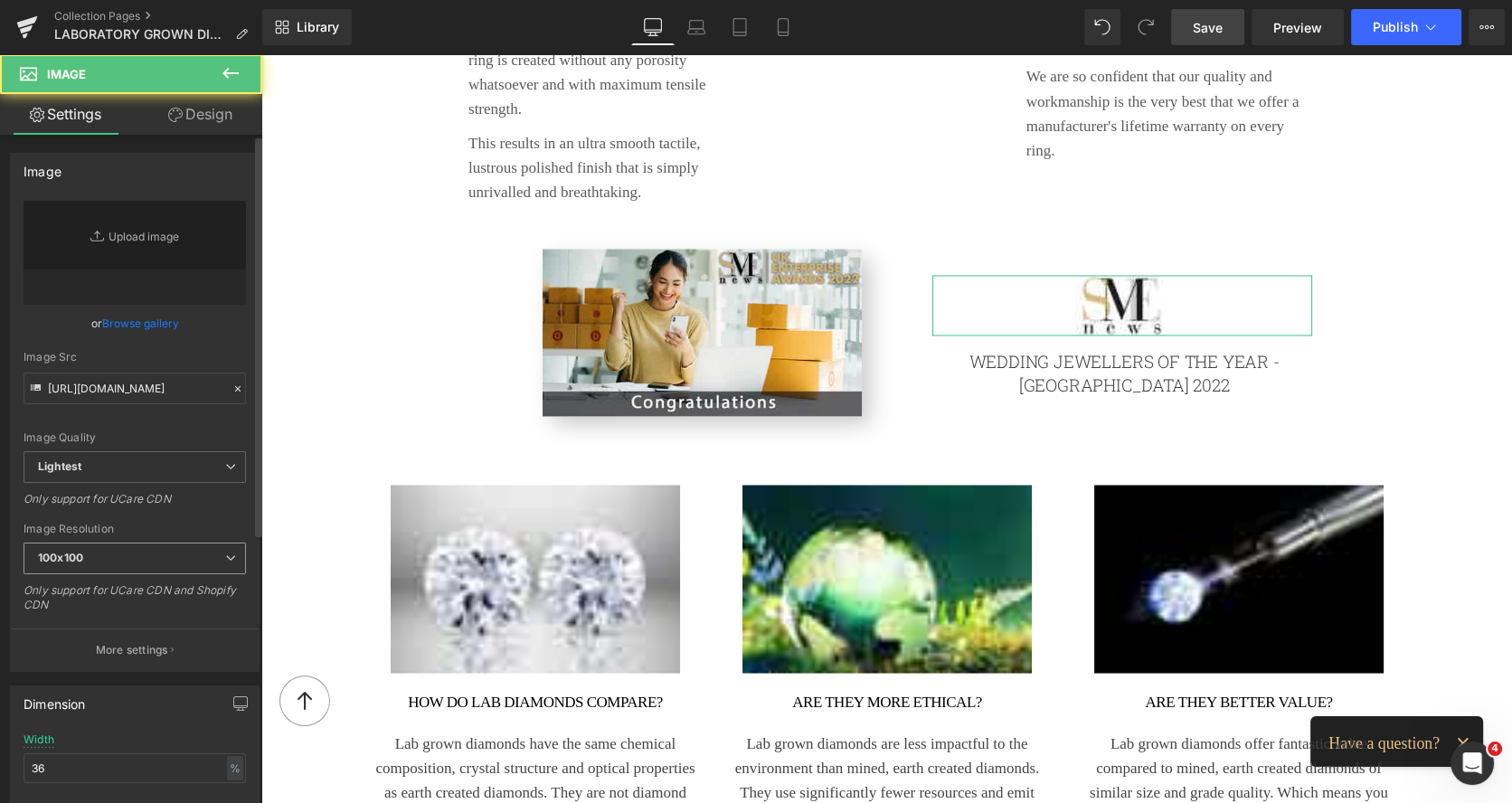
click at [171, 553] on span "100x100" at bounding box center [134, 558] width 223 height 32
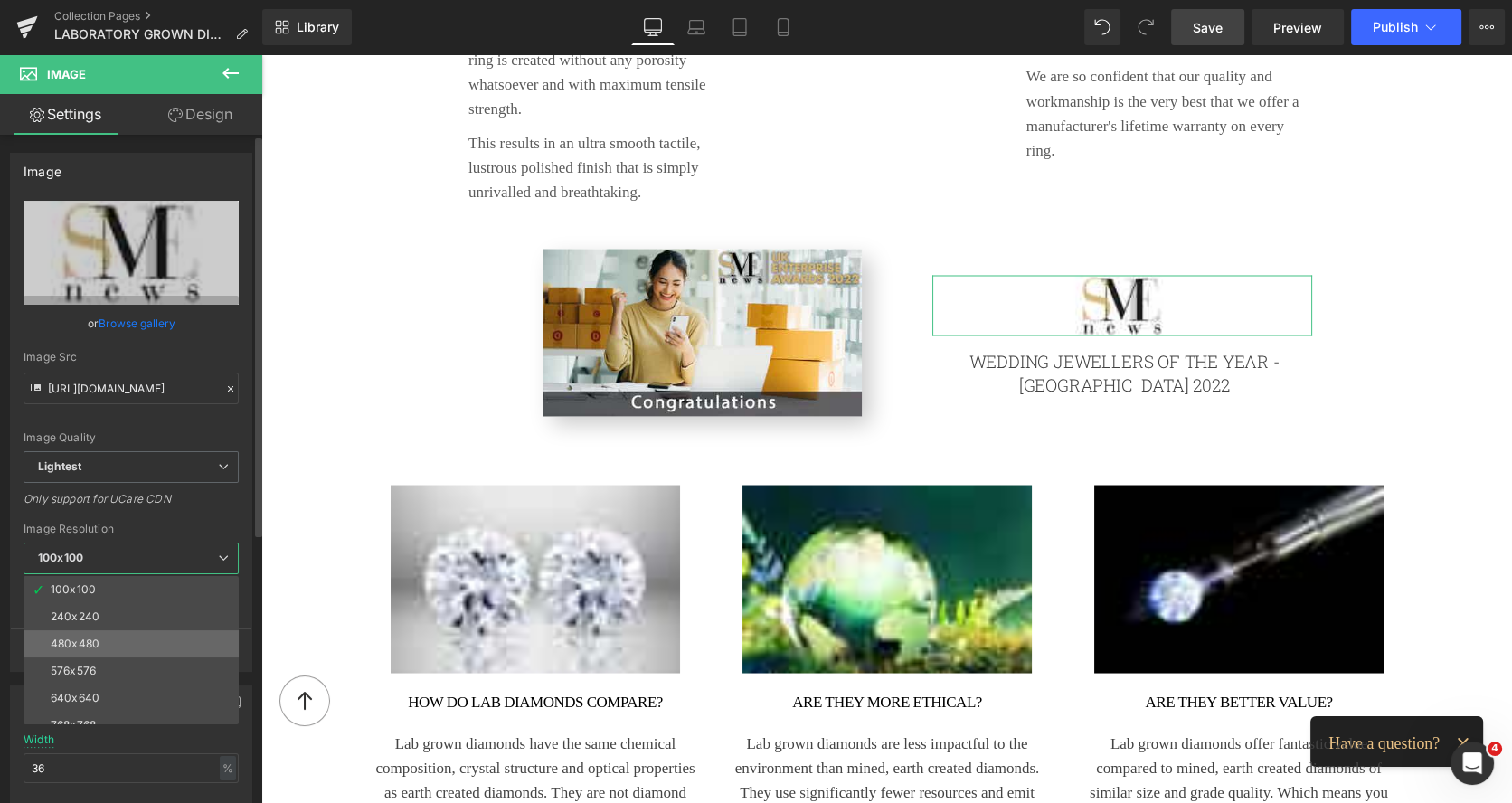
click at [87, 646] on div "480x480" at bounding box center [75, 643] width 49 height 13
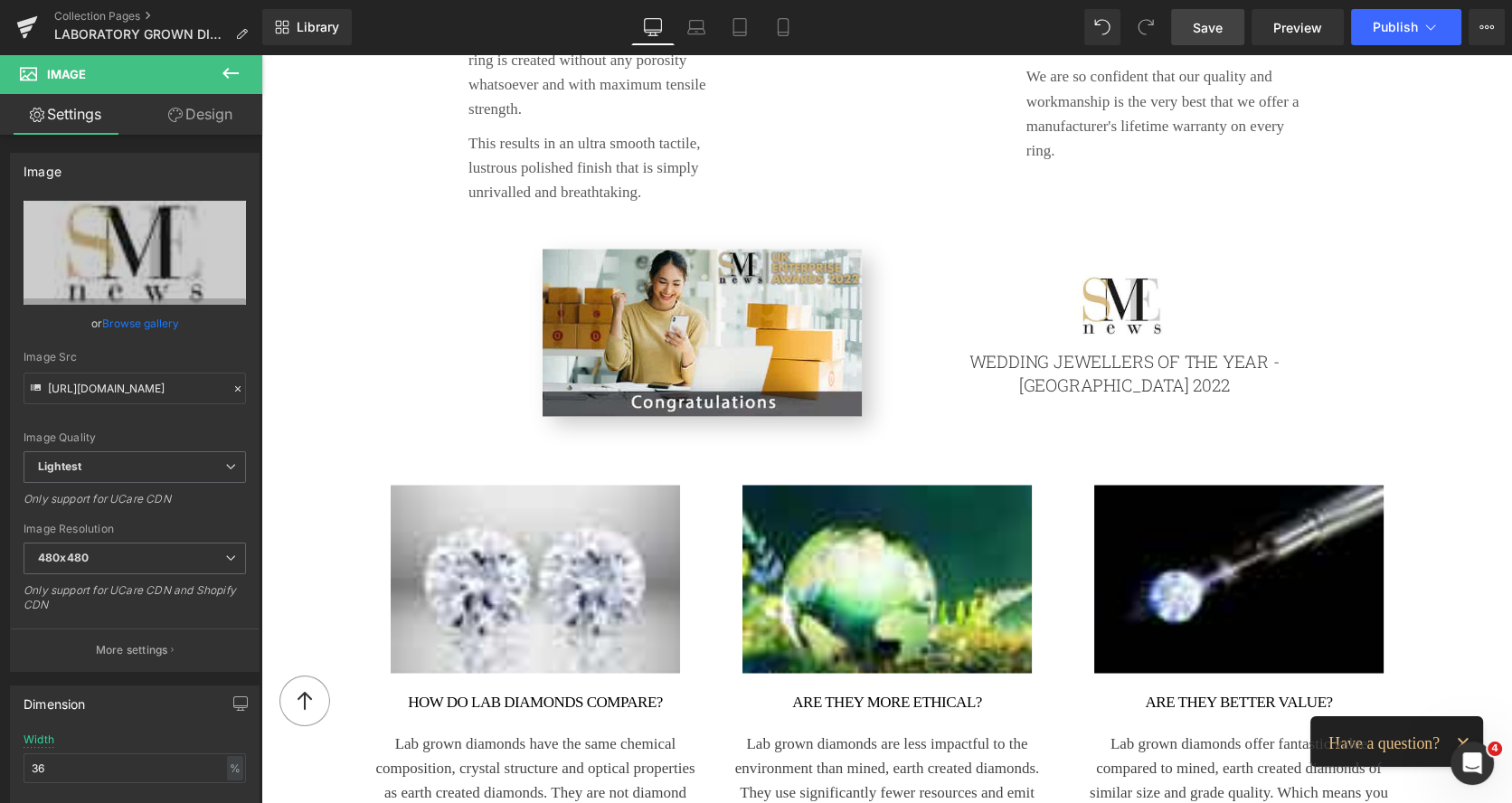
type input "https://ucarecdn.com/eb21a3ec-28cd-4cec-a179-54c06a30968e/-/format/auto/-/previ…"
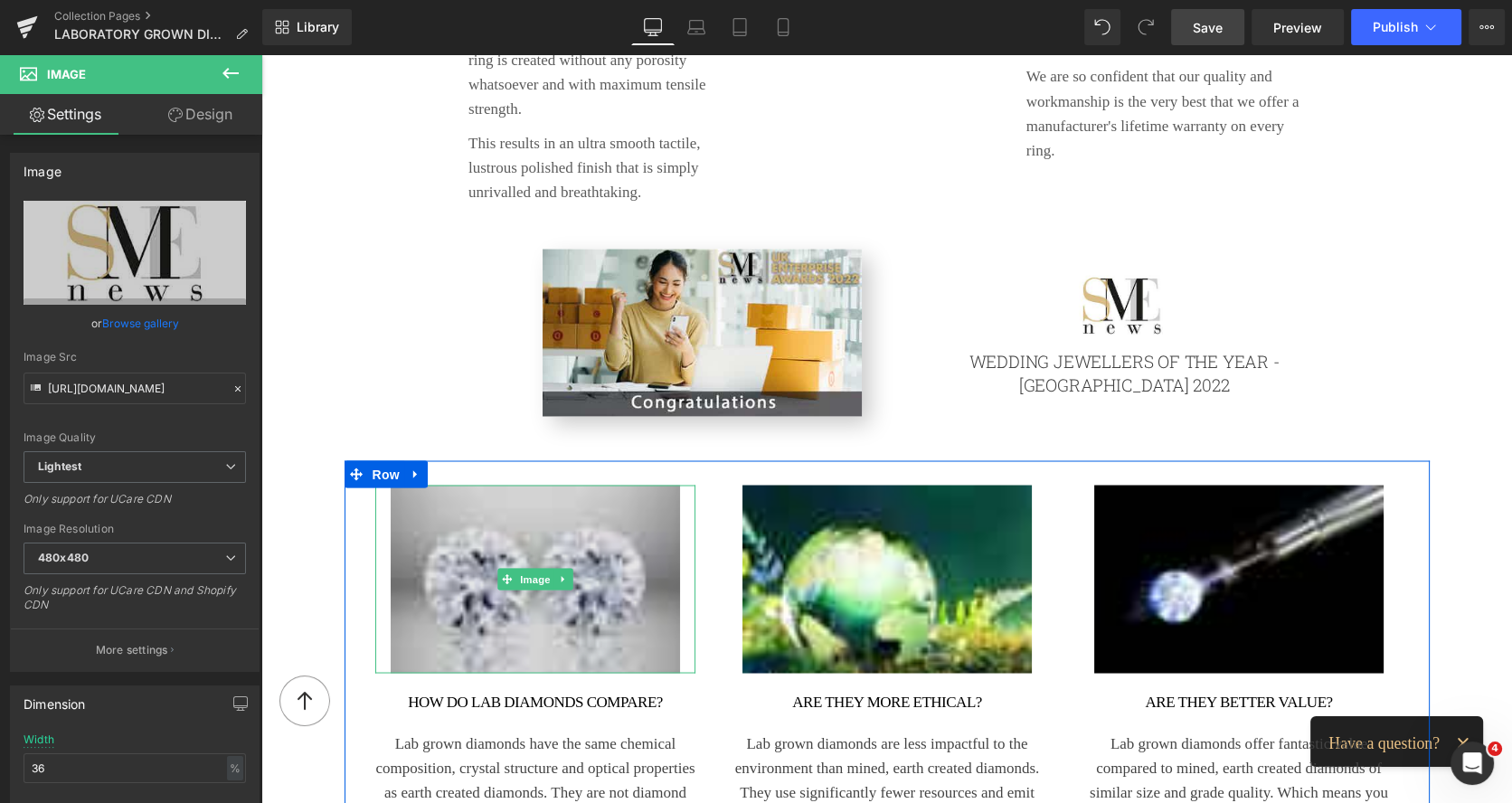
click at [427, 578] on img at bounding box center [534, 578] width 288 height 188
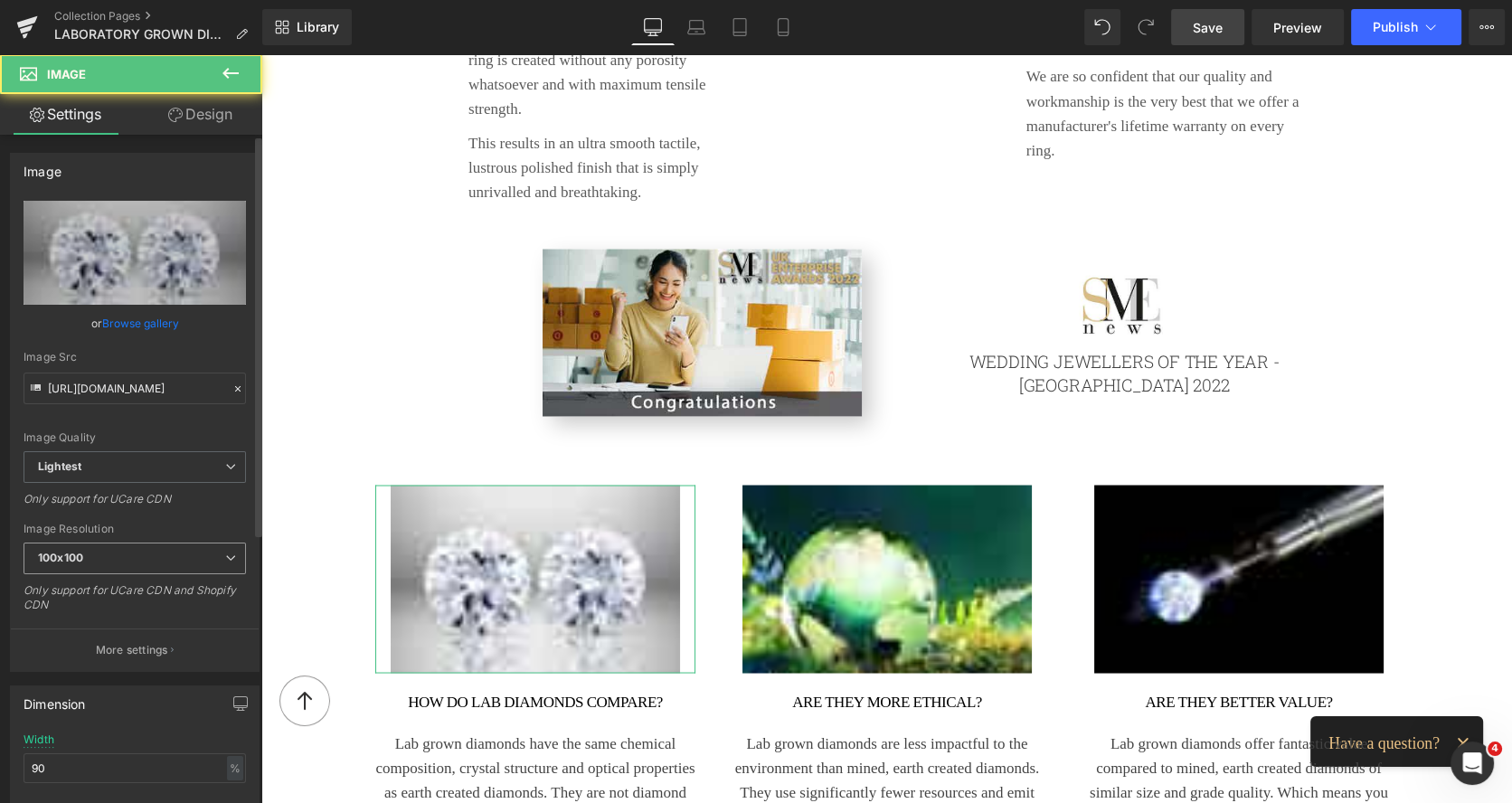
click at [179, 558] on span "100x100" at bounding box center [134, 558] width 223 height 32
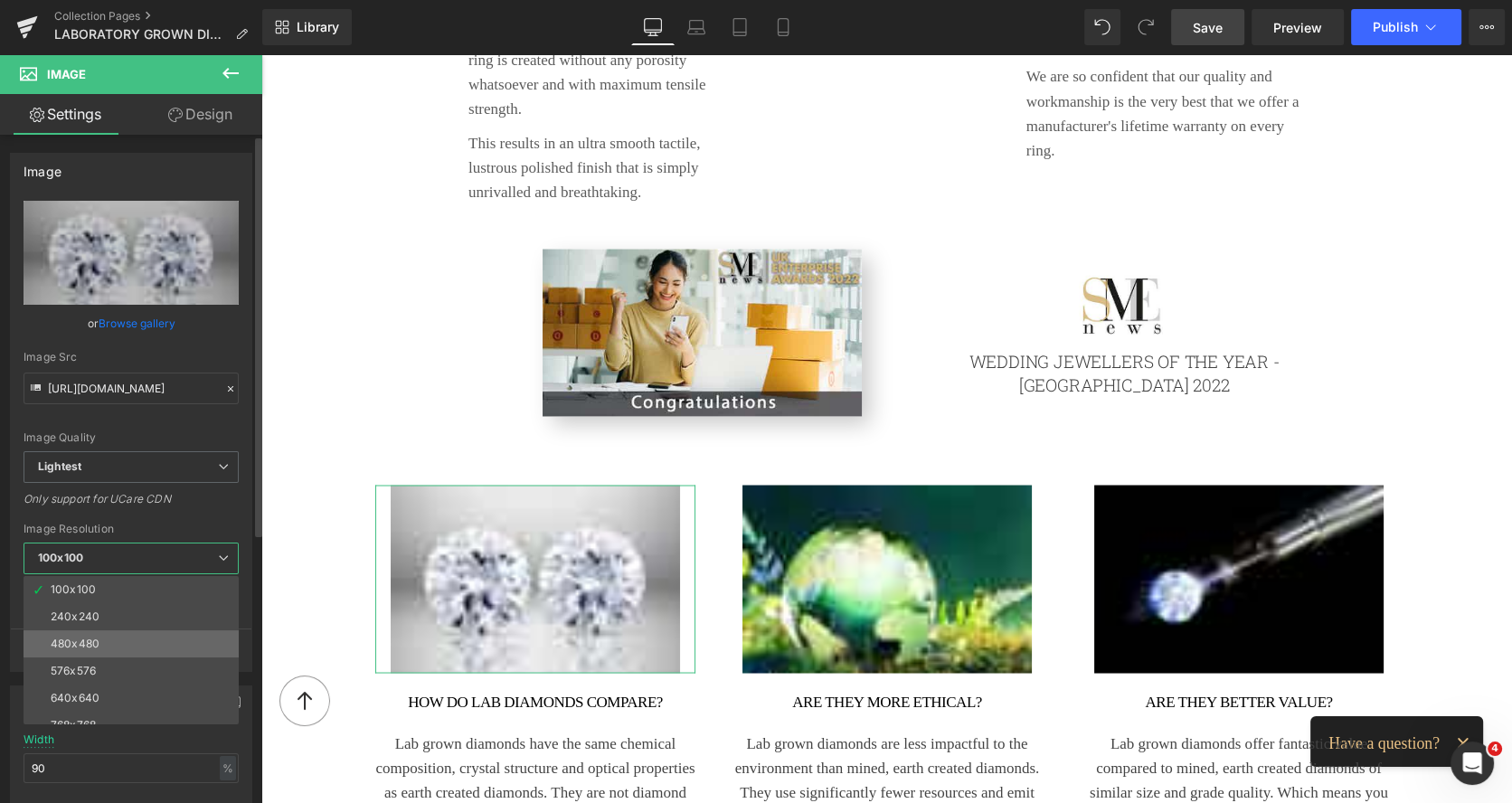
click at [107, 636] on li "480x480" at bounding box center [135, 644] width 224 height 27
type input "https://ucarecdn.com/36b623ef-9f38-4d3a-ac97-36b8a956e067/-/format/auto/-/previ…"
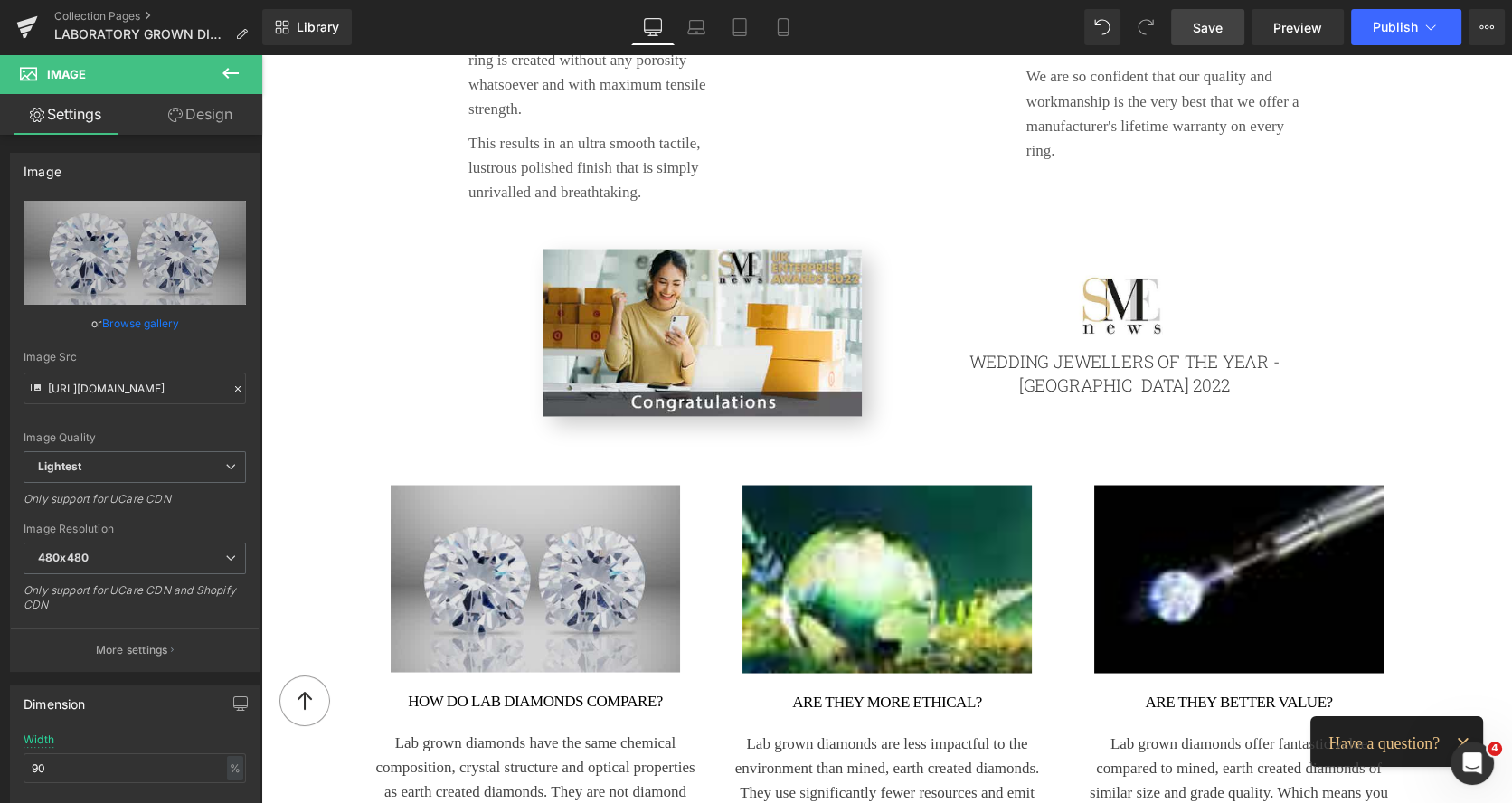
click at [751, 537] on img at bounding box center [886, 578] width 288 height 188
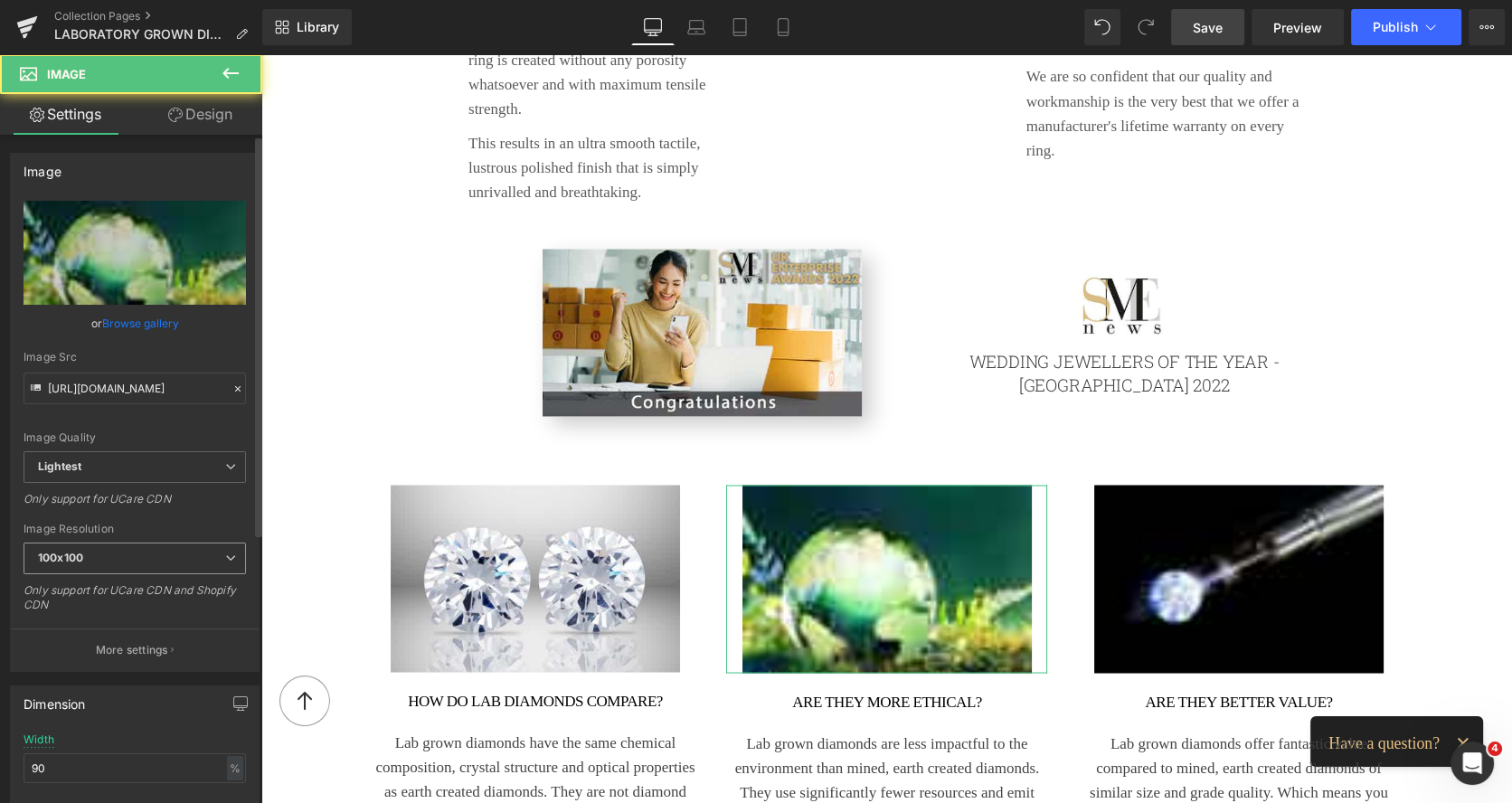
click at [182, 555] on span "100x100" at bounding box center [134, 558] width 223 height 32
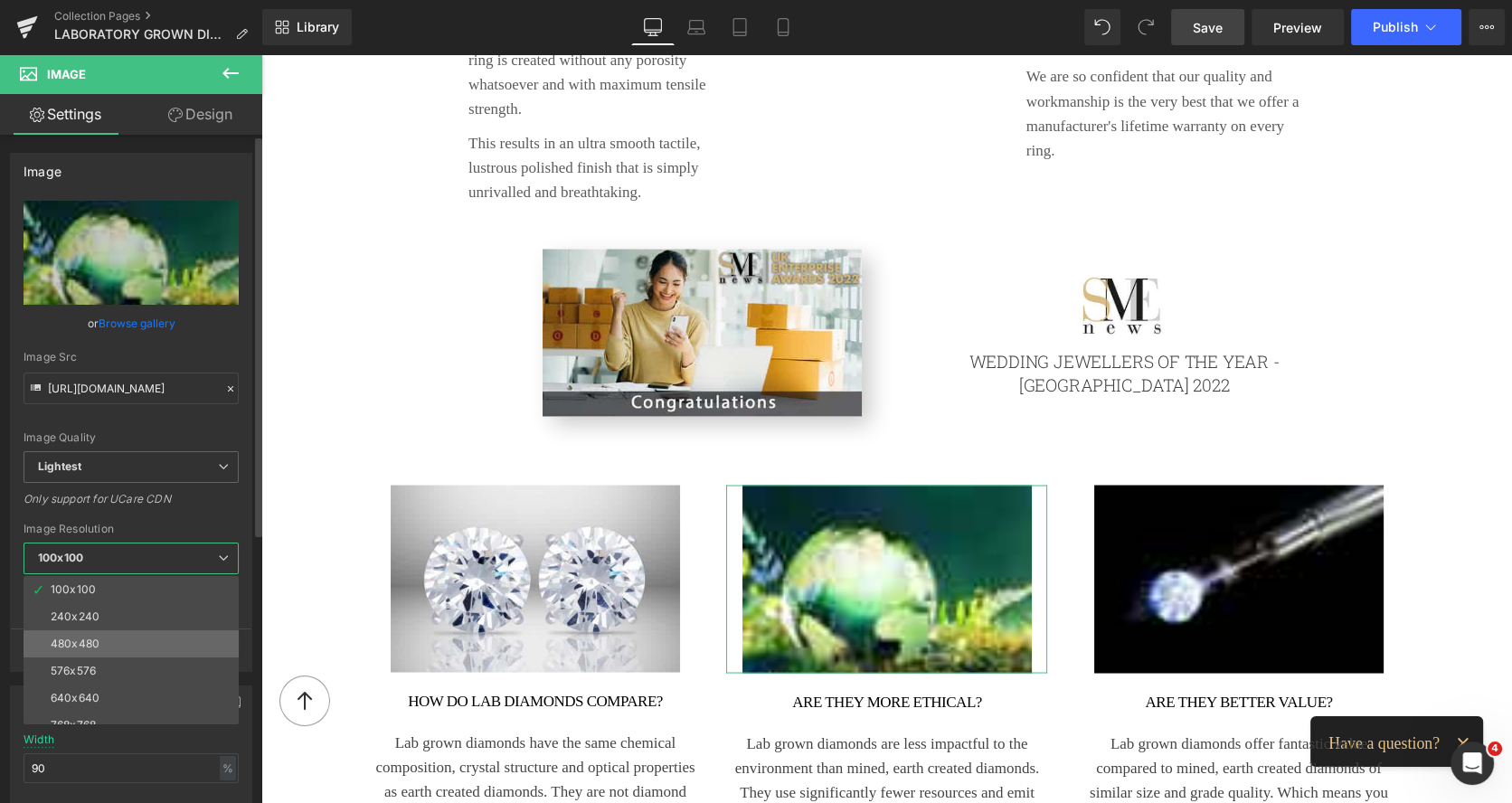
click at [109, 633] on li "480x480" at bounding box center [135, 644] width 224 height 27
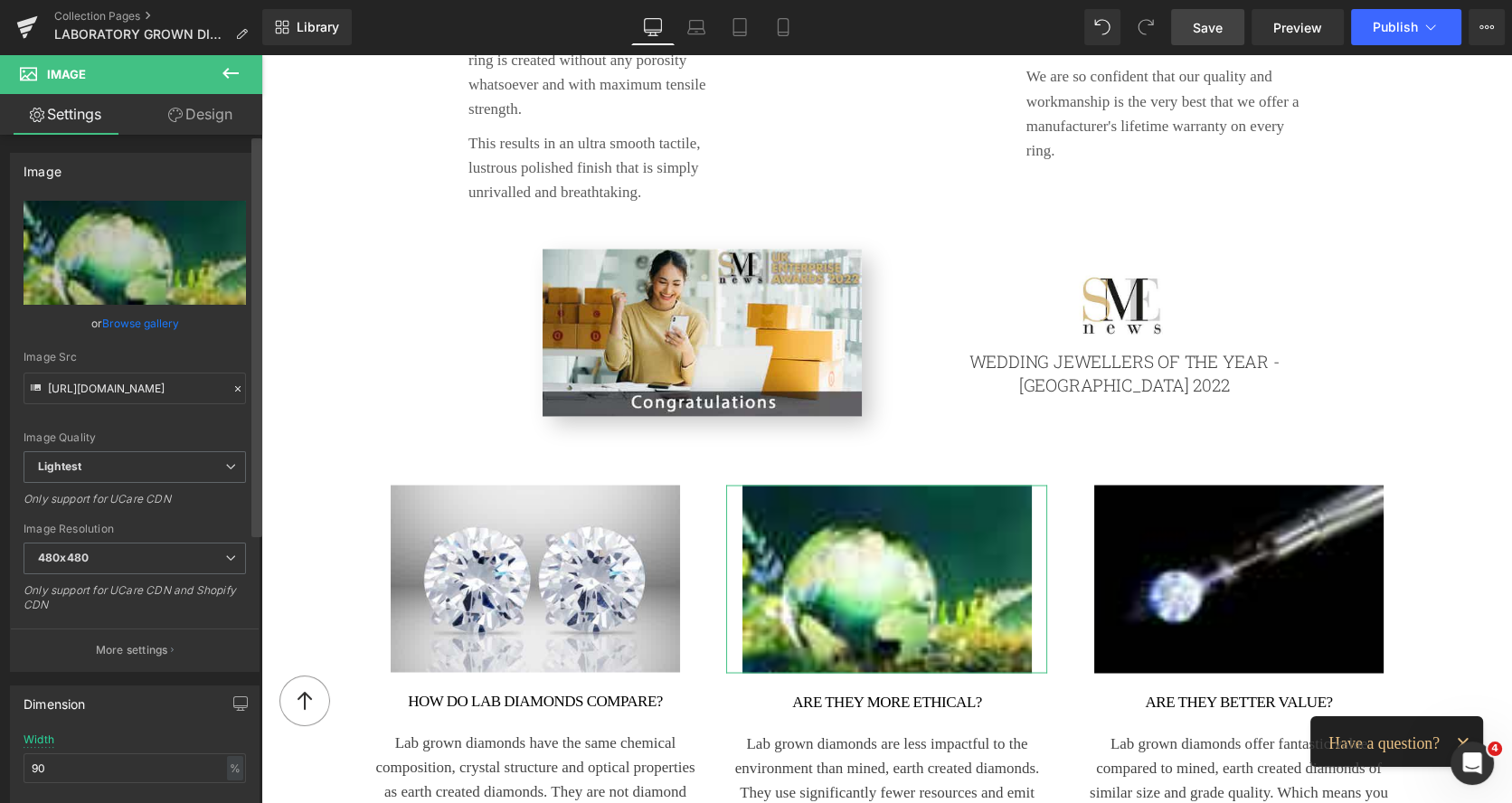
type input "https://ucarecdn.com/ac5d7b8b-30f4-42a4-b9c2-1c36ff434a7a/-/format/auto/-/previ…"
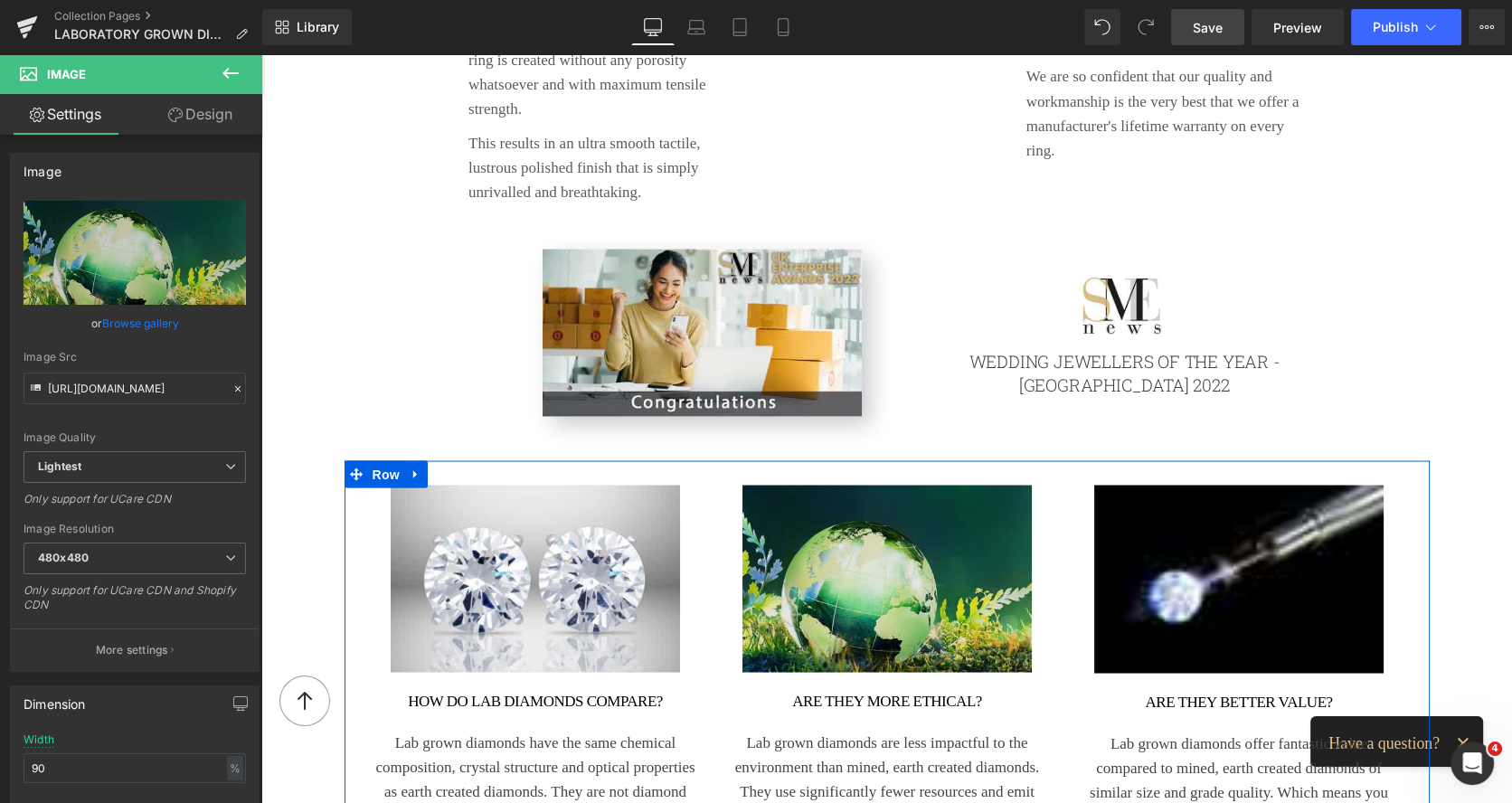
click at [1149, 485] on img at bounding box center [1237, 578] width 288 height 188
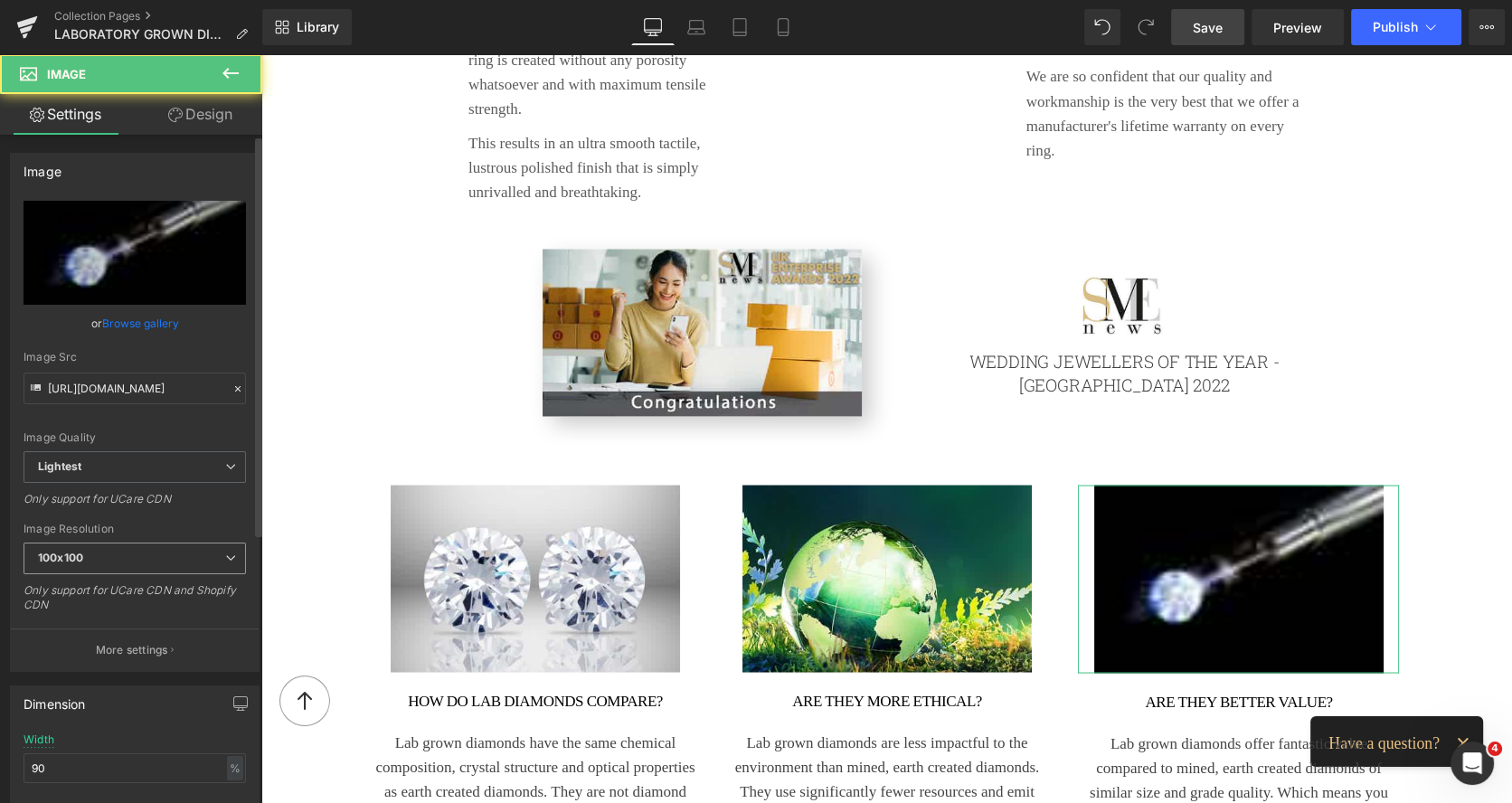
click at [156, 549] on span "100x100" at bounding box center [134, 558] width 223 height 32
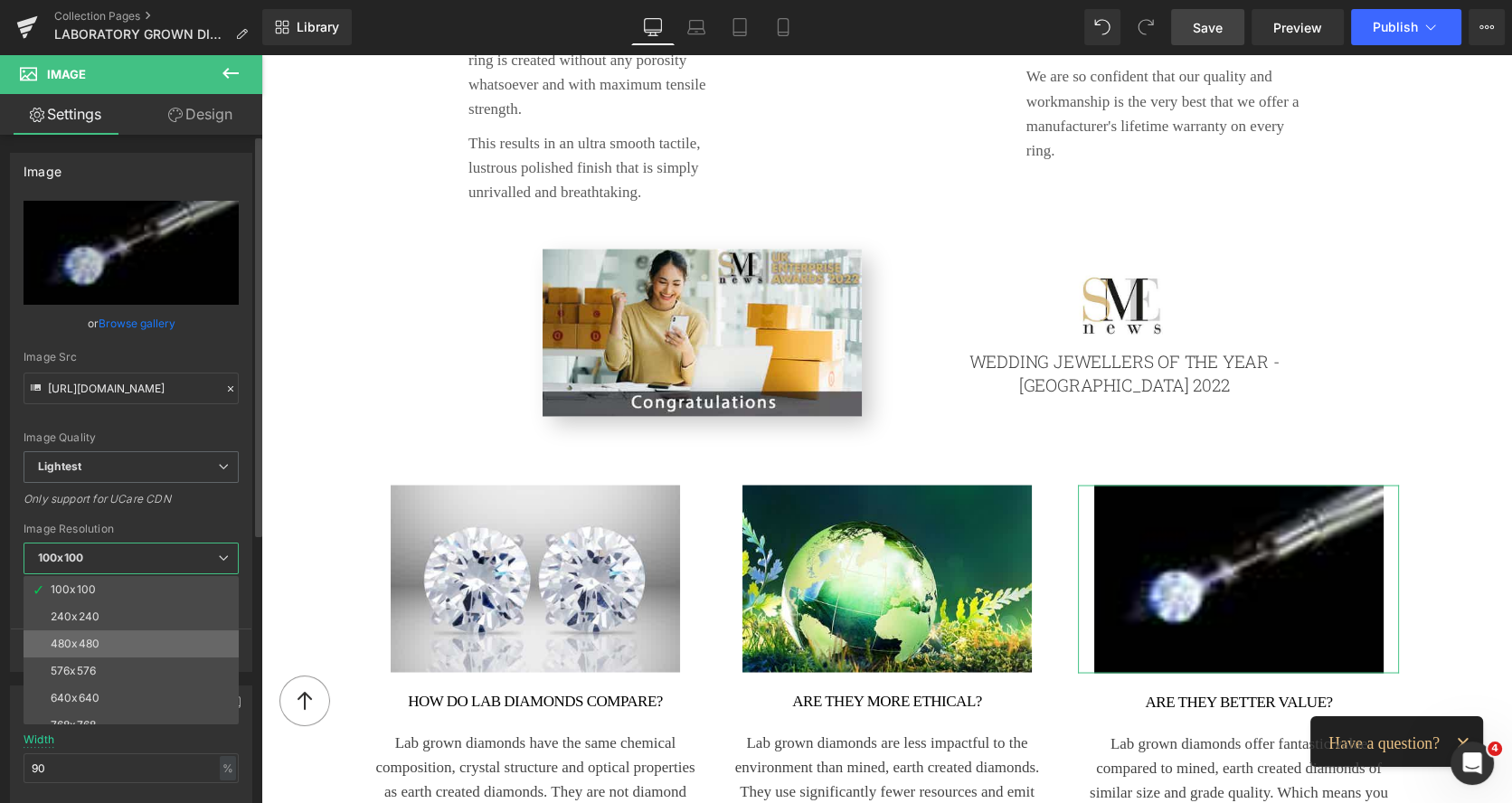
click at [80, 633] on li "480x480" at bounding box center [135, 644] width 224 height 27
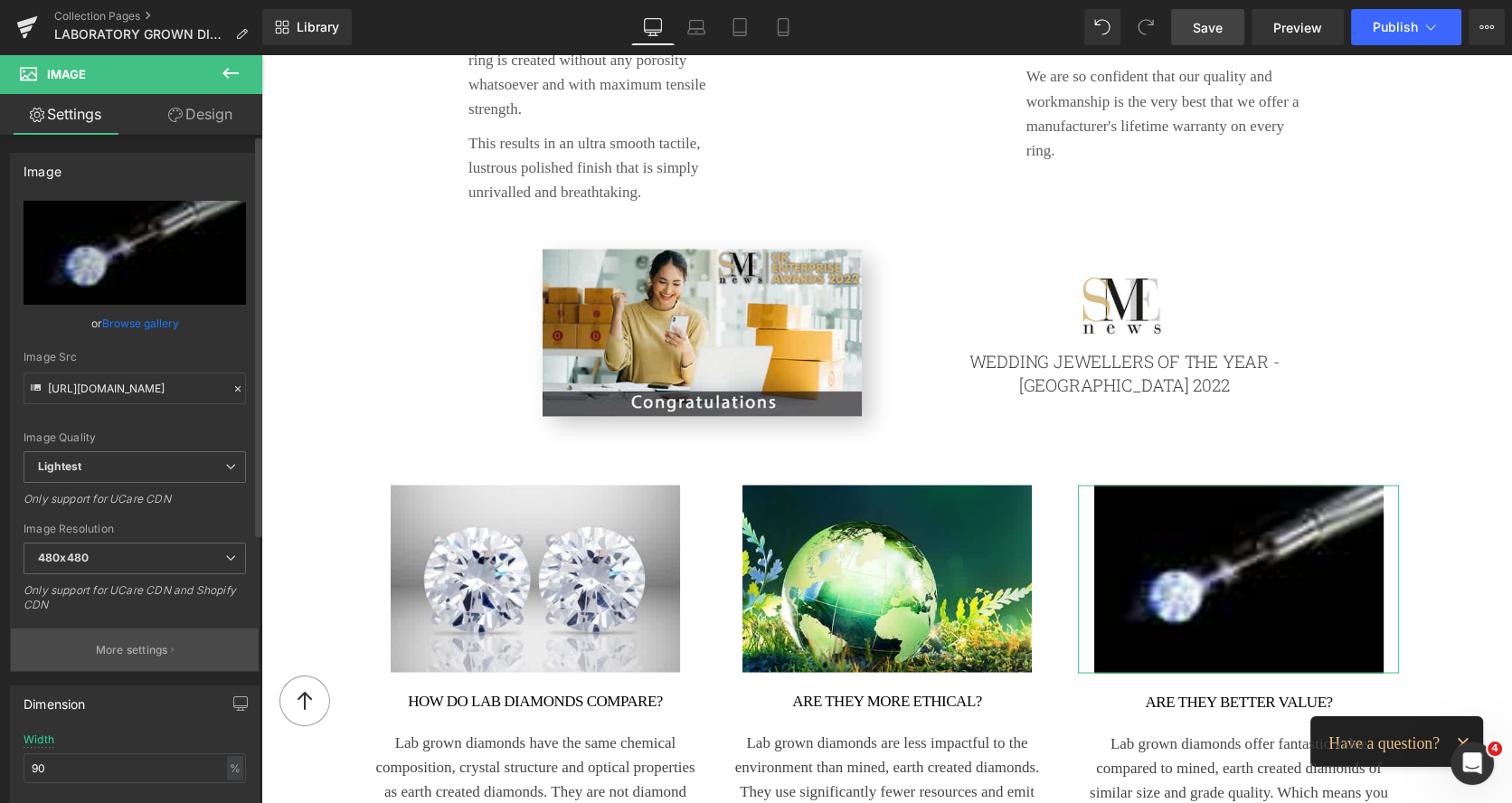
type input "https://ucarecdn.com/d95c60c4-6652-4659-a1d6-ea5e16a64110/-/format/auto/-/previ…"
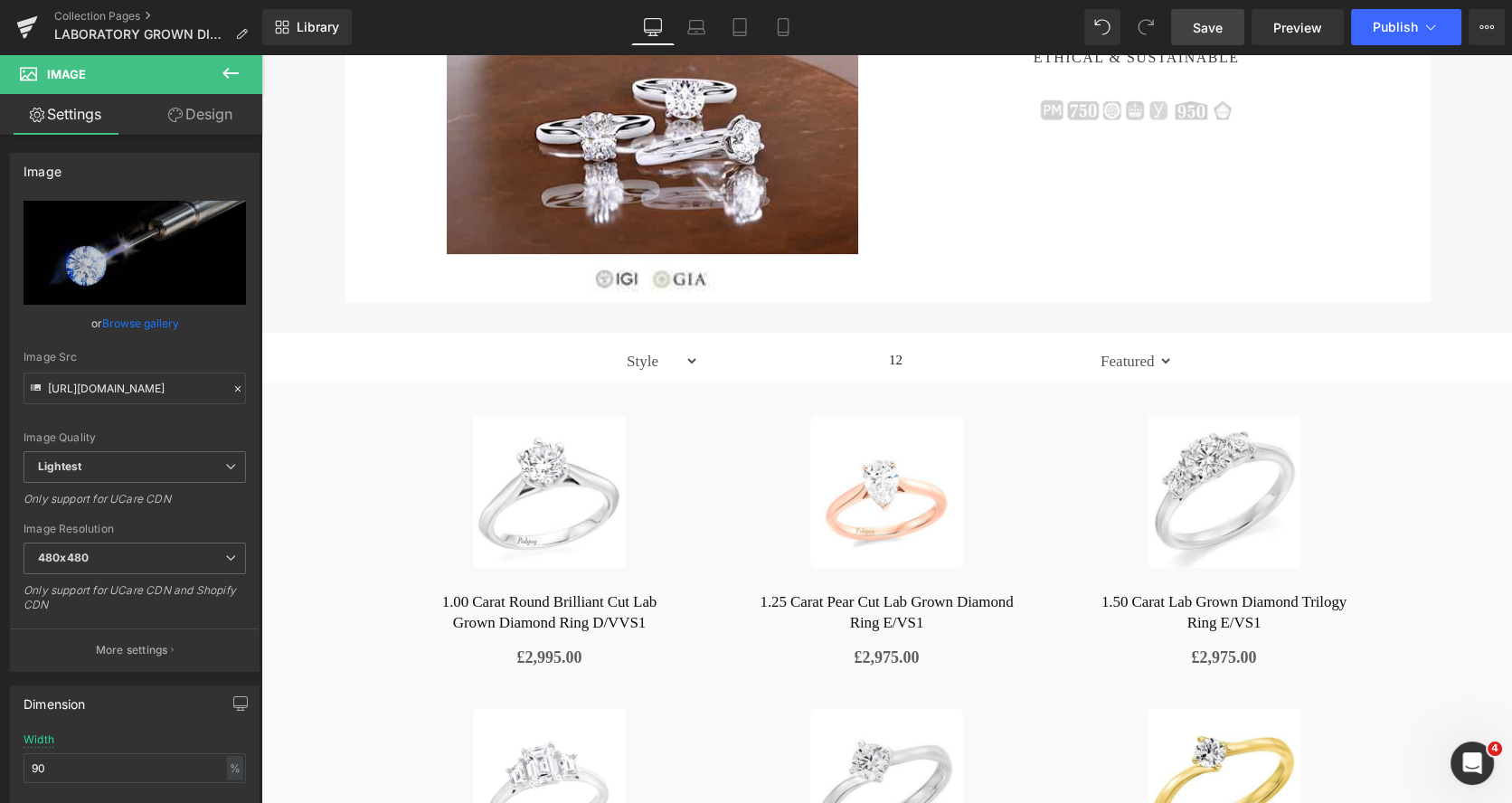
scroll to position [35, 0]
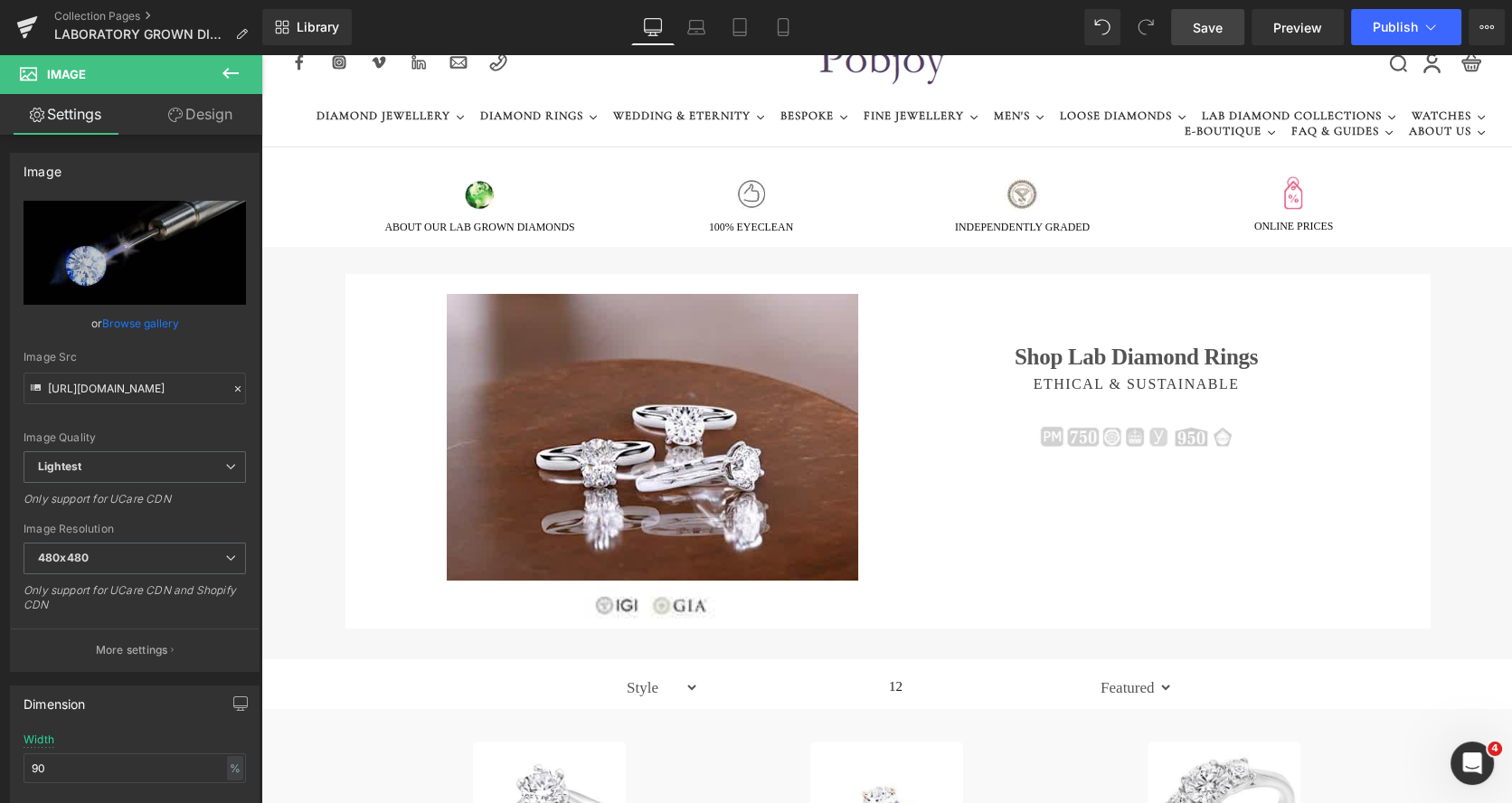
click at [1211, 23] on span "Save" at bounding box center [1207, 28] width 30 height 19
click at [1201, 18] on span "Save" at bounding box center [1207, 28] width 30 height 19
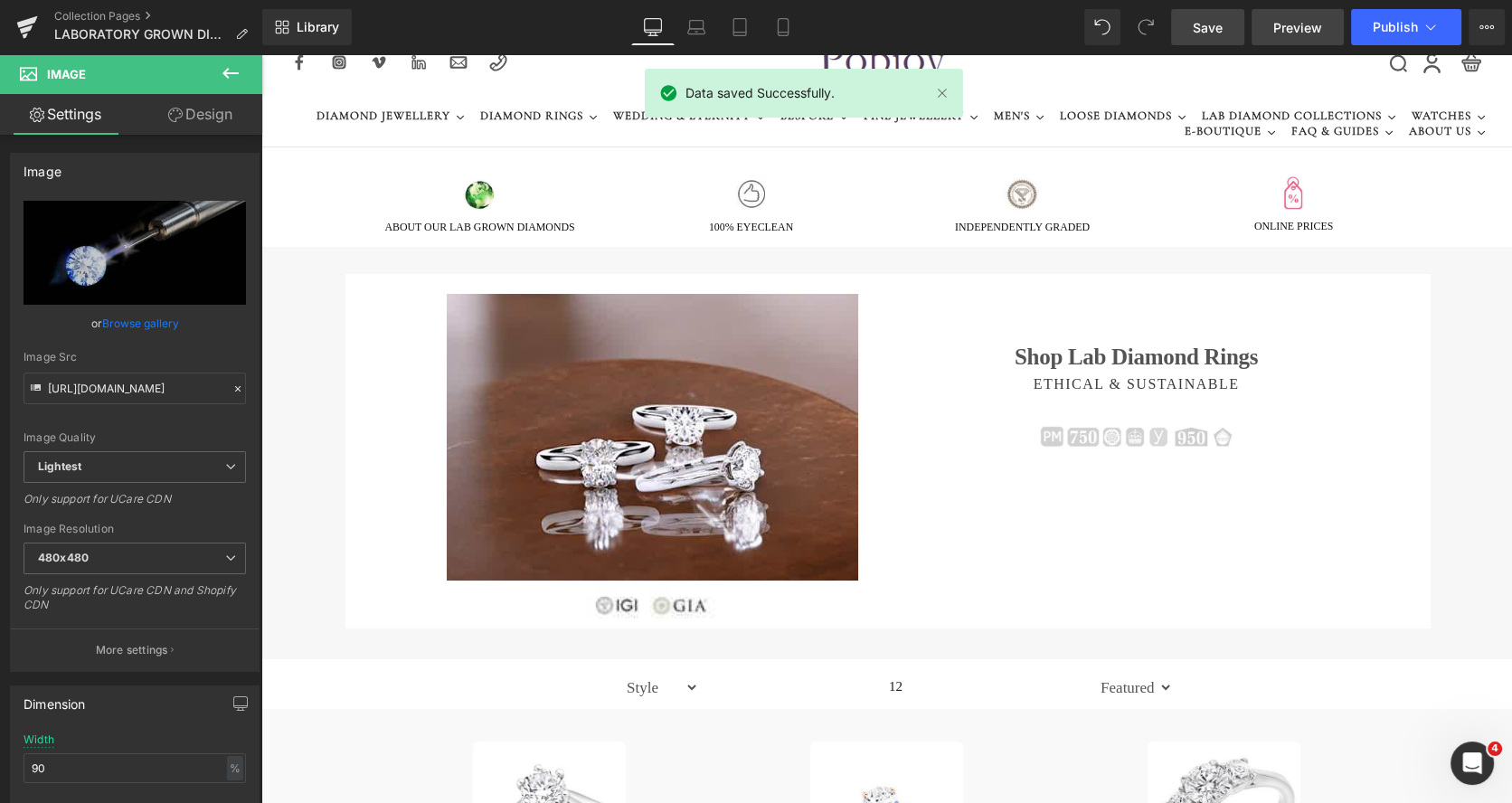
click at [1293, 29] on span "Preview" at bounding box center [1297, 28] width 49 height 19
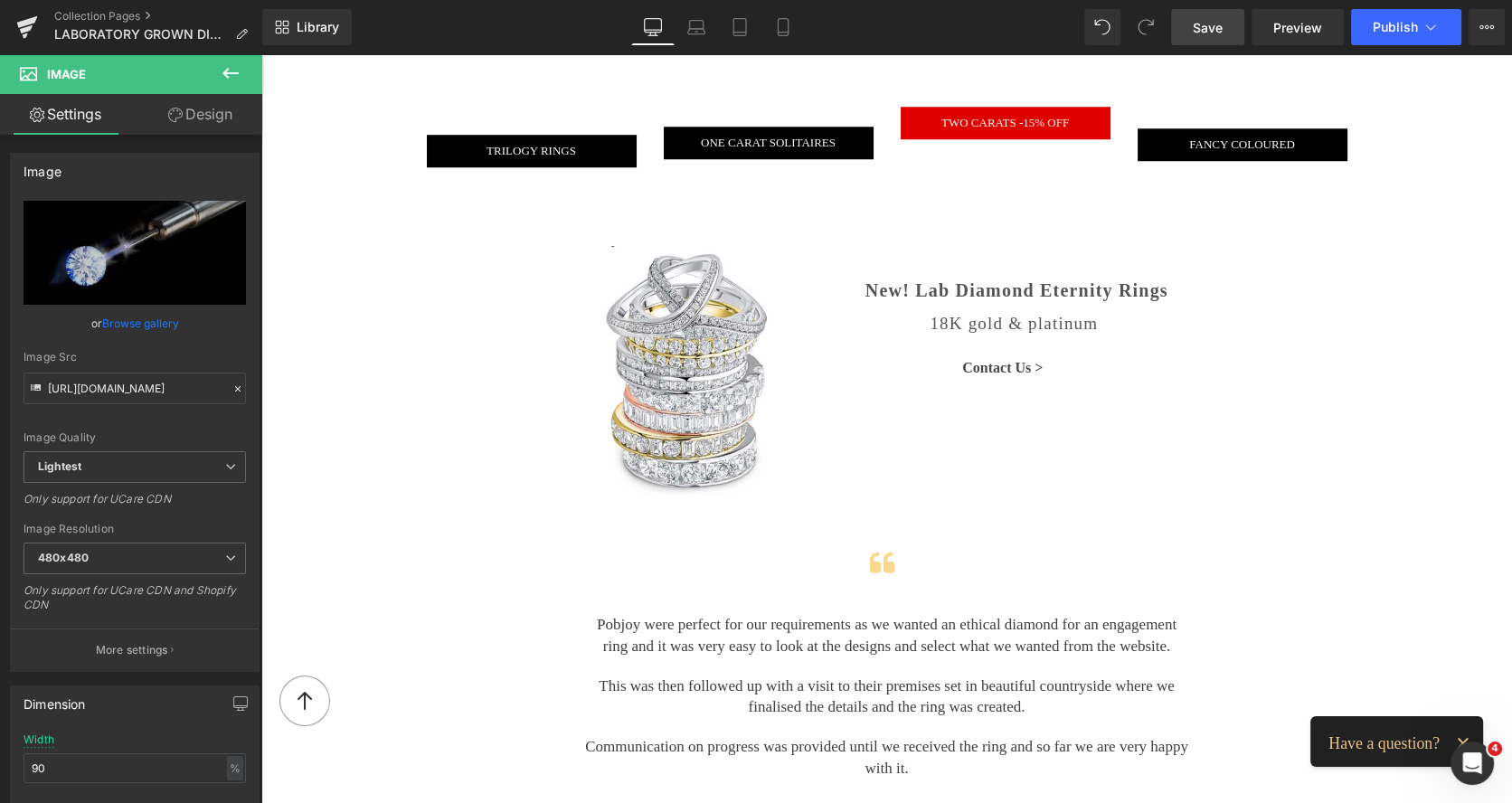
scroll to position [1747, 0]
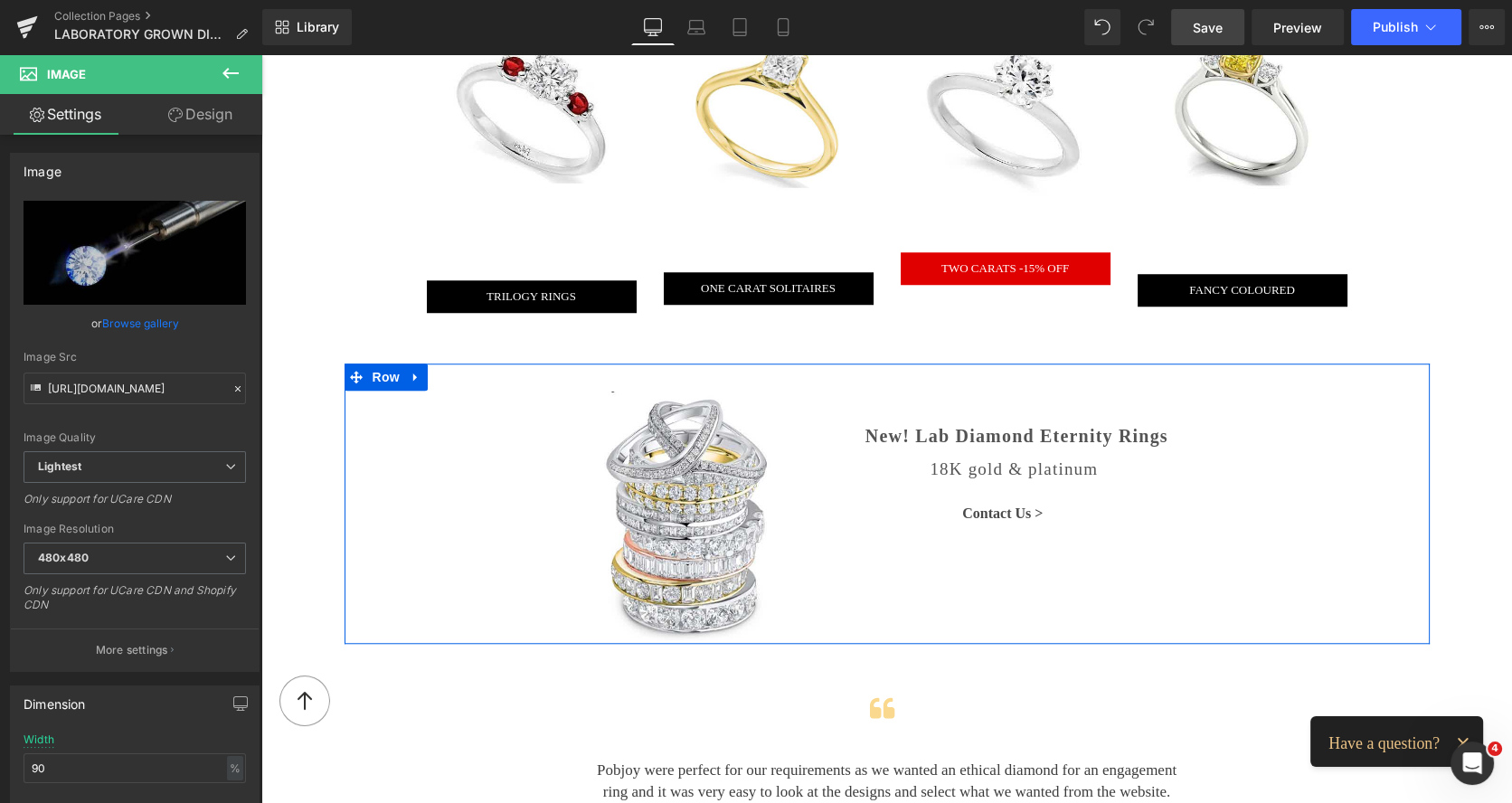
click at [862, 391] on div "New! Lab Diamond Eternity Rings Heading 18K gold & platinum Heading Contact Us …" at bounding box center [1030, 458] width 394 height 134
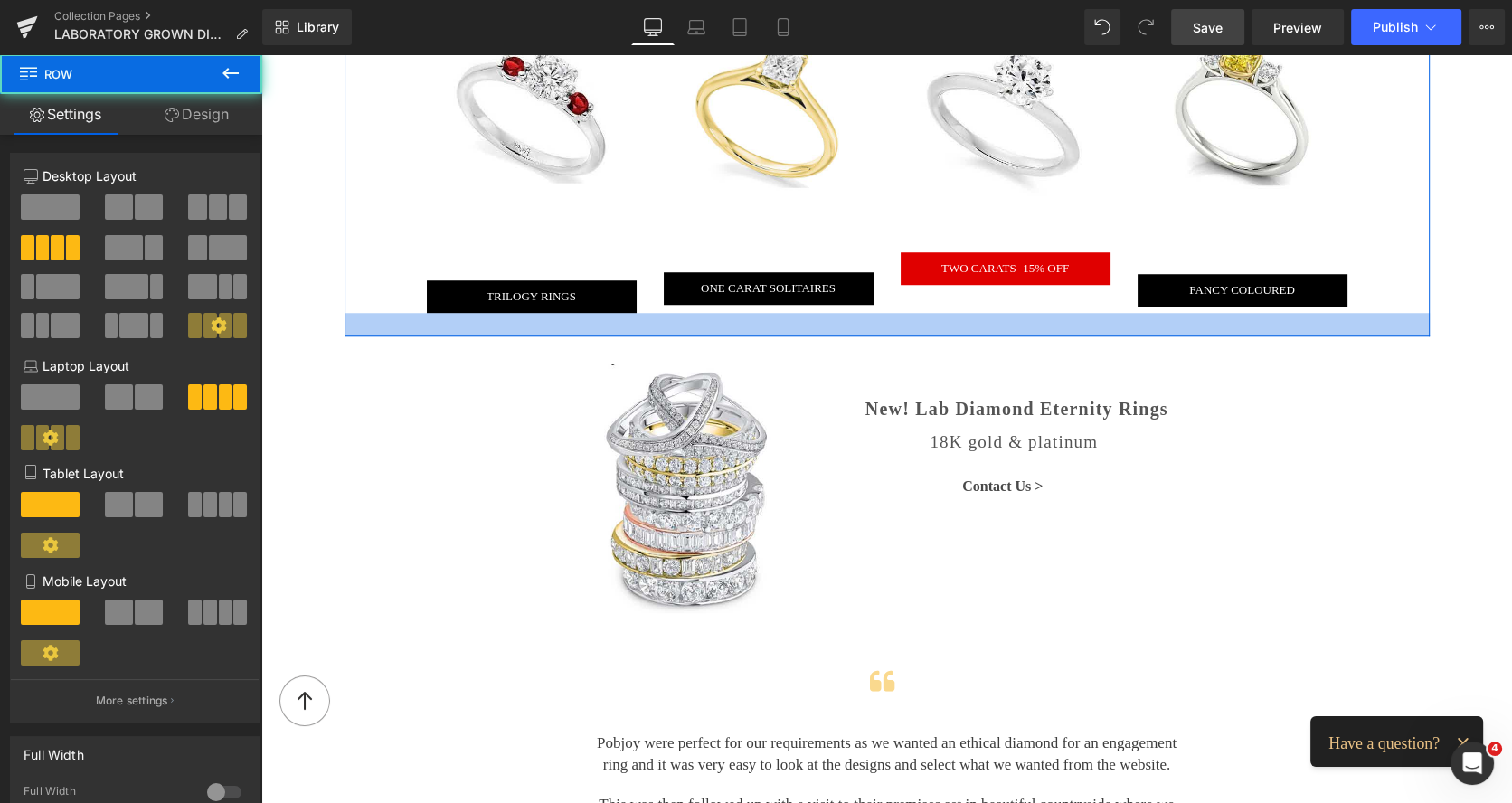
drag, startPoint x: 843, startPoint y: 354, endPoint x: 839, endPoint y: 327, distance: 27.3
click at [839, 327] on div at bounding box center [887, 325] width 1085 height 23
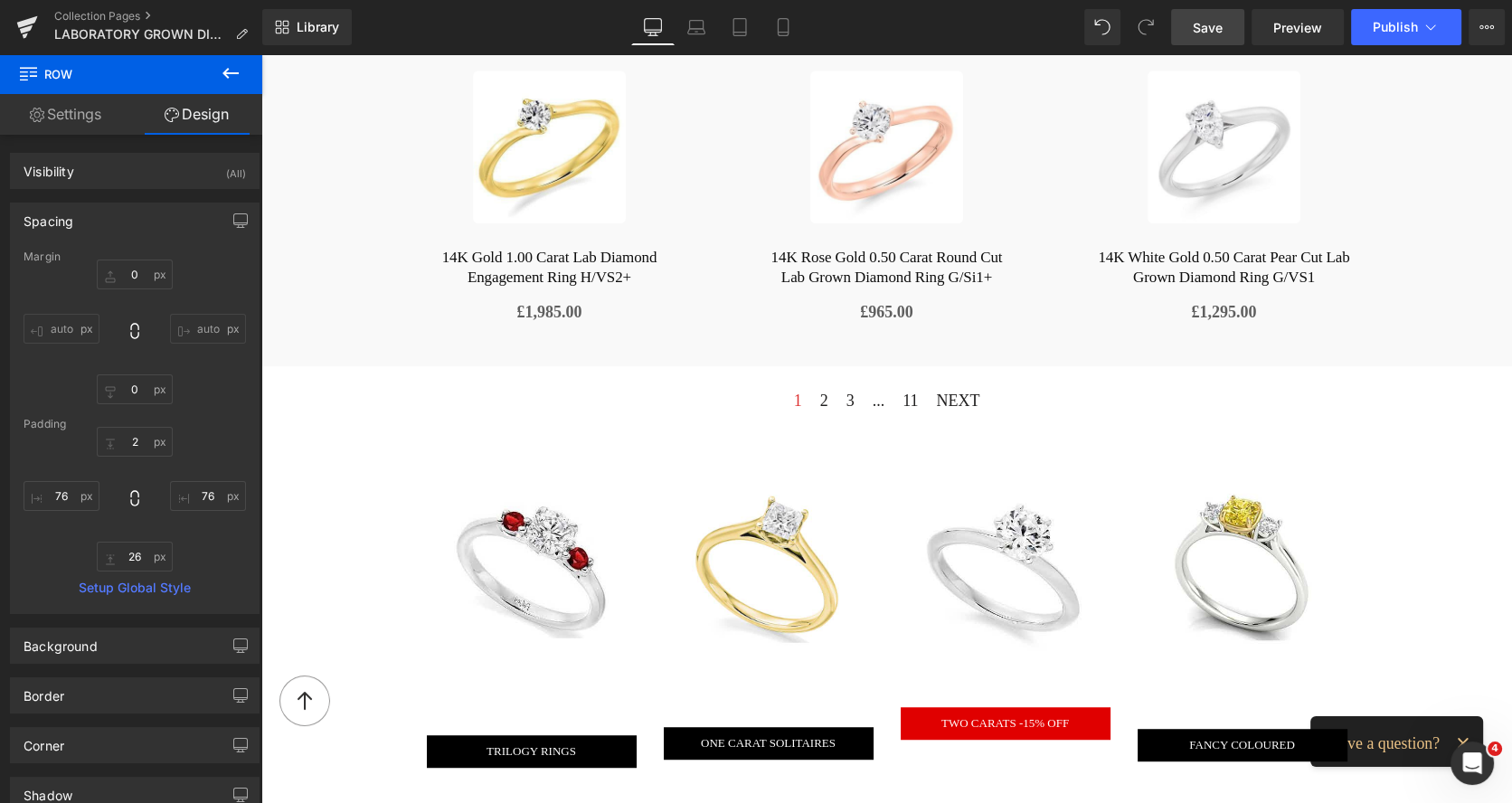
scroll to position [476, 0]
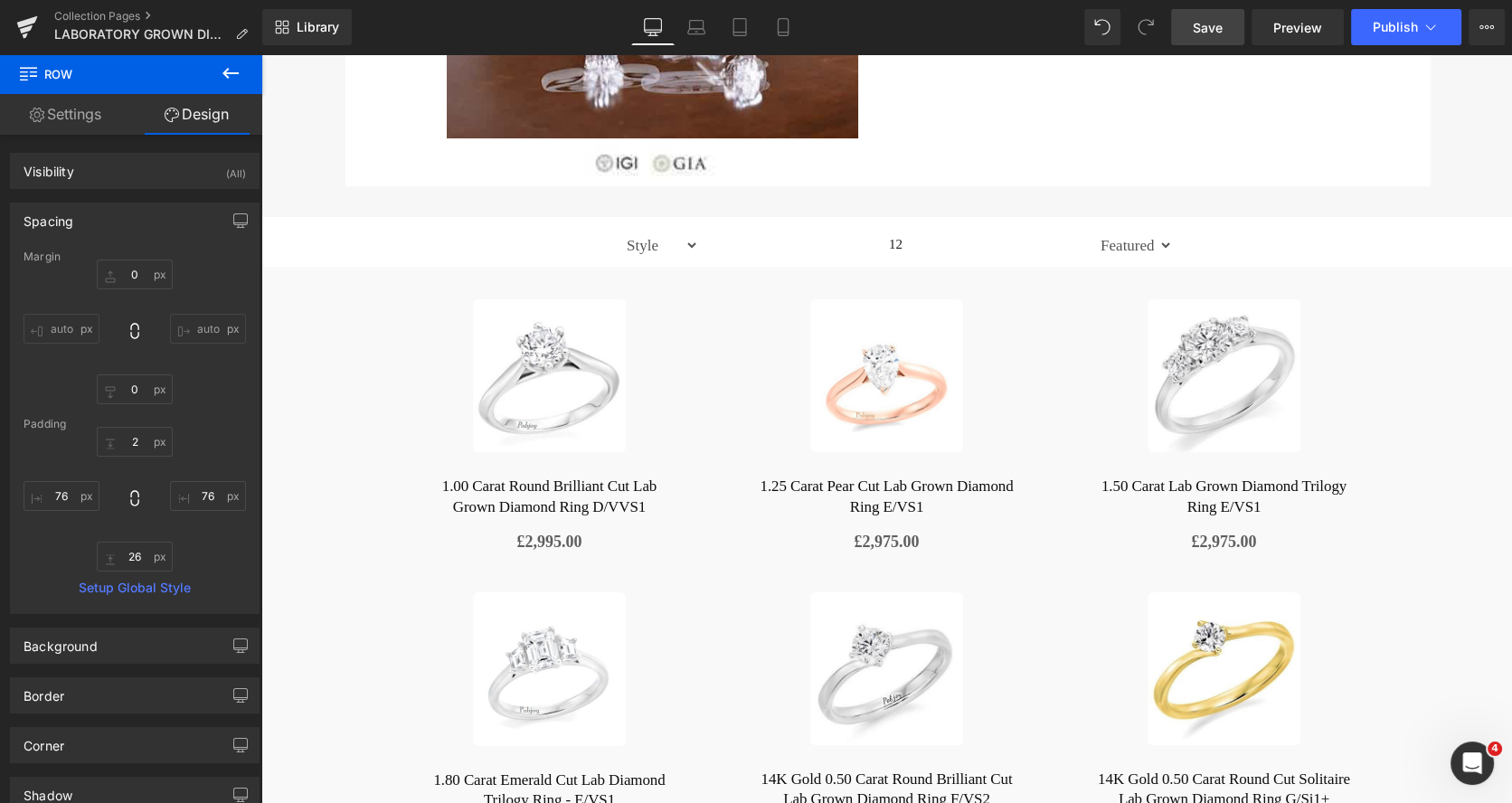
drag, startPoint x: 1501, startPoint y: 275, endPoint x: 1629, endPoint y: 56, distance: 253.7
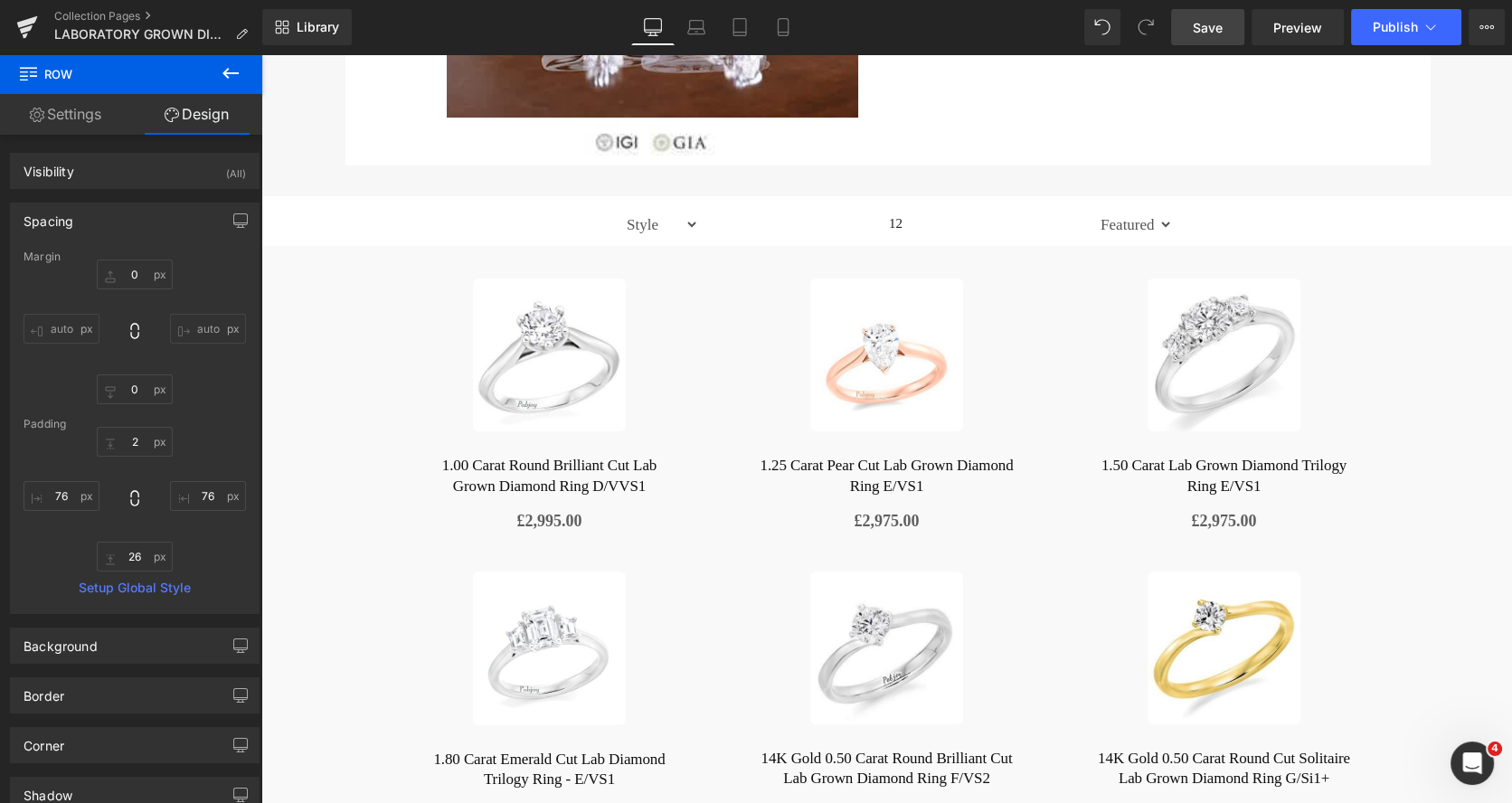
scroll to position [560, 0]
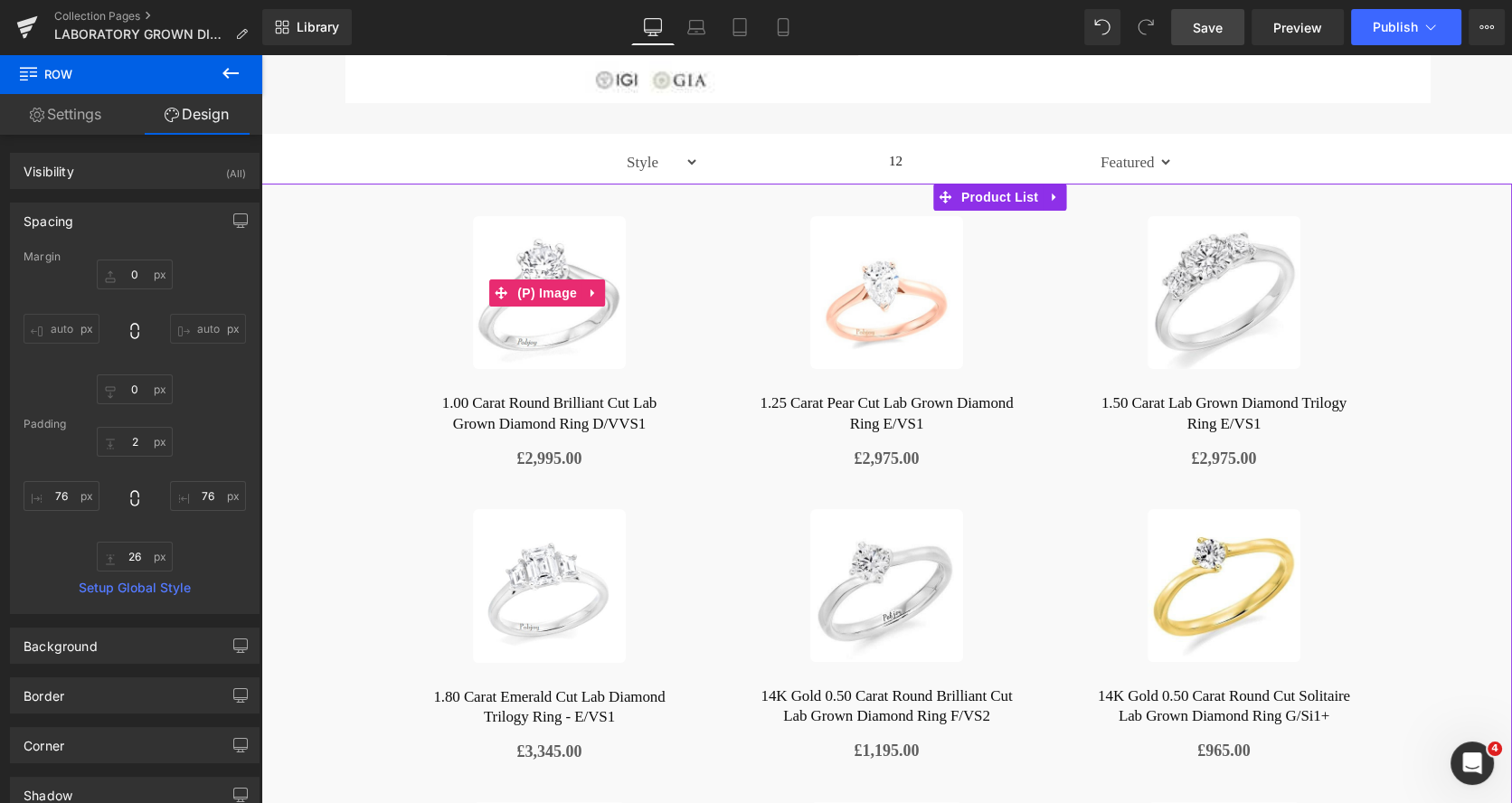
click at [546, 239] on img at bounding box center [549, 292] width 153 height 153
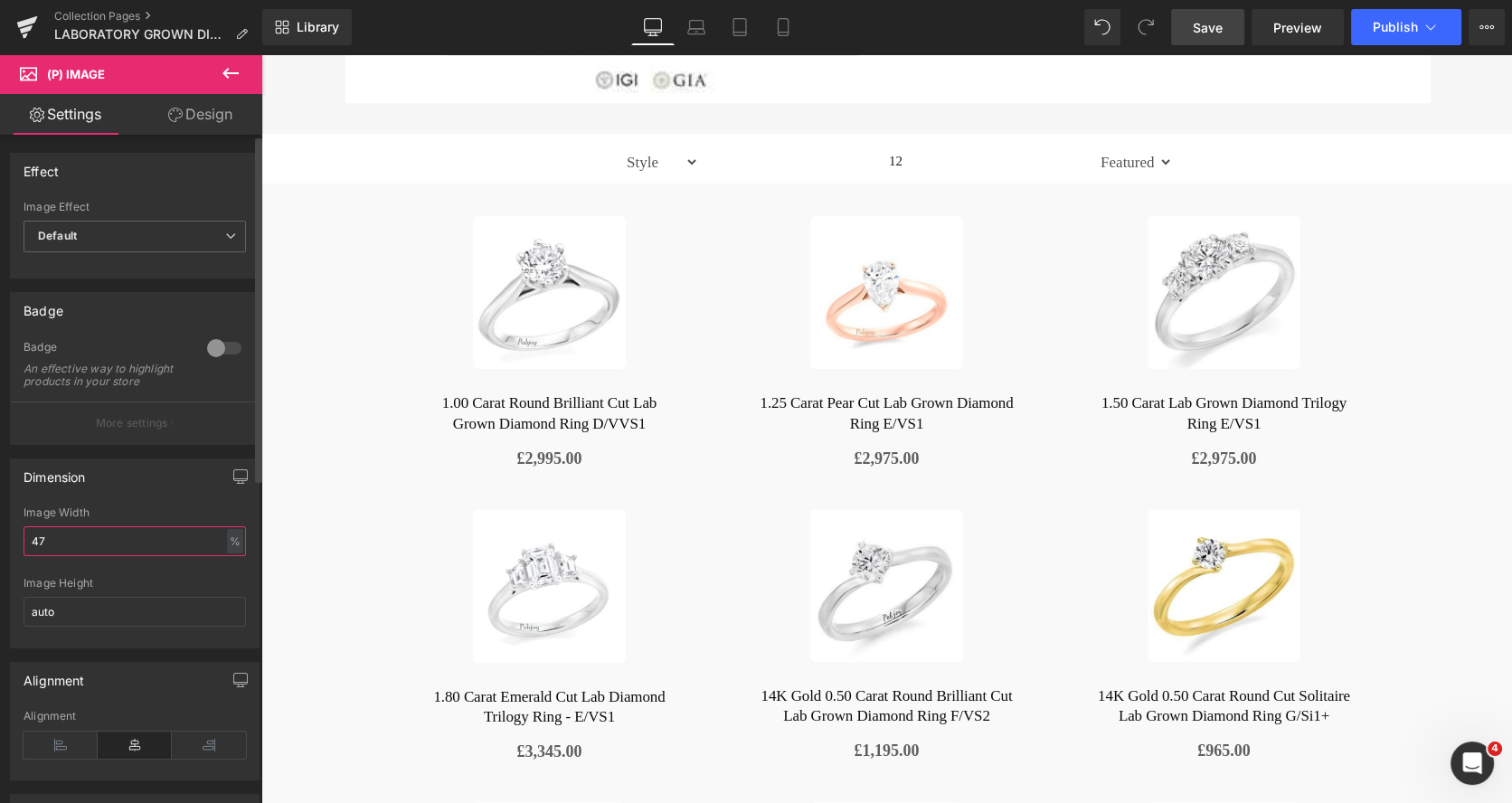
drag, startPoint x: 53, startPoint y: 549, endPoint x: 16, endPoint y: 549, distance: 37.0
click at [16, 549] on div "47% Image Width 47 % % px auto Image Height auto" at bounding box center [134, 576] width 248 height 141
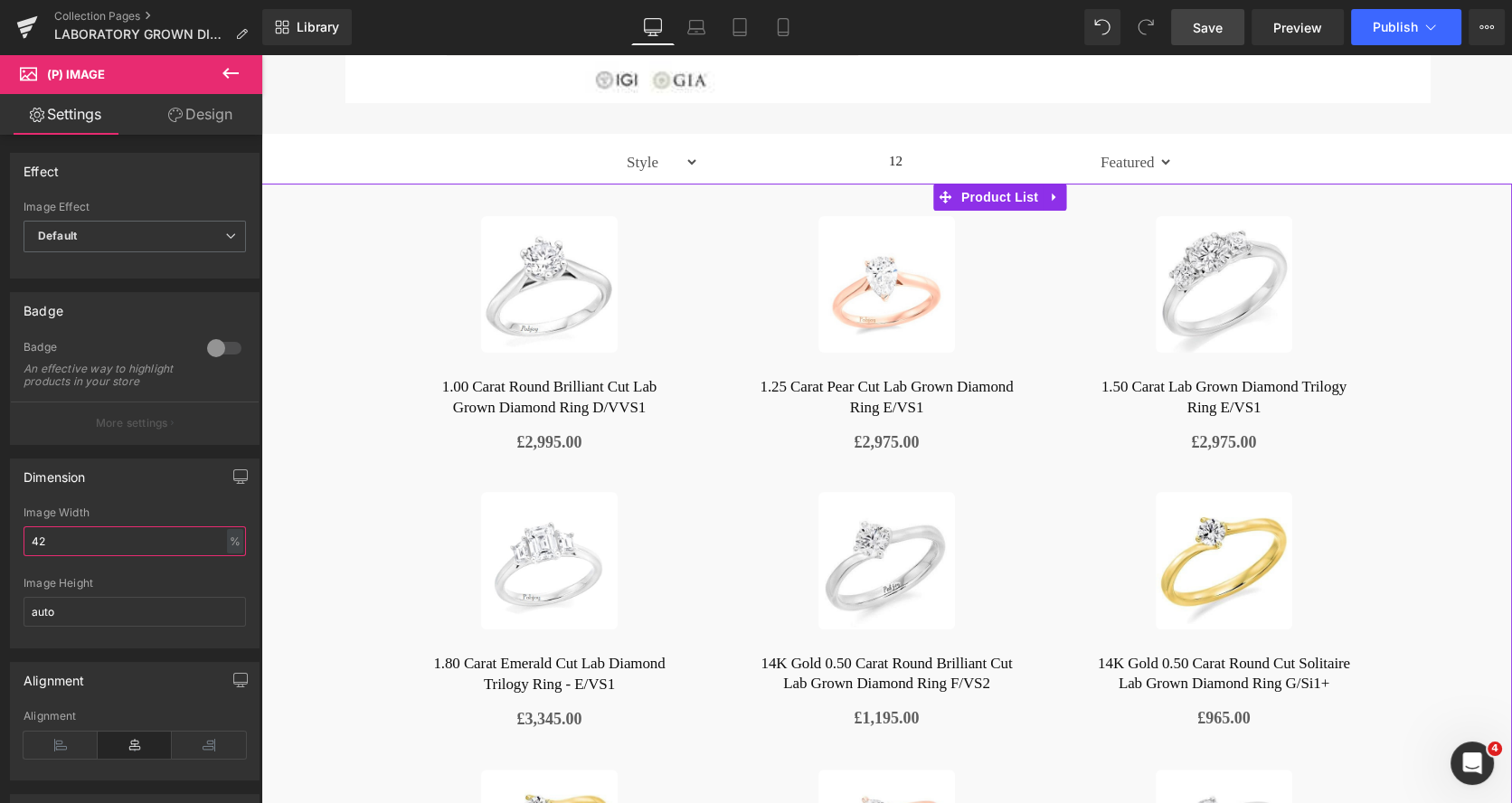
type input "42"
click at [402, 299] on link "Sale Off" at bounding box center [549, 284] width 327 height 138
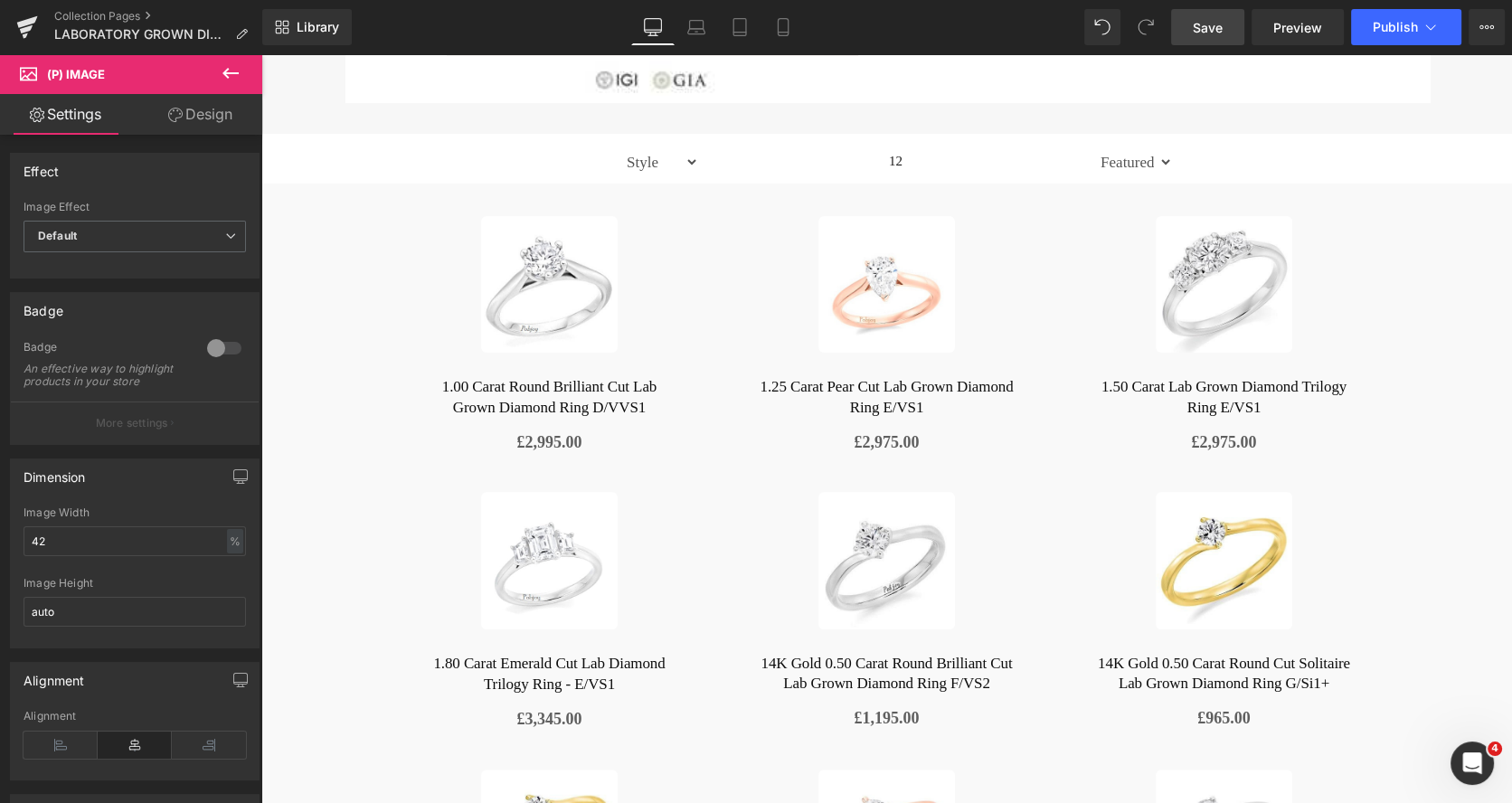
click at [230, 75] on icon at bounding box center [230, 73] width 22 height 22
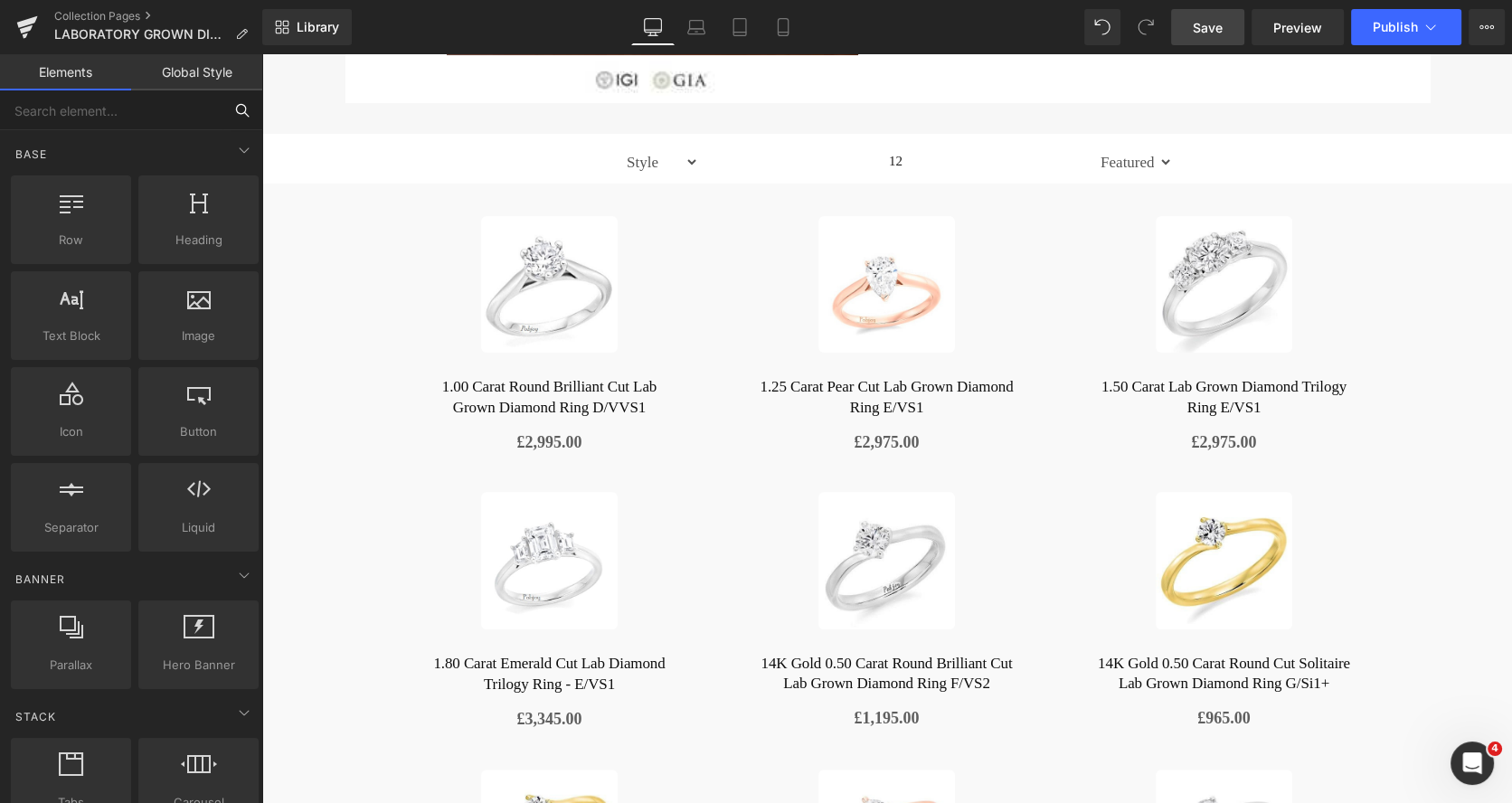
click at [155, 112] on input "text" at bounding box center [111, 110] width 223 height 40
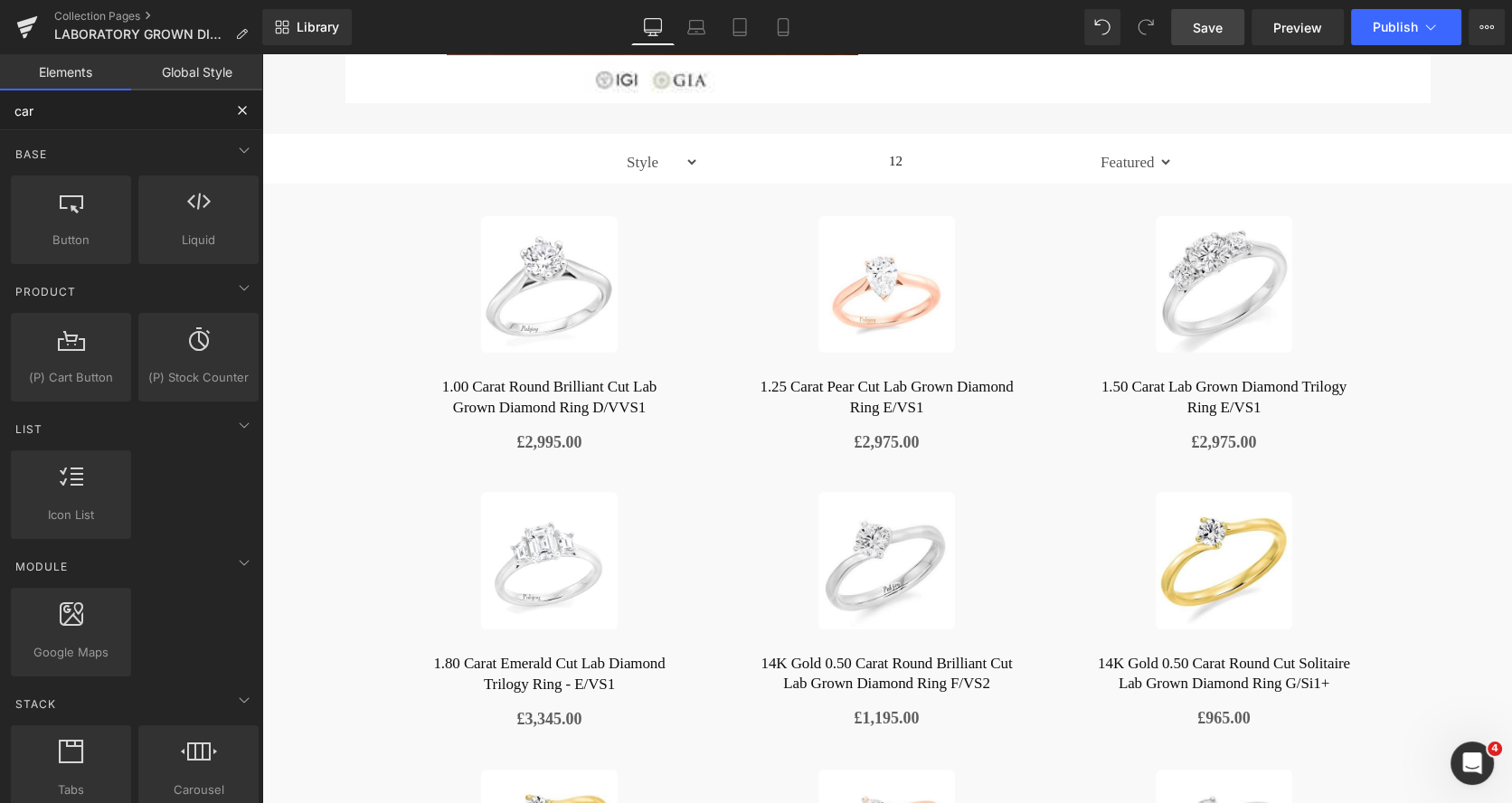
type input "cart"
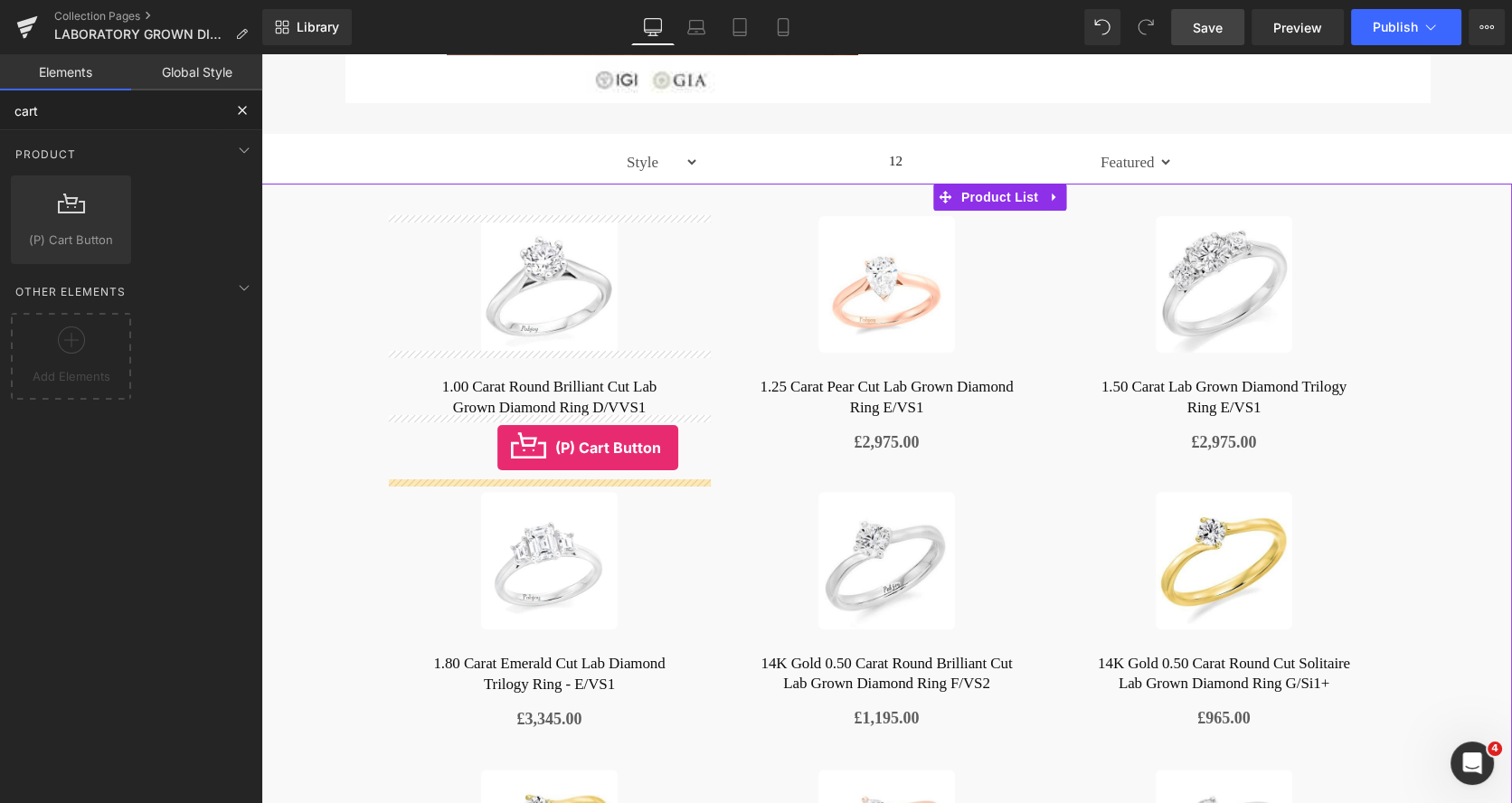
drag, startPoint x: 342, startPoint y: 261, endPoint x: 497, endPoint y: 447, distance: 242.1
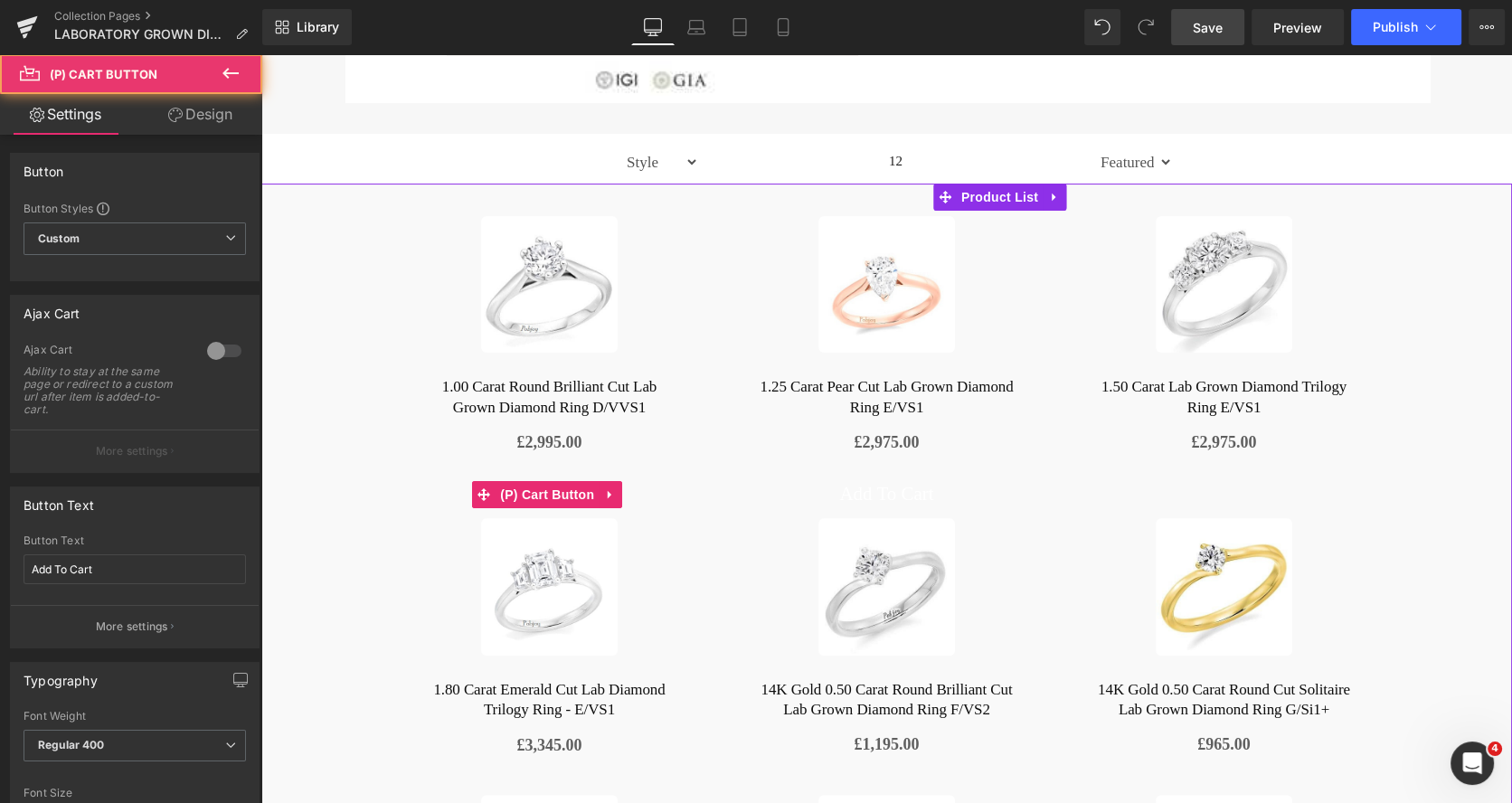
click at [508, 490] on div "Add To Cart (P) Cart Button" at bounding box center [549, 494] width 327 height 26
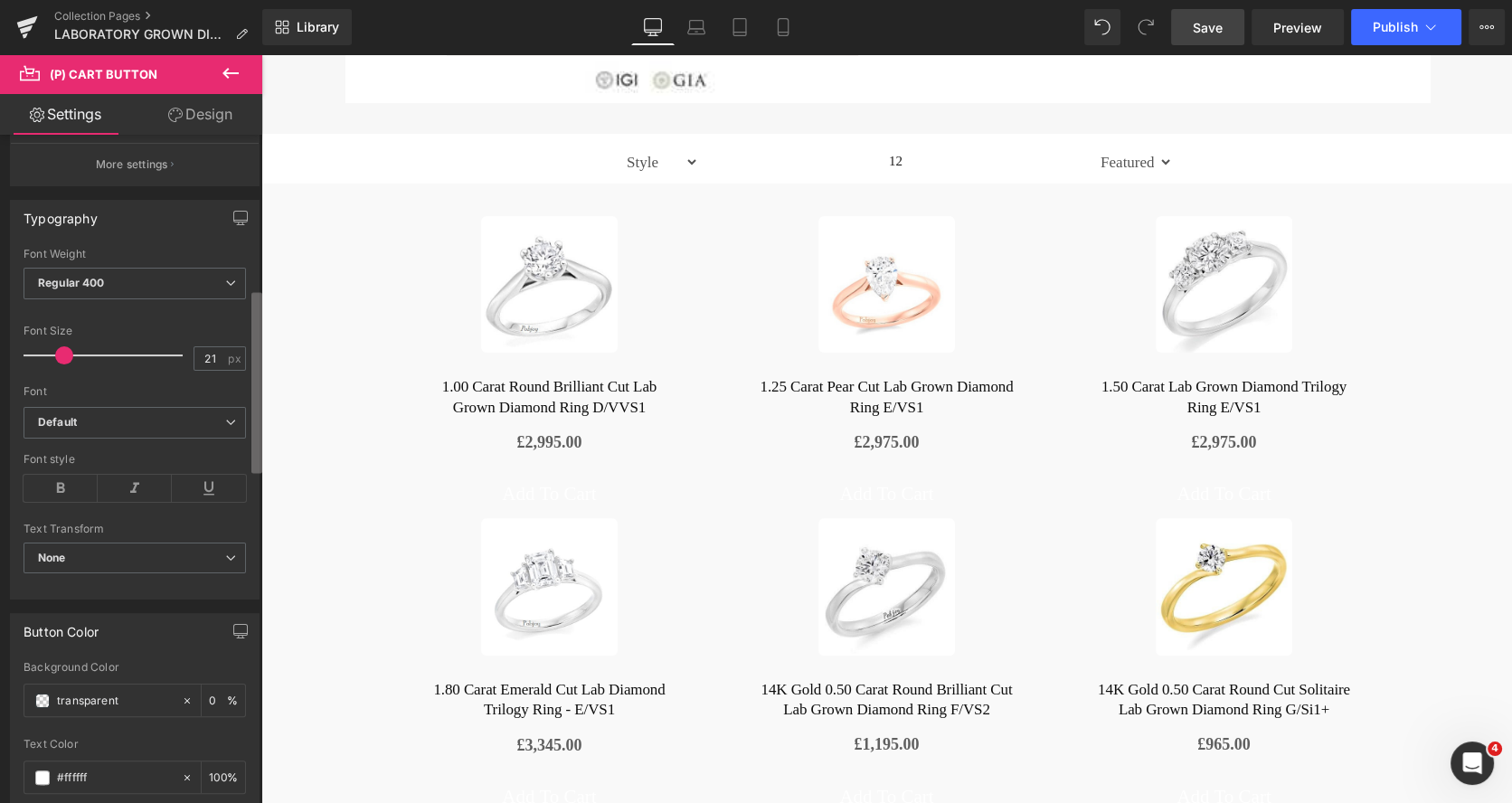
scroll to position [572, 0]
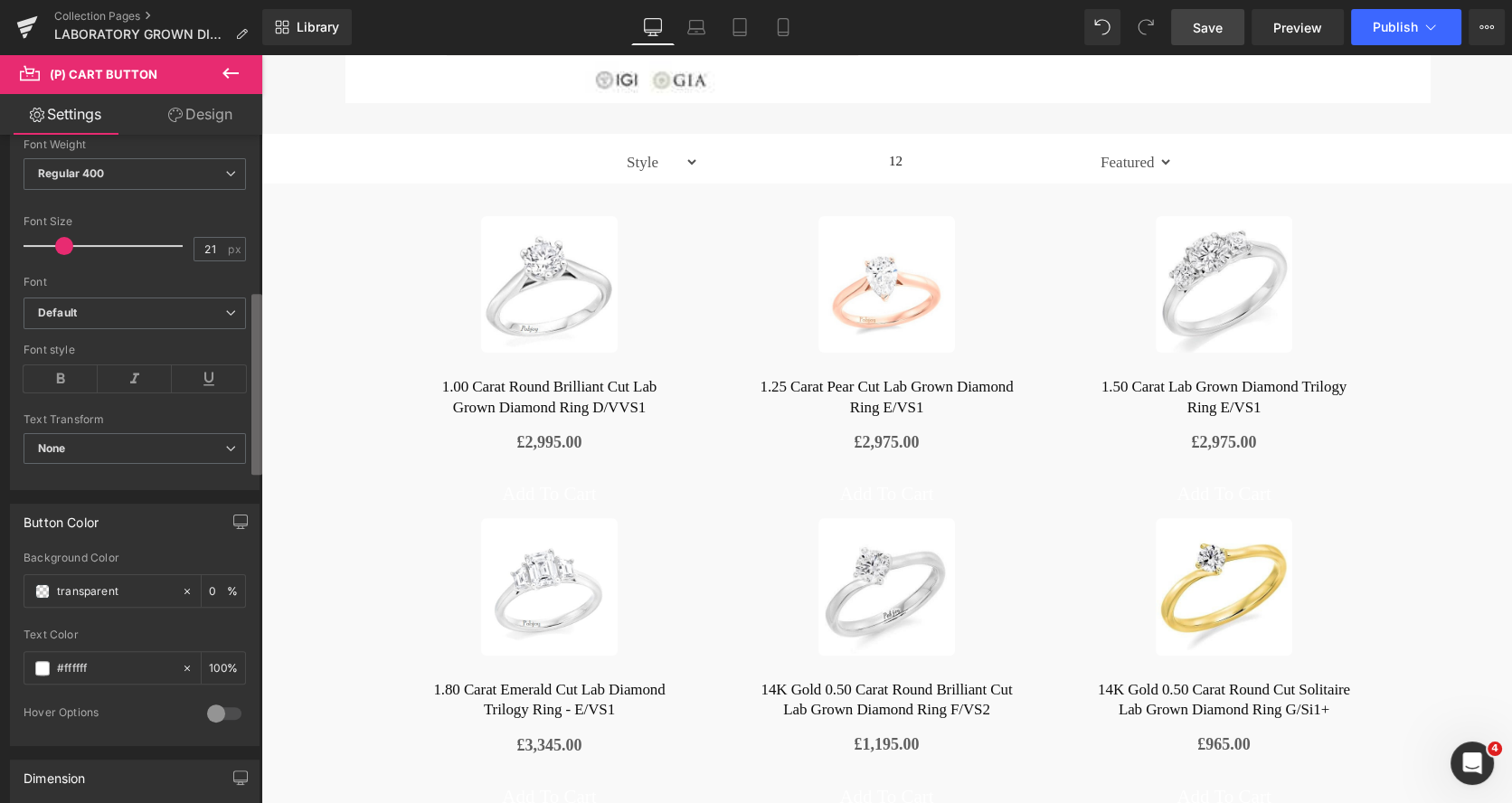
click at [252, 458] on b at bounding box center [256, 385] width 11 height 181
click at [81, 588] on input "transparent" at bounding box center [115, 591] width 116 height 20
click at [46, 585] on span at bounding box center [42, 591] width 14 height 14
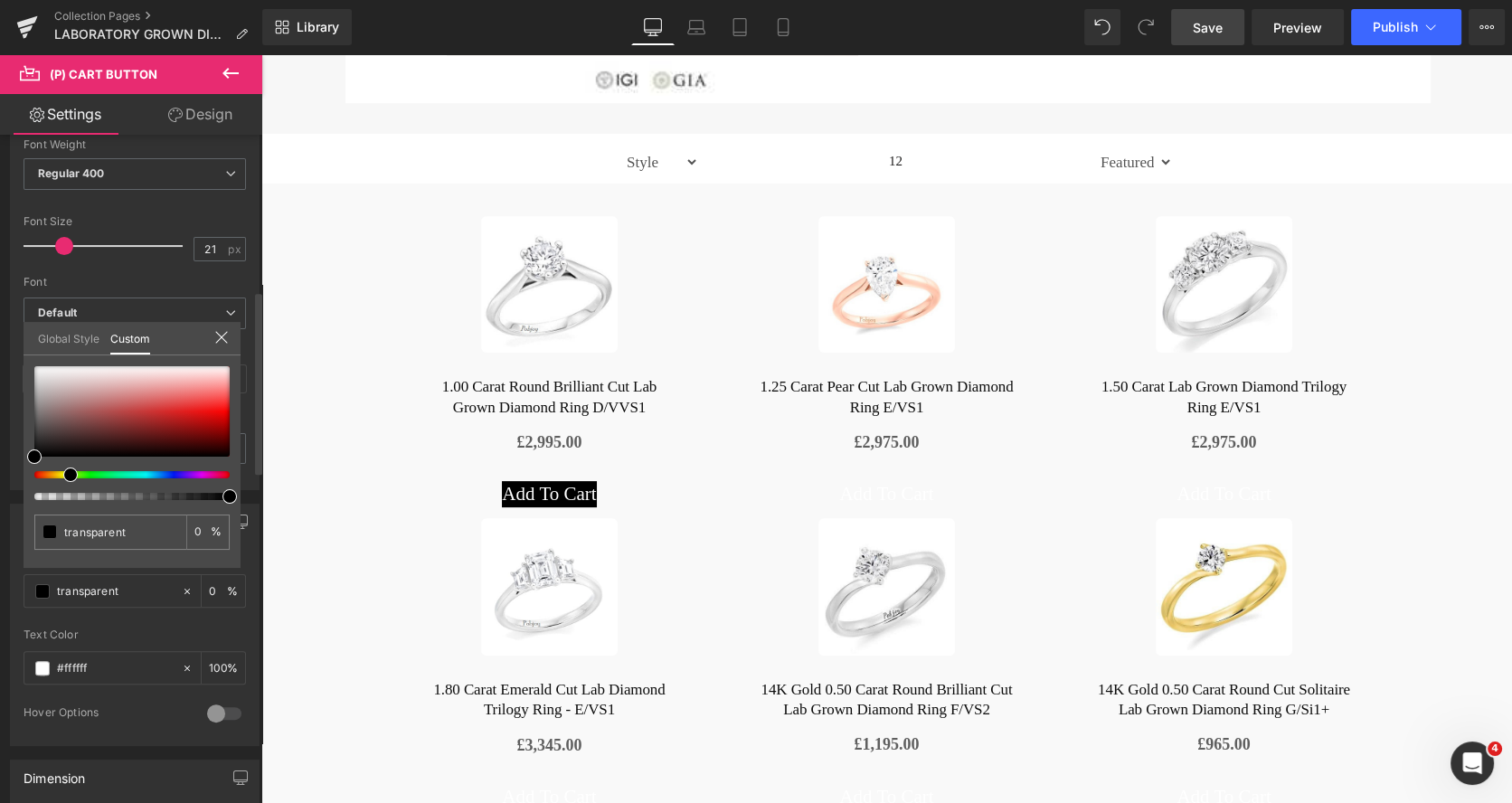
type input "#000000"
type input "100"
type input "#000000"
type input "100"
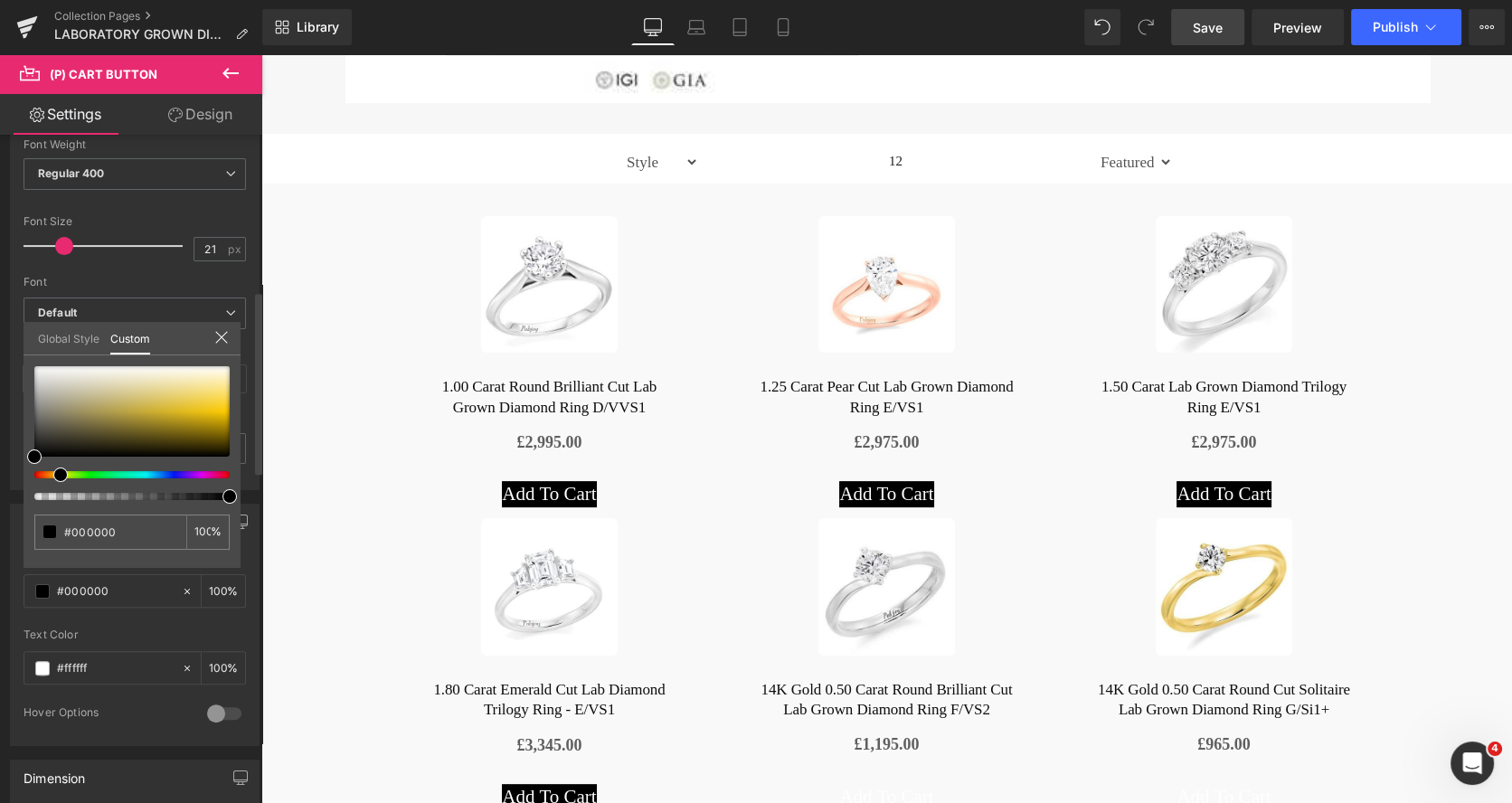
drag, startPoint x: 64, startPoint y: 470, endPoint x: 53, endPoint y: 469, distance: 11.0
click at [53, 471] on div at bounding box center [124, 475] width 196 height 8
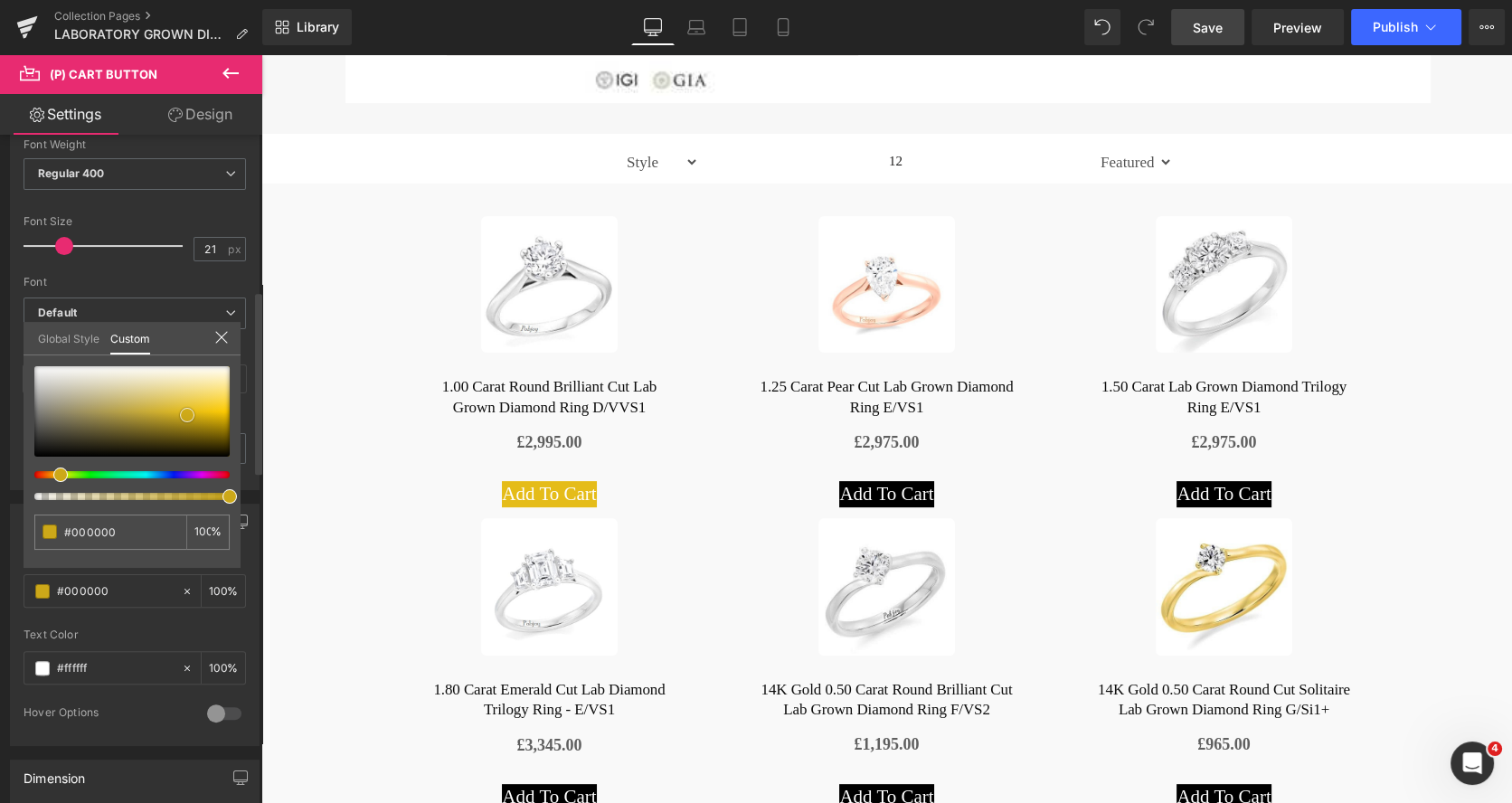
type input "#e5bc19"
type input "#cca819"
type input "#e5c02e"
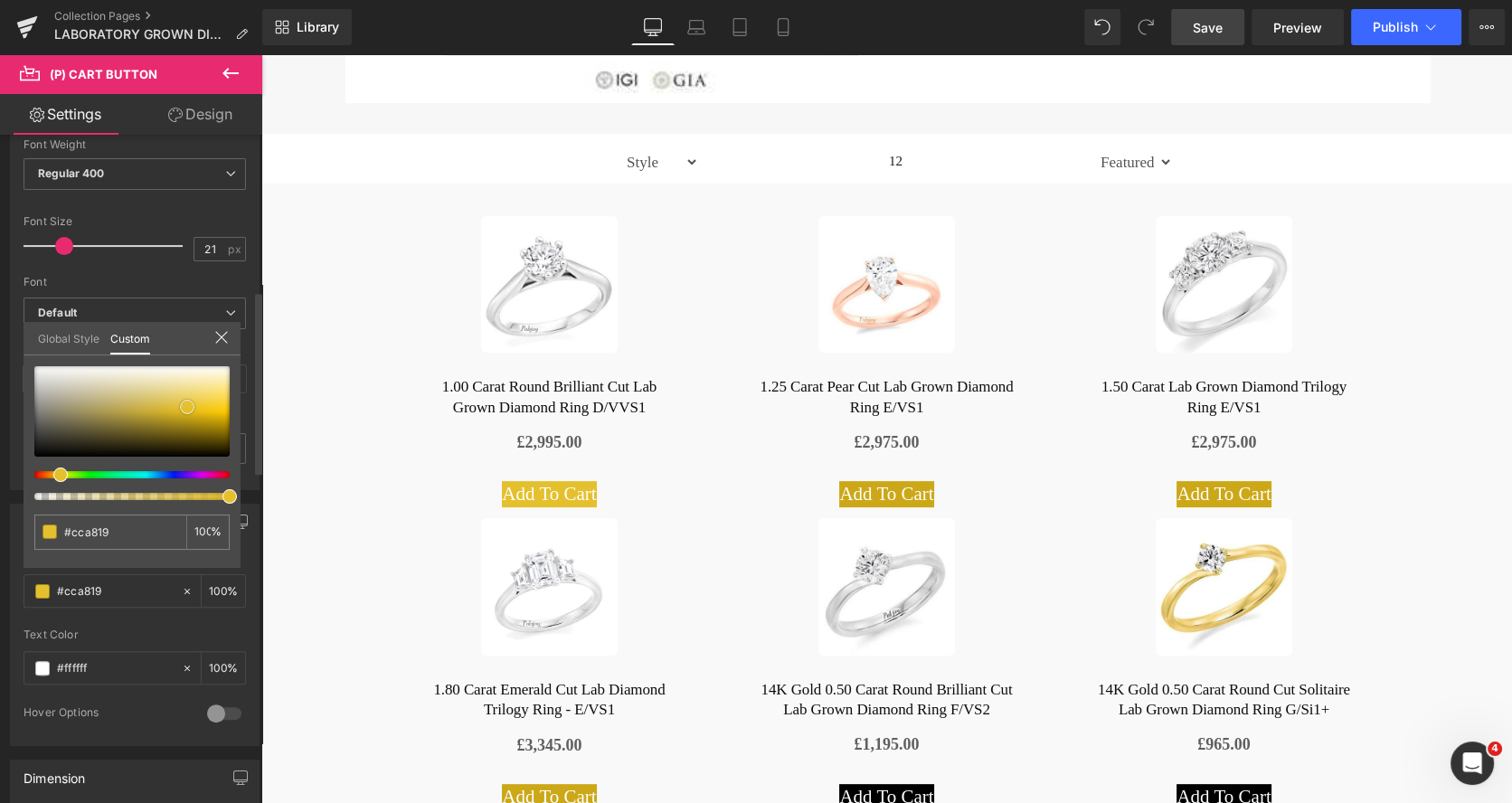
type input "#e5c02e"
type input "#e5c132"
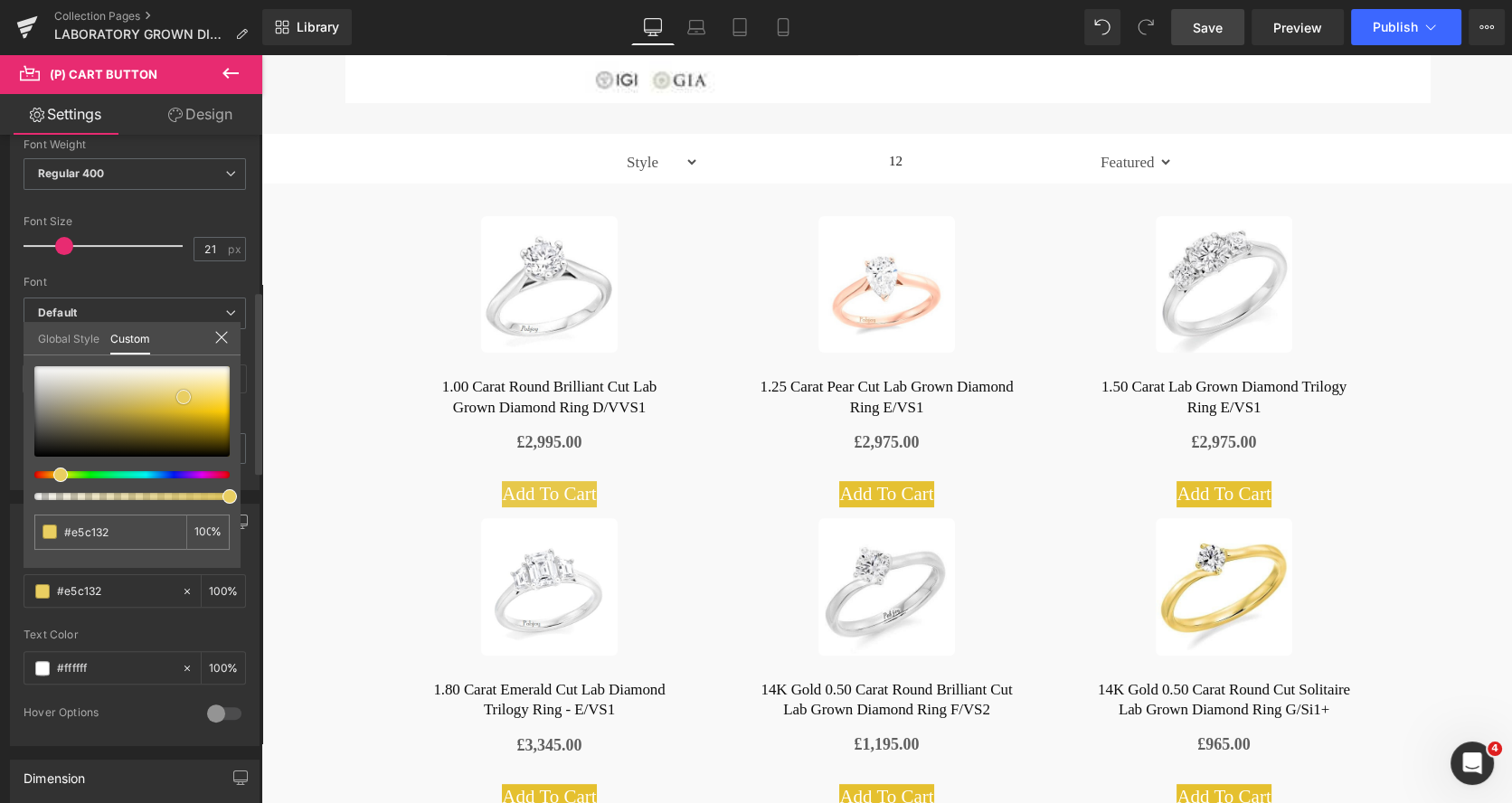
type input "#e7c84a"
type input "#ebcf60"
type input "#edd162"
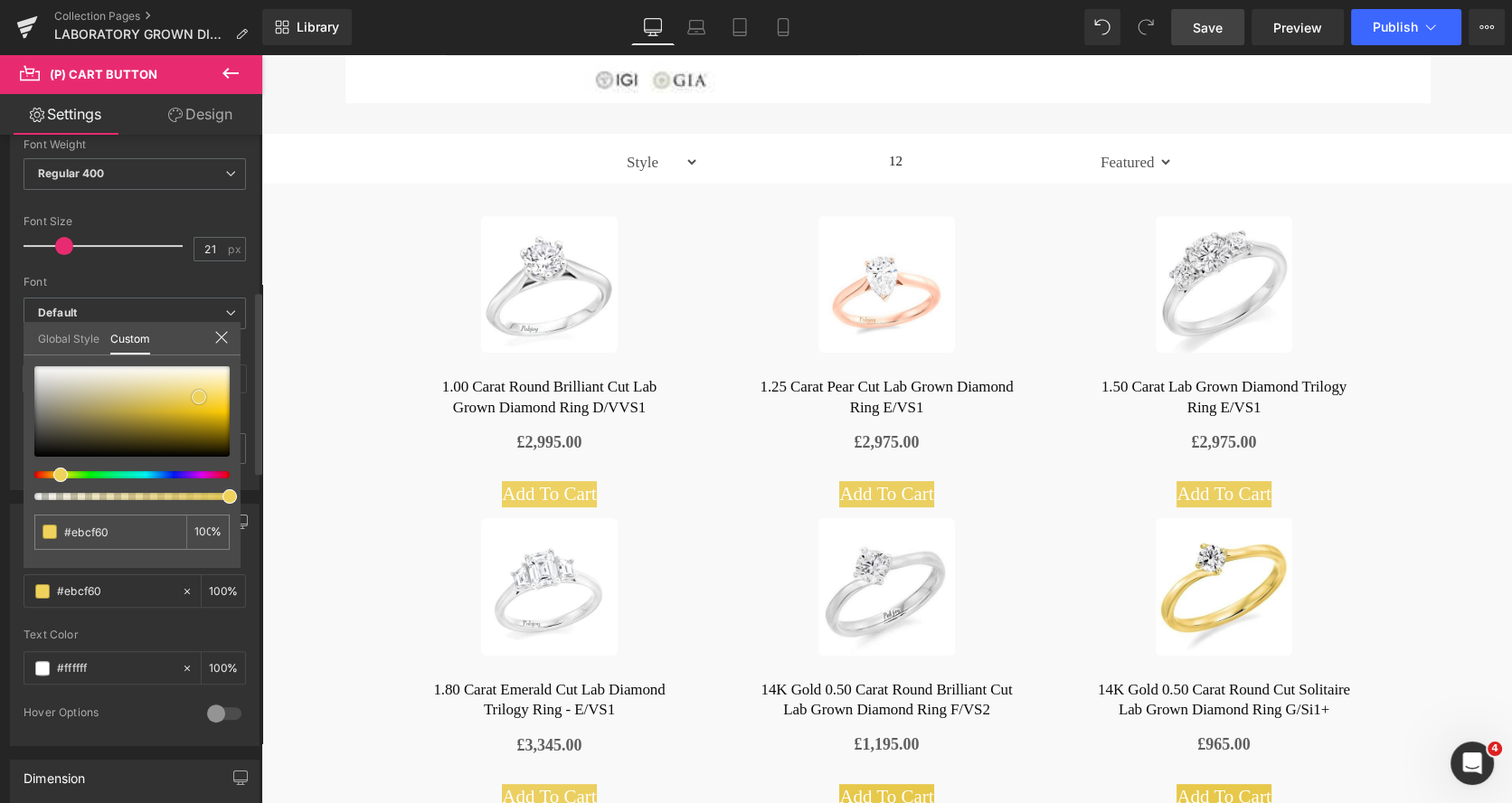
type input "#edd162"
type input "#f0d25a"
type input "#f3d24d"
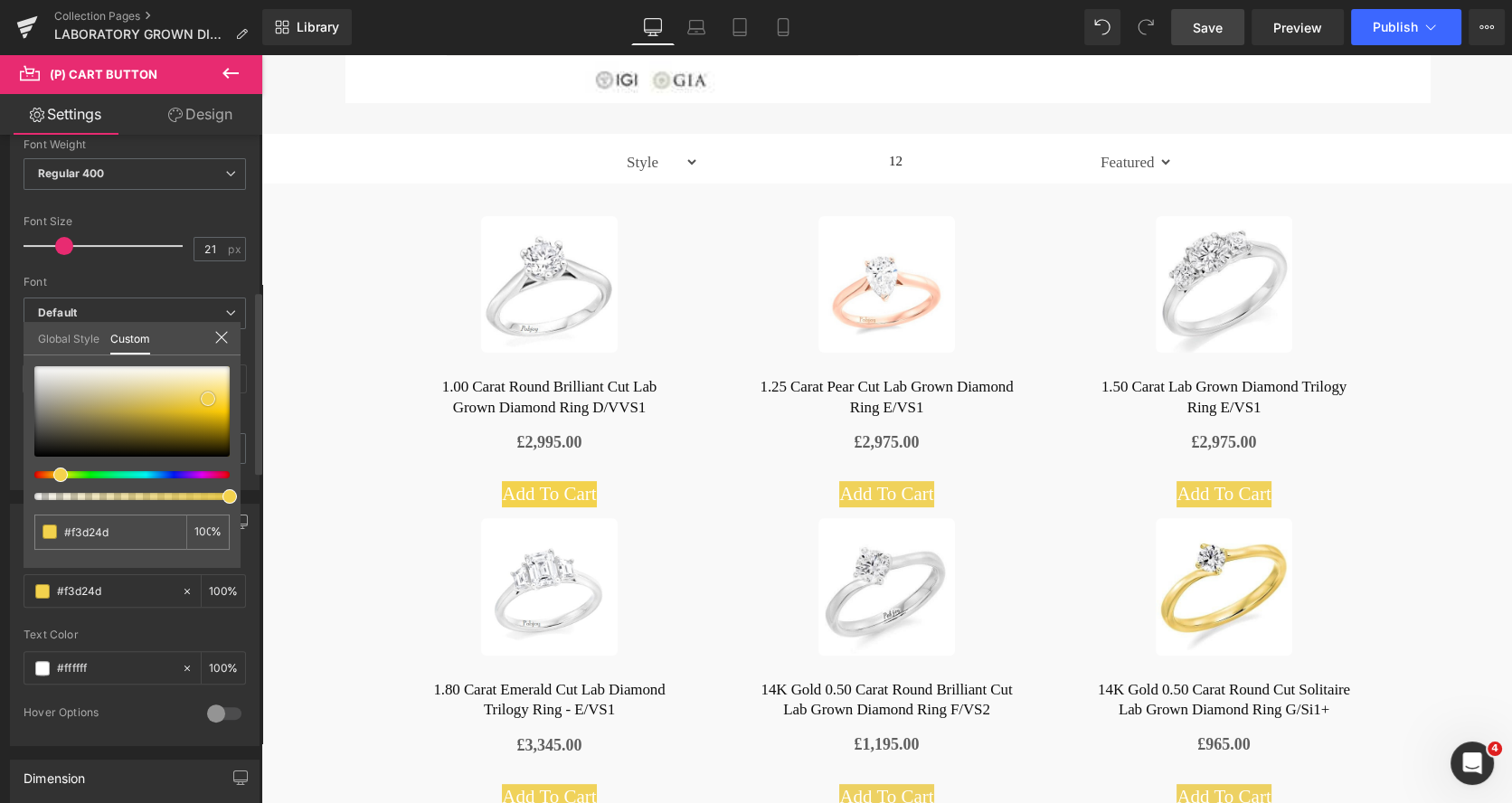
drag, startPoint x: 191, startPoint y: 411, endPoint x: 208, endPoint y: 399, distance: 20.8
click at [208, 399] on div at bounding box center [132, 412] width 196 height 91
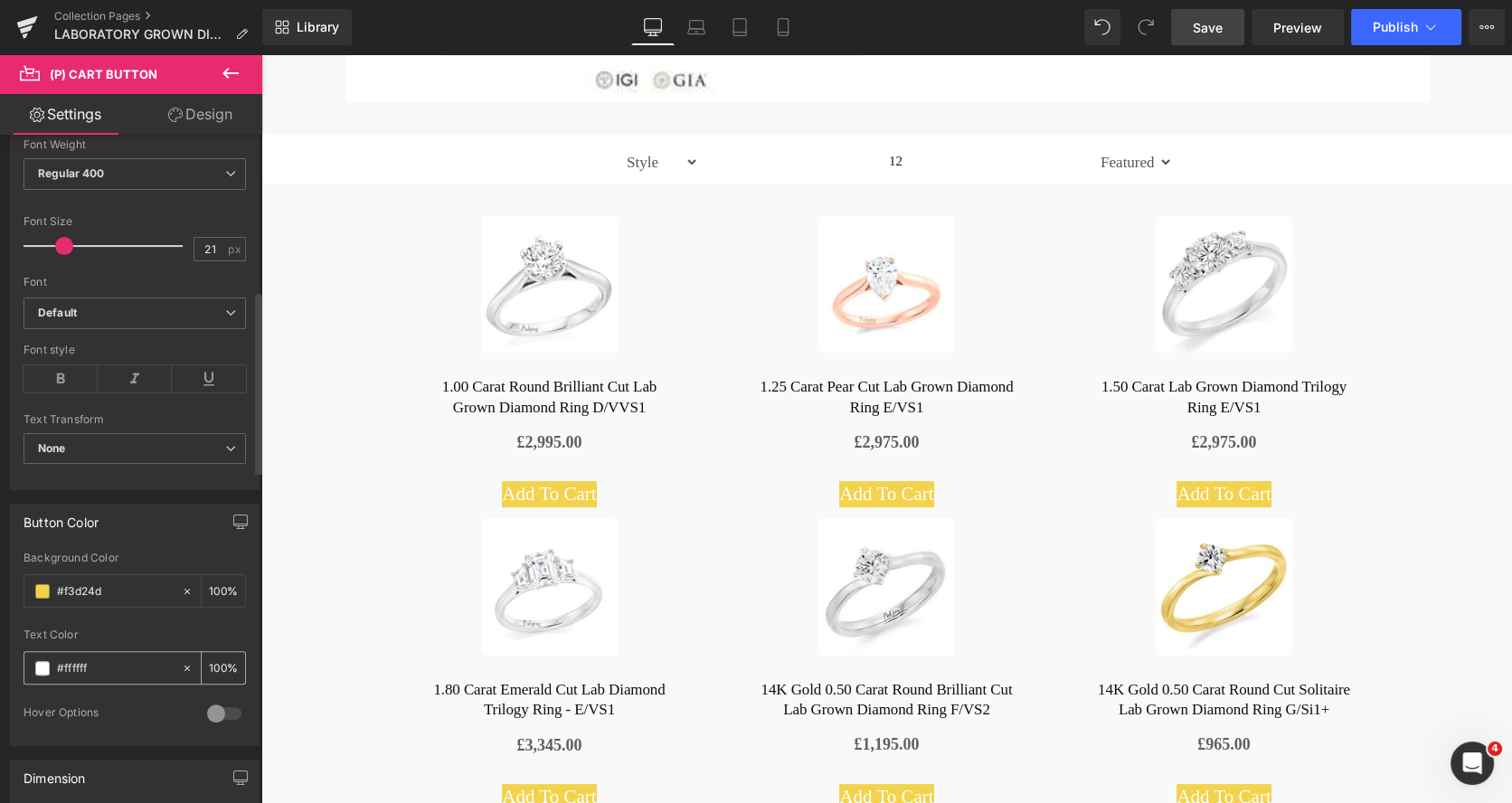
click at [37, 663] on span at bounding box center [42, 668] width 14 height 14
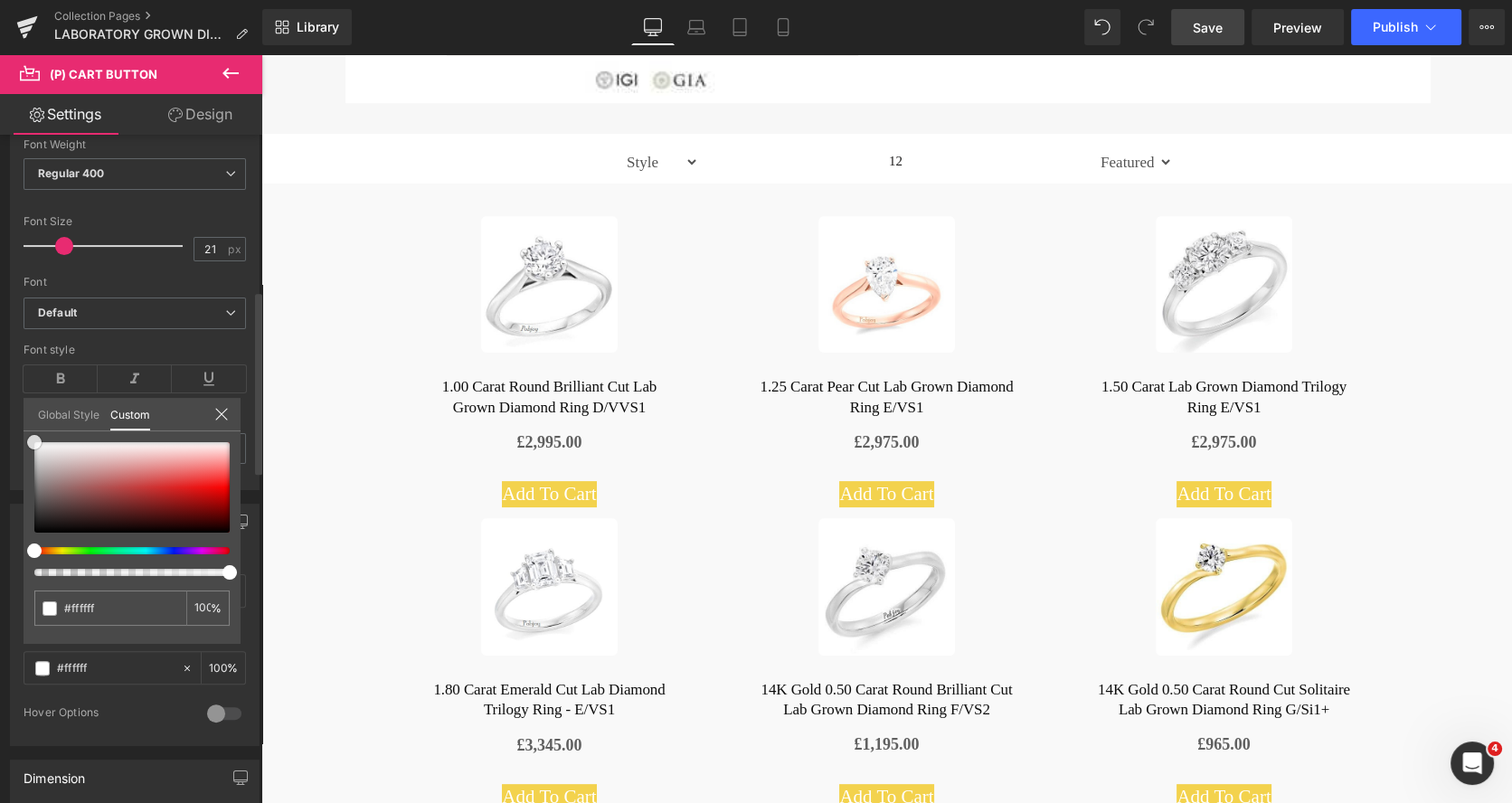
type input "#f7f7f7"
type input "#757575"
type input "#4c4c4c"
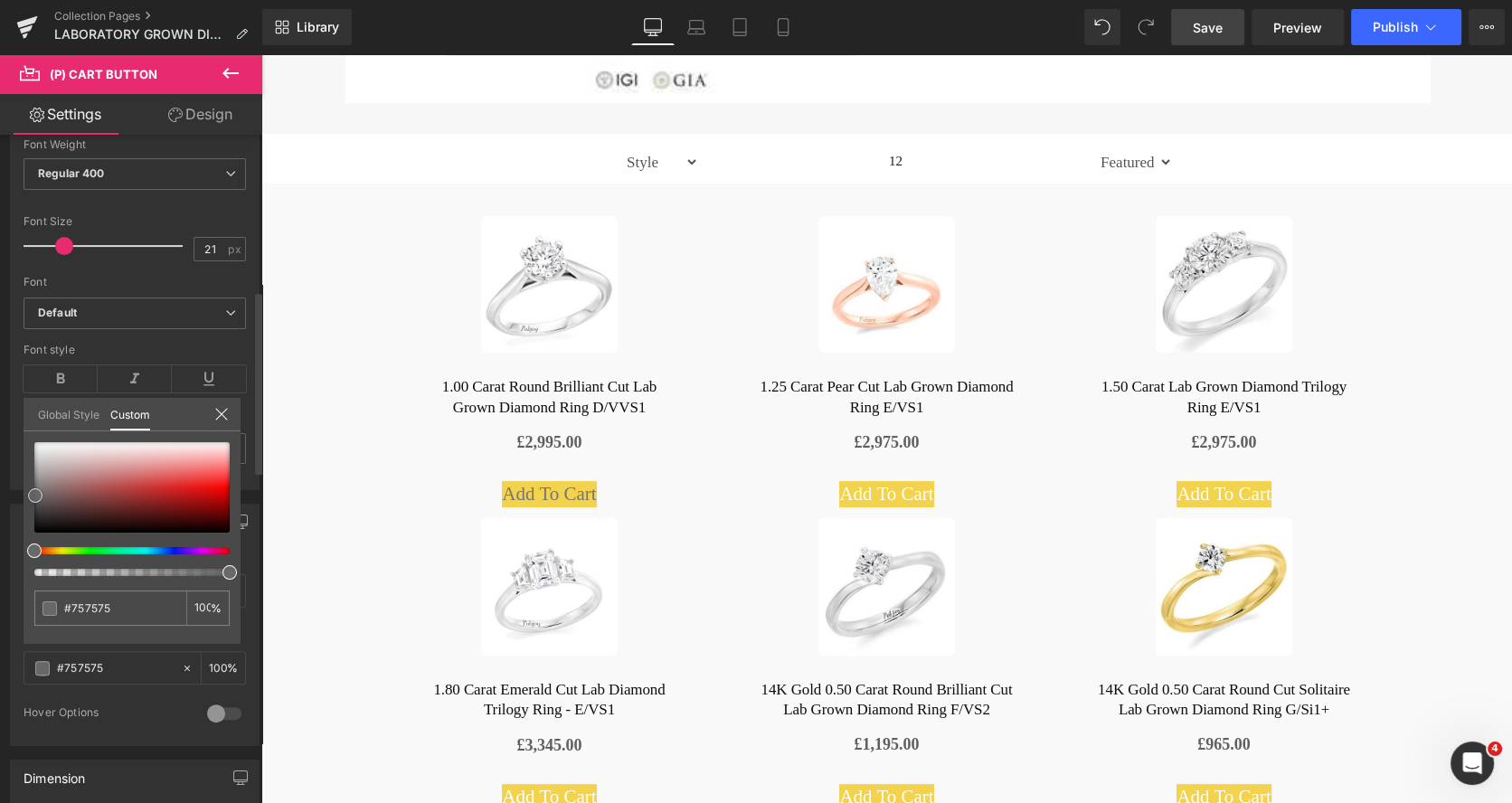
type input "#4c4c4c"
type input "#303030"
type input "#2d2d2d"
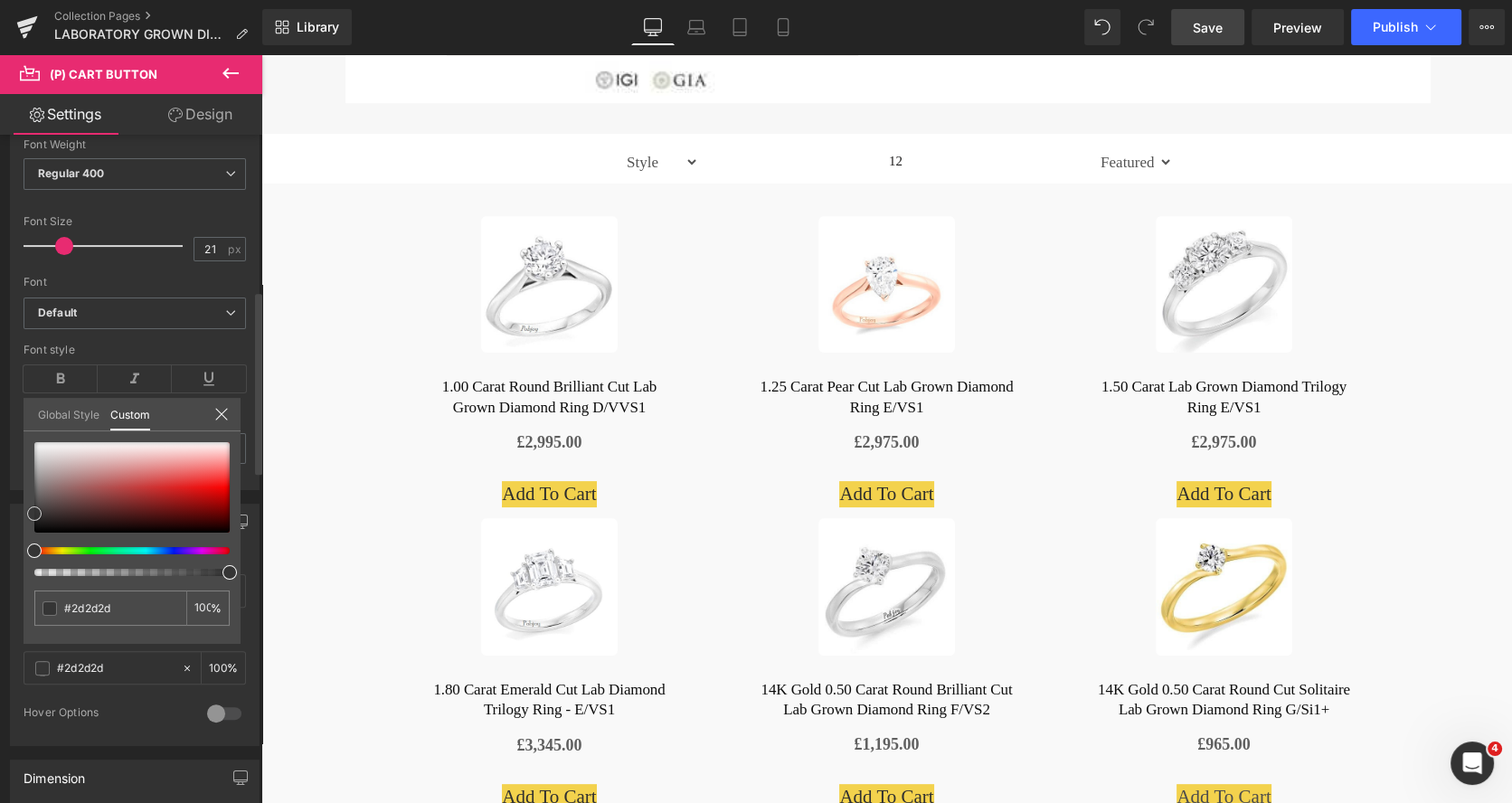
drag, startPoint x: 34, startPoint y: 443, endPoint x: 33, endPoint y: 509, distance: 66.0
click at [28, 515] on span at bounding box center [34, 513] width 14 height 14
type input "#333333"
type input "#353535"
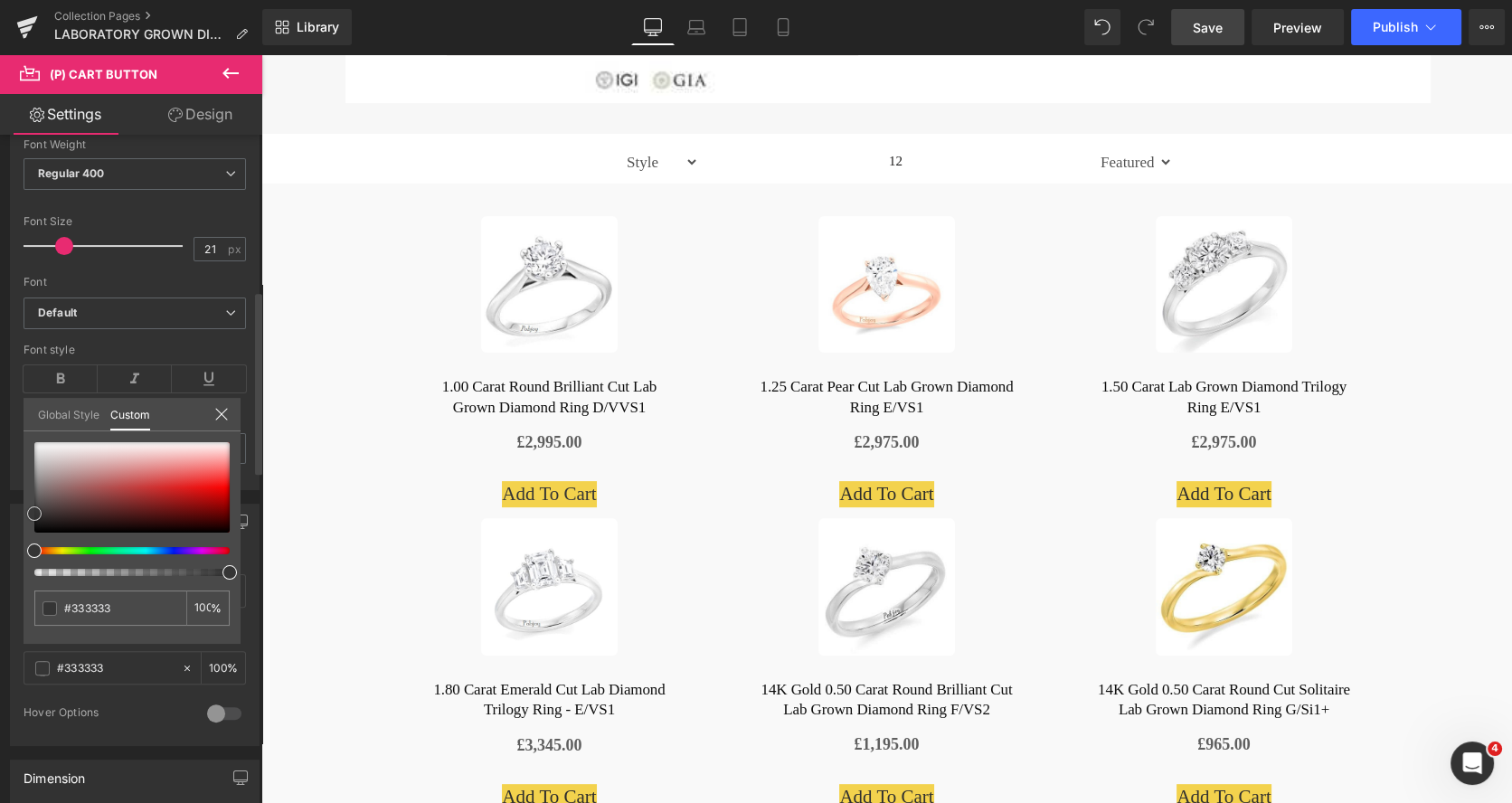
type input "#353535"
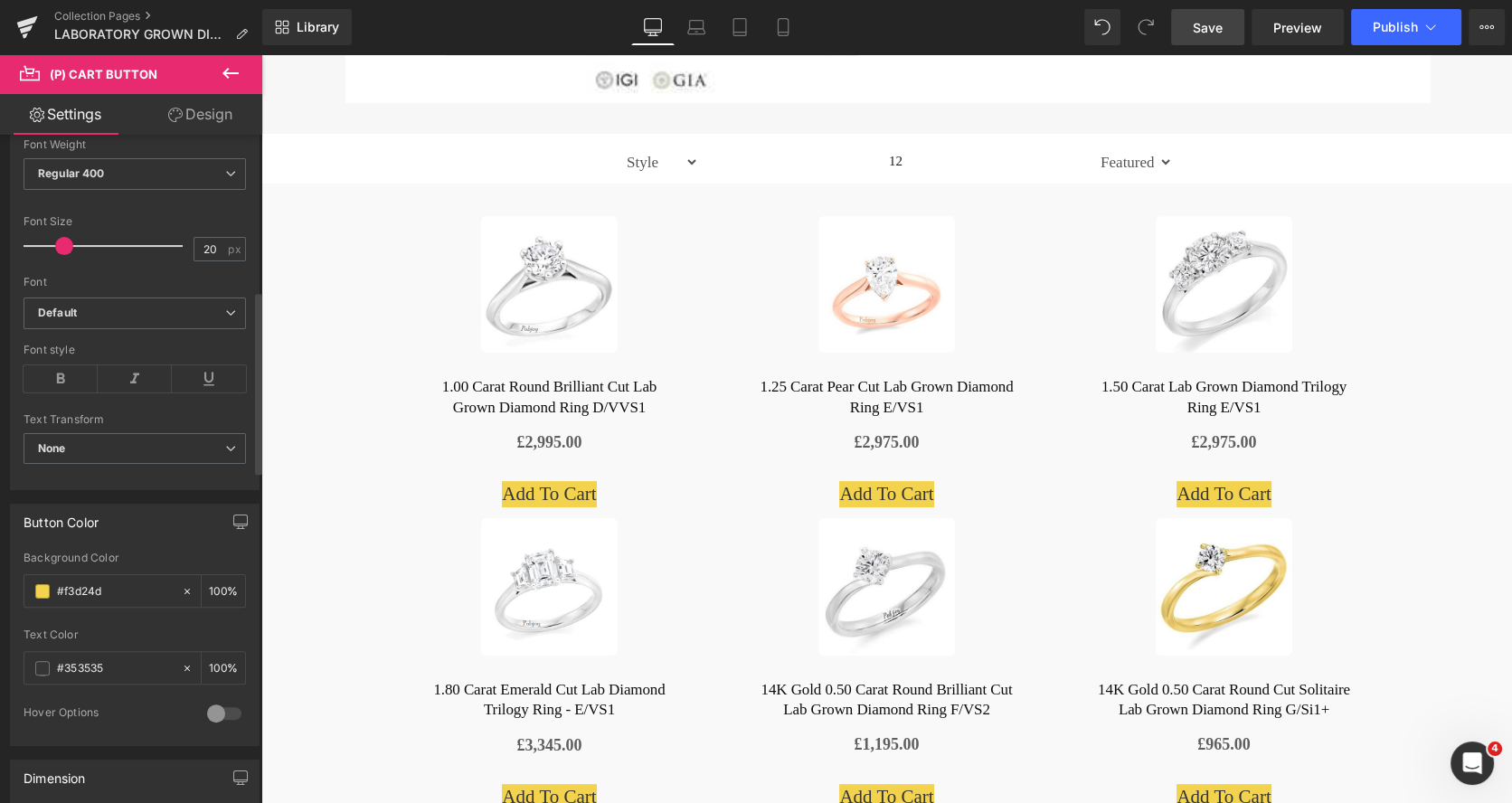
type input "19"
click at [58, 240] on span at bounding box center [61, 246] width 18 height 18
click at [209, 171] on span "Regular 400" at bounding box center [134, 174] width 223 height 32
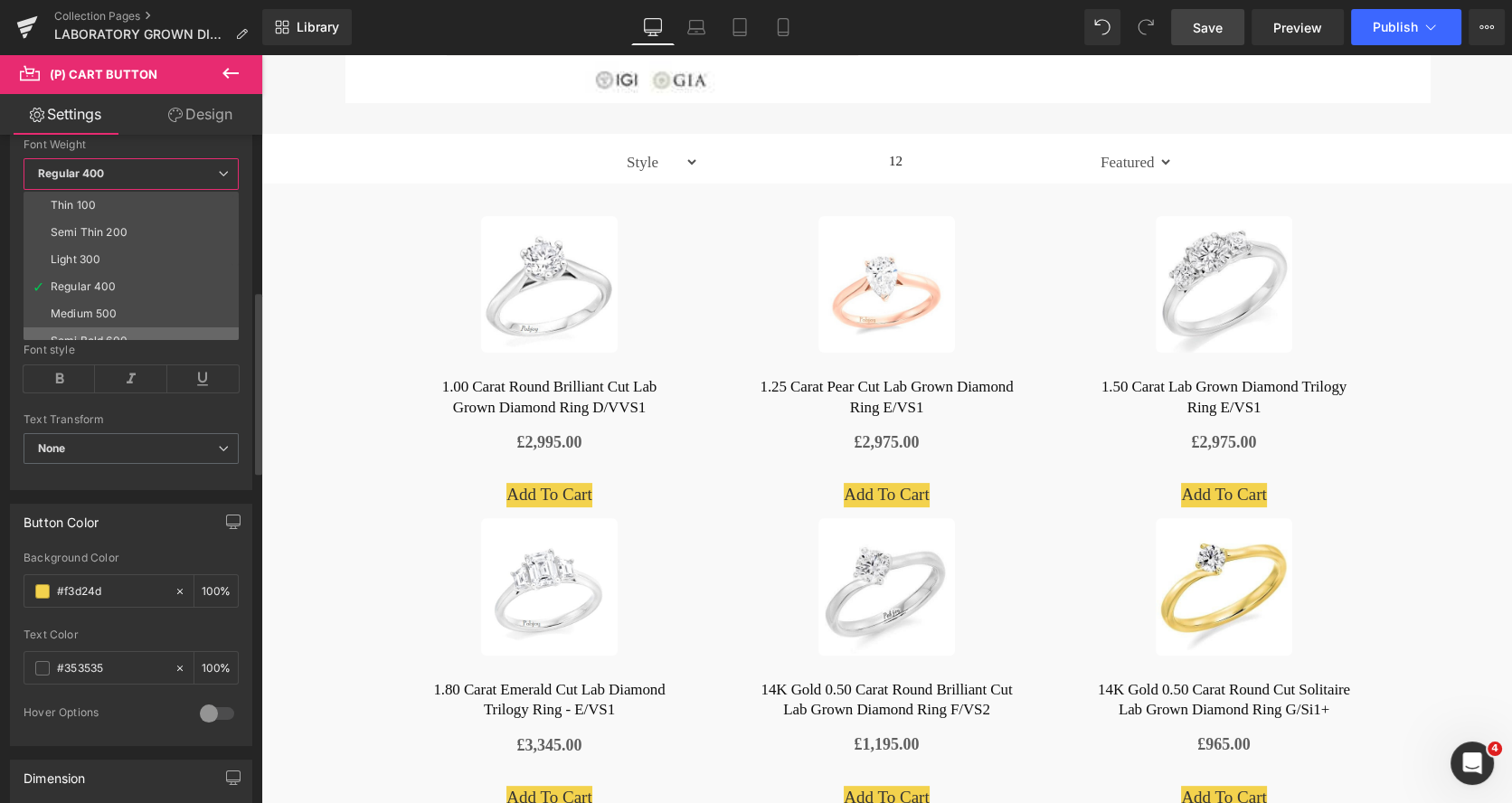
click at [106, 328] on li "Semi Bold 600" at bounding box center [135, 341] width 224 height 27
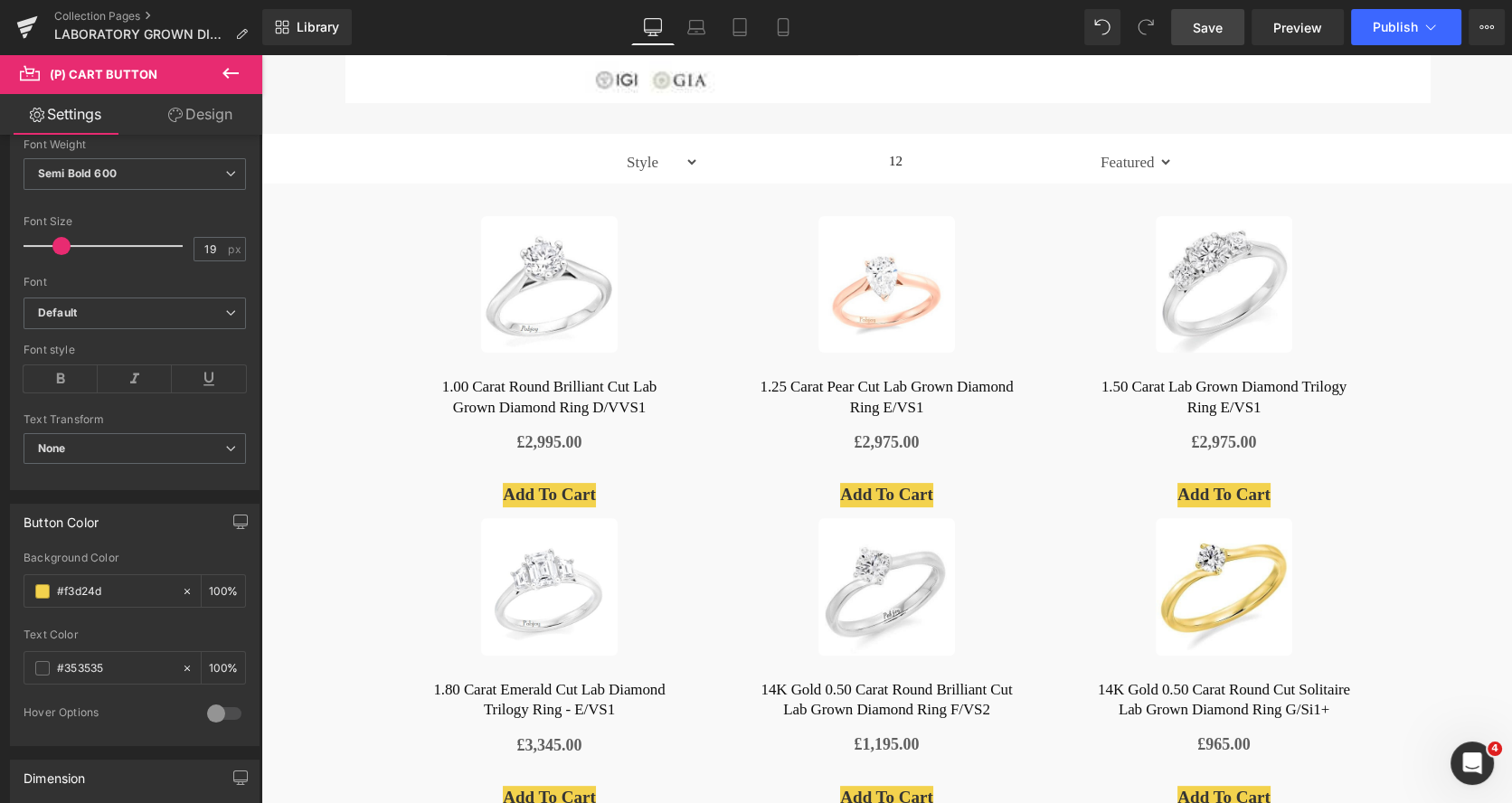
click at [217, 110] on link "Design" at bounding box center [200, 115] width 131 height 40
click at [0, 0] on div "Spacing" at bounding box center [0, 0] width 0 height 0
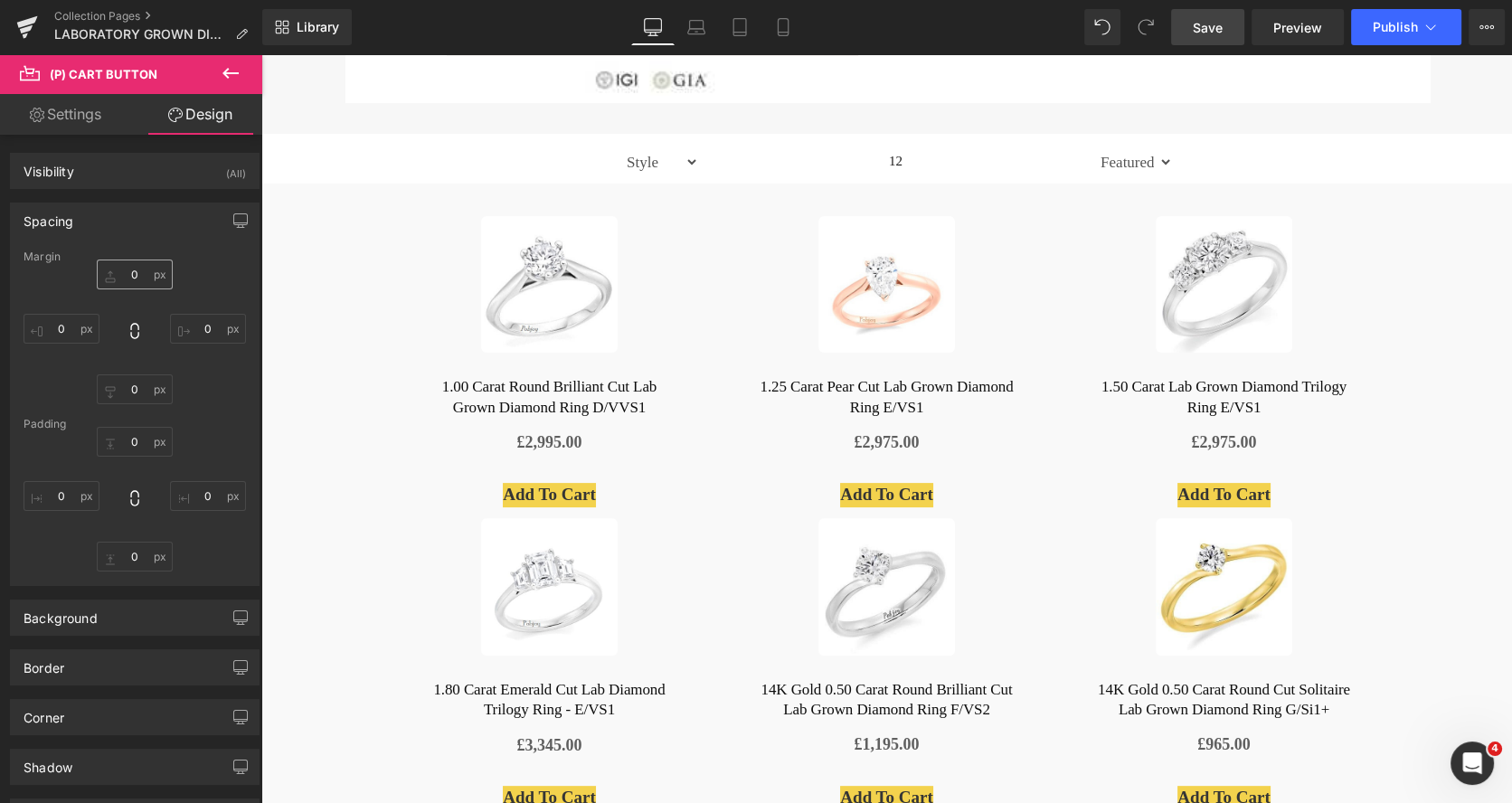
type input "0"
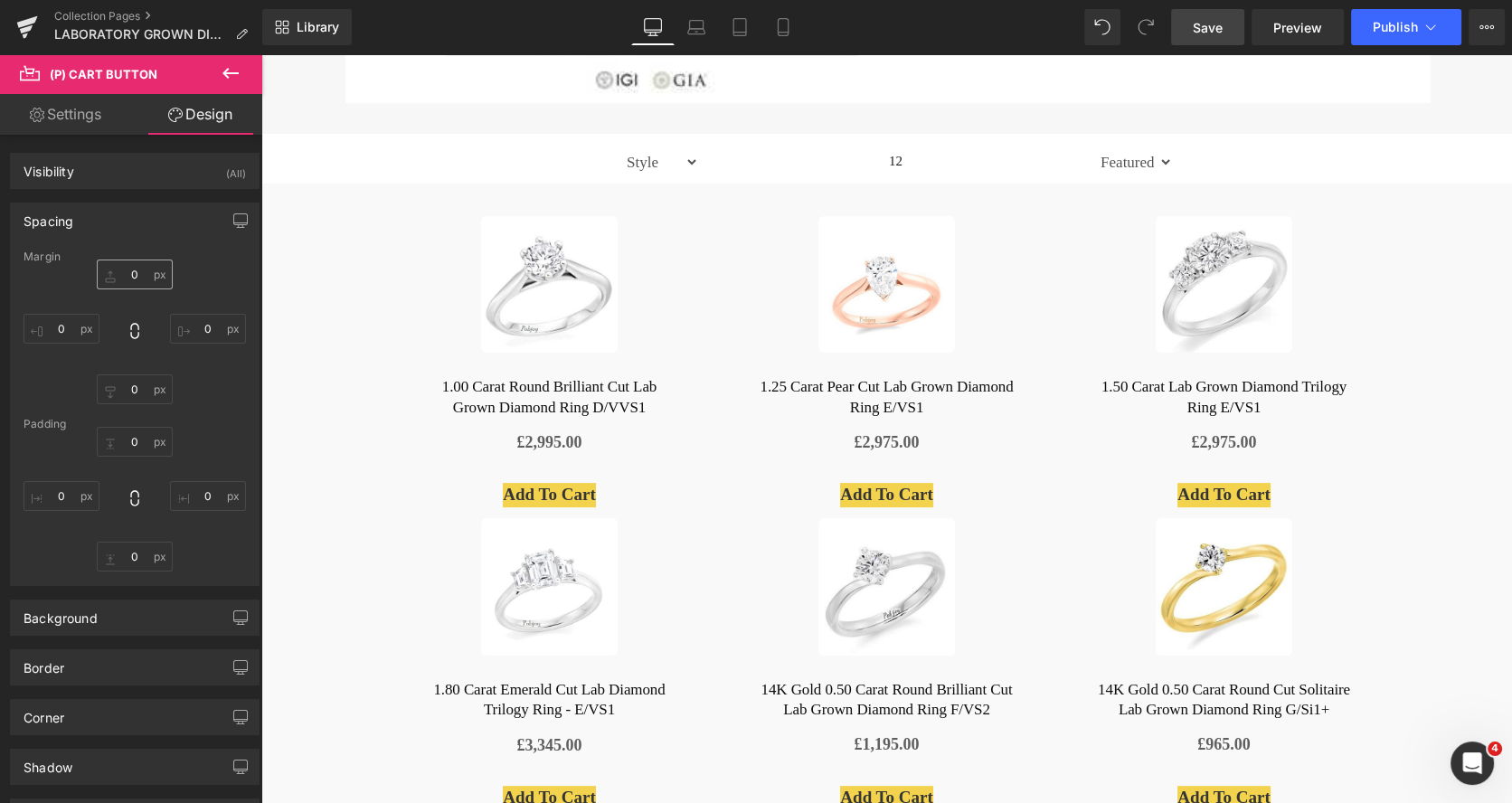
type input "0"
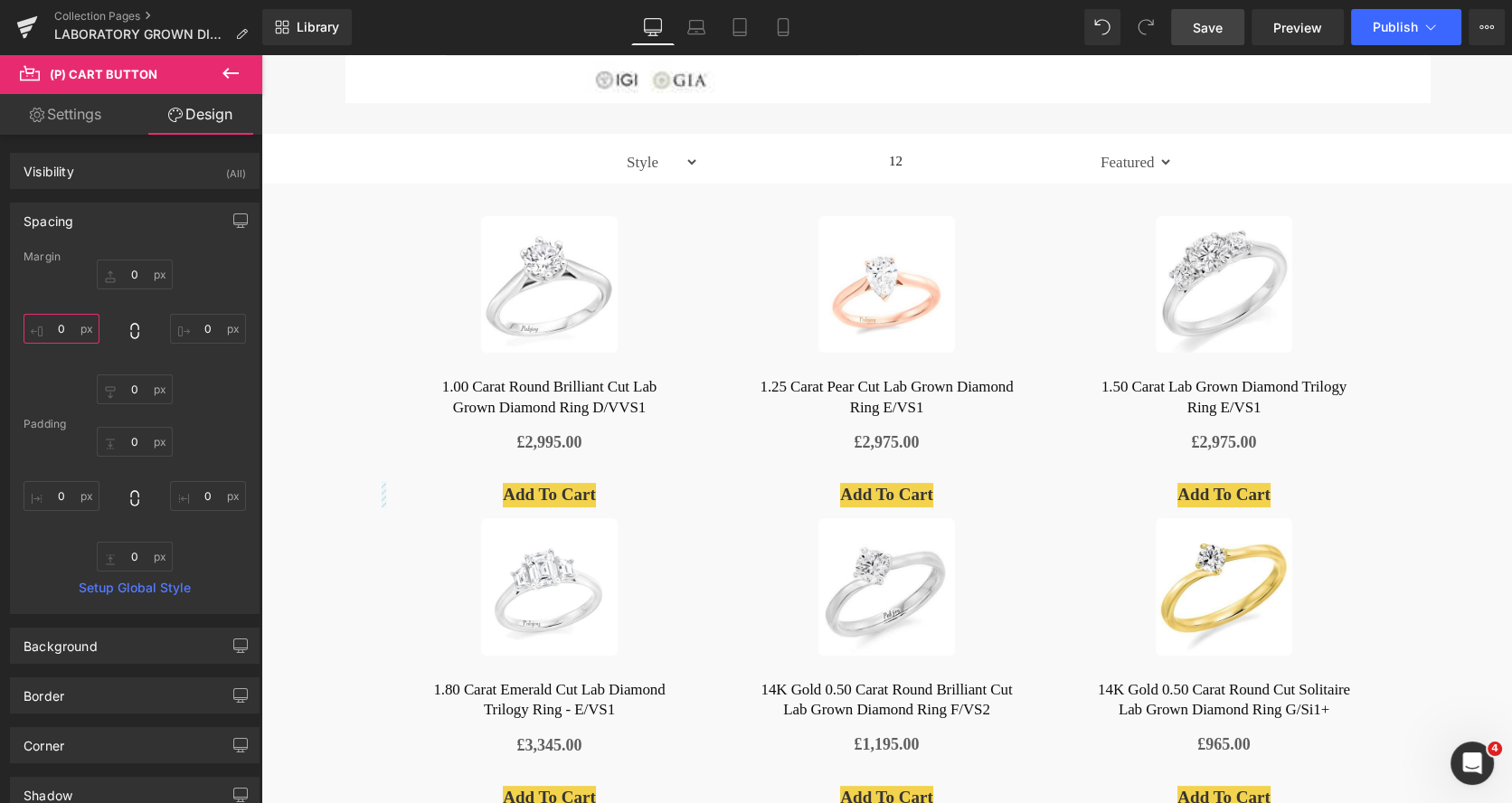
click at [66, 329] on input "0" at bounding box center [61, 329] width 76 height 30
type input "12"
click at [203, 331] on input "0" at bounding box center [207, 329] width 76 height 30
type input "1"
click at [67, 329] on input "12" at bounding box center [61, 329] width 76 height 30
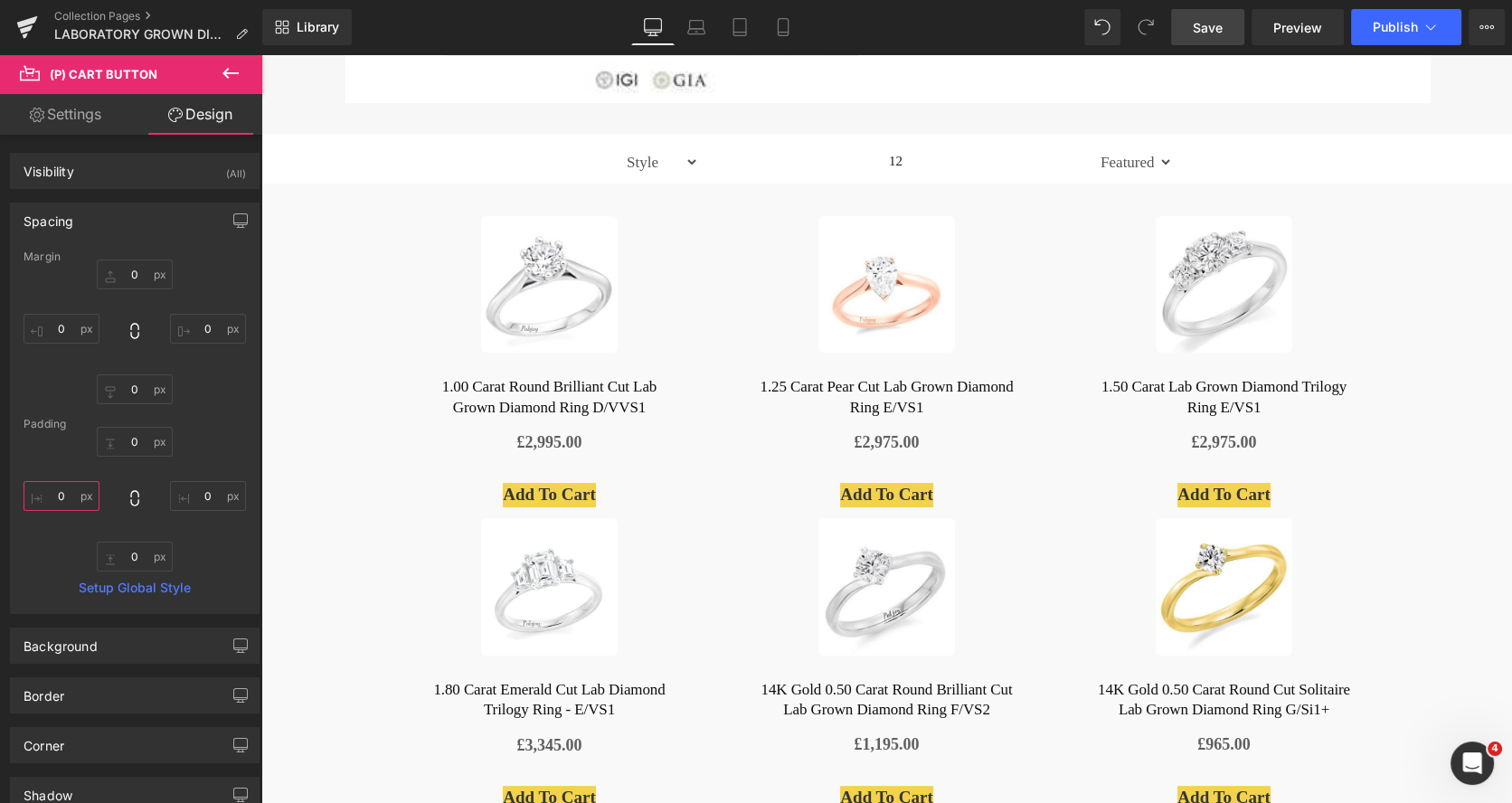
click at [49, 490] on input "0" at bounding box center [61, 495] width 76 height 30
type input "12"
click at [184, 493] on input "0" at bounding box center [207, 495] width 76 height 30
type input "12"
click at [124, 435] on input "0" at bounding box center [134, 442] width 76 height 30
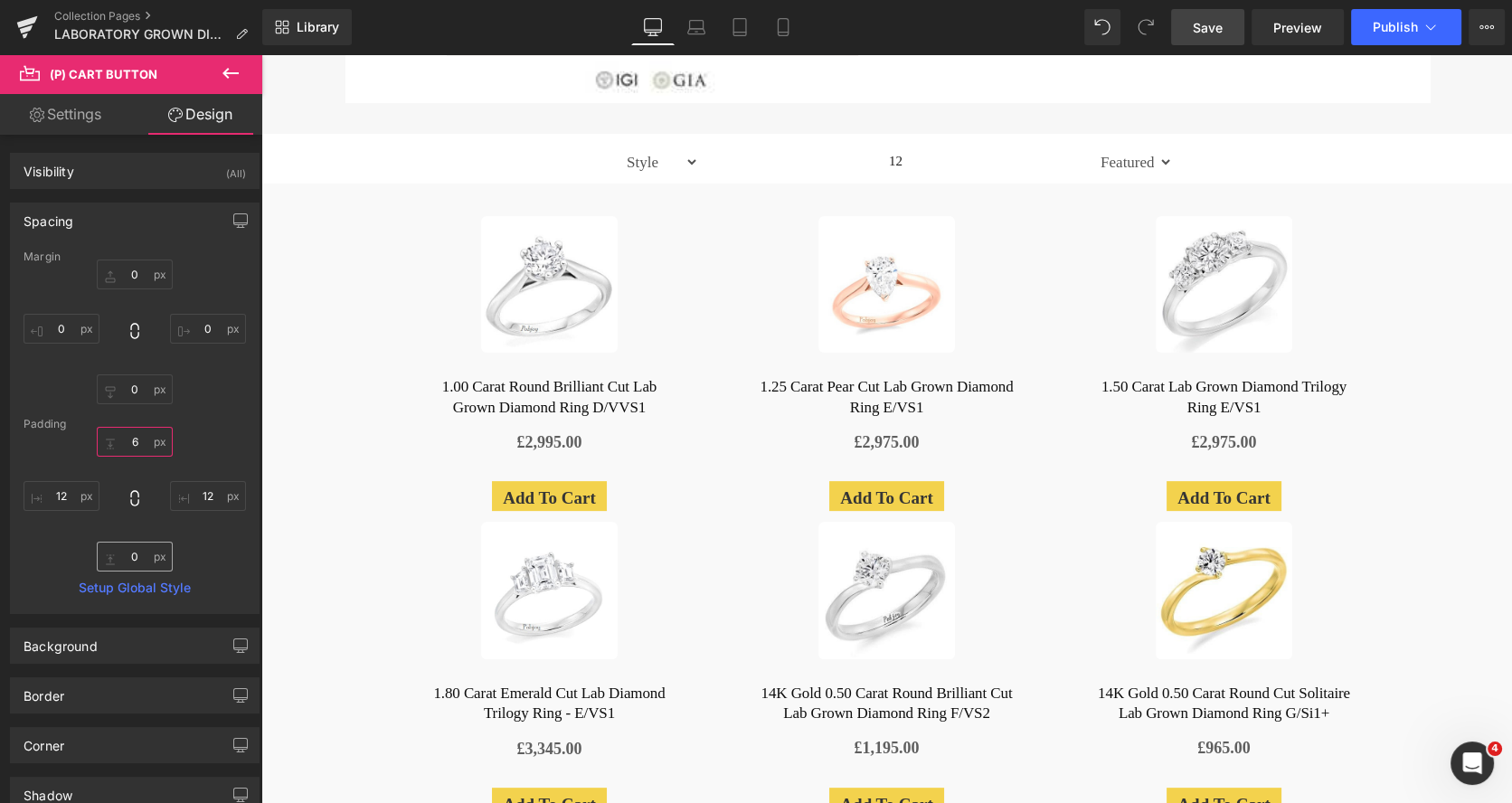
type input "6"
click at [135, 557] on input "0" at bounding box center [134, 556] width 76 height 30
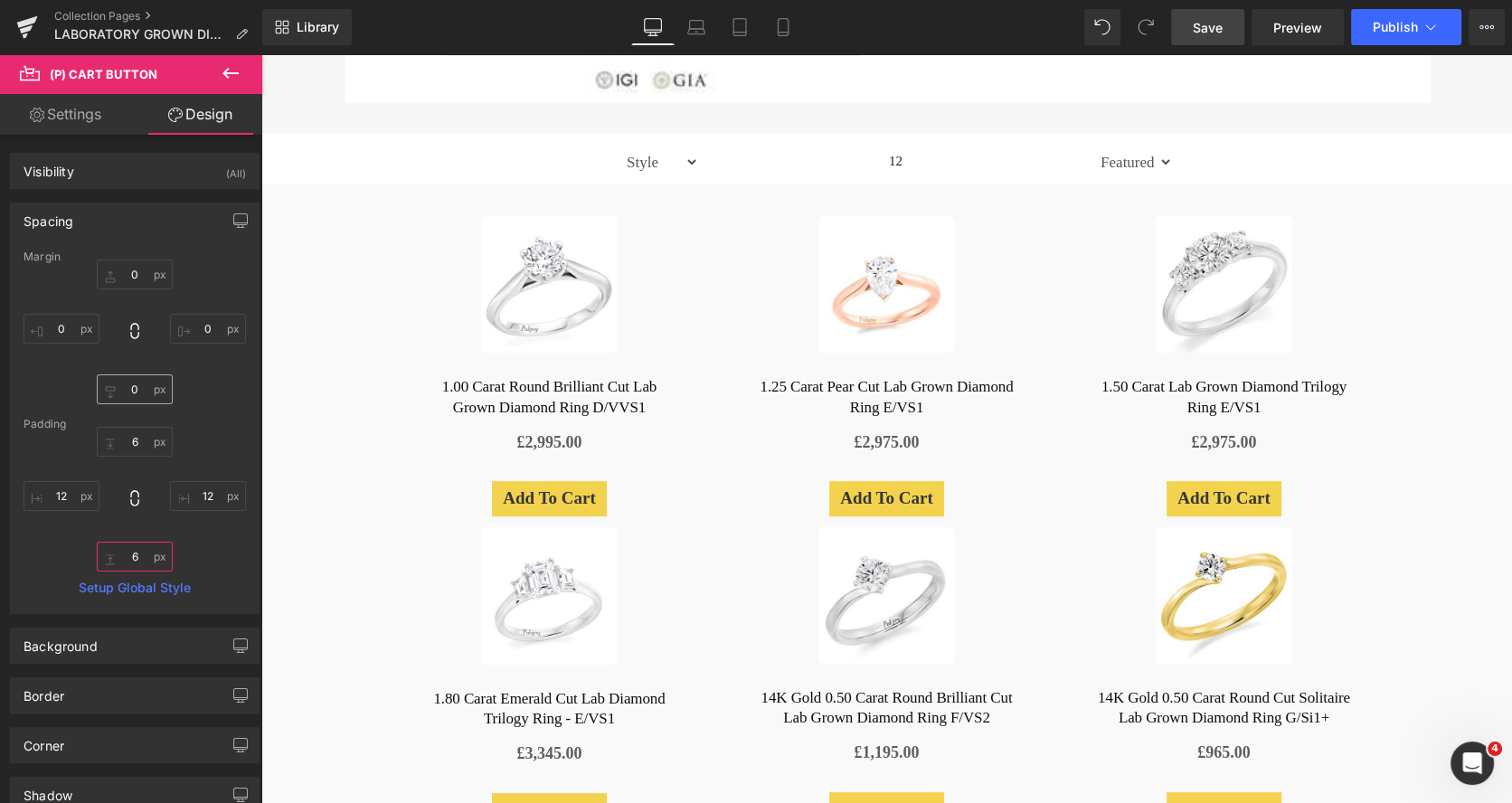
type input "6"
click at [144, 390] on input "0" at bounding box center [134, 388] width 76 height 30
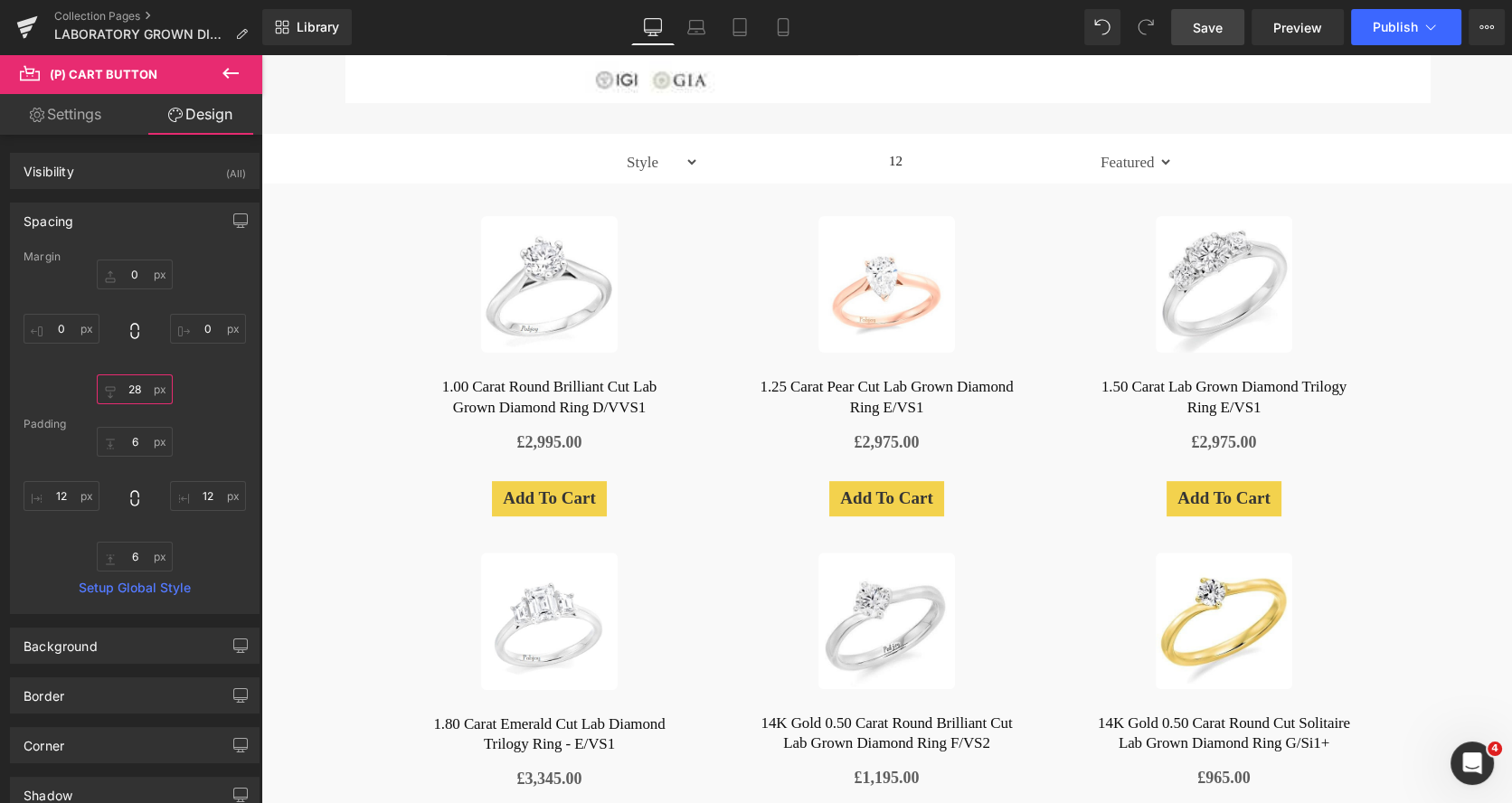
type input "2"
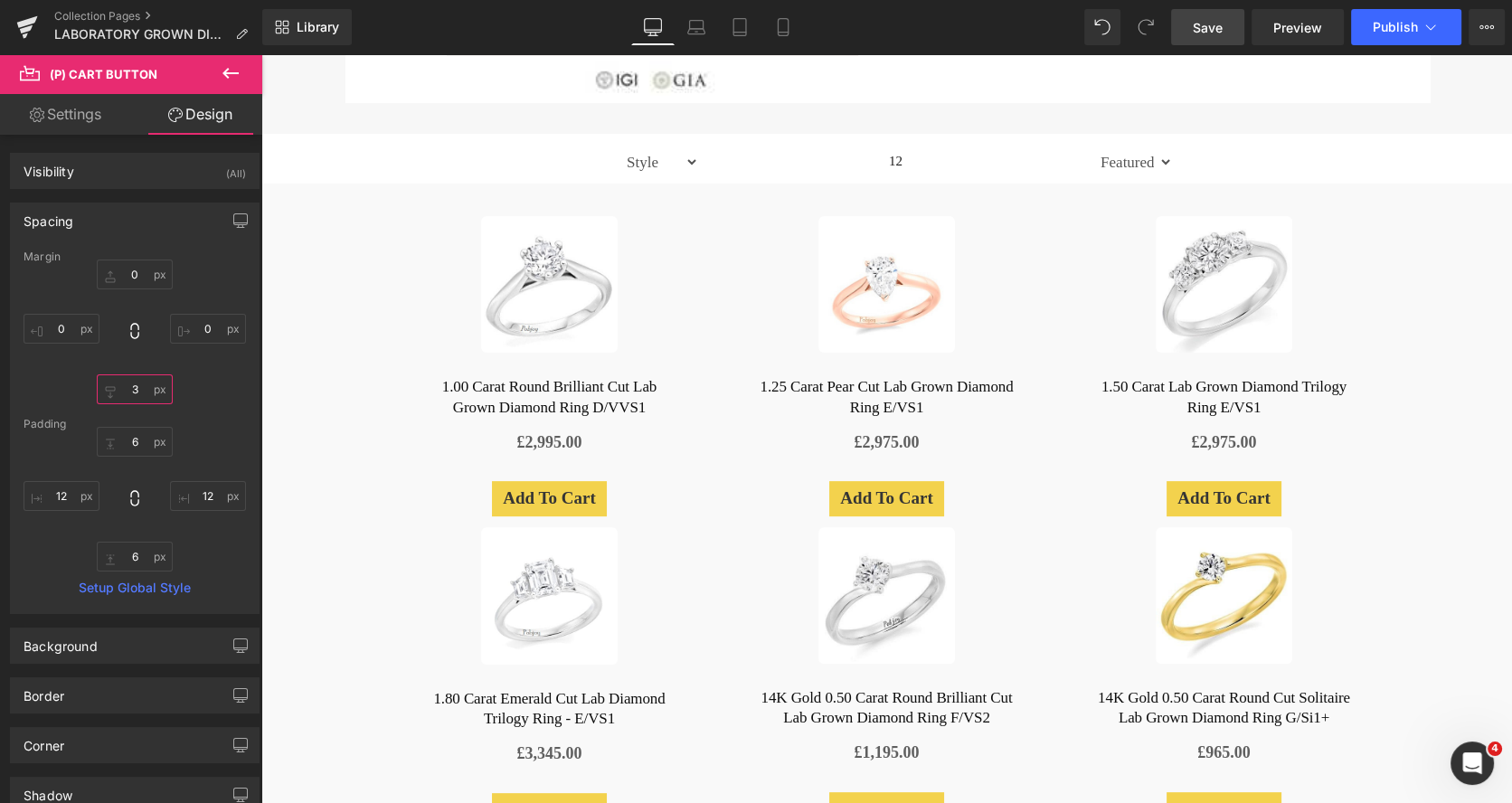
type input "32"
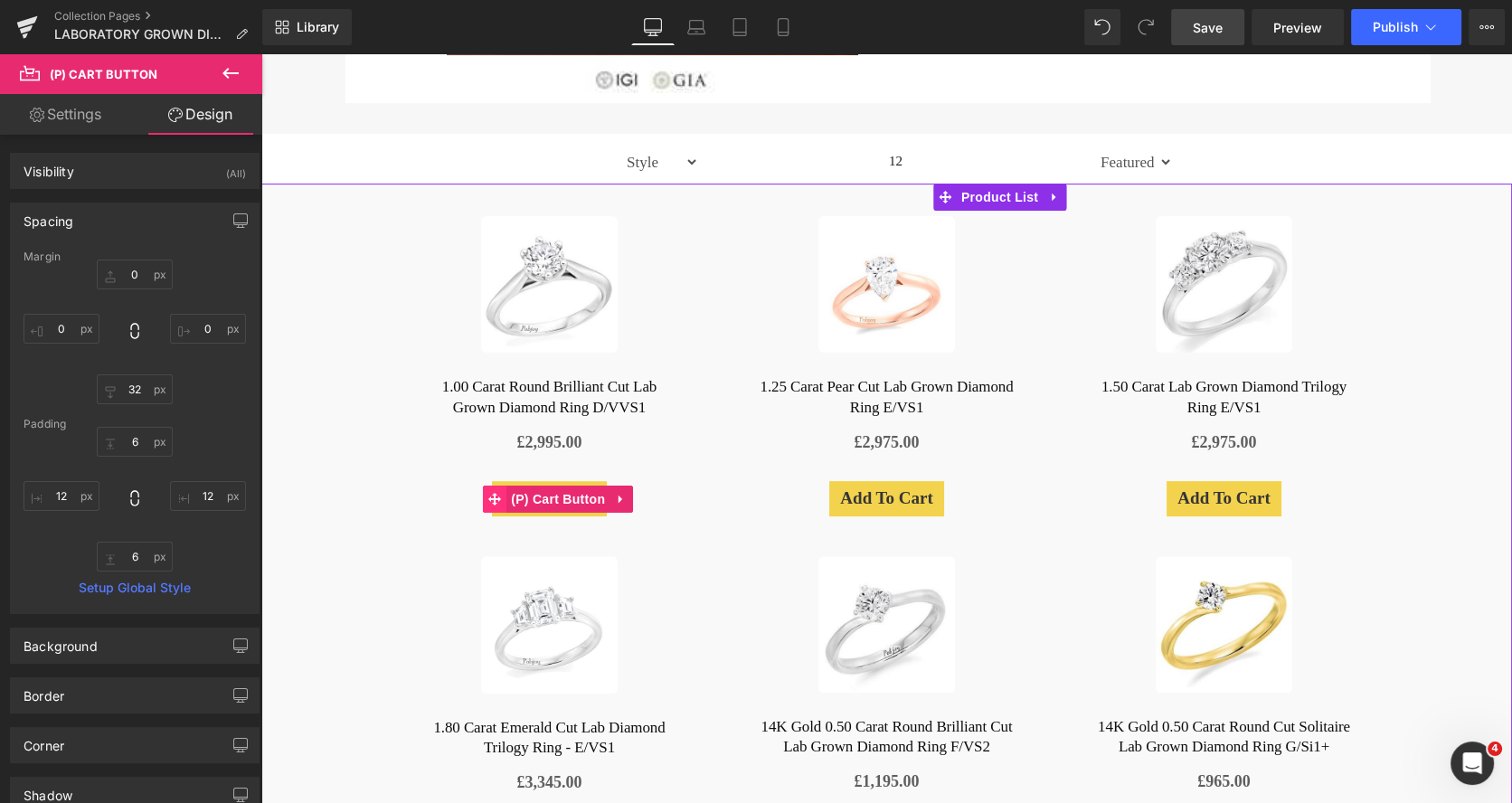
click at [493, 493] on icon at bounding box center [494, 498] width 13 height 13
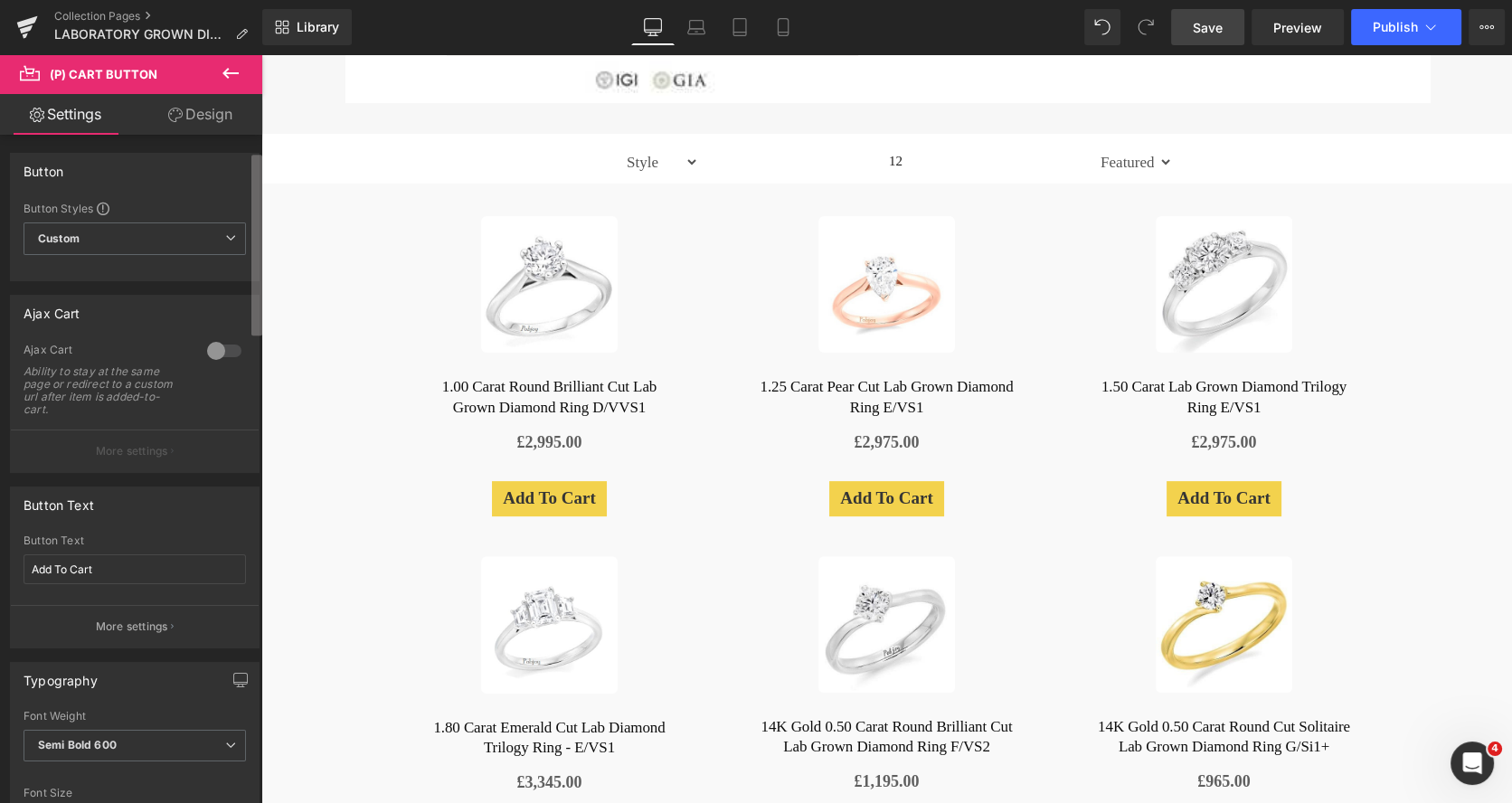
scroll to position [704, 0]
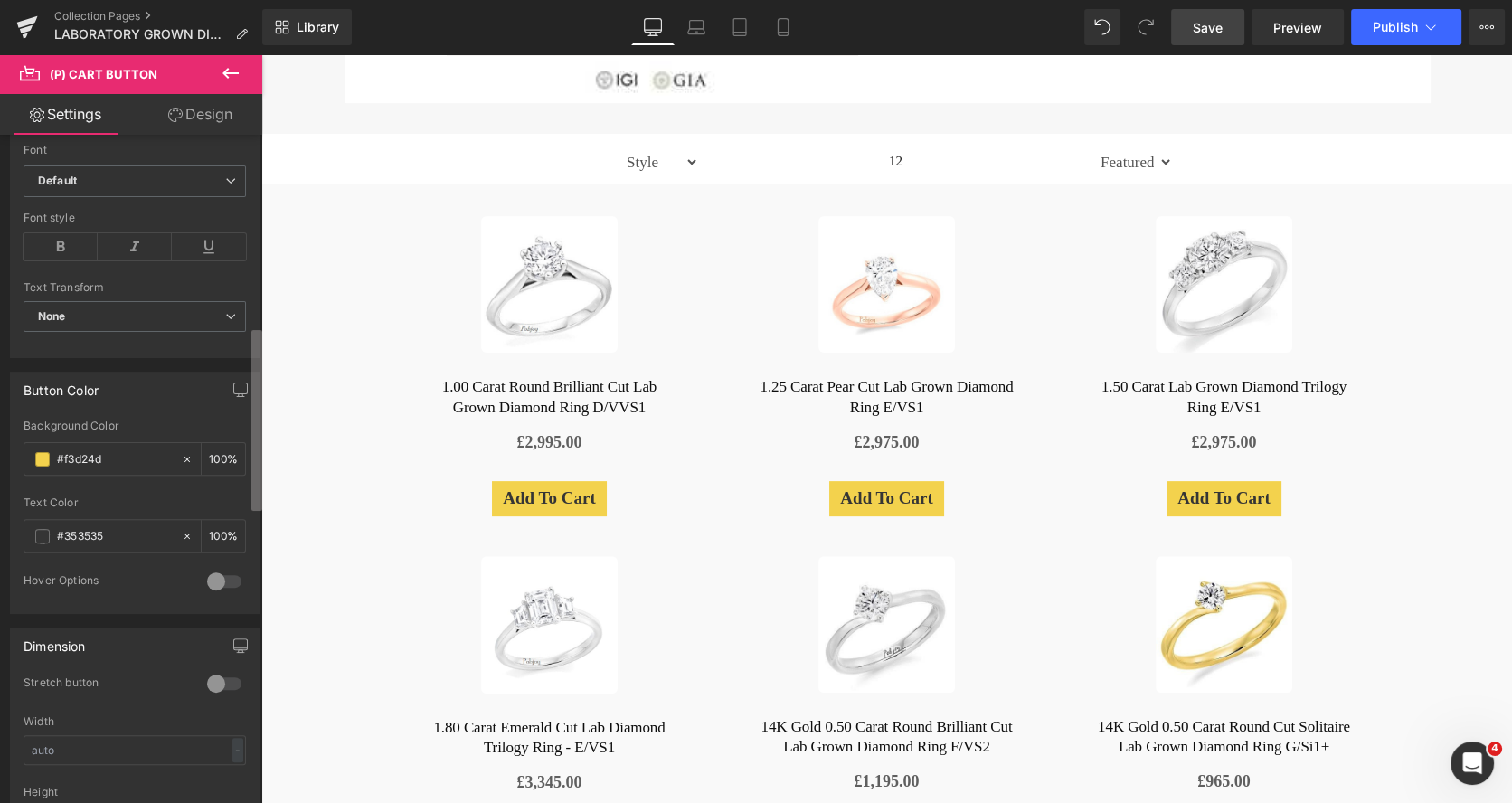
click at [252, 388] on b at bounding box center [256, 420] width 11 height 181
click at [37, 454] on span at bounding box center [42, 459] width 14 height 14
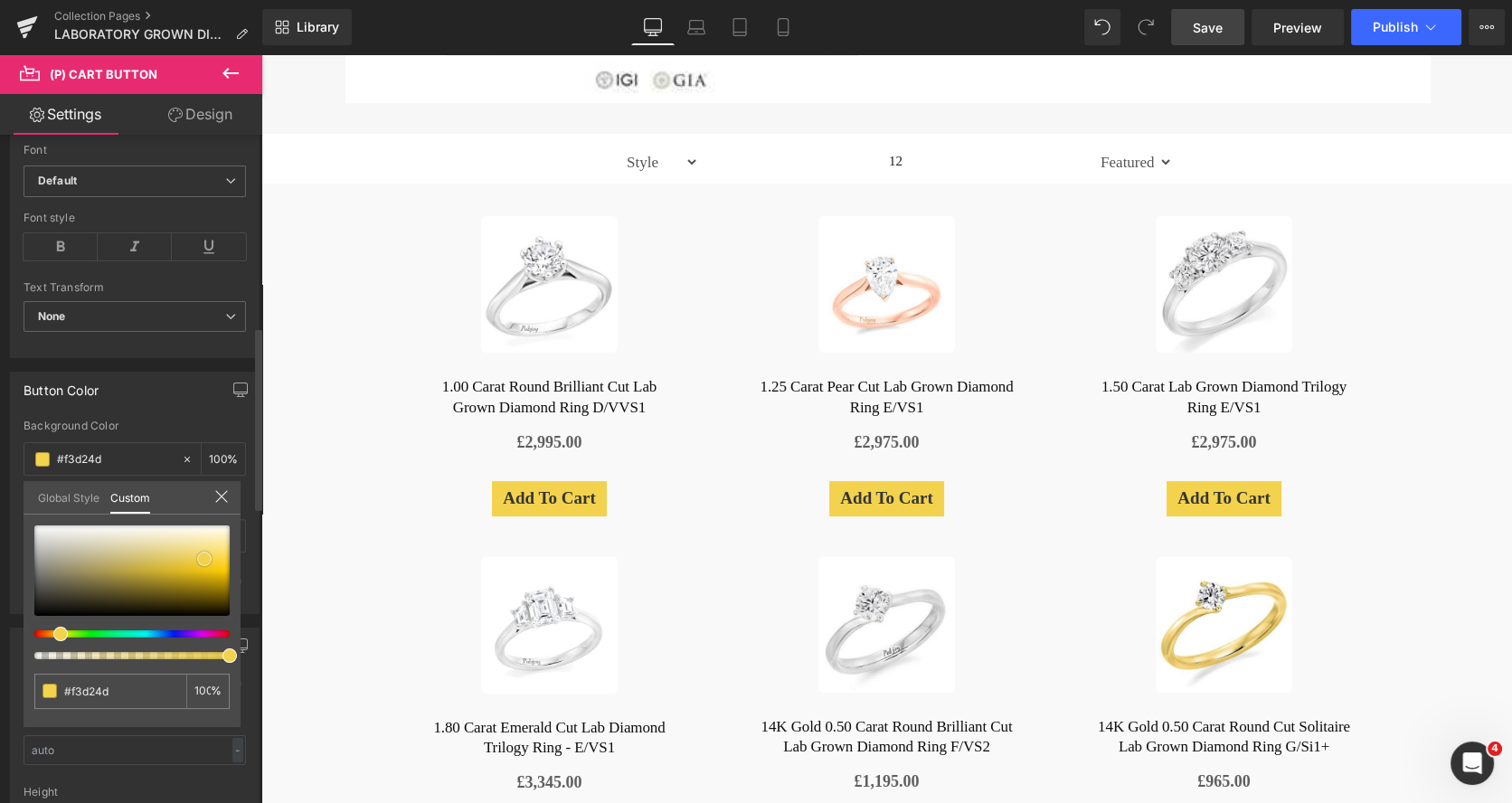
type input "#f1d14f"
type input "#f4d451"
type input "#f6d654"
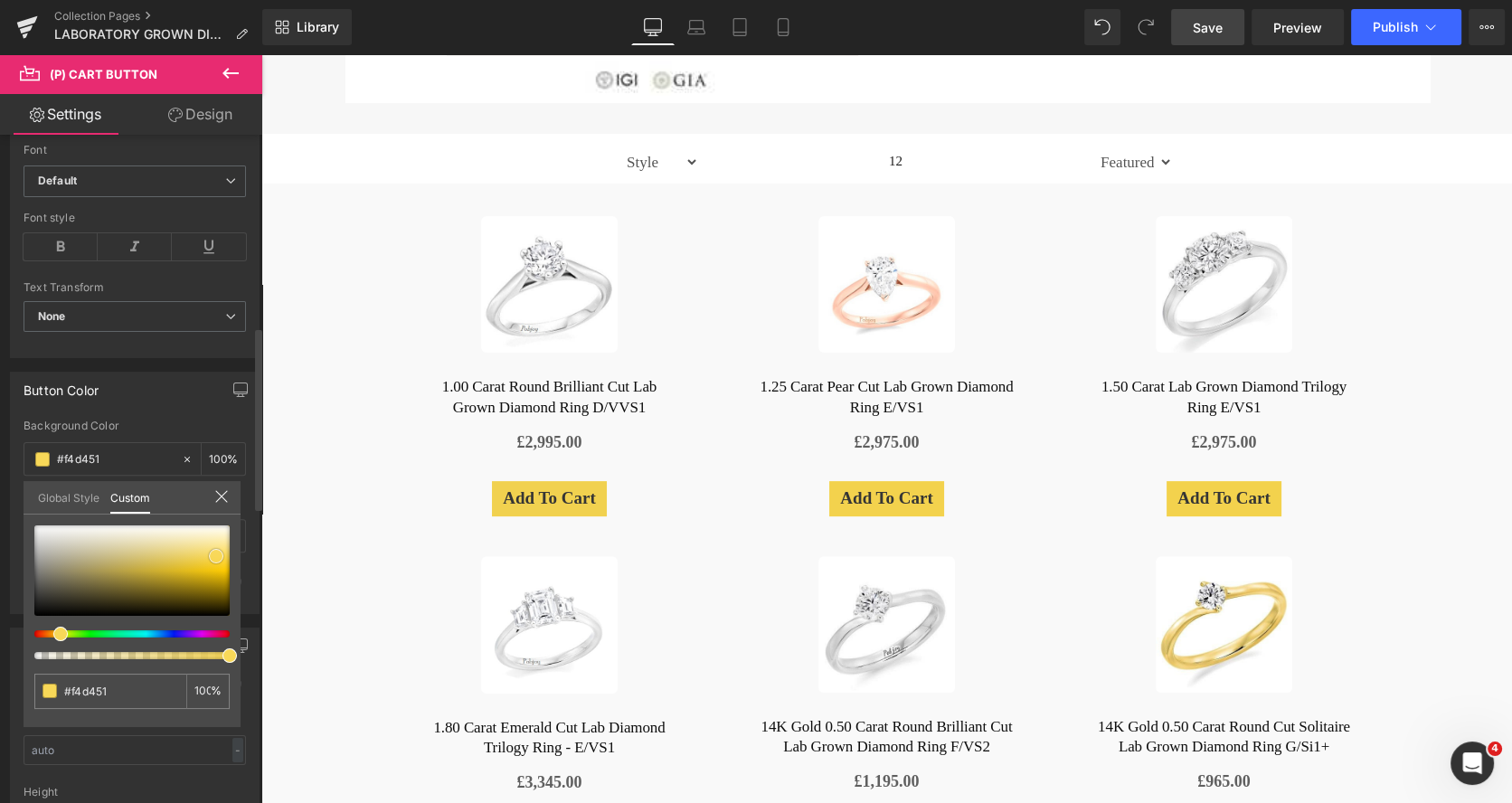
type input "#f6d654"
type input "#f8d95d"
type input "#f8d752"
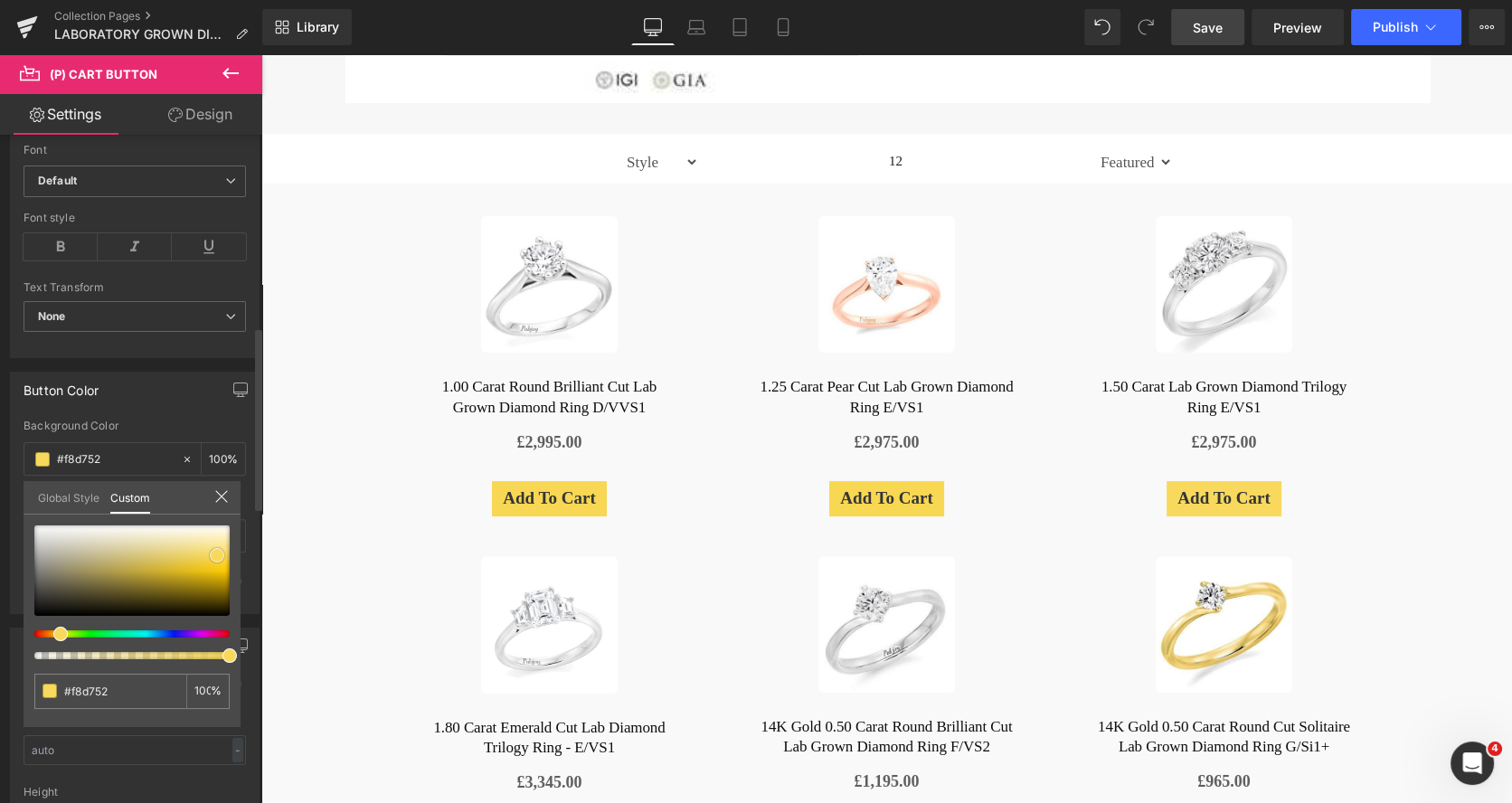
type input "#f7d753"
drag, startPoint x: 201, startPoint y: 553, endPoint x: 215, endPoint y: 549, distance: 14.6
click at [215, 549] on span at bounding box center [218, 555] width 14 height 14
type input "#f9d95c"
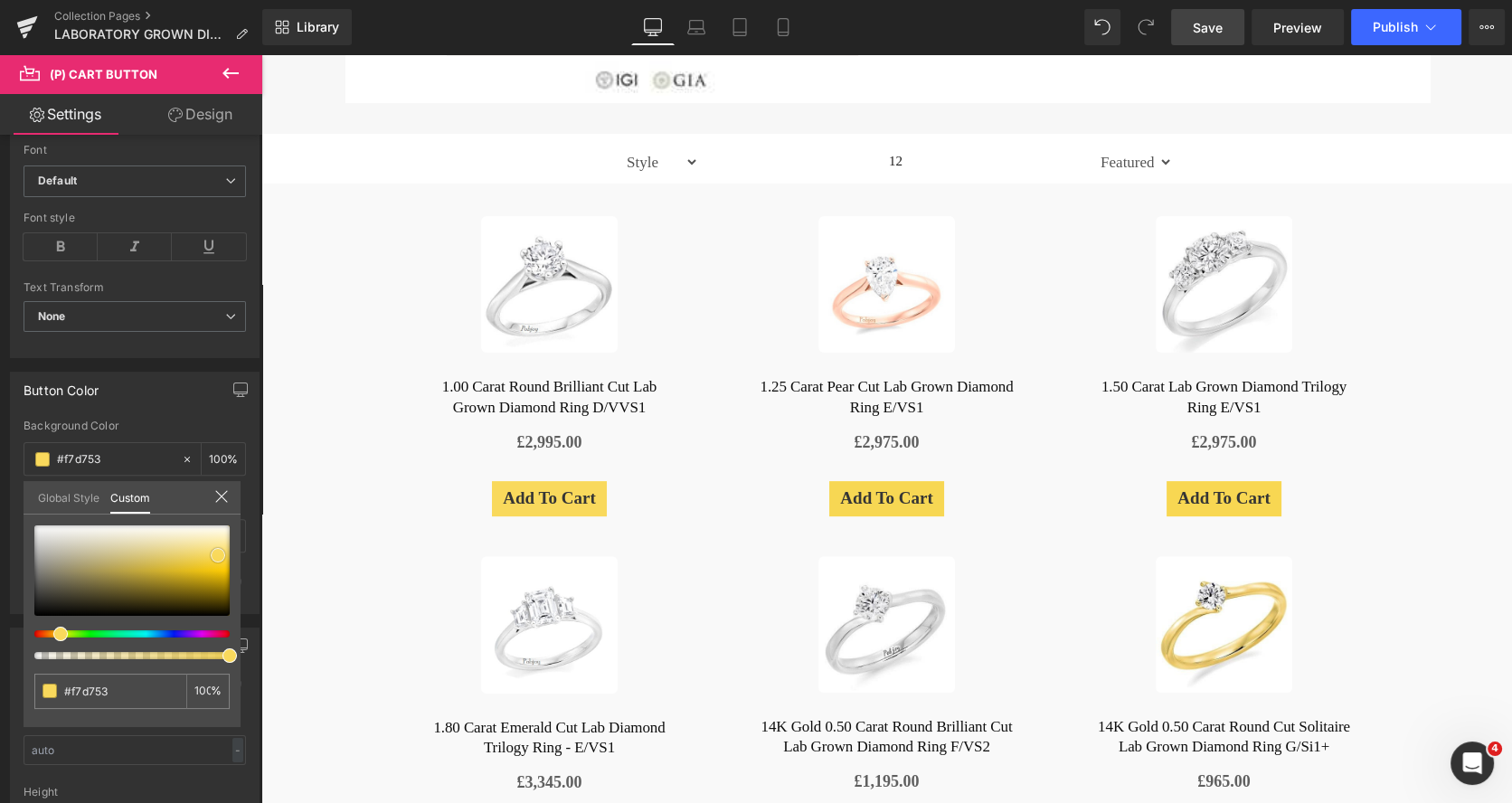
type input "#f9d95c"
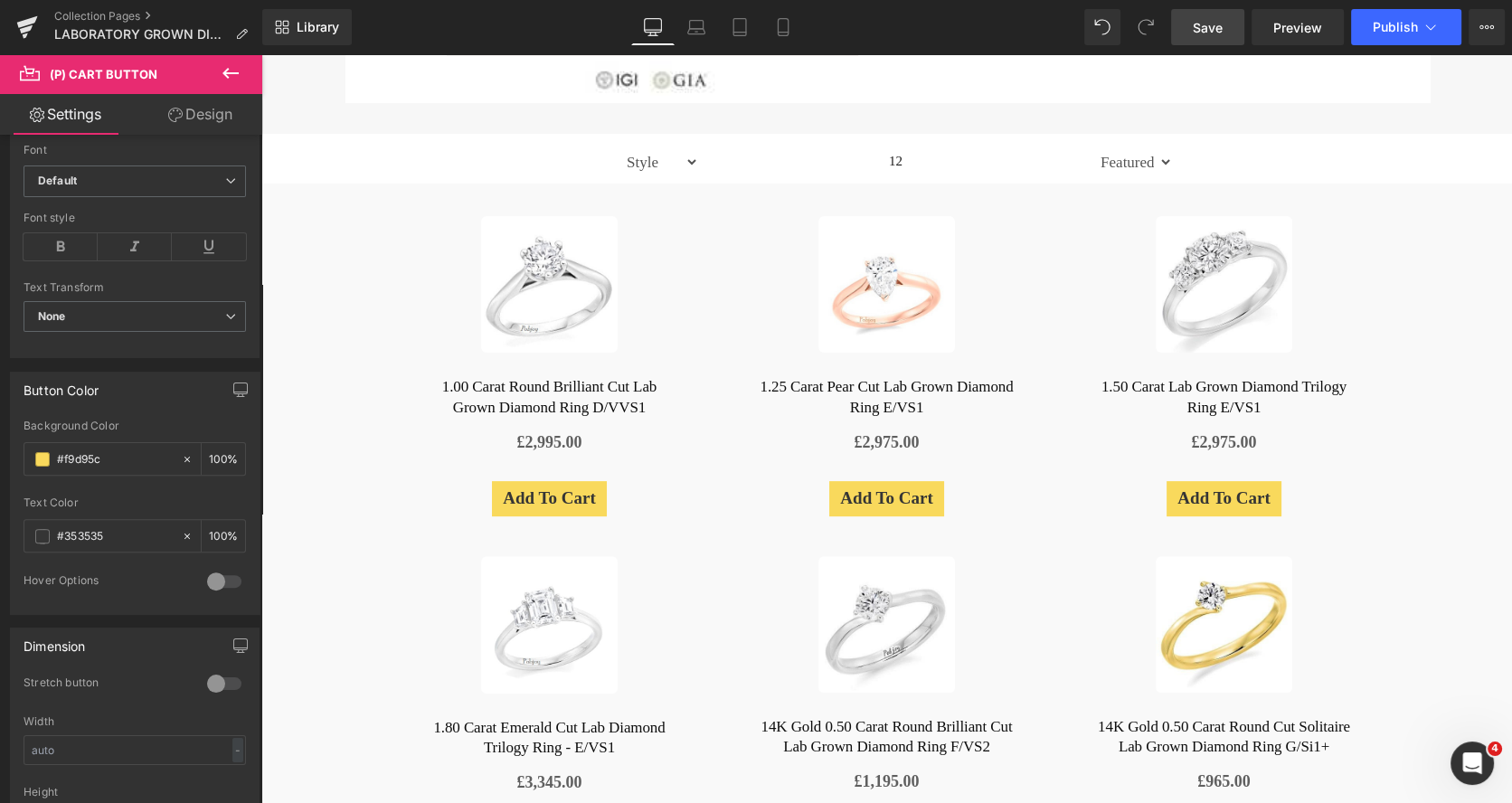
click at [504, 489] on div at bounding box center [886, 428] width 1250 height 749
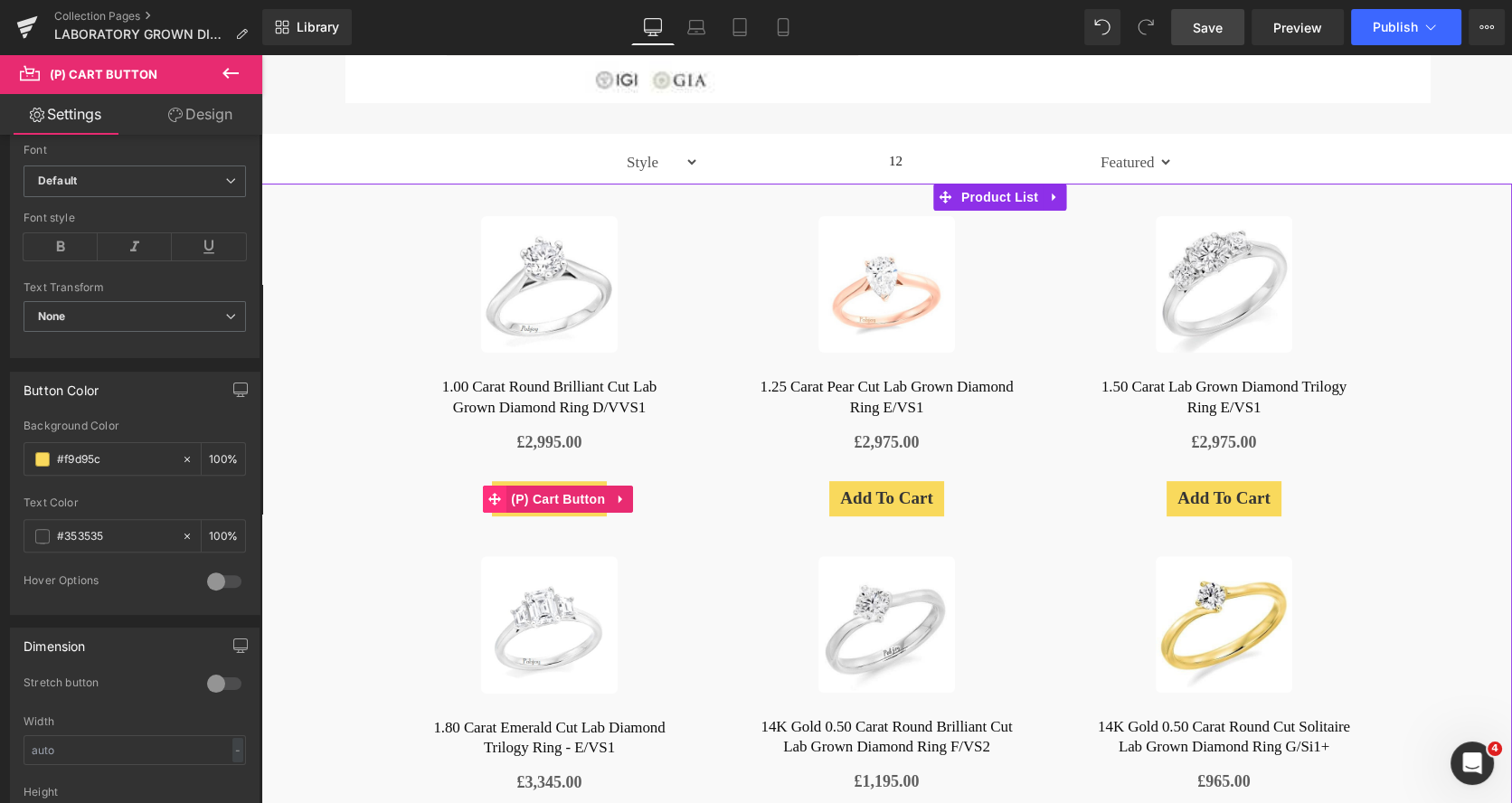
click at [498, 495] on icon at bounding box center [494, 498] width 13 height 13
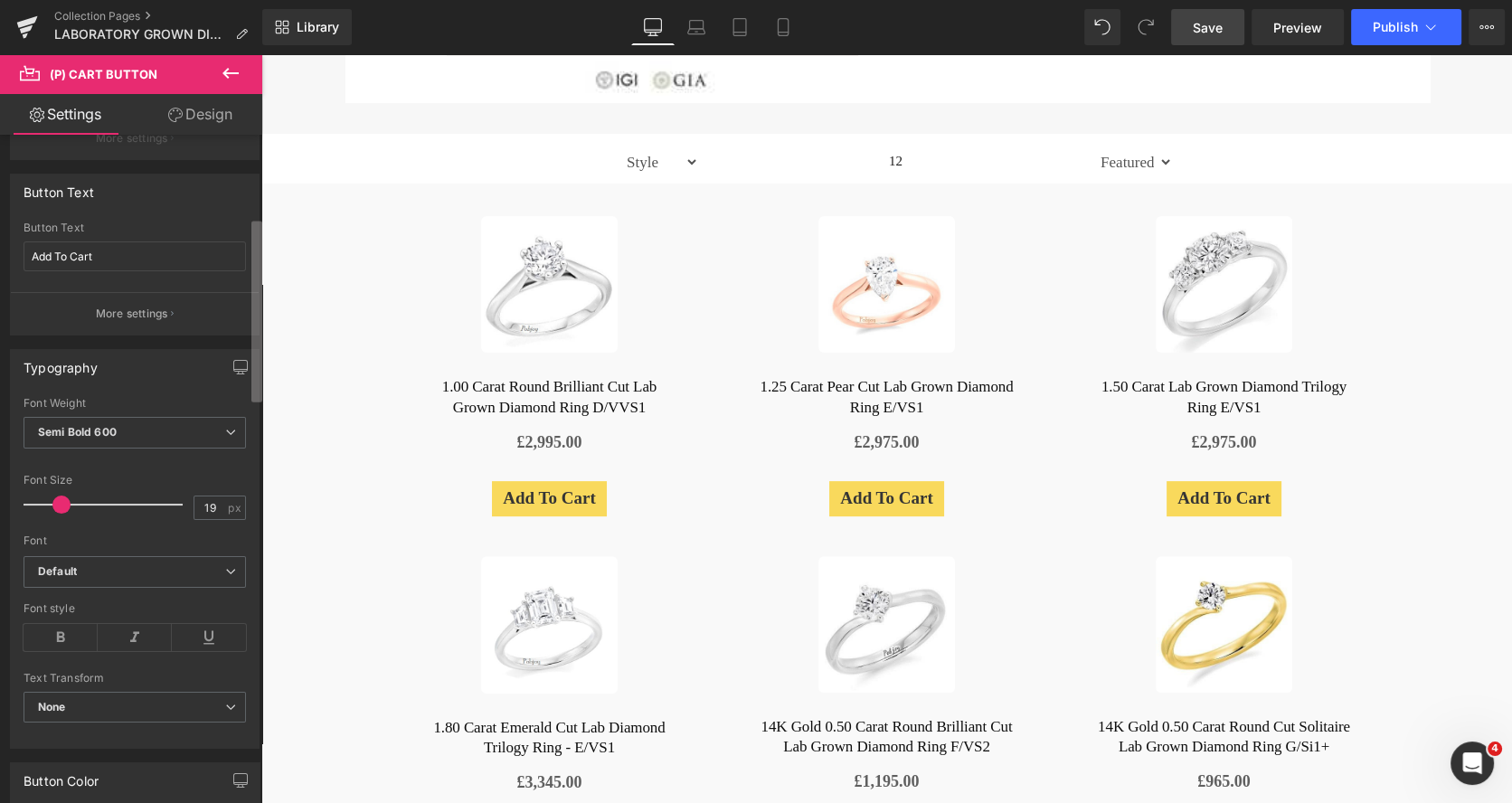
scroll to position [300, 0]
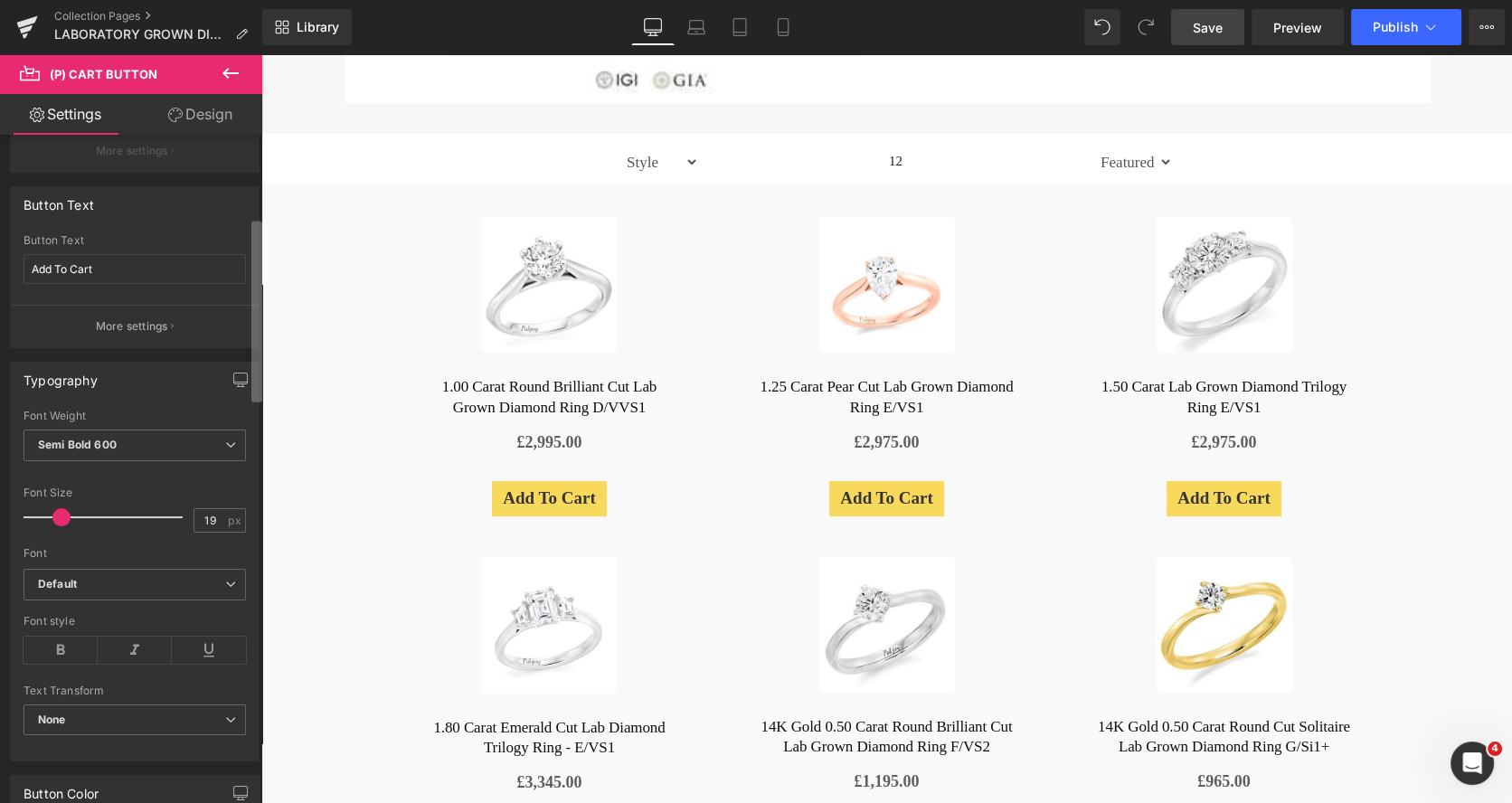
click at [247, 240] on div "Button Button Styles Custom Custom Setup Global Style Custom Setup Global Style…" at bounding box center [131, 473] width 262 height 677
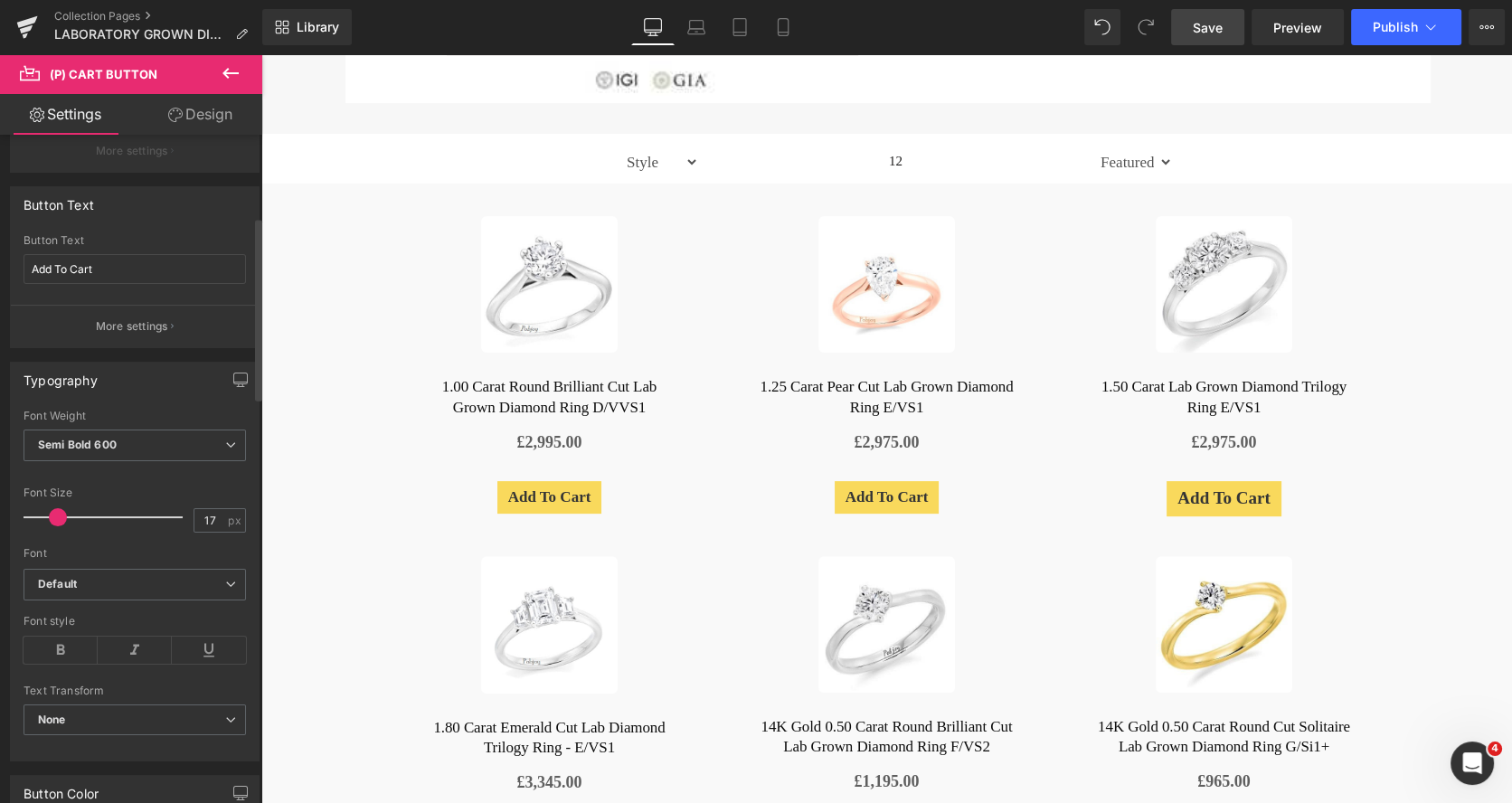
type input "18"
click at [55, 516] on span at bounding box center [60, 517] width 18 height 18
click at [1204, 22] on span "Save" at bounding box center [1207, 28] width 30 height 19
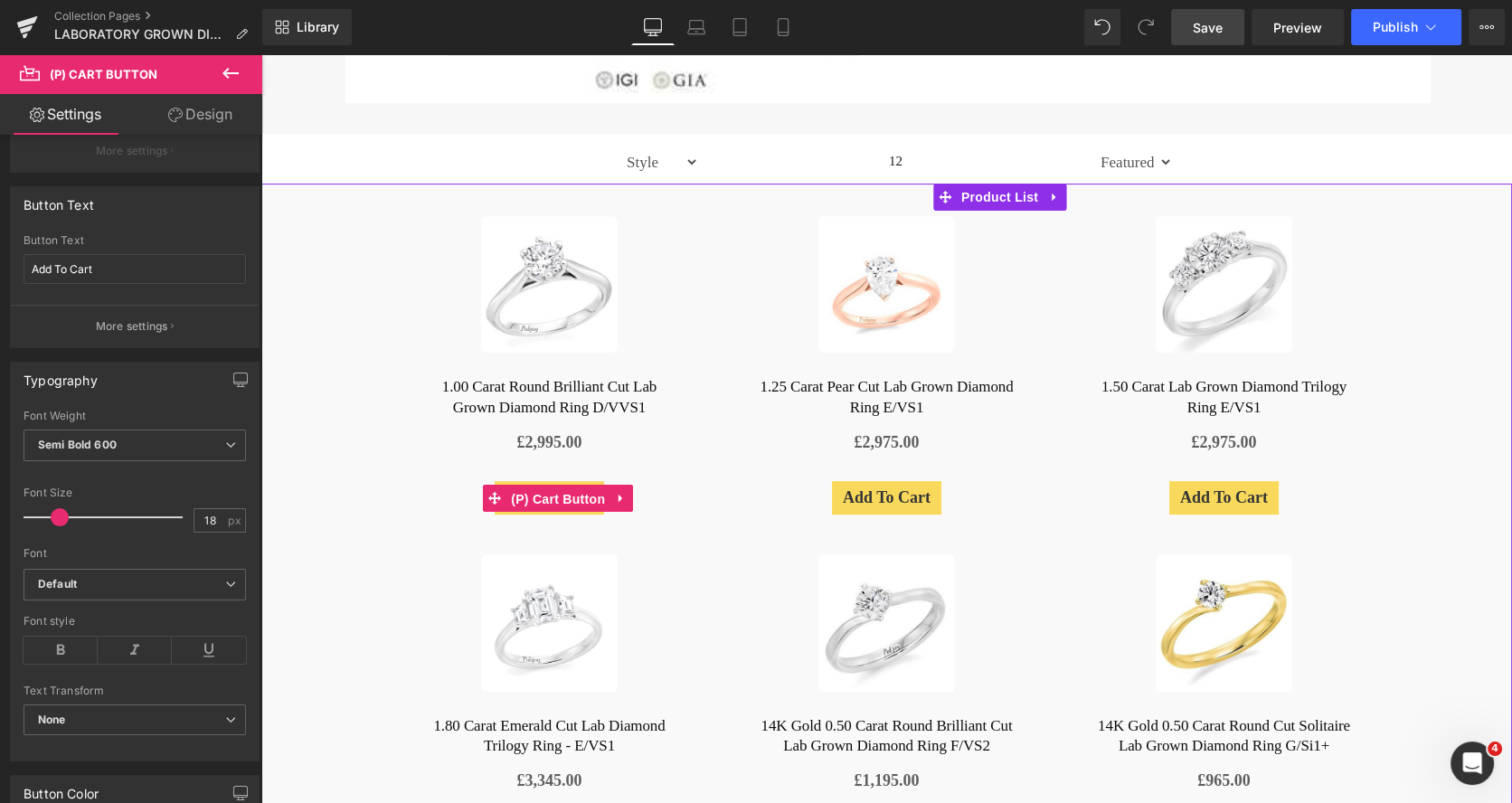
click at [513, 490] on span "(P) Cart Button" at bounding box center [557, 499] width 103 height 27
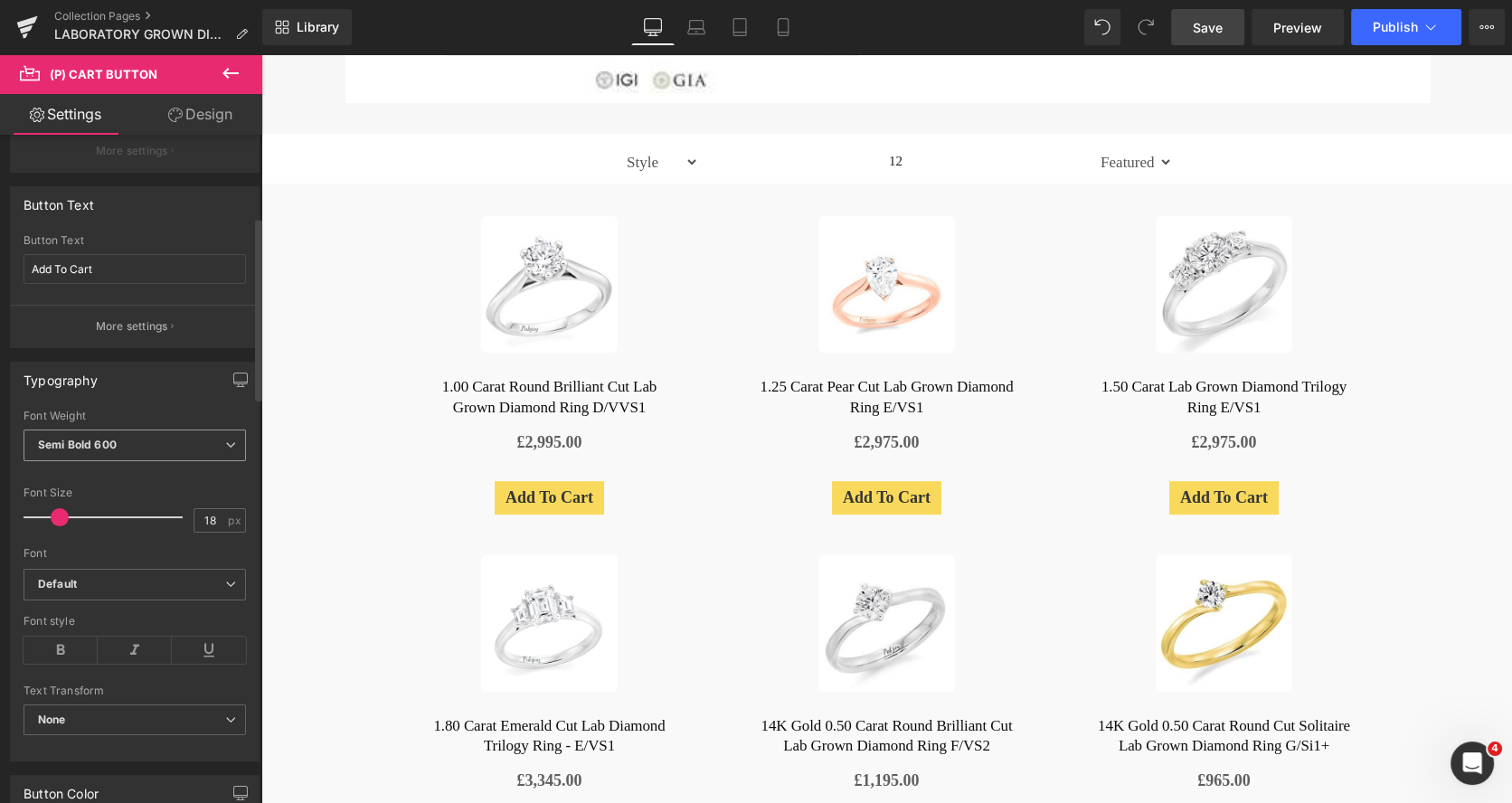
click at [158, 451] on span "Semi Bold 600" at bounding box center [134, 445] width 223 height 32
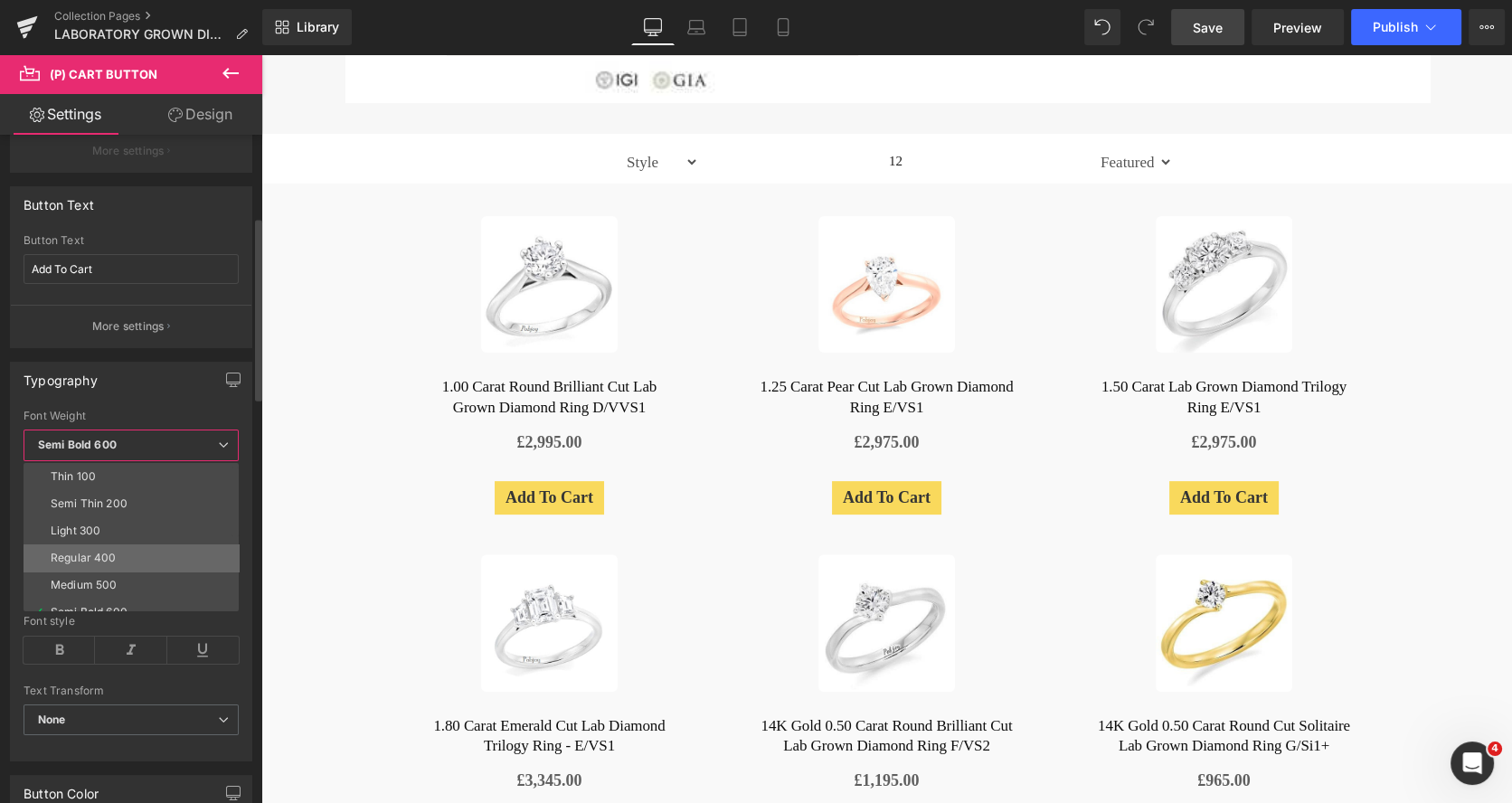
click at [112, 551] on div "Regular 400" at bounding box center [84, 557] width 66 height 13
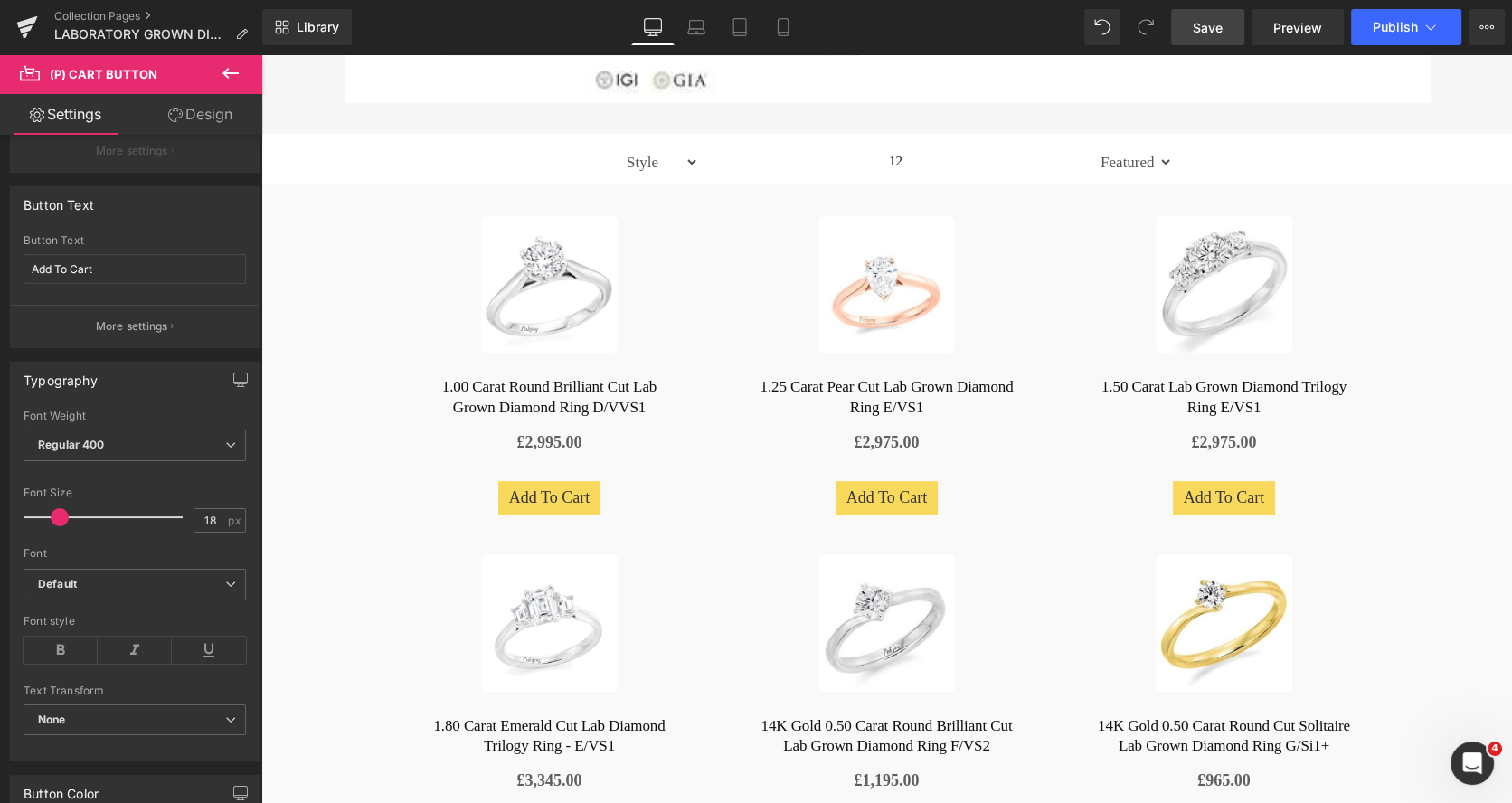
click at [222, 117] on link "Design" at bounding box center [200, 115] width 131 height 40
click at [0, 0] on div "Spacing" at bounding box center [0, 0] width 0 height 0
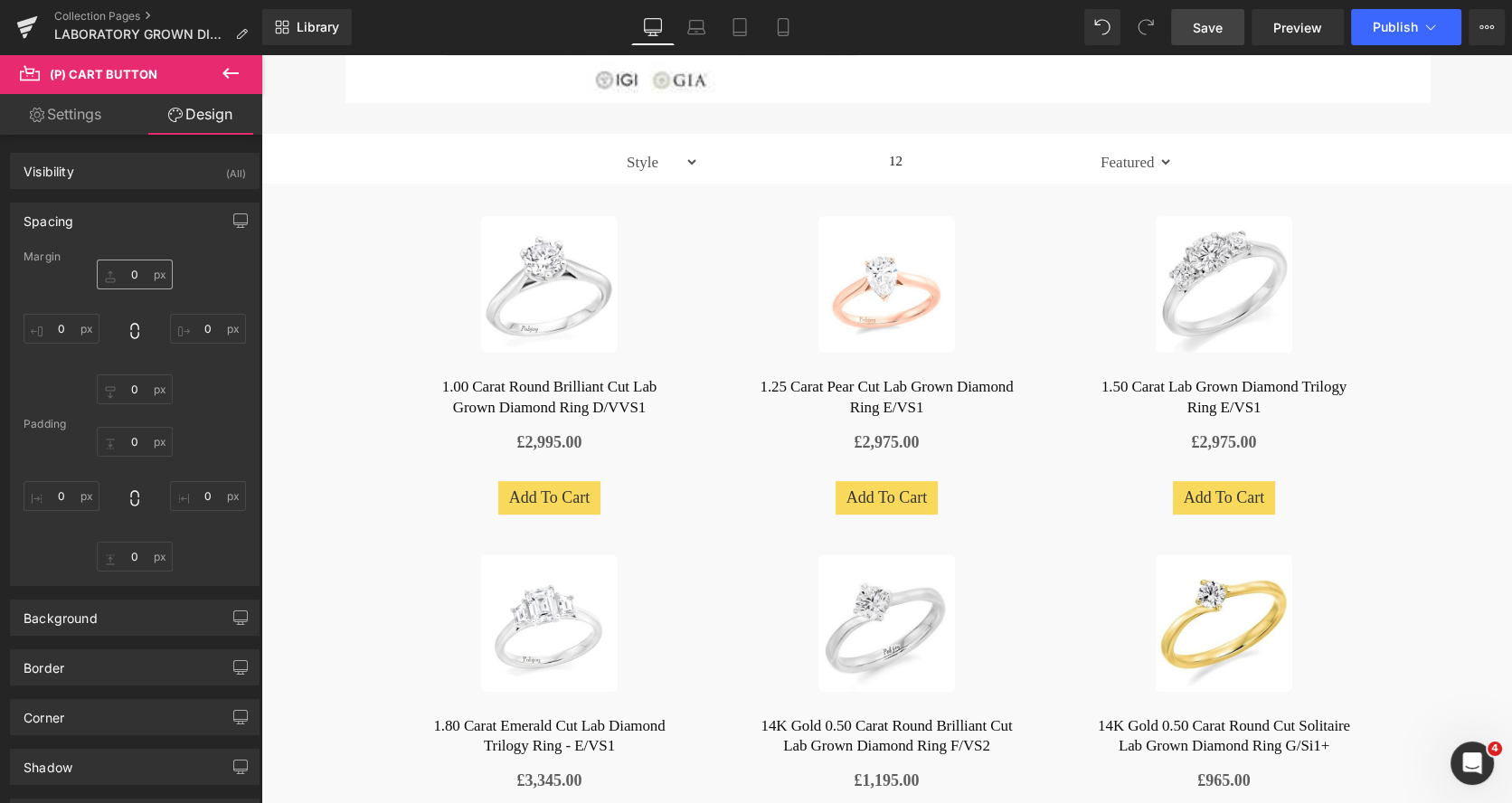
type input "0"
type input "32"
type input "0"
type input "6"
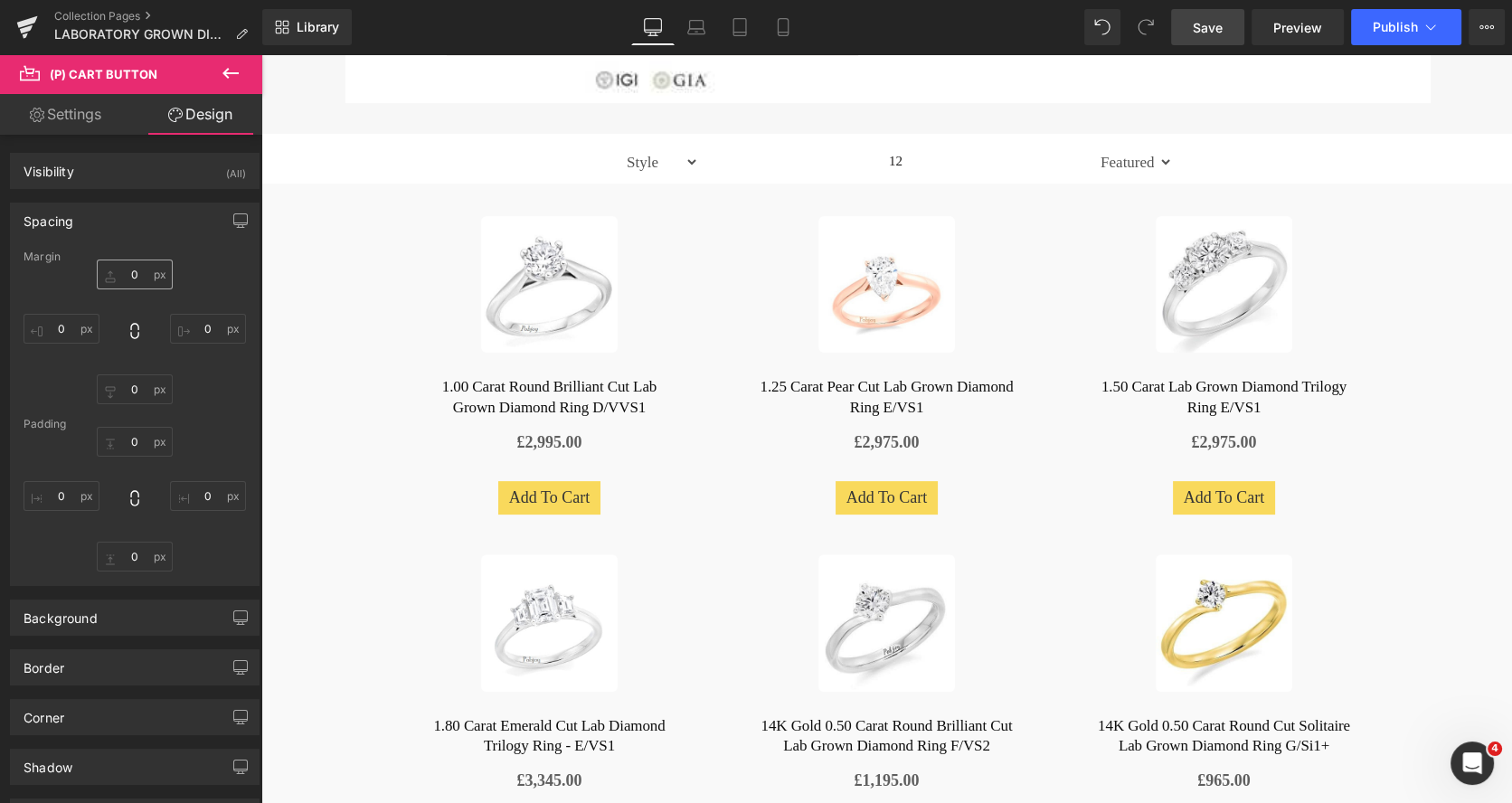
type input "12"
type input "6"
type input "12"
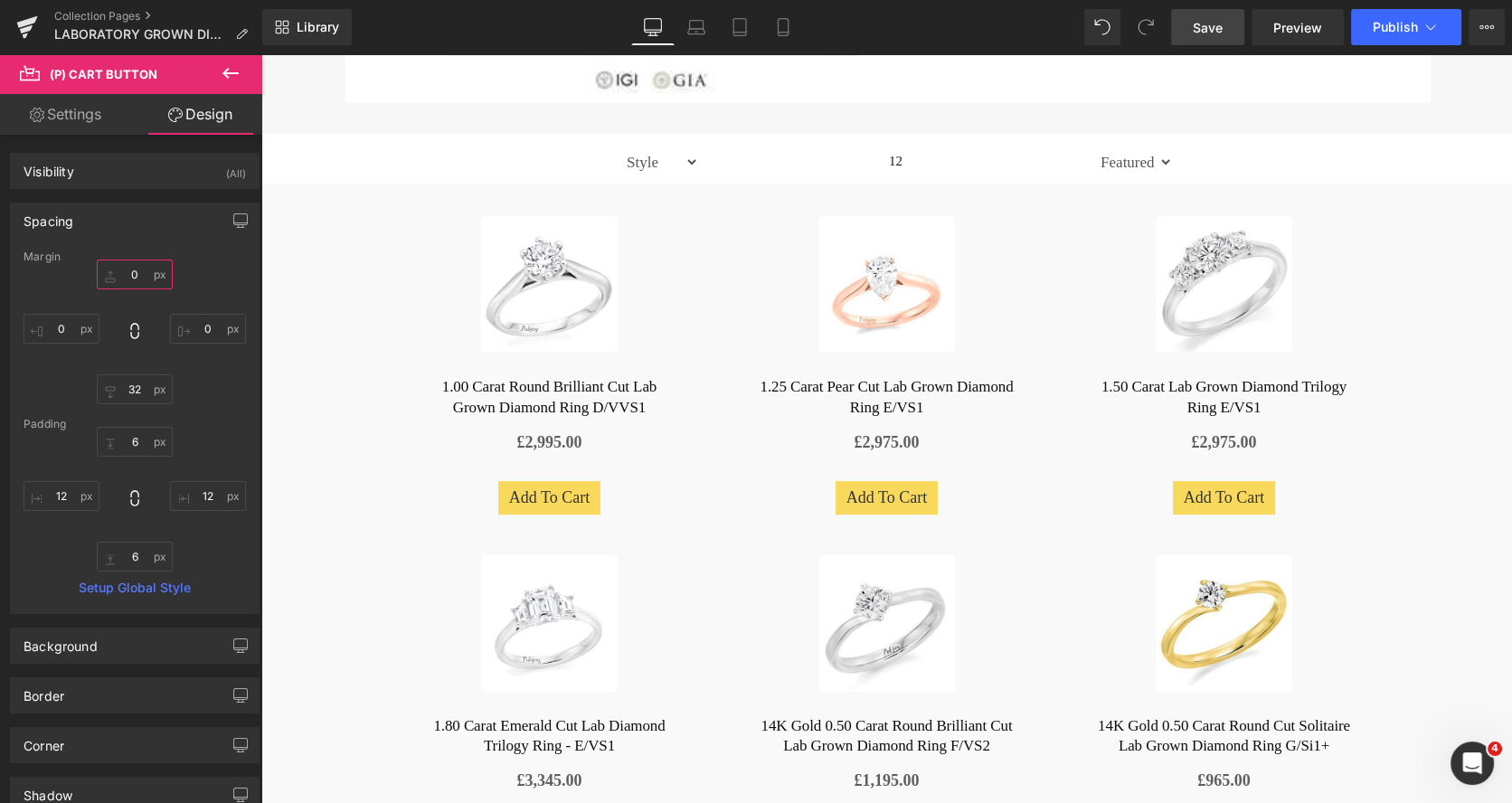
drag, startPoint x: 133, startPoint y: 278, endPoint x: 136, endPoint y: 289, distance: 11.4
click at [133, 278] on input "0" at bounding box center [134, 274] width 76 height 30
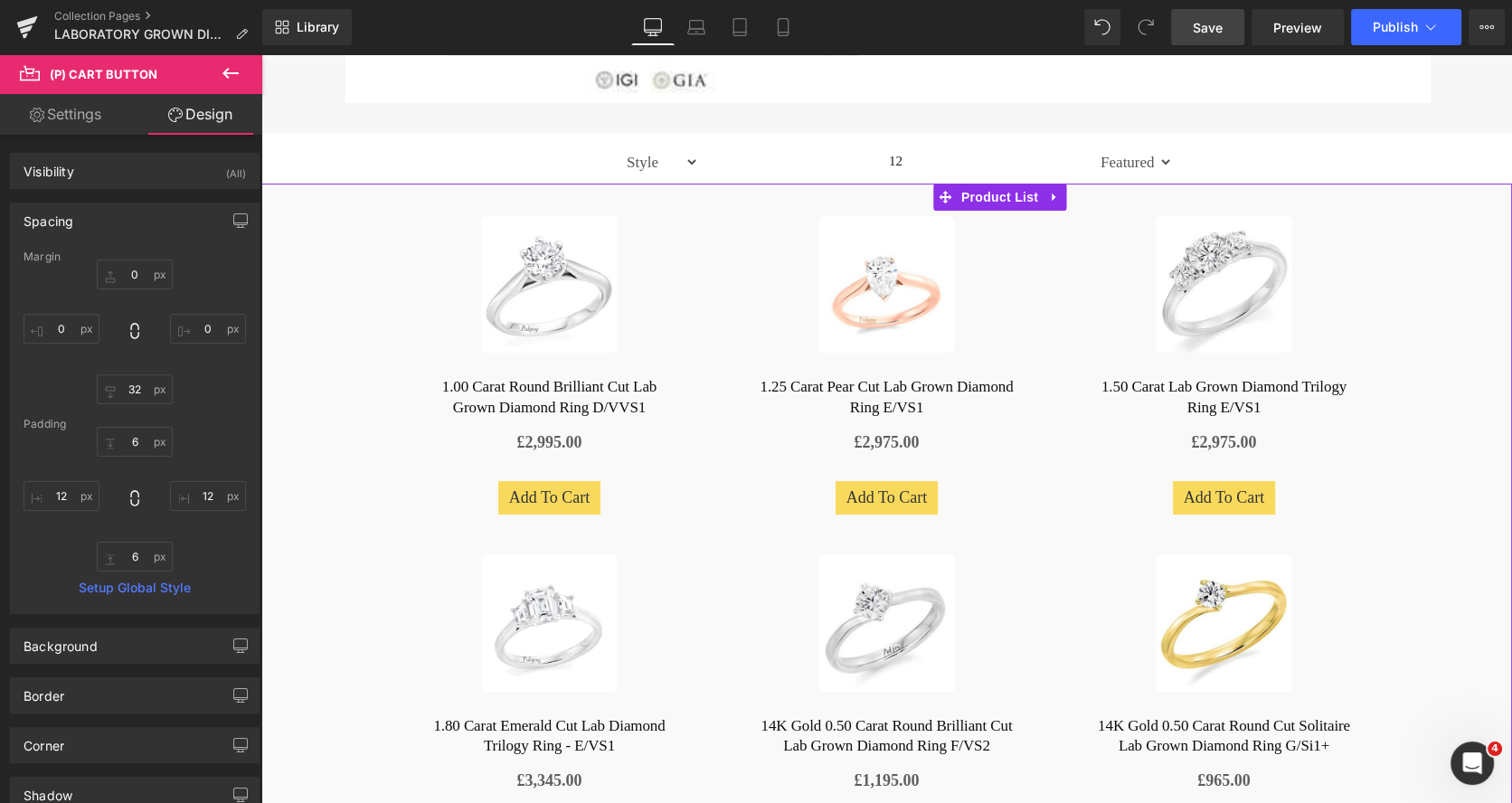
click at [483, 442] on div "£0 £2,995.00" at bounding box center [549, 442] width 327 height 26
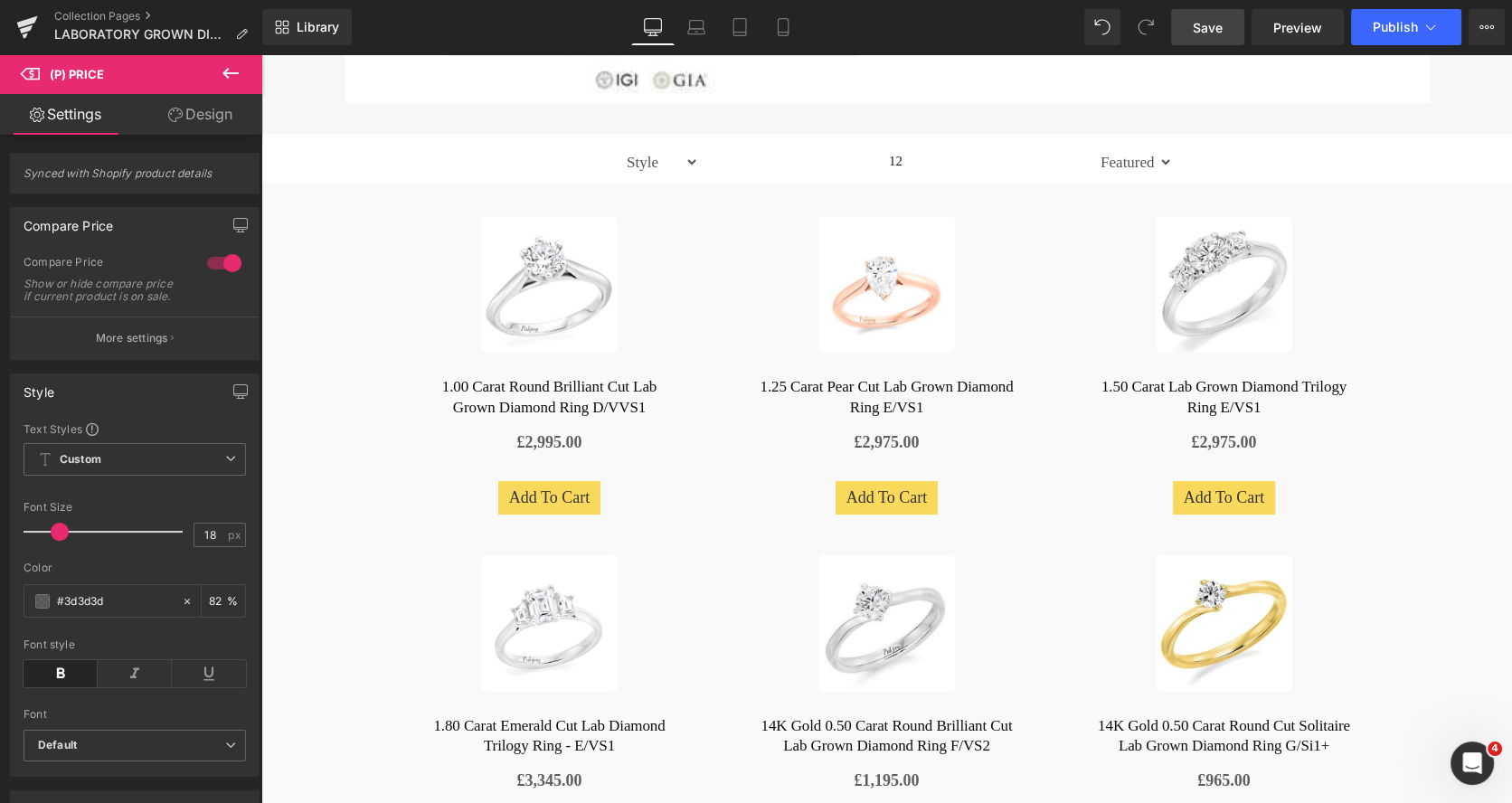
click at [225, 120] on link "Design" at bounding box center [200, 115] width 131 height 40
click at [0, 0] on div "Spacing" at bounding box center [0, 0] width 0 height 0
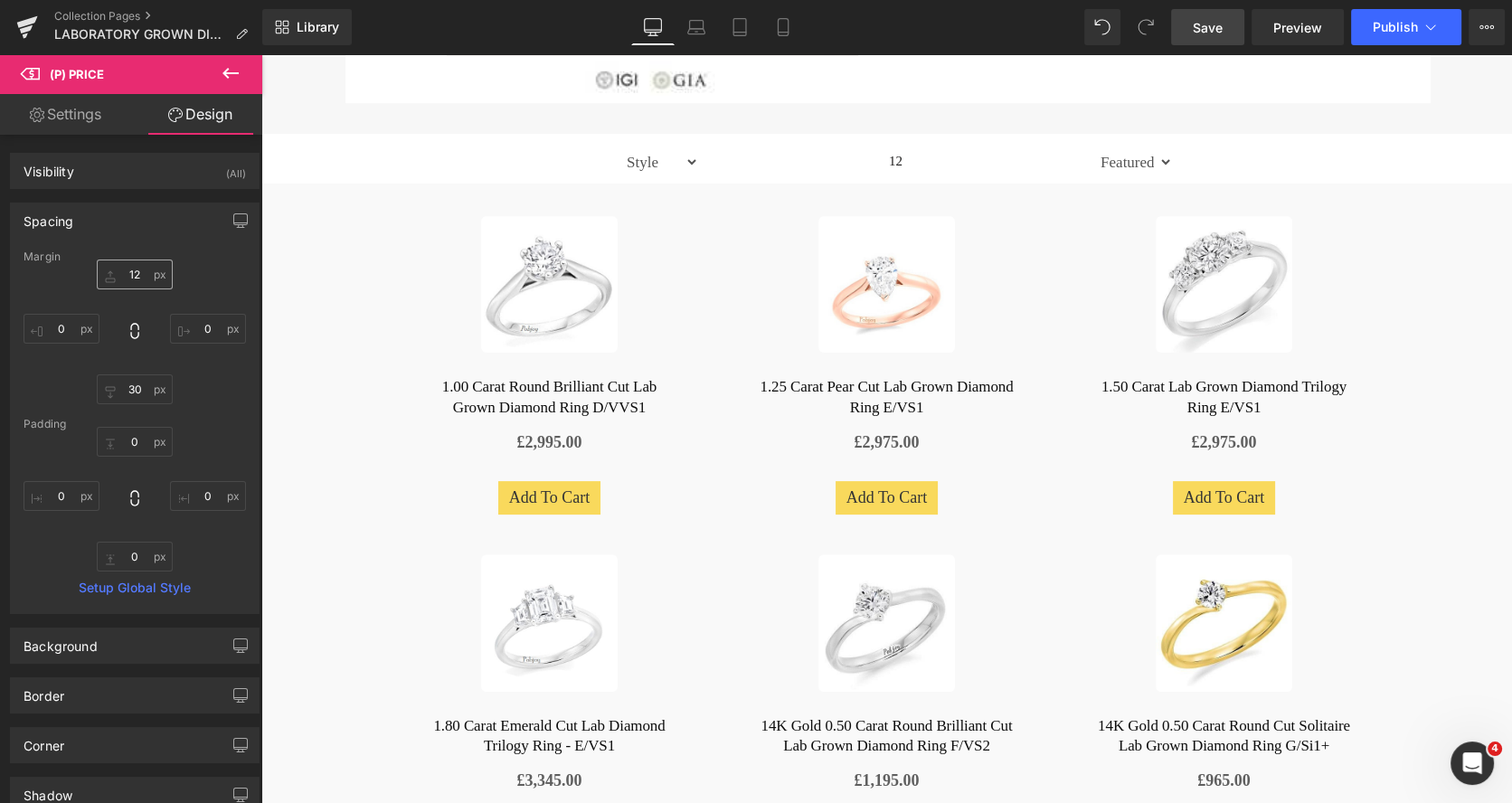
type input "12"
type input "0"
type input "30"
type input "0"
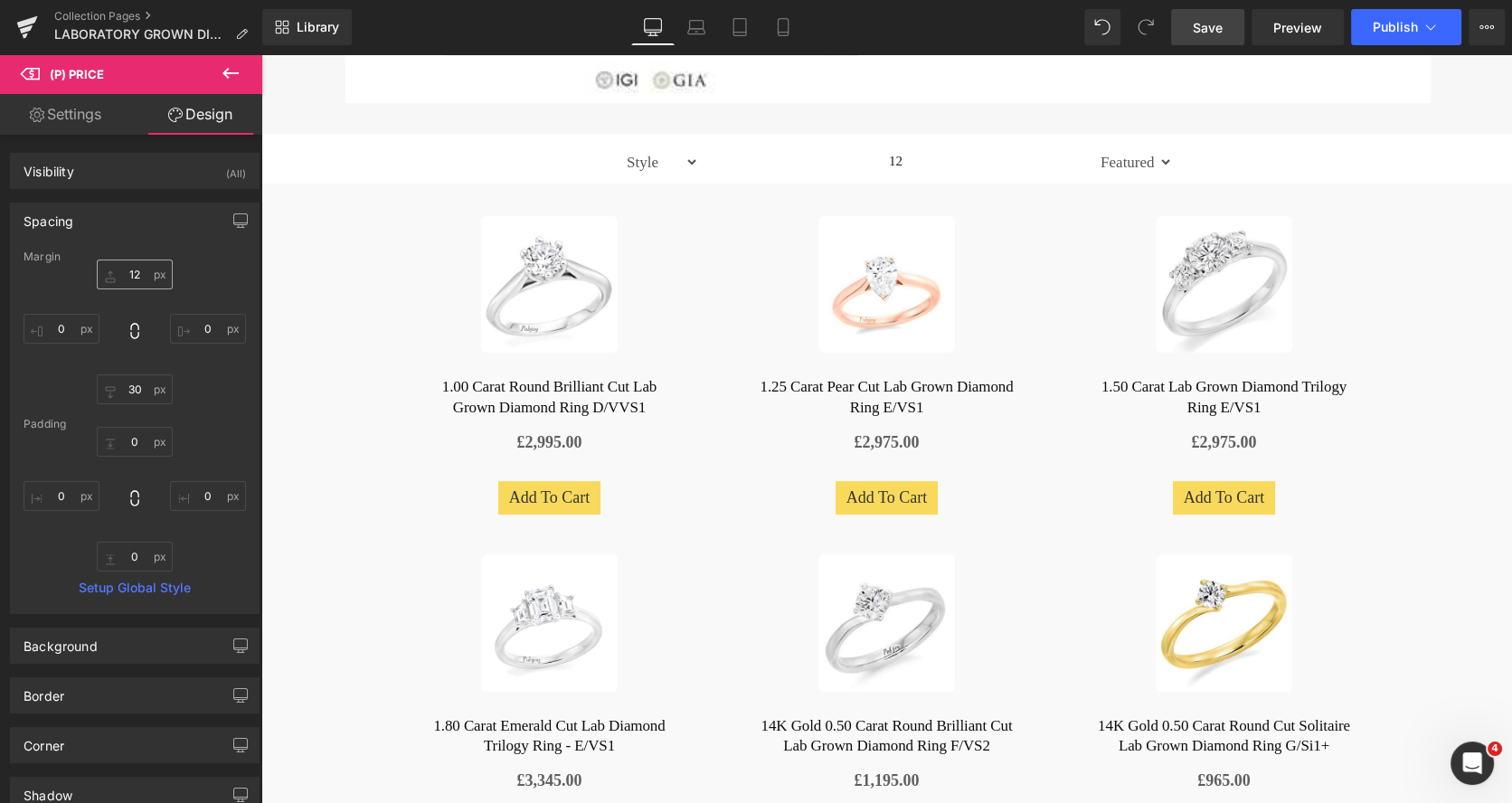
type input "0"
click at [128, 385] on input "30" at bounding box center [134, 388] width 76 height 30
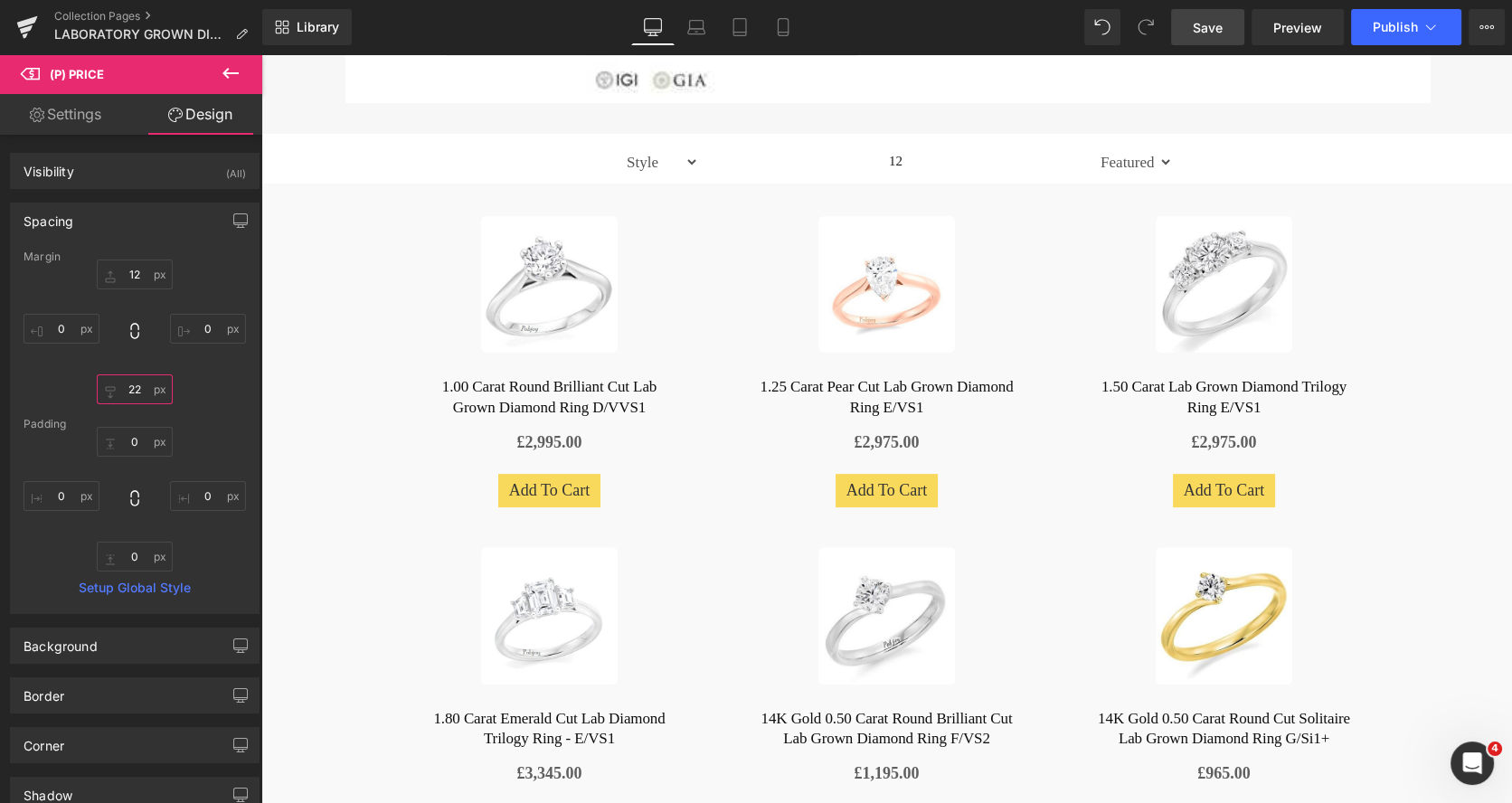
type input "2"
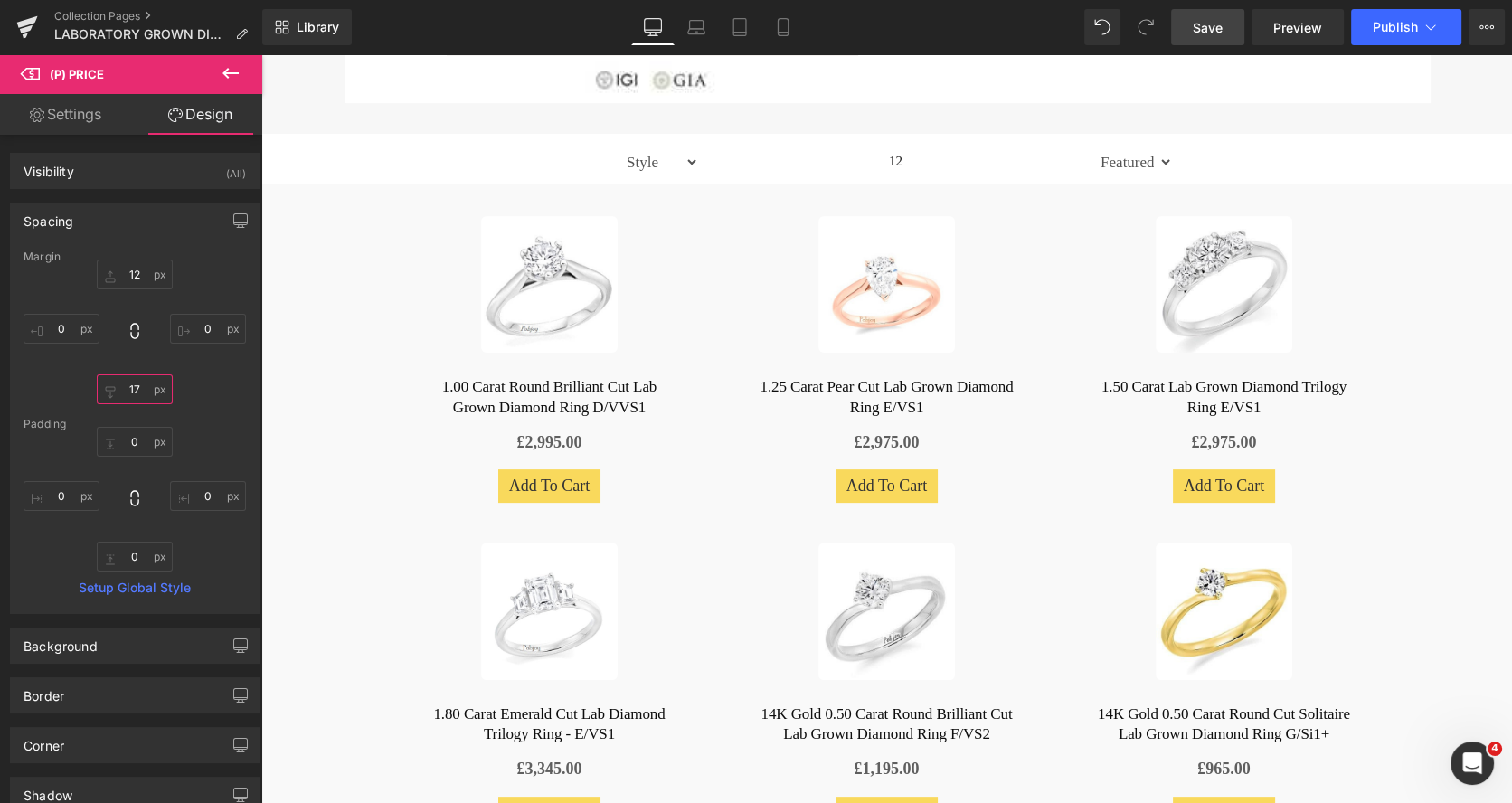
type input "17"
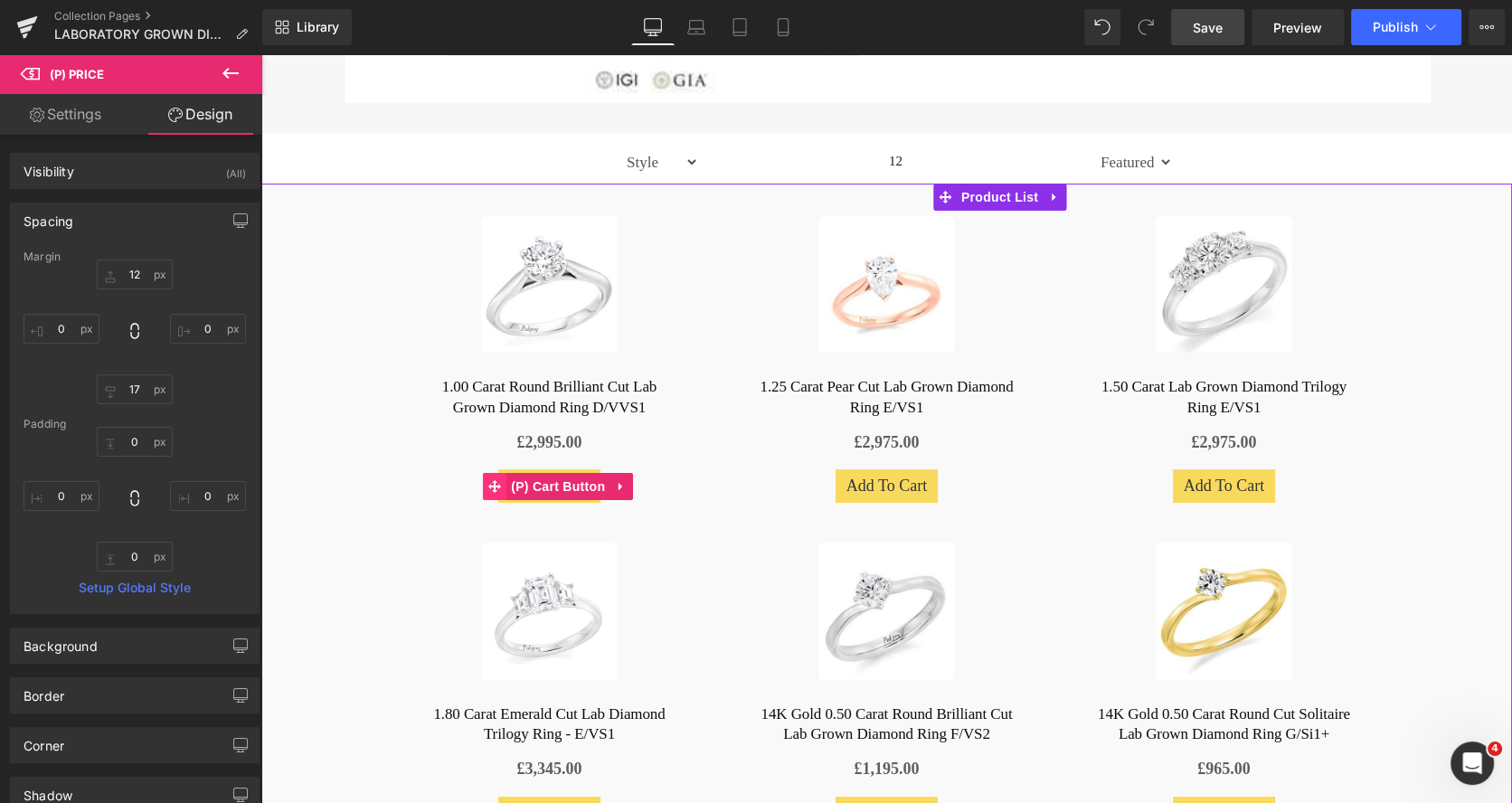
click at [496, 485] on icon at bounding box center [494, 486] width 13 height 13
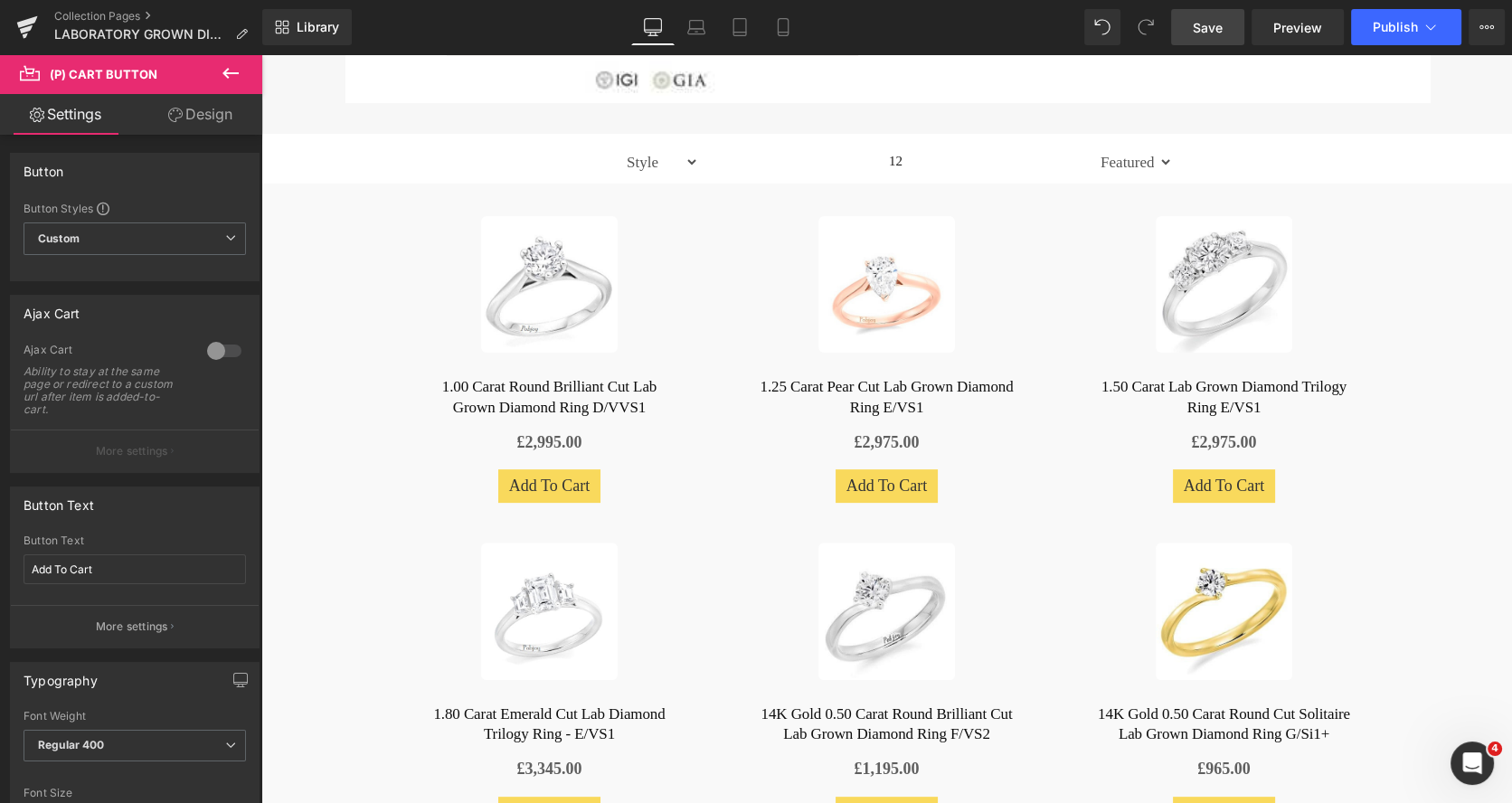
click at [215, 123] on link "Design" at bounding box center [200, 115] width 131 height 40
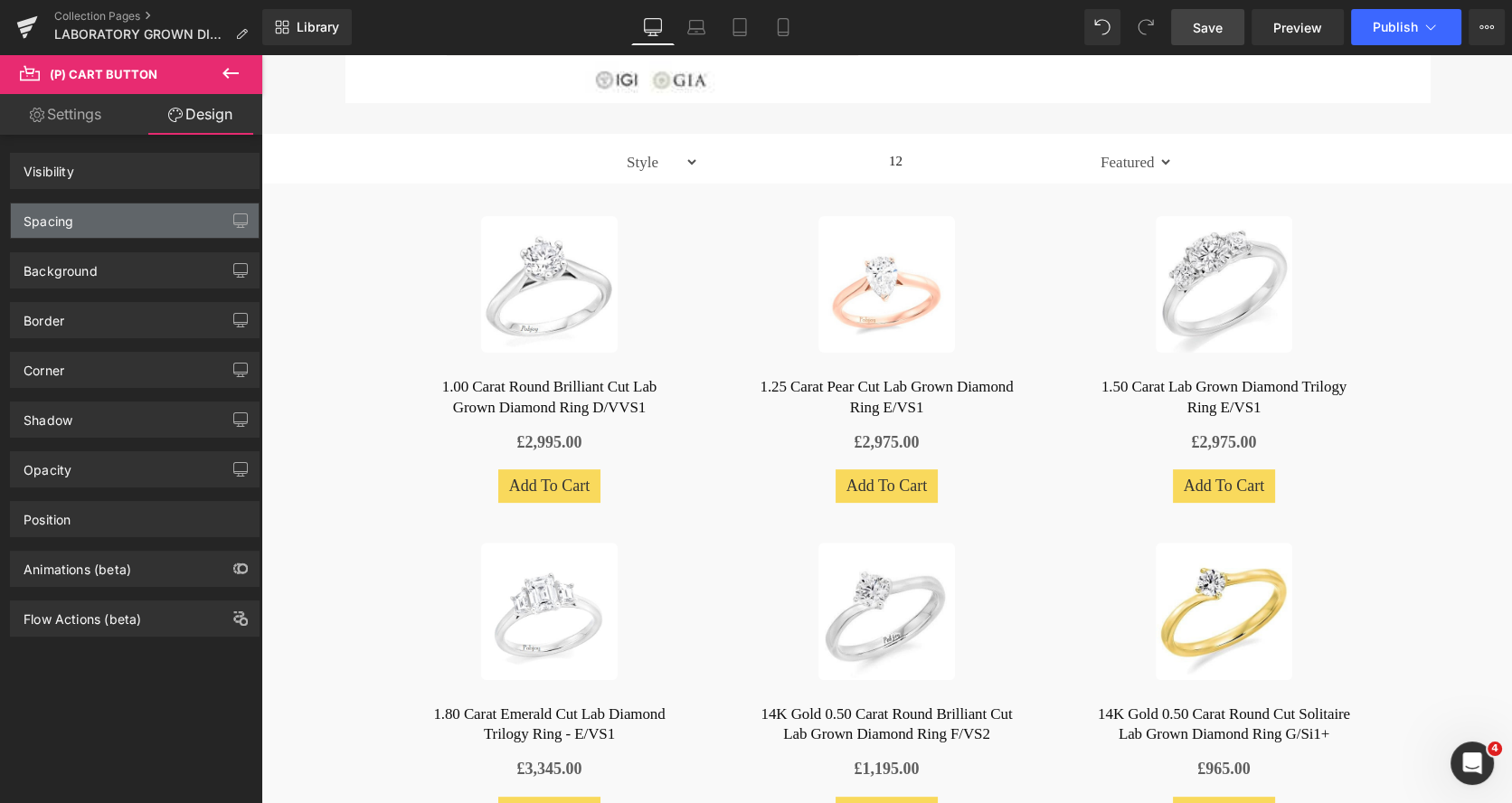
click at [115, 211] on div "Spacing" at bounding box center [134, 221] width 248 height 35
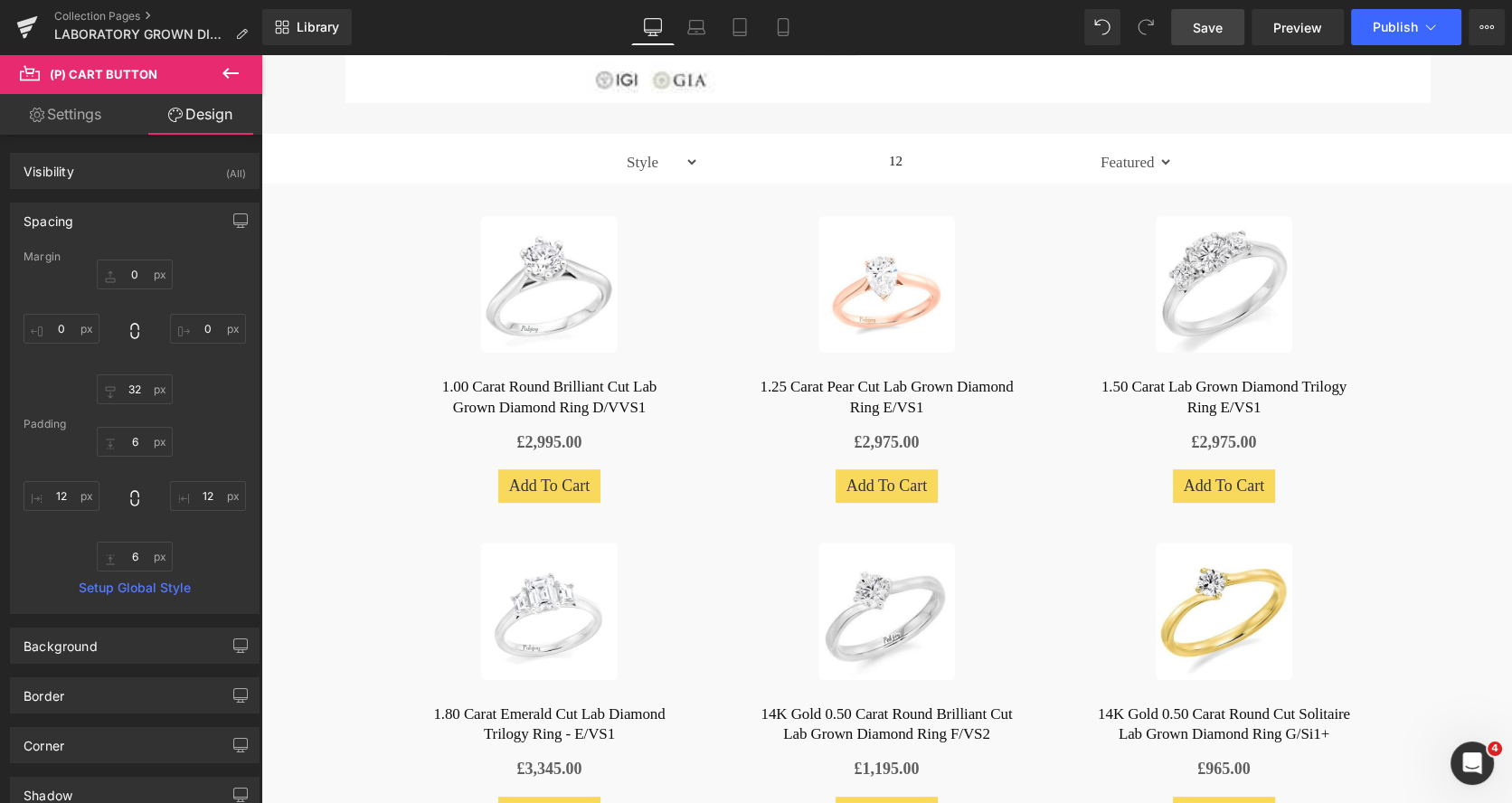
type input "0"
type input "32"
type input "0"
type input "6"
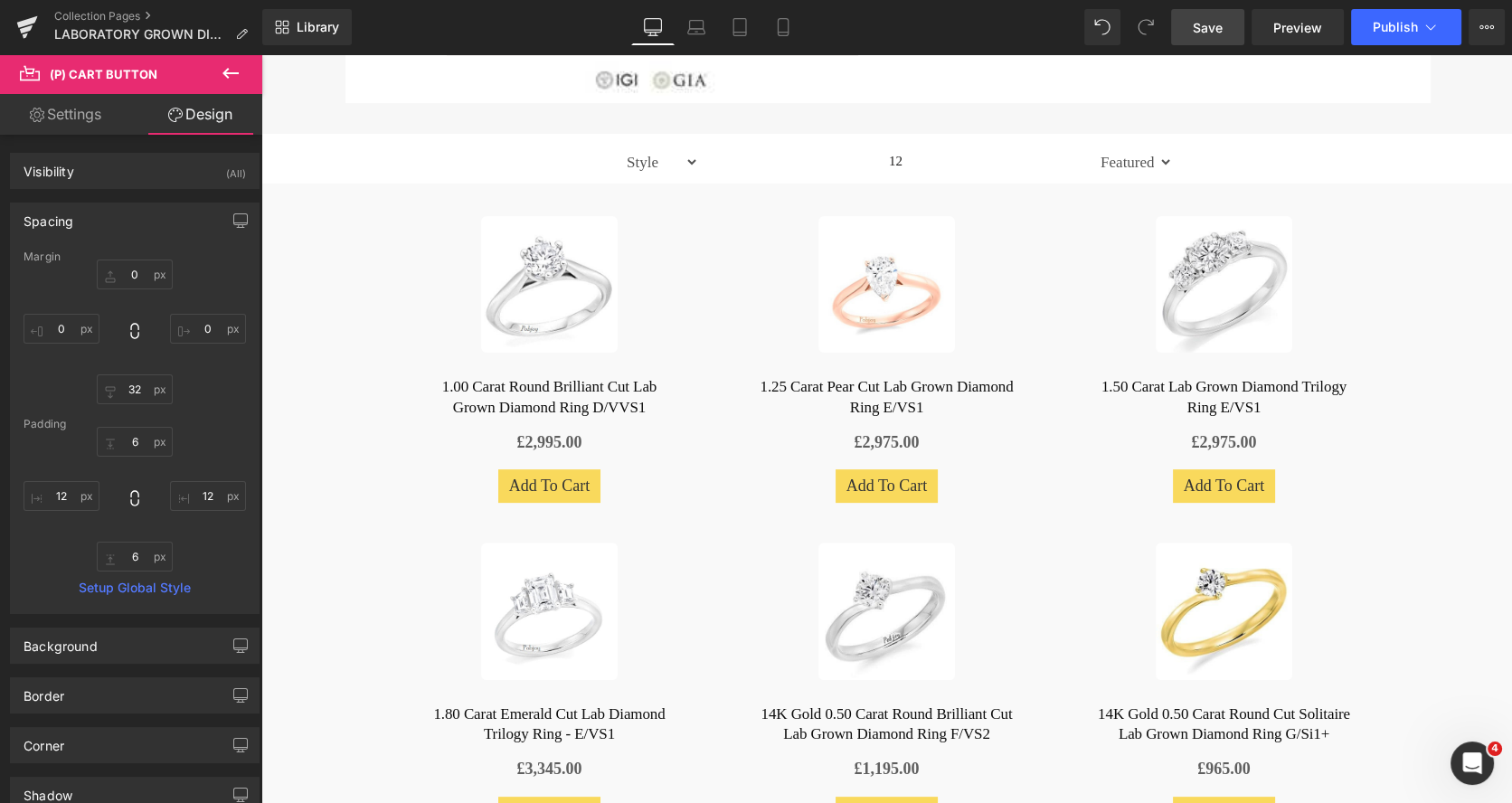
type input "12"
type input "6"
type input "12"
click at [136, 393] on input "32" at bounding box center [134, 388] width 76 height 30
click at [131, 436] on input "6" at bounding box center [134, 442] width 76 height 30
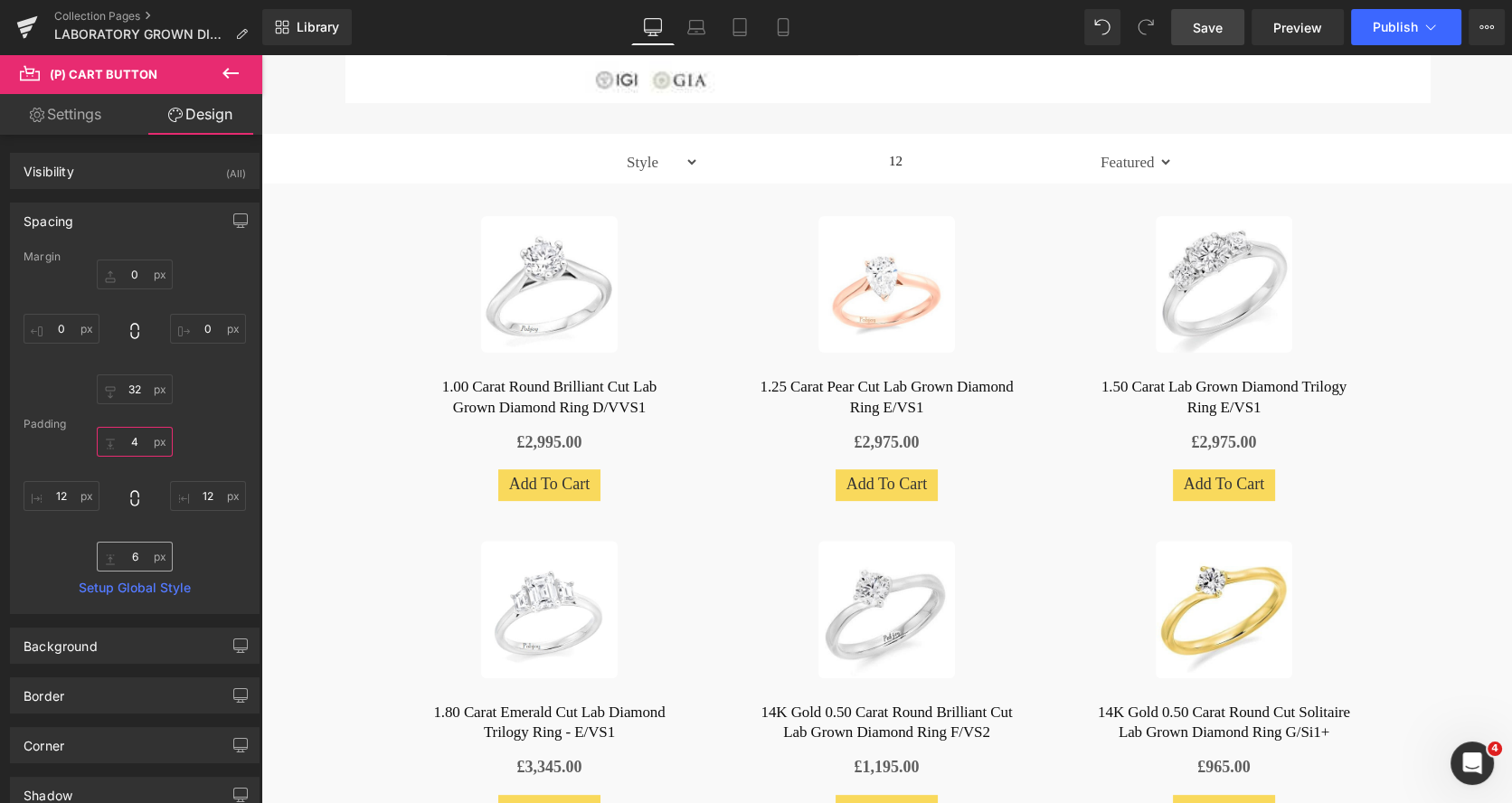
type input "4"
click at [133, 543] on input "6" at bounding box center [134, 556] width 76 height 30
type input "4"
click at [1209, 26] on span "Save" at bounding box center [1207, 28] width 30 height 19
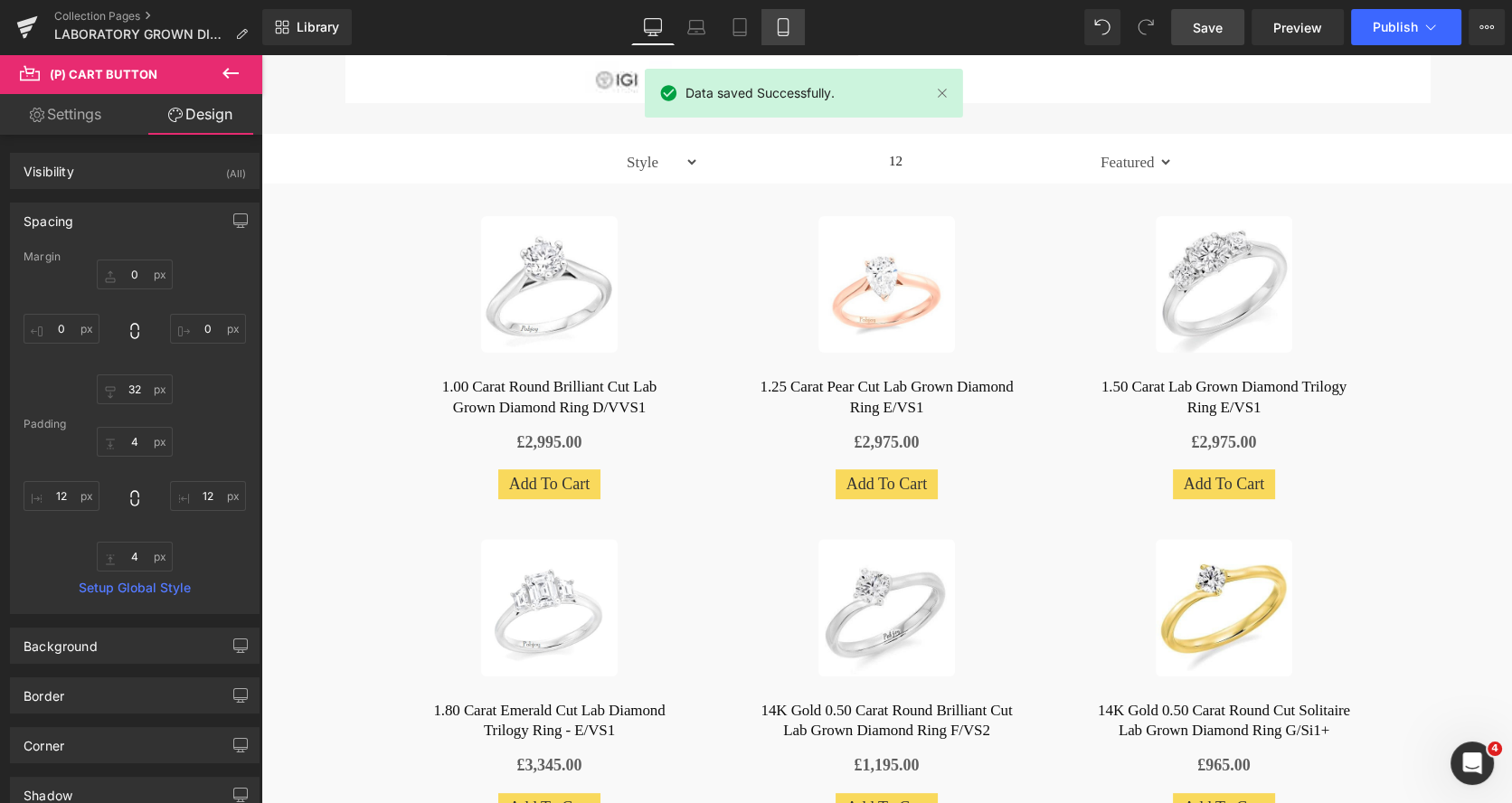
click at [791, 30] on icon at bounding box center [783, 27] width 18 height 18
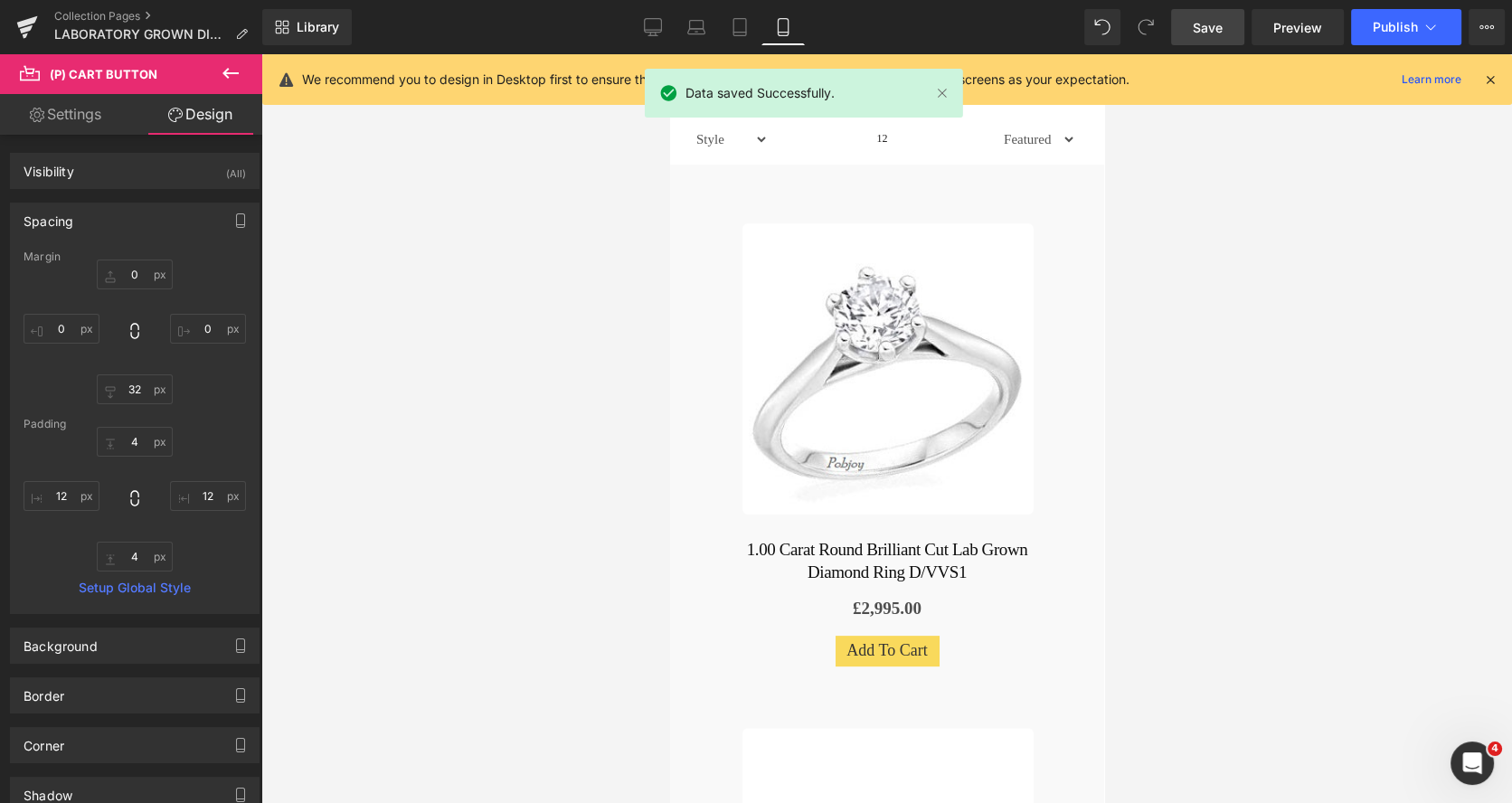
type input "0"
type input "32"
type input "0"
type input "4"
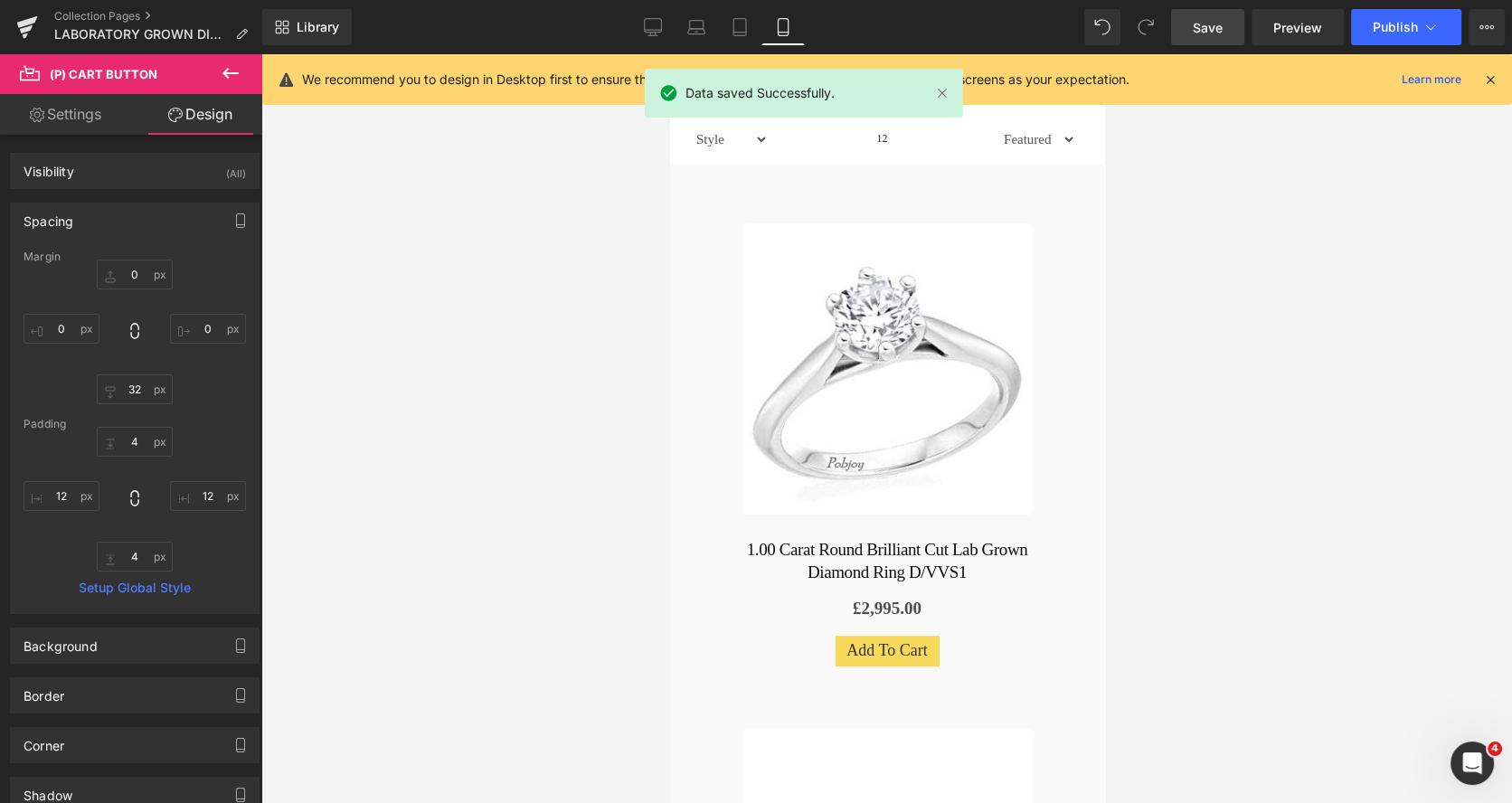
type input "12"
type input "4"
type input "12"
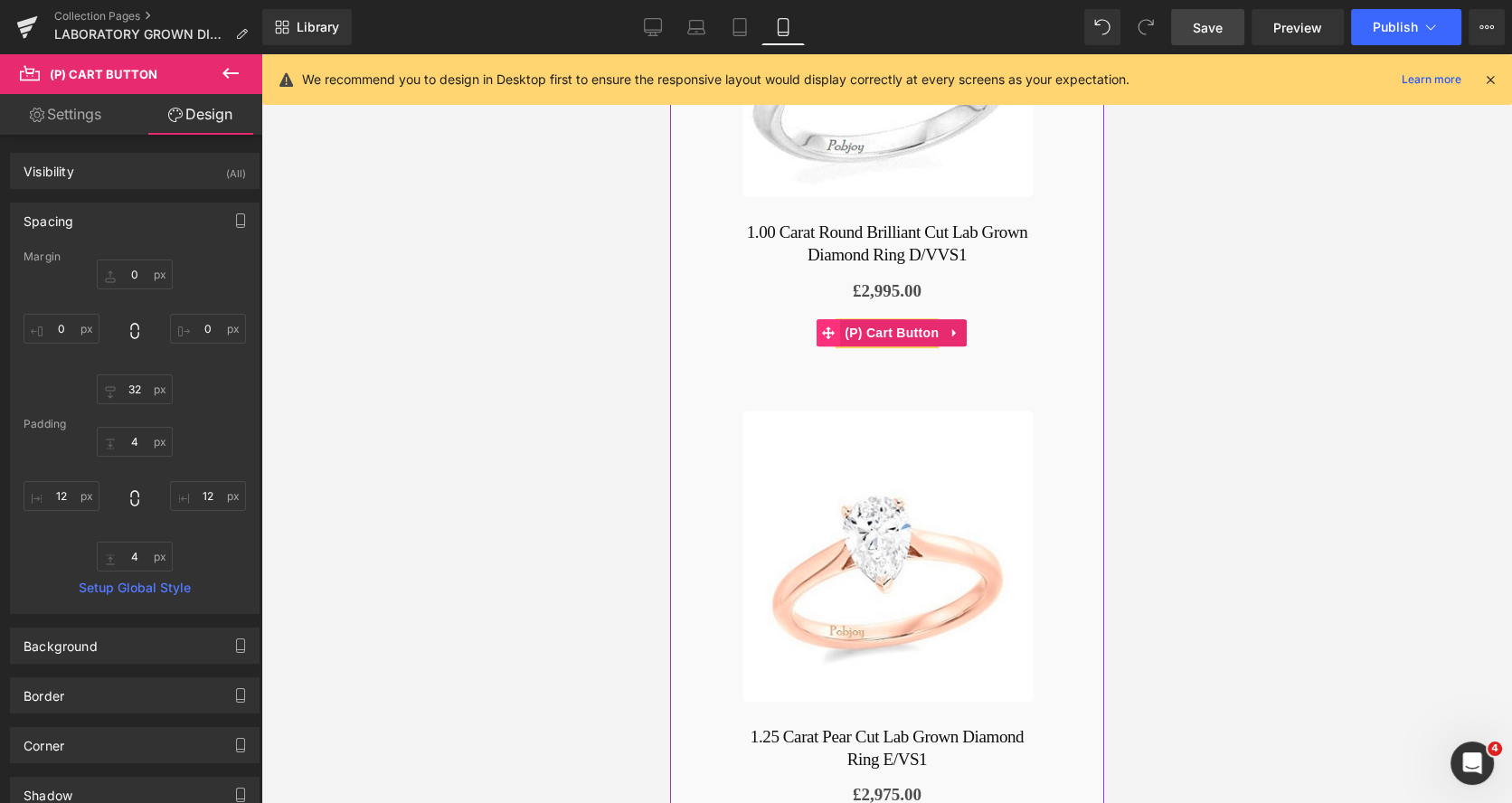
drag, startPoint x: 833, startPoint y: 327, endPoint x: 940, endPoint y: 414, distance: 137.9
click at [833, 327] on icon at bounding box center [827, 334] width 13 height 13
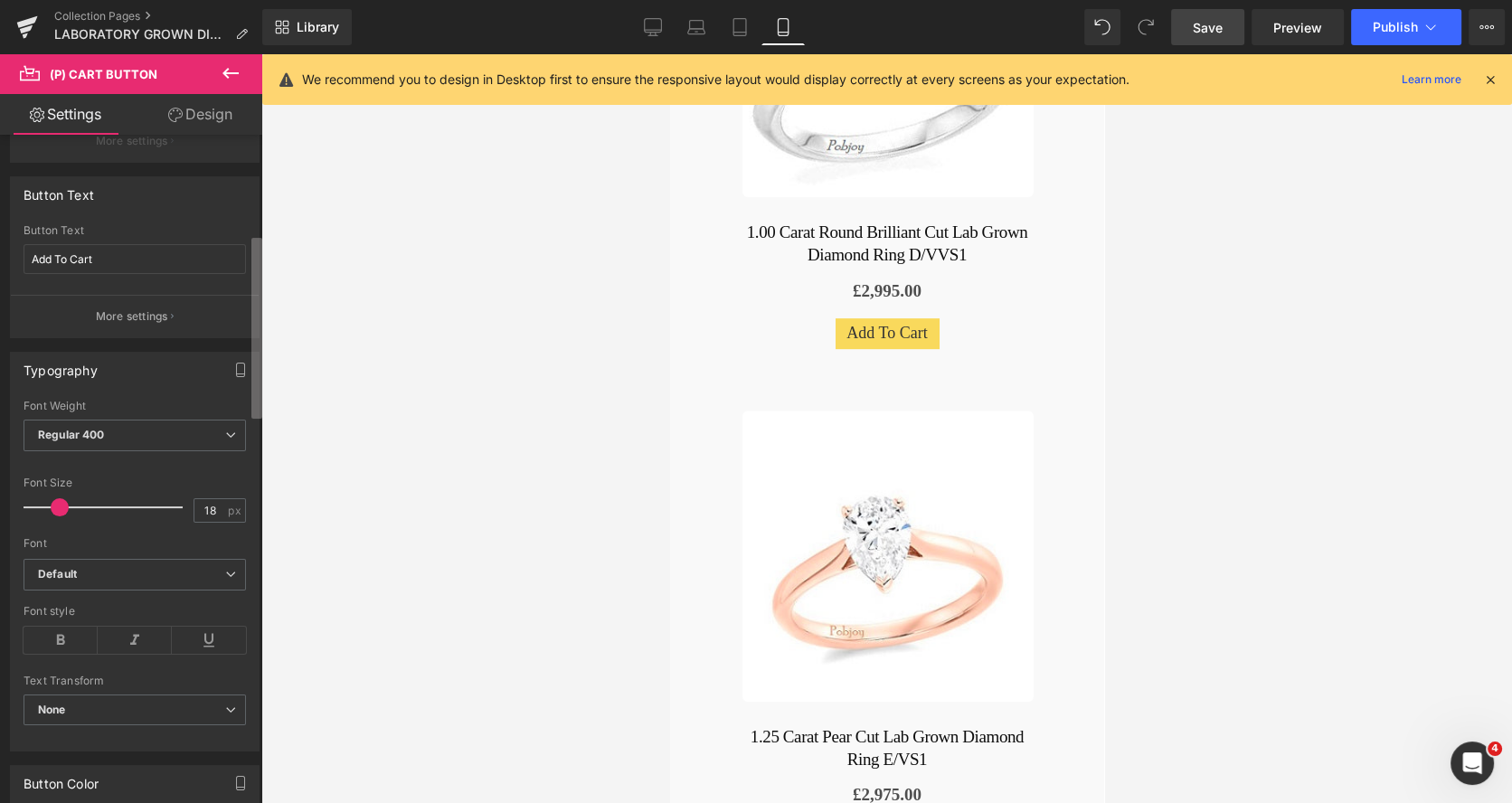
scroll to position [402, 0]
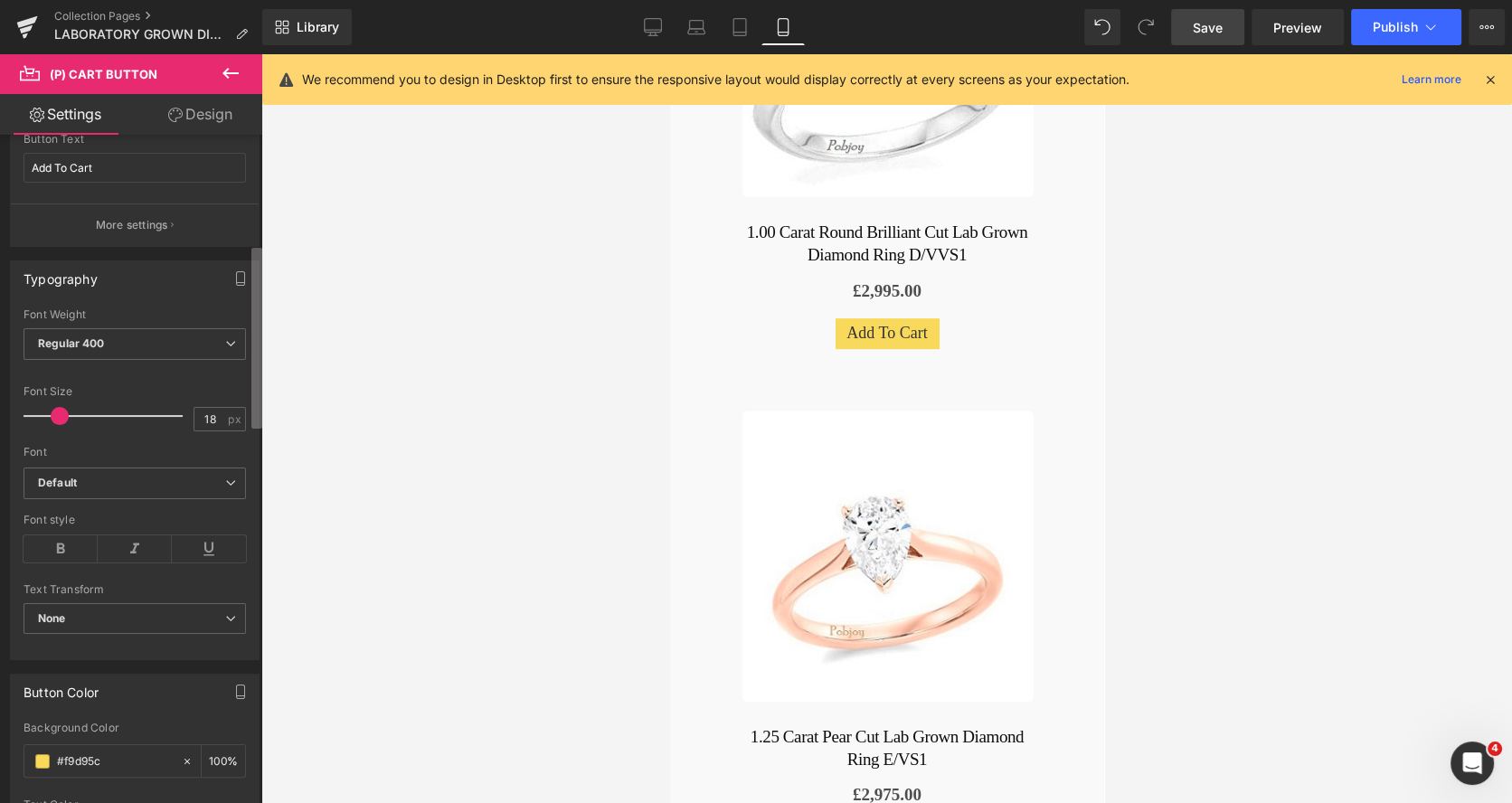
click at [255, 384] on b at bounding box center [256, 338] width 11 height 181
type input "19"
click at [53, 415] on span at bounding box center [61, 415] width 18 height 18
click at [157, 344] on span "Regular 400" at bounding box center [134, 344] width 223 height 32
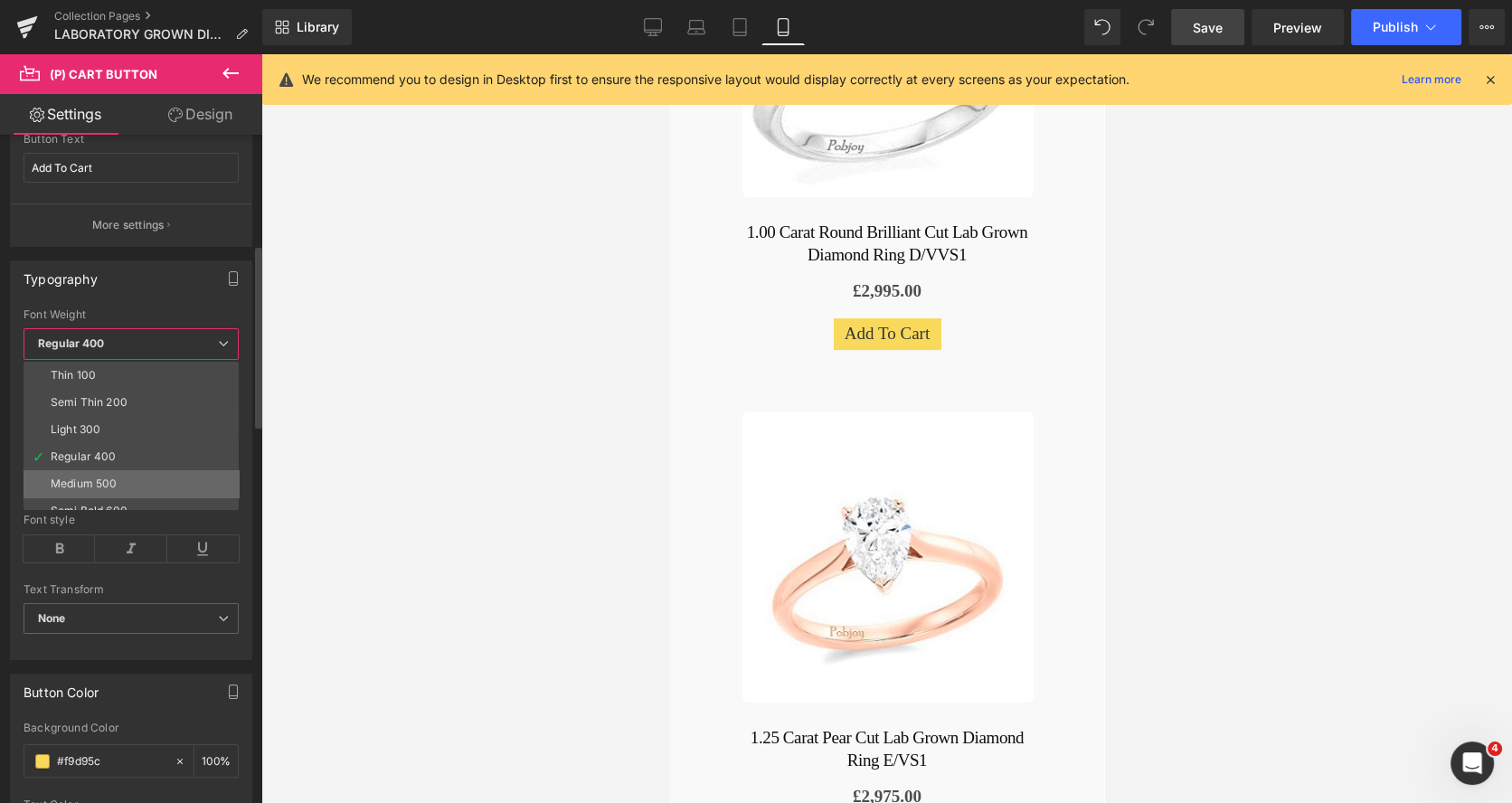
click at [121, 493] on li "Medium 500" at bounding box center [135, 484] width 224 height 27
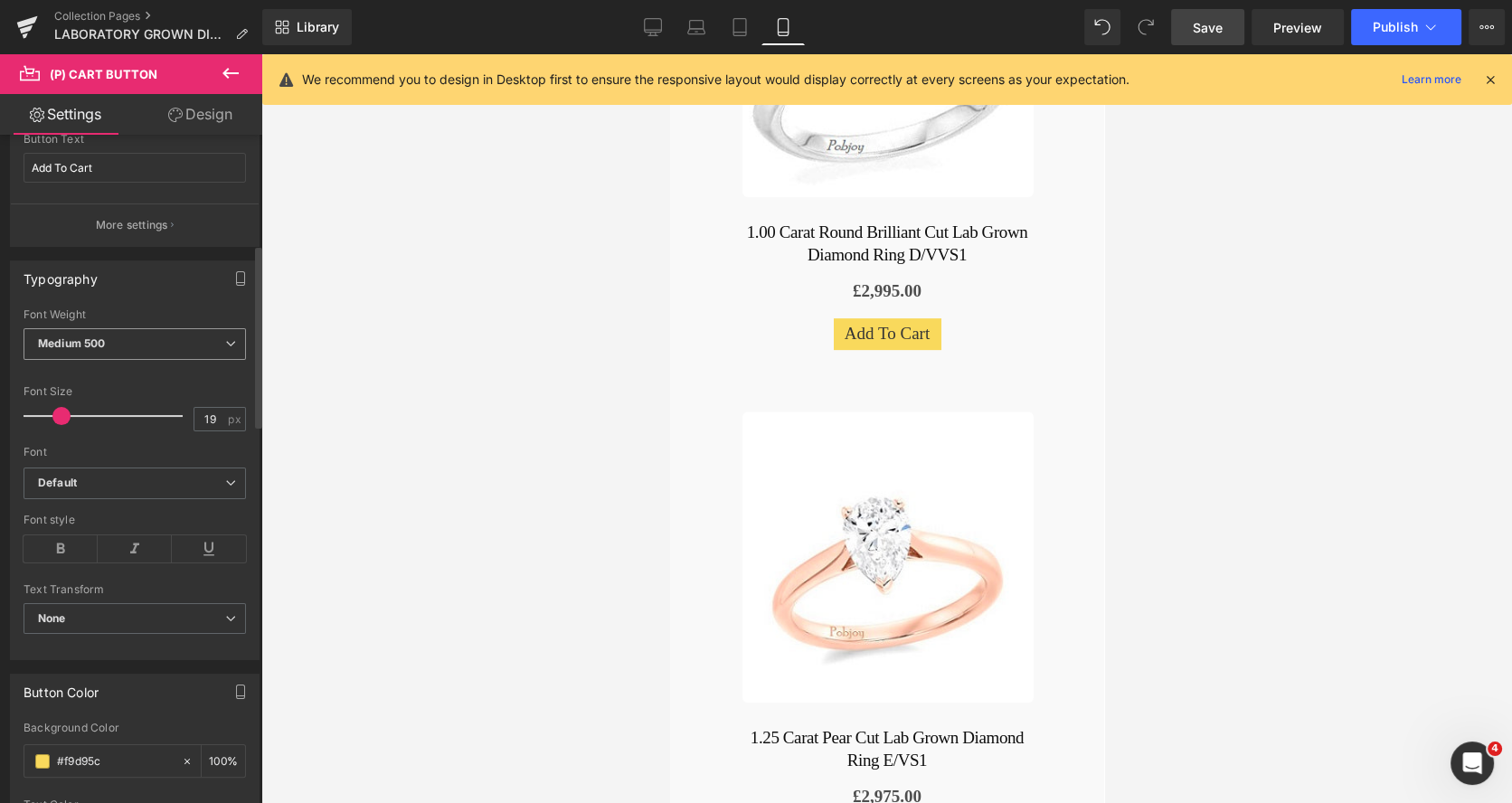
click at [159, 352] on span "Medium 500" at bounding box center [134, 344] width 223 height 32
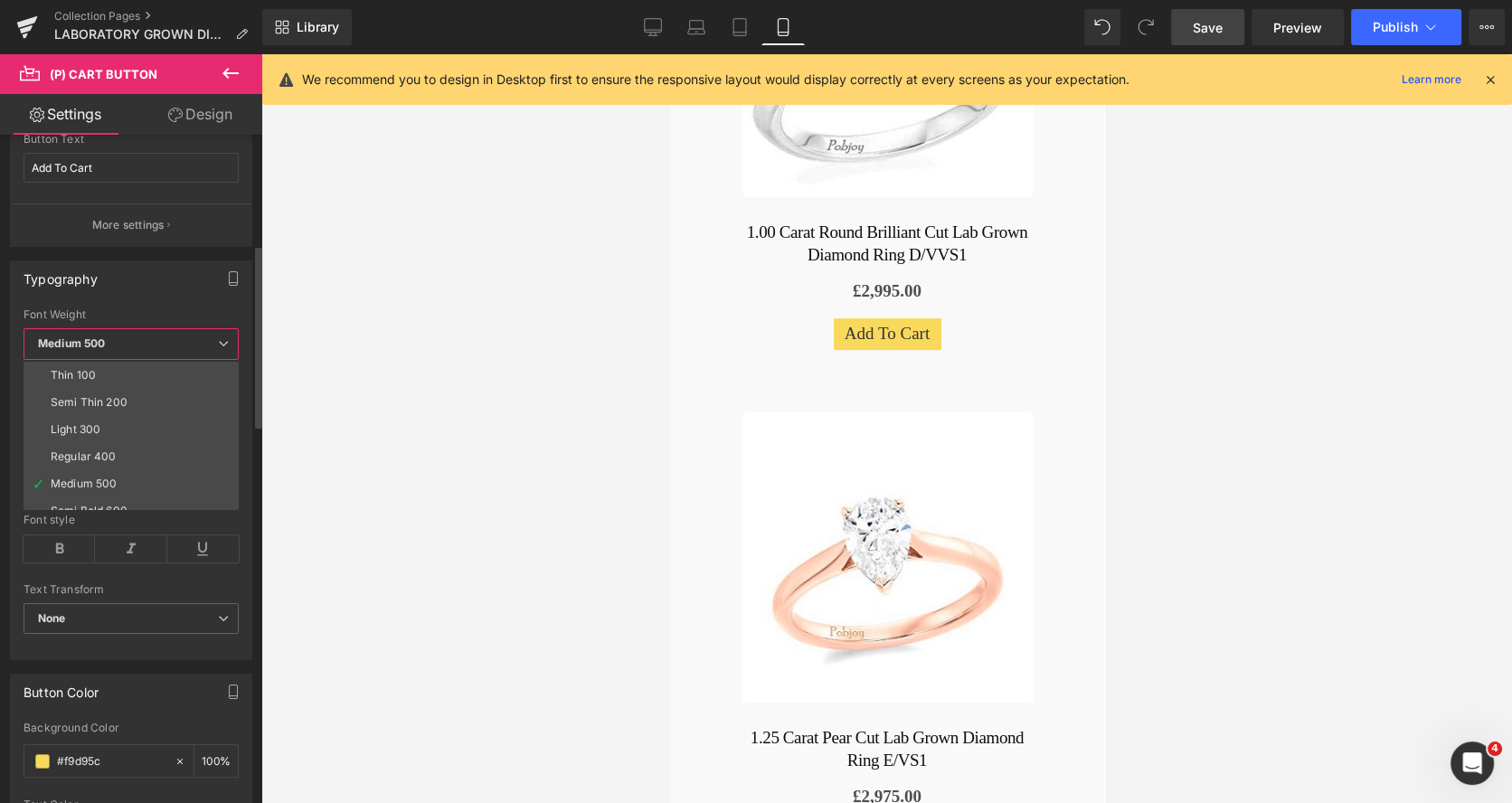
click at [162, 343] on span "Medium 500" at bounding box center [130, 344] width 215 height 32
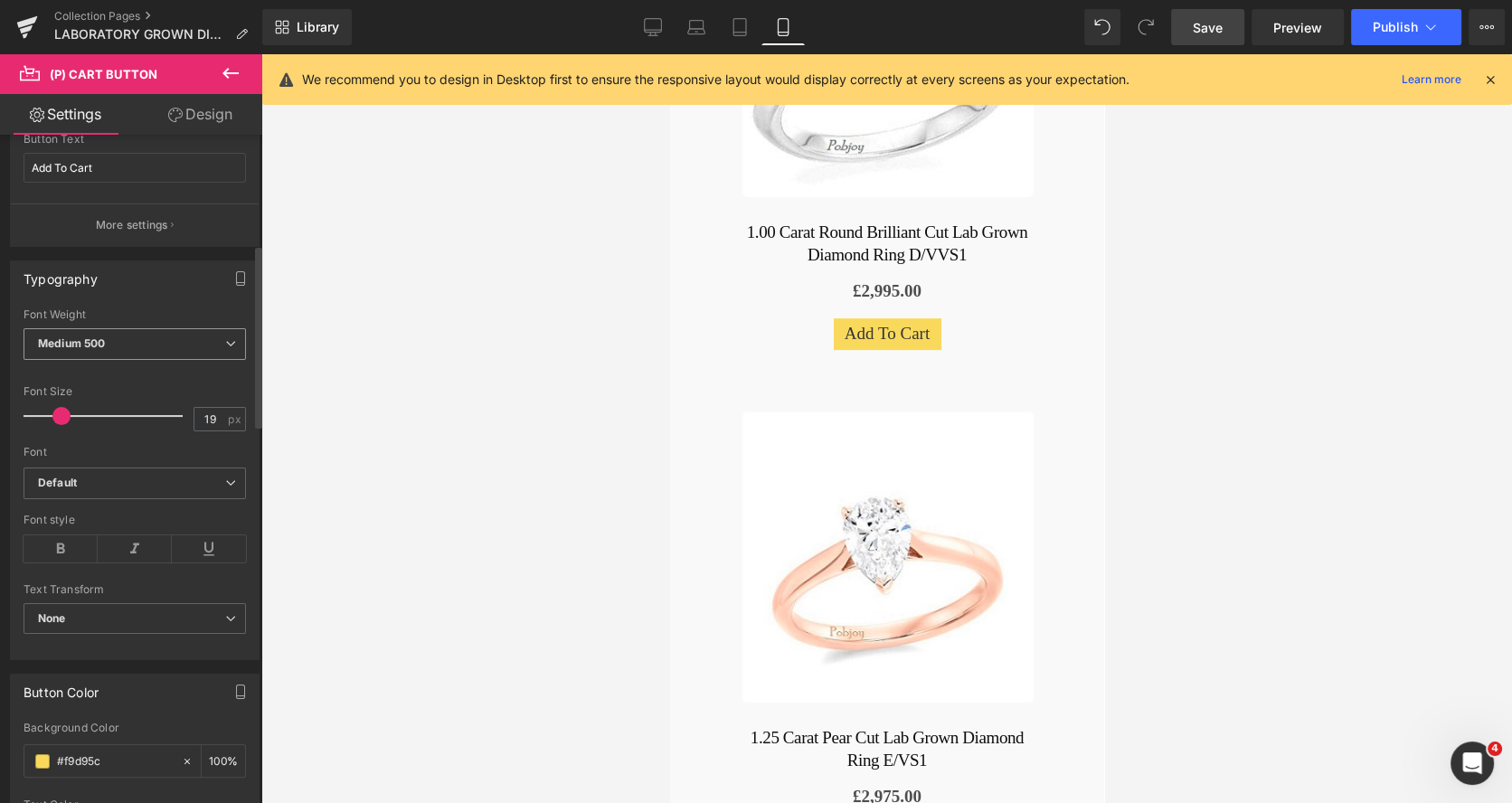
click at [161, 348] on span "Medium 500" at bounding box center [134, 344] width 223 height 32
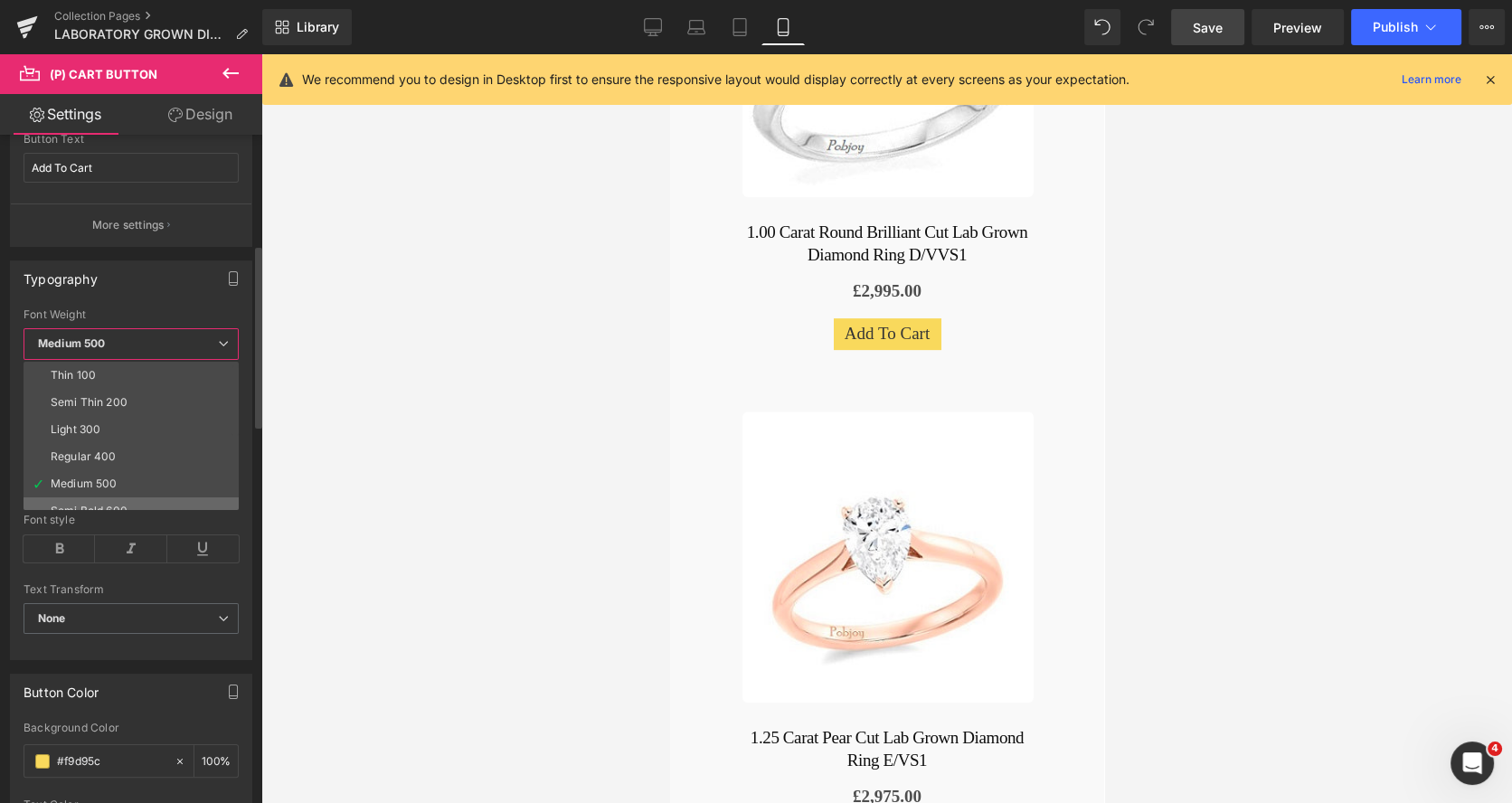
click at [115, 498] on li "Semi Bold 600" at bounding box center [135, 511] width 224 height 27
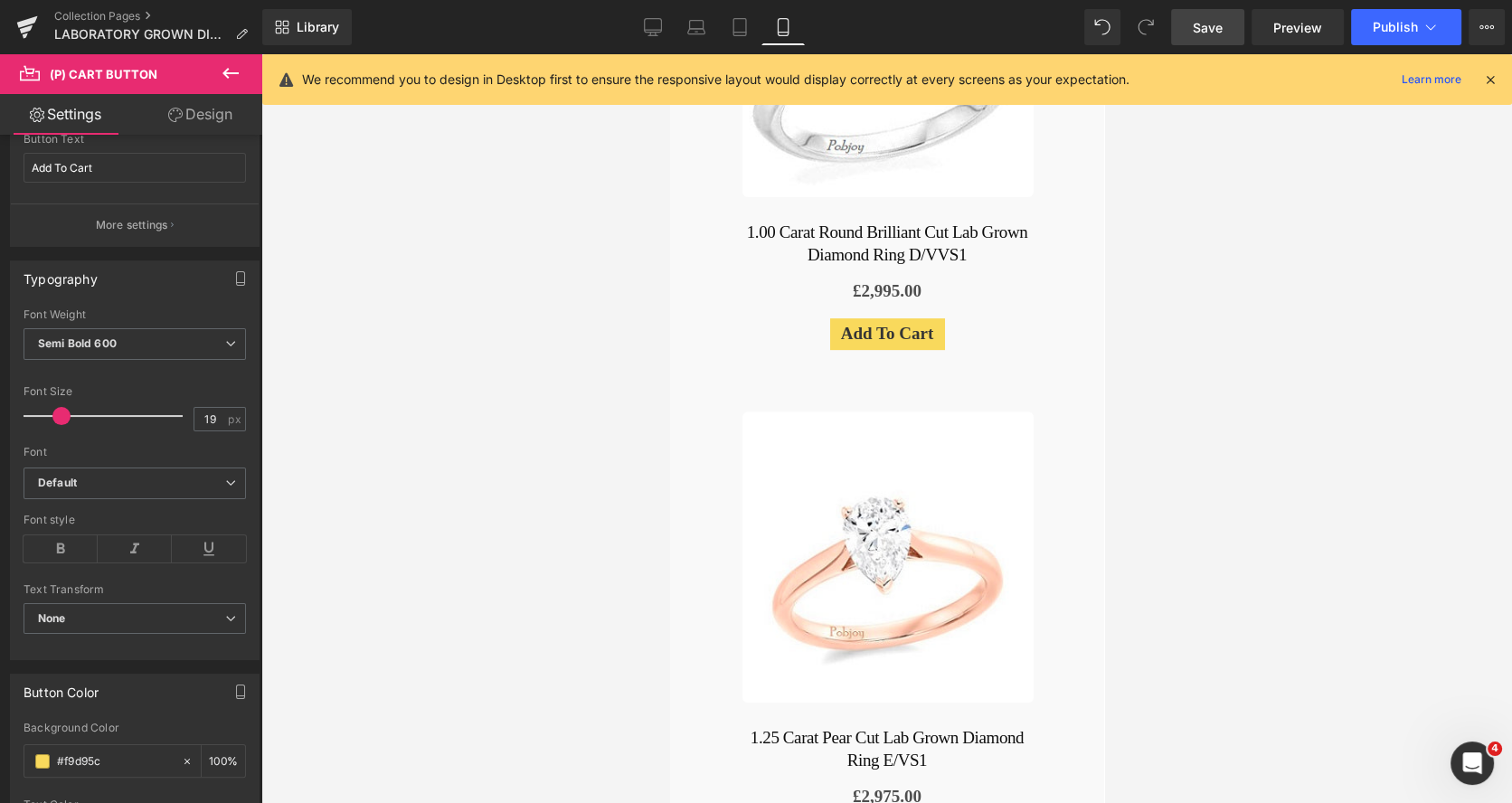
click at [209, 122] on link "Design" at bounding box center [200, 115] width 131 height 40
click at [0, 0] on div "Spacing" at bounding box center [0, 0] width 0 height 0
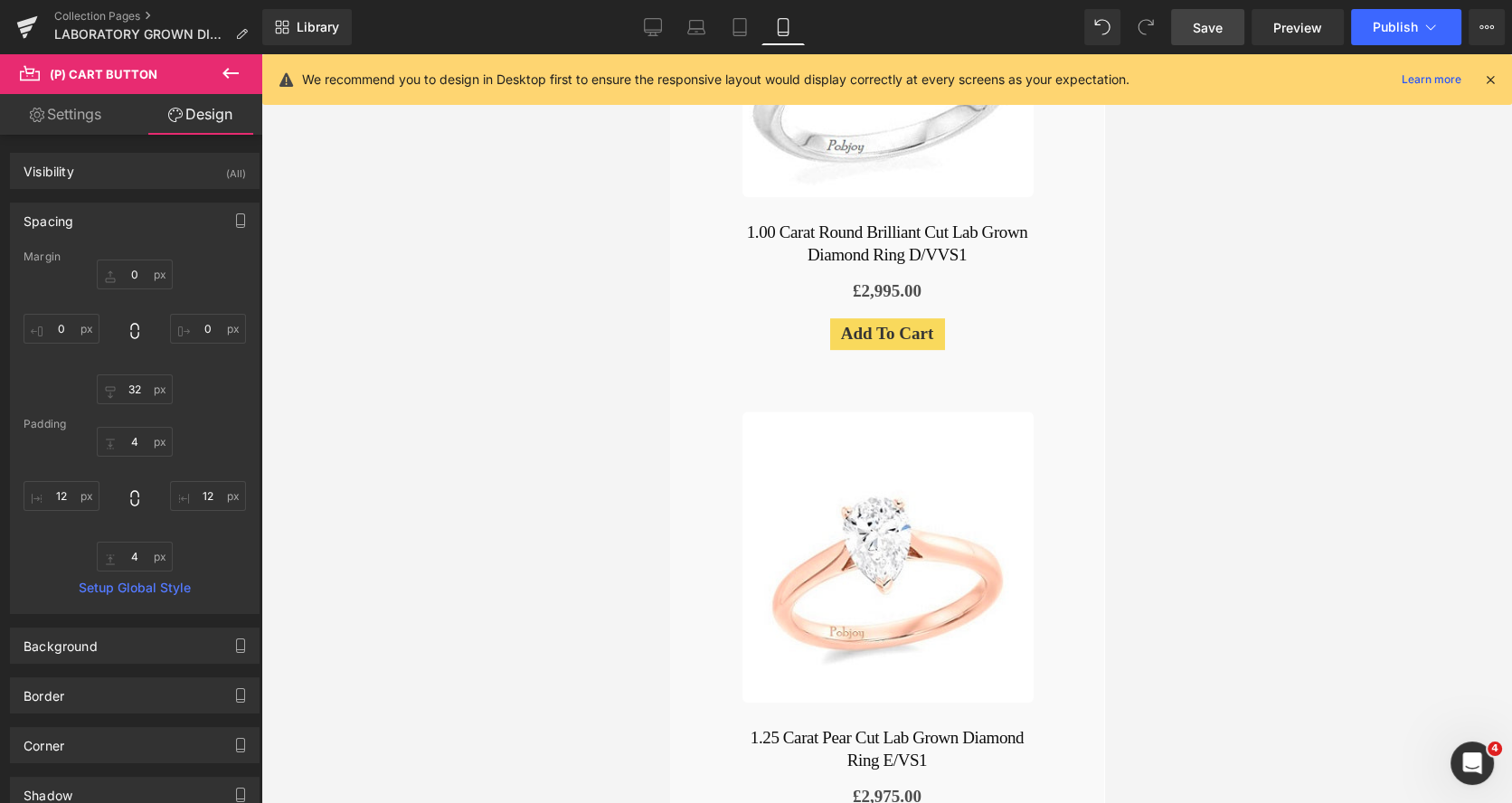
type input "0"
type input "32"
type input "0"
type input "4"
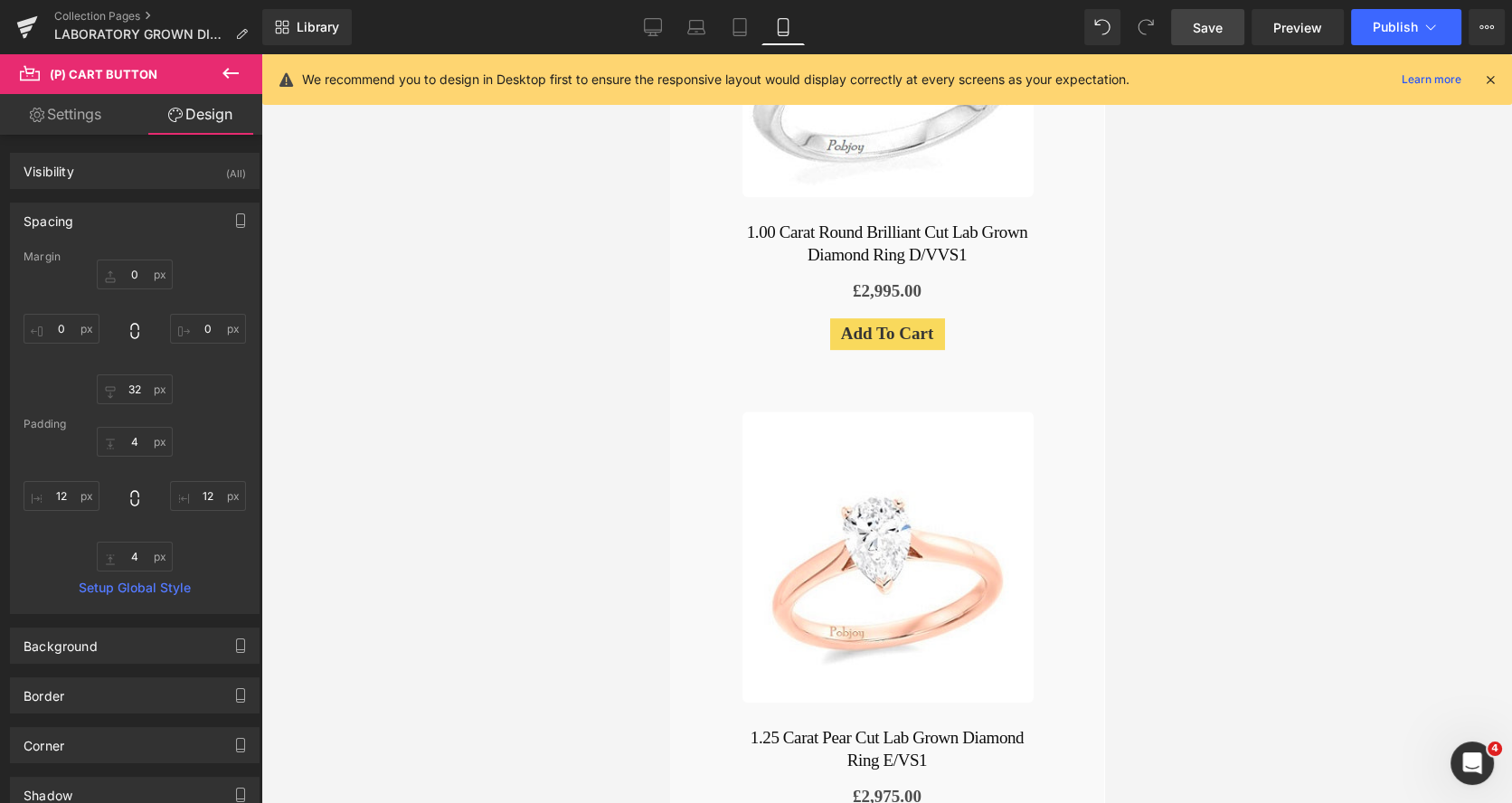
type input "12"
type input "4"
type input "12"
click at [131, 266] on input "0" at bounding box center [134, 274] width 76 height 30
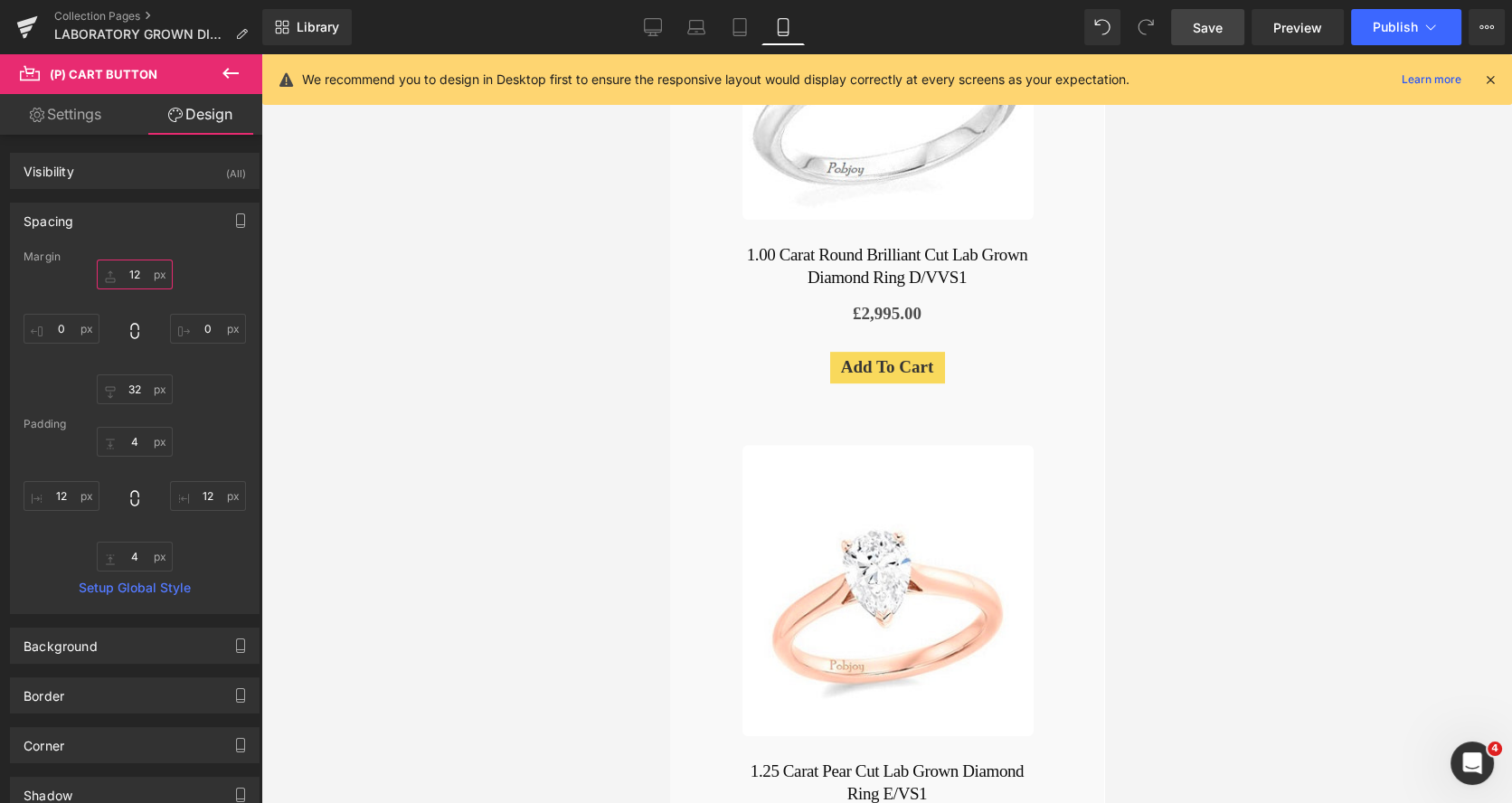
scroll to position [824, 0]
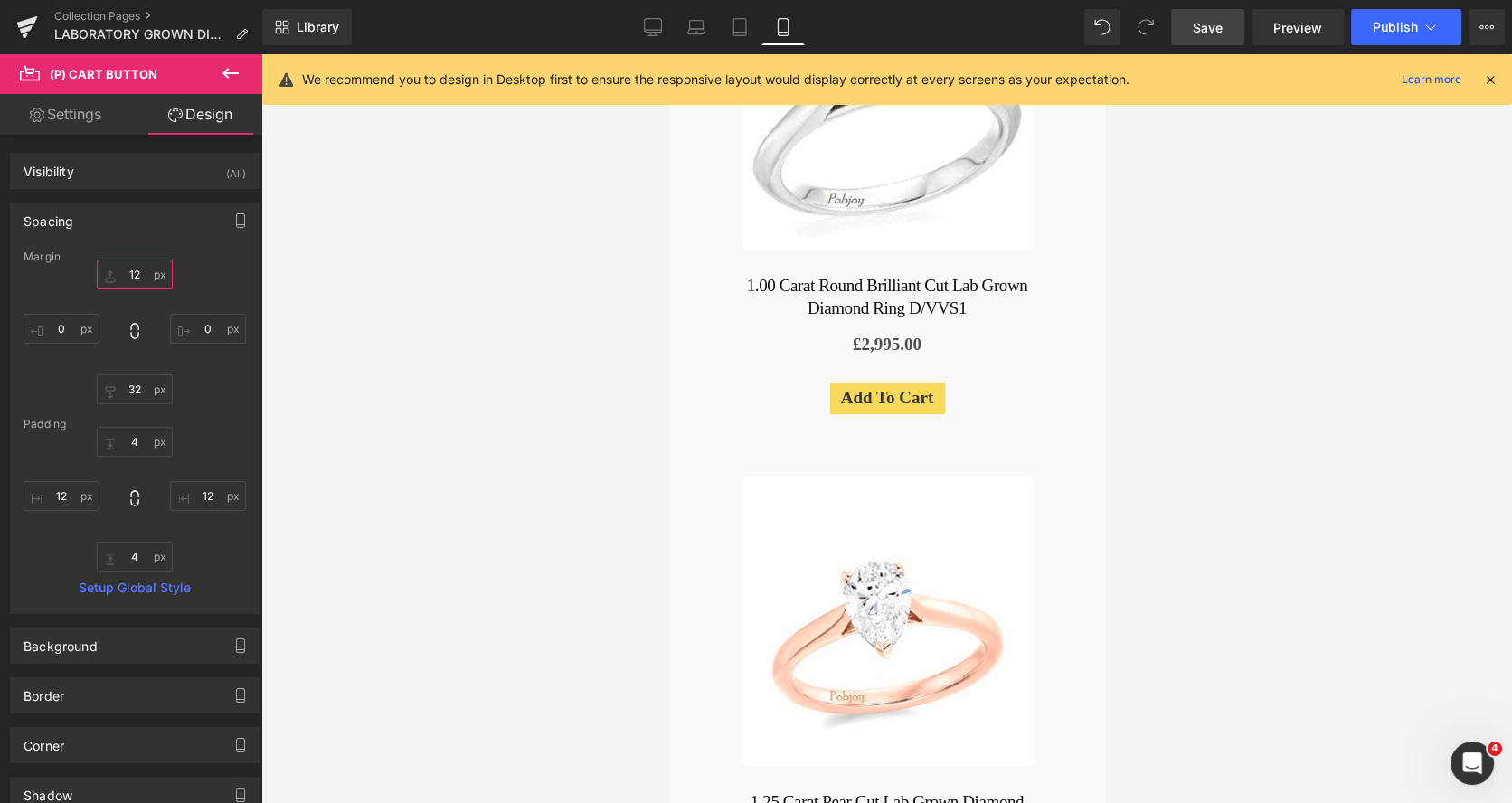
drag, startPoint x: 1099, startPoint y: 125, endPoint x: 1757, endPoint y: 59, distance: 661.3
type input "12"
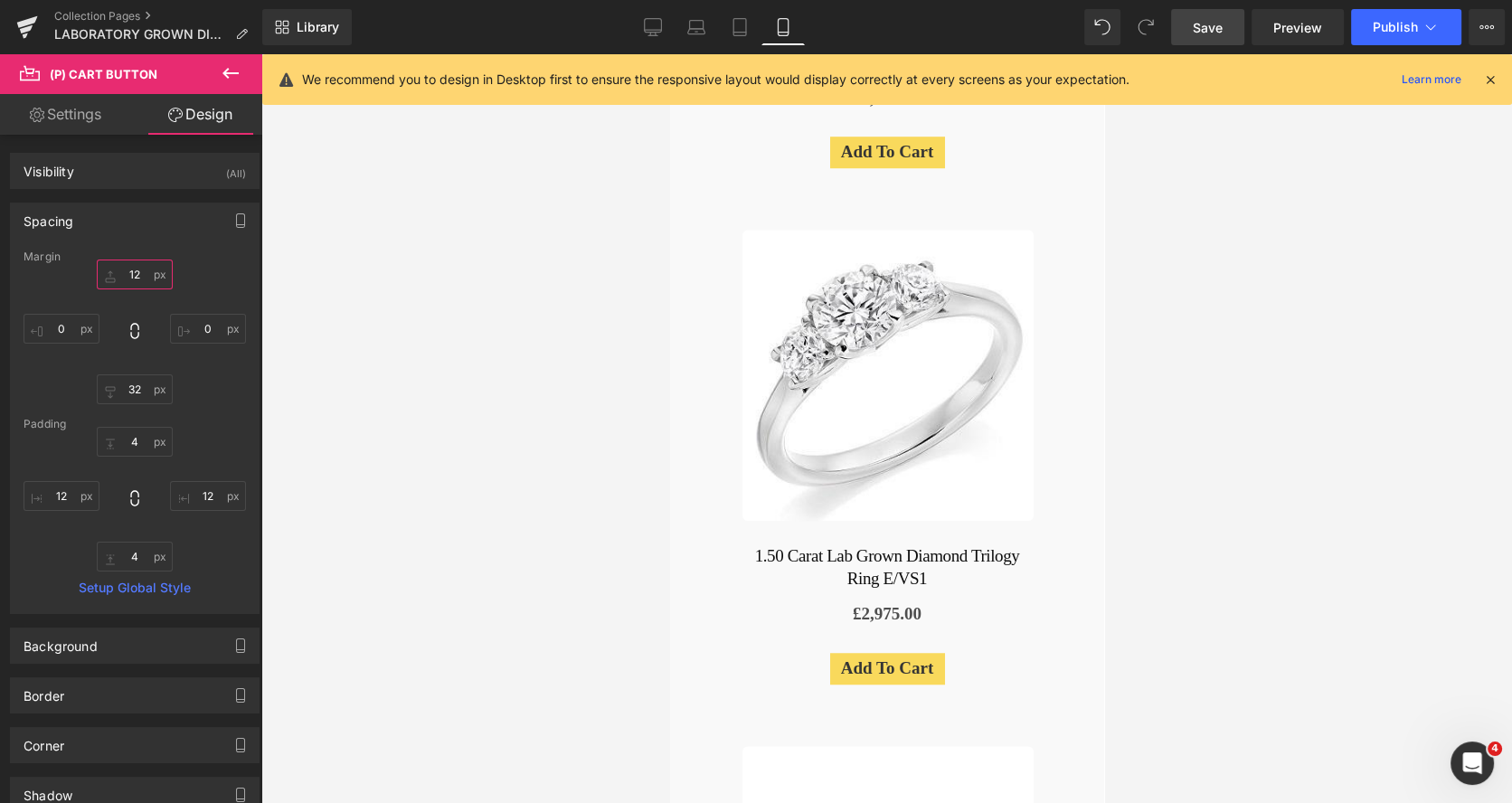
scroll to position [1434, 0]
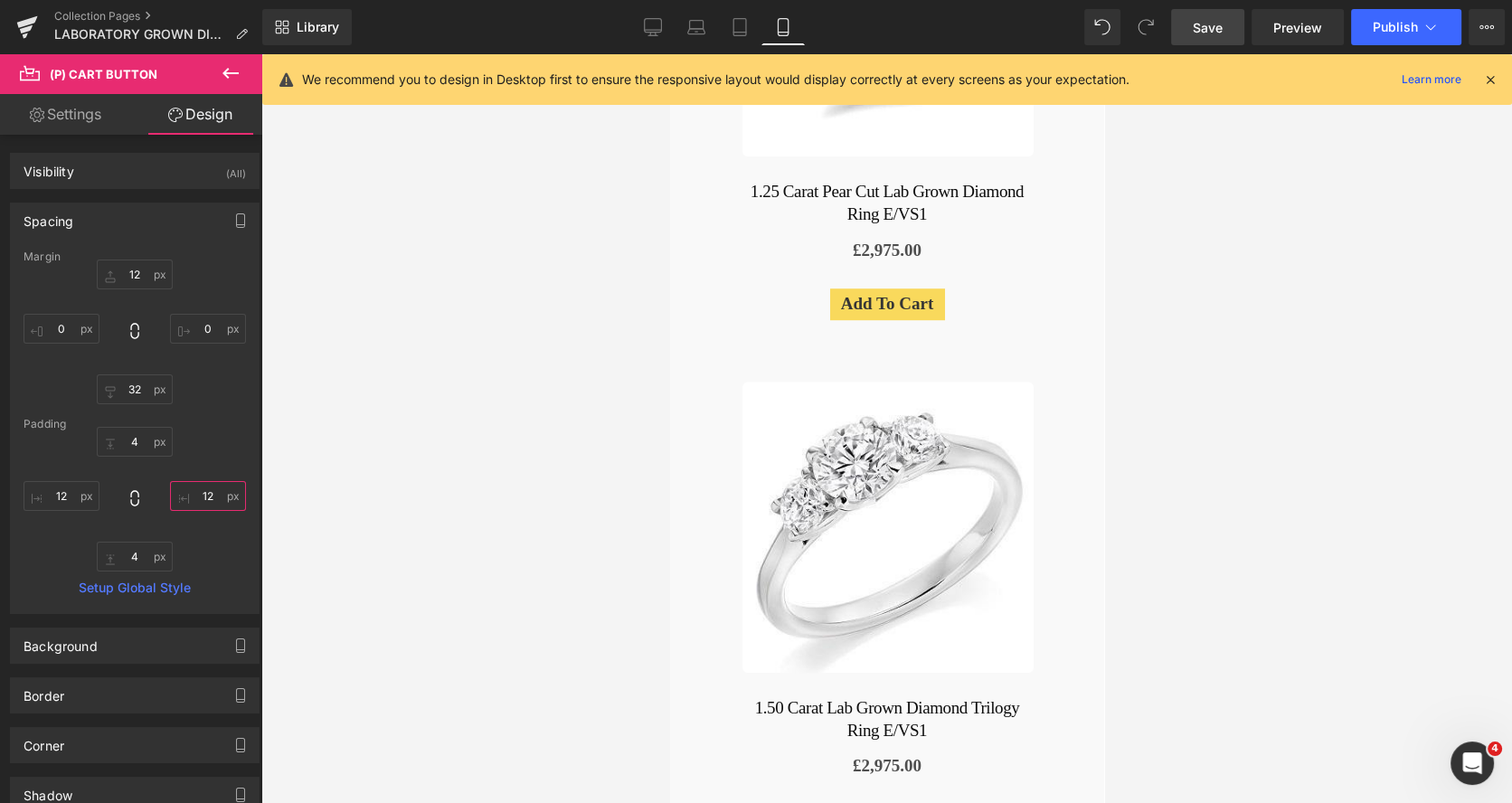
click at [193, 495] on input "12" at bounding box center [207, 495] width 76 height 30
type input "15"
click at [66, 506] on input "12" at bounding box center [61, 495] width 76 height 30
click at [66, 497] on input "12" at bounding box center [61, 495] width 76 height 30
click at [62, 496] on input "12" at bounding box center [61, 495] width 76 height 30
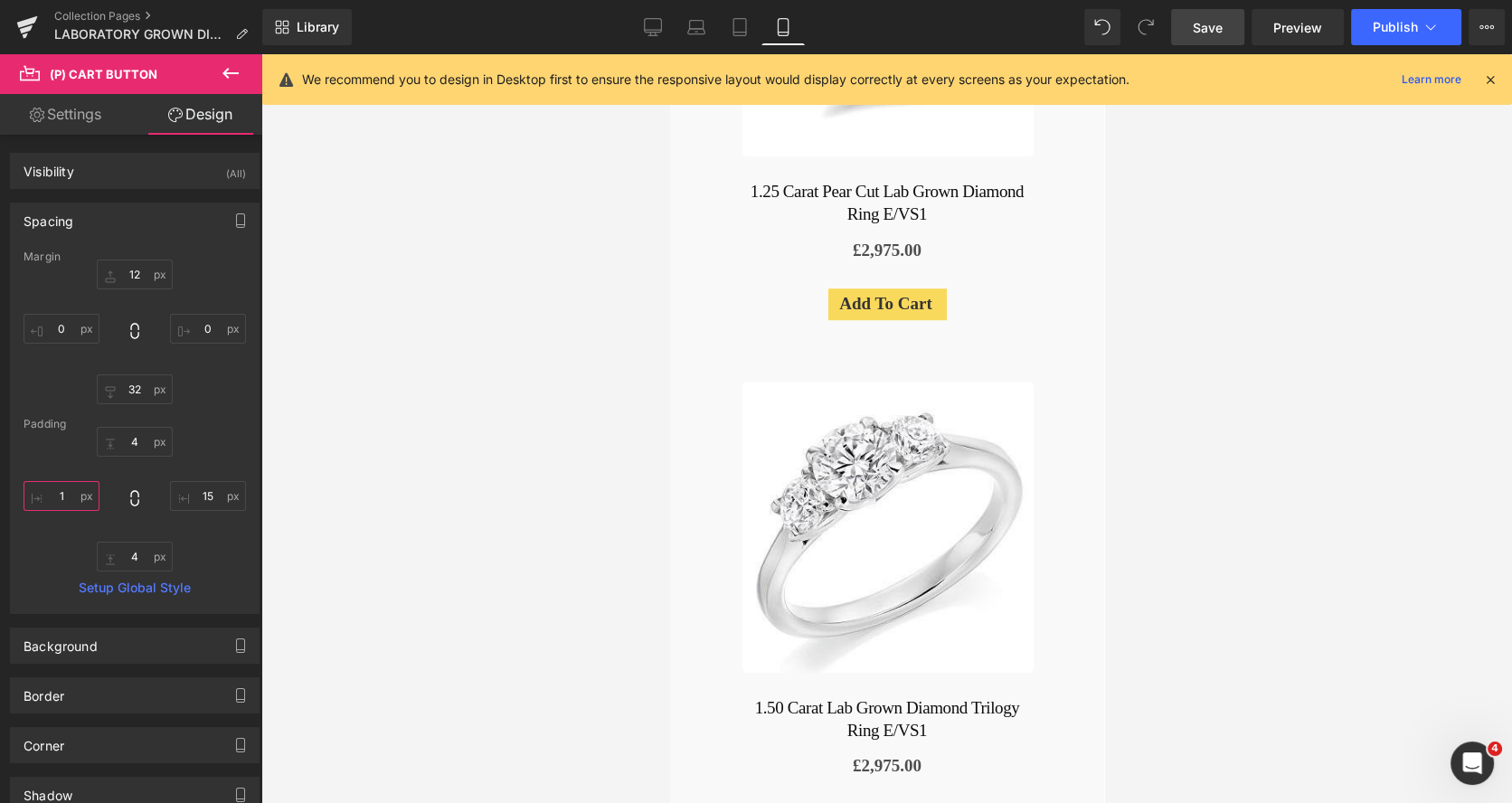
type input "15"
click at [948, 239] on div "£0 £2,975.00" at bounding box center [887, 251] width 326 height 23
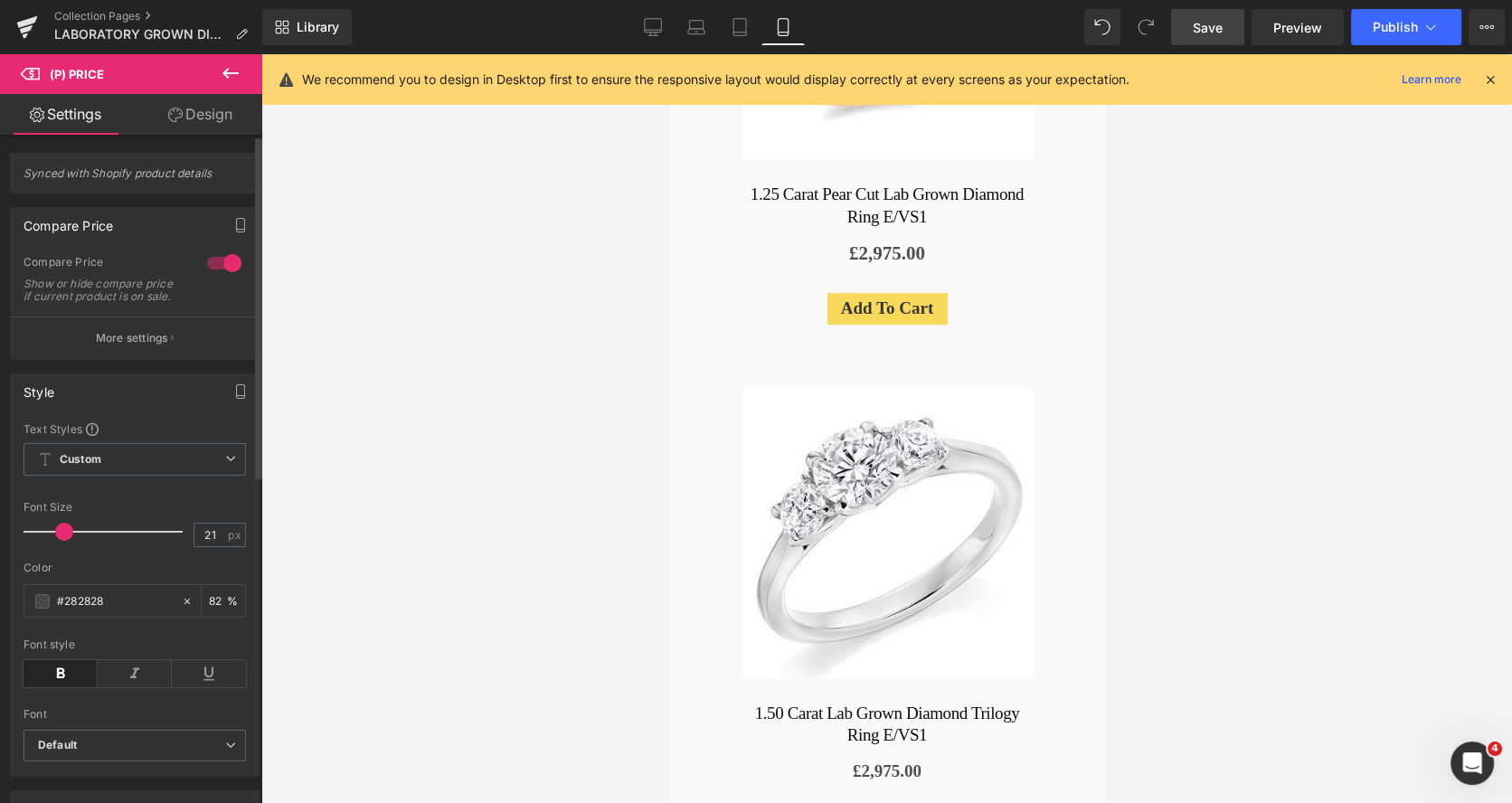
scroll to position [1437, 0]
click at [60, 541] on span at bounding box center [62, 531] width 18 height 18
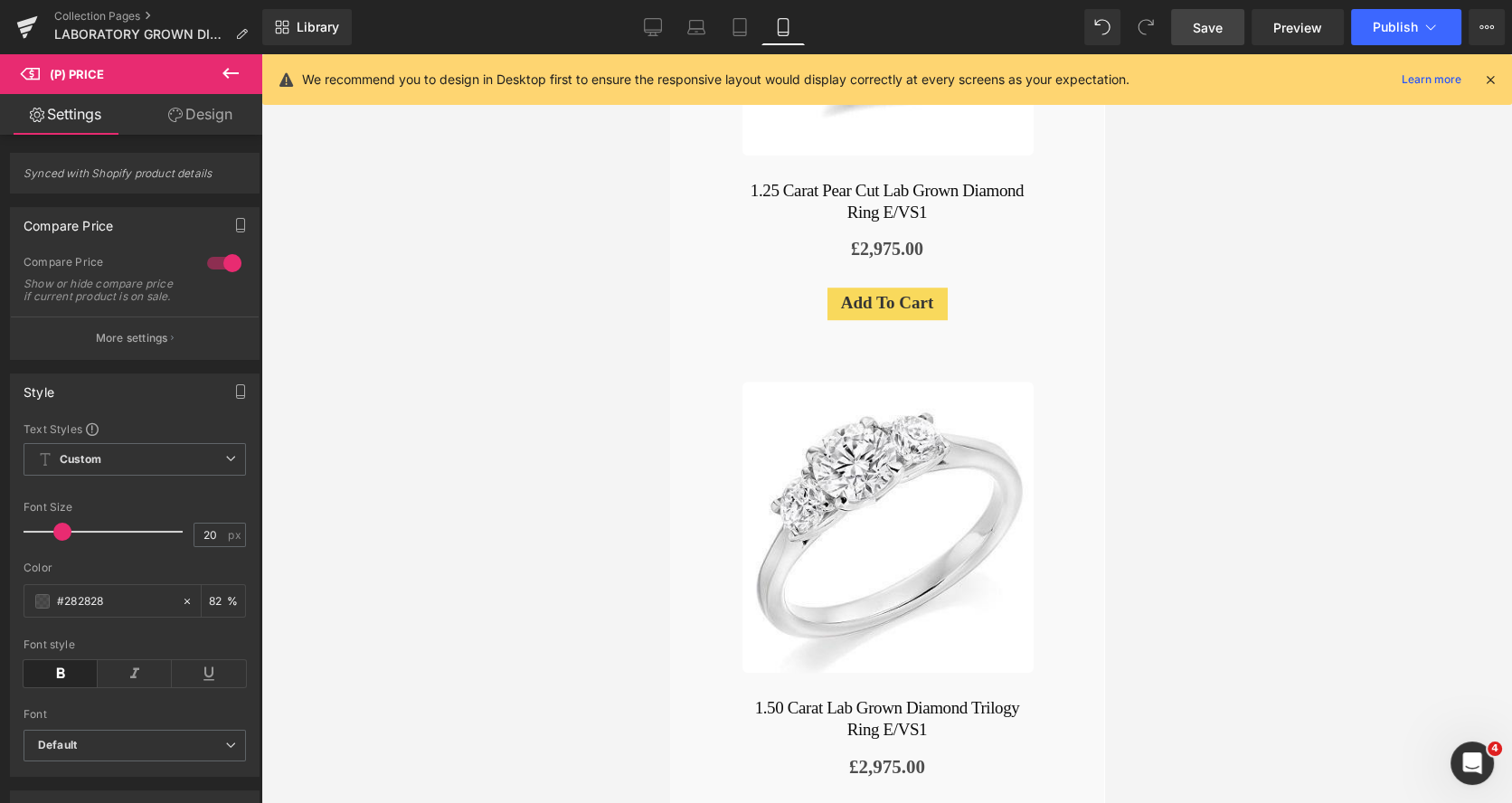
scroll to position [1436, 0]
click at [1212, 23] on span "Save" at bounding box center [1207, 28] width 30 height 19
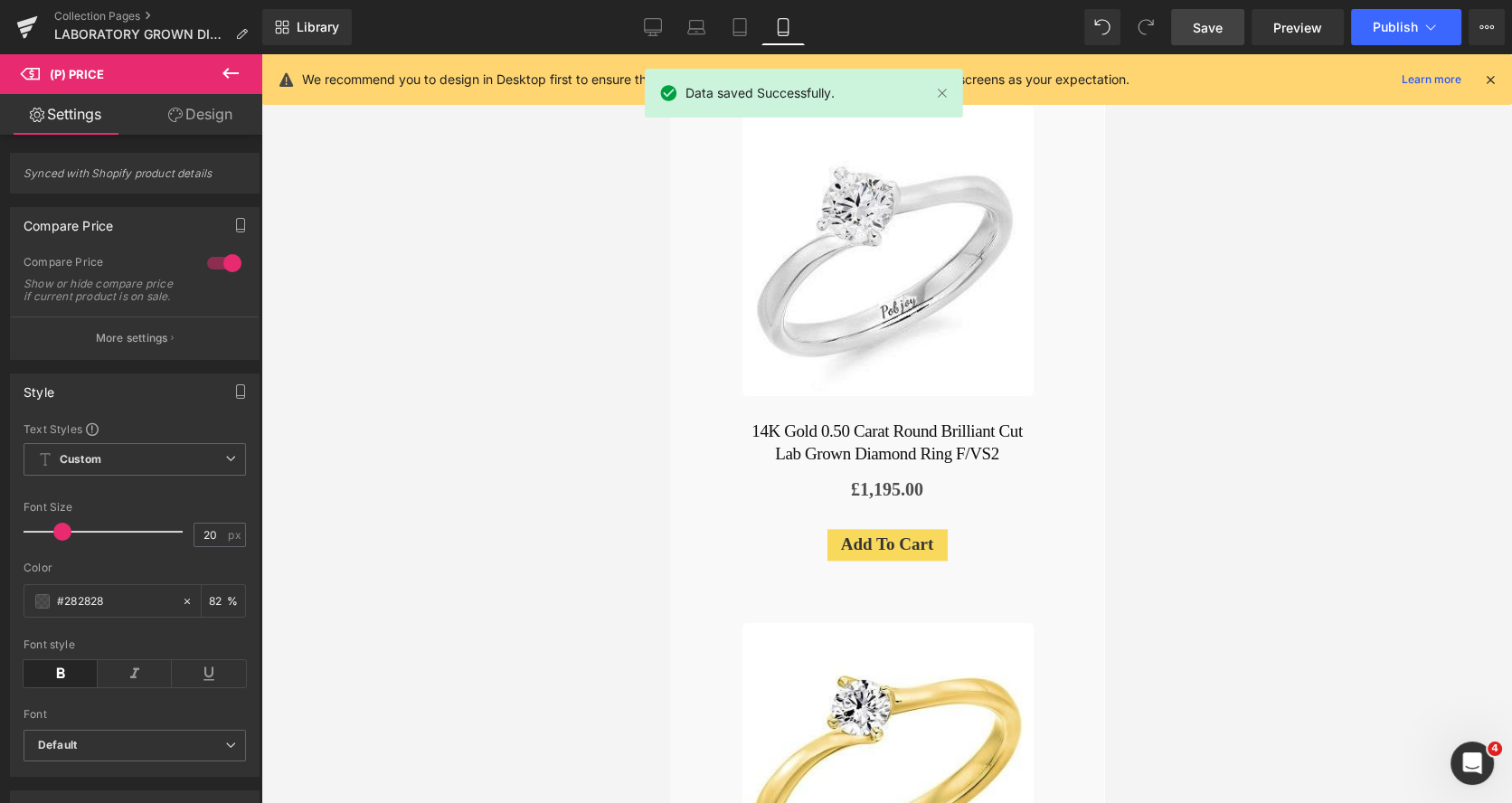
scroll to position [3147, 0]
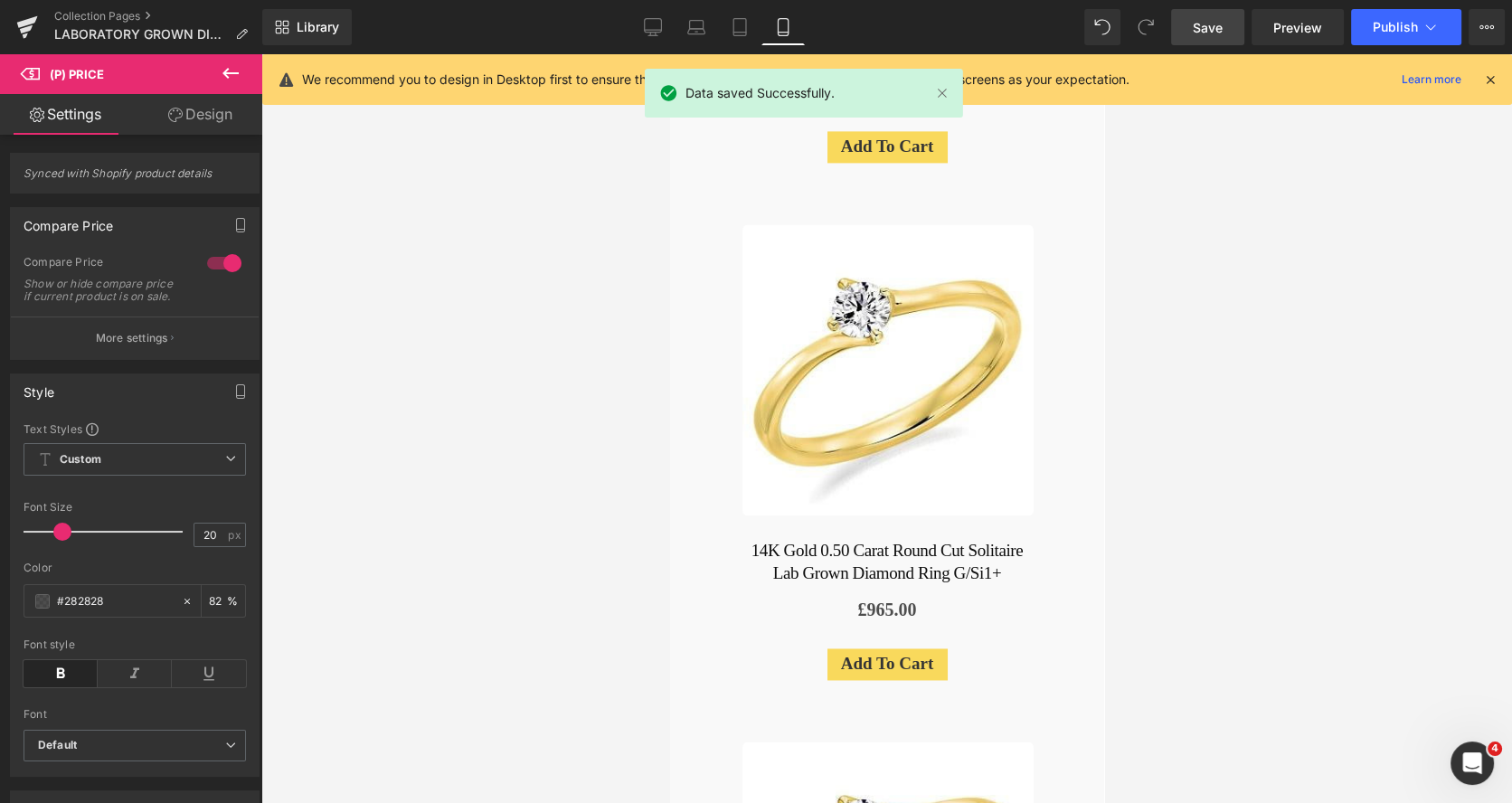
click at [1204, 24] on span "Save" at bounding box center [1207, 28] width 30 height 19
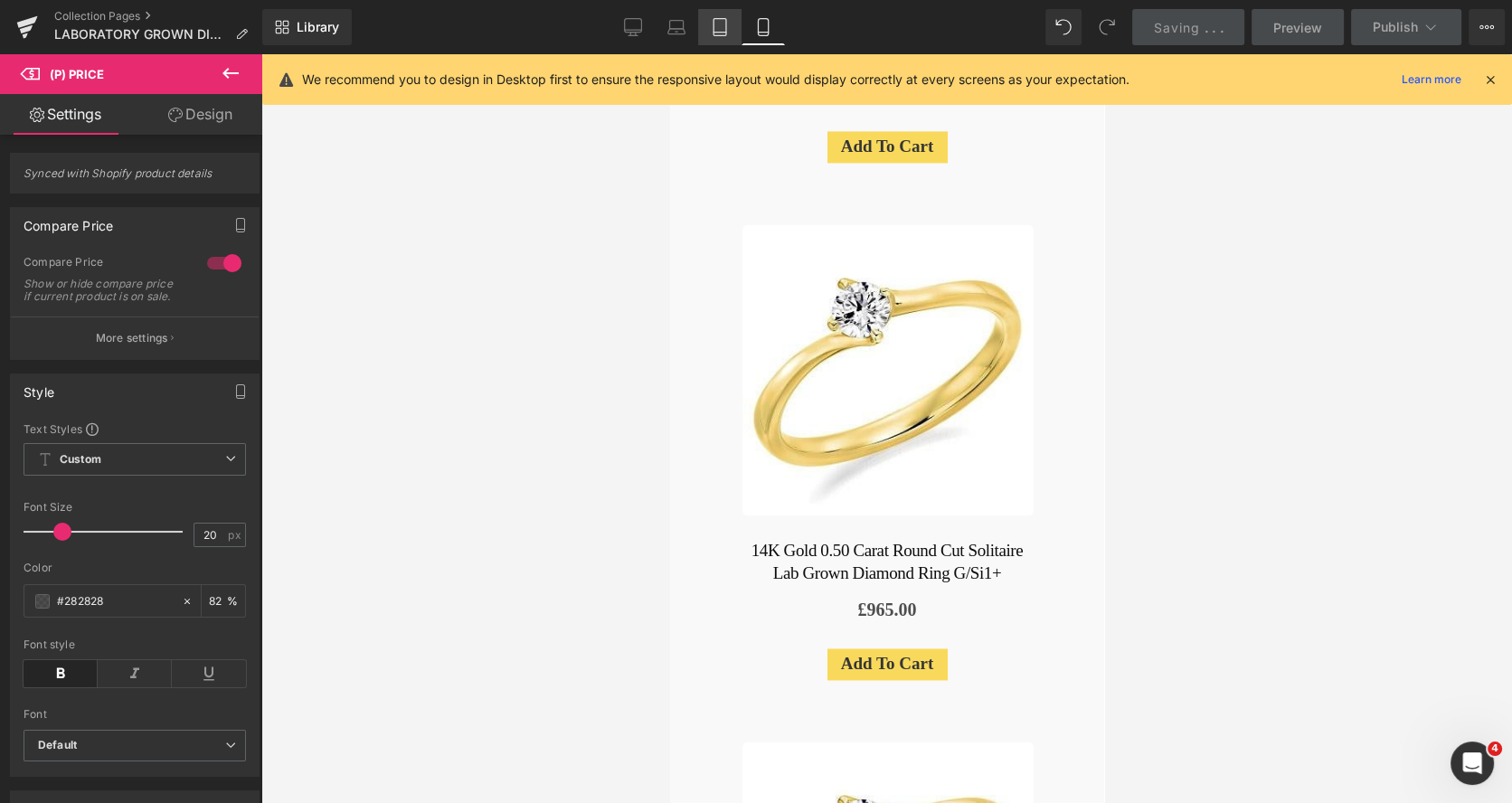
click at [718, 35] on icon at bounding box center [719, 27] width 18 height 18
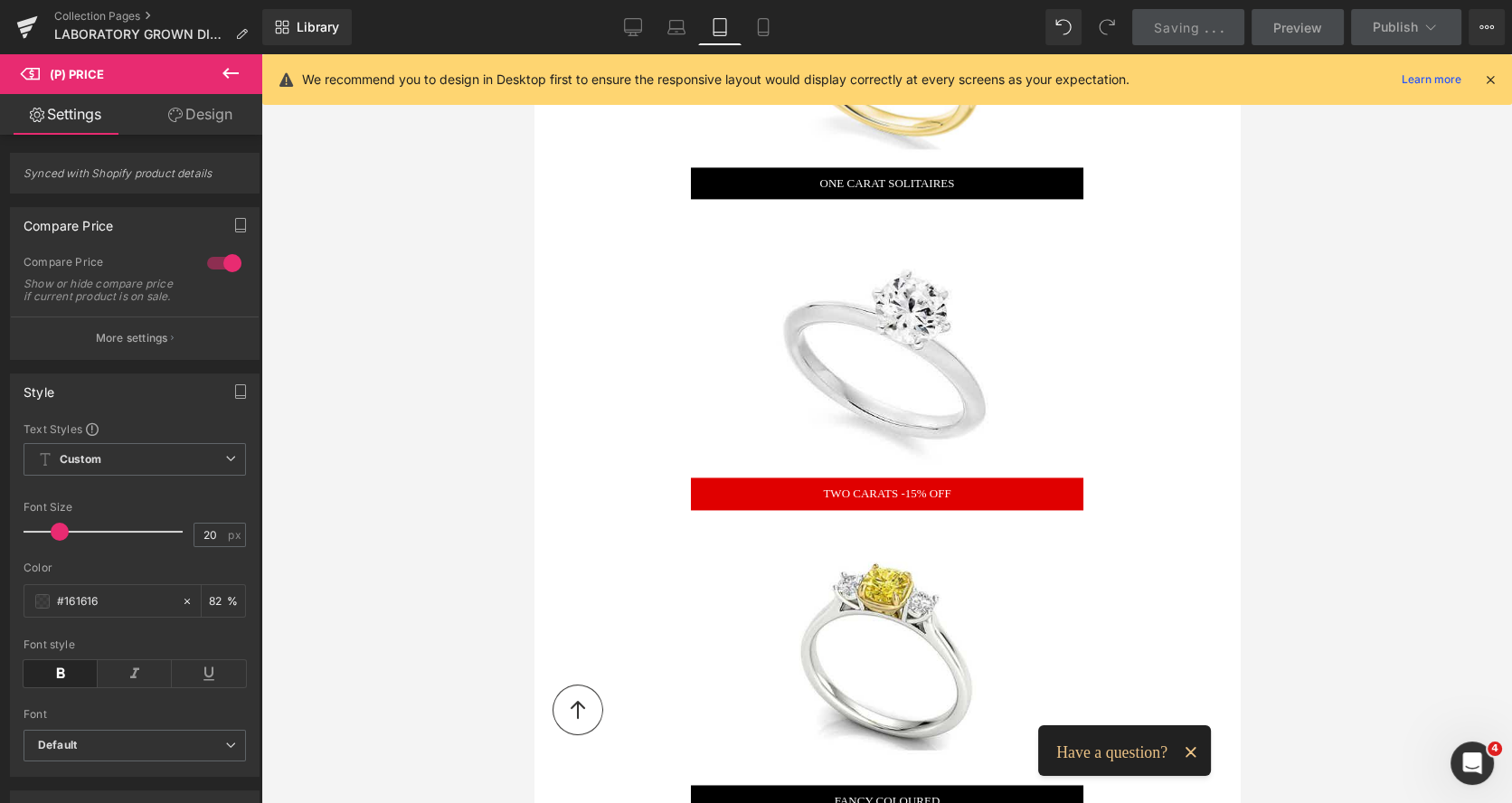
type input "18"
type input "#161616"
type input "82"
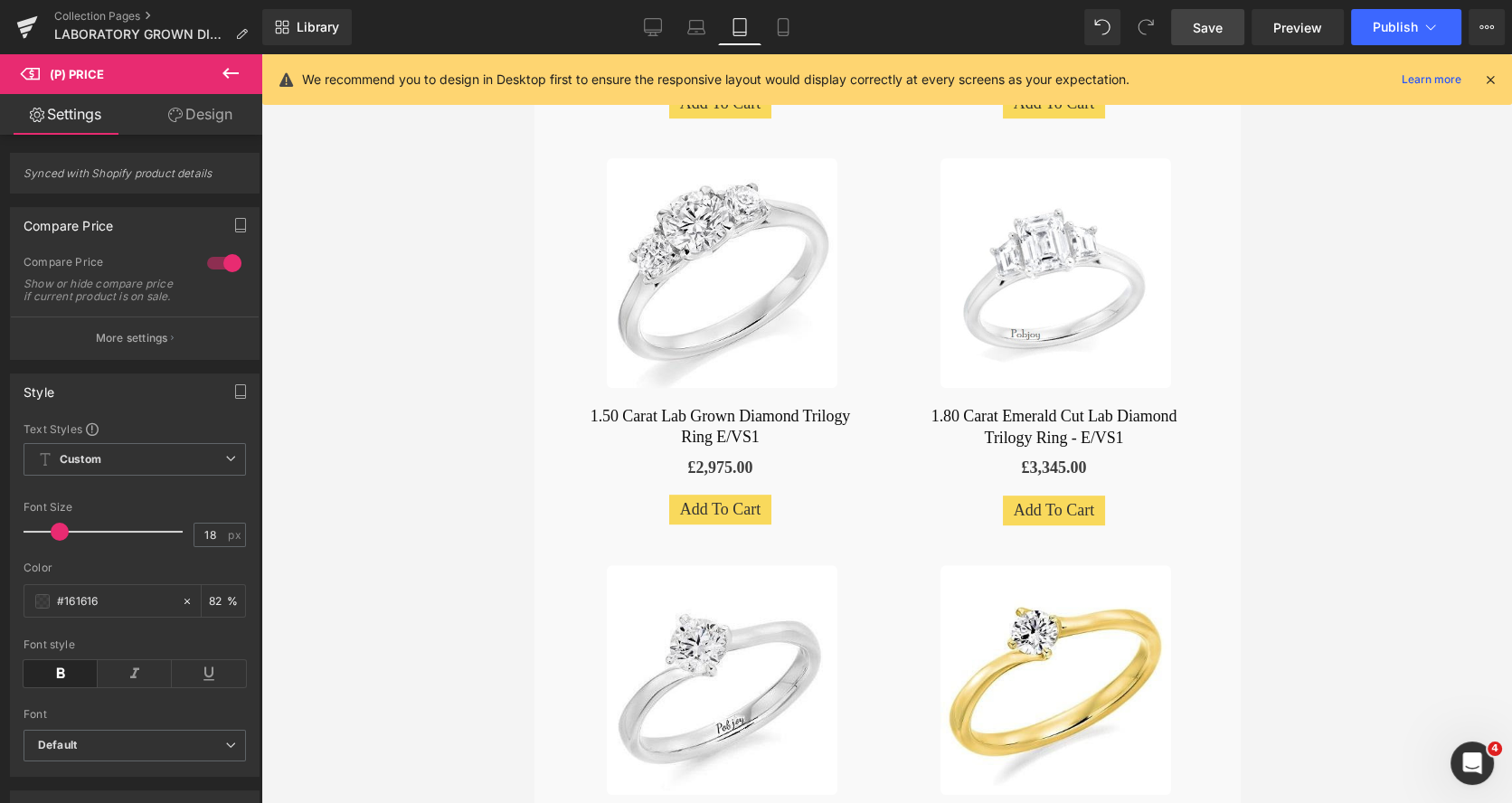
scroll to position [1002, 0]
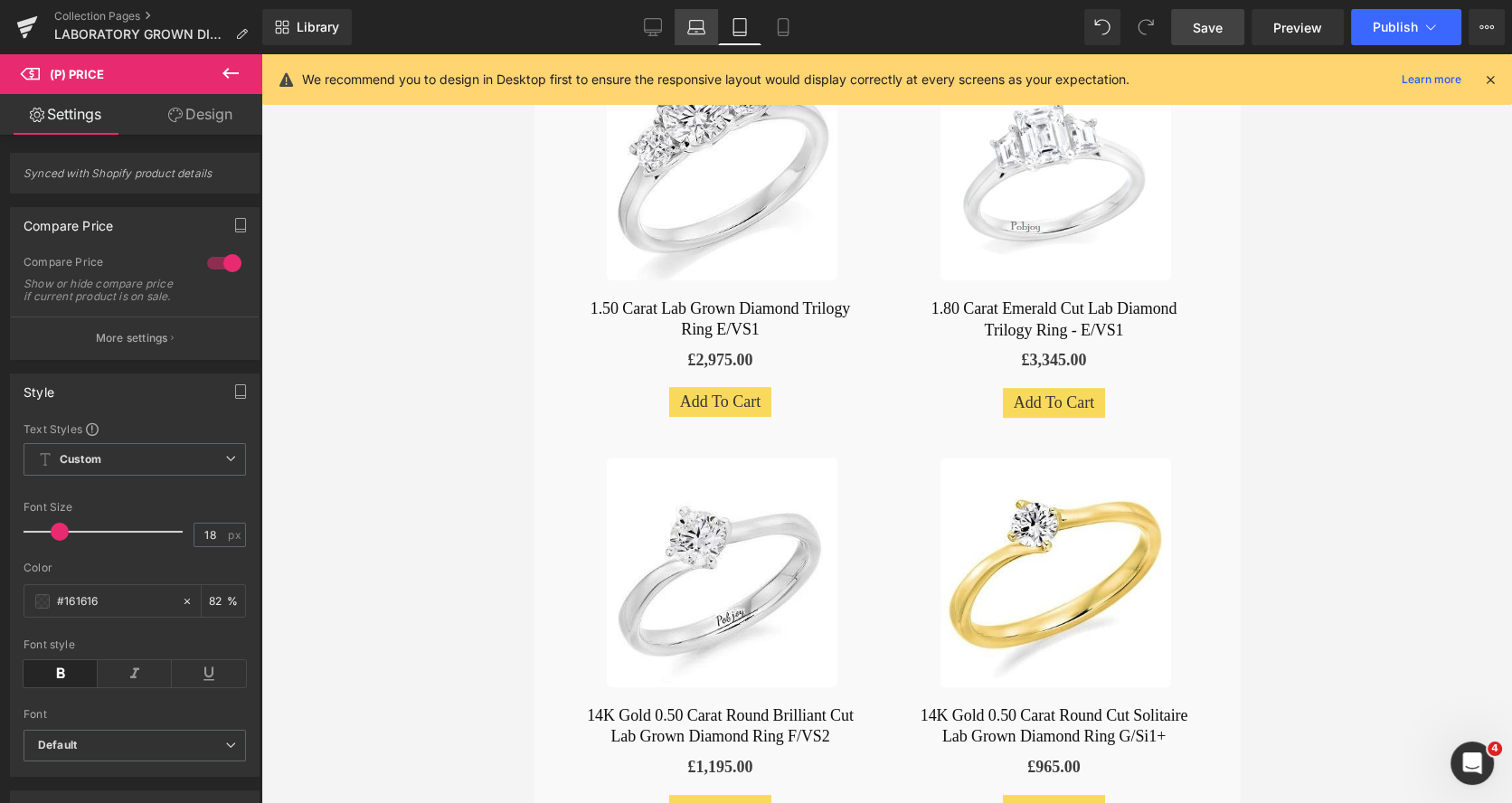
click at [695, 39] on link "Laptop" at bounding box center [696, 27] width 43 height 37
type input "17"
type input "#3d3d3d"
type input "82"
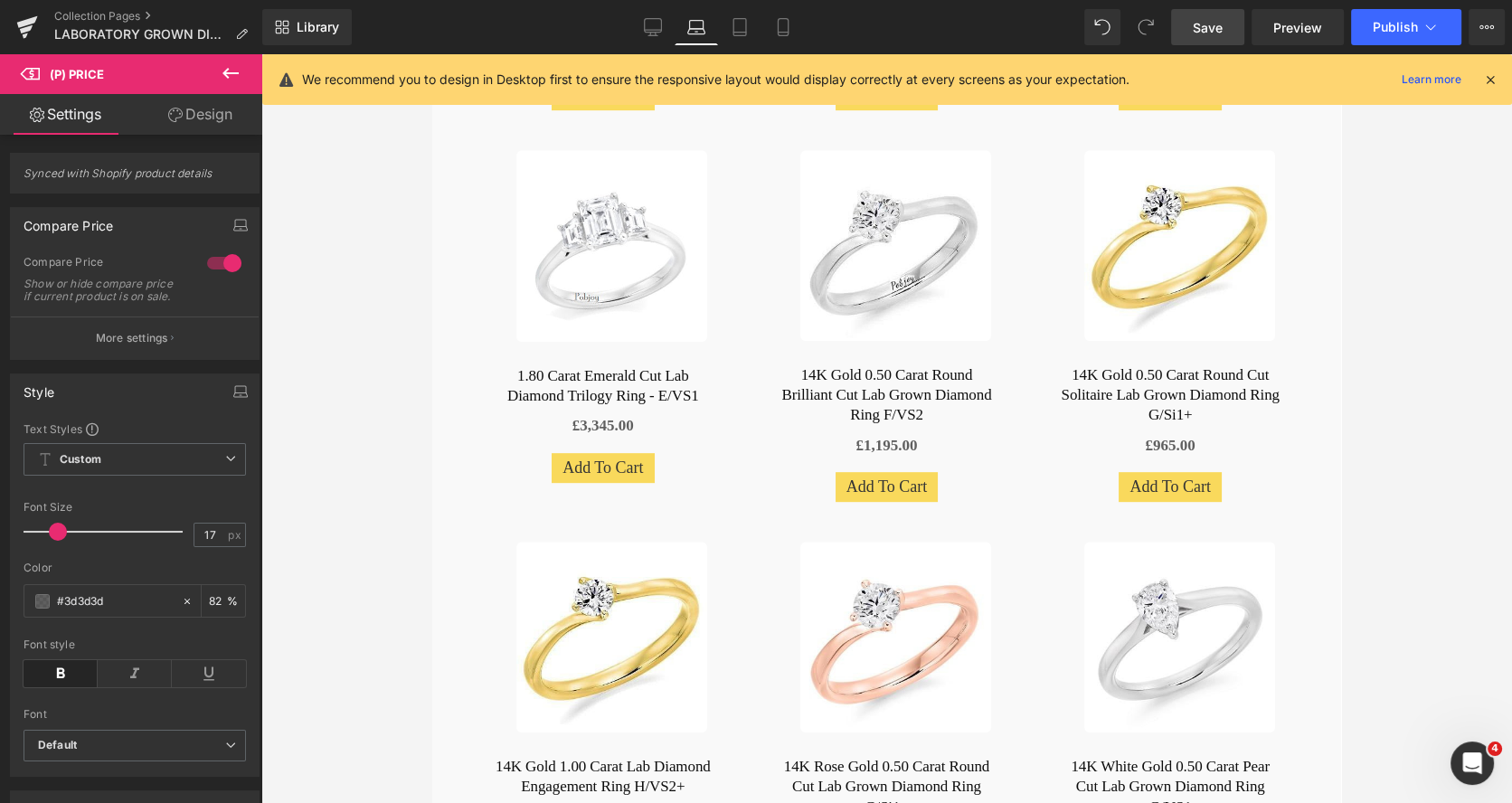
scroll to position [731, 0]
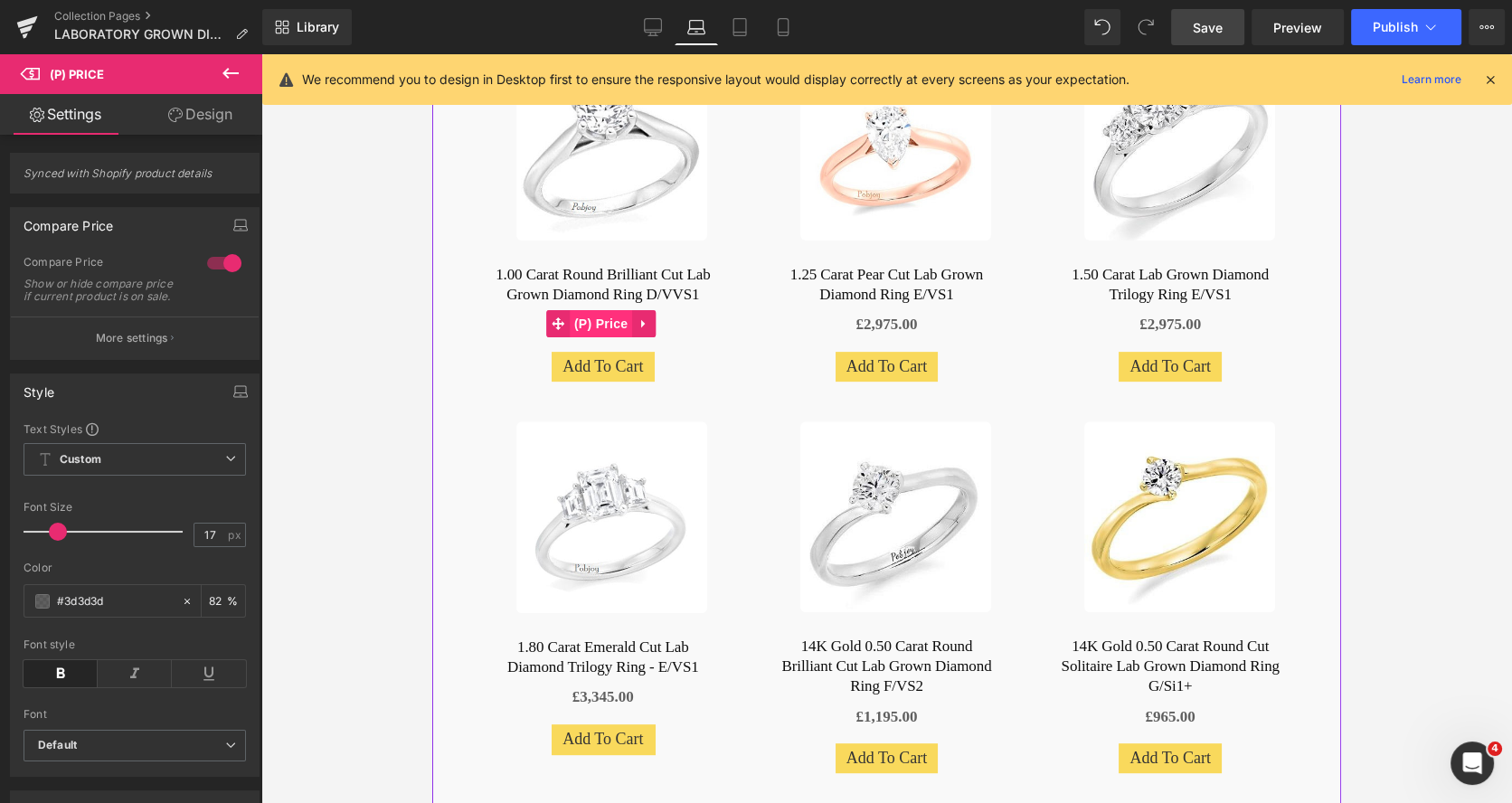
click at [623, 326] on span "(P) Price" at bounding box center [601, 324] width 64 height 27
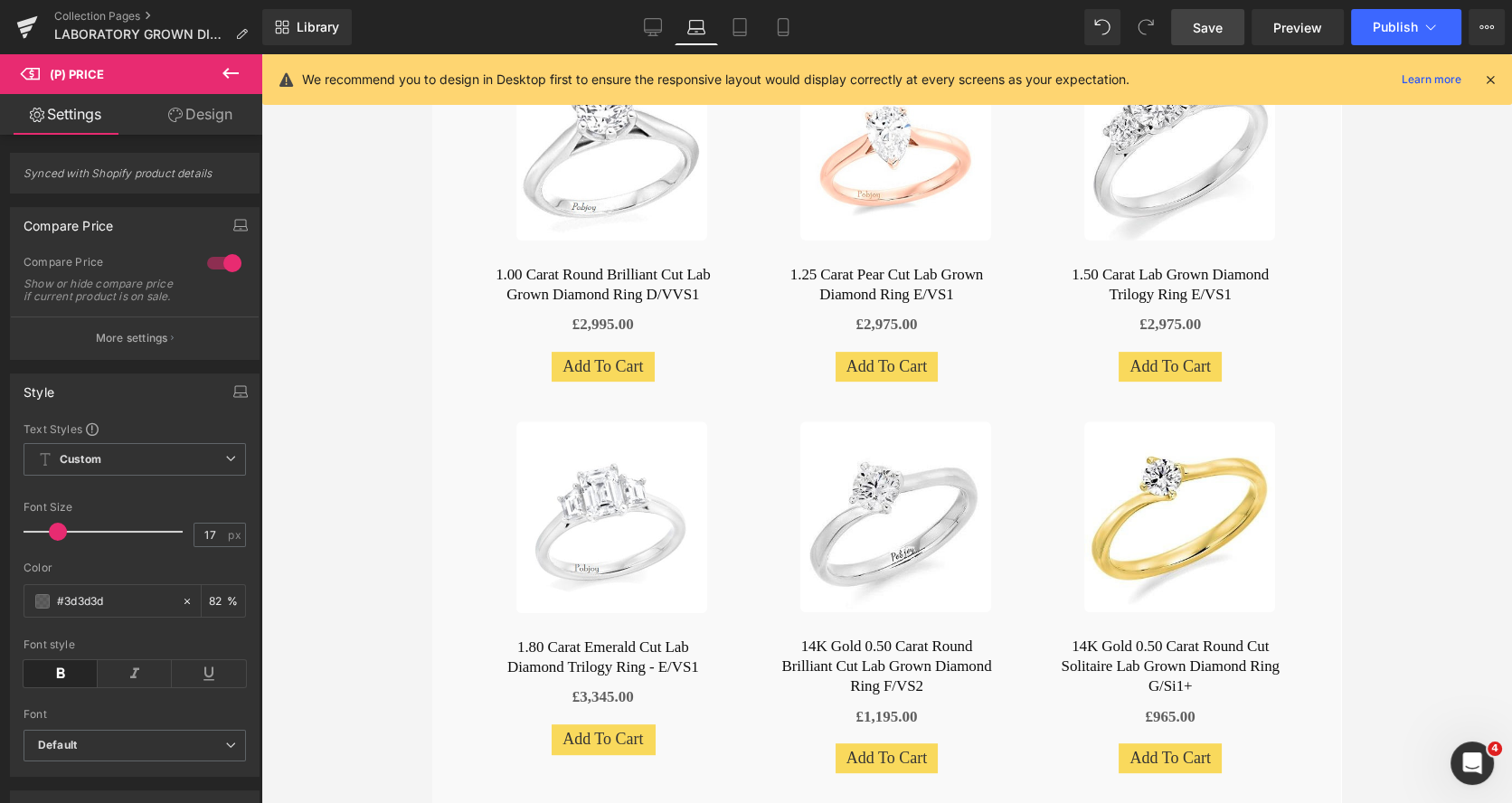
click at [225, 124] on link "Design" at bounding box center [200, 115] width 131 height 40
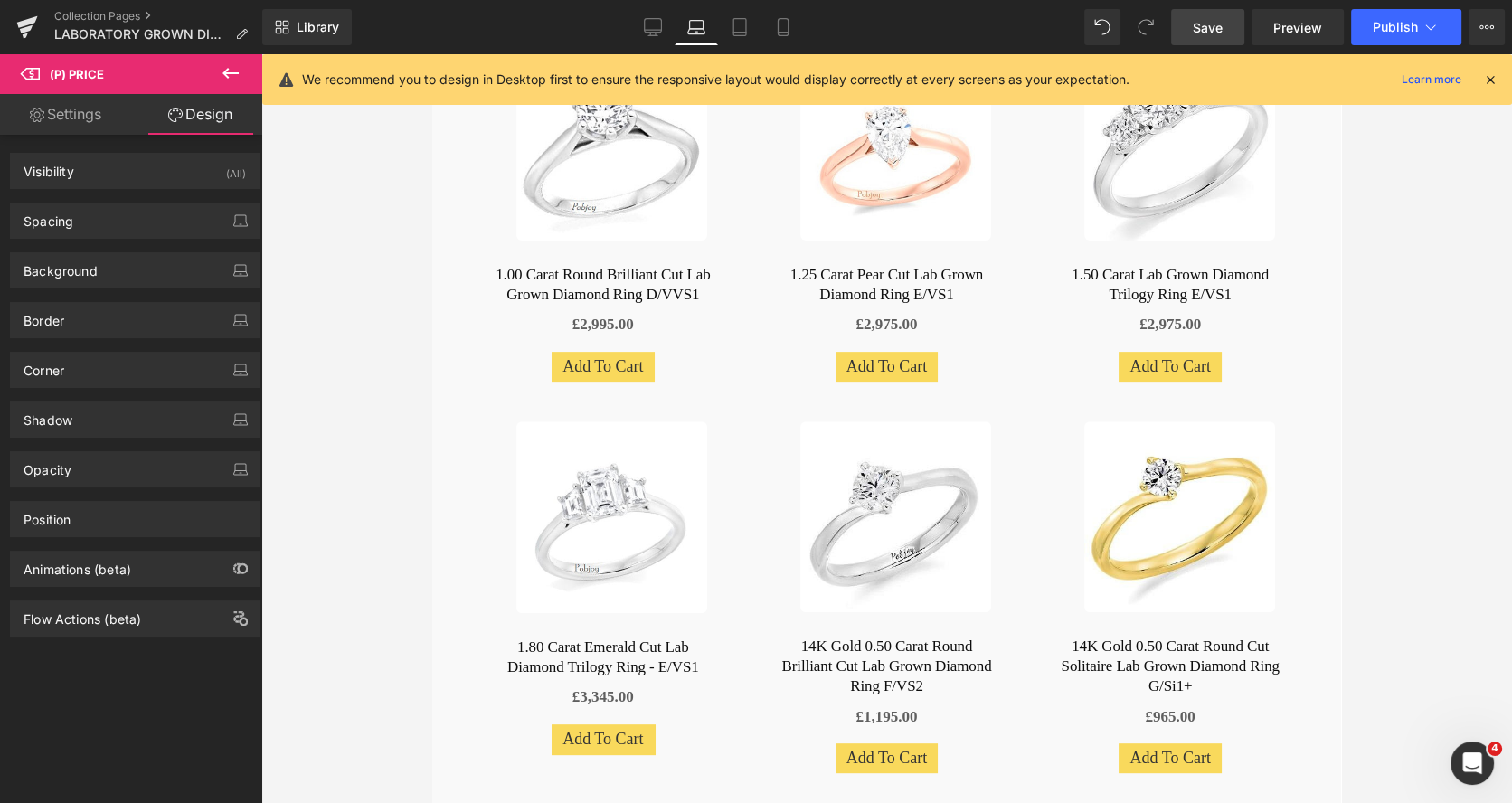
click at [98, 113] on link "Settings" at bounding box center [66, 115] width 131 height 40
type input "82"
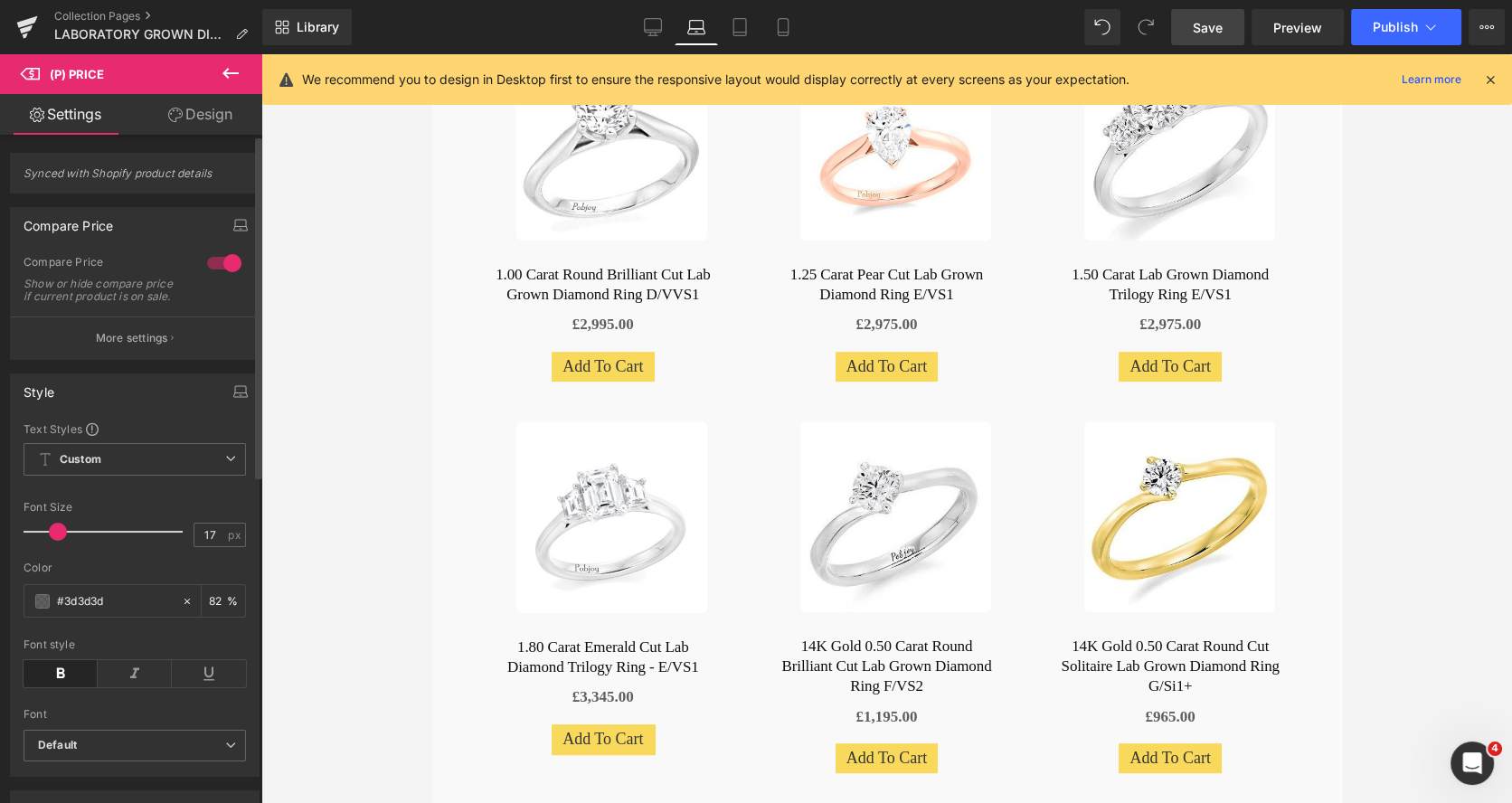
click at [62, 683] on icon at bounding box center [60, 674] width 74 height 27
click at [1208, 20] on span "Save" at bounding box center [1207, 28] width 30 height 19
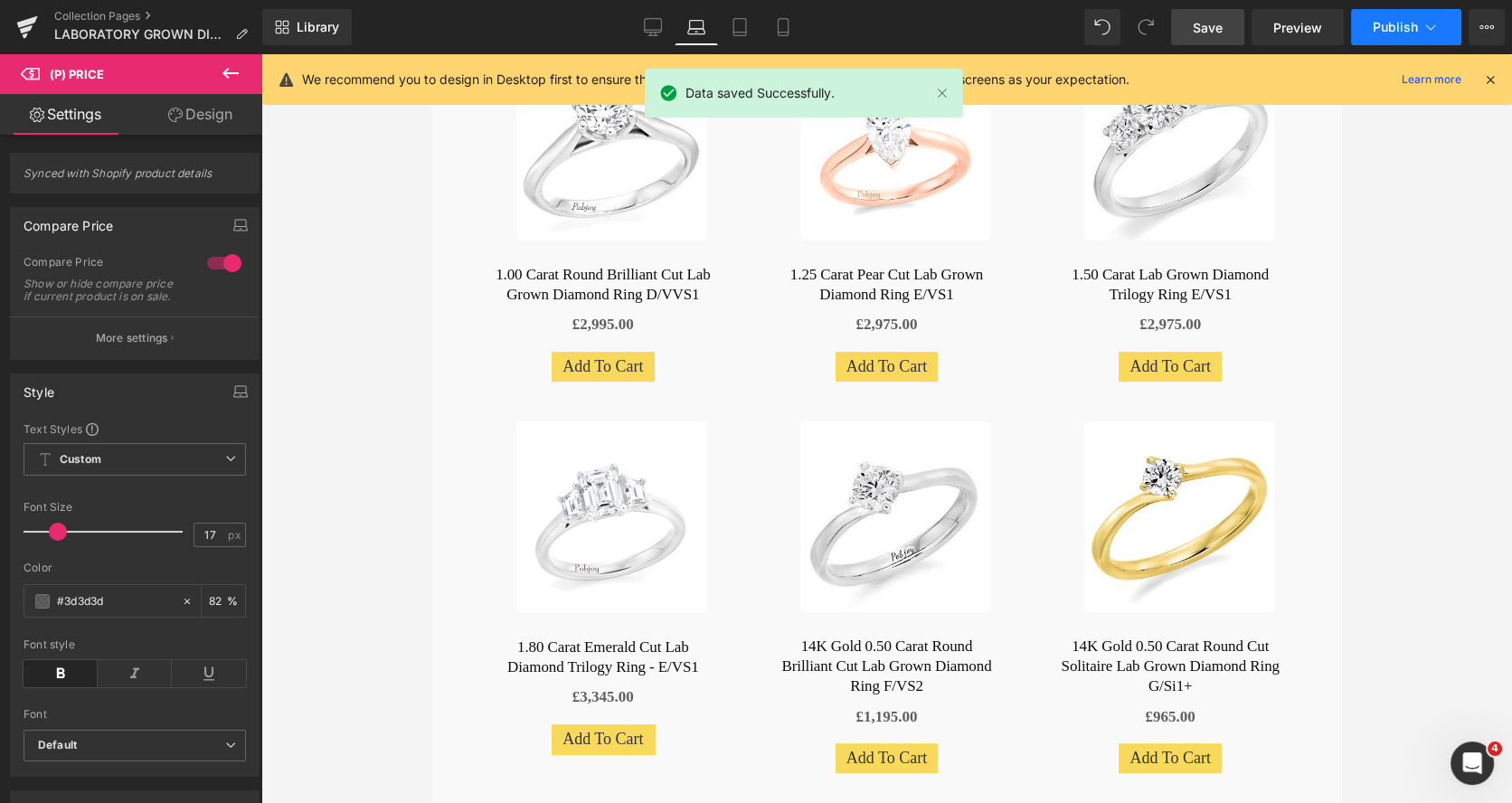
click at [1381, 23] on span "Publish" at bounding box center [1394, 27] width 45 height 14
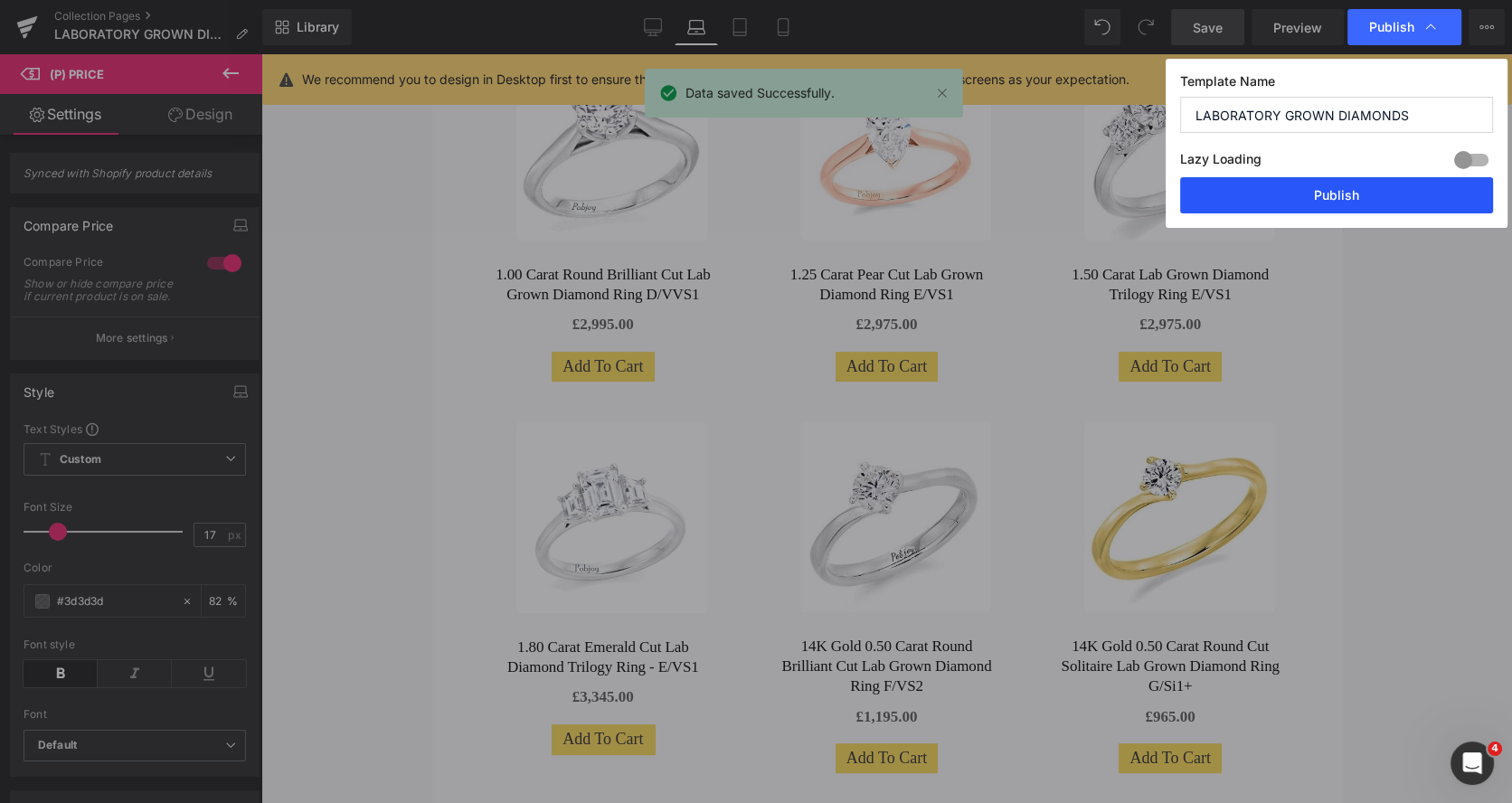
click at [1332, 198] on button "Publish" at bounding box center [1336, 196] width 313 height 37
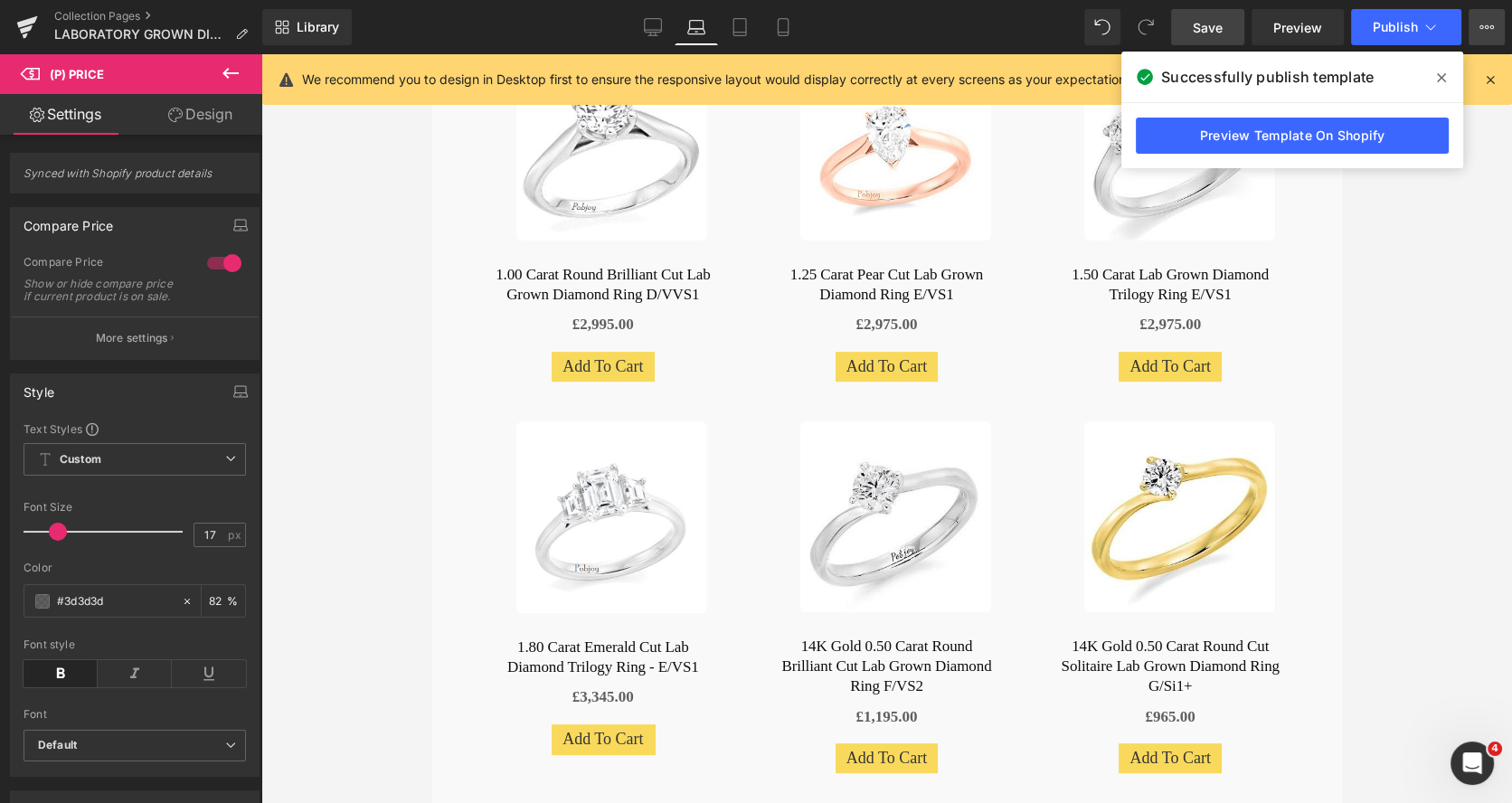
click at [1483, 21] on icon at bounding box center [1486, 27] width 14 height 14
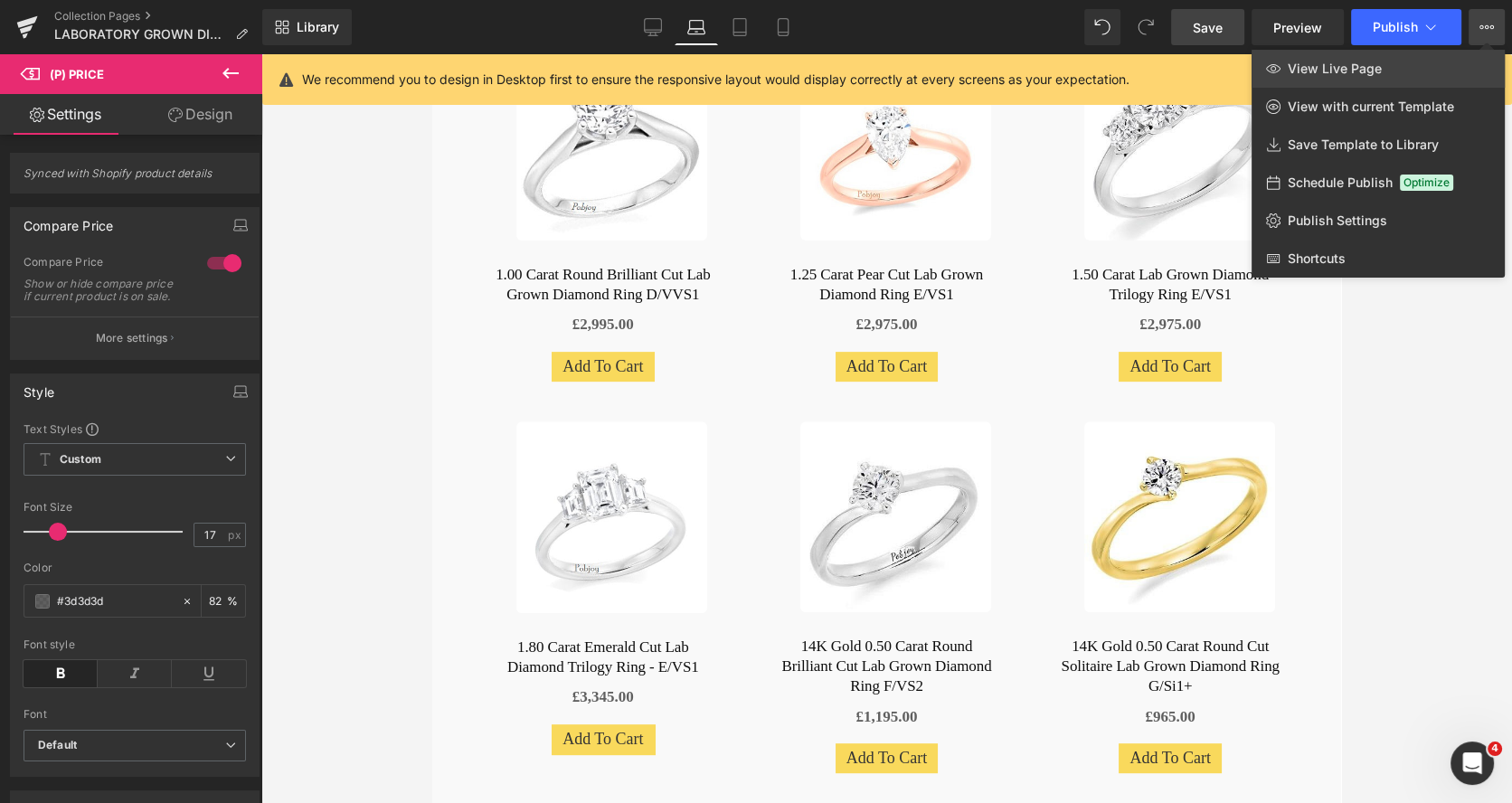
click at [1352, 66] on span "View Live Page" at bounding box center [1335, 68] width 94 height 16
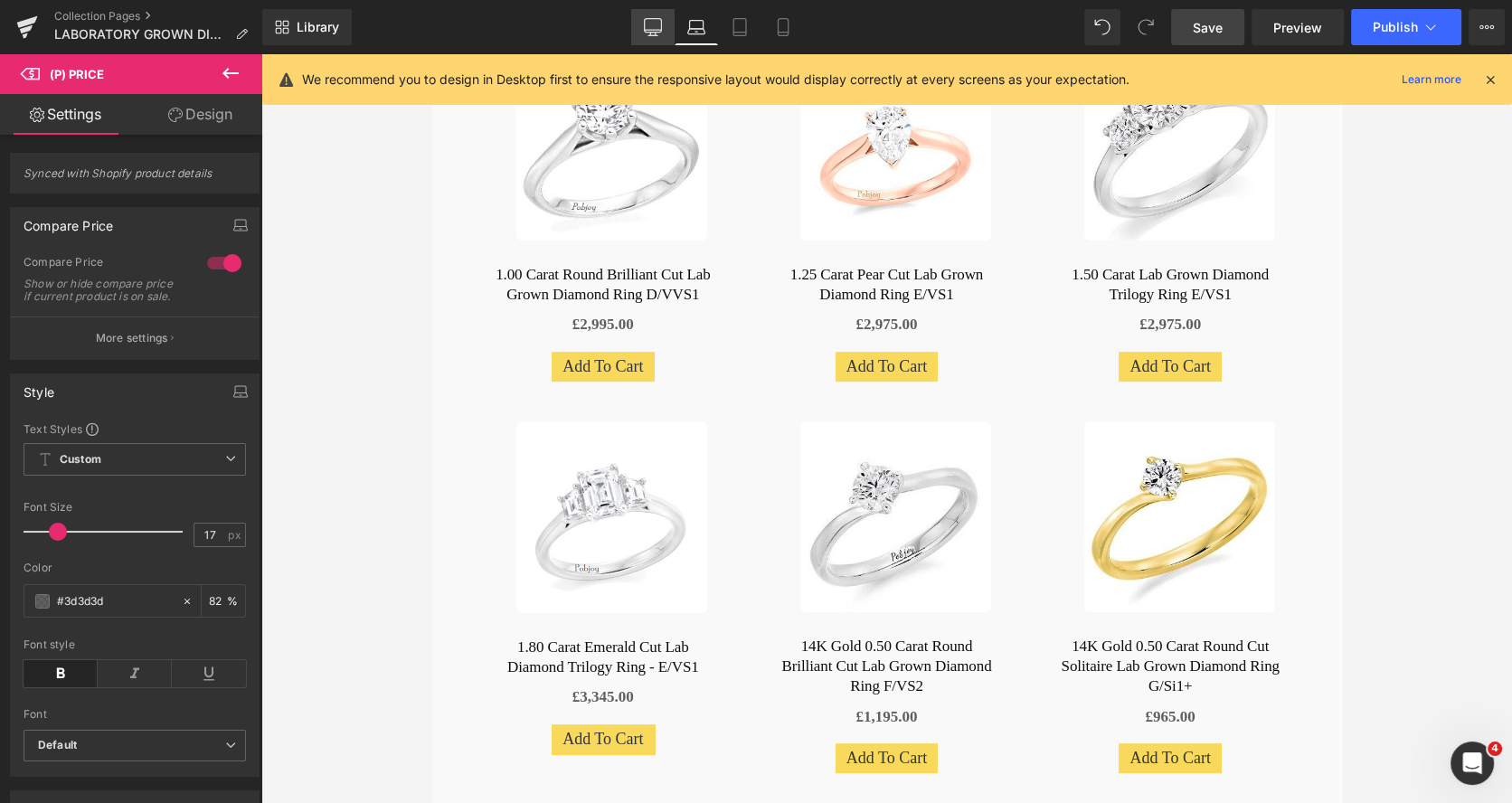
click at [655, 21] on icon at bounding box center [652, 27] width 18 height 18
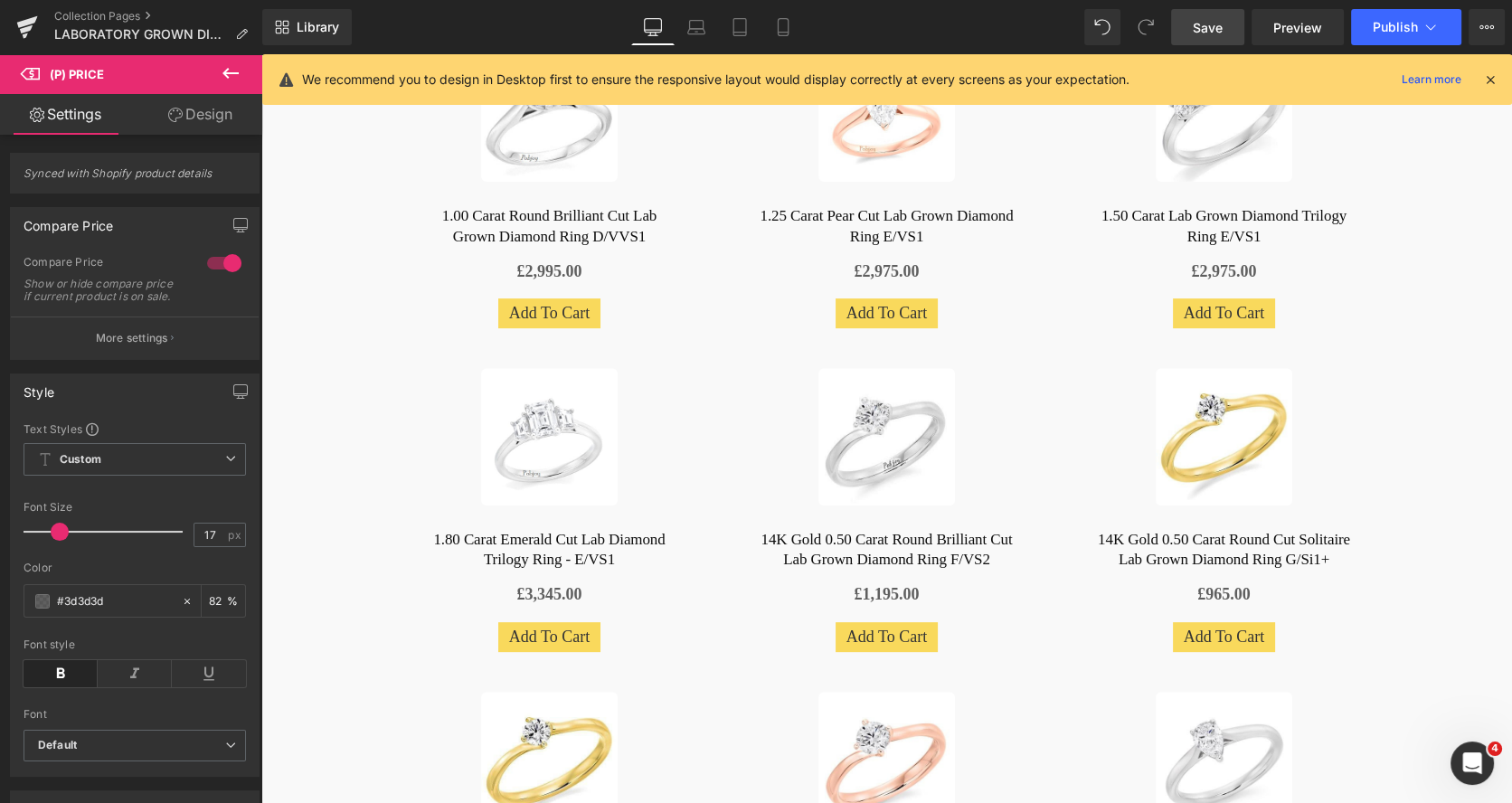
type input "18"
type input "82"
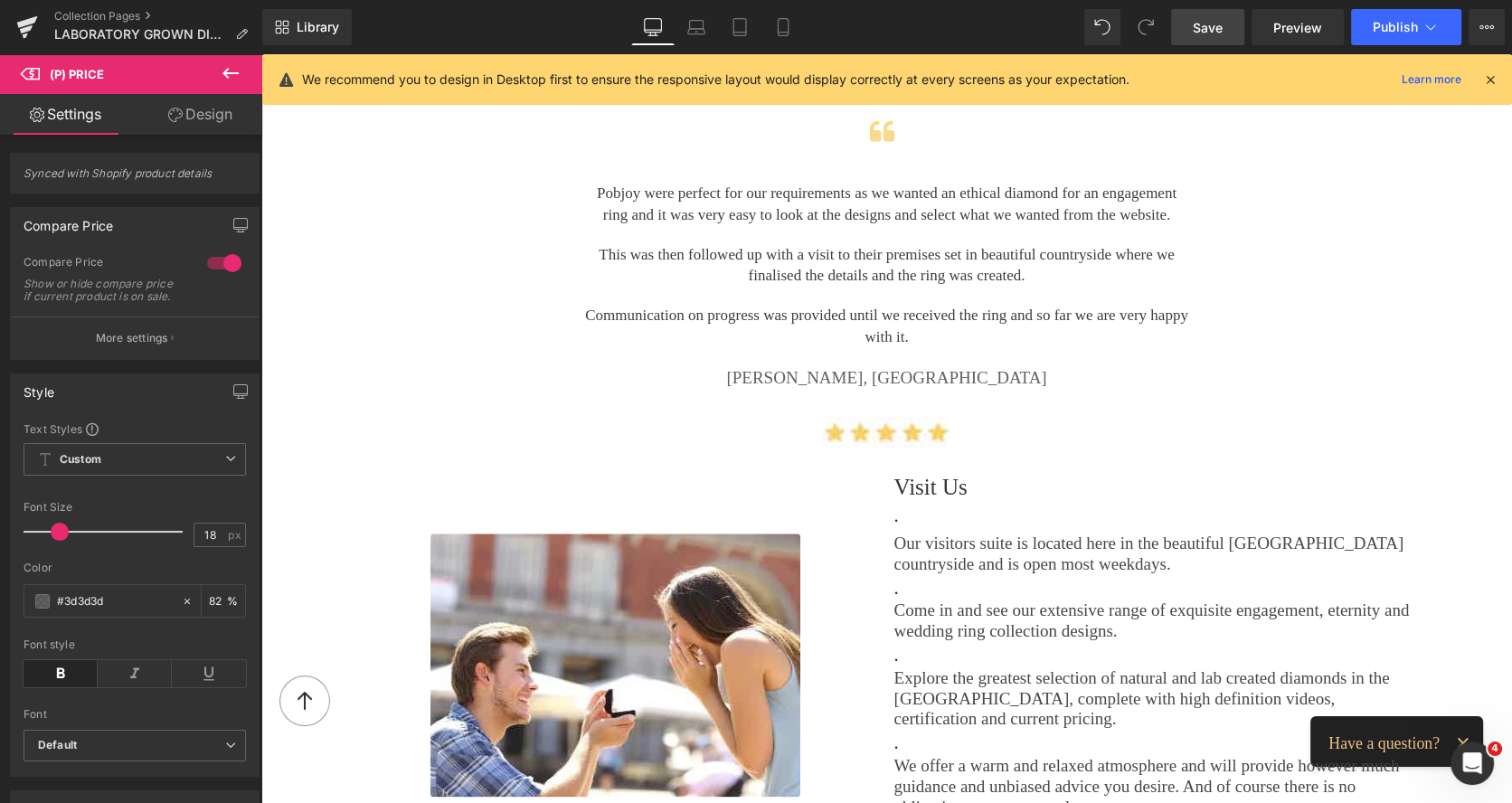
scroll to position [2269, 0]
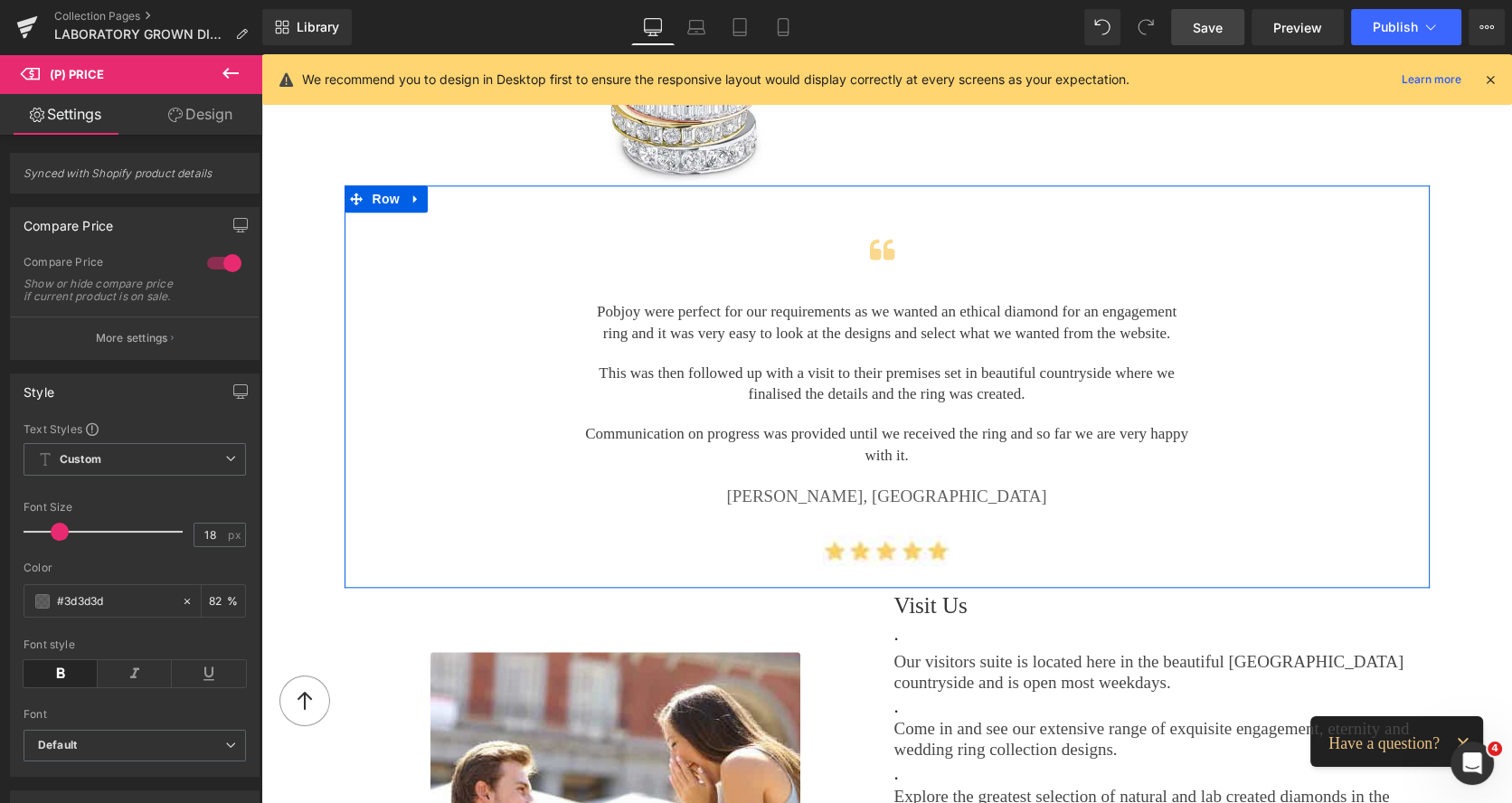
click at [972, 237] on div at bounding box center [882, 252] width 595 height 30
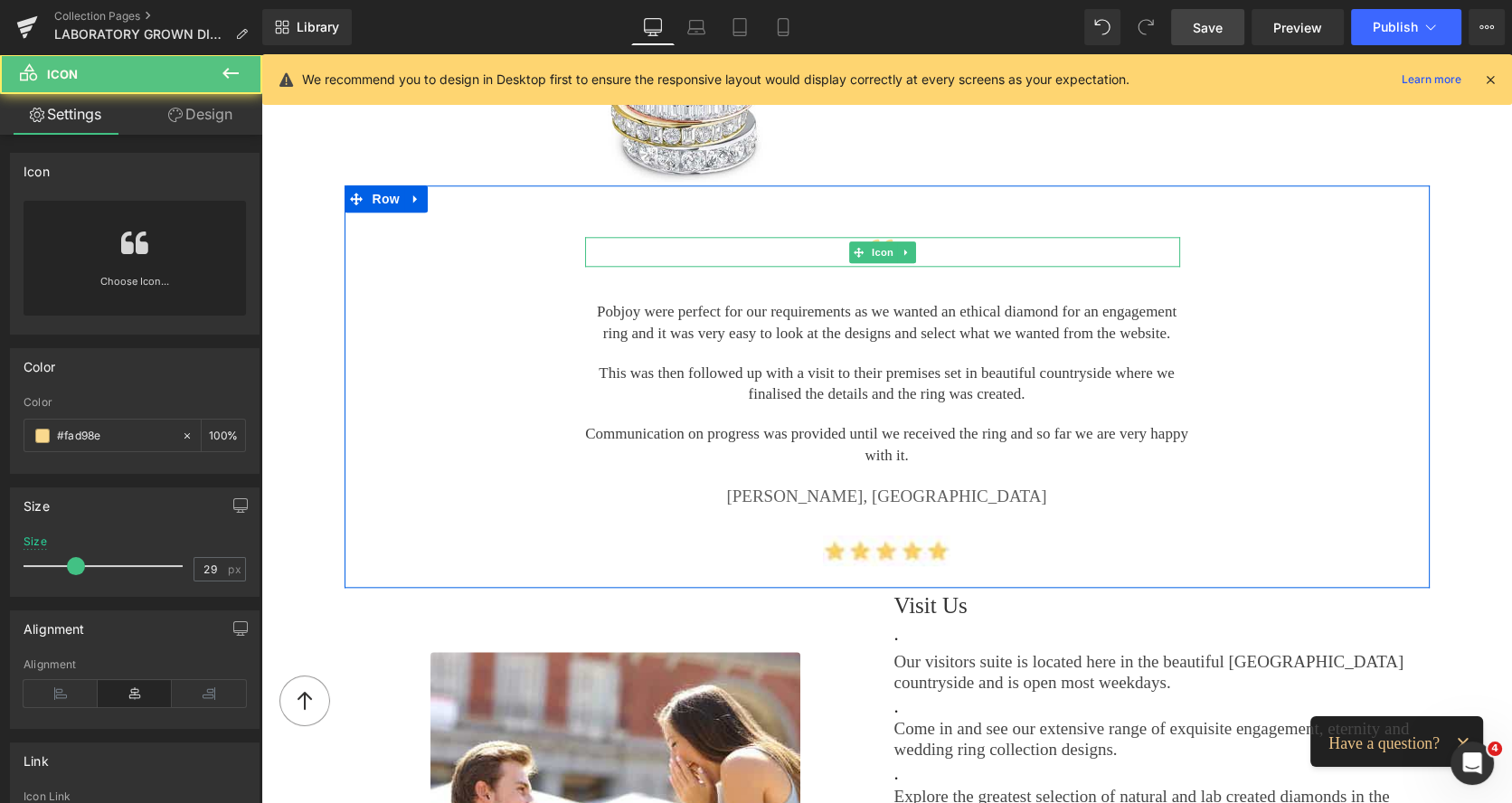
click at [928, 241] on div at bounding box center [882, 252] width 595 height 30
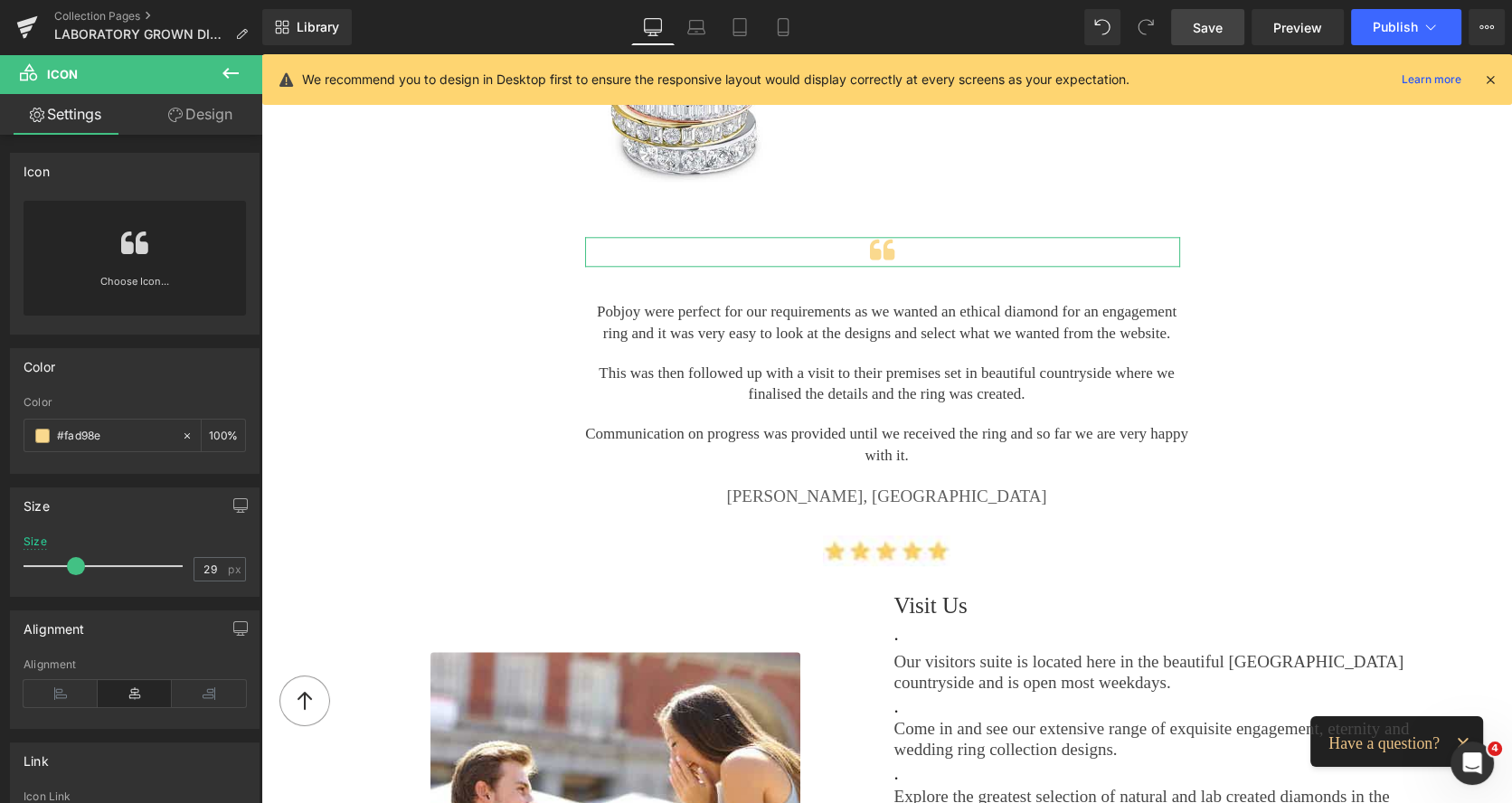
click at [205, 113] on link "Design" at bounding box center [200, 115] width 131 height 40
click at [0, 0] on div "Spacing" at bounding box center [0, 0] width 0 height 0
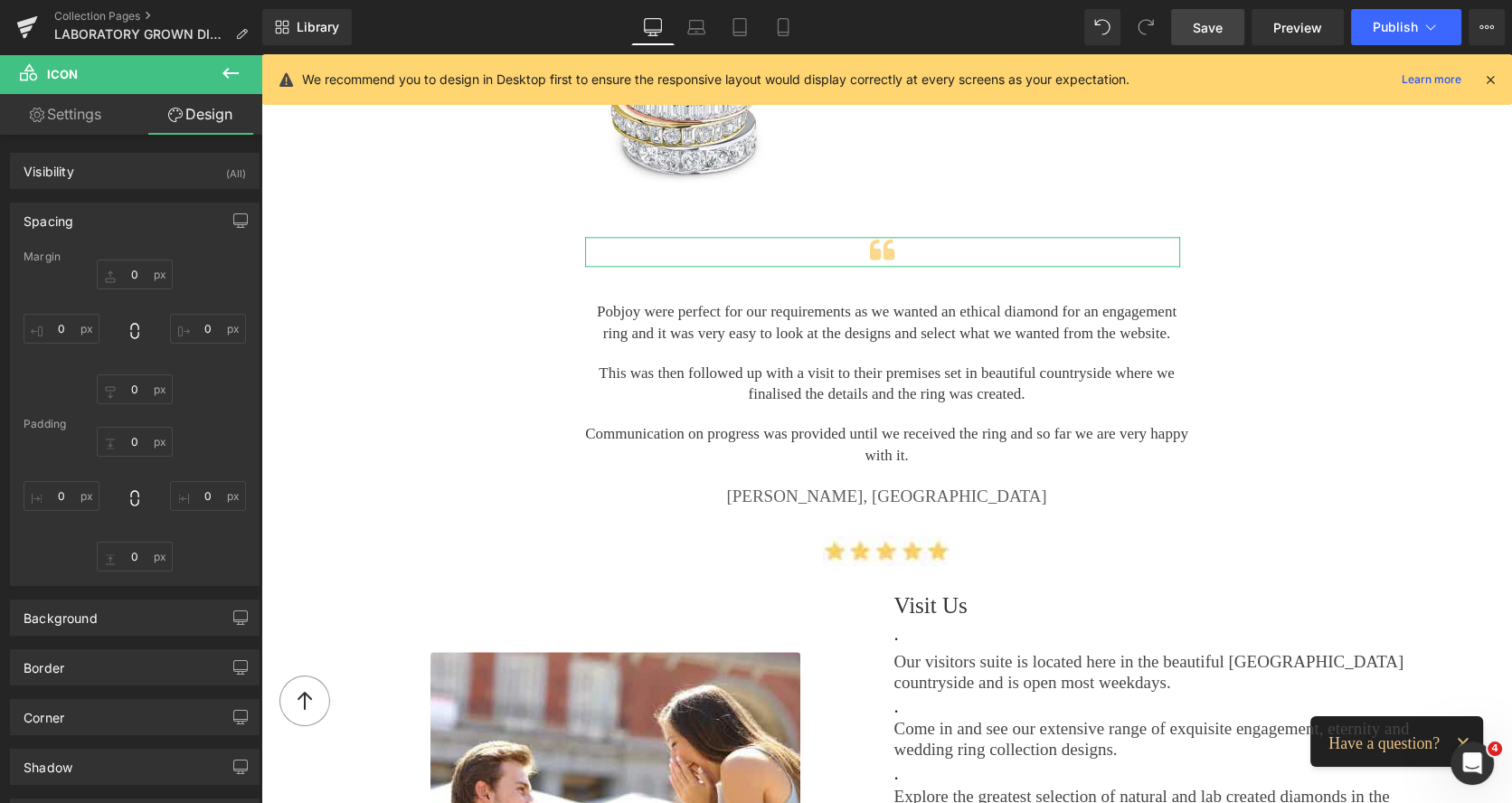
type input "55"
type input "10"
type input "20"
type input "0"
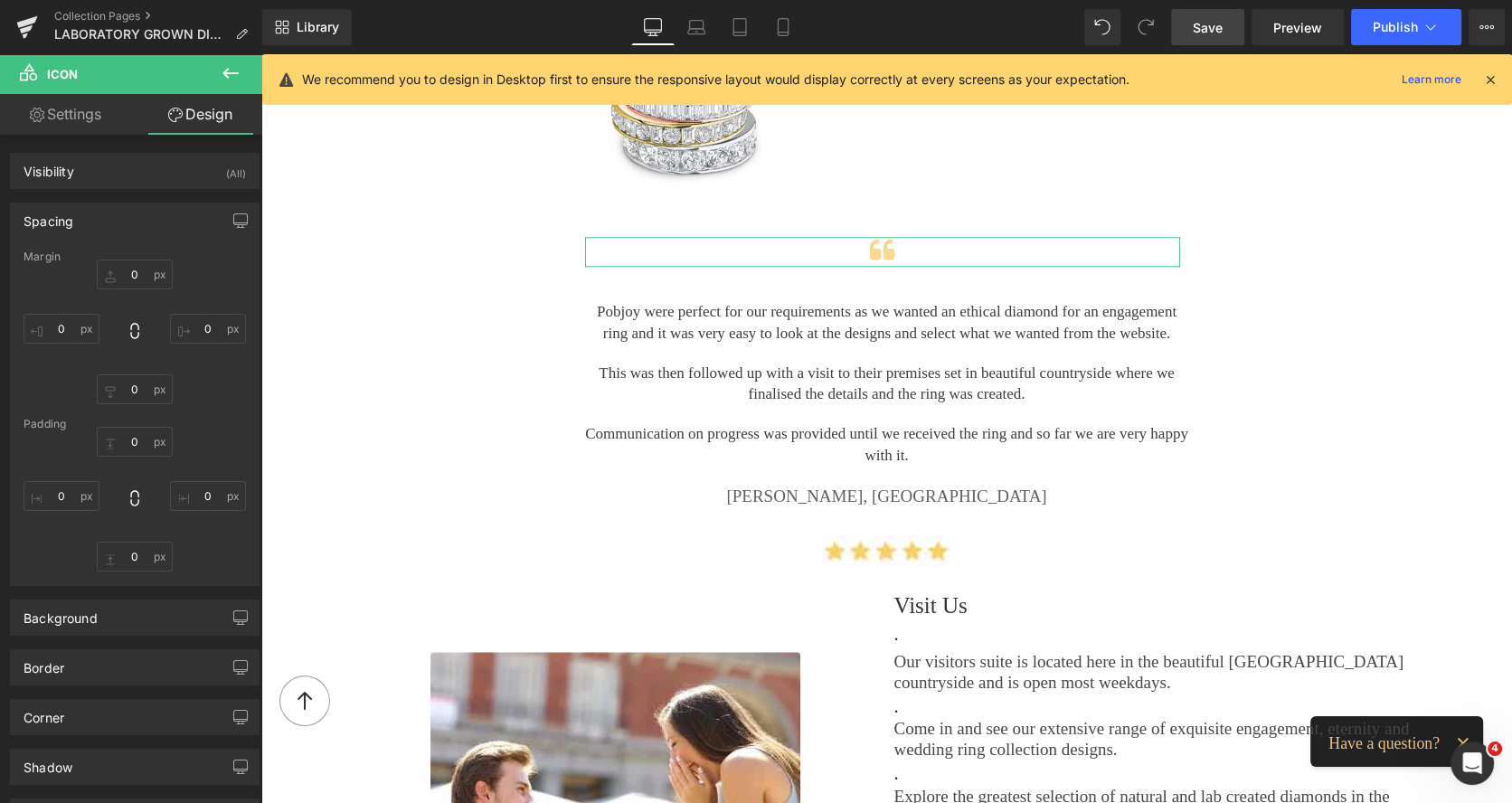
type input "0"
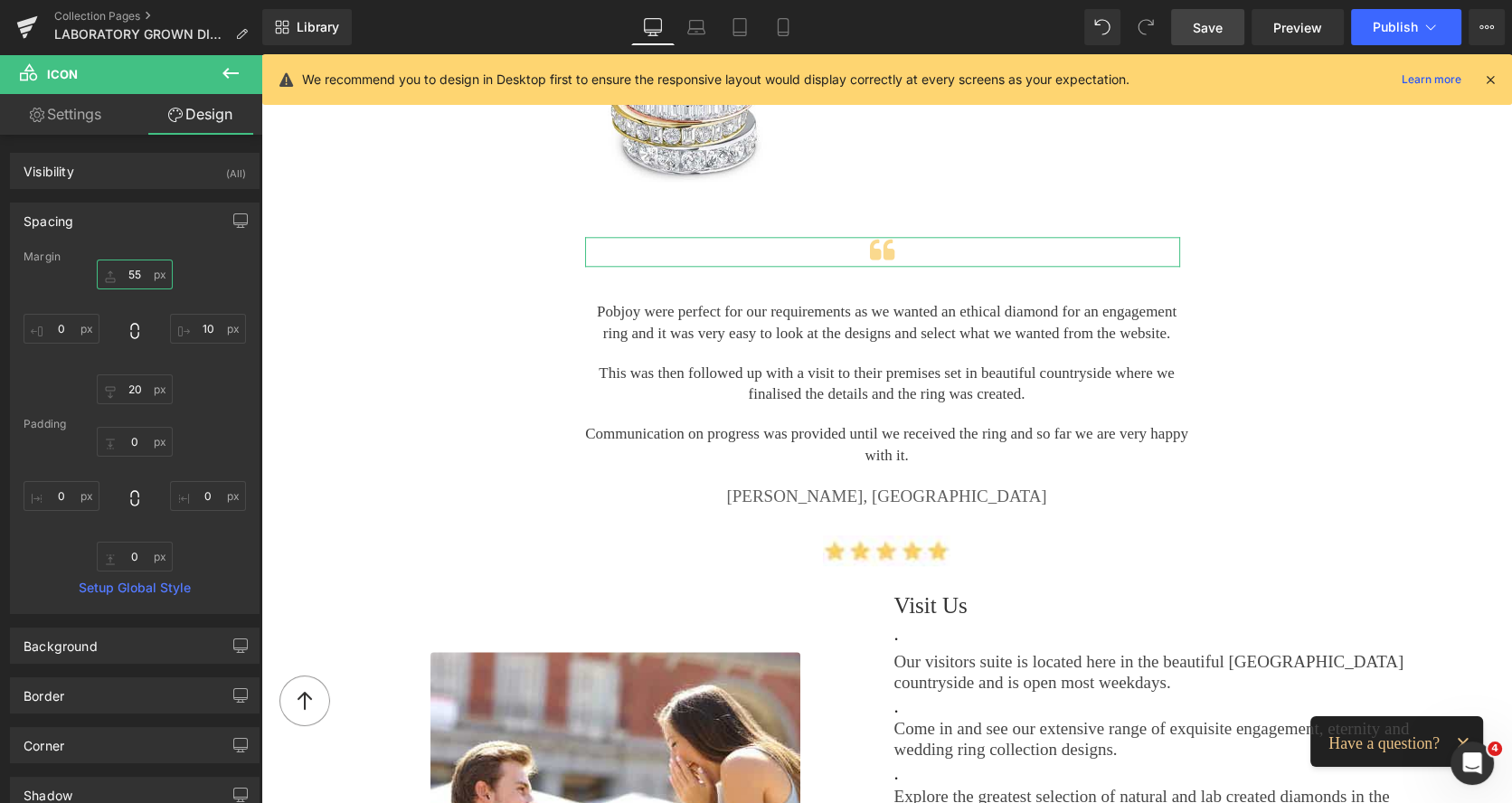
click at [122, 272] on input "55" at bounding box center [134, 274] width 76 height 30
type input "22"
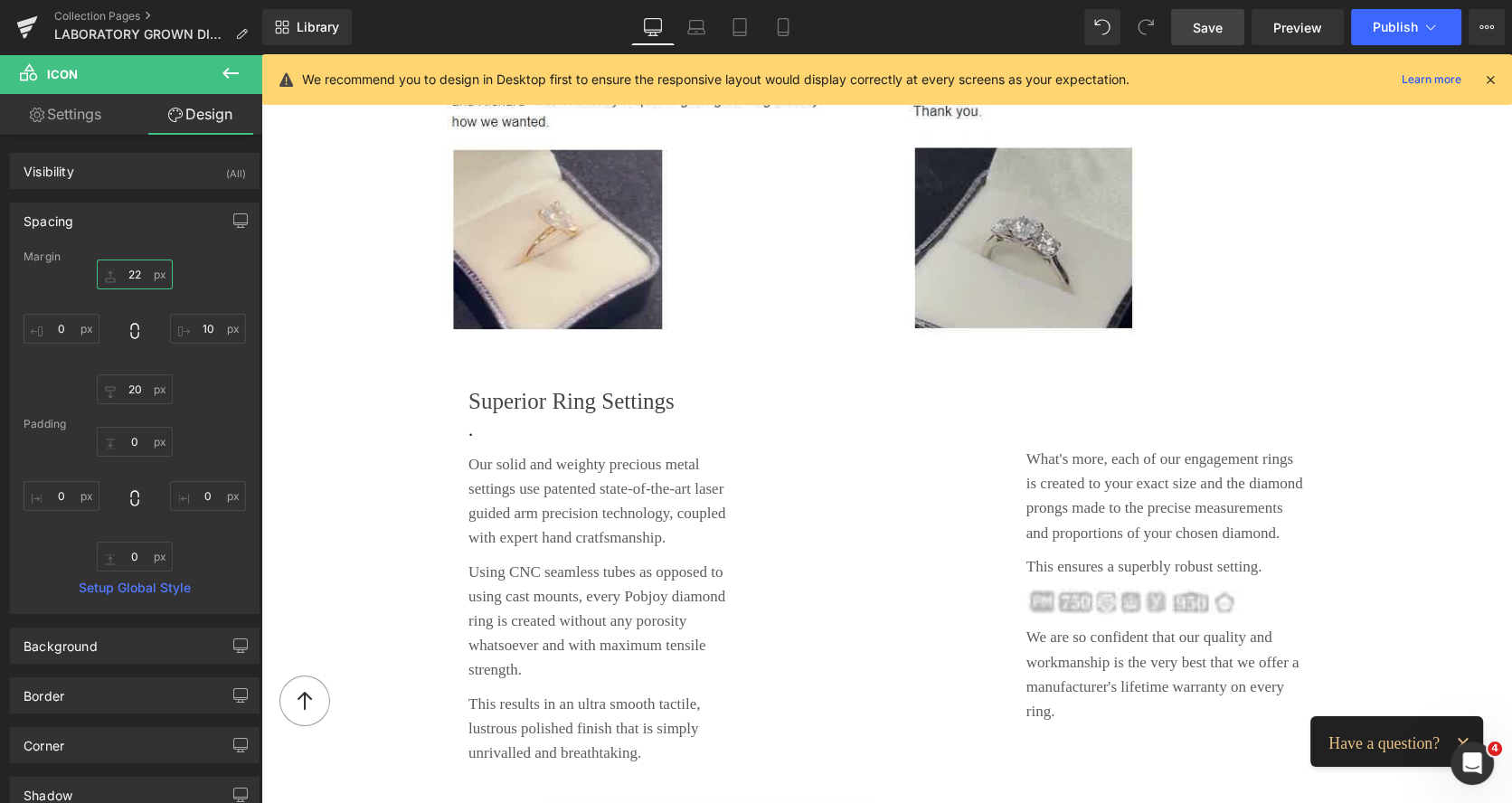
scroll to position [3469, 0]
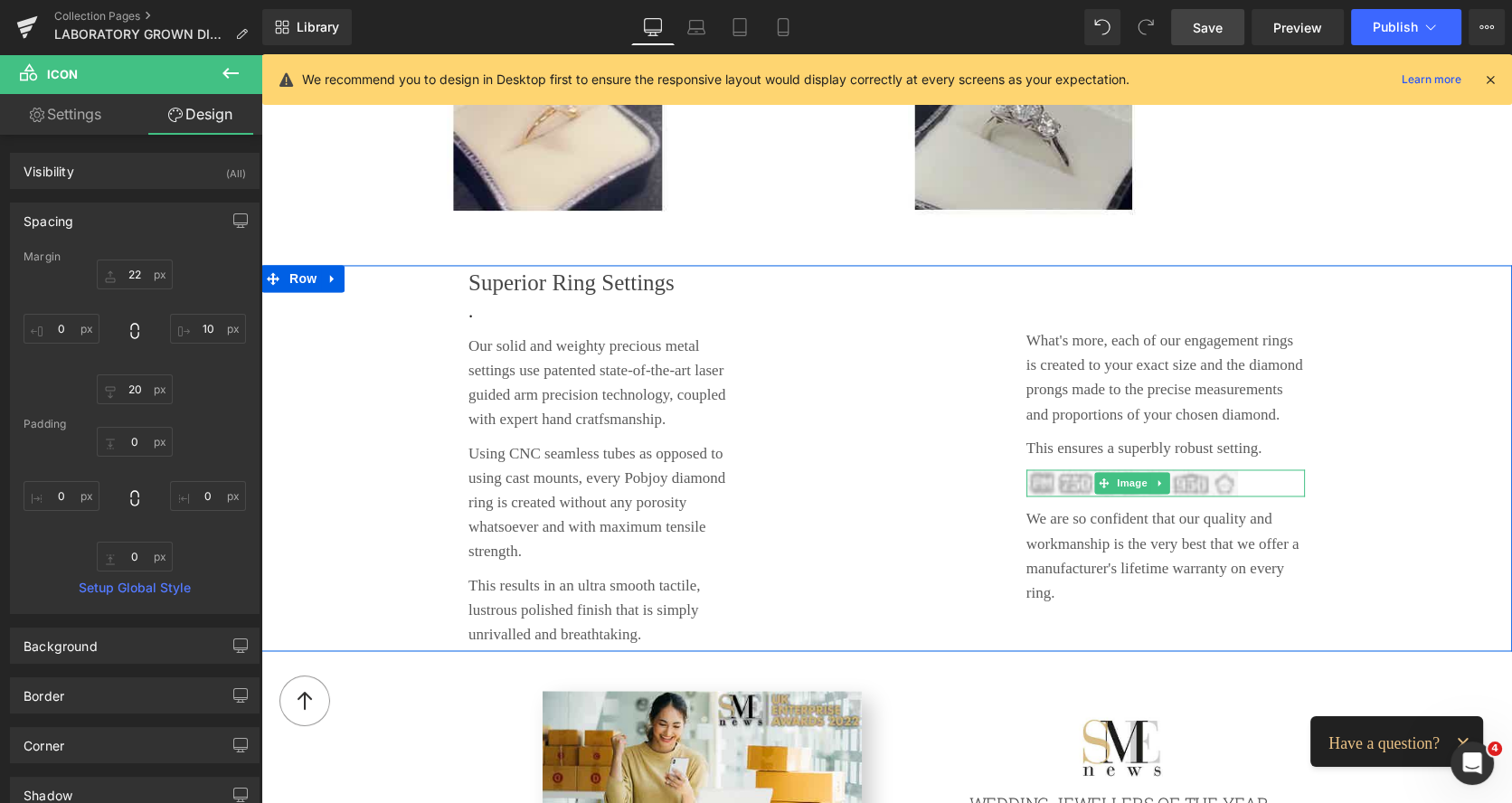
click at [1037, 469] on img at bounding box center [1132, 483] width 212 height 27
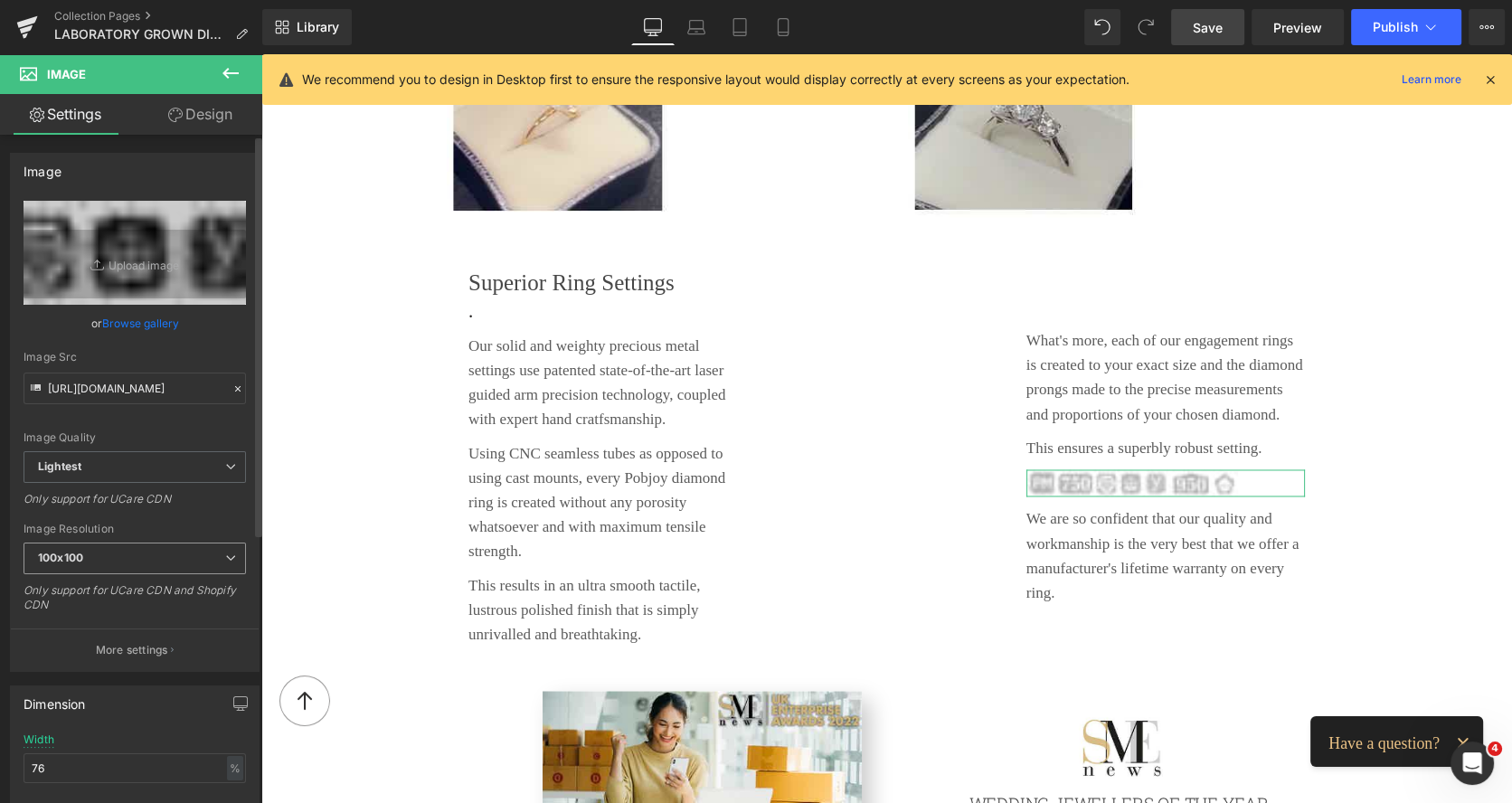
click at [102, 551] on span "100x100" at bounding box center [134, 558] width 223 height 32
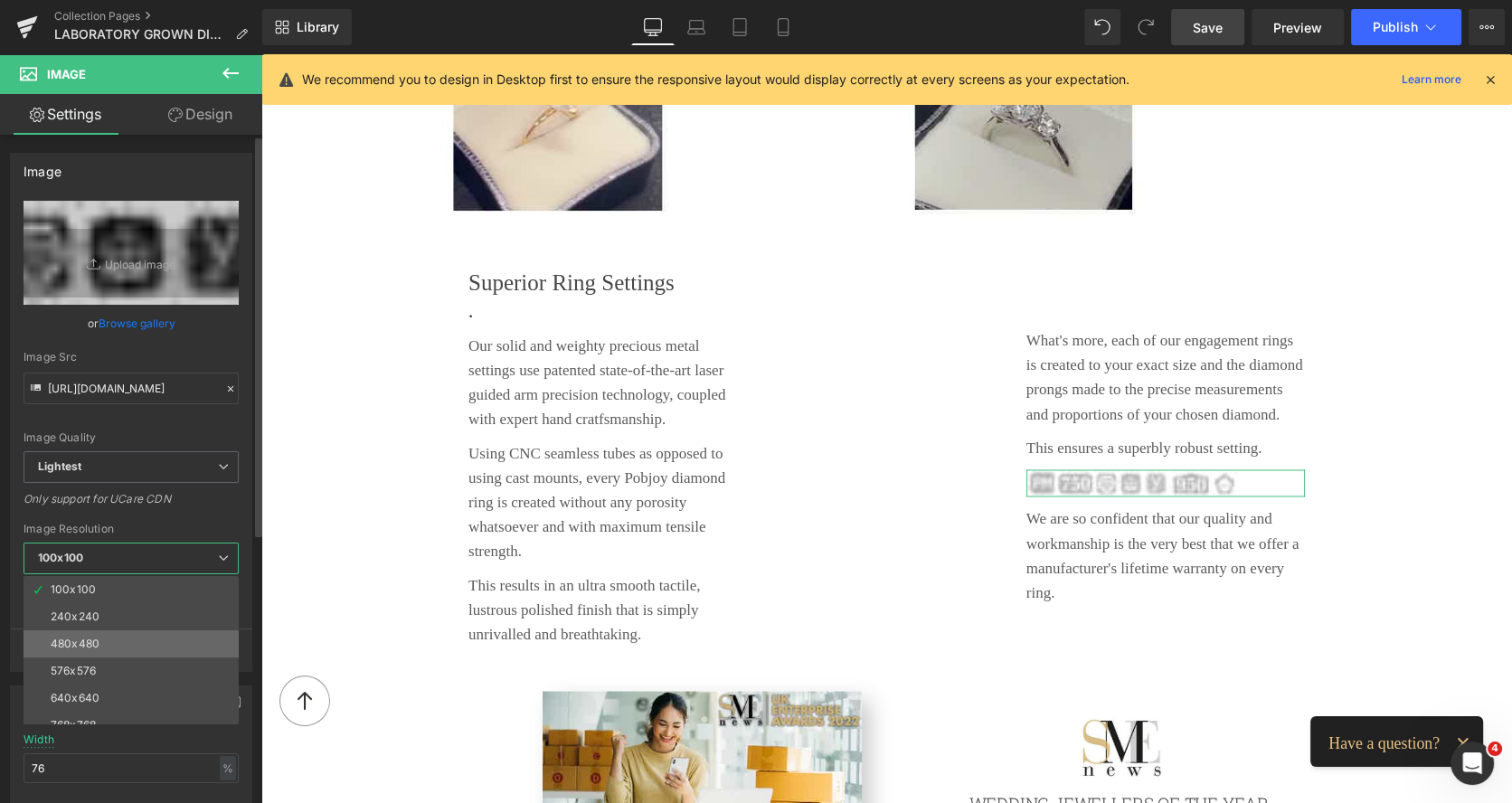
click at [91, 633] on li "480x480" at bounding box center [135, 644] width 224 height 27
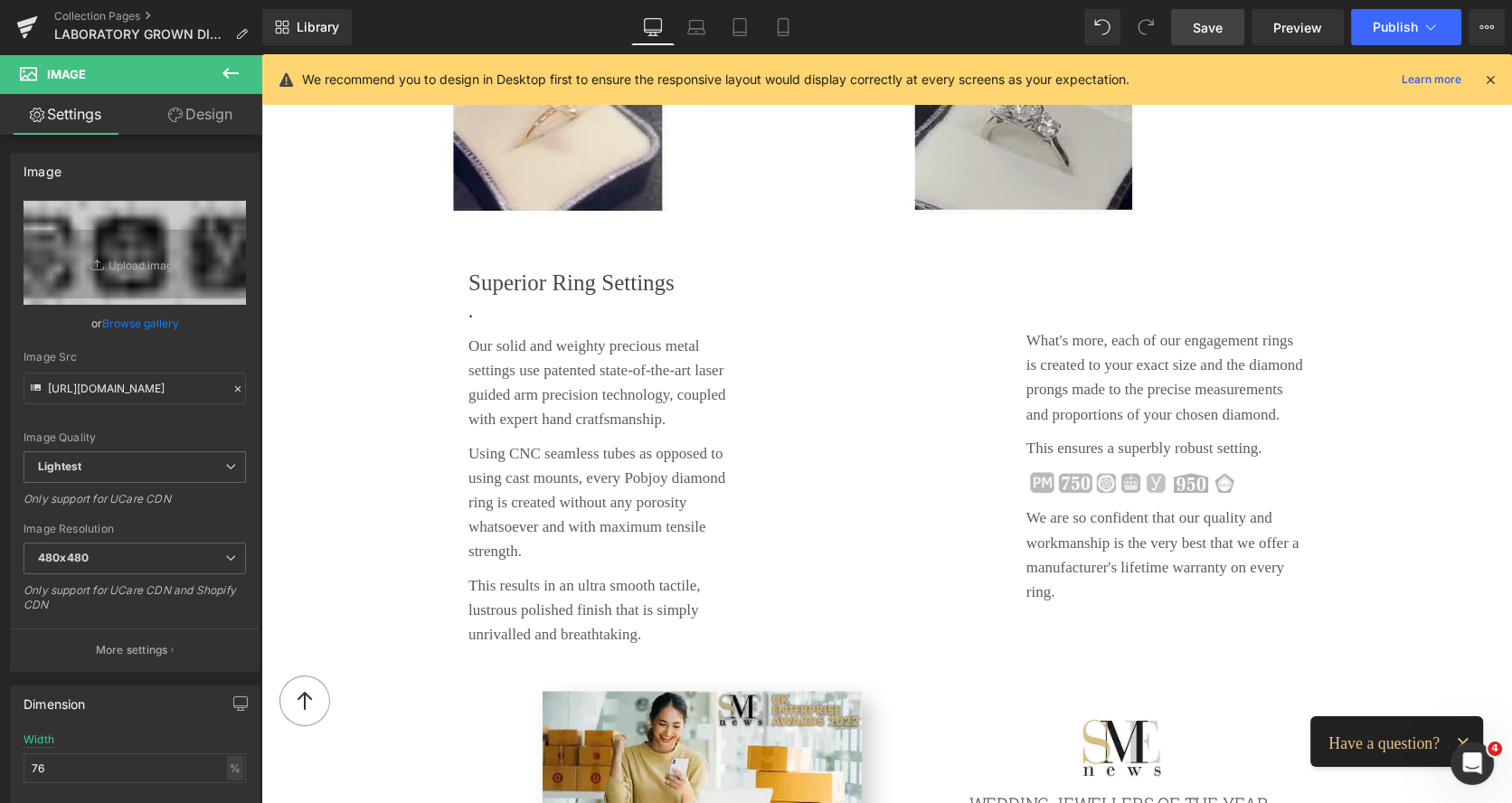
type input "https://ucarecdn.com/2d311ece-9c1a-4016-8200-92893c312c6d/-/format/auto/-/previ…"
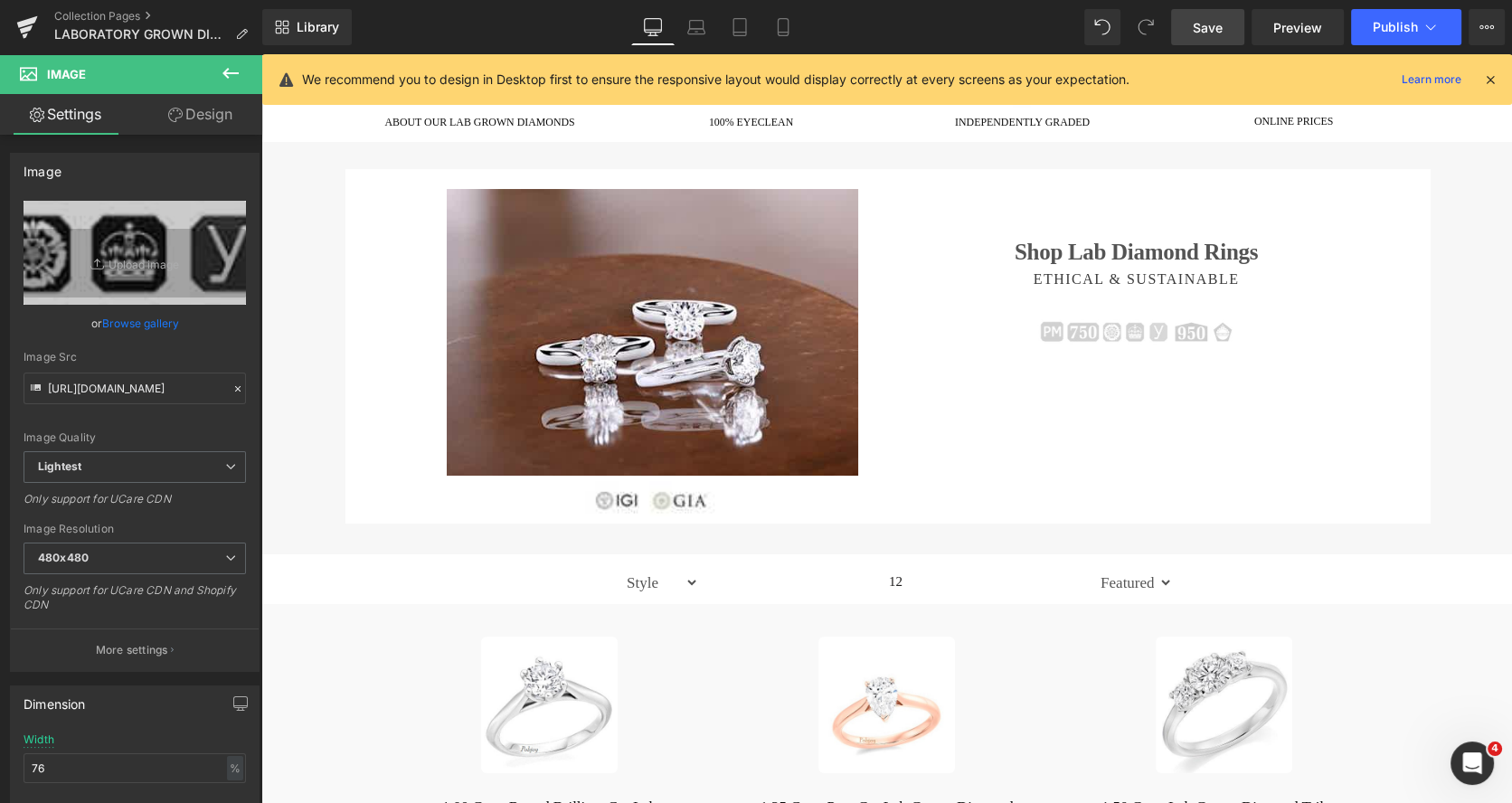
scroll to position [132, 0]
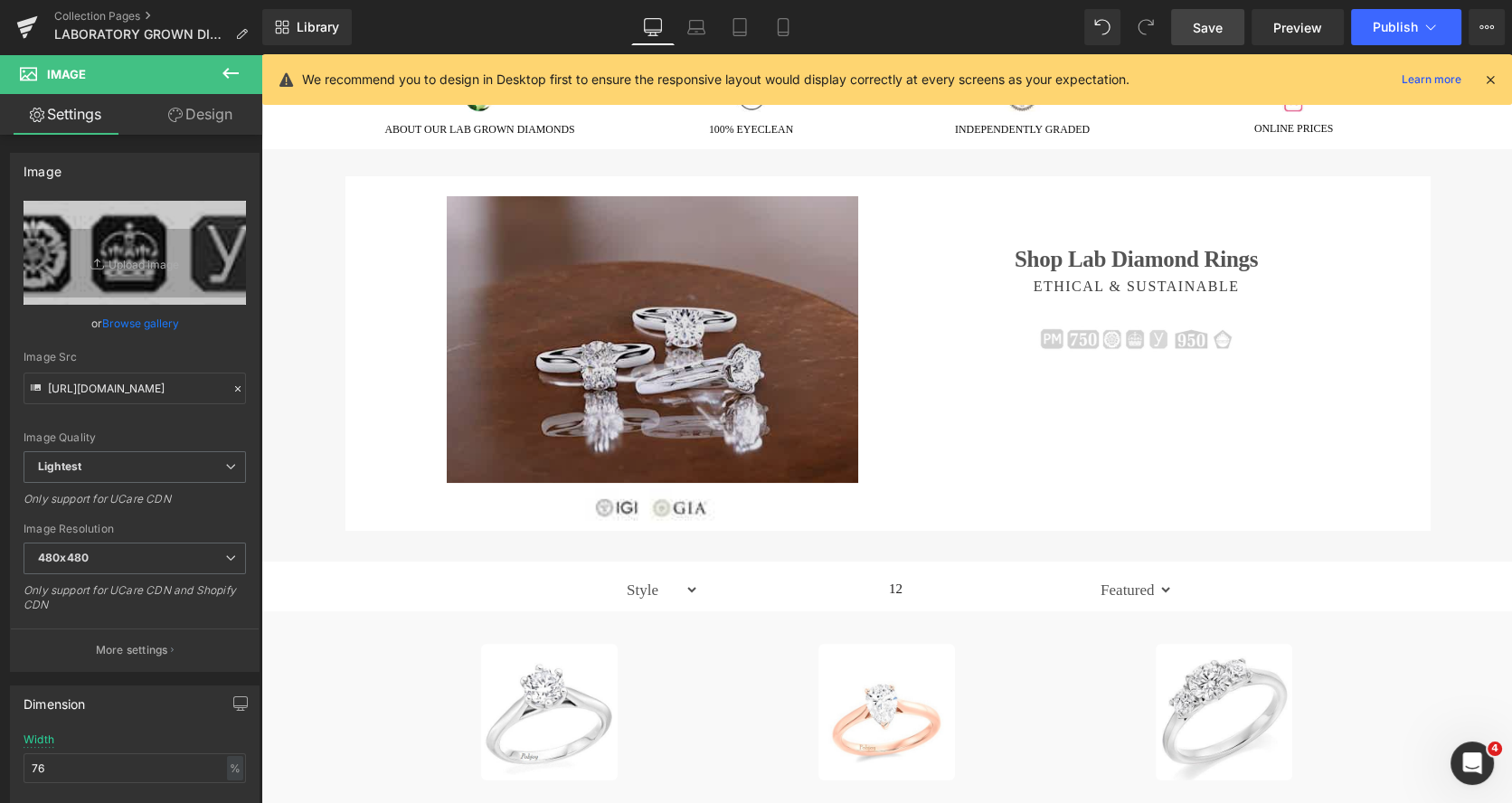
click at [676, 238] on img at bounding box center [651, 339] width 411 height 286
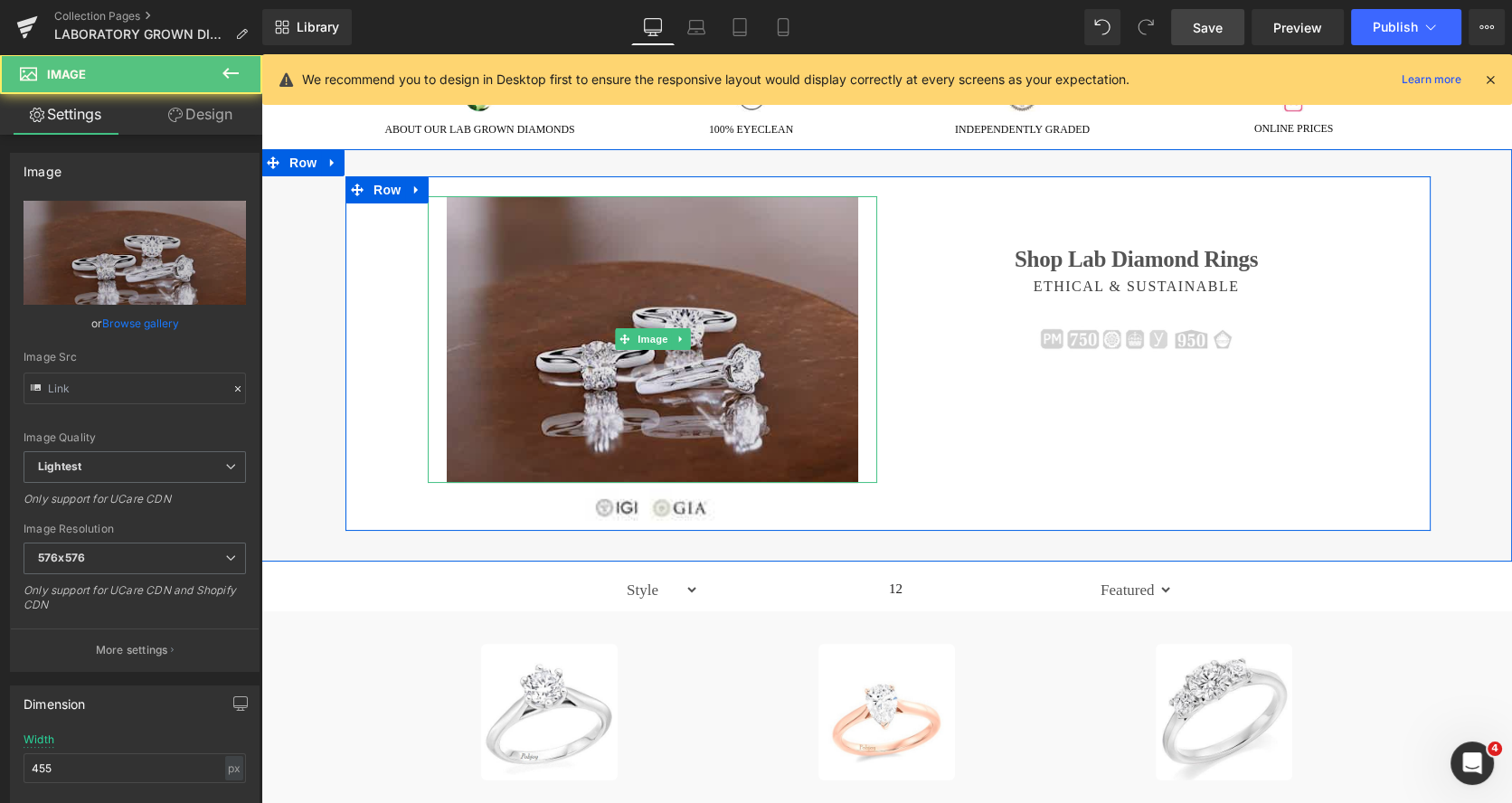
type input "https://ucarecdn.com/d9403bc8-c816-40c4-a0f1-09e52ebfa0ea/-/format/auto/-/previ…"
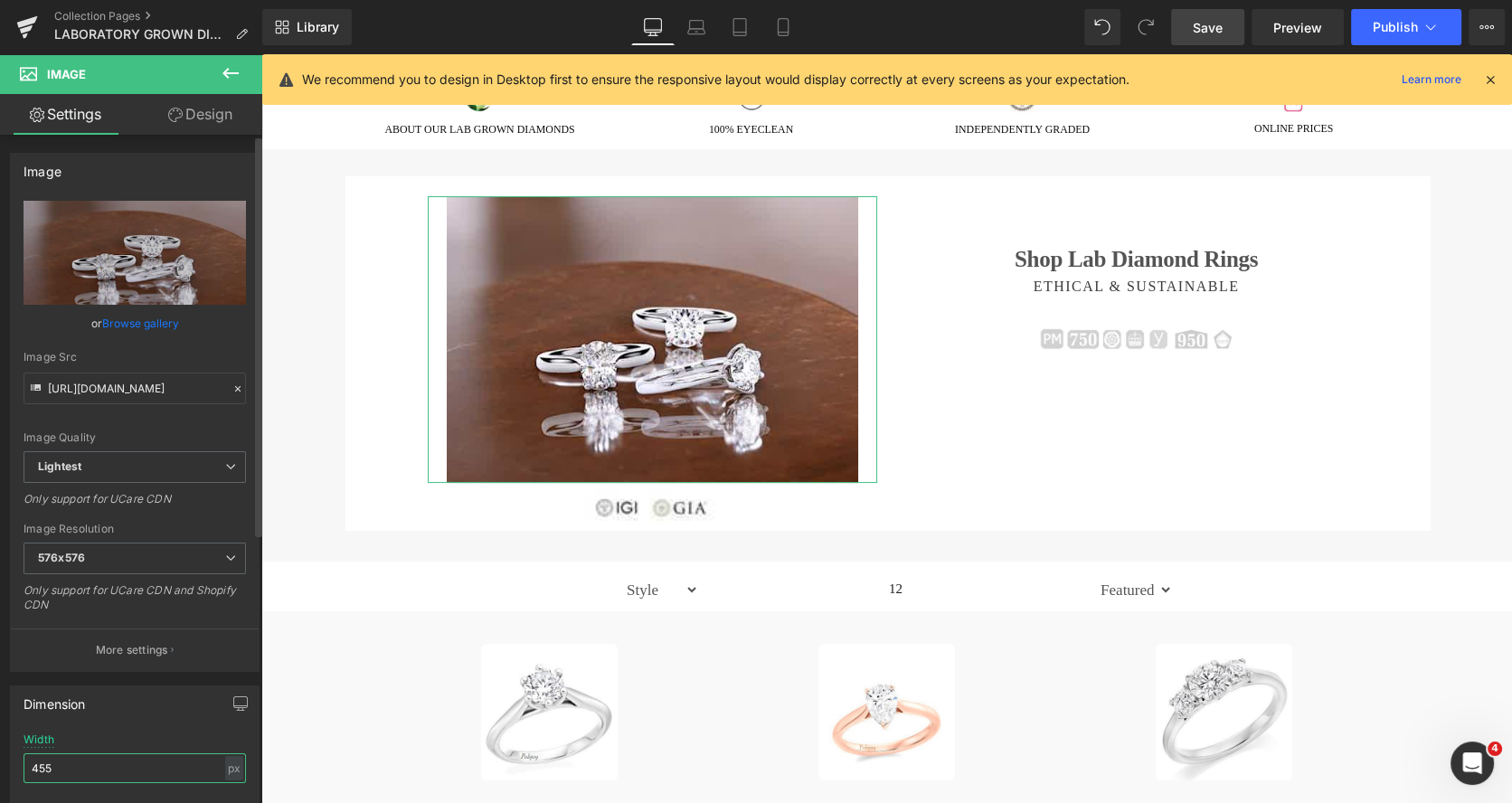
drag, startPoint x: 65, startPoint y: 755, endPoint x: 15, endPoint y: 763, distance: 50.6
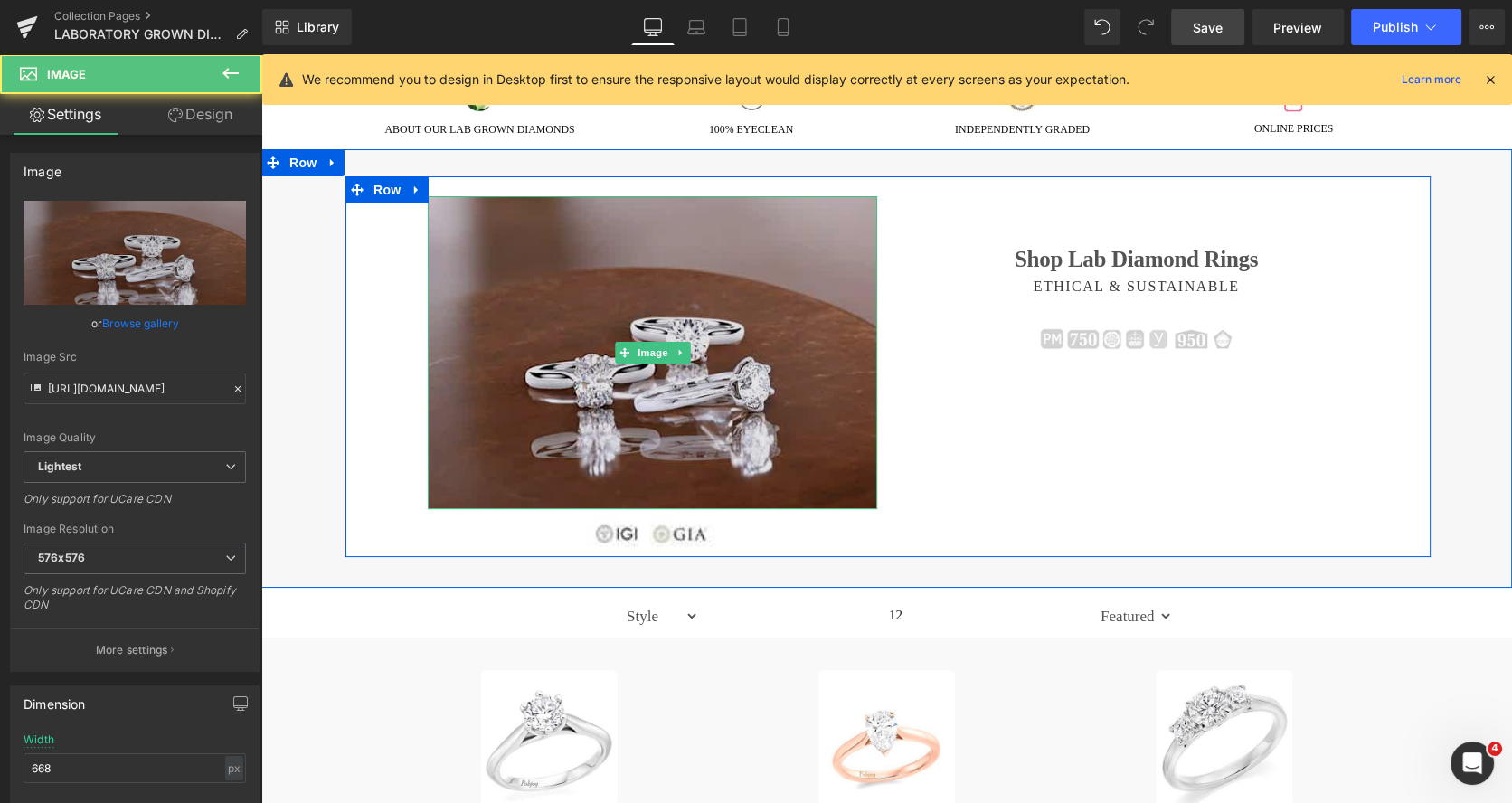
click at [717, 365] on img at bounding box center [652, 353] width 449 height 313
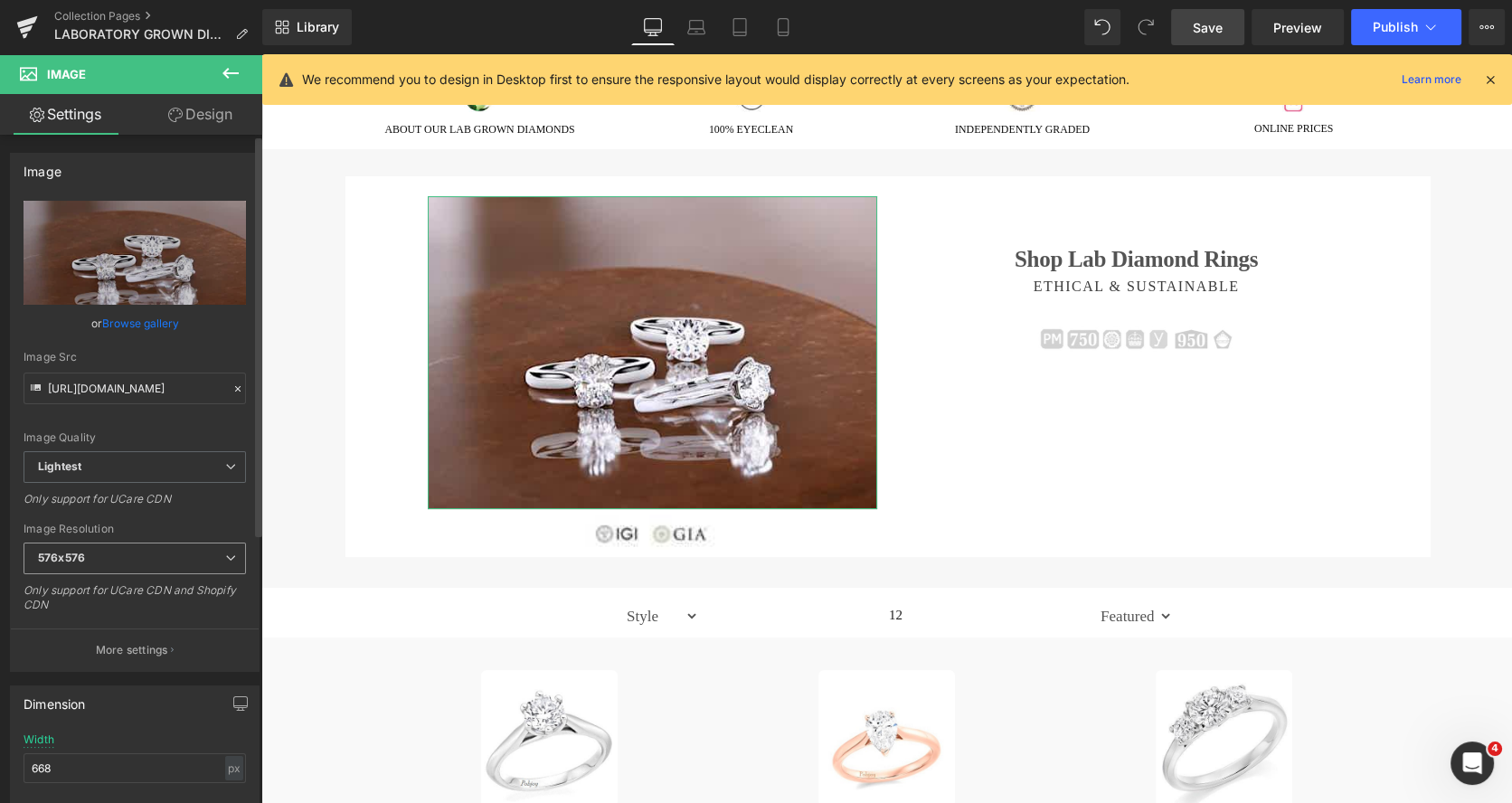
click at [114, 557] on span "576x576" at bounding box center [134, 558] width 223 height 32
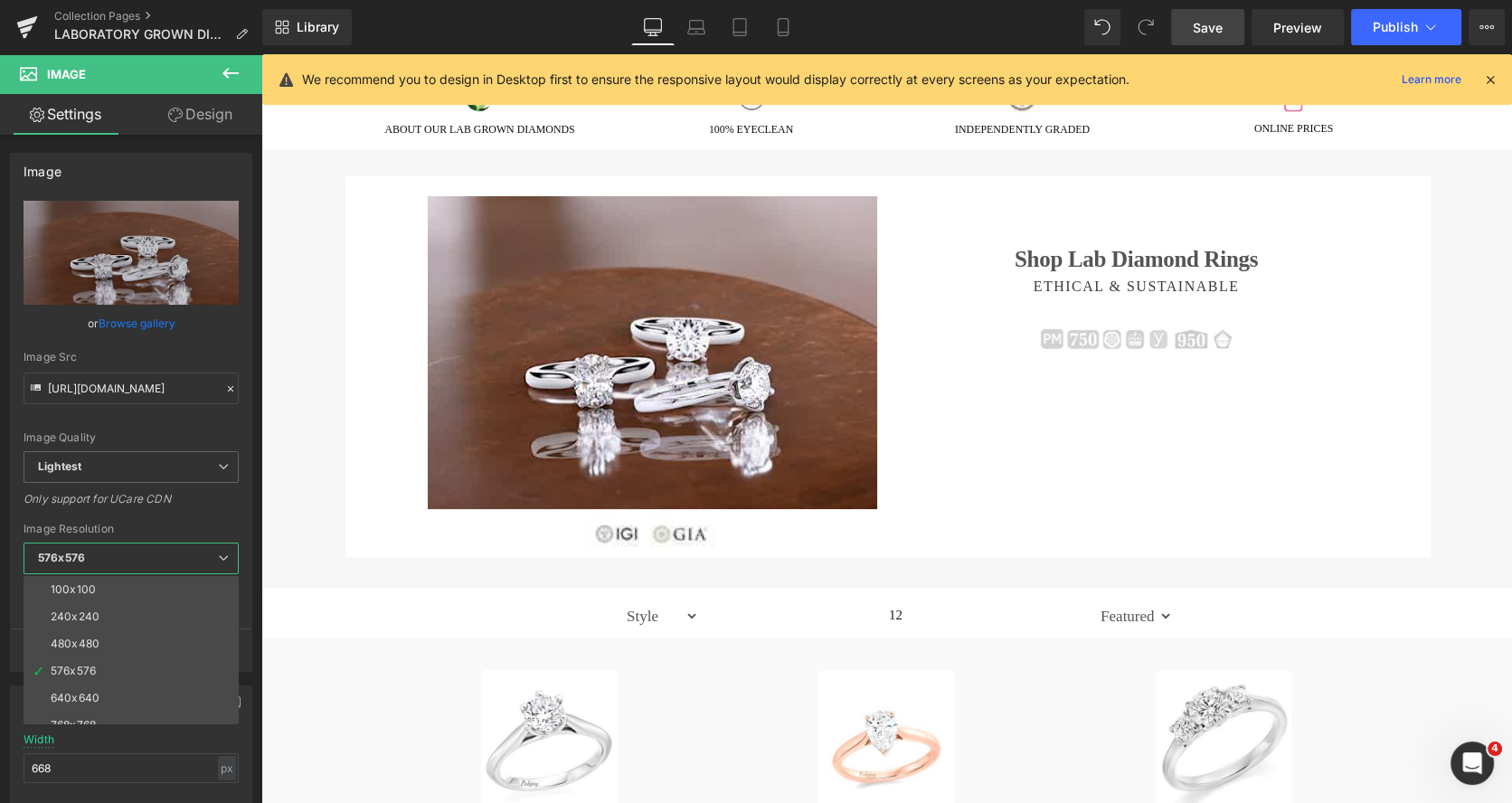
click at [1207, 25] on span "Save" at bounding box center [1207, 28] width 30 height 19
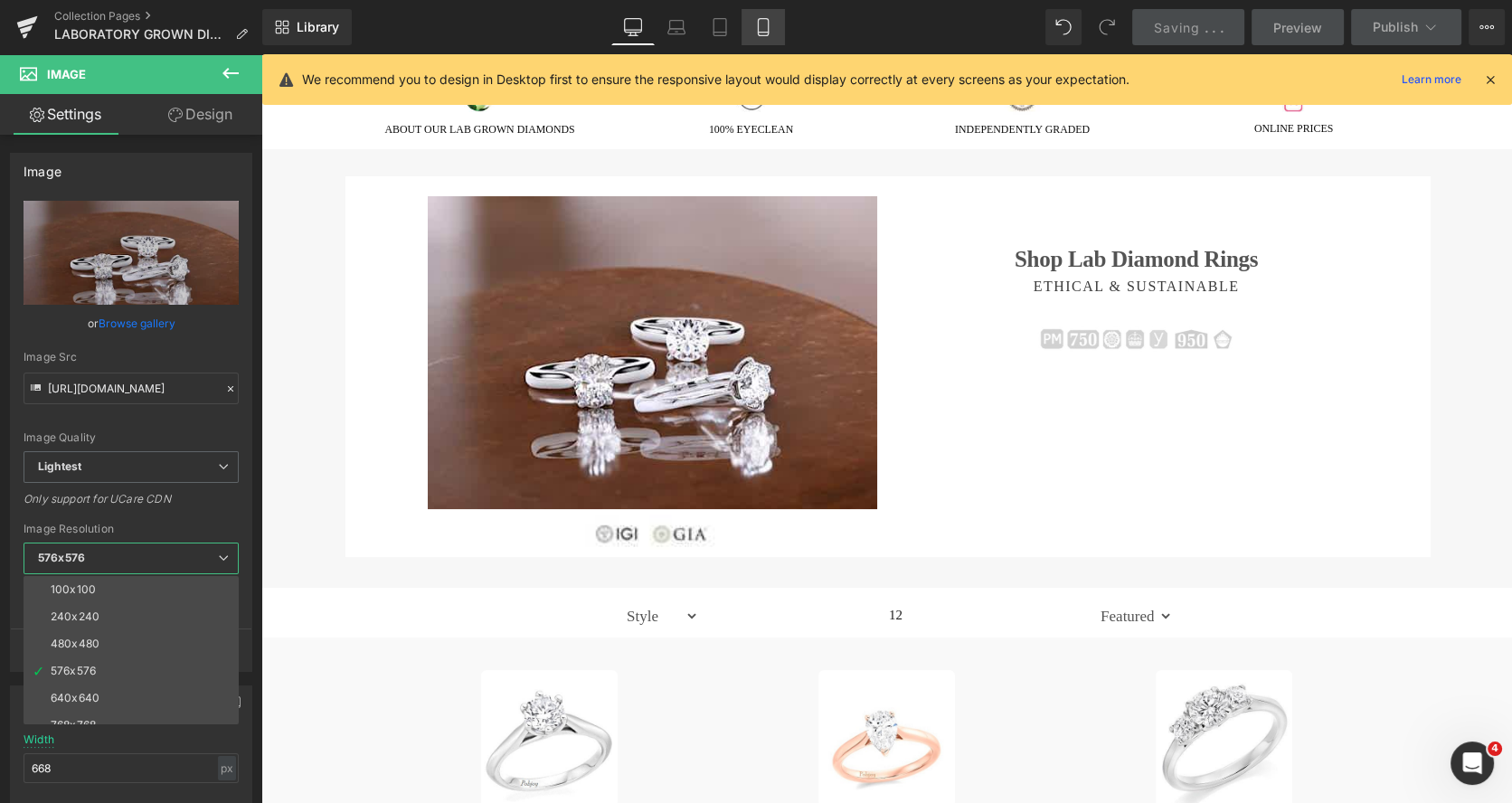
click at [770, 37] on link "Mobile" at bounding box center [762, 27] width 43 height 37
type input "555"
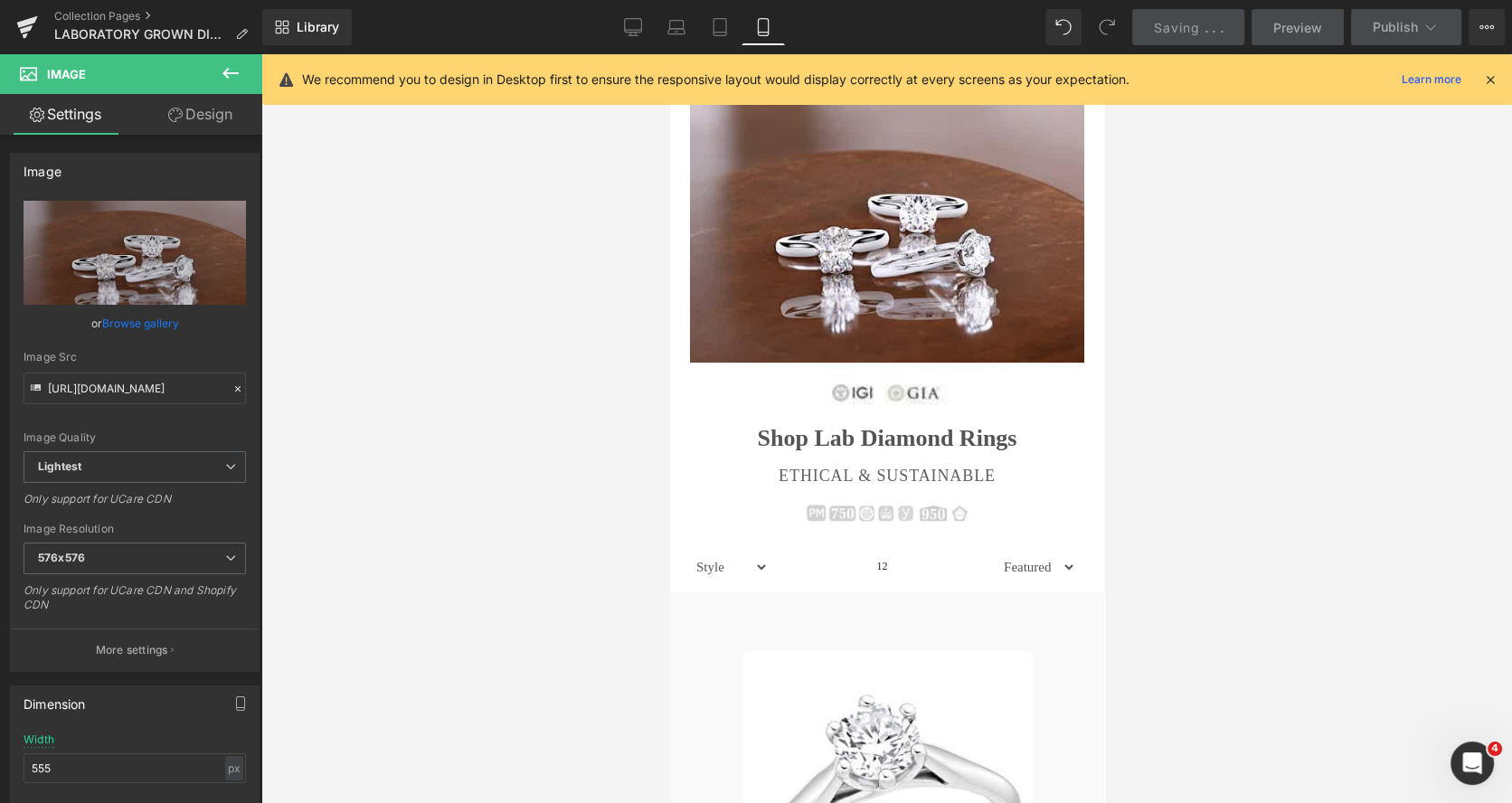
scroll to position [23, 0]
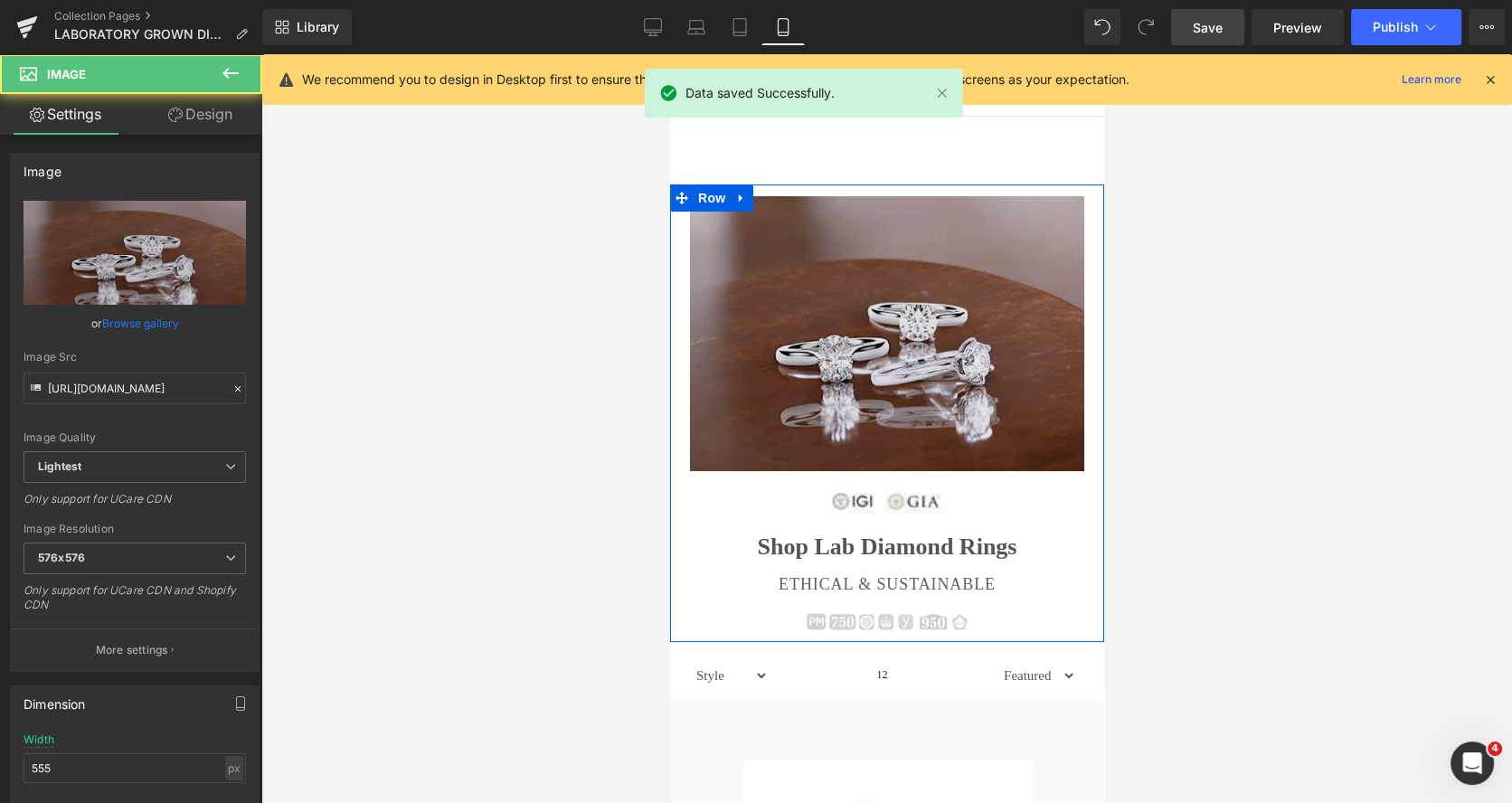
click at [870, 203] on img at bounding box center [886, 334] width 394 height 275
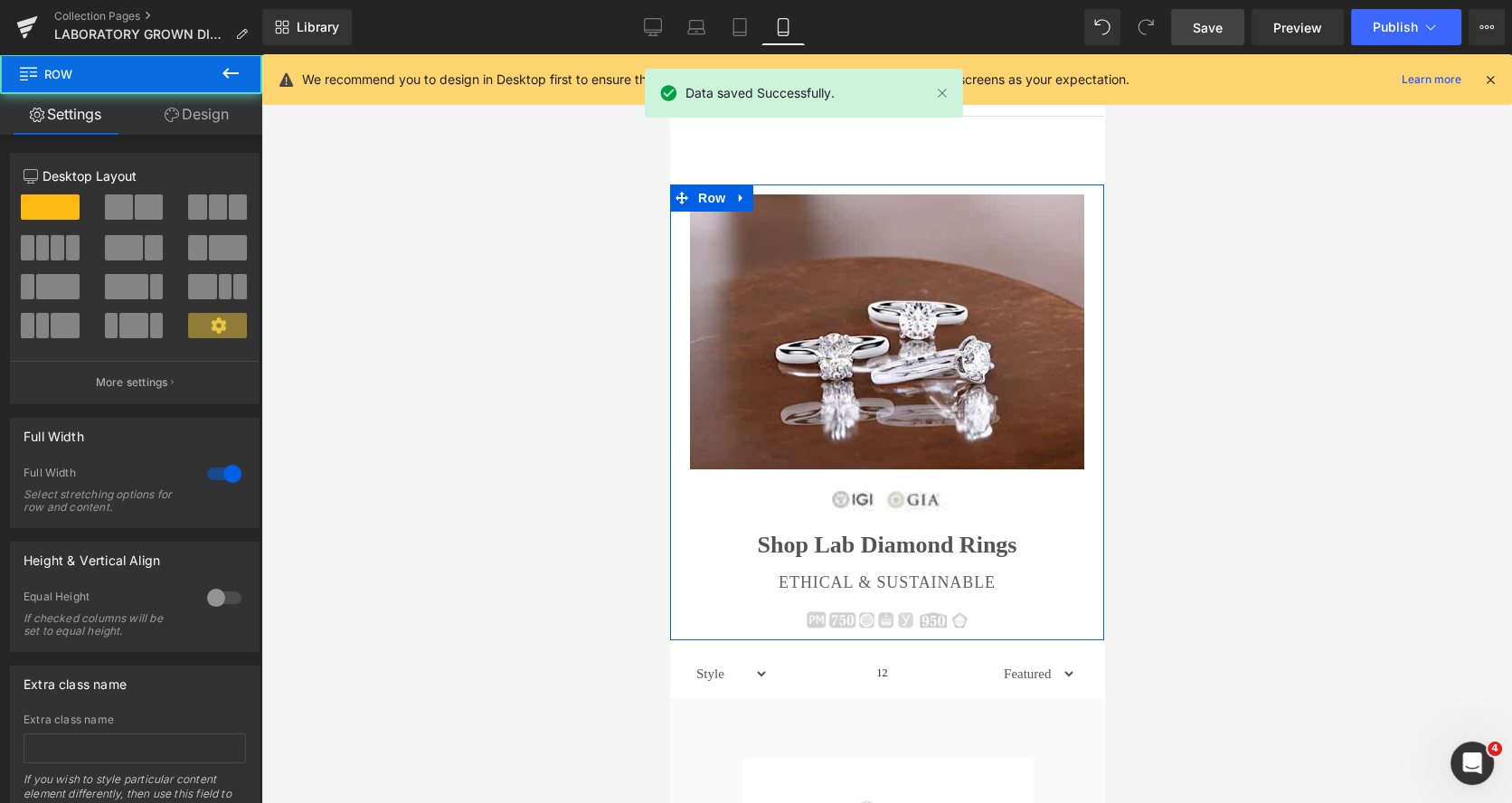
click at [871, 184] on div at bounding box center [886, 184] width 434 height 1
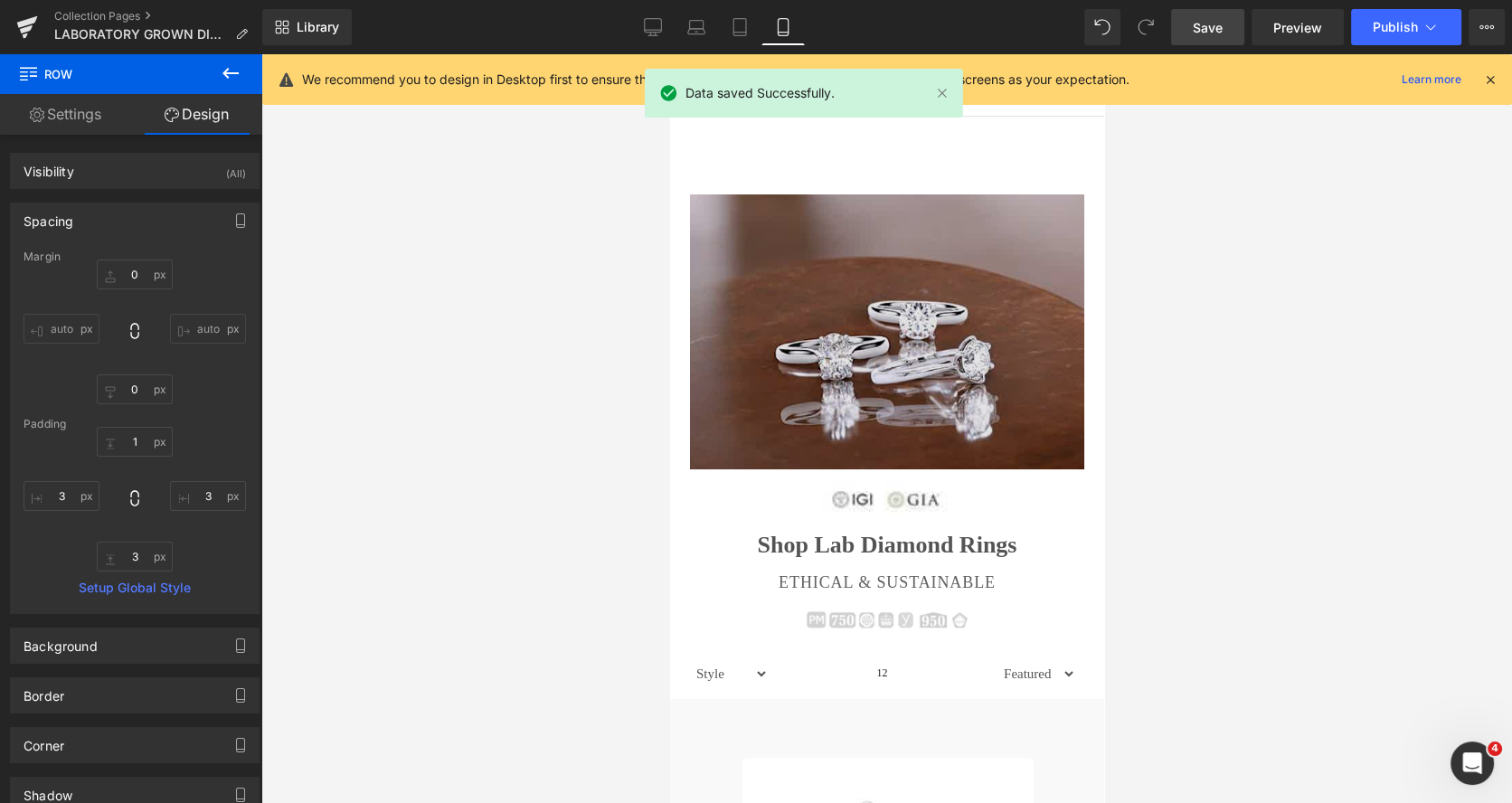
type input "0"
type input "1"
type input "3"
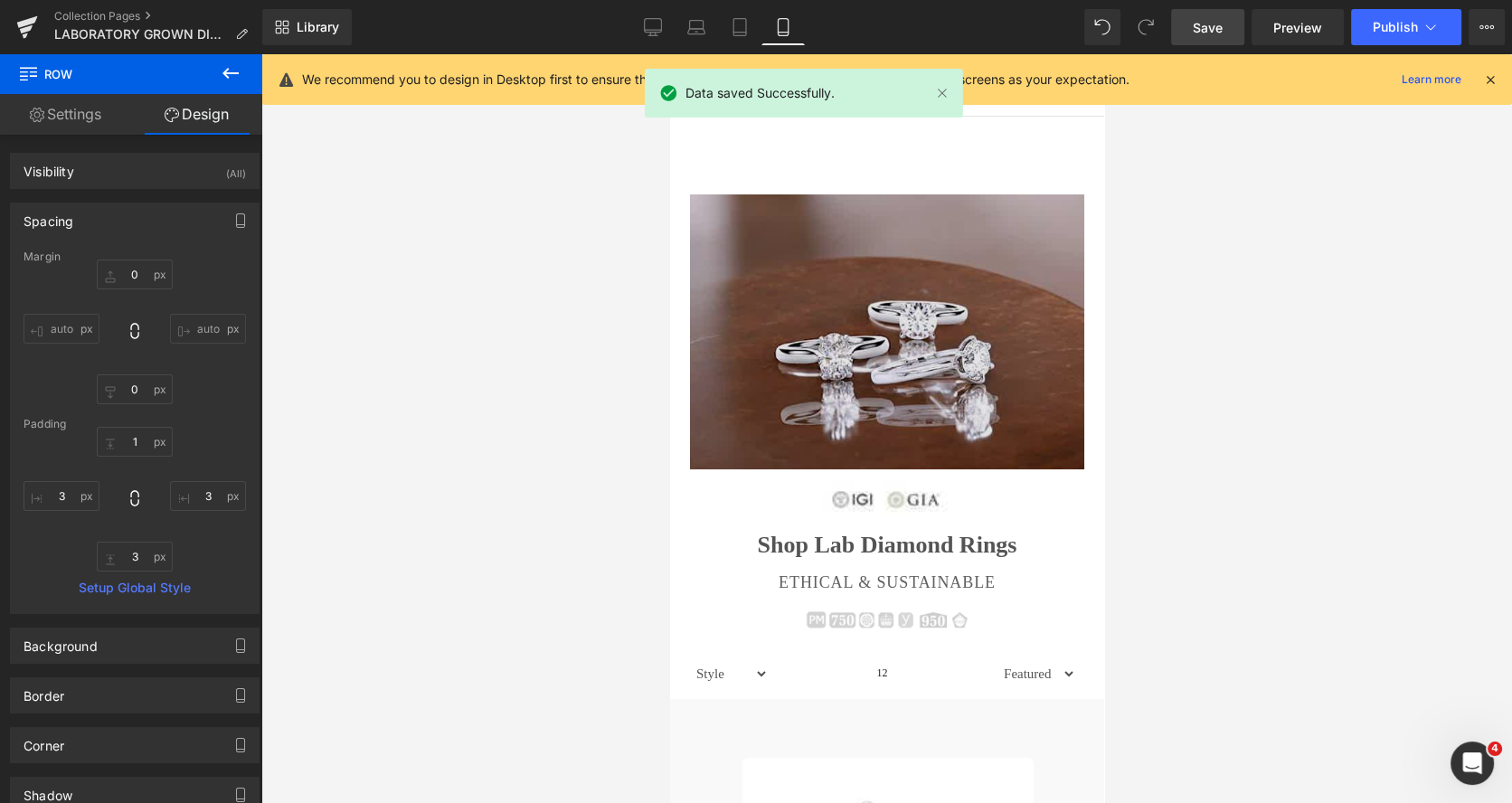
type input "3"
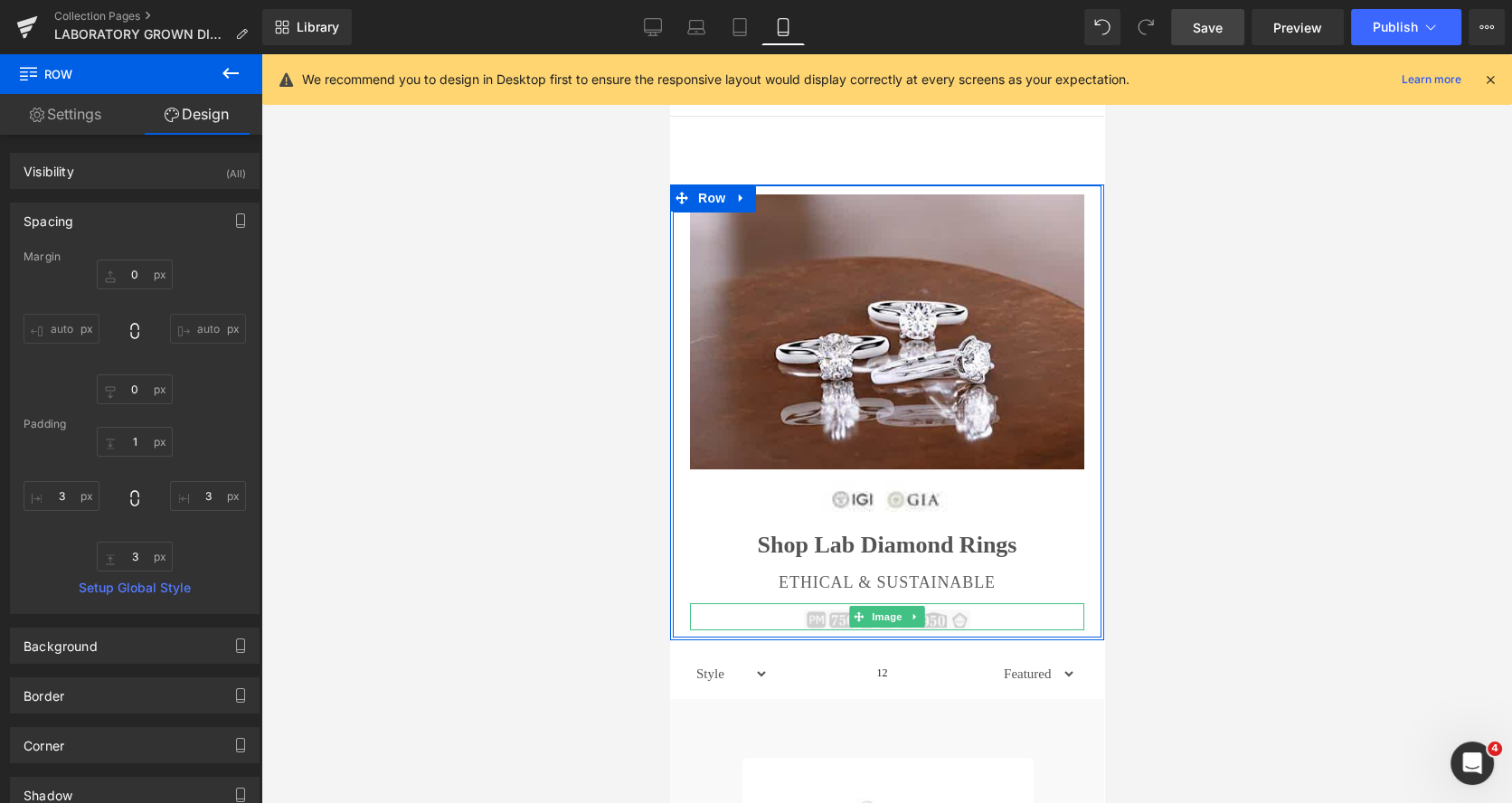
click at [810, 622] on img at bounding box center [886, 617] width 166 height 27
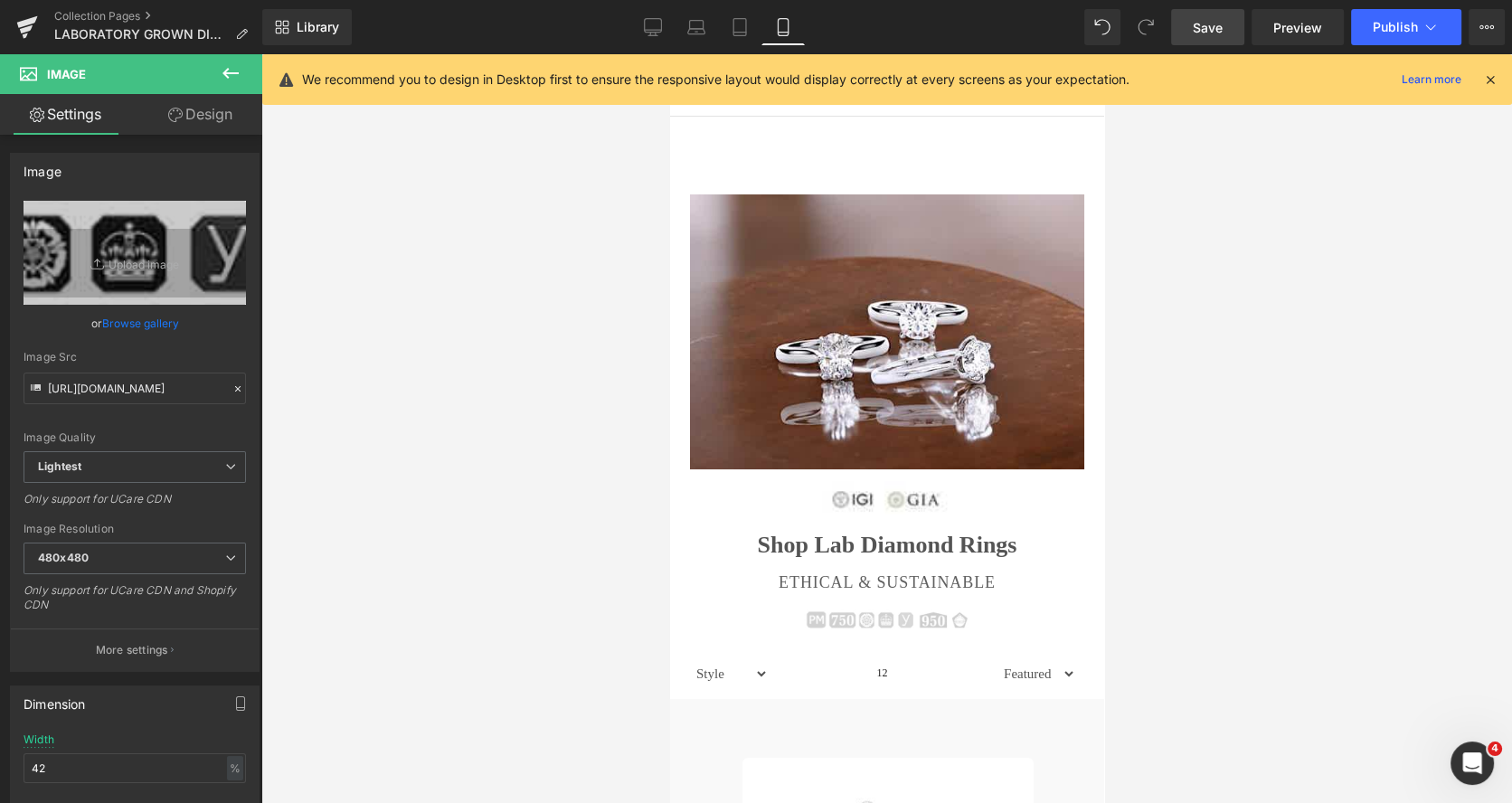
scroll to position [679, 0]
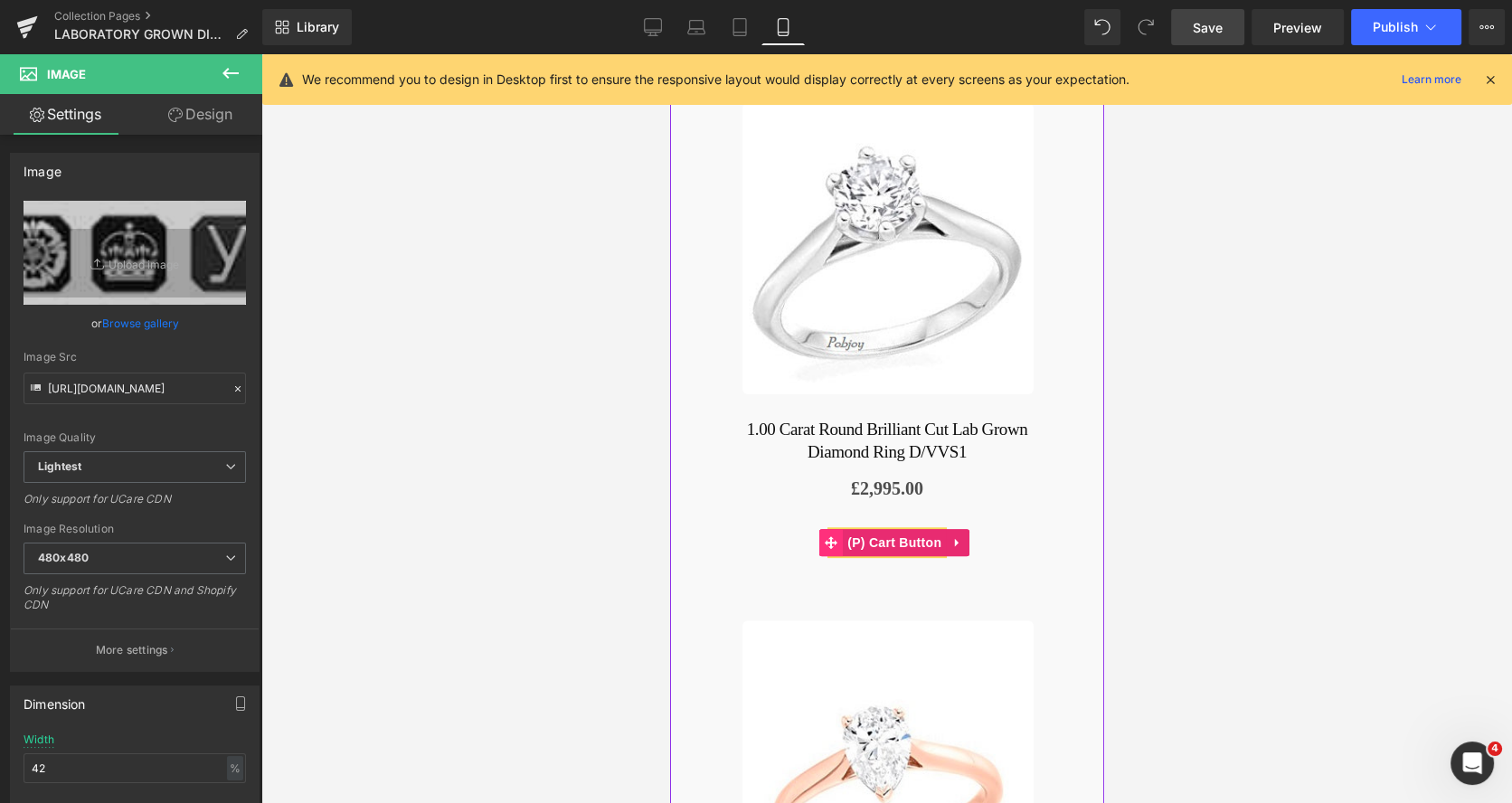
drag, startPoint x: 837, startPoint y: 524, endPoint x: 1081, endPoint y: 574, distance: 249.1
click at [837, 529] on span at bounding box center [830, 543] width 23 height 27
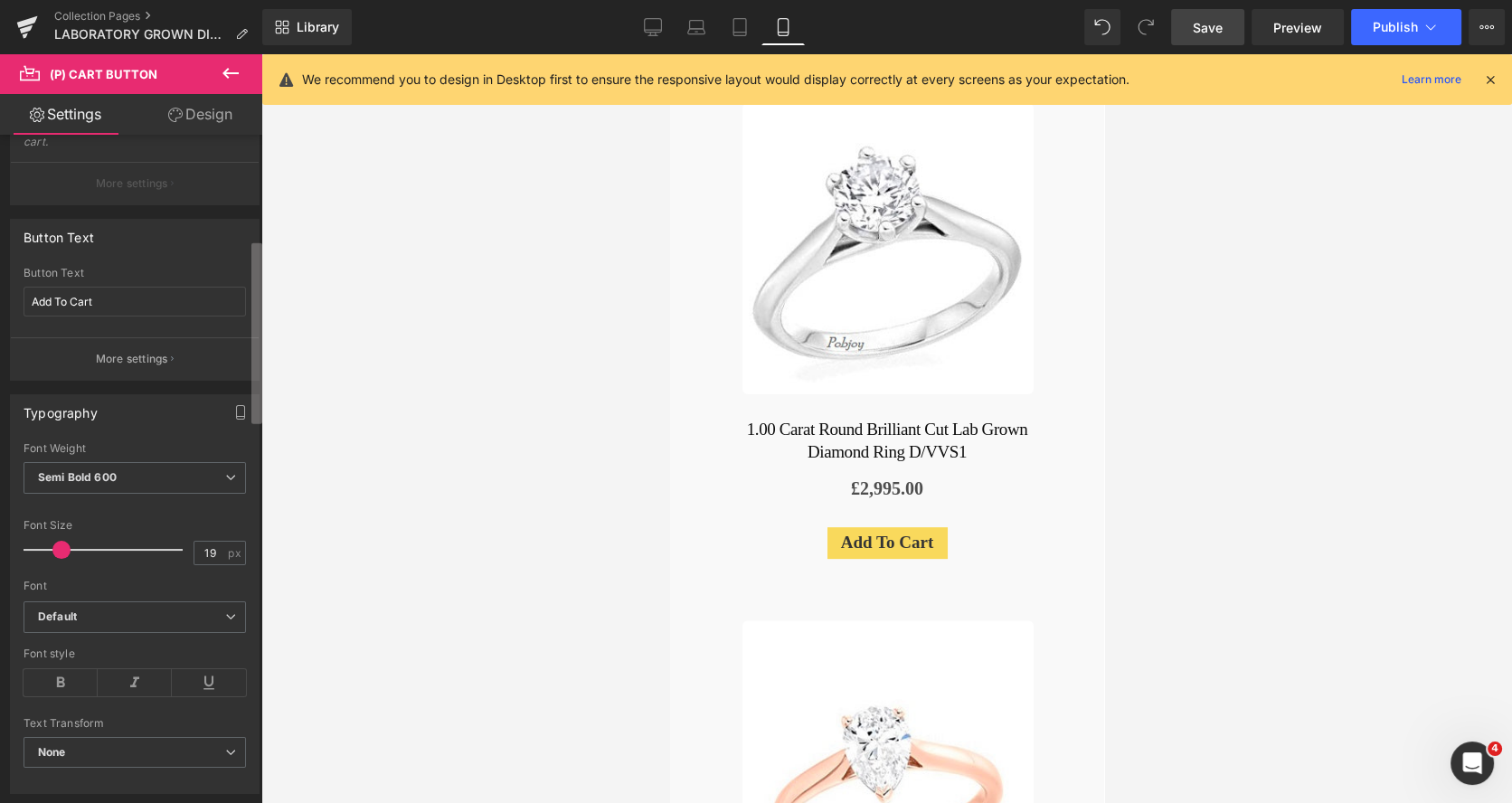
scroll to position [384, 0]
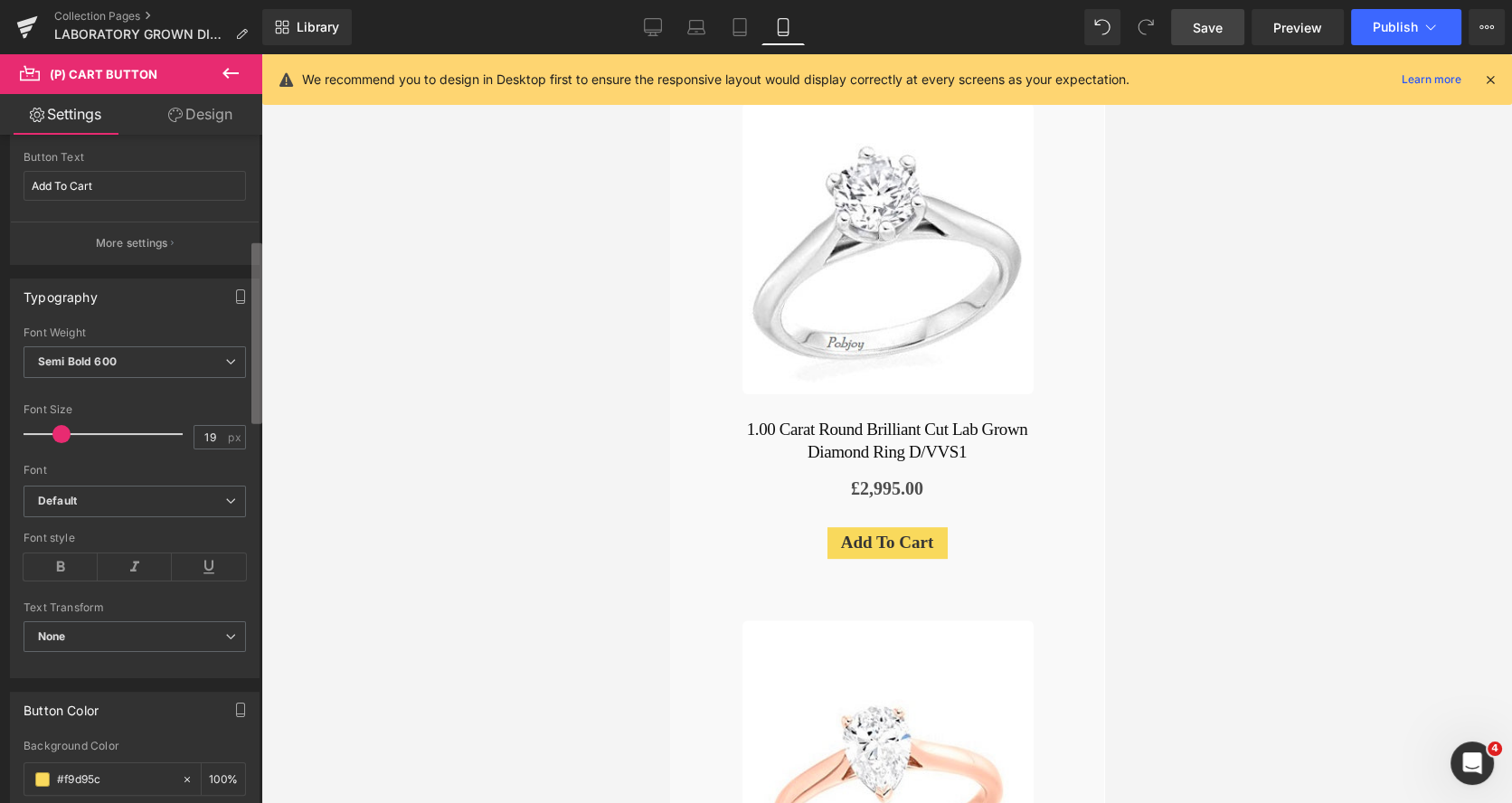
click at [252, 393] on b at bounding box center [256, 334] width 11 height 181
type input "20"
click at [65, 431] on span at bounding box center [62, 434] width 18 height 18
click at [215, 104] on link "Design" at bounding box center [200, 115] width 131 height 40
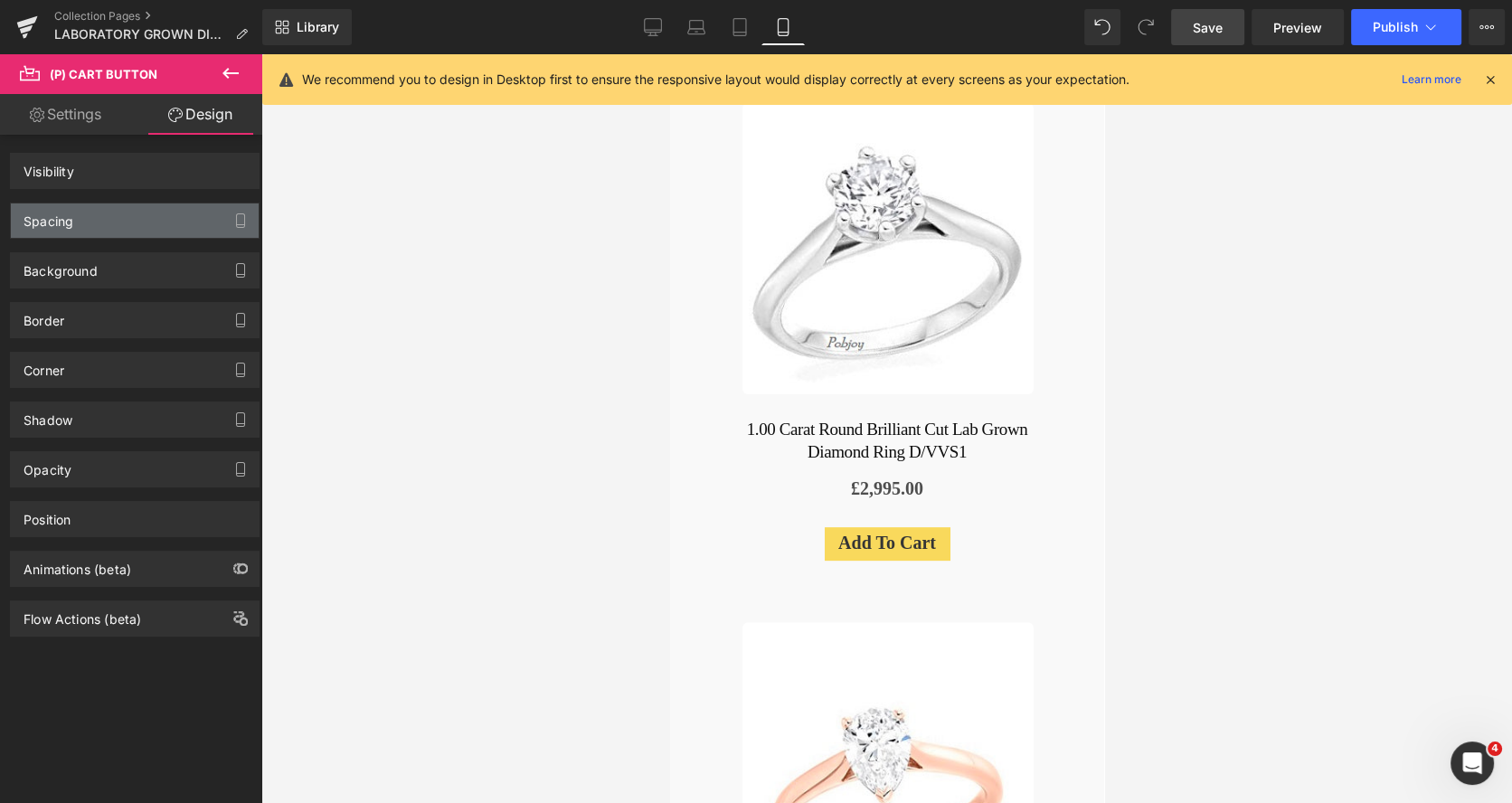
click at [101, 220] on div "Spacing" at bounding box center [134, 221] width 248 height 35
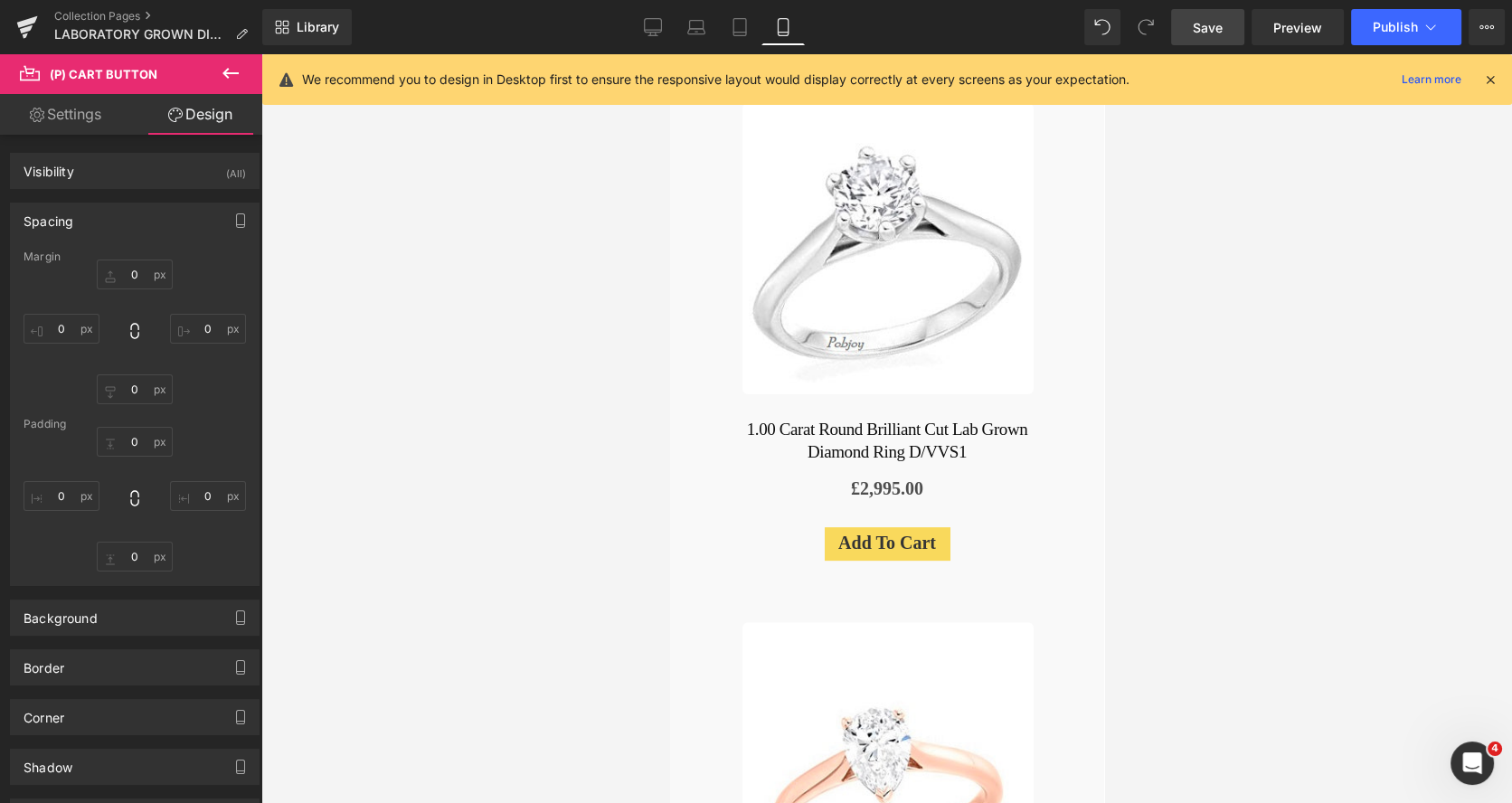
type input "12"
type input "0"
type input "32"
type input "0"
type input "4"
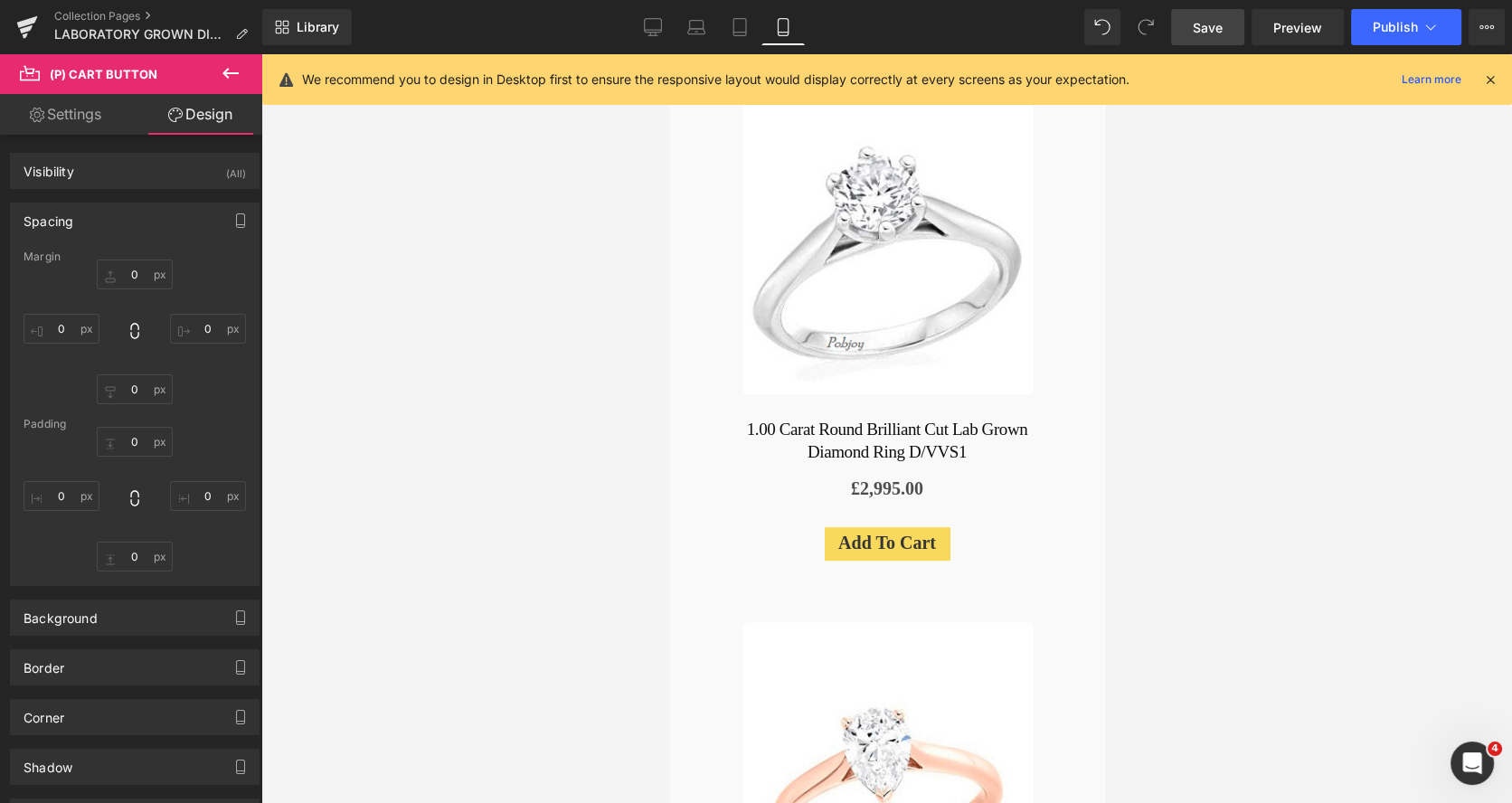
type input "15"
type input "4"
type input "15"
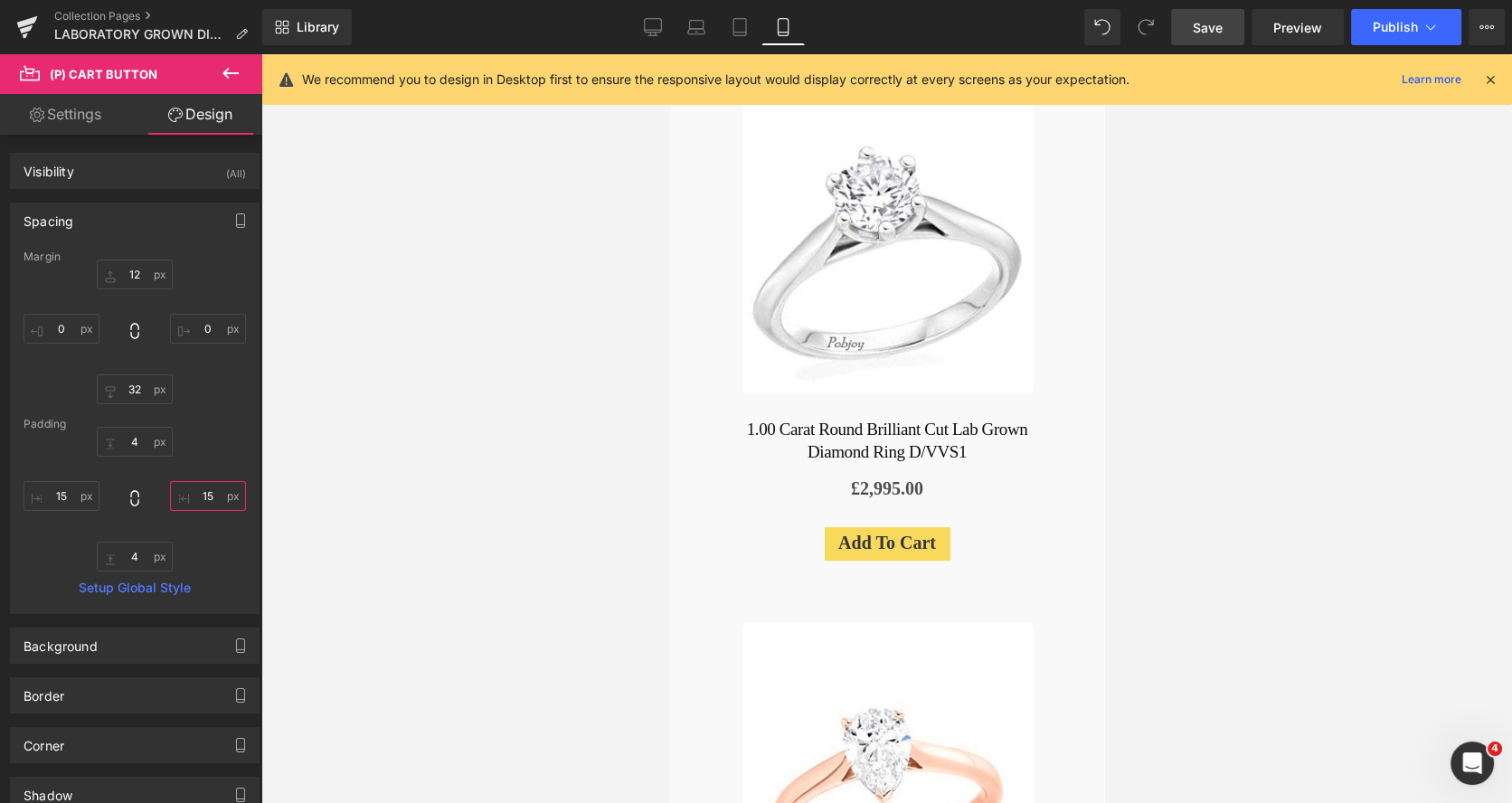
click at [193, 489] on input "15" at bounding box center [207, 495] width 76 height 30
click at [1200, 31] on span "Save" at bounding box center [1207, 28] width 30 height 19
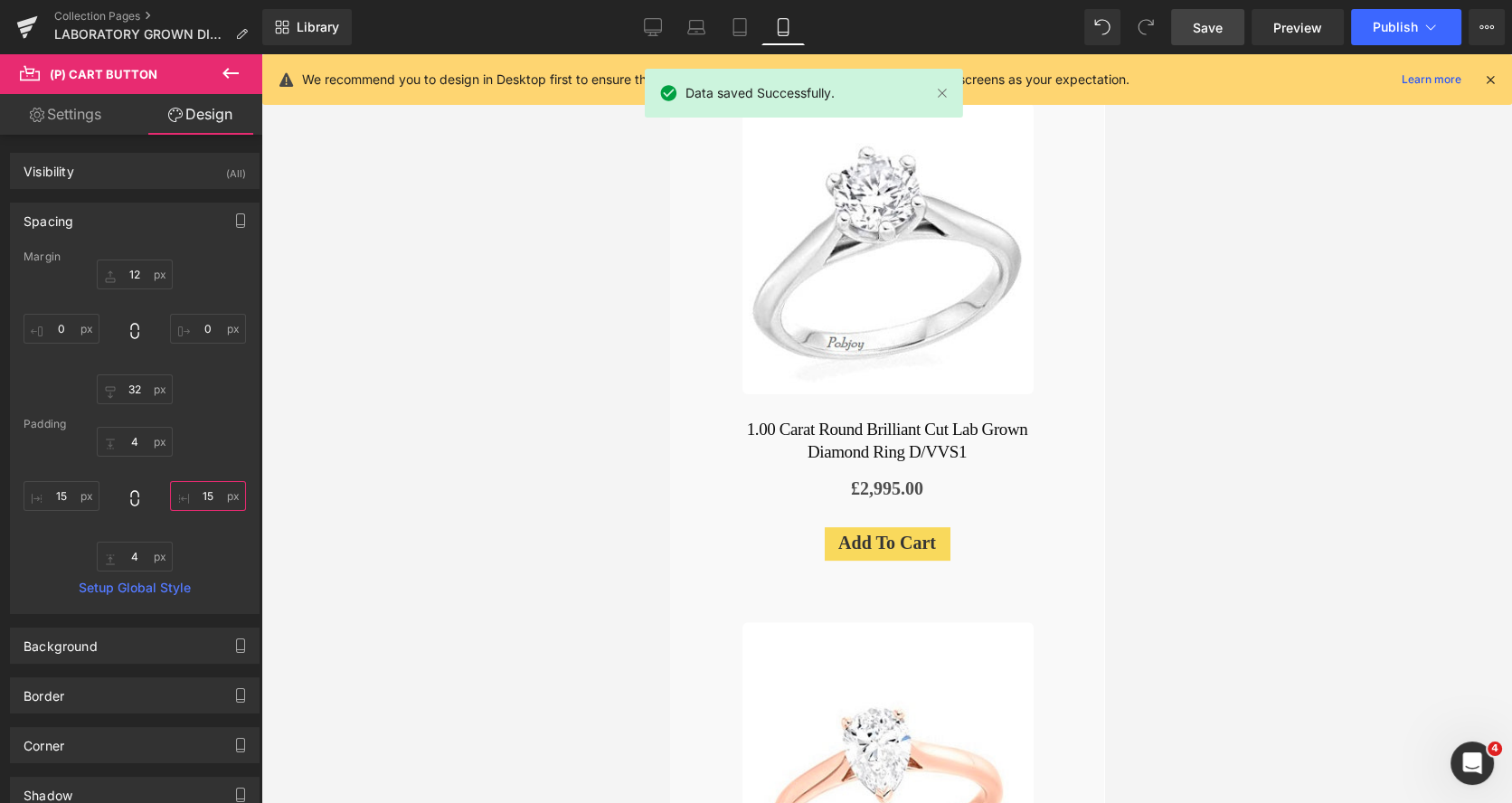
click at [198, 492] on input "15" at bounding box center [207, 495] width 76 height 30
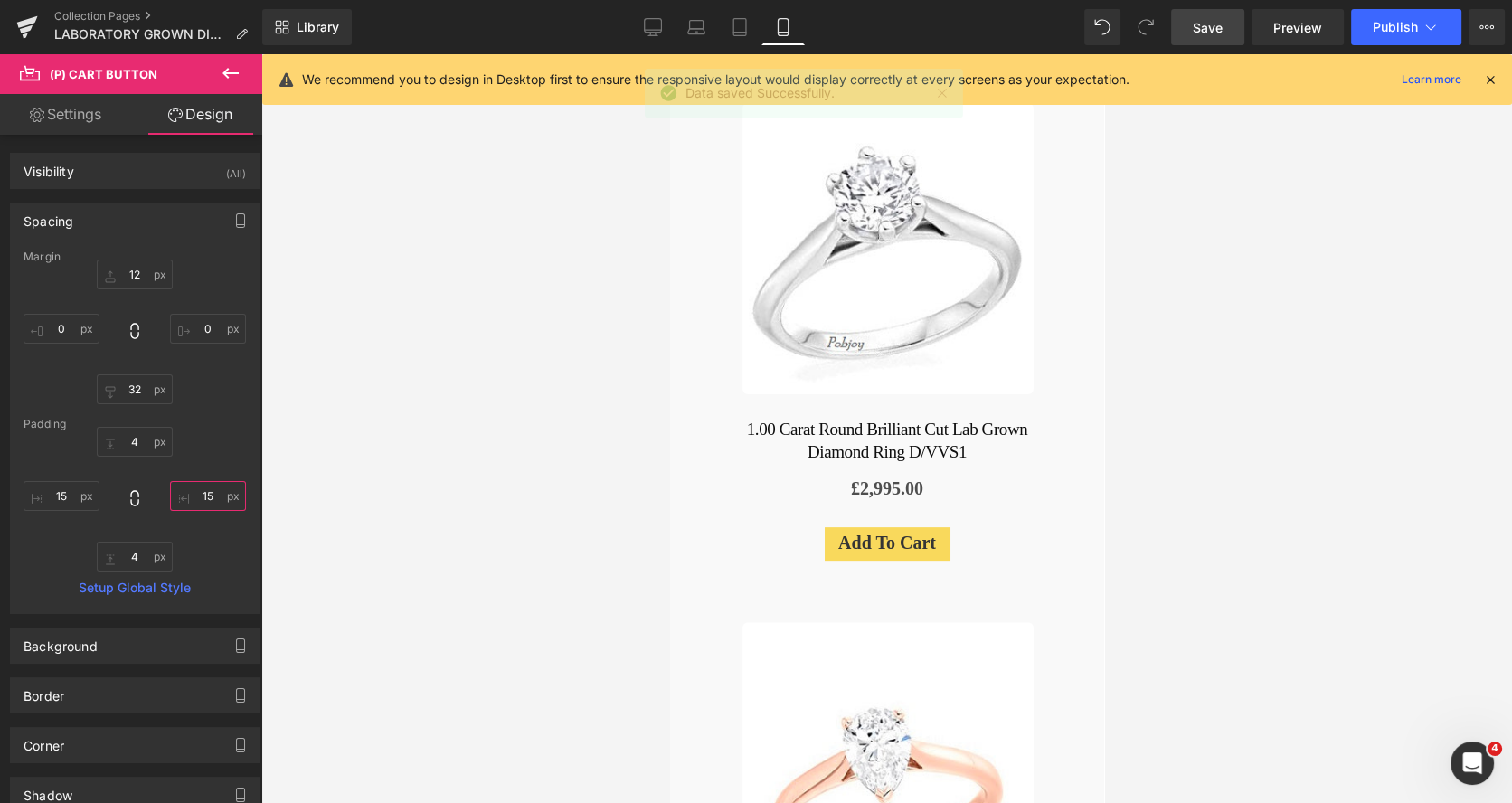
drag, startPoint x: 207, startPoint y: 498, endPoint x: 198, endPoint y: 498, distance: 9.0
click at [198, 498] on input "15" at bounding box center [207, 495] width 76 height 30
type input "18"
click at [54, 495] on input "15" at bounding box center [61, 495] width 76 height 30
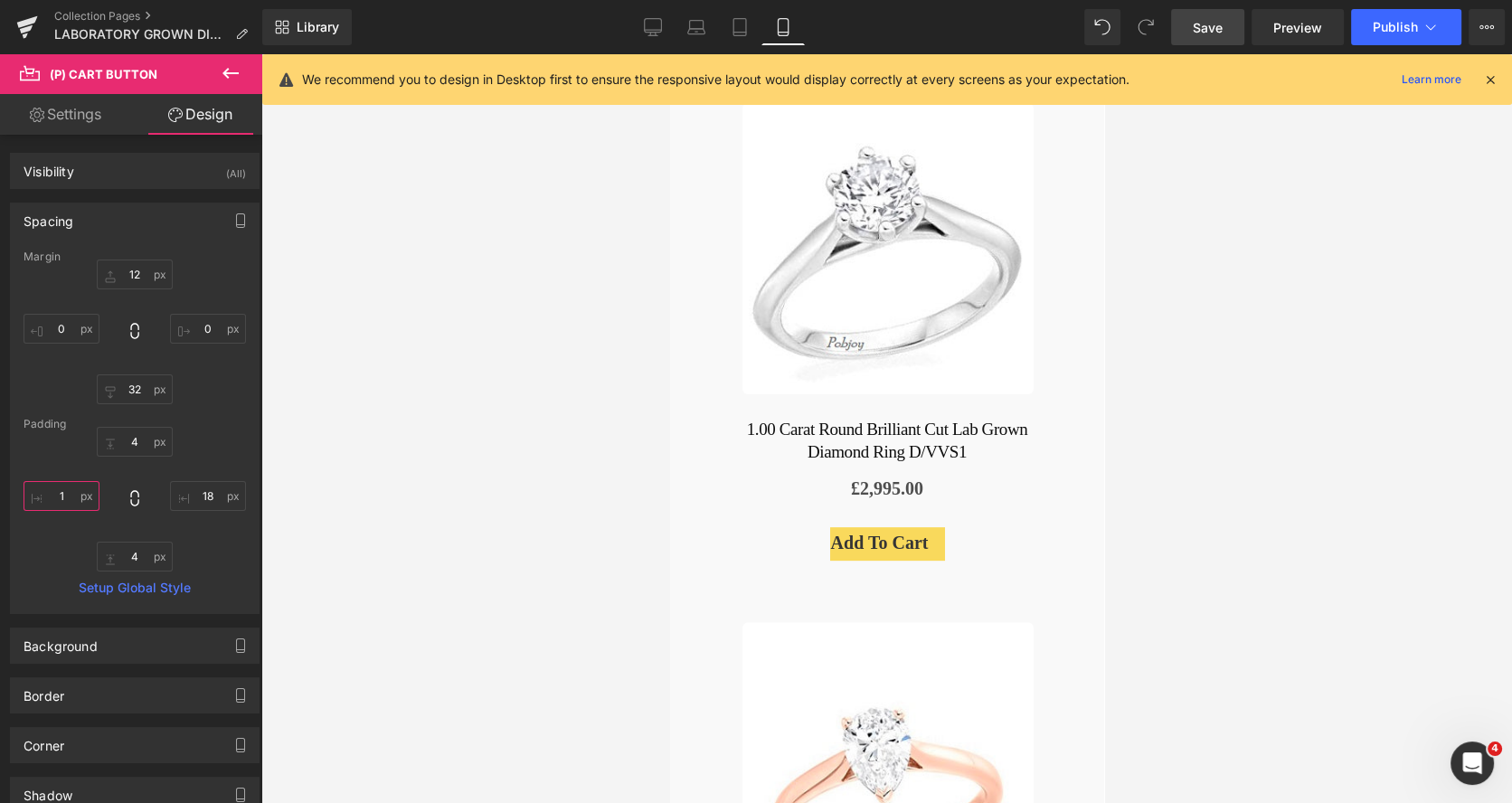
type input "18"
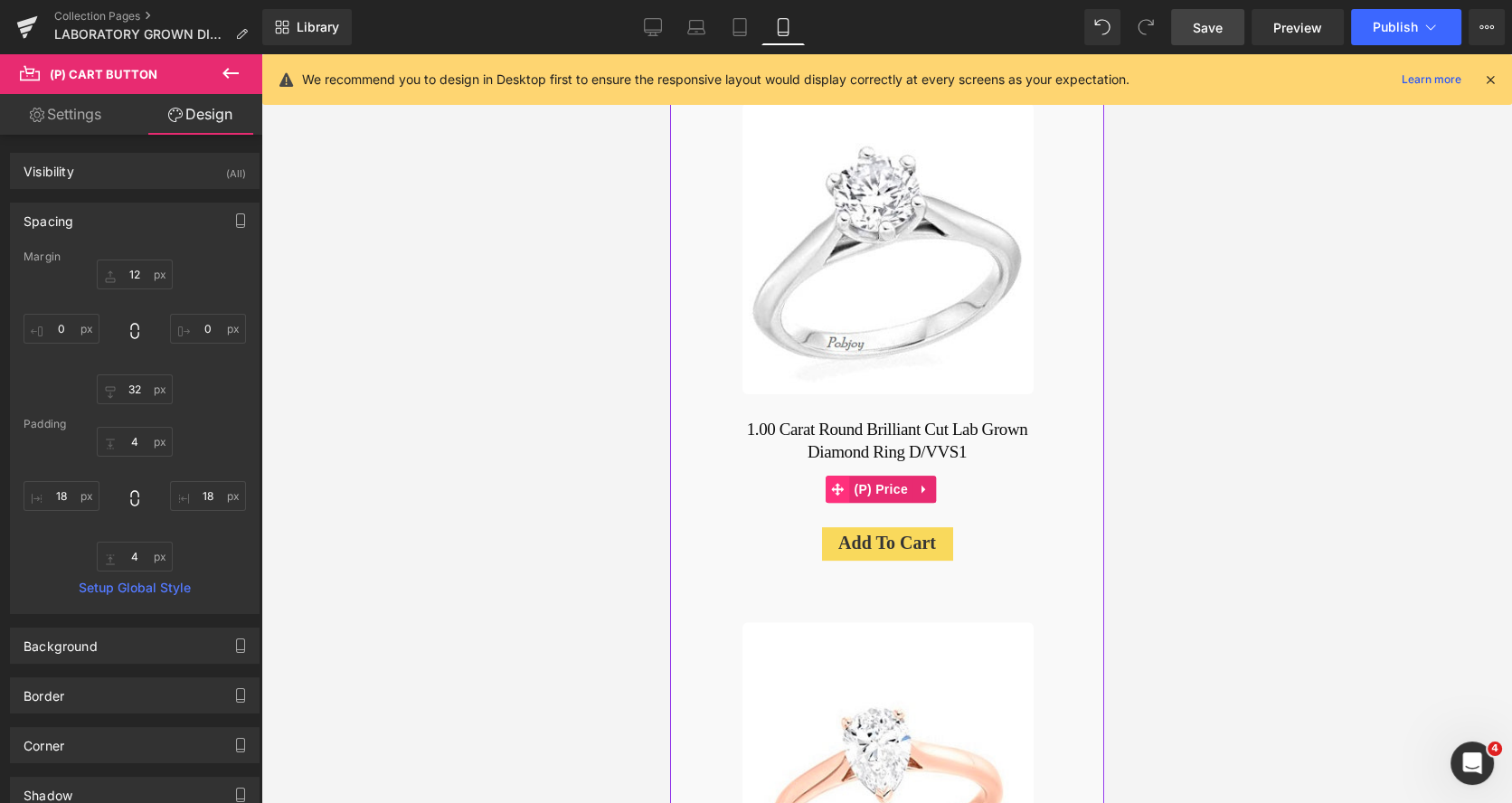
click at [826, 475] on span at bounding box center [836, 489] width 23 height 27
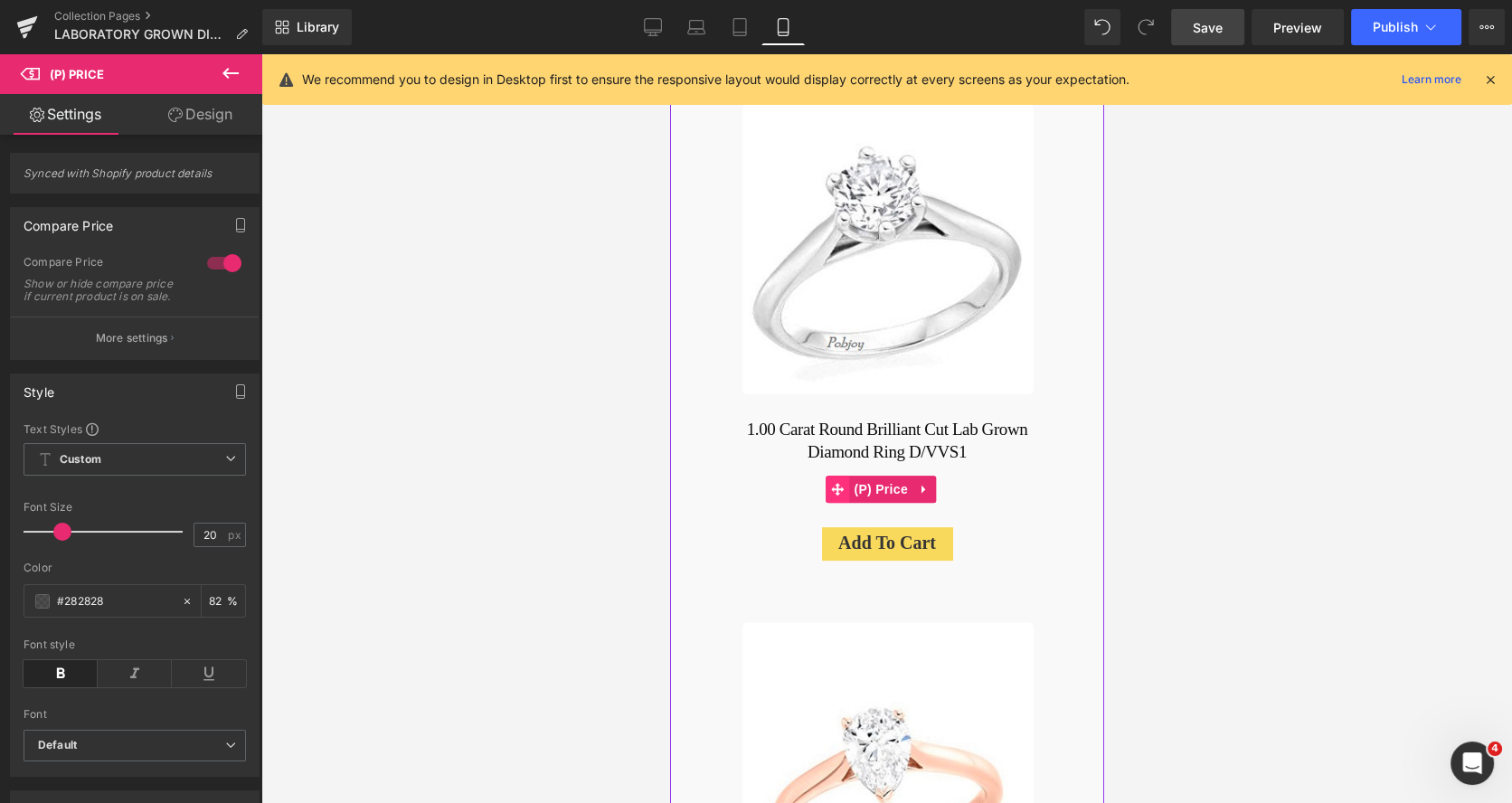
click at [826, 475] on span at bounding box center [836, 489] width 23 height 27
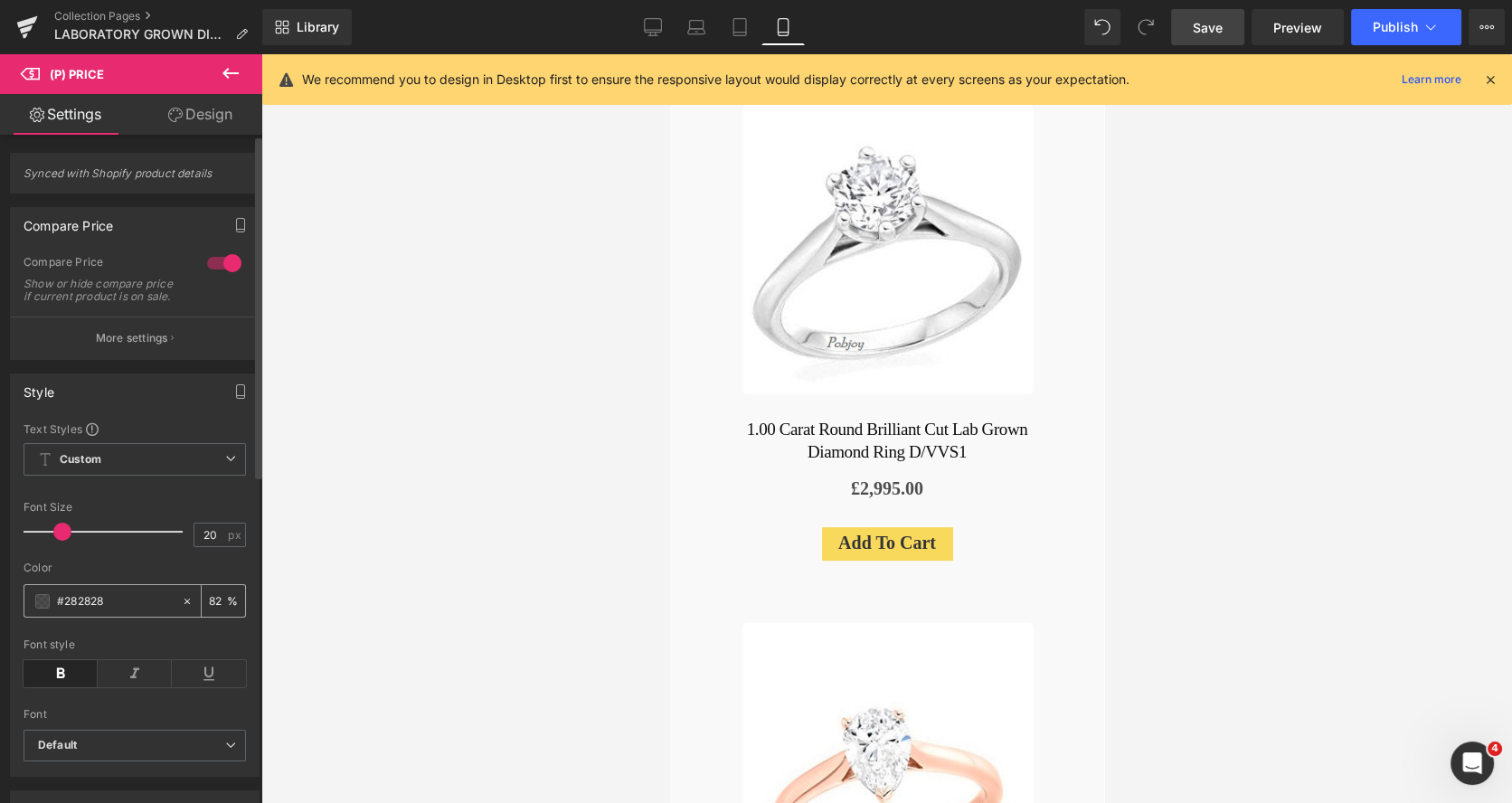
click at [36, 608] on span at bounding box center [42, 601] width 14 height 14
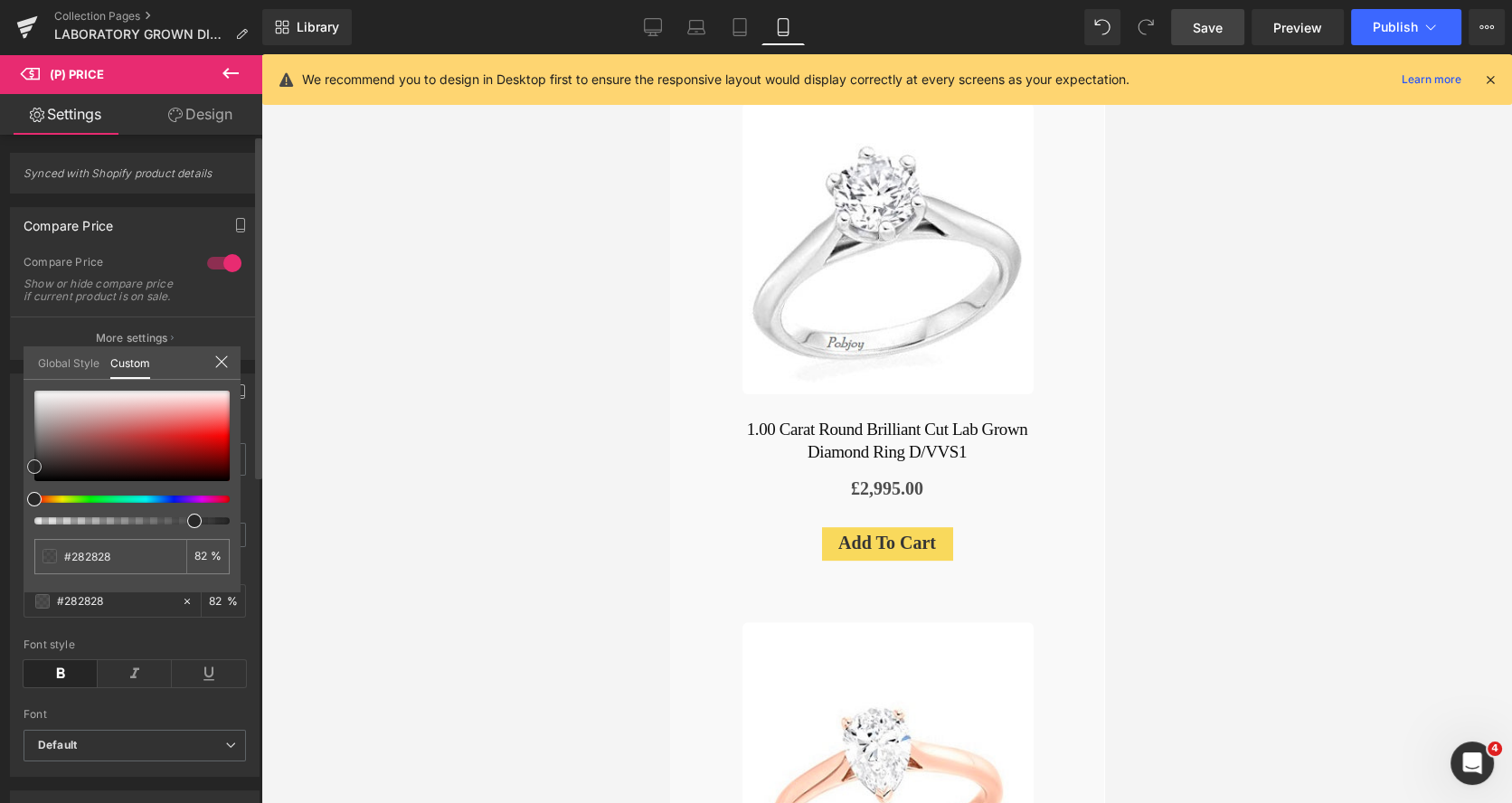
type input "#232323"
type input "#191919"
click at [33, 476] on span at bounding box center [34, 471] width 14 height 14
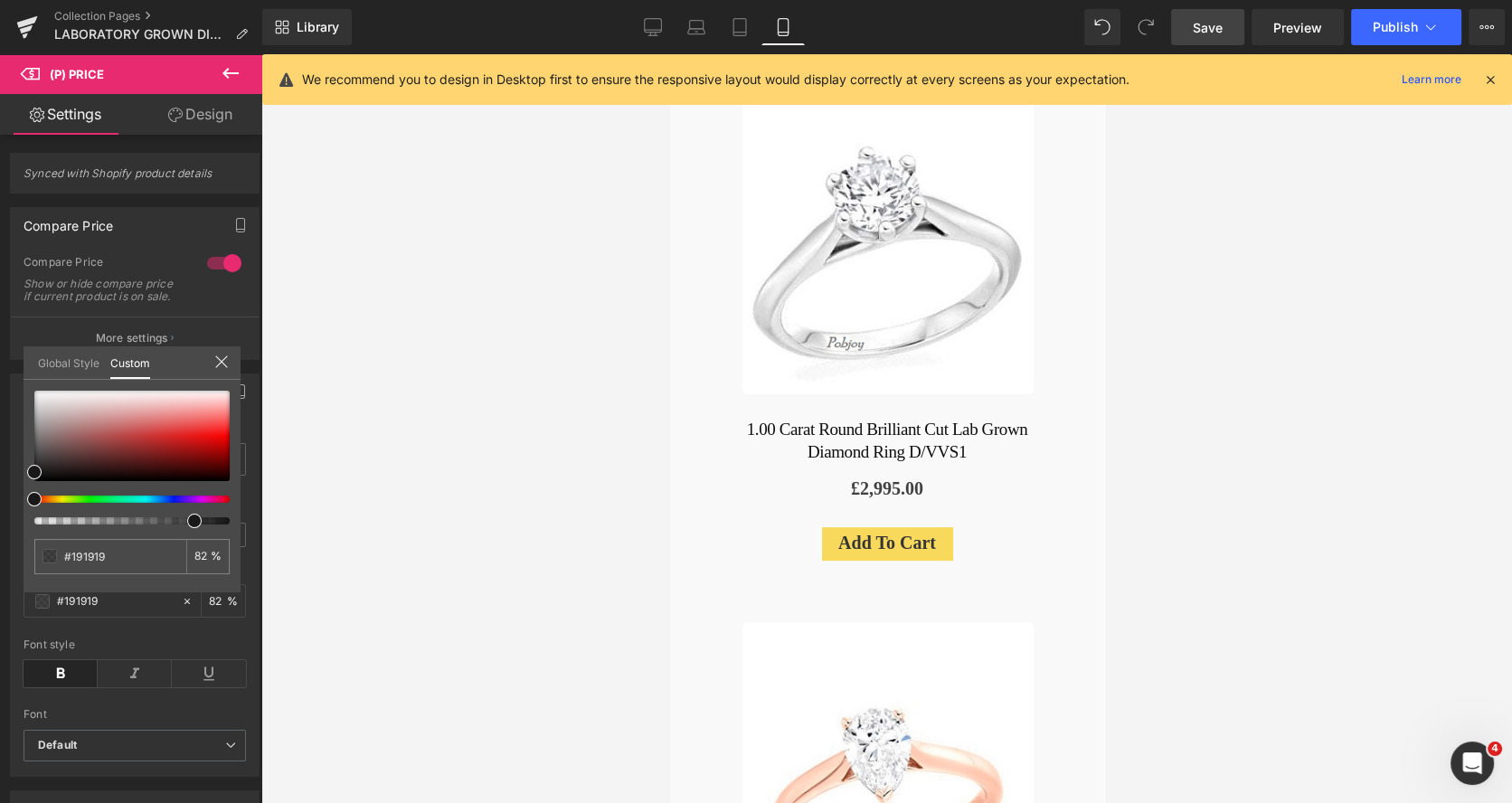
click at [1211, 26] on span "Save" at bounding box center [1207, 28] width 30 height 19
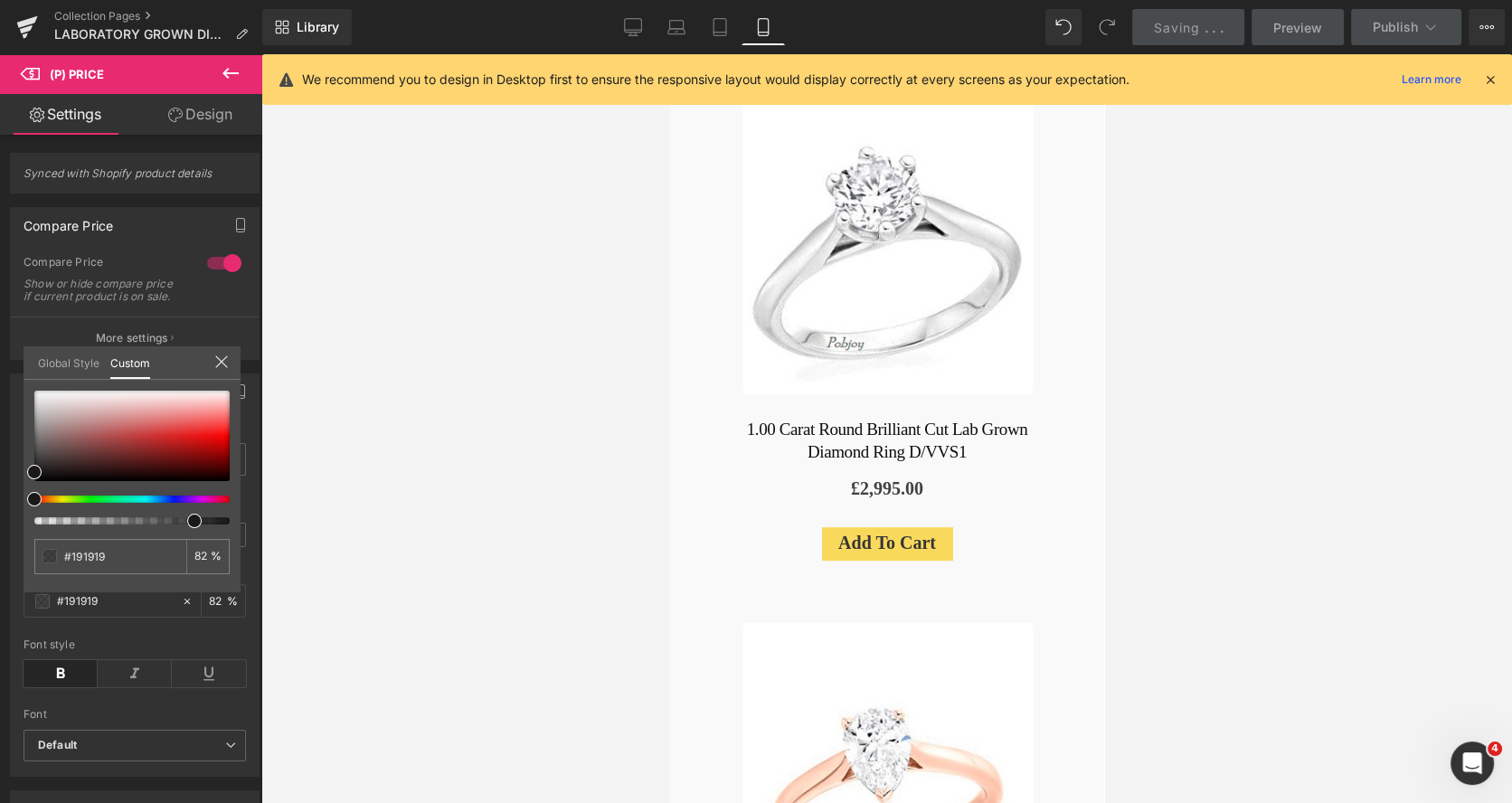
click at [826, 477] on div at bounding box center [886, 428] width 434 height 749
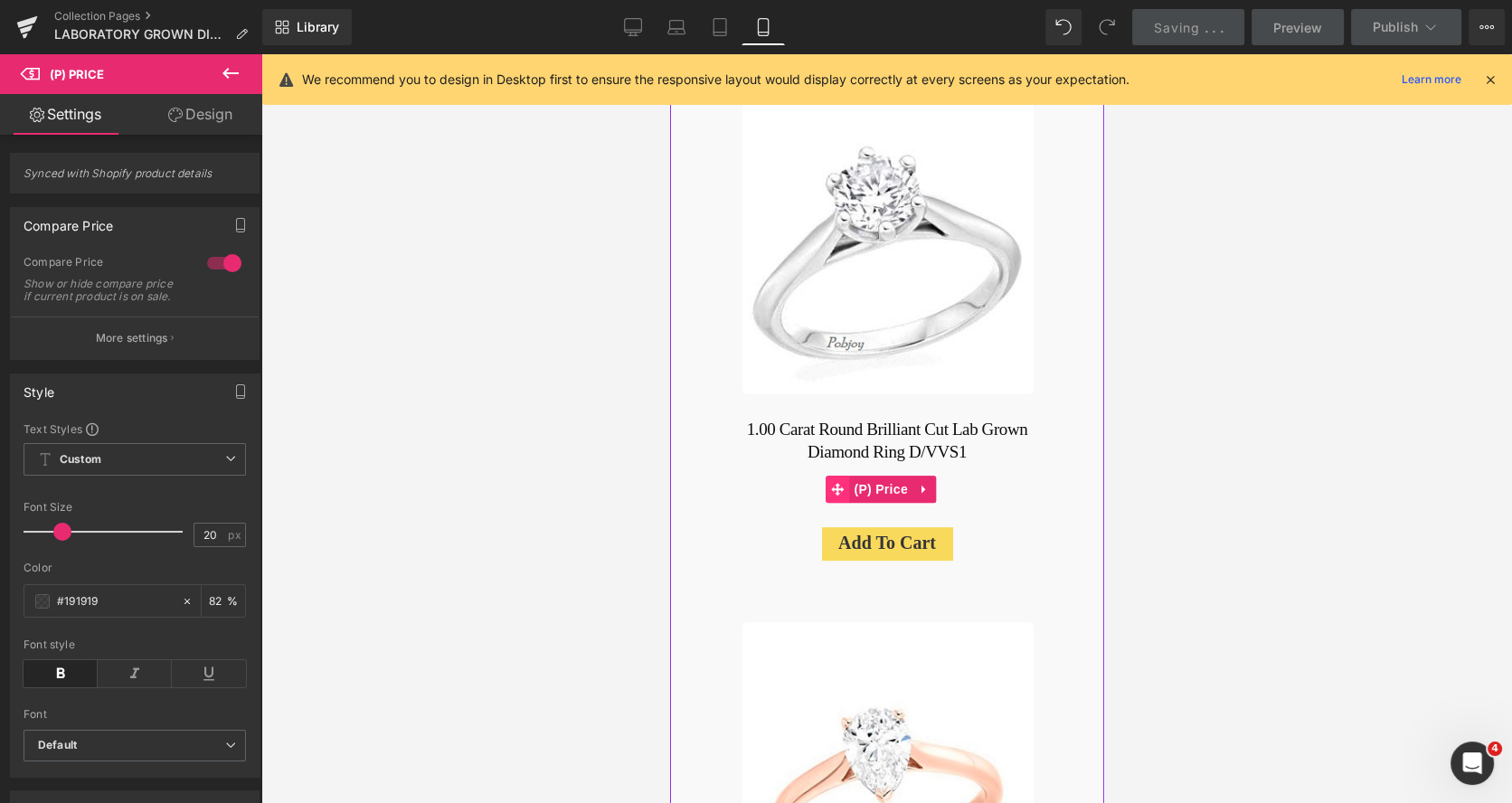
click at [836, 483] on icon at bounding box center [836, 489] width 13 height 13
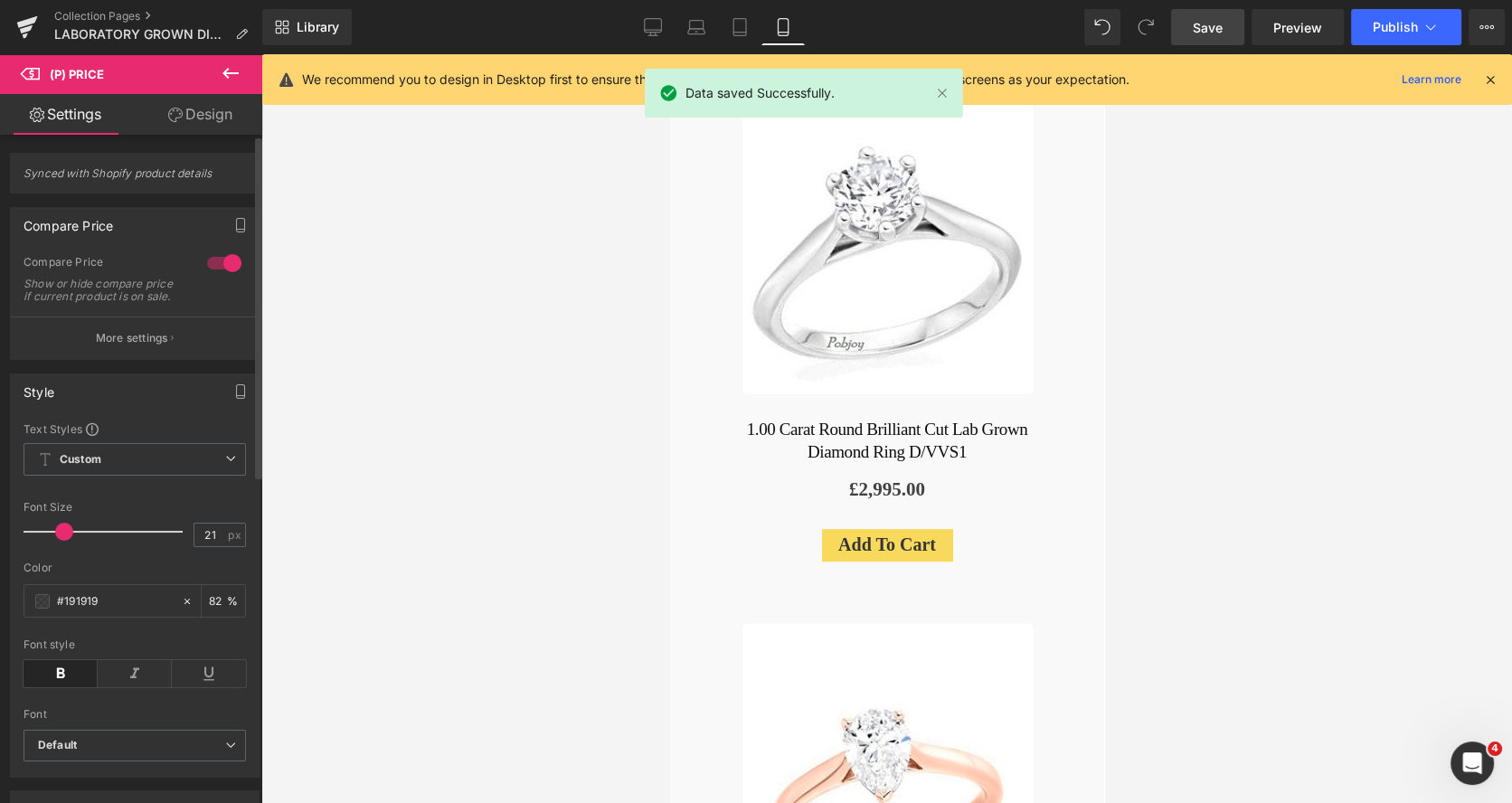
click at [61, 541] on span at bounding box center [64, 531] width 18 height 18
click at [1202, 26] on span "Save" at bounding box center [1207, 28] width 30 height 19
click at [1378, 29] on span "Publish" at bounding box center [1394, 27] width 45 height 14
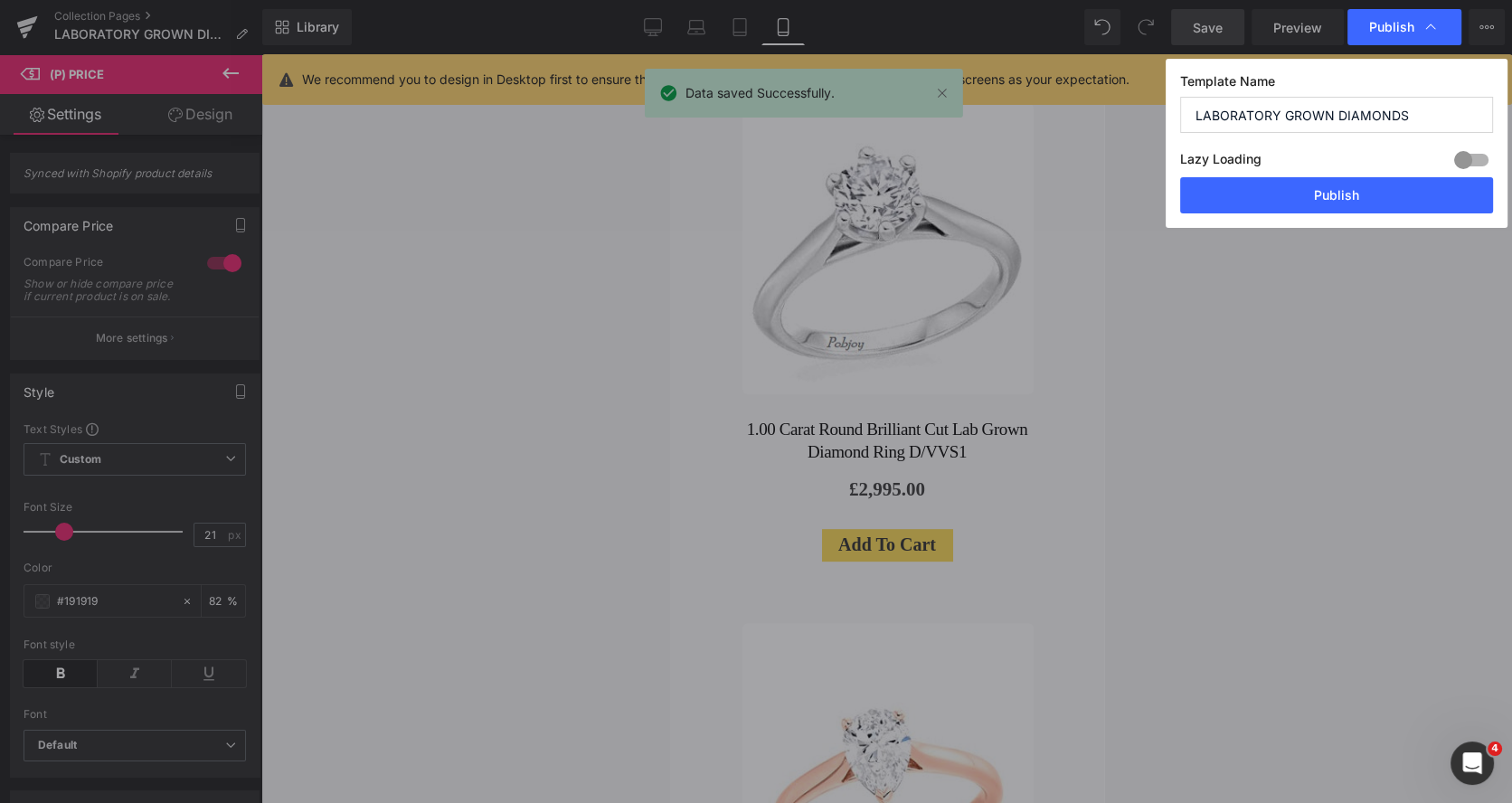
click at [1378, 29] on span "Publish" at bounding box center [1391, 27] width 45 height 16
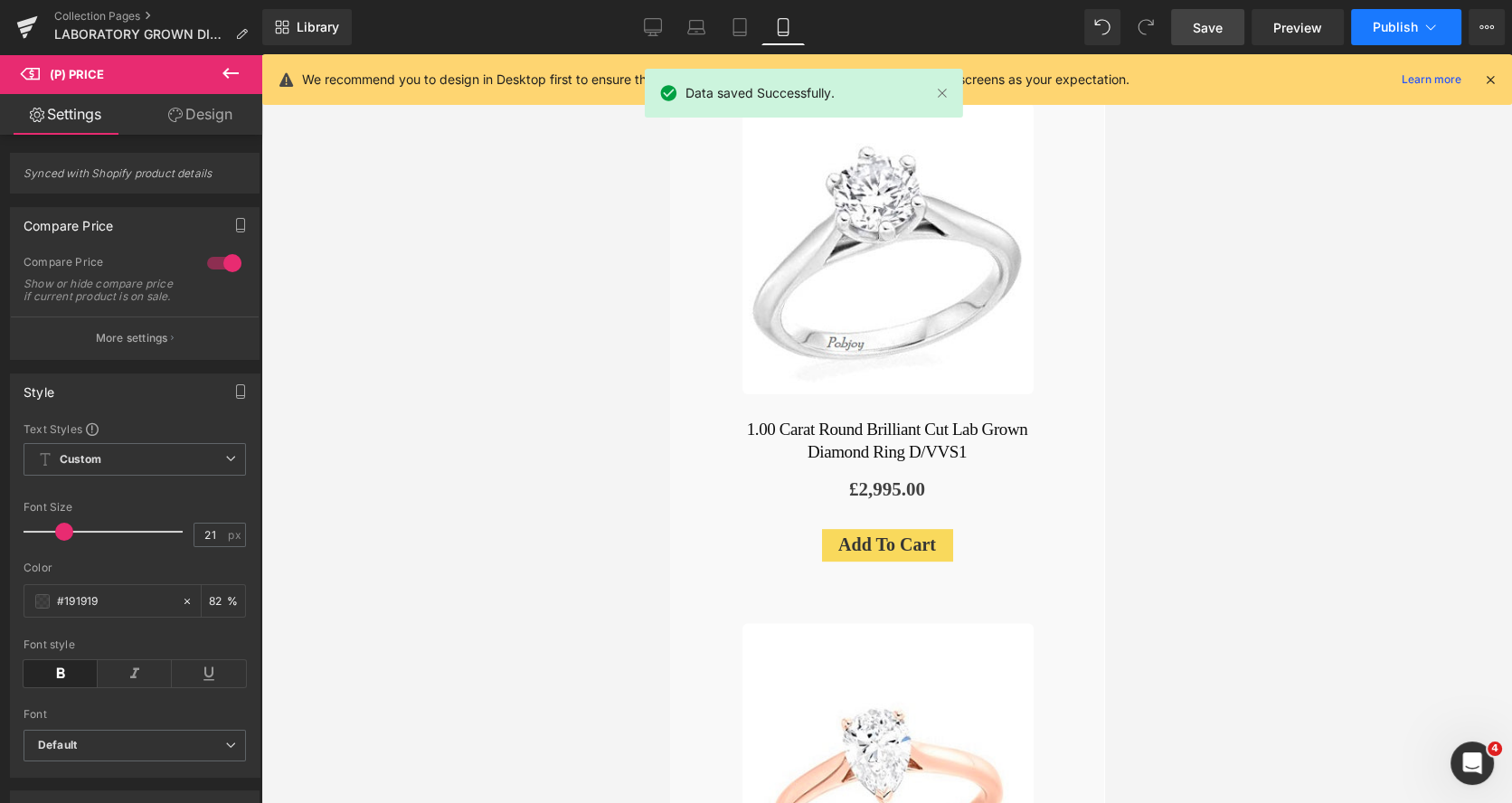
click at [1378, 29] on span "Publish" at bounding box center [1394, 27] width 45 height 14
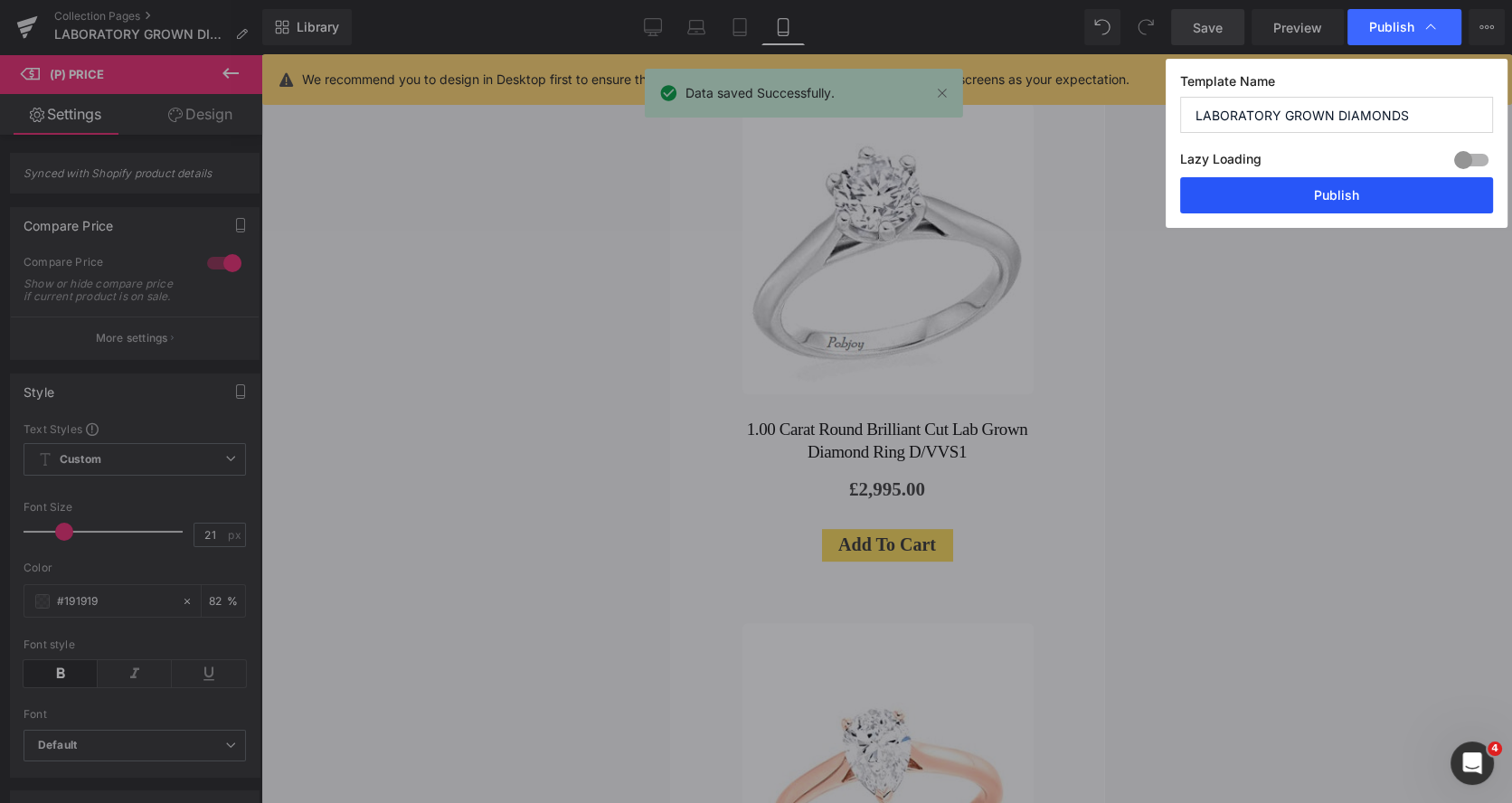
click at [1325, 196] on button "Publish" at bounding box center [1336, 196] width 313 height 37
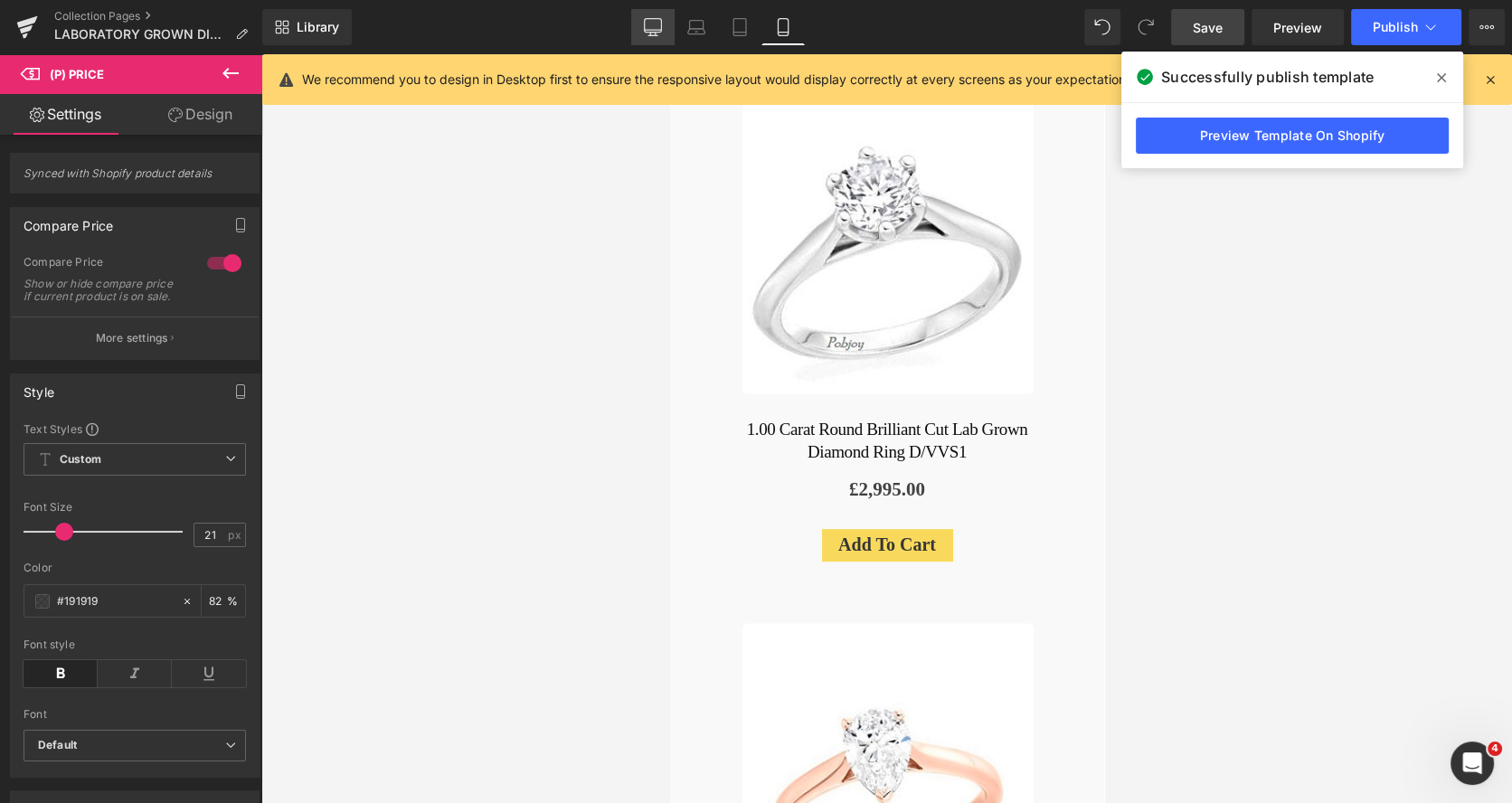
click at [653, 24] on icon at bounding box center [652, 27] width 18 height 18
type input "18"
type input "#3d3d3d"
type input "82"
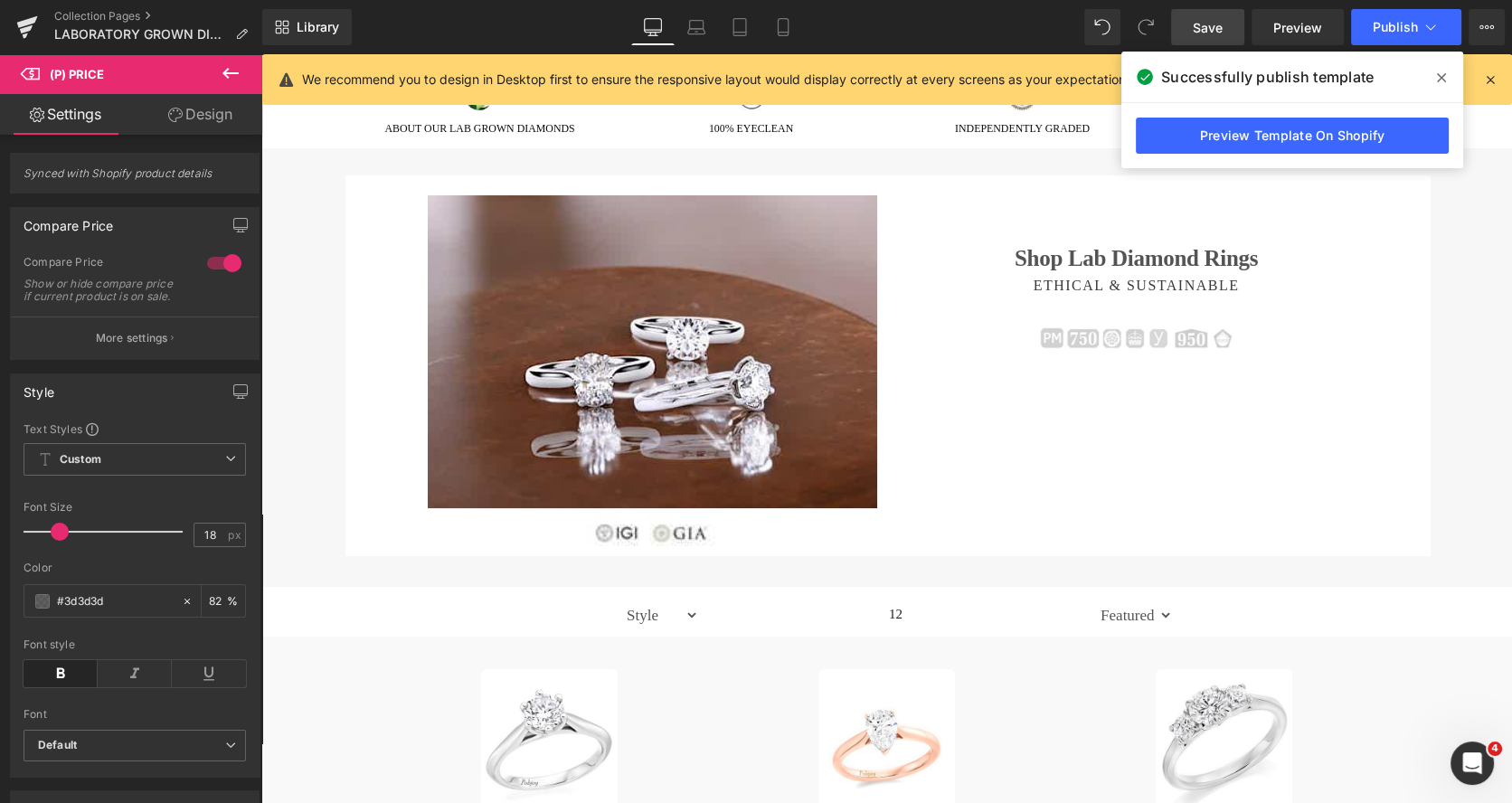
scroll to position [77, 0]
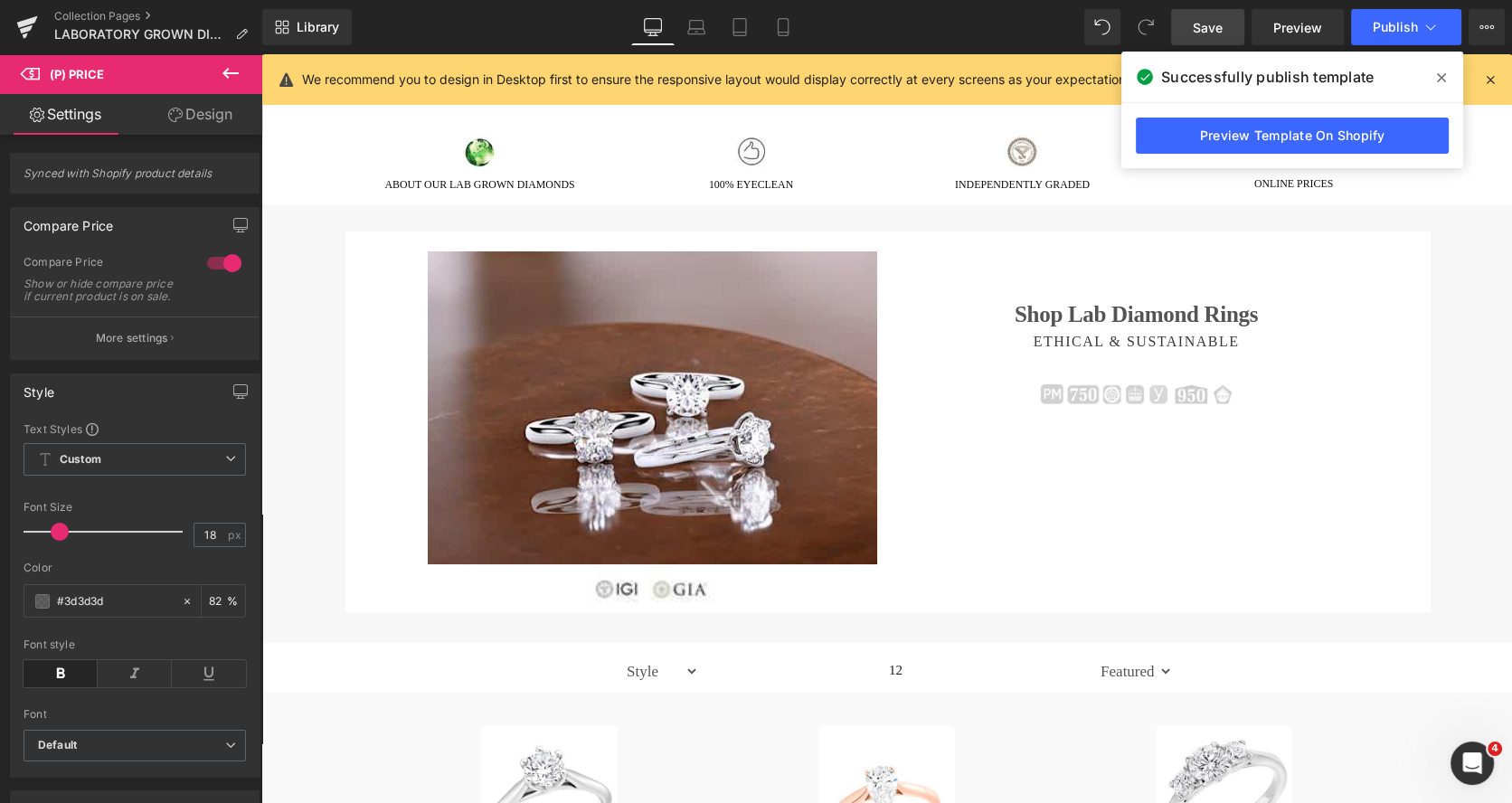
click at [239, 81] on icon at bounding box center [230, 73] width 22 height 22
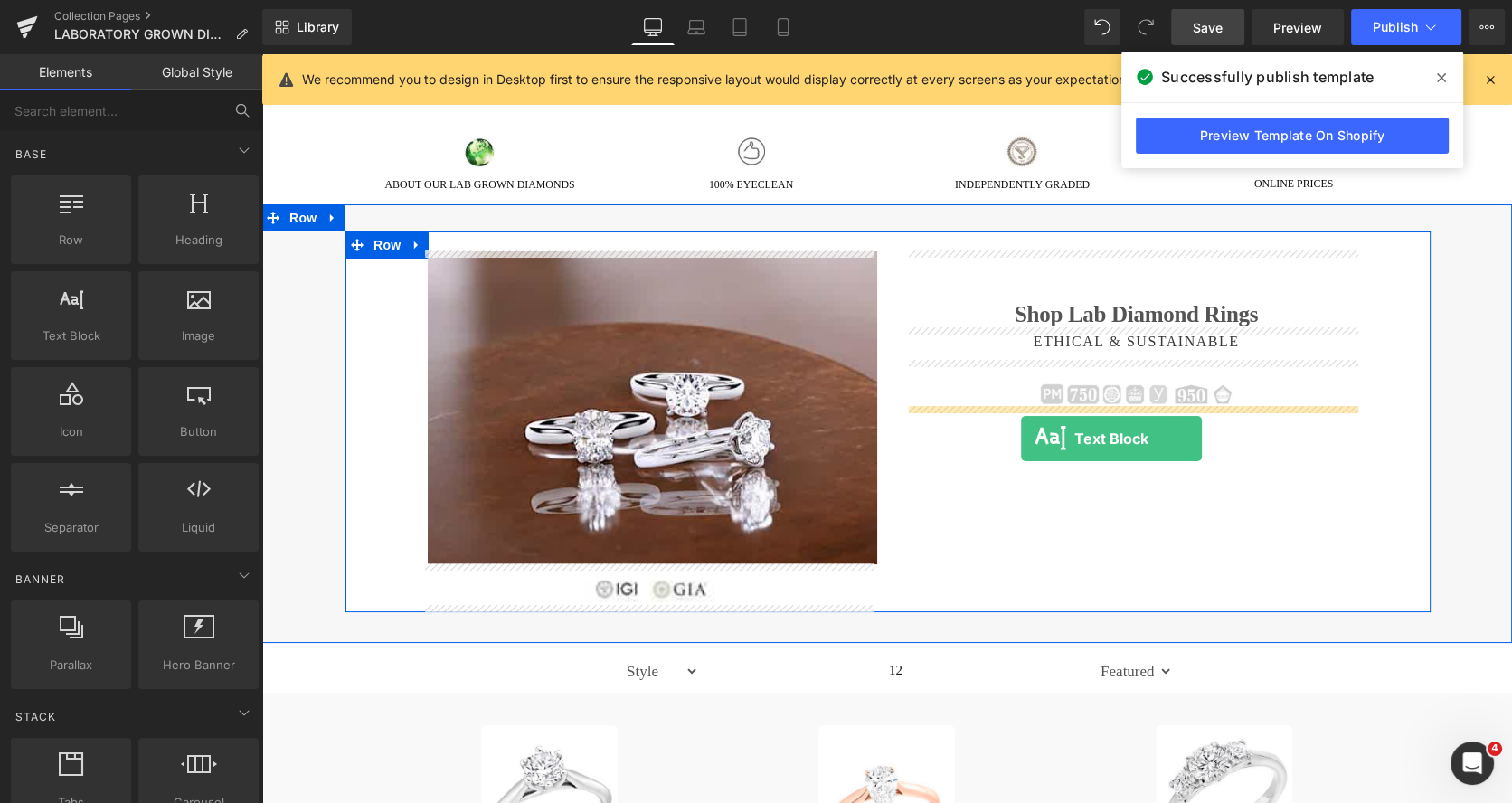
drag, startPoint x: 321, startPoint y: 361, endPoint x: 1021, endPoint y: 439, distance: 704.3
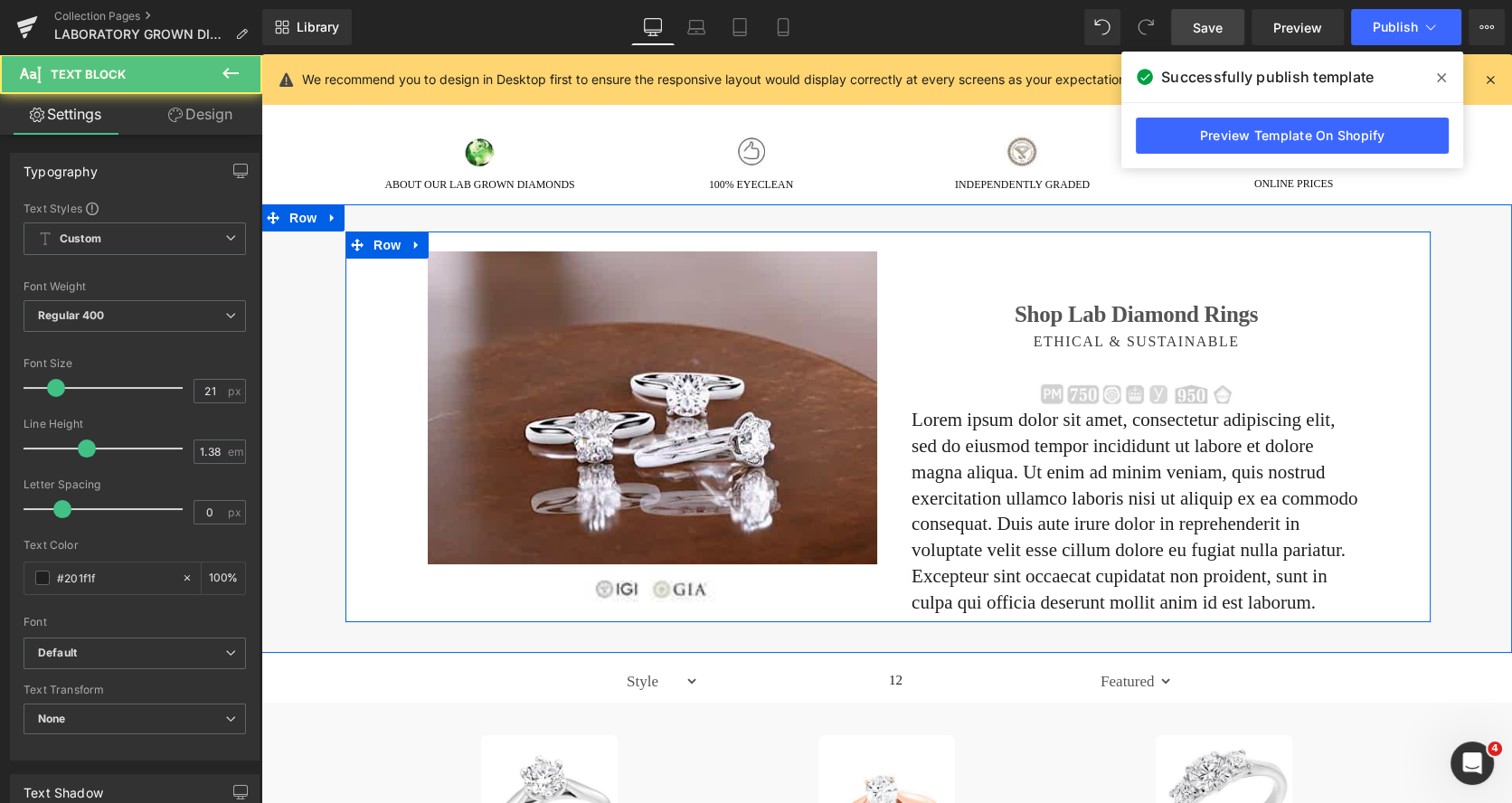
click at [1007, 454] on p "Lorem ipsum dolor sit amet, consectetur adipiscing elit, sed do eiusmod tempor …" at bounding box center [1136, 511] width 449 height 209
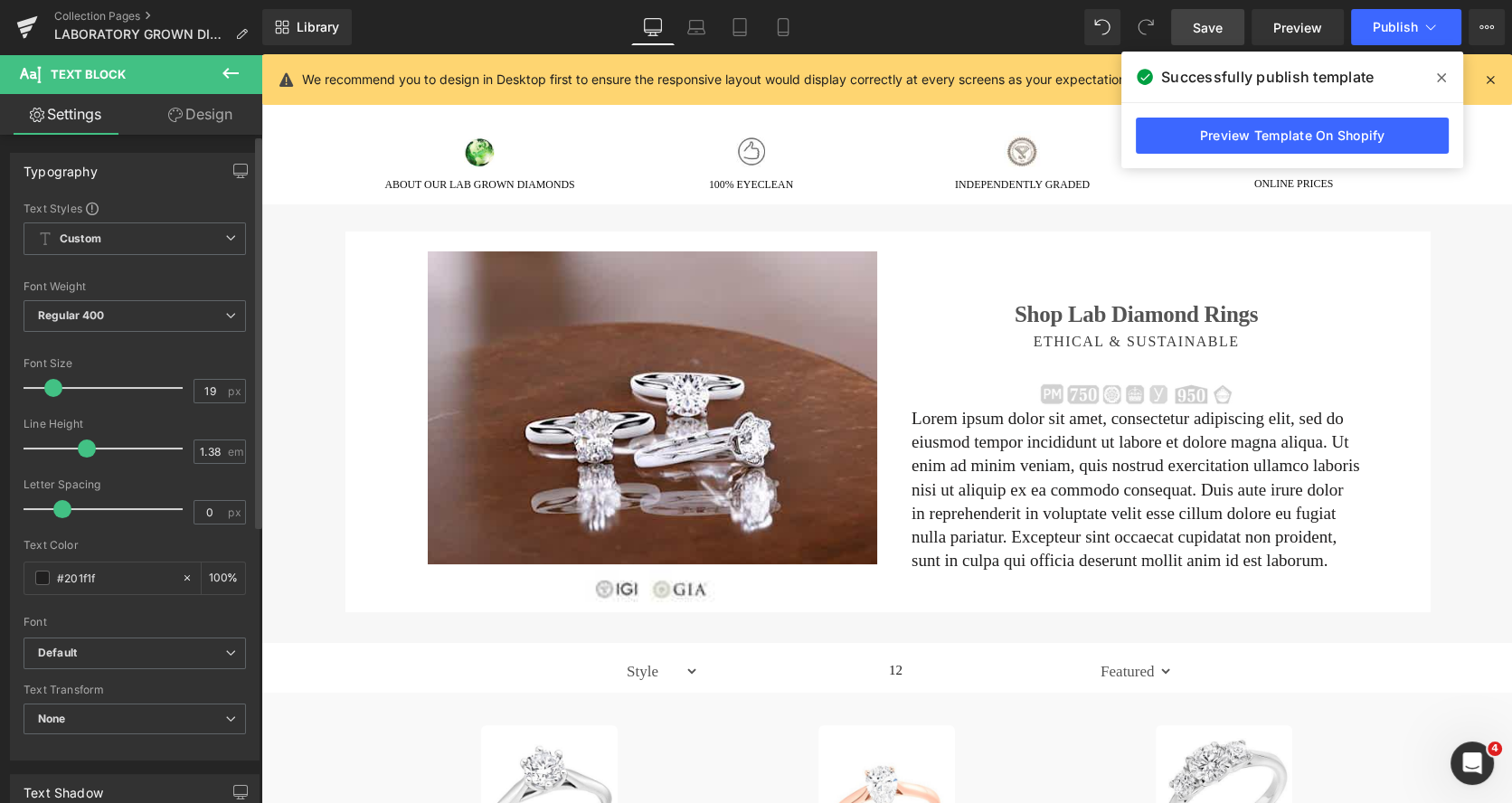
type input "18"
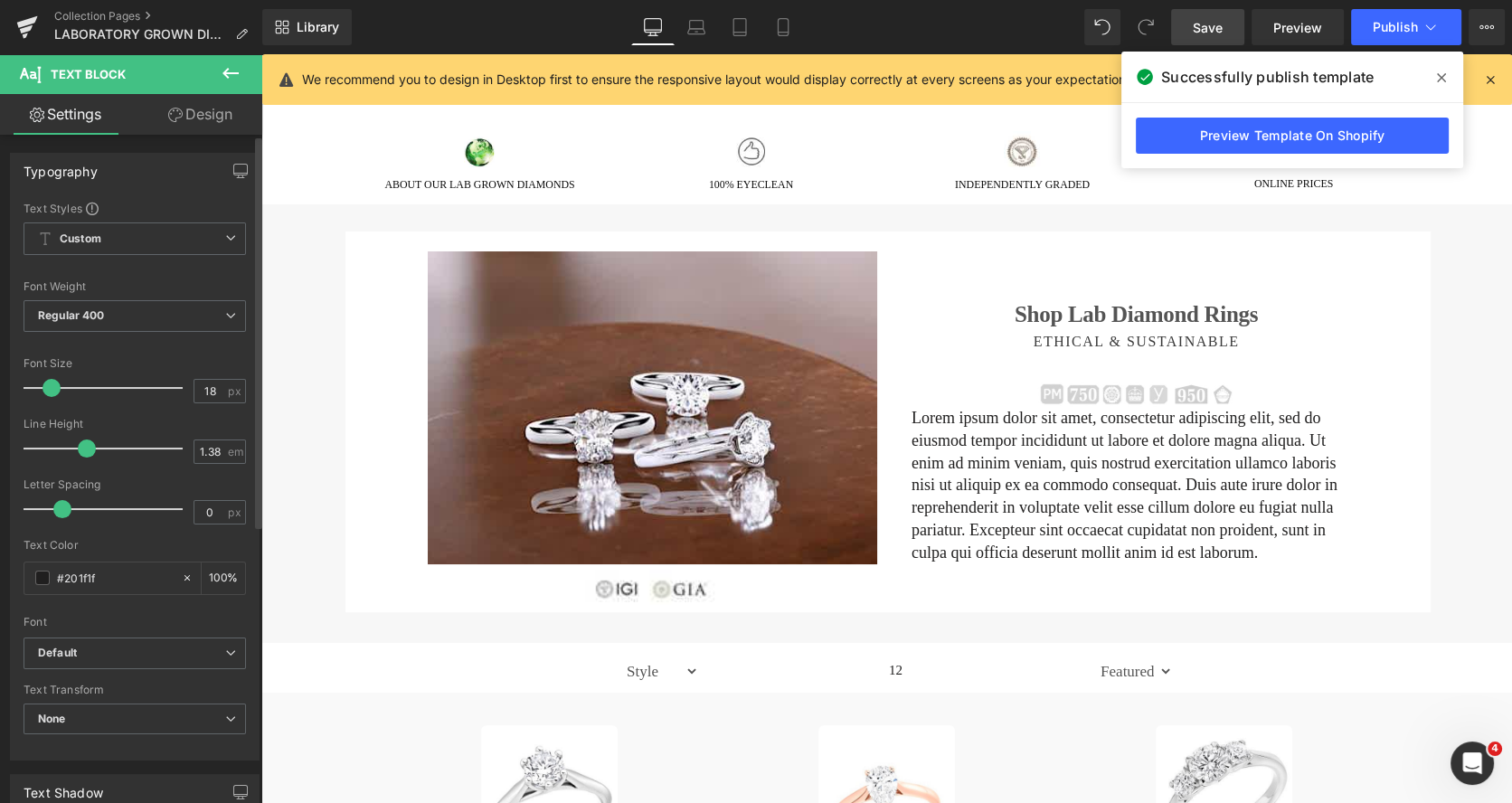
click at [53, 382] on span at bounding box center [51, 388] width 18 height 18
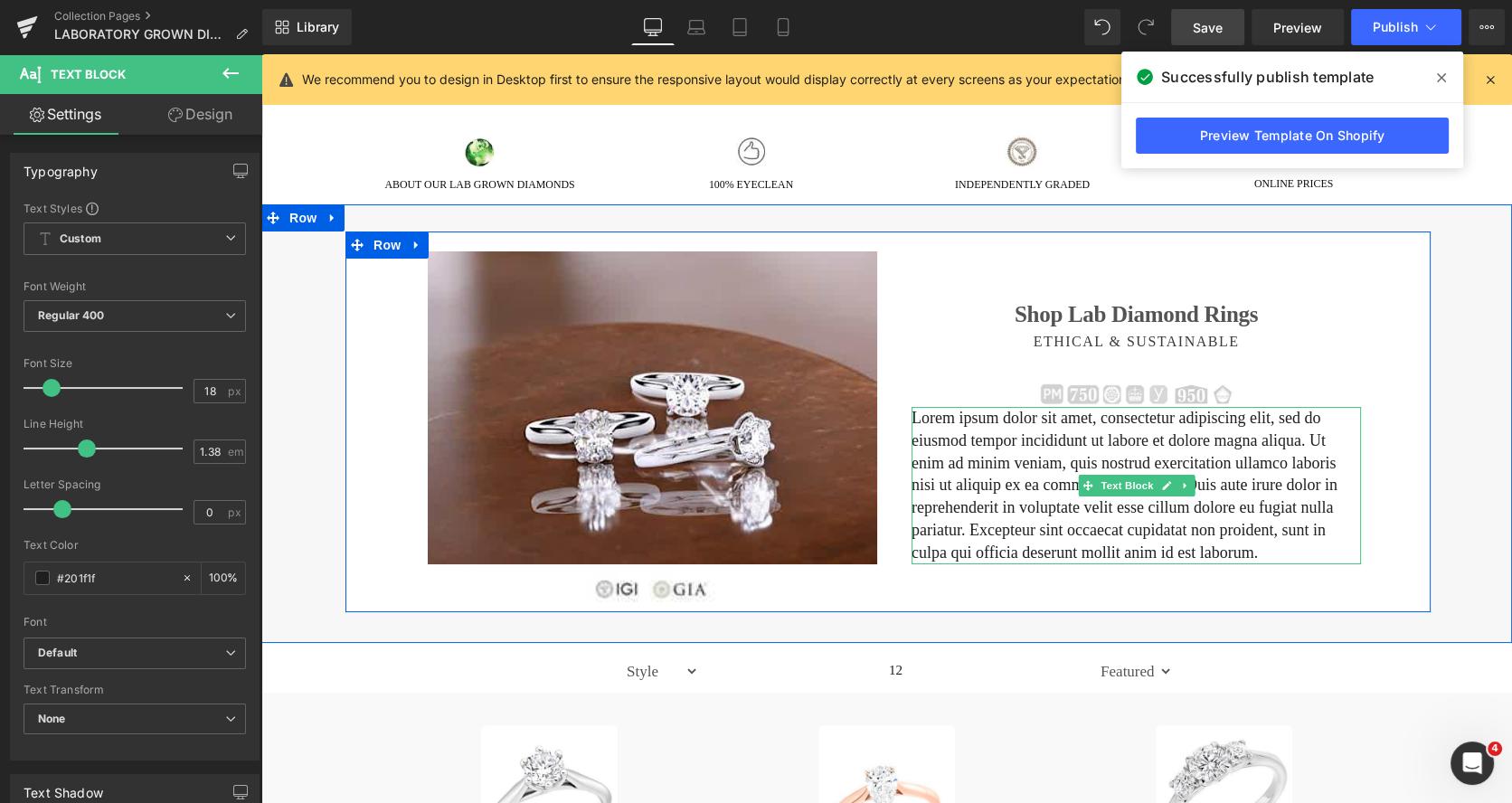
click at [1051, 536] on p "Lorem ipsum dolor sit amet, consectetur adipiscing elit, sed do eiusmod tempor …" at bounding box center [1136, 485] width 449 height 157
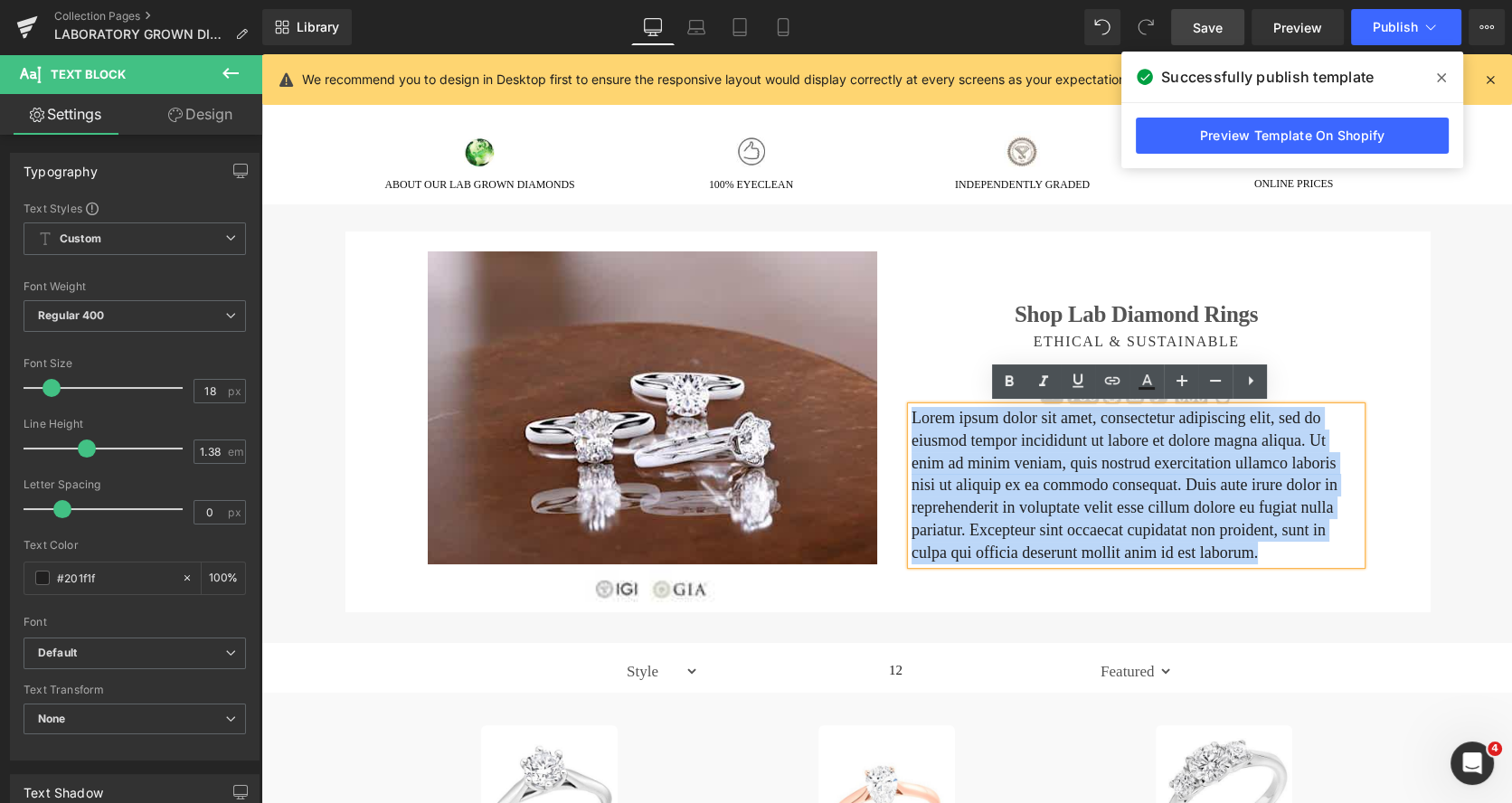
drag, startPoint x: 1204, startPoint y: 549, endPoint x: 905, endPoint y: 421, distance: 325.2
click at [912, 421] on p "Lorem ipsum dolor sit amet, consectetur adipiscing elit, sed do eiusmod tempor …" at bounding box center [1136, 485] width 449 height 157
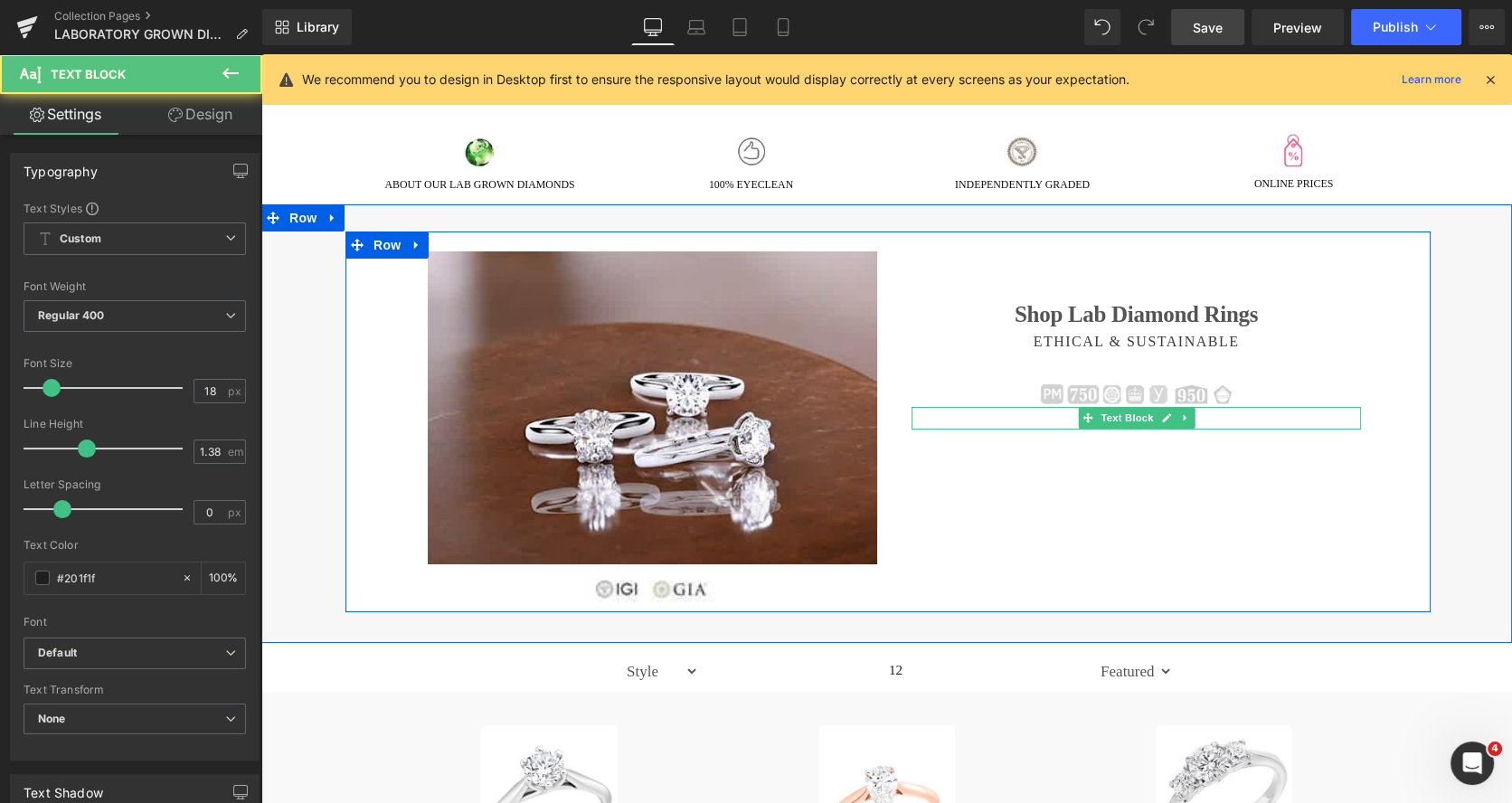
click at [942, 420] on p at bounding box center [1136, 417] width 449 height 22
click at [994, 408] on div "It arrived without any hiccups. Text Block" at bounding box center [1136, 417] width 449 height 22
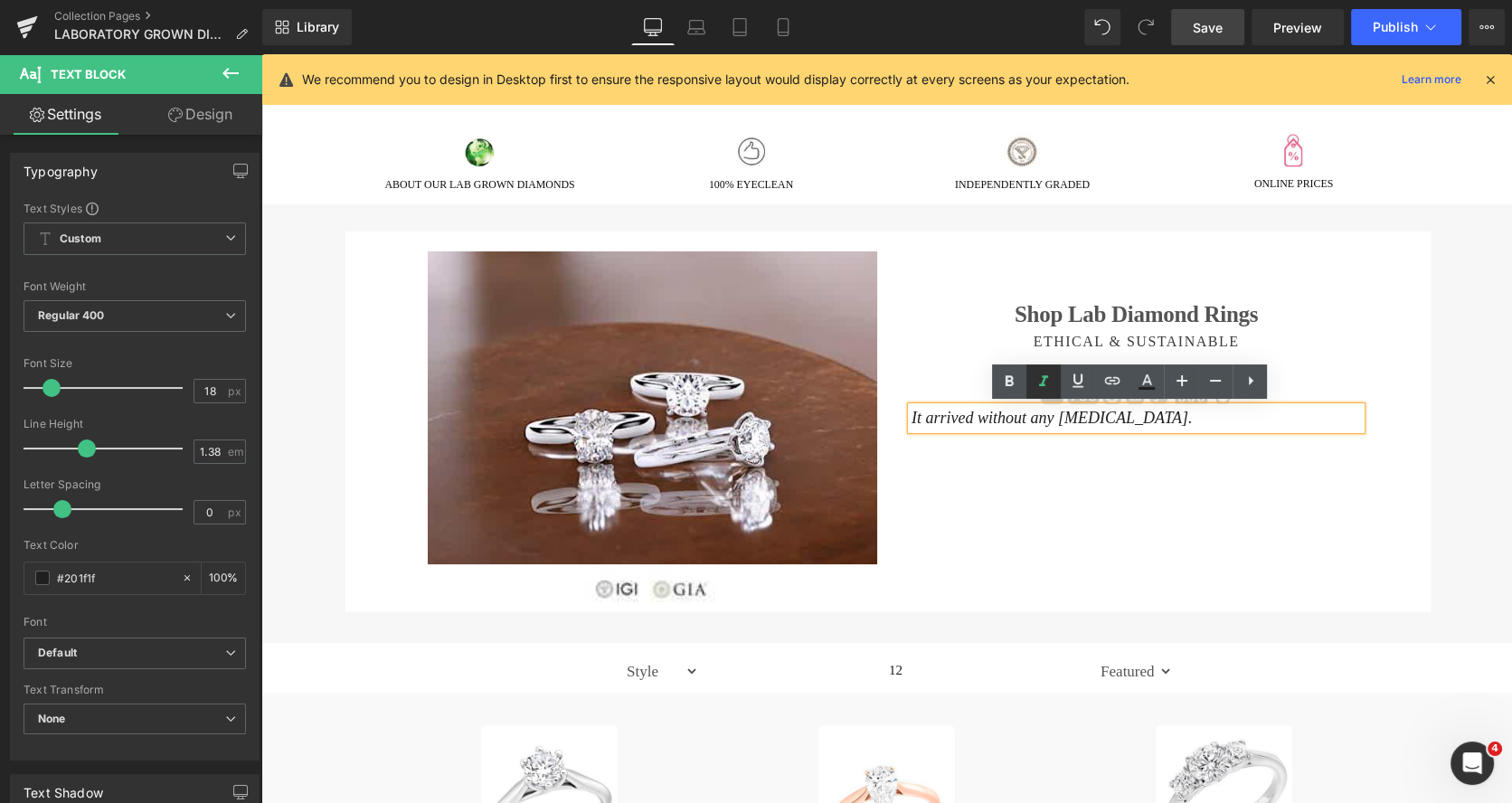
click at [1044, 380] on icon at bounding box center [1043, 381] width 9 height 11
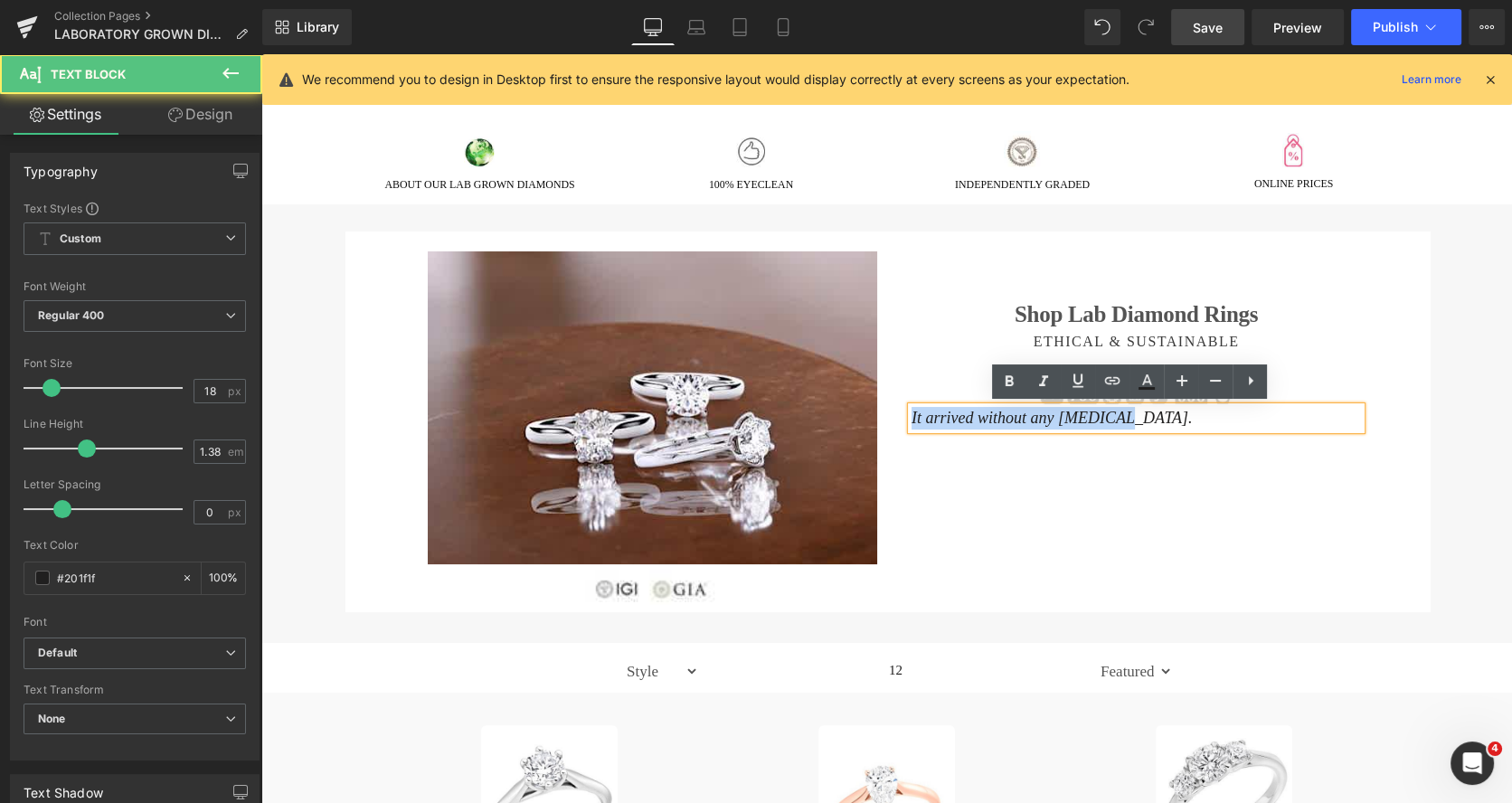
drag, startPoint x: 1075, startPoint y: 410, endPoint x: 886, endPoint y: 400, distance: 189.3
click at [886, 400] on div "Image Image Shop Lab Diamond Rings Heading ETHICAL & SUSTAINABLE Heading Image …" at bounding box center [888, 421] width 1085 height 381
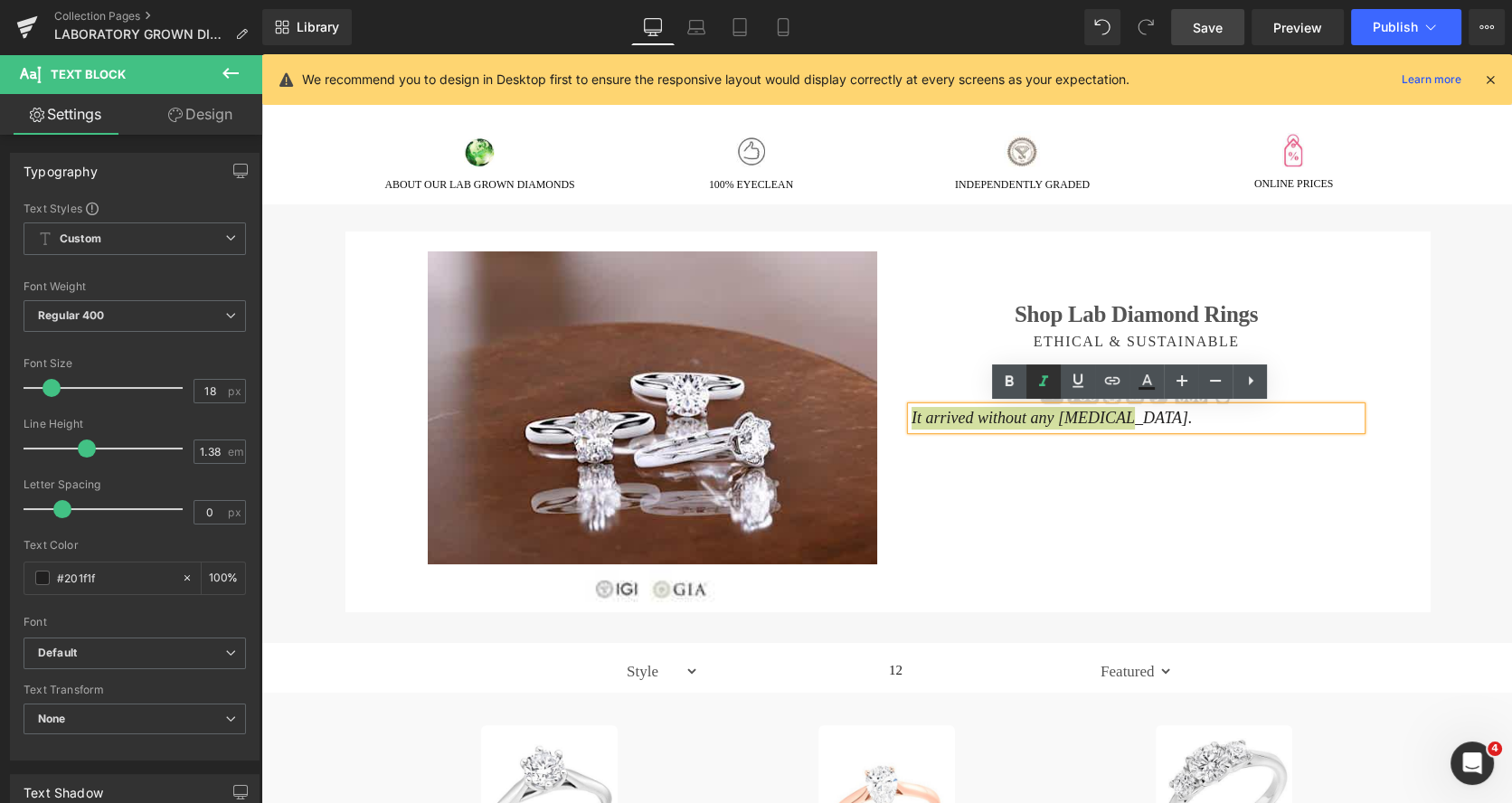
click at [1044, 383] on icon at bounding box center [1043, 381] width 9 height 11
click at [1106, 420] on p "It arrived without any hiccups." at bounding box center [1136, 417] width 449 height 22
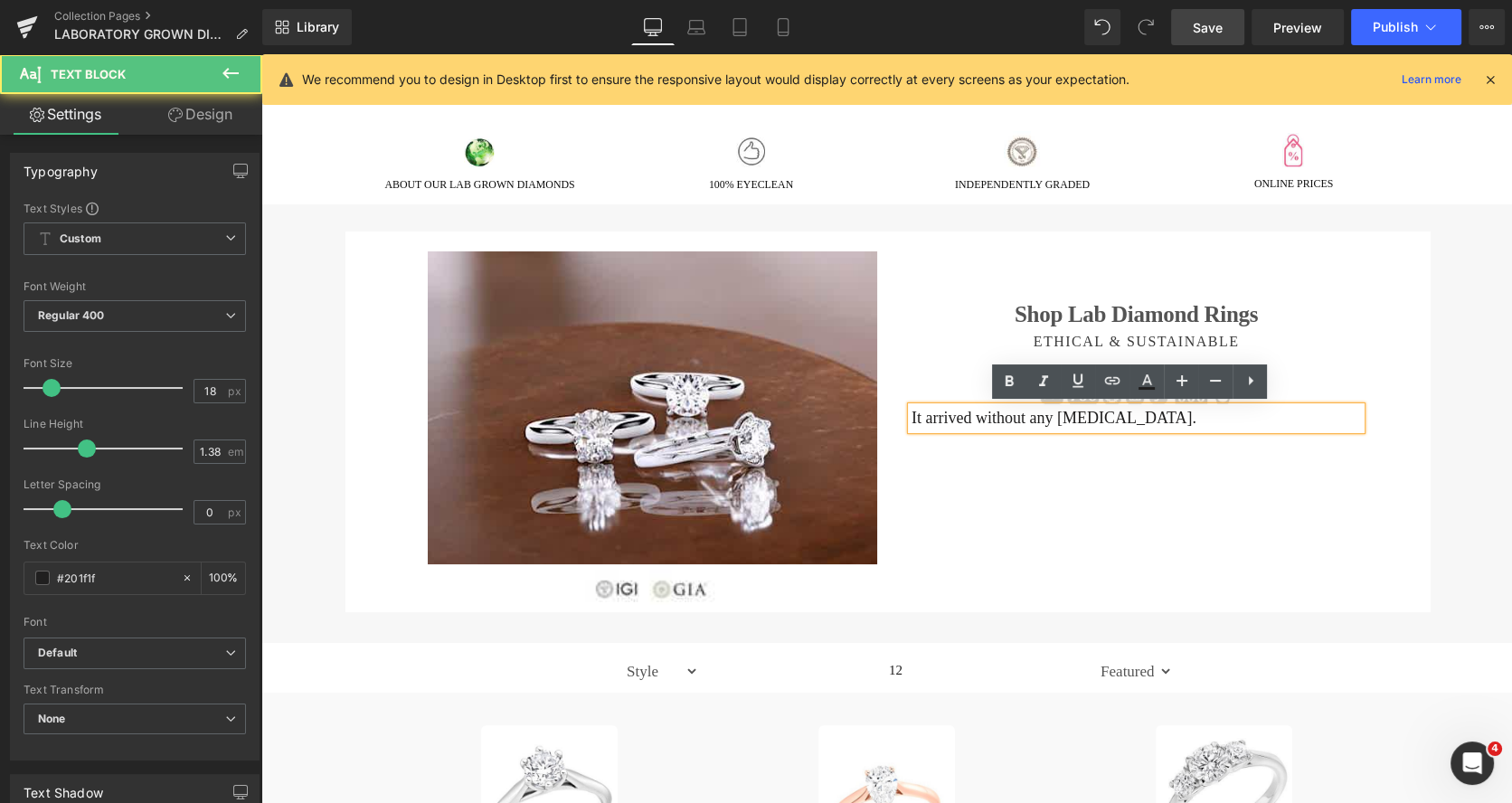
click at [1104, 416] on p "It arrived without any hiccups." at bounding box center [1136, 417] width 449 height 22
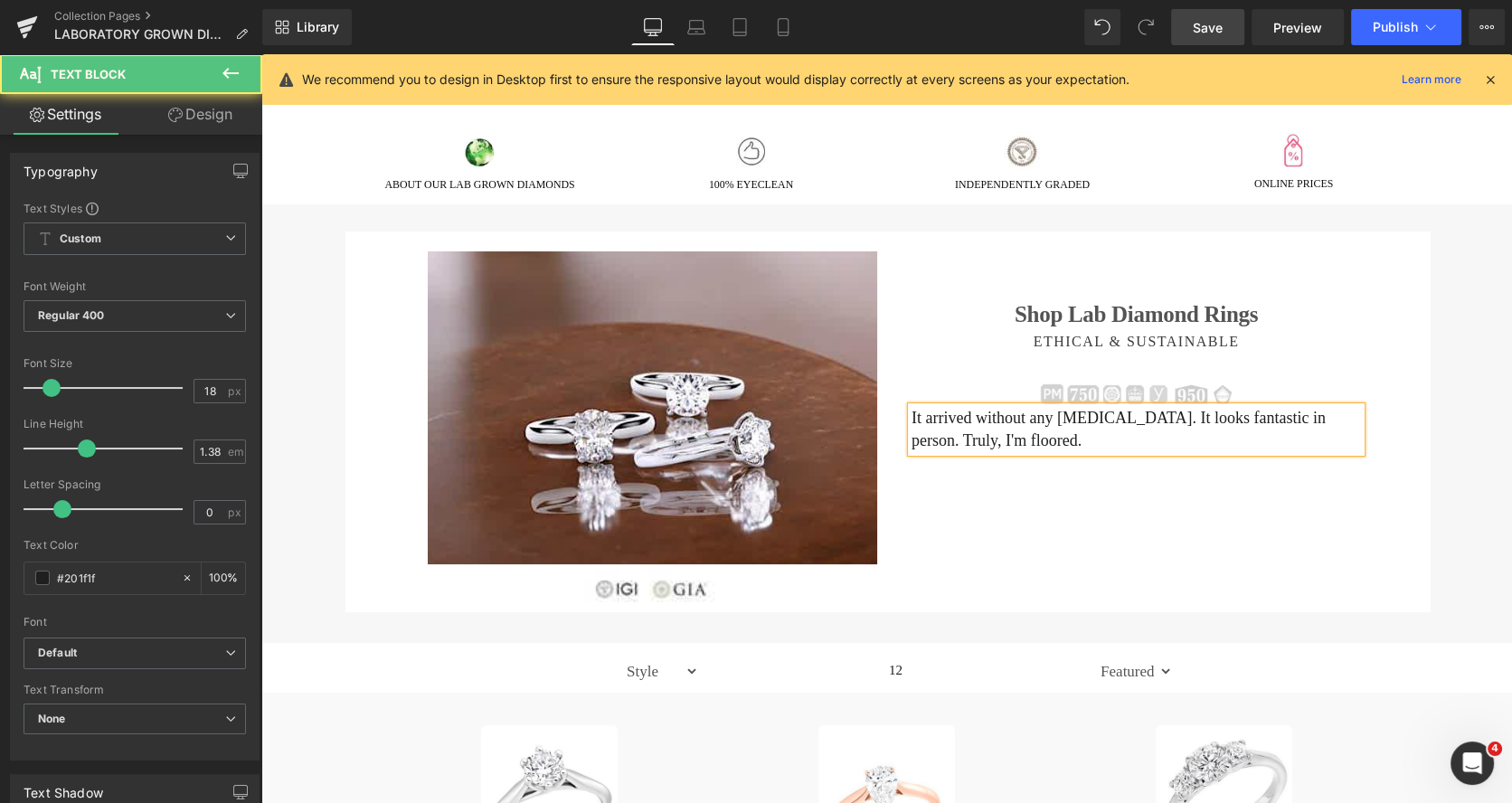
click at [1272, 416] on p "It arrived without any hiccups. It looks fantastic in person. Truly, I'm floore…" at bounding box center [1136, 429] width 449 height 45
click at [1021, 434] on p "It arrived without any hiccups. It looks fantastic in person! Truly, I'm floore…" at bounding box center [1136, 429] width 449 height 45
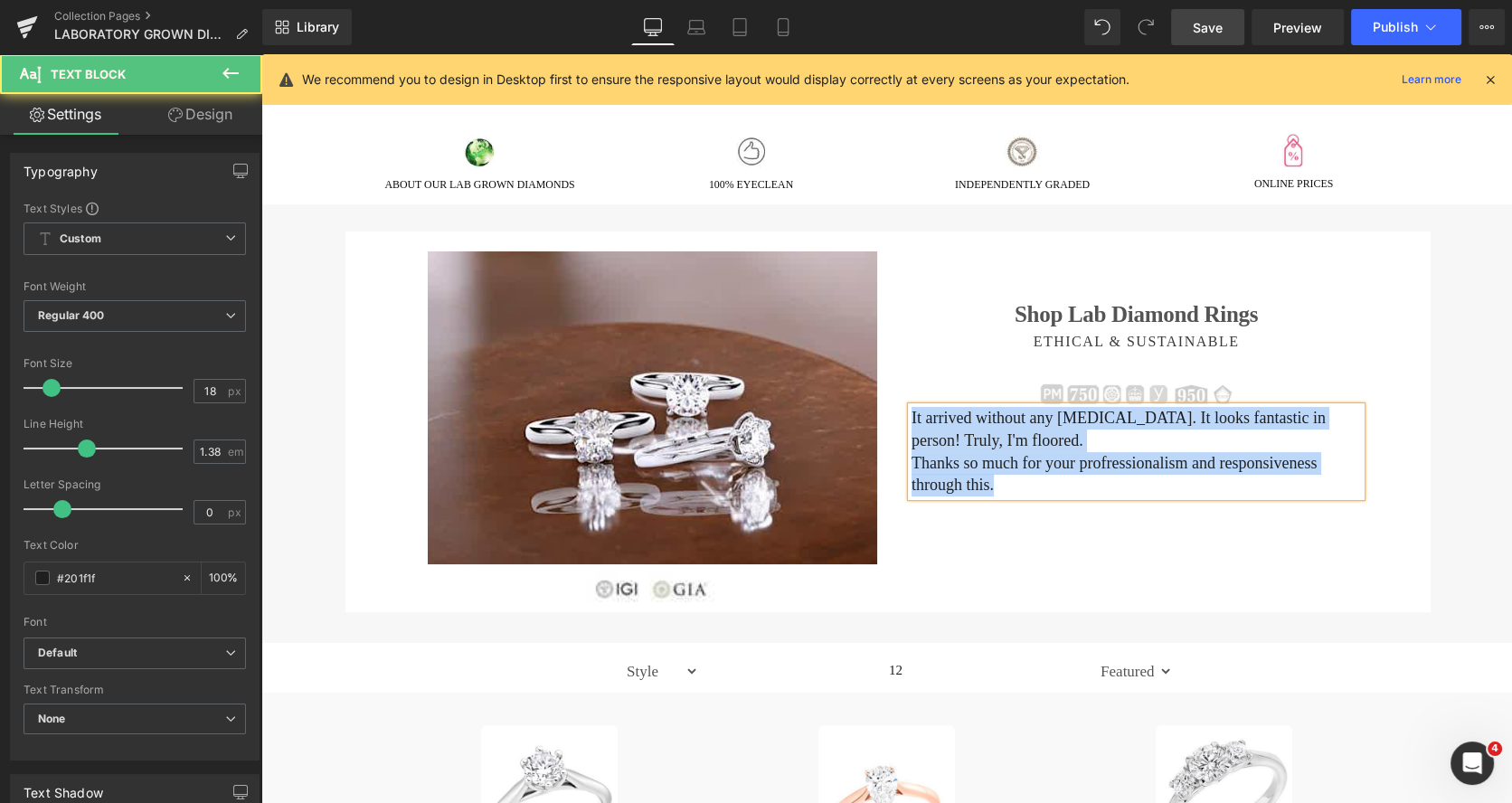
drag, startPoint x: 950, startPoint y: 488, endPoint x: 886, endPoint y: 407, distance: 103.2
click at [886, 407] on div "Image Image Shop Lab Diamond Rings Heading ETHICAL & SUSTAINABLE Heading Image …" at bounding box center [888, 421] width 1085 height 381
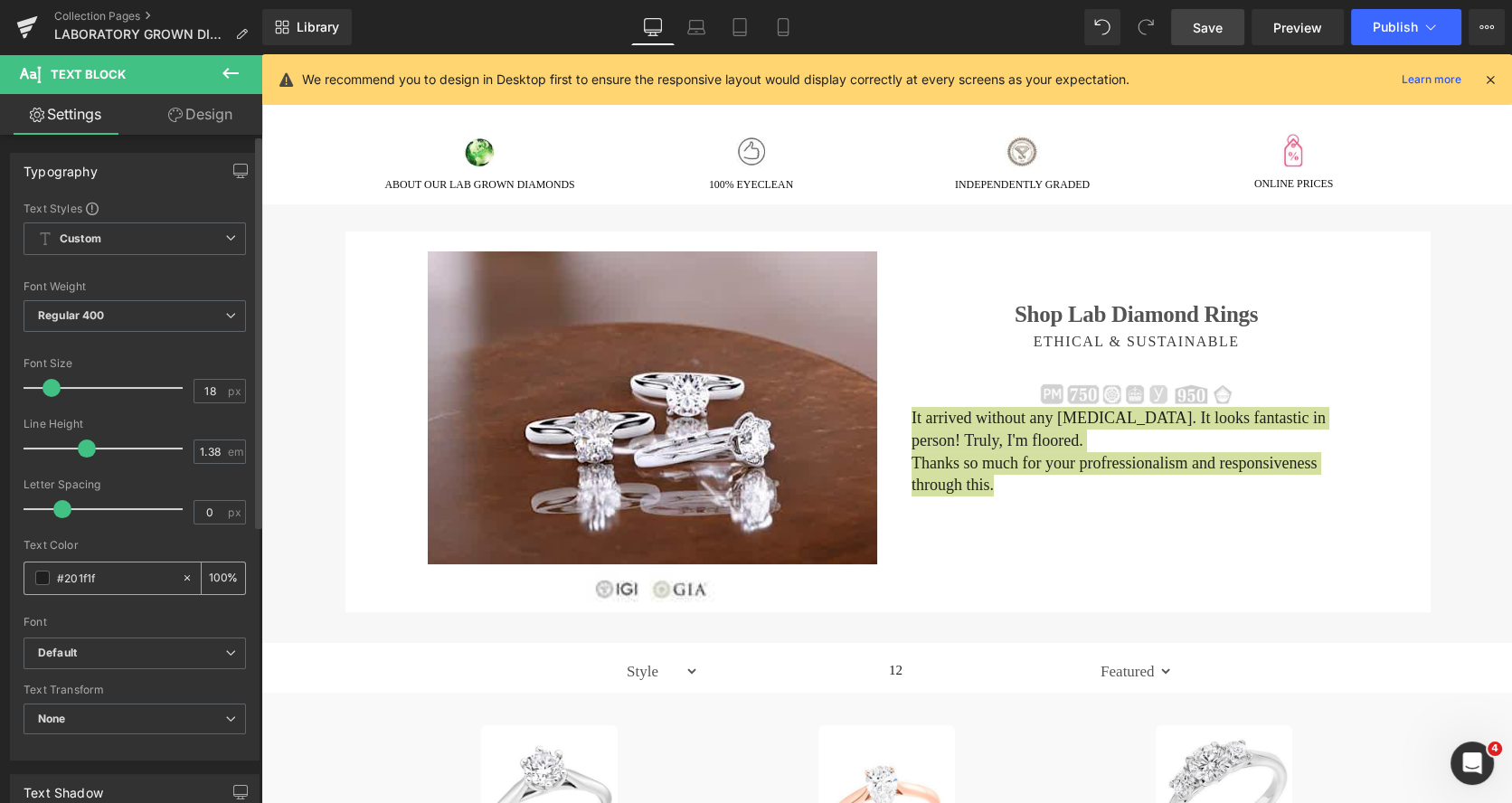
click at [45, 577] on span at bounding box center [42, 577] width 14 height 14
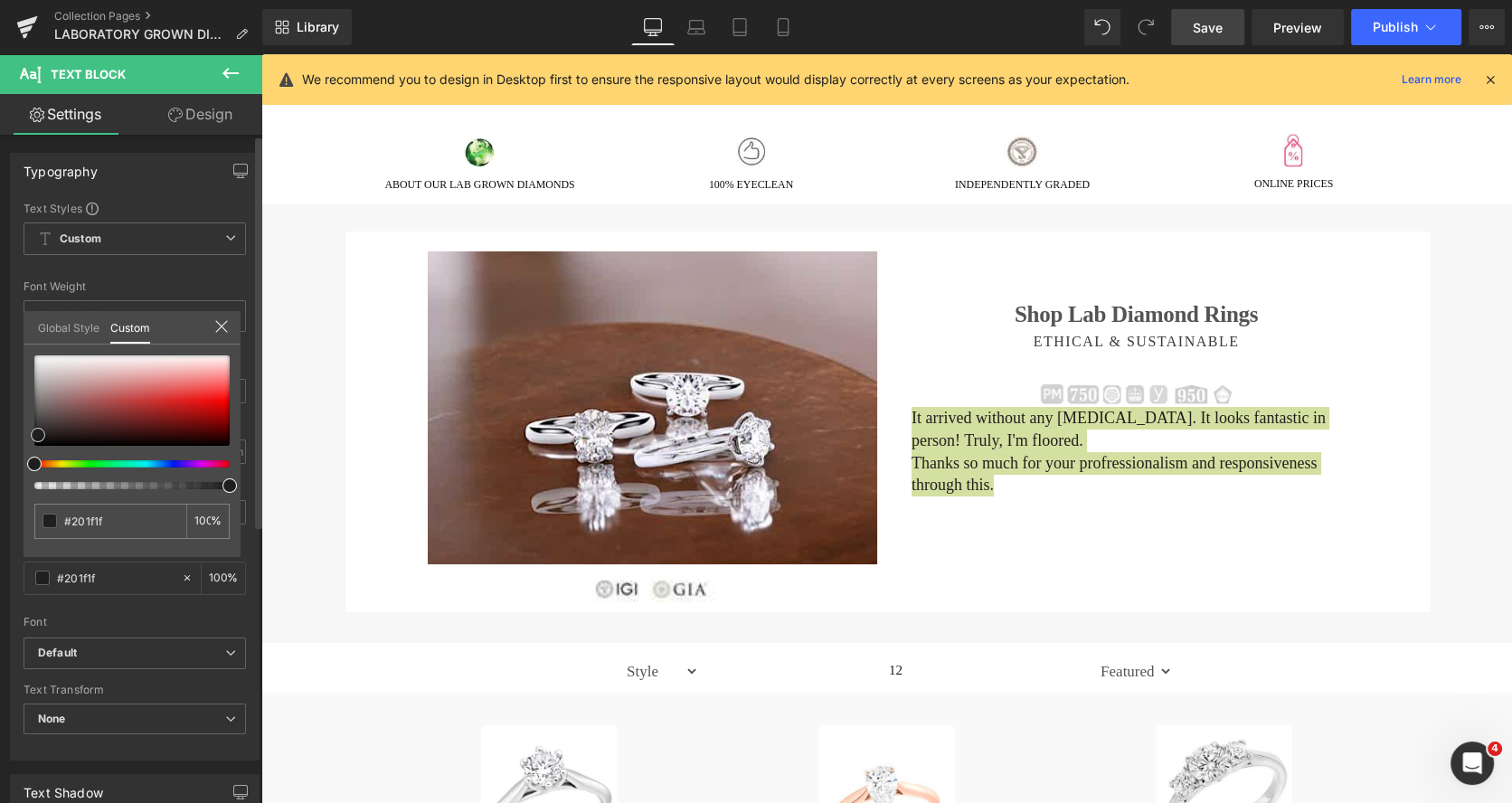
type input "#1f1d1d"
type input "#1e1e1e"
click at [33, 433] on span at bounding box center [34, 435] width 14 height 14
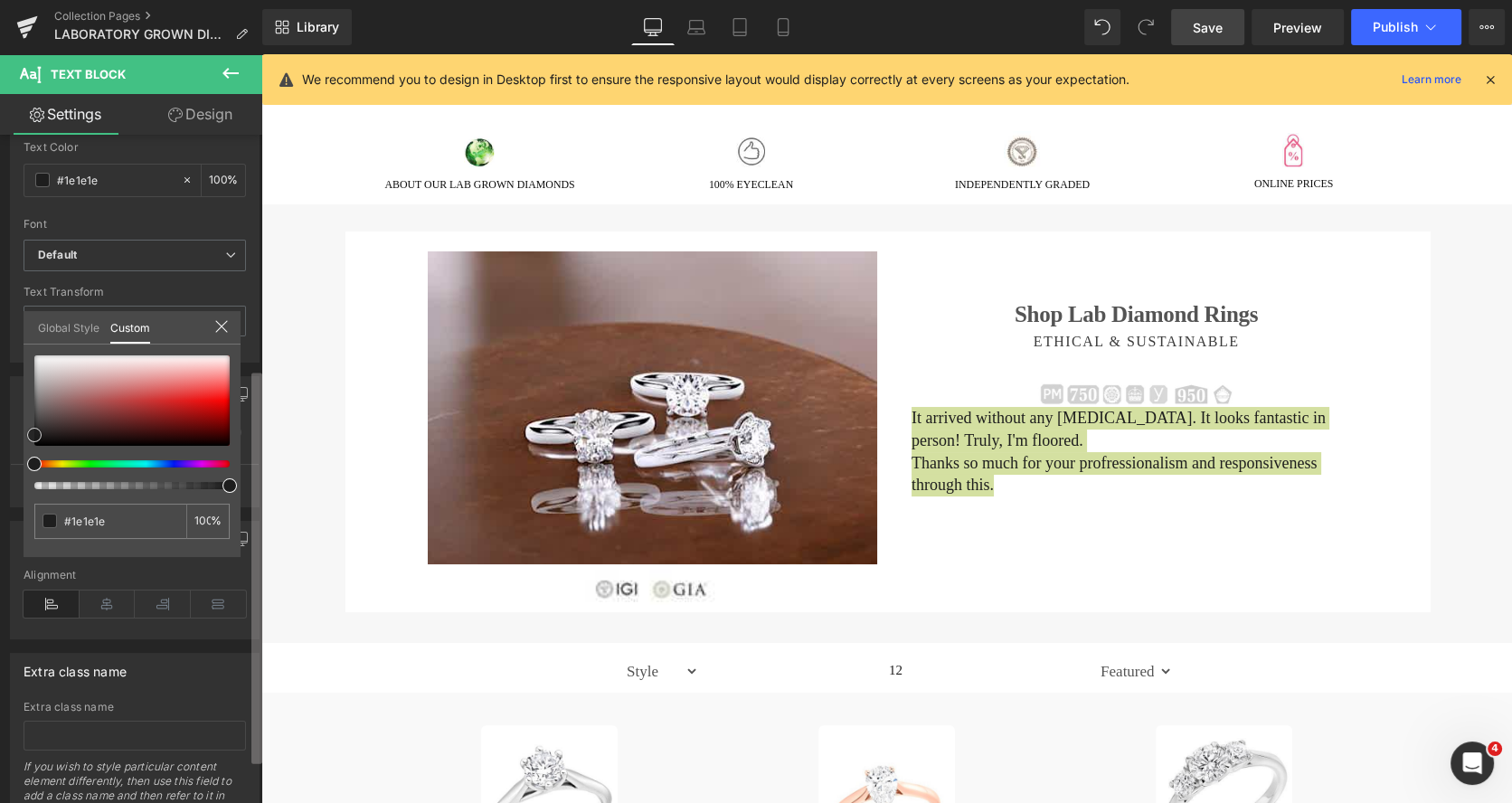
scroll to position [371, 0]
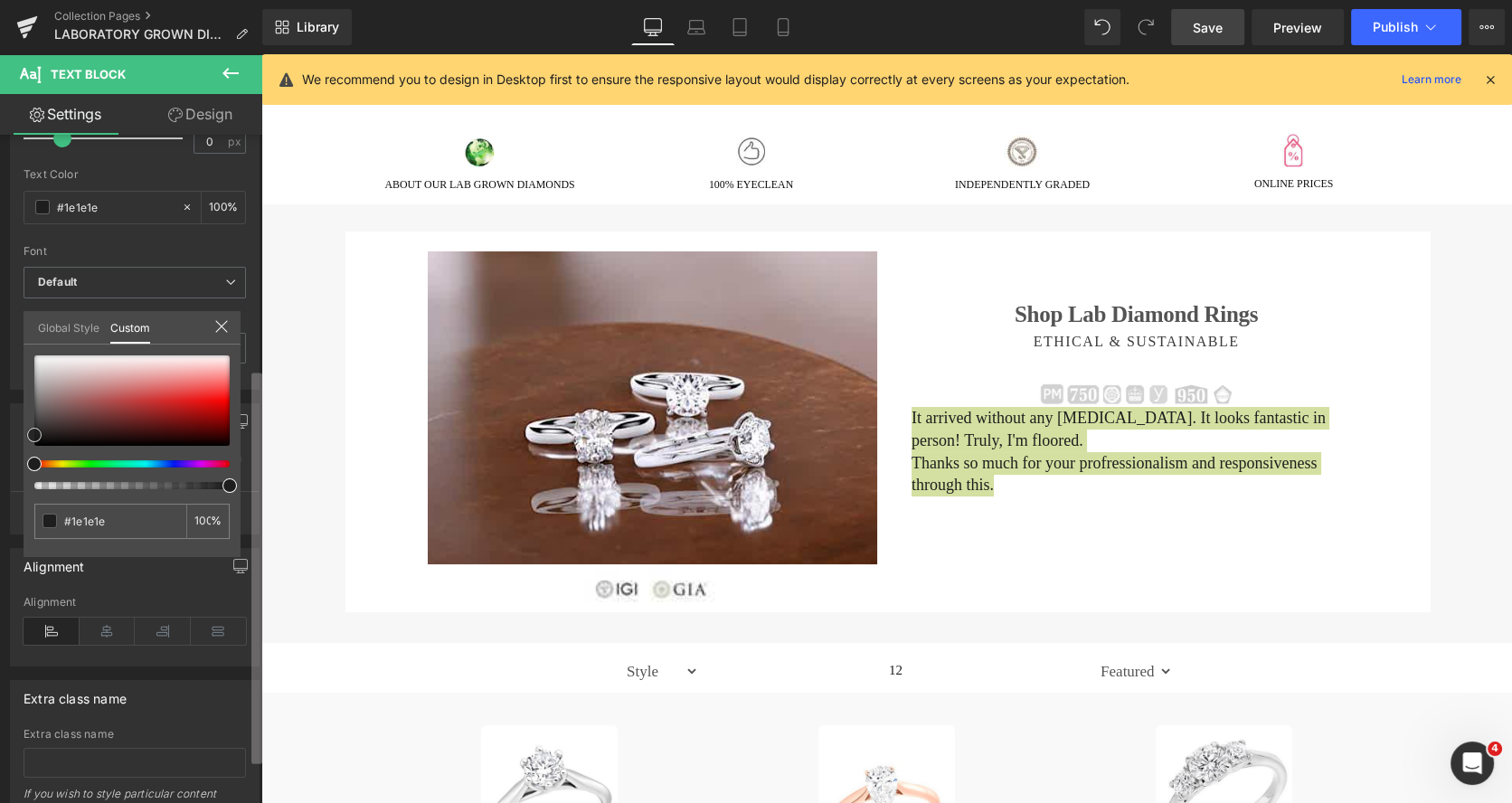
click at [216, 542] on div "Typography Text Styles Custom Custom Setup Global Style Custom Setup Global Sty…" at bounding box center [131, 473] width 262 height 677
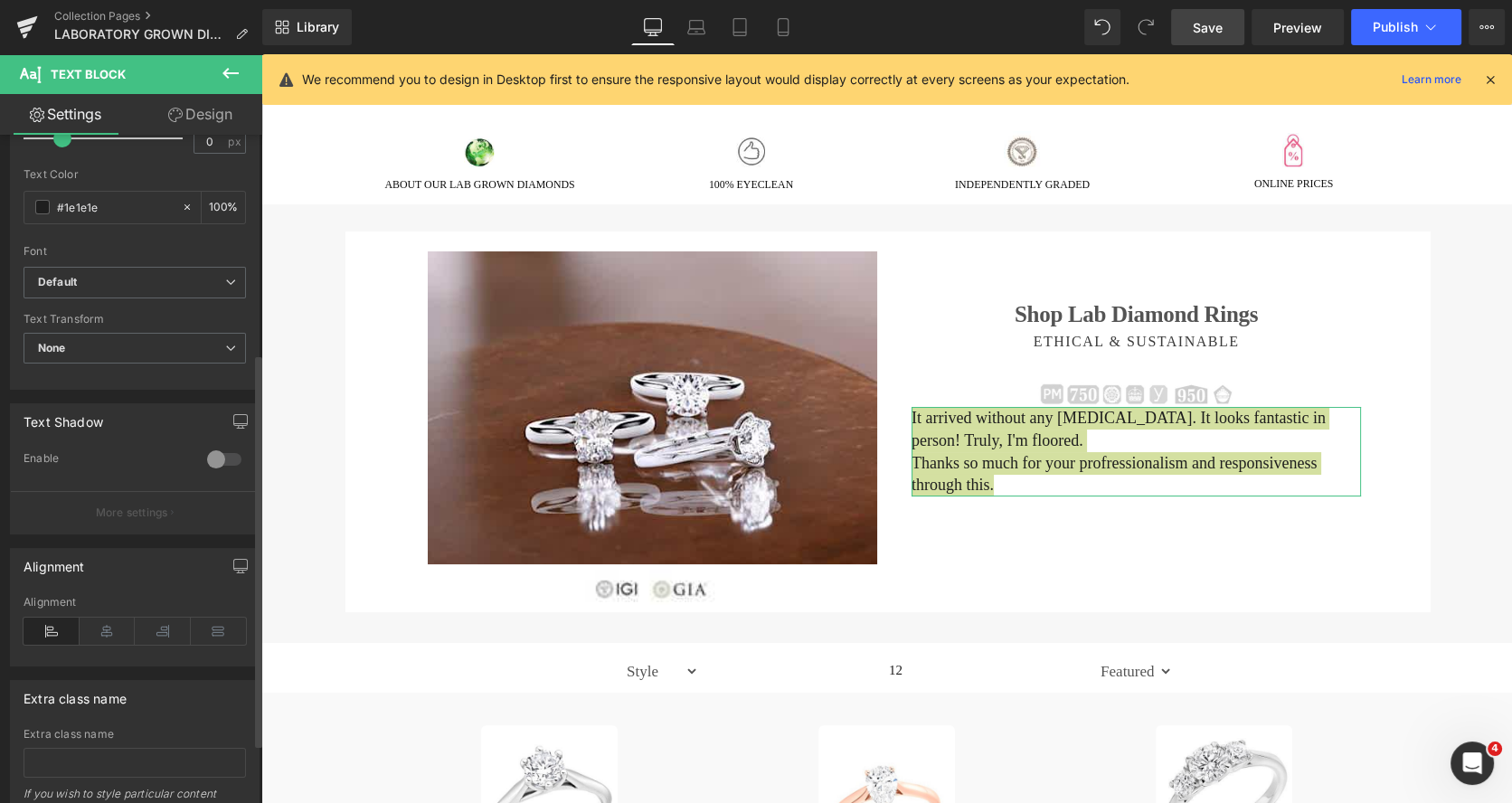
click at [108, 635] on icon at bounding box center [108, 631] width 56 height 27
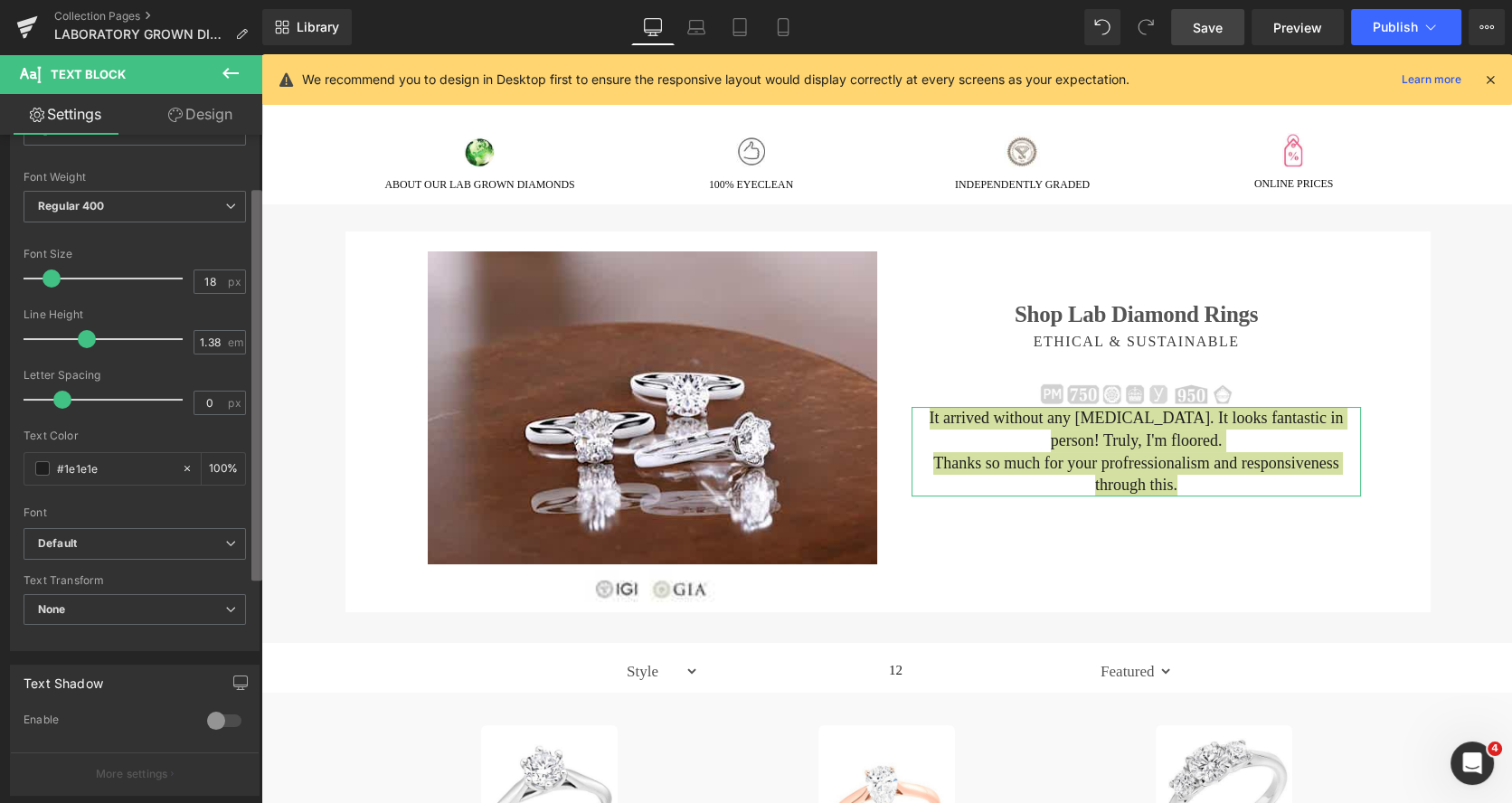
scroll to position [80, 0]
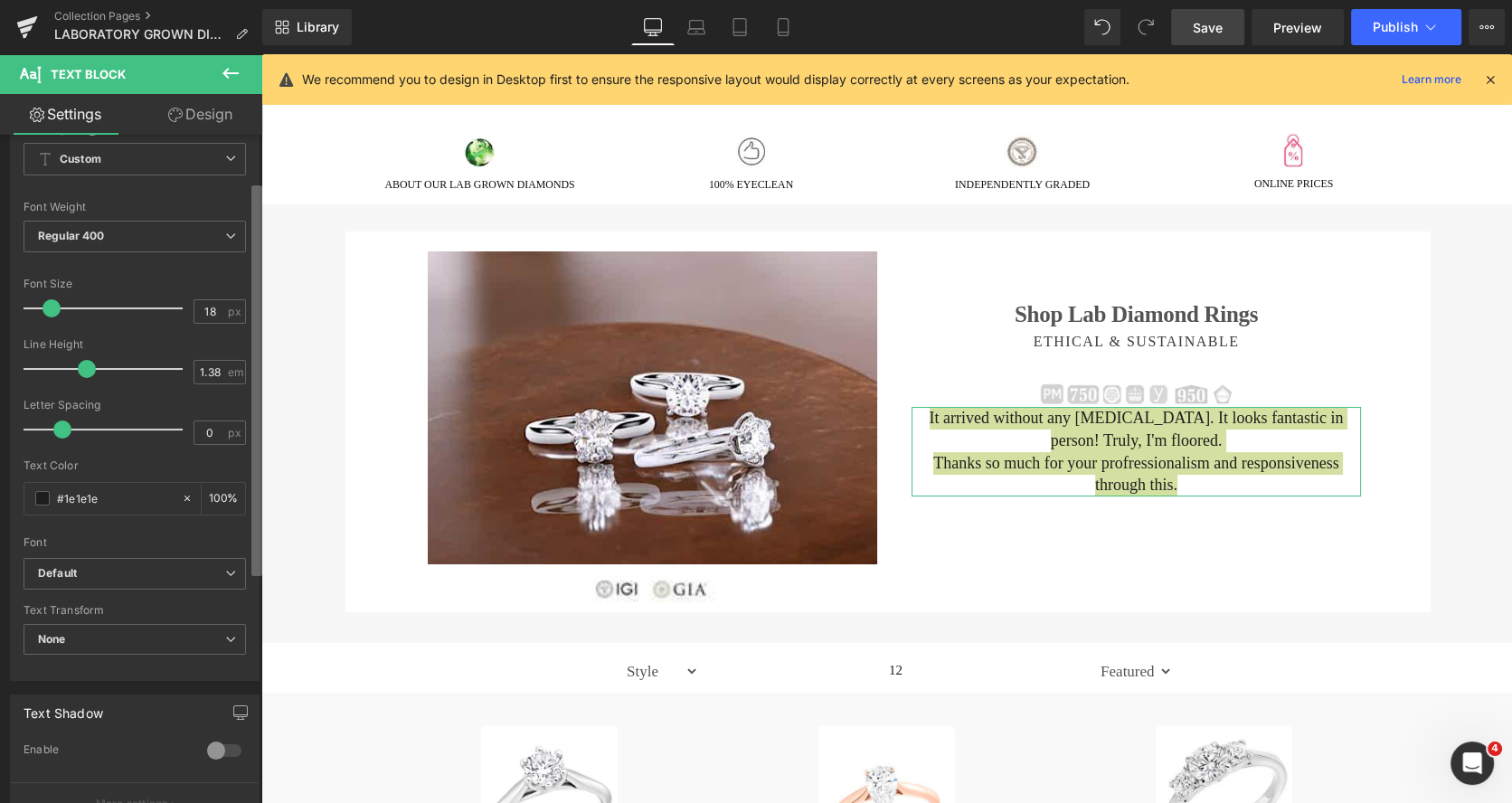
click at [253, 230] on b at bounding box center [256, 380] width 11 height 390
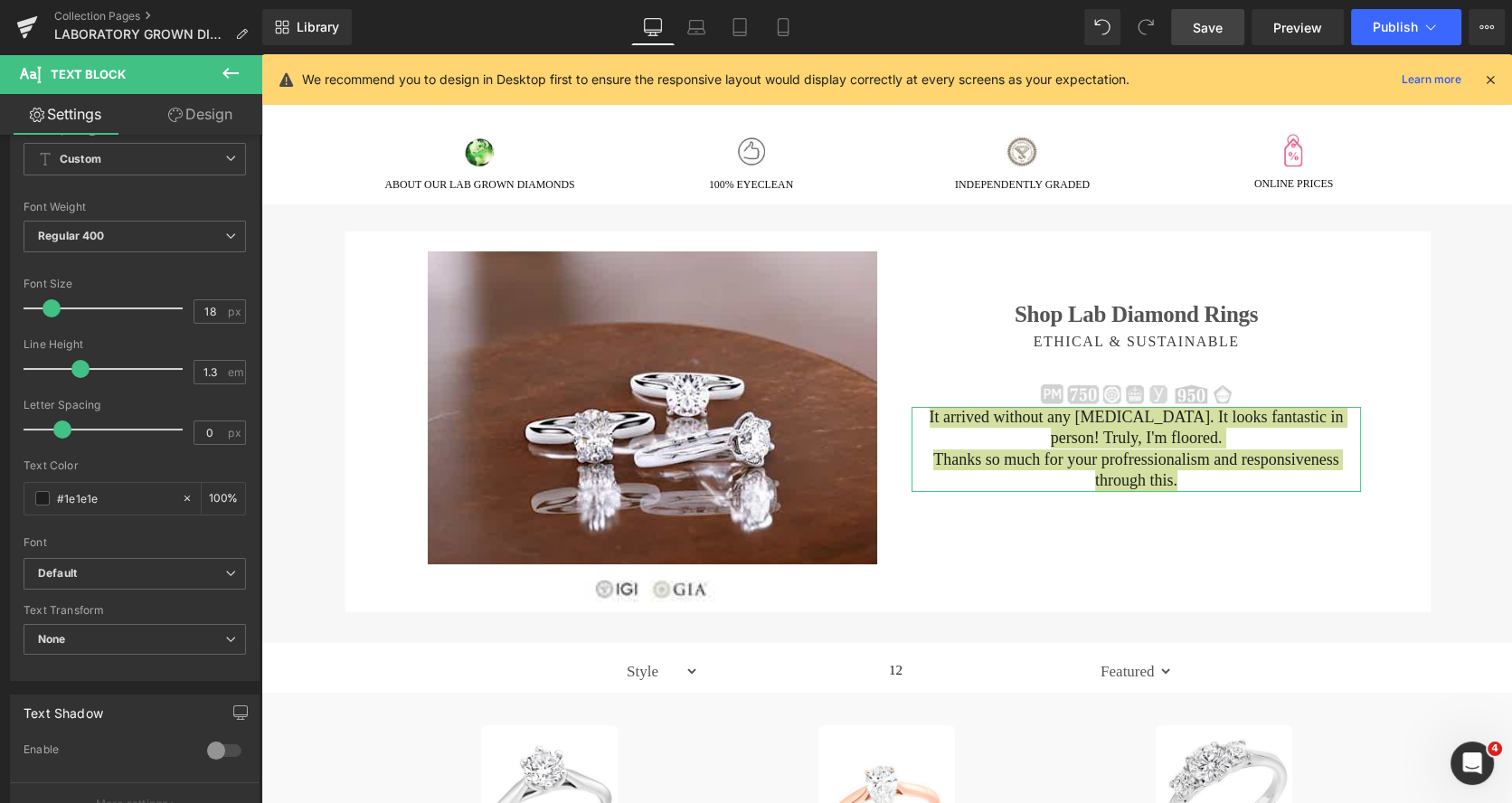
type input "1.2"
drag, startPoint x: 85, startPoint y: 365, endPoint x: 71, endPoint y: 364, distance: 14.0
click at [71, 364] on span at bounding box center [74, 368] width 18 height 18
type input "0.3"
click at [66, 432] on span at bounding box center [71, 429] width 18 height 18
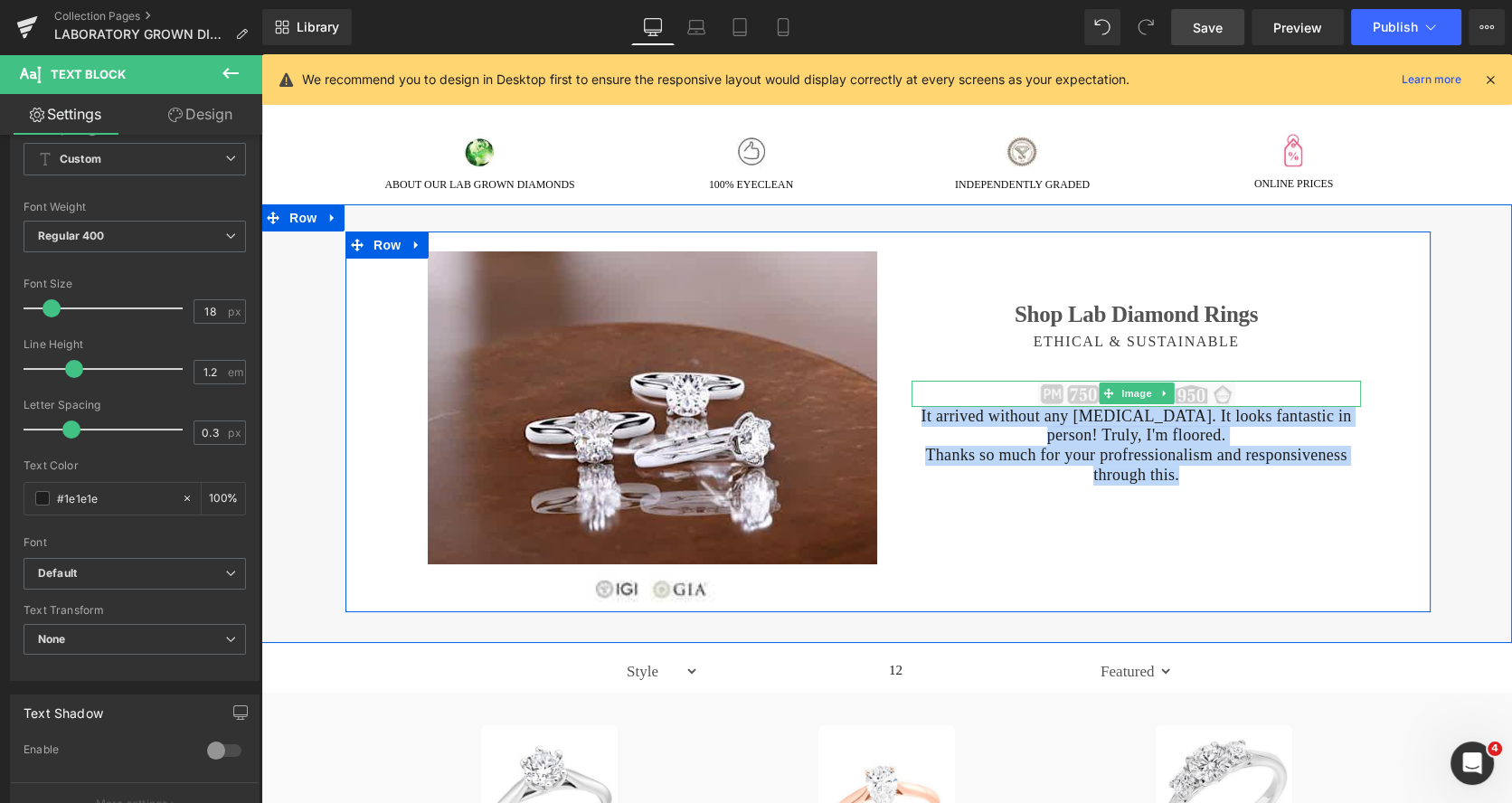
click at [1044, 393] on img at bounding box center [1135, 393] width 198 height 24
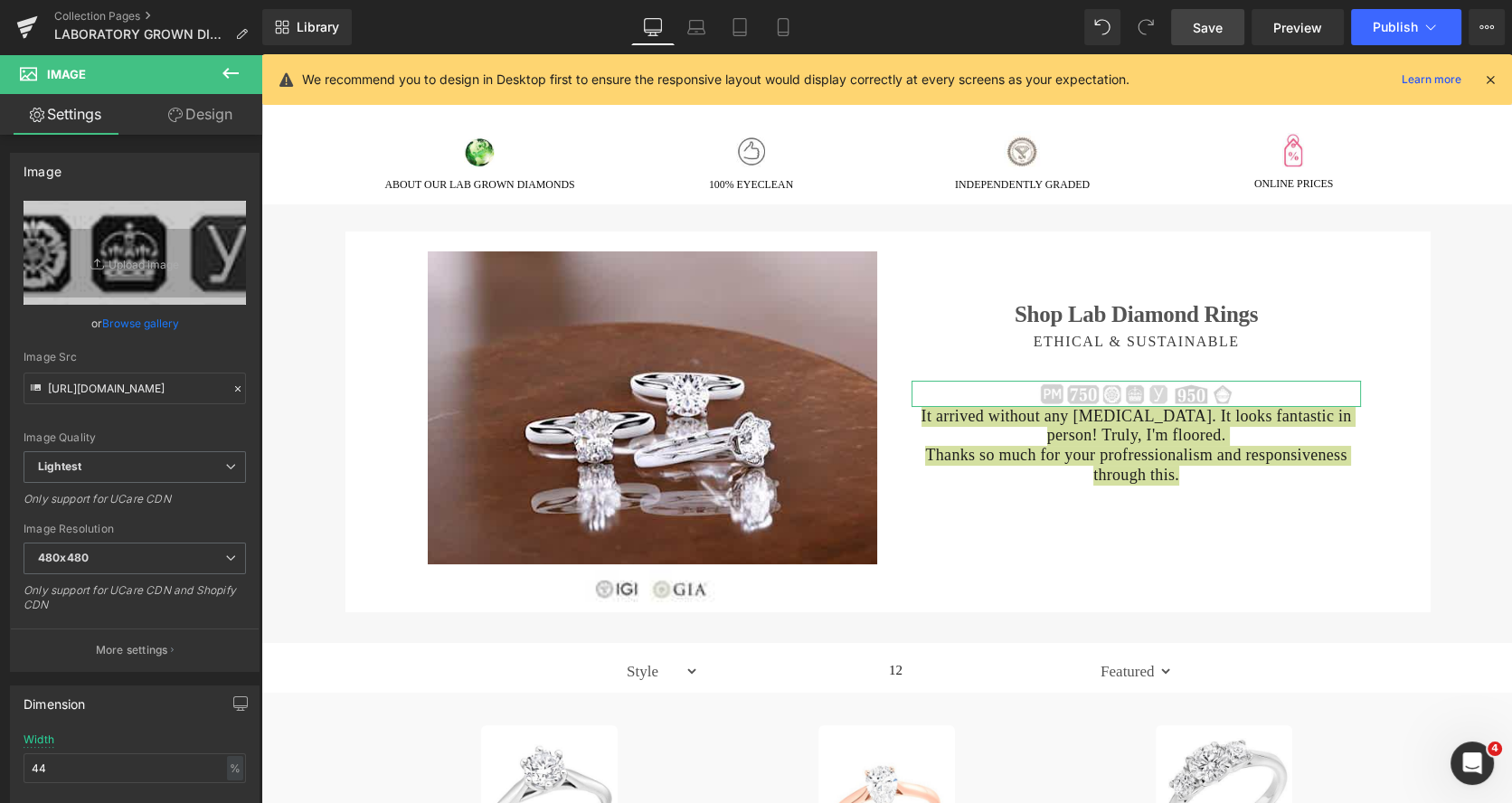
click at [225, 129] on link "Design" at bounding box center [200, 115] width 131 height 40
click at [0, 0] on div "Spacing" at bounding box center [0, 0] width 0 height 0
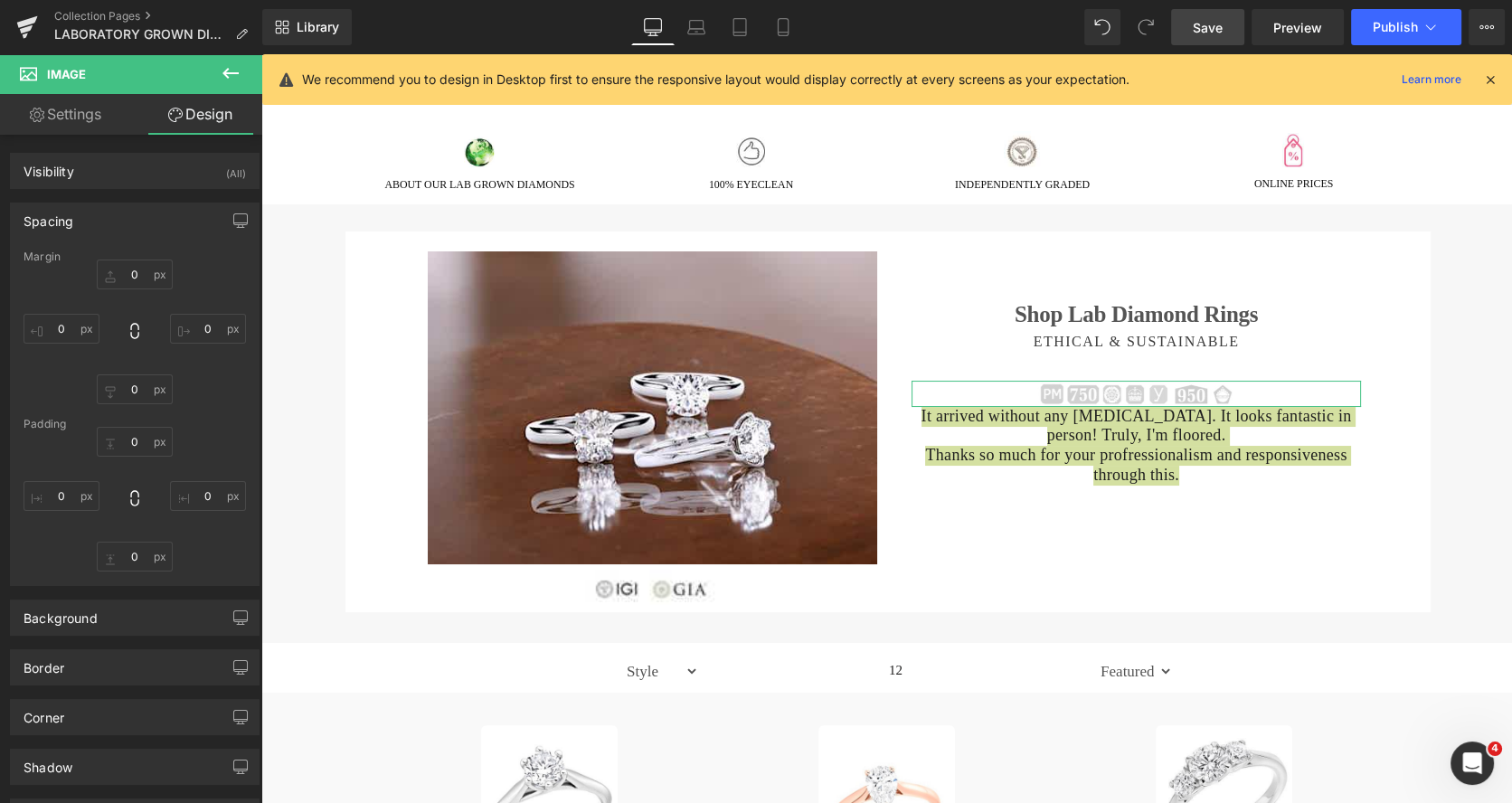
type input "22"
type input "0"
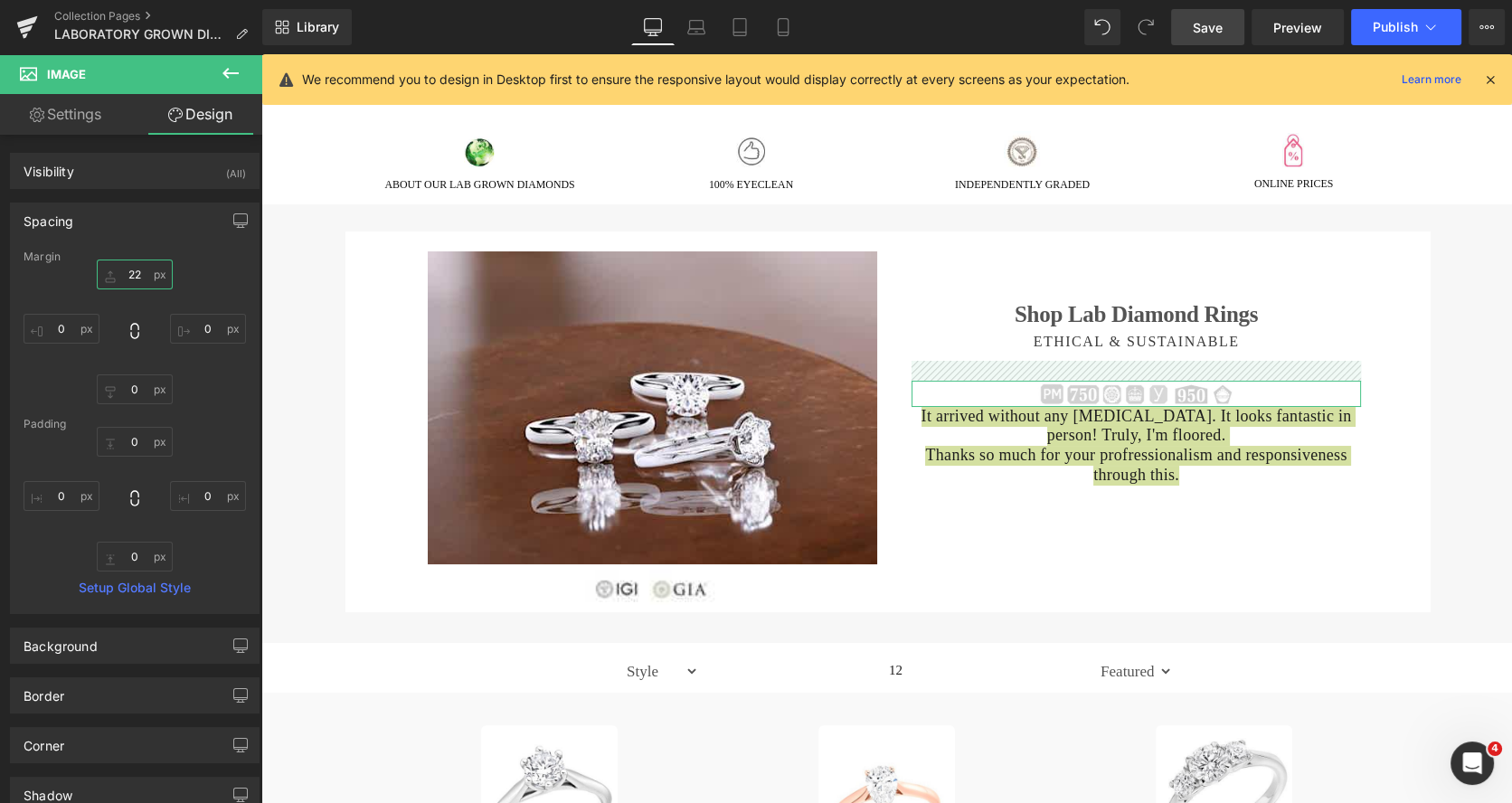
click at [136, 274] on input "22" at bounding box center [134, 274] width 76 height 30
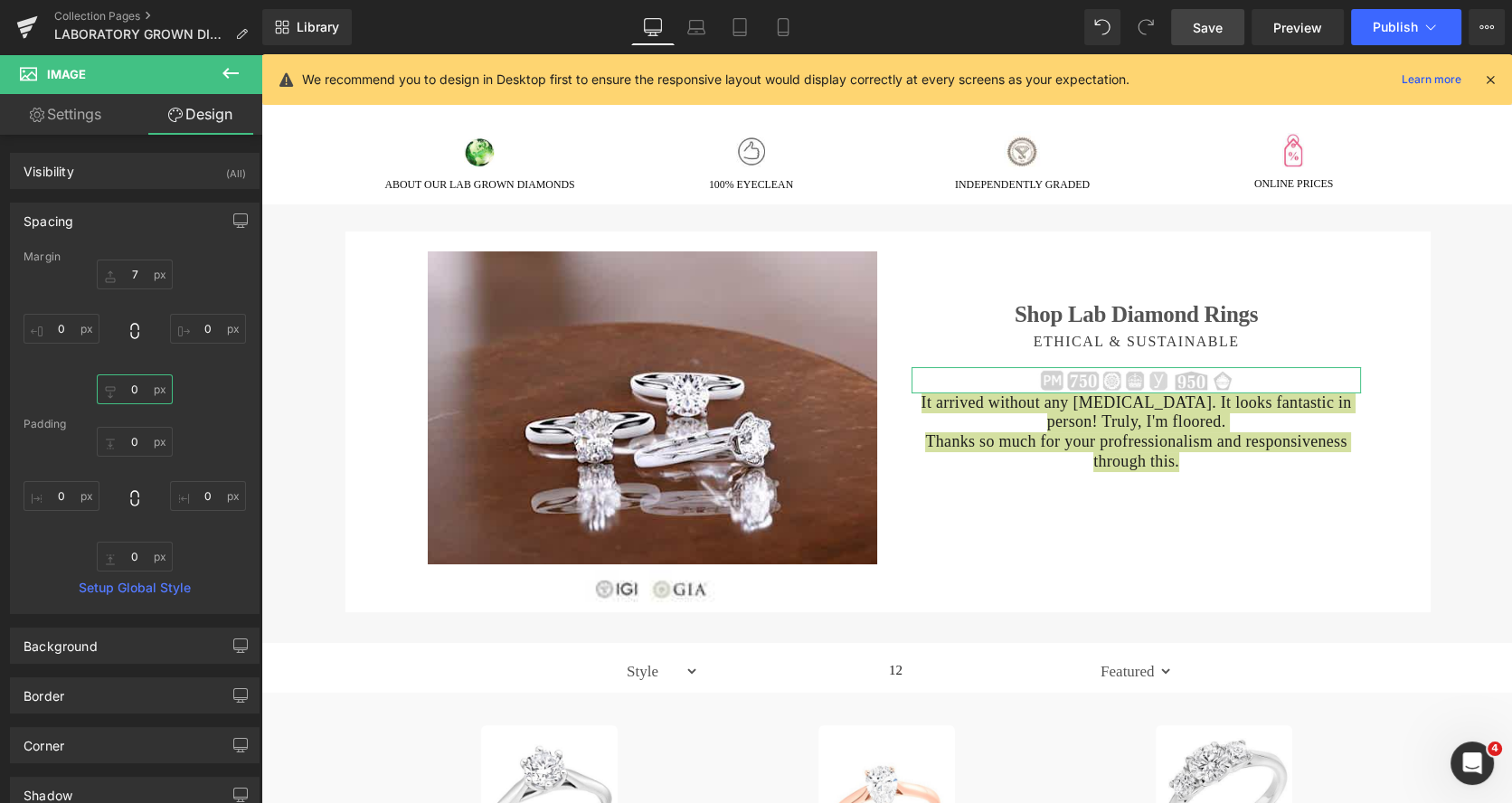
click at [137, 393] on input "0" at bounding box center [134, 388] width 76 height 30
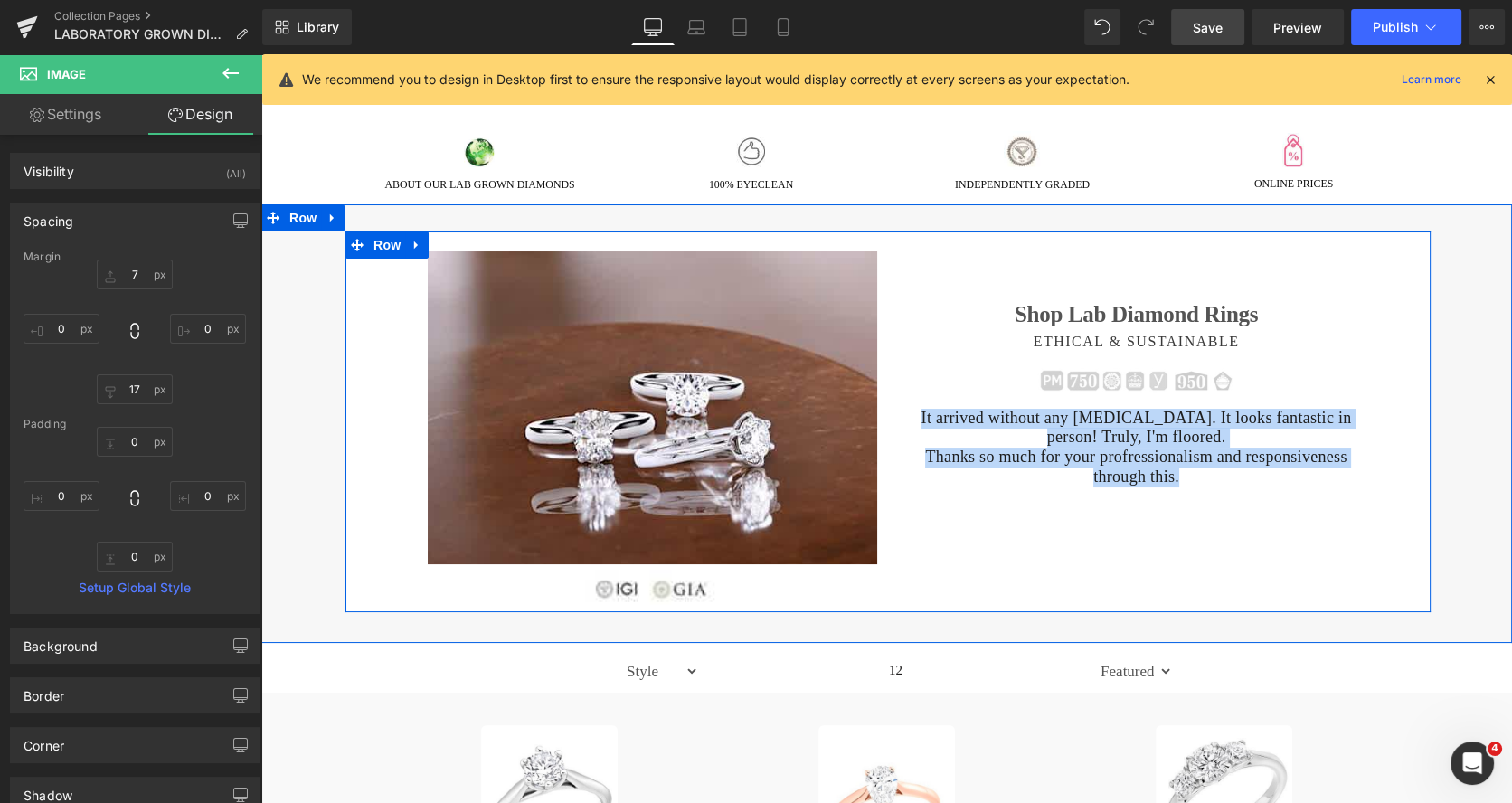
click at [1053, 555] on div "Image Image Shop Lab Diamond Rings Heading ETHICAL & SUSTAINABLE Heading Image …" at bounding box center [888, 421] width 1085 height 381
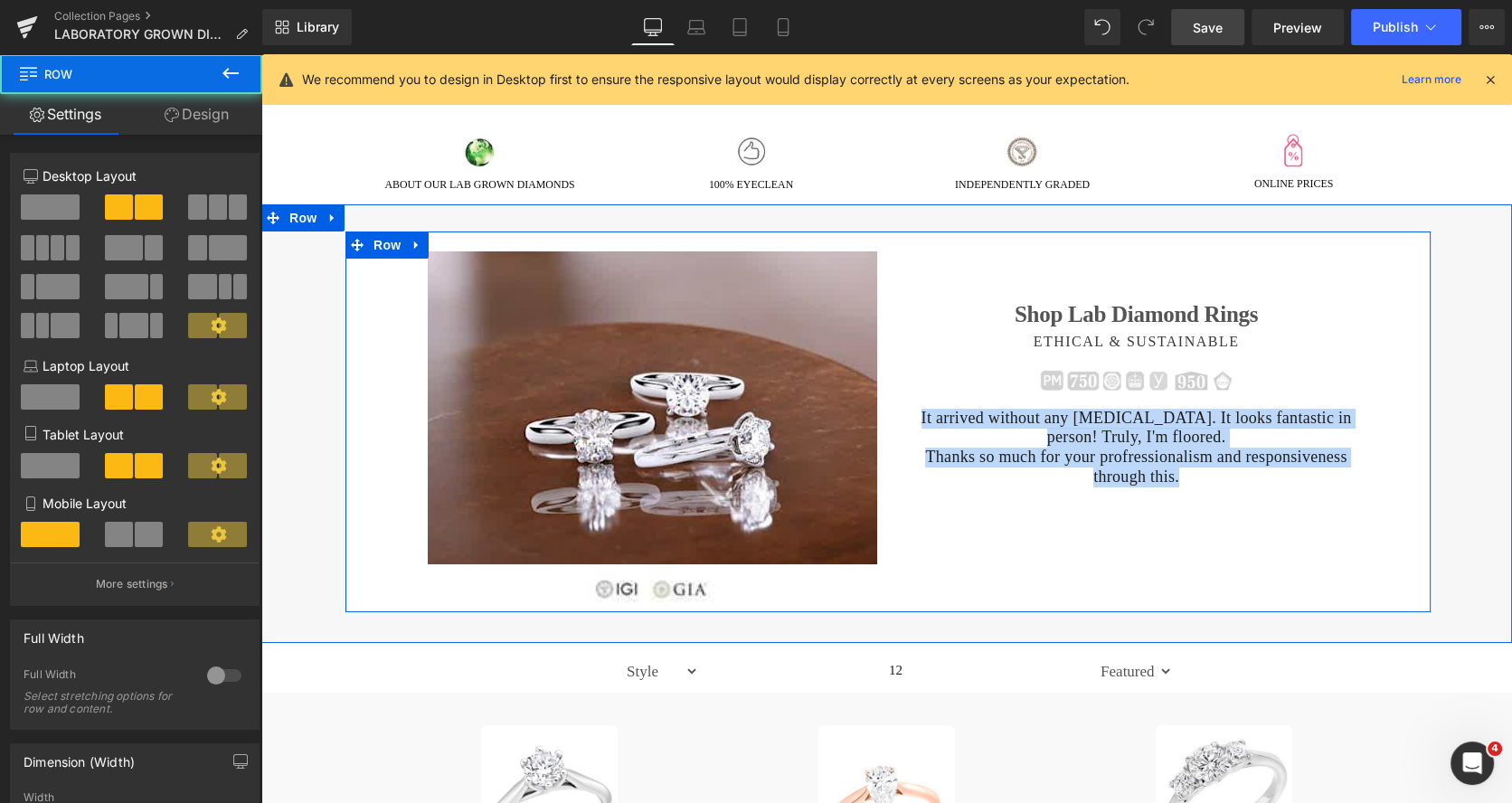
click at [959, 433] on p "It arrived without any hiccups. It looks fantastic in person! Truly, I'm floore…" at bounding box center [1136, 428] width 449 height 39
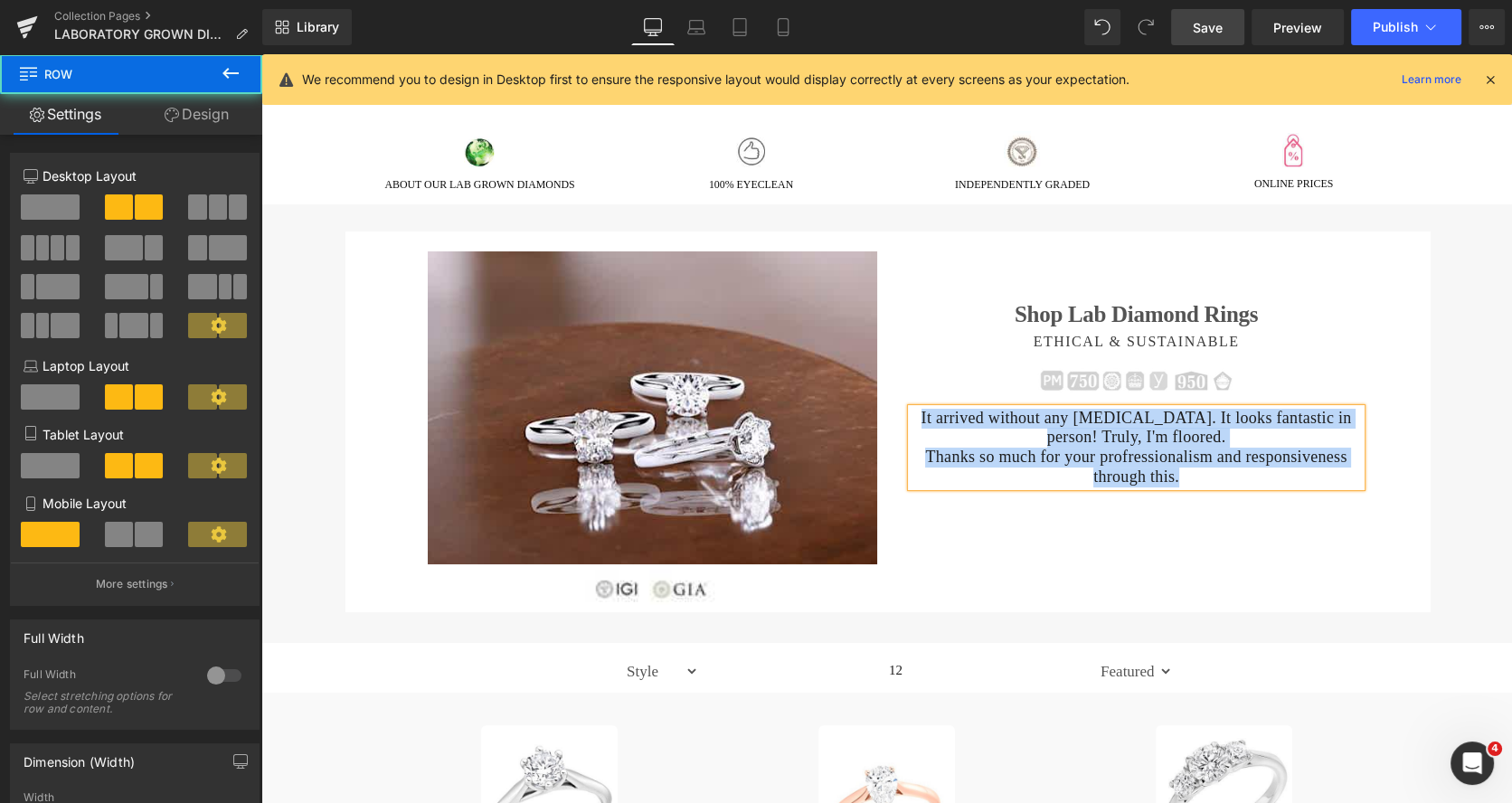
click at [944, 346] on div "ETHICAL & SUSTAINABLE Heading" at bounding box center [1136, 341] width 449 height 17
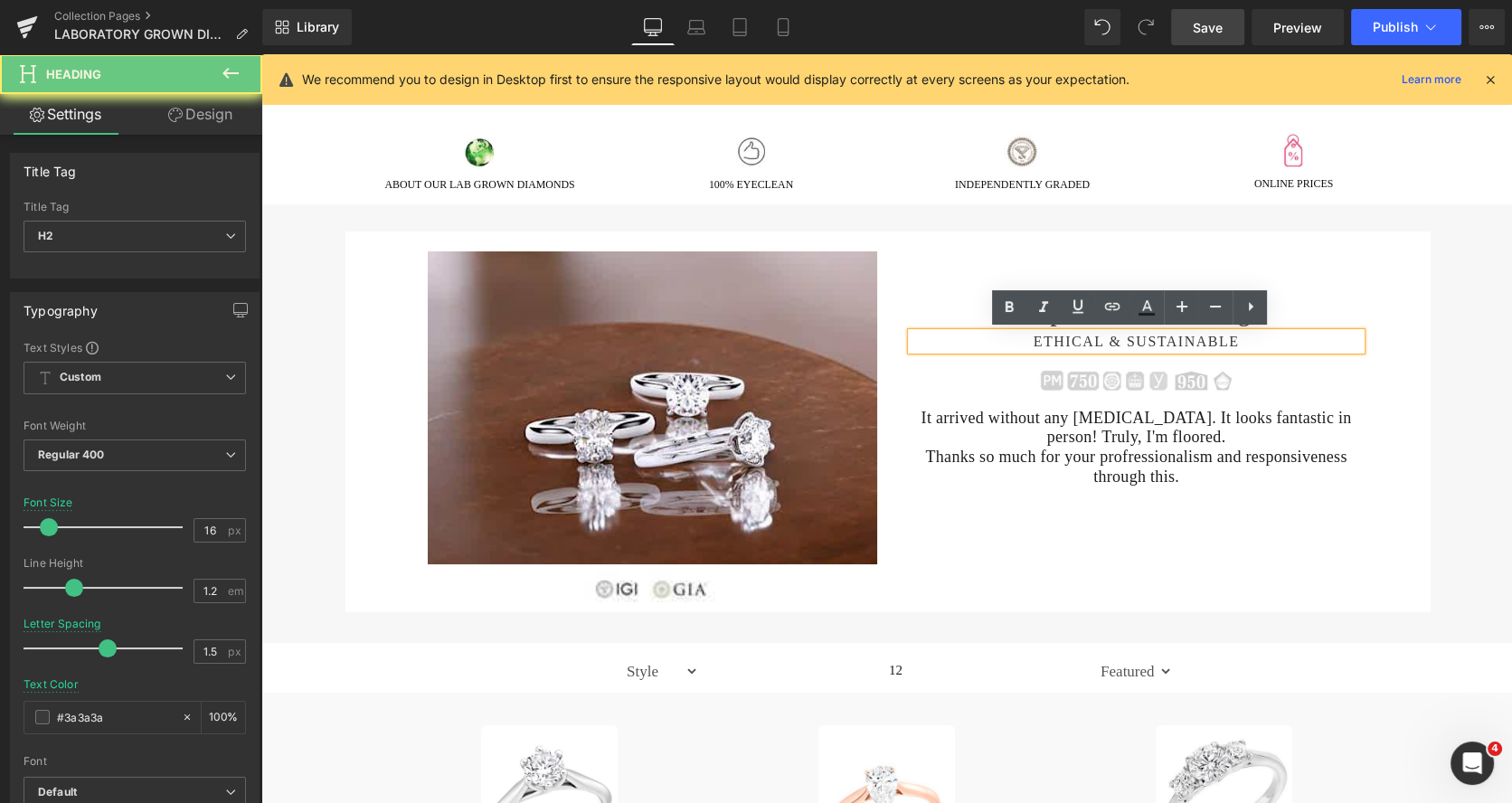
click at [234, 76] on icon at bounding box center [230, 73] width 22 height 22
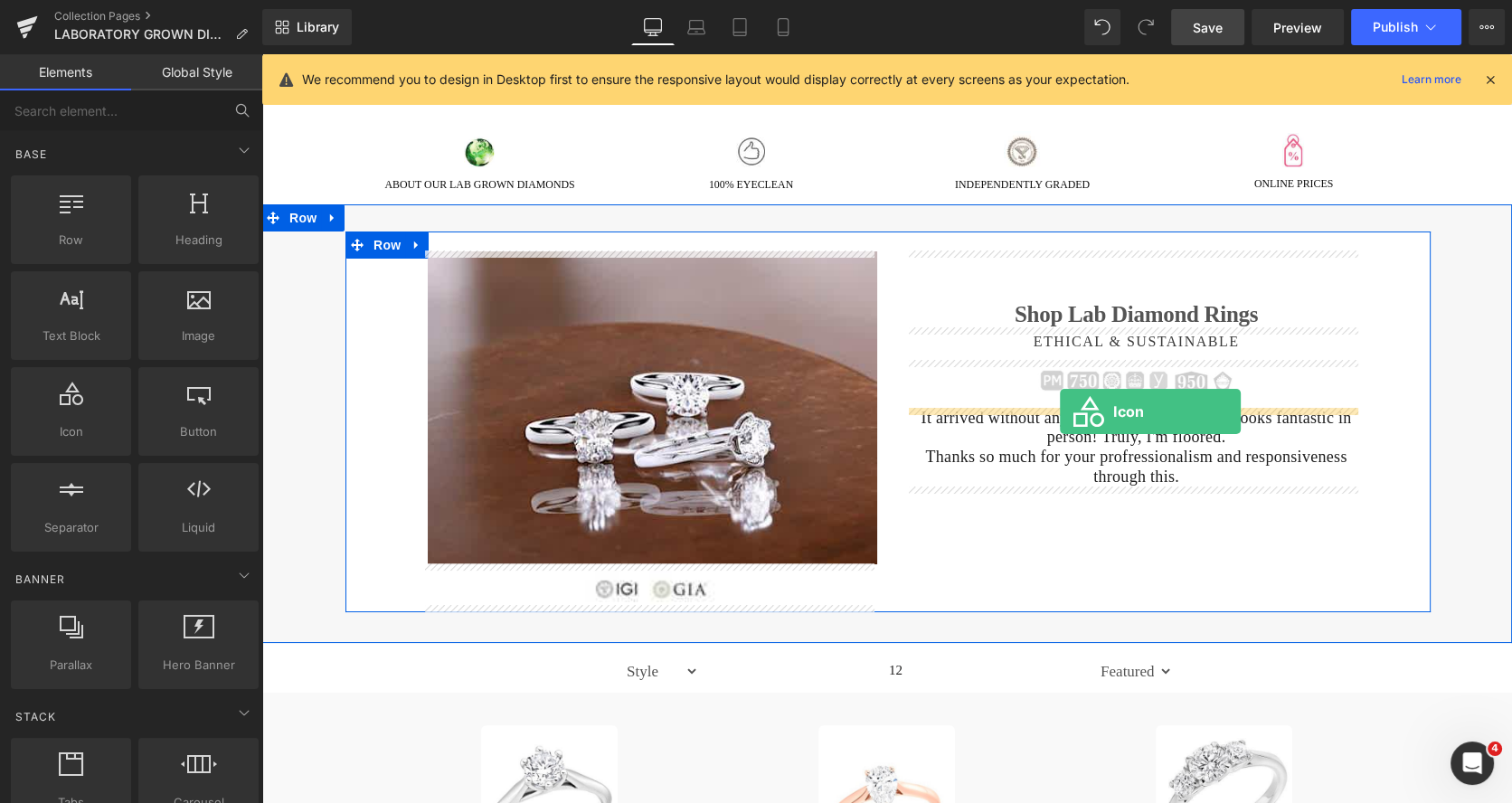
drag, startPoint x: 332, startPoint y: 475, endPoint x: 1060, endPoint y: 412, distance: 730.7
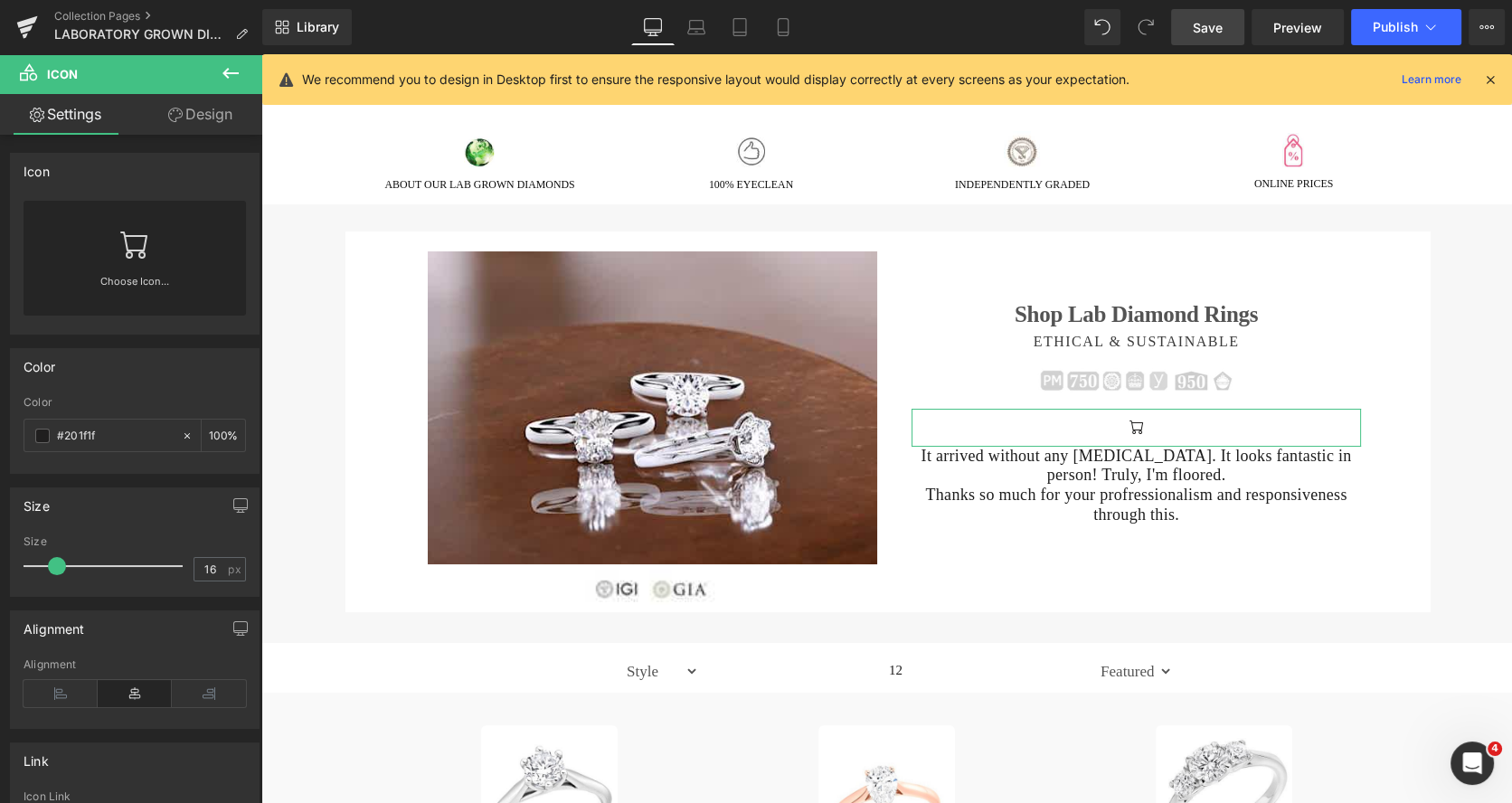
click at [153, 267] on div "Choose Icon..." at bounding box center [134, 257] width 223 height 115
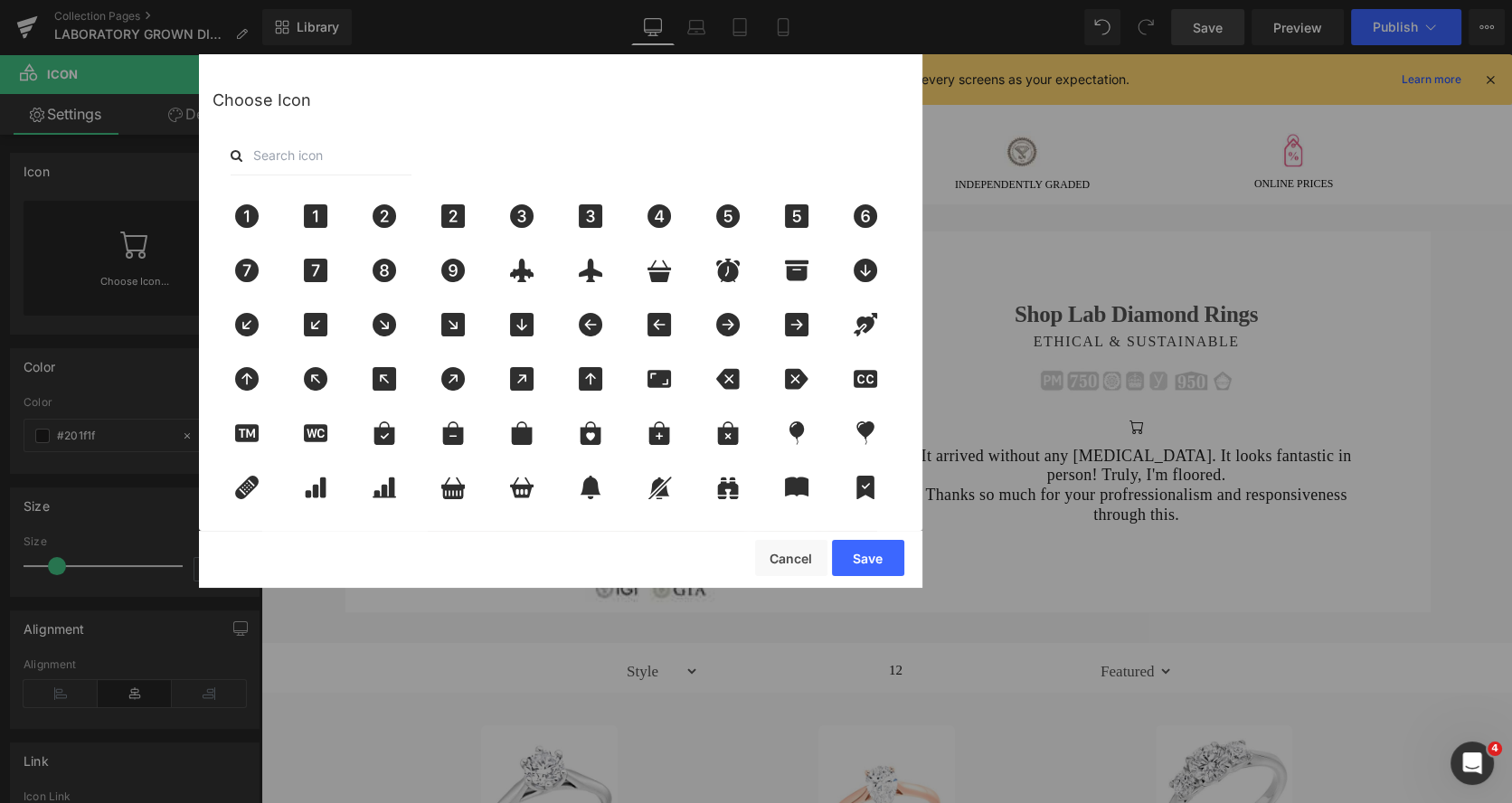
click at [438, 148] on div at bounding box center [560, 155] width 696 height 40
click at [291, 153] on input "text" at bounding box center [321, 155] width 181 height 40
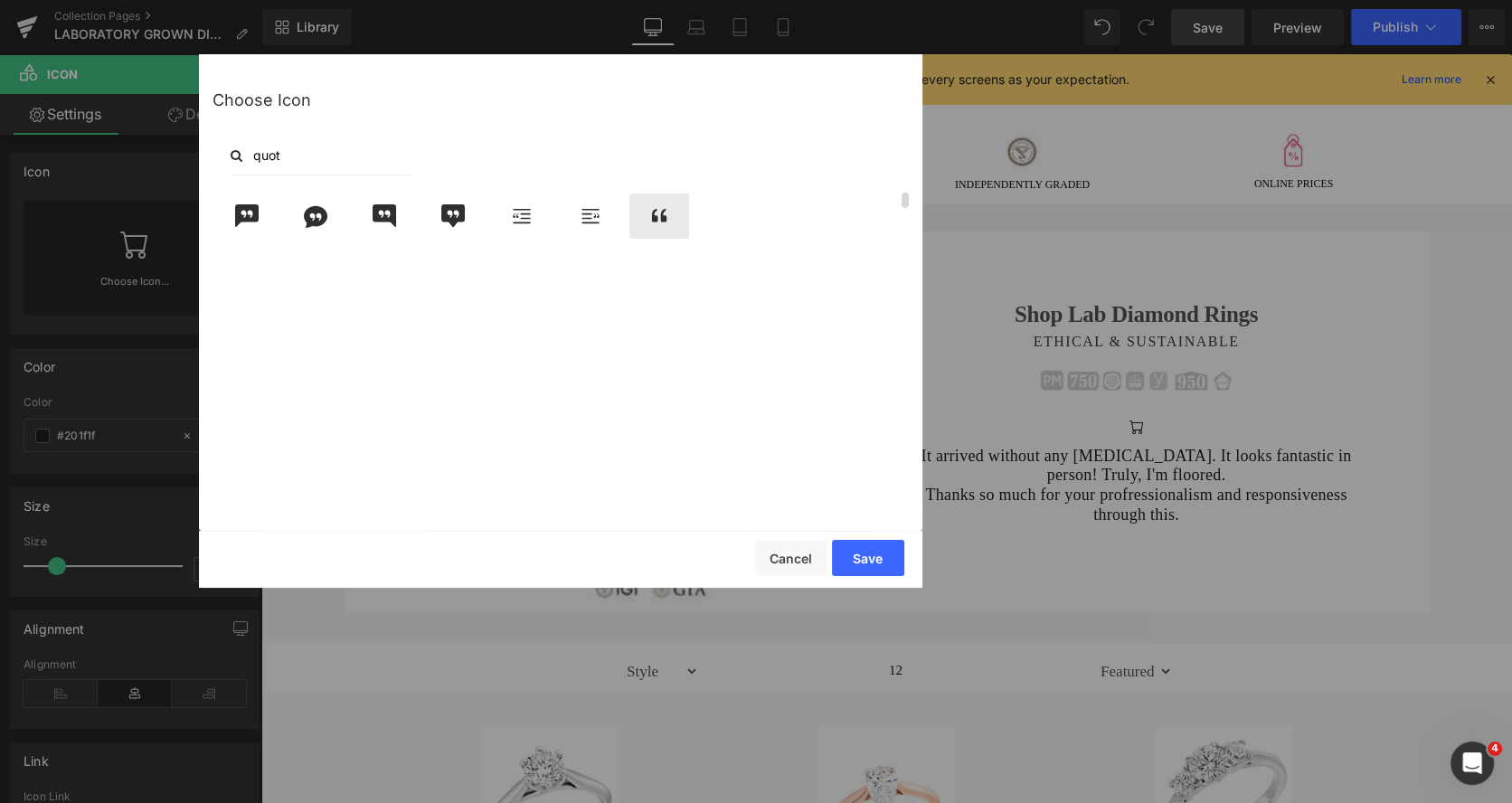
click at [650, 212] on icon at bounding box center [658, 216] width 38 height 23
click at [847, 549] on button "Save" at bounding box center [867, 558] width 72 height 37
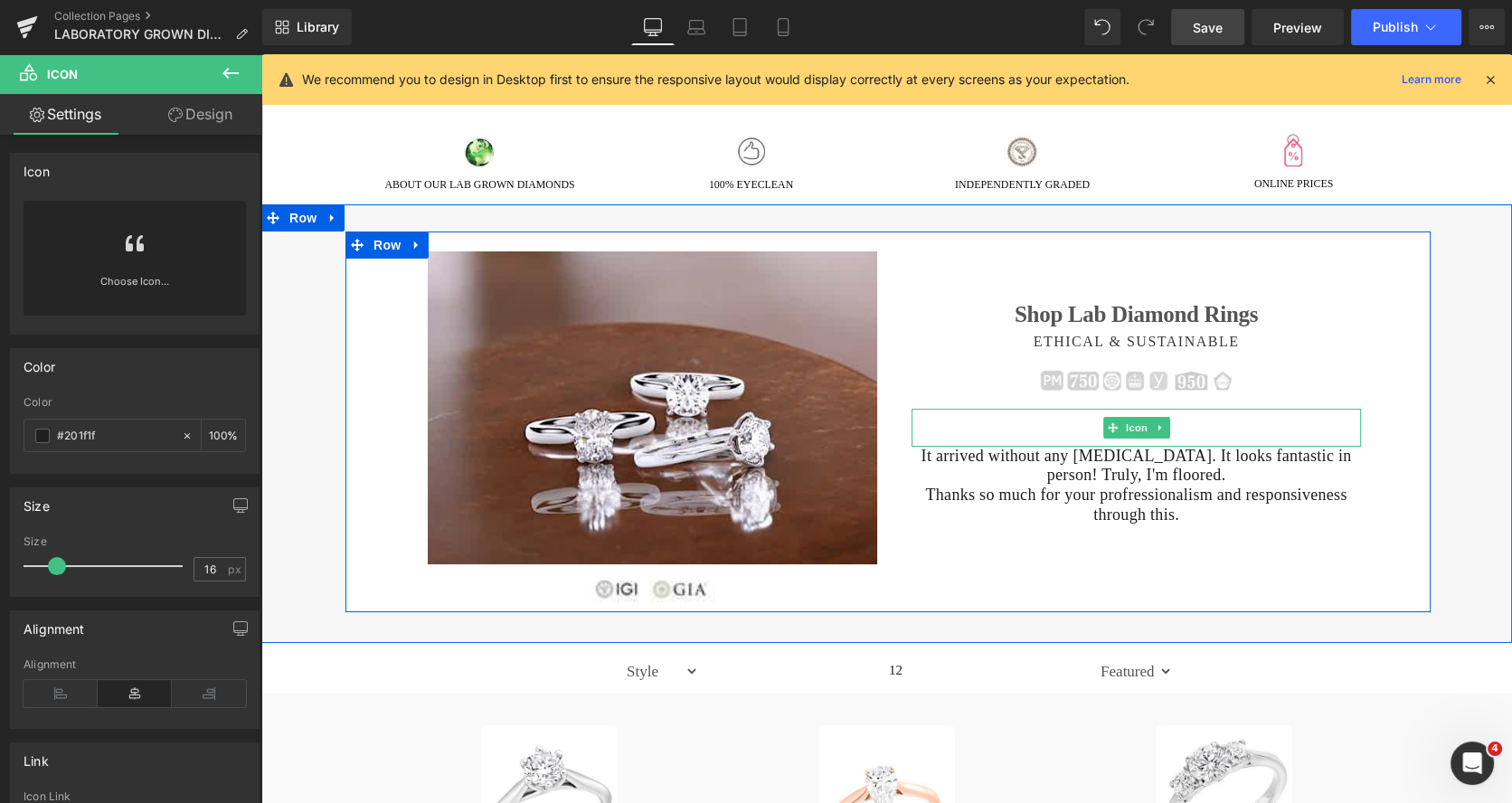
click at [1095, 436] on div at bounding box center [1136, 427] width 449 height 38
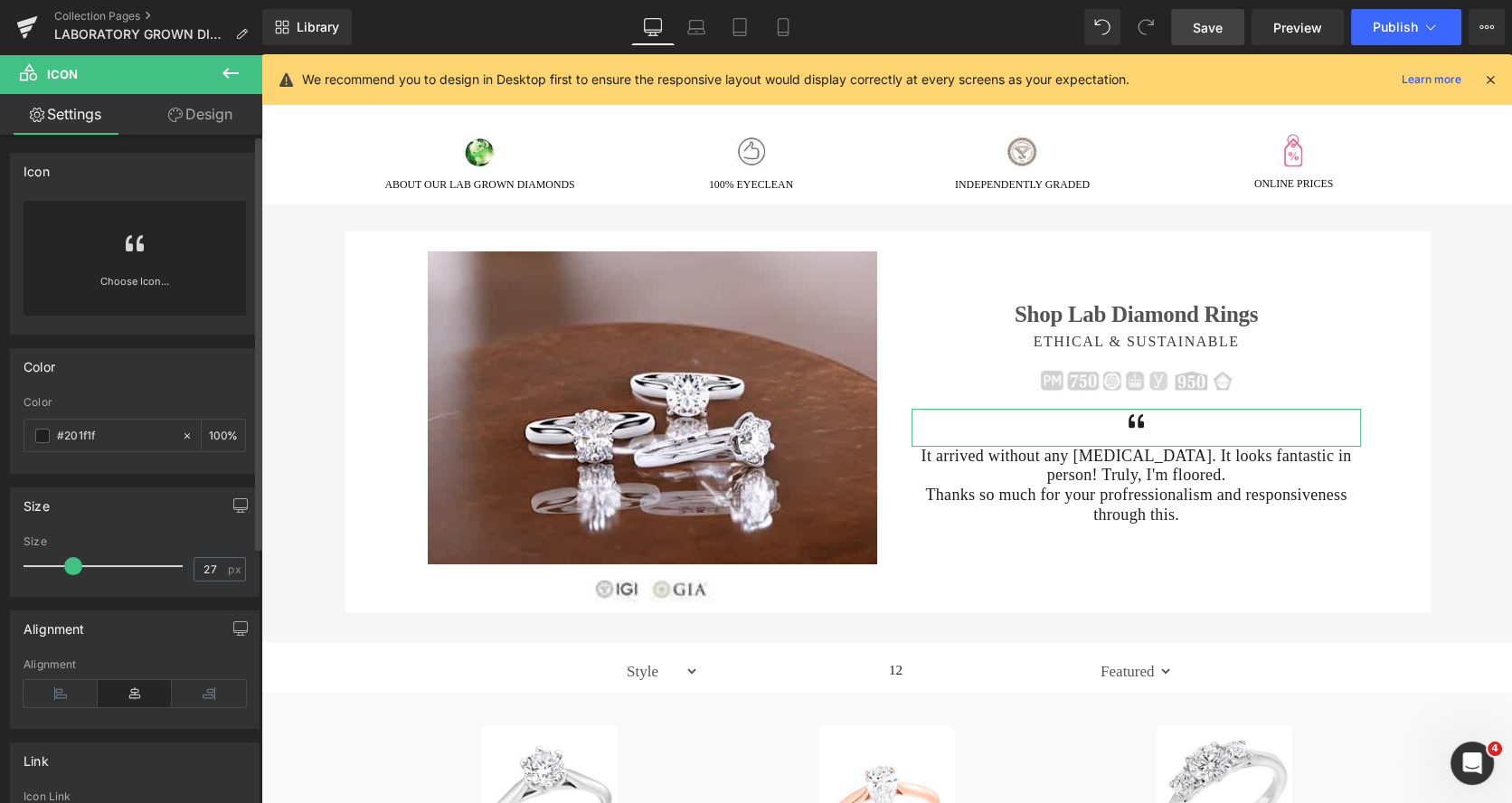
drag, startPoint x: 56, startPoint y: 563, endPoint x: 71, endPoint y: 569, distance: 16.2
click at [71, 569] on span at bounding box center [73, 566] width 18 height 18
click at [45, 436] on span at bounding box center [42, 436] width 14 height 14
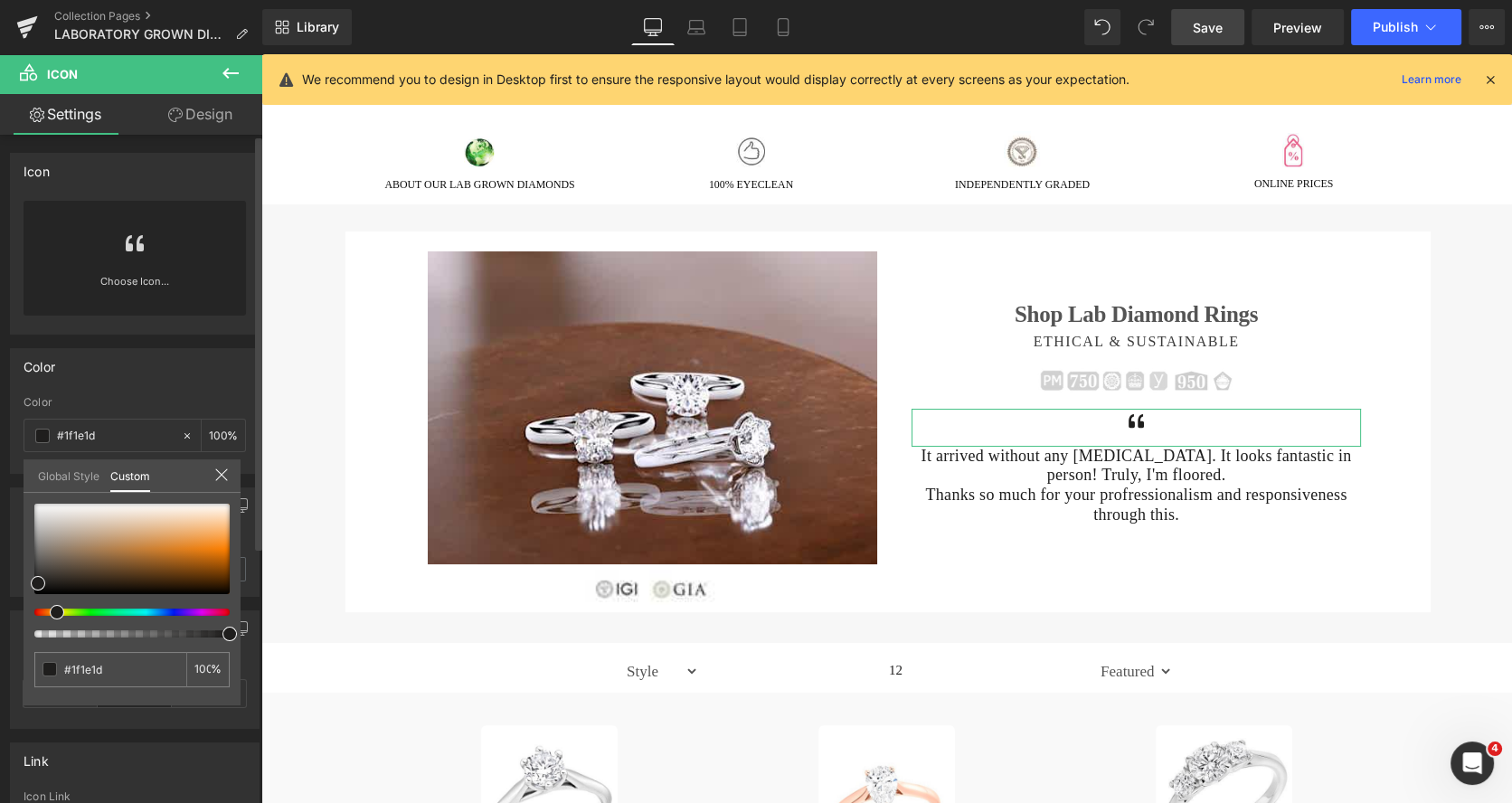
click at [50, 610] on div at bounding box center [124, 612] width 196 height 8
click at [49, 609] on div at bounding box center [124, 612] width 196 height 8
click at [50, 608] on div at bounding box center [124, 612] width 196 height 8
drag, startPoint x: 42, startPoint y: 578, endPoint x: 225, endPoint y: 533, distance: 188.5
click at [225, 533] on span at bounding box center [219, 537] width 14 height 14
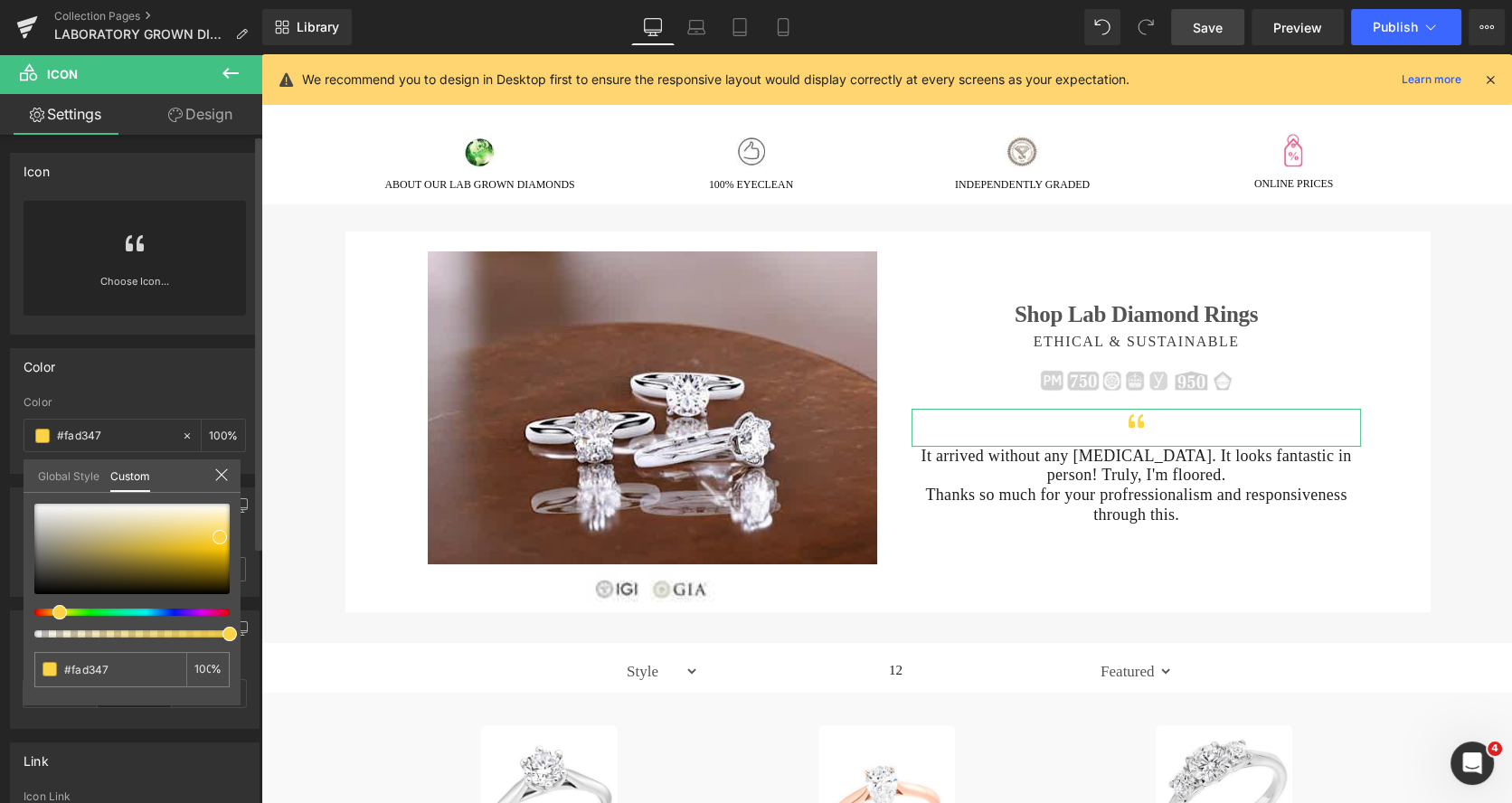
click at [54, 614] on span at bounding box center [59, 612] width 14 height 14
click at [207, 548] on div at bounding box center [132, 549] width 196 height 91
click at [180, 534] on div at bounding box center [132, 549] width 196 height 91
click at [190, 520] on div at bounding box center [132, 549] width 196 height 91
click at [190, 538] on div at bounding box center [132, 549] width 196 height 91
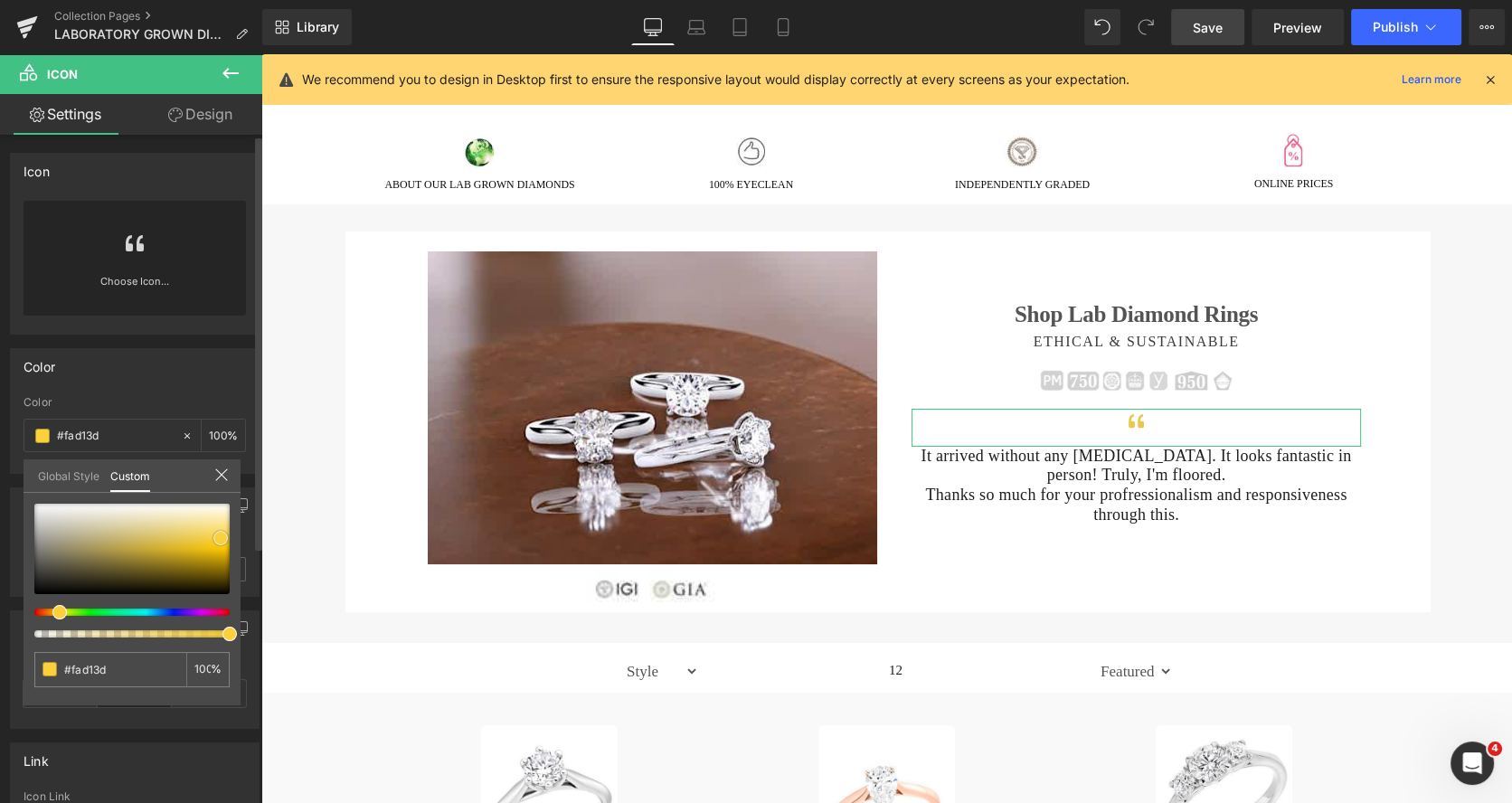
click at [221, 538] on div at bounding box center [132, 549] width 196 height 91
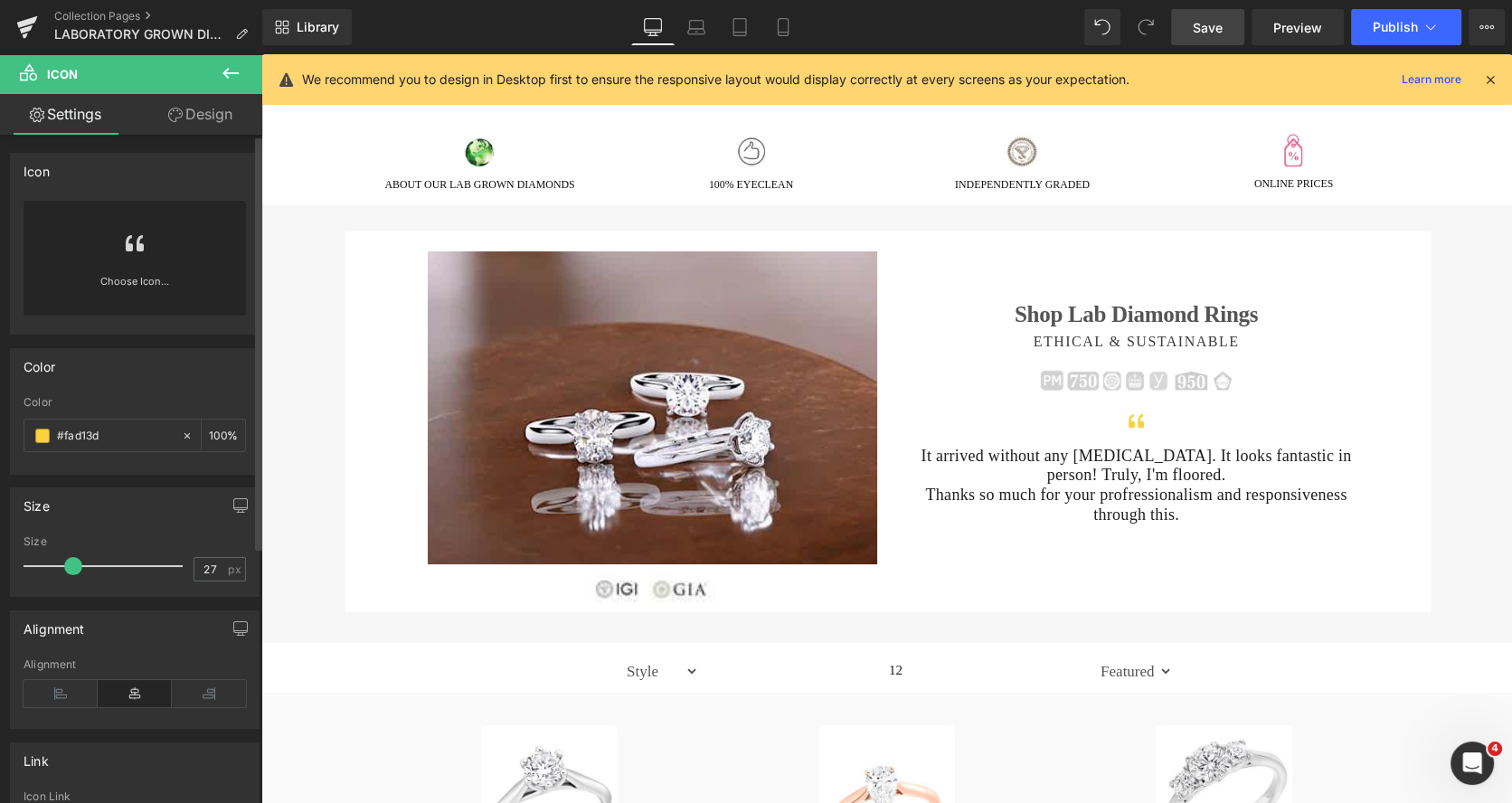
click at [208, 118] on link "Design" at bounding box center [200, 115] width 131 height 40
click at [0, 0] on div "Spacing" at bounding box center [0, 0] width 0 height 0
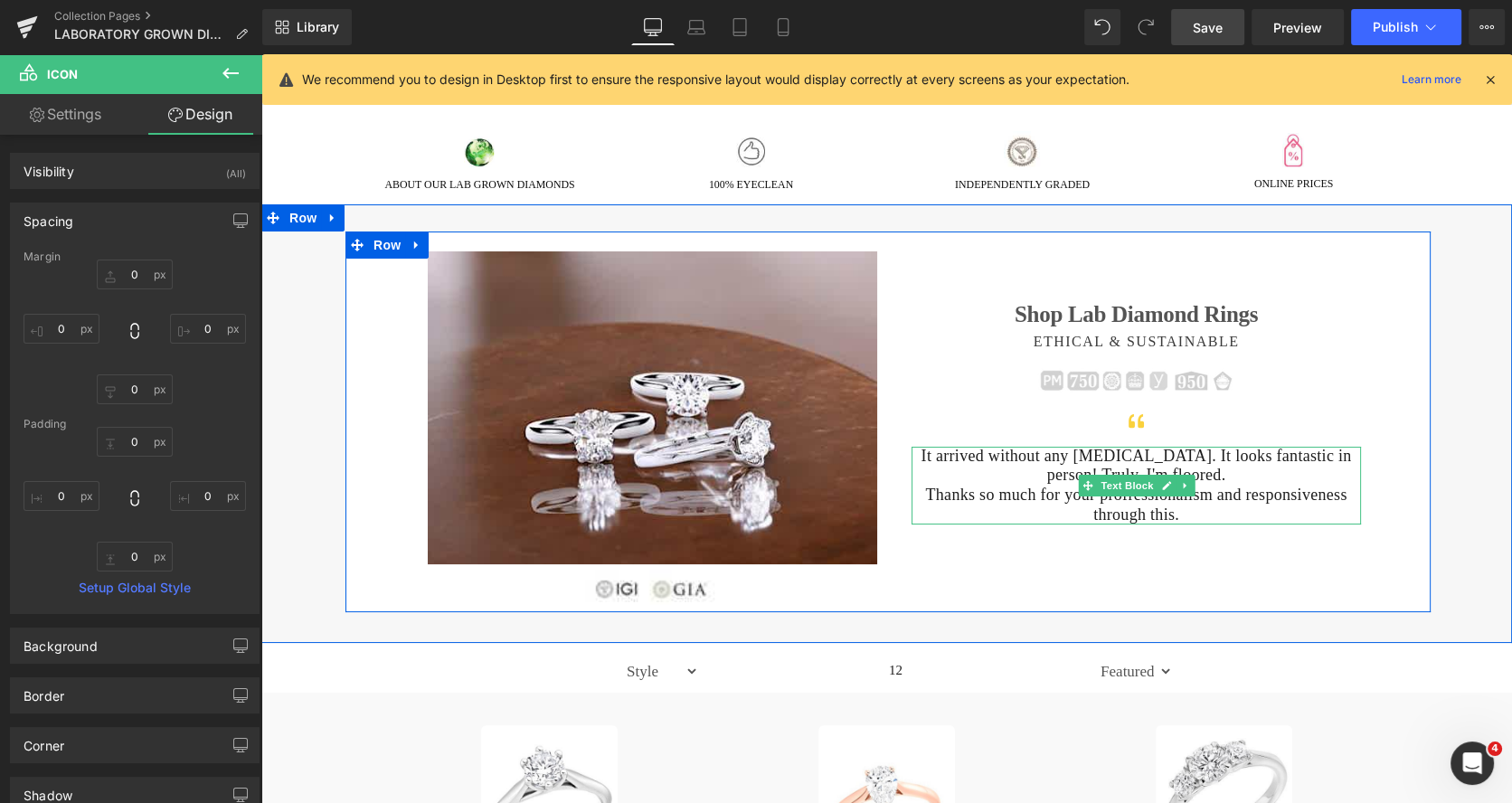
click at [986, 468] on p "It arrived without any hiccups. It looks fantastic in person! Truly, I'm floore…" at bounding box center [1136, 466] width 449 height 39
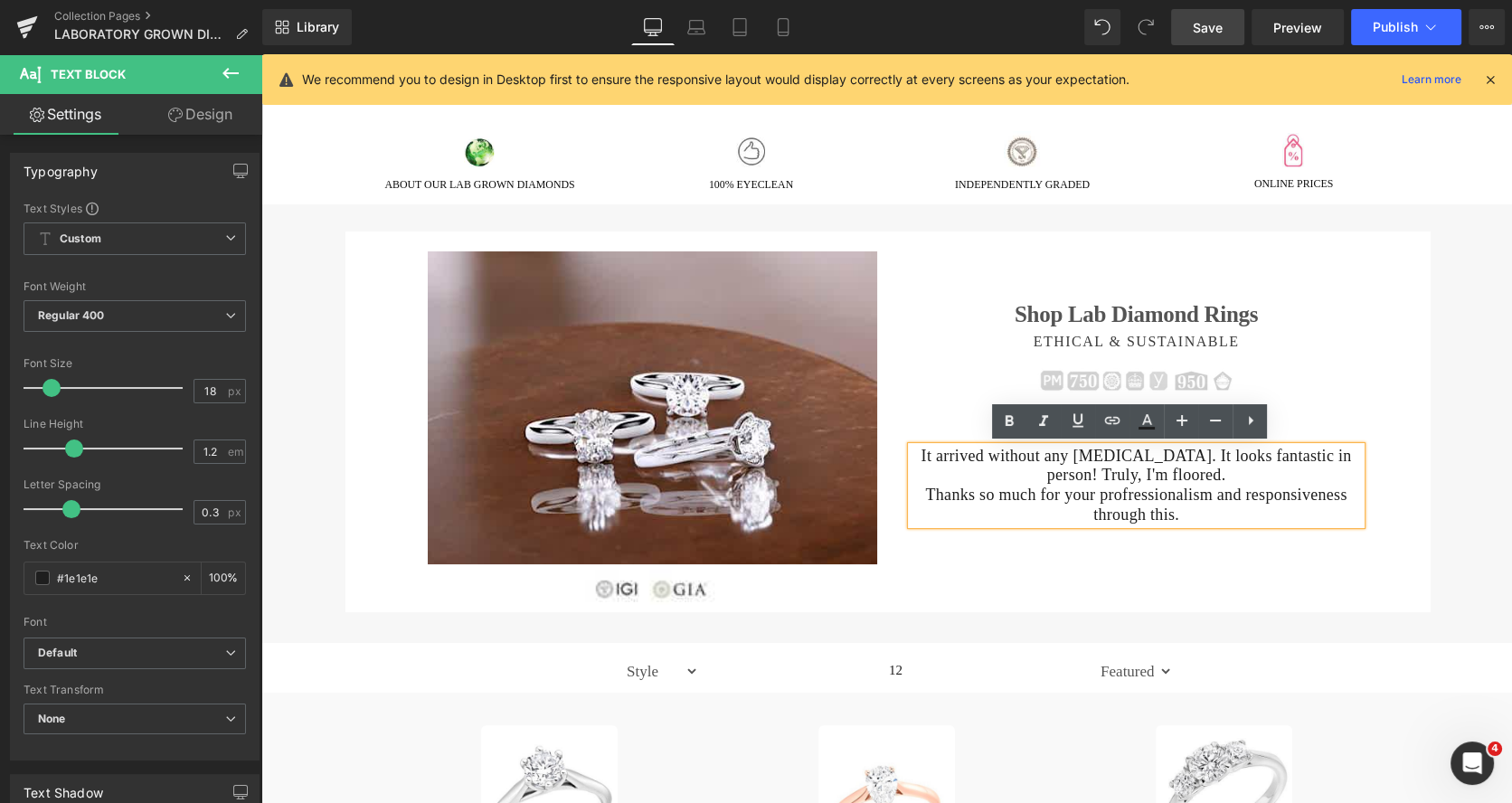
click at [1181, 506] on p "Thanks so much for your profressionalism and responsiveness through this." at bounding box center [1136, 505] width 449 height 39
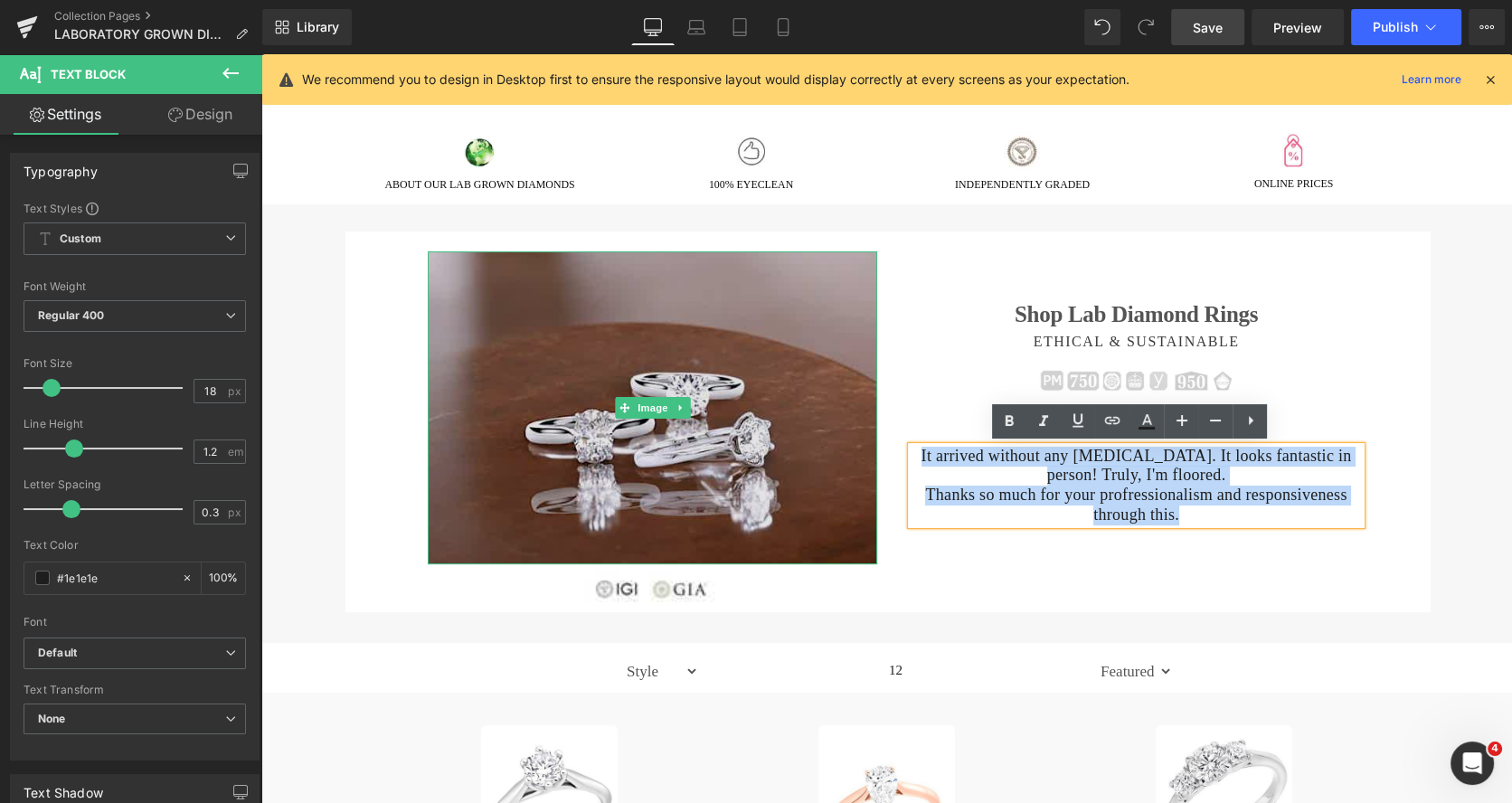
drag, startPoint x: 1172, startPoint y: 515, endPoint x: 846, endPoint y: 435, distance: 335.7
click at [846, 435] on div "Image Image Shop Lab Diamond Rings Heading ETHICAL & SUSTAINABLE Heading Image …" at bounding box center [888, 421] width 1085 height 381
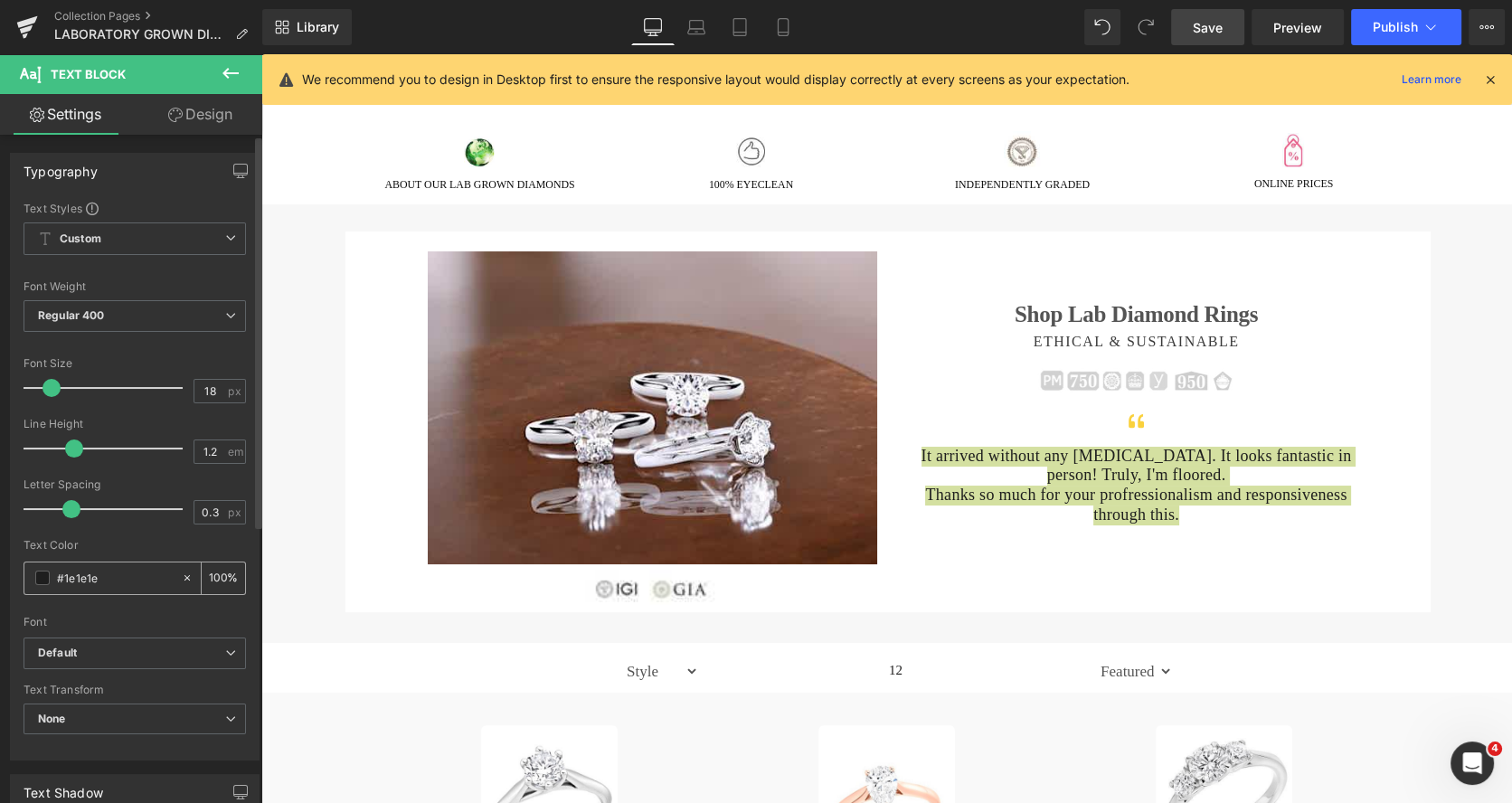
click at [42, 577] on span at bounding box center [42, 577] width 14 height 14
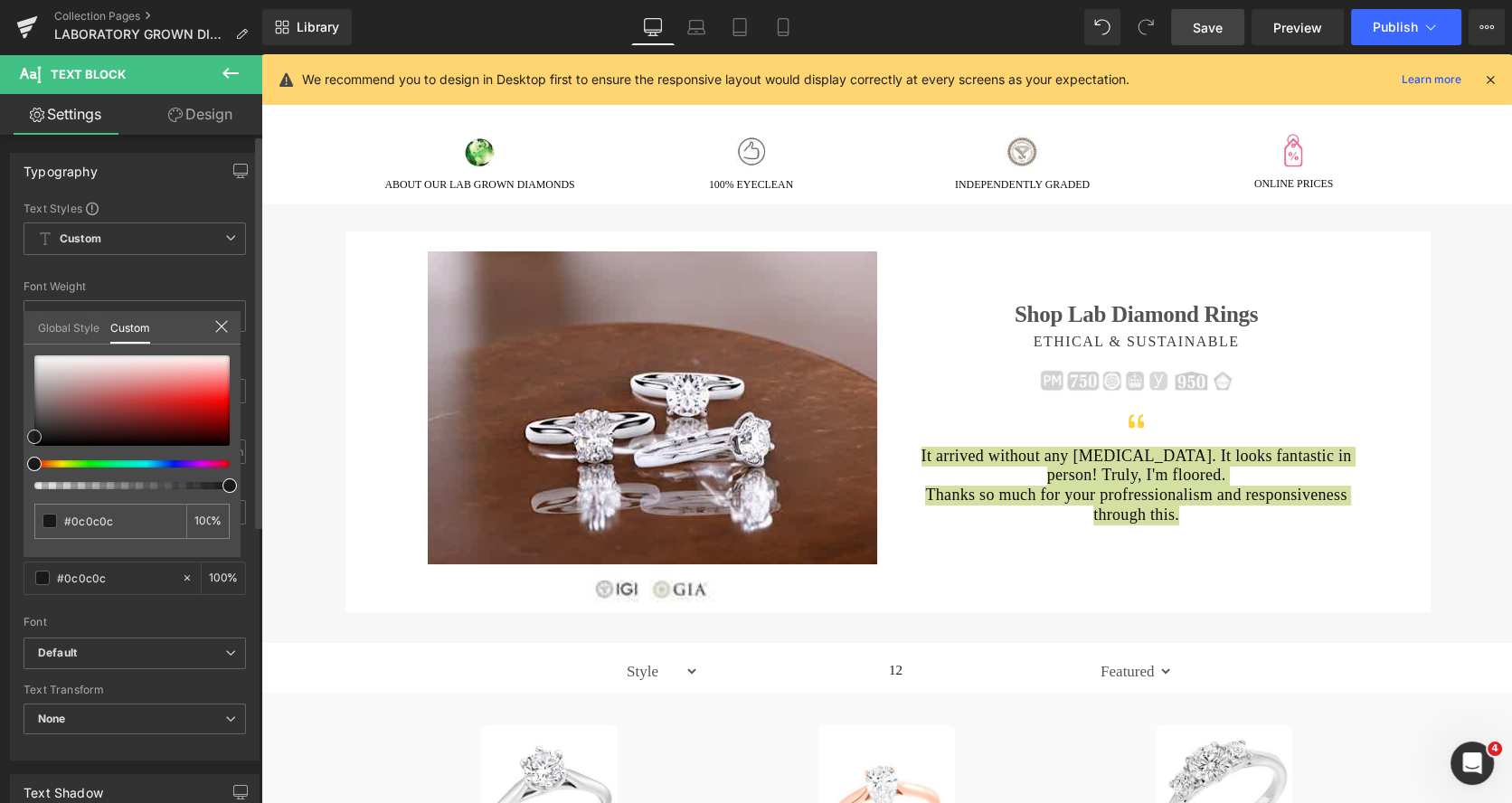
click at [29, 436] on span at bounding box center [34, 437] width 14 height 14
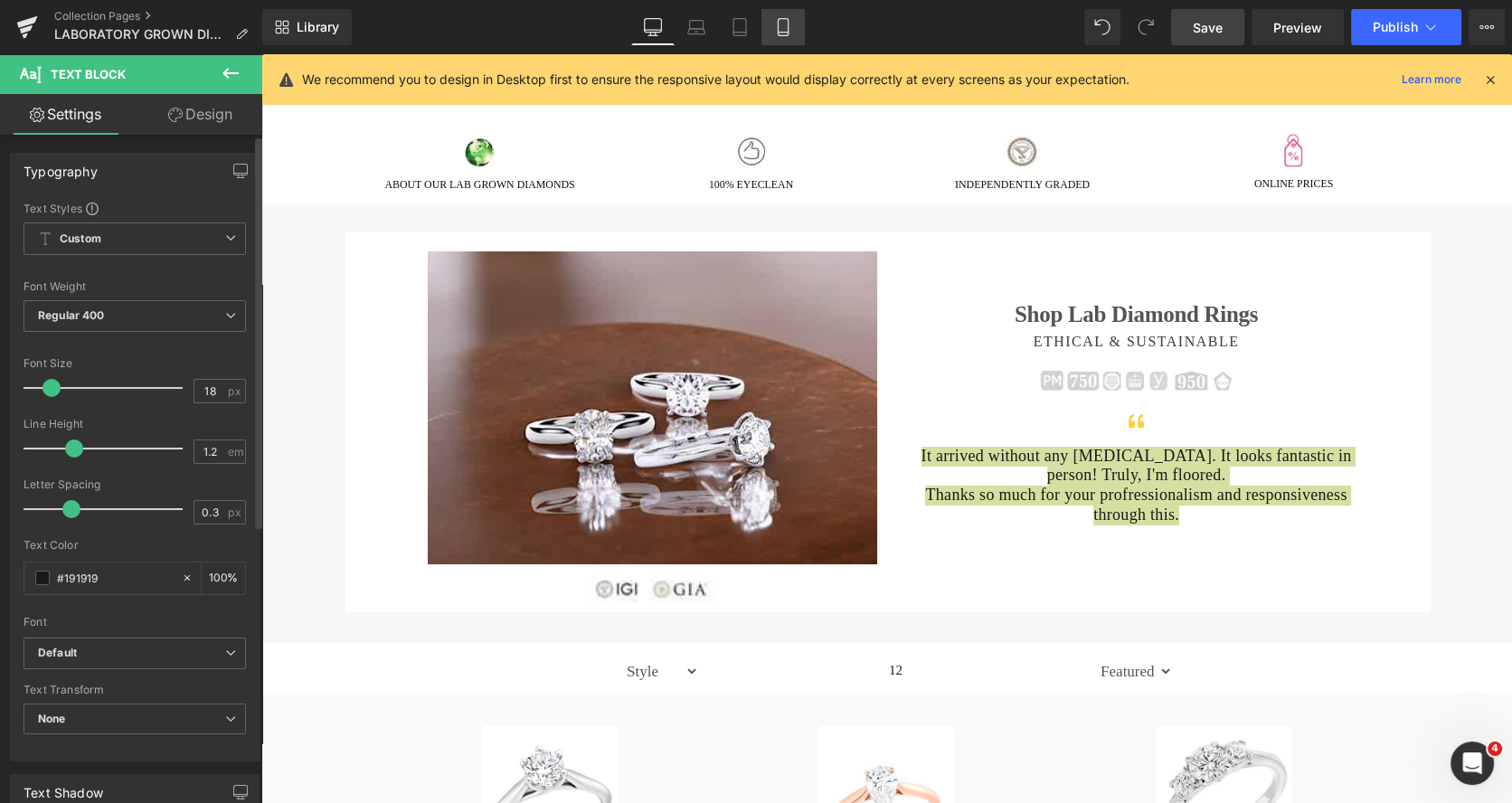
click at [783, 27] on icon at bounding box center [783, 27] width 18 height 18
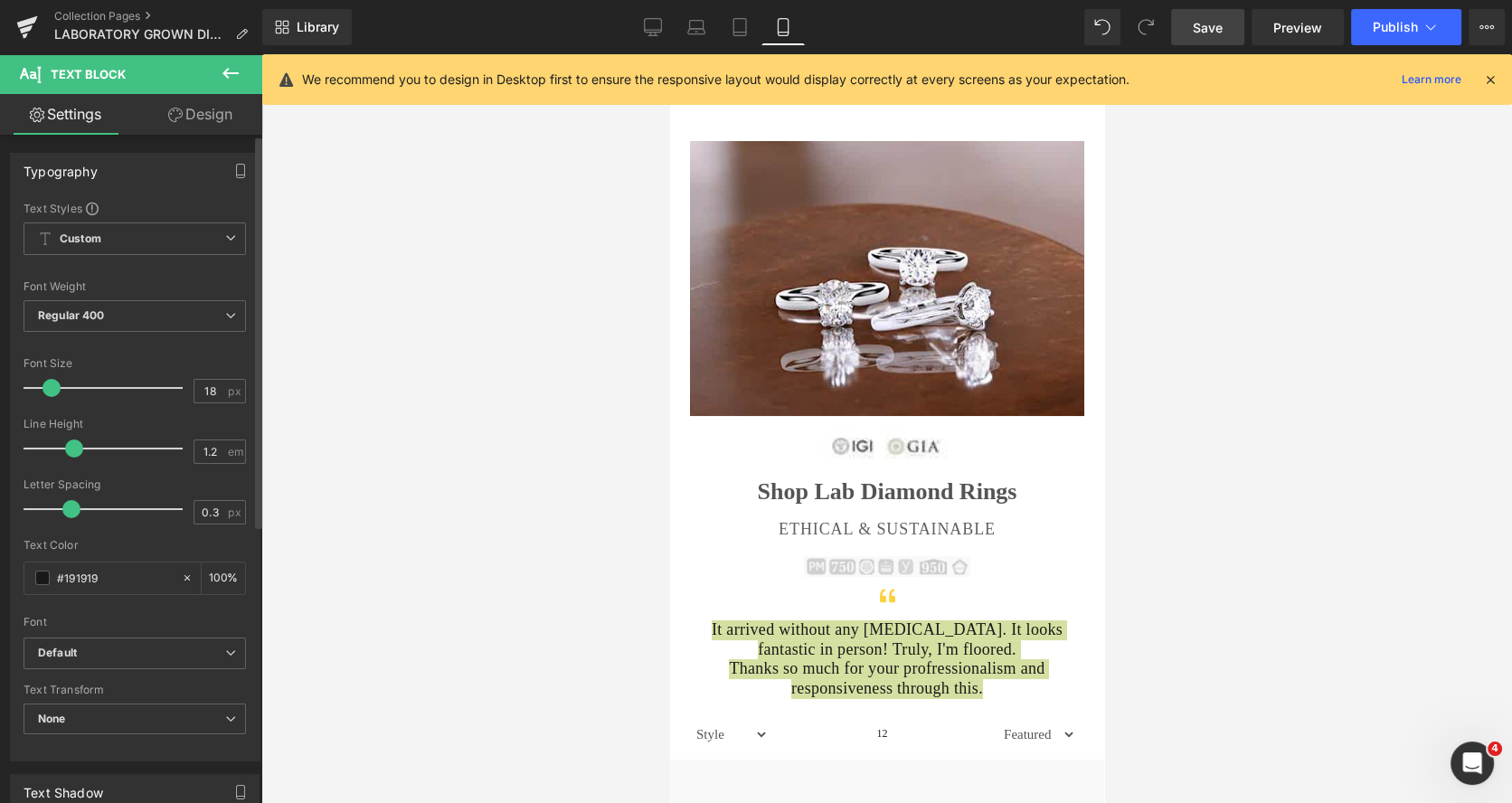
scroll to position [237, 0]
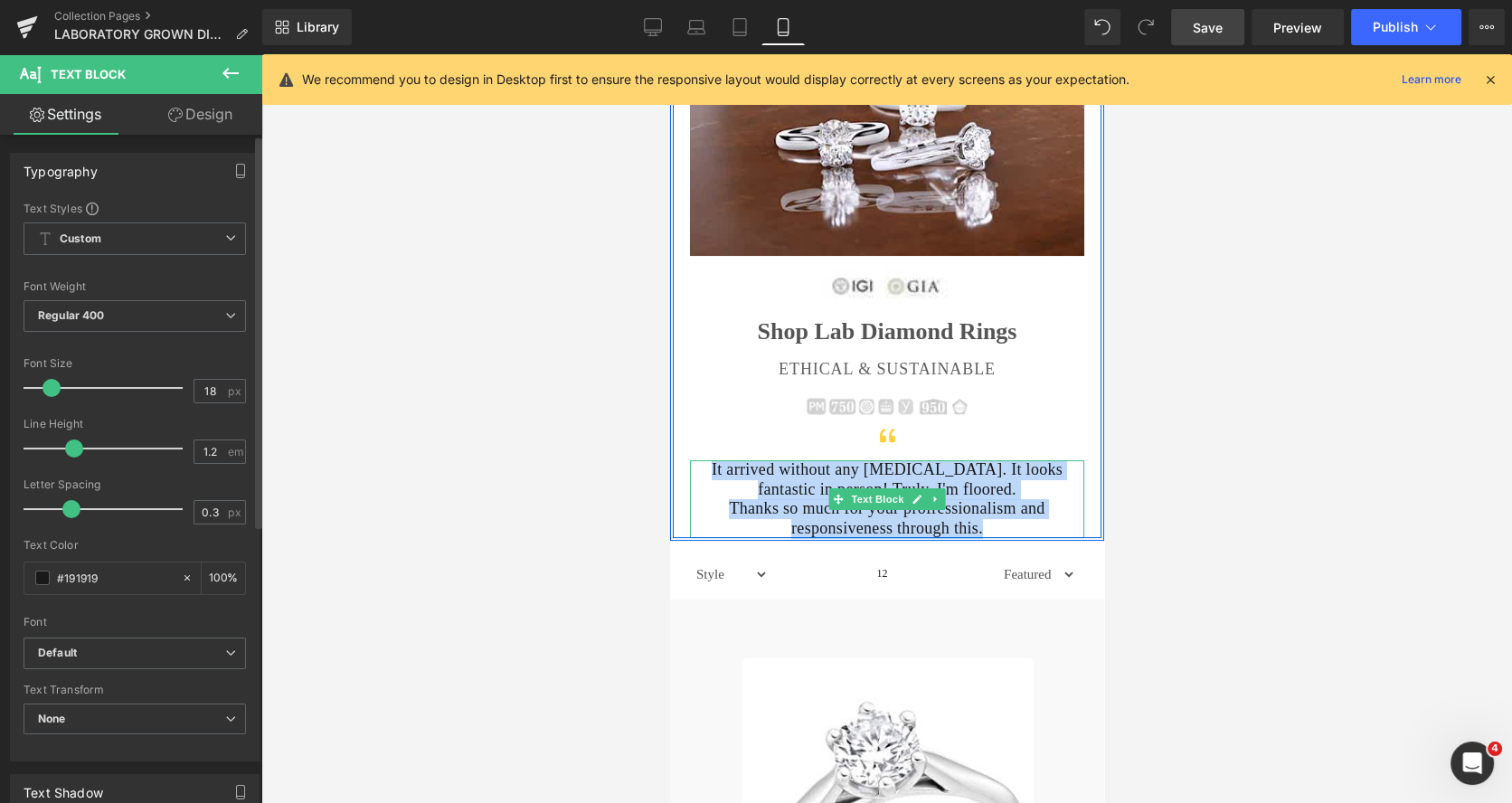
click at [880, 467] on p "It arrived without any hiccups. It looks fantastic in person! Truly, I'm floore…" at bounding box center [886, 480] width 394 height 39
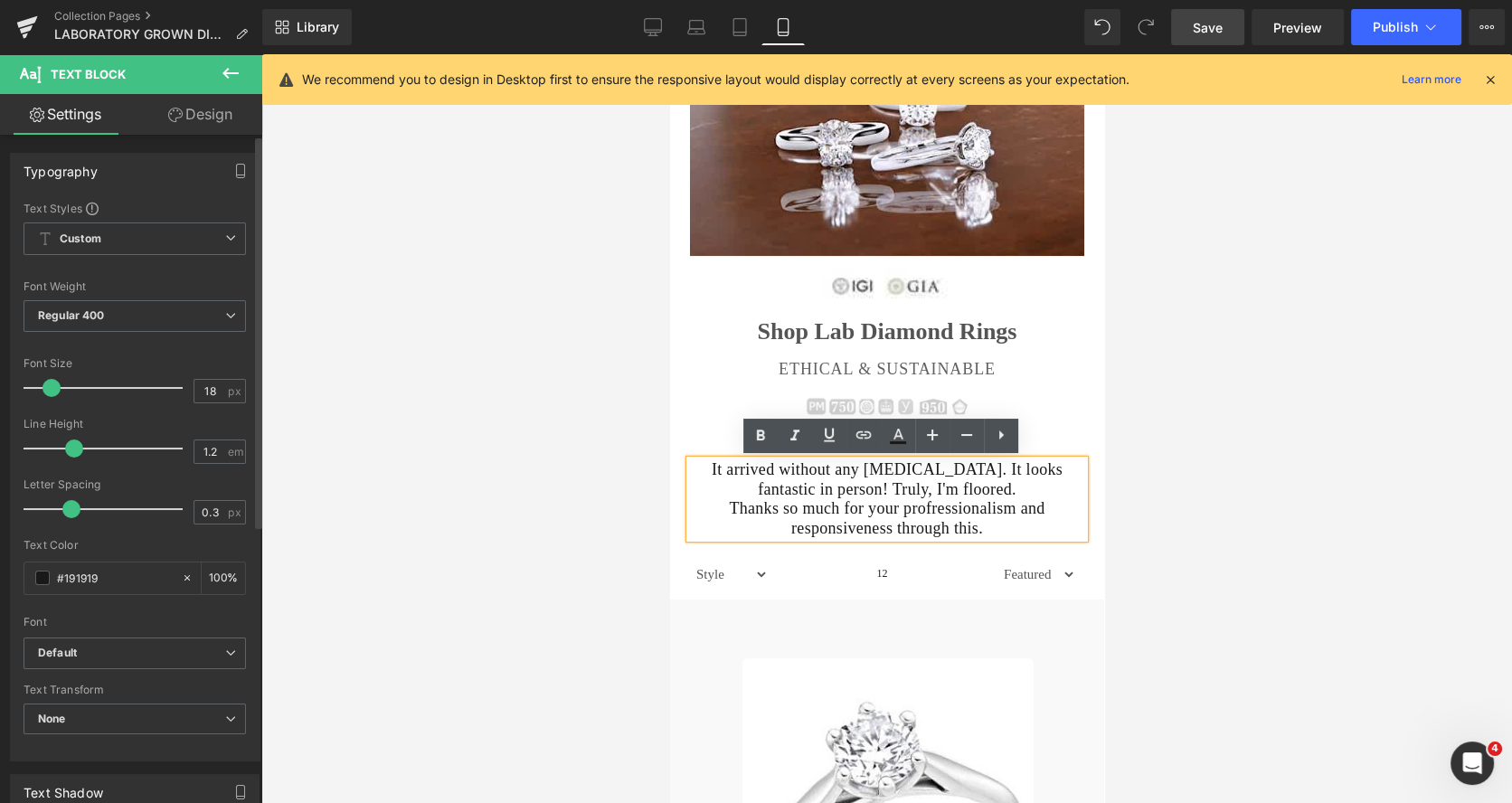
click at [966, 490] on p "It arrived without any hiccups. It looks fantastic in person! Truly, I'm floore…" at bounding box center [886, 480] width 394 height 39
click at [980, 522] on p "Thanks so much for your profressionalism and responsiveness through this." at bounding box center [886, 519] width 394 height 39
click at [1016, 388] on div "Shop Lab Diamond Rings Heading ETHICAL & SUSTAINABLE Heading Image Icon It arri…" at bounding box center [886, 419] width 429 height 236
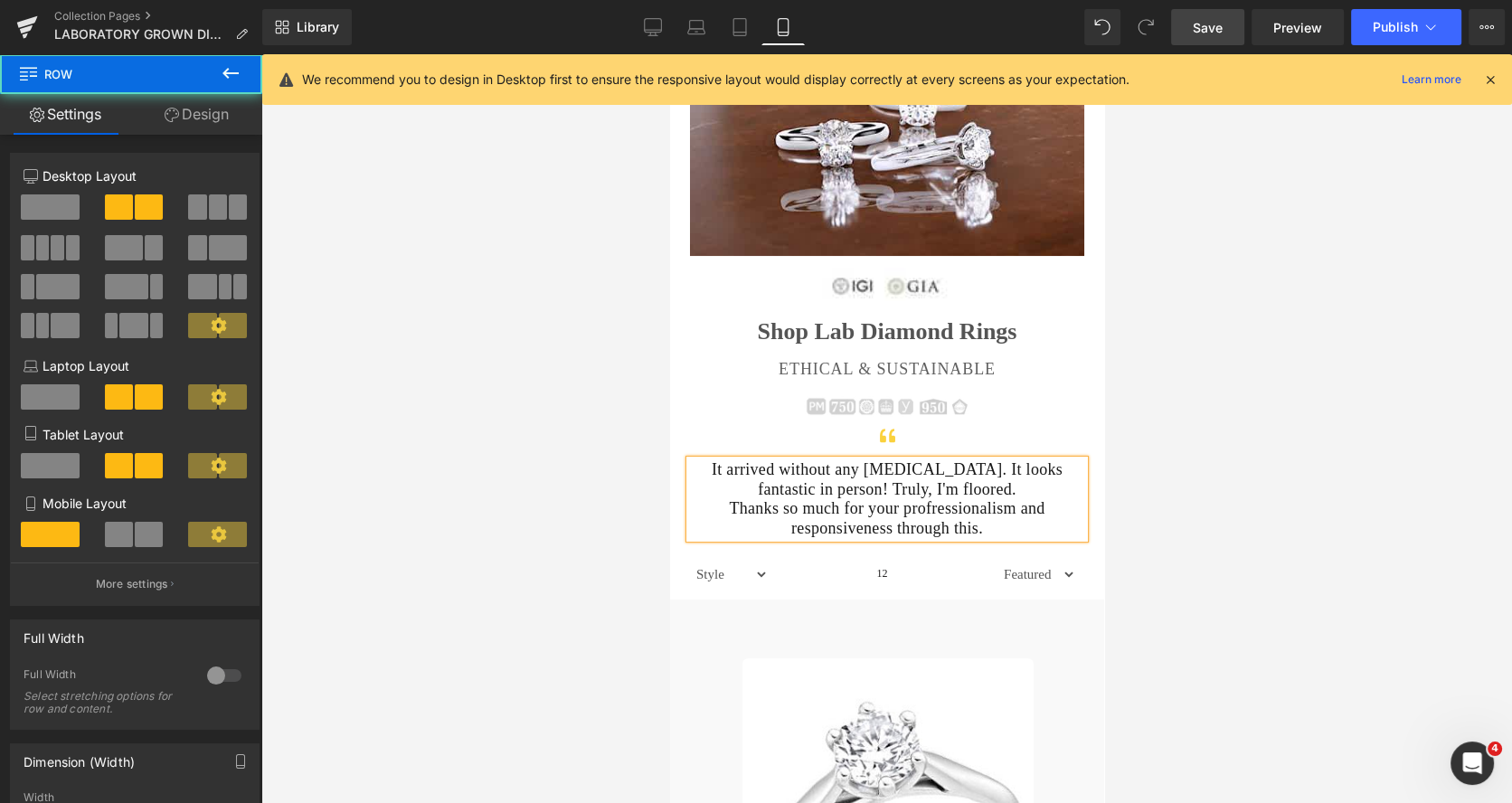
click at [1187, 376] on div at bounding box center [886, 428] width 1250 height 749
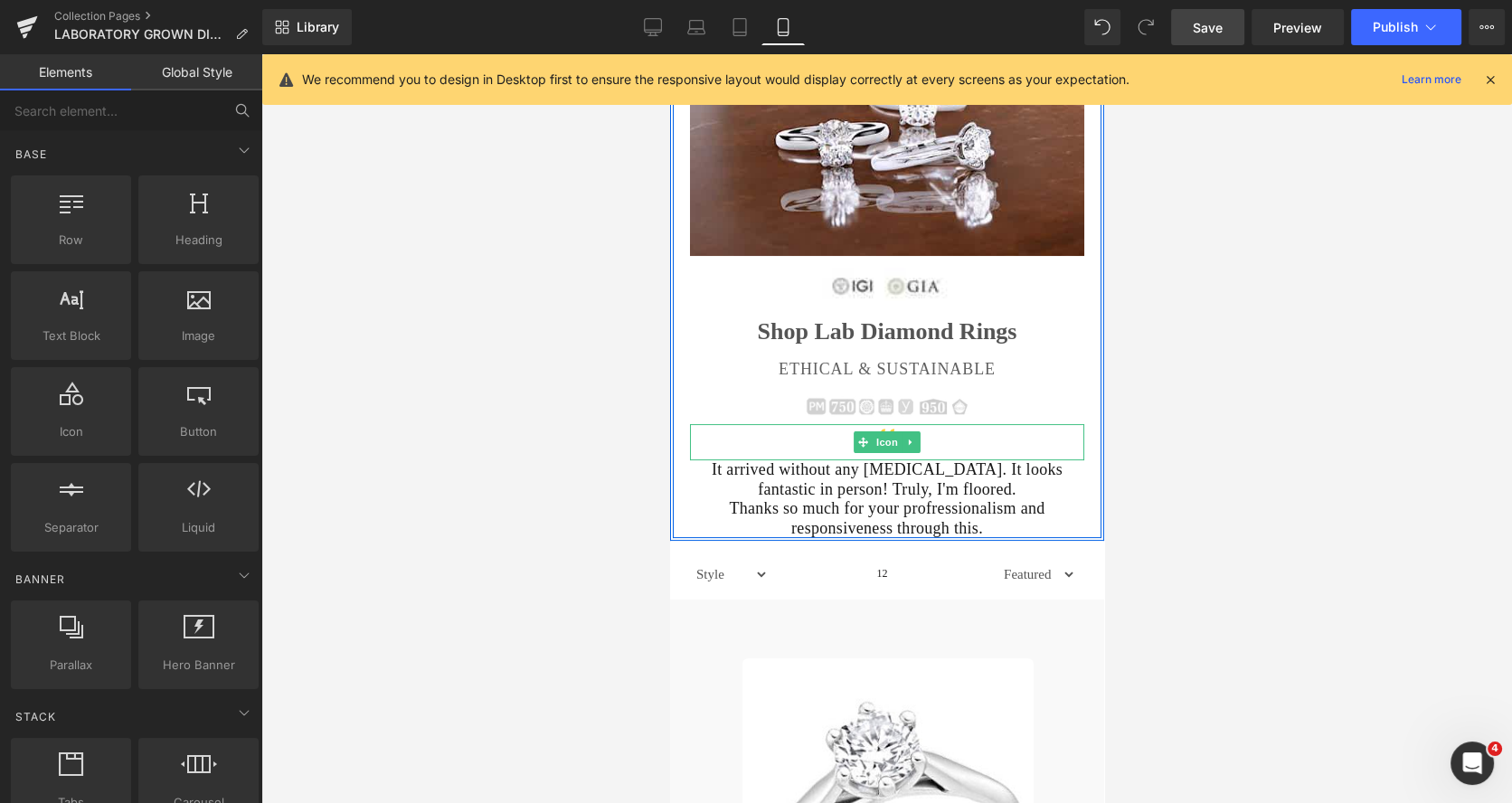
click at [931, 437] on div at bounding box center [886, 442] width 394 height 37
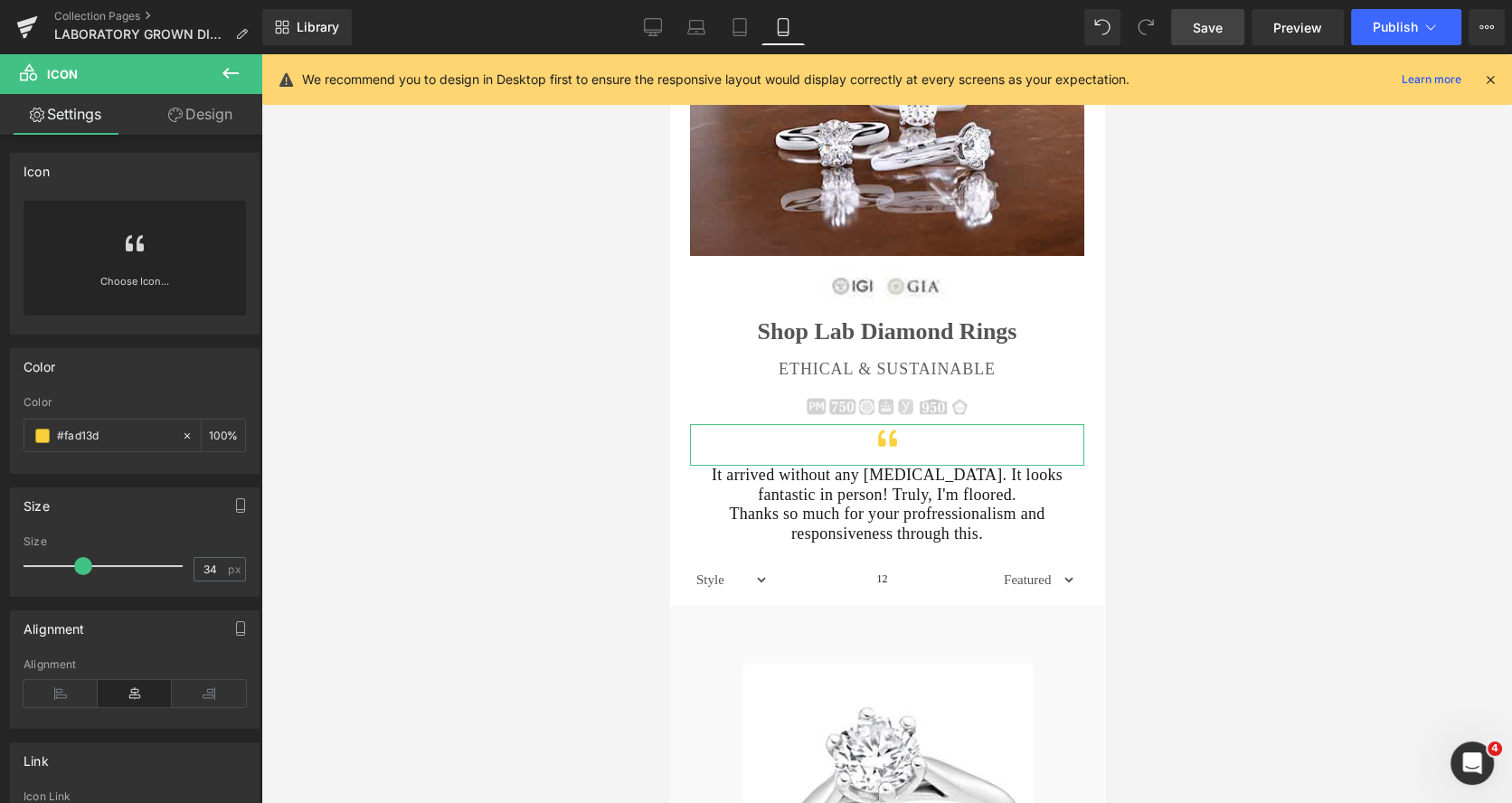
drag, startPoint x: 73, startPoint y: 566, endPoint x: 112, endPoint y: 519, distance: 61.1
click at [83, 570] on span at bounding box center [83, 566] width 18 height 18
click at [205, 116] on link "Design" at bounding box center [200, 115] width 131 height 40
click at [0, 0] on div "Spacing" at bounding box center [0, 0] width 0 height 0
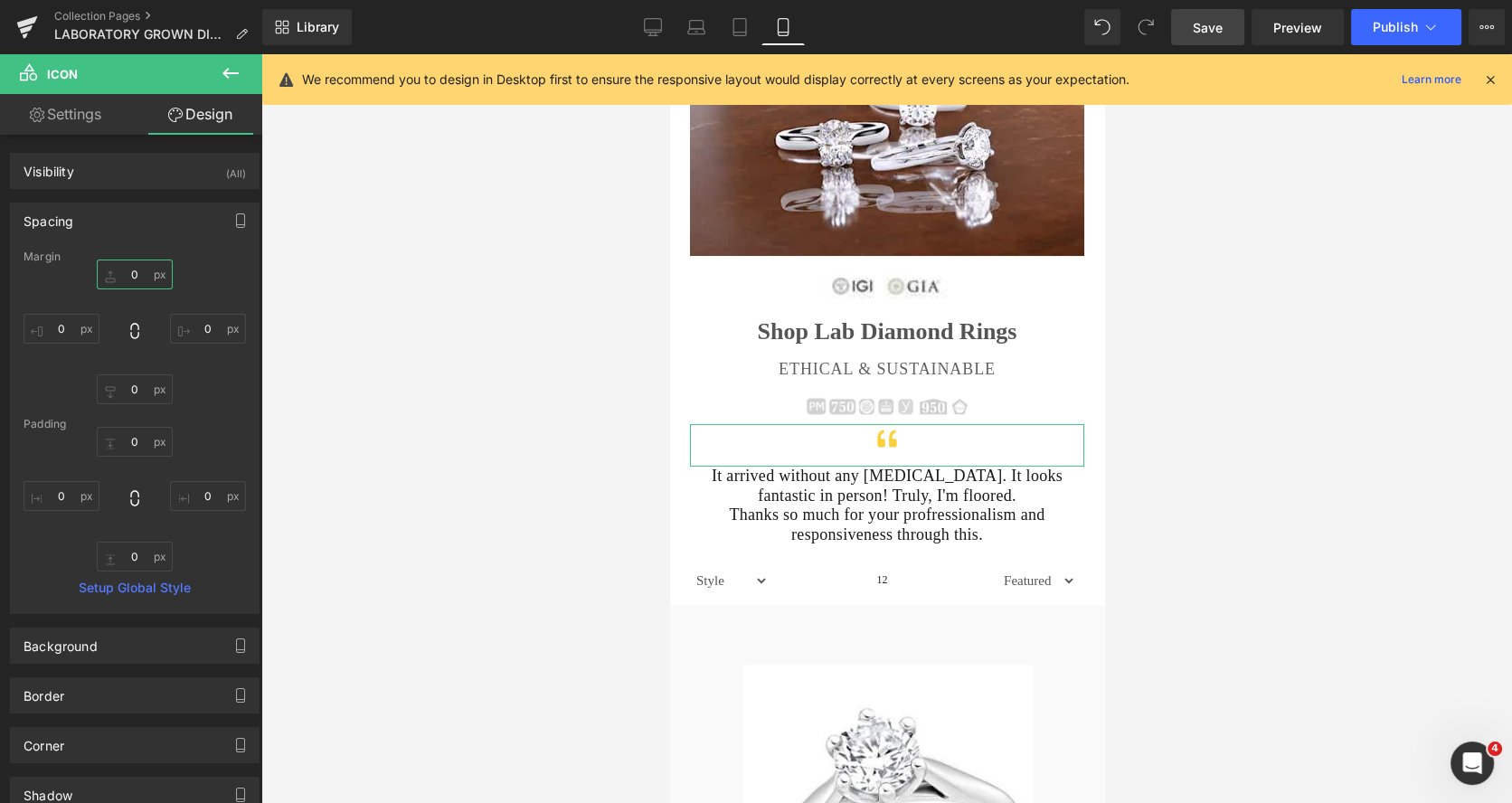
click at [135, 274] on input "0" at bounding box center [134, 274] width 76 height 30
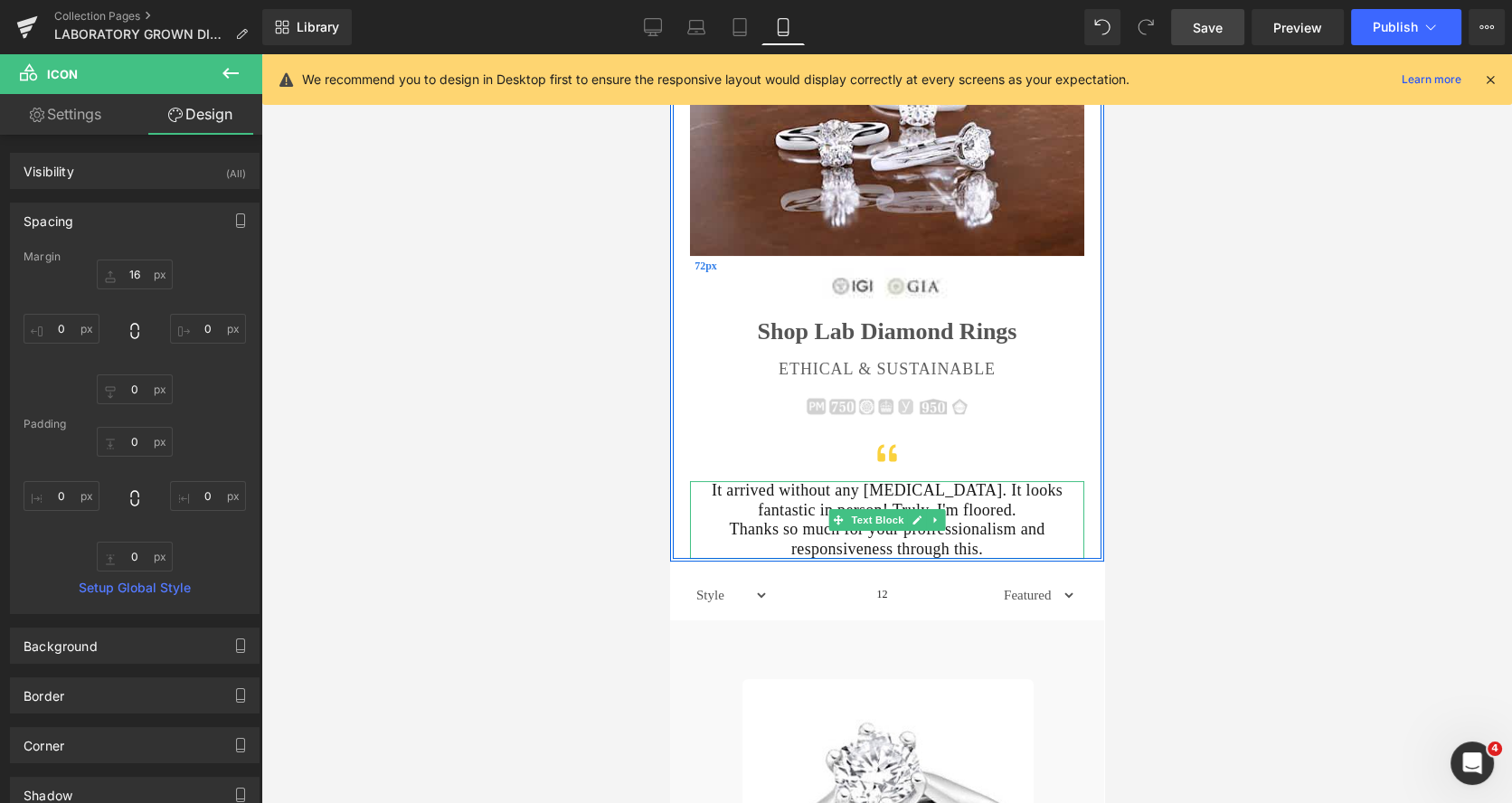
click at [725, 504] on div "Image Image Shop Lab Diamond Rings Heading ETHICAL & SUSTAINABLE Heading Image …" at bounding box center [886, 265] width 429 height 587
click at [719, 492] on p "It arrived without any hiccups. It looks fantastic in person! Truly, I'm floore…" at bounding box center [886, 500] width 394 height 39
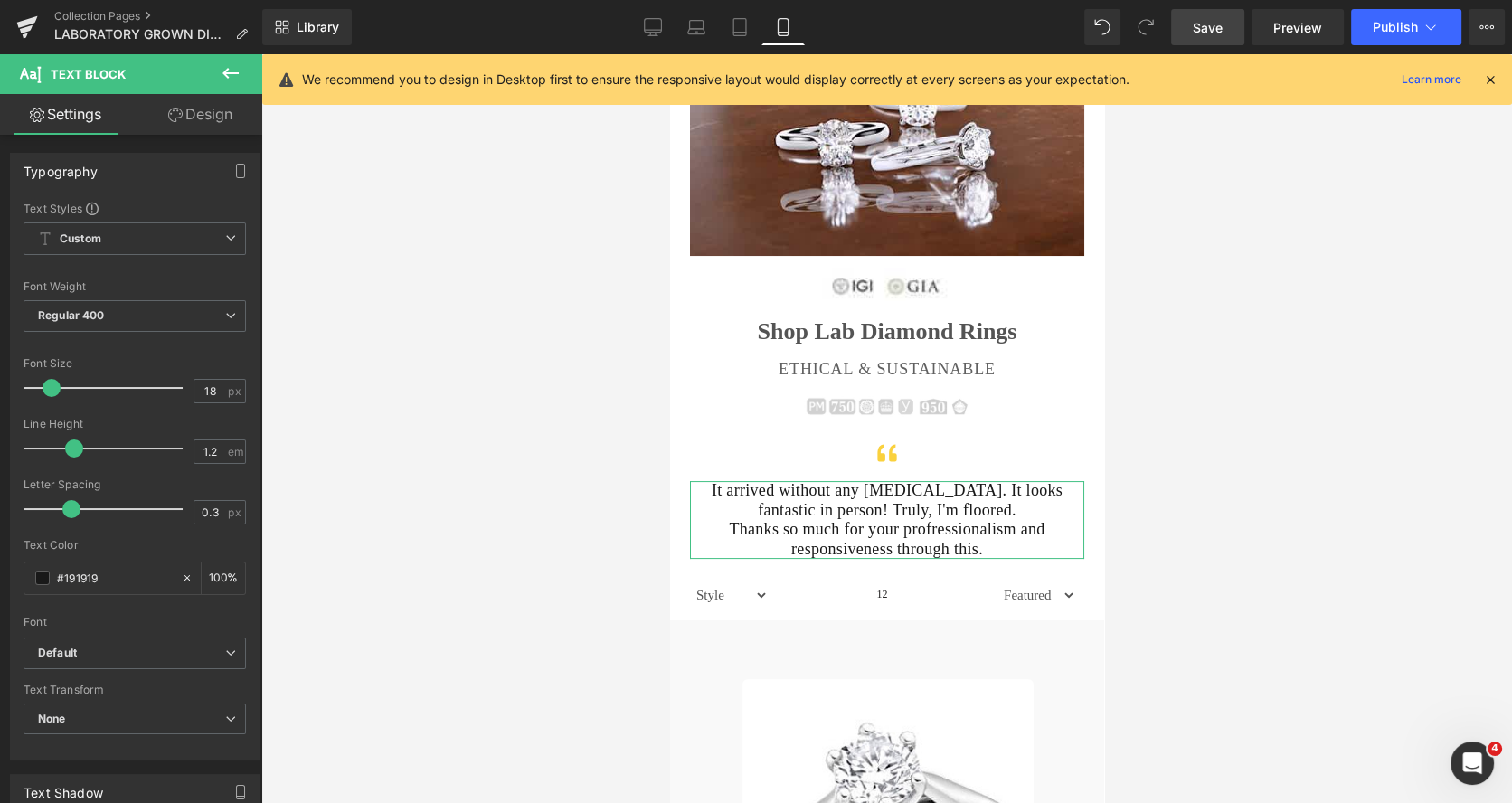
click at [207, 119] on link "Design" at bounding box center [200, 115] width 131 height 40
click at [0, 0] on div "Spacing" at bounding box center [0, 0] width 0 height 0
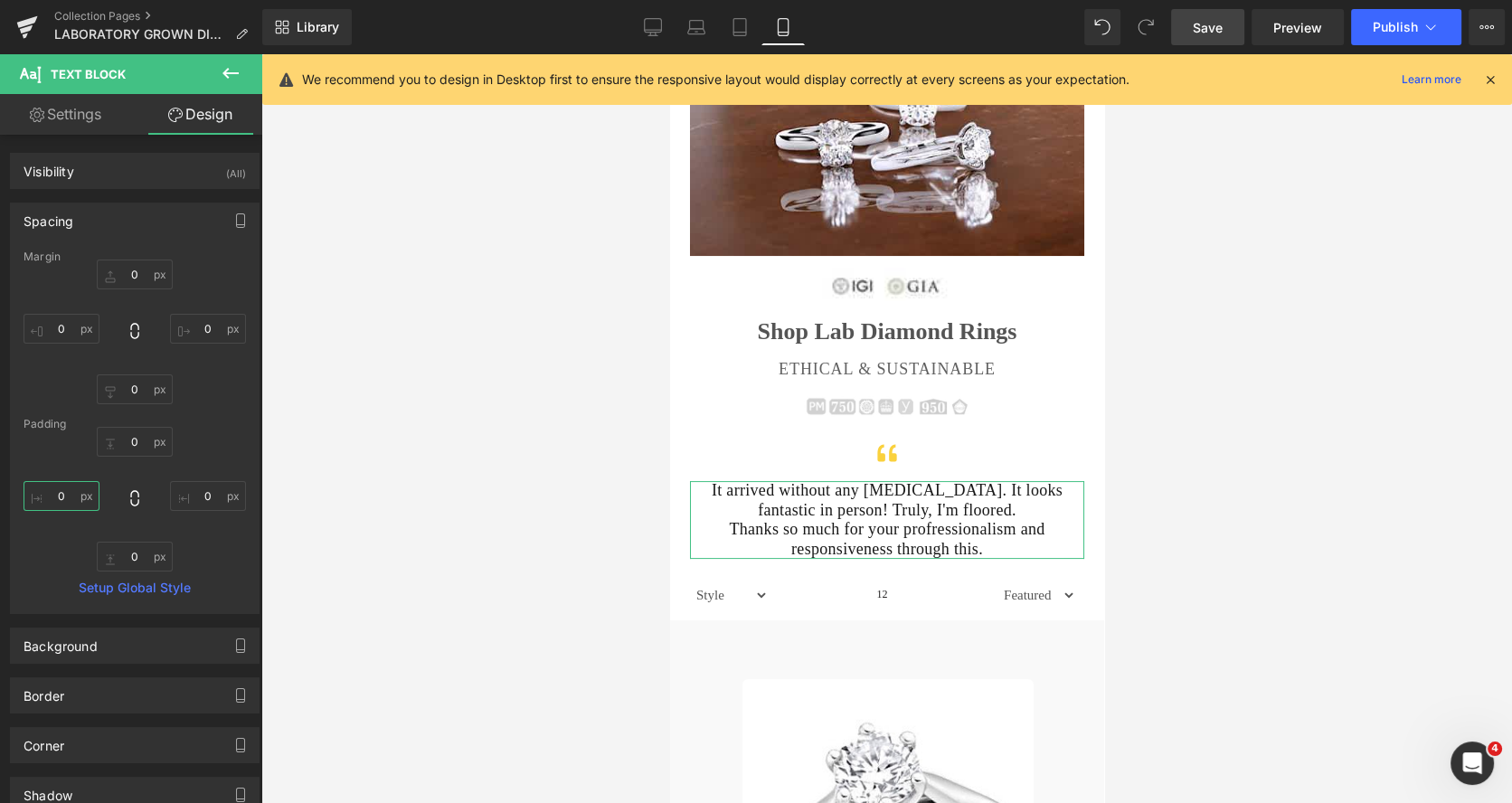
click at [64, 486] on input "0" at bounding box center [61, 495] width 76 height 30
click at [198, 495] on input "0" at bounding box center [207, 495] width 76 height 30
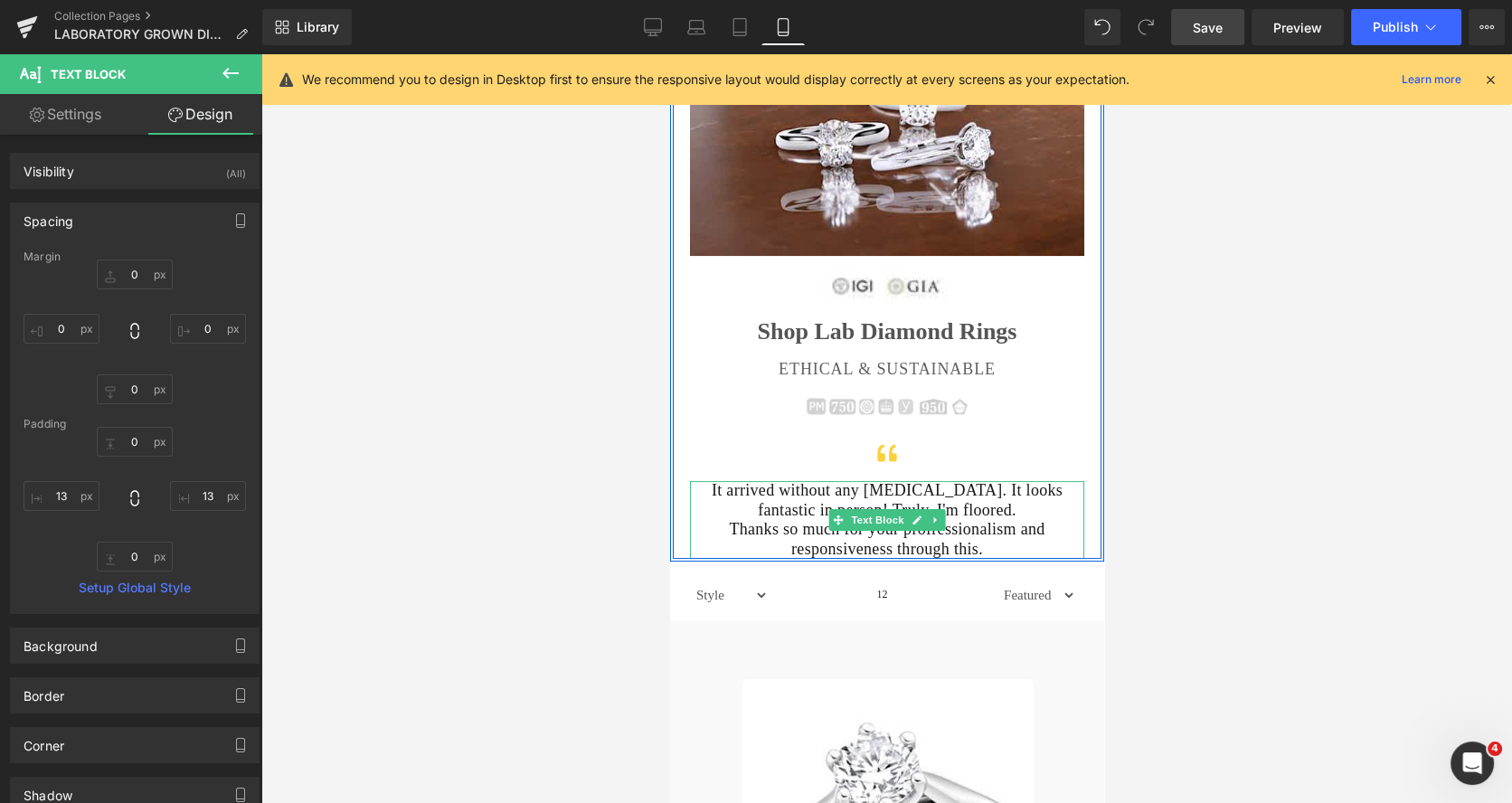
click at [972, 512] on p "It arrived without any hiccups. It looks fantastic in person! Truly, I'm floore…" at bounding box center [886, 500] width 371 height 39
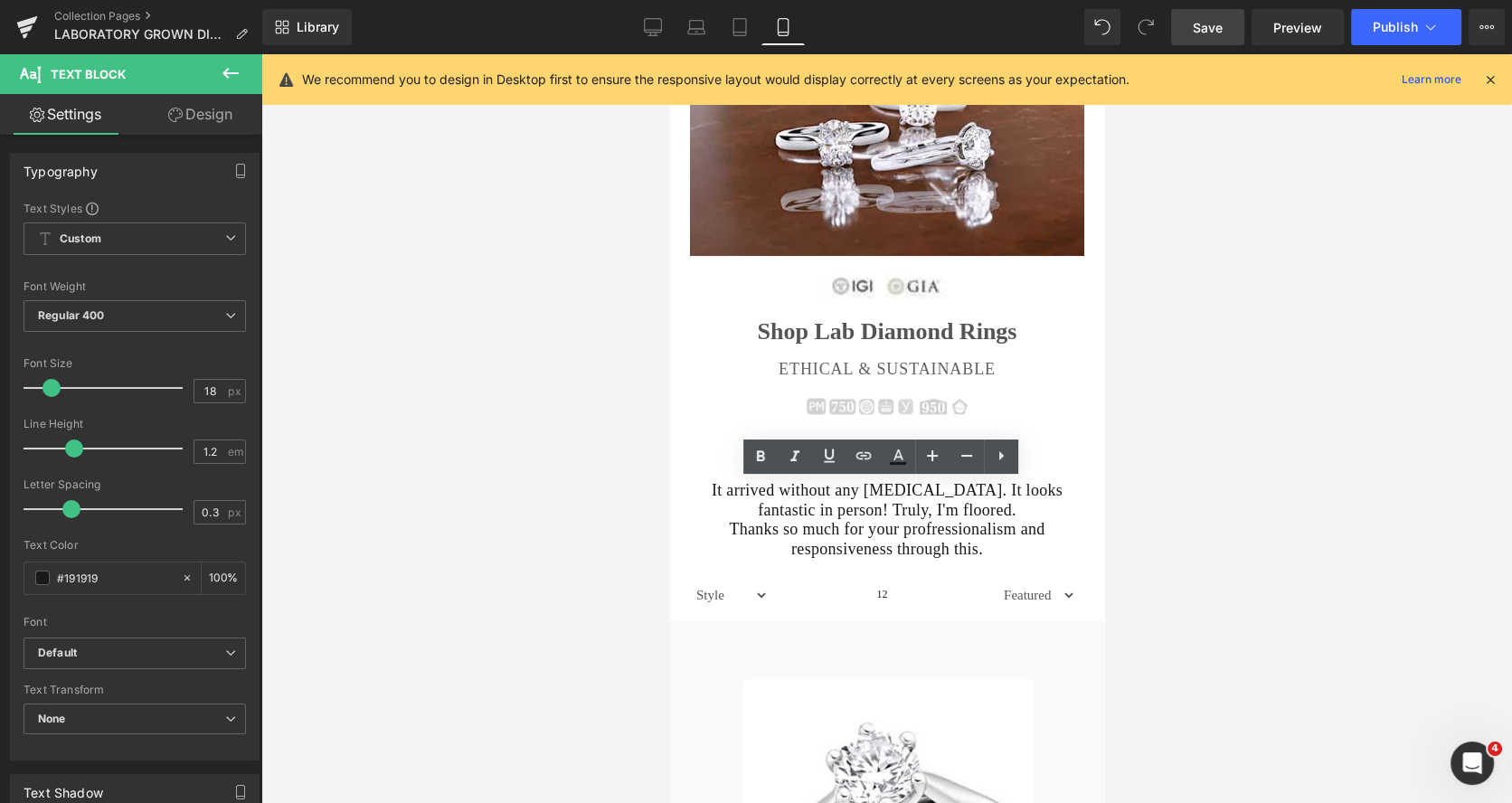
click at [1207, 16] on link "Save" at bounding box center [1207, 27] width 73 height 37
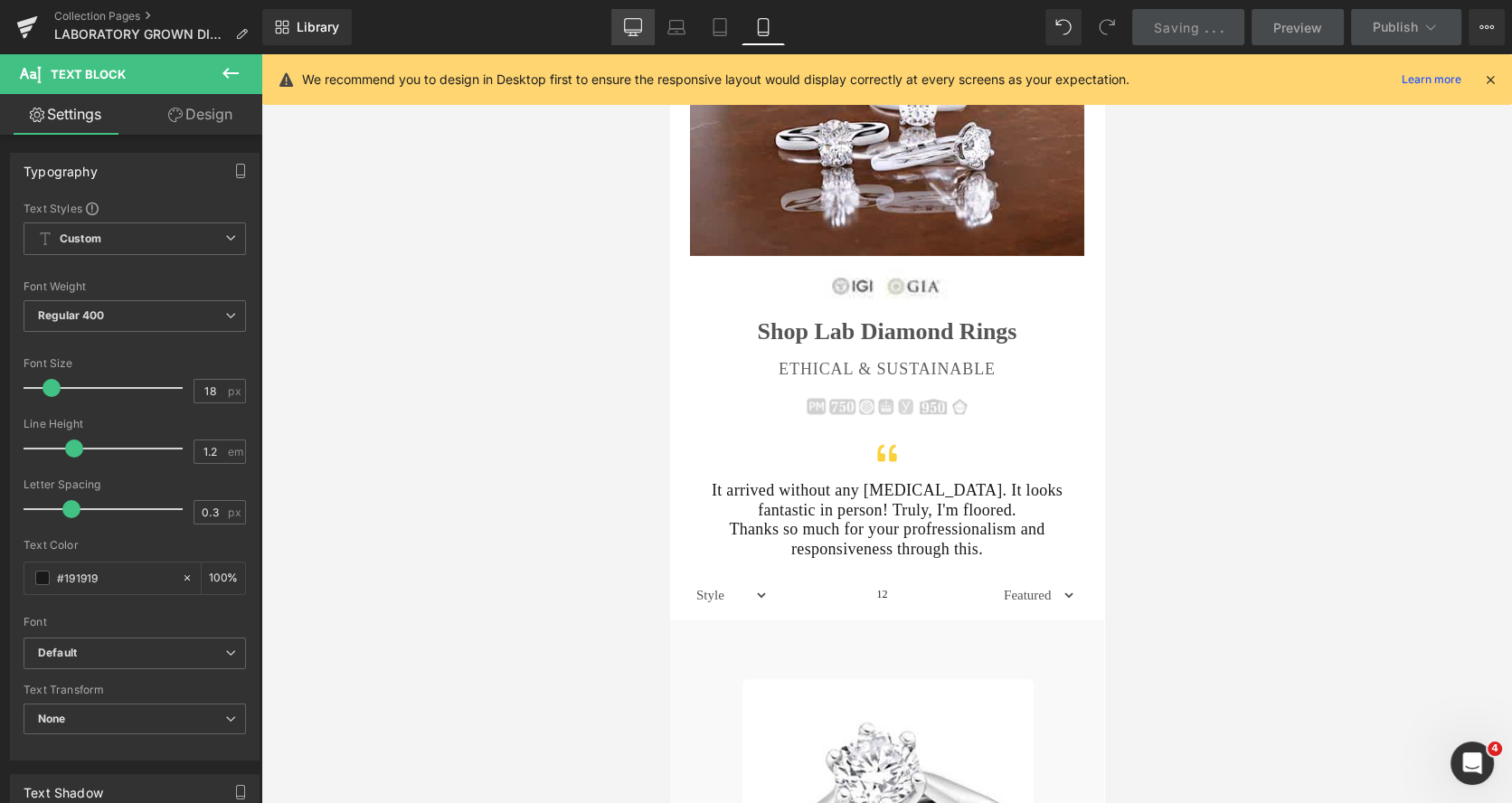
click at [631, 23] on icon at bounding box center [632, 27] width 18 height 18
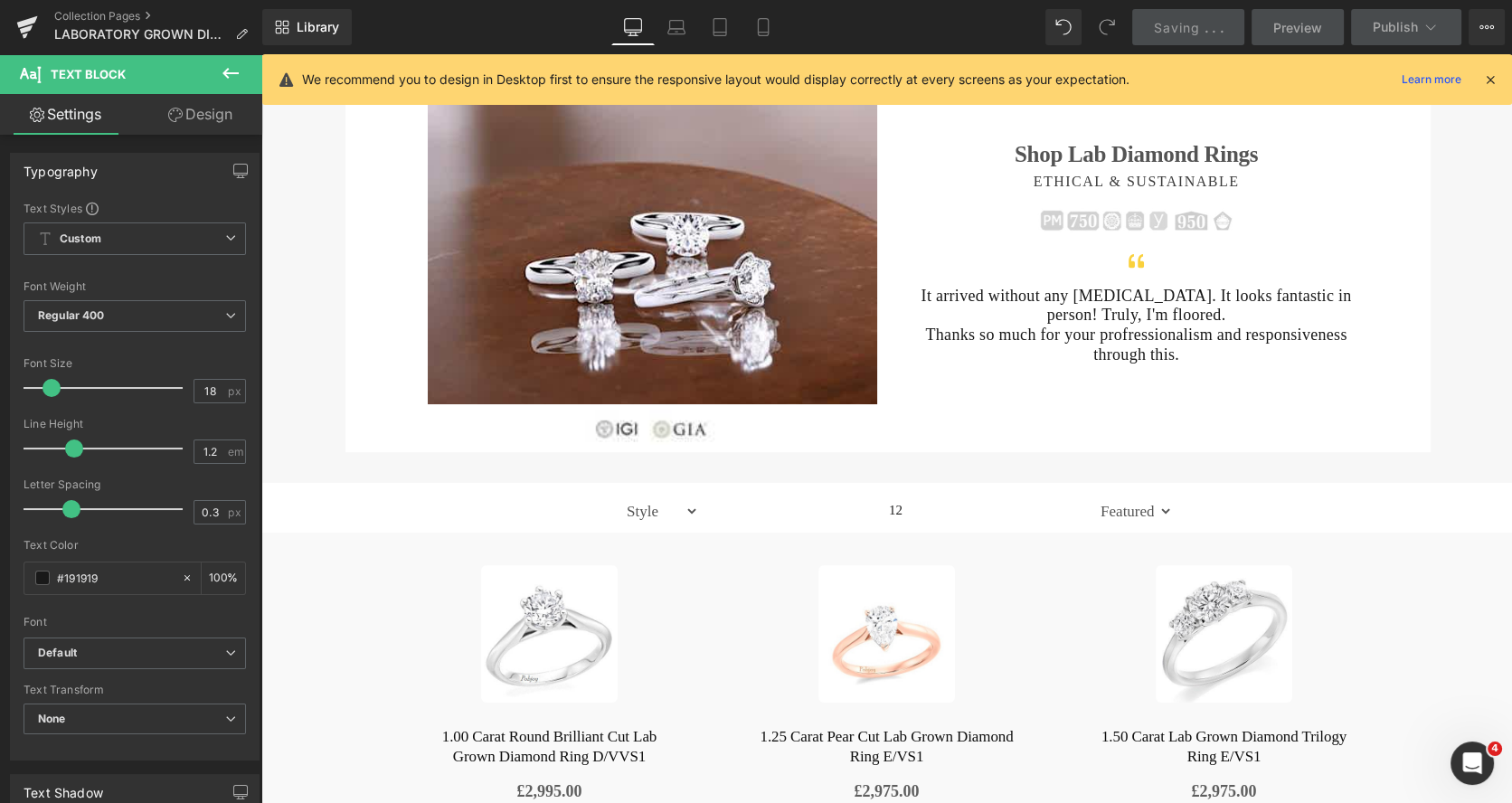
scroll to position [45, 0]
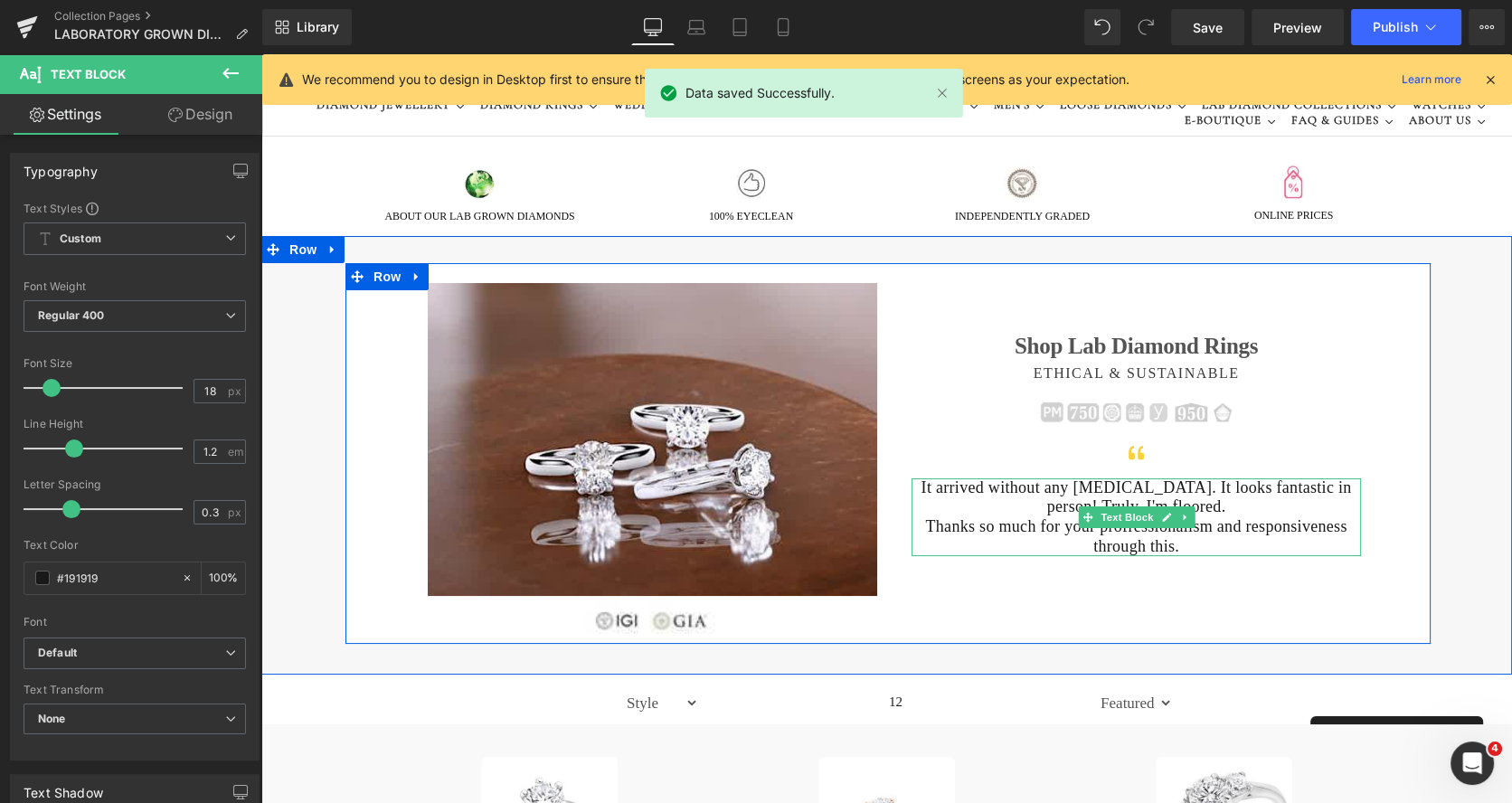
click at [980, 488] on p "It arrived without any hiccups. It looks fantastic in person! Truly, I'm floore…" at bounding box center [1136, 497] width 449 height 39
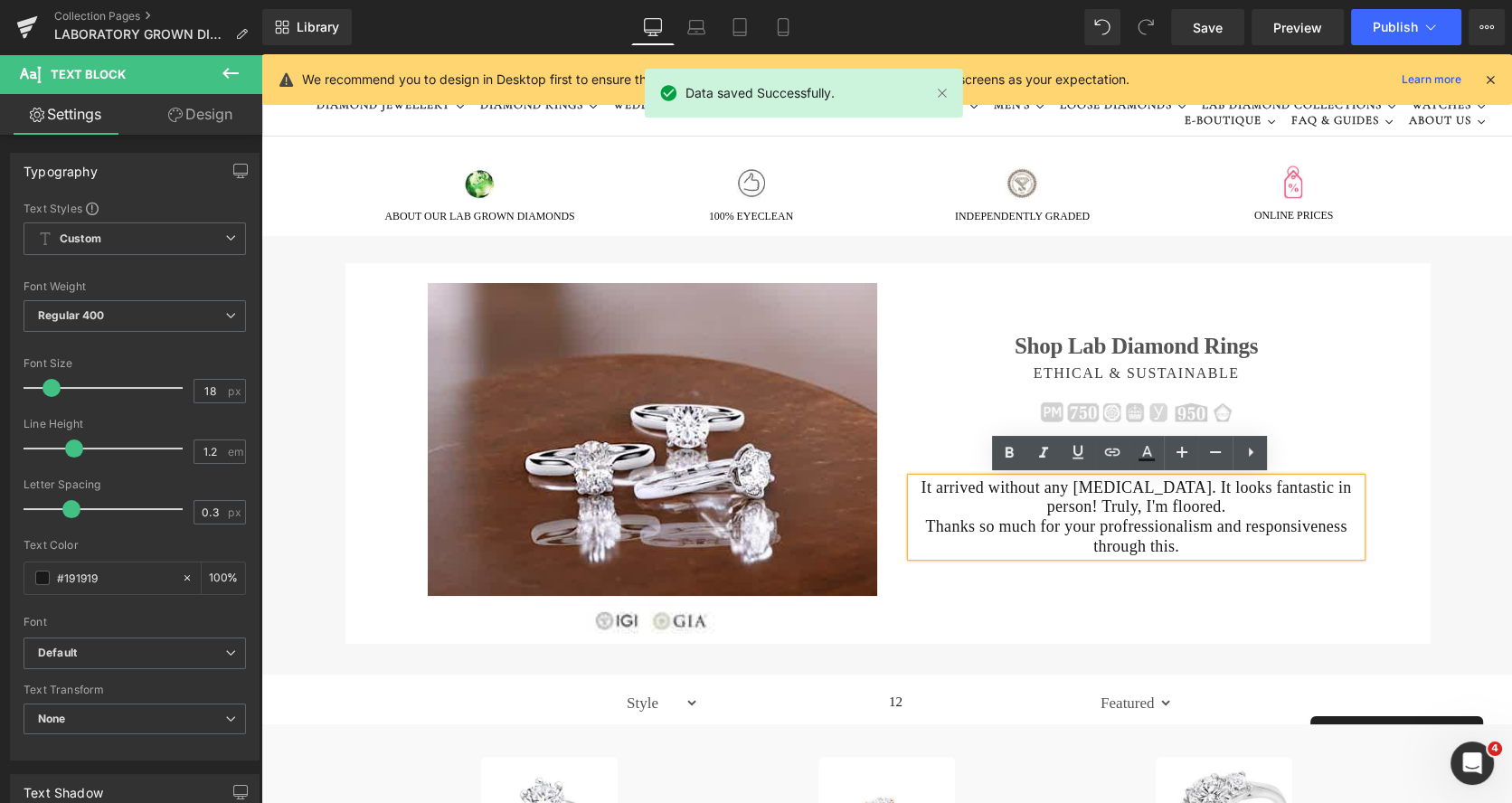
click at [1196, 543] on p "Thanks so much for your profressionalism and responsiveness through this." at bounding box center [1136, 537] width 449 height 39
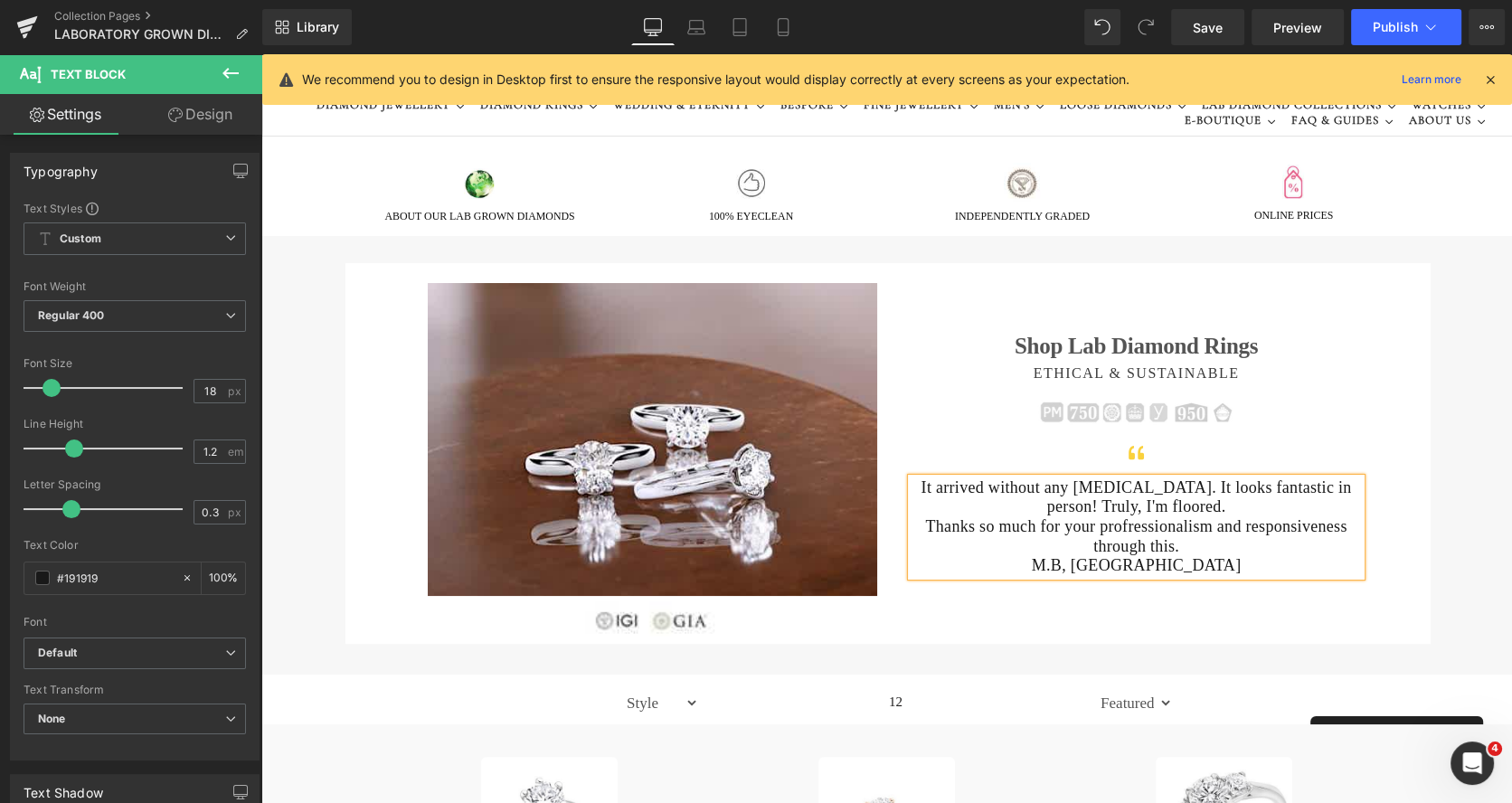
click at [1121, 561] on p "M.B, London" at bounding box center [1136, 566] width 449 height 20
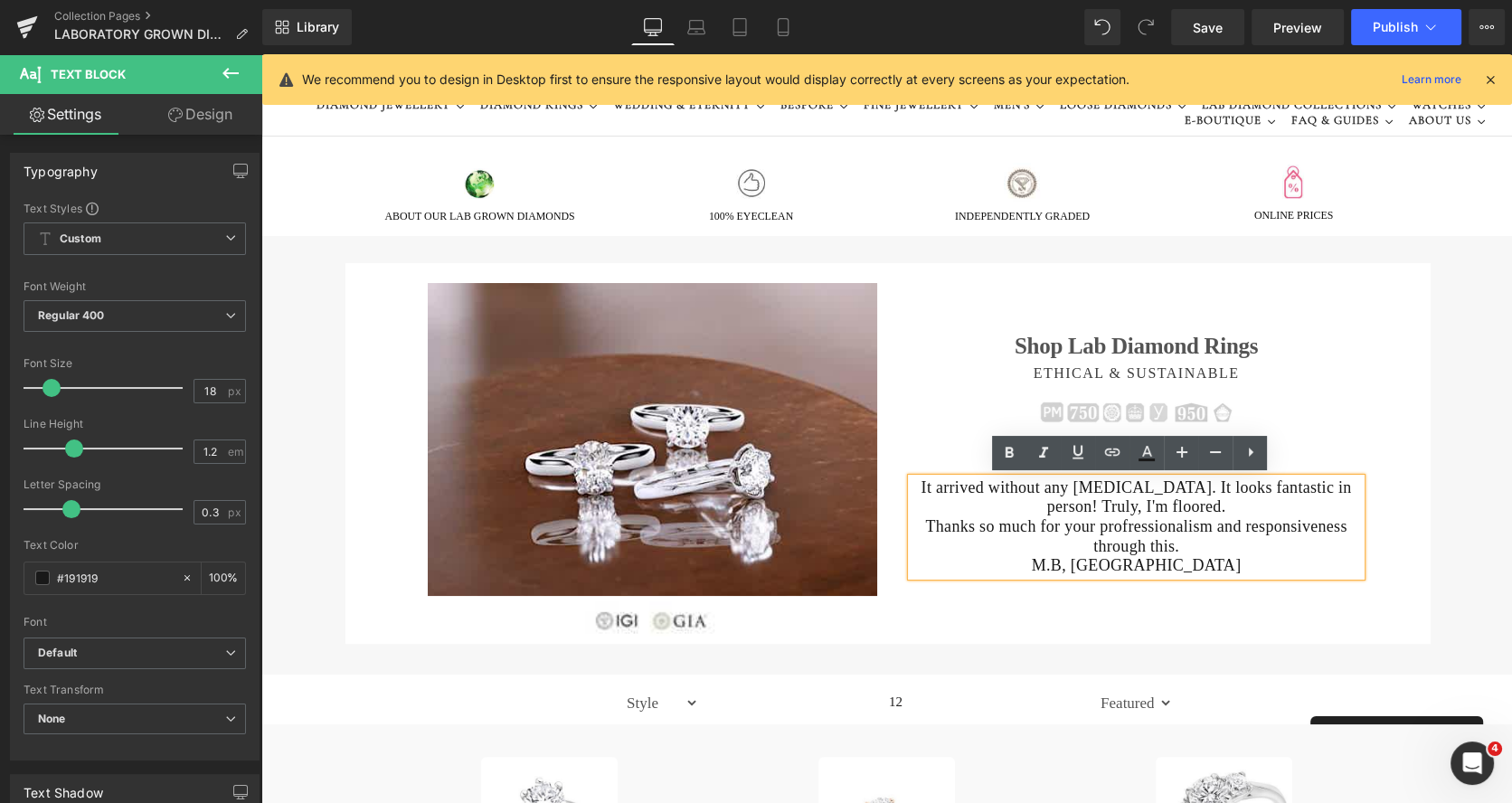
click at [1182, 542] on p "Thanks so much for your profressionalism and responsiveness through this." at bounding box center [1136, 537] width 449 height 39
click at [1179, 565] on p "M.B, London" at bounding box center [1136, 566] width 449 height 20
click at [1177, 546] on p "Thanks so much for your profressionalism and responsiveness through this." at bounding box center [1136, 537] width 449 height 39
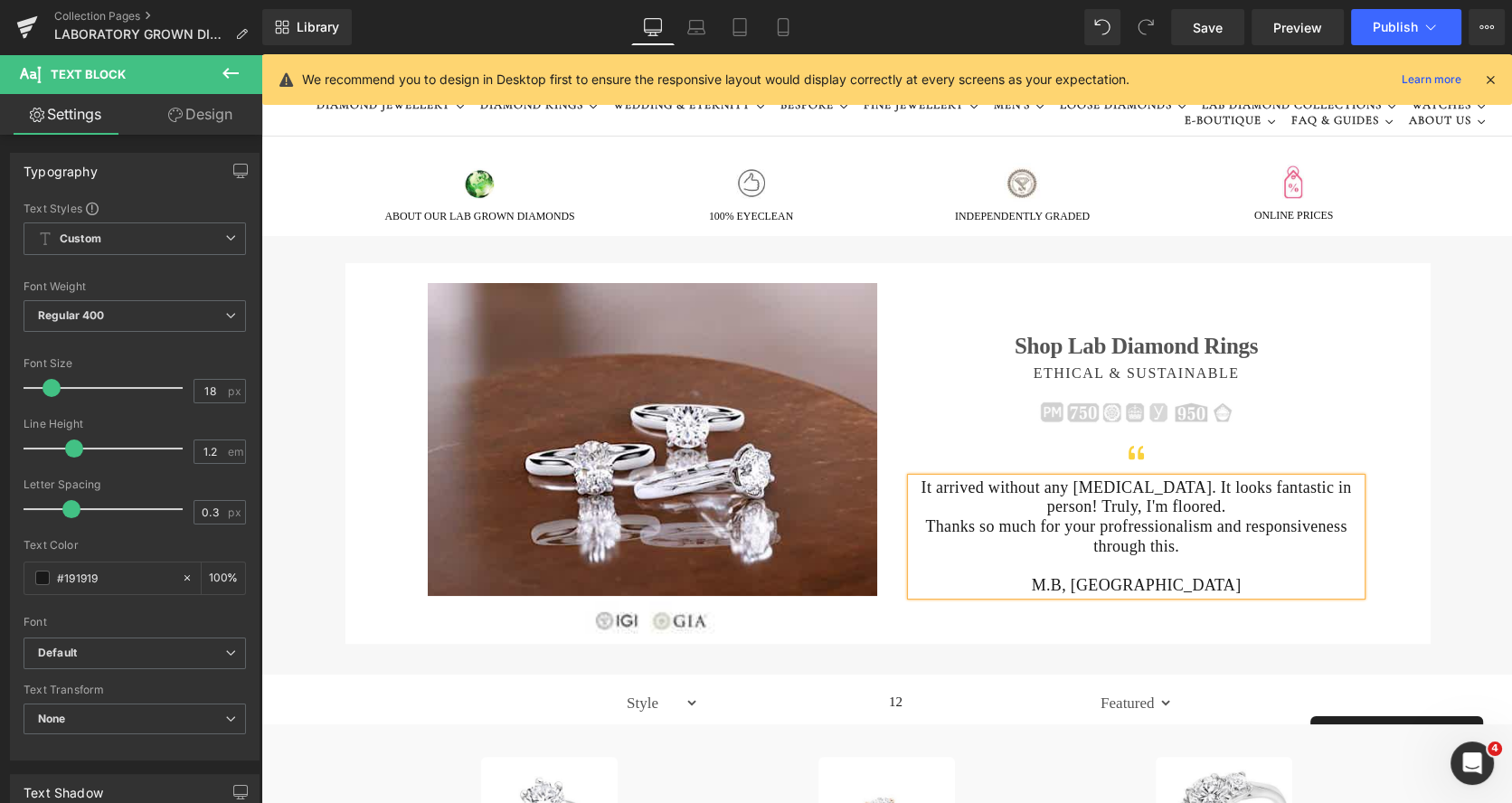
click at [1365, 389] on div "Shop Lab Diamond Rings Heading ETHICAL & SUSTAINABLE Heading Image Icon It arri…" at bounding box center [1136, 440] width 484 height 313
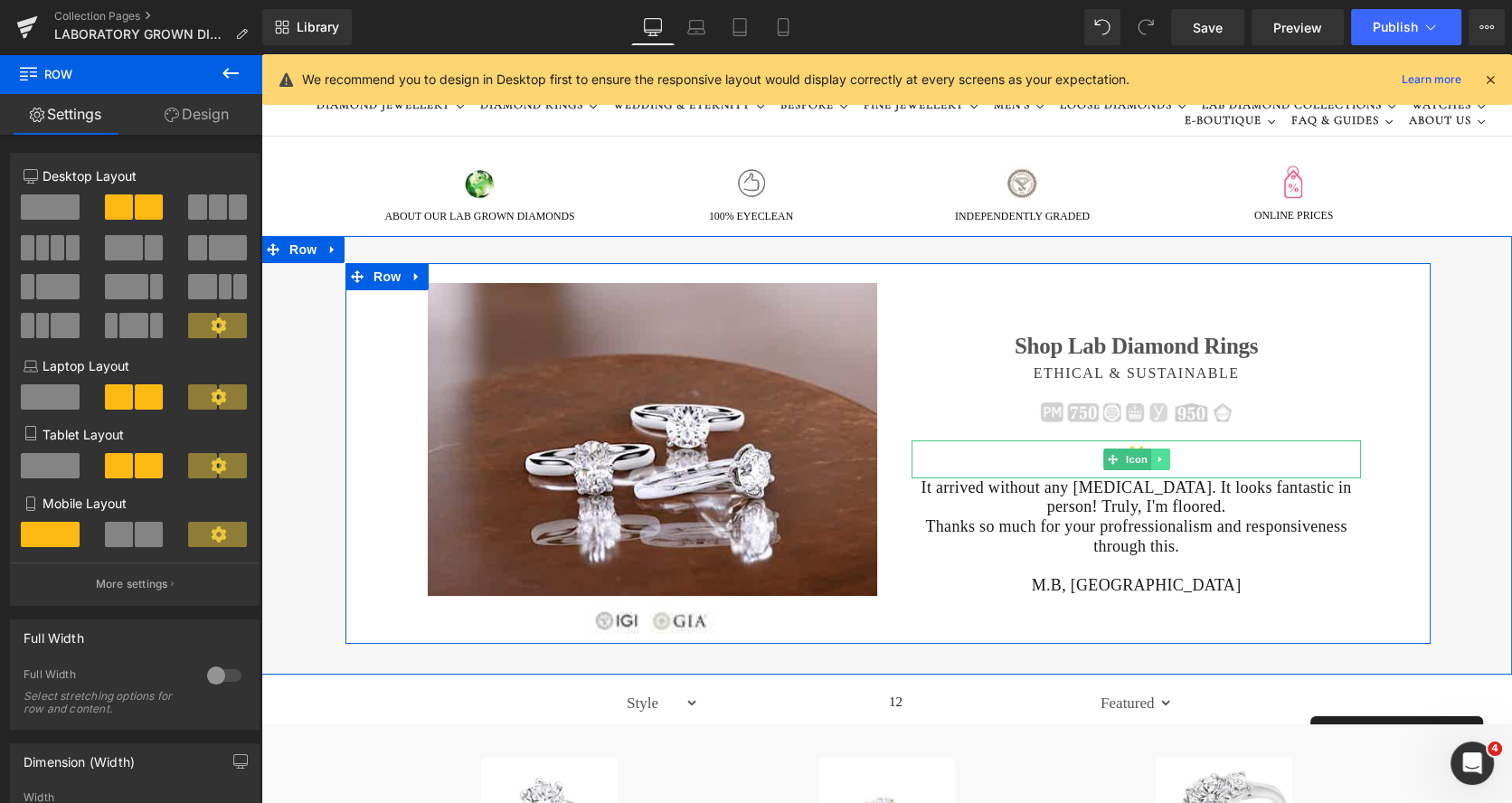
click at [1206, 458] on div at bounding box center [1136, 459] width 449 height 38
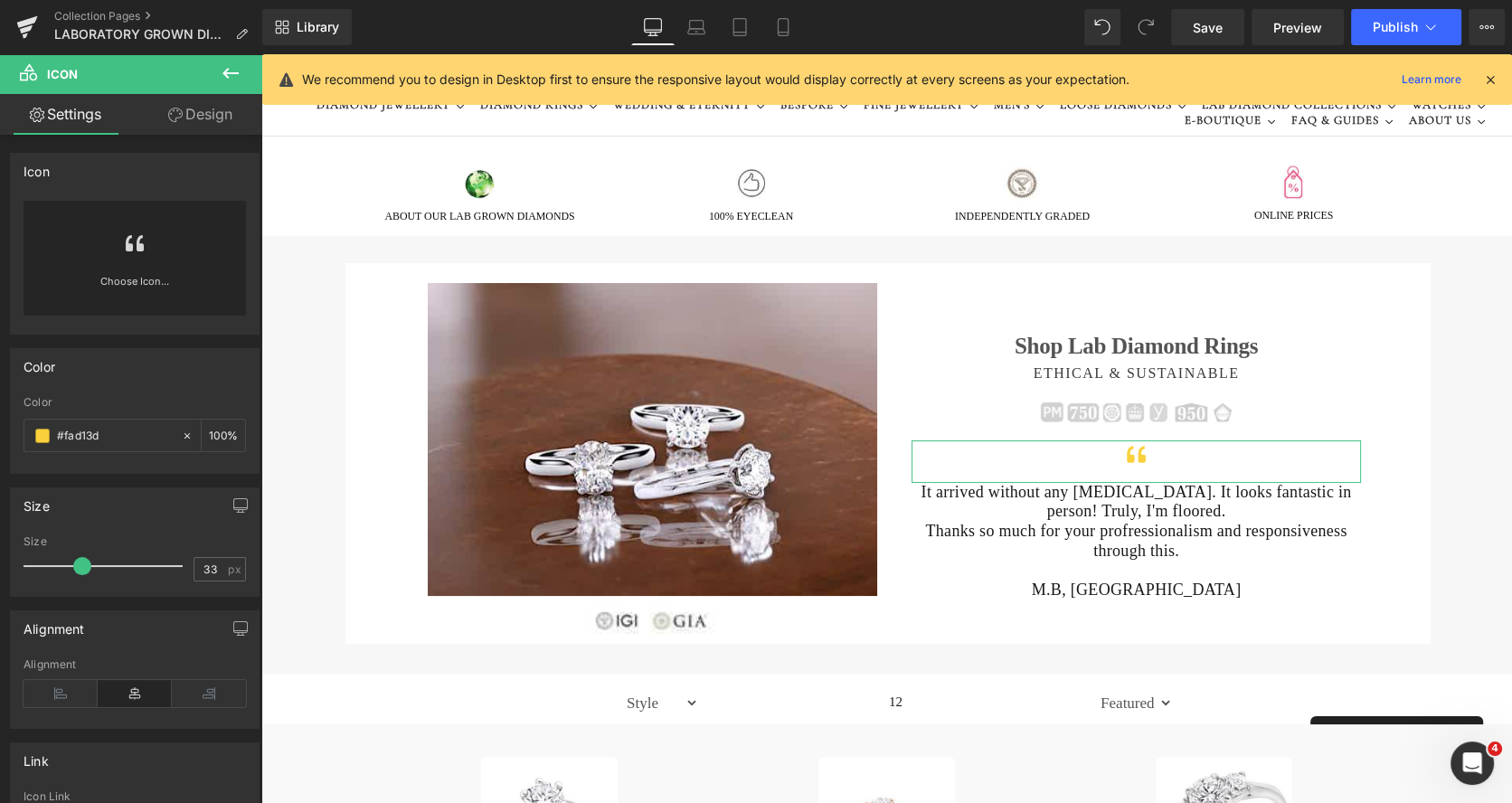
drag, startPoint x: 71, startPoint y: 570, endPoint x: 80, endPoint y: 571, distance: 9.1
click at [80, 571] on span at bounding box center [82, 566] width 18 height 18
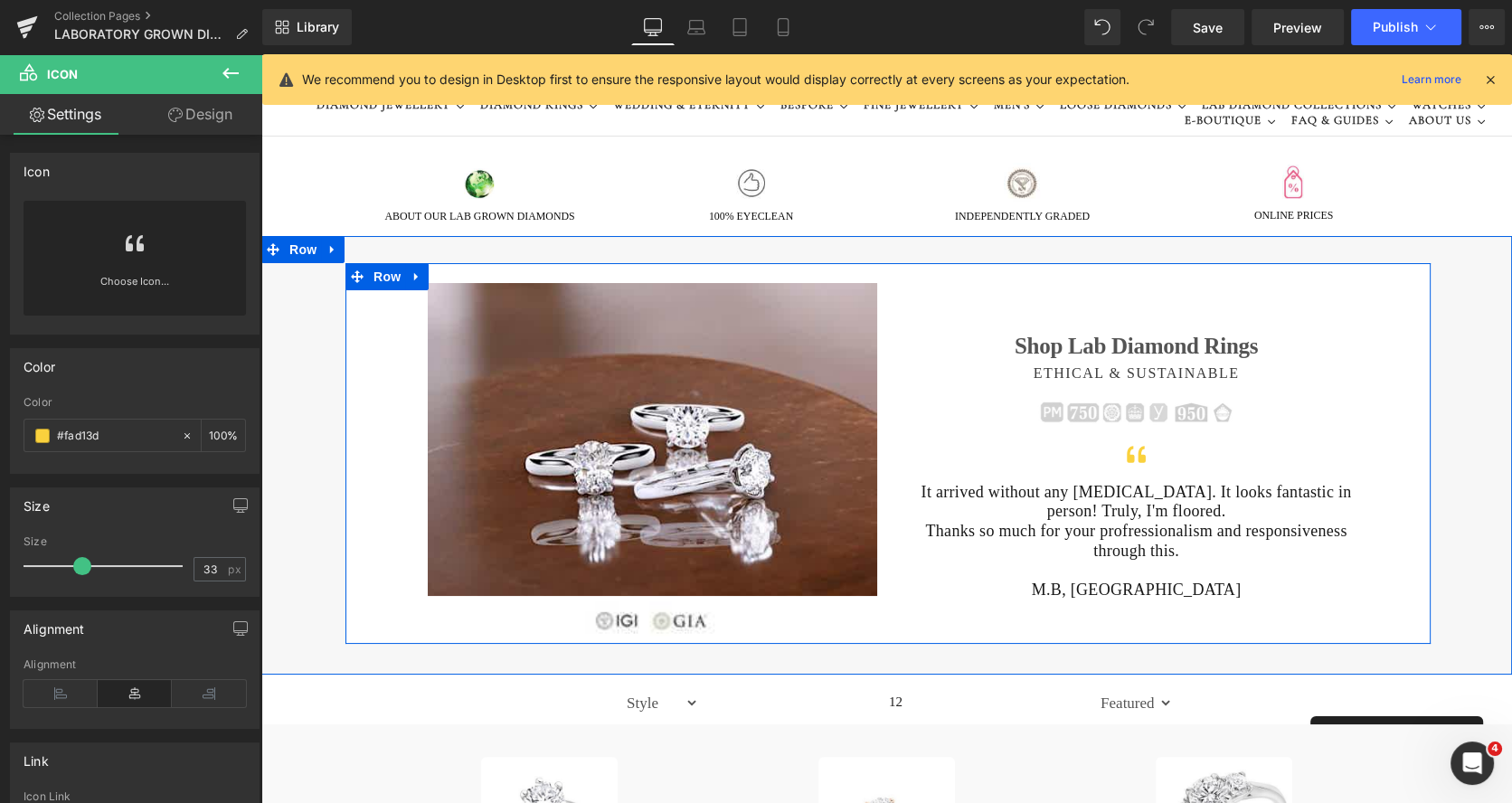
click at [988, 340] on h1 "Shop Lab Diamond Rings" at bounding box center [1136, 346] width 449 height 27
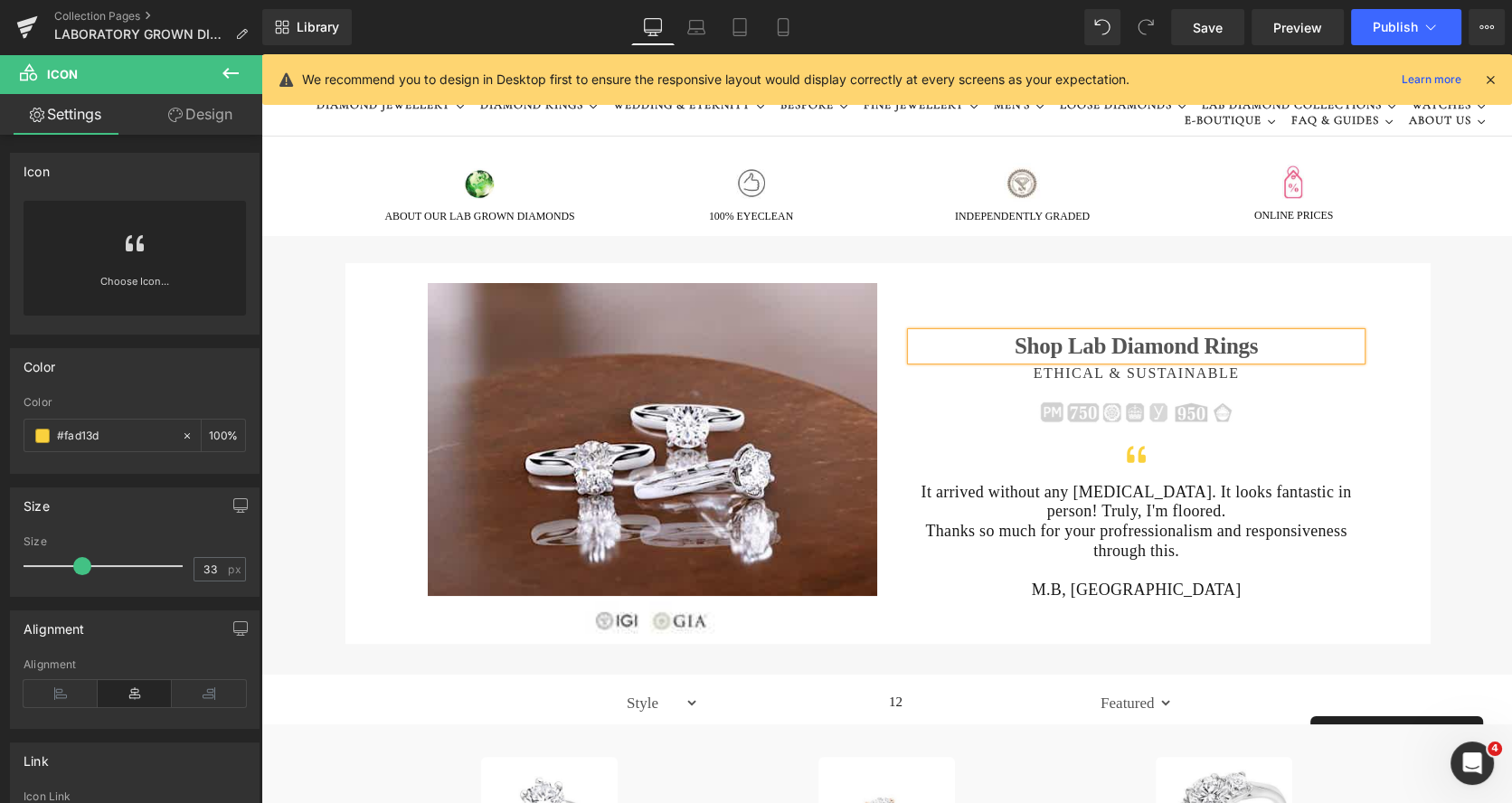
click at [1006, 343] on h1 "Shop Lab Diamond Rings" at bounding box center [1136, 346] width 449 height 27
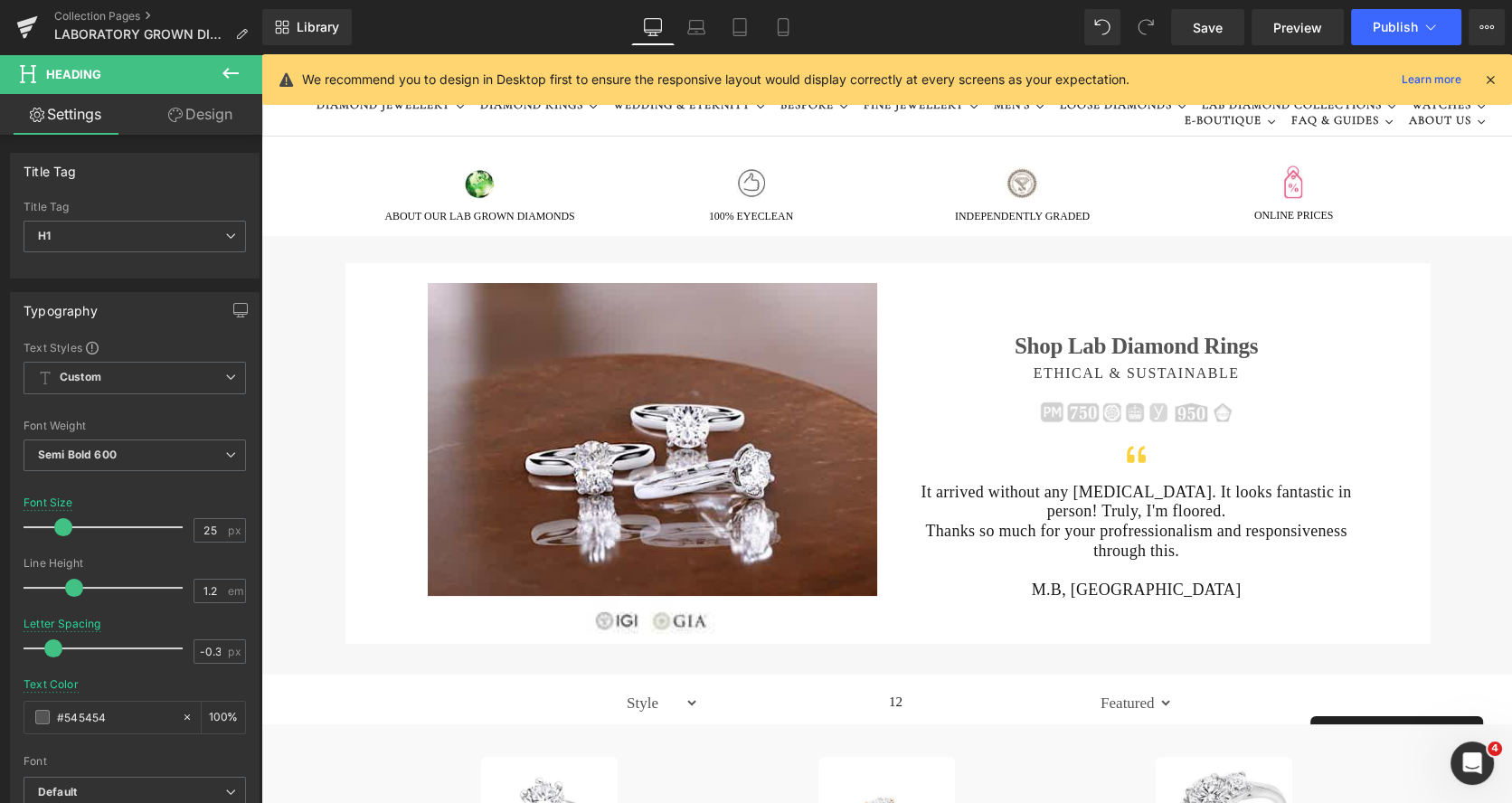
click at [198, 115] on link "Design" at bounding box center [200, 115] width 131 height 40
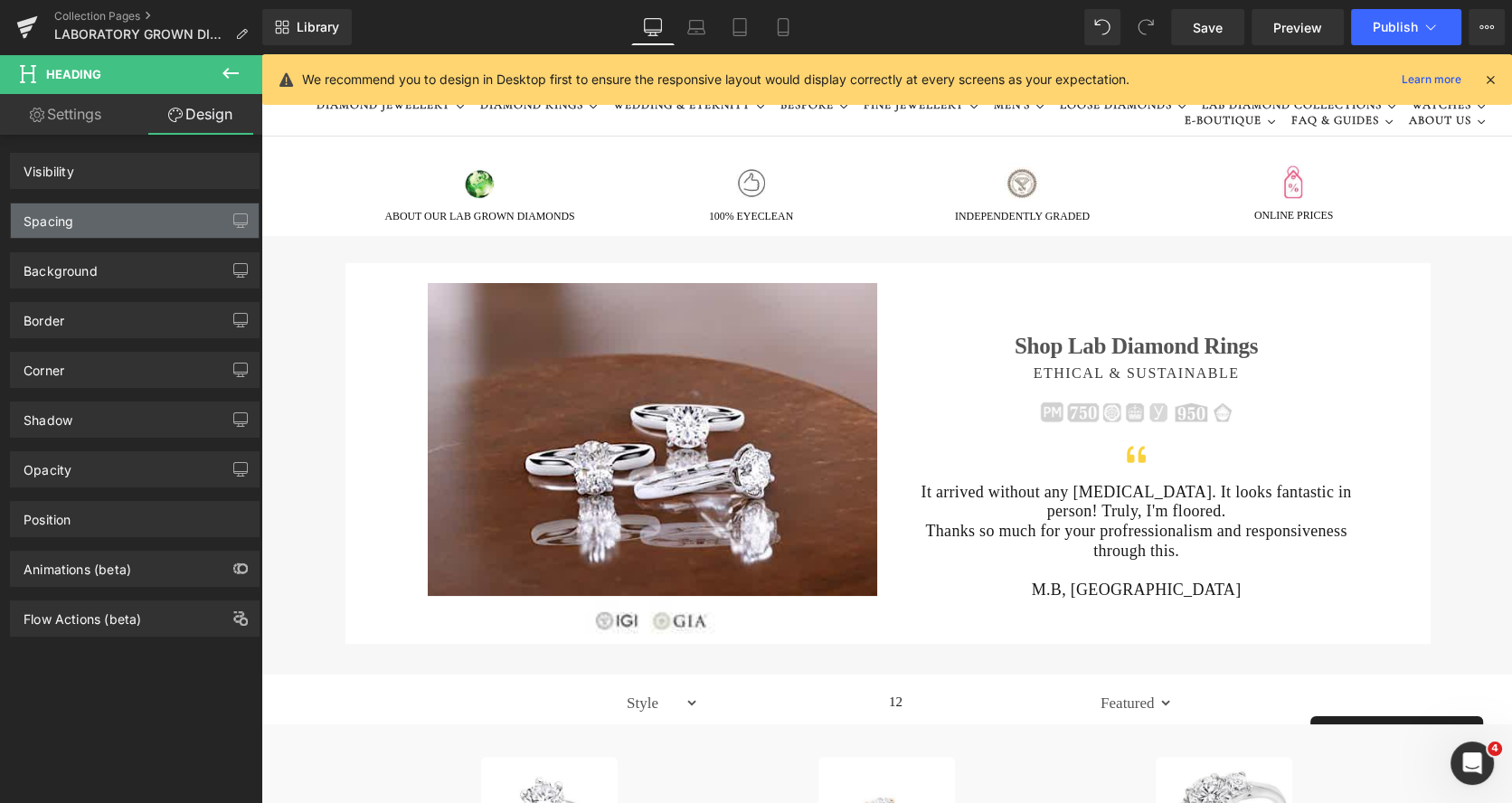
click at [64, 211] on div "Spacing" at bounding box center [48, 216] width 50 height 25
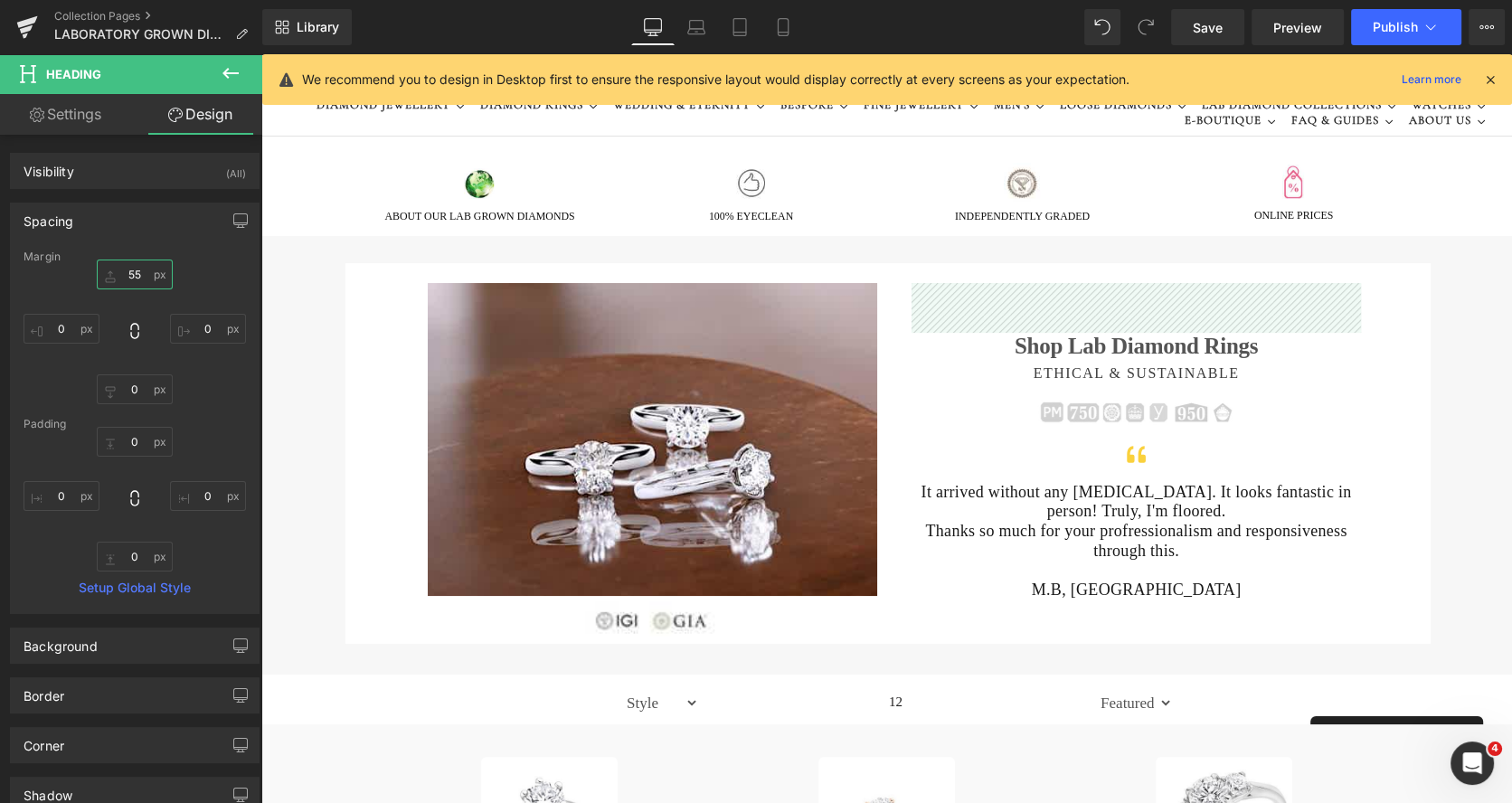
click at [129, 279] on input "55" at bounding box center [134, 274] width 76 height 30
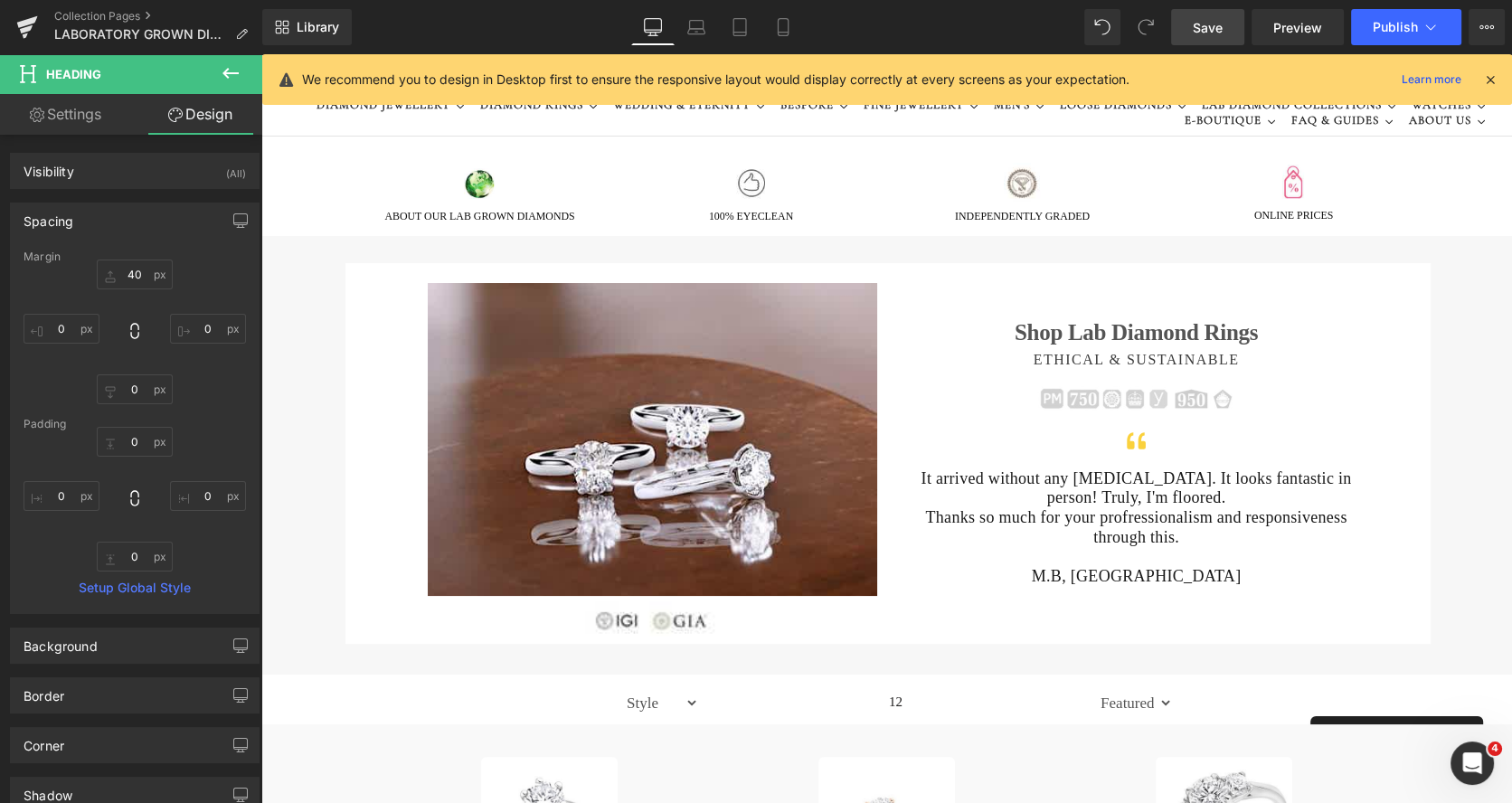
click at [1202, 26] on span "Save" at bounding box center [1207, 28] width 30 height 19
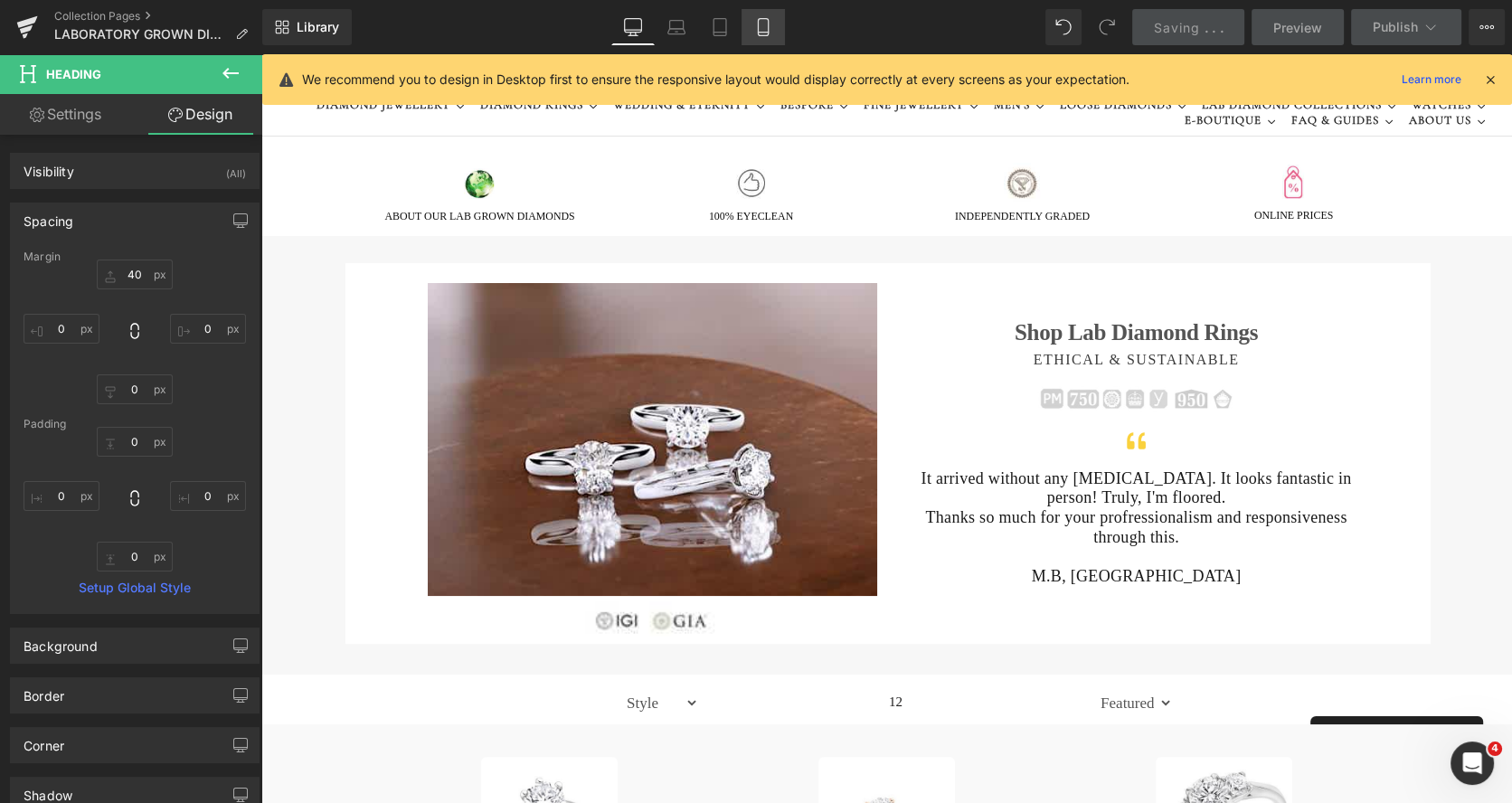
click at [756, 16] on link "Mobile" at bounding box center [762, 27] width 43 height 37
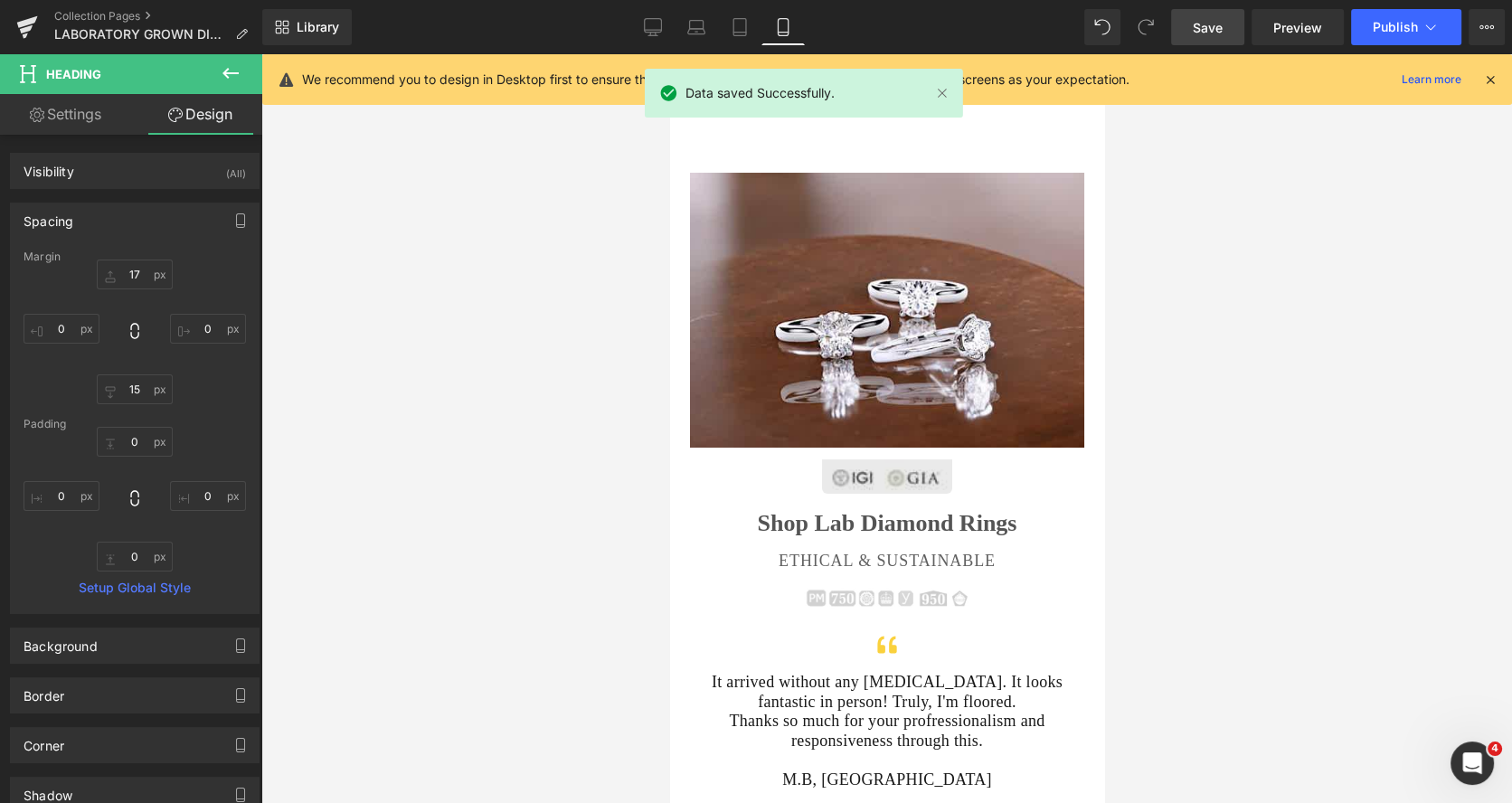
scroll to position [227, 0]
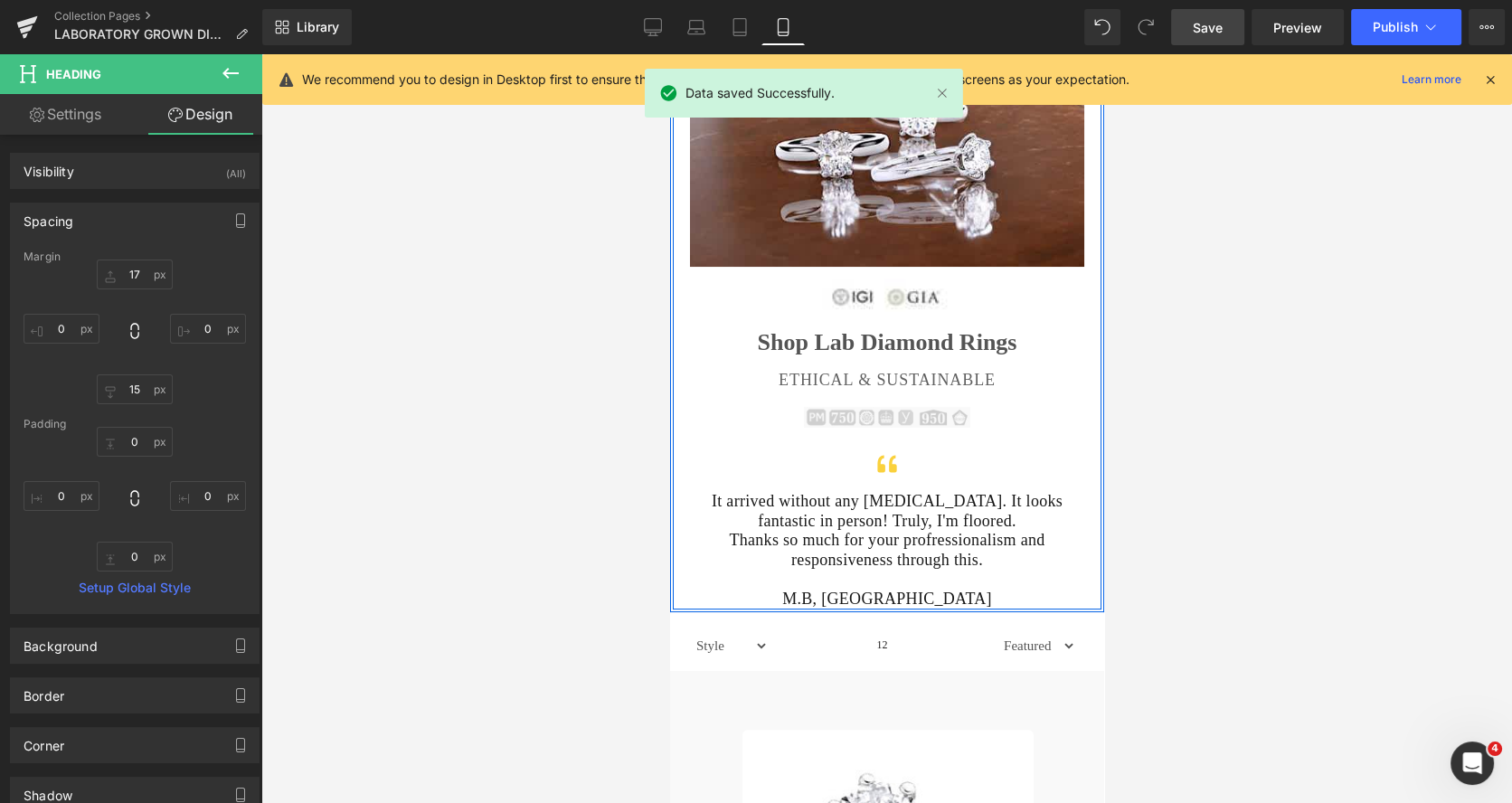
click at [945, 412] on img at bounding box center [886, 415] width 166 height 27
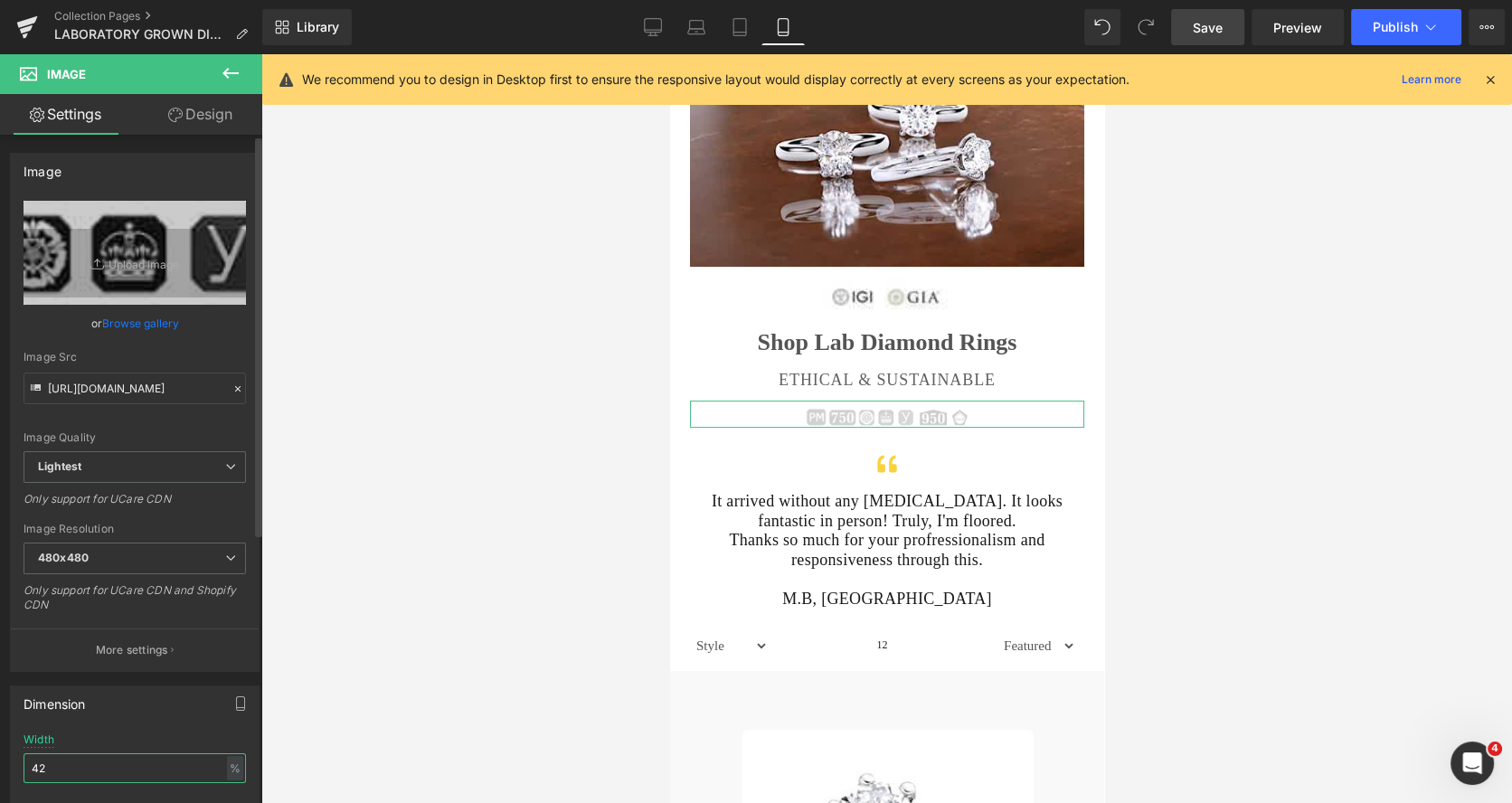
drag, startPoint x: 49, startPoint y: 760, endPoint x: 22, endPoint y: 760, distance: 27.0
click at [23, 760] on input "42" at bounding box center [134, 767] width 223 height 30
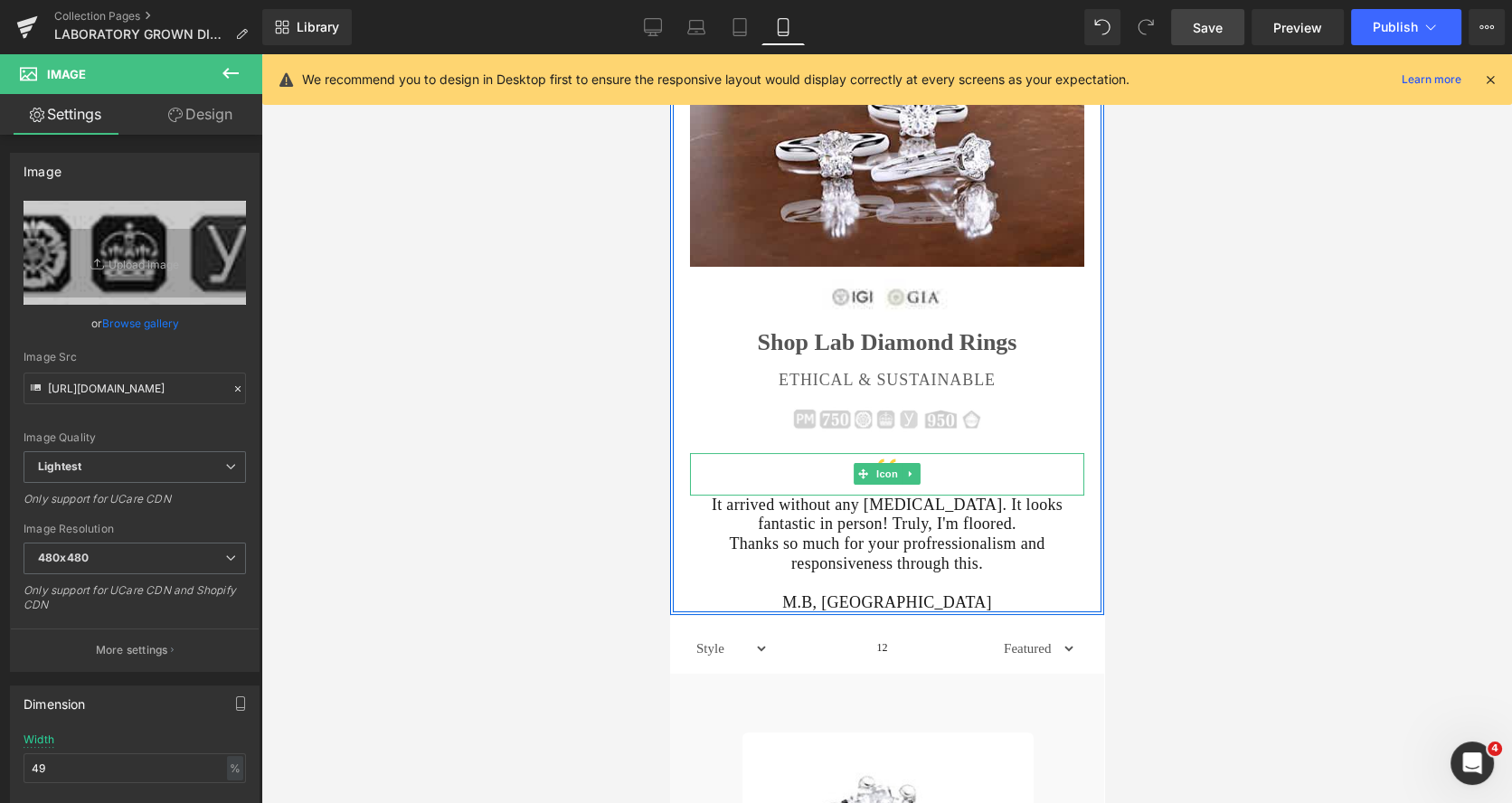
click at [828, 463] on div at bounding box center [886, 474] width 394 height 42
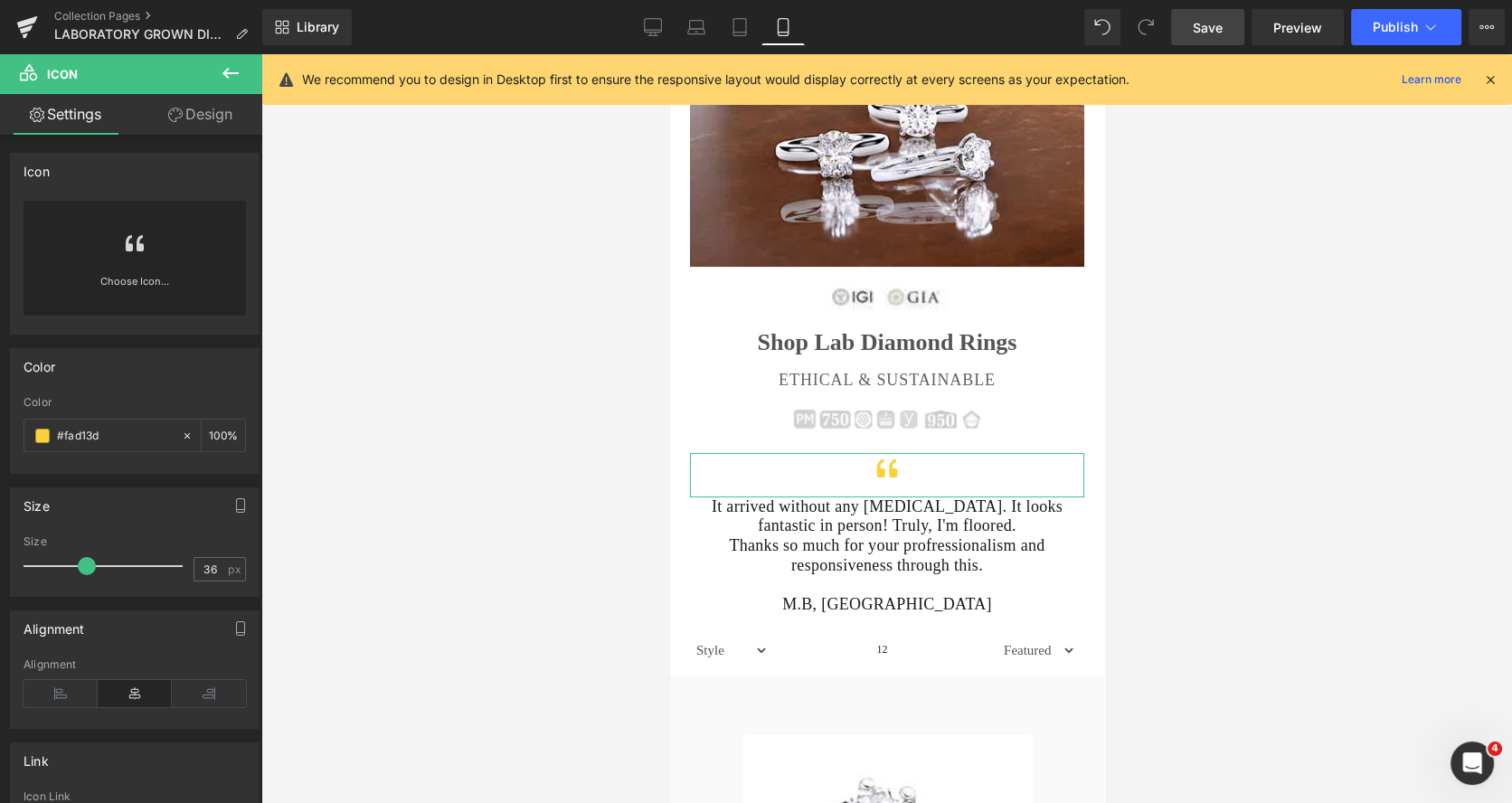
click at [81, 567] on span at bounding box center [87, 566] width 18 height 18
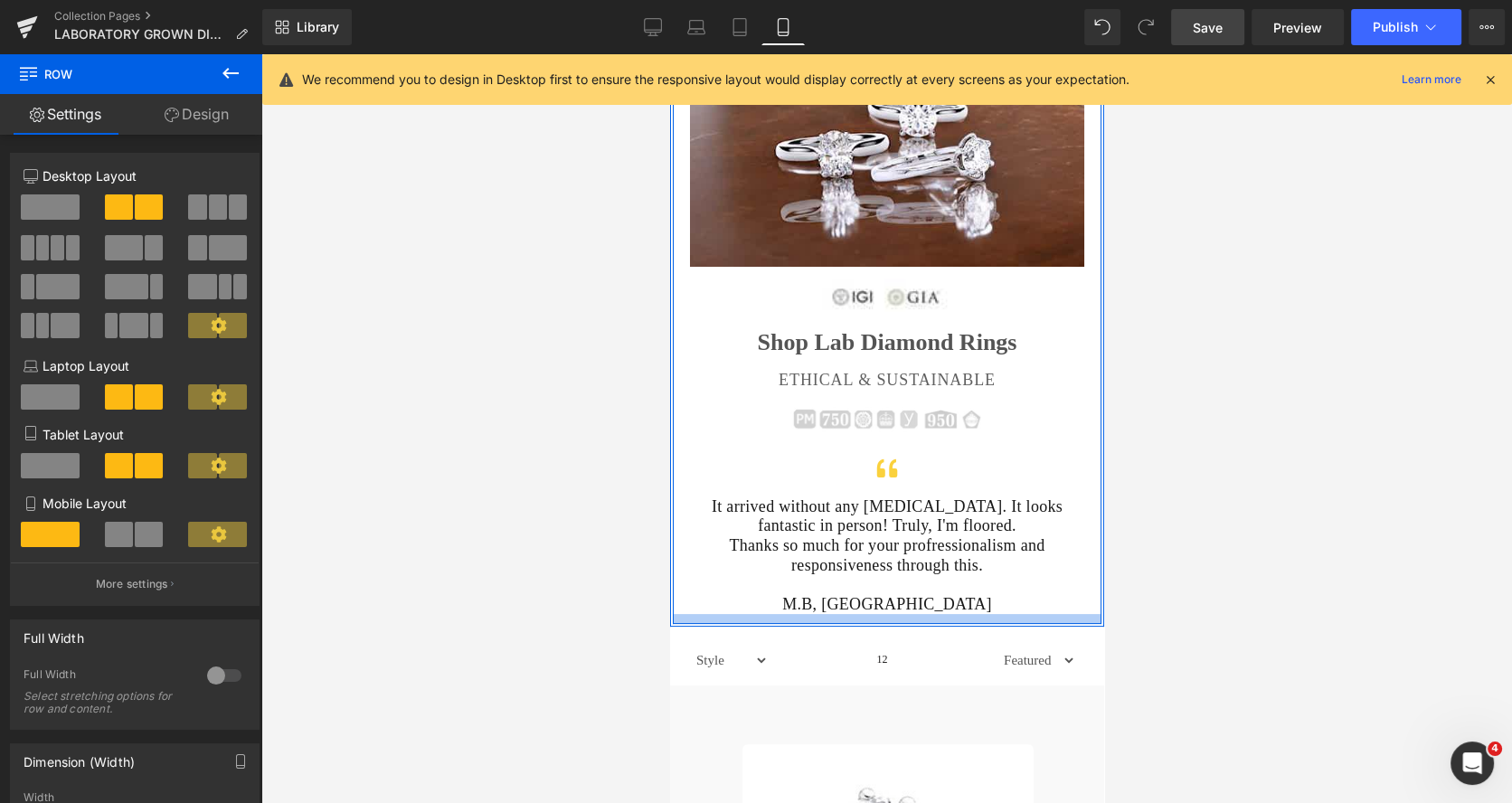
drag, startPoint x: 837, startPoint y: 610, endPoint x: 846, endPoint y: 621, distance: 14.2
click at [846, 621] on div at bounding box center [886, 619] width 429 height 10
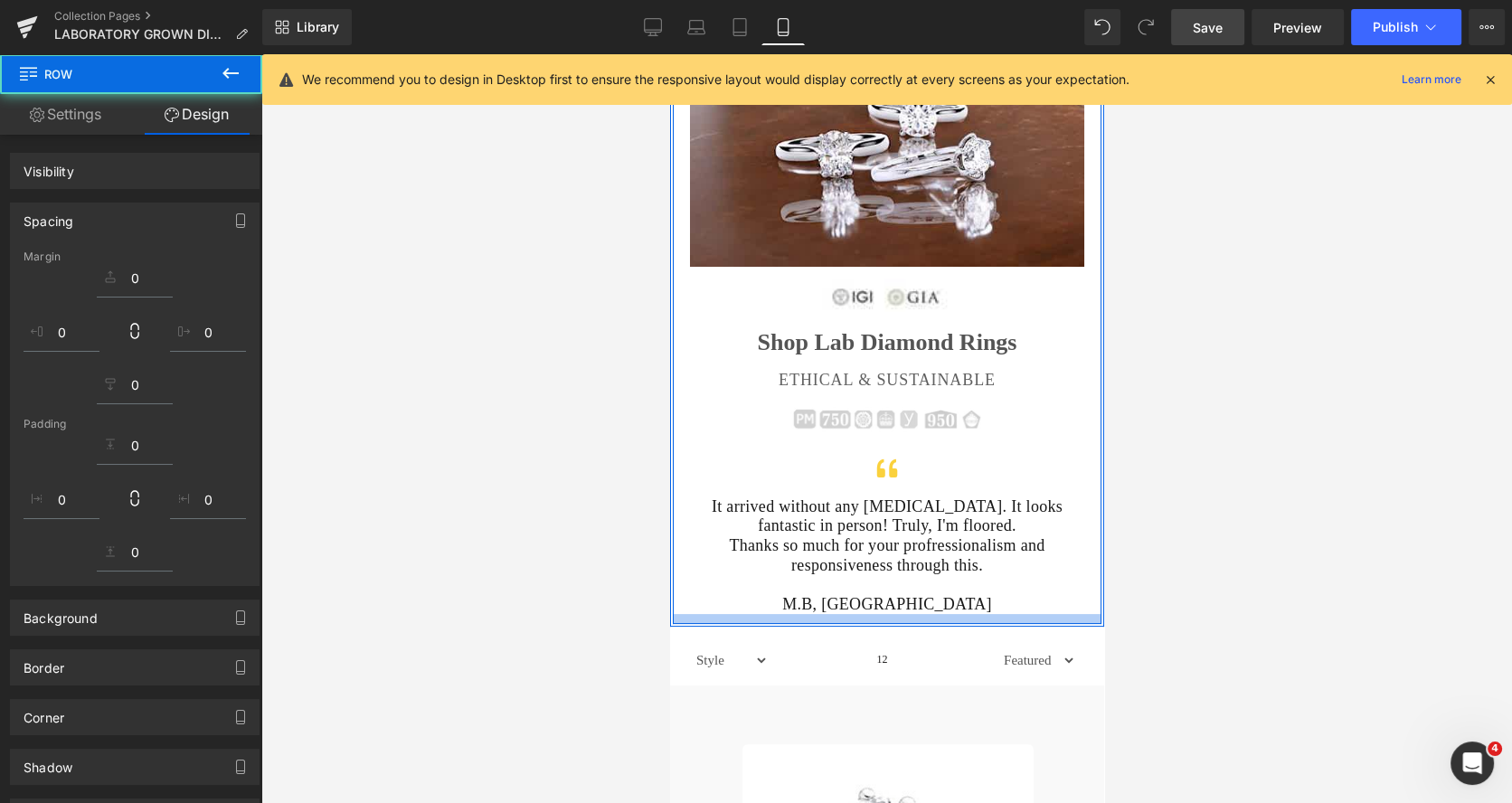
click at [1213, 13] on link "Save" at bounding box center [1207, 27] width 73 height 37
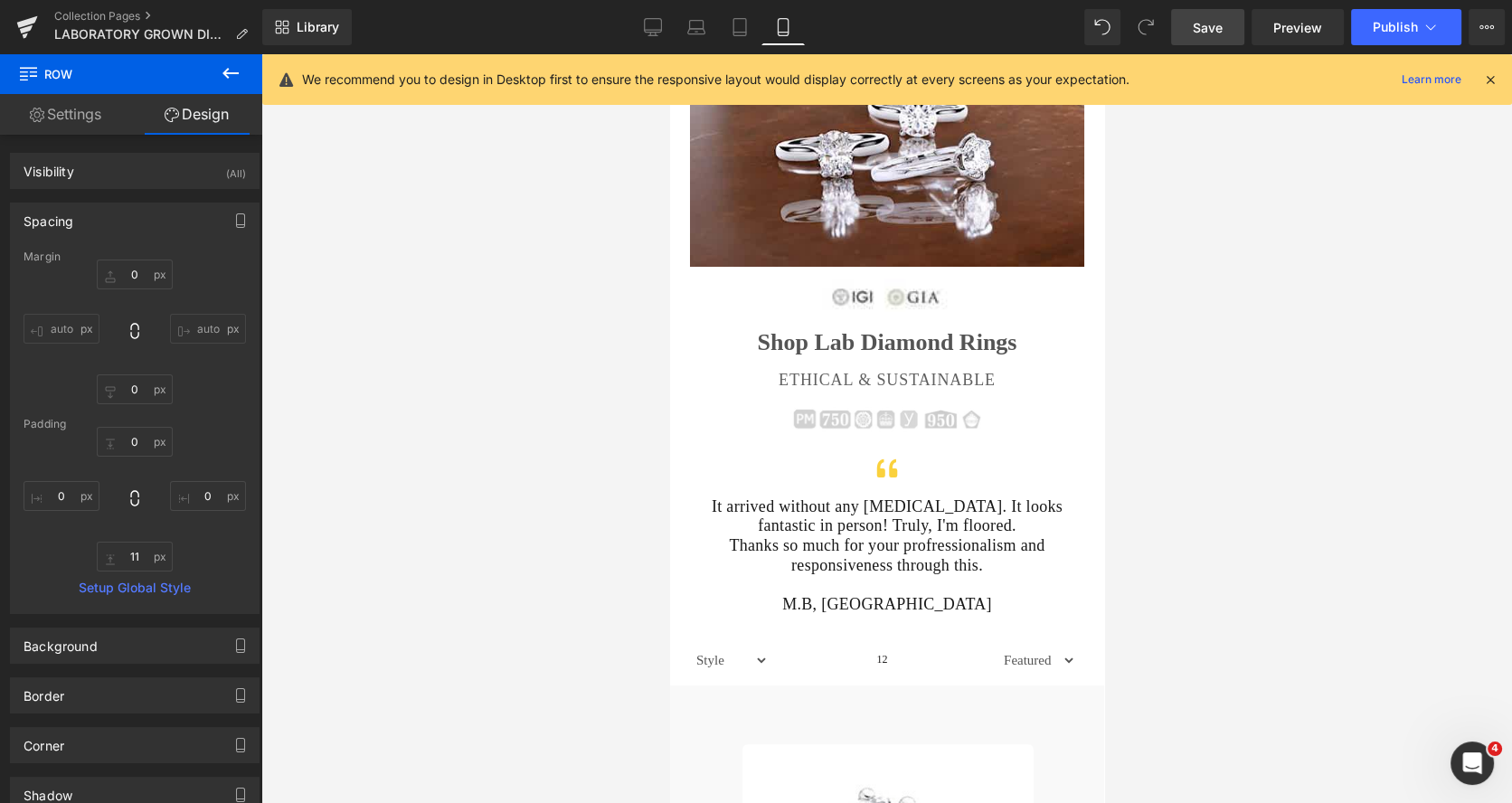
click at [1219, 23] on span "Save" at bounding box center [1207, 28] width 30 height 19
click at [1389, 22] on span "Publish" at bounding box center [1394, 27] width 45 height 14
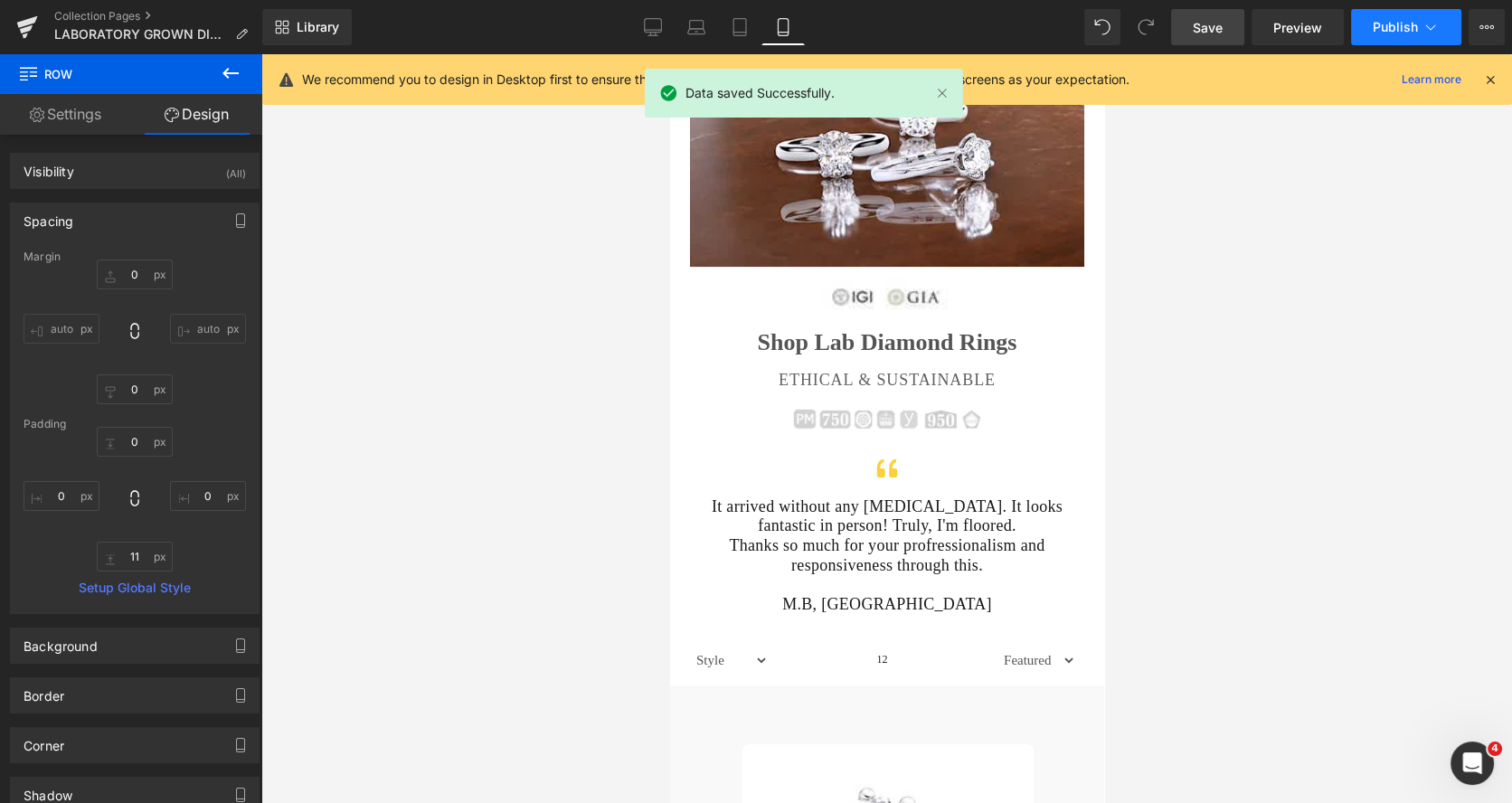
click at [1389, 22] on span "Publish" at bounding box center [1394, 27] width 45 height 14
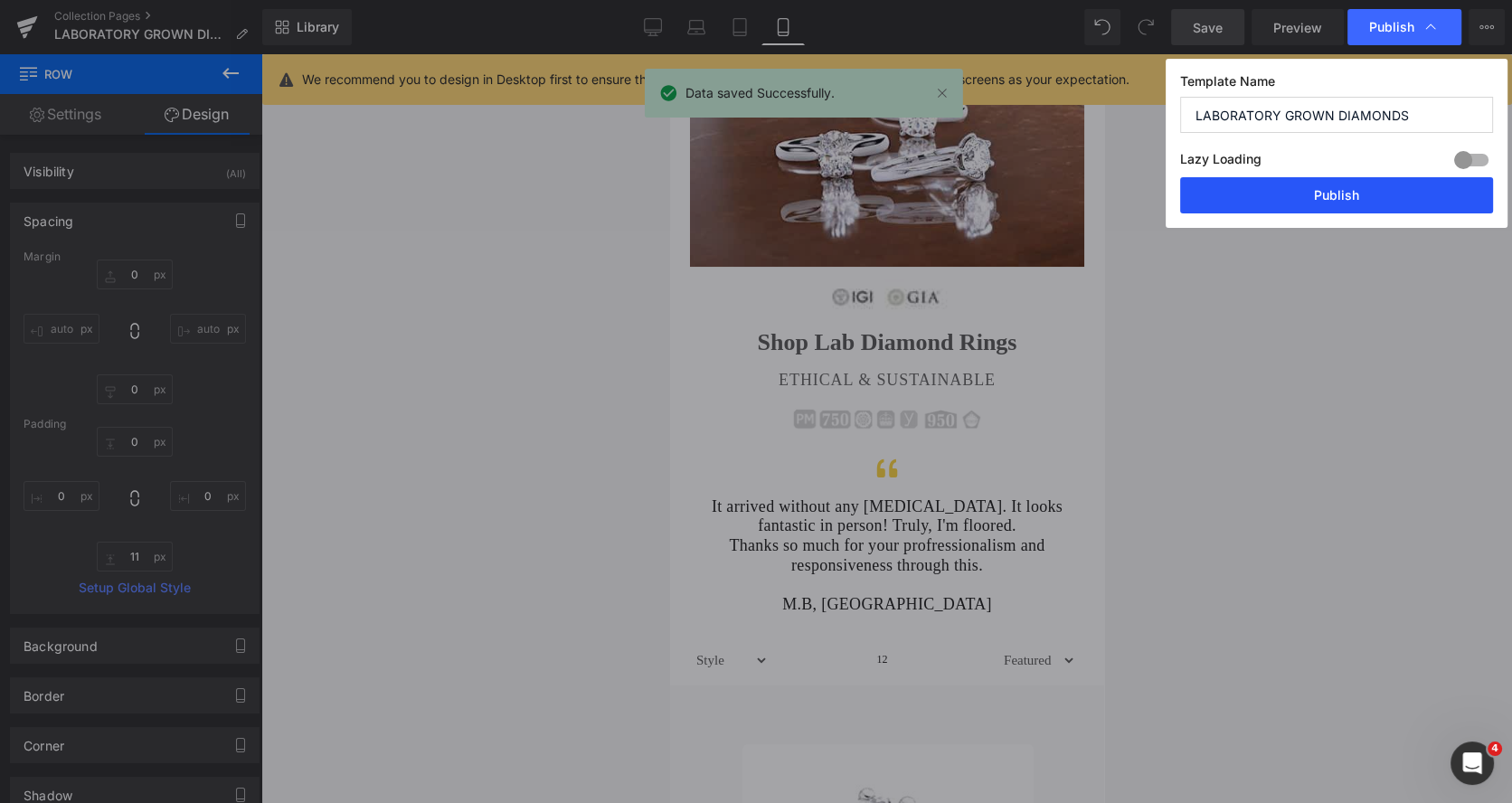
click at [1357, 200] on button "Publish" at bounding box center [1336, 196] width 313 height 37
